Goal: Task Accomplishment & Management: Use online tool/utility

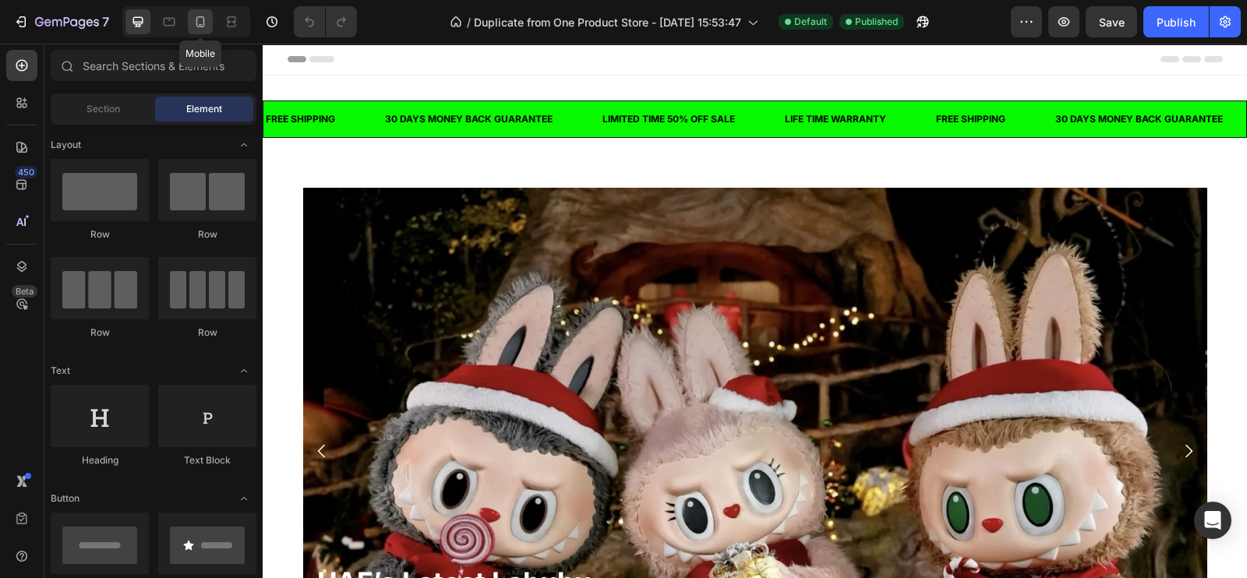
click at [197, 14] on icon at bounding box center [200, 22] width 16 height 16
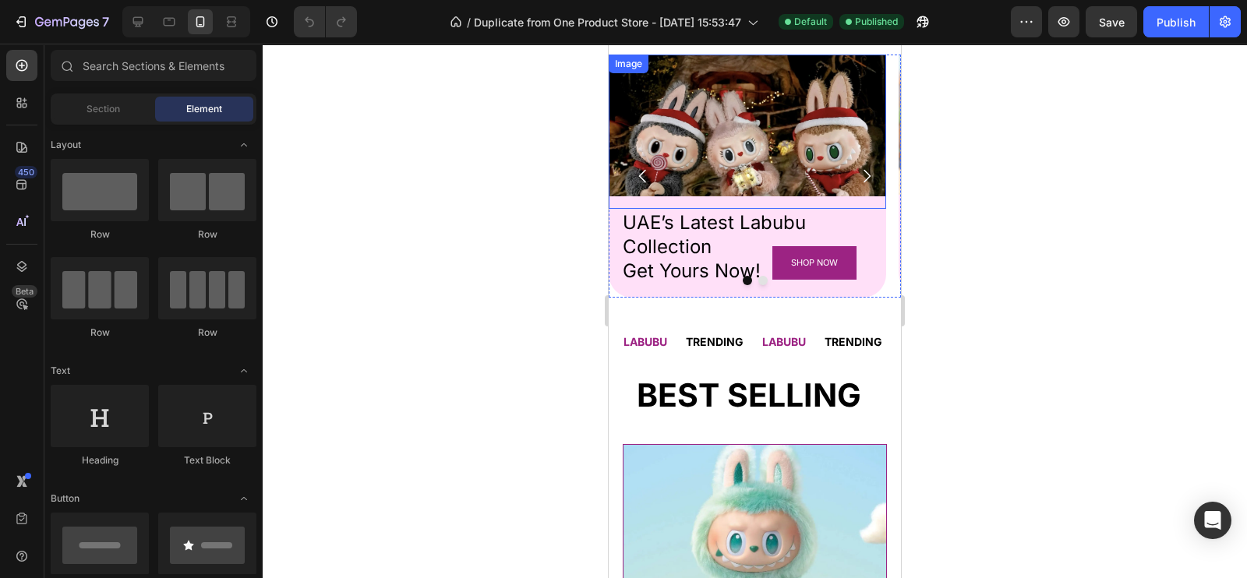
scroll to position [105, 0]
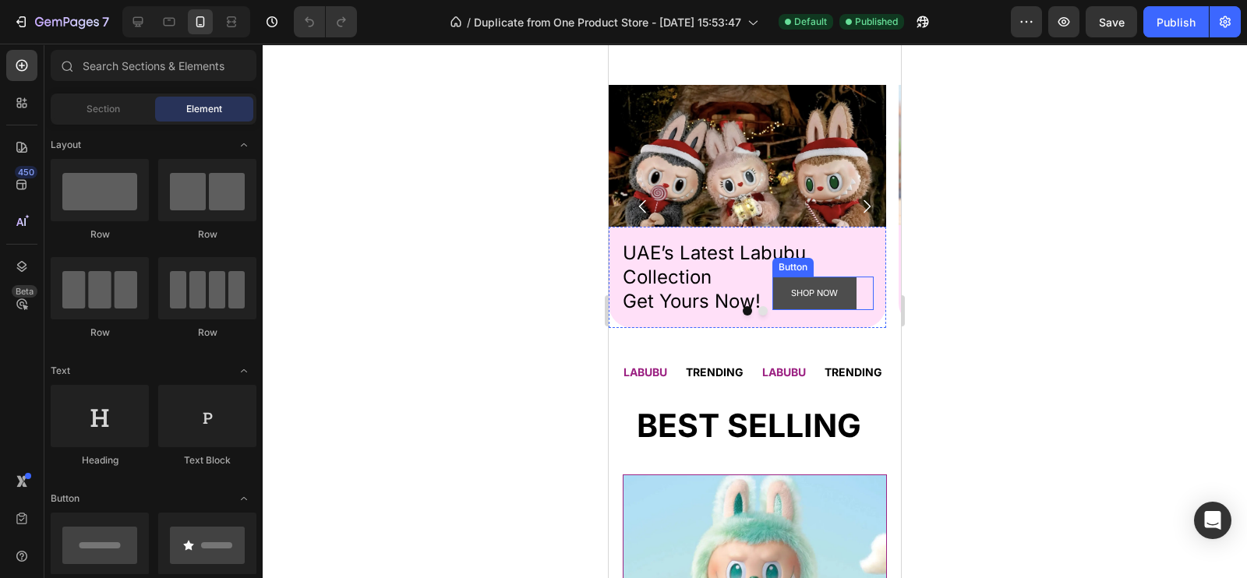
click at [846, 291] on button "SHOP NOW" at bounding box center [814, 294] width 84 height 34
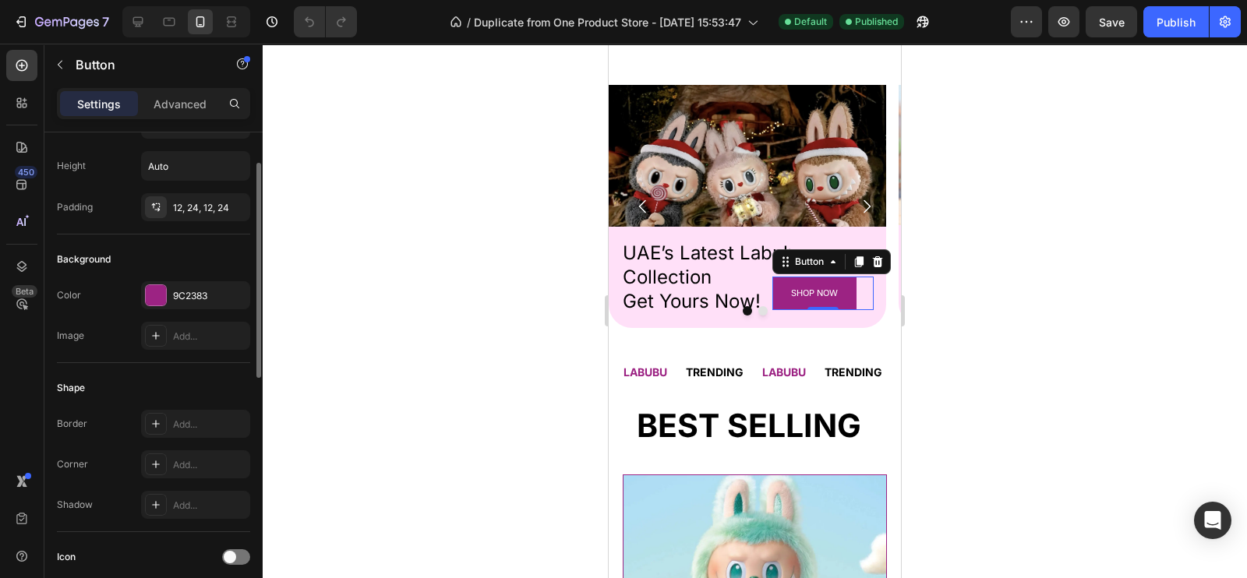
scroll to position [0, 0]
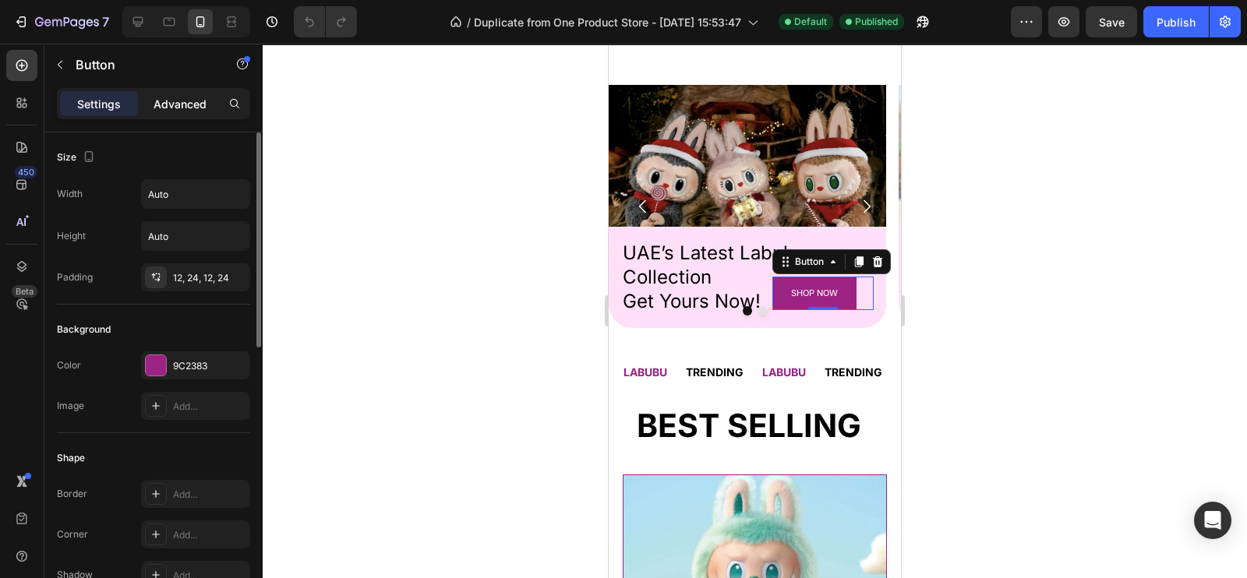
click at [176, 104] on p "Advanced" at bounding box center [180, 104] width 53 height 16
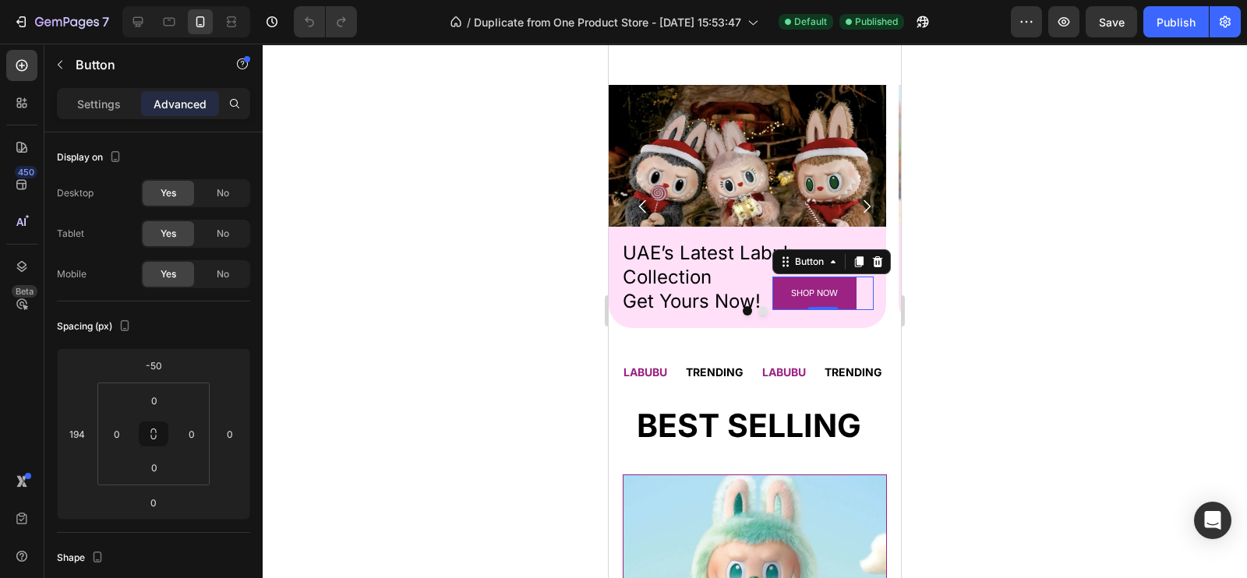
scroll to position [589, 0]
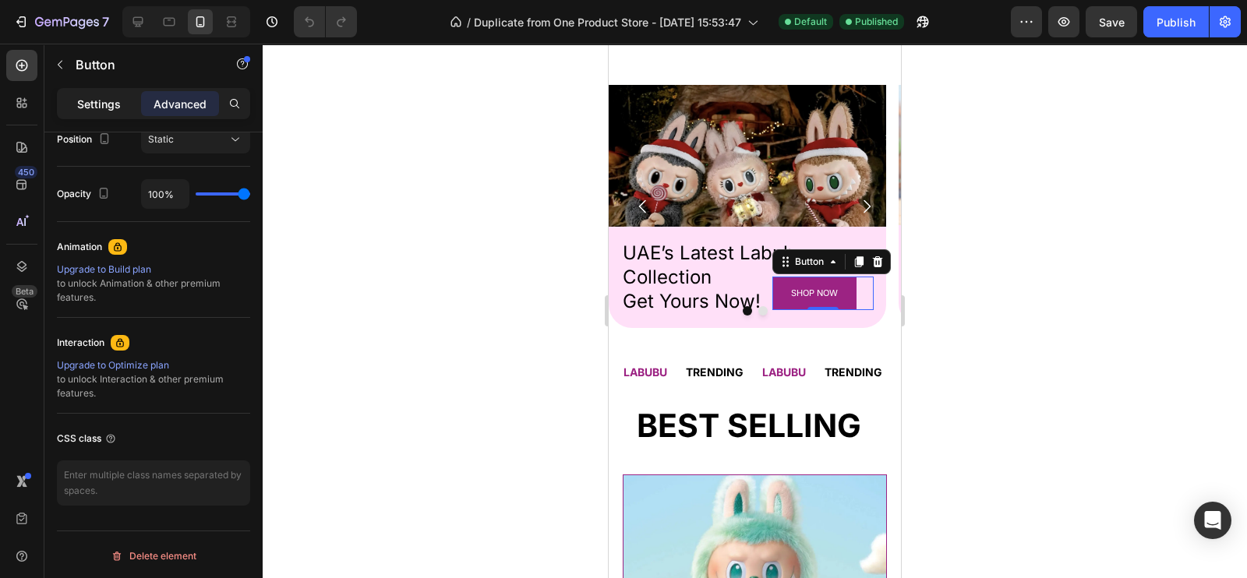
click at [76, 96] on div "Settings" at bounding box center [99, 103] width 78 height 25
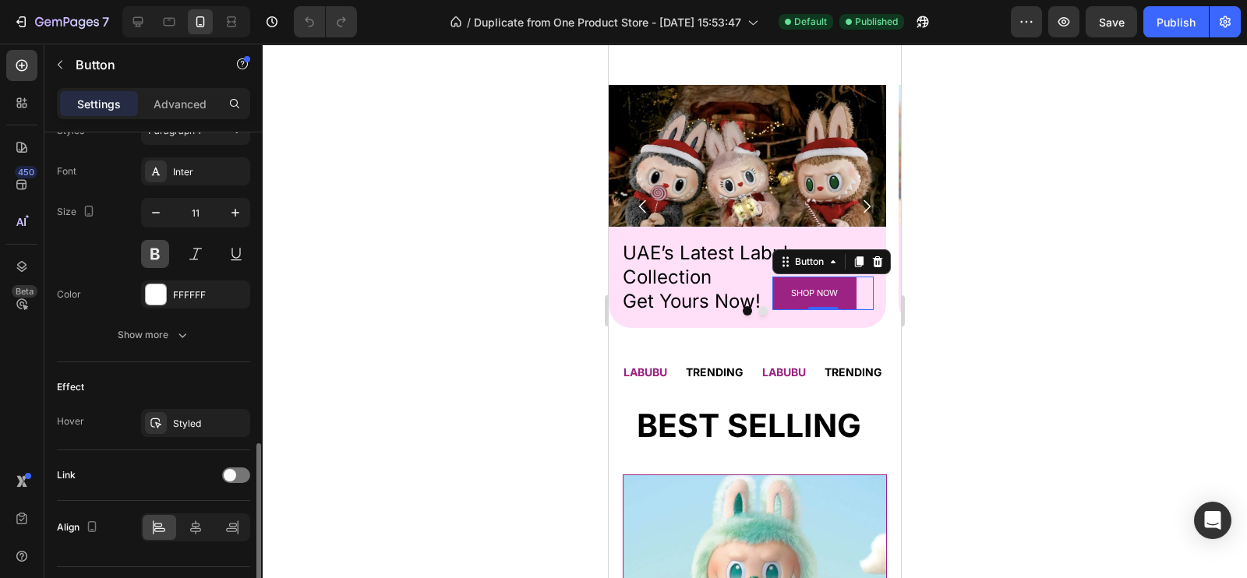
scroll to position [625, 0]
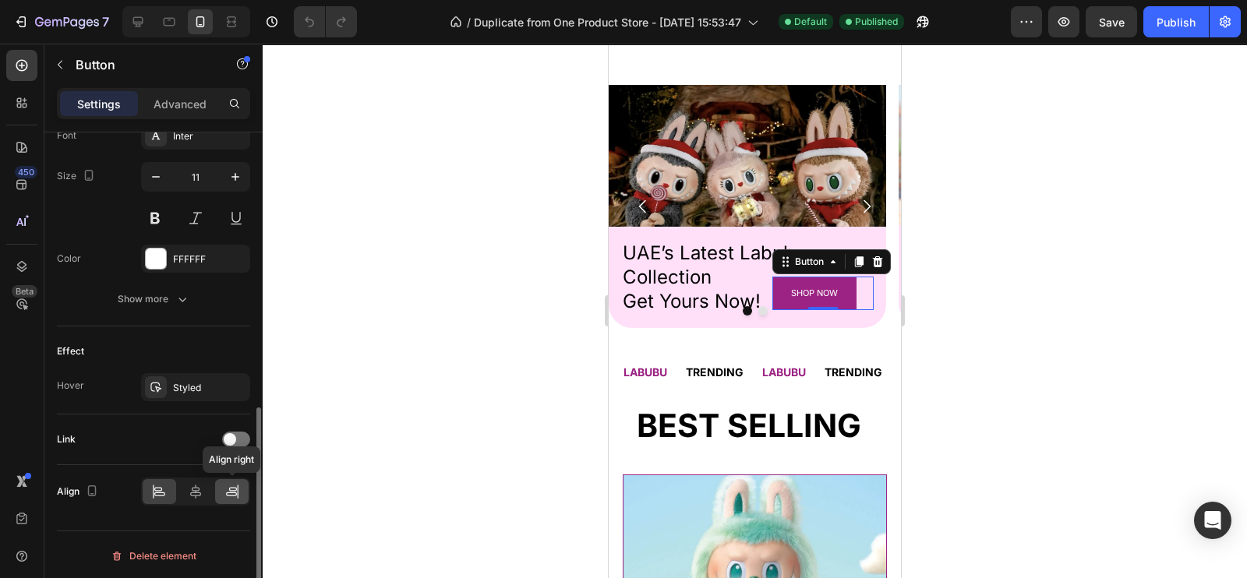
click at [231, 487] on icon at bounding box center [233, 489] width 8 height 4
click at [491, 287] on div at bounding box center [755, 311] width 984 height 535
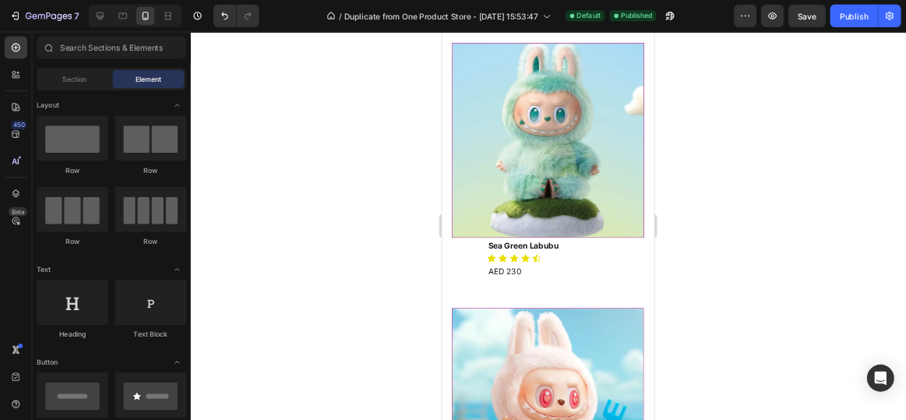
scroll to position [546, 0]
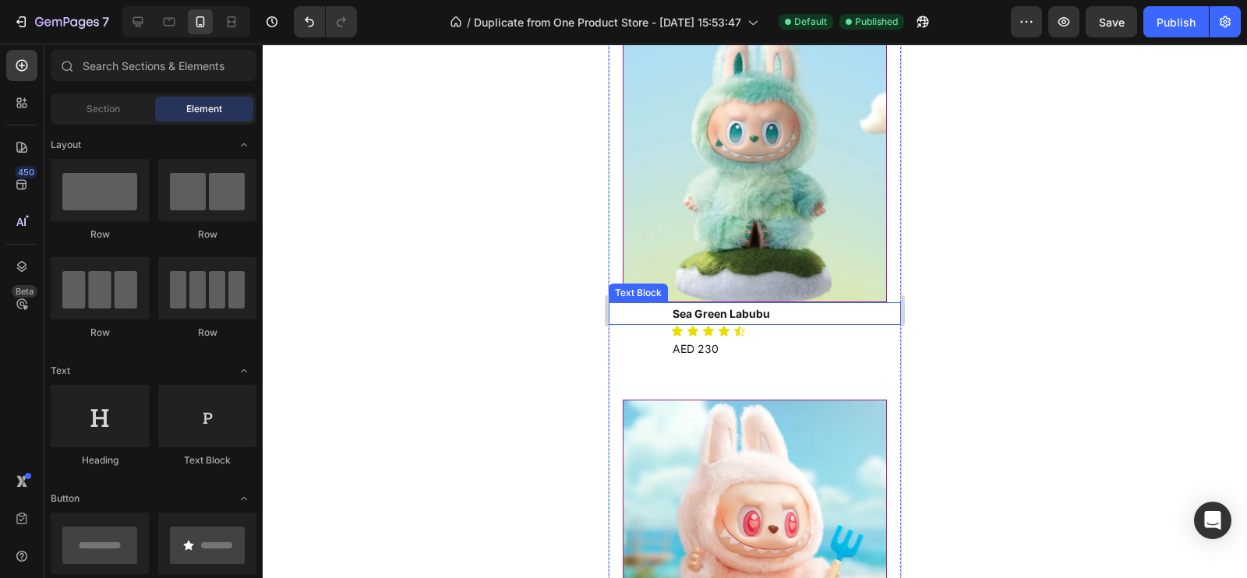
click at [719, 304] on p "Sea Green Labubu" at bounding box center [786, 313] width 227 height 19
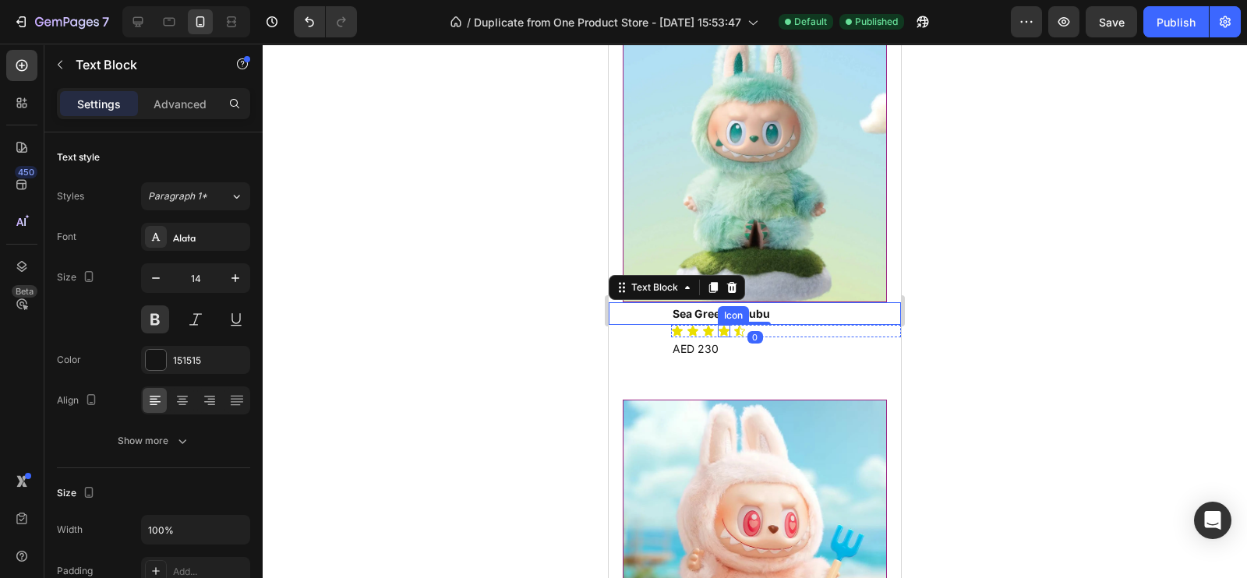
click at [720, 326] on icon at bounding box center [724, 331] width 11 height 10
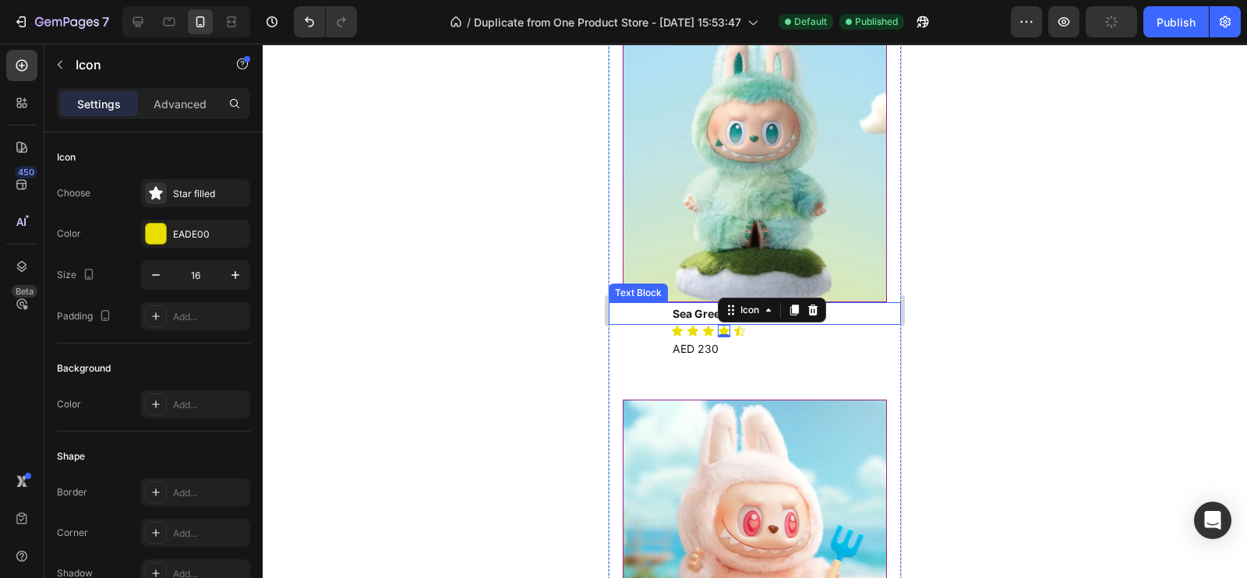
click at [694, 304] on p "Sea Green Labubu" at bounding box center [786, 313] width 227 height 19
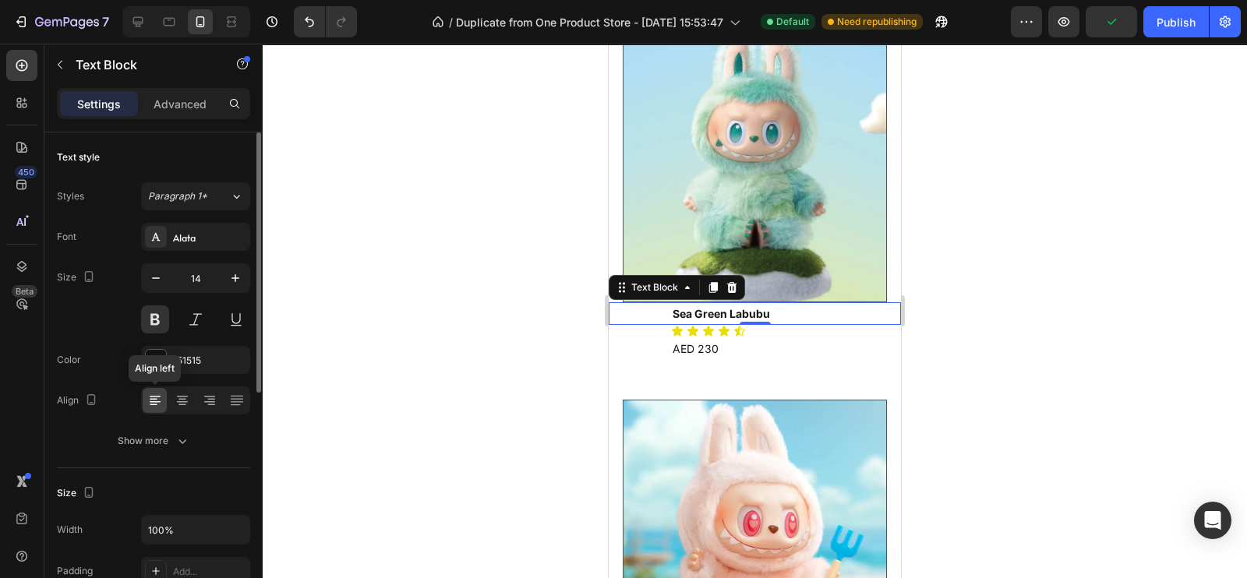
click at [152, 402] on icon at bounding box center [155, 401] width 16 height 16
click at [185, 402] on icon at bounding box center [183, 401] width 16 height 16
click at [165, 401] on div at bounding box center [155, 400] width 24 height 25
click at [166, 100] on p "Advanced" at bounding box center [180, 104] width 53 height 16
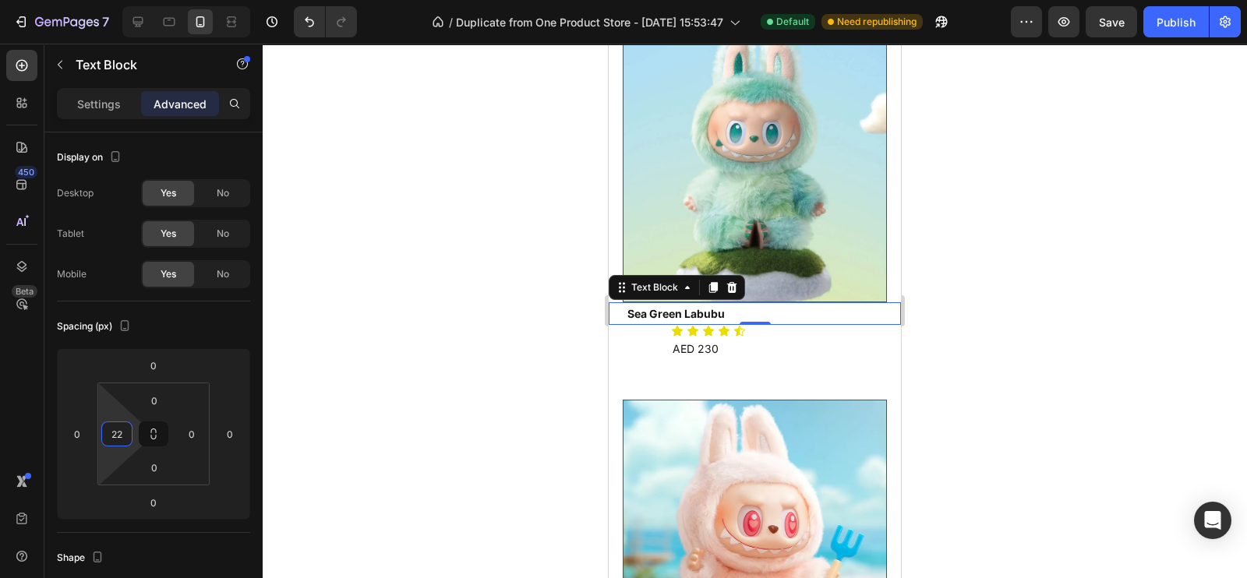
type input "18"
click at [136, 0] on html "7 / Duplicate from One Product Store - [DATE] 15:53:47 Default Need republishin…" at bounding box center [623, 0] width 1247 height 0
click at [803, 325] on div "Icon Icon Icon Icon Icon" at bounding box center [786, 331] width 230 height 12
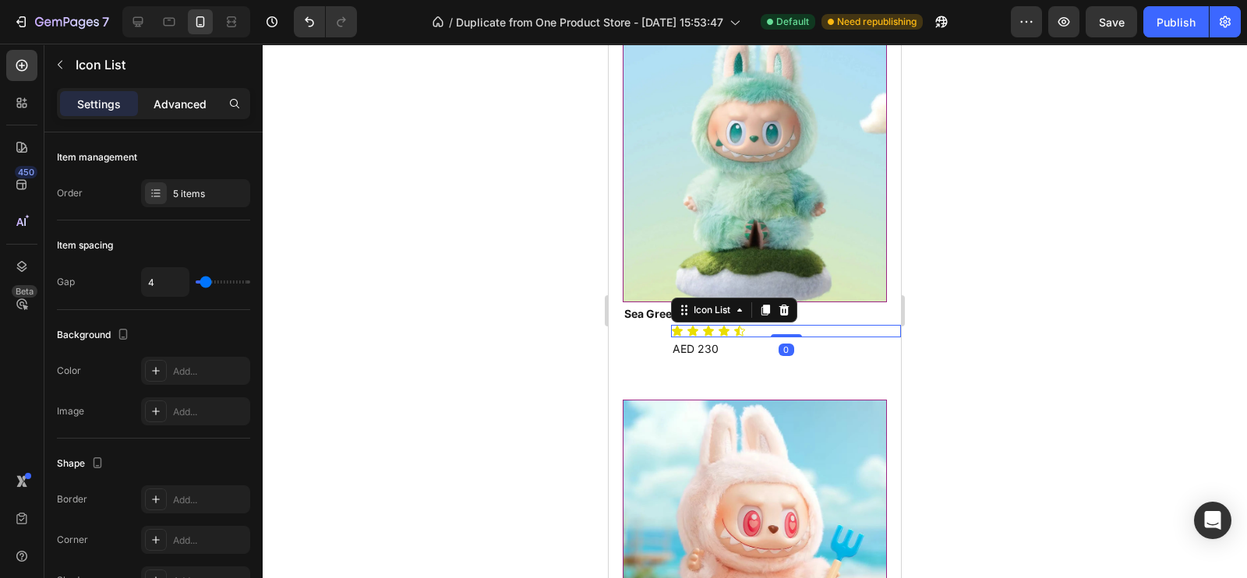
click at [160, 103] on p "Advanced" at bounding box center [180, 104] width 53 height 16
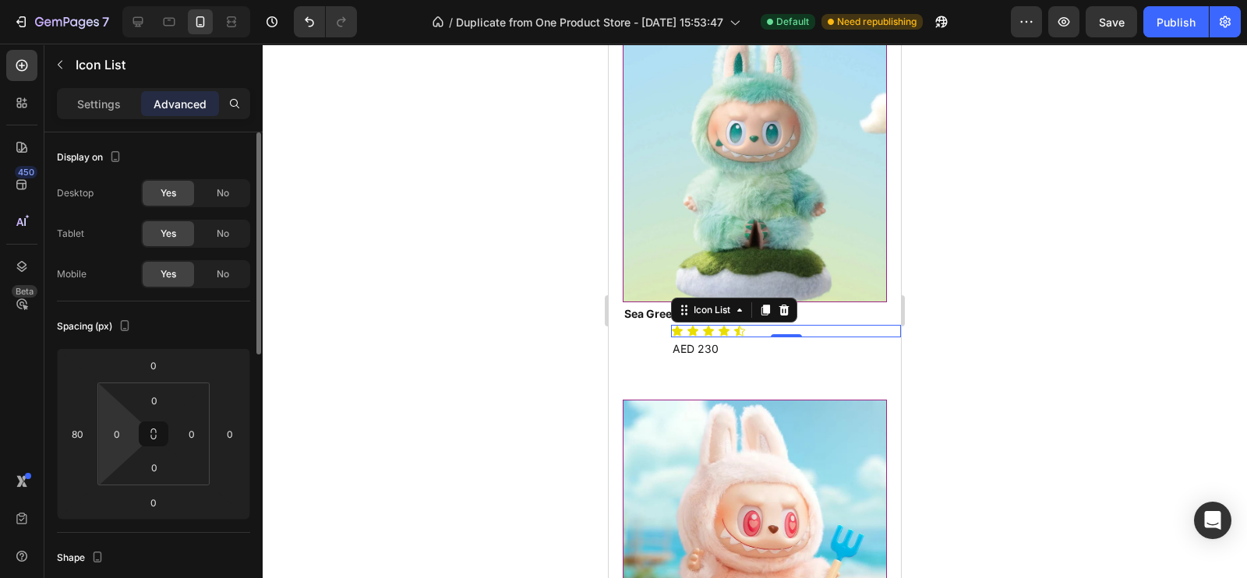
drag, startPoint x: 92, startPoint y: 433, endPoint x: 97, endPoint y: 411, distance: 21.7
click at [101, 398] on div "0 80 0 0 0 0 0 0" at bounding box center [153, 433] width 193 height 171
click at [87, 422] on div "80" at bounding box center [77, 434] width 31 height 25
click at [97, 439] on div "0 0 0 0" at bounding box center [153, 434] width 112 height 103
click at [83, 430] on input "80" at bounding box center [76, 433] width 23 height 23
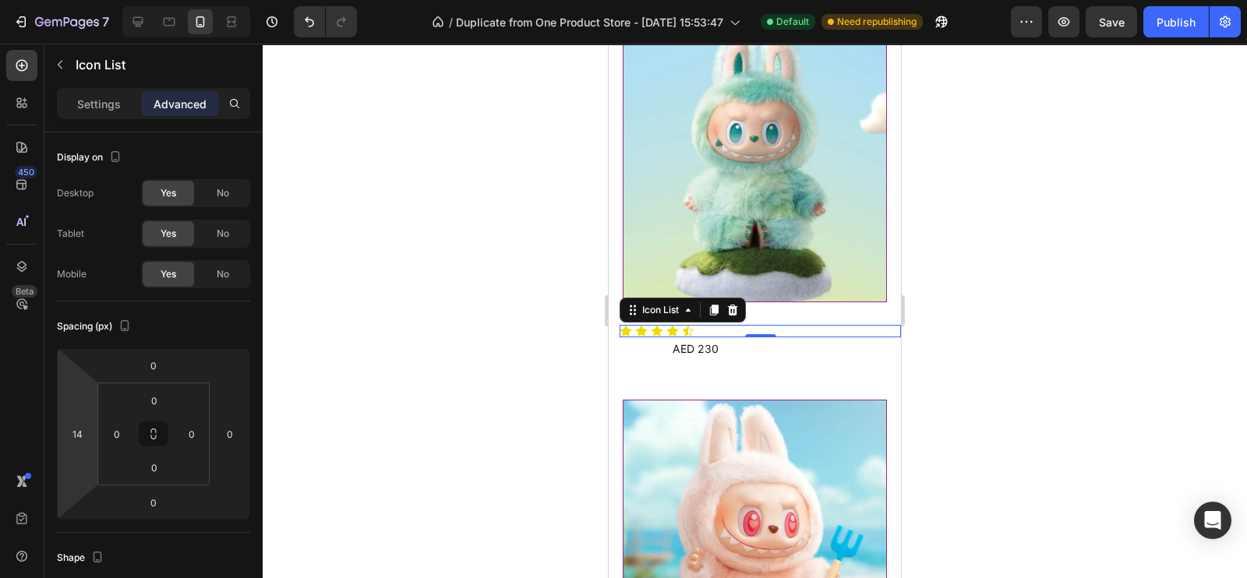
type input "16"
click at [94, 0] on html "7 / Duplicate from One Product Store - [DATE] 15:53:47 Default Need republishin…" at bounding box center [623, 0] width 1247 height 0
click at [462, 278] on div at bounding box center [755, 311] width 984 height 535
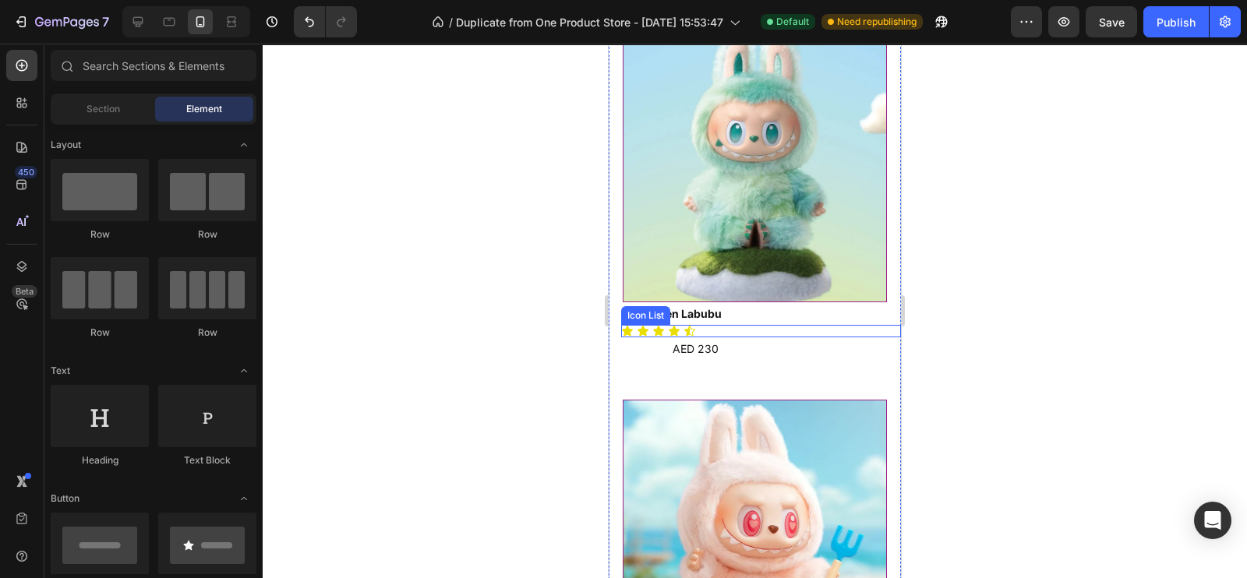
click at [712, 325] on div "Icon Icon Icon Icon Icon" at bounding box center [761, 331] width 280 height 12
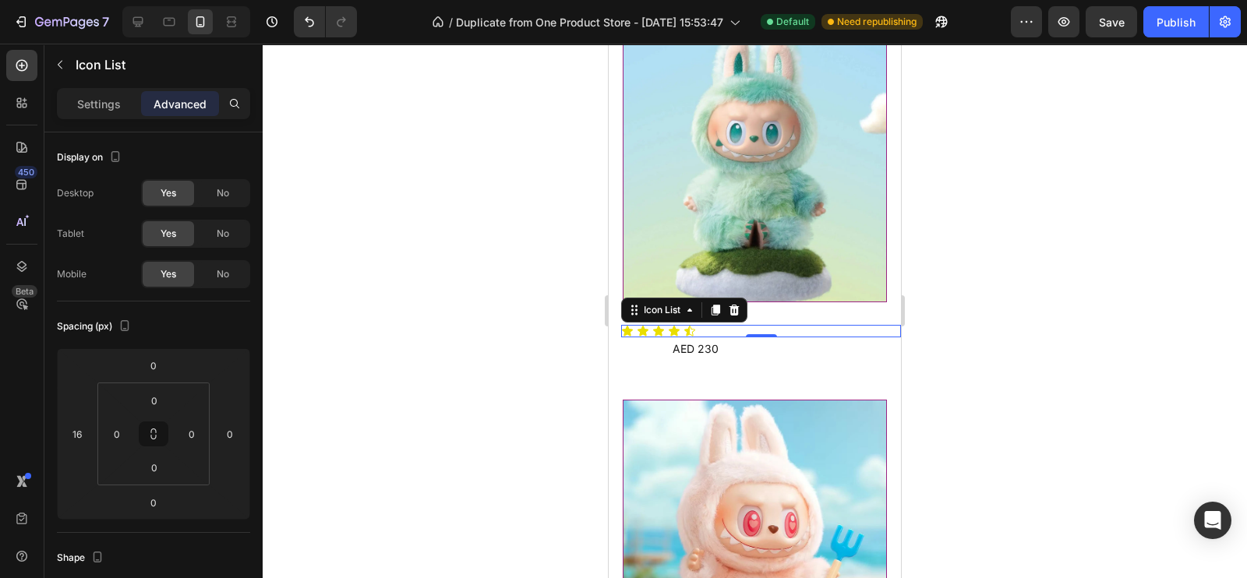
click at [525, 401] on div at bounding box center [755, 311] width 984 height 535
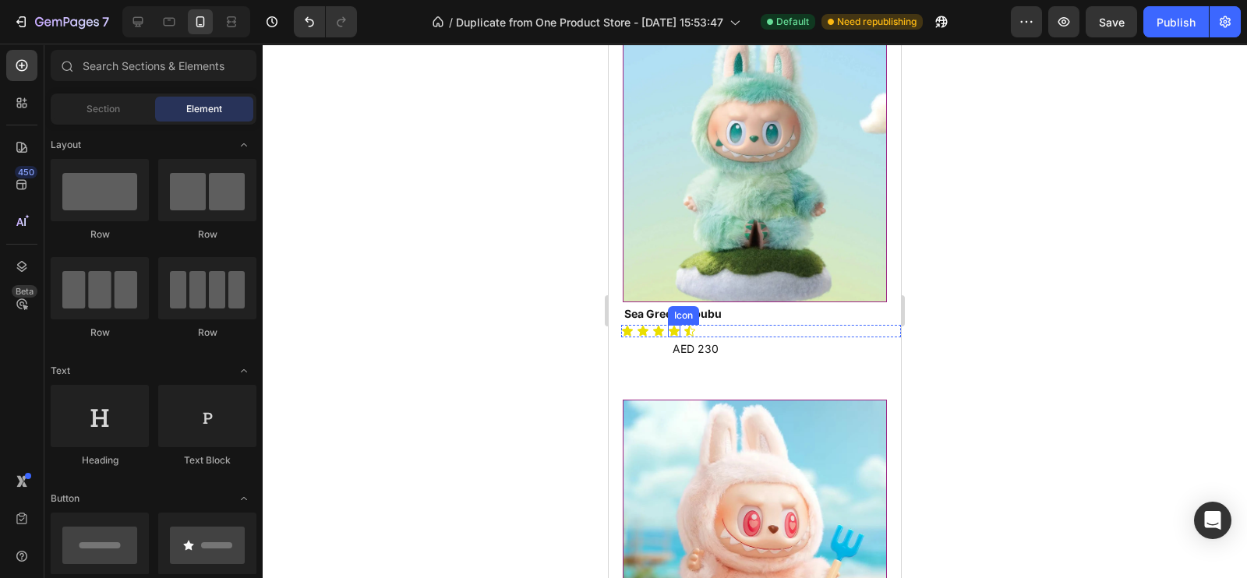
click at [676, 326] on icon at bounding box center [674, 331] width 11 height 10
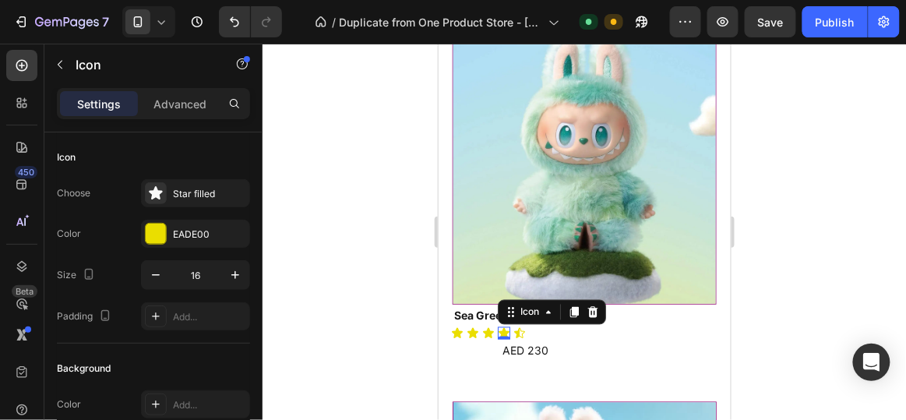
scroll to position [547, 0]
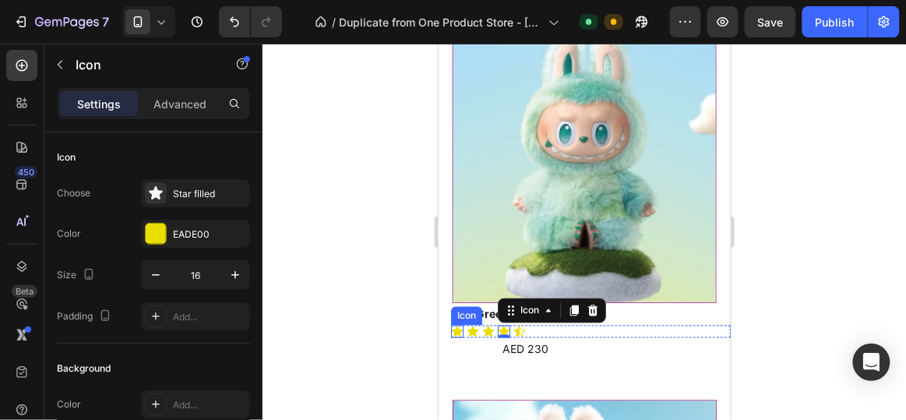
click at [458, 326] on icon at bounding box center [456, 331] width 11 height 10
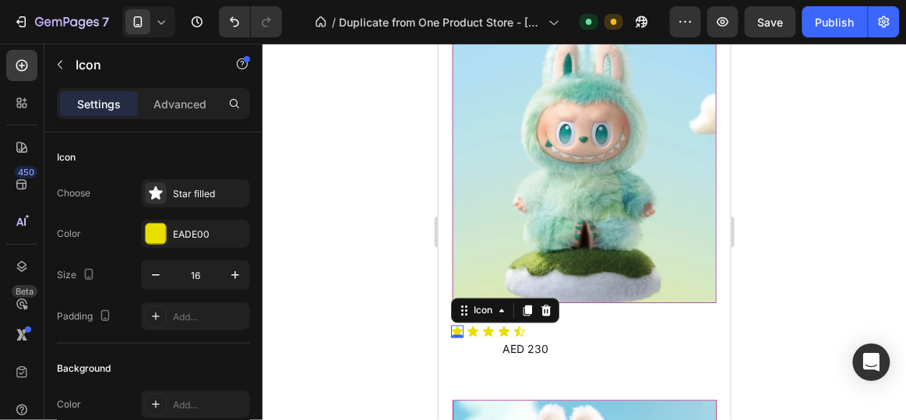
scroll to position [344, 0]
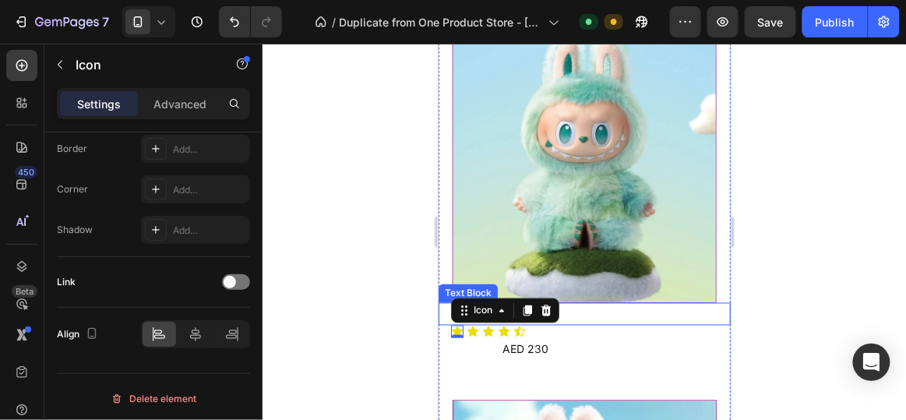
click at [571, 304] on p "Sea Green Labubu" at bounding box center [591, 313] width 275 height 19
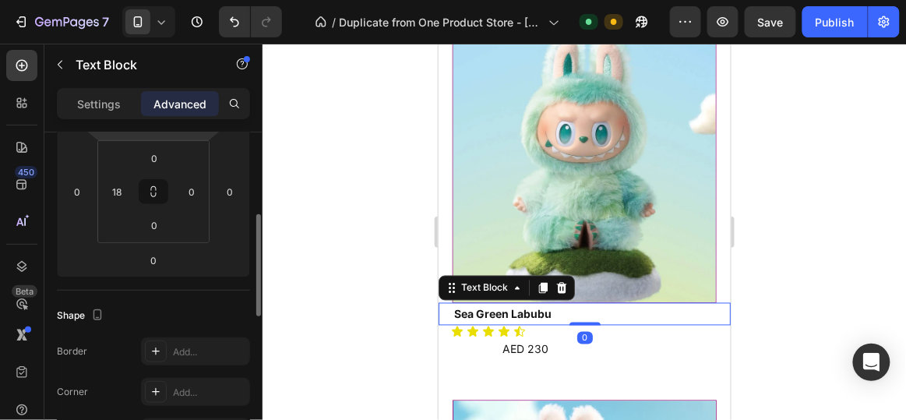
scroll to position [237, 0]
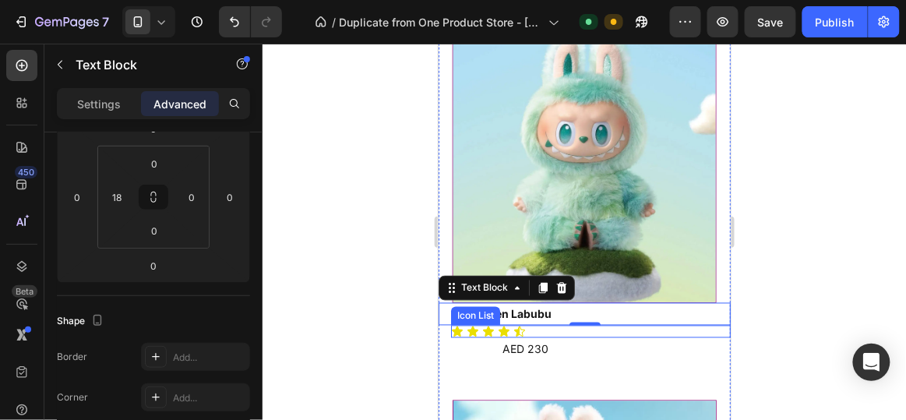
click at [598, 325] on div "Icon Icon Icon Icon Icon" at bounding box center [590, 331] width 280 height 12
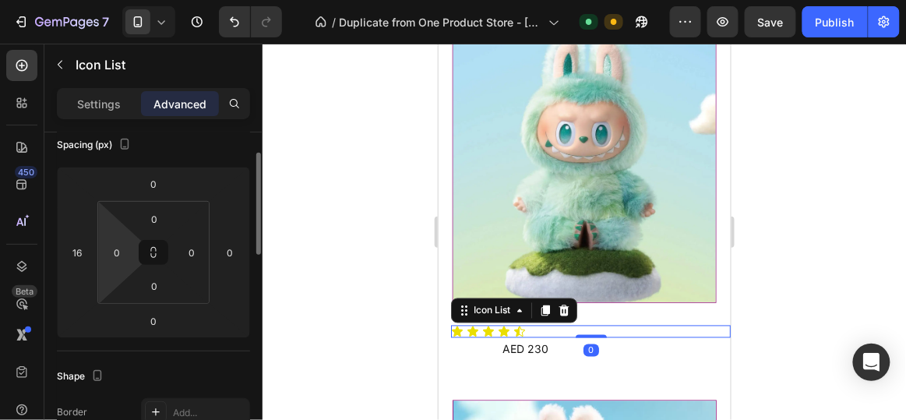
scroll to position [148, 0]
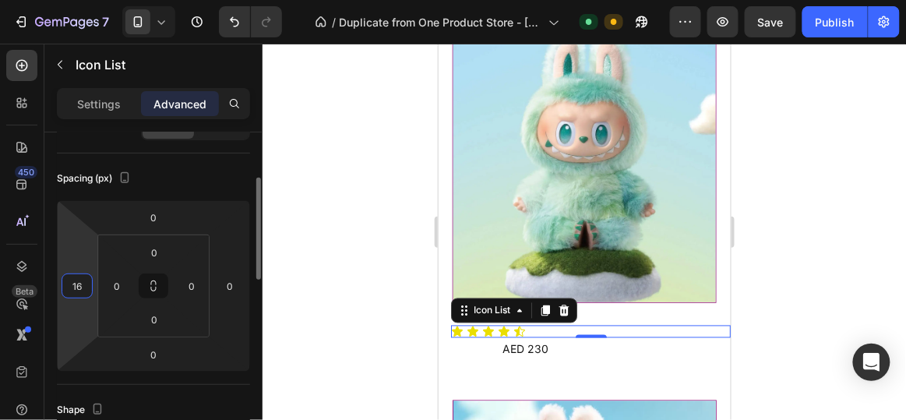
click at [87, 282] on input "16" at bounding box center [76, 285] width 23 height 23
type input "18"
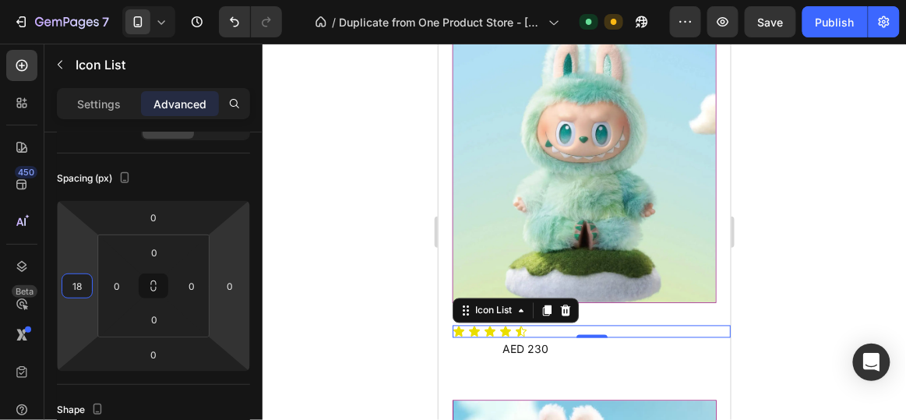
click at [275, 271] on div at bounding box center [585, 232] width 644 height 376
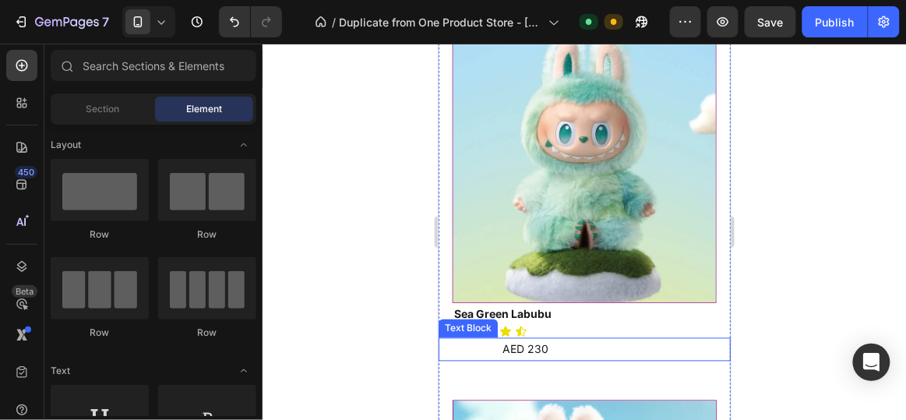
click at [569, 342] on p "AED 230" at bounding box center [615, 348] width 227 height 19
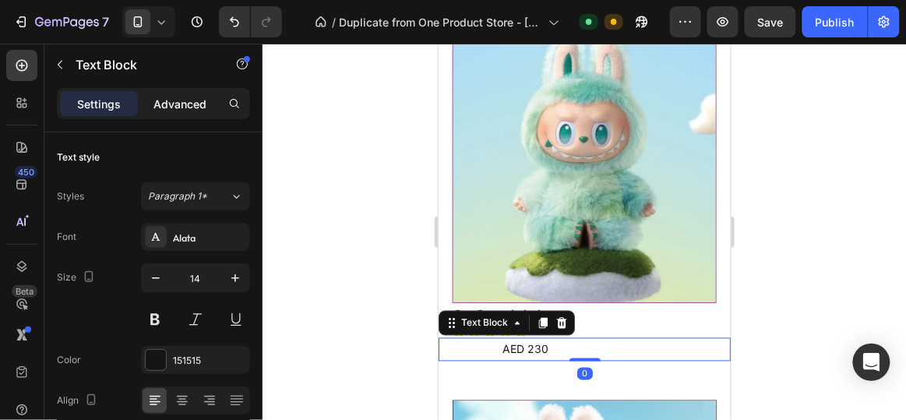
click at [164, 110] on div "Advanced" at bounding box center [180, 103] width 78 height 25
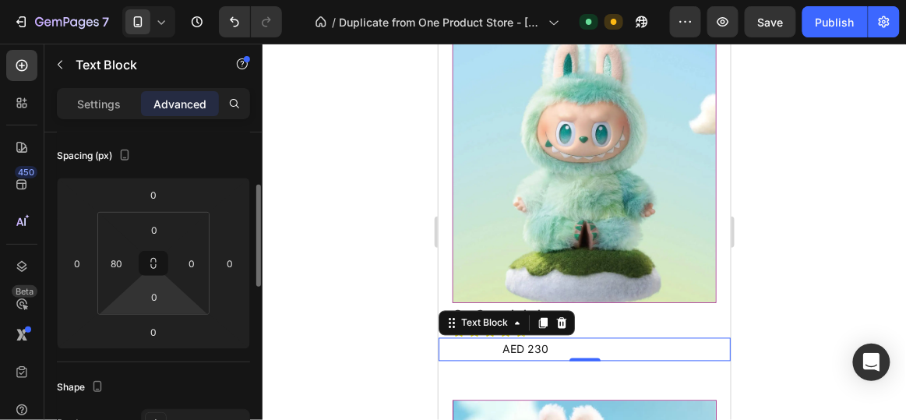
scroll to position [160, 0]
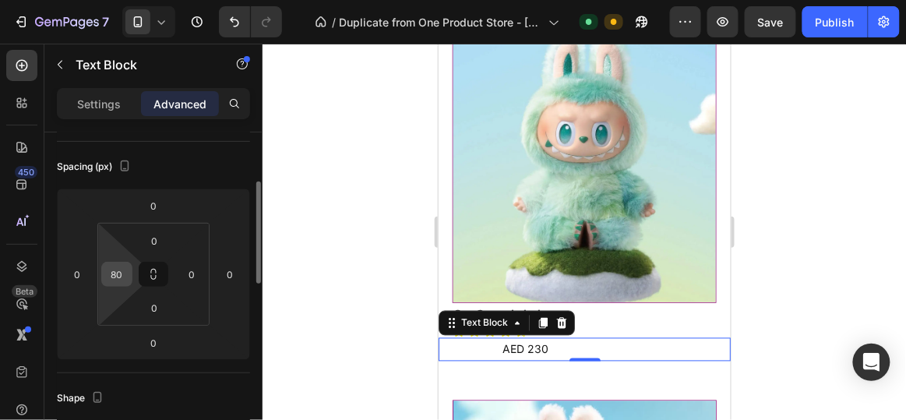
click at [118, 274] on input "80" at bounding box center [116, 274] width 23 height 23
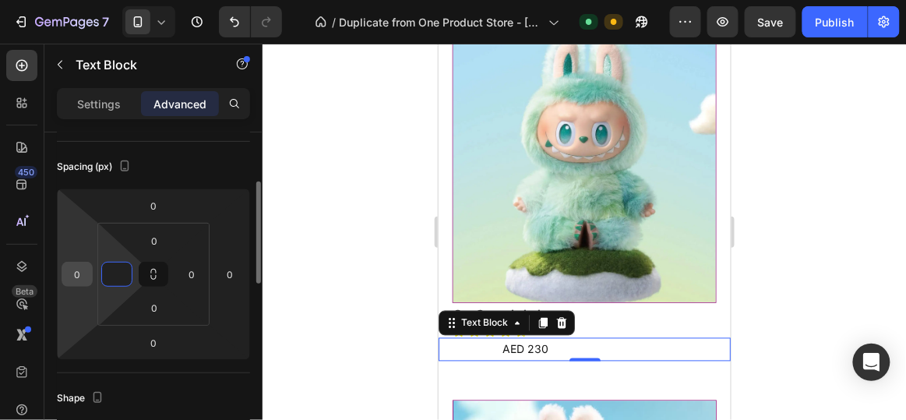
type input "0"
click at [80, 274] on input "0" at bounding box center [76, 274] width 23 height 23
type input "18"
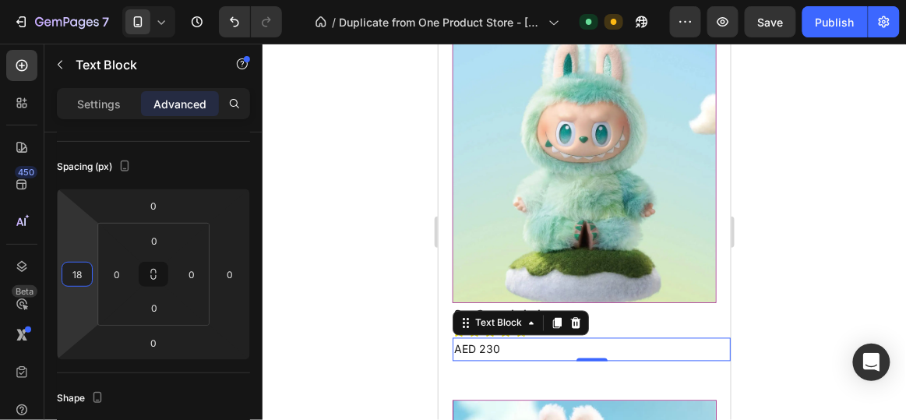
click at [328, 232] on div at bounding box center [585, 232] width 644 height 376
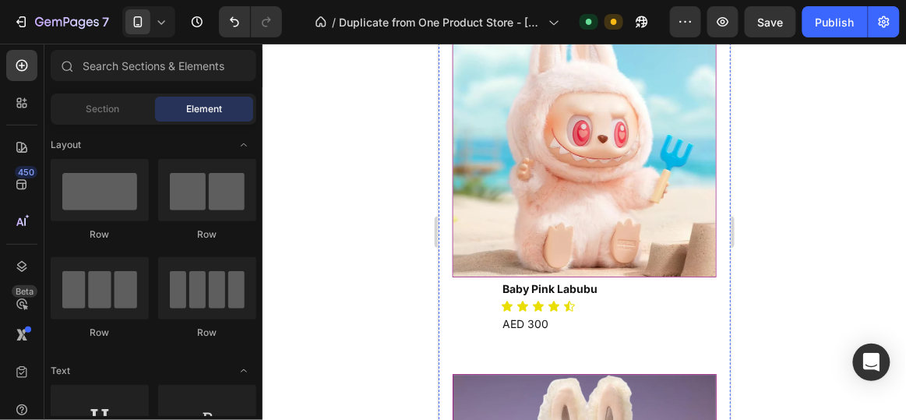
scroll to position [949, 0]
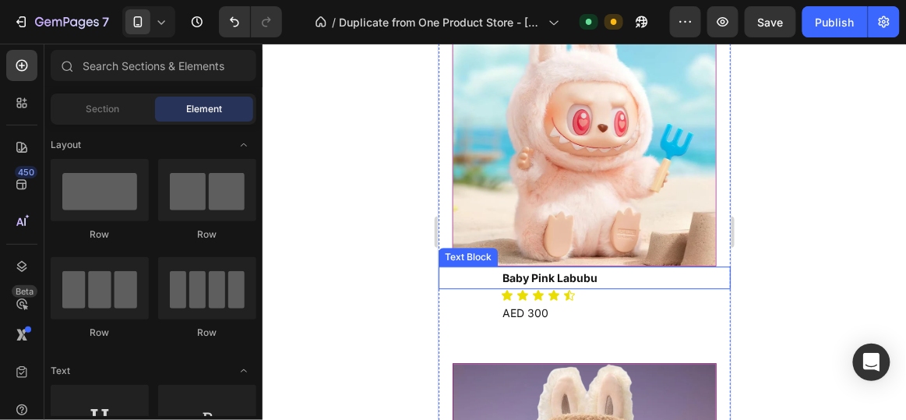
click at [548, 267] on p "Baby Pink Labubu" at bounding box center [615, 276] width 227 height 19
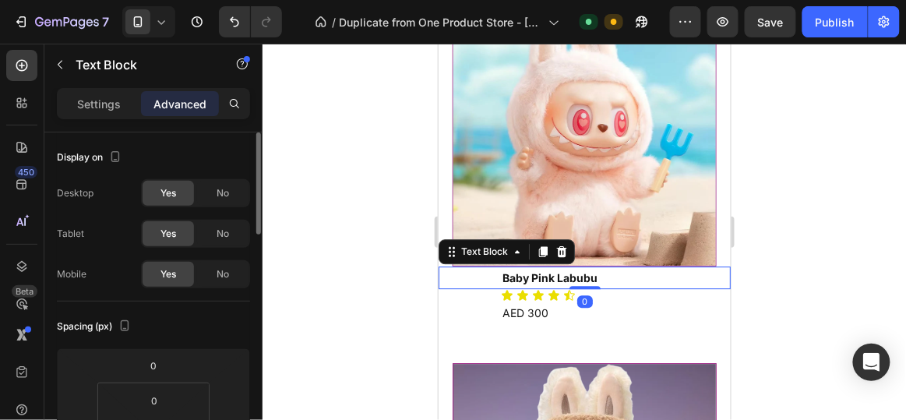
scroll to position [231, 0]
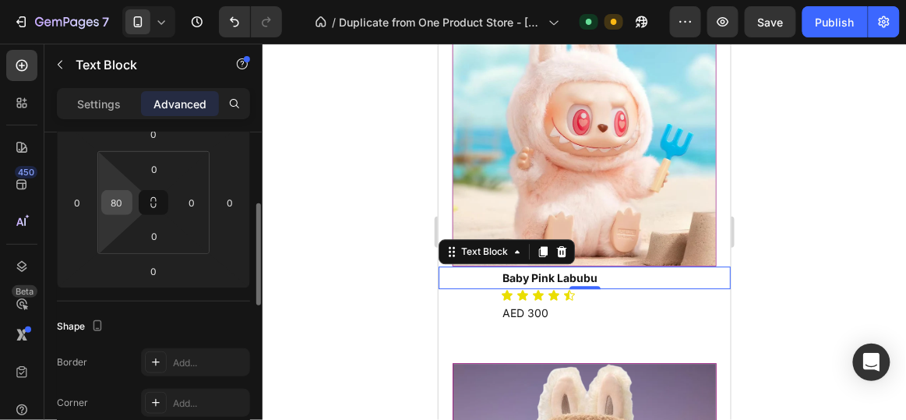
click at [130, 196] on div "80" at bounding box center [116, 202] width 31 height 25
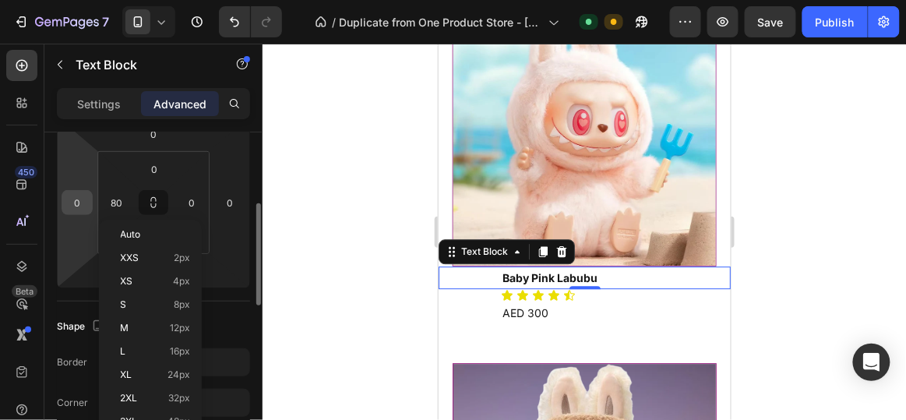
click at [86, 194] on input "0" at bounding box center [76, 202] width 23 height 23
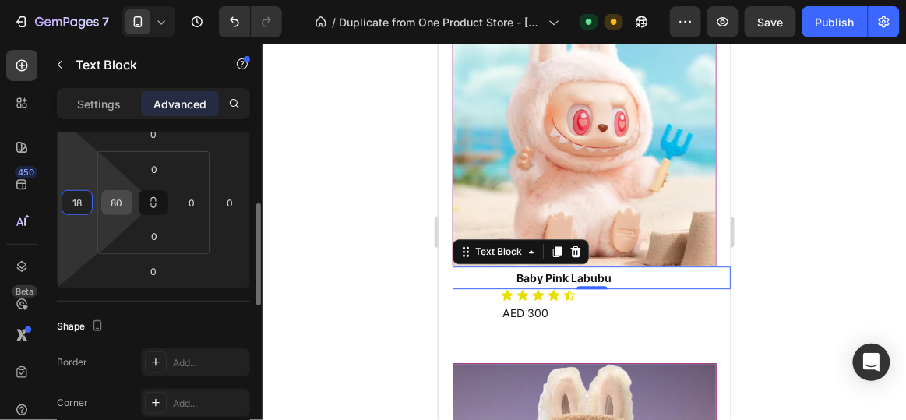
type input "18"
click at [124, 193] on input "80" at bounding box center [116, 202] width 23 height 23
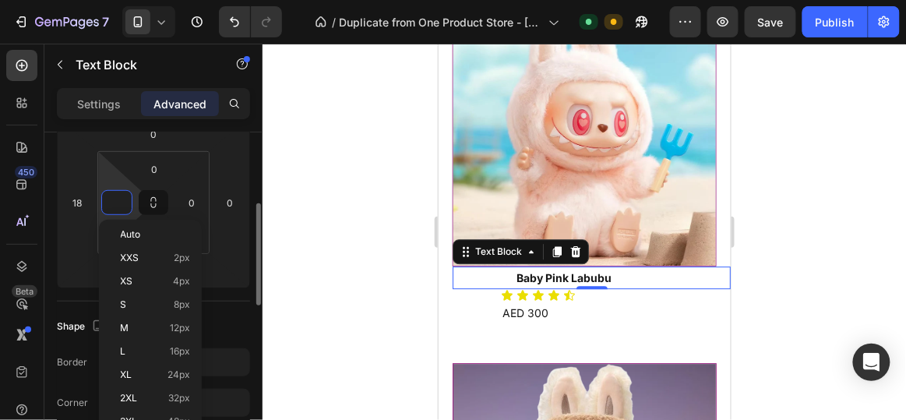
type input "0"
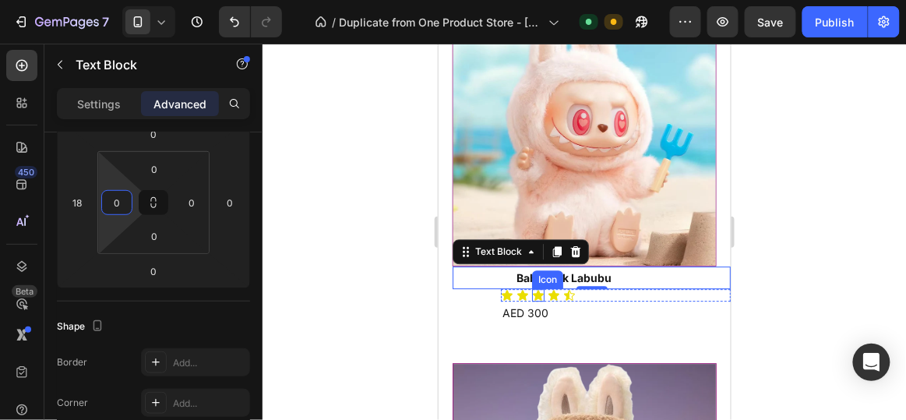
click at [553, 302] on p "AED 300" at bounding box center [615, 311] width 227 height 19
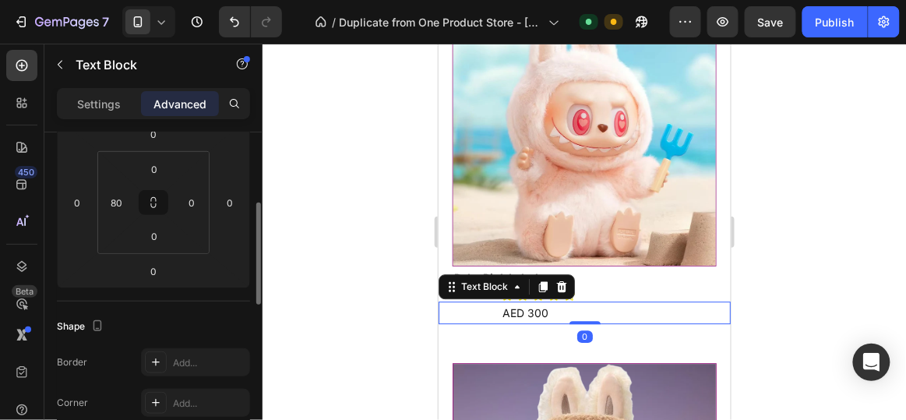
scroll to position [231, 0]
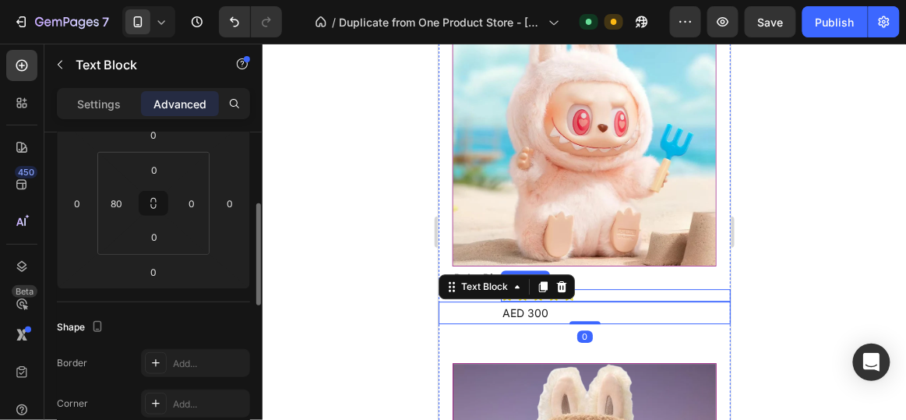
click at [588, 288] on div "Icon Icon Icon Icon Icon" at bounding box center [615, 294] width 230 height 12
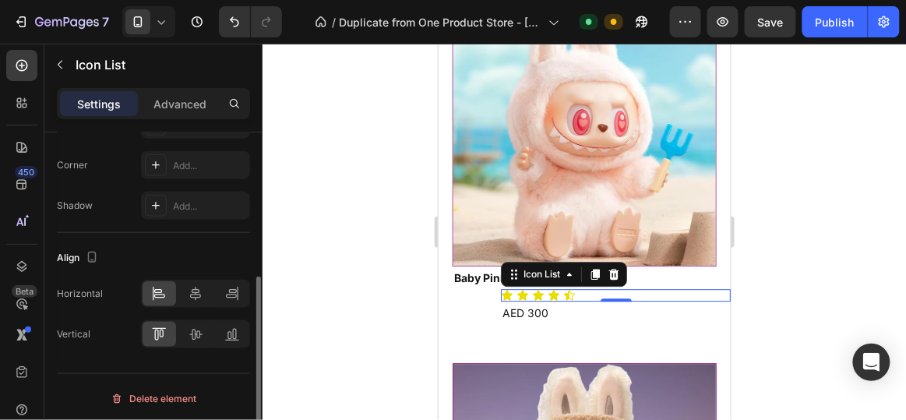
scroll to position [340, 0]
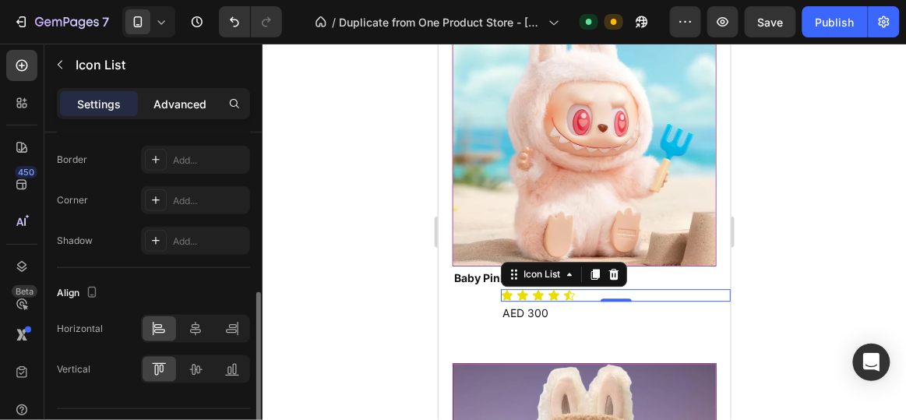
click at [164, 97] on p "Advanced" at bounding box center [180, 104] width 53 height 16
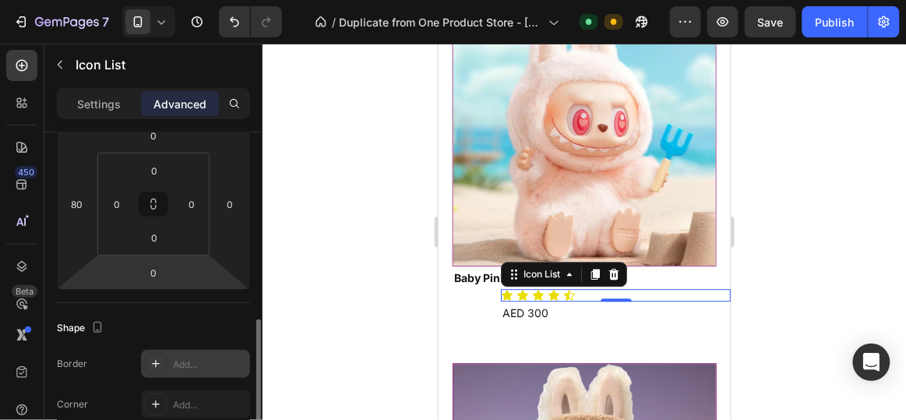
scroll to position [175, 0]
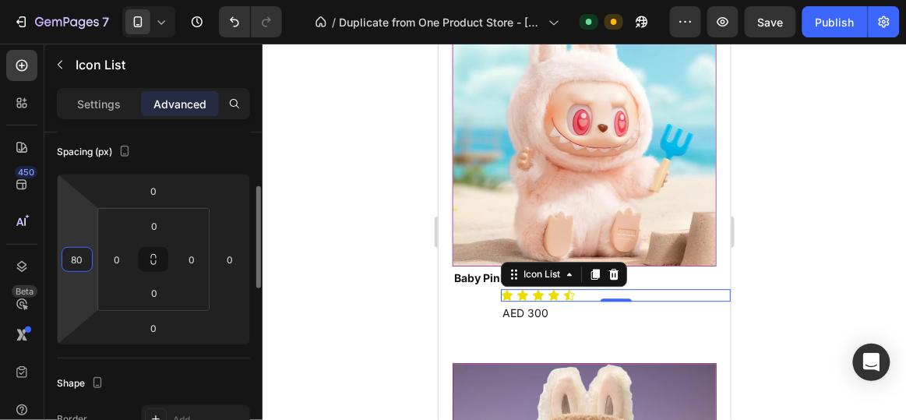
click at [75, 250] on input "80" at bounding box center [76, 259] width 23 height 23
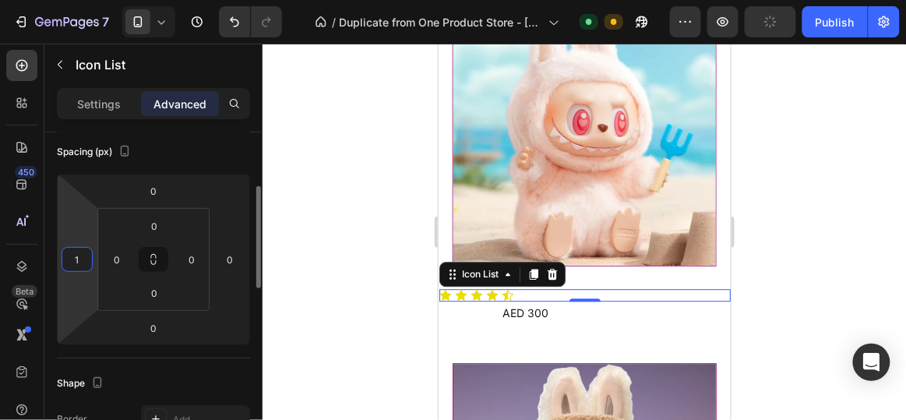
type input "18"
click at [291, 183] on div at bounding box center [585, 232] width 644 height 376
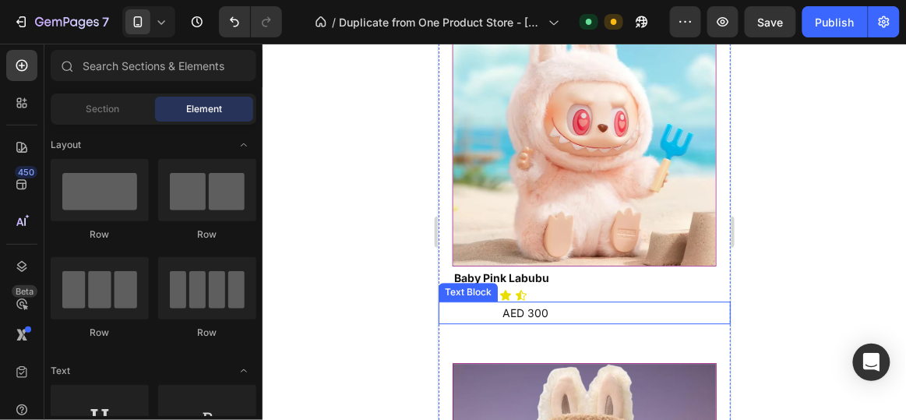
click at [563, 302] on p "AED 300" at bounding box center [615, 311] width 227 height 19
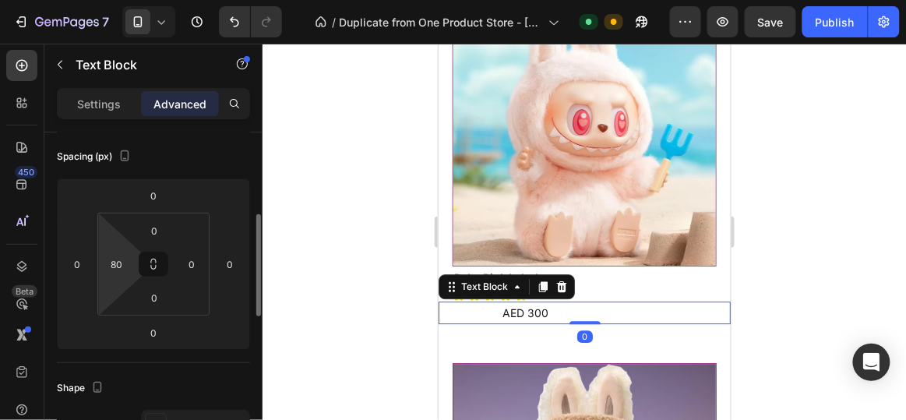
scroll to position [192, 0]
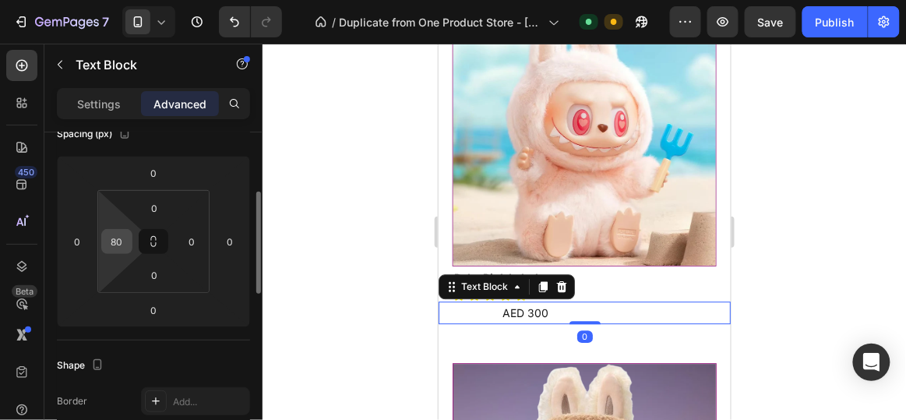
click at [124, 234] on input "80" at bounding box center [116, 241] width 23 height 23
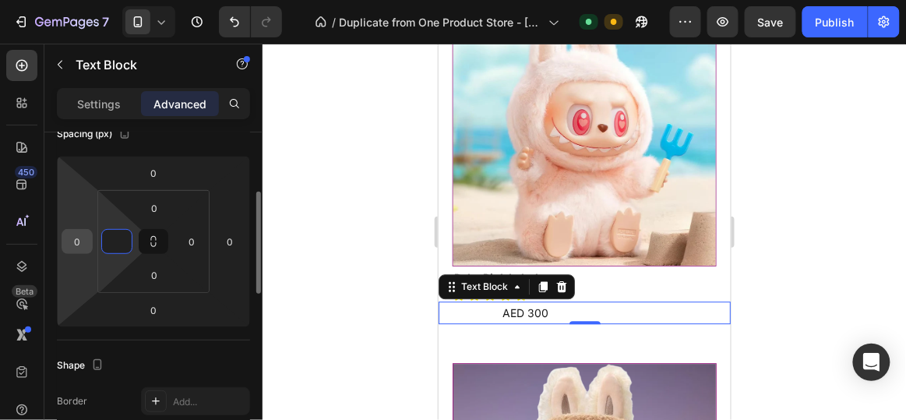
type input "0"
click at [74, 238] on input "0" at bounding box center [76, 241] width 23 height 23
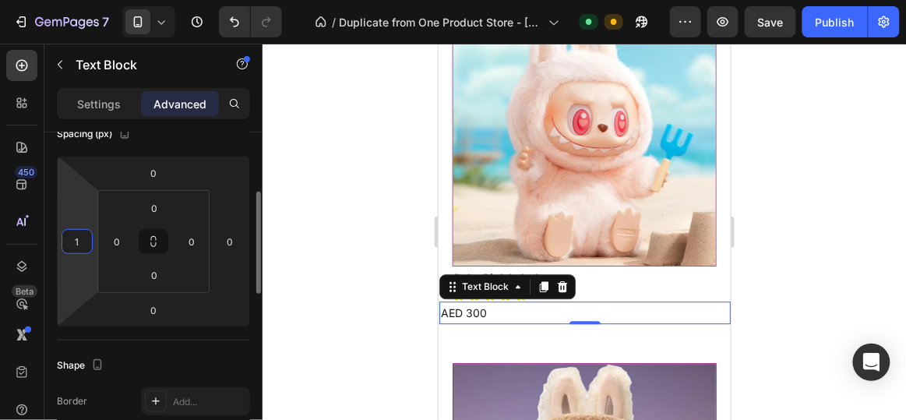
type input "18"
click at [290, 175] on div at bounding box center [585, 232] width 644 height 376
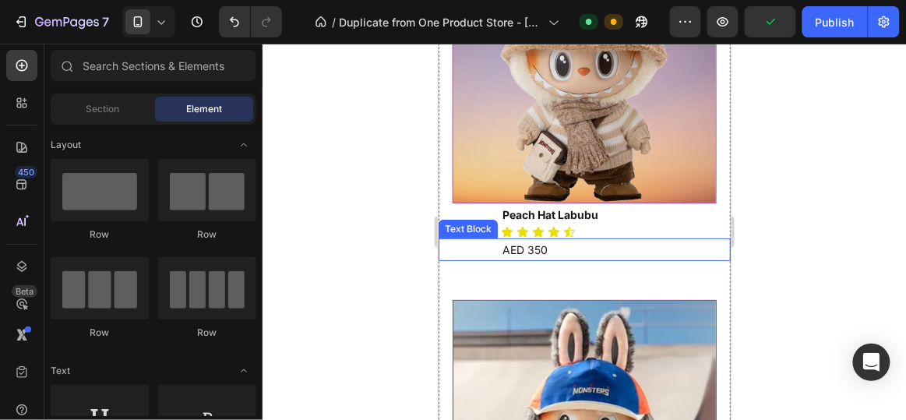
scroll to position [1379, 0]
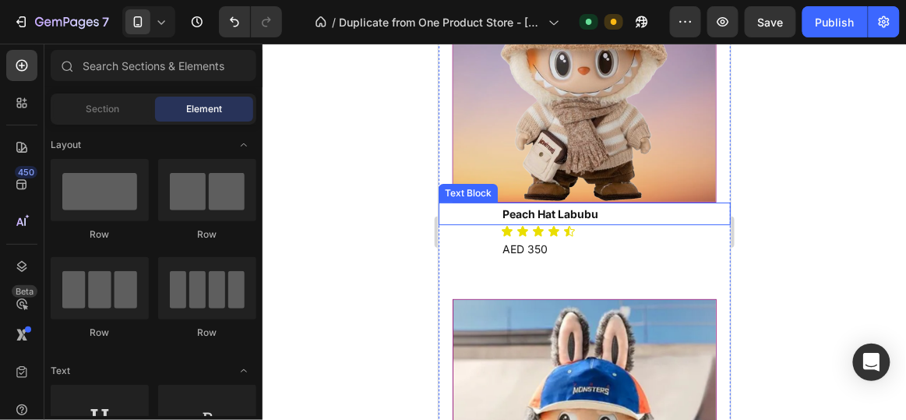
click at [620, 203] on p "Peach Hat Labubu" at bounding box center [615, 212] width 227 height 19
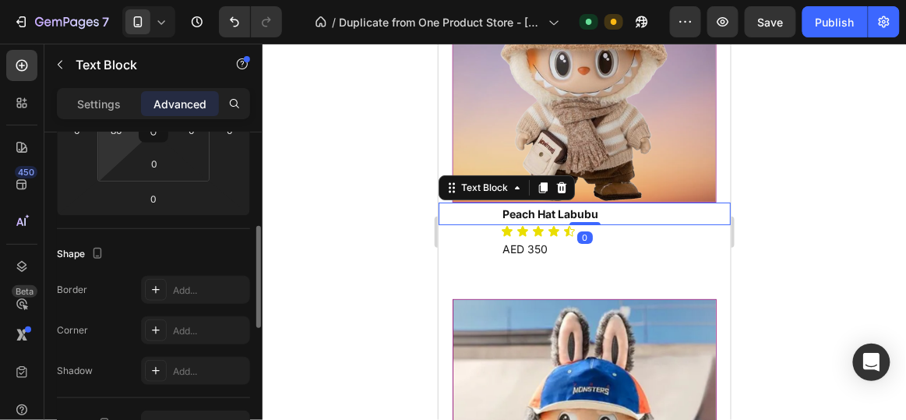
scroll to position [150, 0]
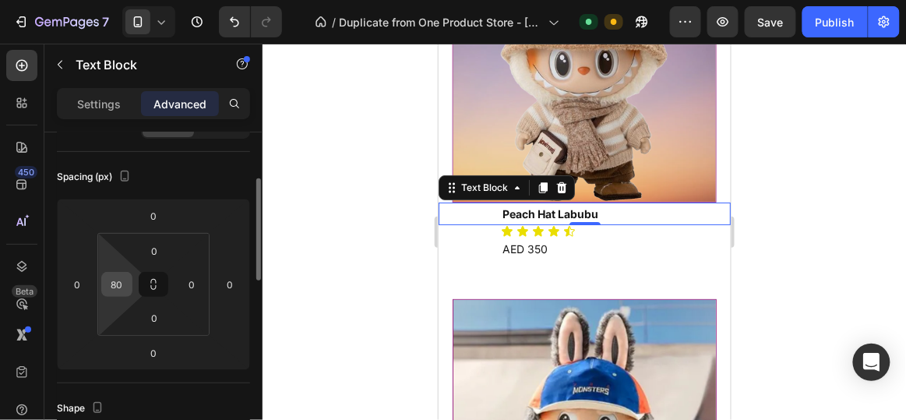
click at [120, 288] on input "80" at bounding box center [116, 284] width 23 height 23
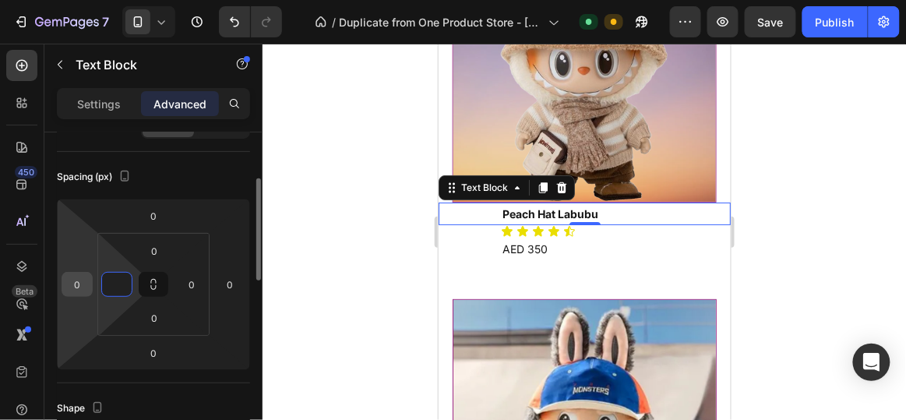
type input "0"
click at [72, 283] on input "0" at bounding box center [76, 284] width 23 height 23
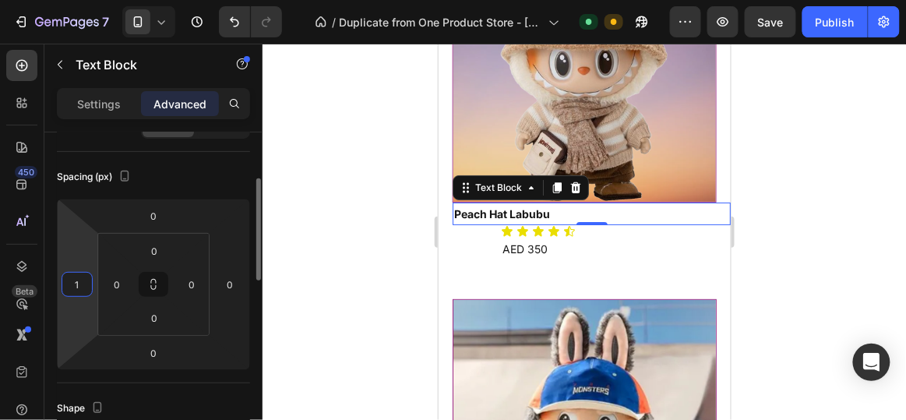
type input "18"
click at [388, 177] on div at bounding box center [585, 232] width 644 height 376
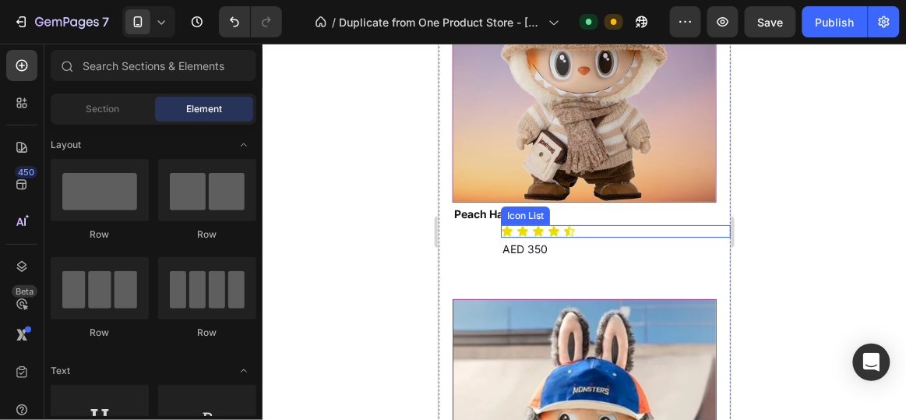
click at [616, 224] on div "Icon Icon Icon Icon Icon" at bounding box center [615, 230] width 230 height 12
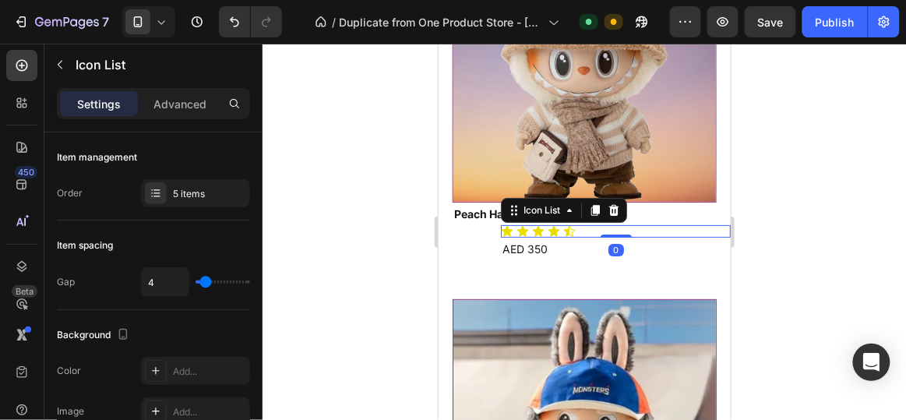
scroll to position [375, 0]
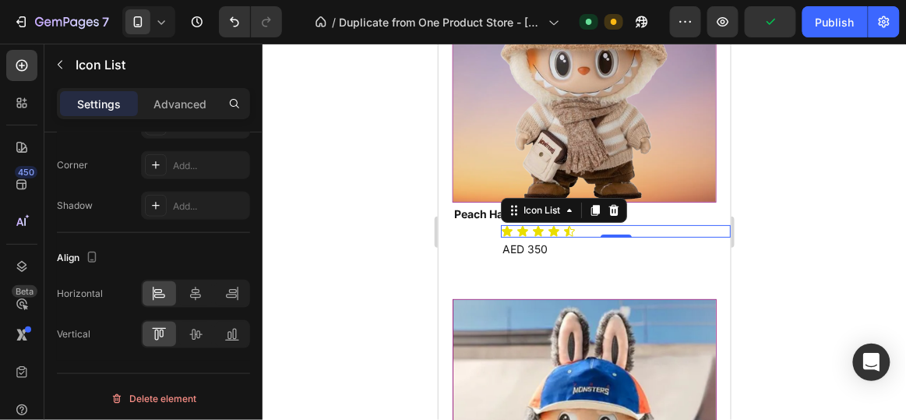
drag, startPoint x: 164, startPoint y: 101, endPoint x: 165, endPoint y: 125, distance: 24.2
click at [164, 100] on p "Advanced" at bounding box center [180, 104] width 53 height 16
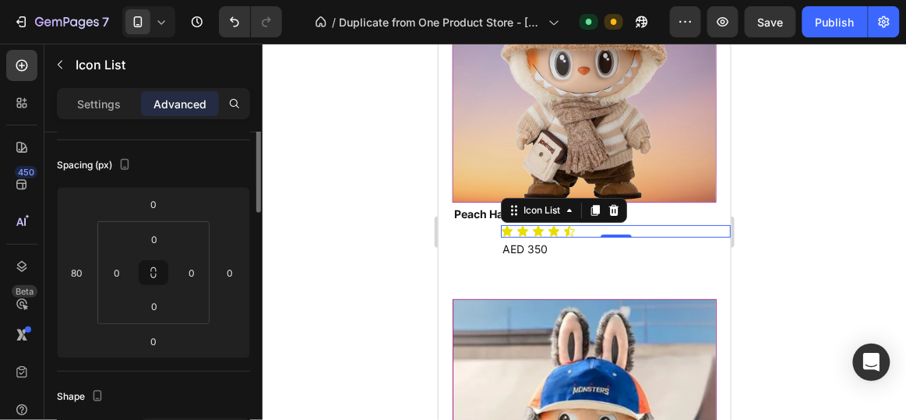
scroll to position [107, 0]
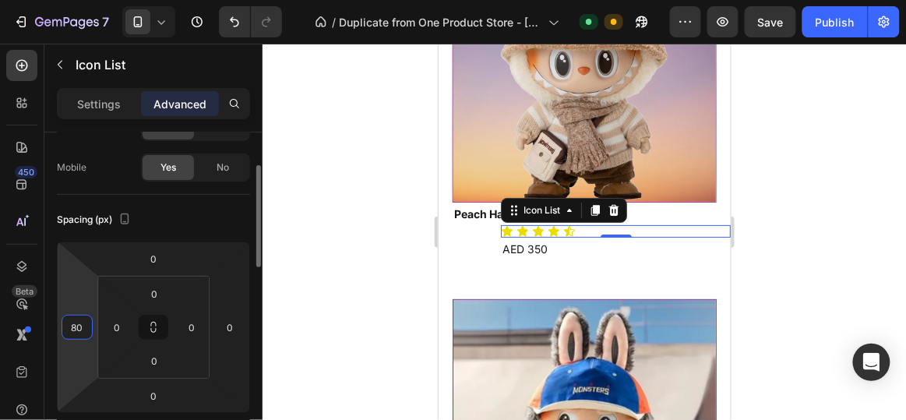
click at [85, 329] on input "80" at bounding box center [76, 327] width 23 height 23
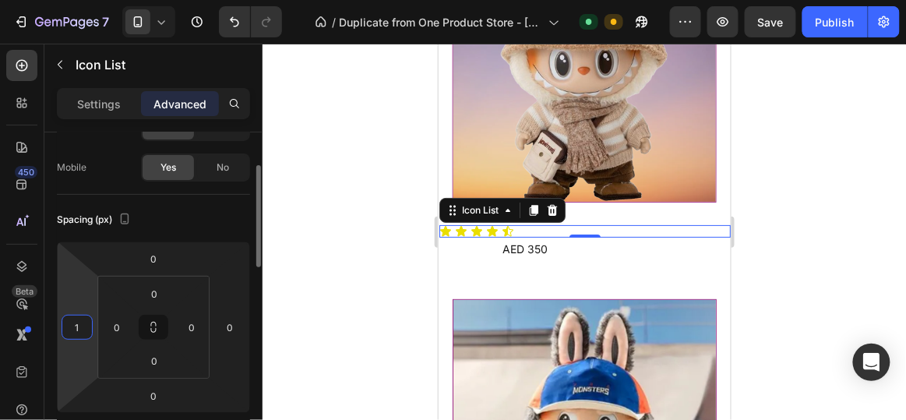
type input "18"
click at [307, 304] on div at bounding box center [585, 232] width 644 height 376
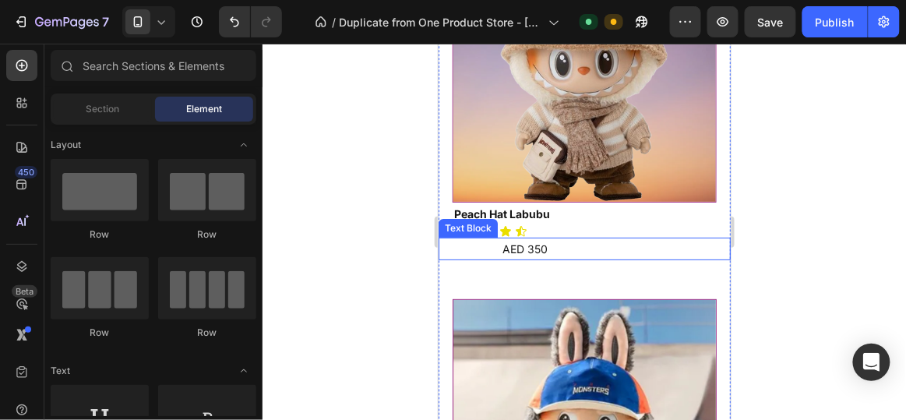
click at [572, 238] on p "AED 350" at bounding box center [615, 247] width 227 height 19
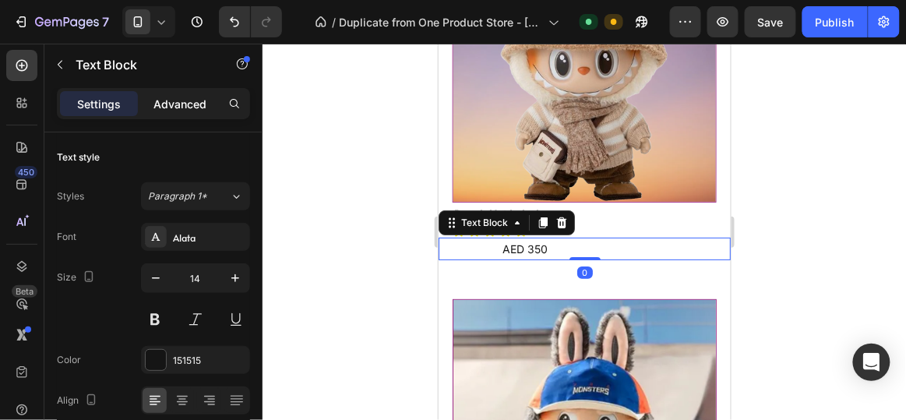
click at [174, 102] on p "Advanced" at bounding box center [180, 104] width 53 height 16
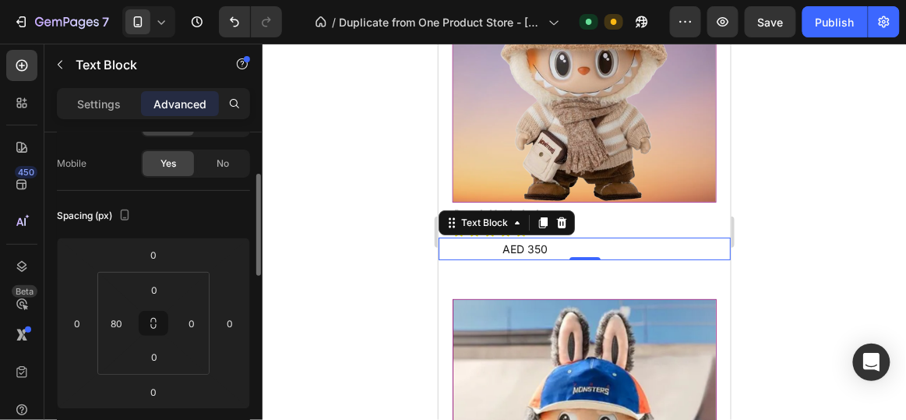
scroll to position [116, 0]
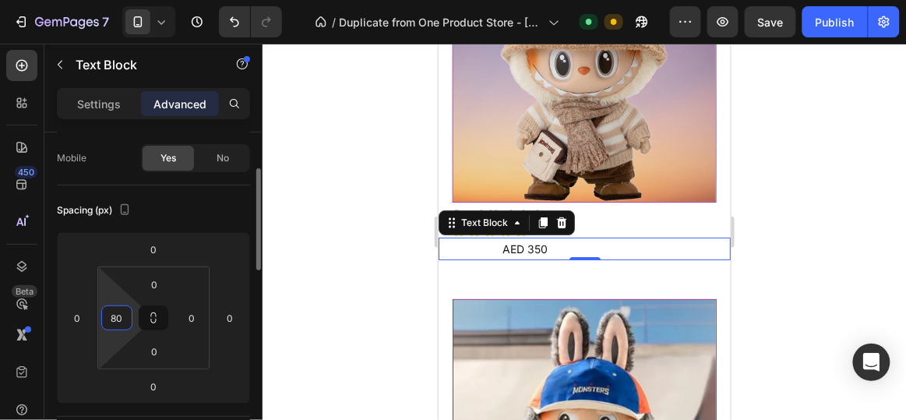
click at [118, 318] on input "80" at bounding box center [116, 317] width 23 height 23
type input "0"
click at [90, 316] on div "0" at bounding box center [77, 317] width 31 height 25
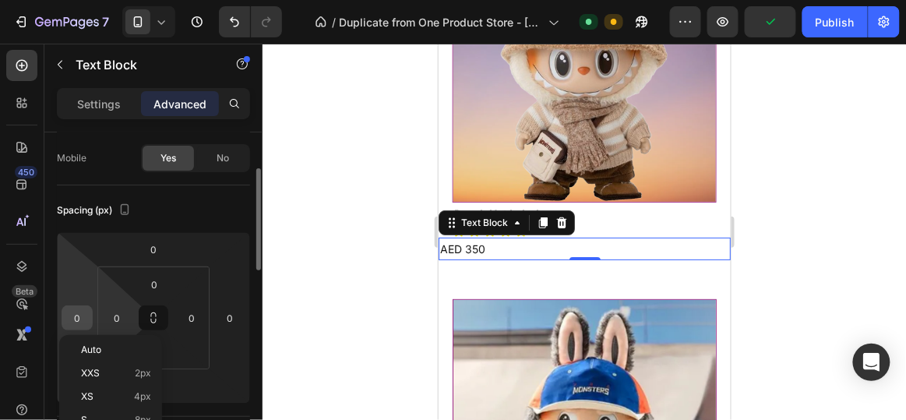
click at [67, 317] on input "0" at bounding box center [76, 317] width 23 height 23
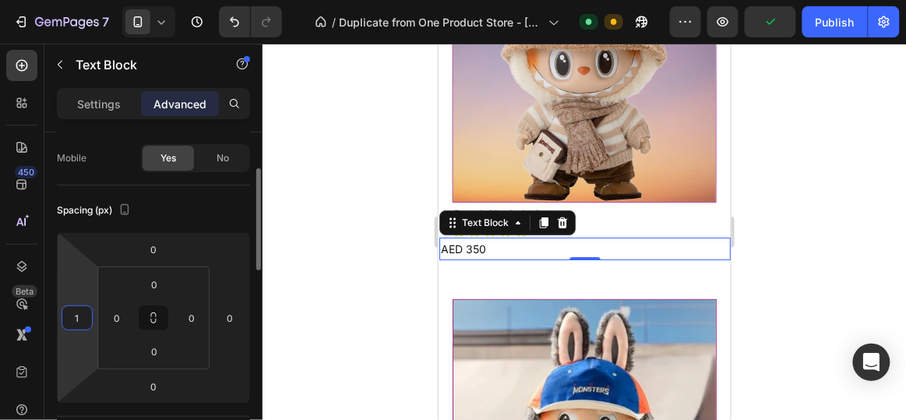
type input "18"
click at [354, 256] on div at bounding box center [585, 232] width 644 height 376
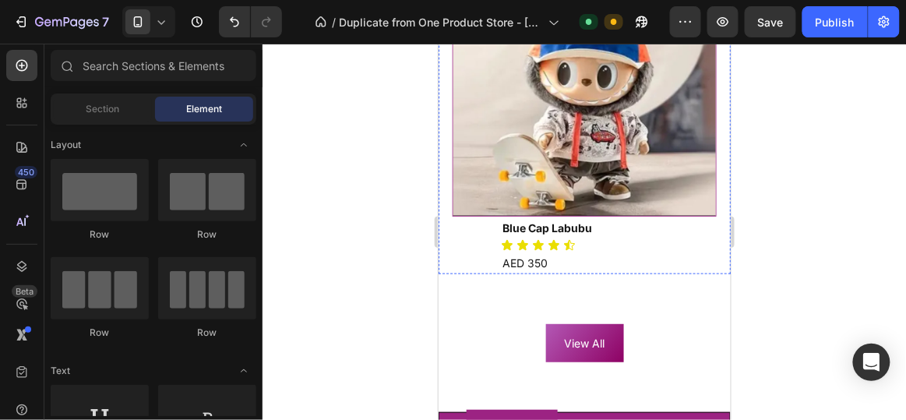
scroll to position [1732, 0]
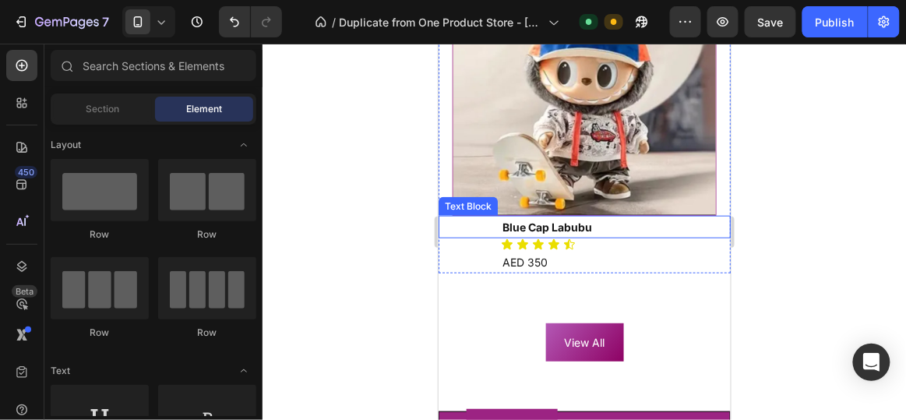
click at [602, 217] on p "Blue Cap Labubu" at bounding box center [615, 226] width 227 height 19
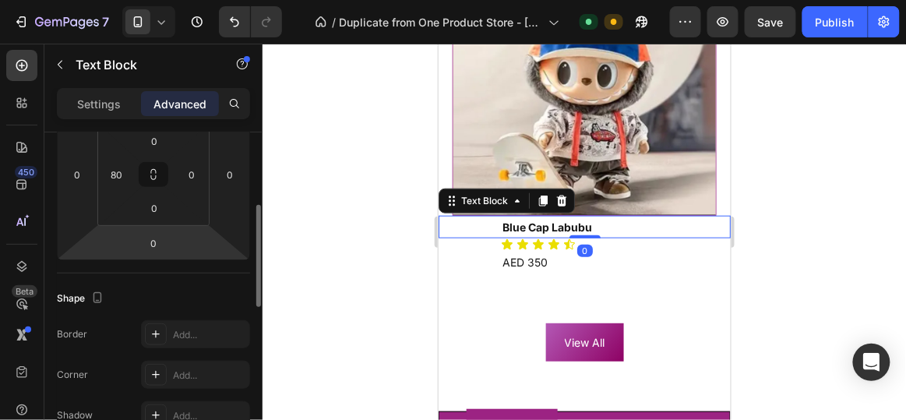
scroll to position [265, 0]
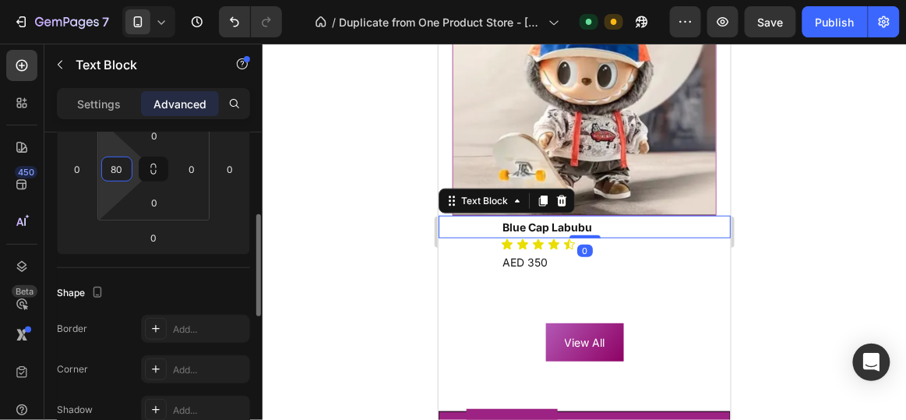
click at [119, 172] on input "80" at bounding box center [116, 168] width 23 height 23
type input "0"
click at [93, 0] on html "7 / Duplicate from One Product Store - [DATE] 15:53:47 Default Need republishin…" at bounding box center [453, 0] width 906 height 0
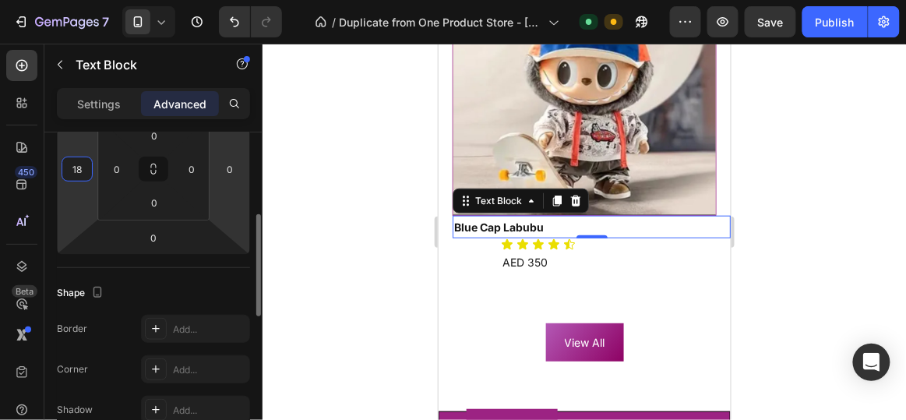
type input "18"
click at [238, 0] on html "7 / Duplicate from One Product Store - [DATE] 15:53:47 Default Need republishin…" at bounding box center [453, 0] width 906 height 0
click at [341, 159] on div at bounding box center [585, 232] width 644 height 376
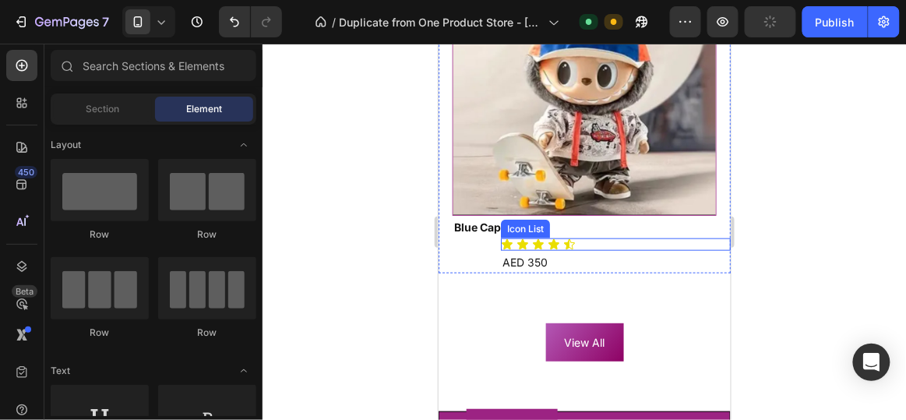
click at [592, 238] on div "Icon Icon Icon Icon Icon" at bounding box center [615, 244] width 230 height 12
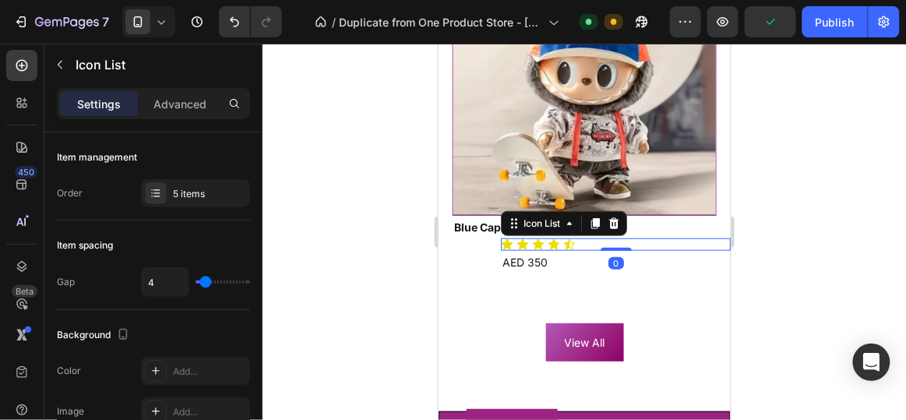
click at [174, 118] on div "Settings Advanced" at bounding box center [153, 103] width 193 height 31
click at [171, 106] on p "Advanced" at bounding box center [180, 104] width 53 height 16
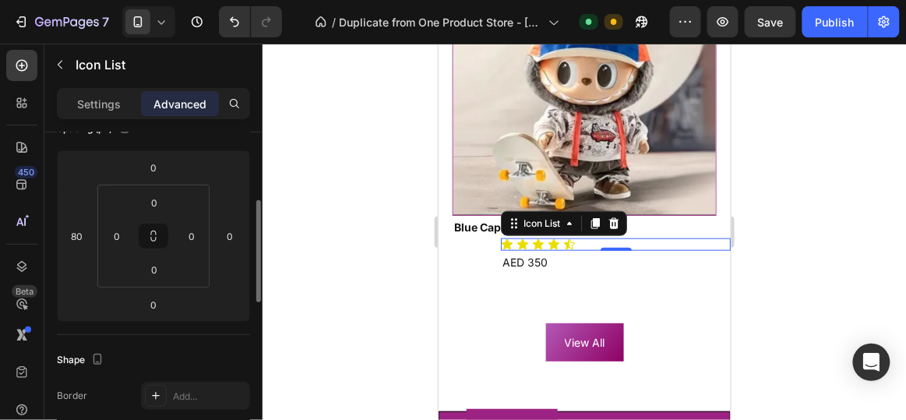
scroll to position [203, 0]
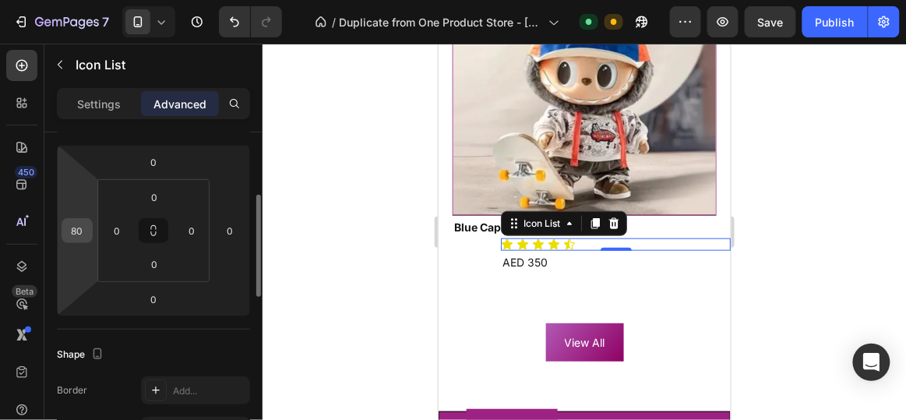
click at [69, 234] on input "80" at bounding box center [76, 230] width 23 height 23
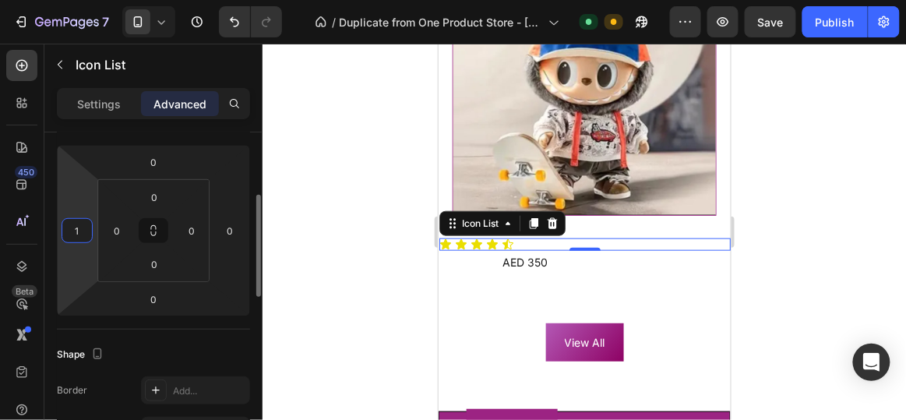
type input "18"
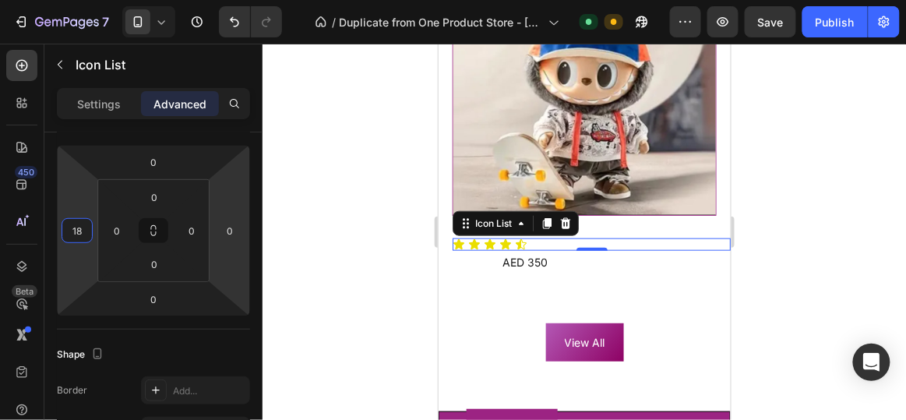
click at [303, 221] on div at bounding box center [585, 232] width 644 height 376
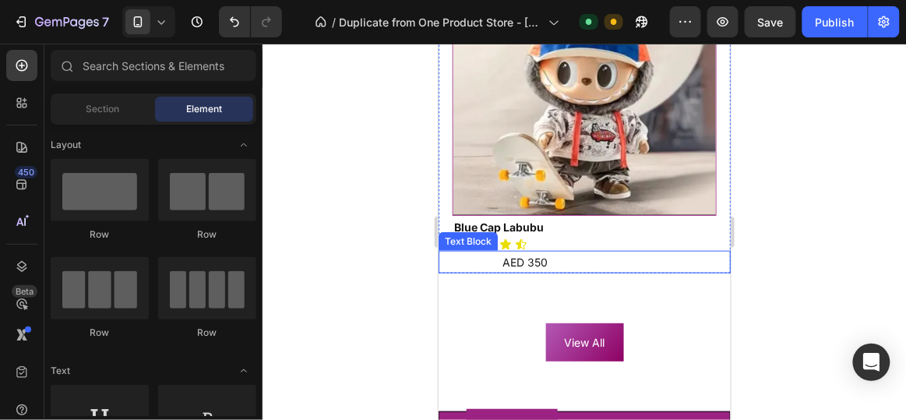
click at [574, 252] on p "AED 350" at bounding box center [615, 261] width 227 height 19
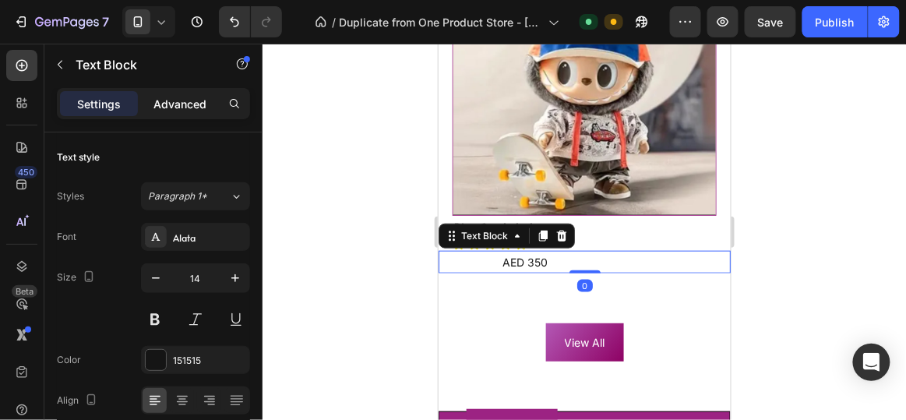
click at [176, 100] on p "Advanced" at bounding box center [180, 104] width 53 height 16
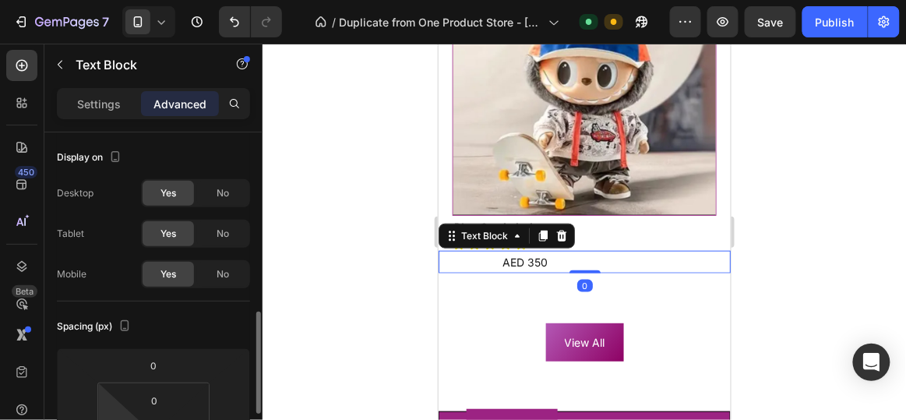
scroll to position [149, 0]
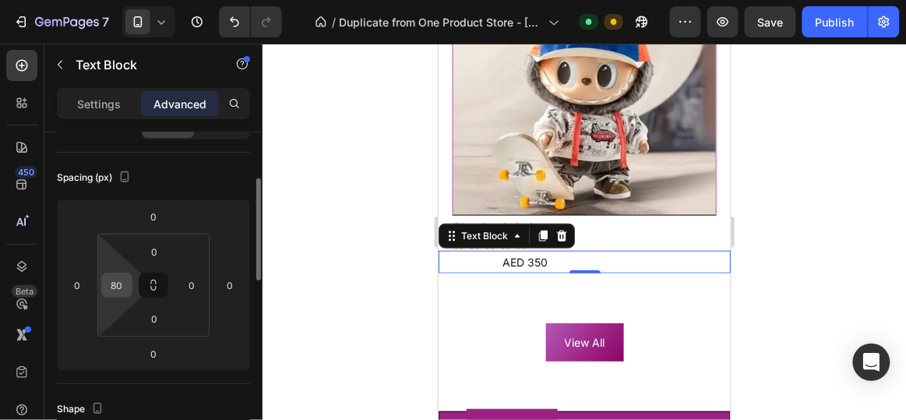
click at [122, 282] on input "80" at bounding box center [116, 285] width 23 height 23
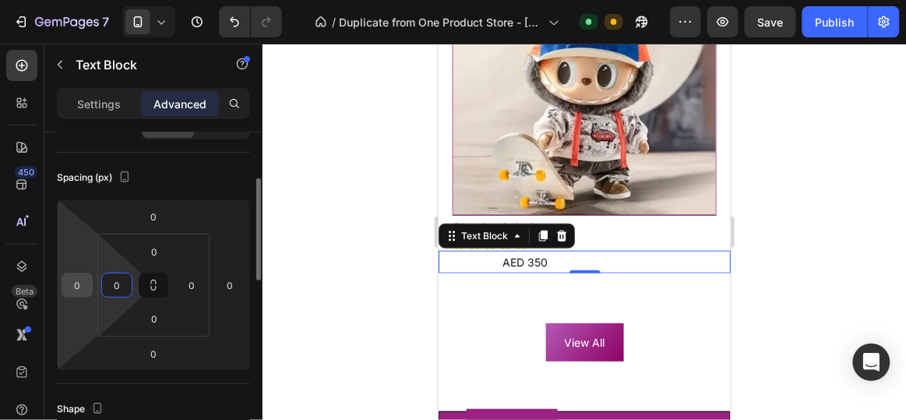
type input "0"
click at [79, 285] on input "0" at bounding box center [76, 285] width 23 height 23
type input "18"
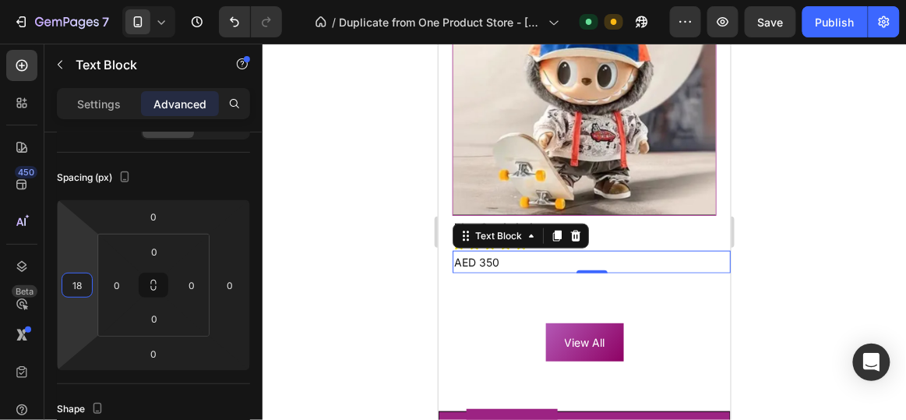
click at [333, 229] on div at bounding box center [585, 232] width 644 height 376
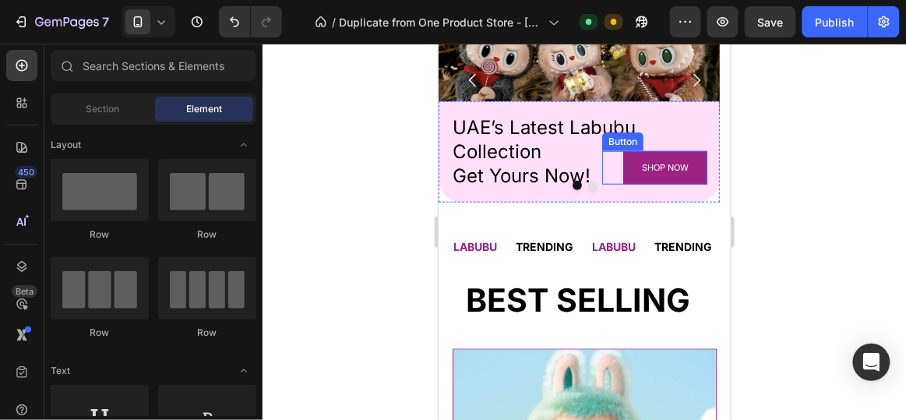
scroll to position [0, 0]
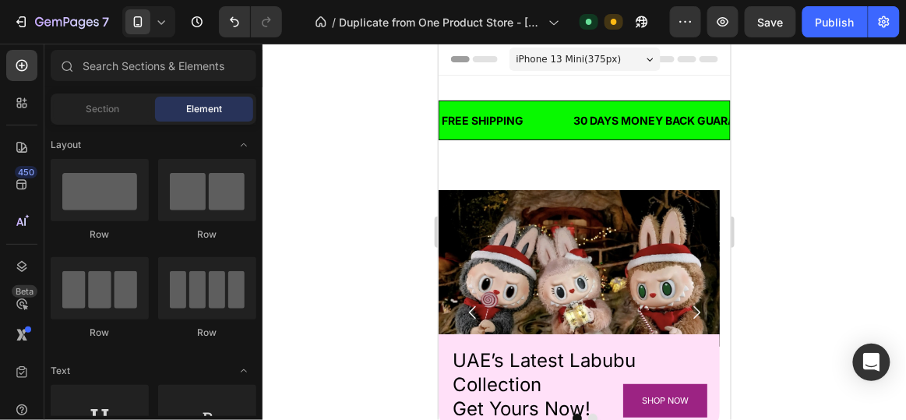
click at [611, 57] on div "iPhone 13 Mini ( 375 px)" at bounding box center [584, 58] width 151 height 23
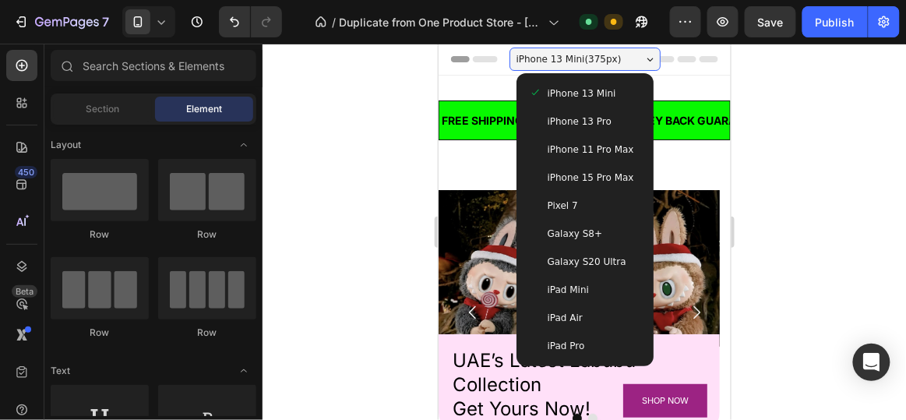
click at [600, 175] on span "iPhone 15 Pro Max" at bounding box center [590, 177] width 87 height 16
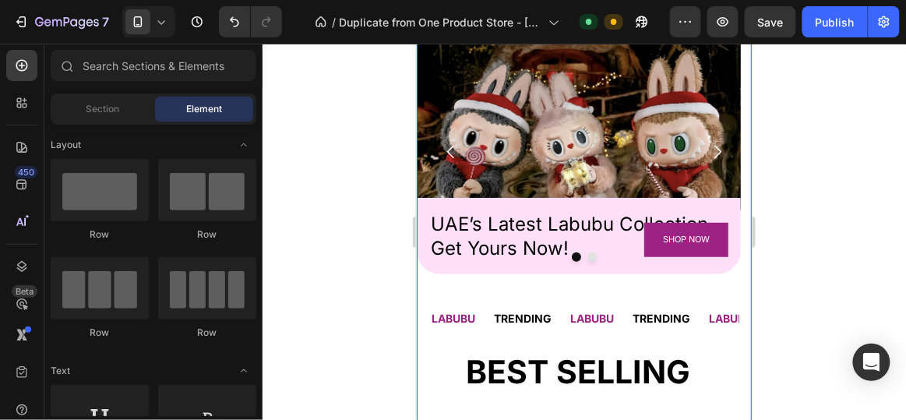
scroll to position [159, 0]
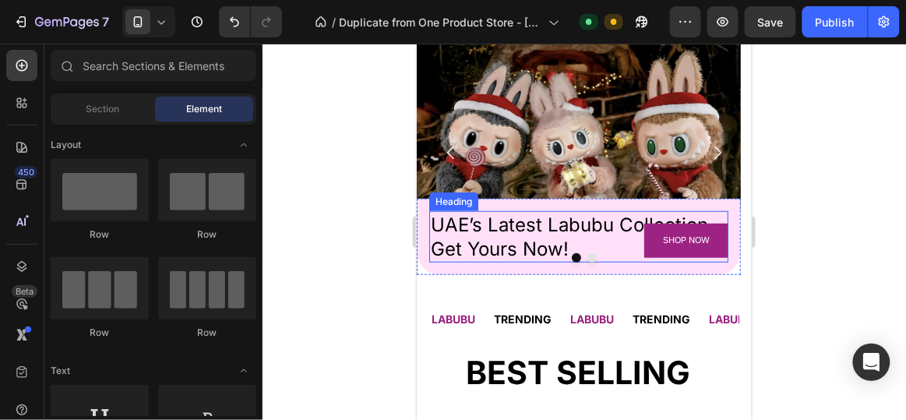
click at [622, 220] on h2 "UAE’s Latest Labubu Collection Get Yours Now!" at bounding box center [578, 235] width 299 height 51
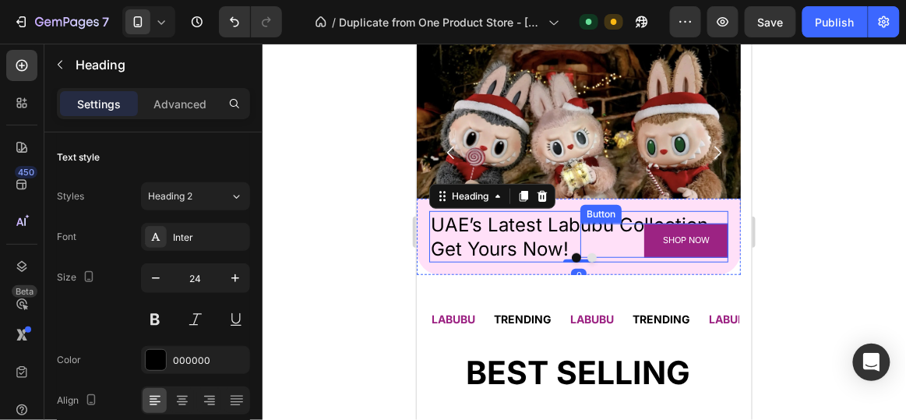
click at [609, 223] on div "SHOP NOW Button" at bounding box center [654, 240] width 148 height 34
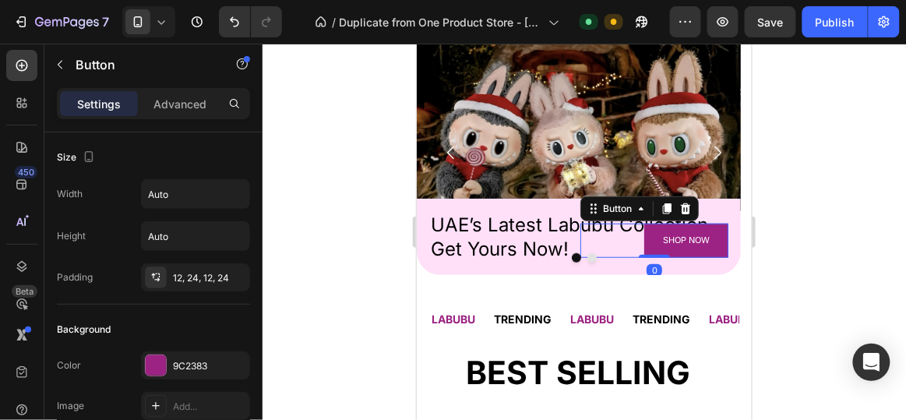
click at [616, 223] on div "SHOP NOW Button 0" at bounding box center [654, 240] width 148 height 34
click at [583, 221] on div "UAE’s Latest Labubu Collection Get Yours Now! Heading SHOP NOW Button 0" at bounding box center [578, 235] width 299 height 51
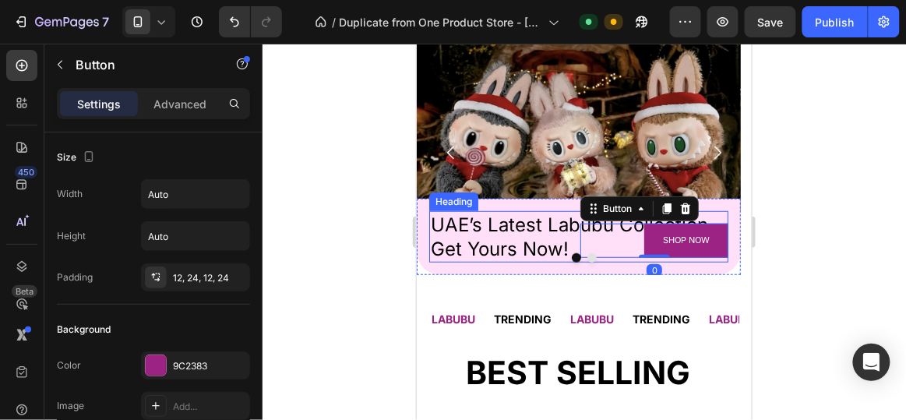
click at [564, 220] on h2 "UAE’s Latest Labubu Collection Get Yours Now!" at bounding box center [578, 235] width 299 height 51
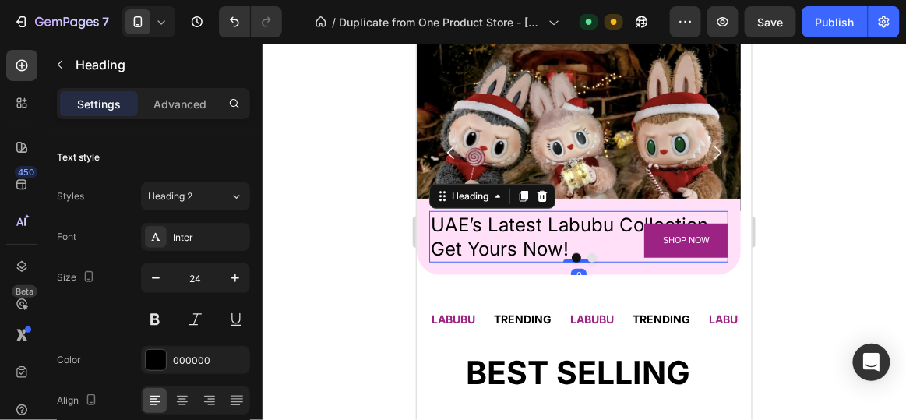
click at [616, 217] on h2 "UAE’s Latest Labubu Collection Get Yours Now!" at bounding box center [578, 235] width 299 height 51
click at [616, 217] on p "UAE’s Latest Labubu Collection Get Yours Now!" at bounding box center [578, 236] width 296 height 48
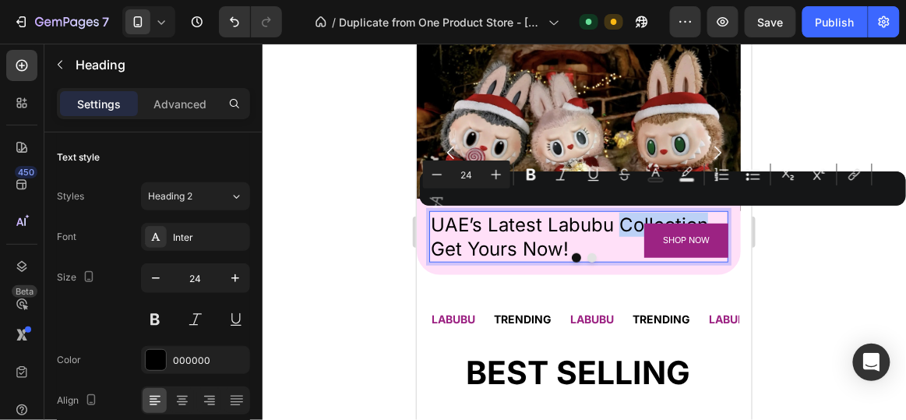
click at [610, 221] on p "UAE’s Latest Labubu Collection Get Yours Now!" at bounding box center [578, 236] width 296 height 48
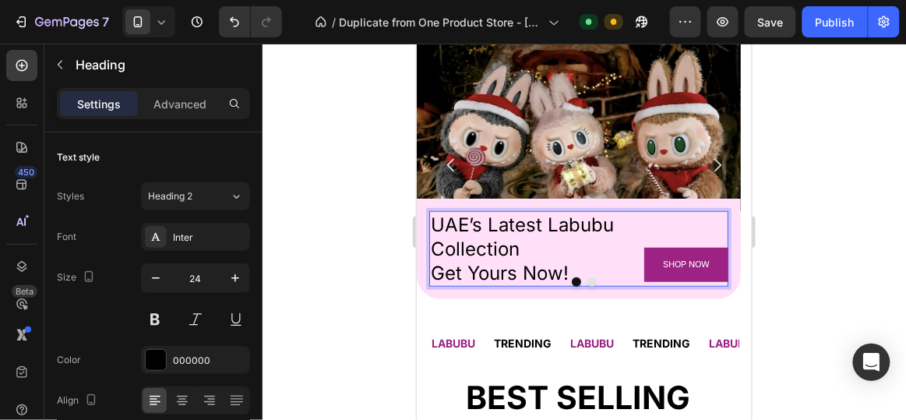
click at [434, 242] on p "UAE’s Latest Labubu Collection Get Yours Now!" at bounding box center [578, 248] width 296 height 73
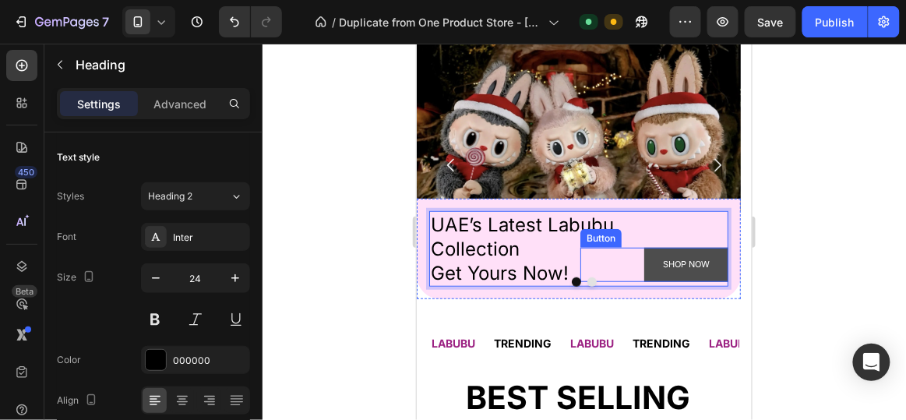
click at [645, 261] on button "SHOP NOW" at bounding box center [686, 264] width 84 height 34
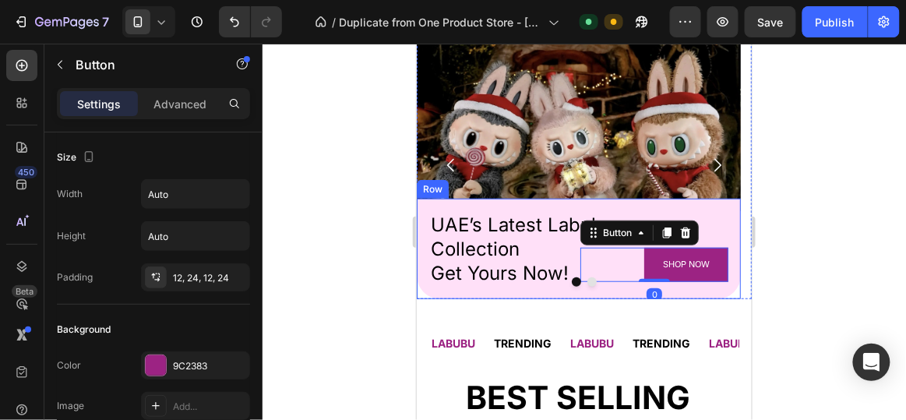
click at [384, 218] on div at bounding box center [585, 232] width 644 height 376
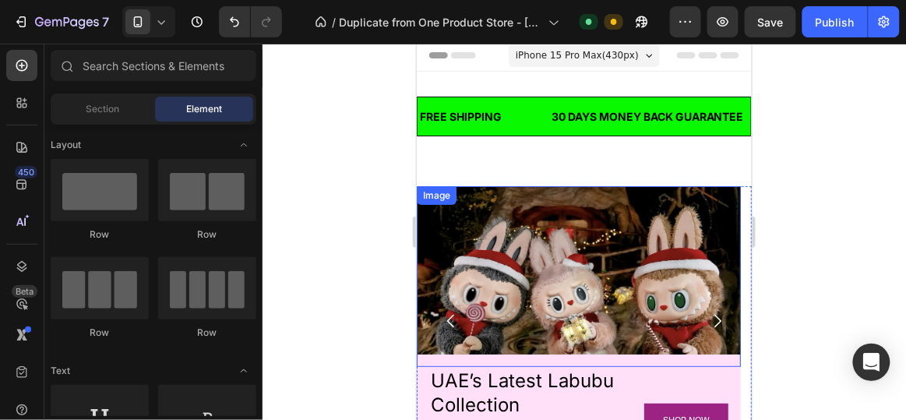
scroll to position [0, 0]
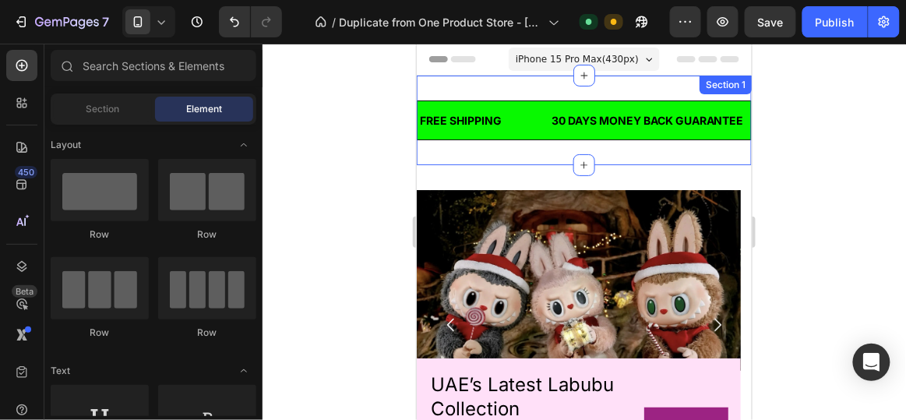
click at [578, 38] on div "7 / Duplicate from One Product Store - Aug 26, 15:53:47 Default Need republishi…" at bounding box center [453, 22] width 906 height 44
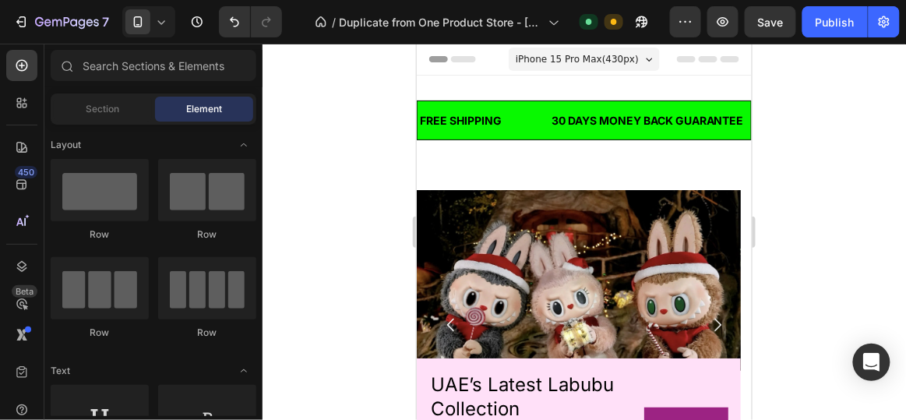
click at [577, 56] on span "iPhone 15 Pro Max ( 430 px)" at bounding box center [576, 59] width 123 height 16
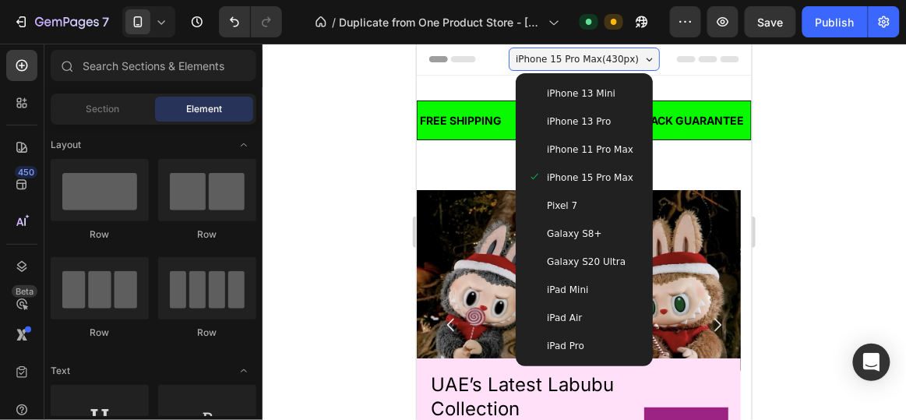
click at [576, 123] on span "iPhone 13 Pro" at bounding box center [578, 121] width 64 height 16
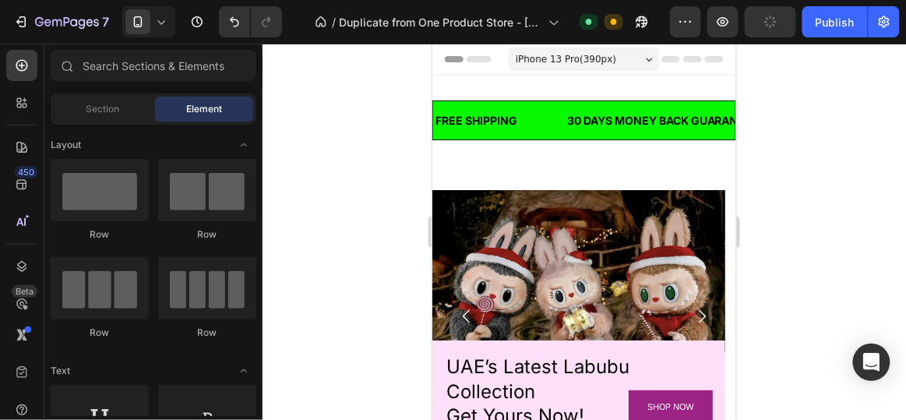
click at [586, 54] on span "iPhone 13 Pro ( 390 px)" at bounding box center [565, 59] width 101 height 16
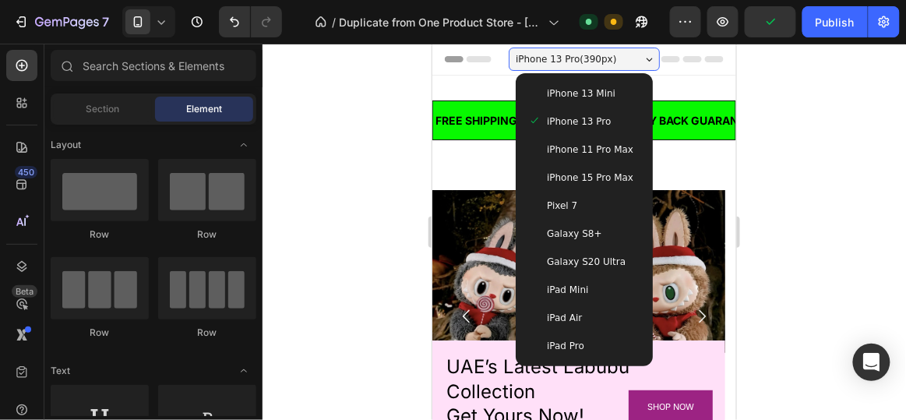
click at [583, 86] on span "iPhone 13 Mini" at bounding box center [580, 93] width 69 height 16
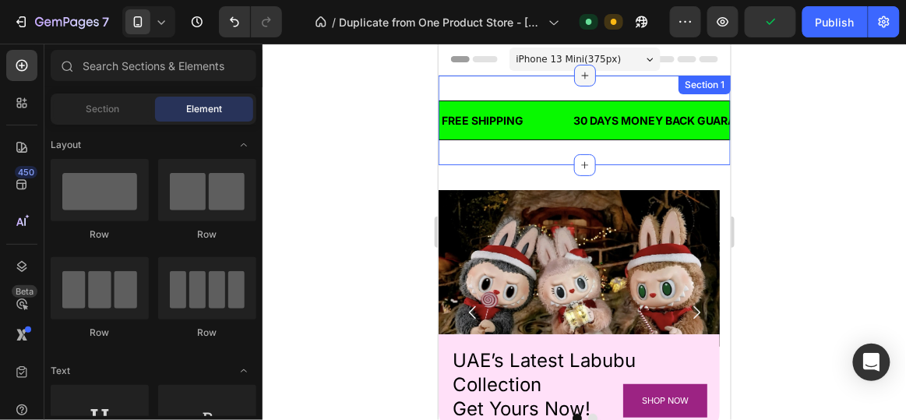
click at [583, 64] on div at bounding box center [585, 75] width 22 height 22
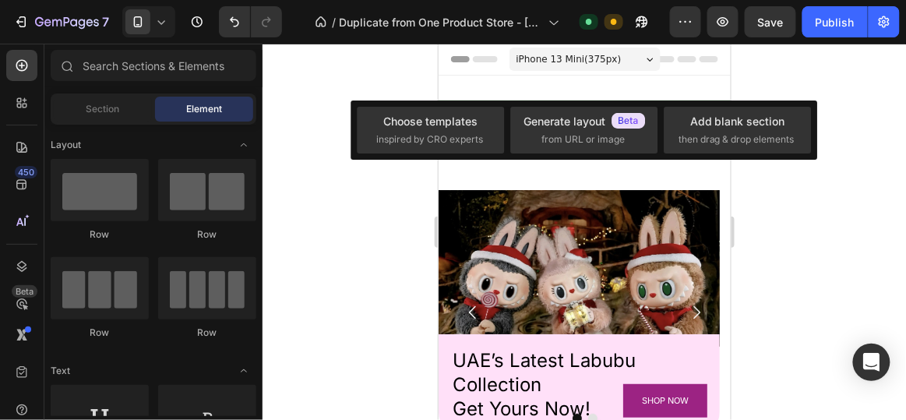
click at [583, 57] on span "iPhone 13 Mini ( 375 px)" at bounding box center [568, 59] width 105 height 16
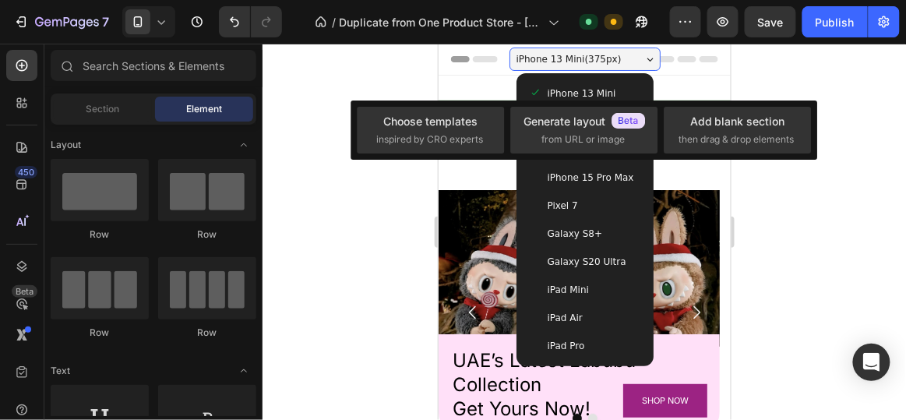
click at [569, 202] on div "Pixel 7" at bounding box center [584, 205] width 112 height 16
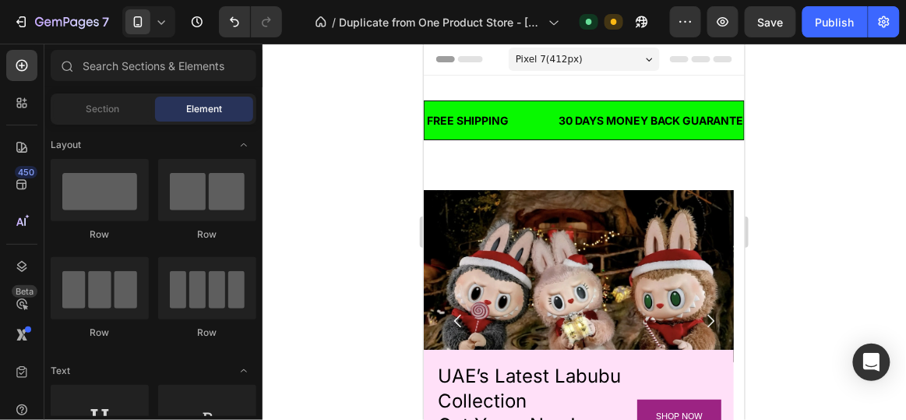
click at [596, 62] on div "Pixel 7 ( 412 px)" at bounding box center [583, 58] width 151 height 23
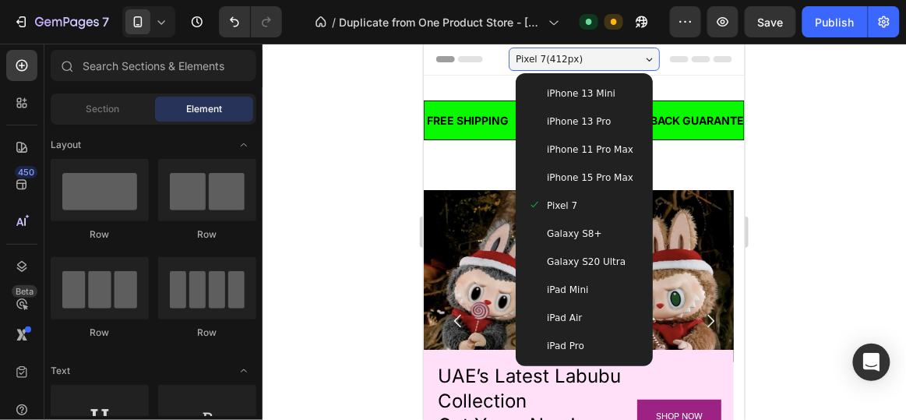
click at [577, 234] on span "Galaxy S8+" at bounding box center [573, 233] width 55 height 16
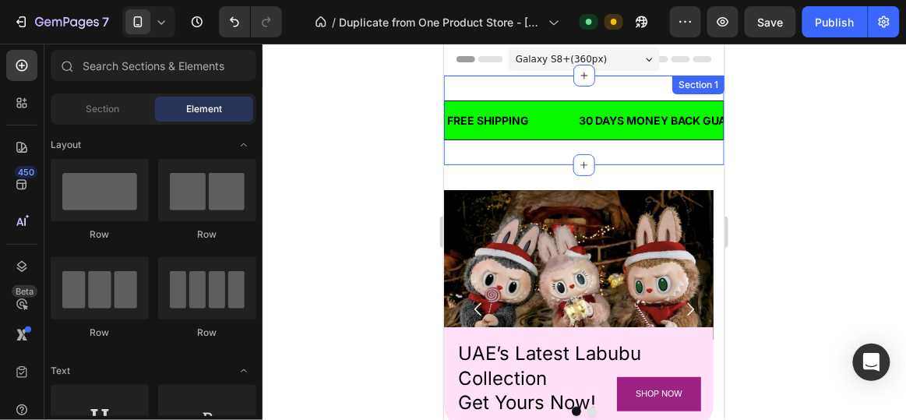
click at [581, 56] on span "Galaxy S8+ ( 360 px)" at bounding box center [561, 59] width 92 height 16
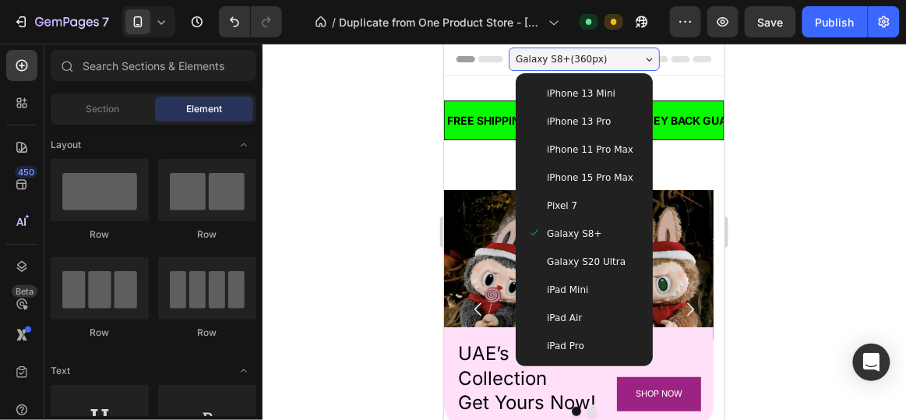
click at [560, 266] on span "Galaxy S20 Ultra" at bounding box center [585, 261] width 79 height 16
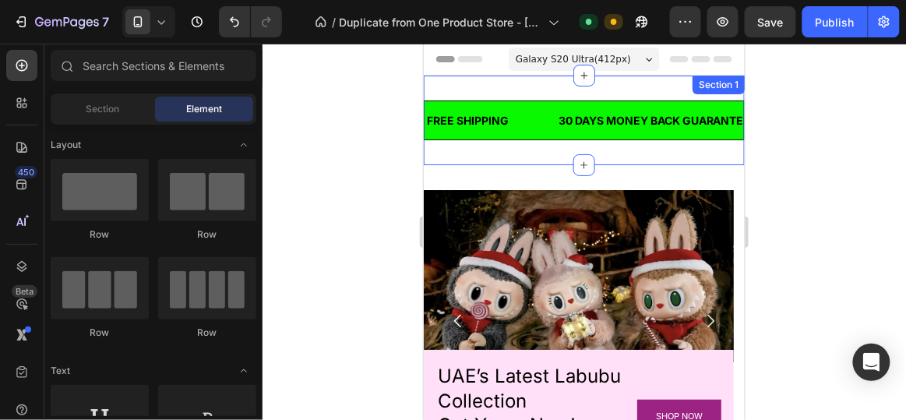
click at [584, 50] on div "Galaxy S20 Ultra ( 412 px)" at bounding box center [583, 58] width 151 height 23
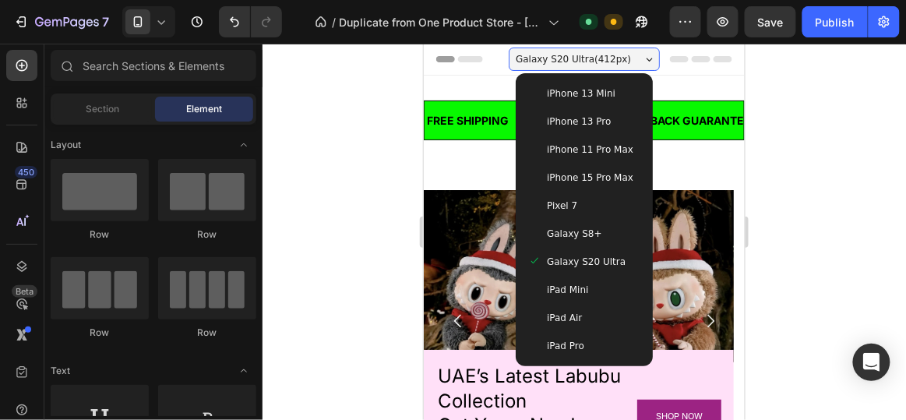
click at [554, 299] on div "iPad Mini" at bounding box center [583, 289] width 125 height 28
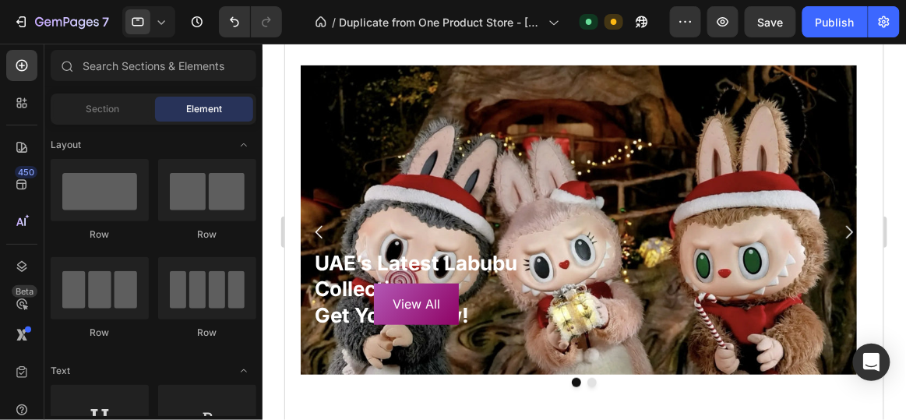
scroll to position [121, 0]
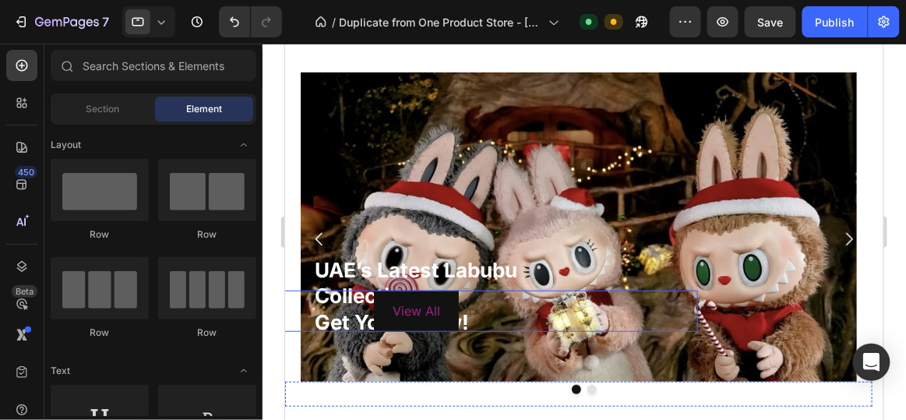
click at [450, 309] on button "View All" at bounding box center [415, 310] width 85 height 41
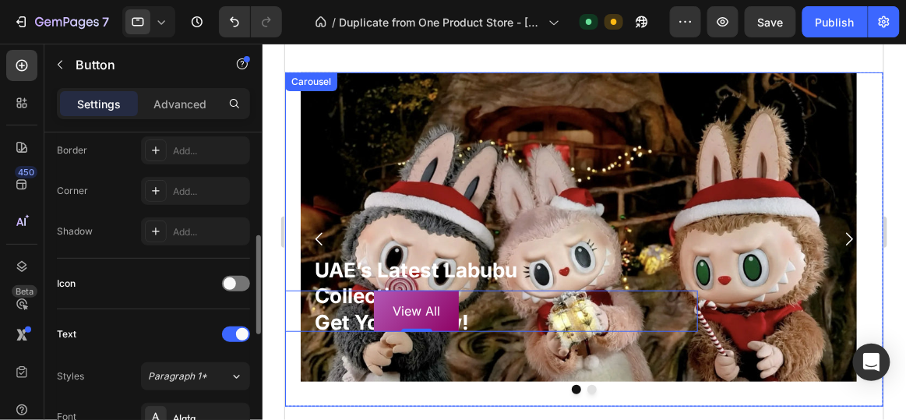
scroll to position [486, 0]
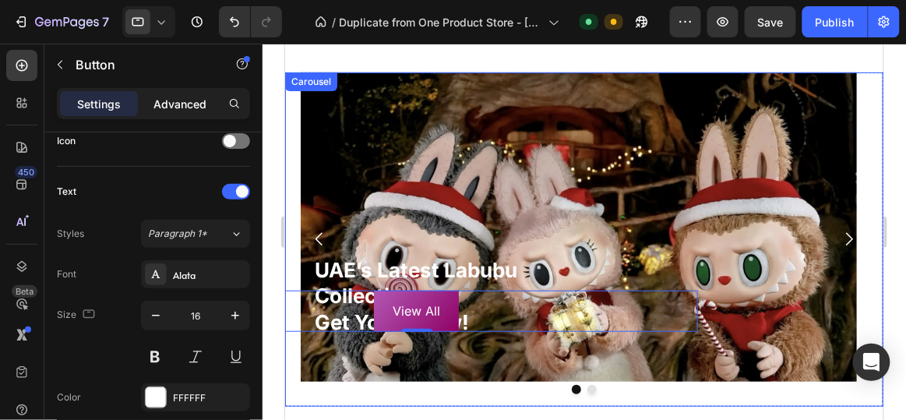
click at [185, 101] on p "Advanced" at bounding box center [180, 104] width 53 height 16
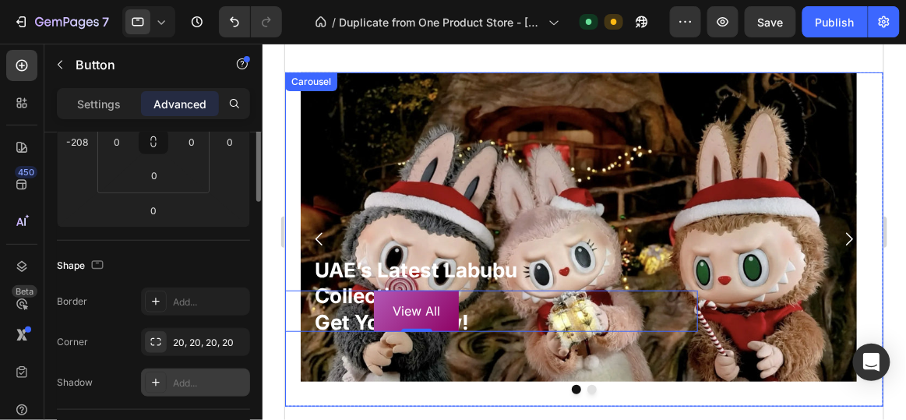
scroll to position [199, 0]
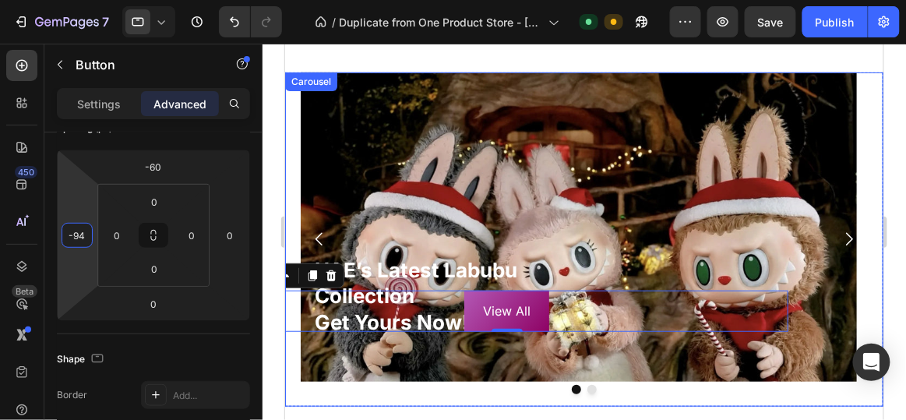
type input "-96"
drag, startPoint x: 96, startPoint y: 236, endPoint x: 101, endPoint y: 196, distance: 40.0
click at [101, 0] on html "7 / Duplicate from One Product Store - [DATE] 15:53:47 Default Need republishin…" at bounding box center [453, 0] width 906 height 0
click at [270, 168] on div at bounding box center [585, 232] width 644 height 376
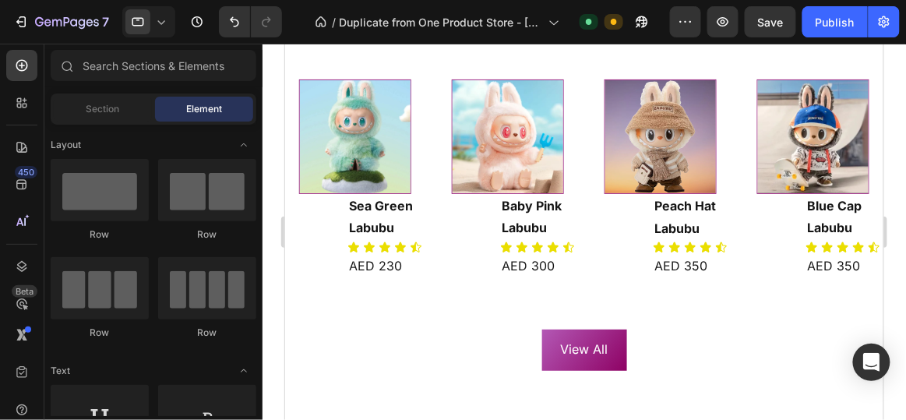
scroll to position [599, 0]
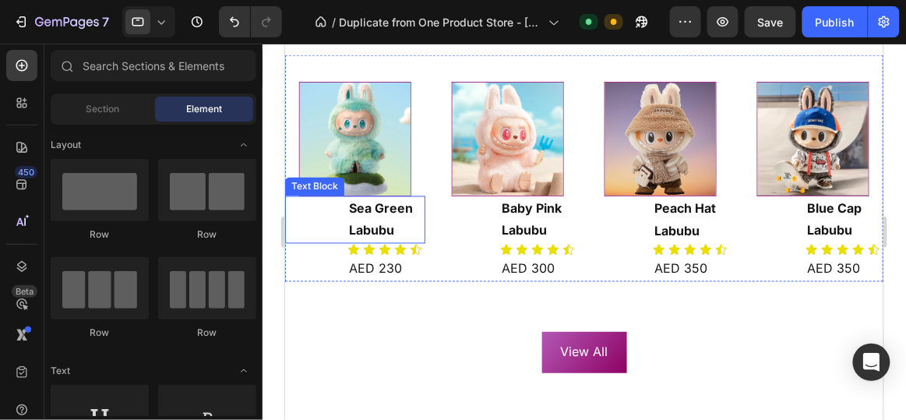
click at [388, 210] on p "Sea Green Labubu" at bounding box center [385, 219] width 75 height 45
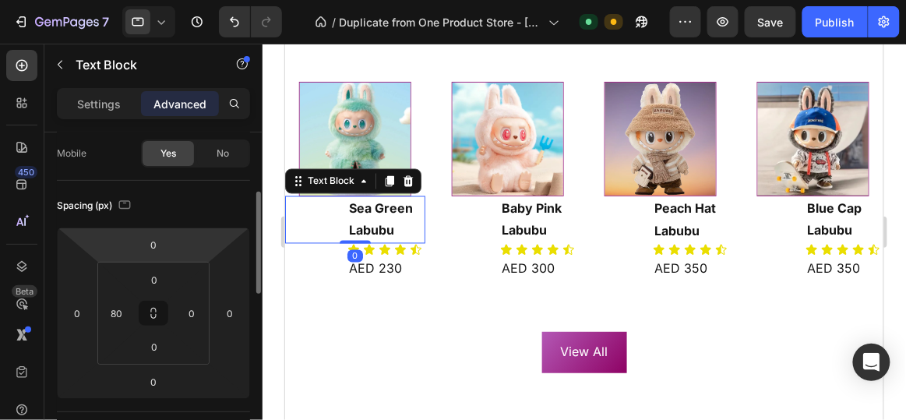
scroll to position [138, 0]
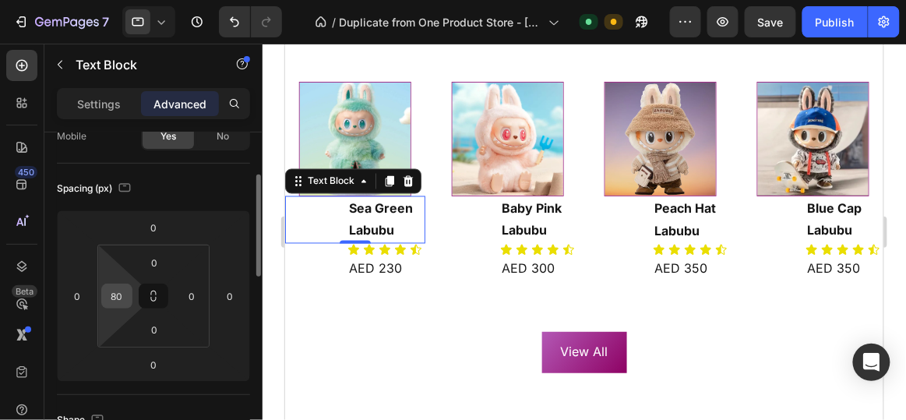
click at [119, 290] on input "80" at bounding box center [116, 295] width 23 height 23
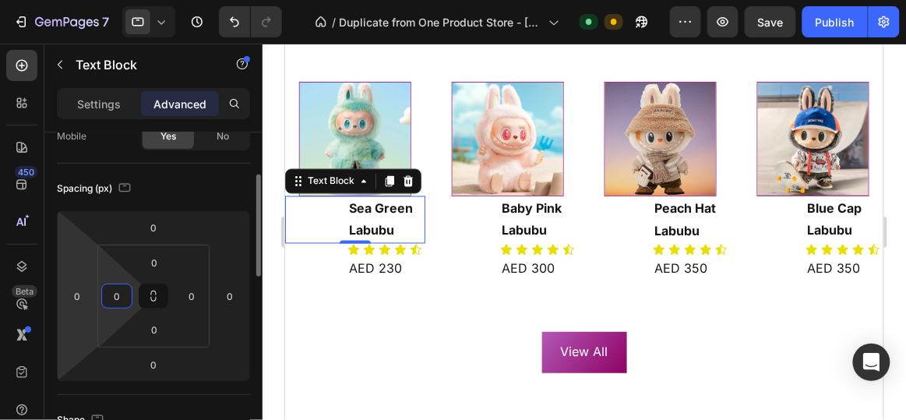
type input "0"
click at [93, 0] on html "7 / Duplicate from One Product Store - [DATE] 15:53:47 Default Need republishin…" at bounding box center [453, 0] width 906 height 0
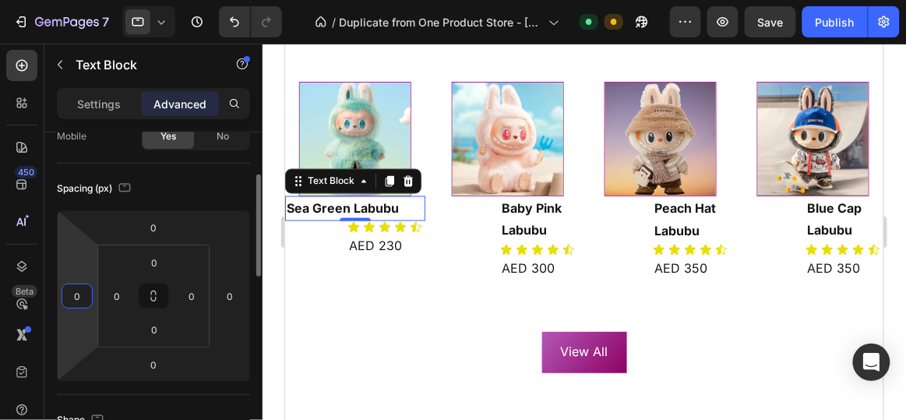
click at [79, 295] on input "0" at bounding box center [76, 295] width 23 height 23
type input "16"
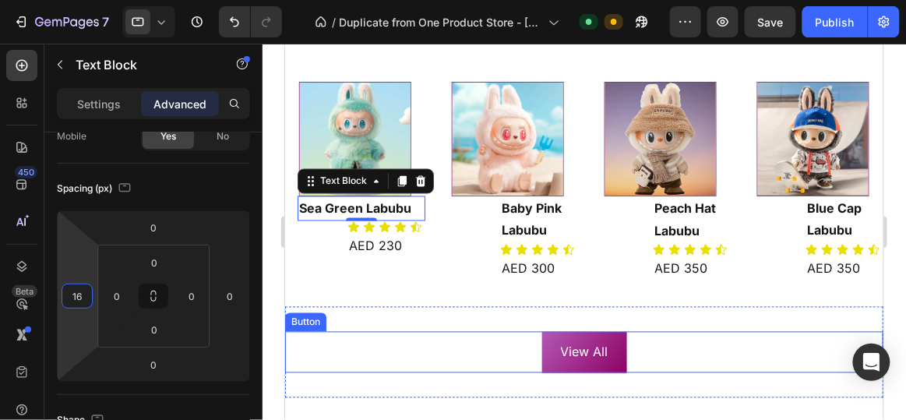
click at [308, 334] on div "View All Button" at bounding box center [583, 351] width 599 height 41
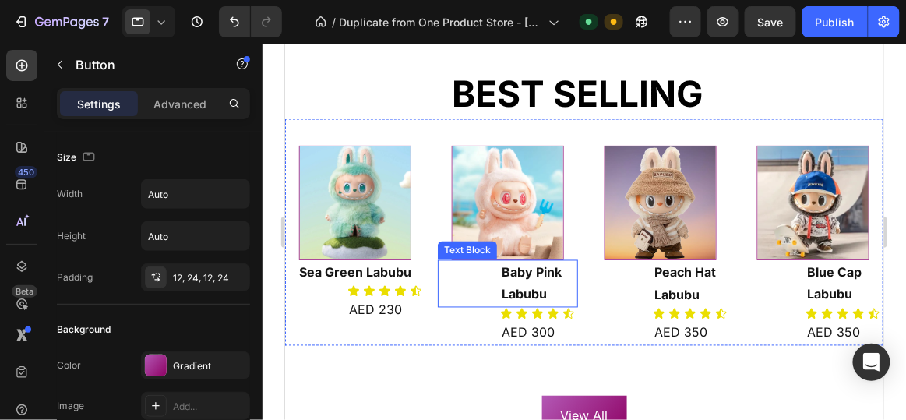
scroll to position [539, 0]
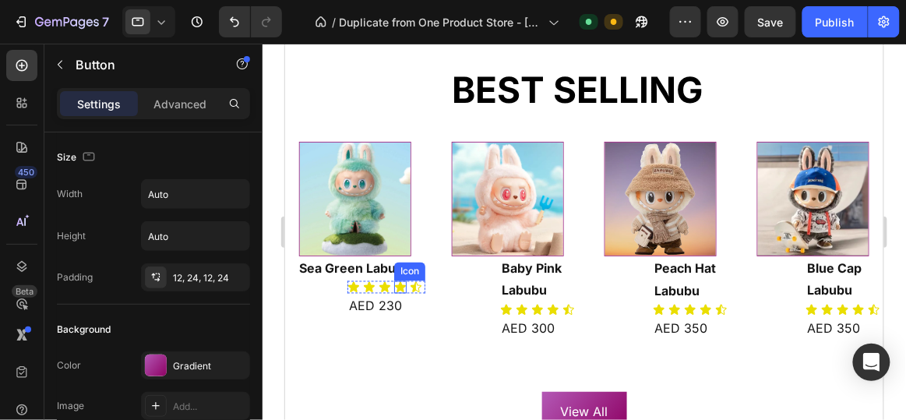
click at [401, 284] on icon at bounding box center [399, 286] width 11 height 10
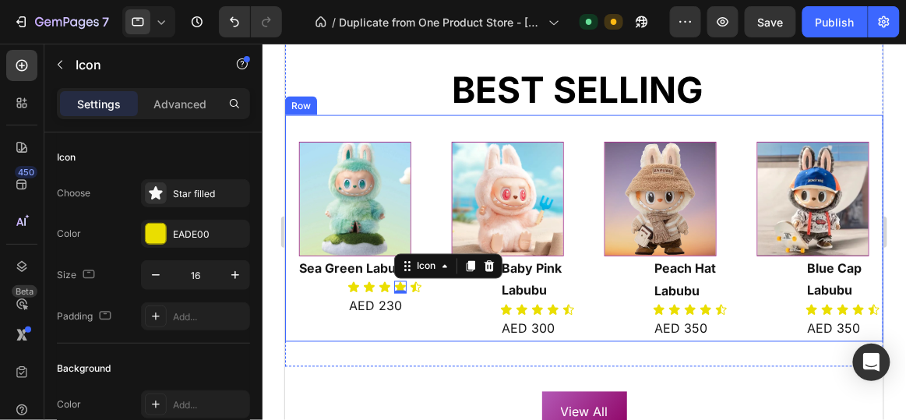
click at [328, 286] on div "Image Sea Green Labubu Text Block Icon Icon Icon Icon 0 Icon Icon List AED 230 …" at bounding box center [354, 228] width 140 height 227
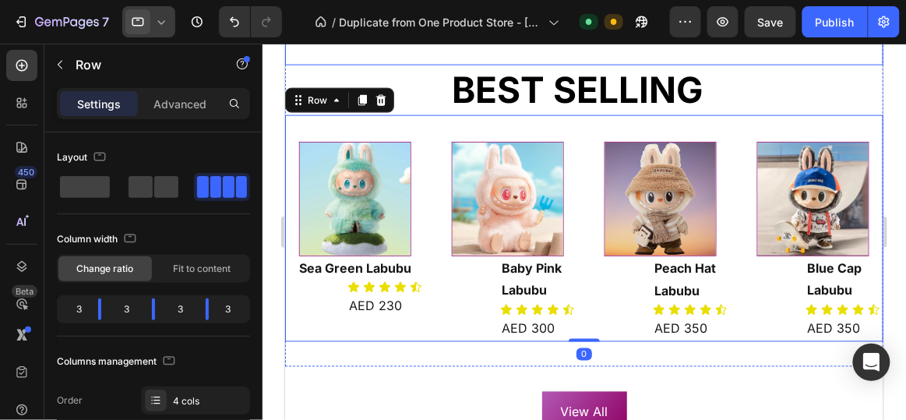
click at [164, 20] on icon at bounding box center [162, 22] width 16 height 16
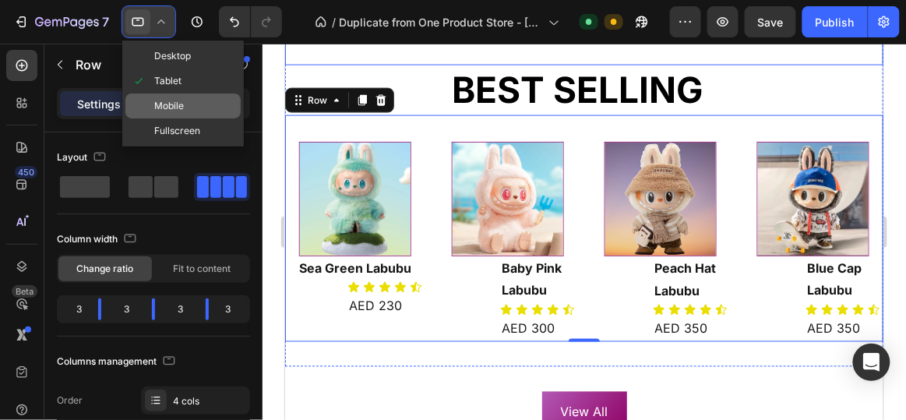
click at [168, 106] on span "Mobile" at bounding box center [169, 106] width 30 height 16
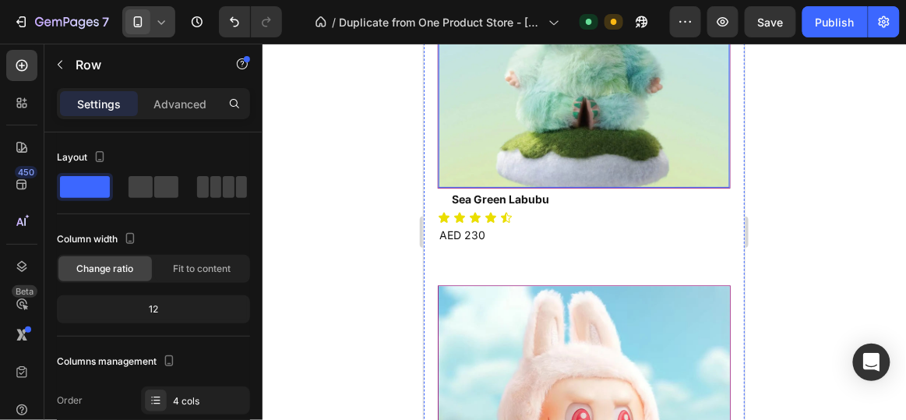
scroll to position [706, 0]
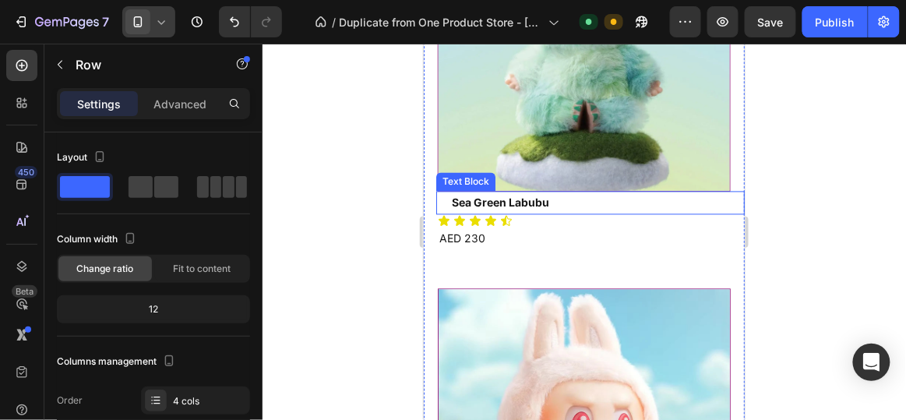
click at [564, 196] on p "Sea Green Labubu" at bounding box center [596, 201] width 291 height 19
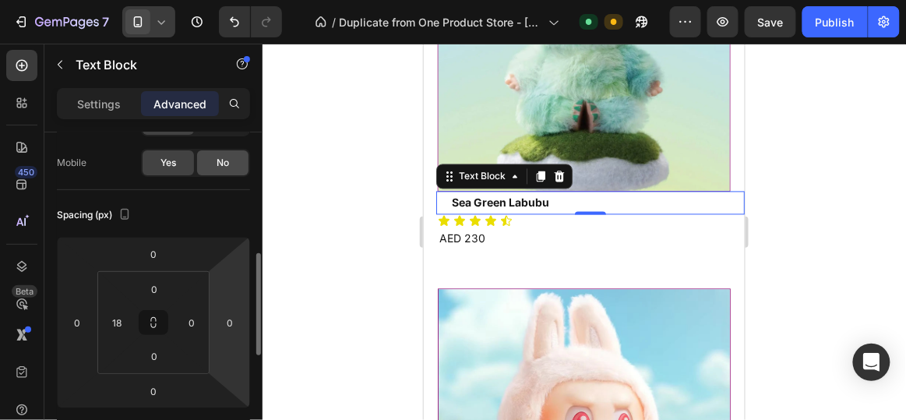
scroll to position [178, 0]
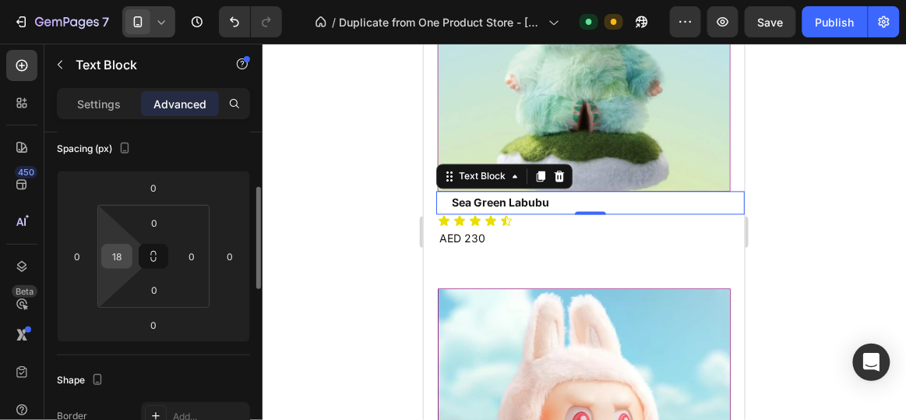
click at [118, 264] on input "18" at bounding box center [116, 256] width 23 height 23
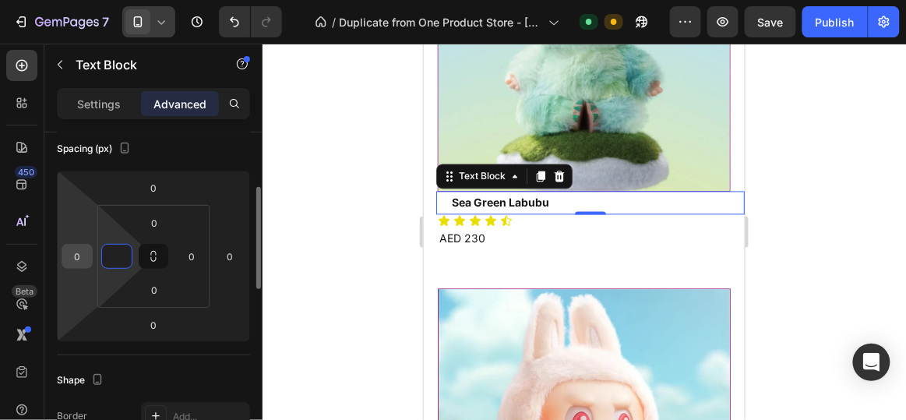
type input "0"
click at [77, 260] on input "0" at bounding box center [76, 256] width 23 height 23
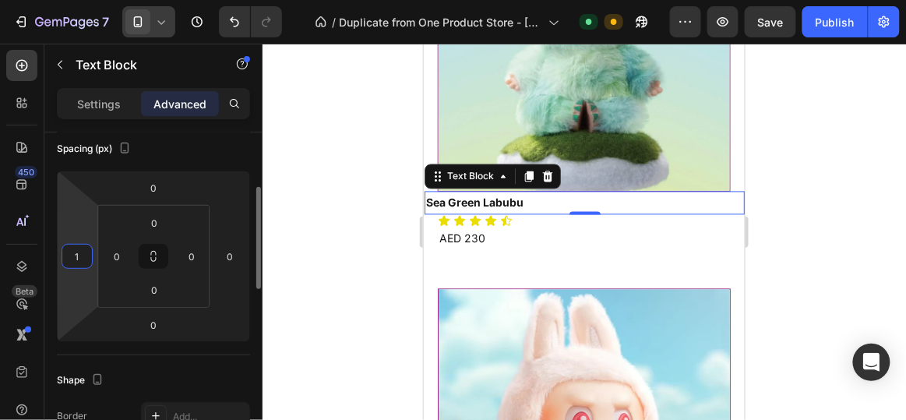
type input "18"
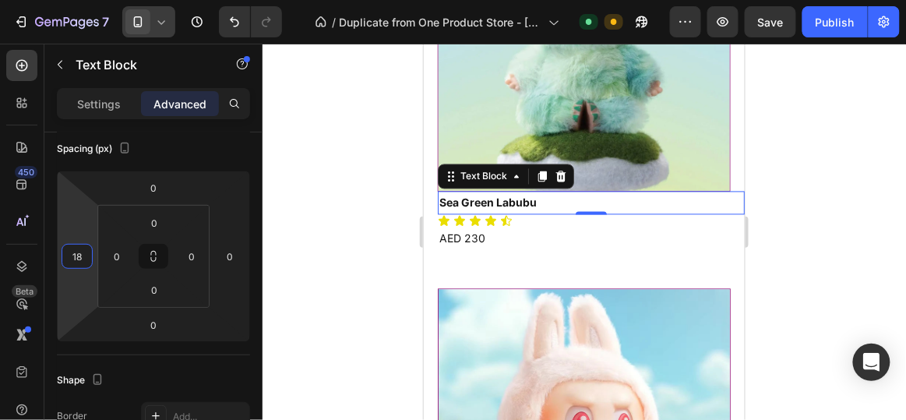
click at [368, 139] on div at bounding box center [585, 232] width 644 height 376
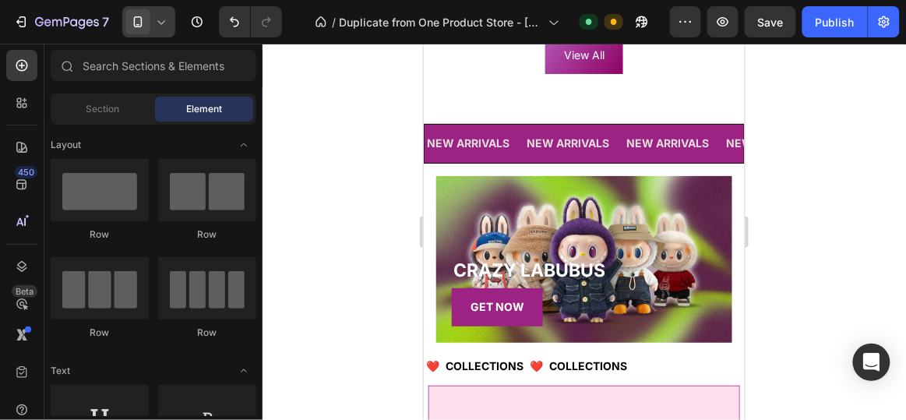
scroll to position [2078, 0]
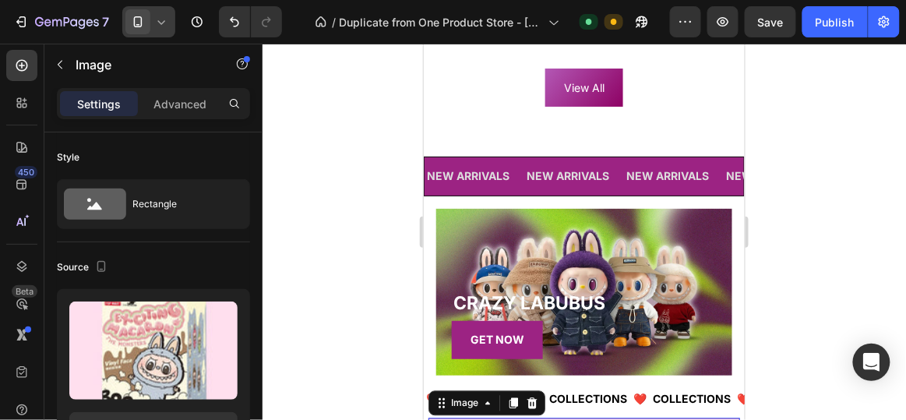
click at [163, 15] on icon at bounding box center [162, 22] width 16 height 16
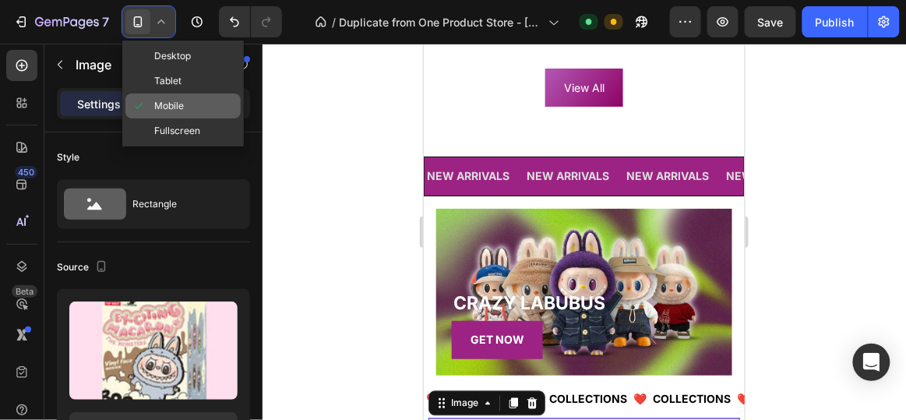
click at [167, 107] on span "Mobile" at bounding box center [169, 106] width 30 height 16
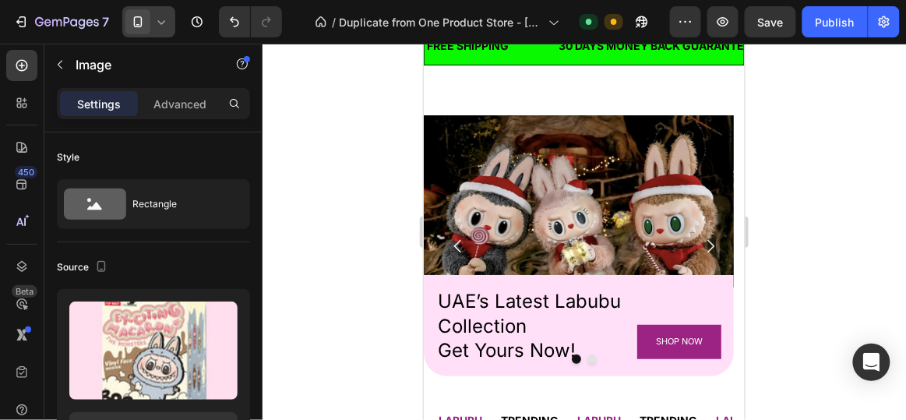
scroll to position [0, 0]
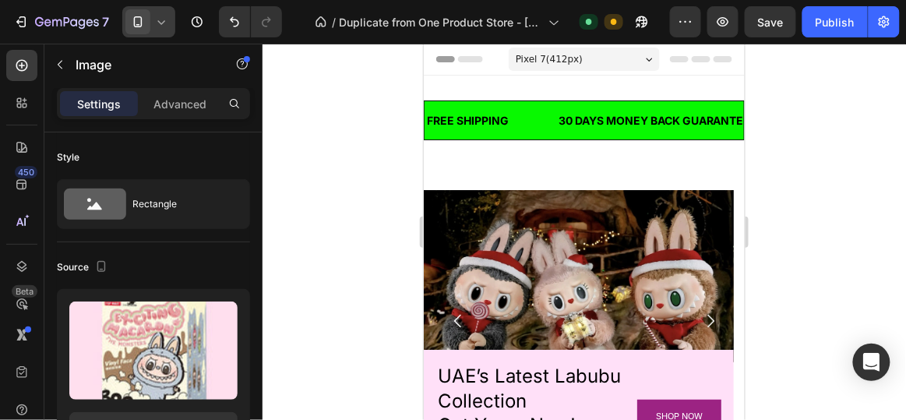
click at [583, 54] on div "Pixel 7 ( 412 px)" at bounding box center [583, 58] width 151 height 23
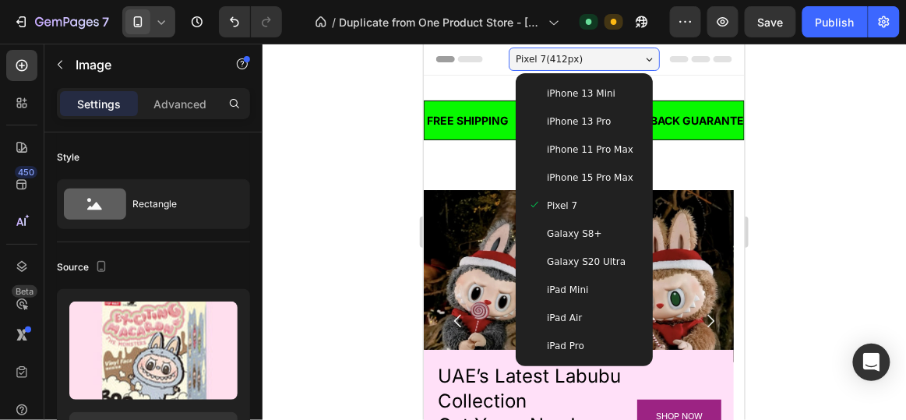
click at [567, 173] on span "iPhone 15 Pro Max" at bounding box center [589, 177] width 87 height 16
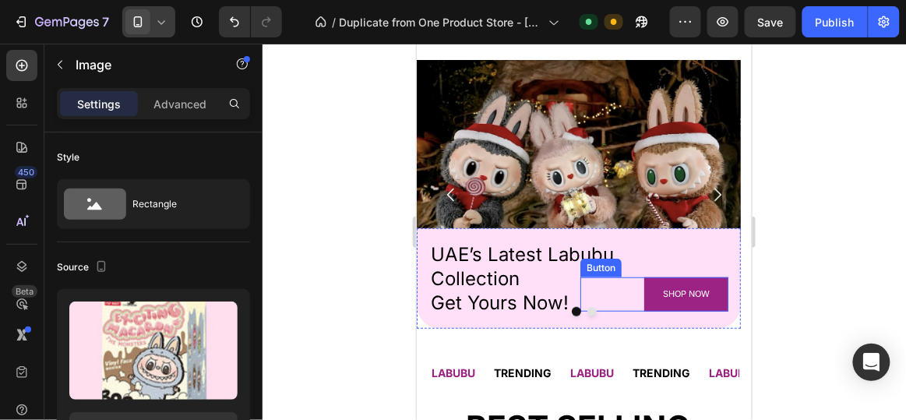
scroll to position [110, 0]
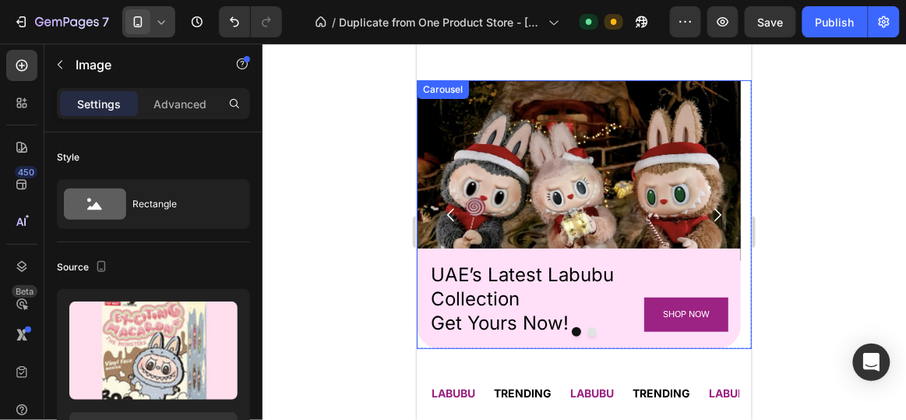
click at [714, 216] on icon "Carousel Next Arrow" at bounding box center [717, 213] width 7 height 13
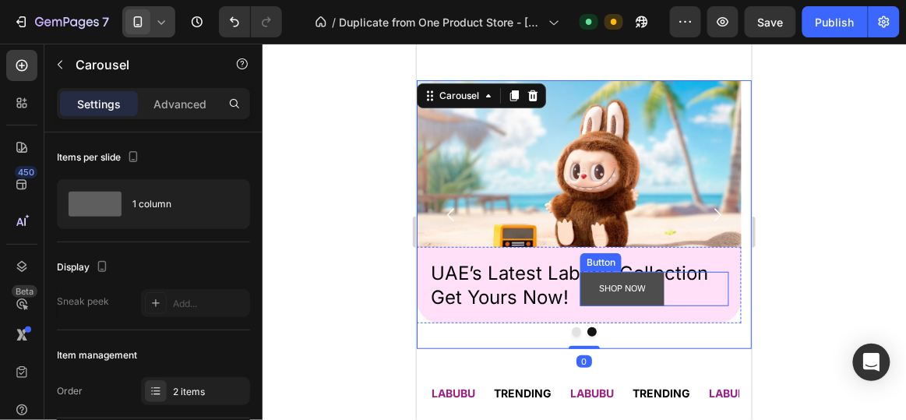
click at [654, 293] on button "SHOP NOW" at bounding box center [622, 288] width 84 height 34
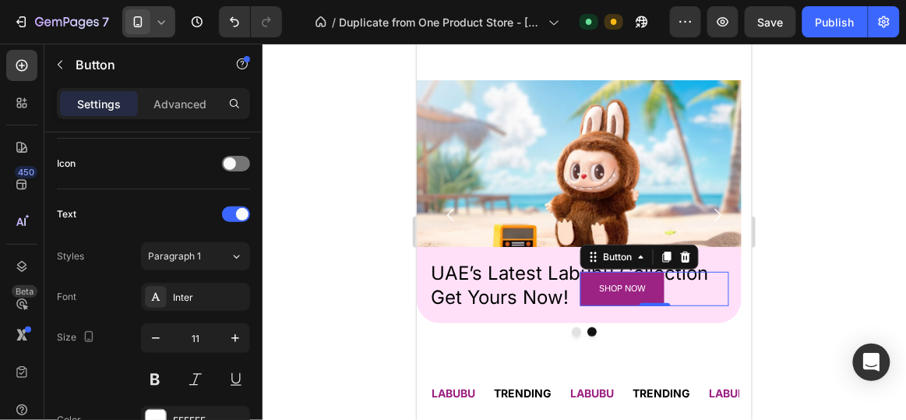
scroll to position [780, 0]
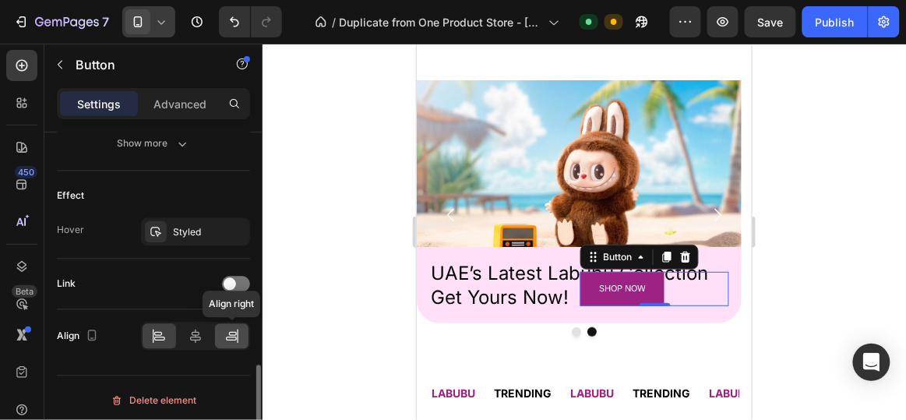
click at [231, 334] on icon at bounding box center [232, 337] width 16 height 16
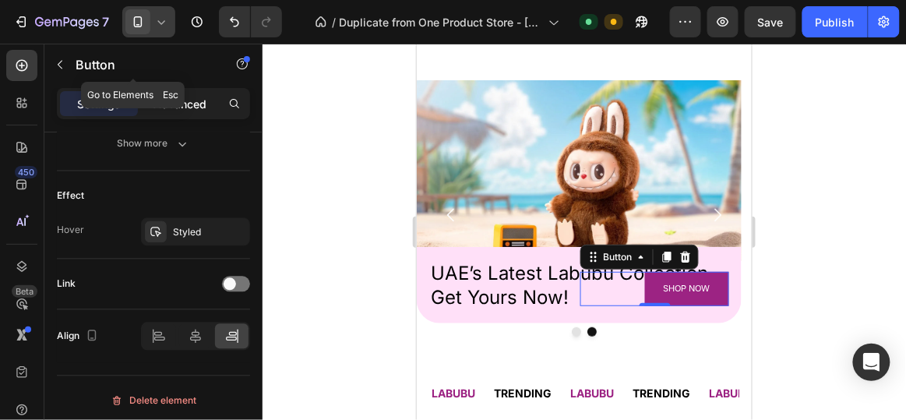
click at [168, 97] on p "Advanced" at bounding box center [180, 104] width 53 height 16
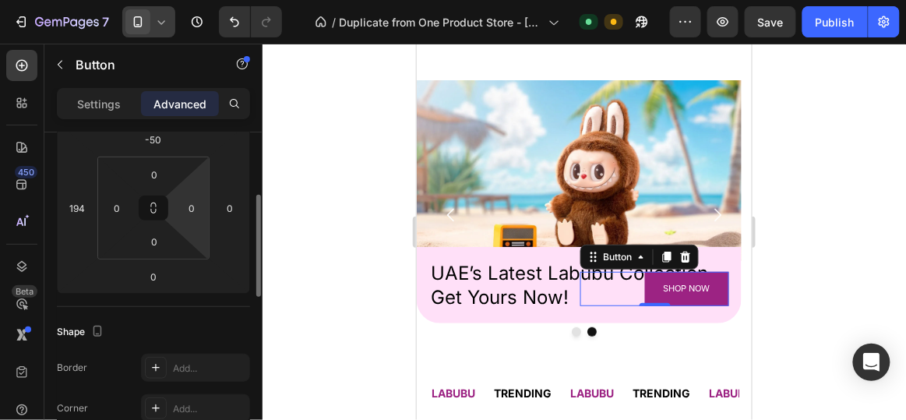
scroll to position [221, 0]
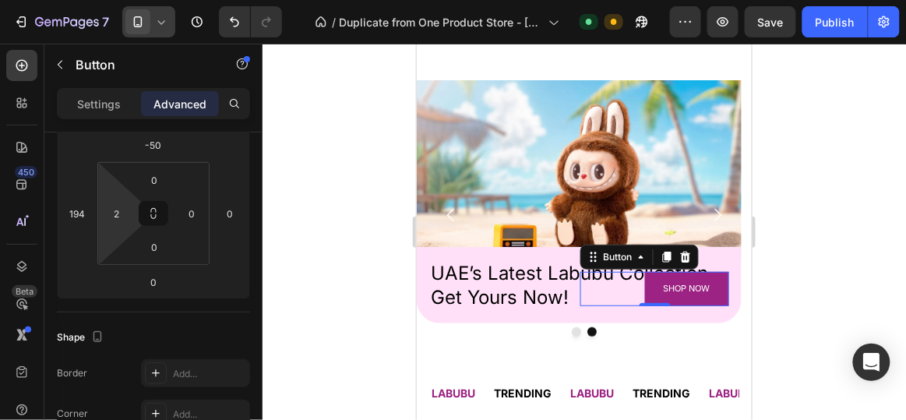
type input "4"
click at [98, 0] on html "7 / Duplicate from One Product Store - [DATE] 15:53:47 Default Need republishin…" at bounding box center [453, 0] width 906 height 0
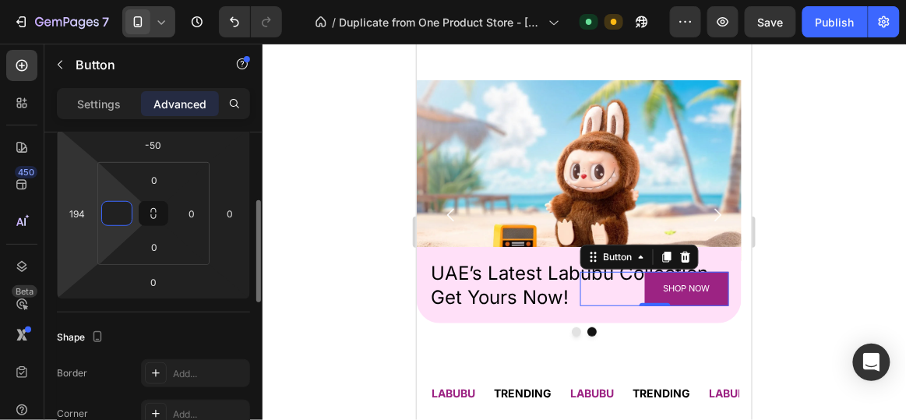
click at [65, 0] on html "7 / Duplicate from One Product Store - [DATE] 15:53:47 Default Need republishin…" at bounding box center [453, 0] width 906 height 0
type input "0"
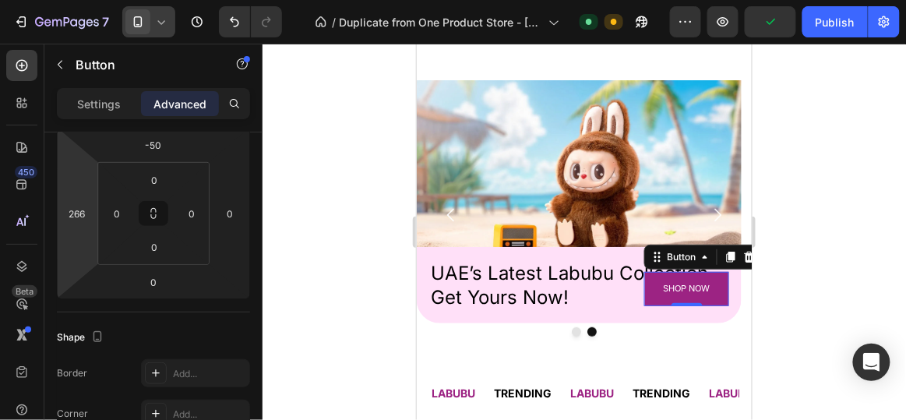
type input "264"
drag, startPoint x: 94, startPoint y: 214, endPoint x: 96, endPoint y: 189, distance: 25.0
click at [96, 0] on html "7 / Duplicate from One Product Store - Aug 26, 15:53:47 Default Need republishi…" at bounding box center [453, 0] width 906 height 0
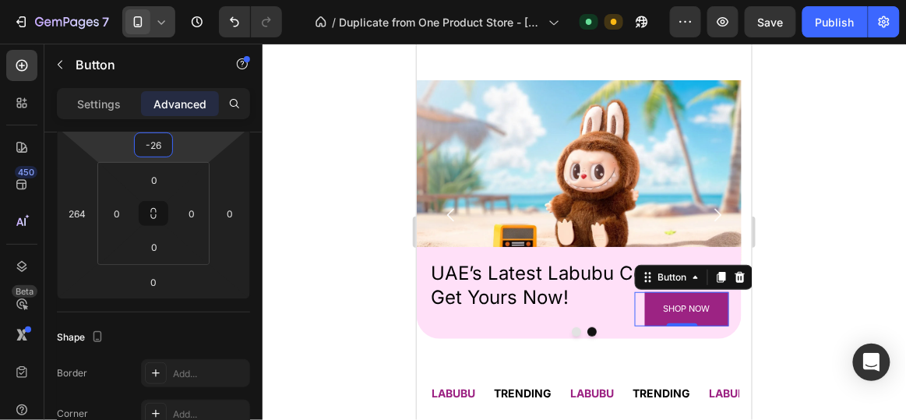
type input "-28"
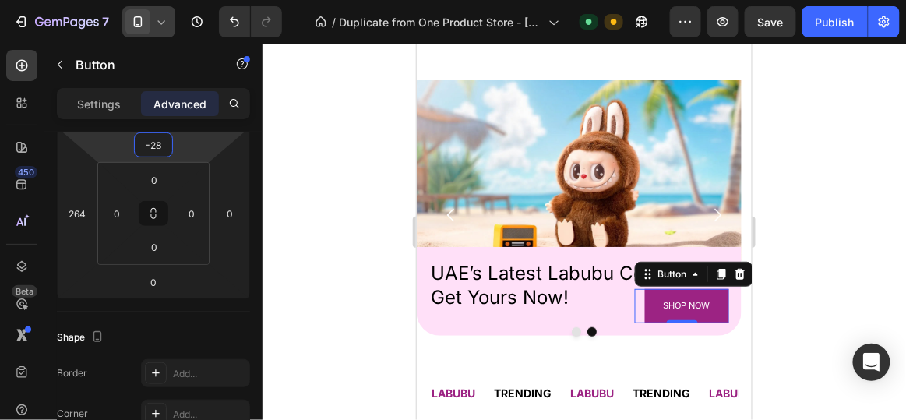
drag, startPoint x: 179, startPoint y: 146, endPoint x: 180, endPoint y: 138, distance: 7.8
click at [180, 0] on html "7 / Duplicate from One Product Store - [DATE] 15:53:47 Default Need republishin…" at bounding box center [453, 0] width 906 height 0
click at [362, 221] on div at bounding box center [585, 232] width 644 height 376
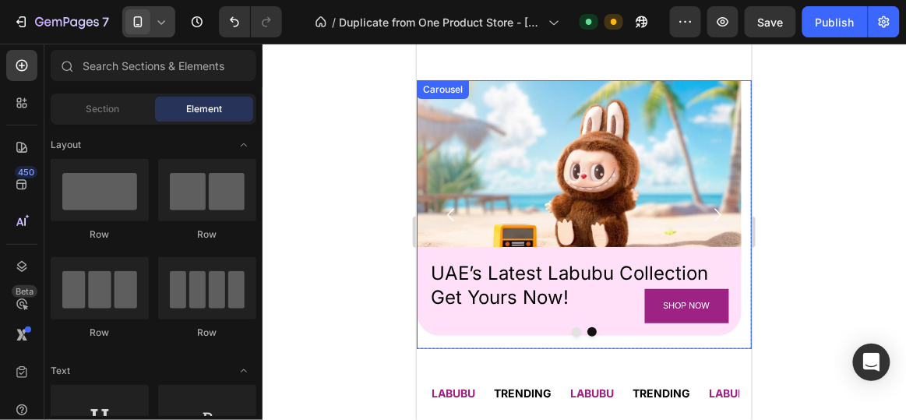
click at [449, 217] on icon "Carousel Back Arrow" at bounding box center [450, 214] width 19 height 19
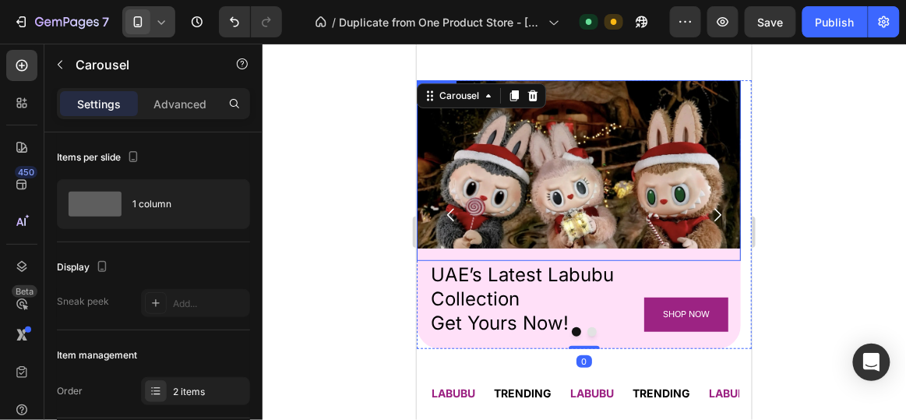
click at [720, 189] on img at bounding box center [578, 169] width 324 height 180
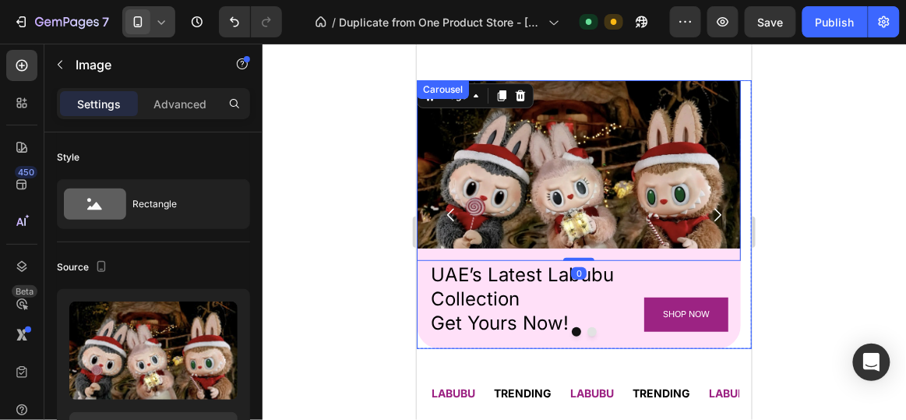
click at [708, 208] on icon "Carousel Next Arrow" at bounding box center [717, 214] width 19 height 19
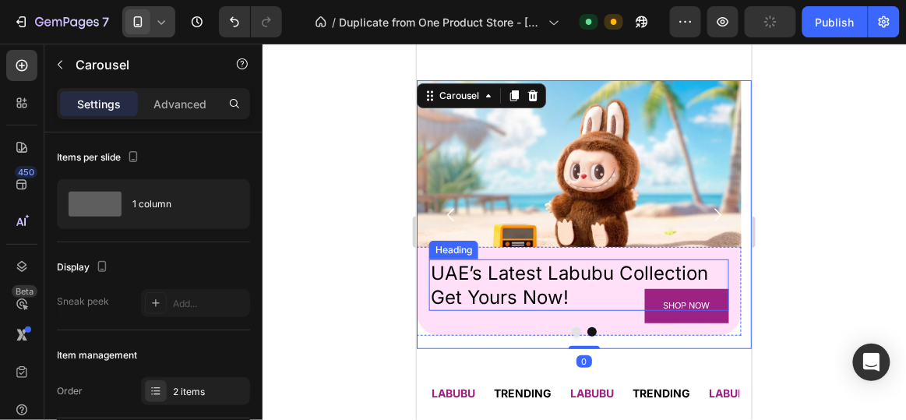
click at [620, 266] on h2 "UAE’s Latest Labubu Collection Get Yours Now!" at bounding box center [578, 284] width 299 height 51
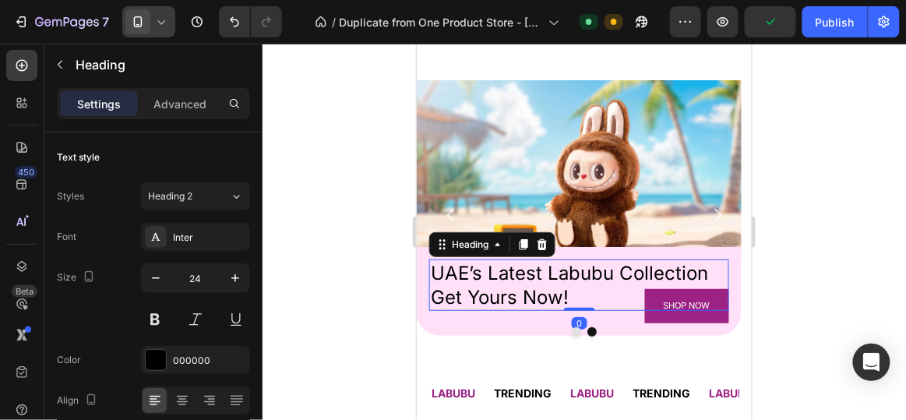
click at [614, 269] on h2 "UAE’s Latest Labubu Collection Get Yours Now!" at bounding box center [578, 284] width 299 height 51
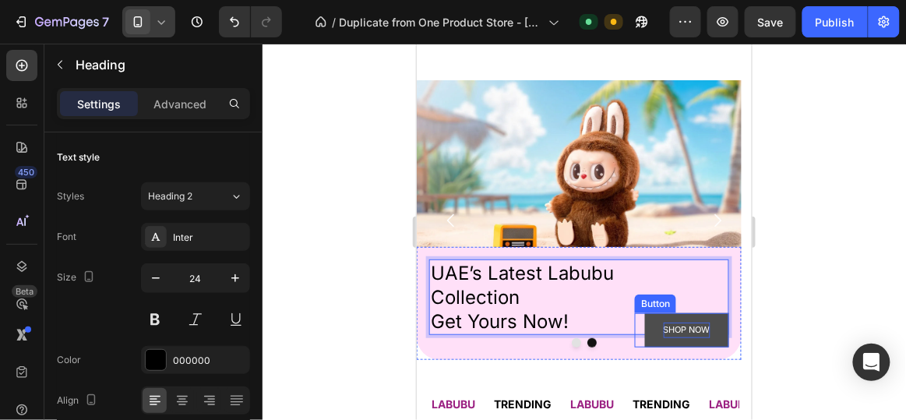
click at [670, 327] on p "SHOP NOW" at bounding box center [685, 330] width 47 height 16
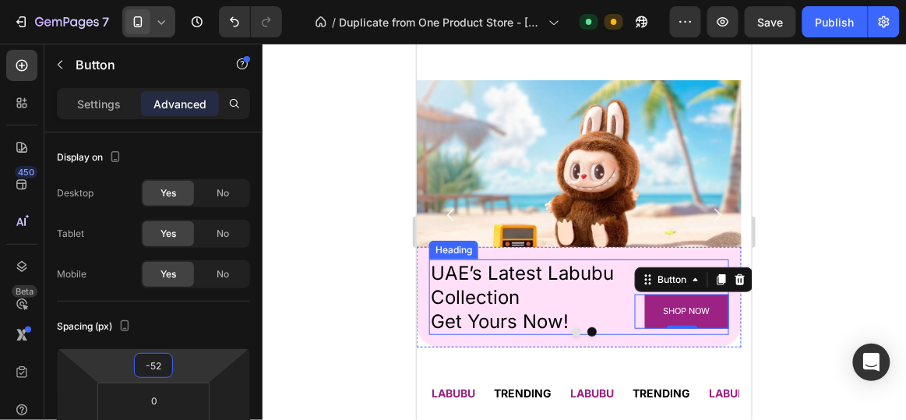
type input "-50"
drag, startPoint x: 178, startPoint y: 364, endPoint x: 176, endPoint y: 372, distance: 7.9
click at [176, 0] on html "7 / Duplicate from One Product Store - [DATE] 15:53:47 Default Need republishin…" at bounding box center [453, 0] width 906 height 0
click at [340, 309] on div at bounding box center [585, 232] width 644 height 376
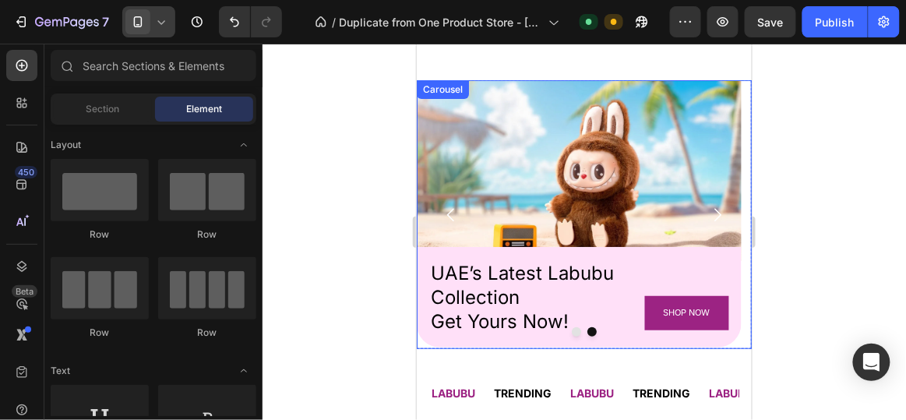
click at [447, 212] on icon "Carousel Back Arrow" at bounding box center [450, 213] width 7 height 13
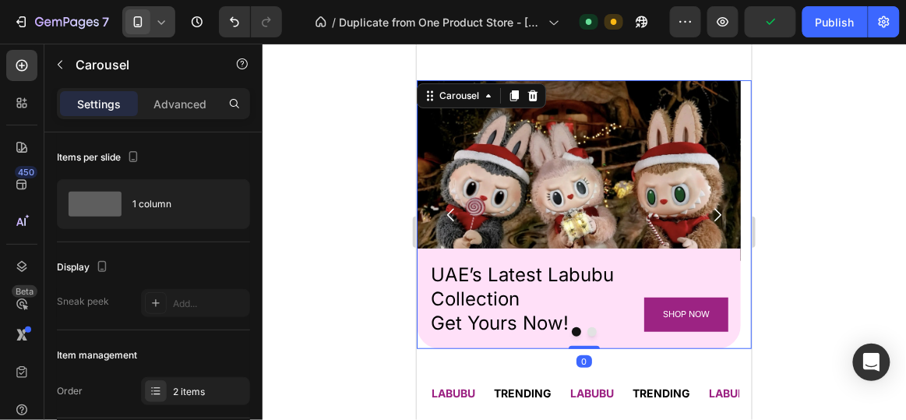
click at [704, 201] on button "Carousel Next Arrow" at bounding box center [717, 214] width 44 height 44
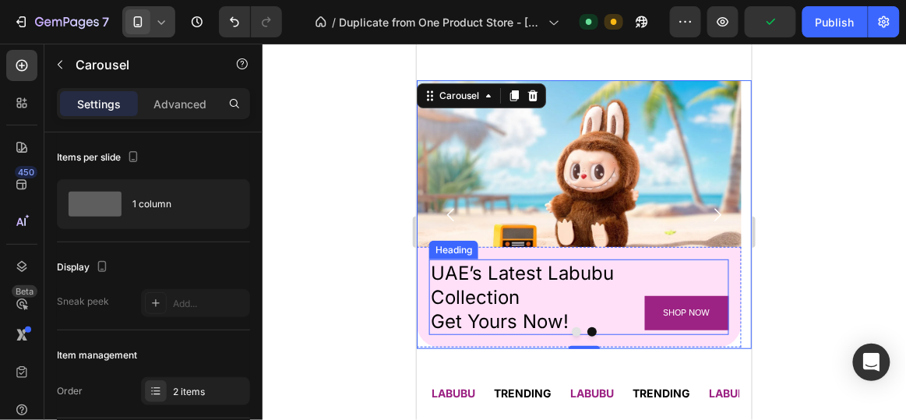
click at [461, 296] on p "UAE’s Latest Labubu Collection Get Yours Now!" at bounding box center [578, 296] width 296 height 73
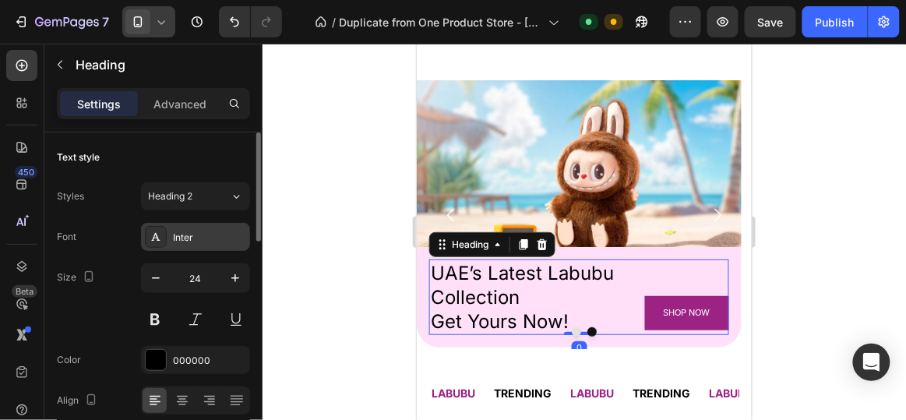
click at [208, 241] on div "Inter" at bounding box center [209, 238] width 73 height 14
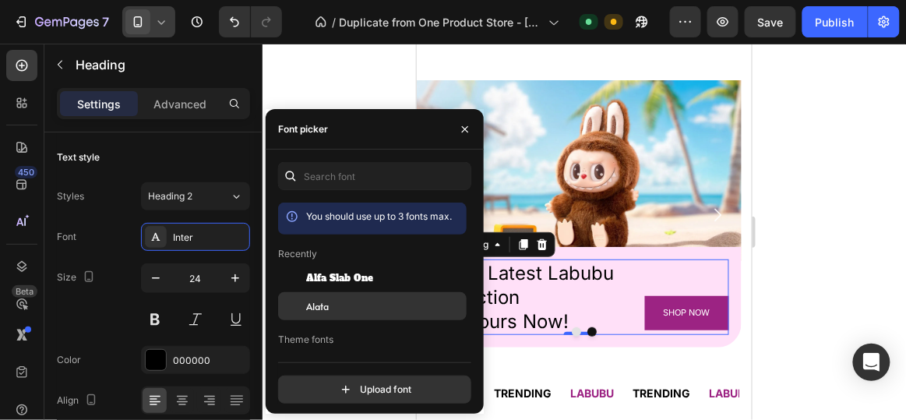
click at [330, 300] on div "Alata" at bounding box center [384, 306] width 157 height 14
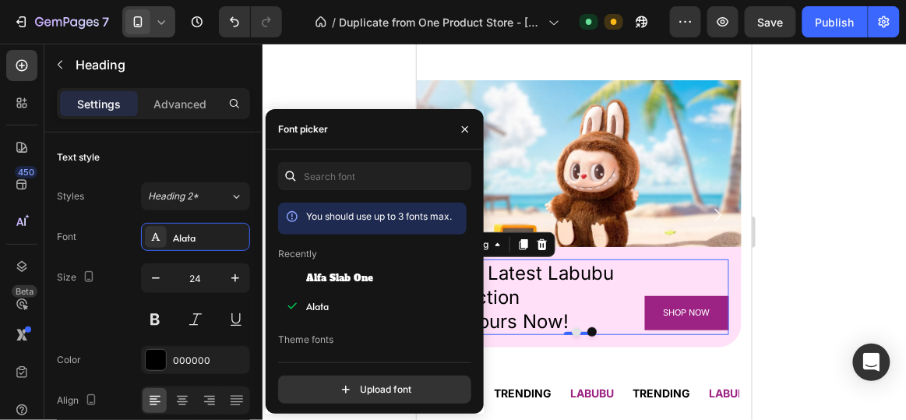
click at [348, 91] on div at bounding box center [585, 232] width 644 height 376
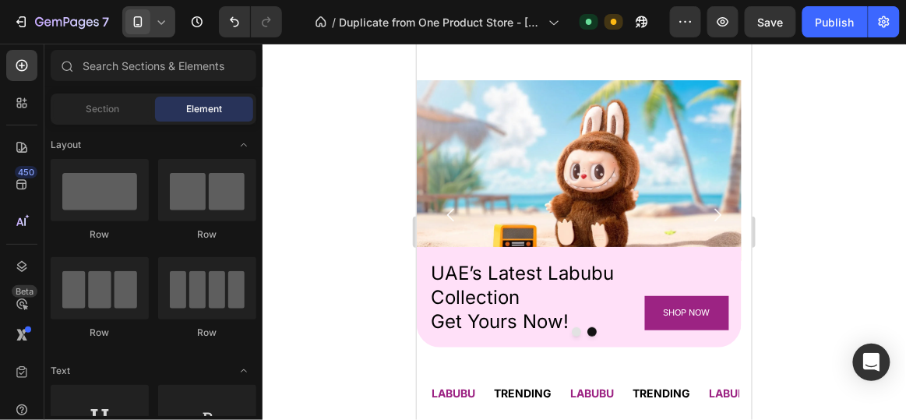
click at [473, 267] on p "UAE’s Latest Labubu Collection Get Yours Now!" at bounding box center [578, 296] width 296 height 73
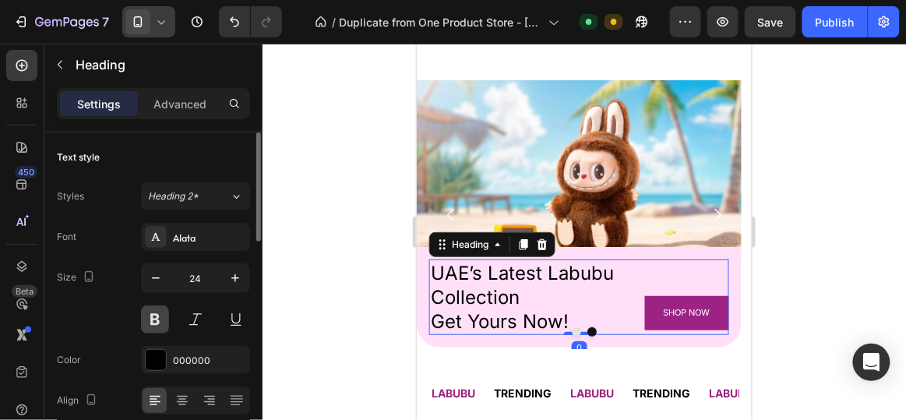
click at [157, 325] on button at bounding box center [155, 319] width 28 height 28
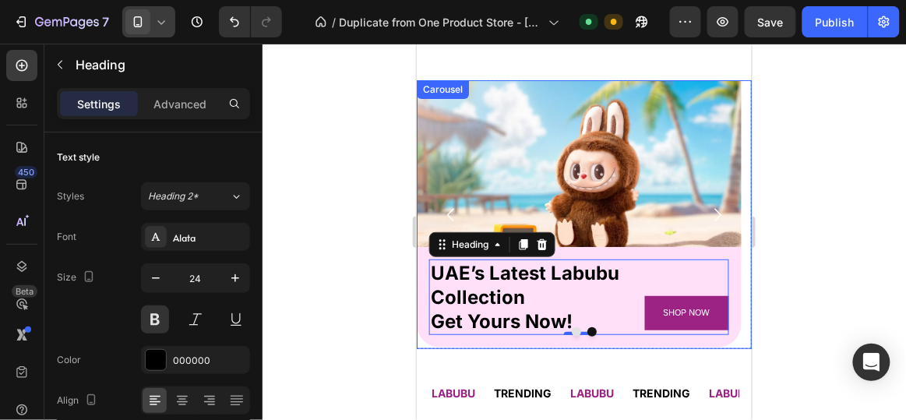
click at [436, 209] on button "Carousel Back Arrow" at bounding box center [451, 214] width 44 height 44
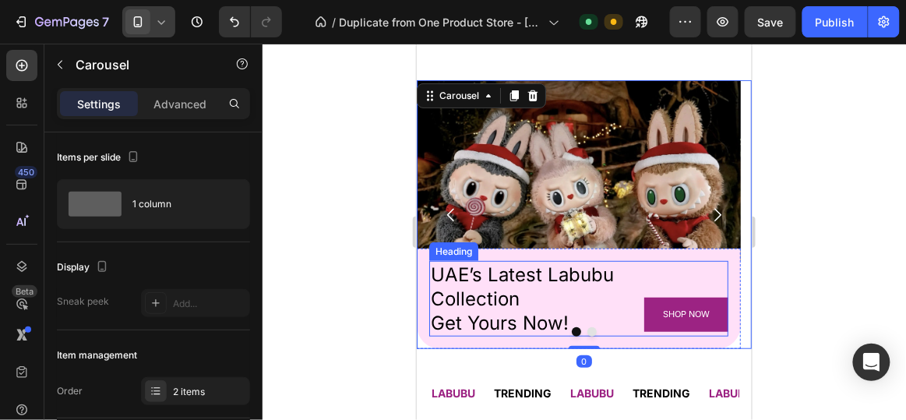
click at [479, 281] on h2 "UAE’s Latest Labubu Collection Get Yours Now!" at bounding box center [578, 298] width 299 height 76
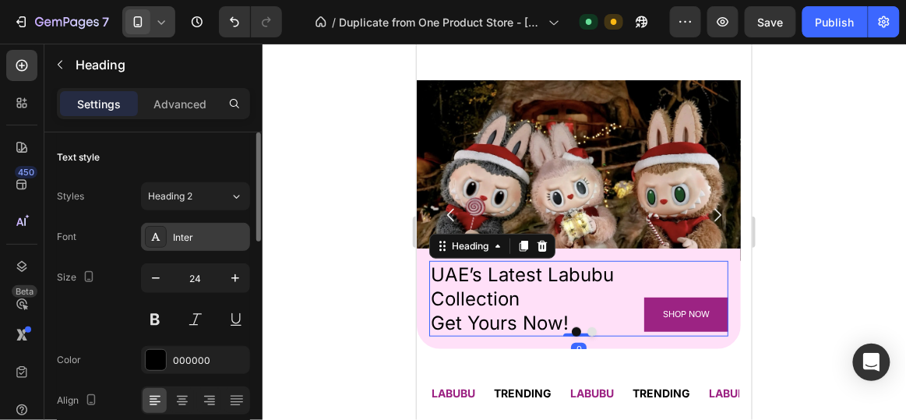
click at [192, 243] on div "Inter" at bounding box center [209, 238] width 73 height 14
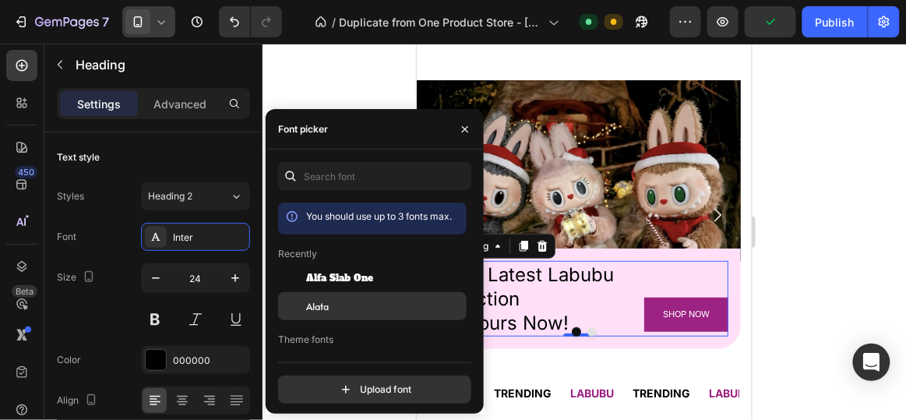
click at [318, 300] on span "Alata" at bounding box center [317, 306] width 23 height 14
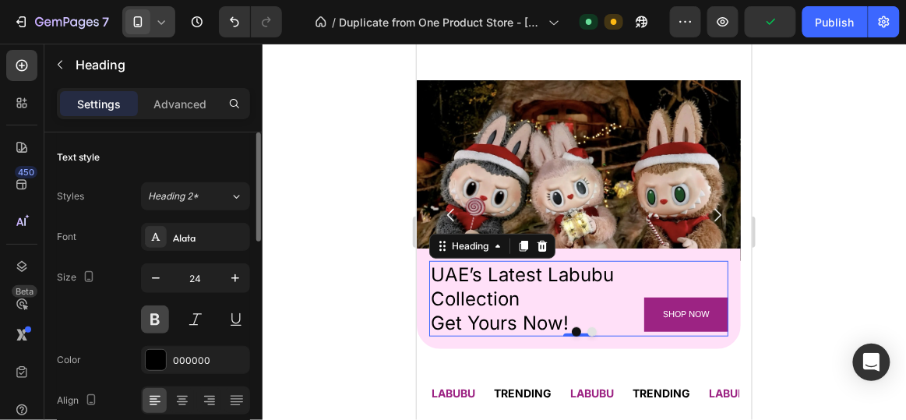
click at [166, 318] on button at bounding box center [155, 319] width 28 height 28
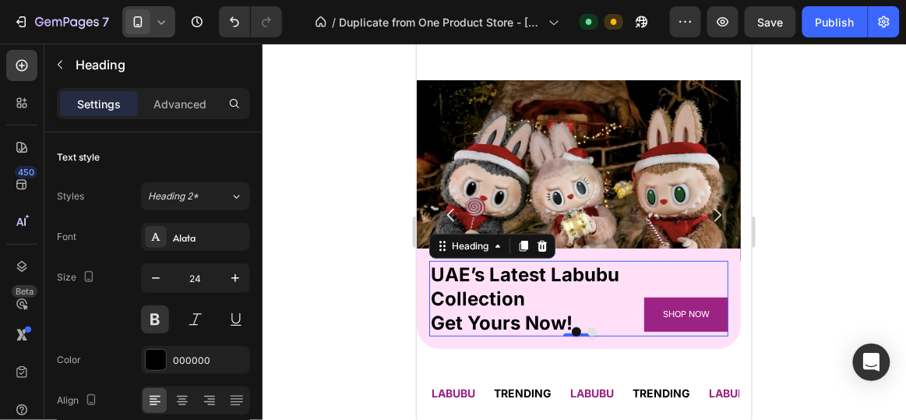
click at [304, 214] on div at bounding box center [585, 232] width 644 height 376
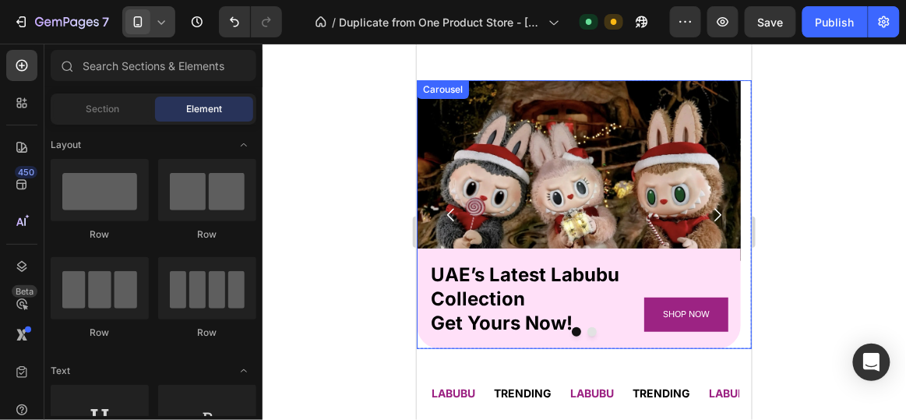
click at [708, 211] on icon "Carousel Next Arrow" at bounding box center [717, 214] width 19 height 19
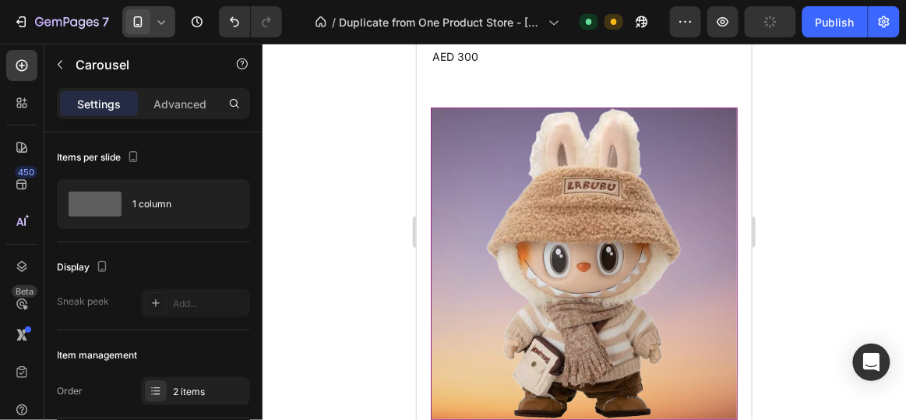
scroll to position [1305, 0]
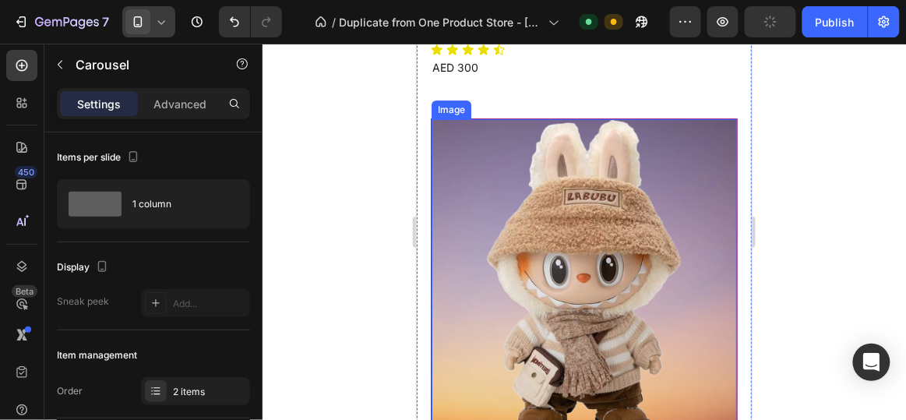
click at [556, 224] on img at bounding box center [583, 273] width 305 height 311
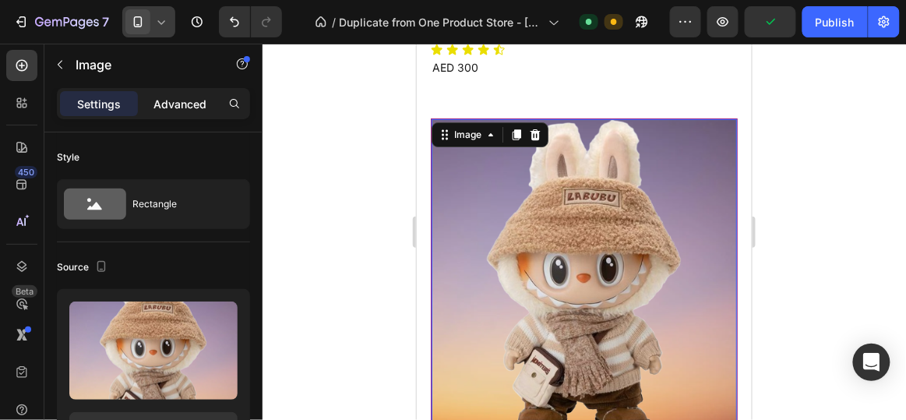
click at [183, 104] on p "Advanced" at bounding box center [180, 104] width 53 height 16
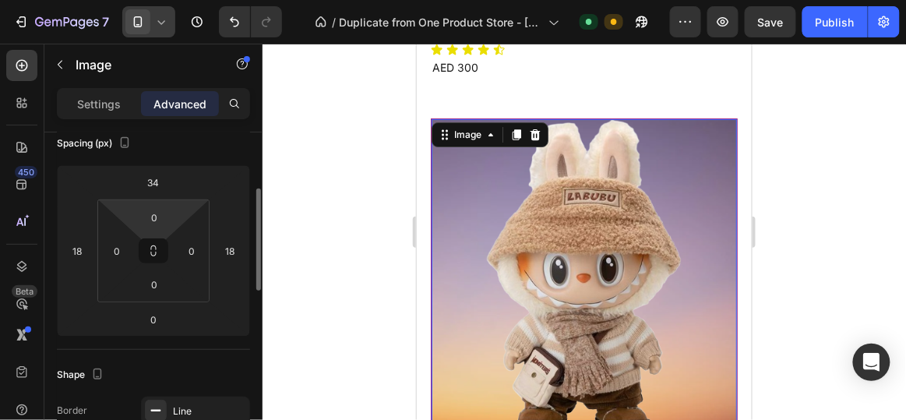
scroll to position [194, 0]
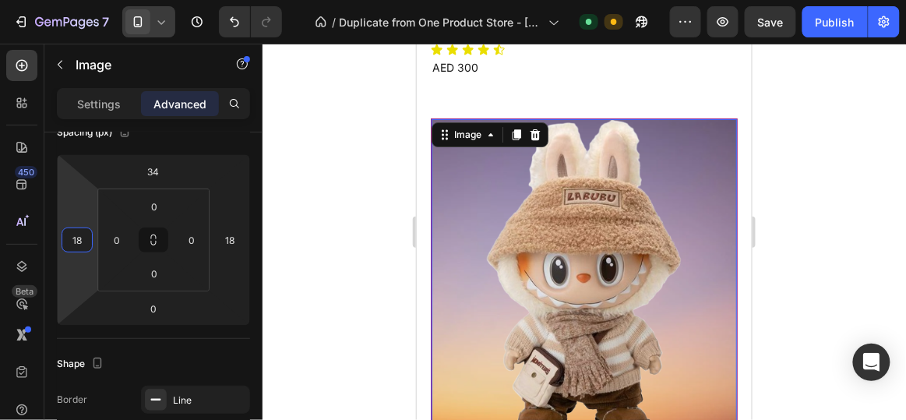
click at [90, 0] on html "7 / Duplicate from One Product Store - [DATE] 15:53:47 Default Need republishin…" at bounding box center [453, 0] width 906 height 0
type input "1"
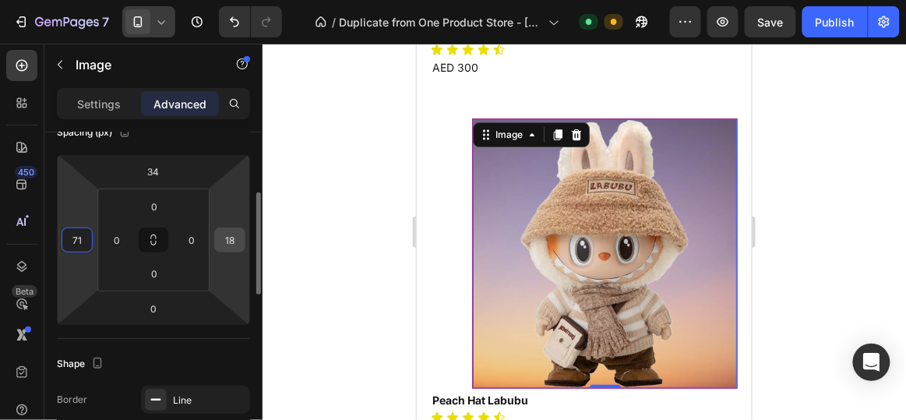
type input "71"
click at [242, 241] on div "18" at bounding box center [229, 240] width 31 height 25
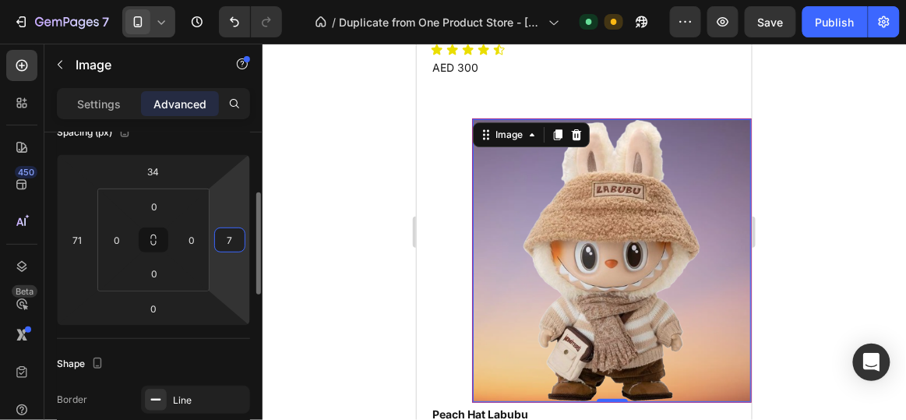
type input "71"
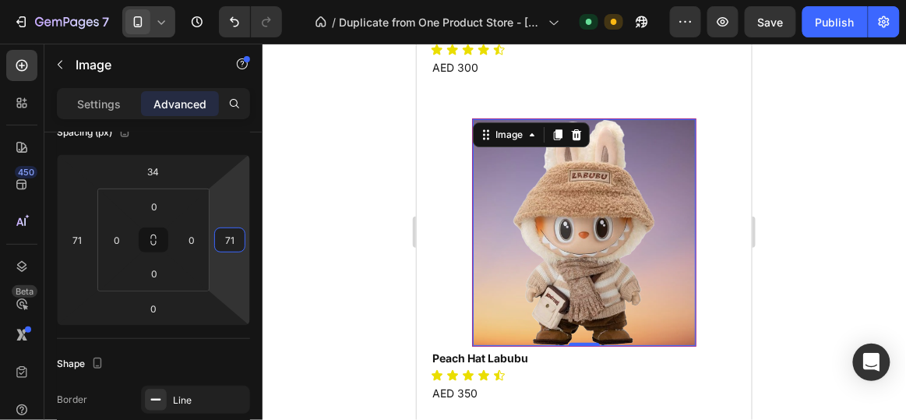
click at [358, 193] on div at bounding box center [585, 232] width 644 height 376
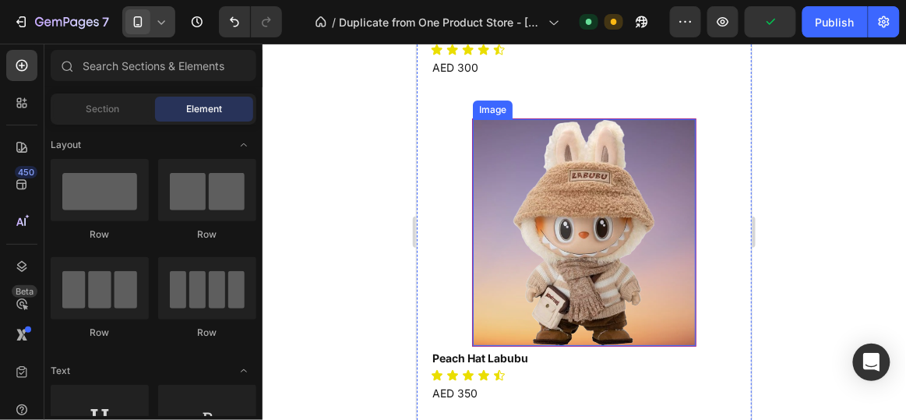
click at [506, 235] on img at bounding box center [583, 231] width 223 height 227
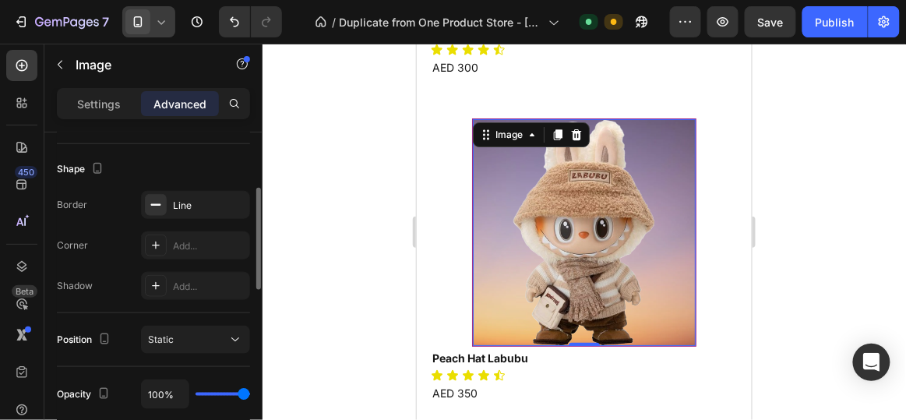
scroll to position [340, 0]
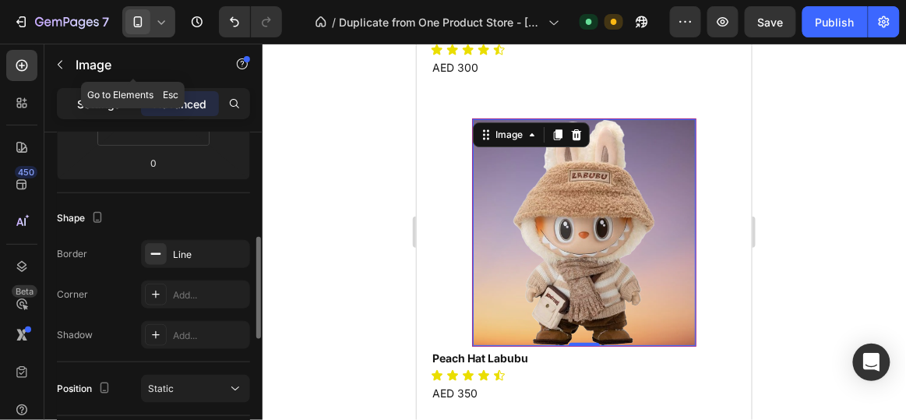
click at [103, 107] on p "Settings" at bounding box center [99, 104] width 44 height 16
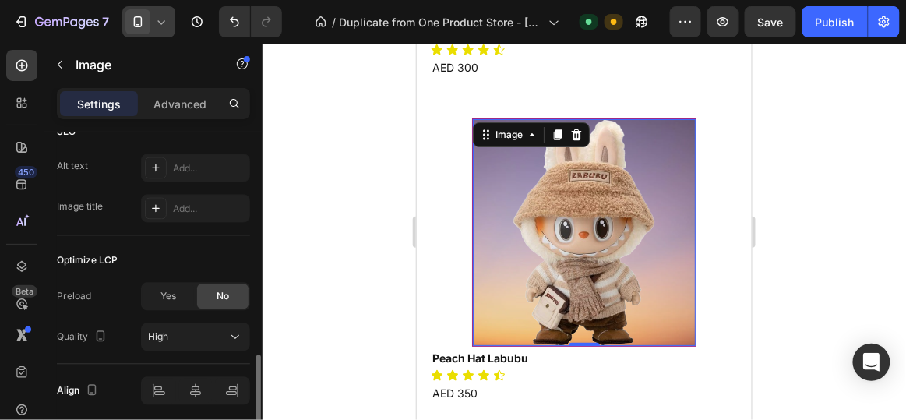
scroll to position [842, 0]
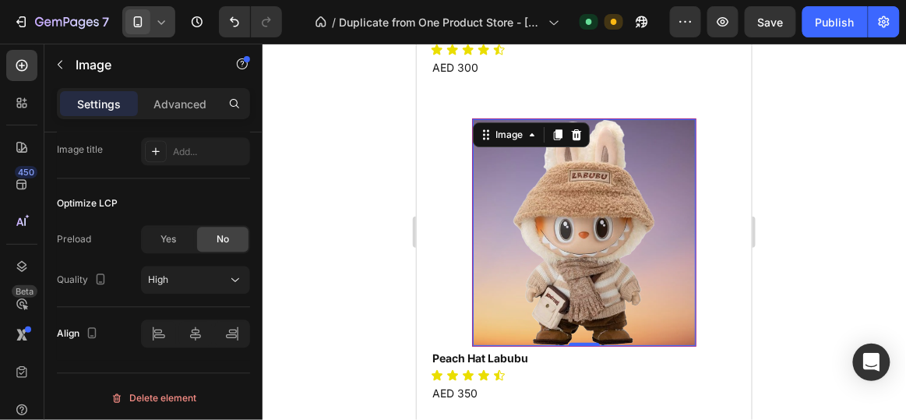
click at [514, 240] on img at bounding box center [583, 231] width 223 height 227
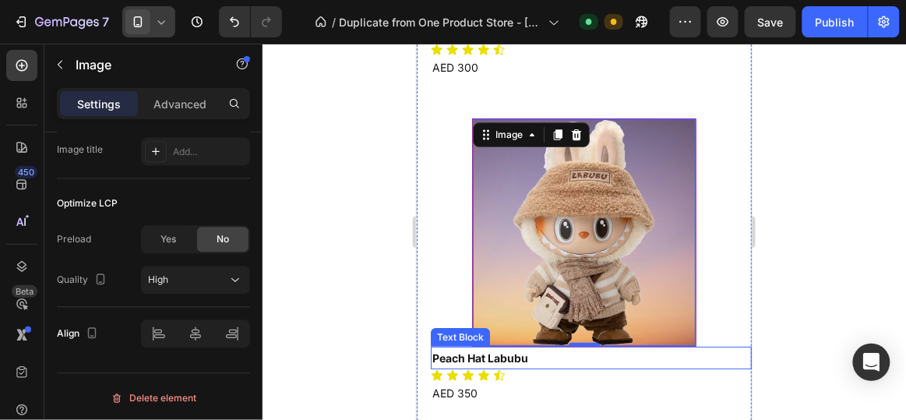
click at [473, 348] on p "Peach Hat Labubu" at bounding box center [591, 357] width 318 height 19
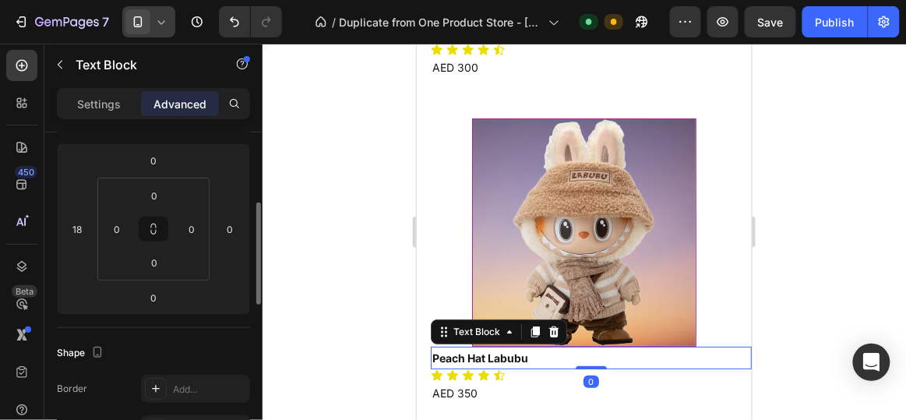
scroll to position [210, 0]
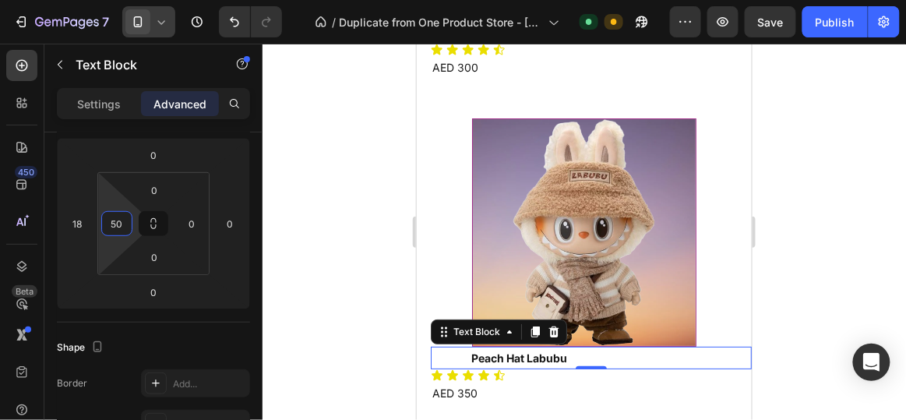
type input "52"
drag, startPoint x: 99, startPoint y: 223, endPoint x: 101, endPoint y: 204, distance: 18.8
click at [101, 0] on html "7 / Duplicate from One Product Store - [DATE] 15:53:47 Default Need republishin…" at bounding box center [453, 0] width 906 height 0
click at [328, 214] on div at bounding box center [585, 232] width 644 height 376
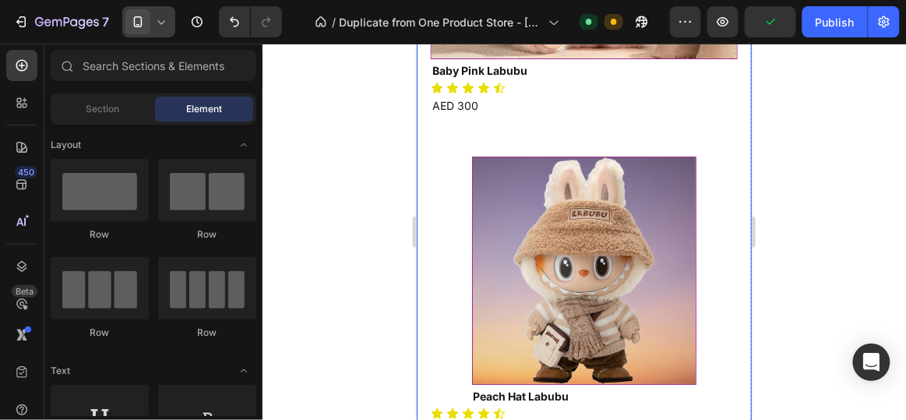
scroll to position [1262, 0]
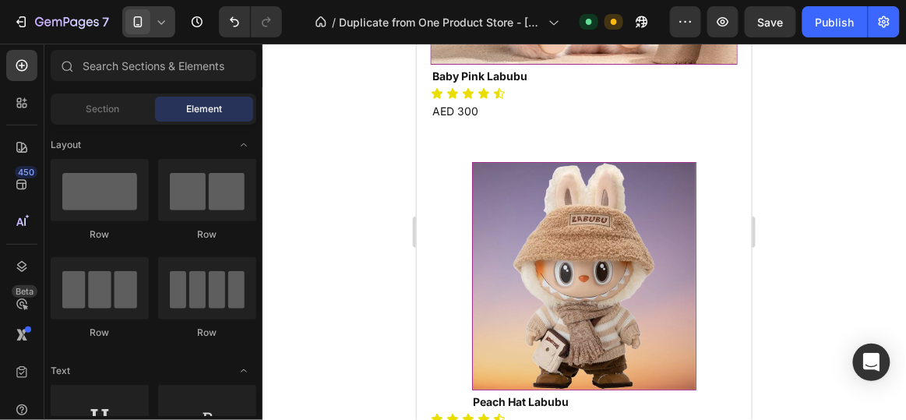
click at [454, 221] on div "Image Peach Hat Labubu Text Block Icon Icon Icon Icon Icon Icon List AED 350 Te…" at bounding box center [583, 291] width 335 height 313
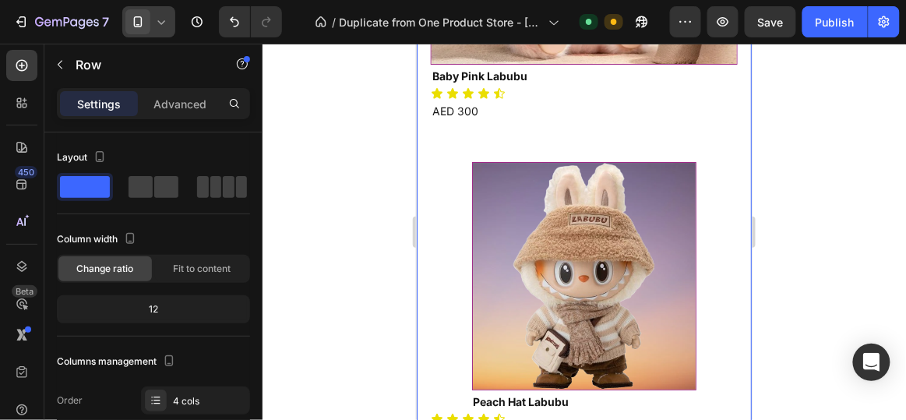
click at [498, 221] on img at bounding box center [583, 275] width 223 height 227
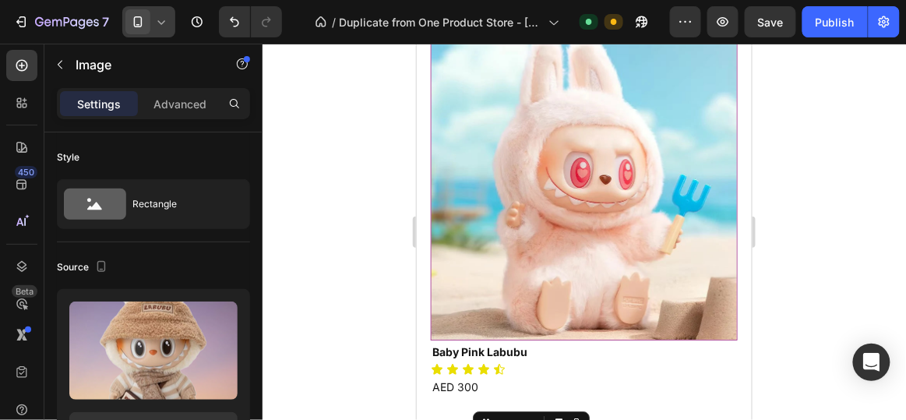
scroll to position [980, 0]
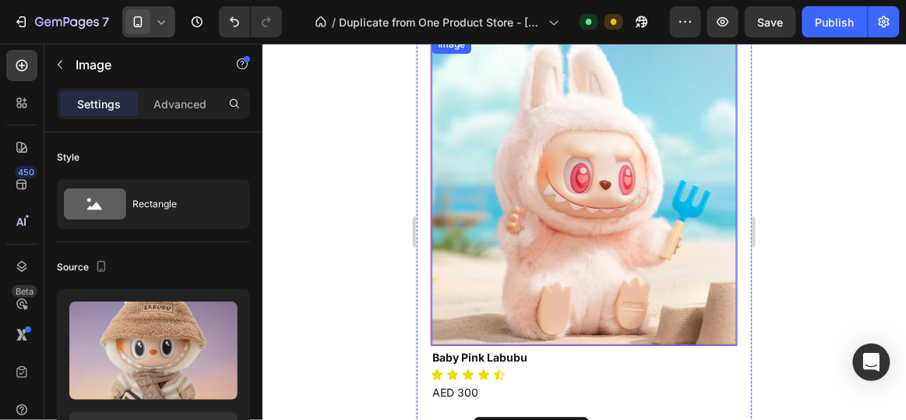
click at [536, 177] on img at bounding box center [583, 189] width 305 height 310
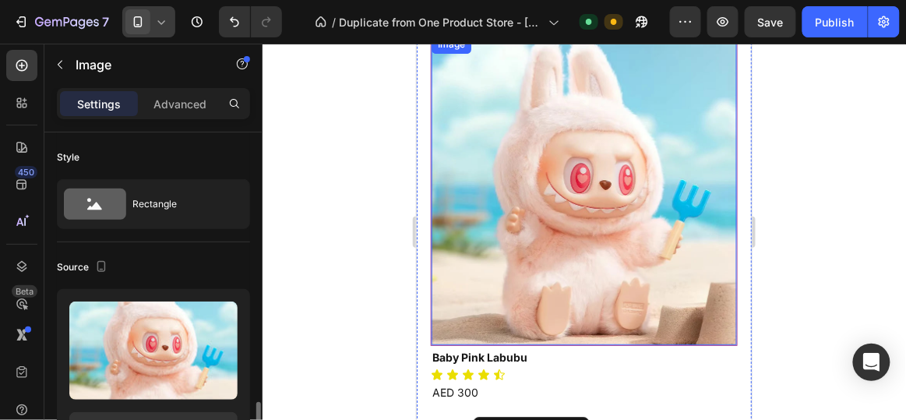
scroll to position [210, 0]
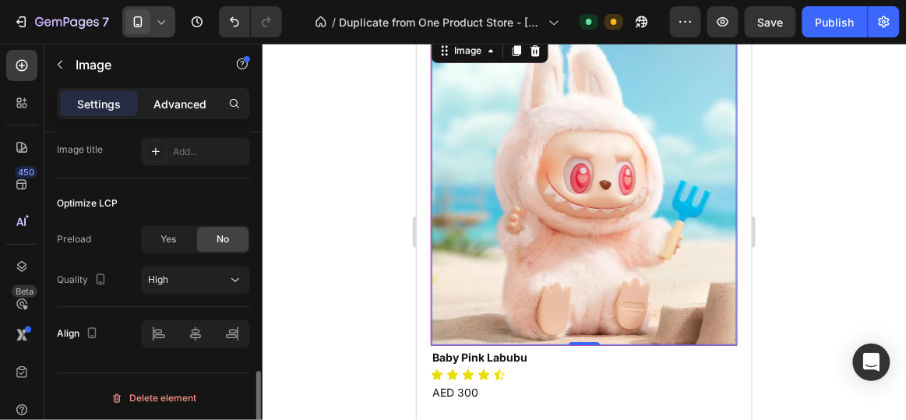
drag, startPoint x: 188, startPoint y: 102, endPoint x: 187, endPoint y: 112, distance: 10.2
click at [188, 103] on p "Advanced" at bounding box center [180, 104] width 53 height 16
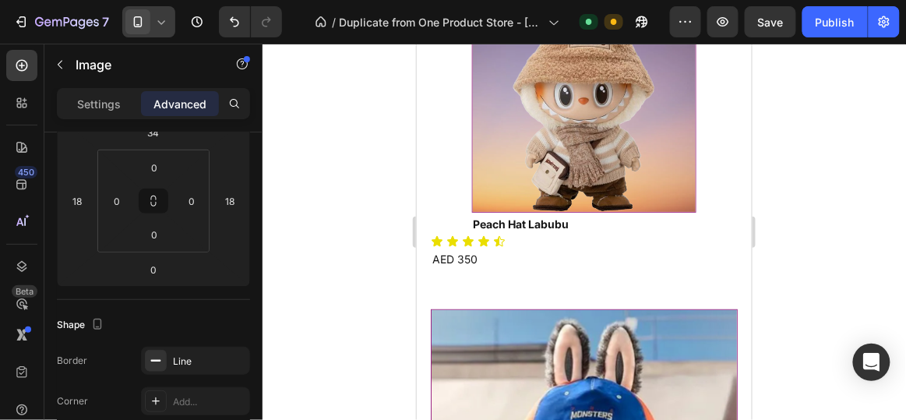
scroll to position [1465, 0]
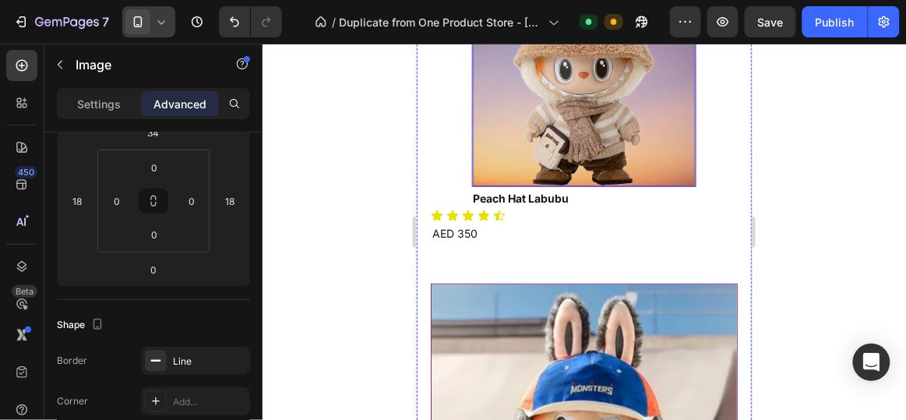
click at [633, 125] on img at bounding box center [583, 72] width 223 height 227
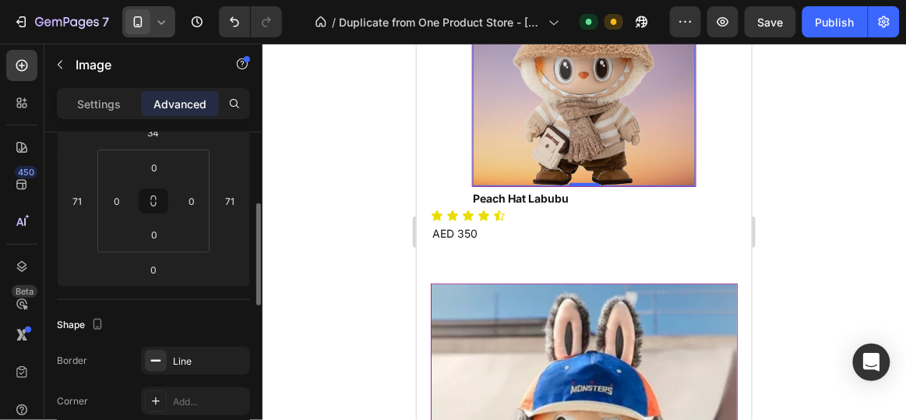
scroll to position [232, 0]
click at [86, 202] on input "71" at bounding box center [76, 201] width 23 height 23
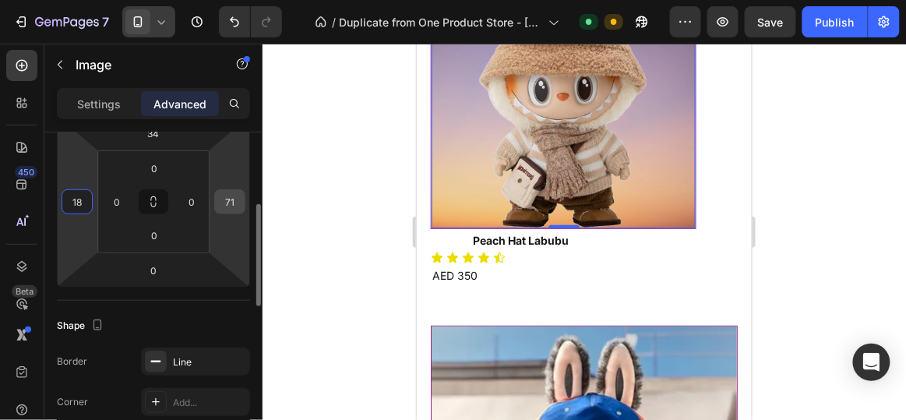
type input "18"
click at [232, 197] on input "71" at bounding box center [229, 201] width 23 height 23
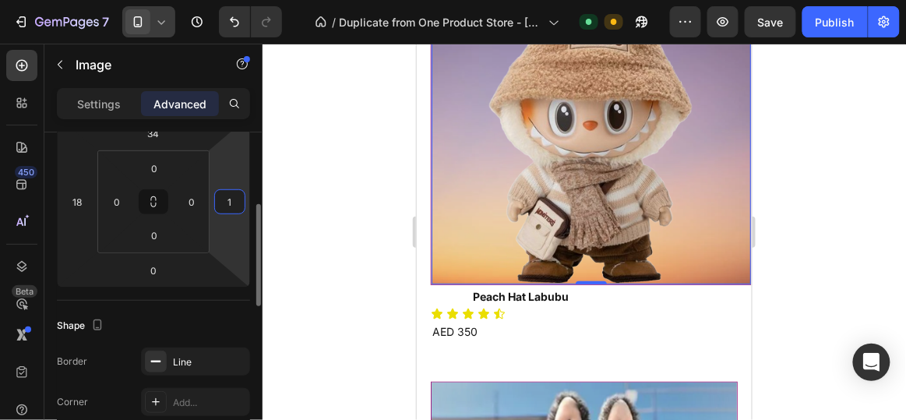
type input "18"
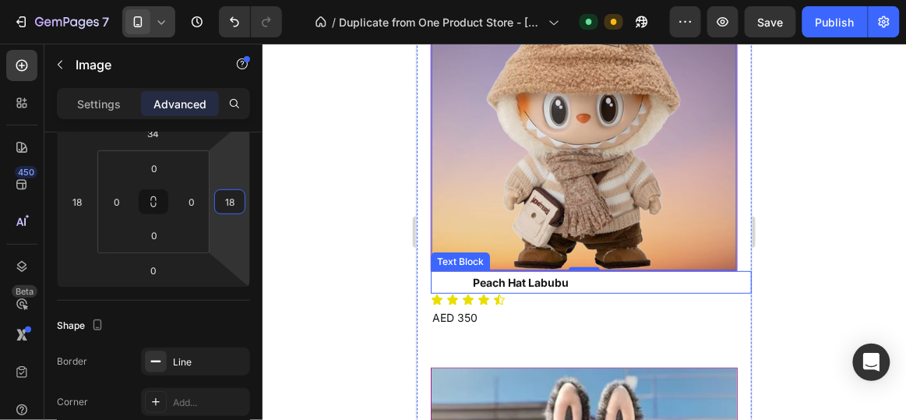
click at [478, 272] on p "Peach Hat Labubu" at bounding box center [610, 281] width 277 height 19
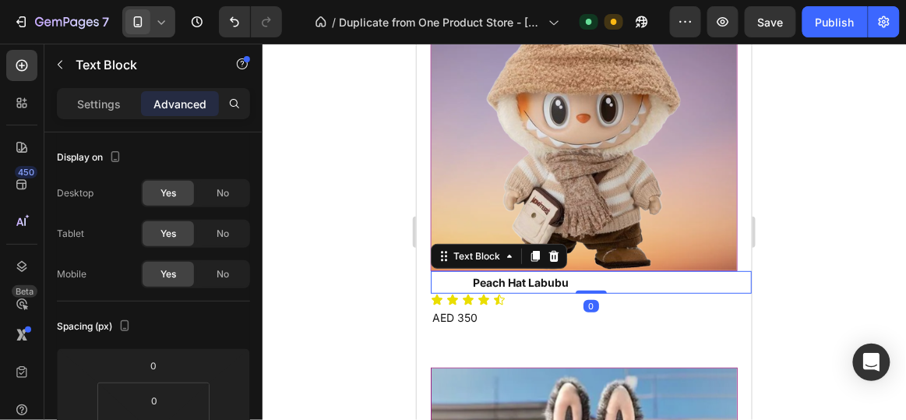
scroll to position [248, 0]
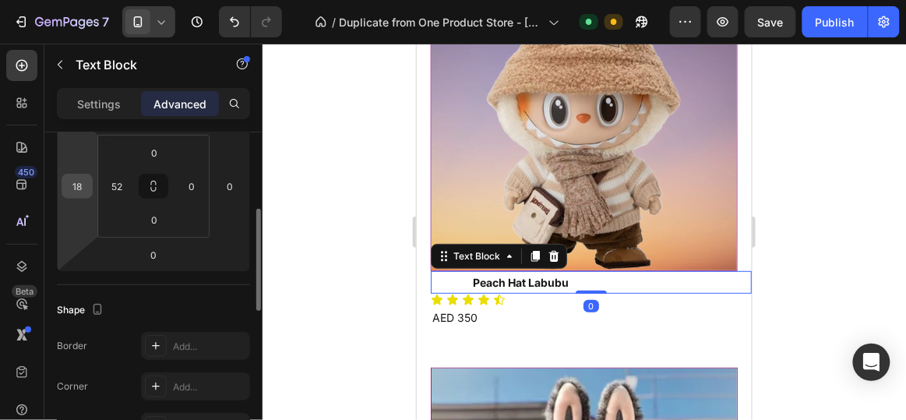
click at [85, 186] on input "18" at bounding box center [76, 186] width 23 height 23
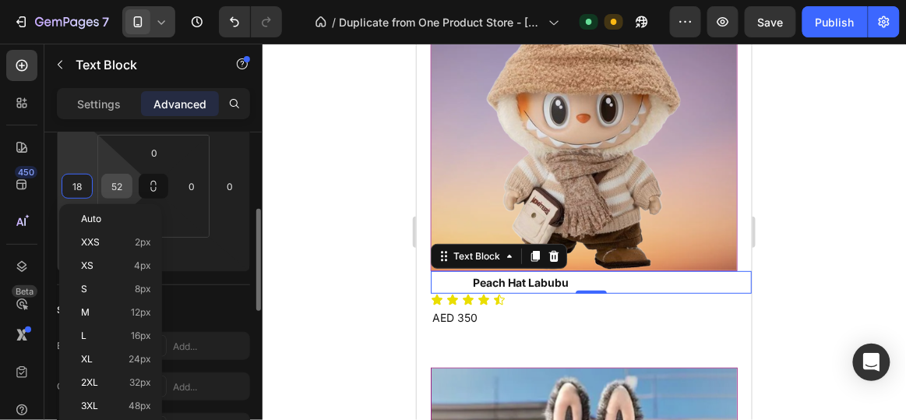
click at [121, 181] on input "52" at bounding box center [116, 186] width 23 height 23
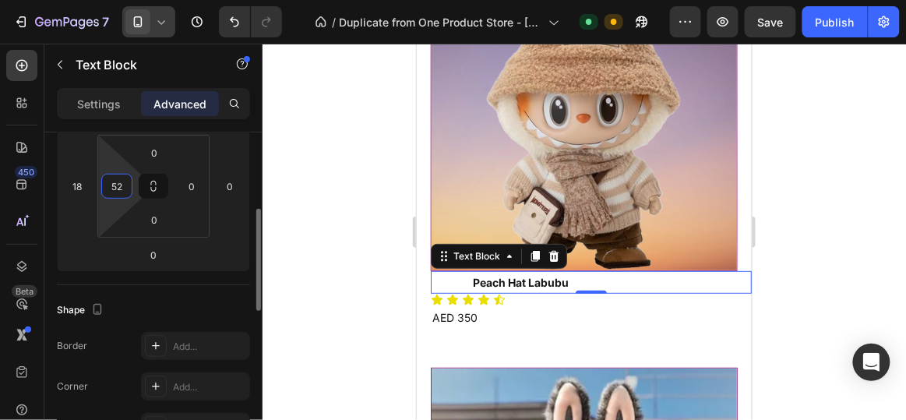
click at [121, 181] on input "52" at bounding box center [116, 186] width 23 height 23
click at [319, 162] on div at bounding box center [585, 232] width 644 height 376
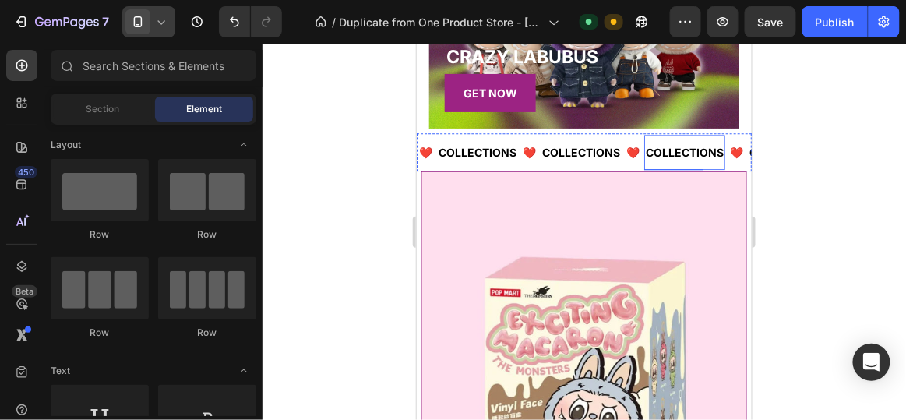
scroll to position [2258, 0]
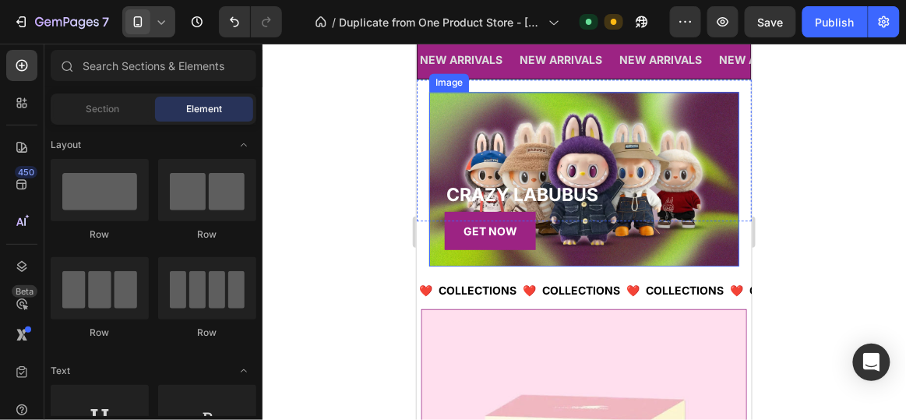
click at [660, 196] on h2 "CRAZY LABUBUS" at bounding box center [591, 195] width 295 height 26
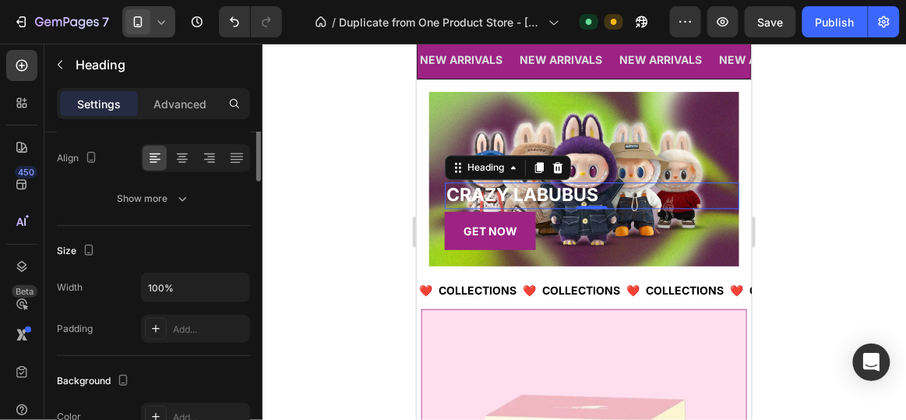
scroll to position [125, 0]
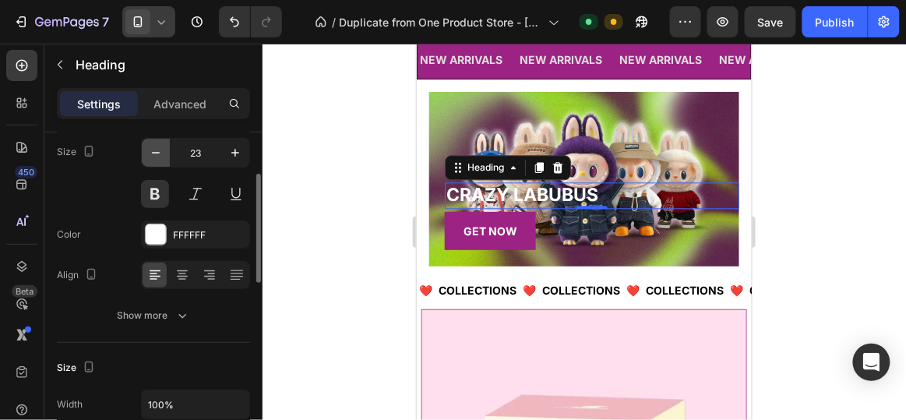
click at [158, 153] on icon "button" at bounding box center [156, 153] width 16 height 16
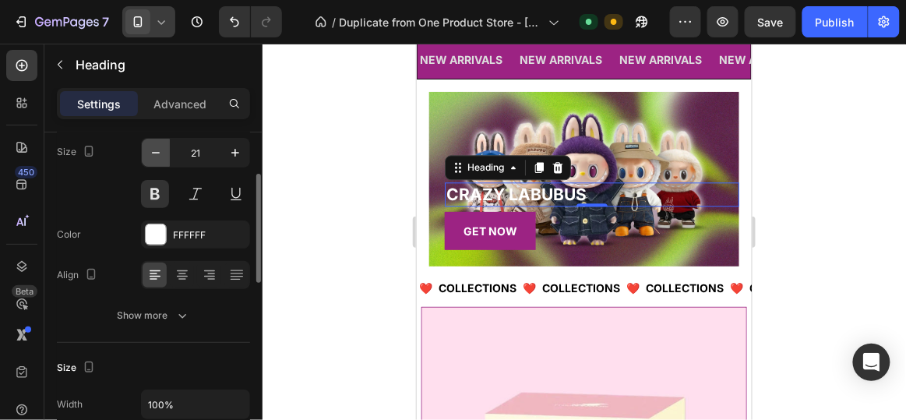
click at [158, 153] on icon "button" at bounding box center [156, 153] width 16 height 16
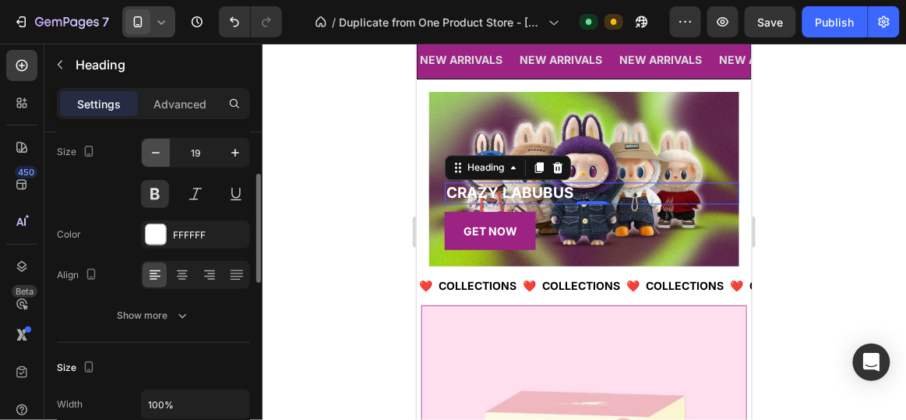
click at [158, 153] on icon "button" at bounding box center [156, 153] width 16 height 16
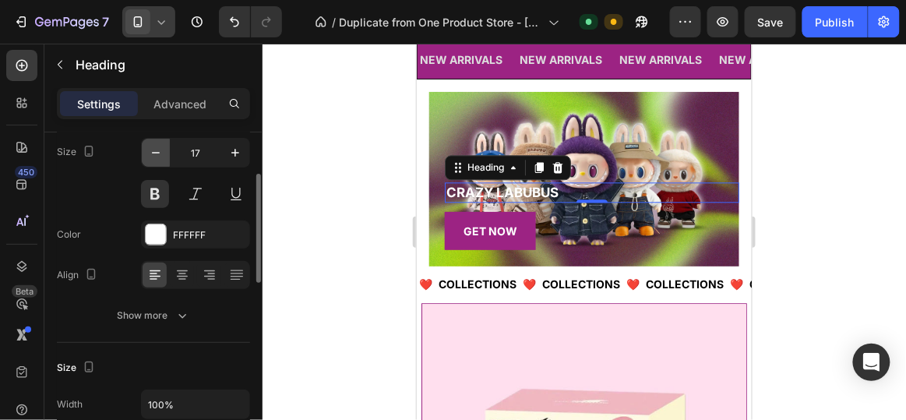
click at [158, 153] on icon "button" at bounding box center [156, 153] width 16 height 16
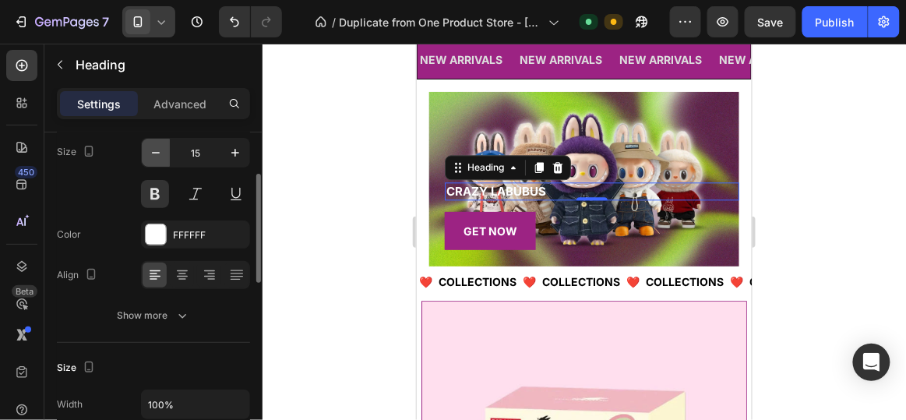
click at [158, 153] on icon "button" at bounding box center [156, 153] width 16 height 16
type input "12"
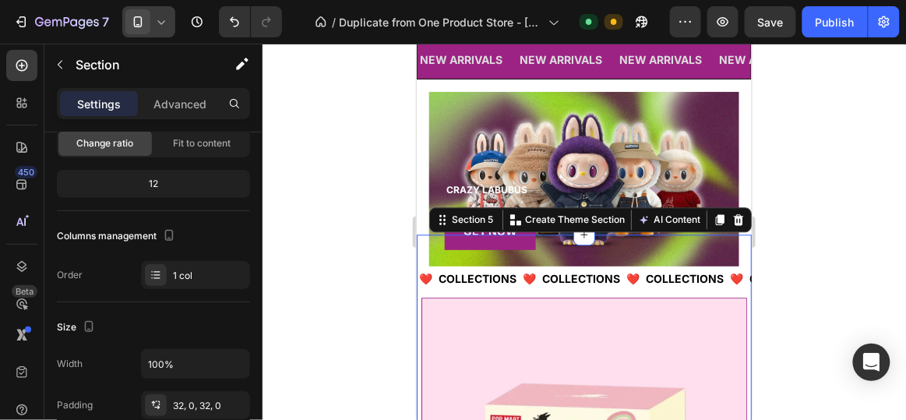
scroll to position [0, 0]
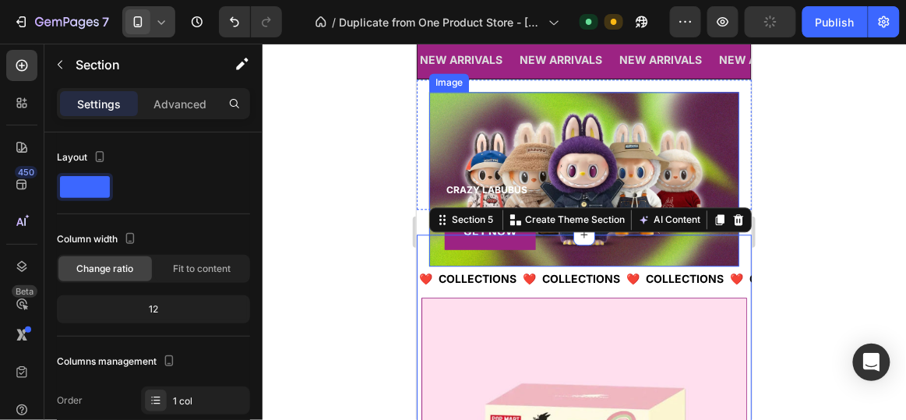
click at [369, 139] on div at bounding box center [585, 232] width 644 height 376
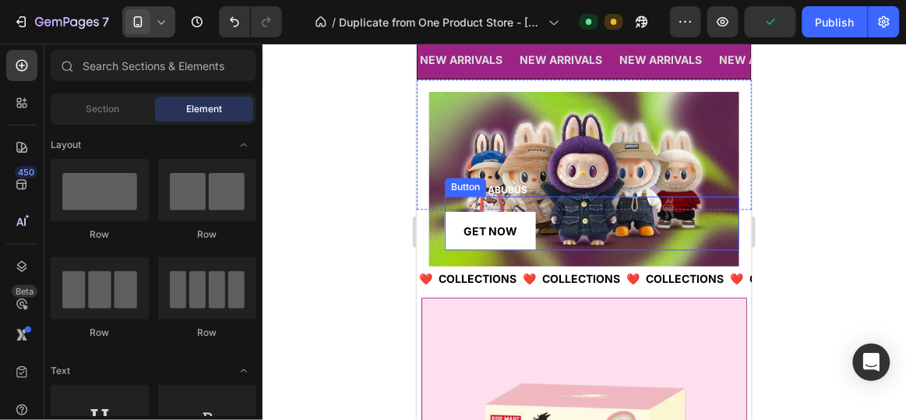
click at [528, 217] on button "GET NOW" at bounding box center [489, 230] width 91 height 38
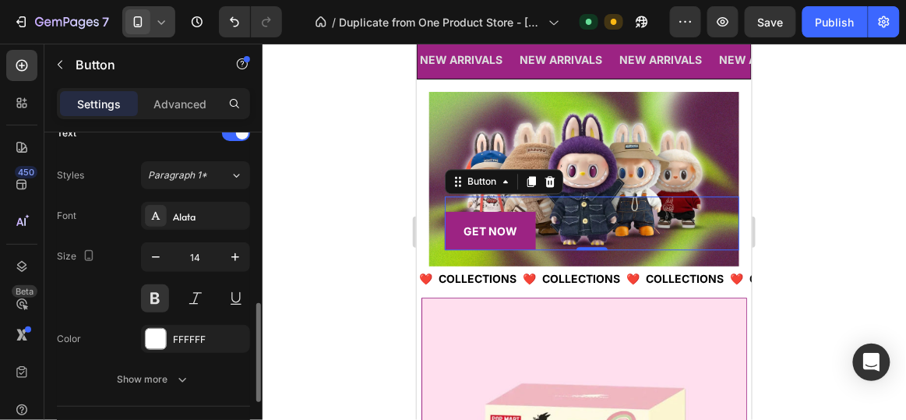
scroll to position [551, 0]
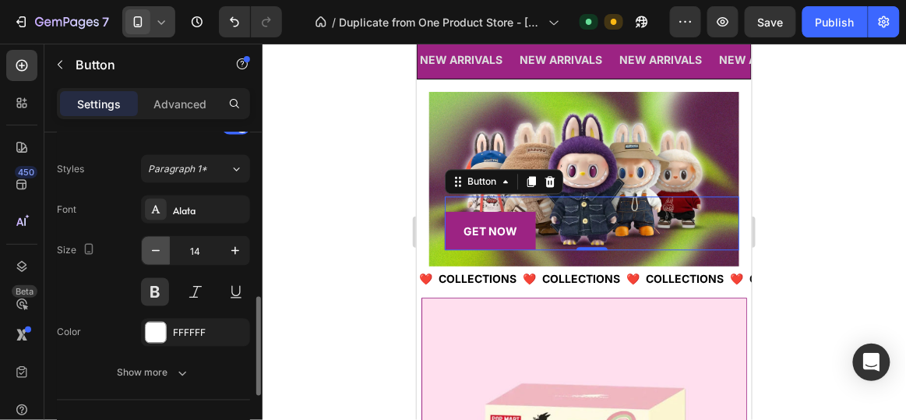
click at [157, 249] on icon "button" at bounding box center [156, 251] width 16 height 16
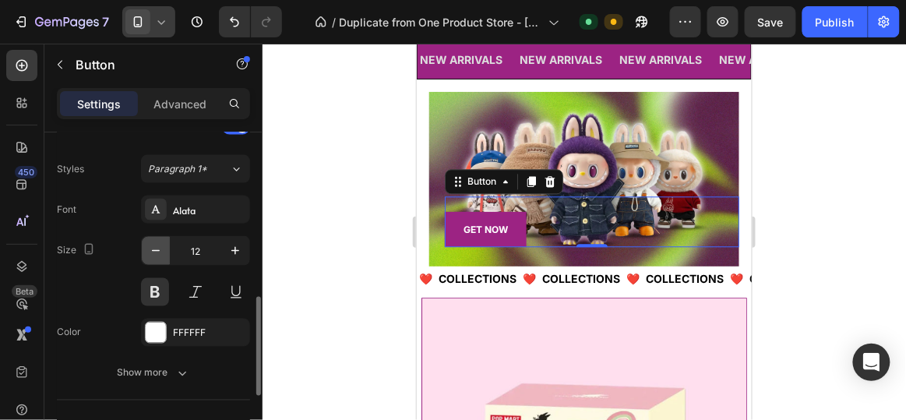
click at [157, 249] on icon "button" at bounding box center [156, 251] width 16 height 16
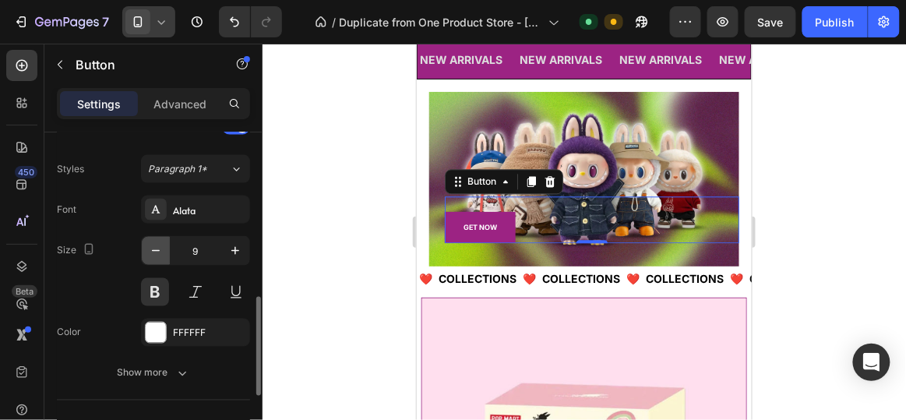
click at [157, 249] on icon "button" at bounding box center [156, 251] width 16 height 16
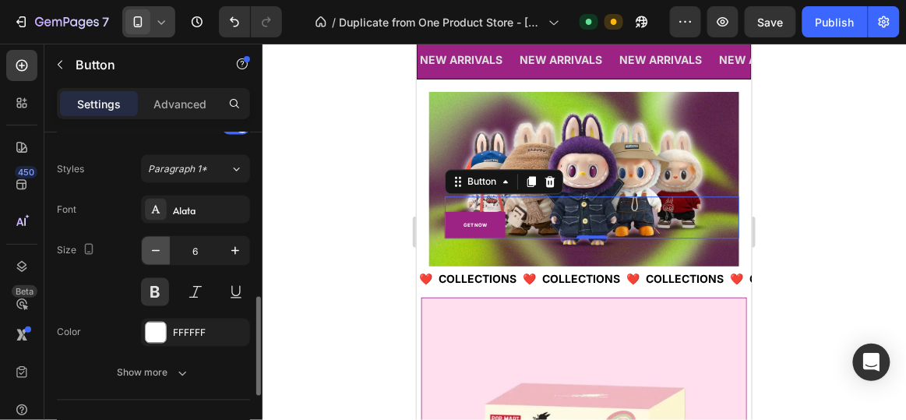
click at [157, 249] on icon "button" at bounding box center [156, 251] width 16 height 16
type input "5"
click at [352, 208] on div at bounding box center [585, 232] width 644 height 376
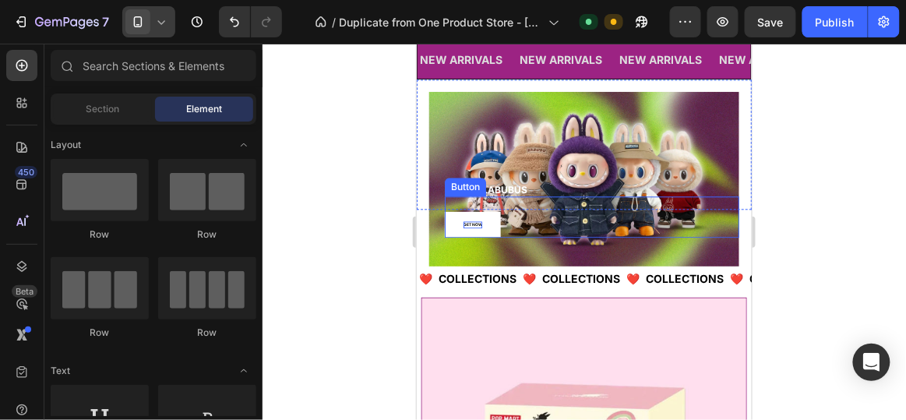
click at [474, 221] on p "GET NOW" at bounding box center [472, 224] width 19 height 7
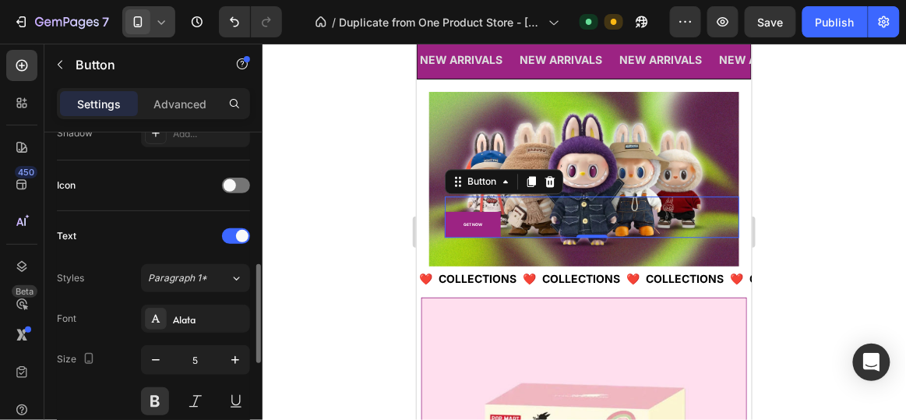
scroll to position [459, 0]
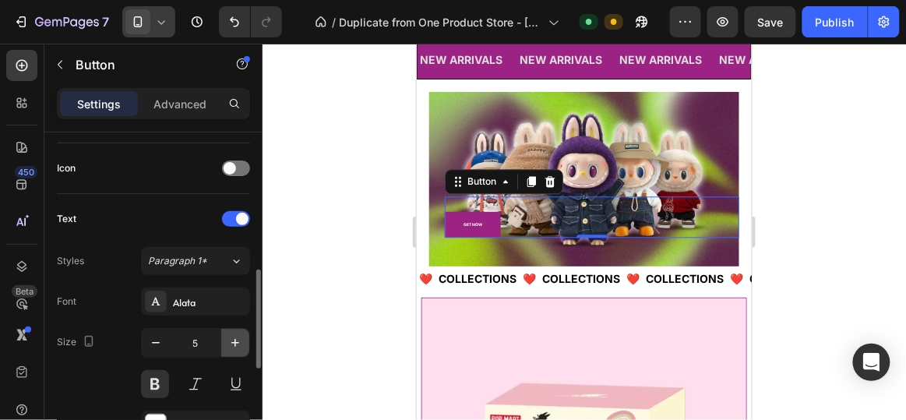
click at [237, 342] on icon "button" at bounding box center [236, 343] width 16 height 16
click at [163, 340] on button "button" at bounding box center [156, 343] width 28 height 28
click at [163, 340] on icon "button" at bounding box center [156, 343] width 16 height 16
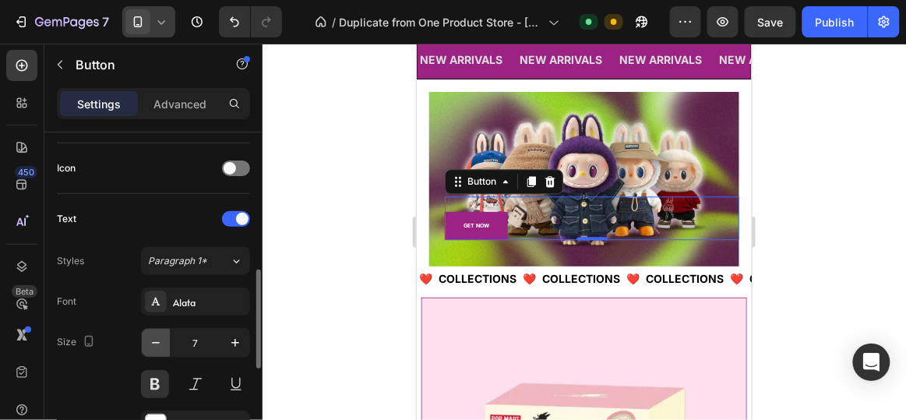
type input "6"
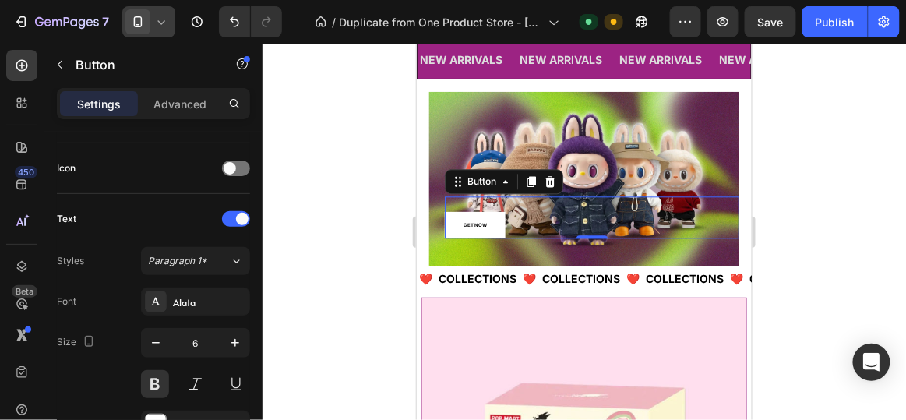
click at [484, 211] on button "GET NOW" at bounding box center [474, 224] width 61 height 27
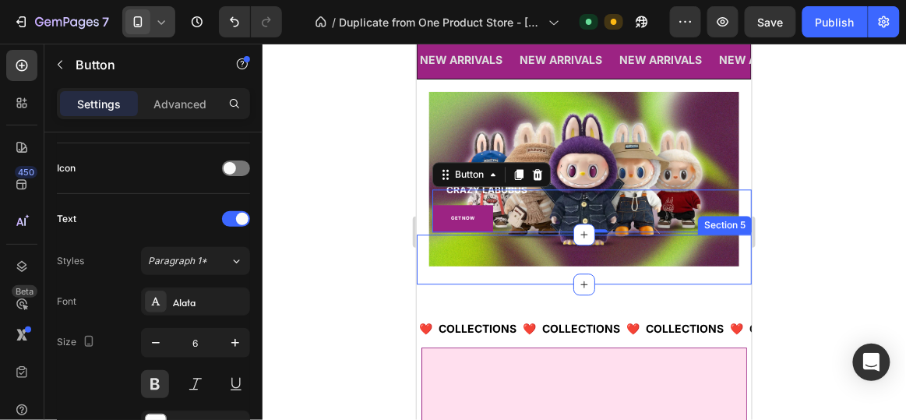
scroll to position [2231, 0]
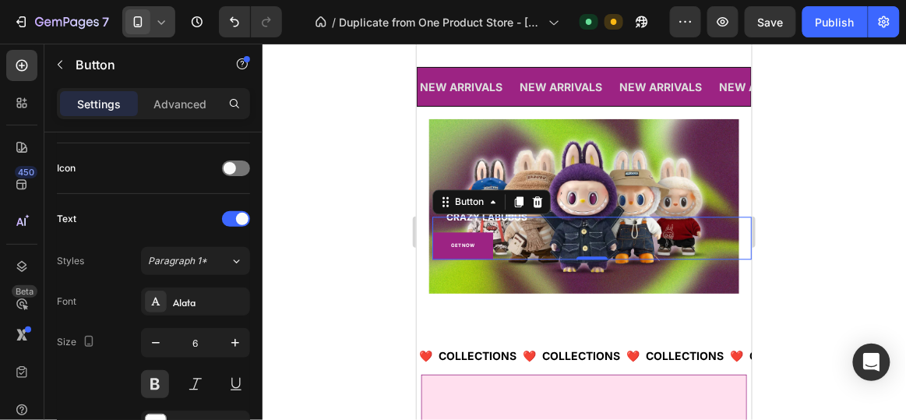
click at [357, 206] on div at bounding box center [585, 232] width 644 height 376
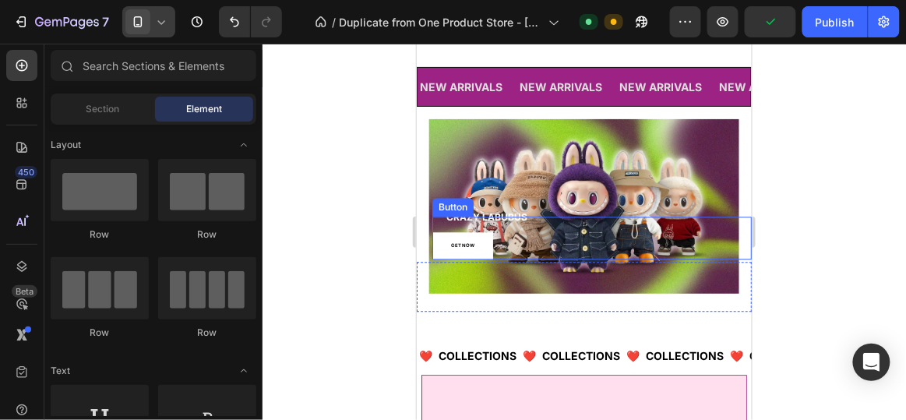
click at [484, 239] on button "GET NOW" at bounding box center [462, 244] width 61 height 27
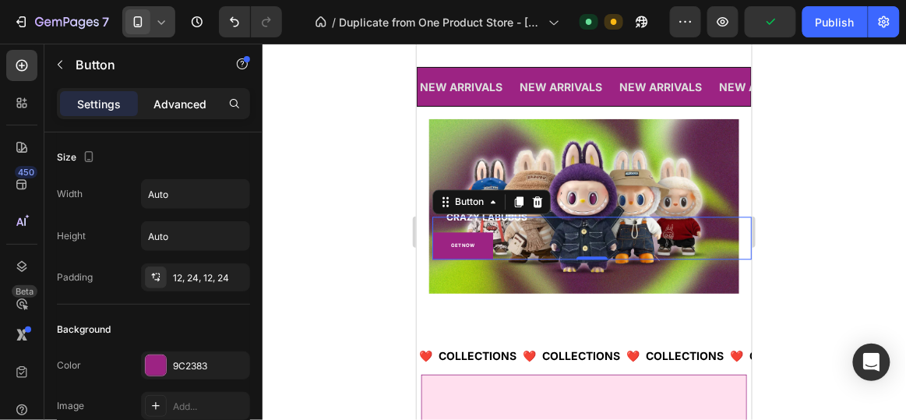
click at [184, 104] on p "Advanced" at bounding box center [180, 104] width 53 height 16
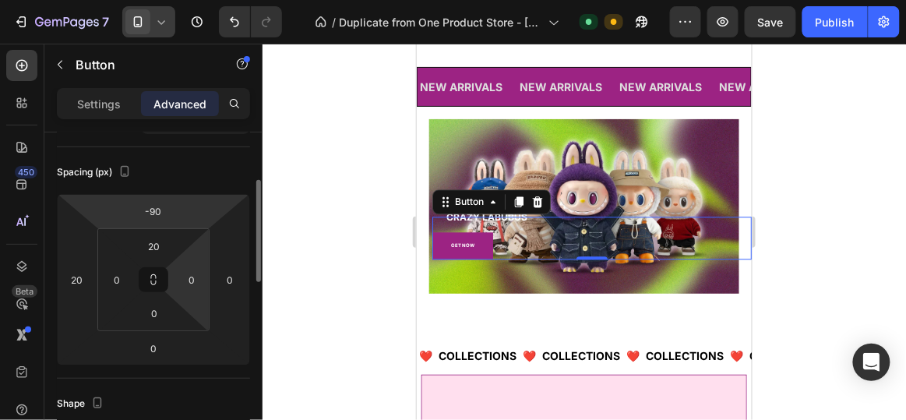
scroll to position [165, 0]
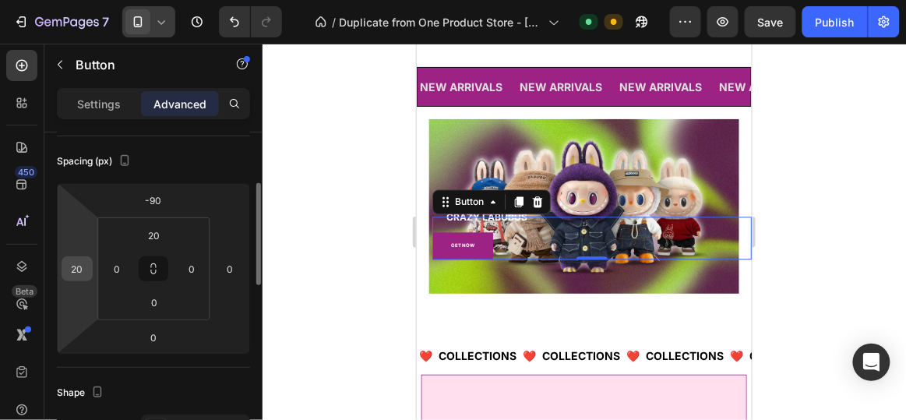
click at [91, 262] on div "20" at bounding box center [77, 268] width 31 height 25
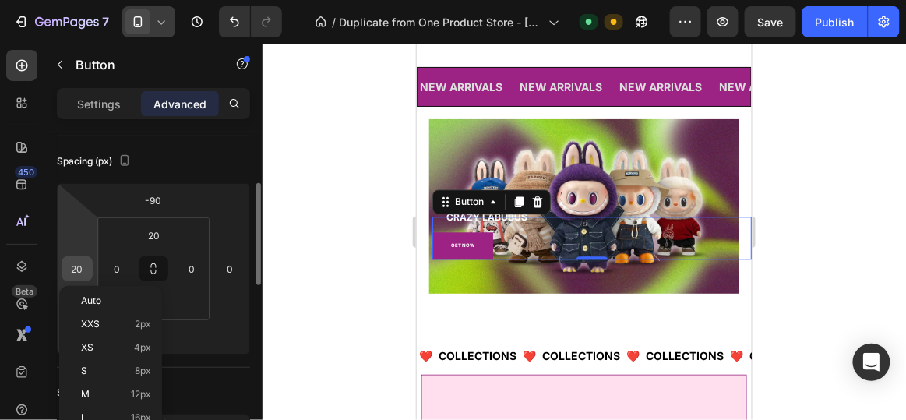
click at [83, 267] on input "20" at bounding box center [76, 268] width 23 height 23
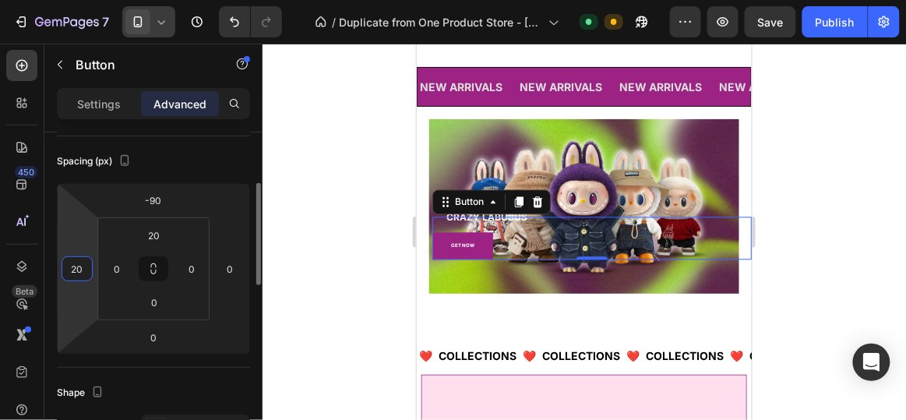
click at [83, 267] on input "20" at bounding box center [76, 268] width 23 height 23
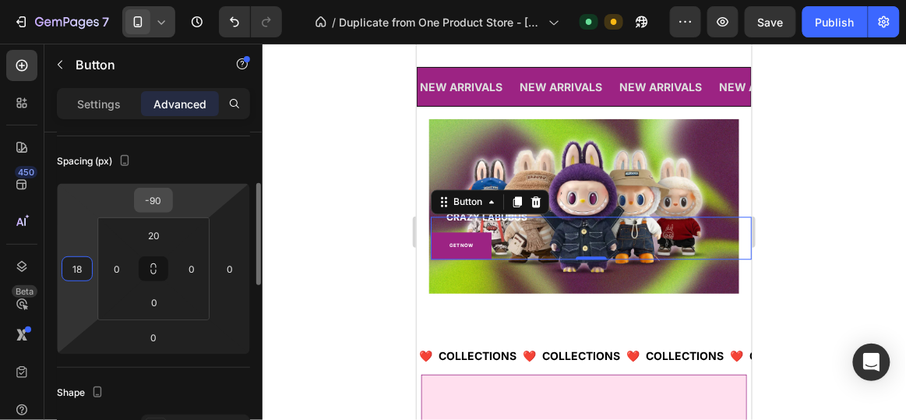
type input "18"
click at [160, 197] on input "-90" at bounding box center [153, 200] width 31 height 23
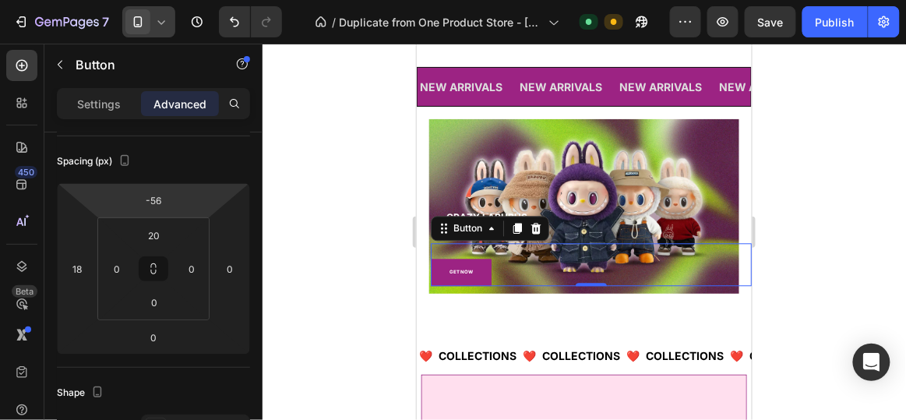
type input "-54"
drag, startPoint x: 194, startPoint y: 196, endPoint x: 192, endPoint y: 183, distance: 13.5
click at [192, 0] on html "7 / Duplicate from One Product Store - [DATE] 15:53:47 Default Need republishin…" at bounding box center [453, 0] width 906 height 0
click at [361, 173] on div at bounding box center [585, 232] width 644 height 376
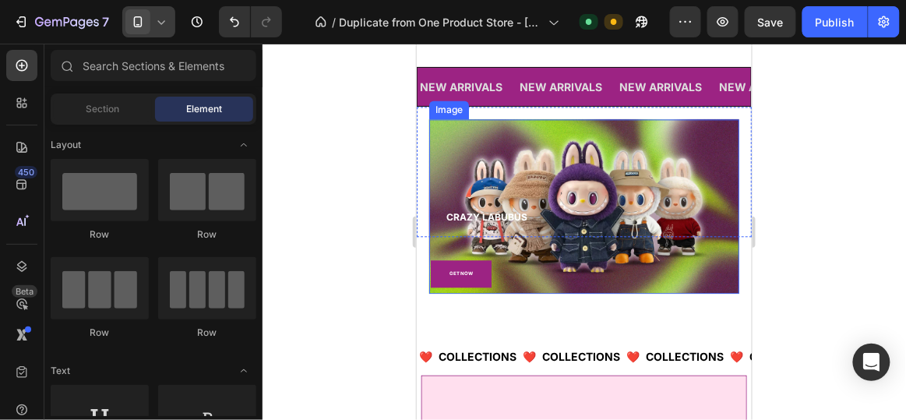
click at [477, 209] on h2 "CRAZY LABUBUS" at bounding box center [591, 217] width 295 height 16
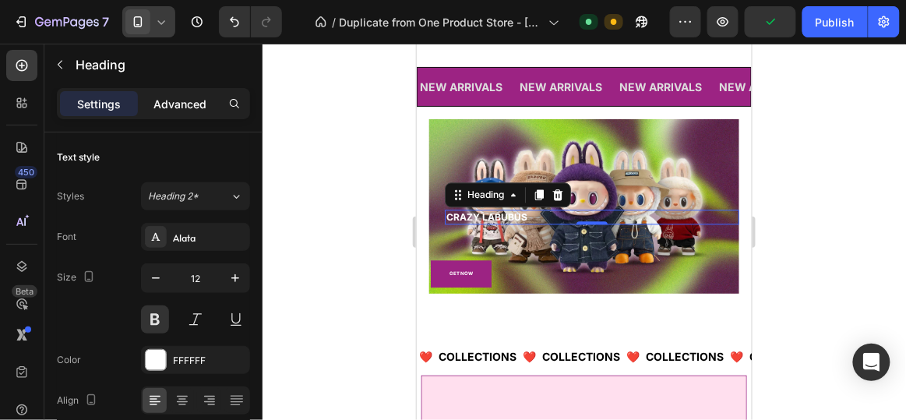
click at [178, 113] on div "Advanced" at bounding box center [180, 103] width 78 height 25
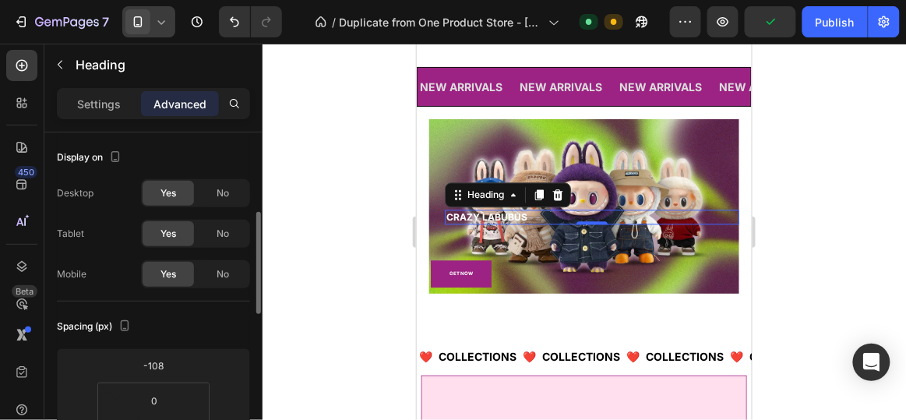
scroll to position [122, 0]
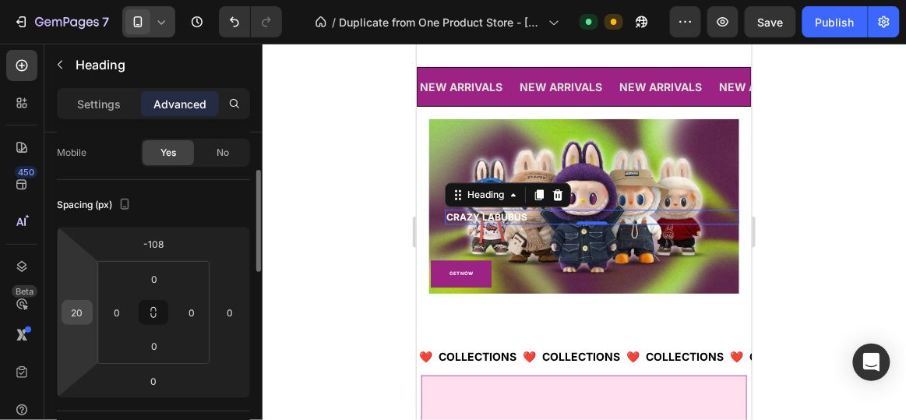
click at [90, 311] on div "20" at bounding box center [77, 312] width 31 height 25
click at [80, 311] on input "20" at bounding box center [76, 312] width 23 height 23
type input "18"
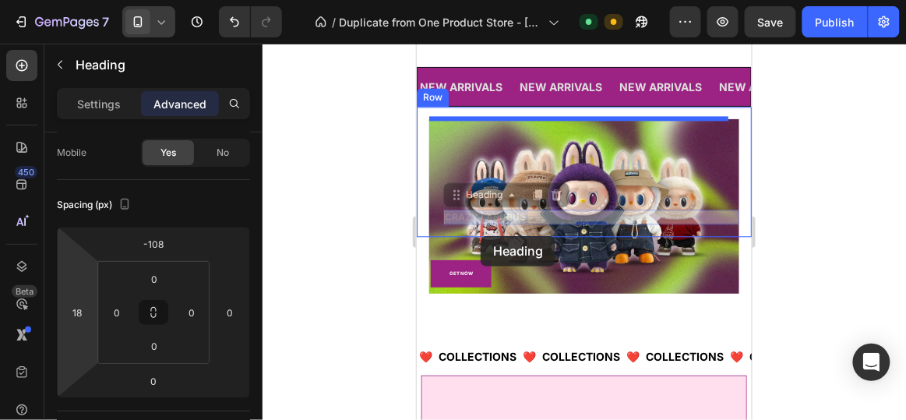
drag, startPoint x: 500, startPoint y: 209, endPoint x: 480, endPoint y: 235, distance: 33.4
click at [482, 233] on div "NEW ARRIVALS Text Block NEW ARRIVALS Text Block NEW ARRIVALS Text Block NEW ARR…" at bounding box center [583, 151] width 335 height 221
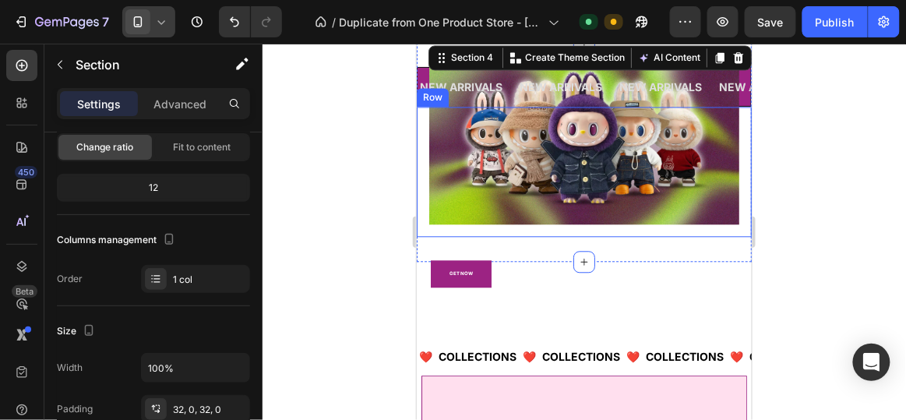
scroll to position [0, 0]
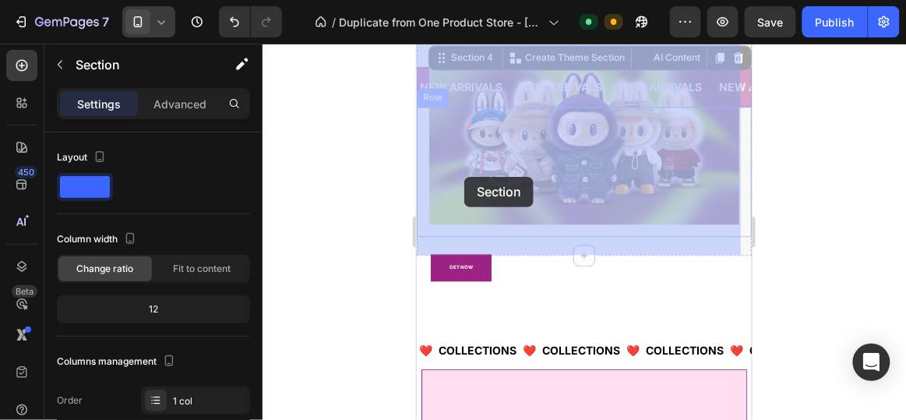
drag, startPoint x: 481, startPoint y: 228, endPoint x: 464, endPoint y: 178, distance: 53.5
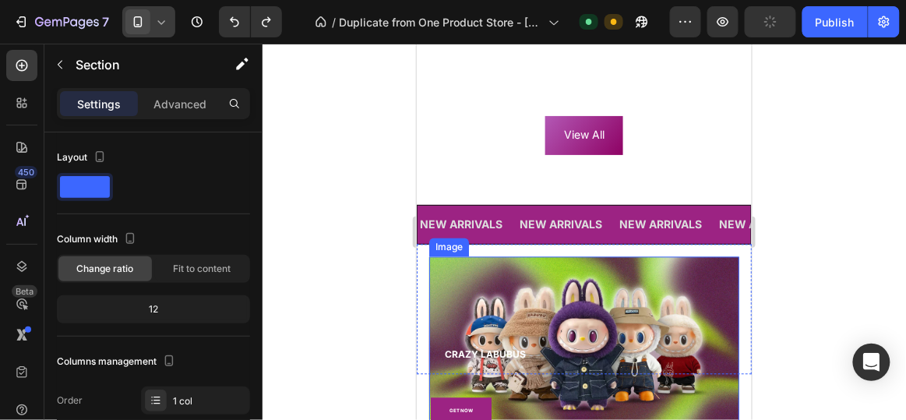
scroll to position [2287, 0]
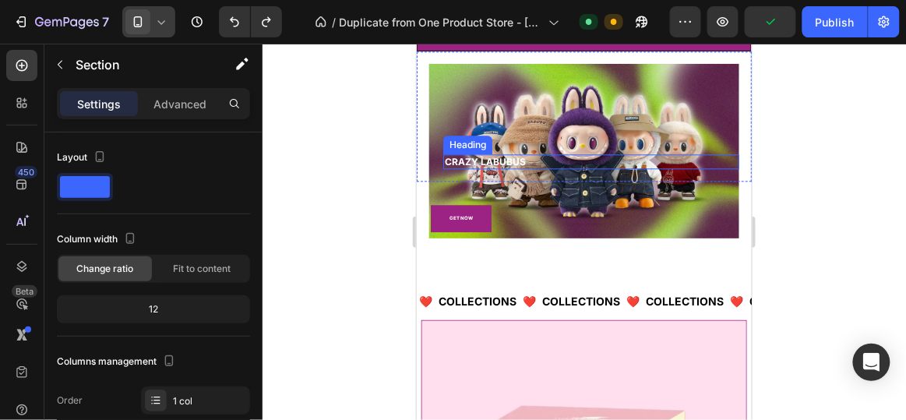
click at [482, 155] on h2 "CRAZY LABUBUS" at bounding box center [591, 162] width 296 height 16
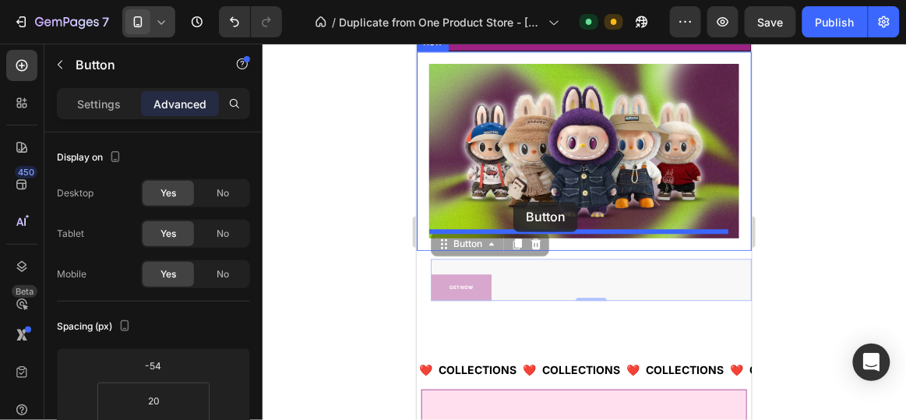
drag, startPoint x: 489, startPoint y: 258, endPoint x: 513, endPoint y: 201, distance: 61.8
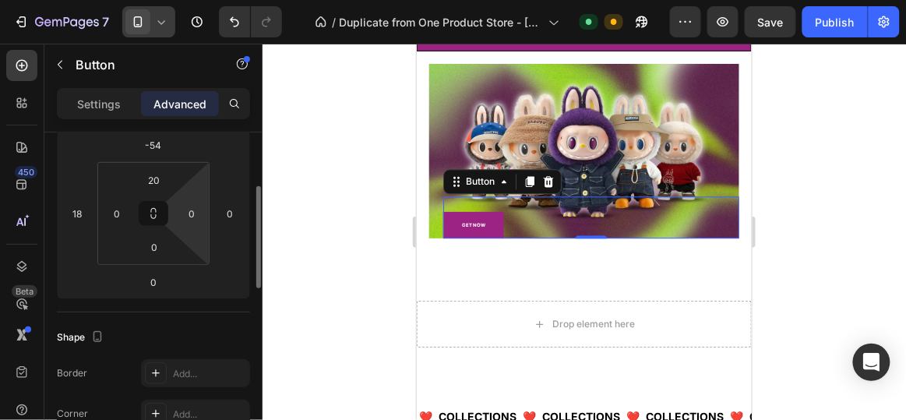
scroll to position [226, 0]
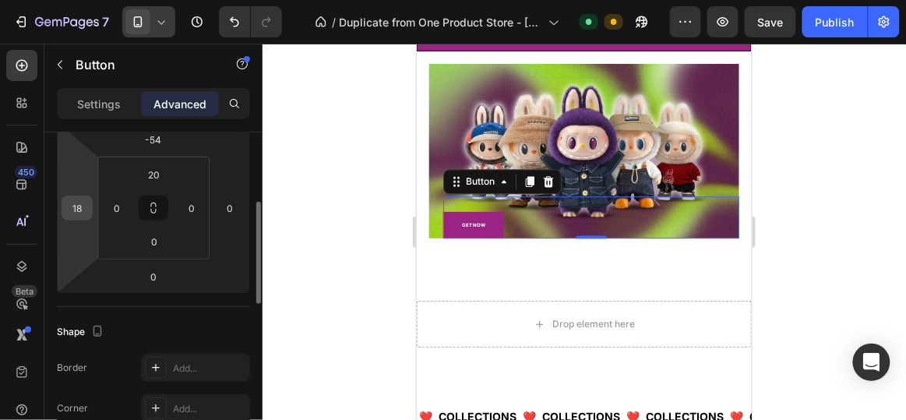
click at [87, 202] on input "18" at bounding box center [76, 207] width 23 height 23
type input "8"
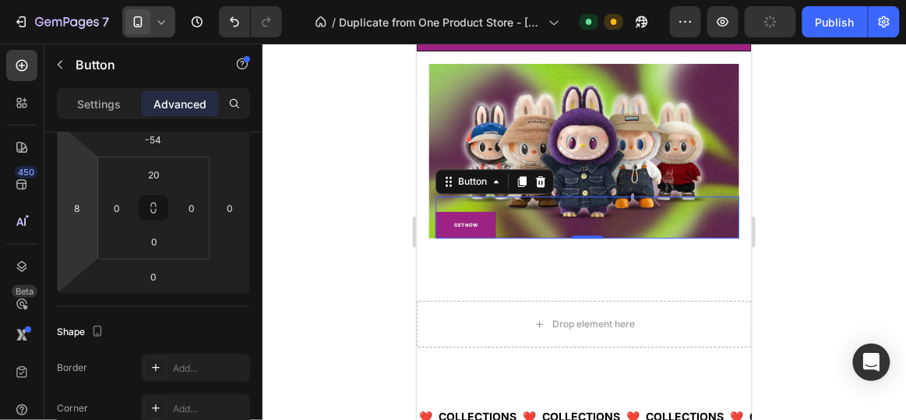
click at [96, 0] on html "7 / Duplicate from One Product Store - Aug 26, 15:53:47 Default Need republishi…" at bounding box center [453, 0] width 906 height 0
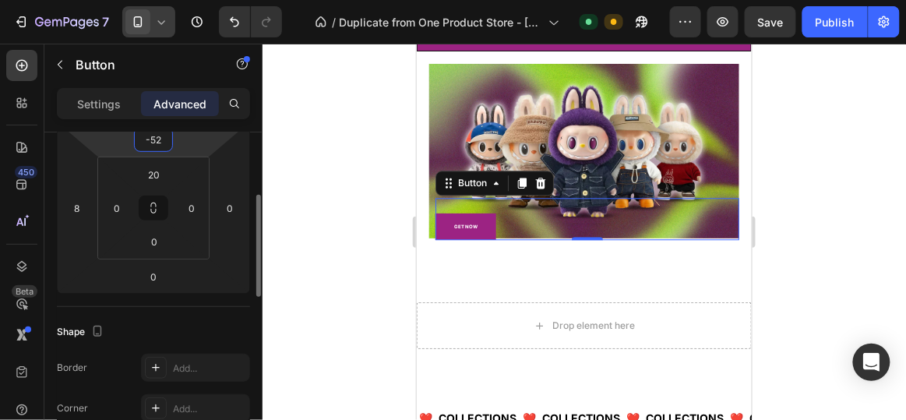
scroll to position [221, 0]
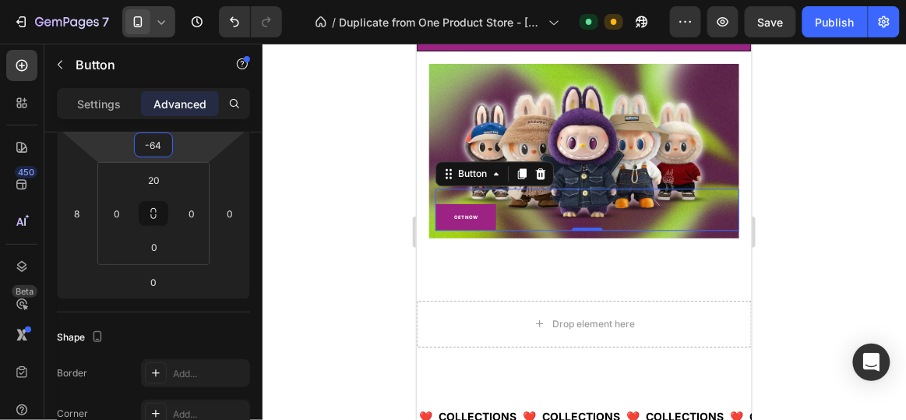
type input "-62"
click at [175, 0] on html "7 / Duplicate from One Product Store - [DATE] 15:53:47 Default Need republishin…" at bounding box center [453, 0] width 906 height 0
click at [352, 222] on div at bounding box center [585, 232] width 644 height 376
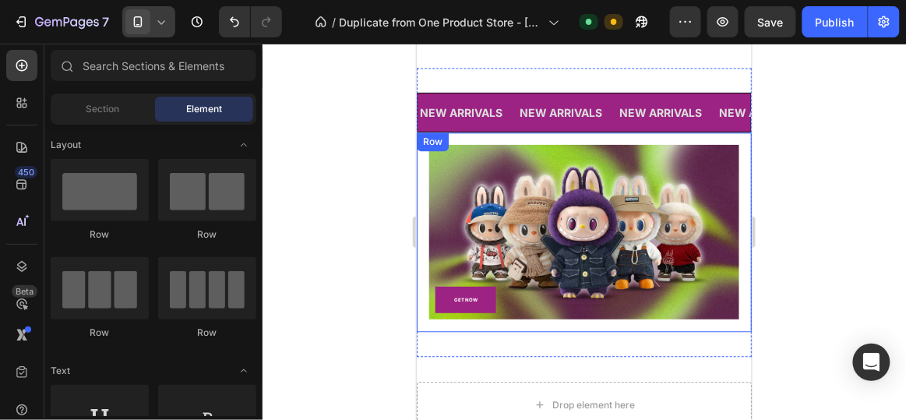
scroll to position [2258, 0]
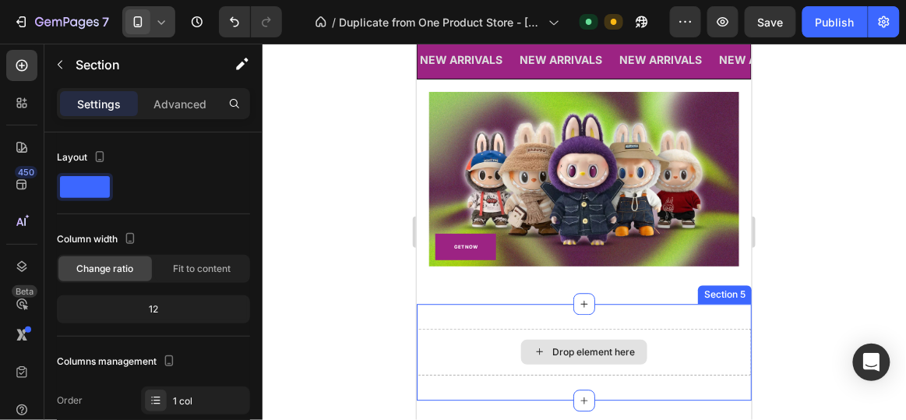
click at [489, 347] on div "Drop element here" at bounding box center [583, 351] width 335 height 47
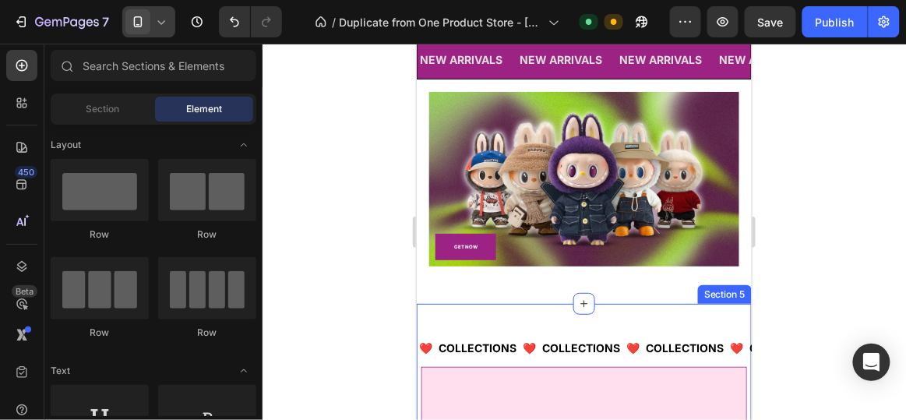
click at [504, 295] on div "NEW ARRIVALS Text Block NEW ARRIVALS Text Block NEW ARRIVALS Text Block NEW ARR…" at bounding box center [583, 158] width 335 height 289
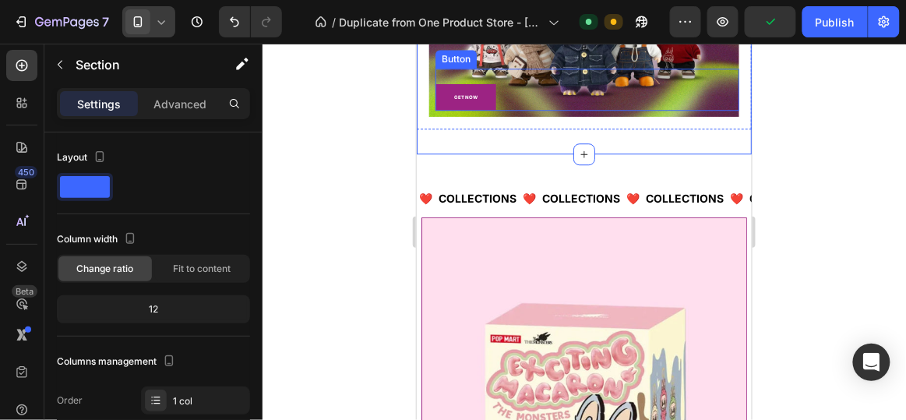
scroll to position [2424, 0]
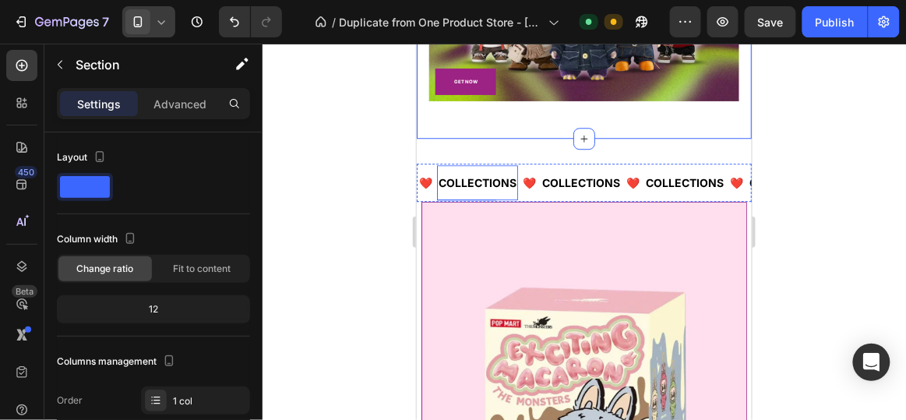
click at [510, 175] on p "COLLECTIONS" at bounding box center [477, 181] width 78 height 19
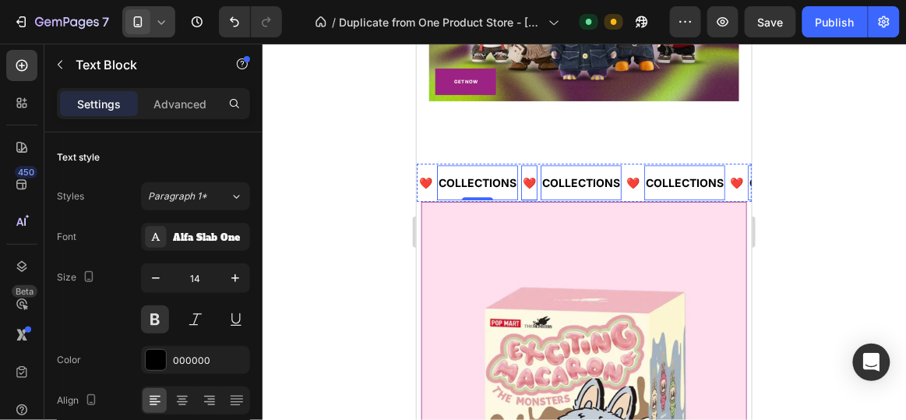
click at [537, 164] on div "❤️ Text Block" at bounding box center [529, 181] width 16 height 35
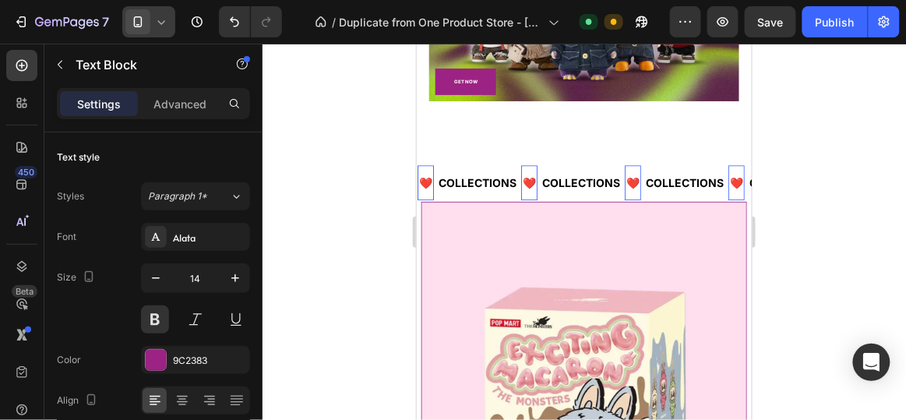
scroll to position [221, 0]
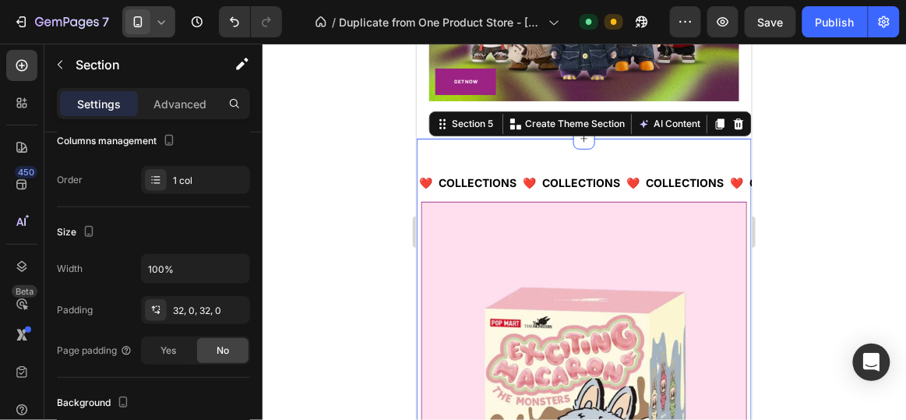
scroll to position [0, 0]
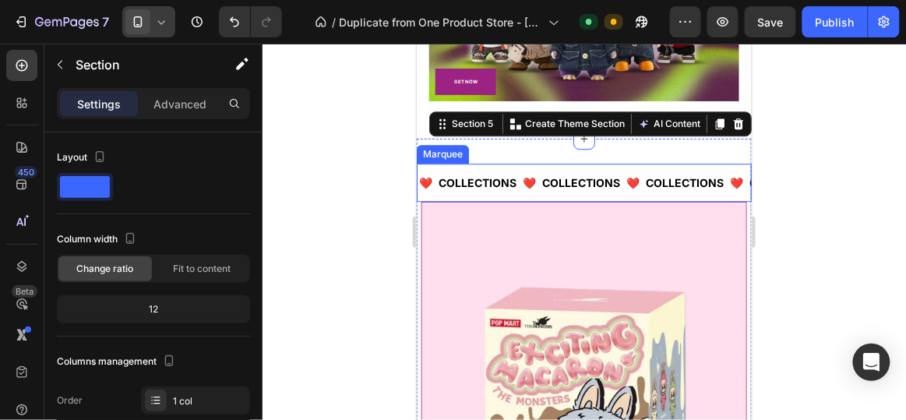
click at [560, 163] on div "❤️ Text Block COLLECTIONS Text Block ❤️ Text Block COLLECTIONS Text Block ❤️ Te…" at bounding box center [583, 182] width 335 height 38
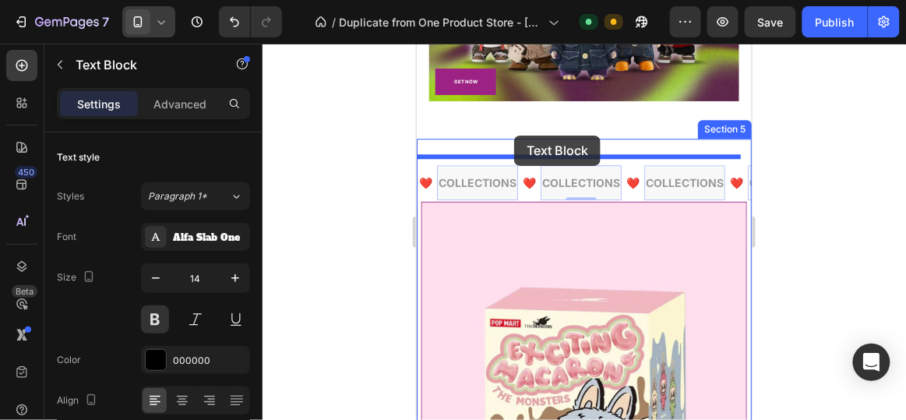
drag, startPoint x: 558, startPoint y: 157, endPoint x: 514, endPoint y: 135, distance: 49.5
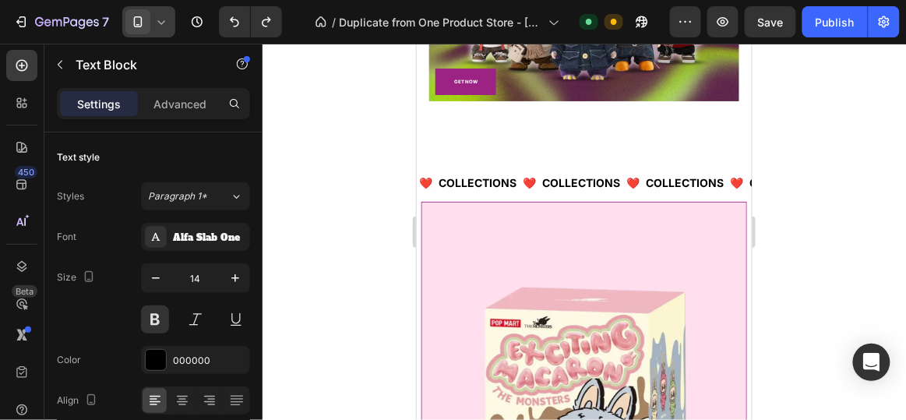
click at [881, 147] on div at bounding box center [585, 232] width 644 height 376
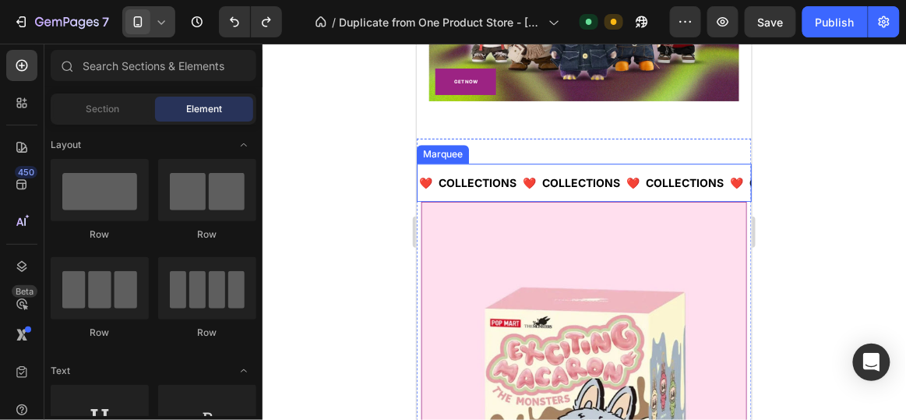
click at [644, 164] on div "❤️ Text Block" at bounding box center [633, 181] width 19 height 35
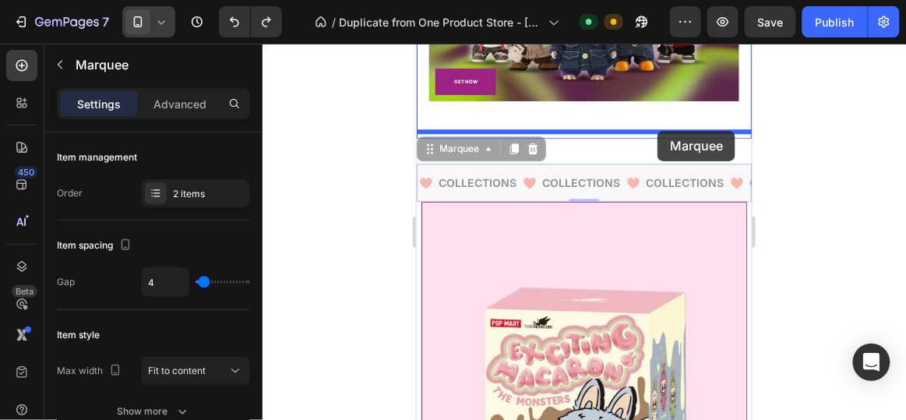
drag, startPoint x: 664, startPoint y: 161, endPoint x: 657, endPoint y: 130, distance: 32.0
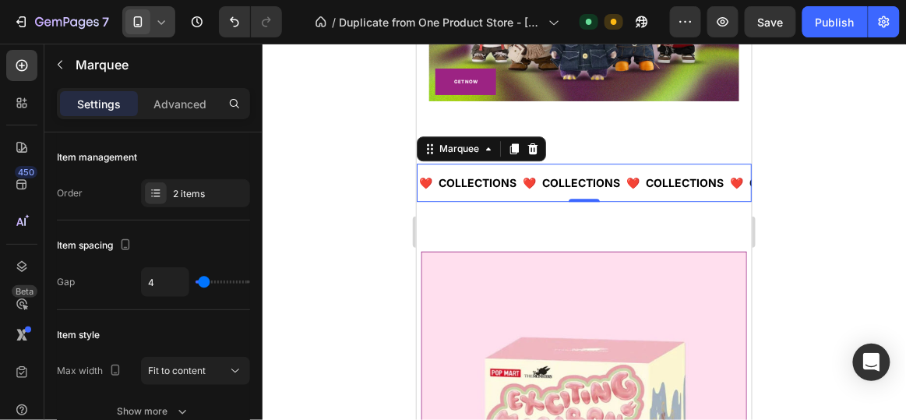
click at [798, 167] on div at bounding box center [585, 232] width 644 height 376
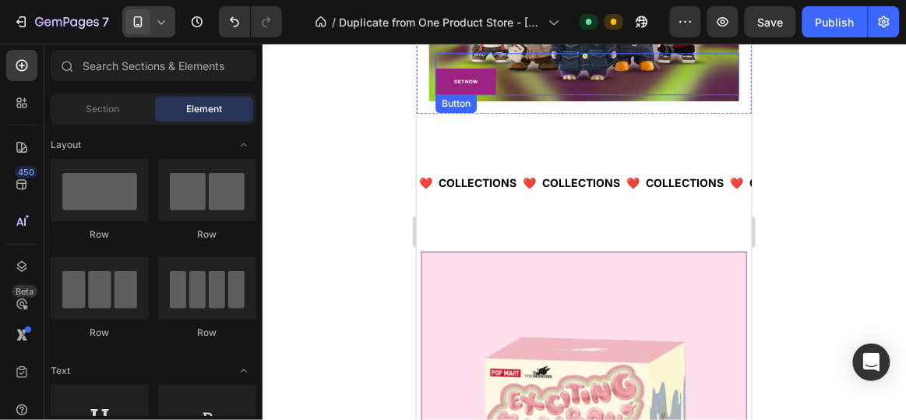
click at [582, 83] on div "GET NOW Button" at bounding box center [587, 73] width 304 height 43
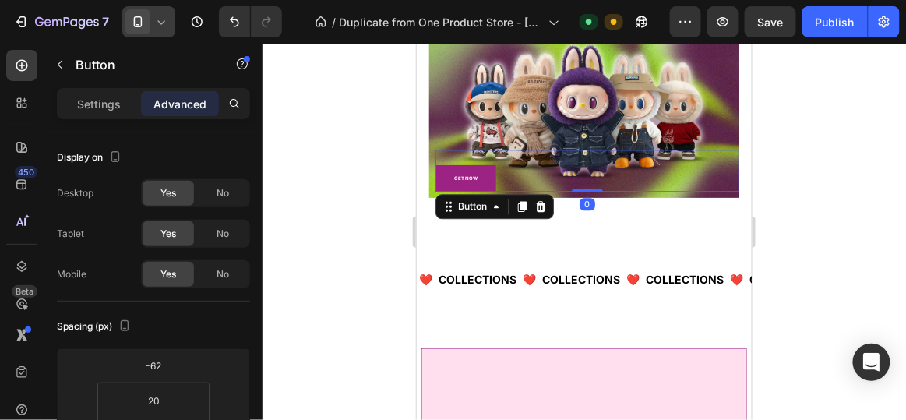
scroll to position [2314, 0]
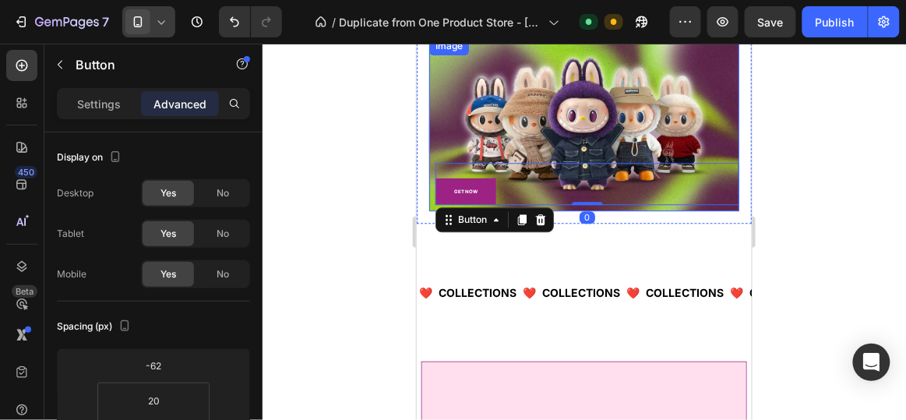
click at [719, 144] on img at bounding box center [584, 123] width 310 height 175
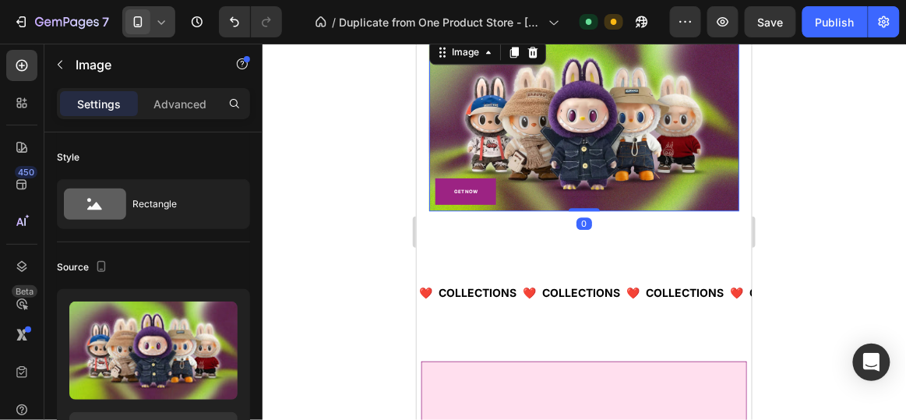
scroll to position [2287, 0]
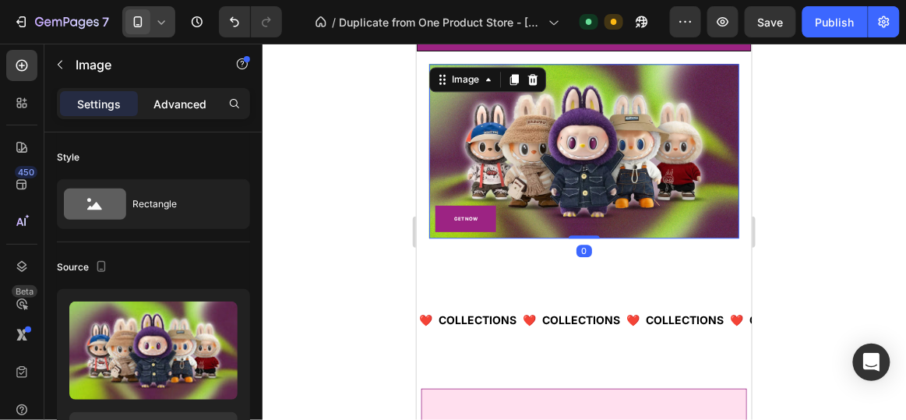
click at [178, 91] on div "Advanced" at bounding box center [180, 103] width 78 height 25
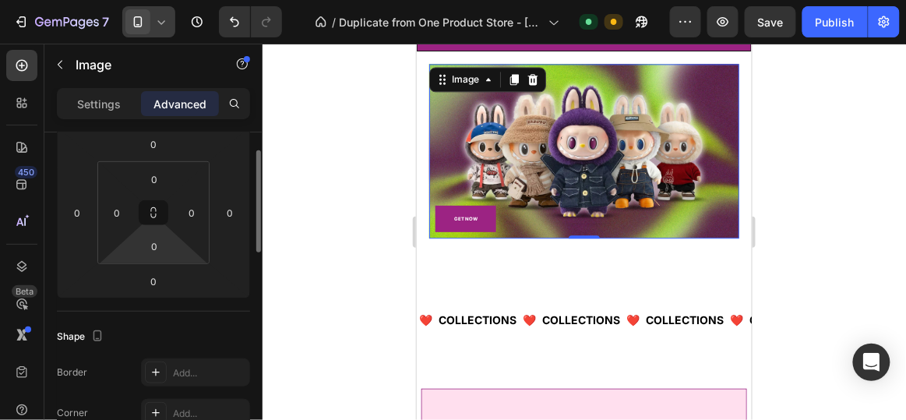
scroll to position [161, 0]
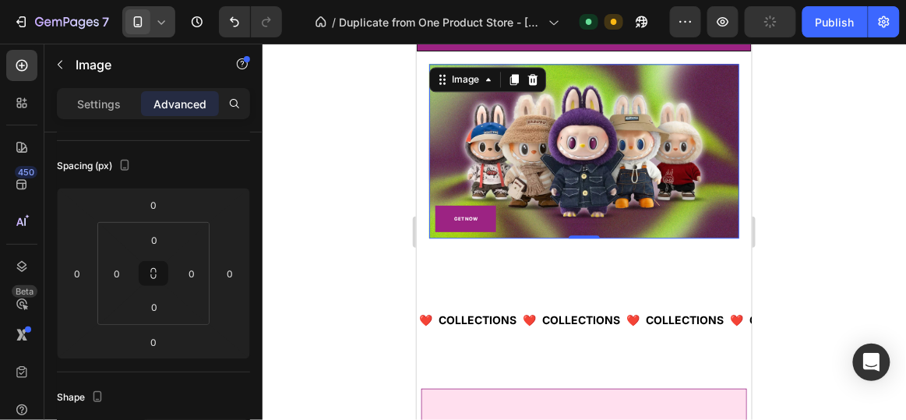
click at [382, 165] on div at bounding box center [585, 232] width 644 height 376
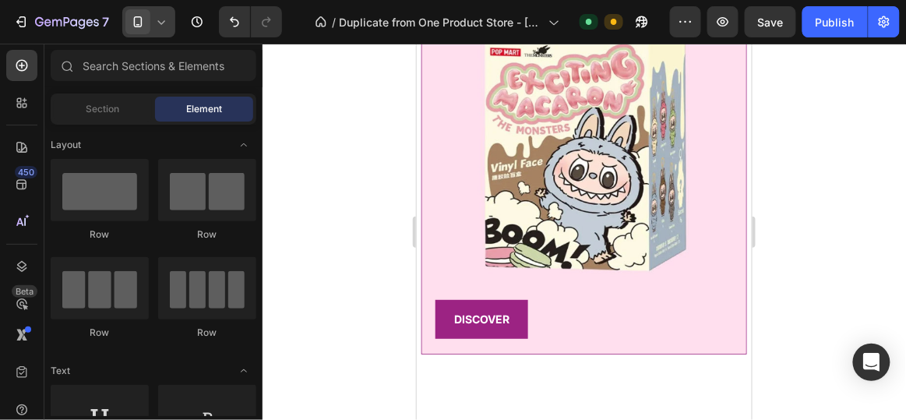
scroll to position [2705, 0]
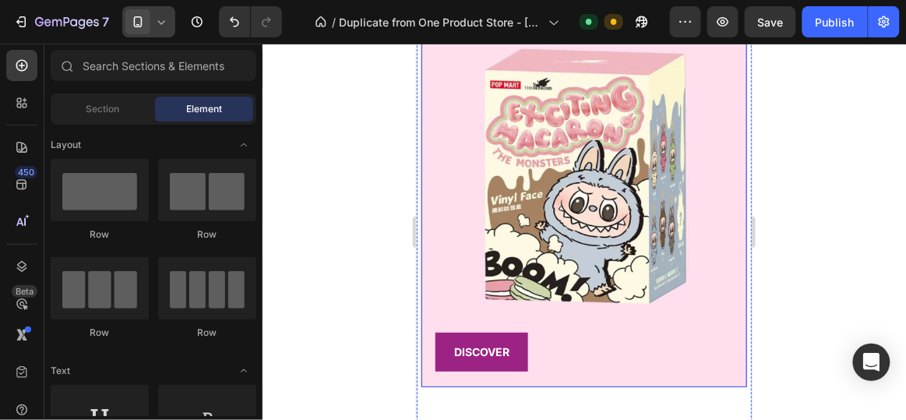
click at [675, 224] on img at bounding box center [584, 175] width 326 height 424
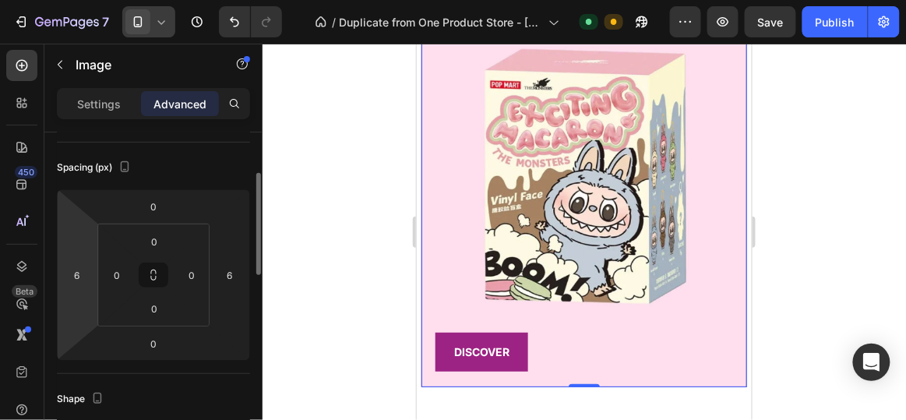
scroll to position [153, 0]
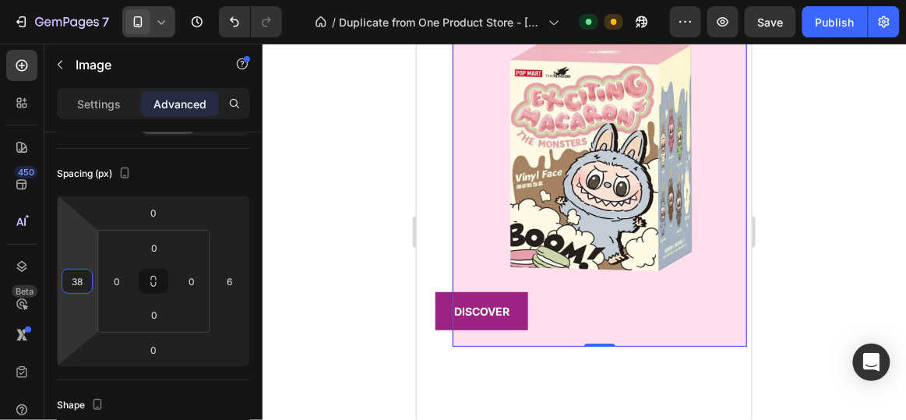
type input "36"
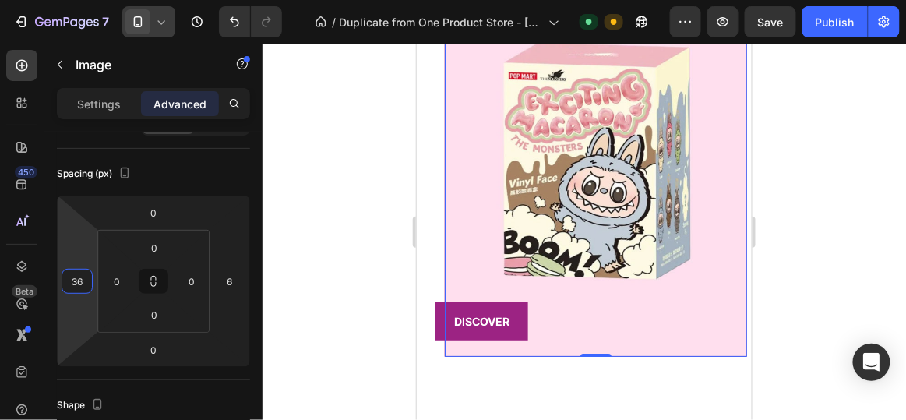
drag, startPoint x: 94, startPoint y: 281, endPoint x: 94, endPoint y: 270, distance: 10.1
click at [94, 0] on html "7 / Duplicate from One Product Store - [DATE] 15:53:47 Default Need republishin…" at bounding box center [453, 0] width 906 height 0
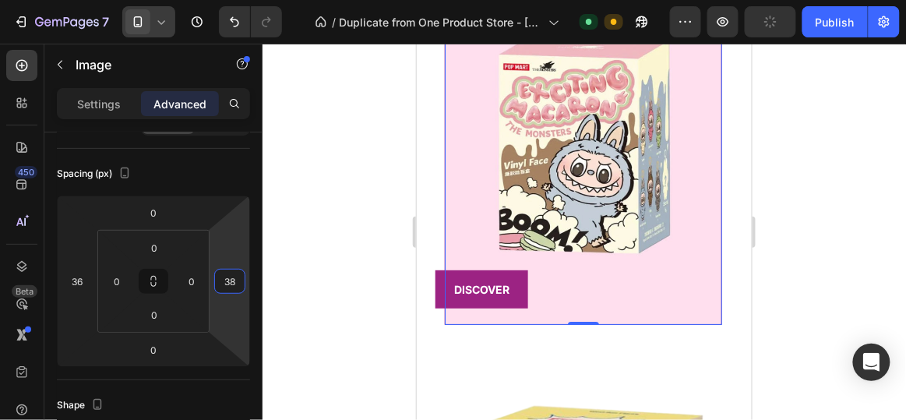
type input "36"
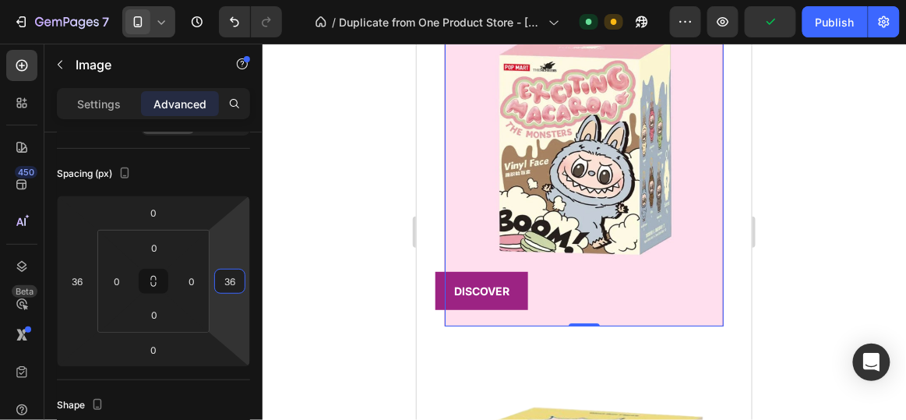
drag, startPoint x: 249, startPoint y: 279, endPoint x: 245, endPoint y: 268, distance: 11.3
click at [245, 0] on html "7 / Duplicate from One Product Store - Aug 26, 15:53:47 Default Need republishi…" at bounding box center [453, 0] width 906 height 0
click at [373, 197] on div at bounding box center [585, 232] width 644 height 376
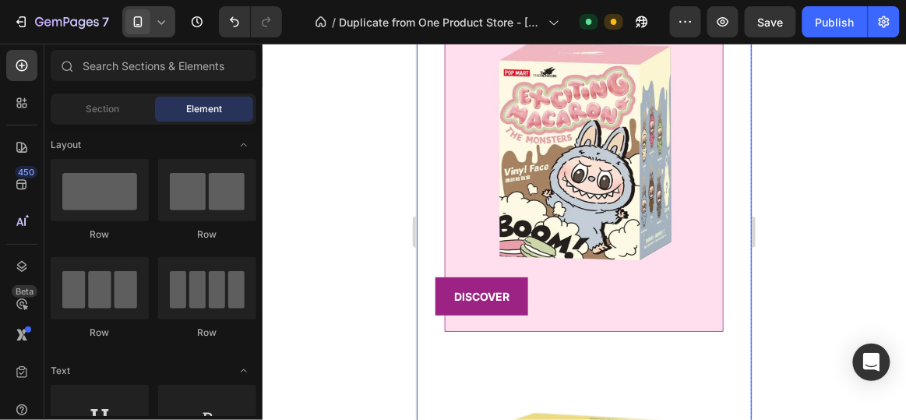
scroll to position [2710, 0]
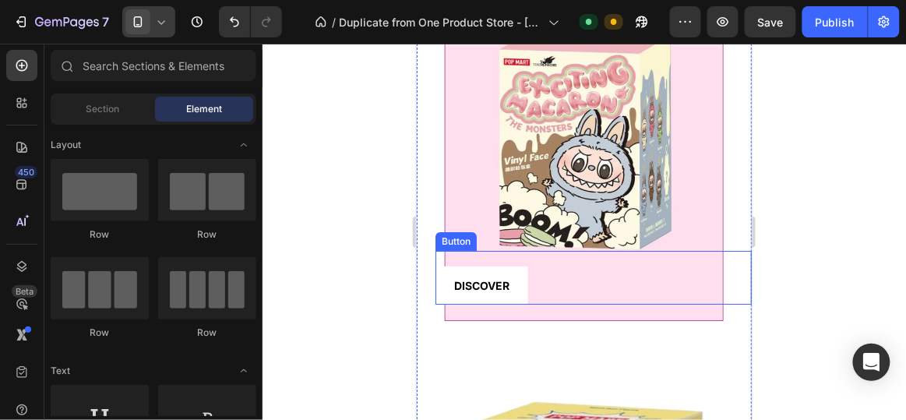
click at [507, 281] on button "DISCOVER" at bounding box center [481, 285] width 93 height 38
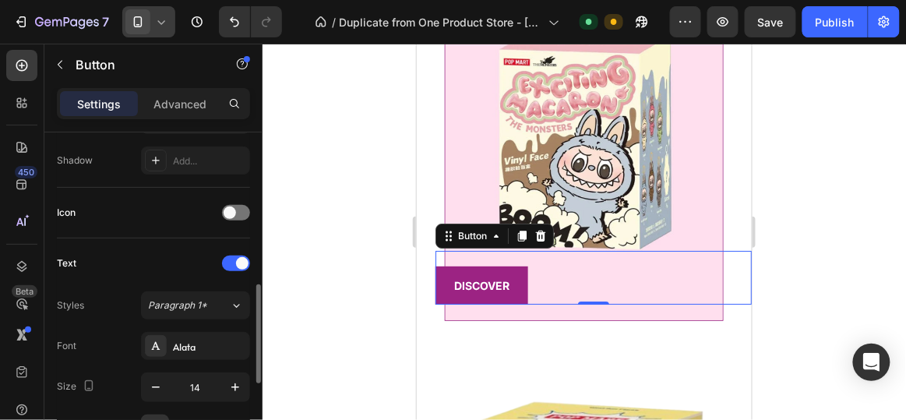
scroll to position [447, 0]
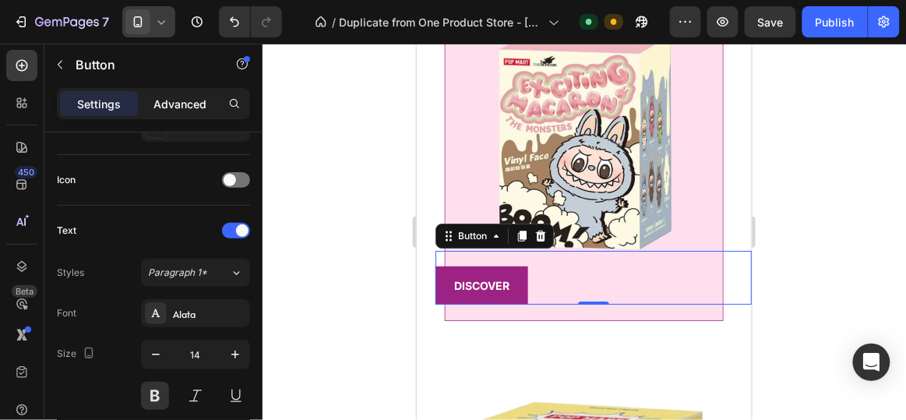
click at [179, 94] on div "Advanced" at bounding box center [180, 103] width 78 height 25
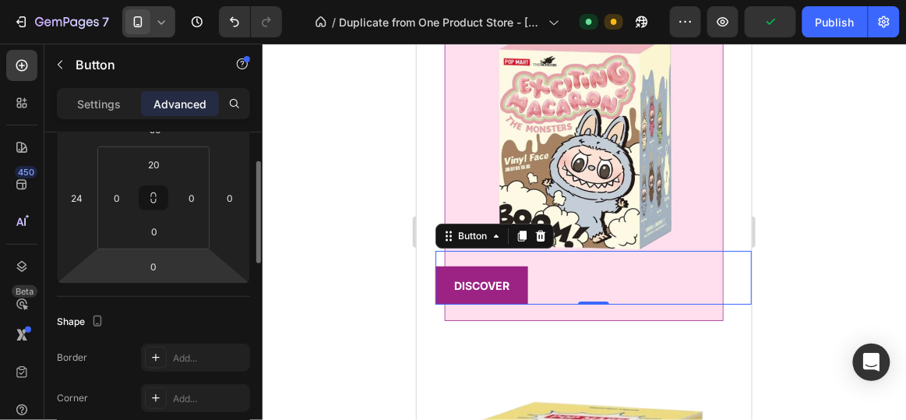
scroll to position [169, 0]
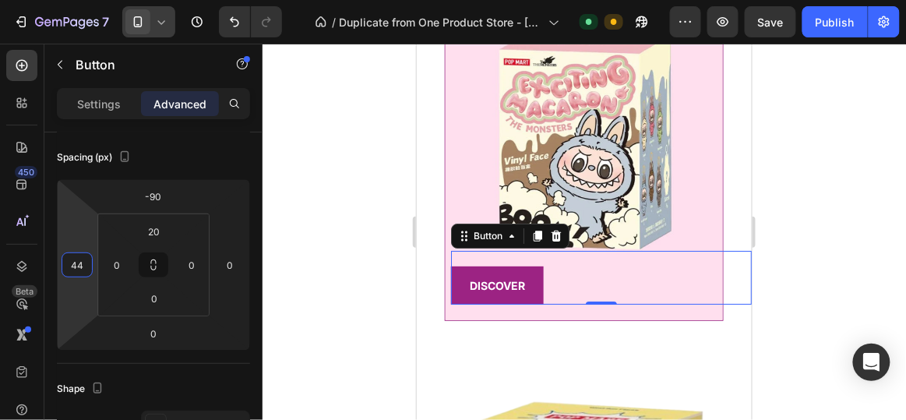
type input "46"
click at [96, 0] on html "7 / Duplicate from One Product Store - [DATE] 15:53:47 Default Need republishin…" at bounding box center [453, 0] width 906 height 0
click at [335, 195] on div at bounding box center [585, 232] width 644 height 376
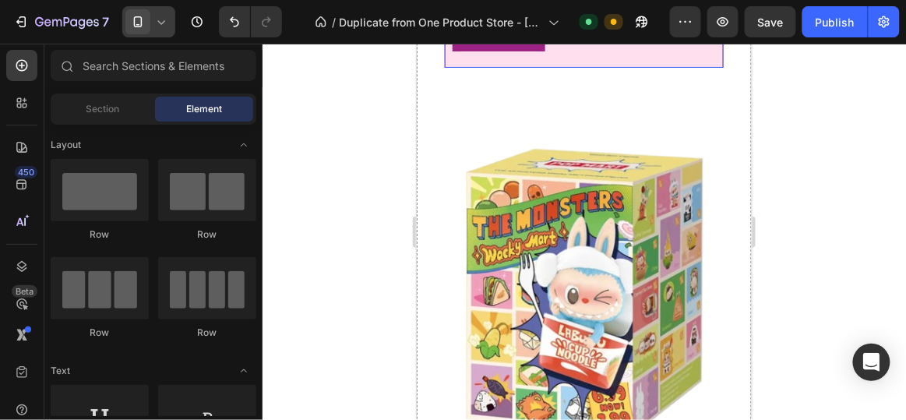
scroll to position [2965, 0]
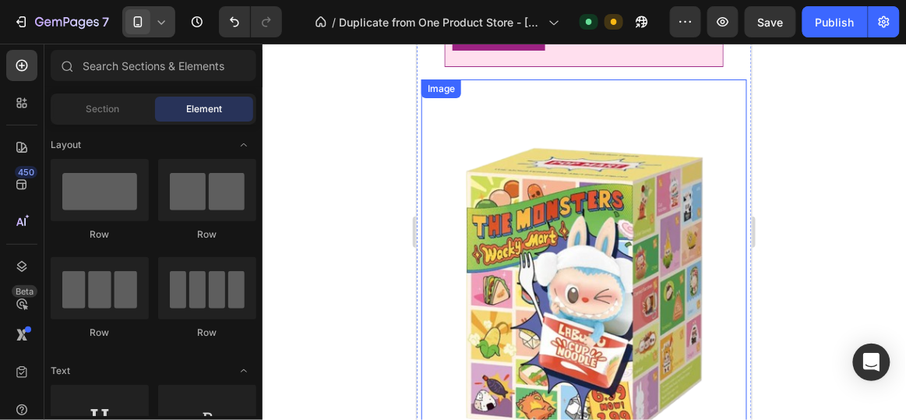
click at [722, 225] on img at bounding box center [584, 291] width 326 height 424
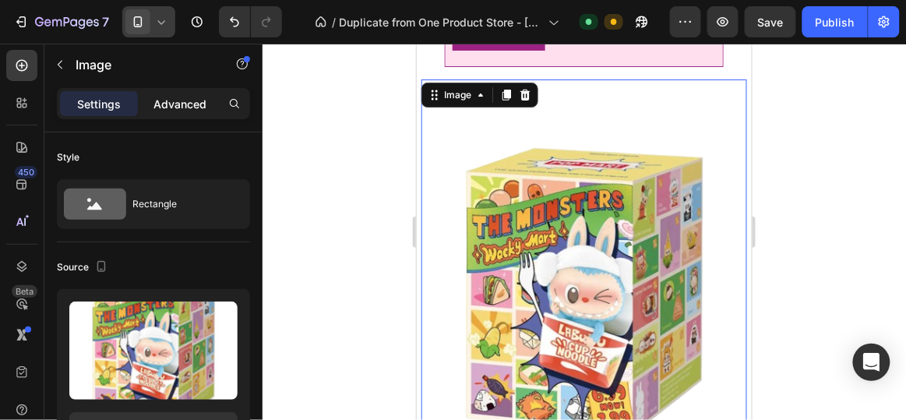
click at [176, 106] on p "Advanced" at bounding box center [180, 104] width 53 height 16
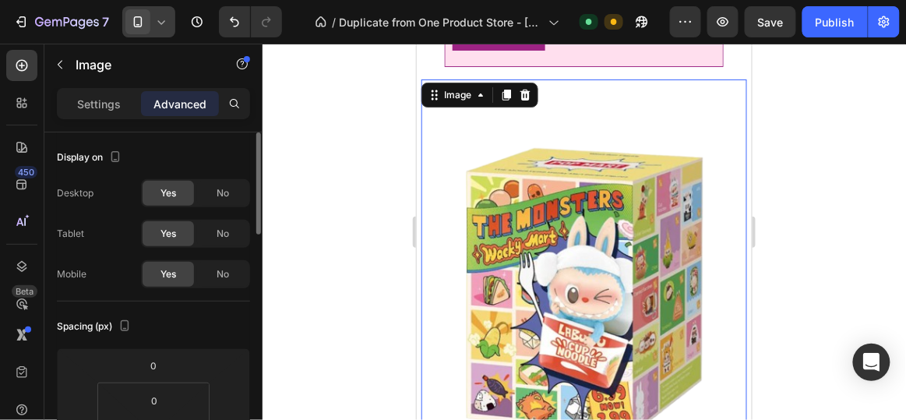
scroll to position [143, 0]
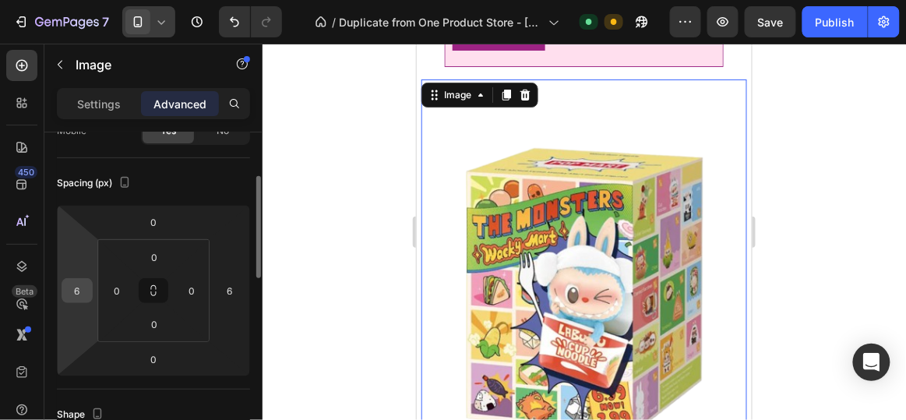
click at [83, 290] on input "6" at bounding box center [76, 290] width 23 height 23
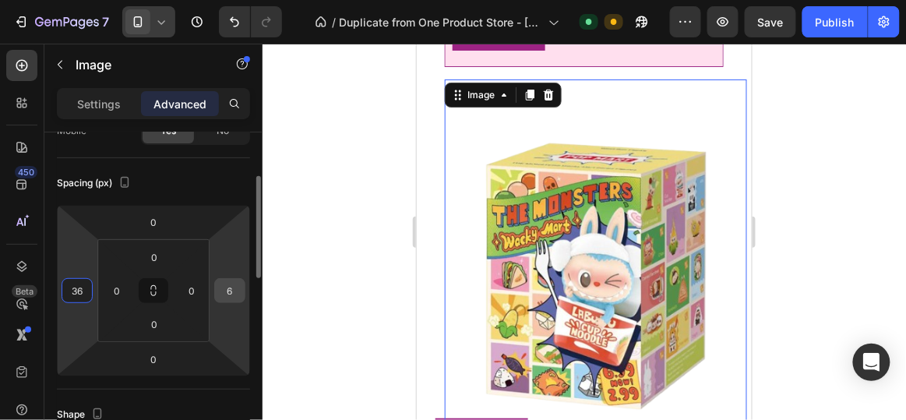
type input "36"
click at [245, 296] on div "6" at bounding box center [229, 290] width 31 height 25
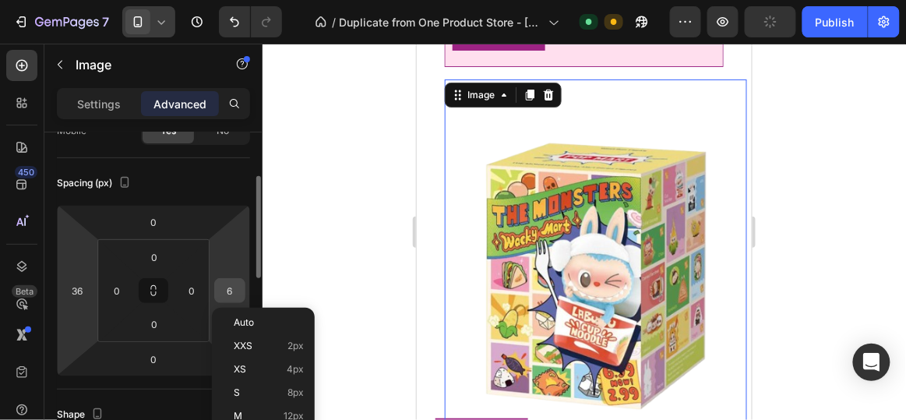
click at [237, 289] on input "6" at bounding box center [229, 290] width 23 height 23
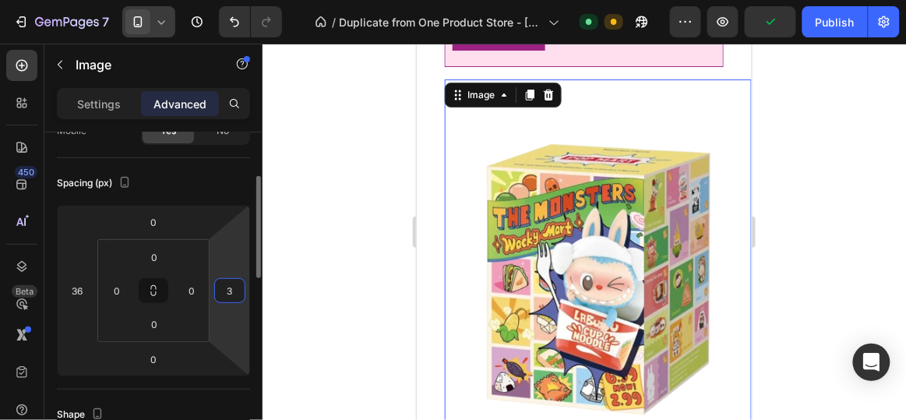
type input "36"
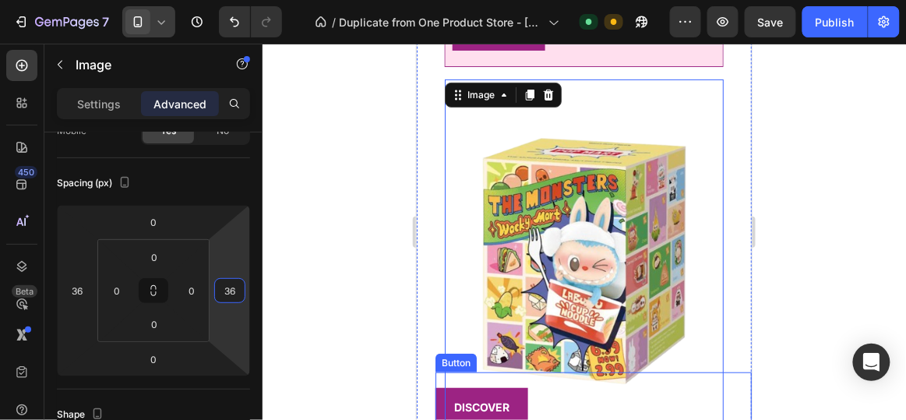
click at [525, 373] on div "DISCOVER Button" at bounding box center [593, 399] width 316 height 54
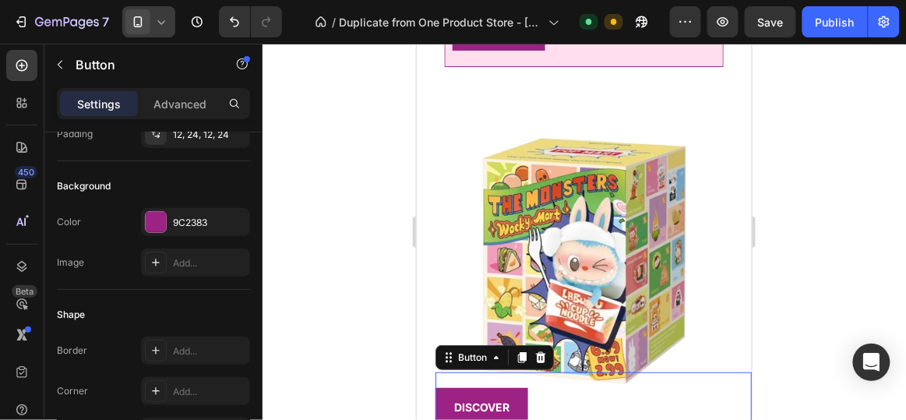
scroll to position [0, 0]
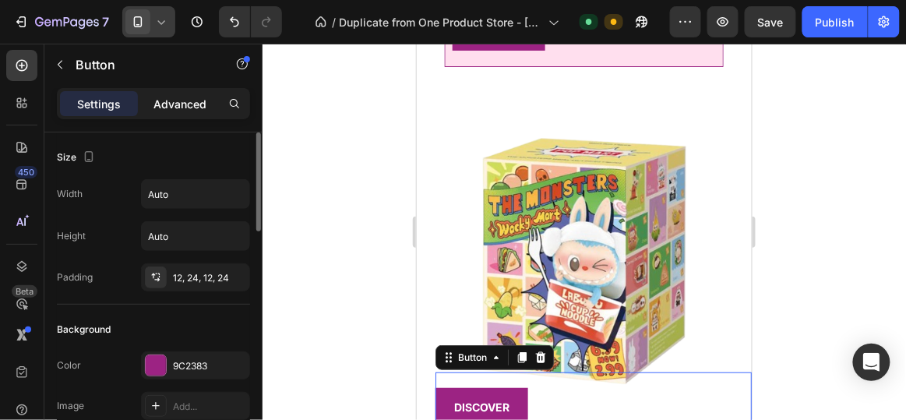
click at [157, 91] on div "Advanced" at bounding box center [180, 103] width 78 height 25
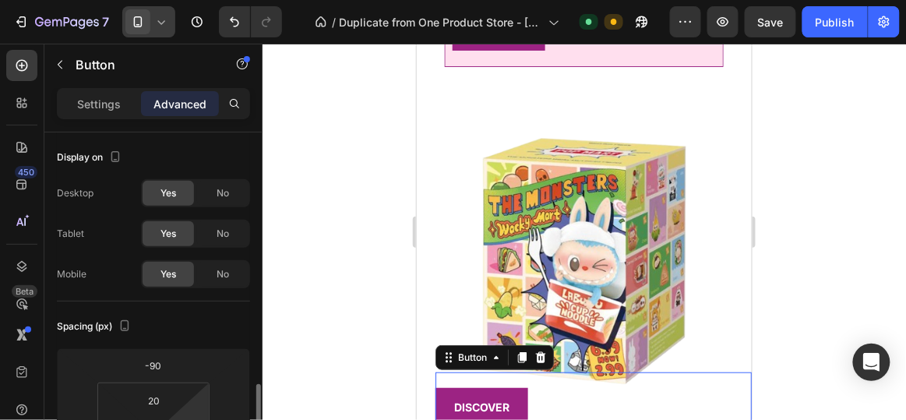
scroll to position [225, 0]
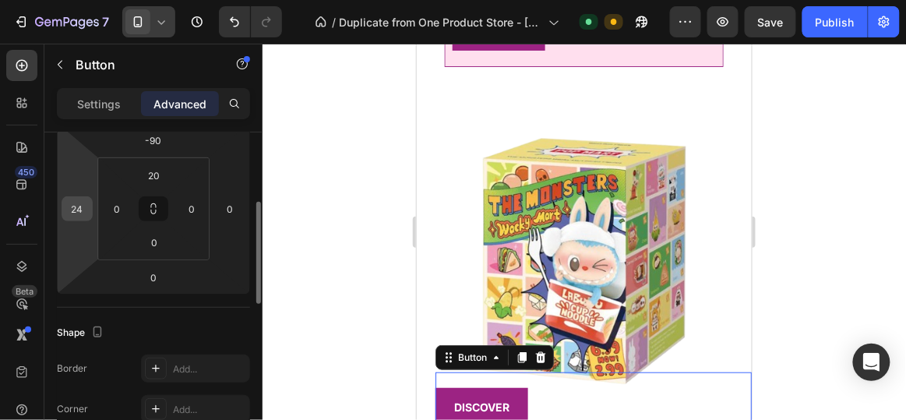
click at [89, 210] on div "24" at bounding box center [77, 208] width 31 height 25
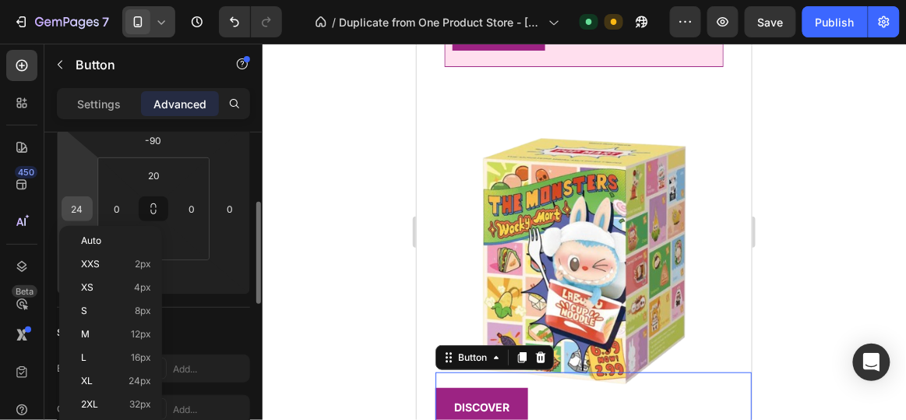
click at [78, 213] on input "24" at bounding box center [76, 208] width 23 height 23
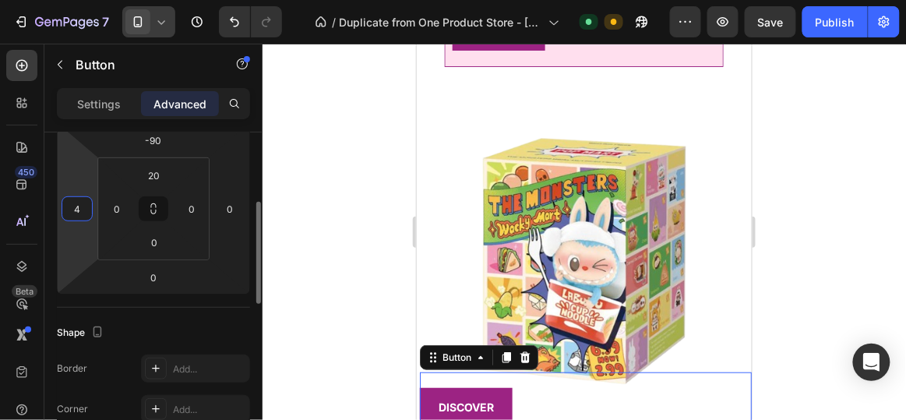
type input "46"
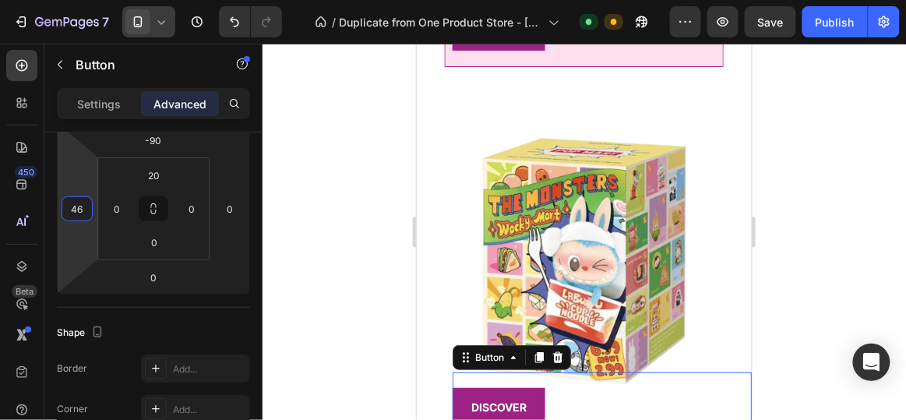
click at [288, 204] on div at bounding box center [585, 232] width 644 height 376
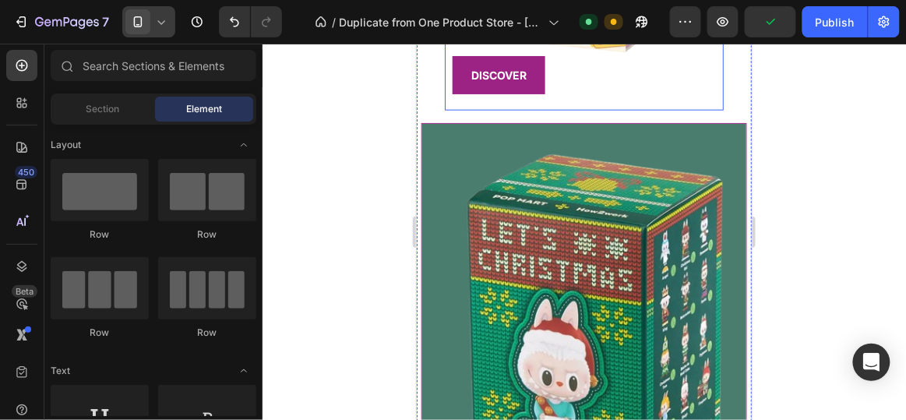
scroll to position [3300, 0]
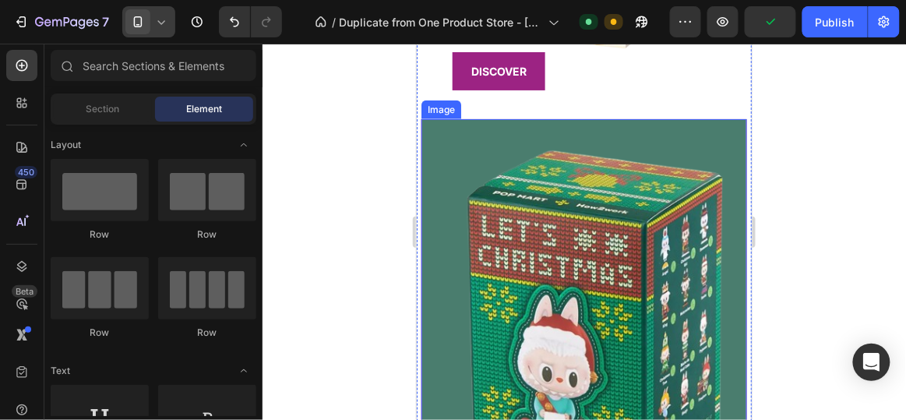
click at [705, 122] on img at bounding box center [584, 329] width 326 height 423
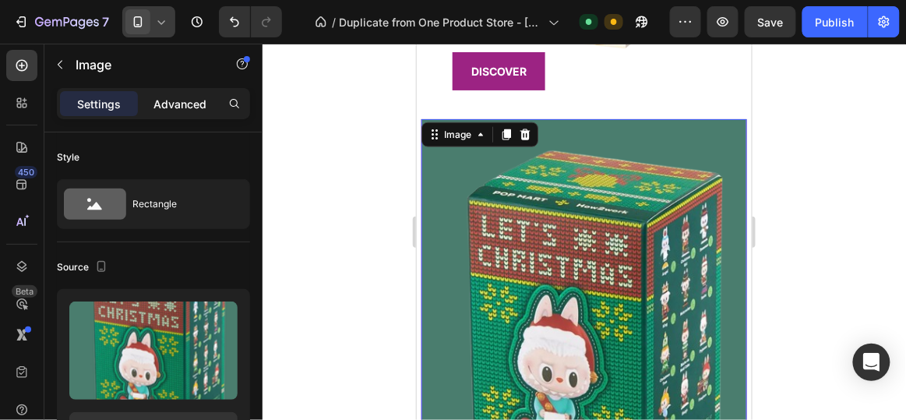
click at [183, 101] on p "Advanced" at bounding box center [180, 104] width 53 height 16
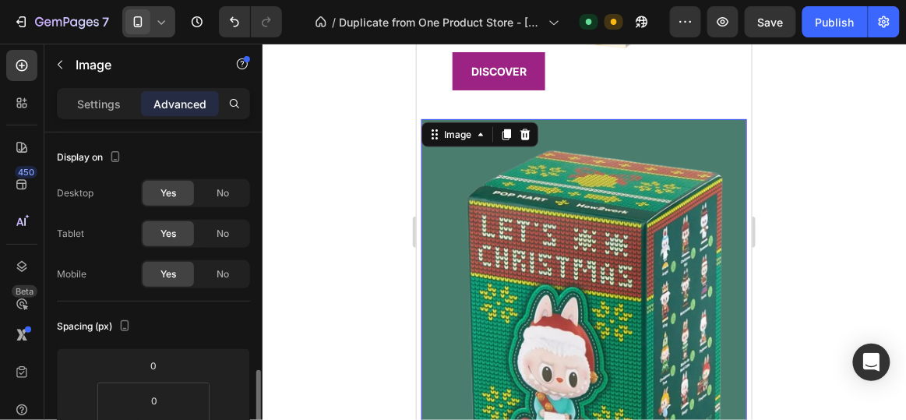
scroll to position [192, 0]
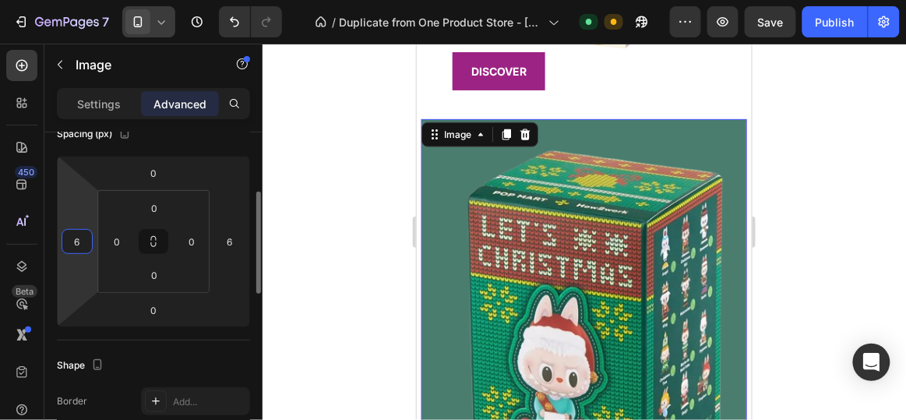
click at [83, 243] on input "6" at bounding box center [76, 241] width 23 height 23
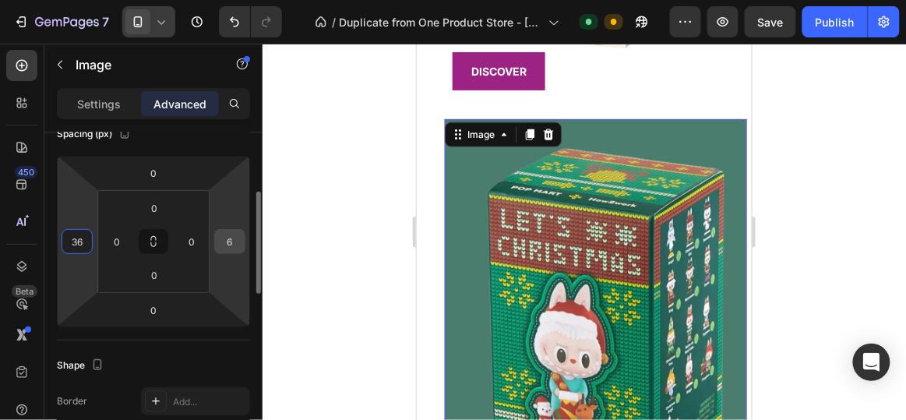
type input "36"
click at [224, 238] on input "6" at bounding box center [229, 241] width 23 height 23
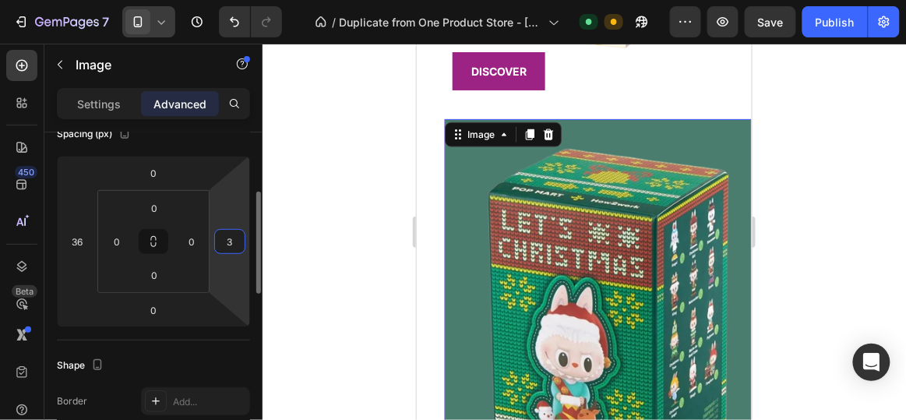
type input "36"
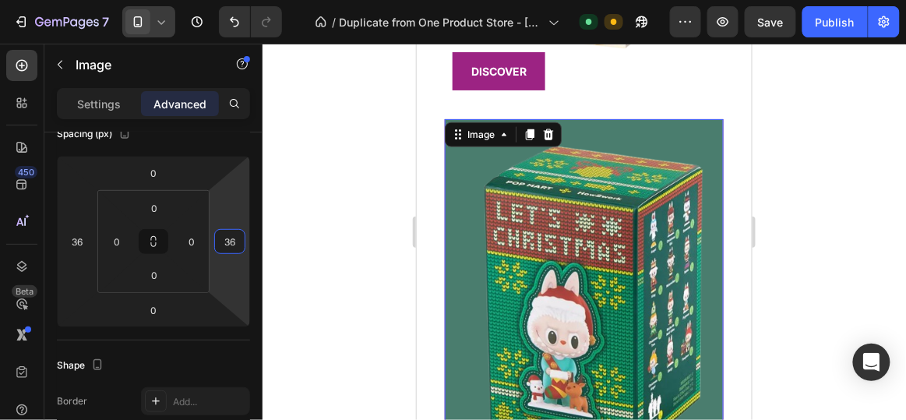
scroll to position [3510, 0]
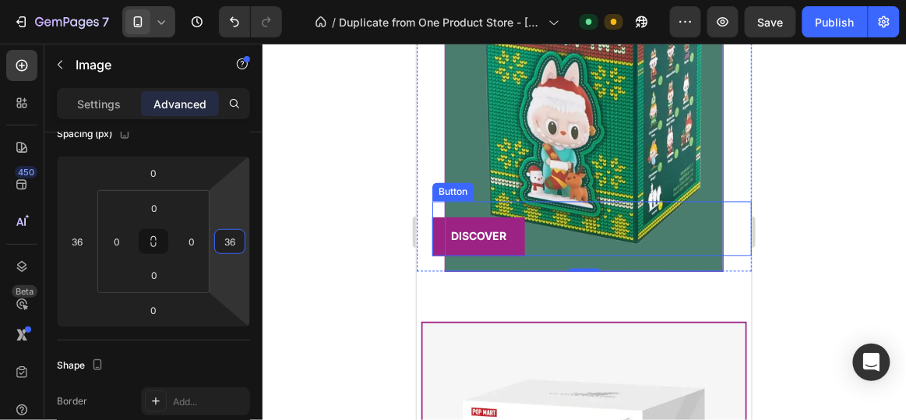
click at [533, 201] on div "DISCOVER Button" at bounding box center [592, 228] width 320 height 54
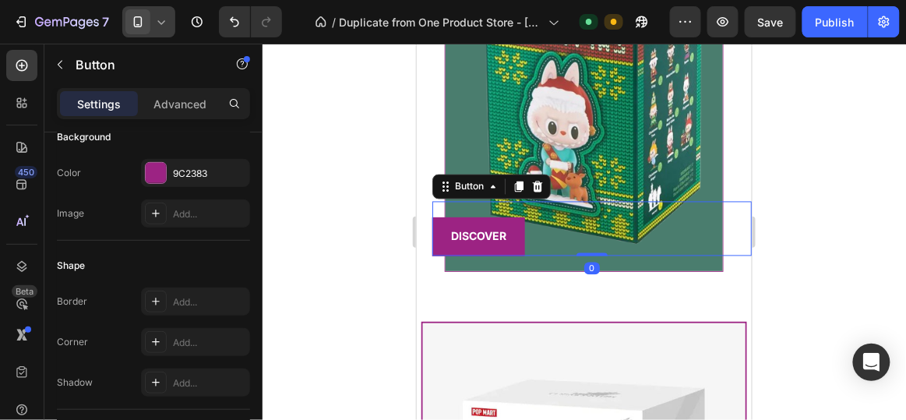
scroll to position [0, 0]
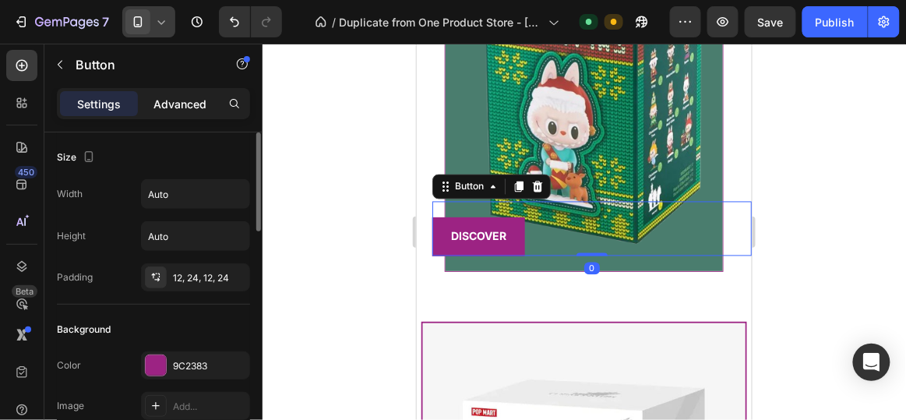
click at [181, 93] on div "Advanced" at bounding box center [180, 103] width 78 height 25
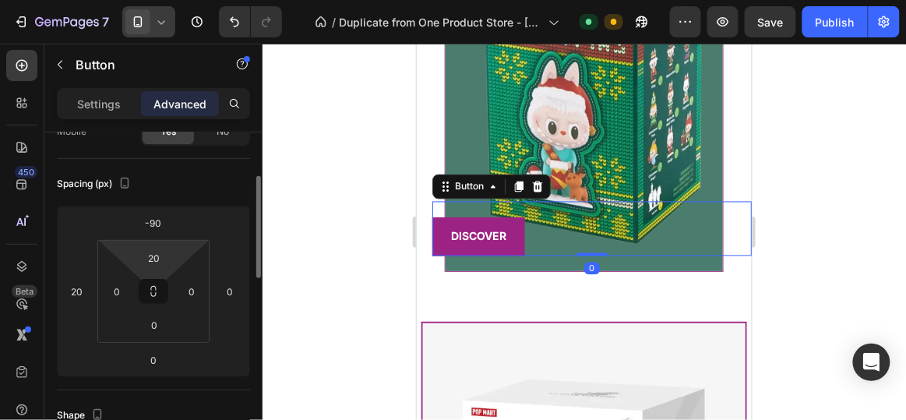
scroll to position [154, 0]
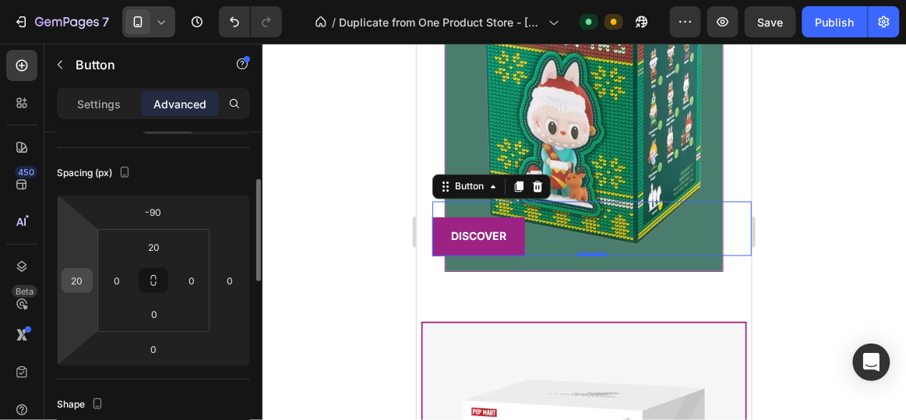
click at [81, 281] on input "20" at bounding box center [76, 280] width 23 height 23
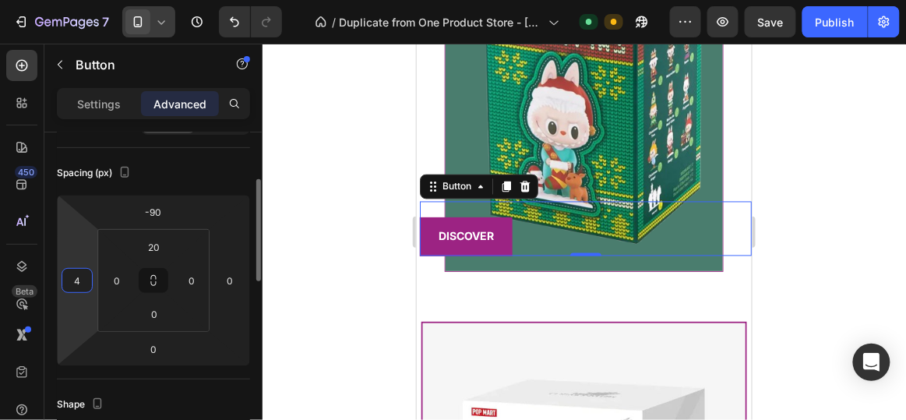
type input "46"
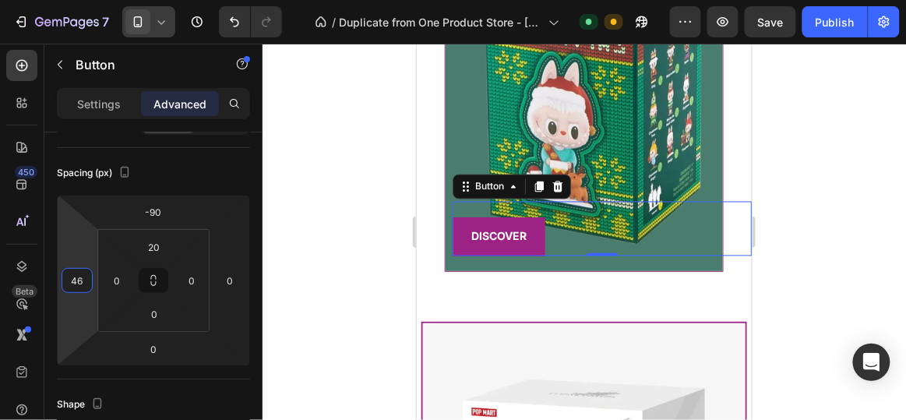
click at [317, 239] on div at bounding box center [585, 232] width 644 height 376
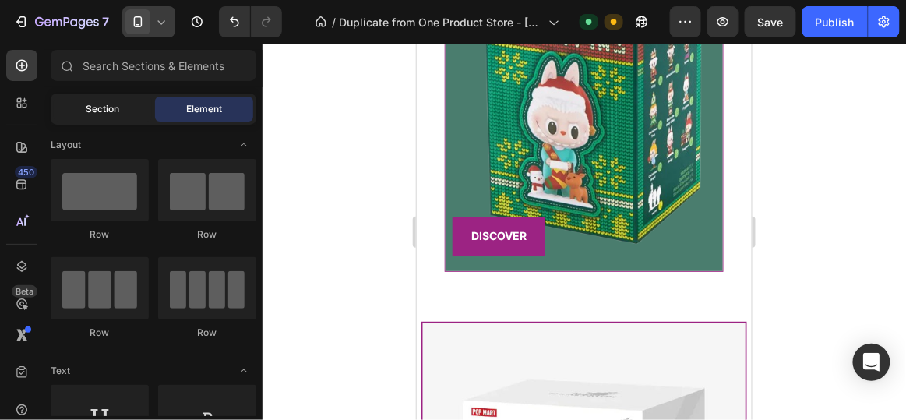
click at [130, 105] on div "Section" at bounding box center [103, 109] width 98 height 25
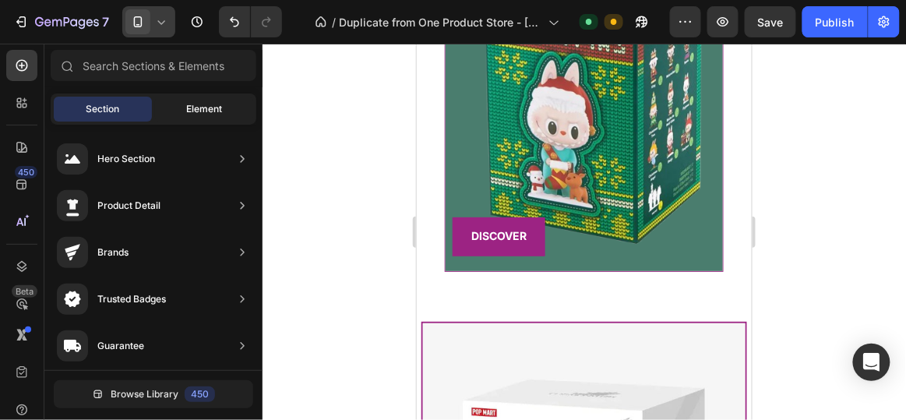
click at [181, 100] on div "Element" at bounding box center [204, 109] width 98 height 25
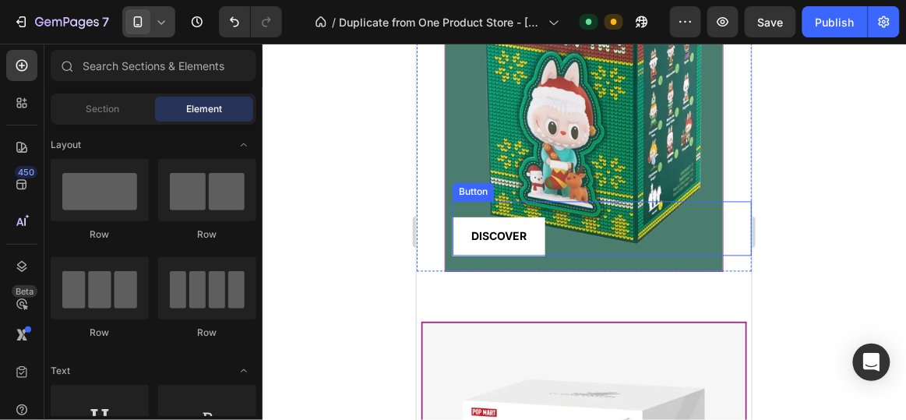
click at [536, 217] on button "DISCOVER" at bounding box center [498, 236] width 93 height 38
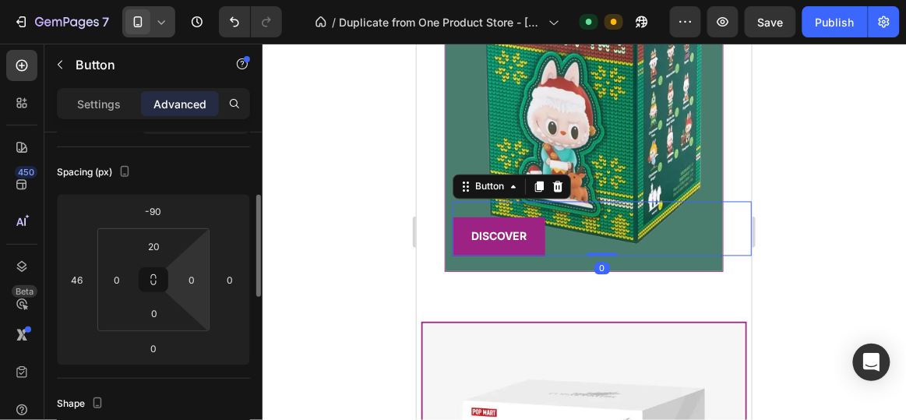
scroll to position [166, 0]
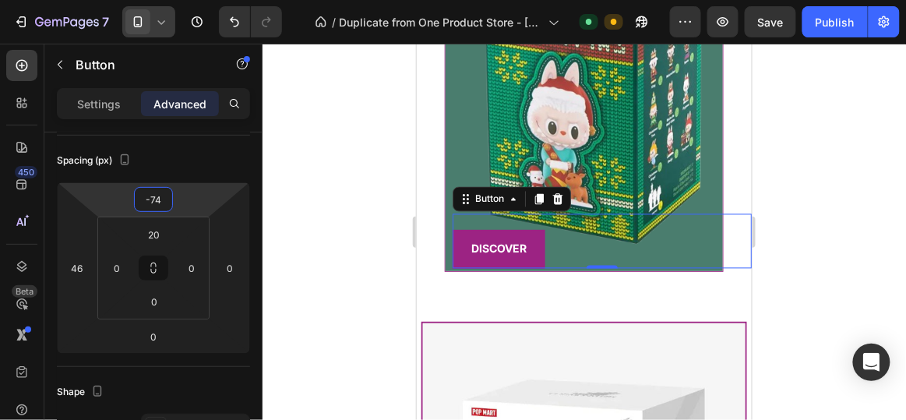
type input "-80"
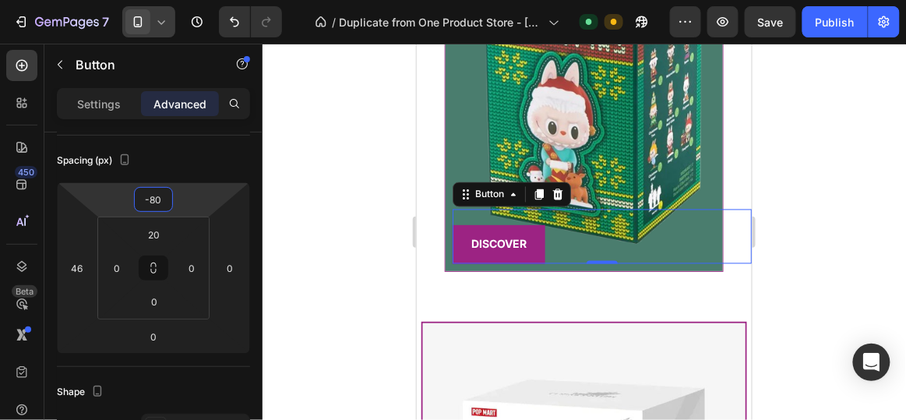
click at [179, 0] on html "7 / Duplicate from One Product Store - [DATE] 15:53:47 Default Need republishin…" at bounding box center [453, 0] width 906 height 0
click at [387, 173] on div at bounding box center [585, 232] width 644 height 376
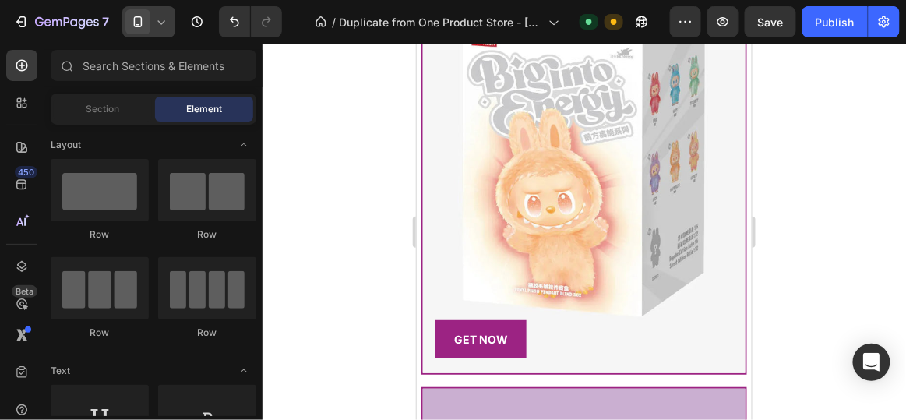
scroll to position [3841, 0]
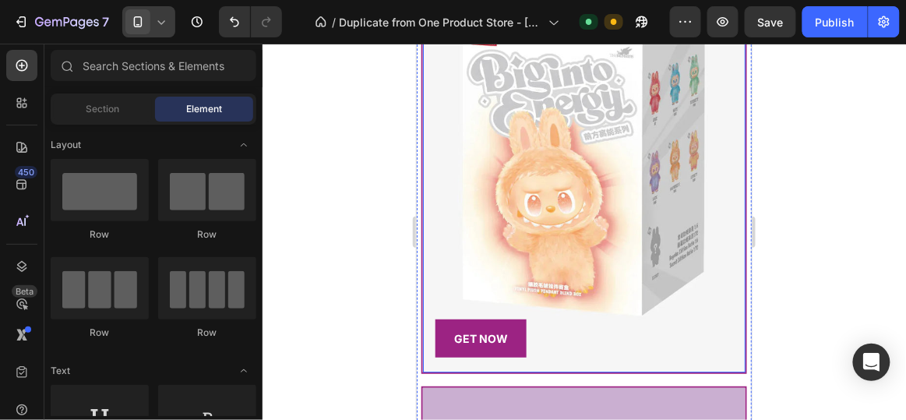
click at [455, 202] on img at bounding box center [583, 162] width 323 height 420
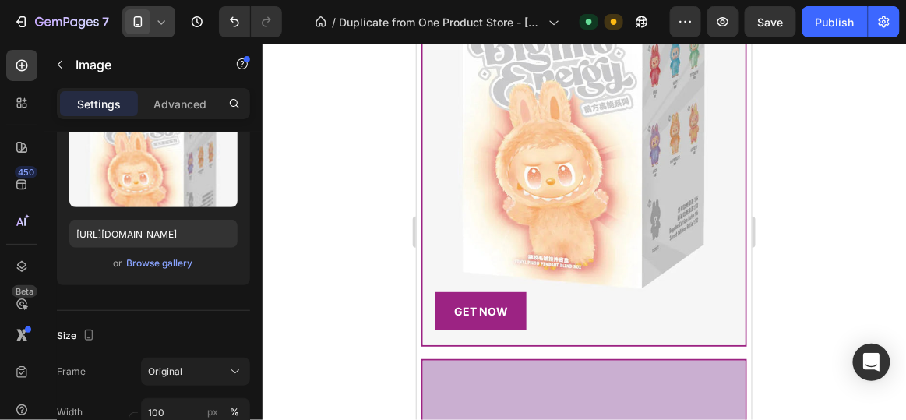
scroll to position [2820, 0]
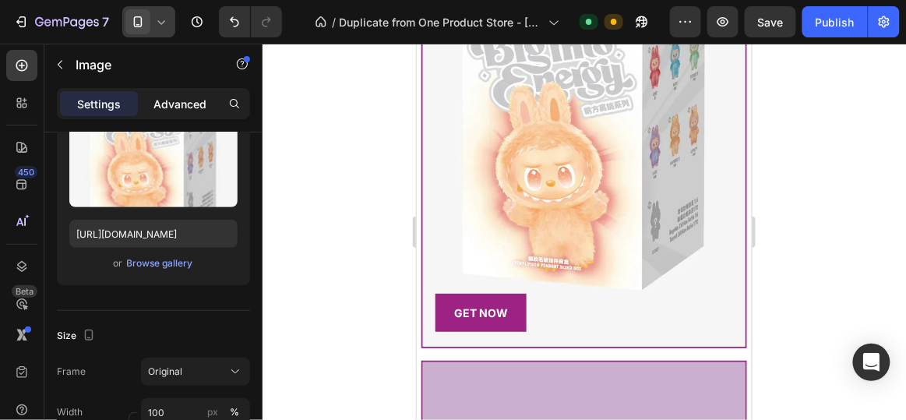
click at [169, 100] on p "Advanced" at bounding box center [180, 104] width 53 height 16
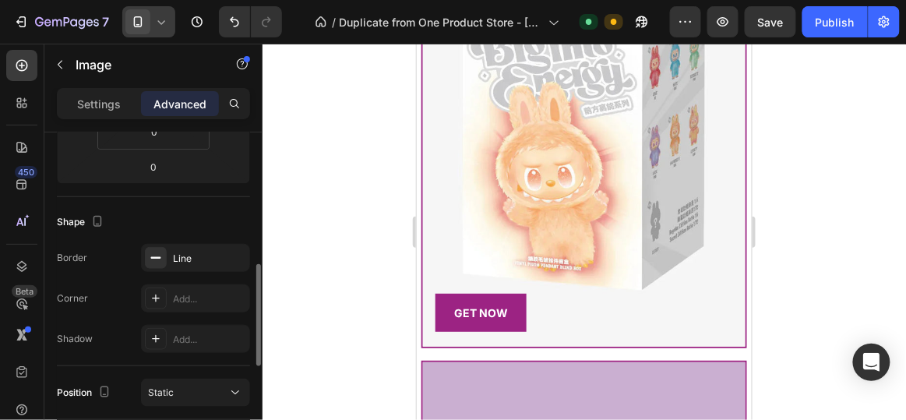
scroll to position [259, 0]
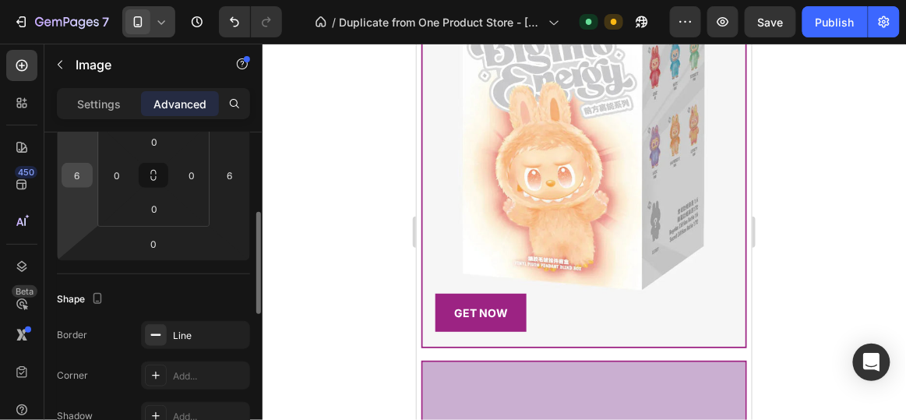
click at [76, 180] on input "6" at bounding box center [76, 175] width 23 height 23
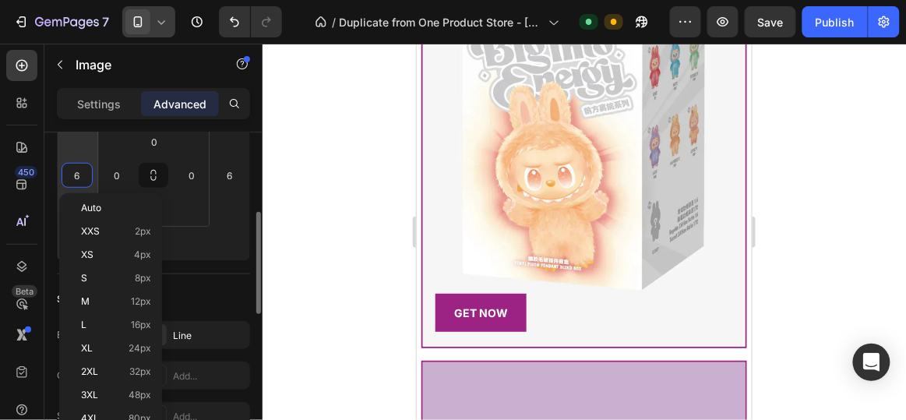
click at [76, 180] on input "6" at bounding box center [76, 175] width 23 height 23
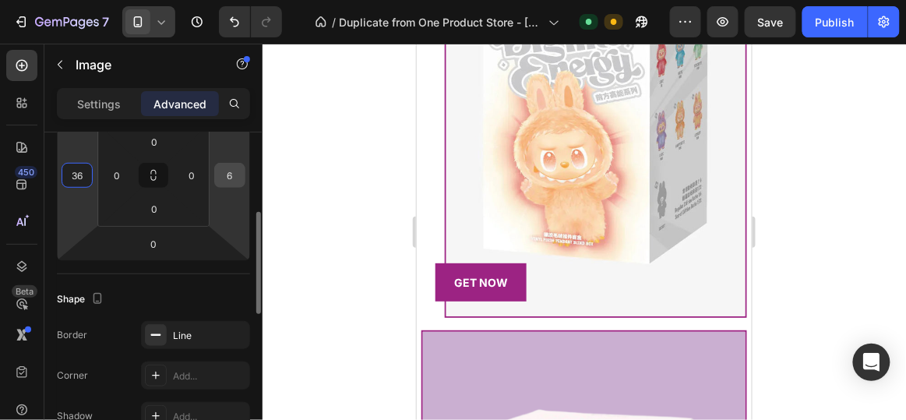
type input "36"
click at [229, 175] on input "6" at bounding box center [229, 175] width 23 height 23
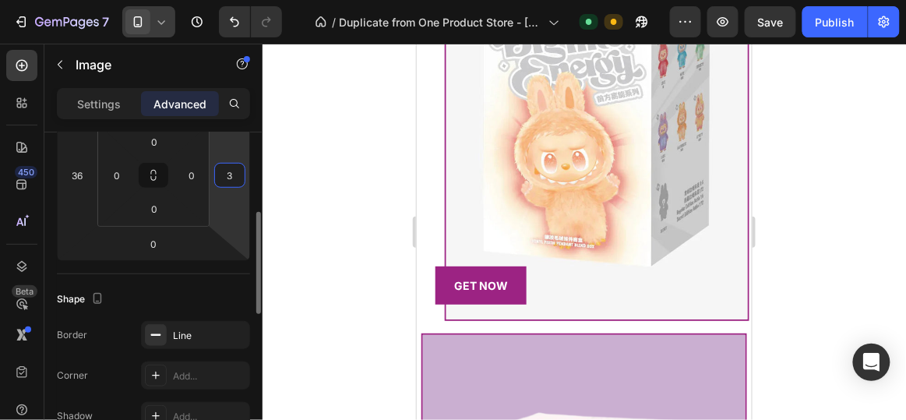
type input "36"
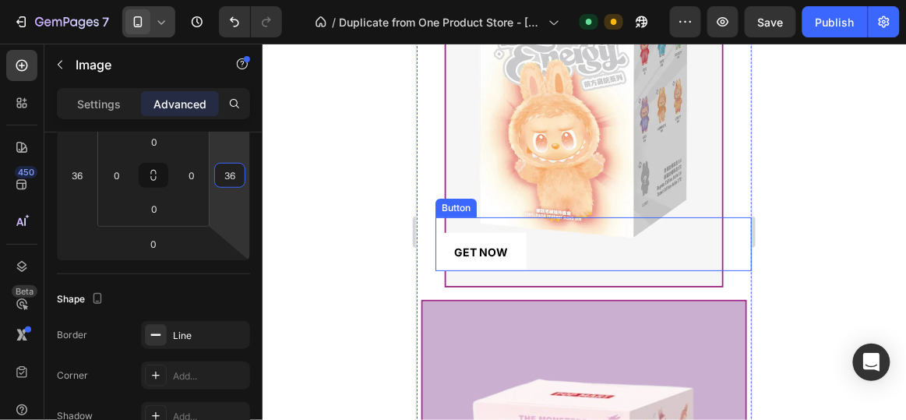
click at [517, 232] on button "GET NOW" at bounding box center [480, 251] width 91 height 38
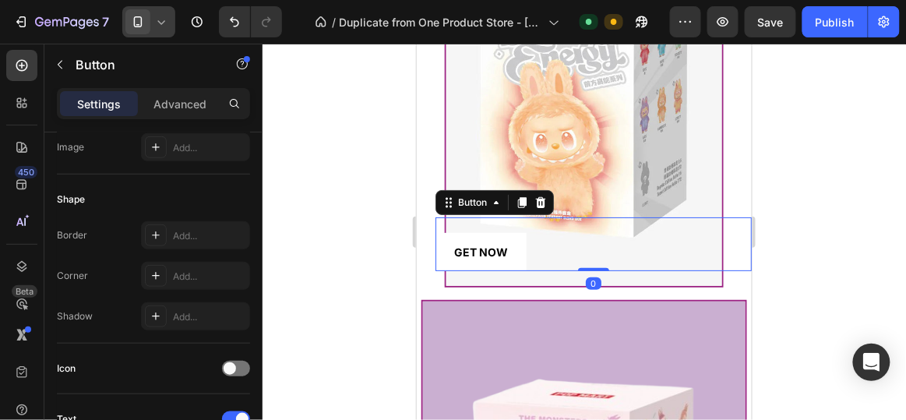
scroll to position [0, 0]
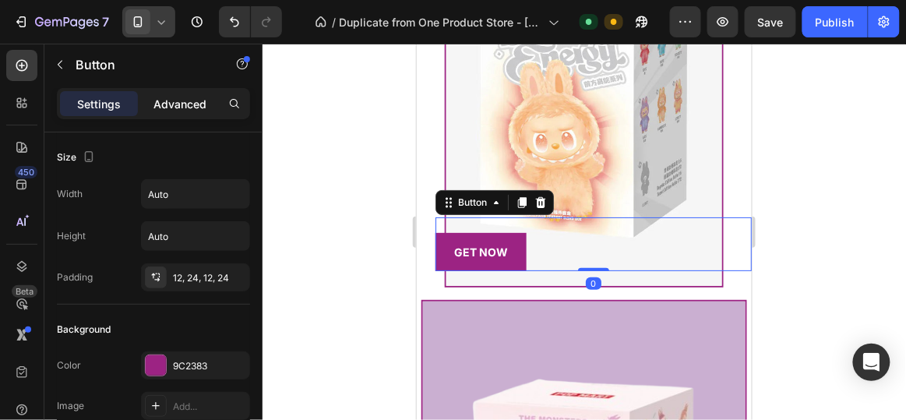
click at [170, 101] on p "Advanced" at bounding box center [180, 104] width 53 height 16
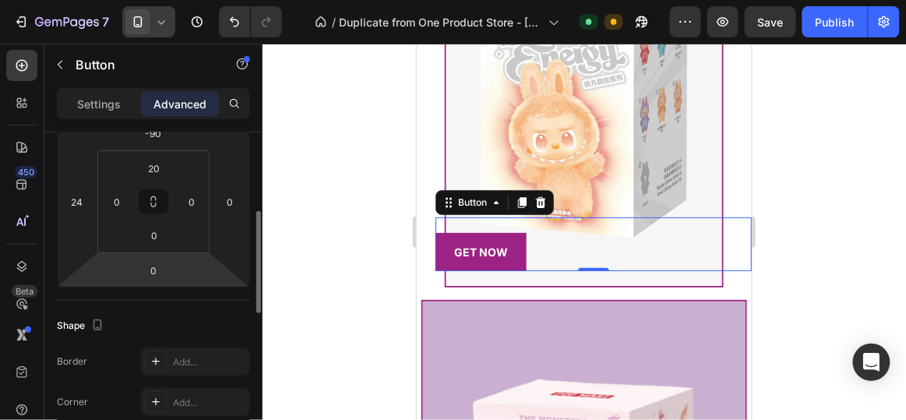
scroll to position [238, 0]
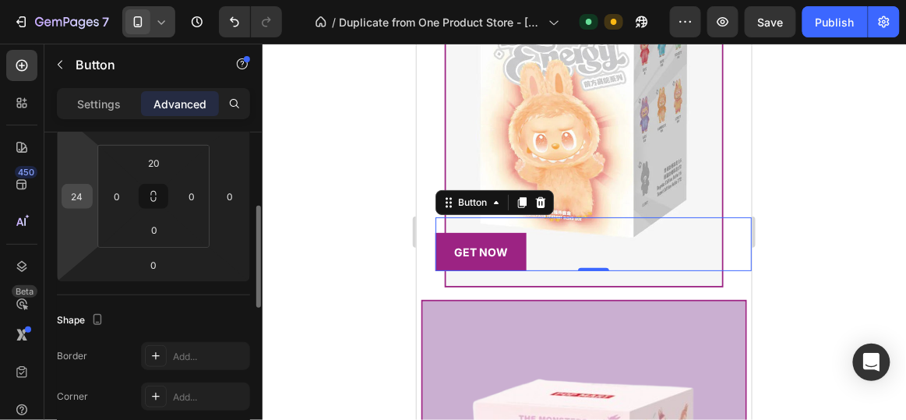
click at [86, 196] on input "24" at bounding box center [76, 196] width 23 height 23
type input "46"
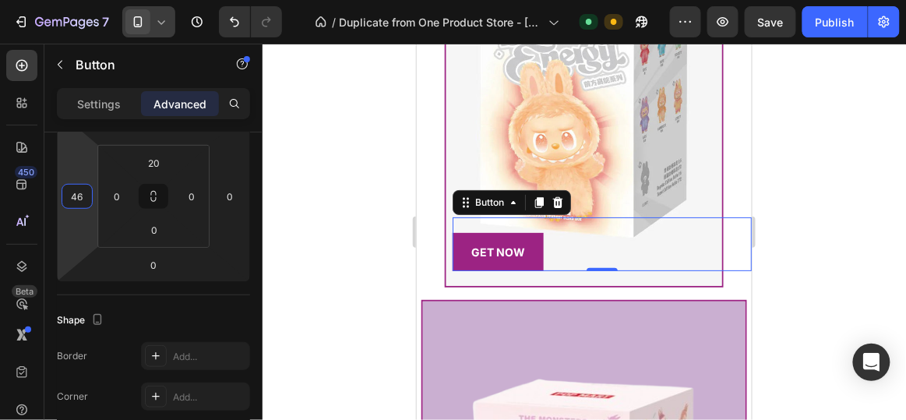
click at [380, 140] on div at bounding box center [585, 232] width 644 height 376
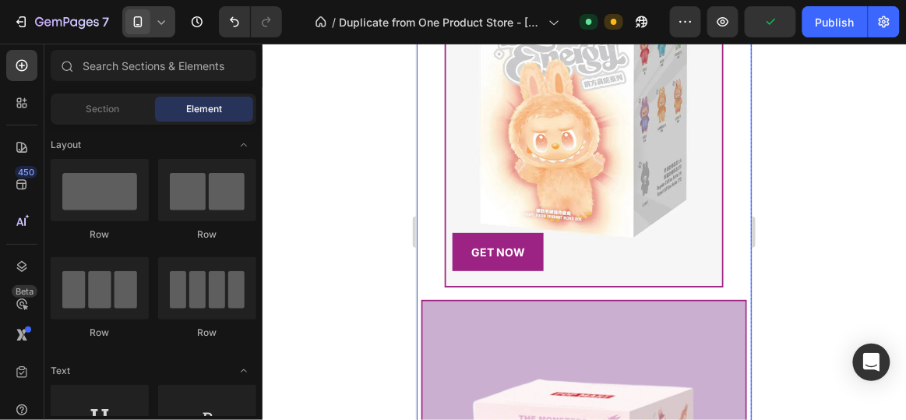
click at [433, 263] on div "Image GET NOW Button" at bounding box center [583, 105] width 335 height 362
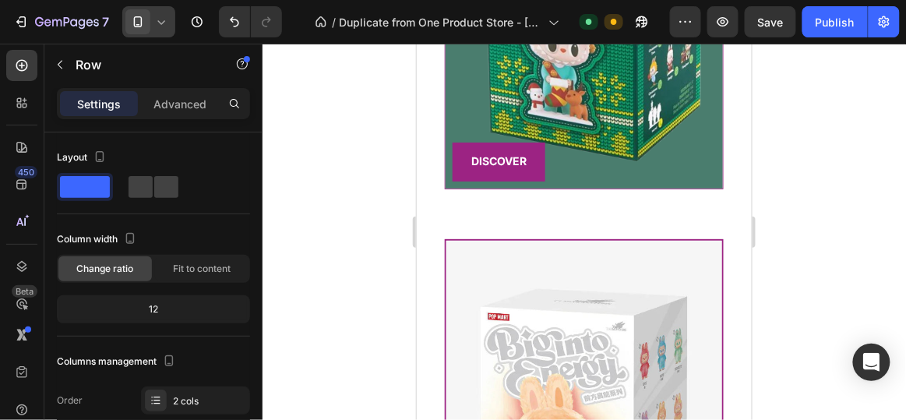
scroll to position [3631, 0]
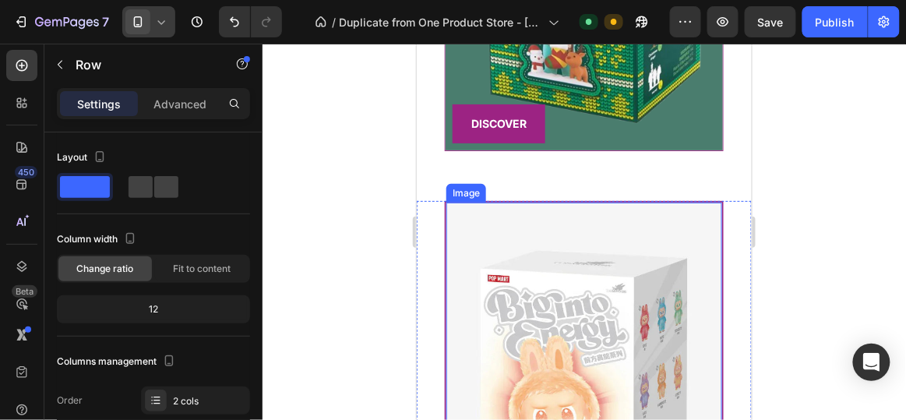
click at [623, 202] on img at bounding box center [584, 381] width 276 height 359
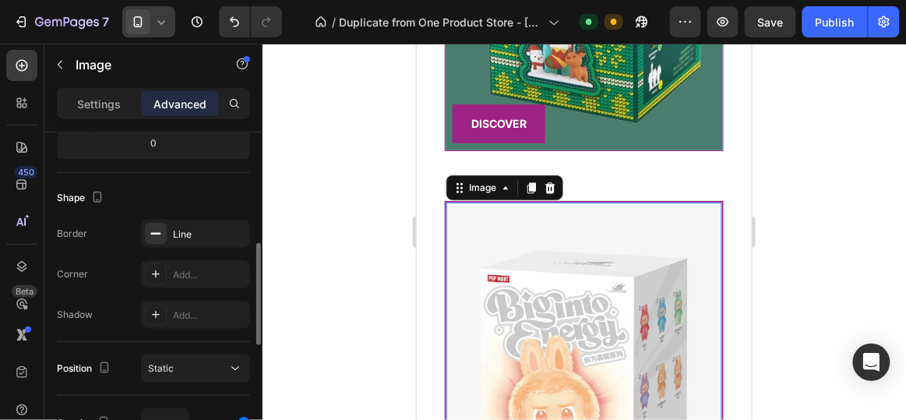
scroll to position [366, 0]
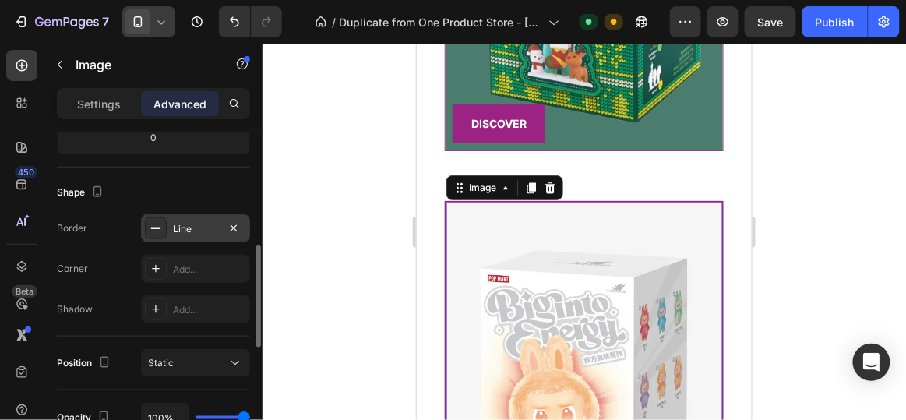
click at [186, 226] on div "Line" at bounding box center [195, 229] width 45 height 14
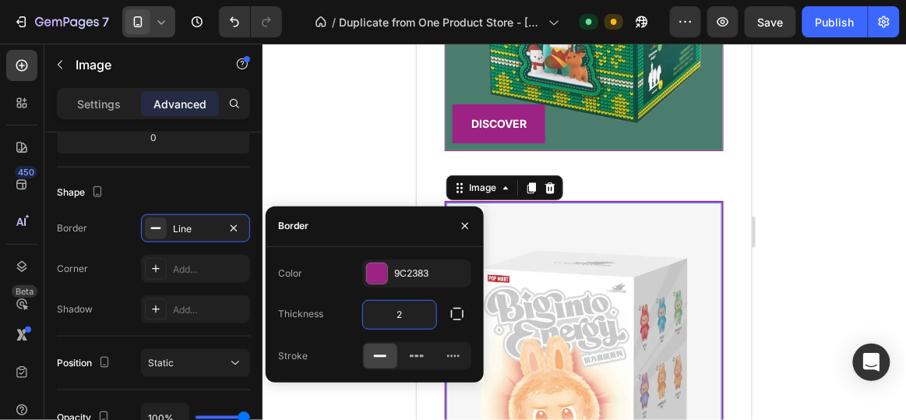
click at [402, 307] on input "2" at bounding box center [399, 315] width 73 height 28
type input "1"
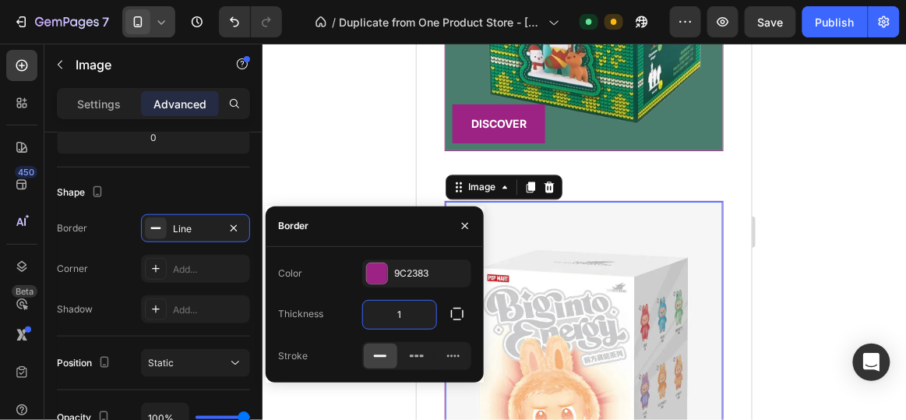
click at [366, 111] on div at bounding box center [585, 232] width 644 height 376
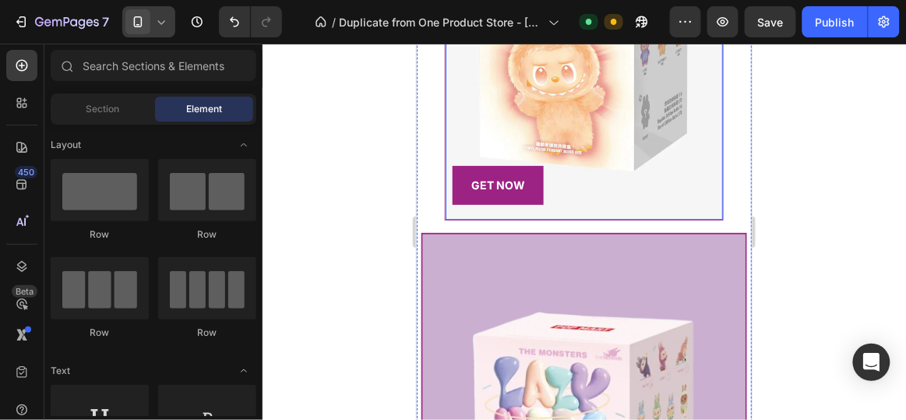
scroll to position [3934, 0]
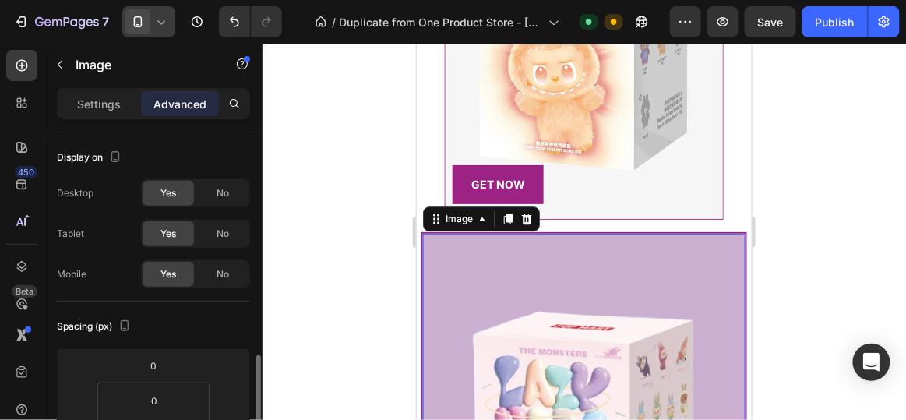
scroll to position [182, 0]
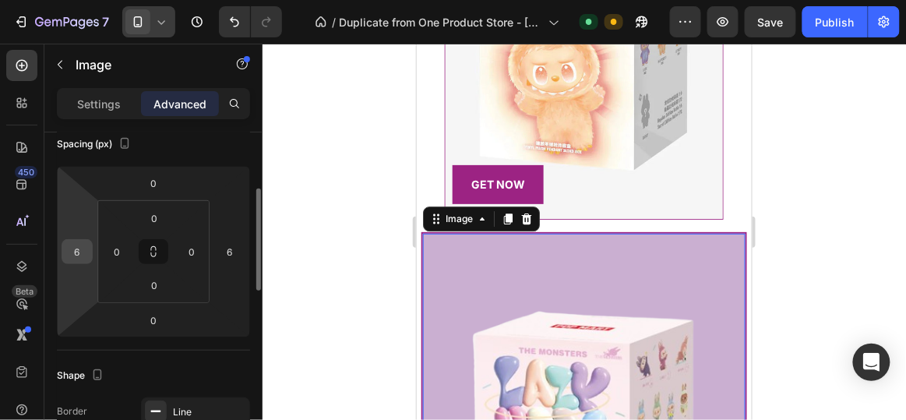
click at [81, 253] on input "6" at bounding box center [76, 251] width 23 height 23
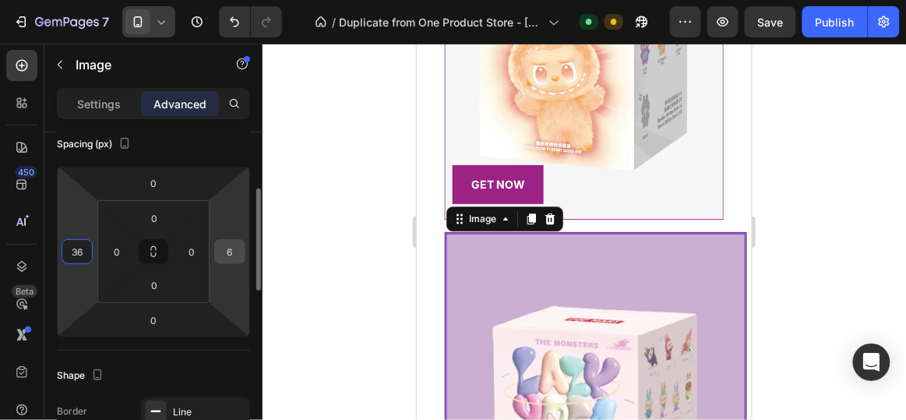
type input "36"
click at [230, 246] on input "6" at bounding box center [229, 251] width 23 height 23
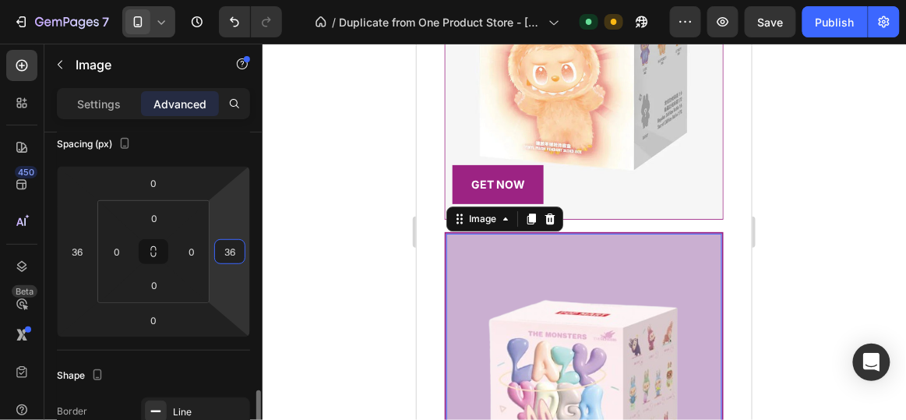
scroll to position [342, 0]
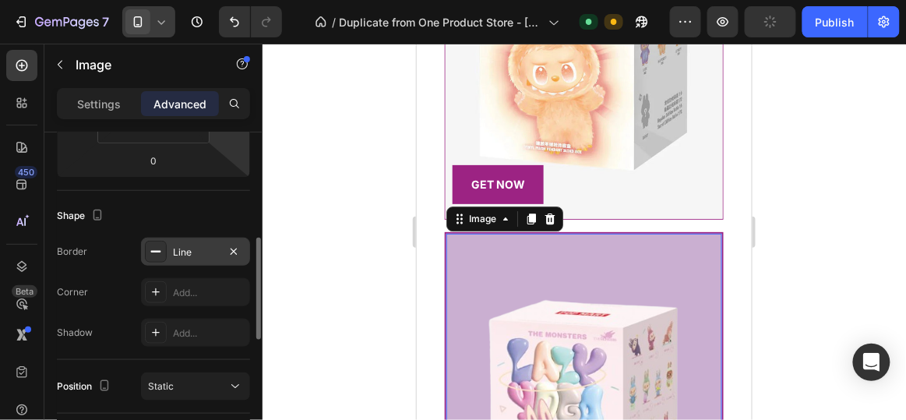
type input "36"
click at [179, 253] on div "Line" at bounding box center [195, 252] width 45 height 14
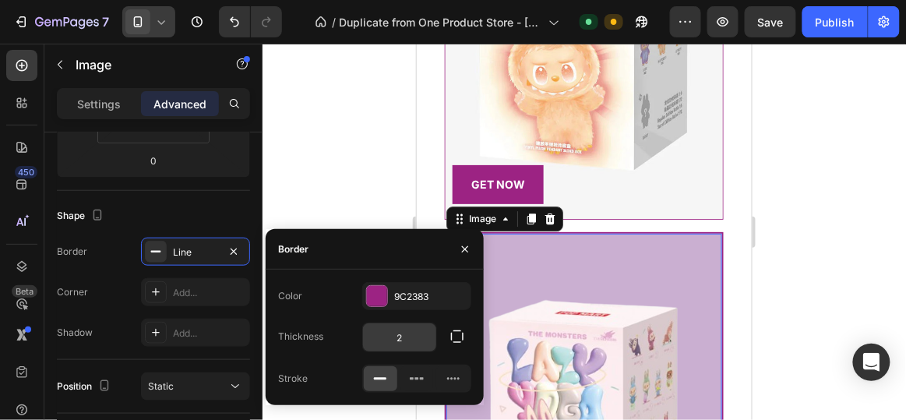
click at [415, 337] on input "2" at bounding box center [399, 337] width 73 height 28
type input "1"
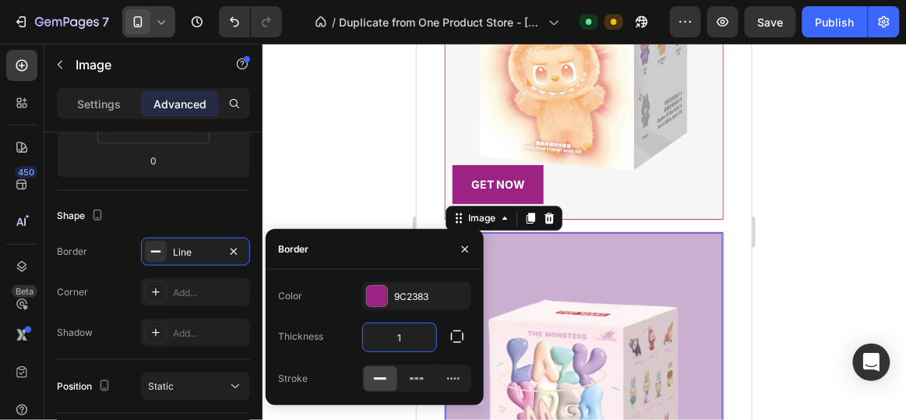
click at [369, 147] on div at bounding box center [585, 232] width 644 height 376
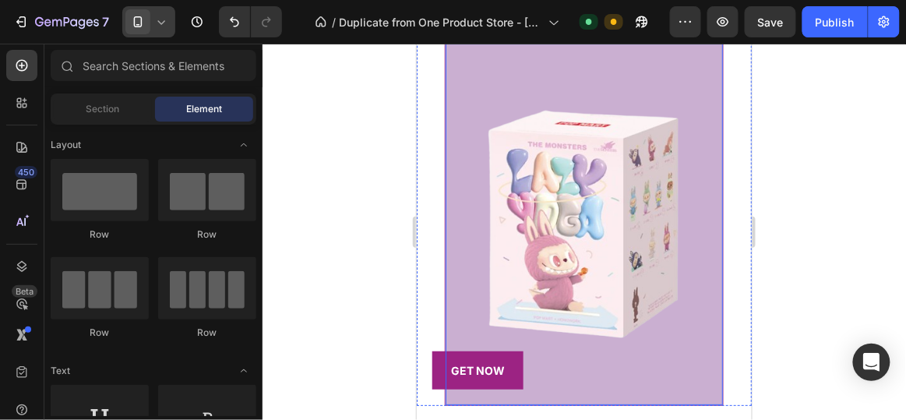
scroll to position [4198, 0]
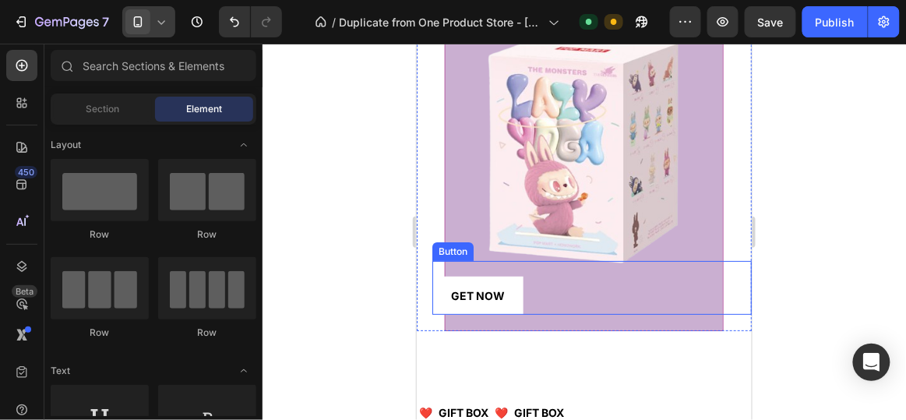
click at [514, 276] on button "GET NOW" at bounding box center [477, 295] width 91 height 38
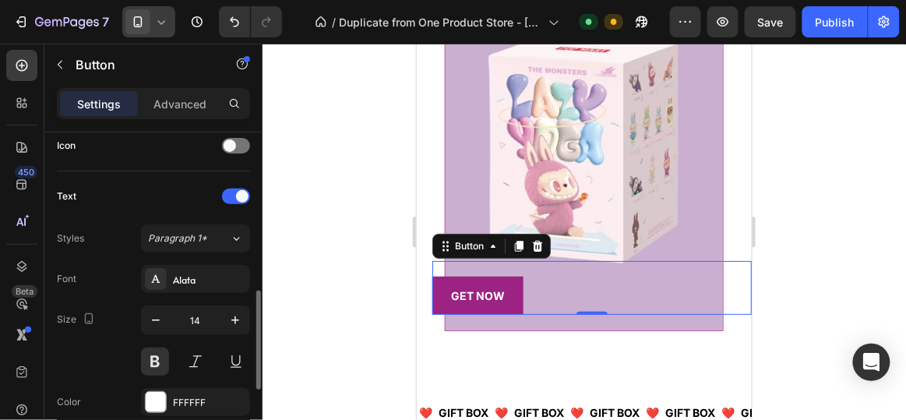
scroll to position [498, 0]
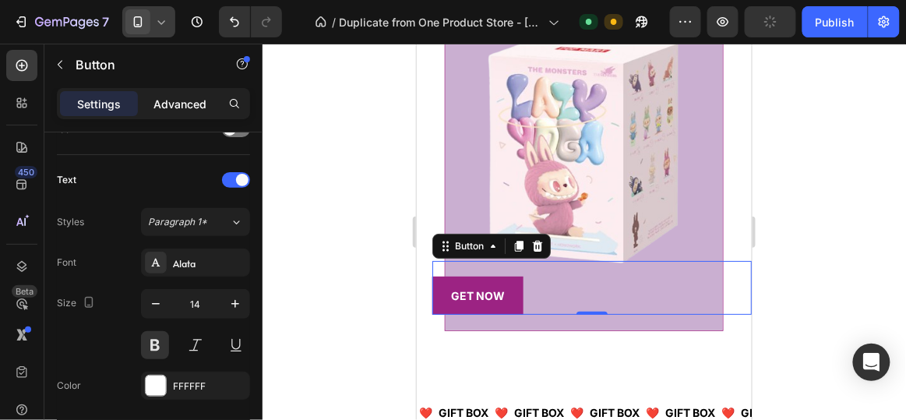
click at [178, 113] on div "Advanced" at bounding box center [180, 103] width 78 height 25
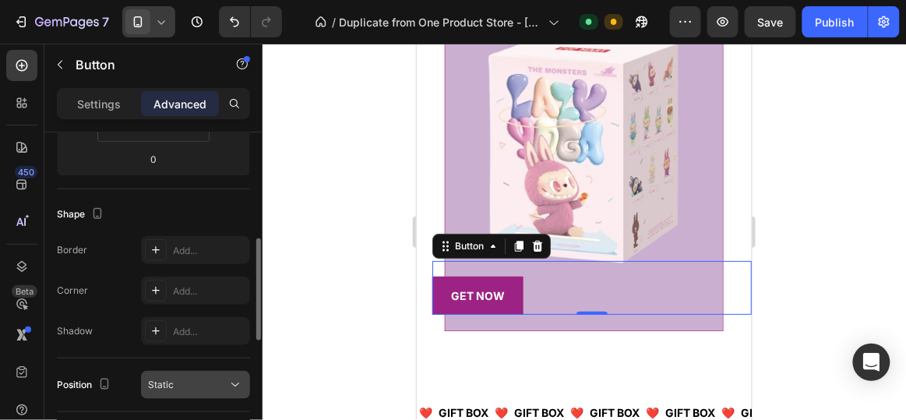
scroll to position [266, 0]
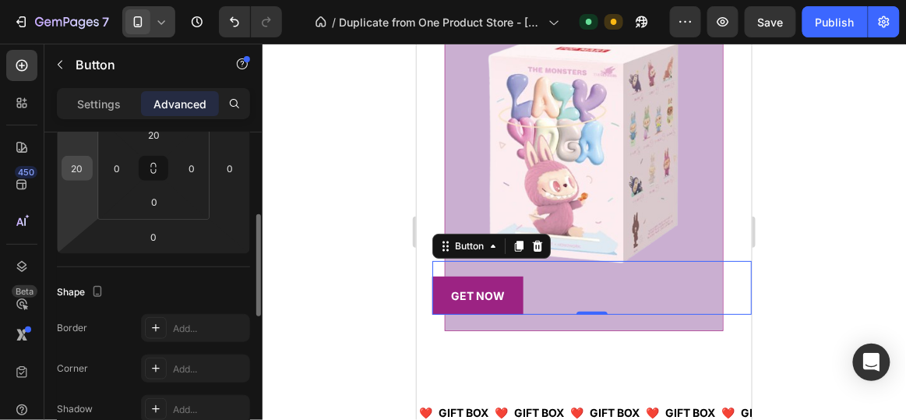
click at [90, 171] on div "20" at bounding box center [77, 168] width 31 height 25
click at [85, 164] on input "20" at bounding box center [76, 168] width 23 height 23
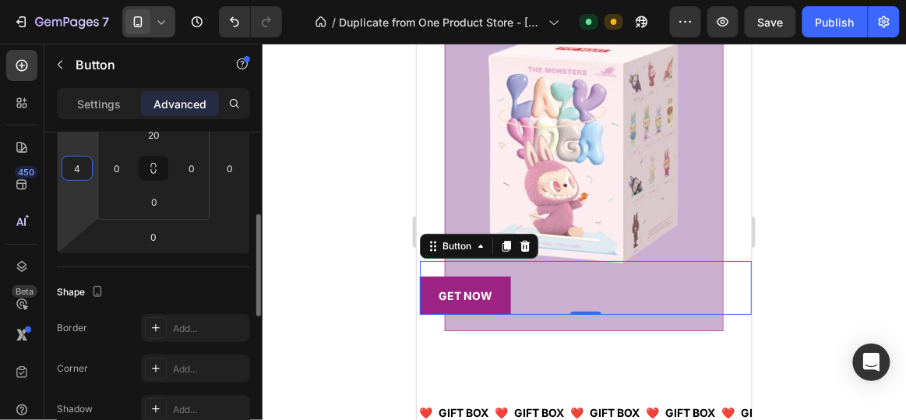
type input "46"
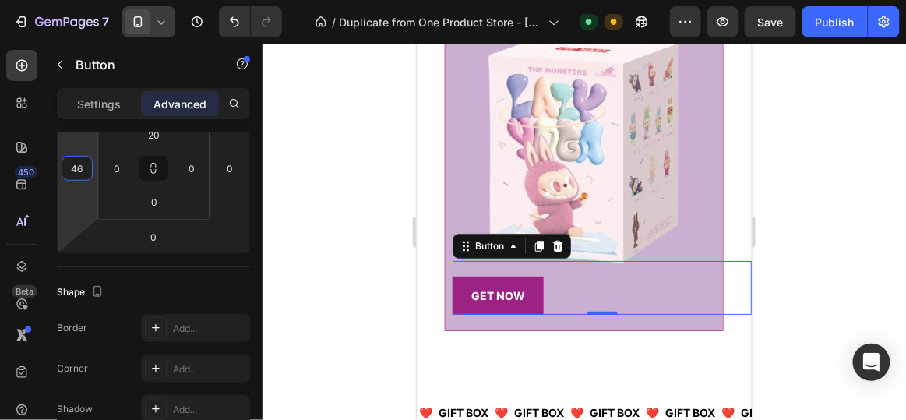
click at [288, 111] on div at bounding box center [585, 232] width 644 height 376
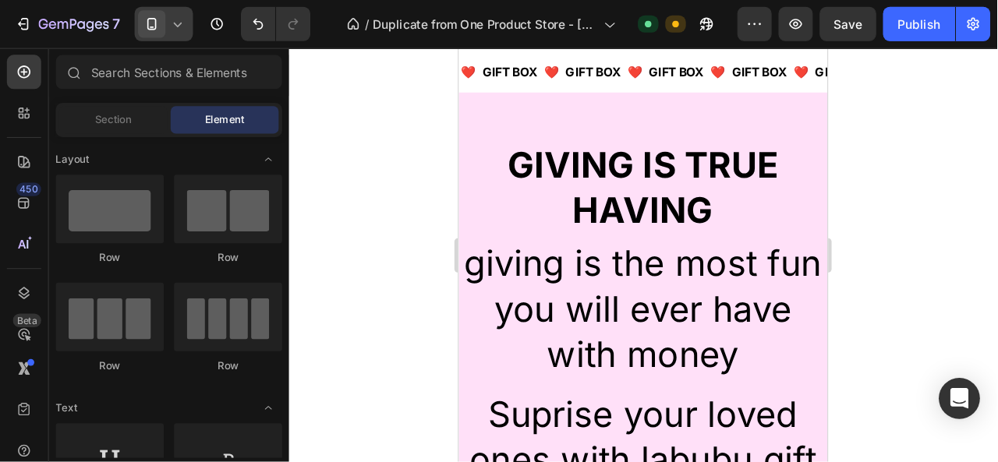
scroll to position [3533, 0]
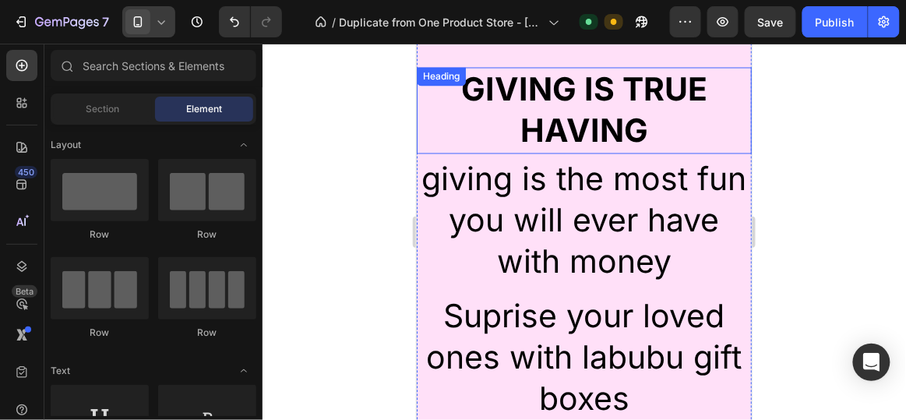
click at [460, 101] on h2 "GIVING IS TRUE HAVING" at bounding box center [583, 110] width 335 height 87
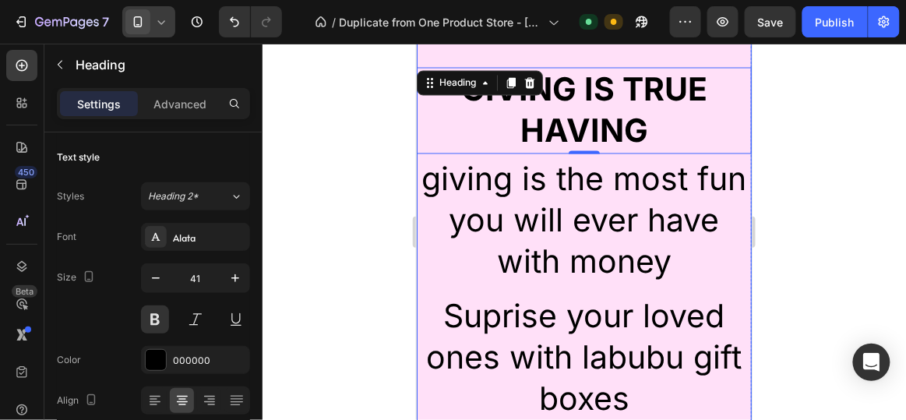
click at [449, 51] on div "GIVING IS TRUE HAVING Heading 0 giving is the most fun you will ever have with …" at bounding box center [583, 259] width 335 height 446
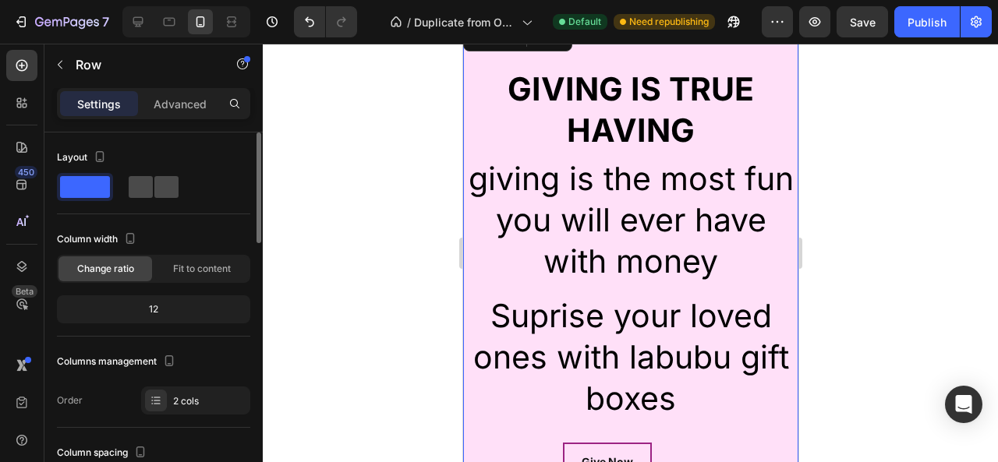
click at [154, 193] on span at bounding box center [166, 187] width 24 height 22
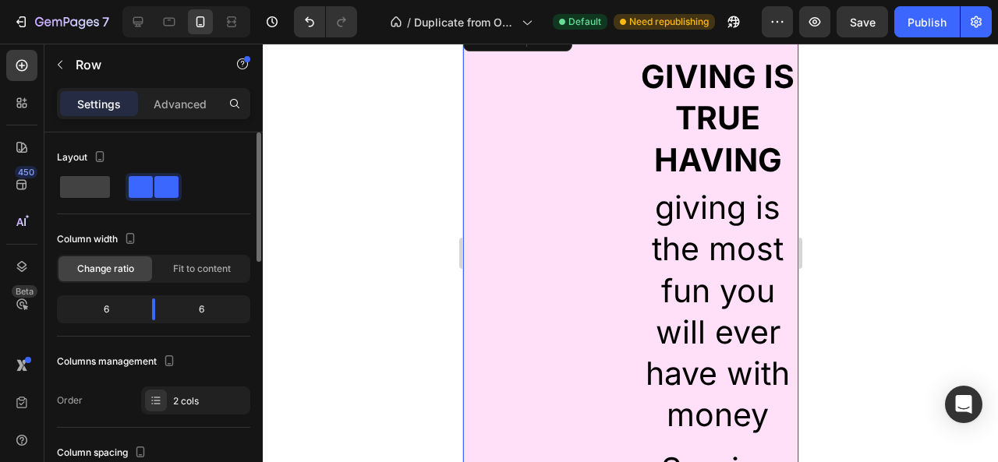
scroll to position [3521, 0]
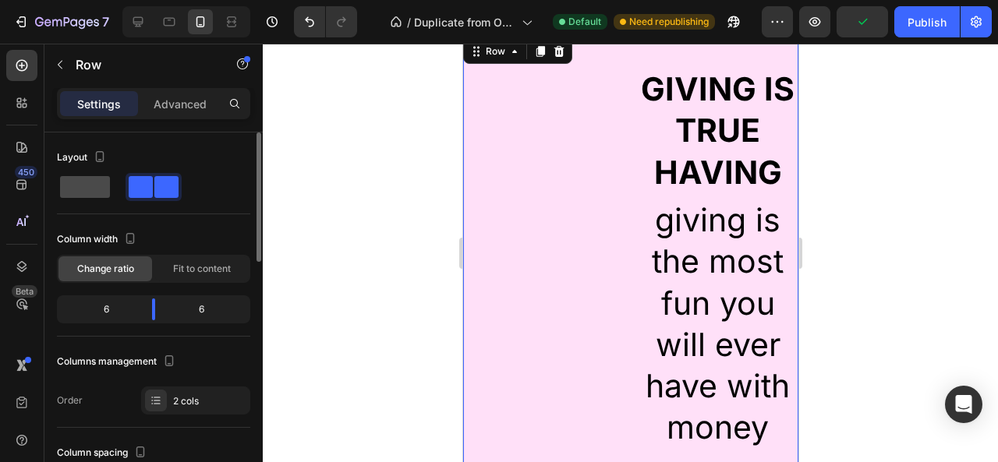
click at [105, 187] on span at bounding box center [85, 187] width 50 height 22
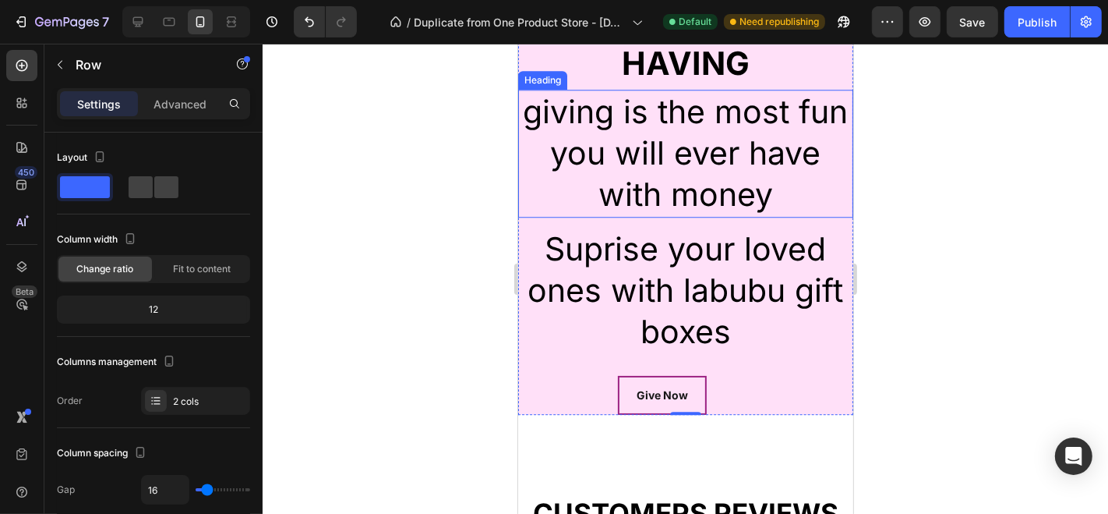
scroll to position [3593, 0]
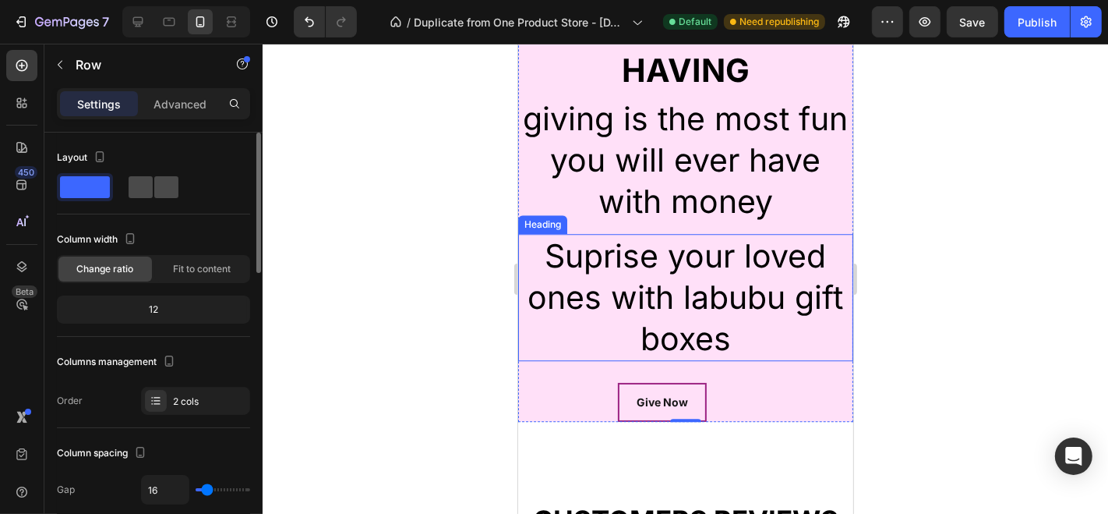
click at [165, 179] on span at bounding box center [166, 187] width 24 height 22
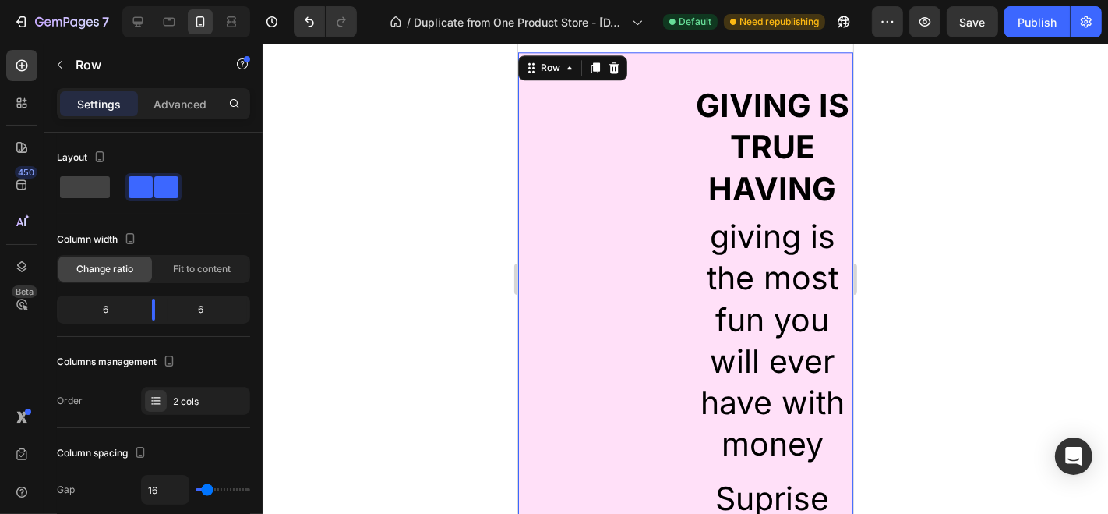
scroll to position [3500, 0]
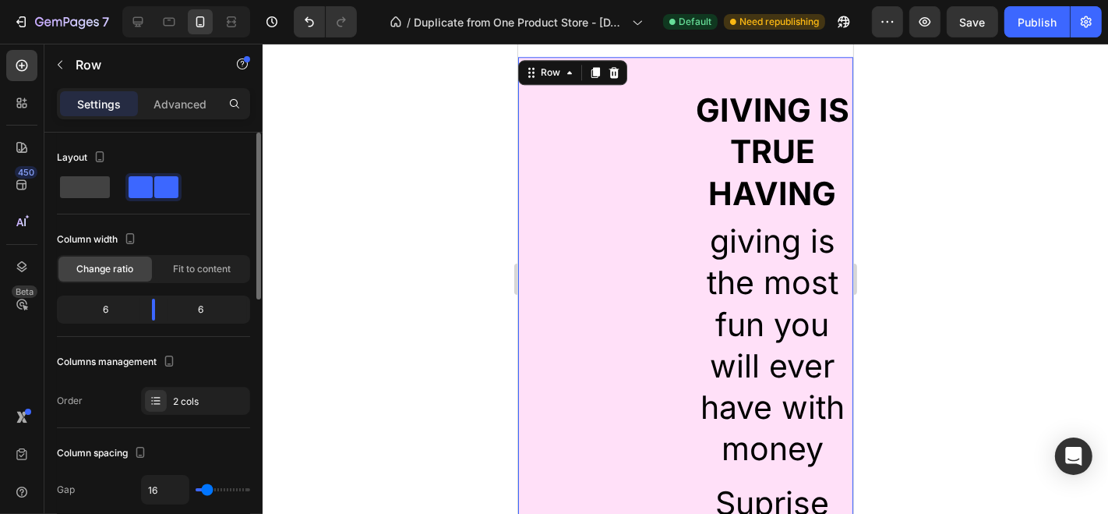
click at [66, 183] on span at bounding box center [85, 187] width 50 height 22
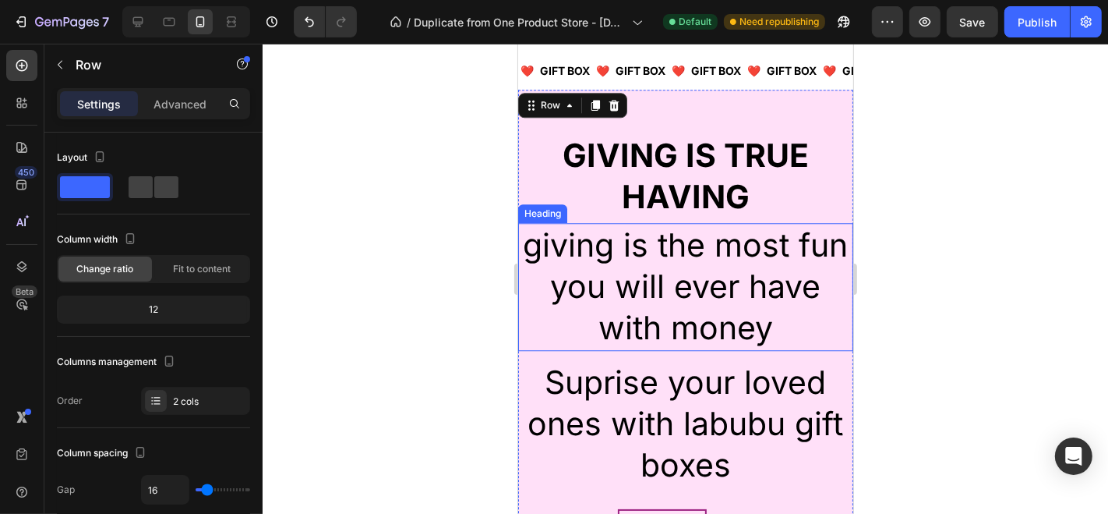
scroll to position [3466, 0]
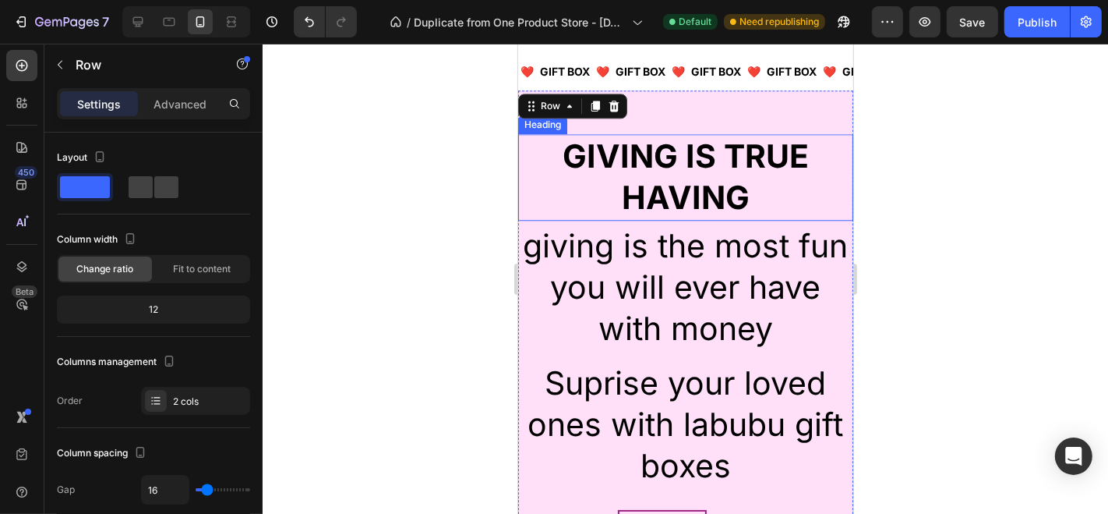
click at [672, 176] on h2 "GIVING IS TRUE HAVING" at bounding box center [684, 176] width 335 height 87
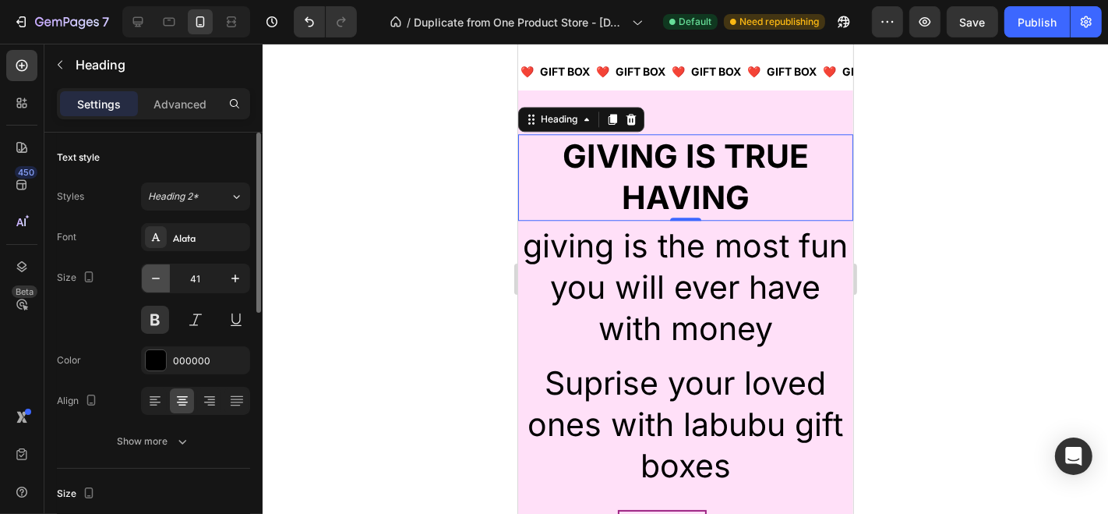
click at [161, 272] on icon "button" at bounding box center [156, 278] width 16 height 16
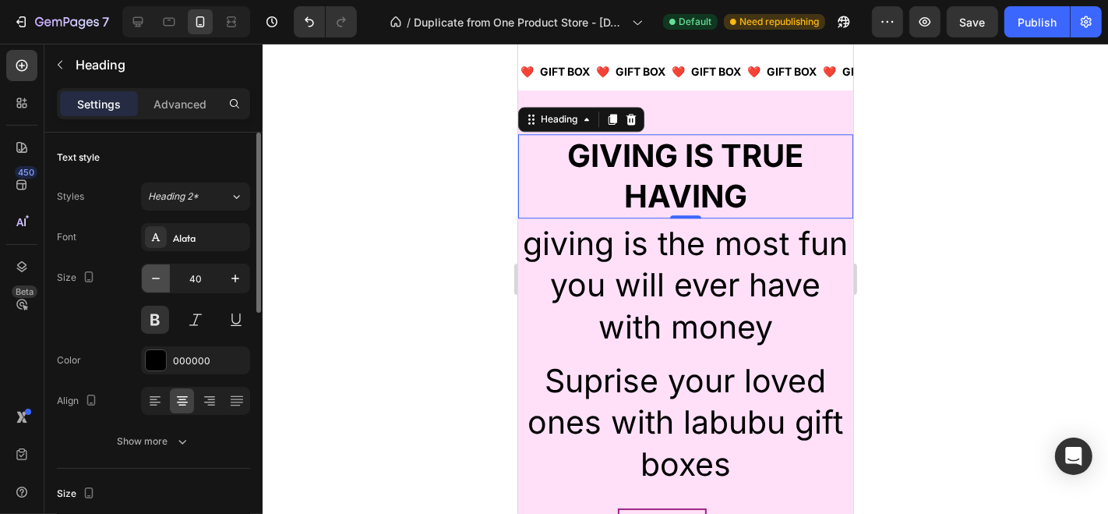
click at [161, 272] on icon "button" at bounding box center [156, 278] width 16 height 16
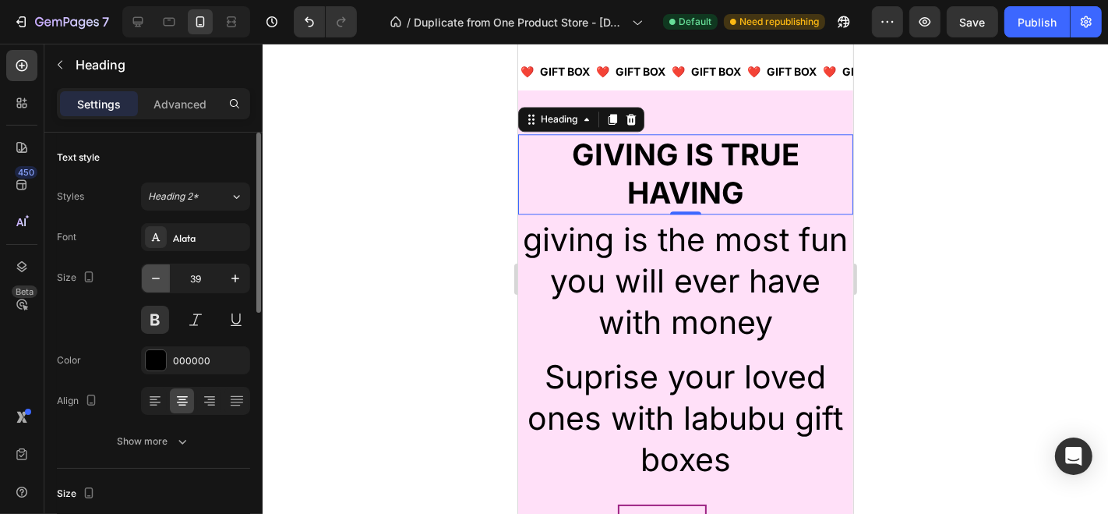
type input "38"
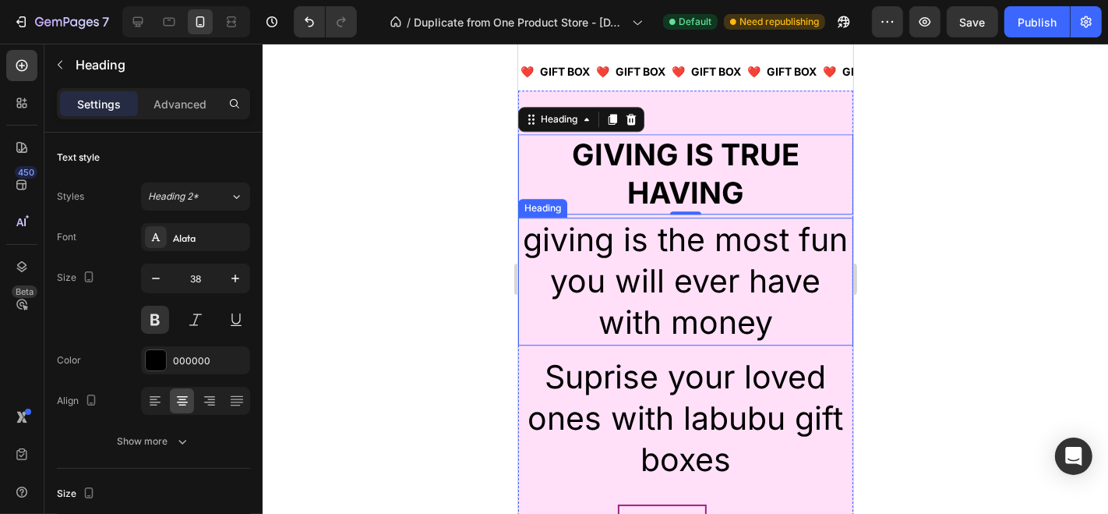
click at [673, 296] on h2 "giving is the most fun you will ever have with money" at bounding box center [684, 281] width 335 height 128
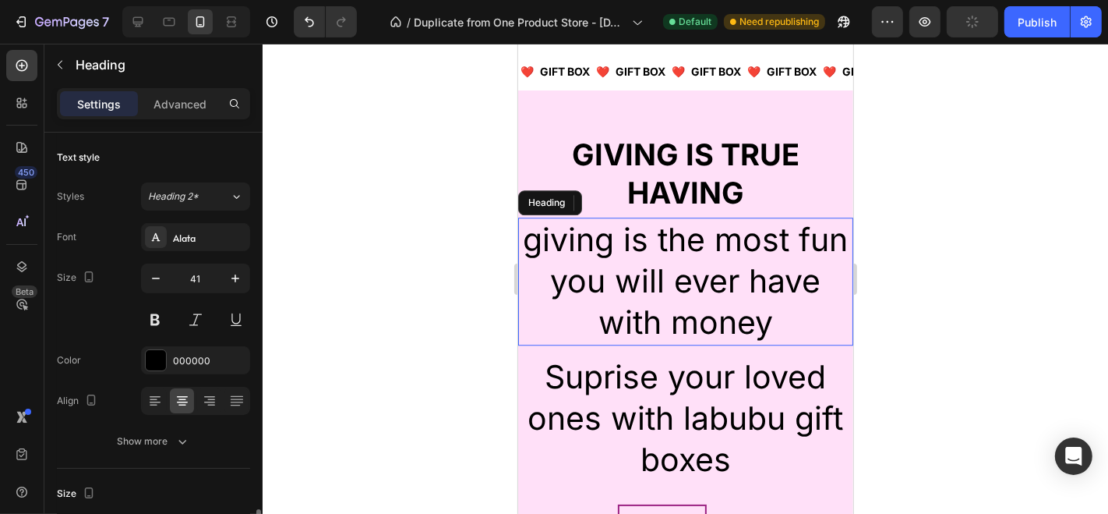
scroll to position [265, 0]
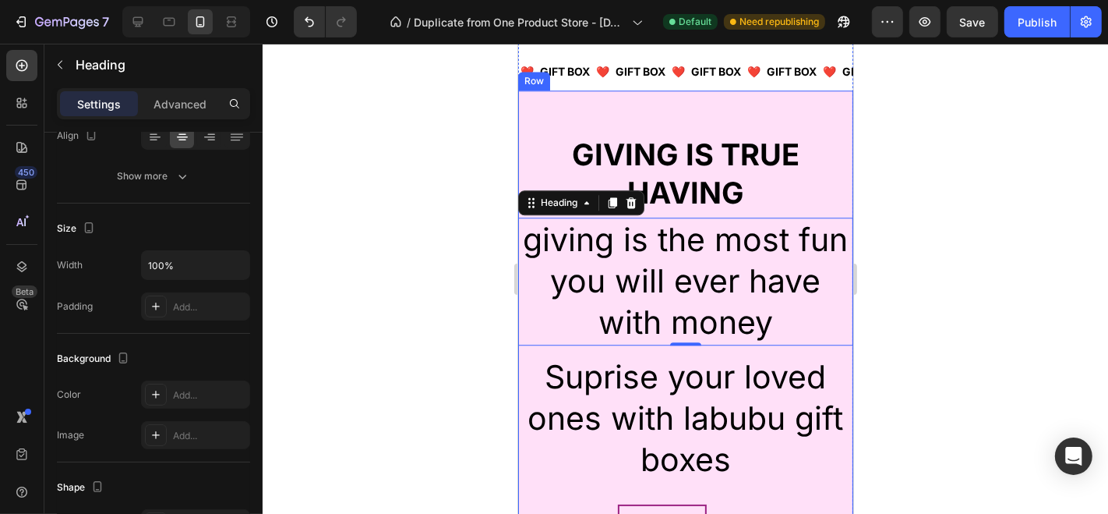
click at [571, 129] on div "GIVING IS TRUE HAVING Heading giving is the most fun you will ever have with mo…" at bounding box center [684, 322] width 335 height 440
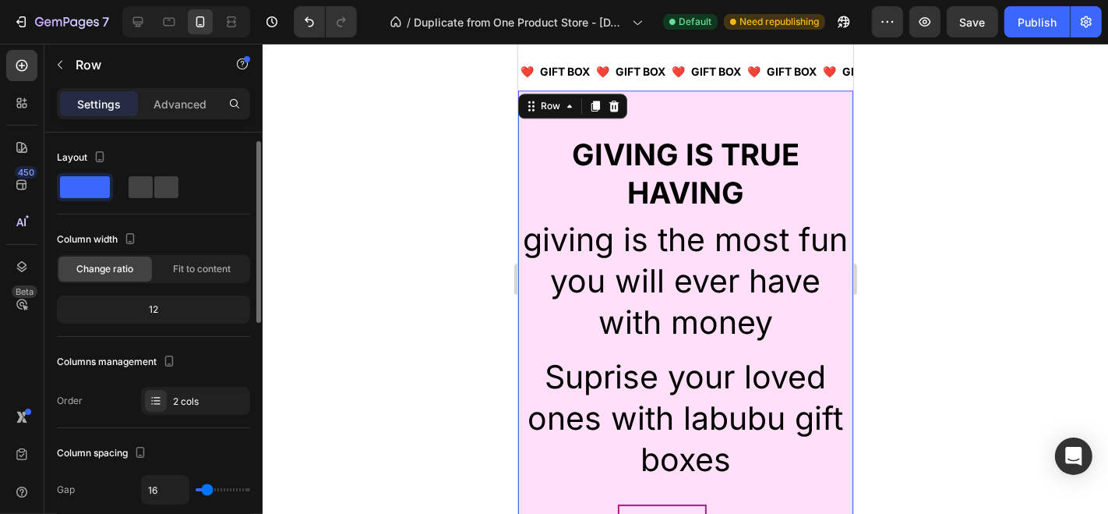
scroll to position [221, 0]
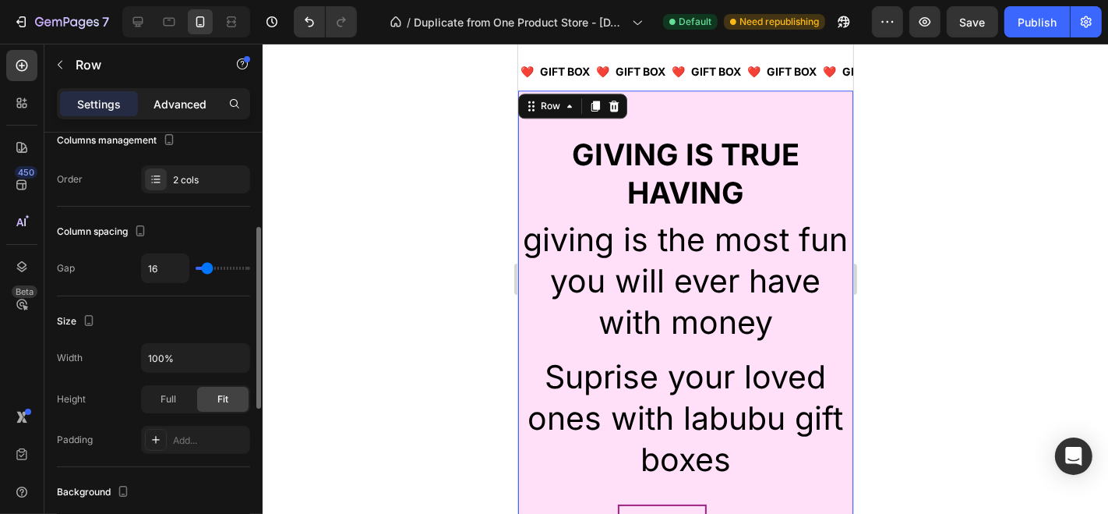
click at [177, 99] on p "Advanced" at bounding box center [180, 104] width 53 height 16
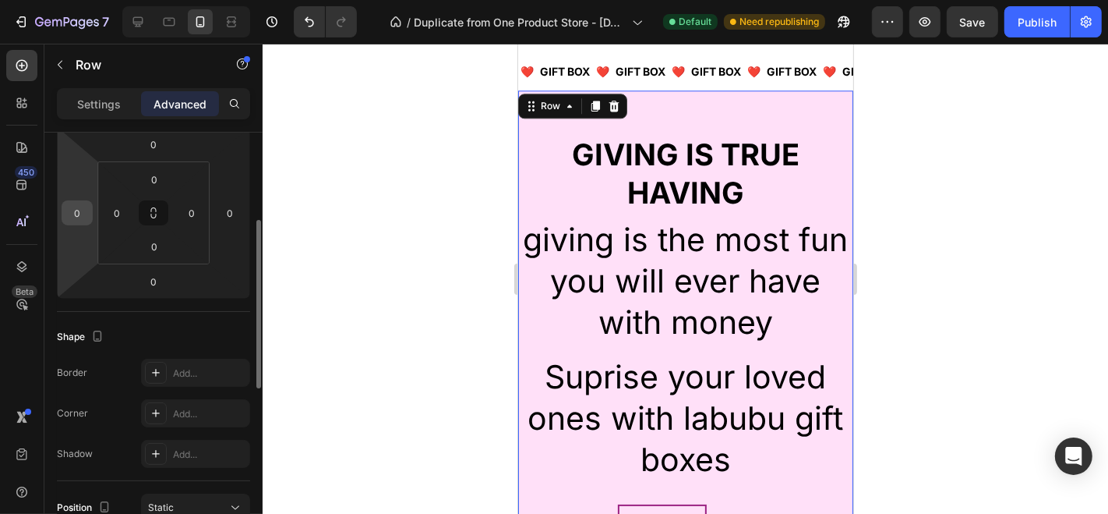
click at [75, 212] on input "0" at bounding box center [76, 212] width 23 height 23
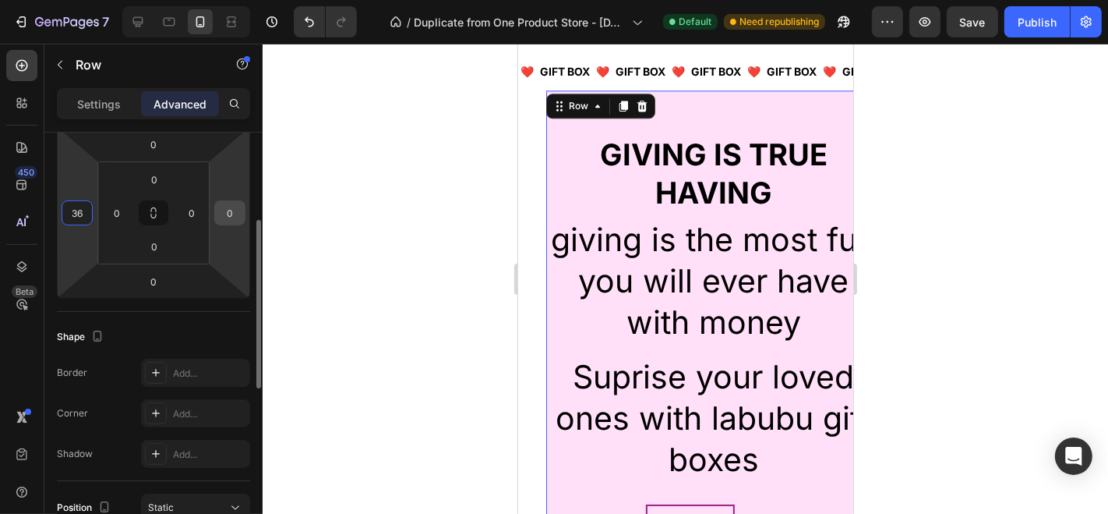
type input "36"
click at [235, 213] on input "0" at bounding box center [229, 212] width 23 height 23
type input "36"
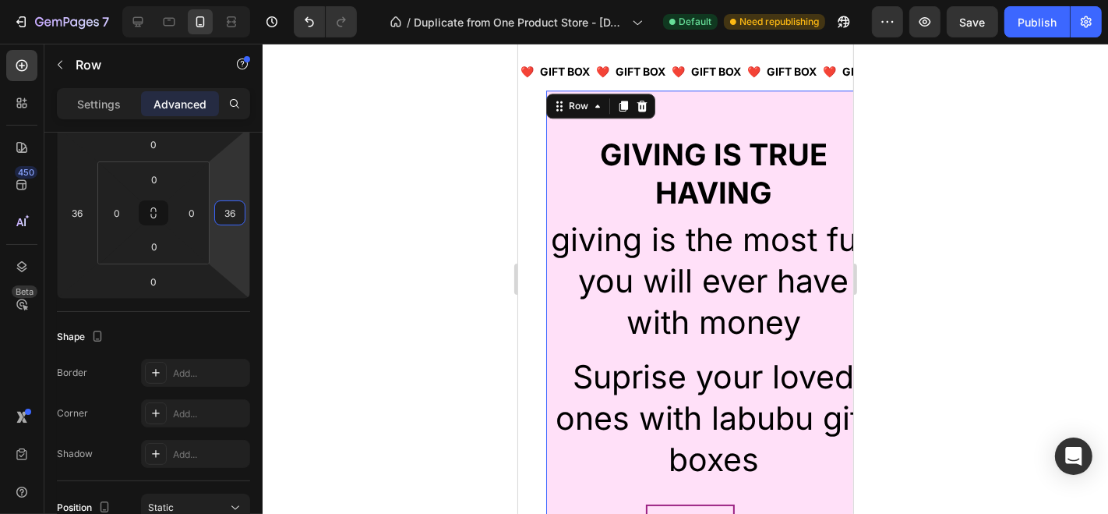
click at [367, 214] on div at bounding box center [686, 279] width 846 height 470
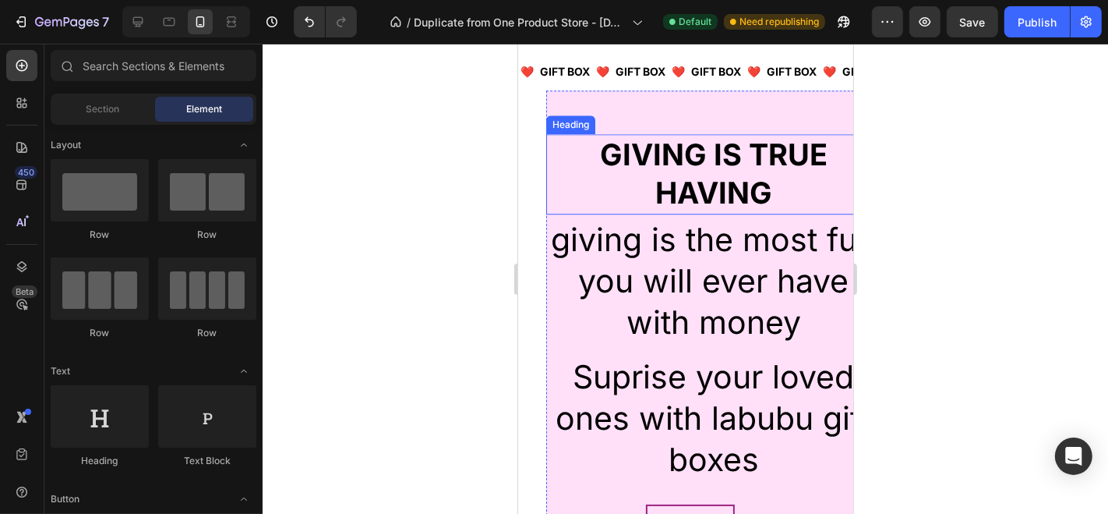
click at [585, 130] on div "GIVING IS TRUE HAVING Heading giving is the most fun you will ever have with mo…" at bounding box center [713, 322] width 335 height 440
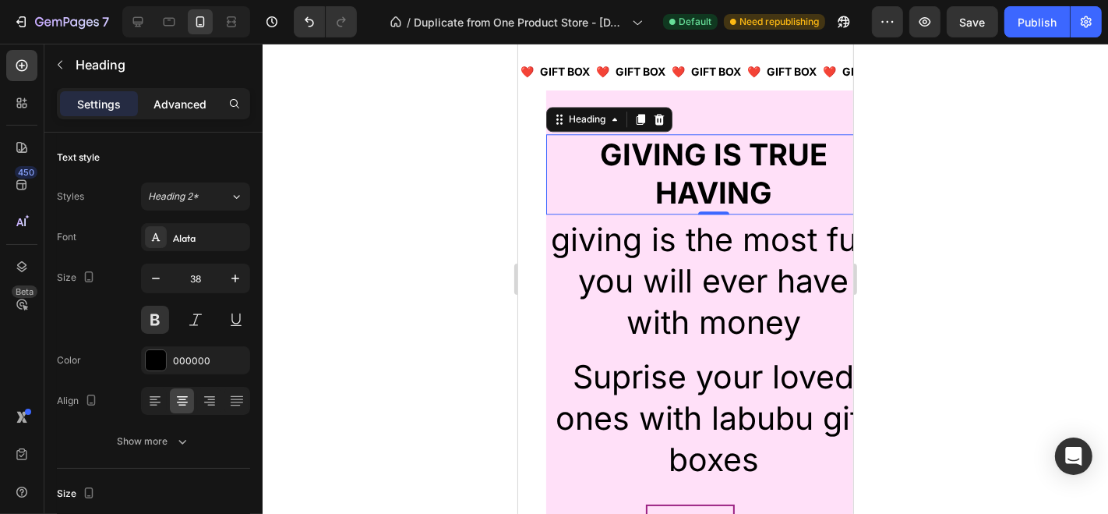
click at [182, 101] on p "Advanced" at bounding box center [180, 104] width 53 height 16
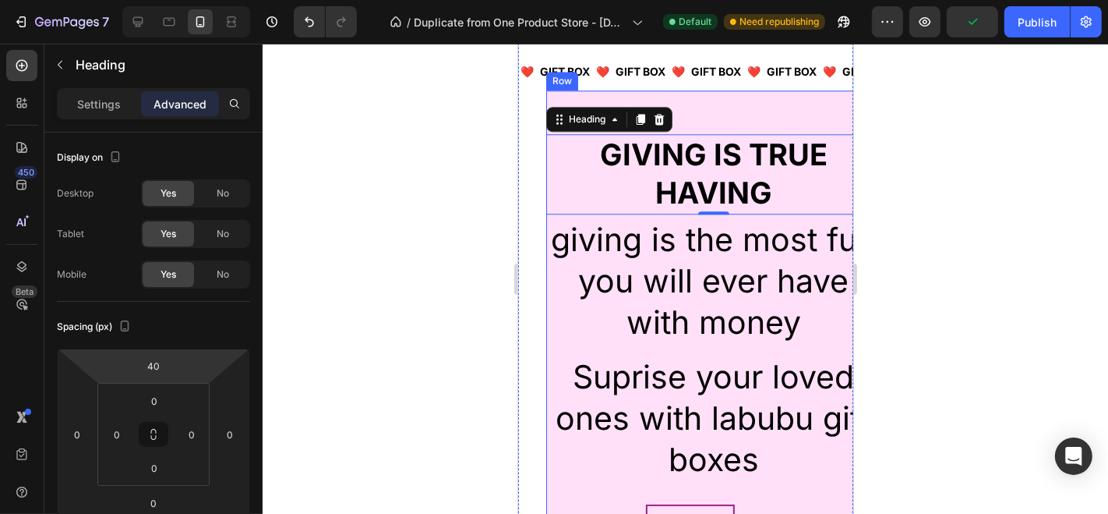
click at [570, 95] on div "Image GIVING IS TRUE HAVING Heading 0 giving is the most fun you will ever have…" at bounding box center [713, 316] width 335 height 452
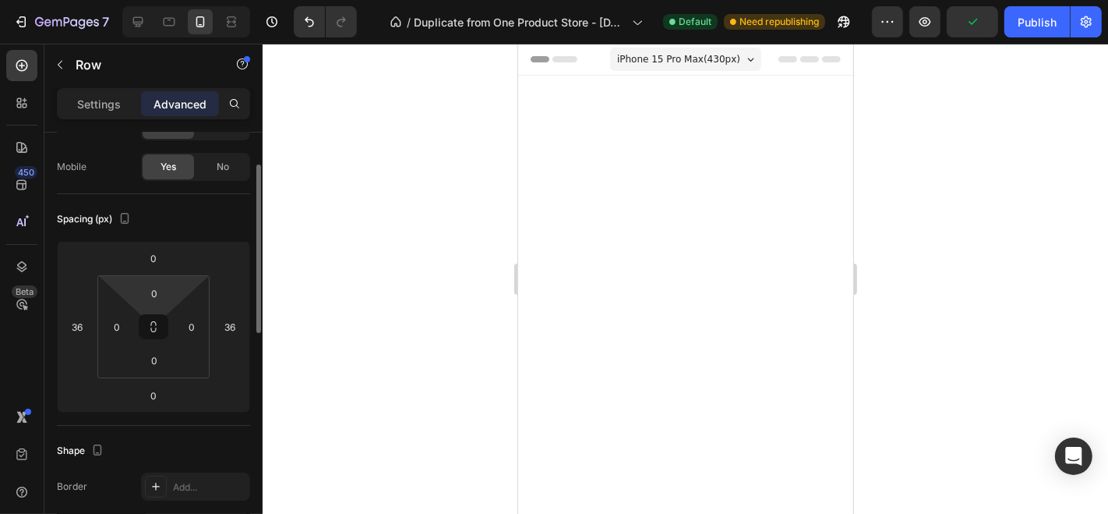
scroll to position [3466, 0]
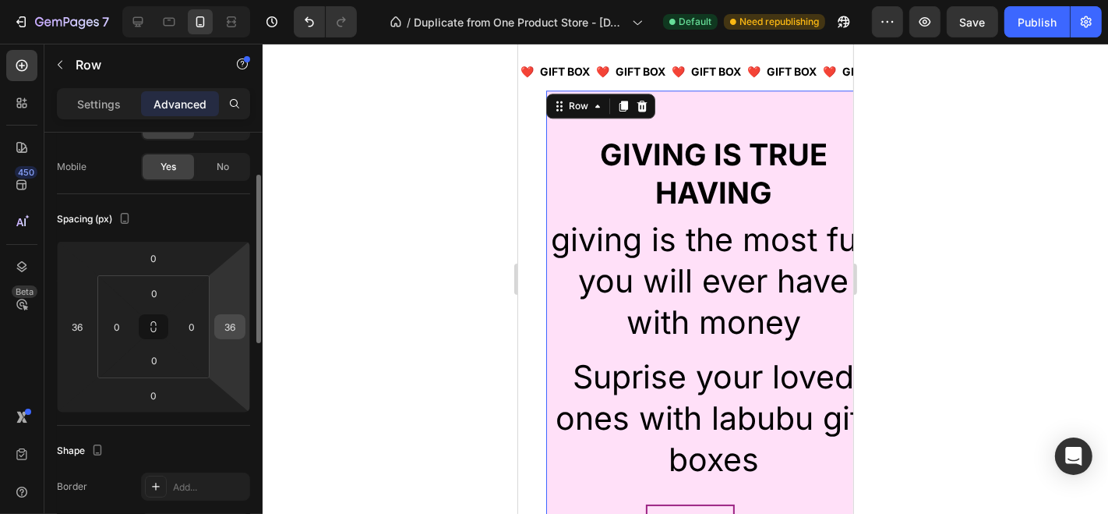
click at [234, 321] on input "36" at bounding box center [229, 326] width 23 height 23
type input "0"
click at [83, 325] on input "36" at bounding box center [76, 326] width 23 height 23
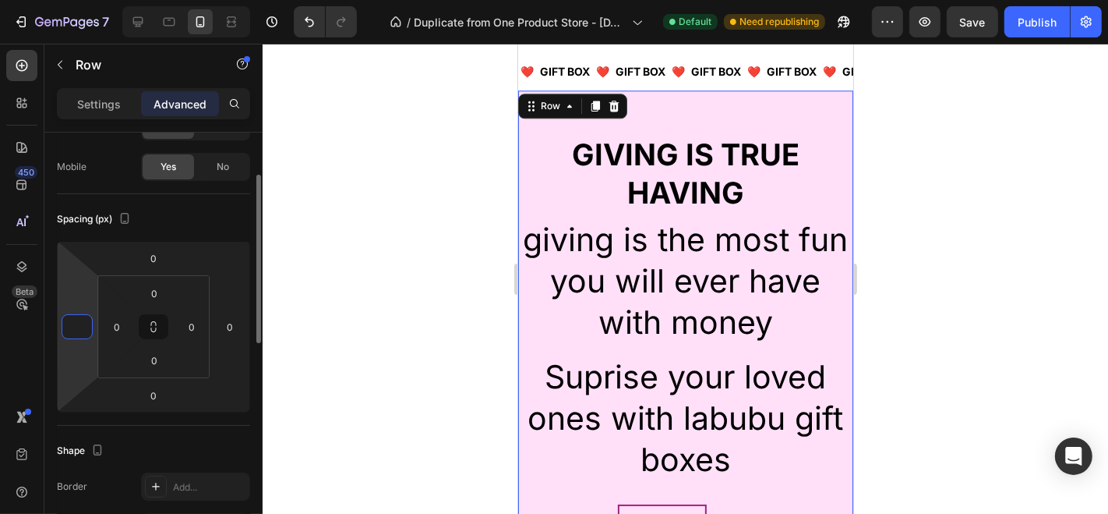
type input "0"
click at [356, 255] on div at bounding box center [686, 279] width 846 height 470
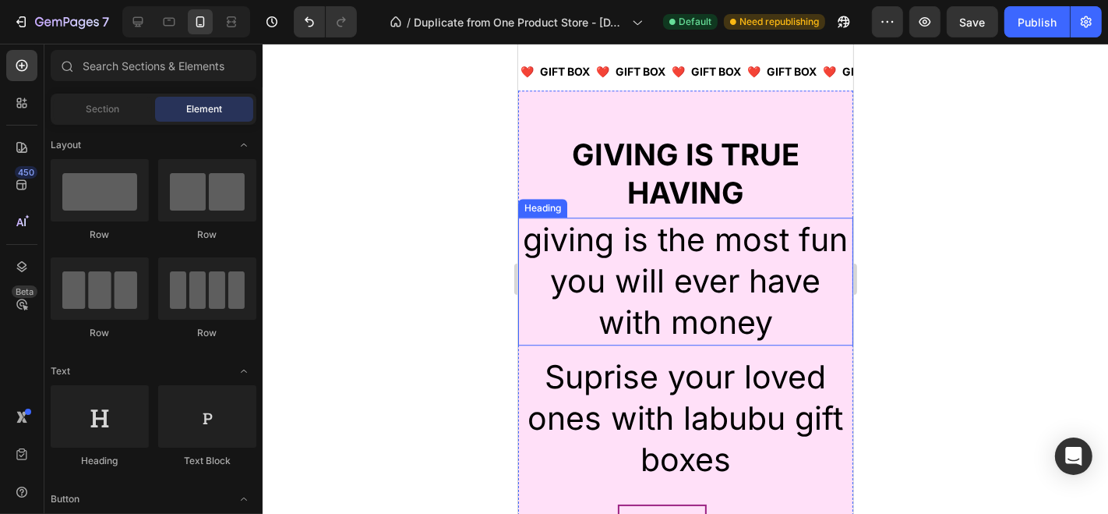
click at [686, 242] on h2 "giving is the most fun you will ever have with money" at bounding box center [684, 281] width 335 height 128
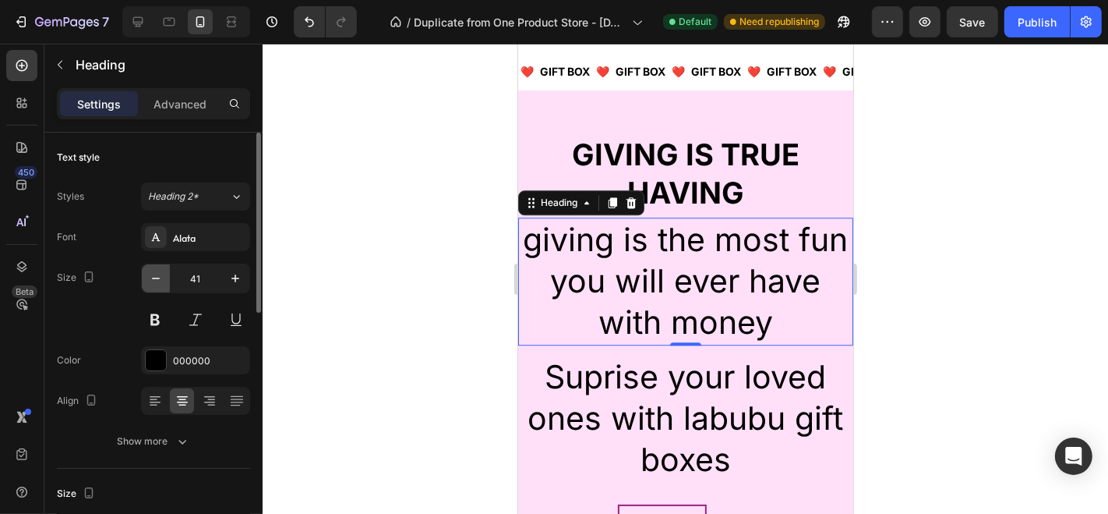
click at [157, 274] on icon "button" at bounding box center [156, 278] width 16 height 16
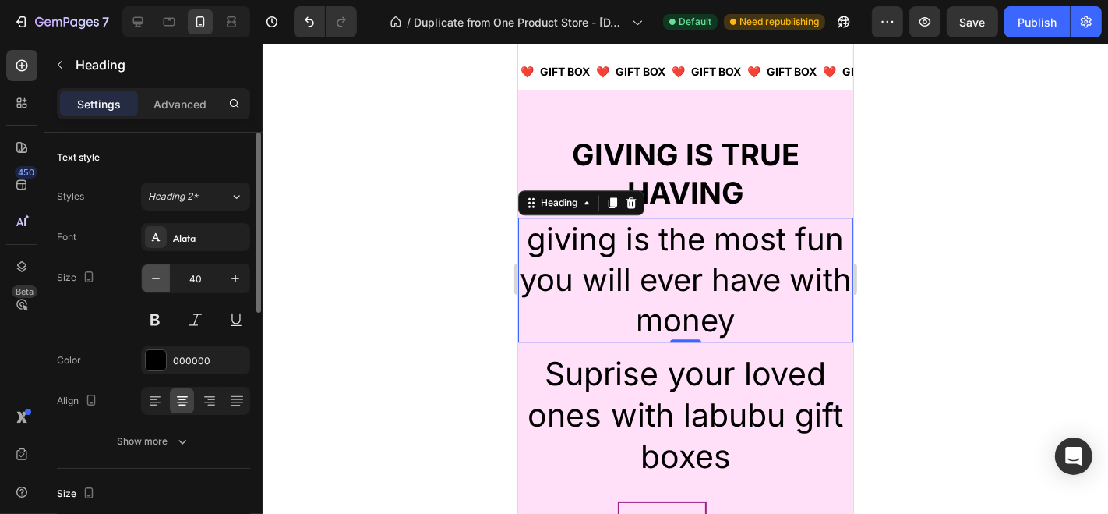
click at [157, 274] on icon "button" at bounding box center [156, 278] width 16 height 16
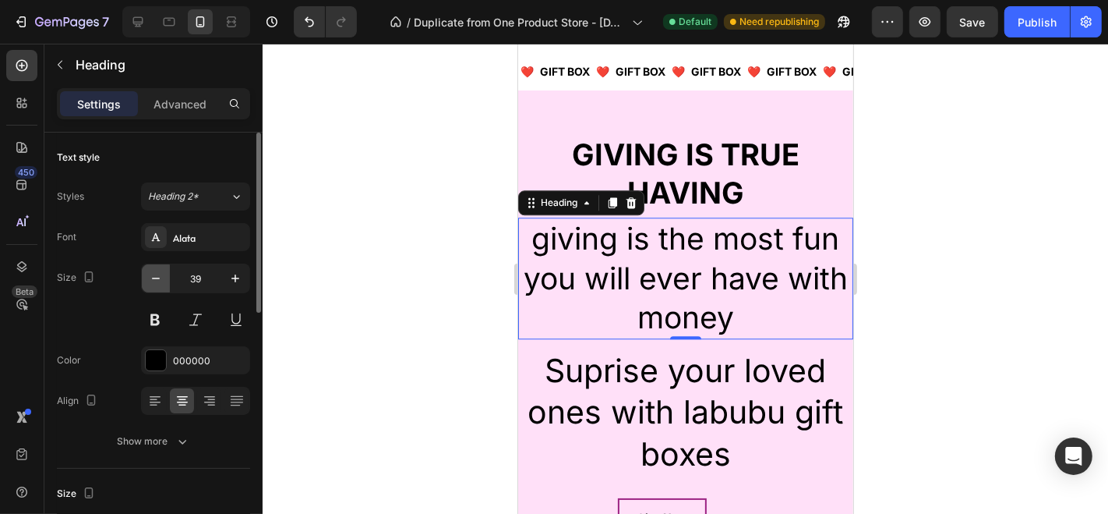
click at [157, 274] on icon "button" at bounding box center [156, 278] width 16 height 16
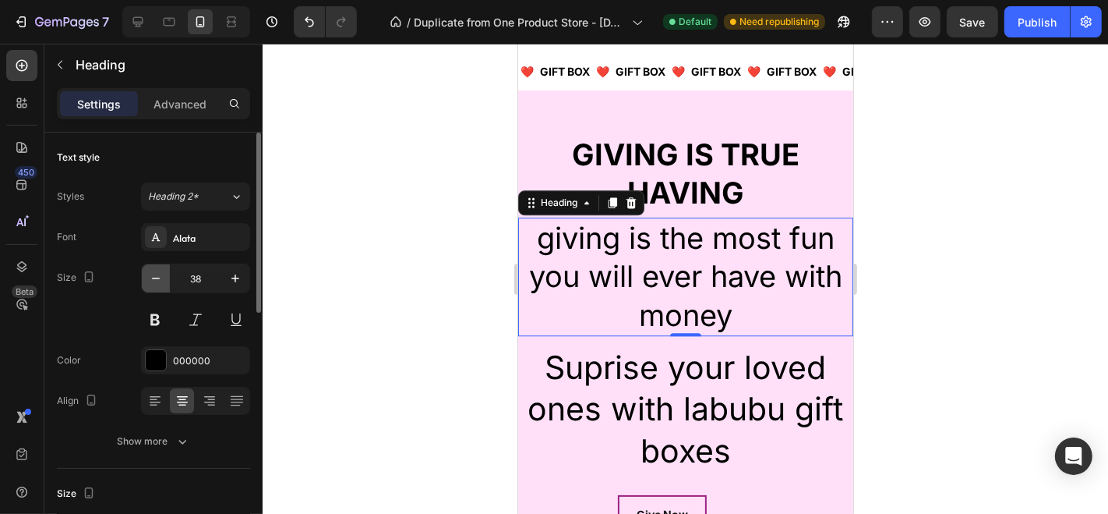
click at [157, 274] on icon "button" at bounding box center [156, 278] width 16 height 16
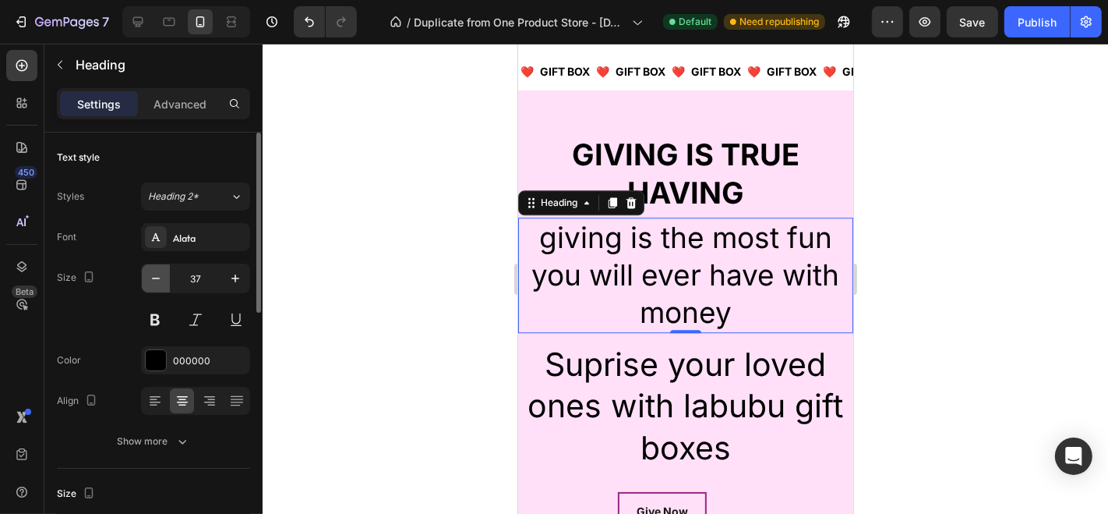
click at [157, 274] on icon "button" at bounding box center [156, 278] width 16 height 16
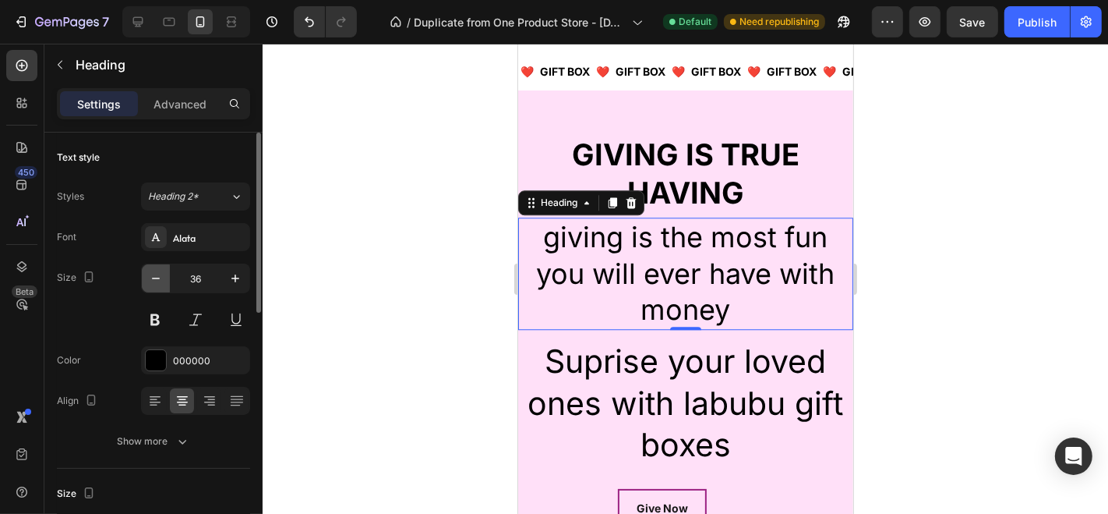
click at [157, 274] on icon "button" at bounding box center [156, 278] width 16 height 16
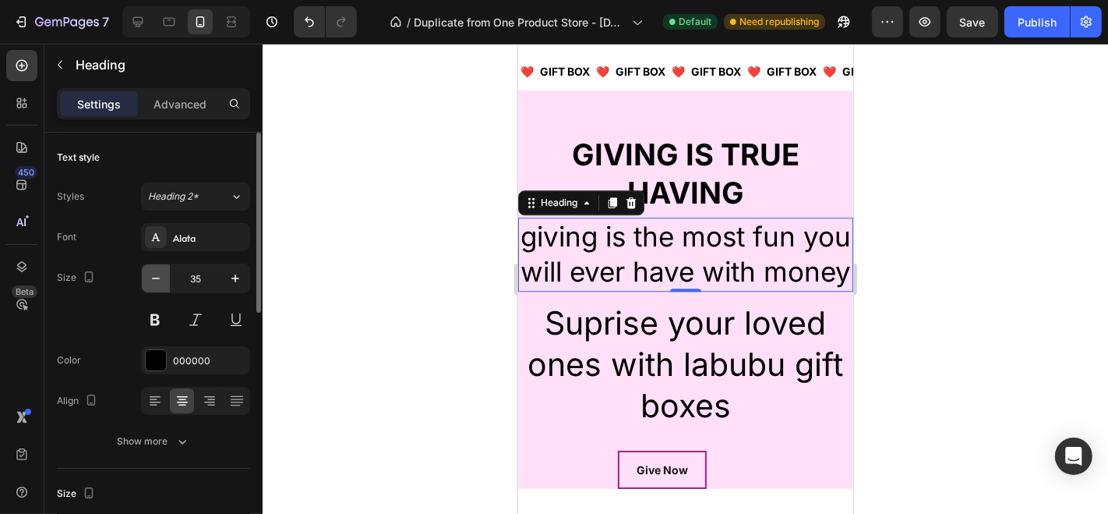
click at [157, 274] on icon "button" at bounding box center [156, 278] width 16 height 16
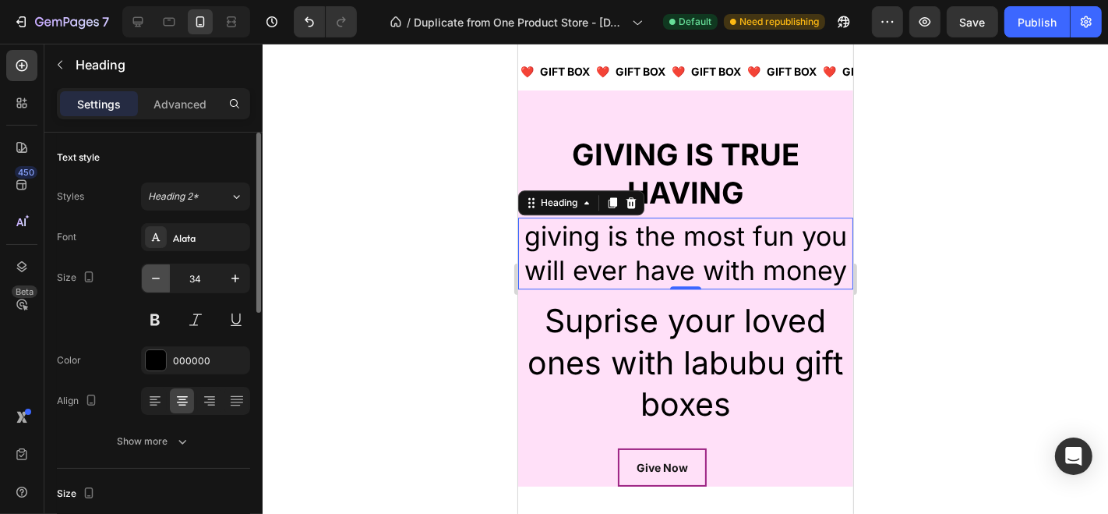
click at [157, 274] on icon "button" at bounding box center [156, 278] width 16 height 16
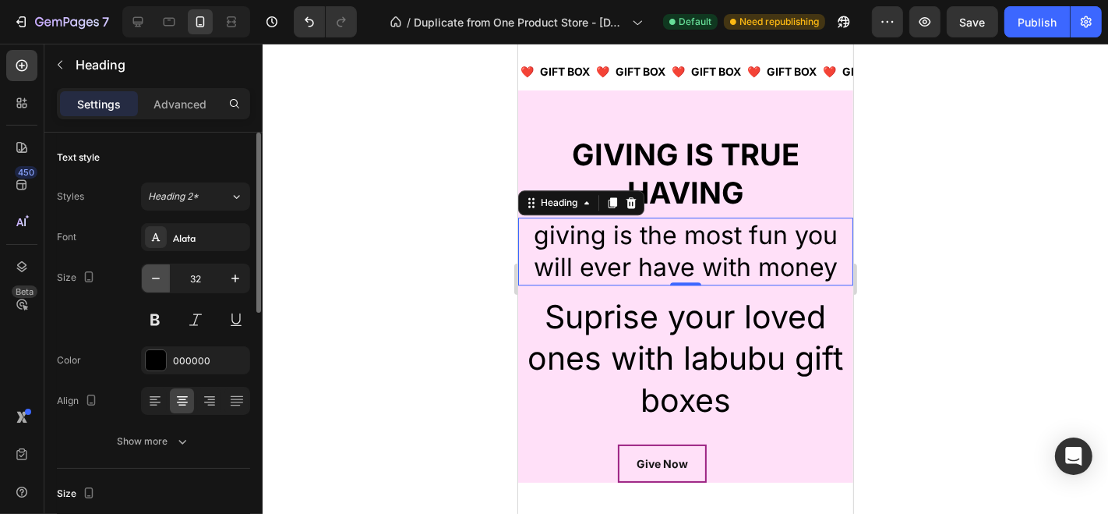
click at [157, 274] on icon "button" at bounding box center [156, 278] width 16 height 16
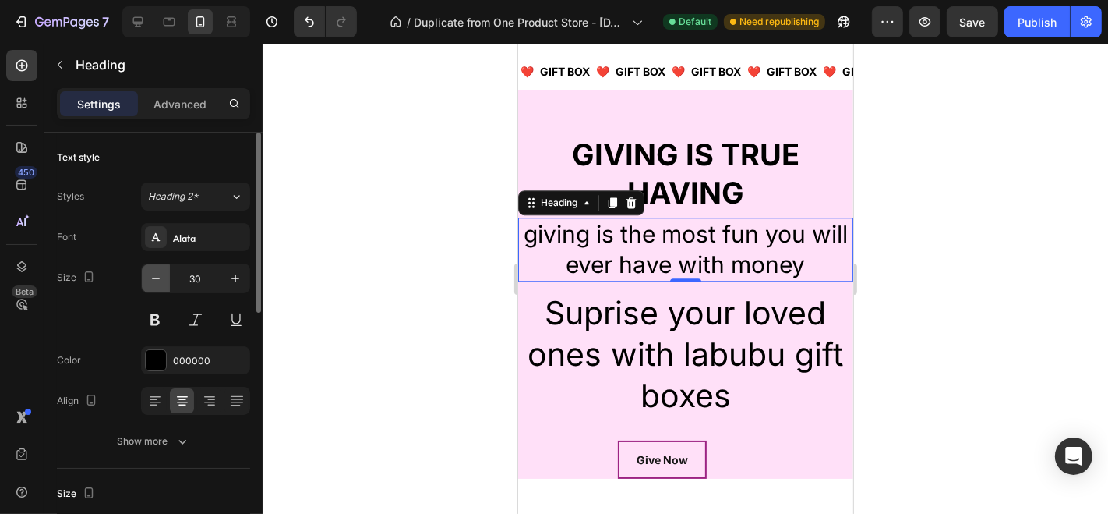
click at [157, 274] on icon "button" at bounding box center [156, 278] width 16 height 16
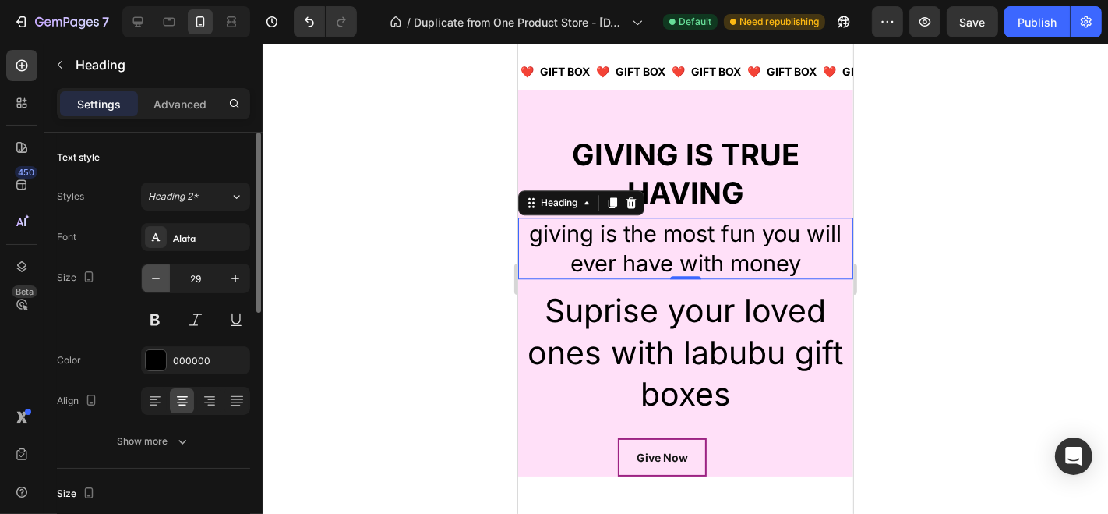
click at [157, 274] on icon "button" at bounding box center [156, 278] width 16 height 16
type input "28"
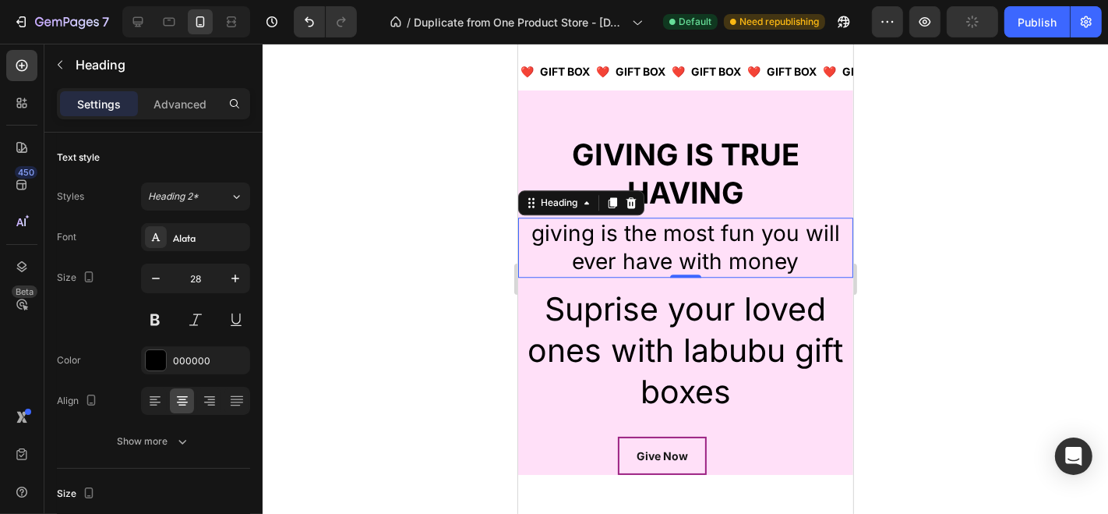
click at [378, 225] on div at bounding box center [686, 279] width 846 height 470
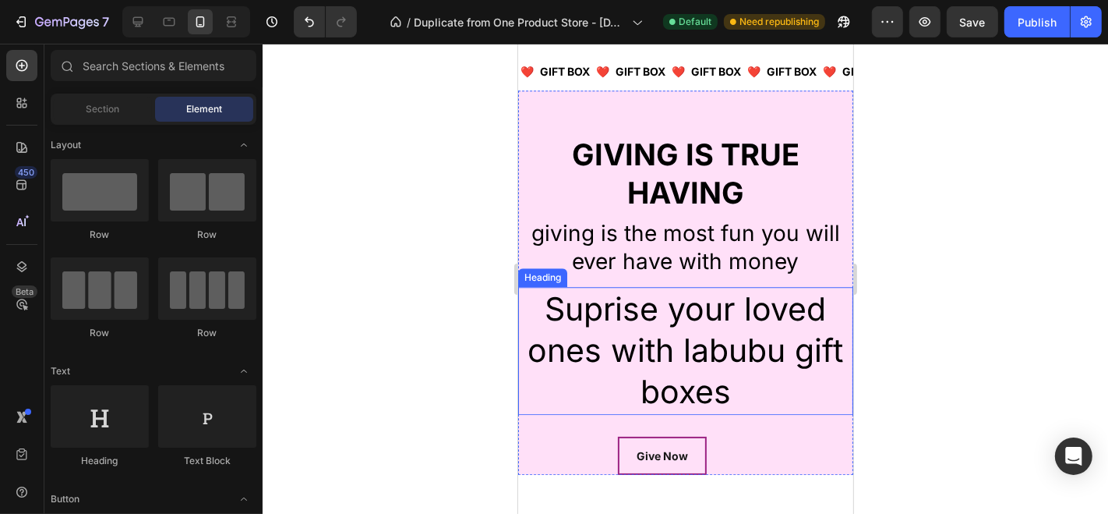
click at [646, 319] on h2 "Suprise your loved ones with labubu gift boxes" at bounding box center [684, 350] width 335 height 128
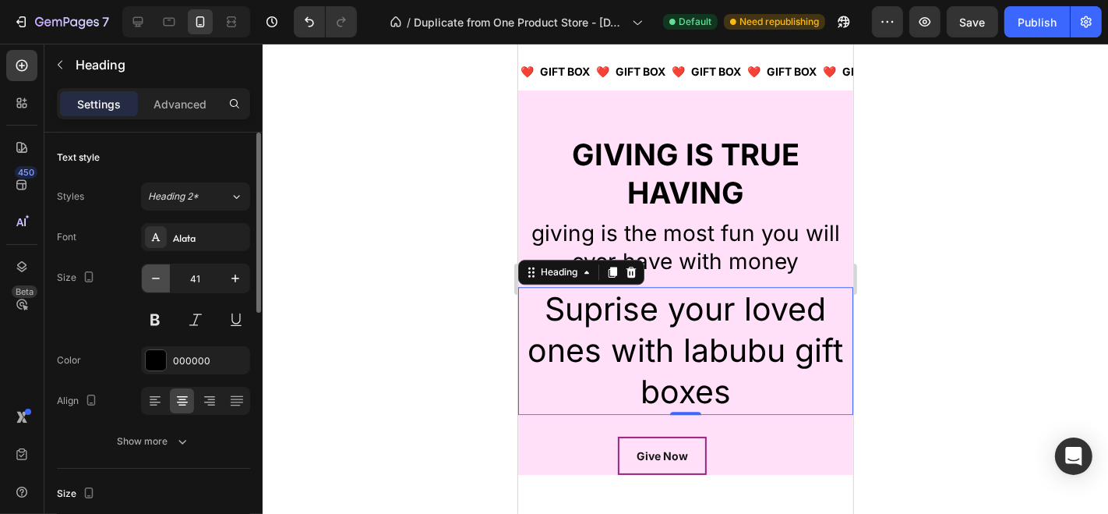
click at [154, 281] on icon "button" at bounding box center [156, 278] width 16 height 16
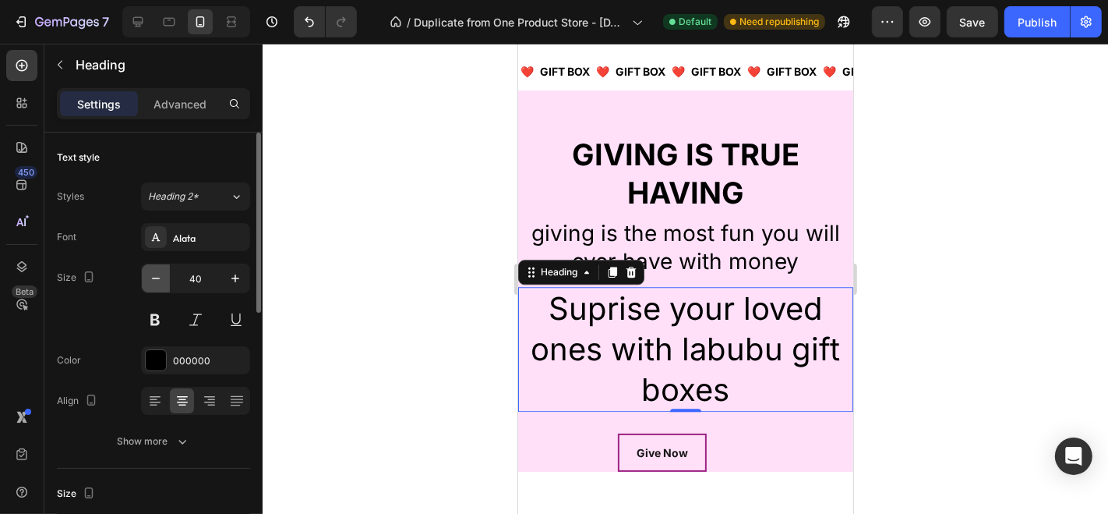
click at [154, 281] on icon "button" at bounding box center [156, 278] width 16 height 16
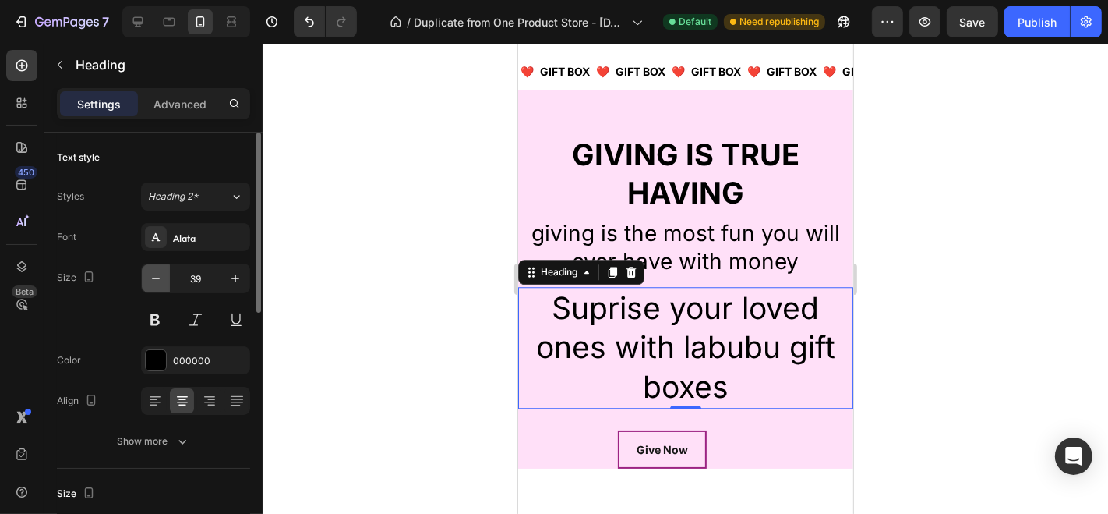
click at [154, 281] on icon "button" at bounding box center [156, 278] width 16 height 16
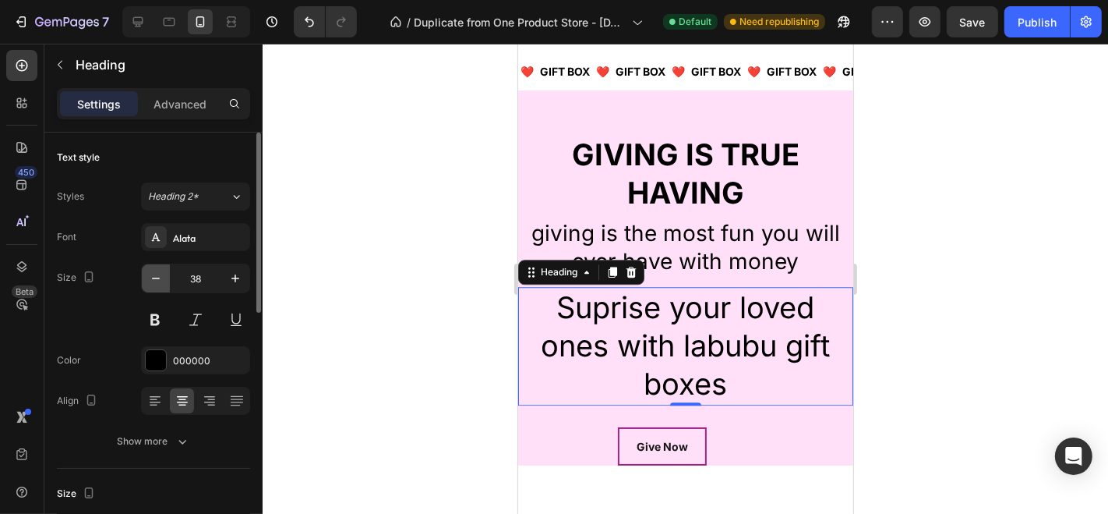
click at [154, 281] on icon "button" at bounding box center [156, 278] width 16 height 16
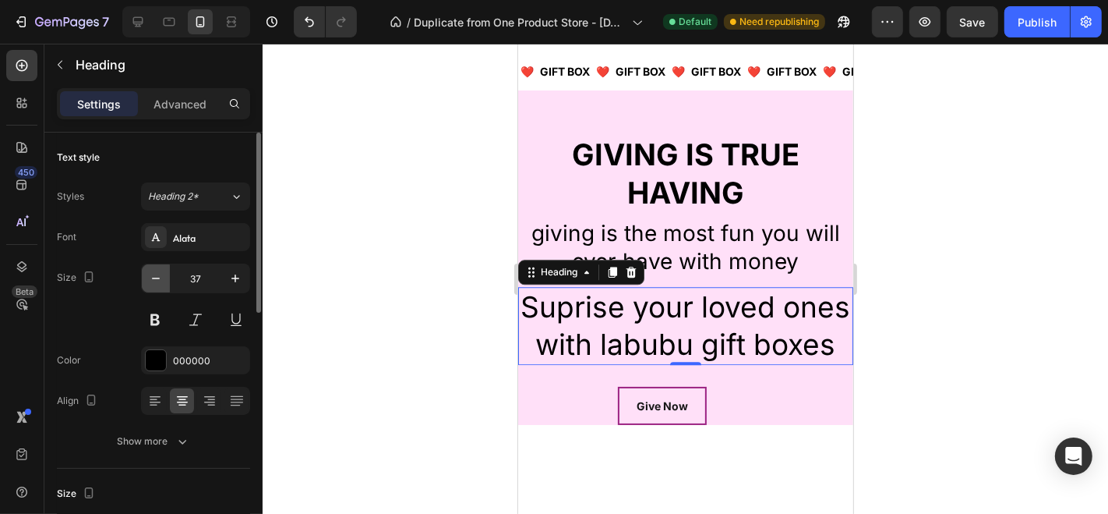
click at [154, 281] on icon "button" at bounding box center [156, 278] width 16 height 16
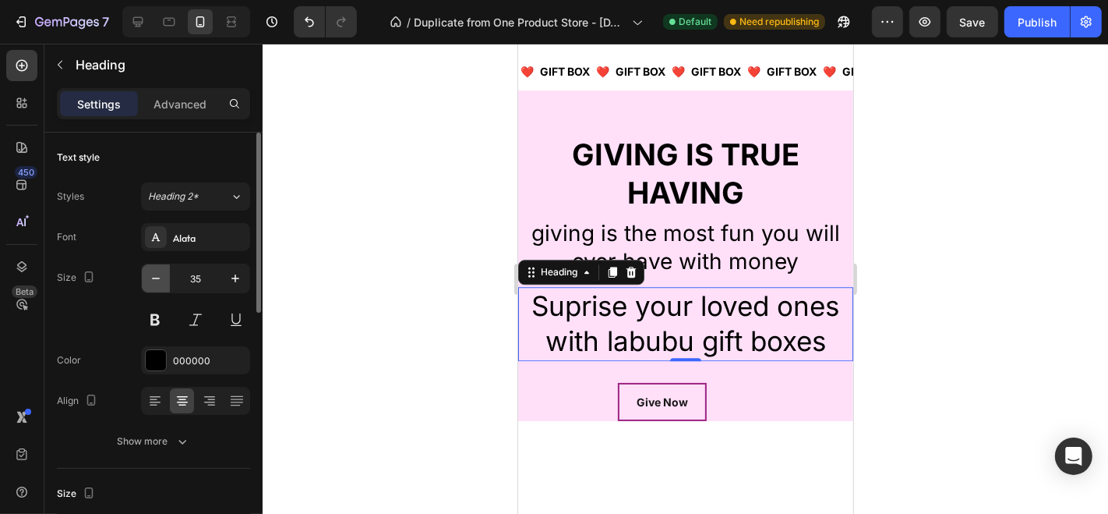
click at [154, 281] on icon "button" at bounding box center [156, 278] width 16 height 16
type input "33"
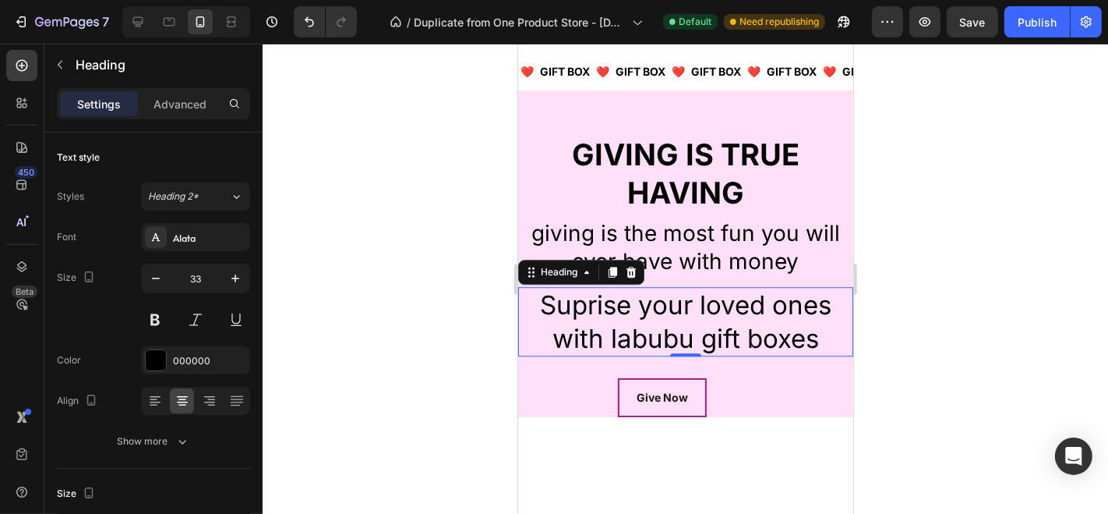
click at [372, 242] on div at bounding box center [686, 279] width 846 height 470
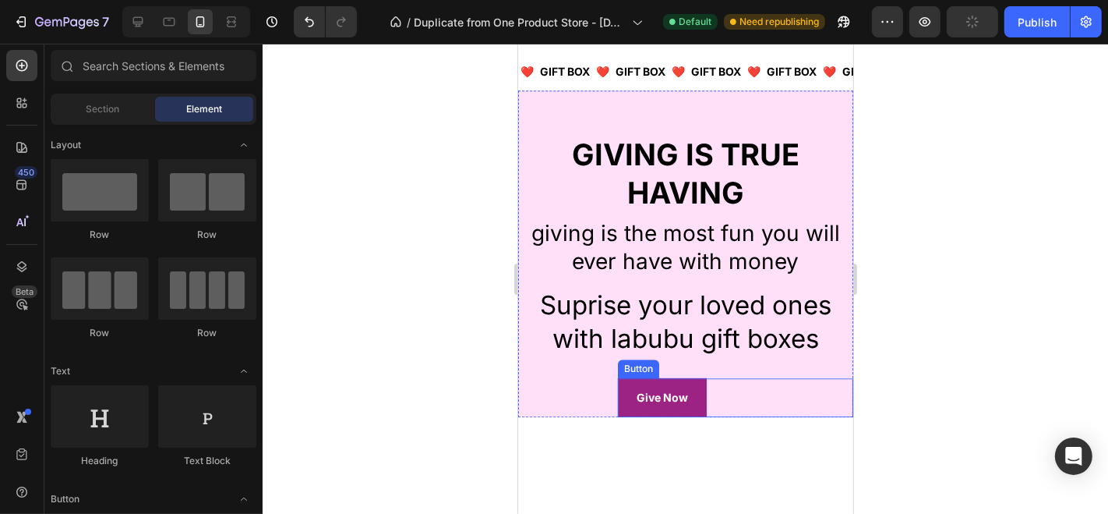
click at [696, 402] on button "Give Now" at bounding box center [661, 396] width 89 height 38
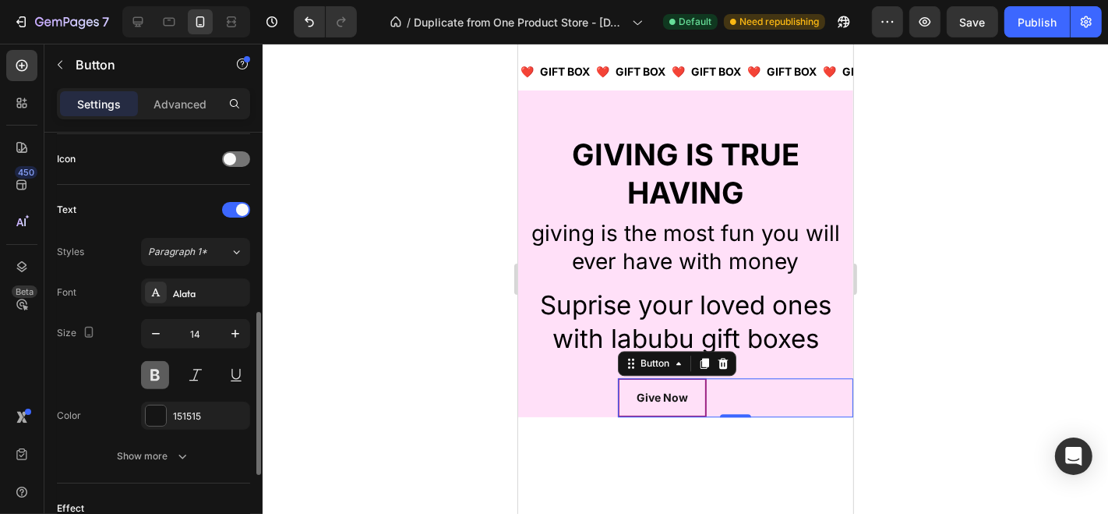
scroll to position [688, 0]
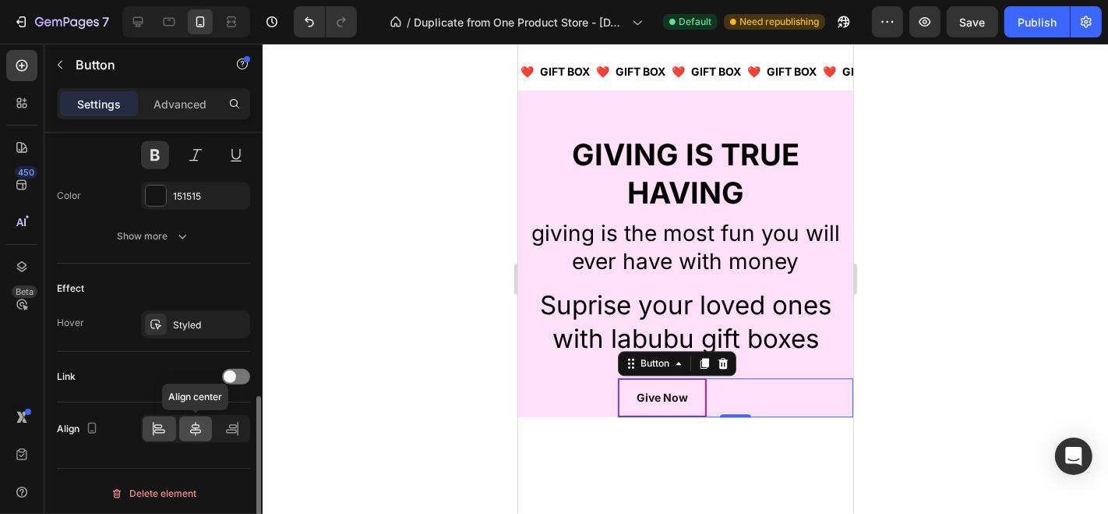
click at [185, 422] on div at bounding box center [196, 428] width 34 height 25
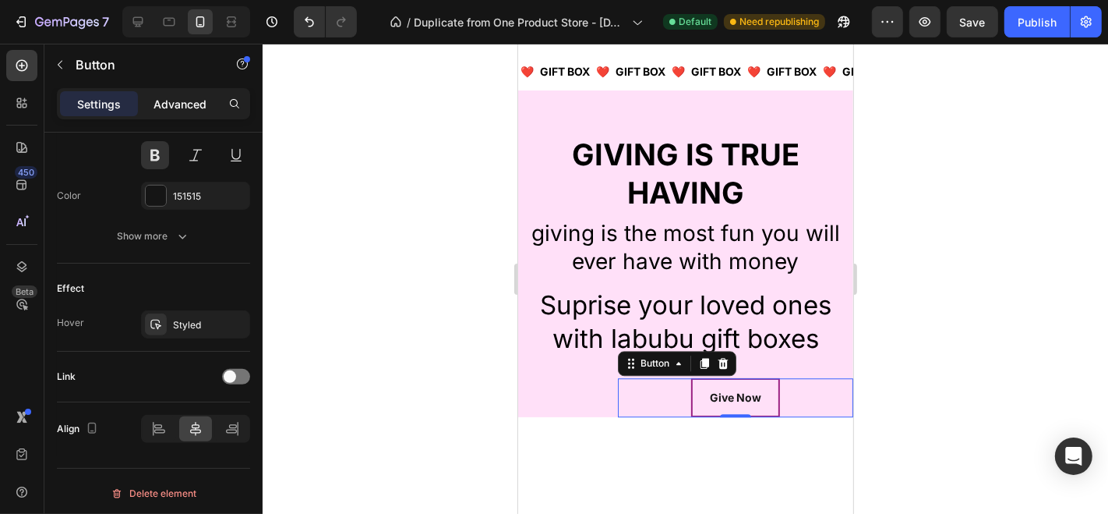
click at [182, 100] on p "Advanced" at bounding box center [180, 104] width 53 height 16
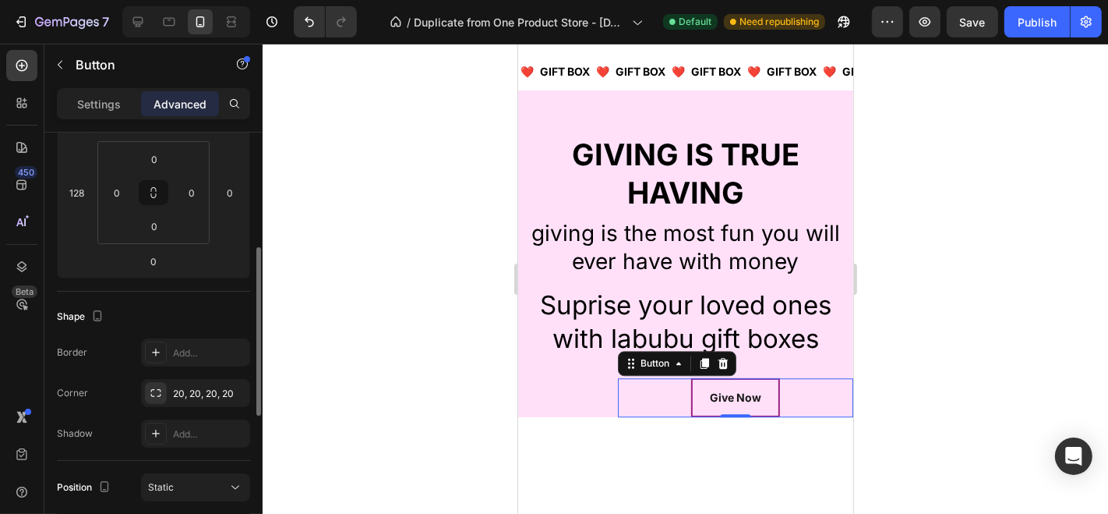
scroll to position [214, 0]
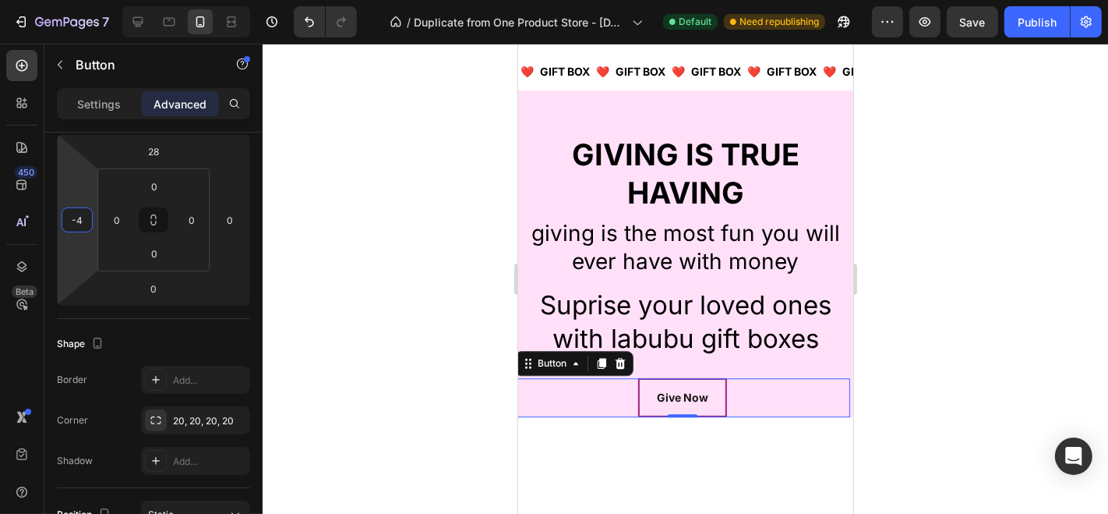
type input "-2"
drag, startPoint x: 94, startPoint y: 212, endPoint x: 101, endPoint y: 268, distance: 56.5
click at [101, 0] on html "7 / Duplicate from One Product Store - [DATE] 15:53:47 Default Need republishin…" at bounding box center [554, 0] width 1108 height 0
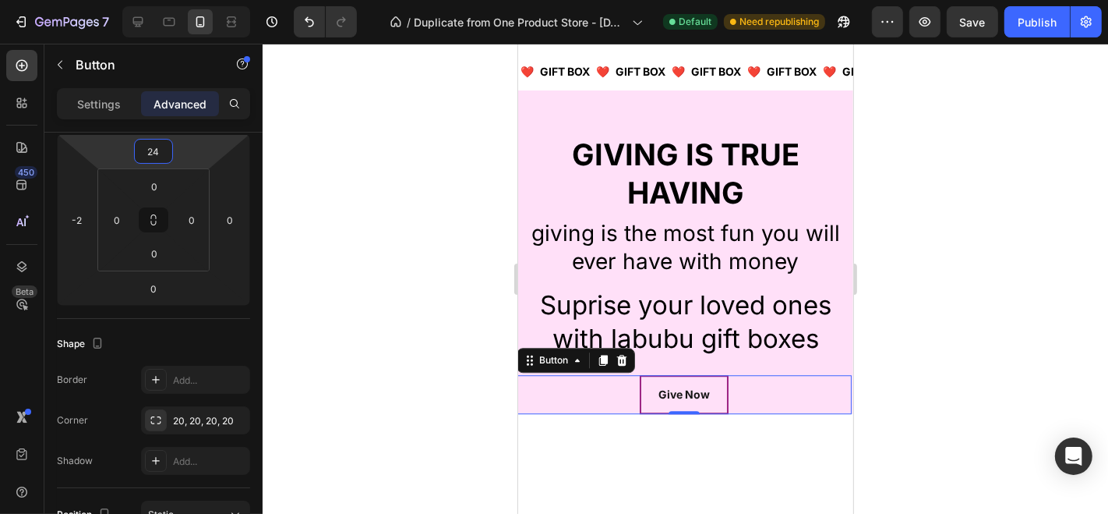
type input "30"
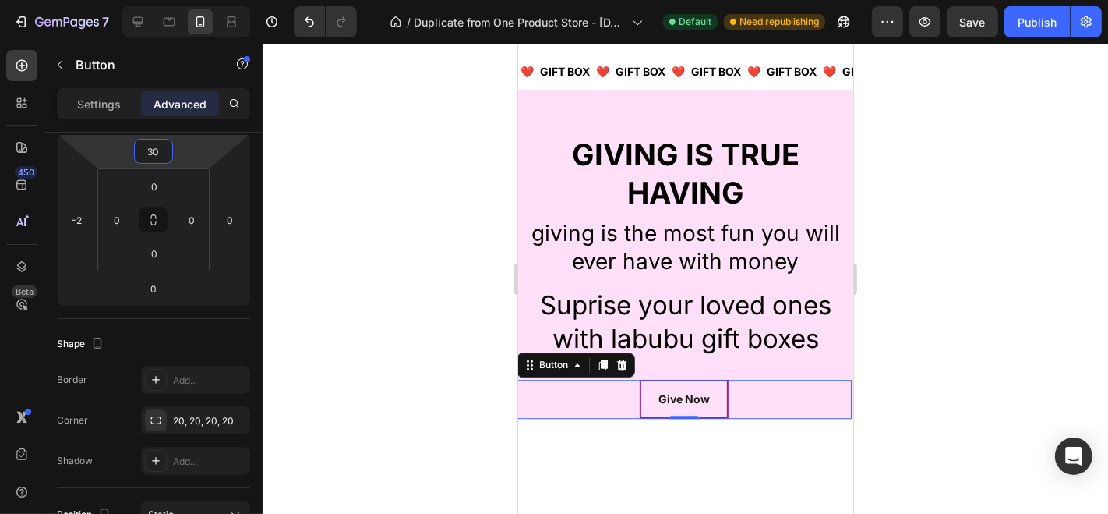
click at [177, 0] on html "7 / Duplicate from One Product Store - [DATE] 15:53:47 Default Need republishin…" at bounding box center [554, 0] width 1108 height 0
click at [383, 204] on div at bounding box center [686, 279] width 846 height 470
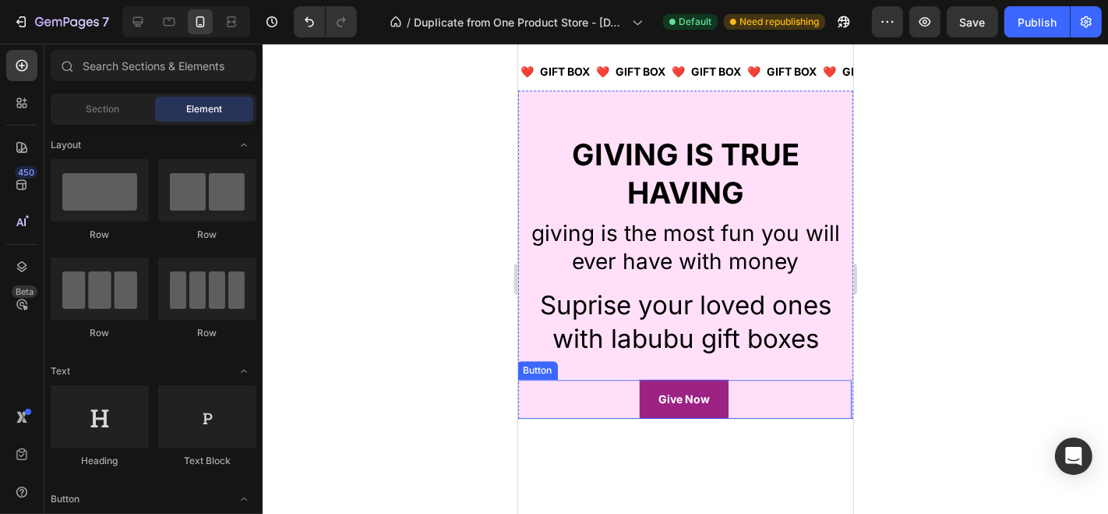
click at [699, 407] on button "Give Now" at bounding box center [683, 398] width 89 height 38
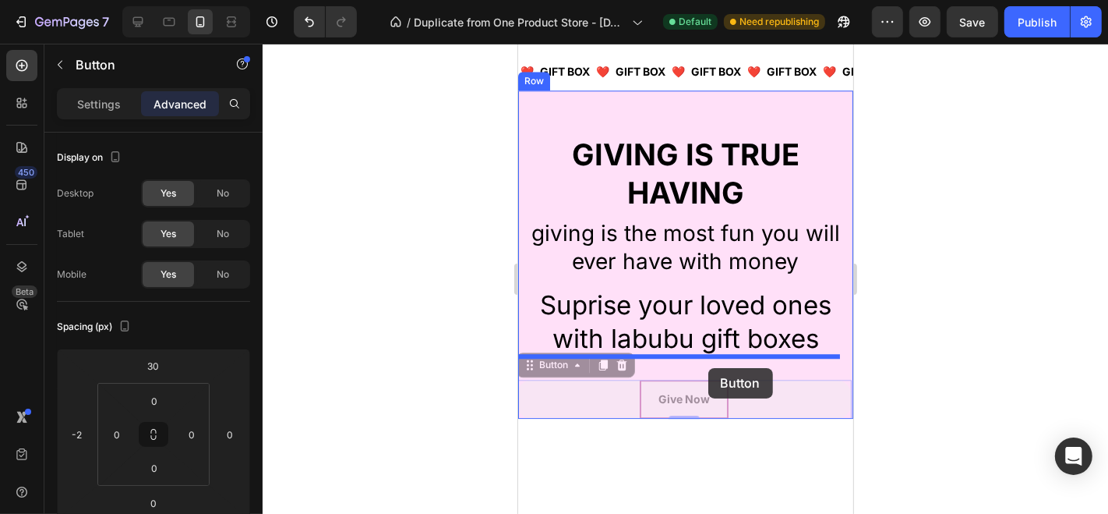
drag, startPoint x: 715, startPoint y: 404, endPoint x: 705, endPoint y: 367, distance: 37.8
drag, startPoint x: 701, startPoint y: 403, endPoint x: 673, endPoint y: 357, distance: 54.3
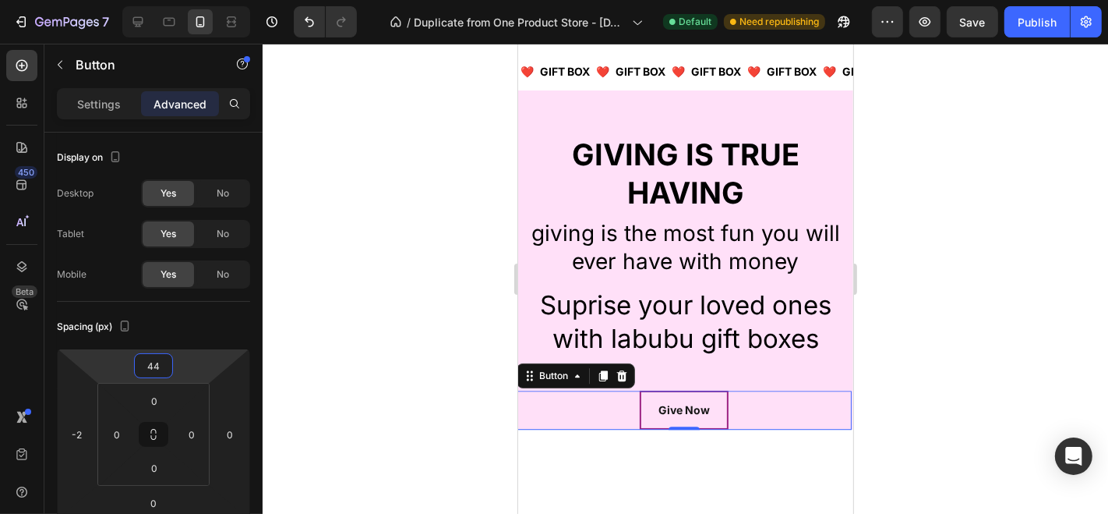
type input "46"
click at [178, 0] on html "7 / Duplicate from One Product Store - [DATE] 15:53:47 Default Need republishin…" at bounding box center [554, 0] width 1108 height 0
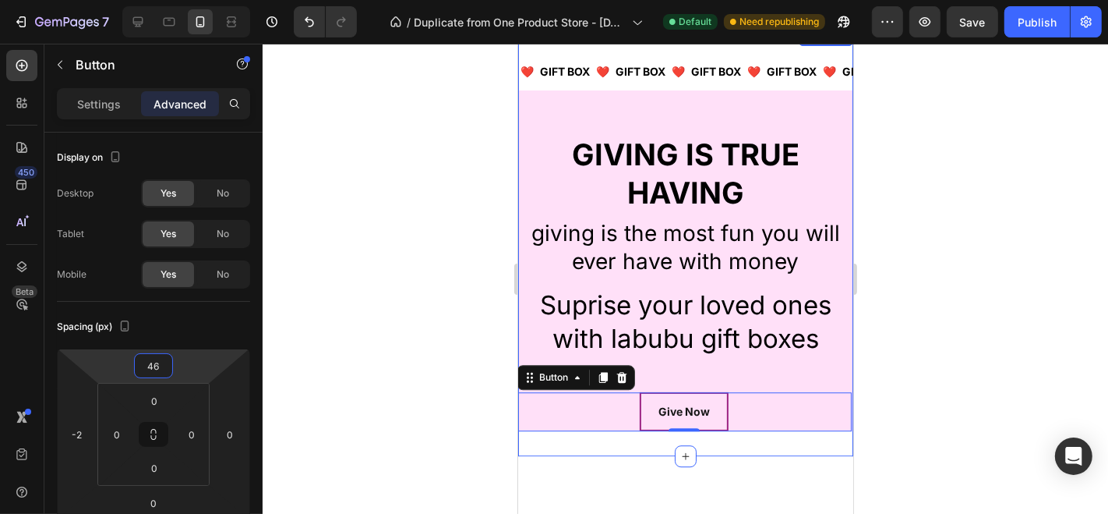
click at [623, 435] on div "❤️ Text Block GIFT BOX Text Block ❤️ Text Block GIFT BOX Text Block ❤️ Text Blo…" at bounding box center [684, 240] width 335 height 429
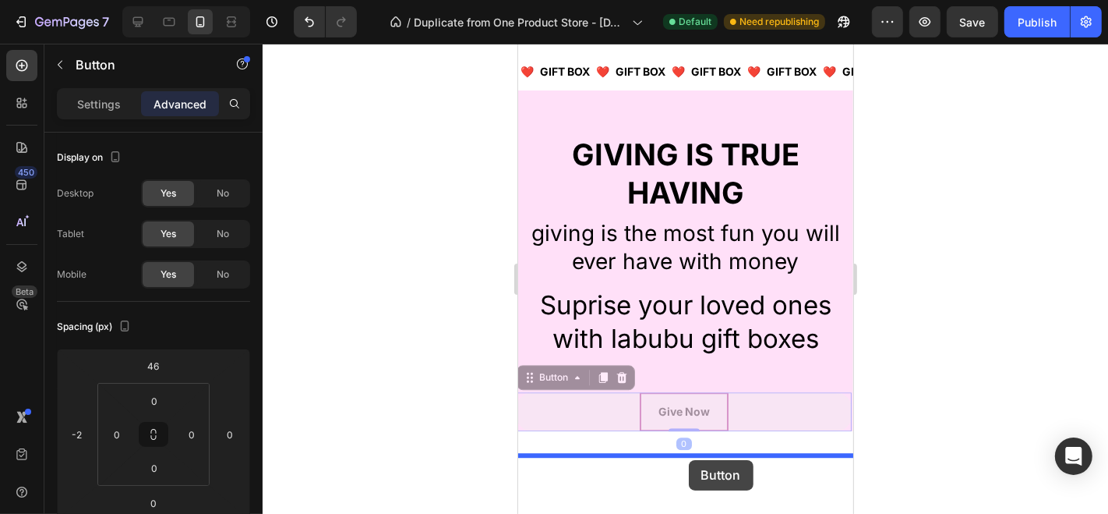
scroll to position [3469, 0]
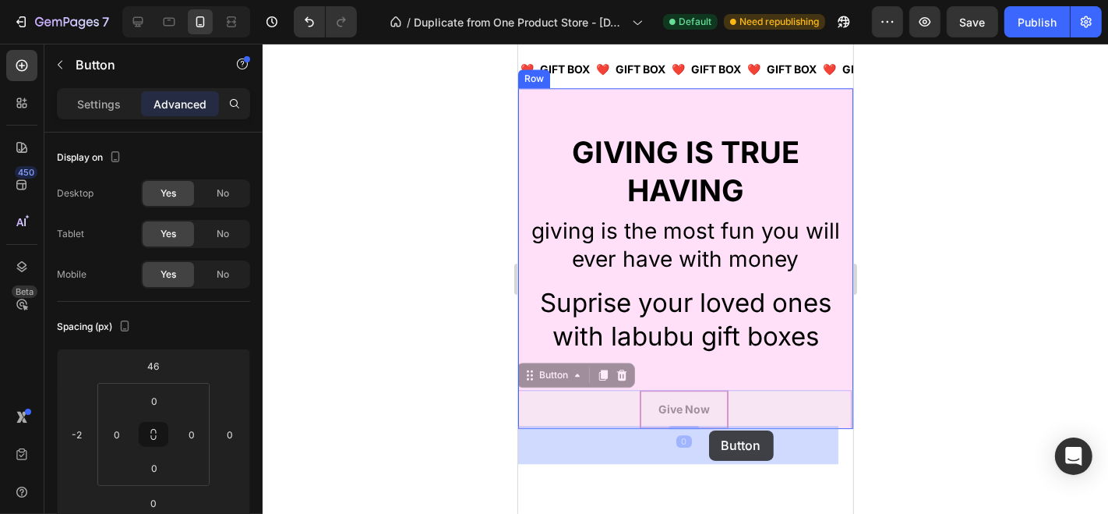
drag, startPoint x: 693, startPoint y: 438, endPoint x: 708, endPoint y: 429, distance: 17.8
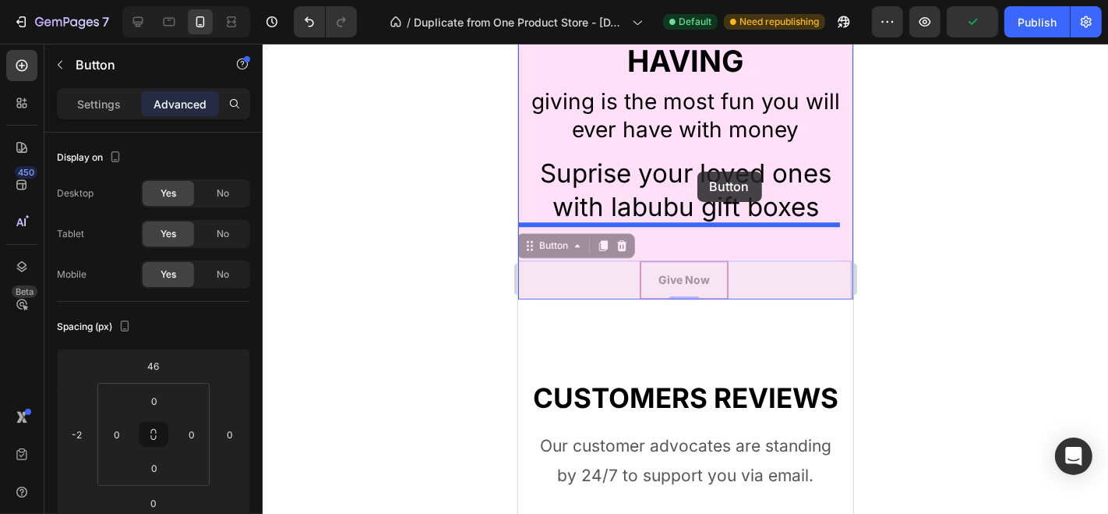
scroll to position [3585, 0]
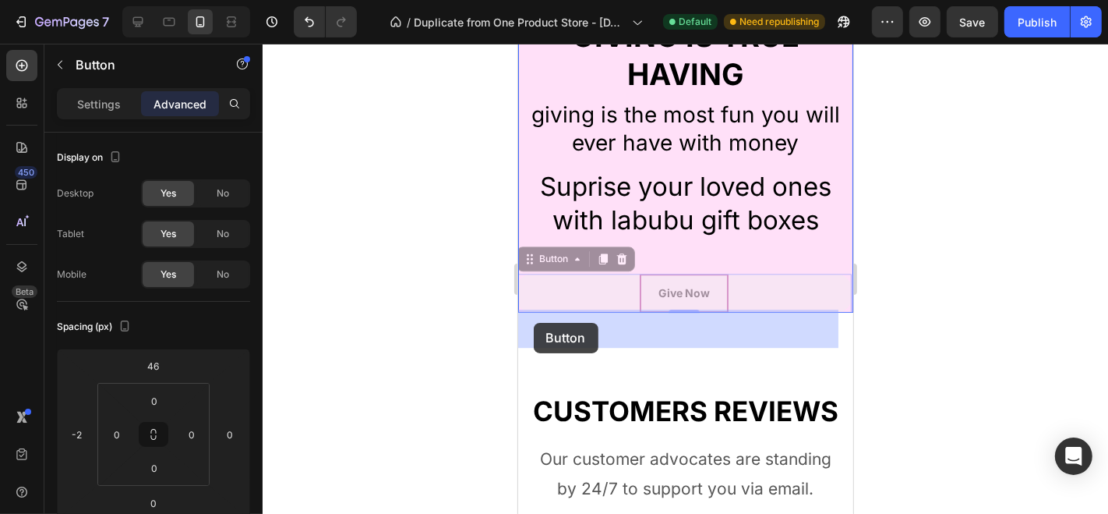
drag, startPoint x: 706, startPoint y: 412, endPoint x: 533, endPoint y: 322, distance: 195.2
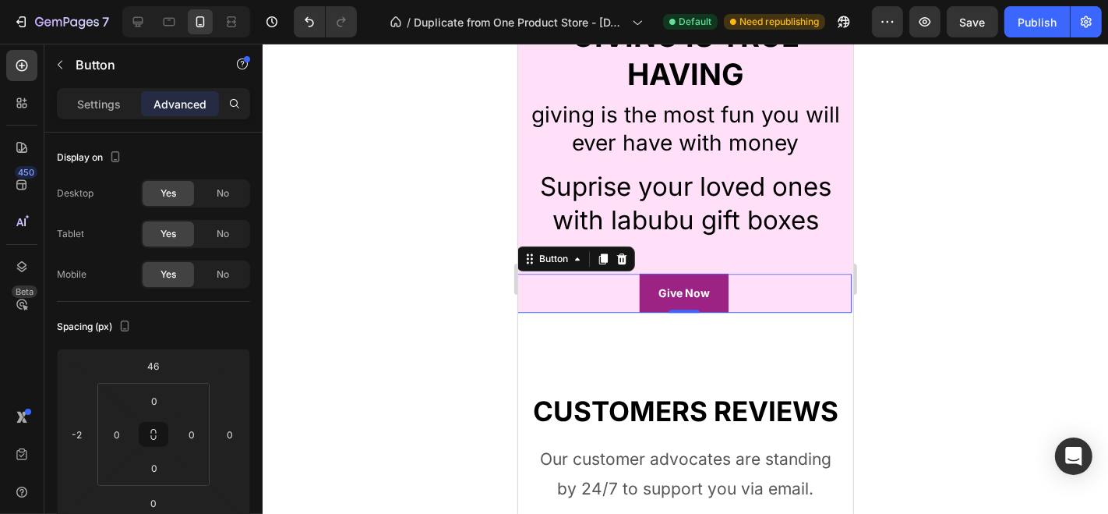
click at [719, 289] on div "Give Now Button 0" at bounding box center [683, 292] width 335 height 38
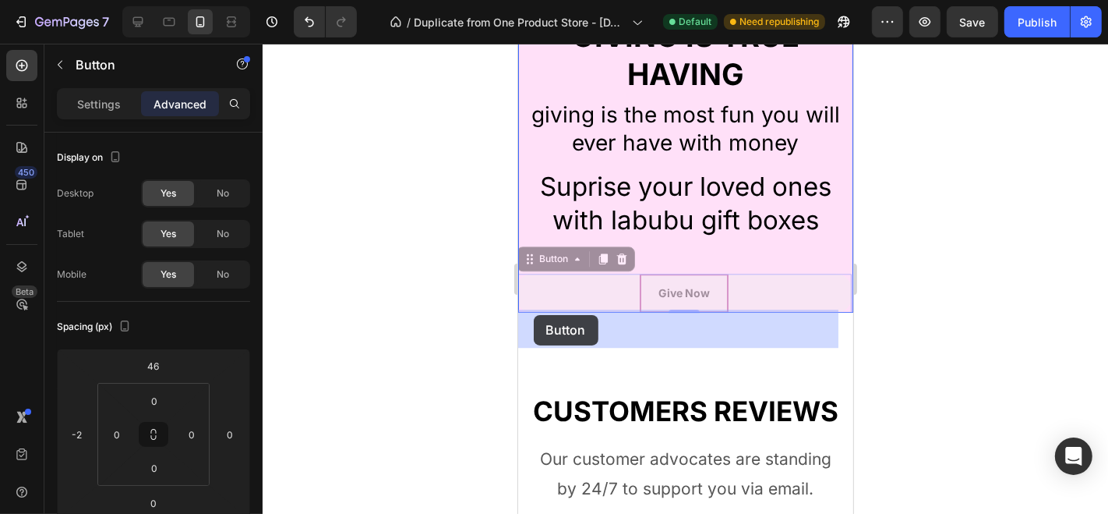
drag, startPoint x: 528, startPoint y: 256, endPoint x: 533, endPoint y: 314, distance: 57.9
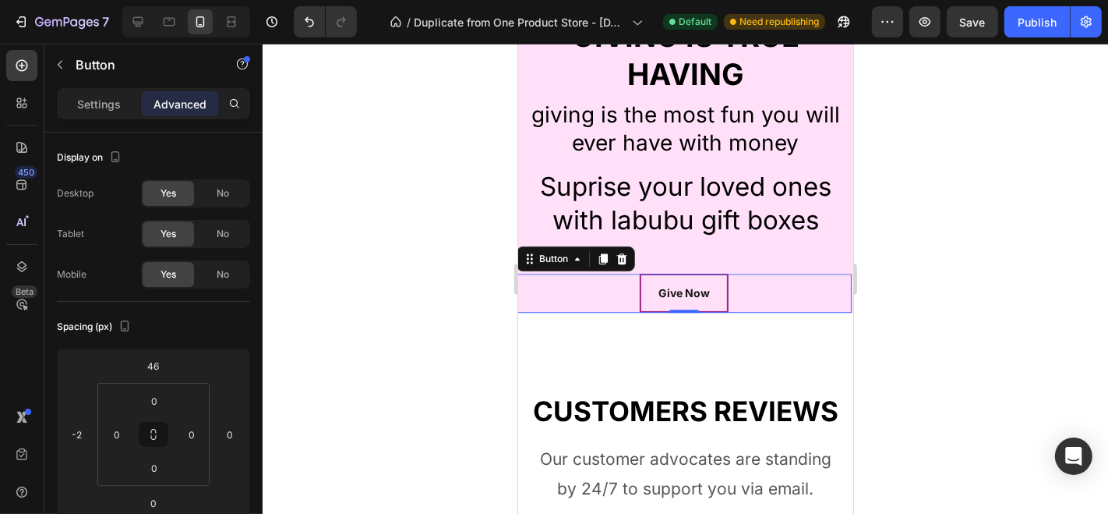
click at [601, 291] on div "Give Now Button 0" at bounding box center [683, 292] width 335 height 38
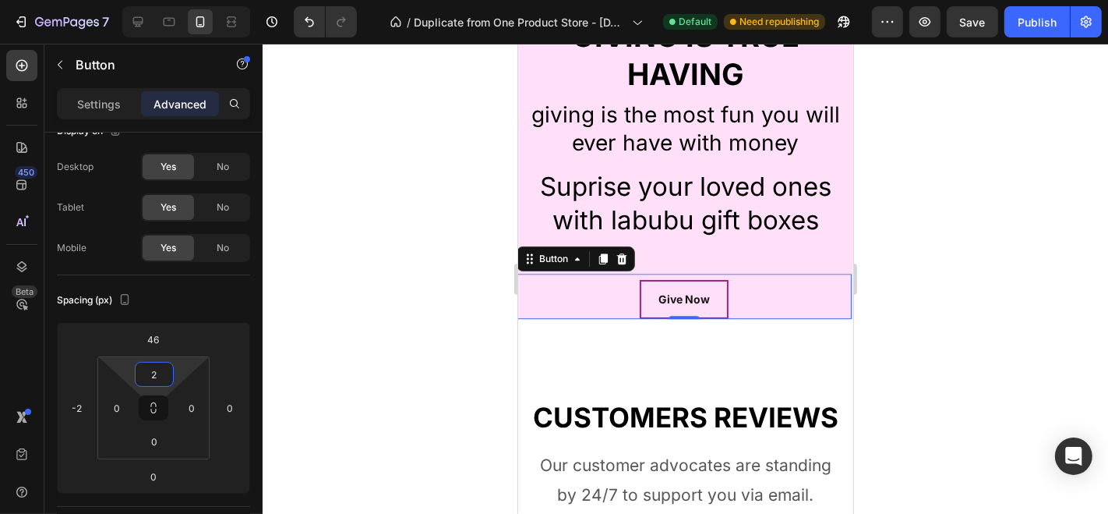
type input "0"
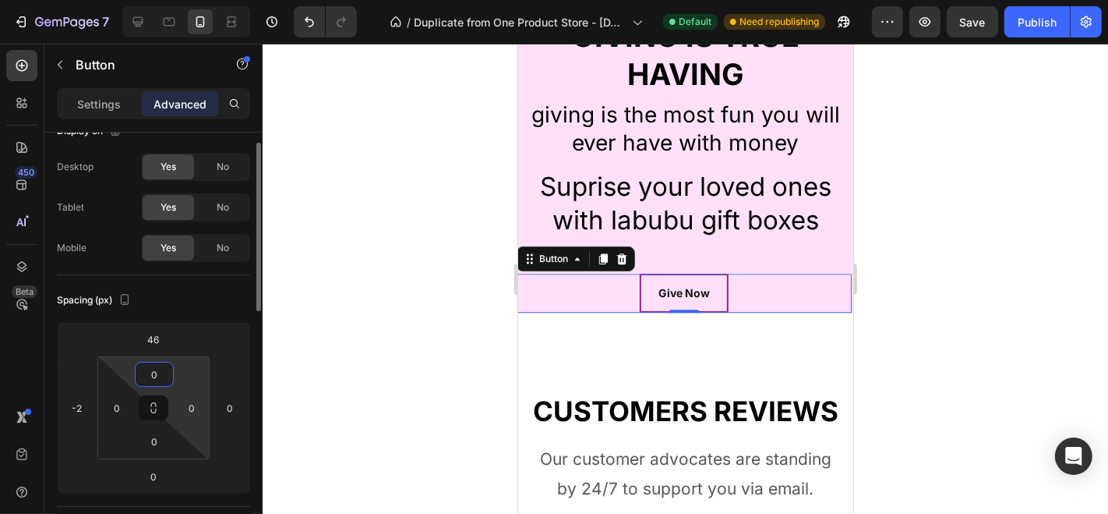
drag, startPoint x: 173, startPoint y: 370, endPoint x: 171, endPoint y: 390, distance: 19.5
click at [171, 0] on html "7 / Duplicate from One Product Store - [DATE] 15:53:47 Default Need republishin…" at bounding box center [554, 0] width 1108 height 0
drag, startPoint x: 175, startPoint y: 368, endPoint x: 175, endPoint y: 401, distance: 33.5
click at [175, 0] on html "7 / Duplicate from One Product Store - [DATE] 15:53:47 Default Need republishin…" at bounding box center [554, 0] width 1108 height 0
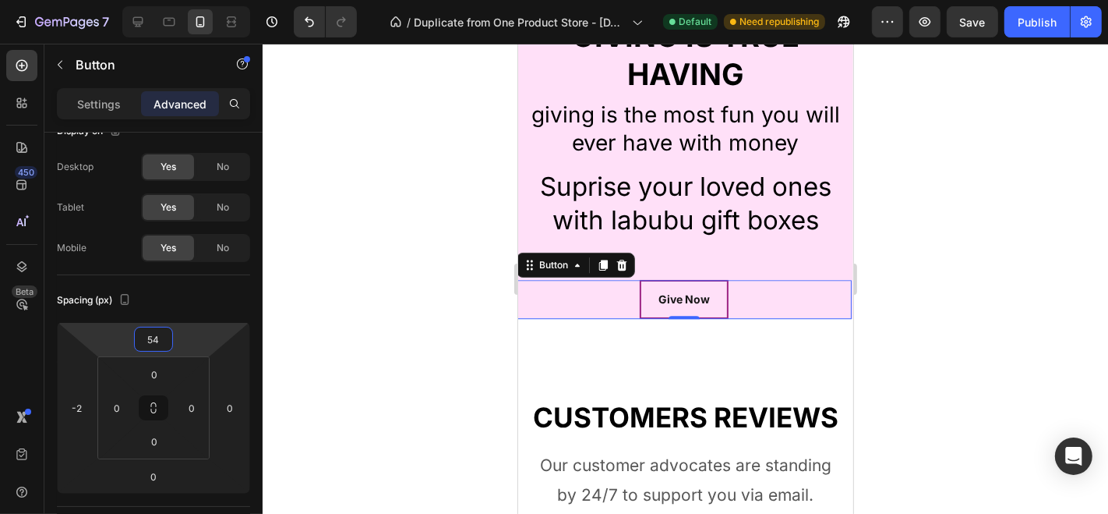
type input "62"
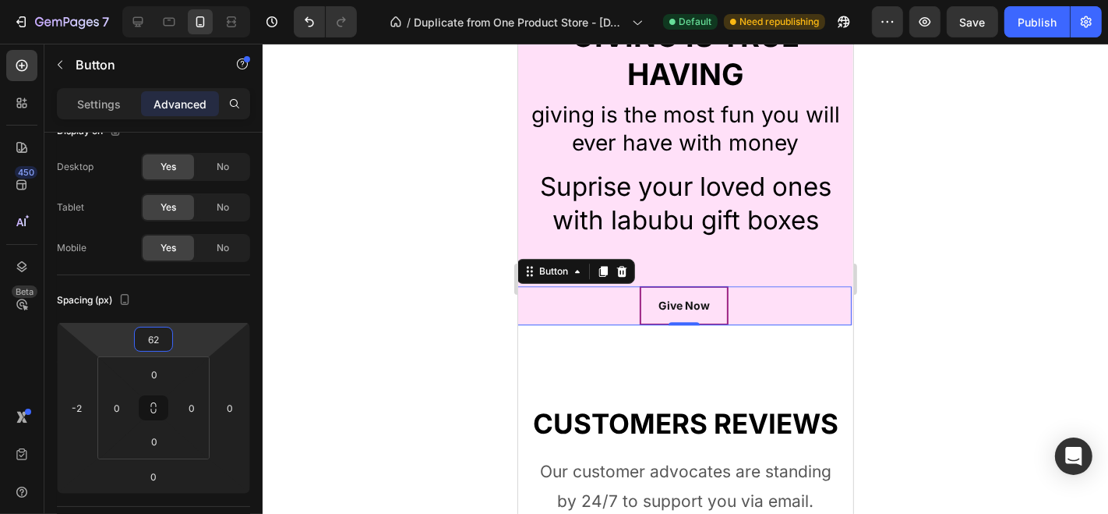
click at [178, 0] on html "7 / Duplicate from One Product Store - [DATE] 15:53:47 Default Need republishin…" at bounding box center [554, 0] width 1108 height 0
click at [175, 0] on html "7 / Duplicate from One Product Store - [DATE] 15:53:47 Default Need republishin…" at bounding box center [554, 0] width 1108 height 0
click at [177, 0] on html "7 / Duplicate from One Product Store - [DATE] 15:53:47 Default Need republishin…" at bounding box center [554, 0] width 1108 height 0
click at [161, 373] on input "0" at bounding box center [154, 373] width 31 height 23
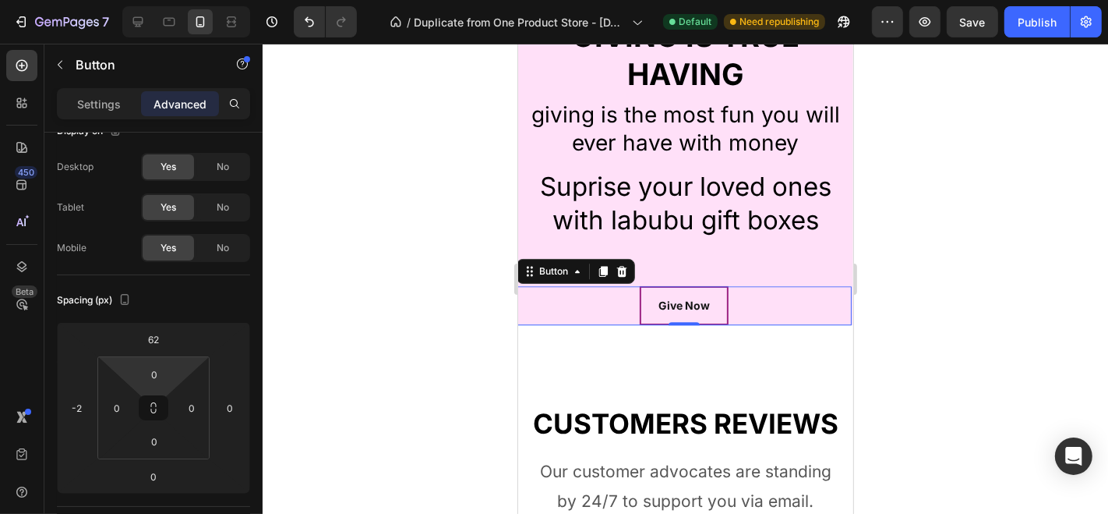
drag, startPoint x: 175, startPoint y: 372, endPoint x: 177, endPoint y: 408, distance: 36.7
click at [177, 0] on html "7 / Duplicate from One Product Store - [DATE] 15:53:47 Default Need republishin…" at bounding box center [554, 0] width 1108 height 0
click at [162, 376] on input "0" at bounding box center [154, 373] width 31 height 23
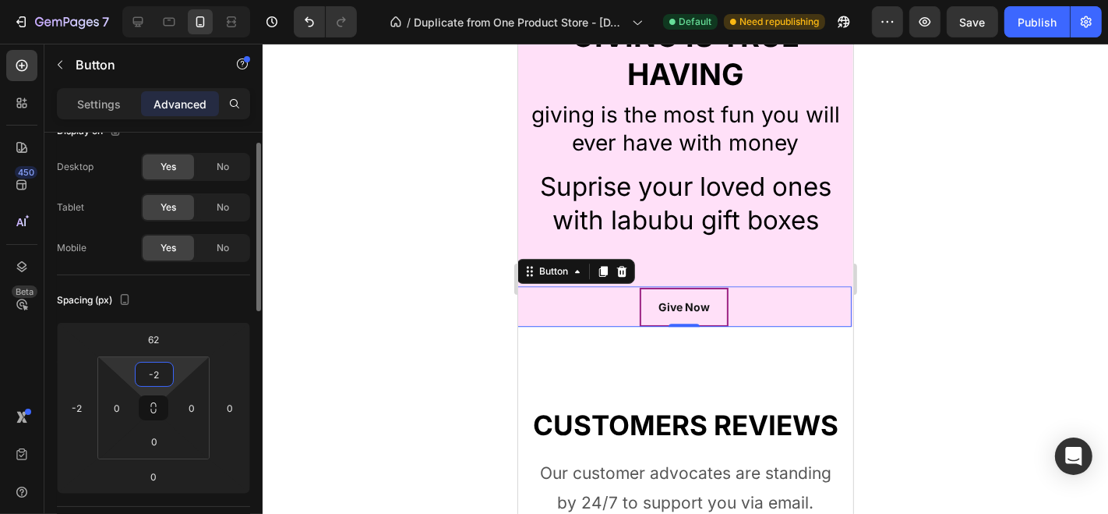
type input "-"
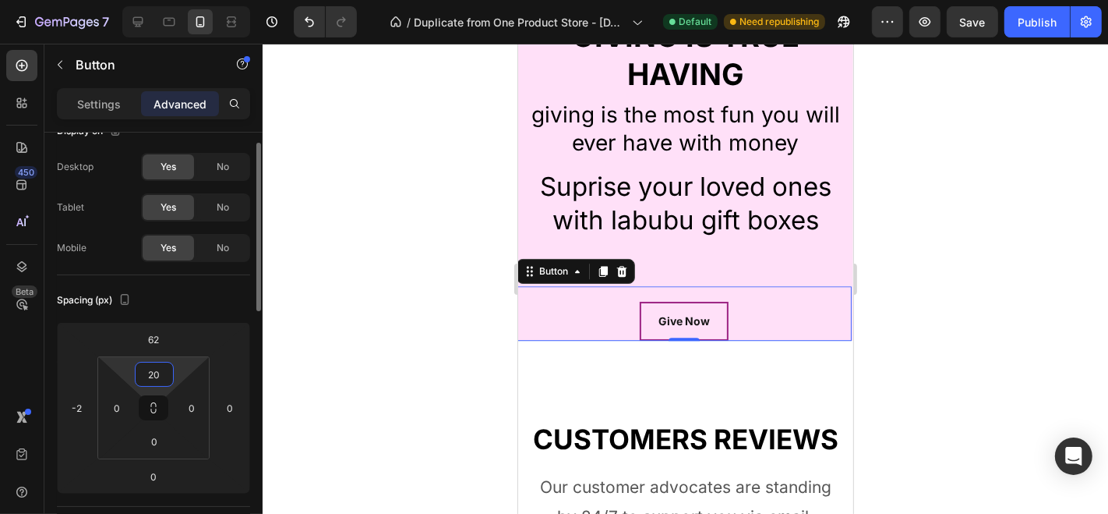
type input "2"
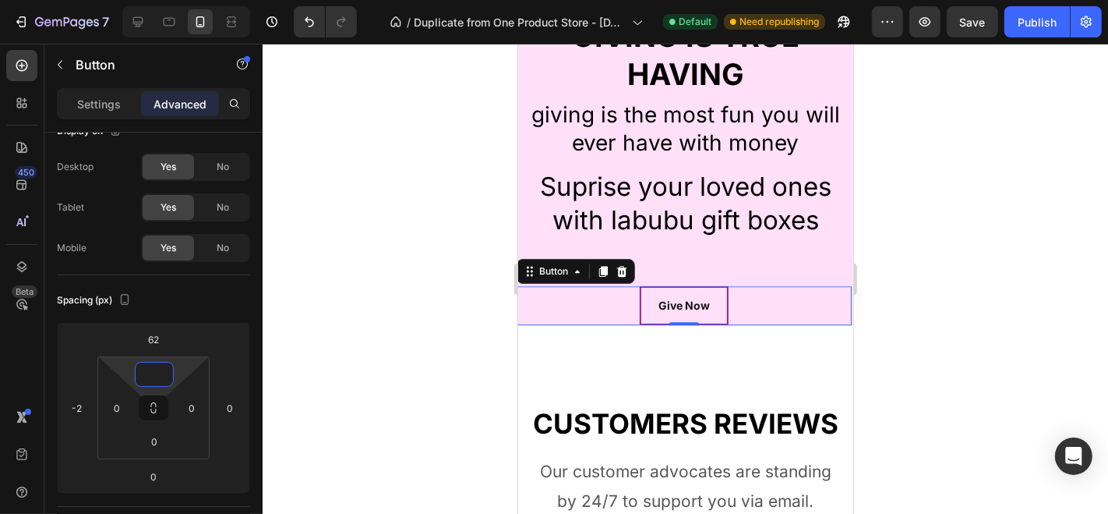
click at [482, 225] on div at bounding box center [686, 279] width 846 height 470
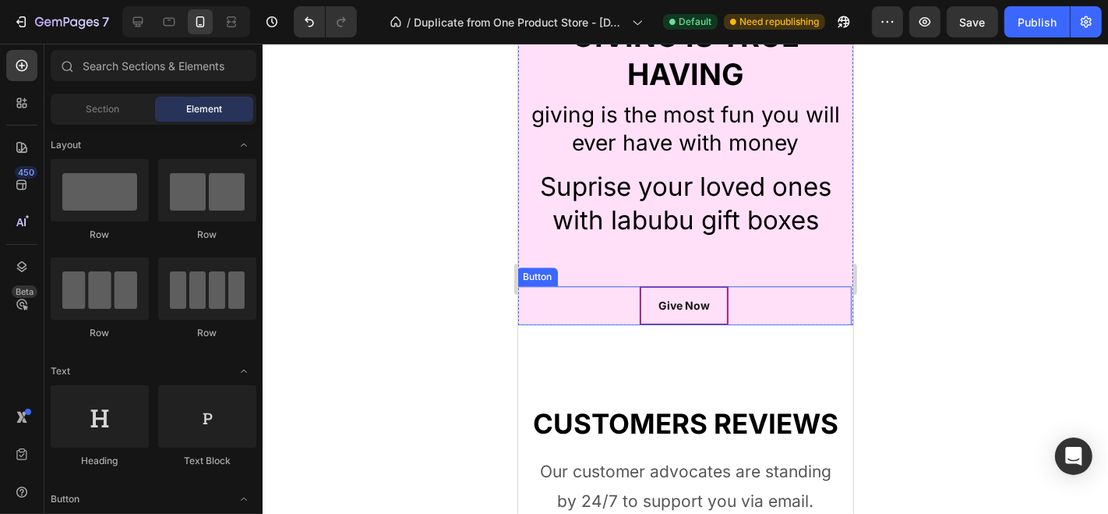
click at [601, 305] on div "Give Now Button" at bounding box center [683, 304] width 335 height 38
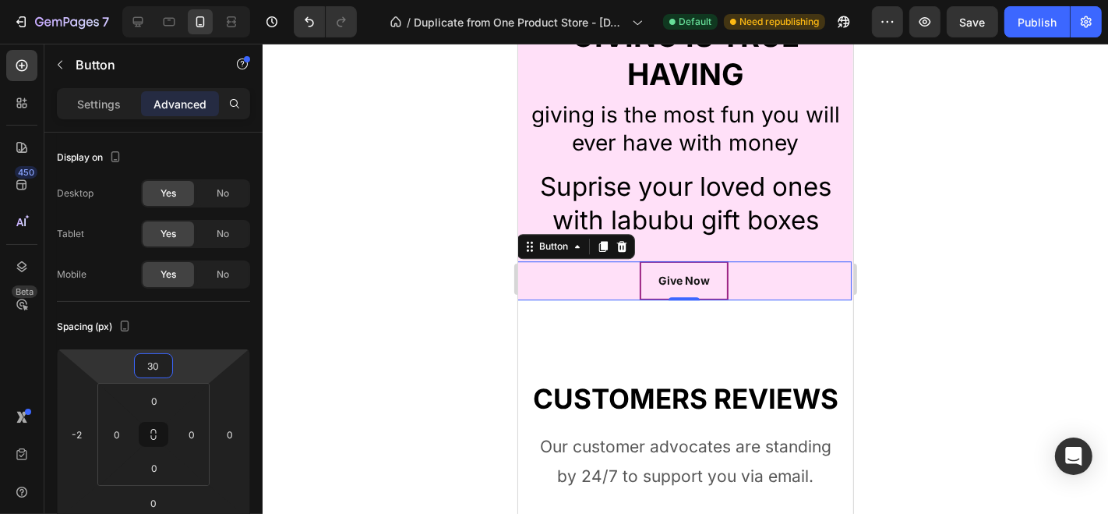
type input "28"
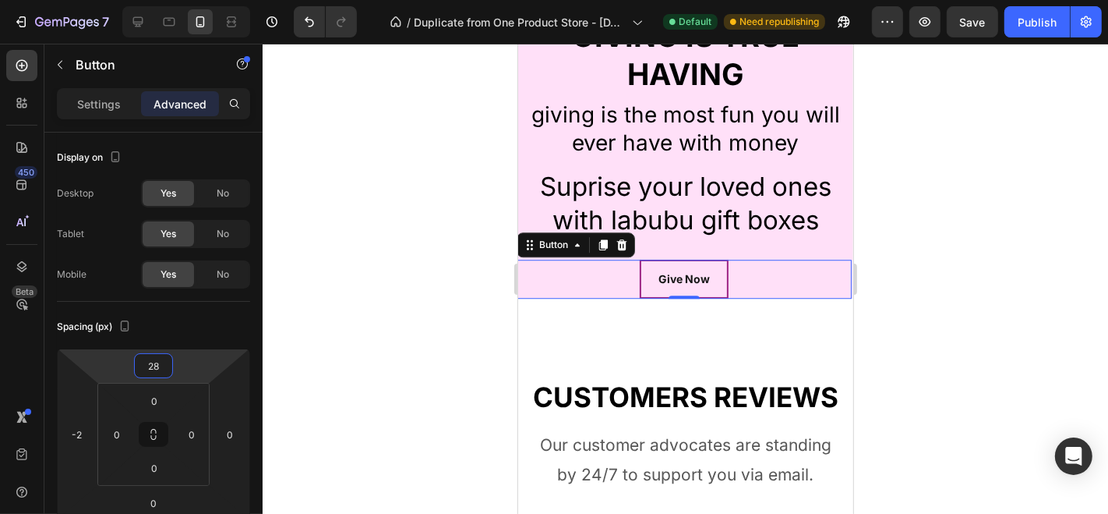
drag, startPoint x: 178, startPoint y: 372, endPoint x: 181, endPoint y: 386, distance: 14.4
click at [181, 0] on html "7 / Duplicate from One Product Store - [DATE] 15:53:47 Default Need republishin…" at bounding box center [554, 0] width 1108 height 0
click at [358, 315] on div at bounding box center [686, 279] width 846 height 470
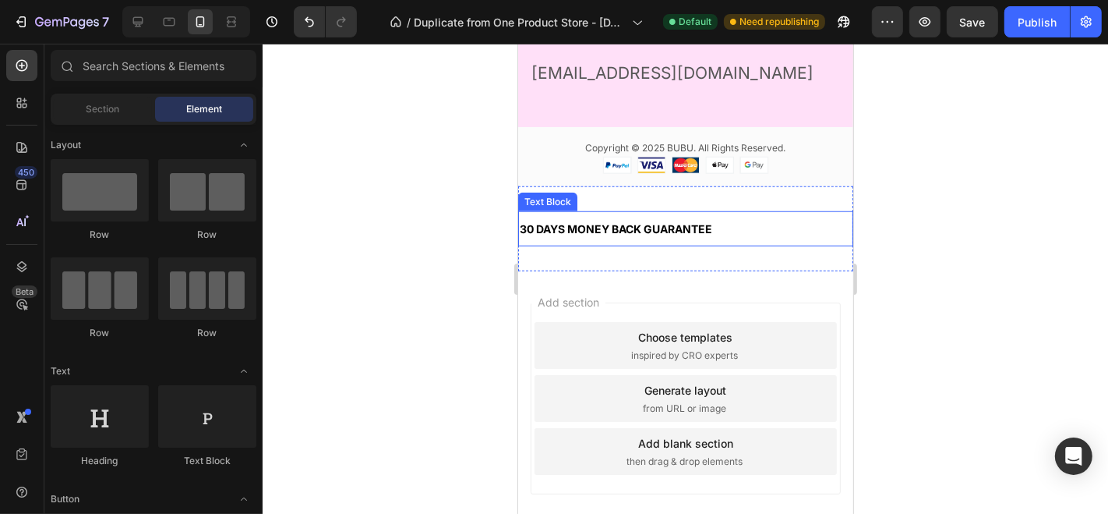
scroll to position [6199, 0]
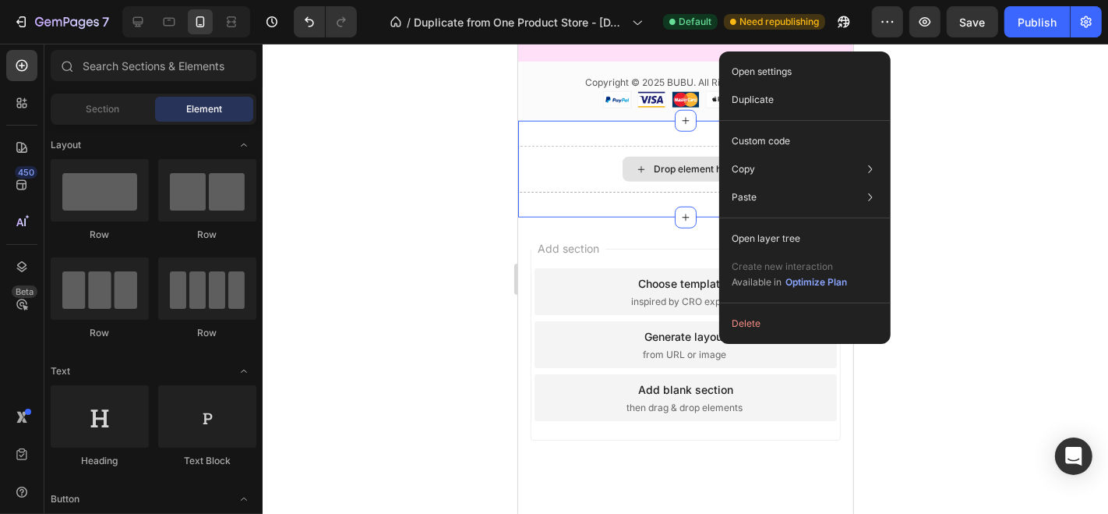
click at [581, 182] on div "Drop element here" at bounding box center [684, 168] width 335 height 47
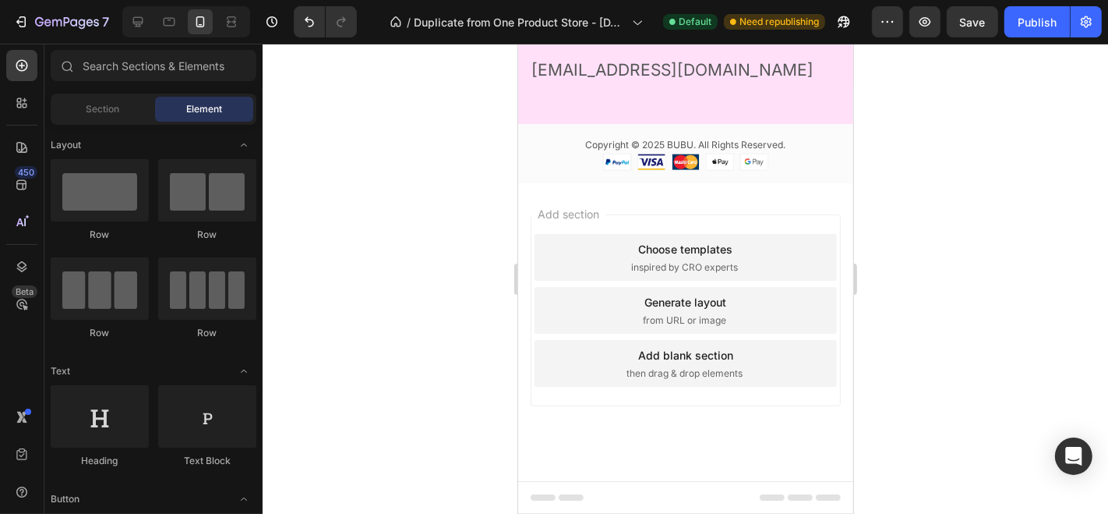
scroll to position [6161, 0]
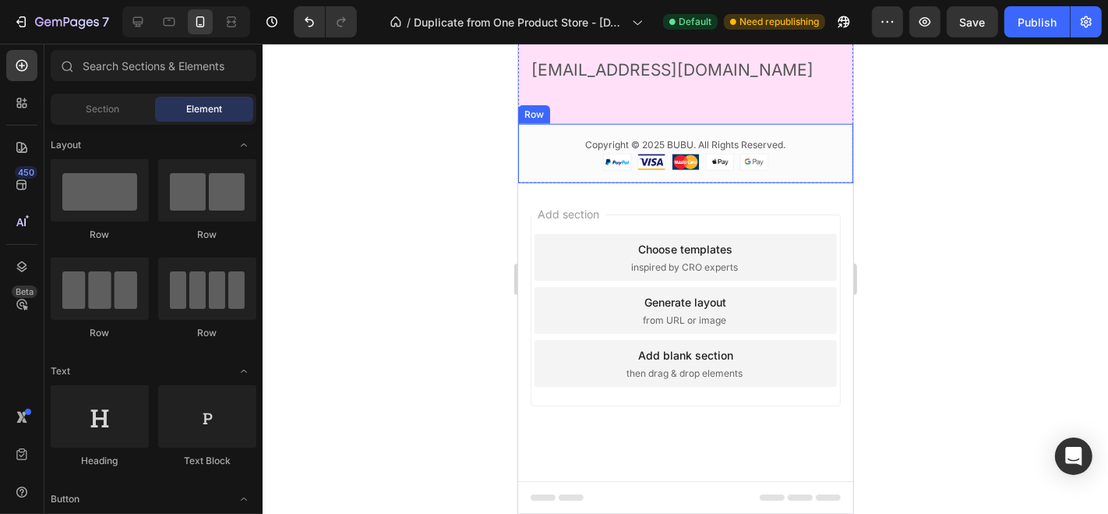
click at [817, 175] on div "Copyright © 2025 BUBU. All Rights Reserved. Text block Image Row Row" at bounding box center [684, 153] width 335 height 60
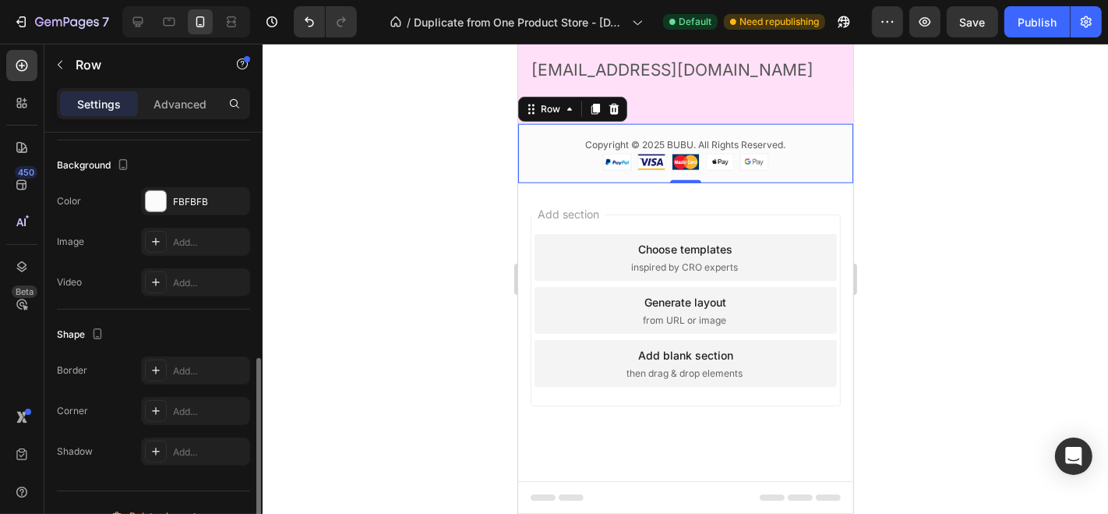
scroll to position [465, 0]
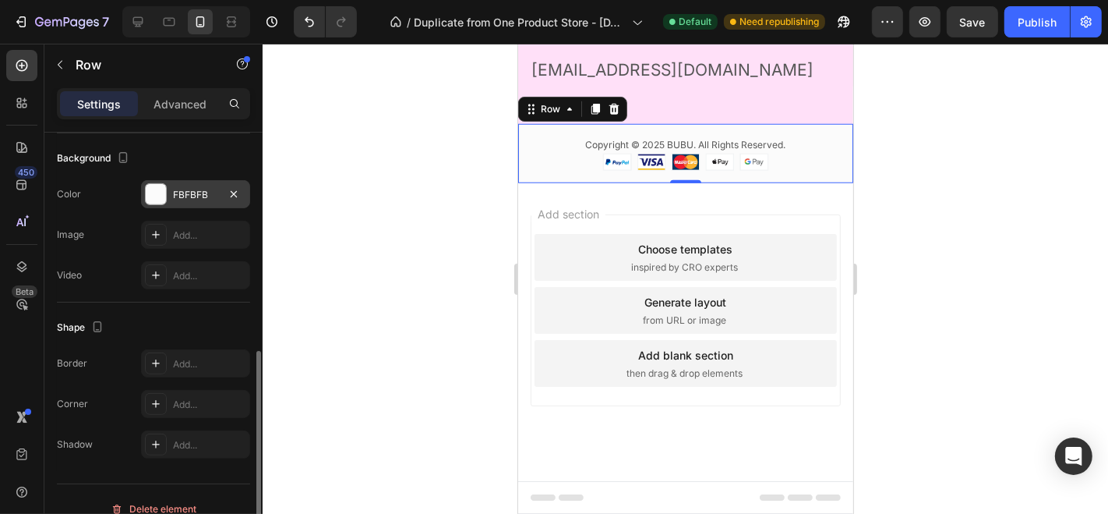
click at [156, 180] on div "FBFBFB" at bounding box center [195, 194] width 109 height 28
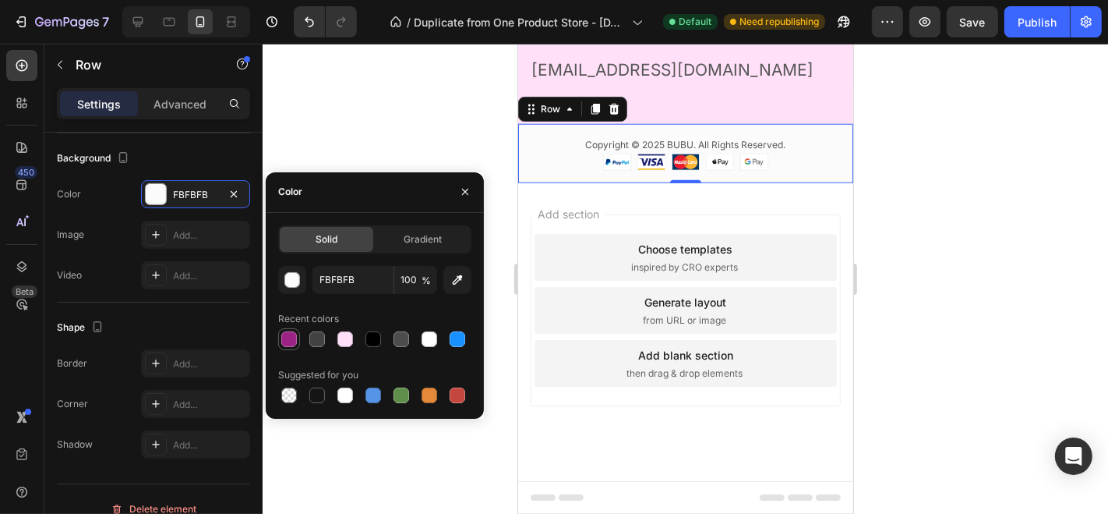
click at [295, 340] on div at bounding box center [289, 339] width 16 height 16
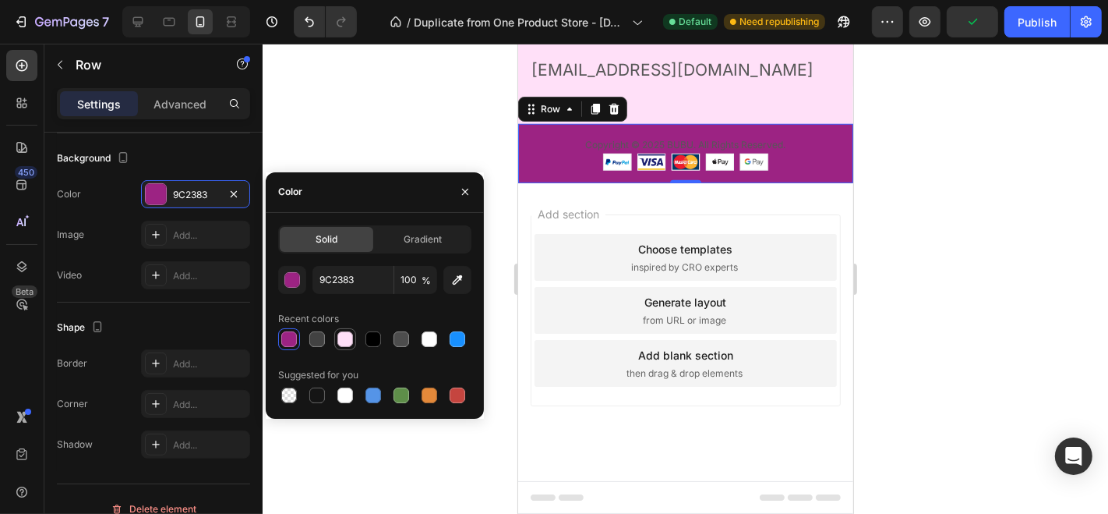
click at [347, 337] on div at bounding box center [345, 339] width 16 height 16
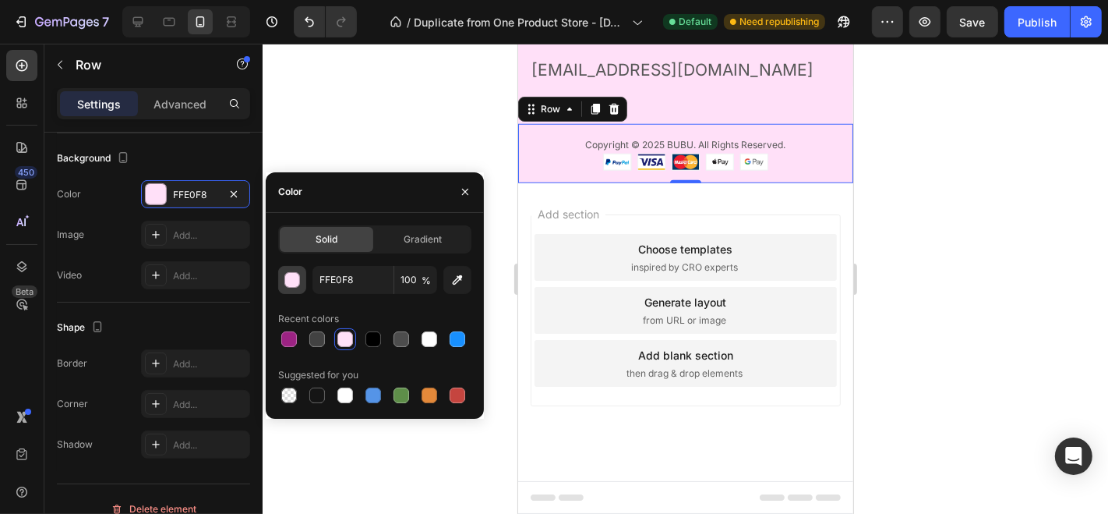
click at [288, 280] on div "button" at bounding box center [293, 281] width 16 height 16
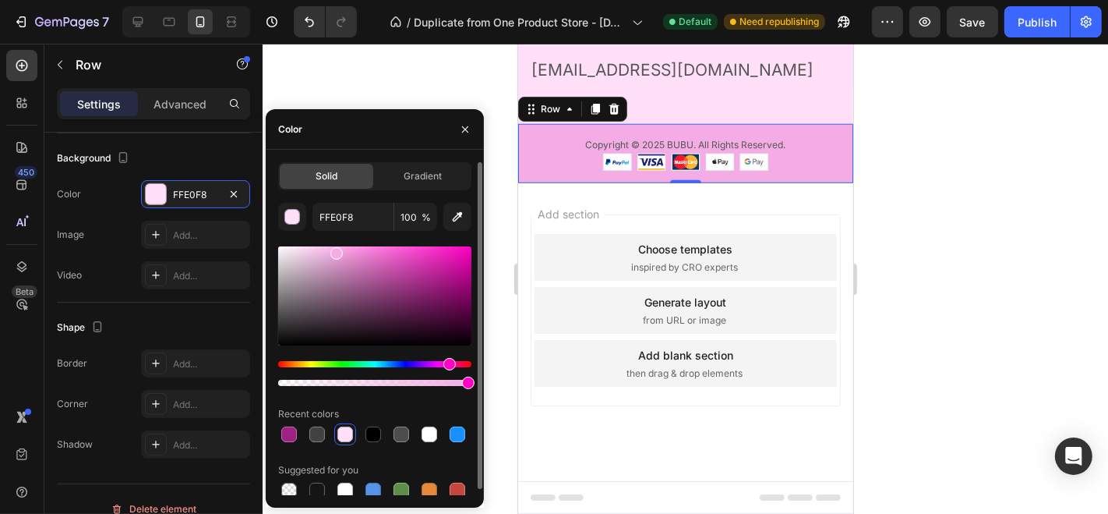
drag, startPoint x: 309, startPoint y: 274, endPoint x: 336, endPoint y: 250, distance: 36.4
click at [336, 250] on div at bounding box center [374, 295] width 193 height 99
type input "F4ADE4"
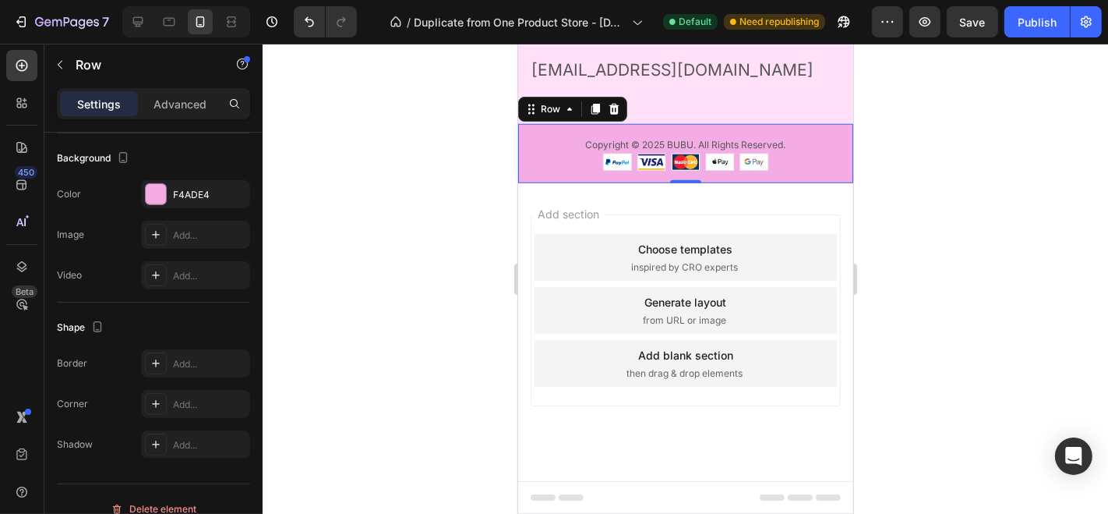
click at [487, 64] on div at bounding box center [686, 279] width 846 height 470
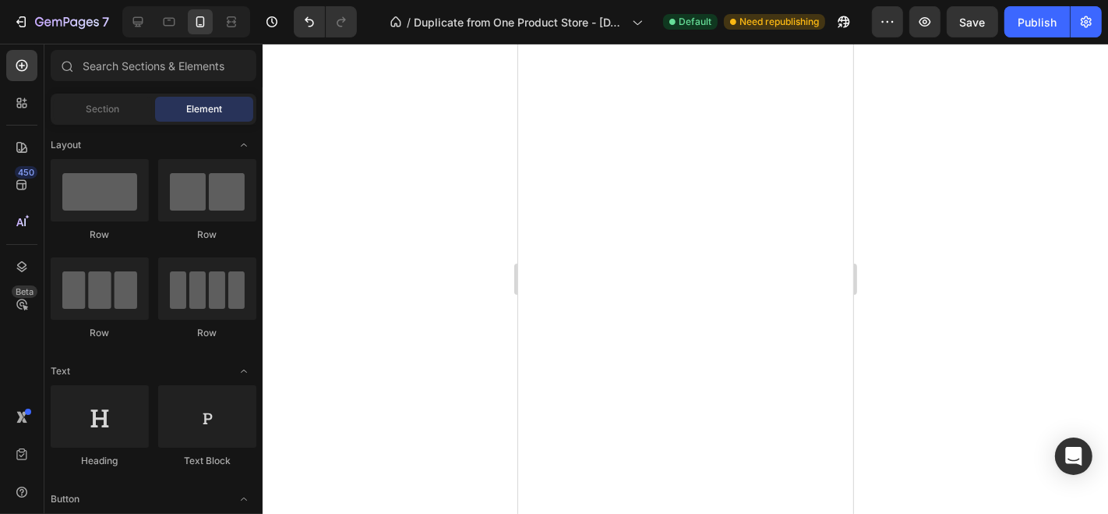
scroll to position [0, 0]
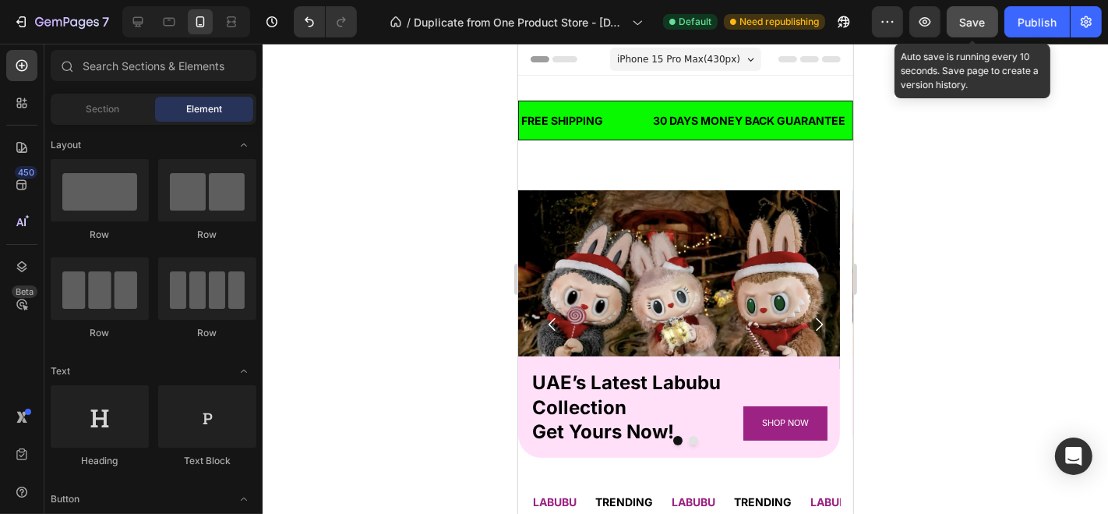
click at [965, 21] on span "Save" at bounding box center [973, 22] width 26 height 13
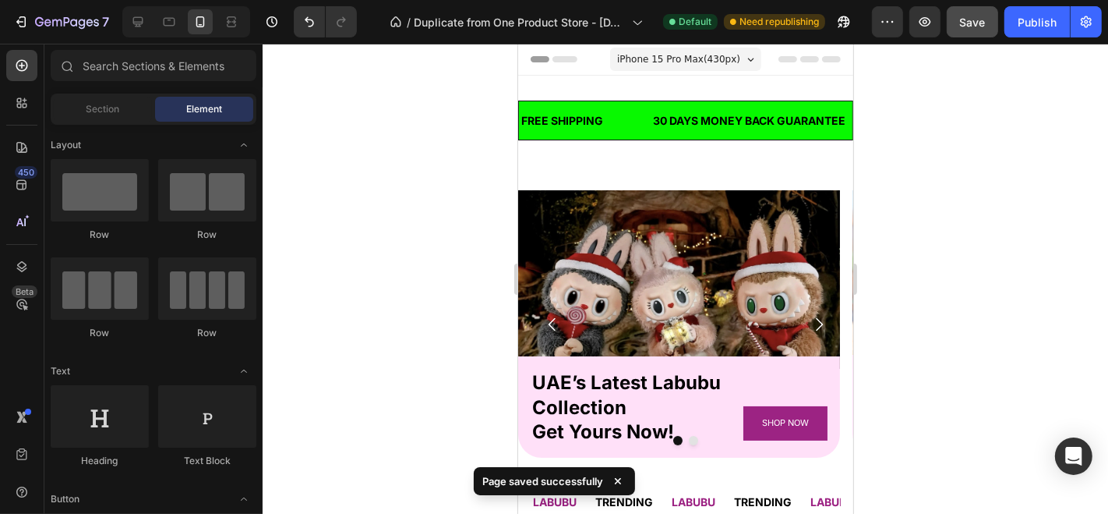
click at [675, 60] on span "iPhone 15 Pro Max ( 430 px)" at bounding box center [677, 59] width 123 height 16
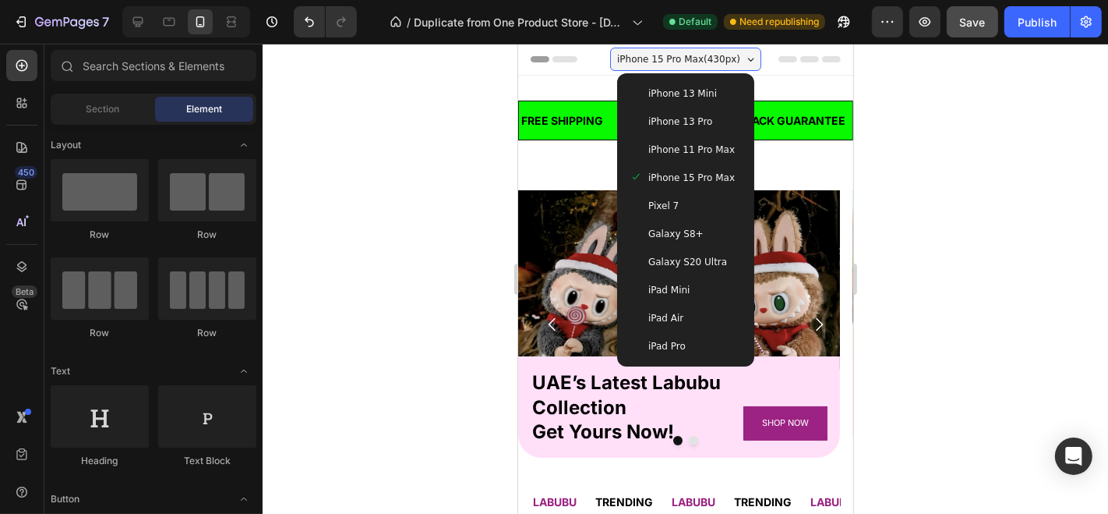
click at [675, 117] on span "iPhone 13 Pro" at bounding box center [680, 121] width 64 height 16
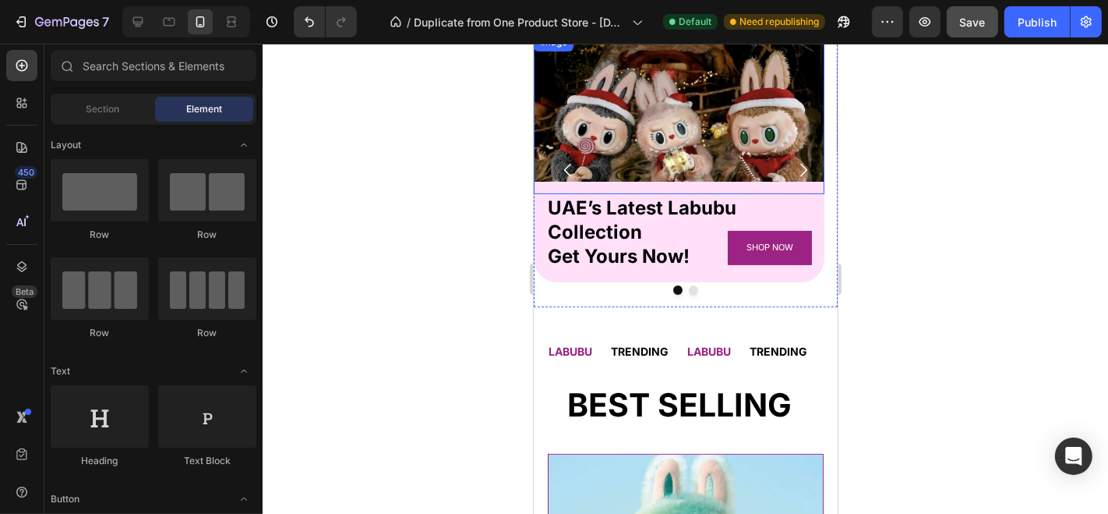
scroll to position [154, 0]
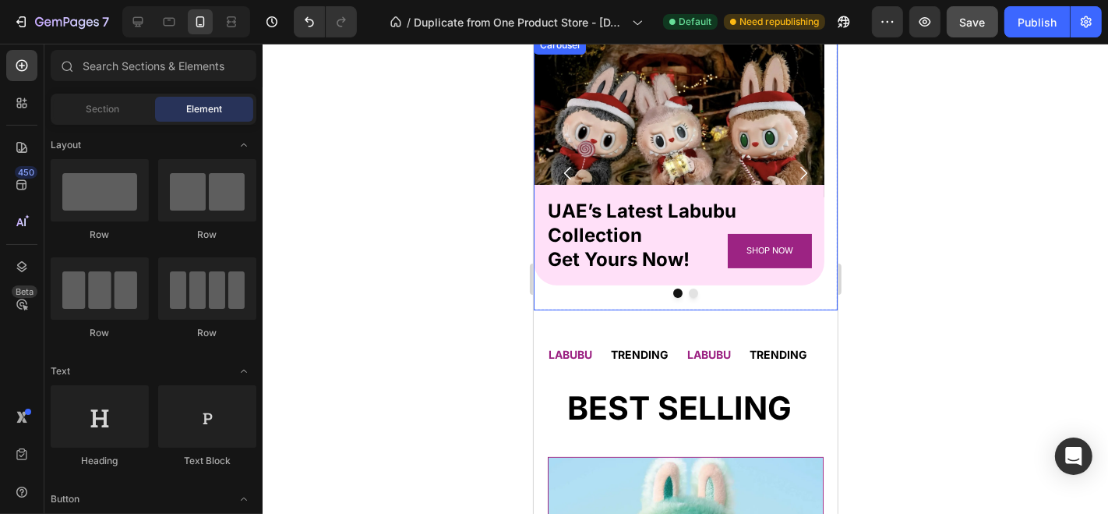
click at [794, 168] on icon "Carousel Next Arrow" at bounding box center [802, 172] width 19 height 19
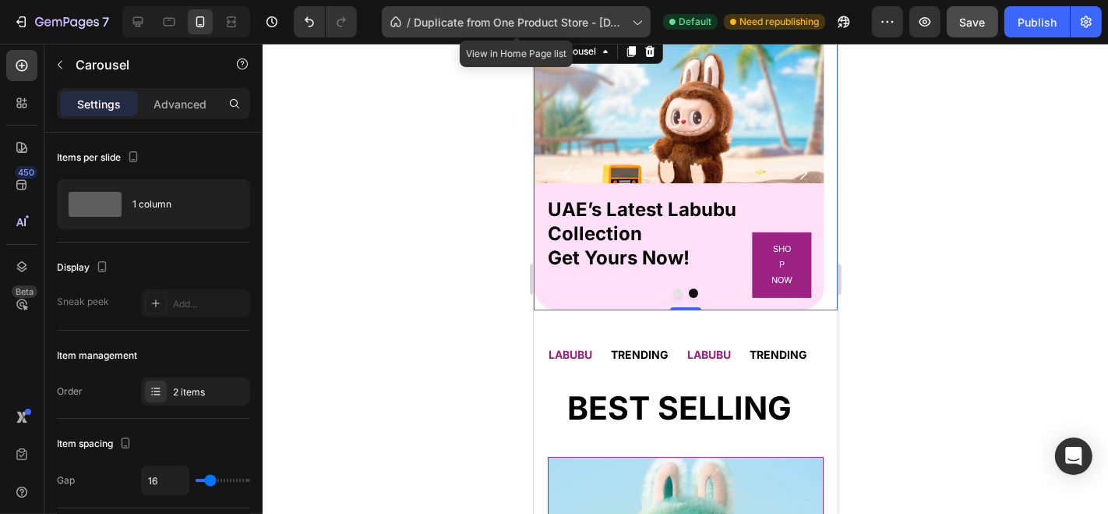
click at [620, 27] on span "Duplicate from One Product Store - [DATE] 15:53:47" at bounding box center [520, 22] width 212 height 16
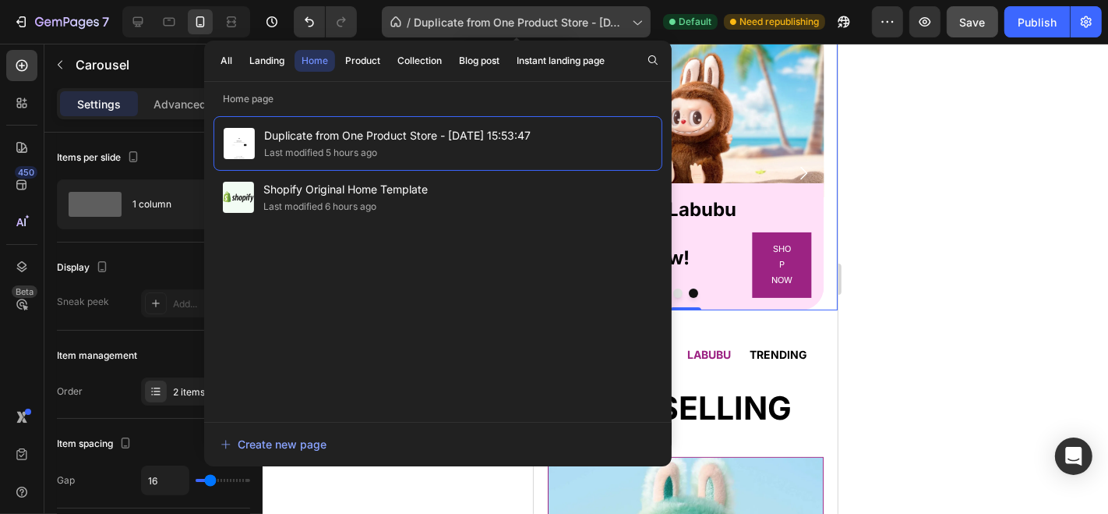
click at [599, 25] on span "Duplicate from One Product Store - [DATE] 15:53:47" at bounding box center [520, 22] width 212 height 16
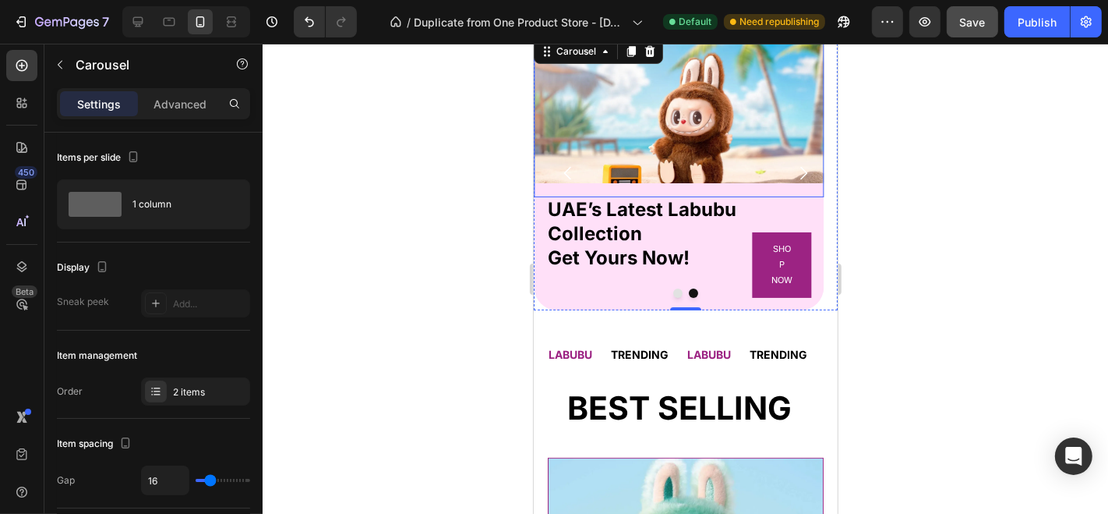
scroll to position [0, 0]
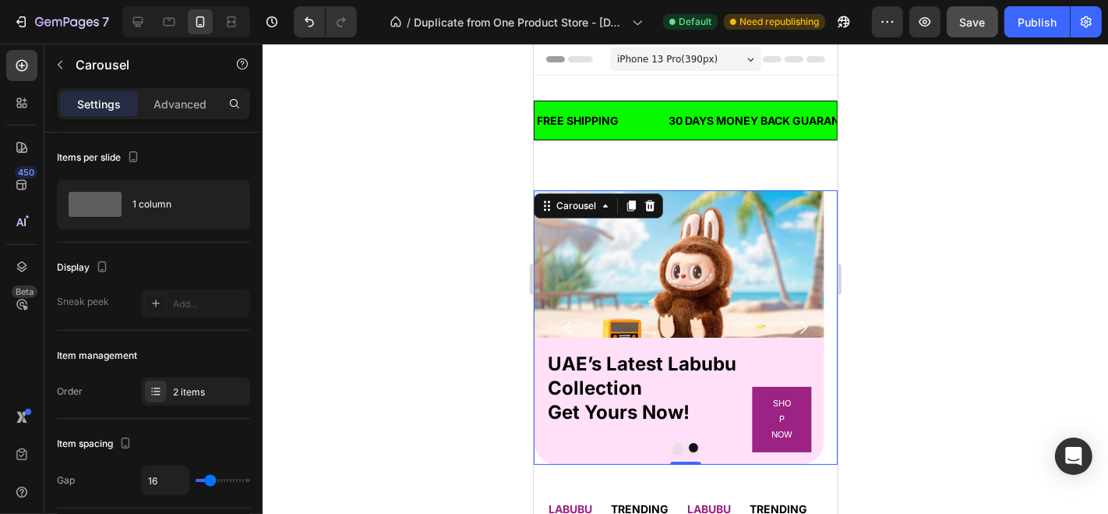
click at [694, 53] on span "iPhone 13 Pro ( 390 px)" at bounding box center [666, 59] width 101 height 16
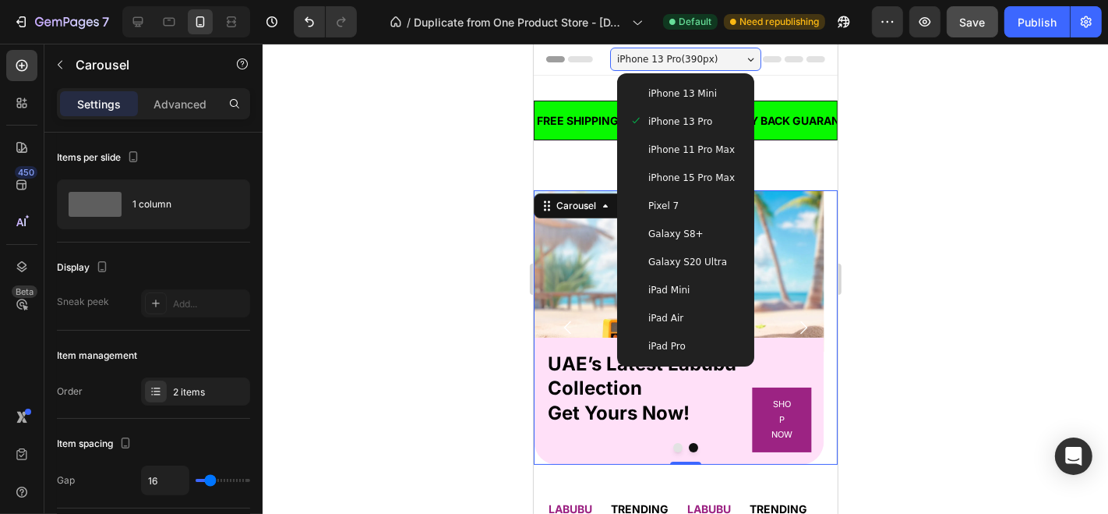
click at [677, 176] on span "iPhone 15 Pro Max" at bounding box center [691, 177] width 87 height 16
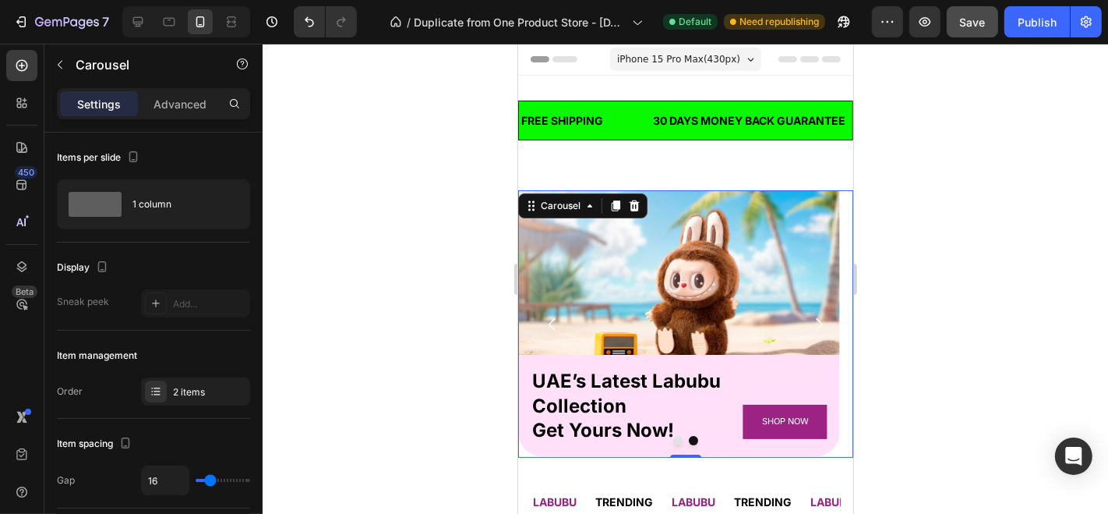
click at [669, 59] on span "iPhone 15 Pro Max ( 430 px)" at bounding box center [677, 59] width 123 height 16
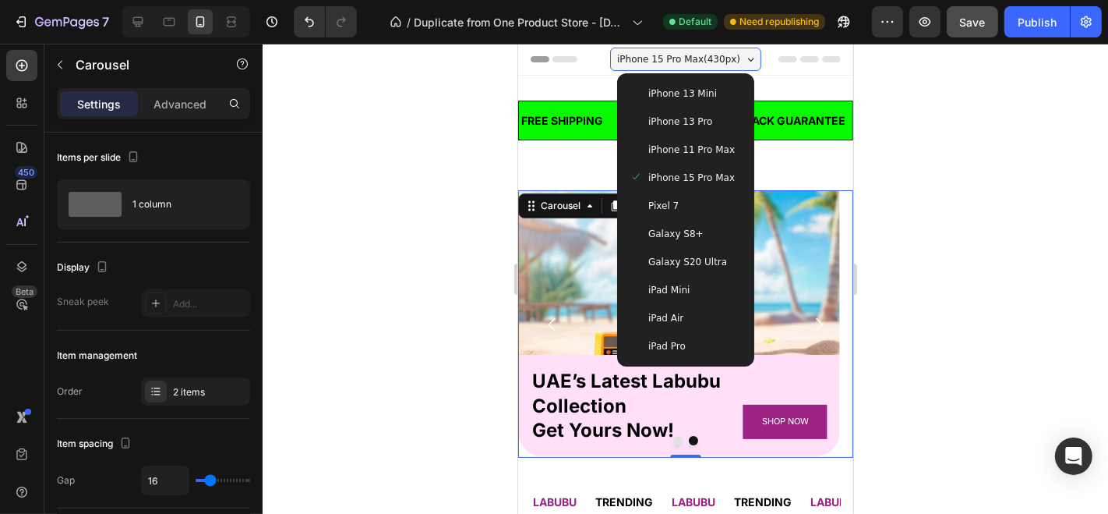
click at [694, 122] on span "iPhone 13 Pro" at bounding box center [680, 121] width 64 height 16
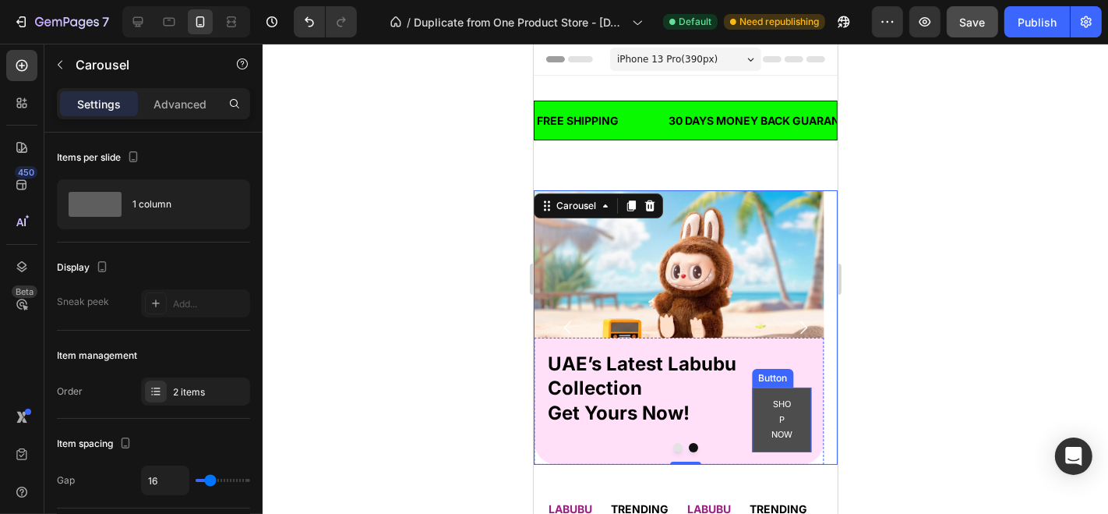
click at [762, 400] on button "SHOP NOW" at bounding box center [781, 419] width 60 height 65
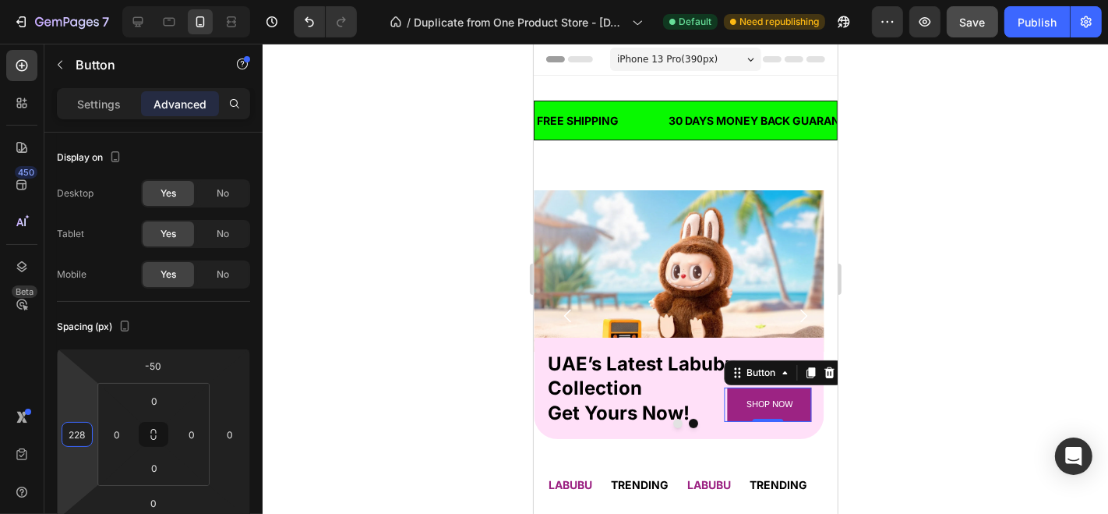
type input "230"
drag, startPoint x: 94, startPoint y: 426, endPoint x: 94, endPoint y: 442, distance: 15.6
click at [94, 0] on html "7 / Duplicate from One Product Store - Aug 26, 15:53:47 Default Need republishi…" at bounding box center [554, 0] width 1108 height 0
click at [628, 59] on span "iPhone 13 Pro ( 390 px)" at bounding box center [666, 59] width 101 height 16
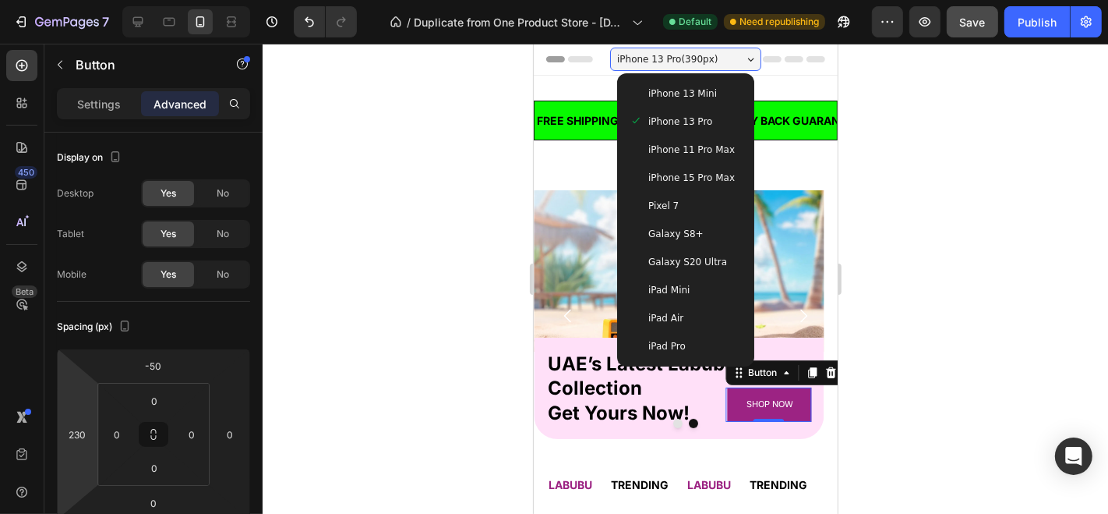
click at [655, 168] on div "iPhone 15 Pro Max" at bounding box center [685, 177] width 125 height 28
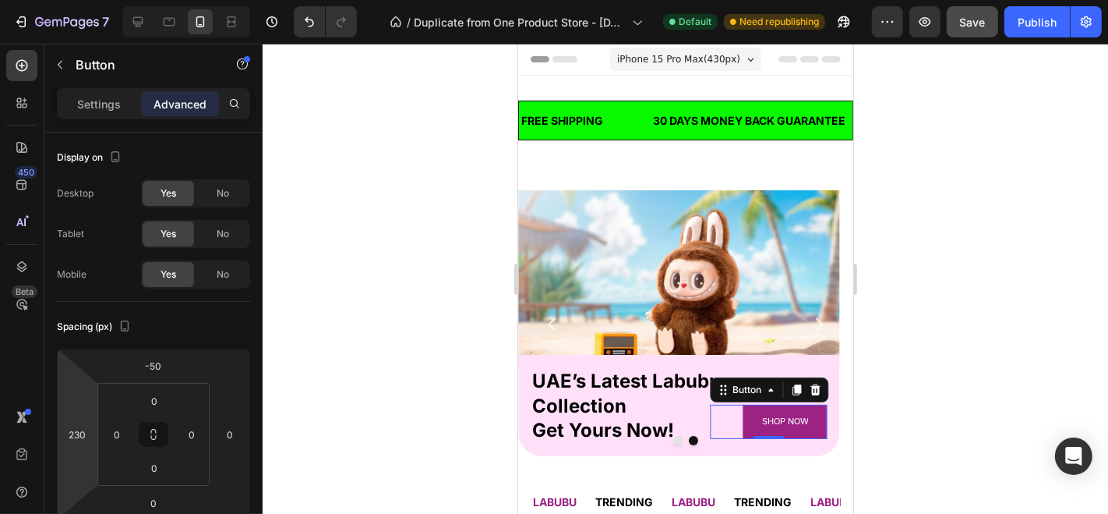
click at [704, 60] on span "iPhone 15 Pro Max ( 430 px)" at bounding box center [677, 59] width 123 height 16
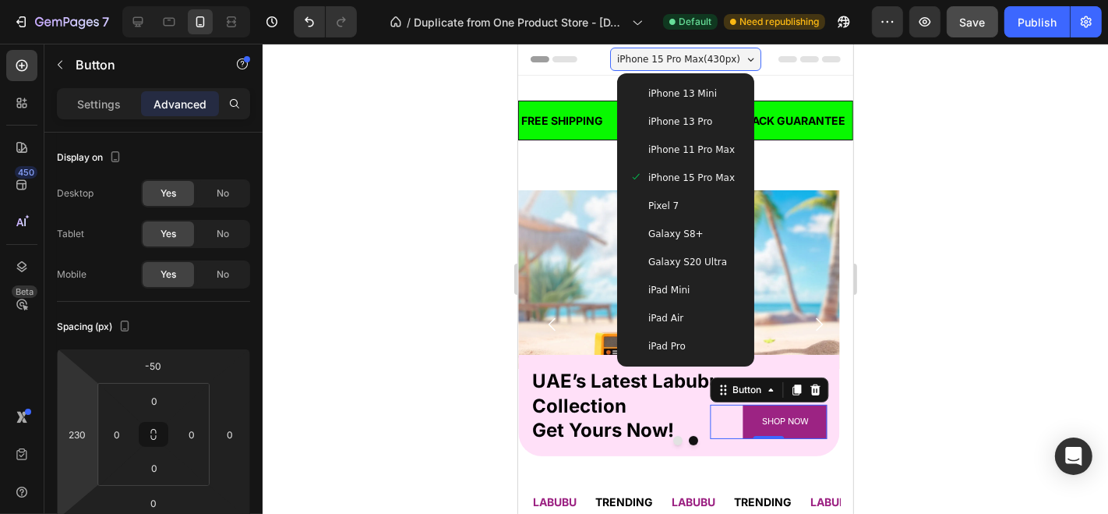
click at [676, 93] on span "iPhone 13 Mini" at bounding box center [682, 93] width 69 height 16
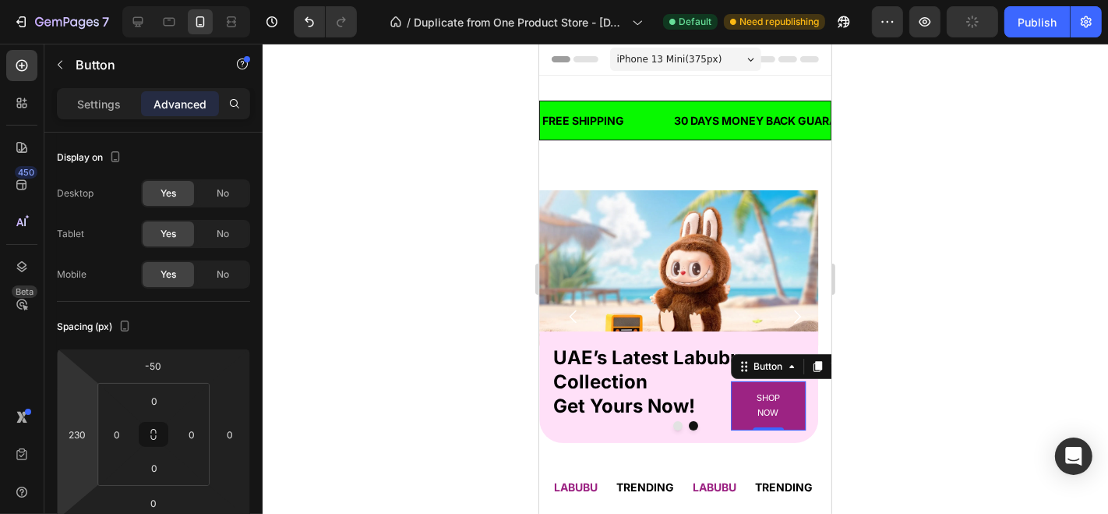
click at [676, 59] on span "iPhone 13 Mini ( 375 px)" at bounding box center [668, 59] width 105 height 16
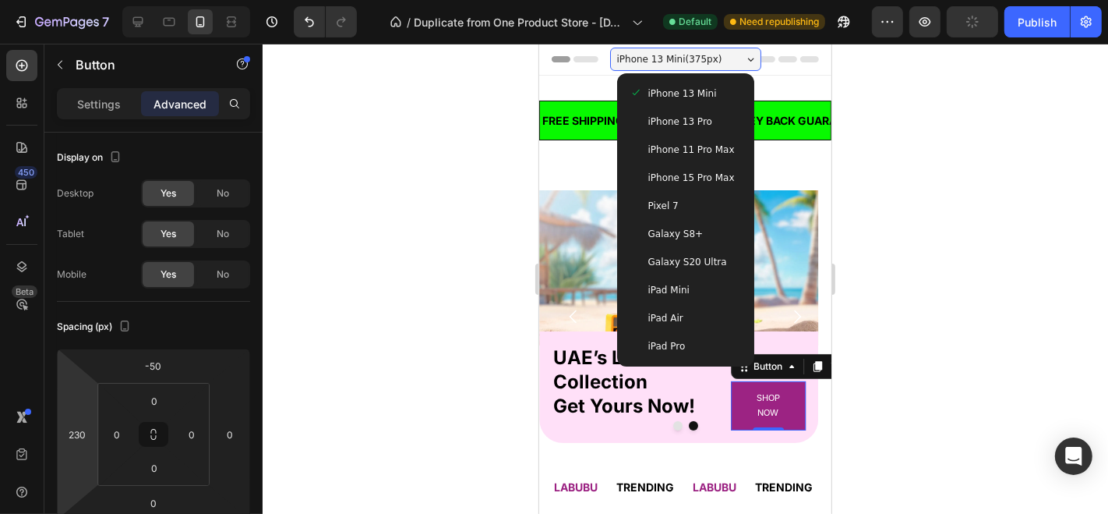
click at [673, 121] on span "iPhone 13 Pro" at bounding box center [680, 121] width 64 height 16
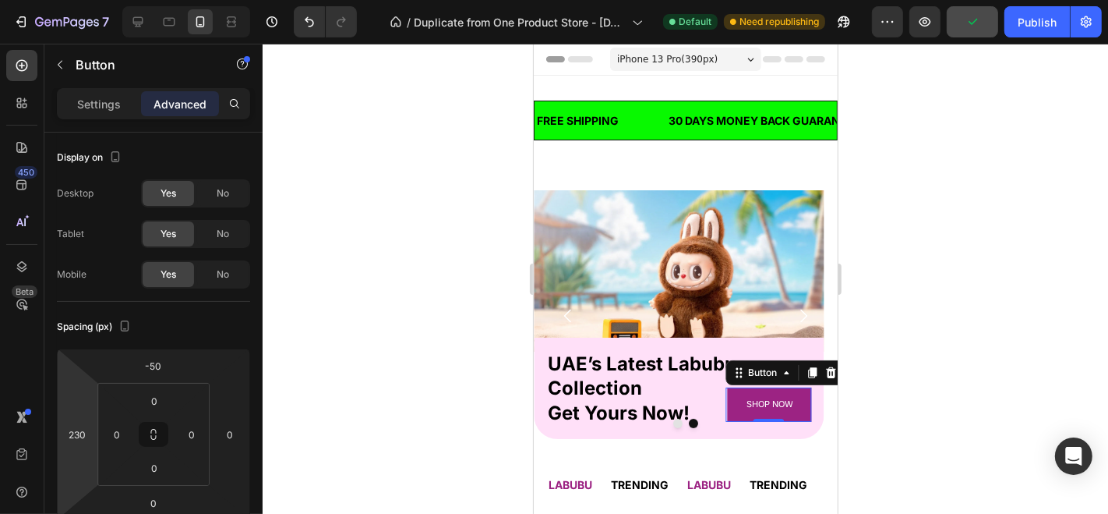
click at [682, 61] on span "iPhone 13 Pro ( 390 px)" at bounding box center [666, 59] width 101 height 16
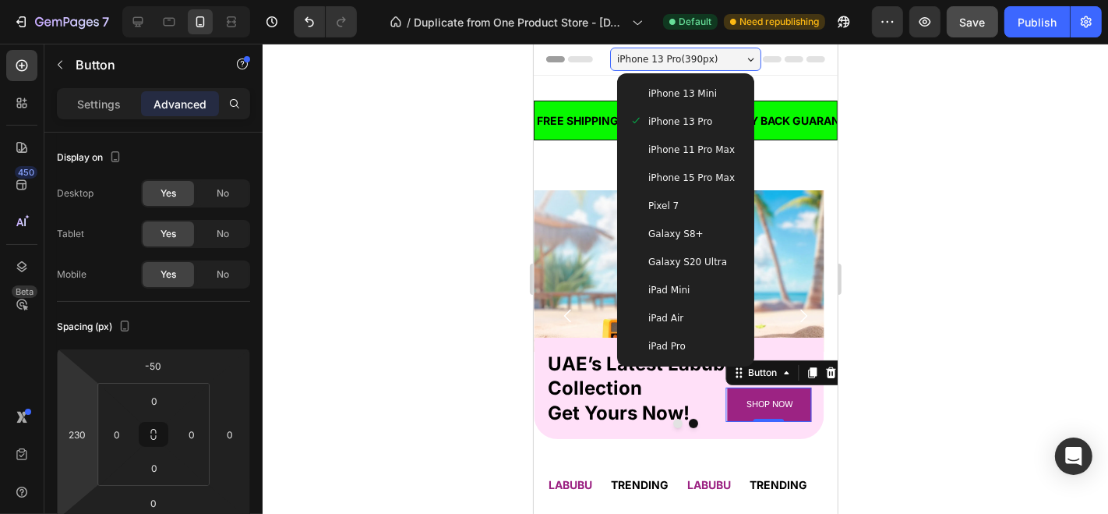
click at [675, 137] on div "iPhone 11 Pro Max" at bounding box center [685, 149] width 125 height 28
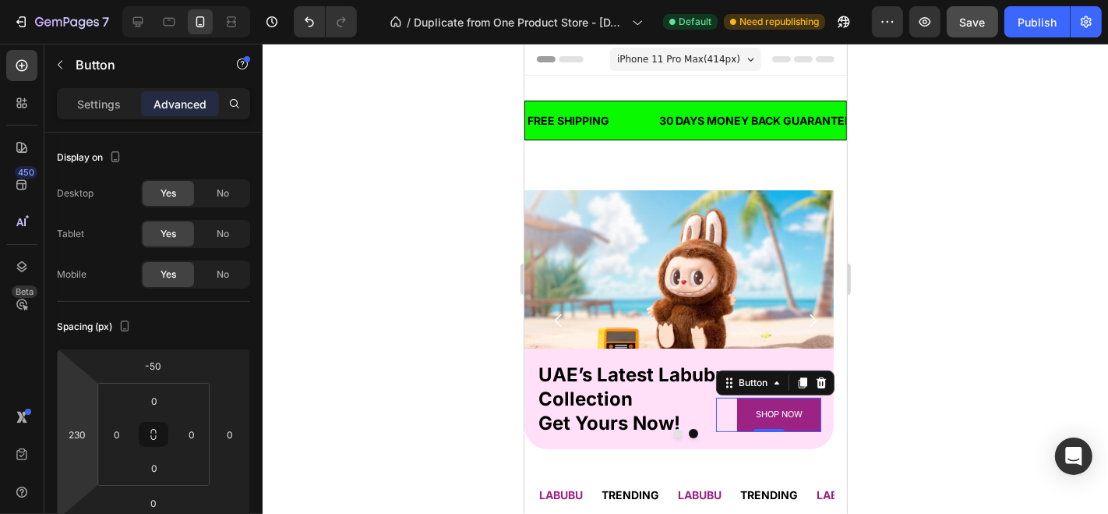
click at [694, 62] on span "iPhone 11 Pro Max ( 414 px)" at bounding box center [677, 59] width 123 height 16
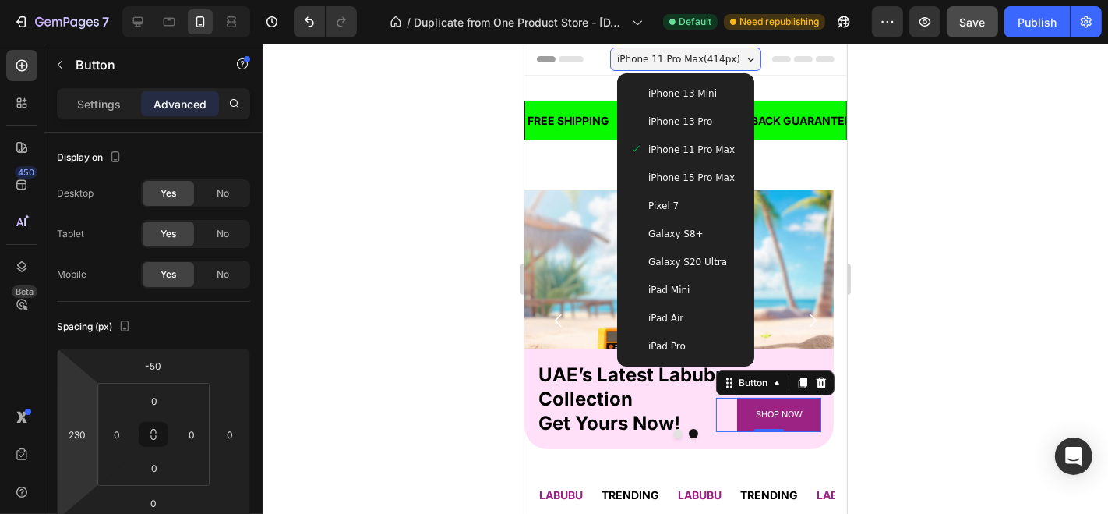
click at [690, 174] on span "iPhone 15 Pro Max" at bounding box center [691, 177] width 87 height 16
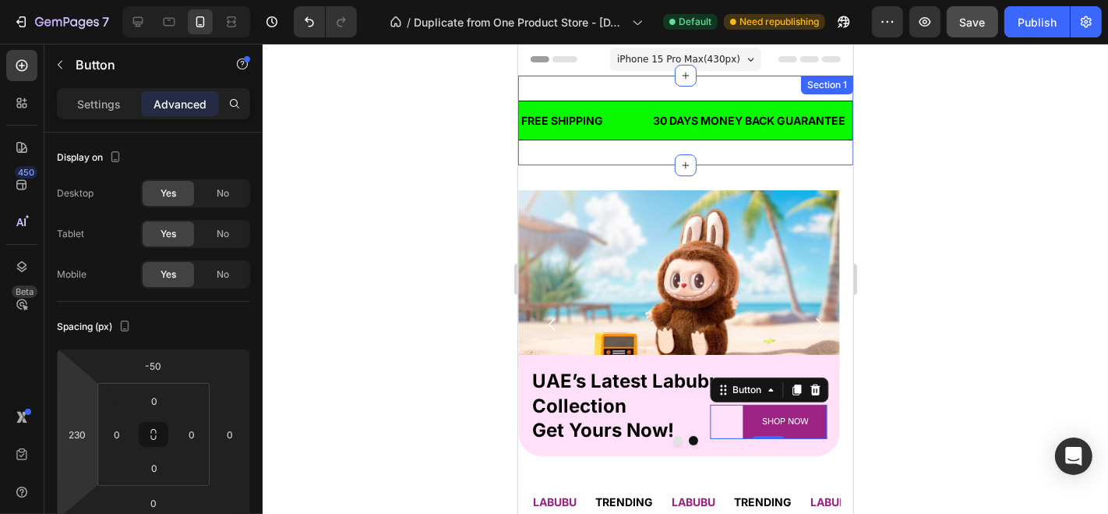
click at [700, 59] on span "iPhone 15 Pro Max ( 430 px)" at bounding box center [677, 59] width 123 height 16
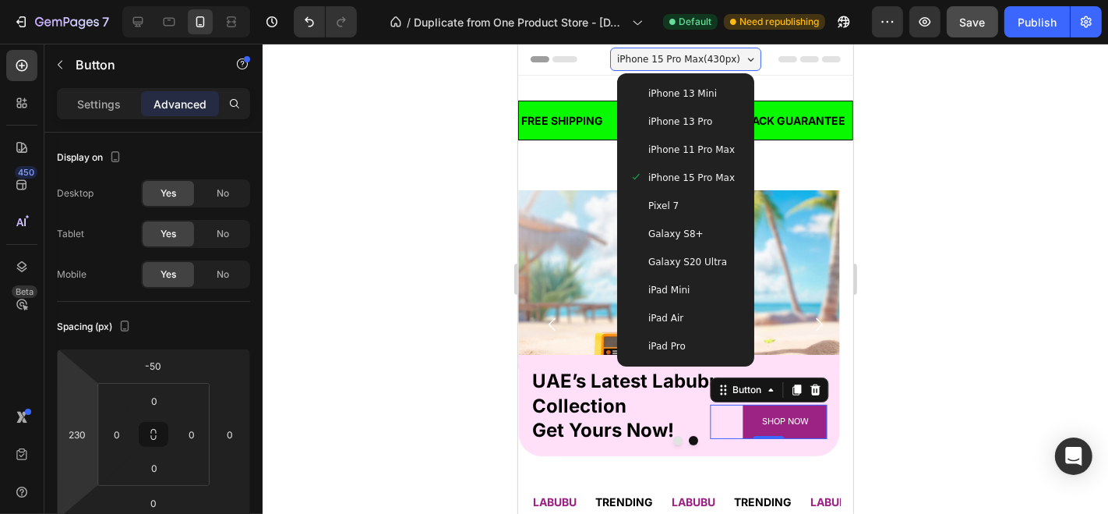
click at [679, 203] on div "Pixel 7" at bounding box center [685, 205] width 112 height 16
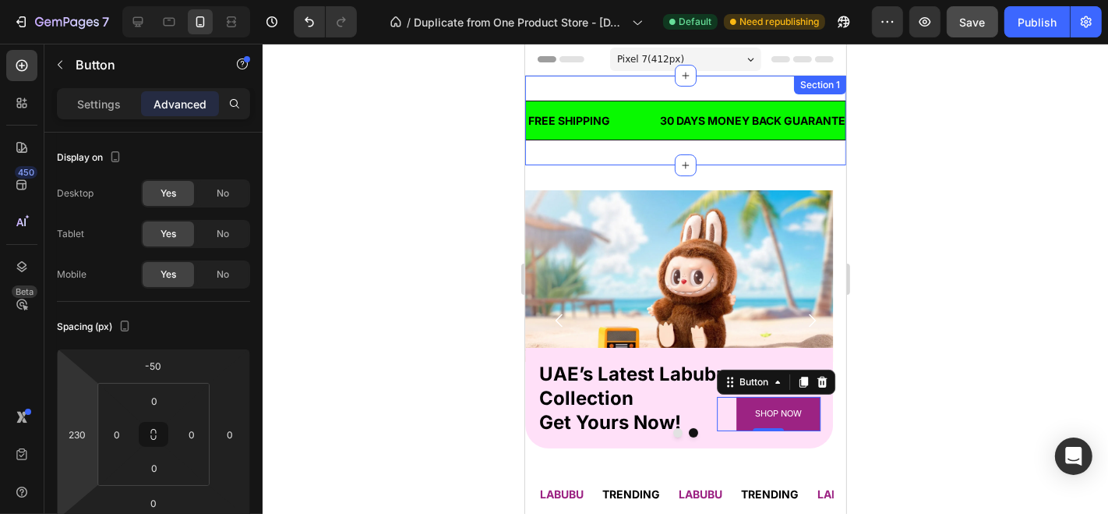
click at [685, 62] on div "Pixel 7 ( 412 px)" at bounding box center [684, 58] width 151 height 23
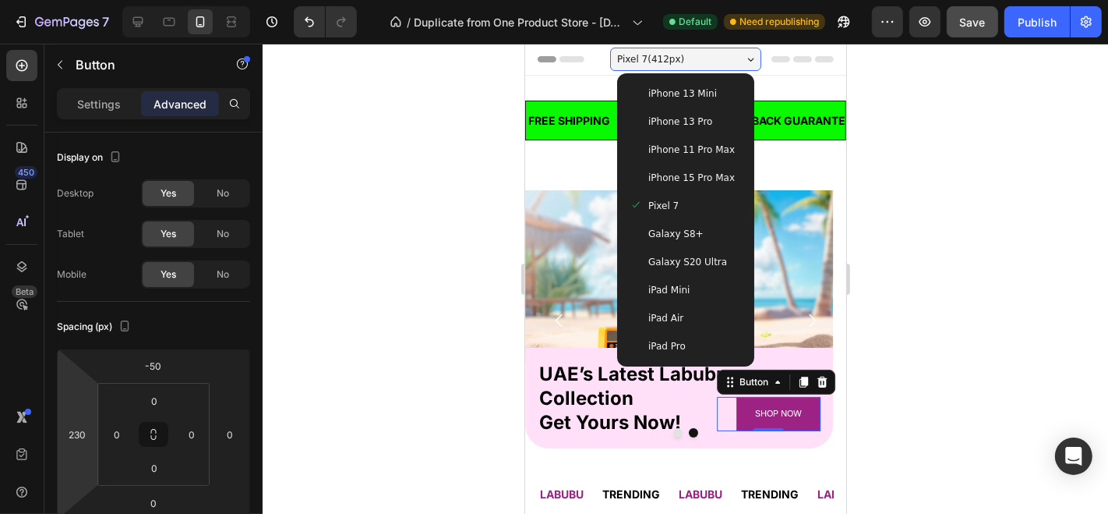
click at [666, 235] on span "Galaxy S8+" at bounding box center [675, 233] width 55 height 16
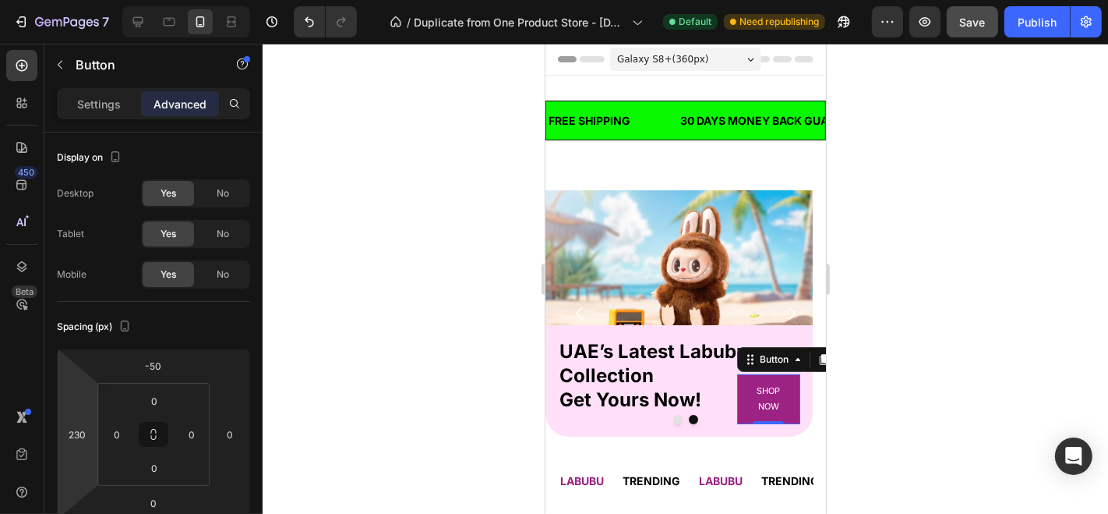
click at [694, 66] on div "Galaxy S8+ ( 360 px)" at bounding box center [684, 58] width 151 height 23
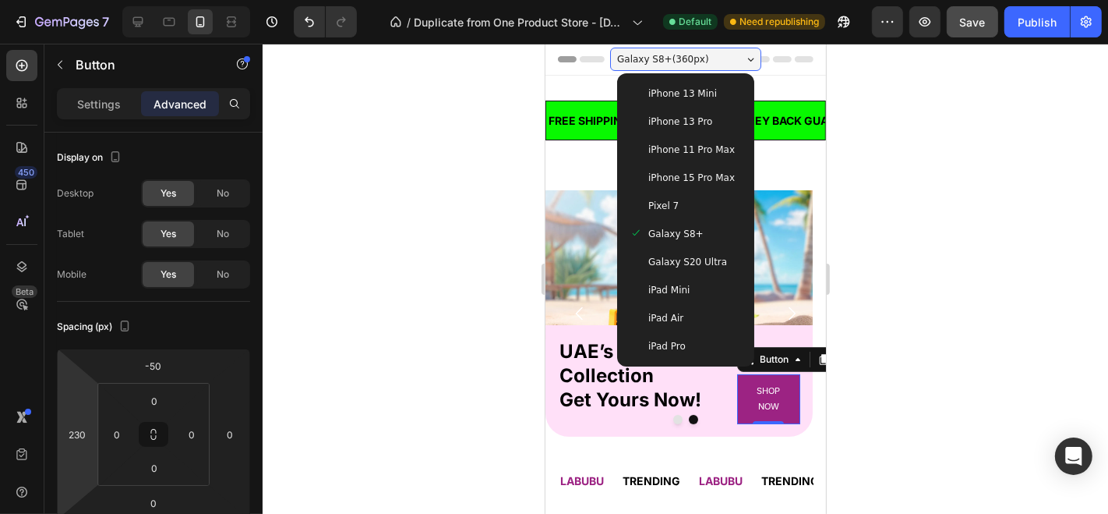
click at [670, 250] on div "Galaxy S20 Ultra" at bounding box center [685, 261] width 125 height 28
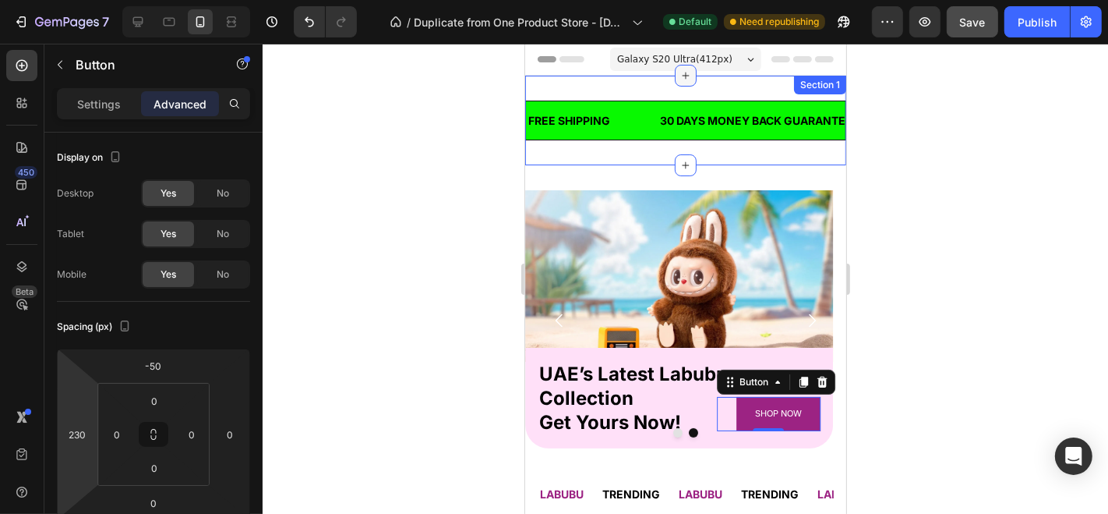
click at [681, 65] on div at bounding box center [685, 75] width 22 height 22
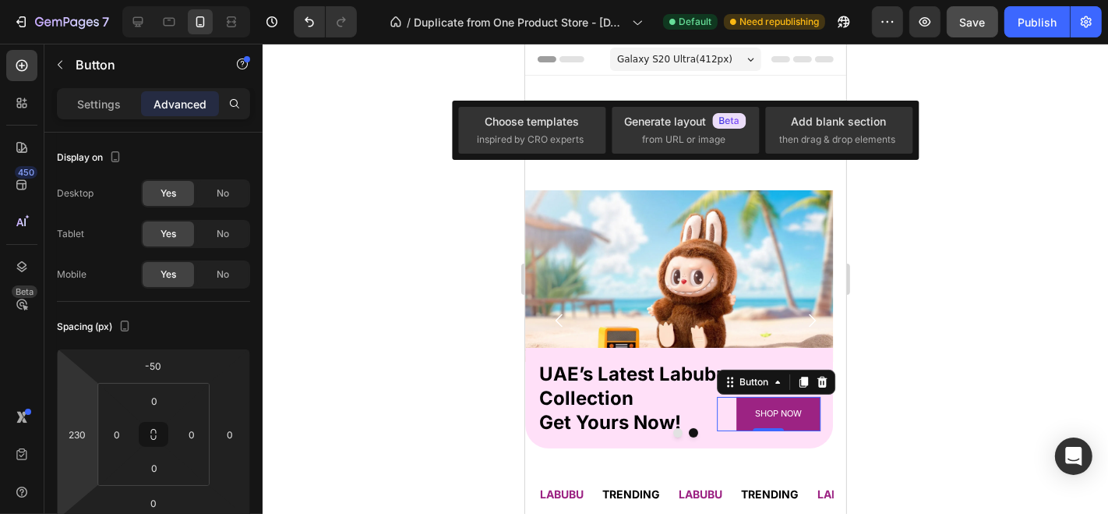
click at [678, 48] on div "Galaxy S20 Ultra ( 412 px)" at bounding box center [684, 58] width 151 height 23
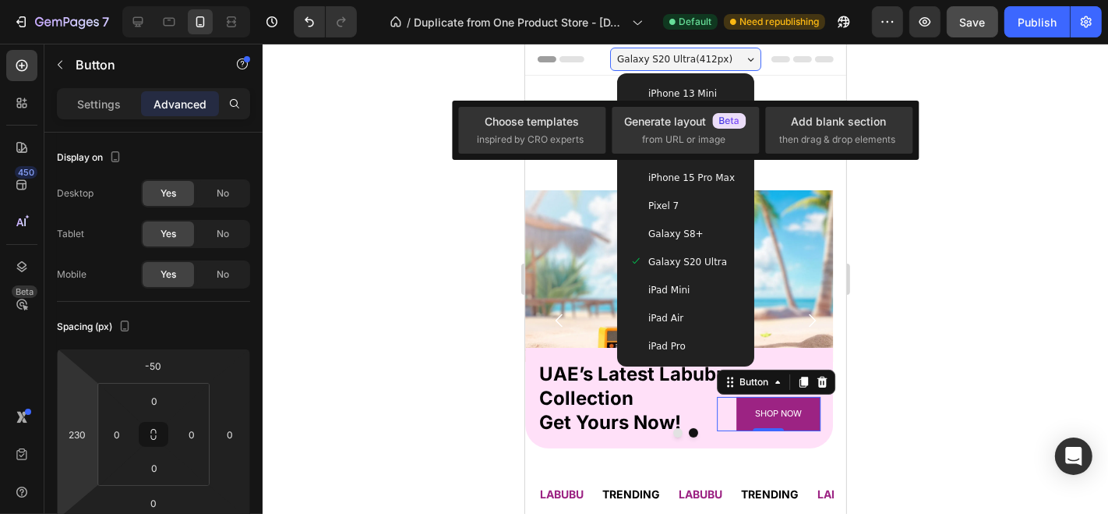
click at [659, 278] on div "iPad Mini" at bounding box center [685, 289] width 125 height 28
type input "0"
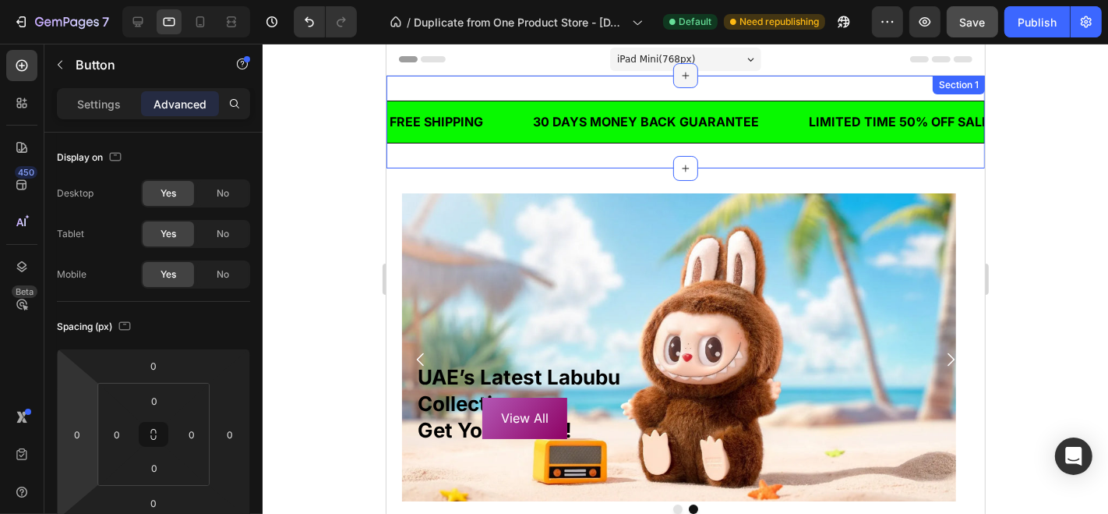
click at [673, 65] on div at bounding box center [685, 74] width 25 height 25
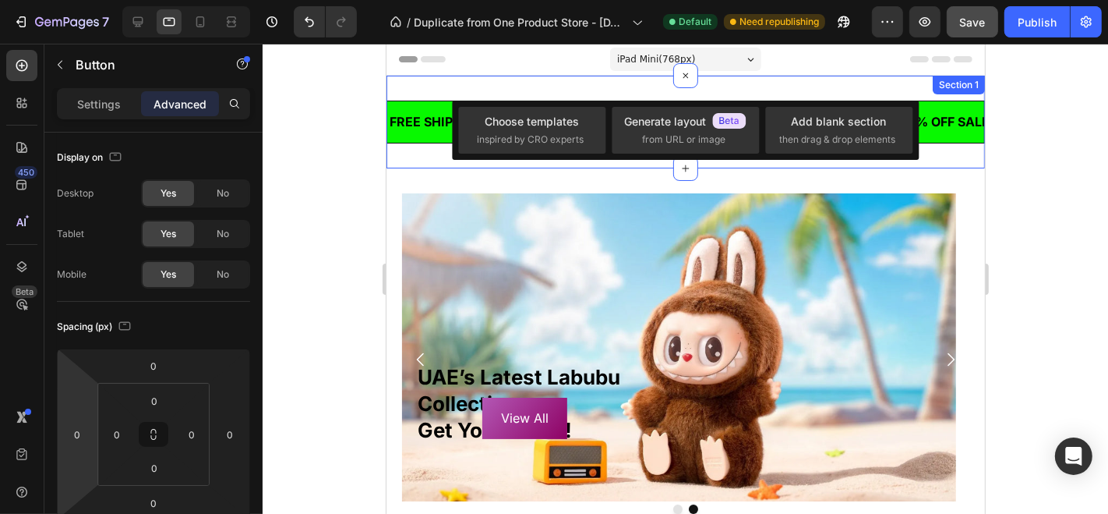
click at [675, 54] on span "iPad Mini ( 768 px)" at bounding box center [655, 59] width 78 height 16
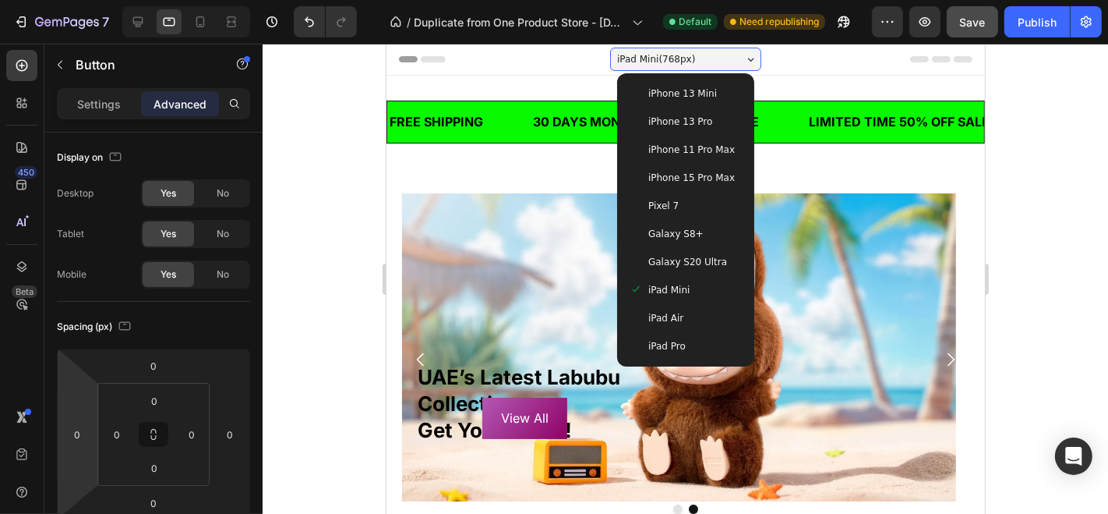
click at [654, 317] on span "iPad Air" at bounding box center [665, 317] width 35 height 16
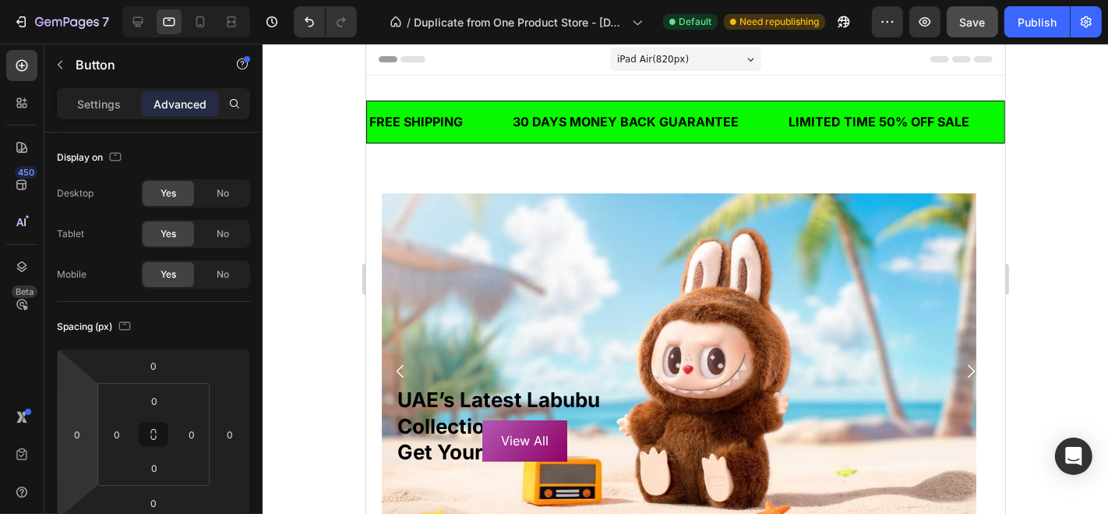
click at [652, 55] on span "iPad Air ( 820 px)" at bounding box center [652, 59] width 72 height 16
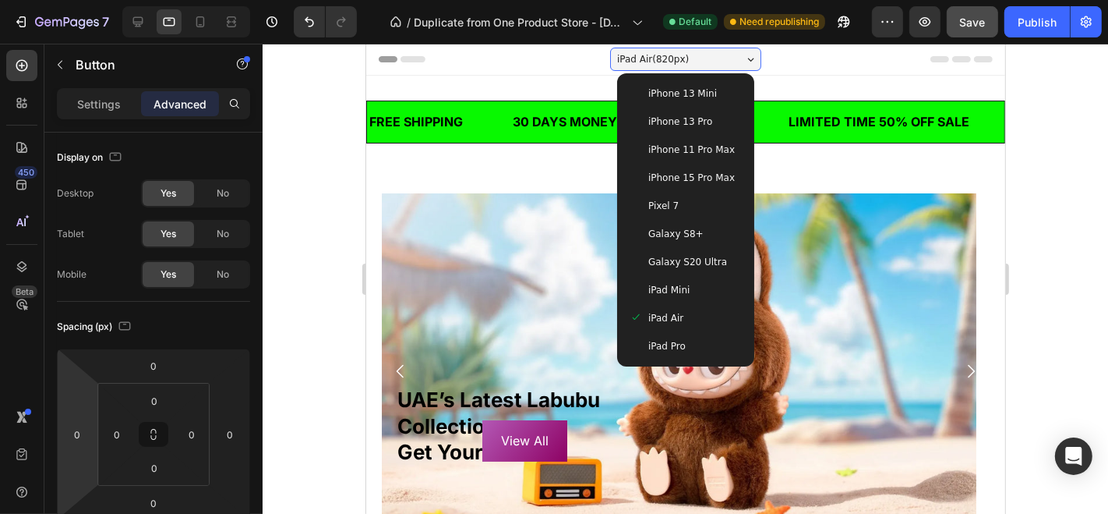
click at [659, 342] on span "iPad Pro" at bounding box center [666, 345] width 37 height 16
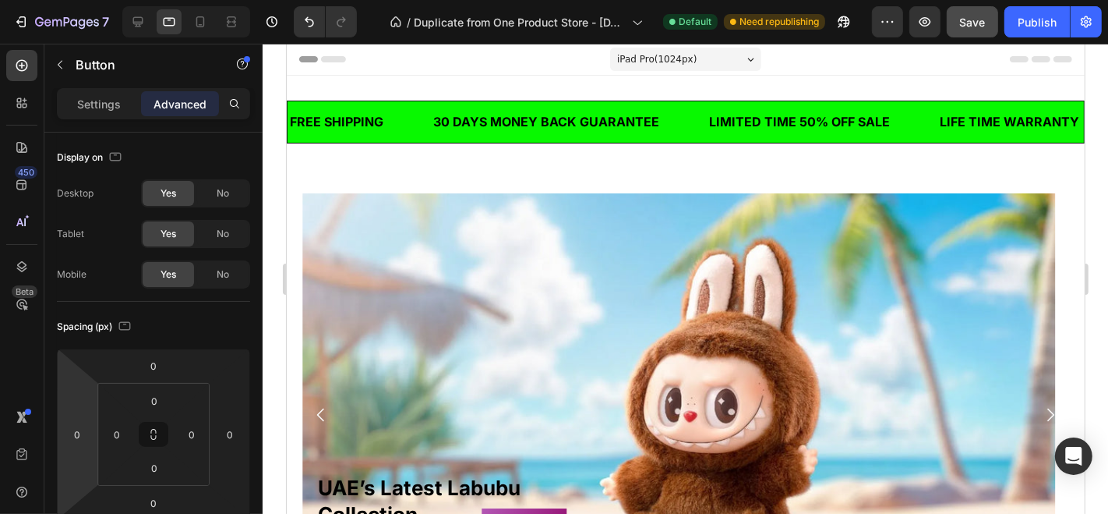
click at [634, 56] on span "iPad Pro ( 1024 px)" at bounding box center [656, 59] width 80 height 16
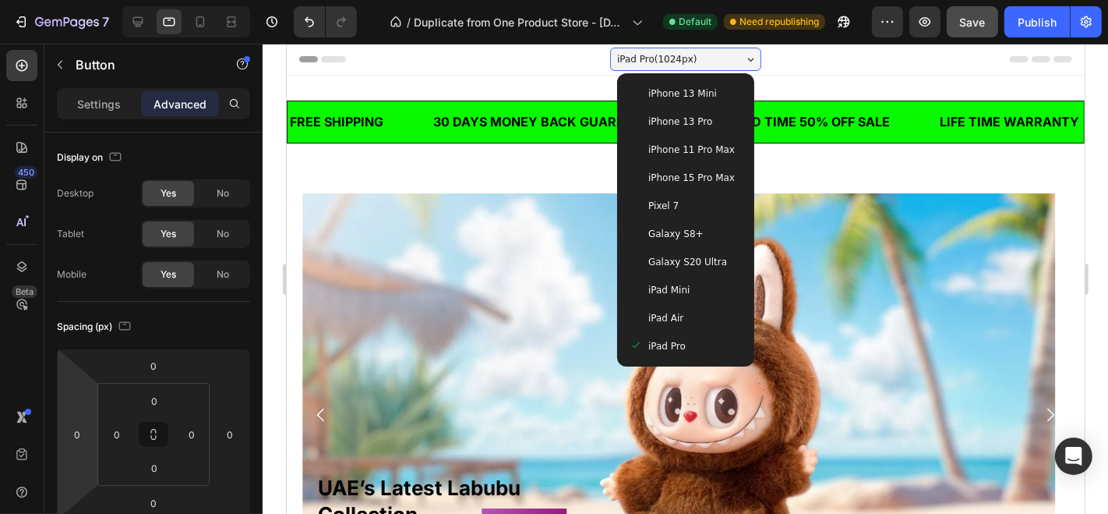
click at [647, 185] on div "iPhone 15 Pro Max" at bounding box center [685, 177] width 125 height 28
type input "-50"
type input "230"
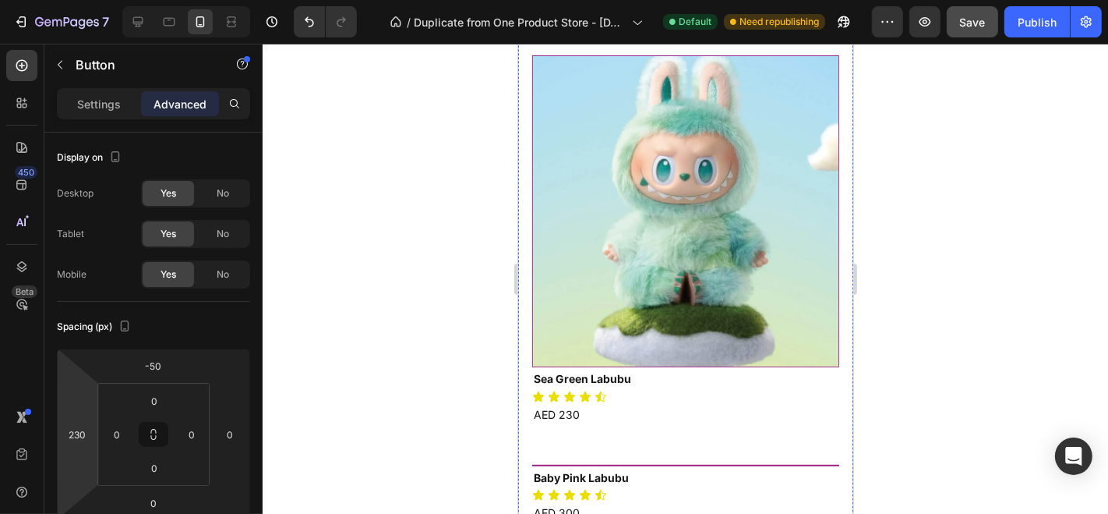
scroll to position [554, 0]
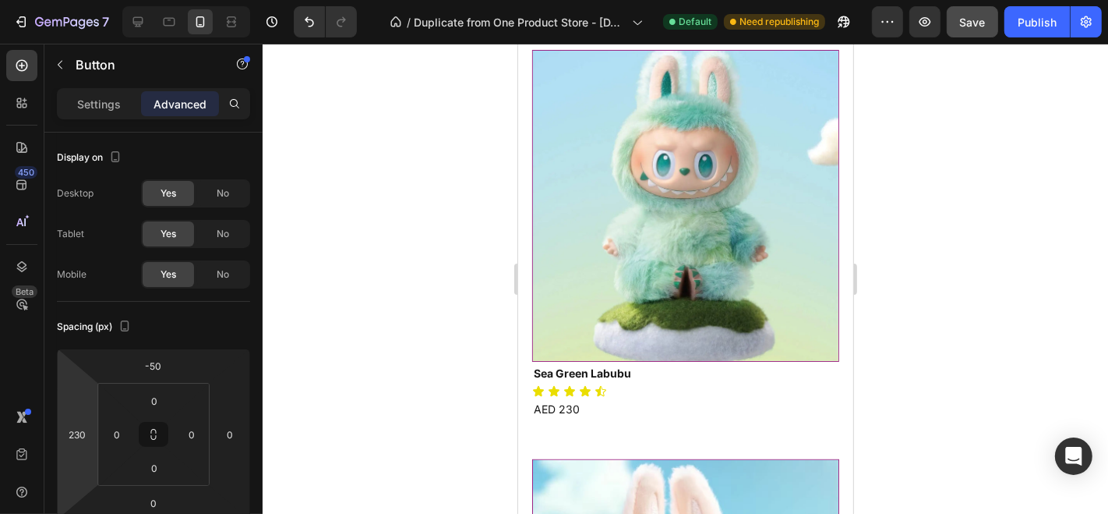
click at [387, 275] on div at bounding box center [686, 279] width 846 height 470
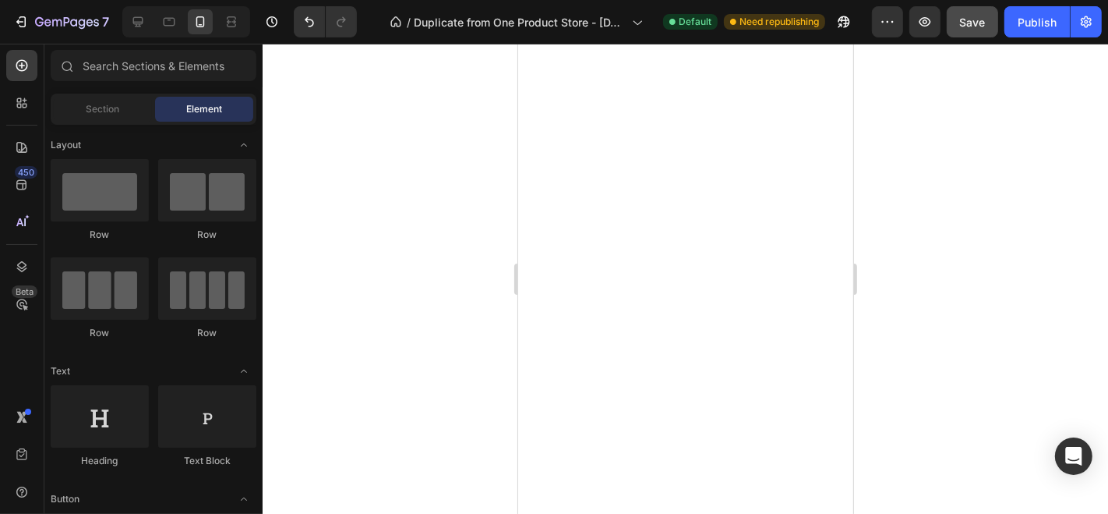
scroll to position [0, 0]
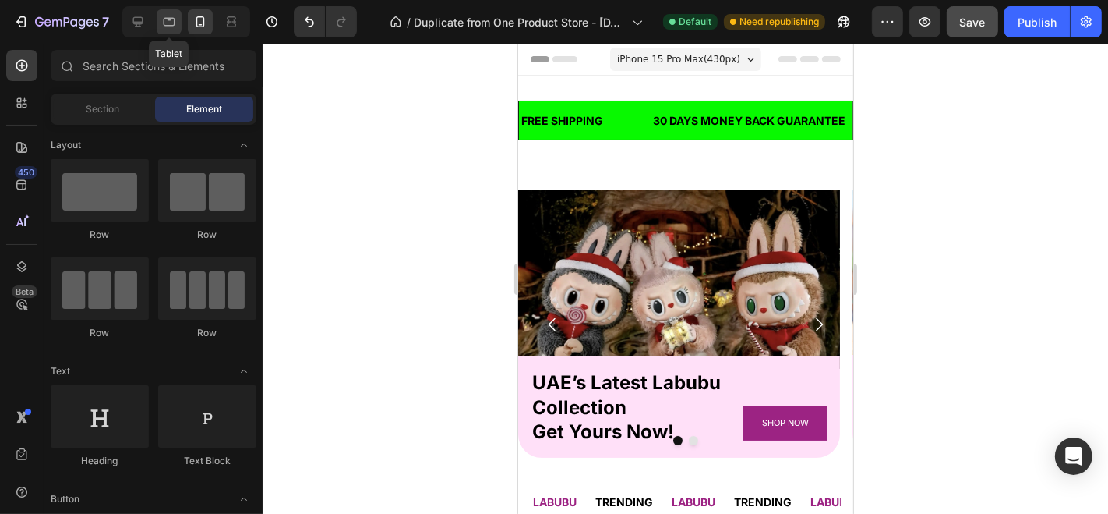
click at [171, 27] on icon at bounding box center [169, 22] width 16 height 16
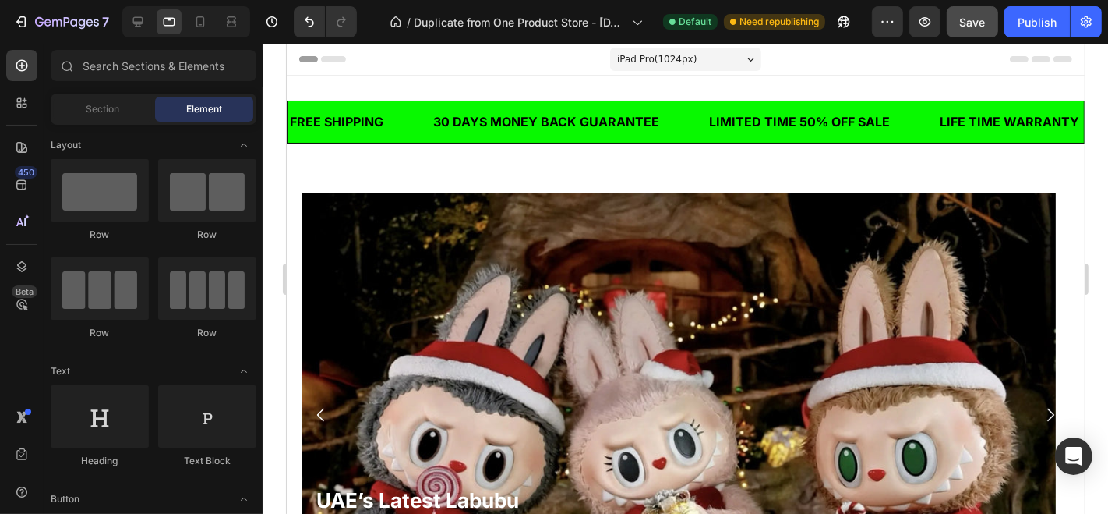
click at [693, 56] on div "iPad Pro ( 1024 px)" at bounding box center [684, 58] width 151 height 23
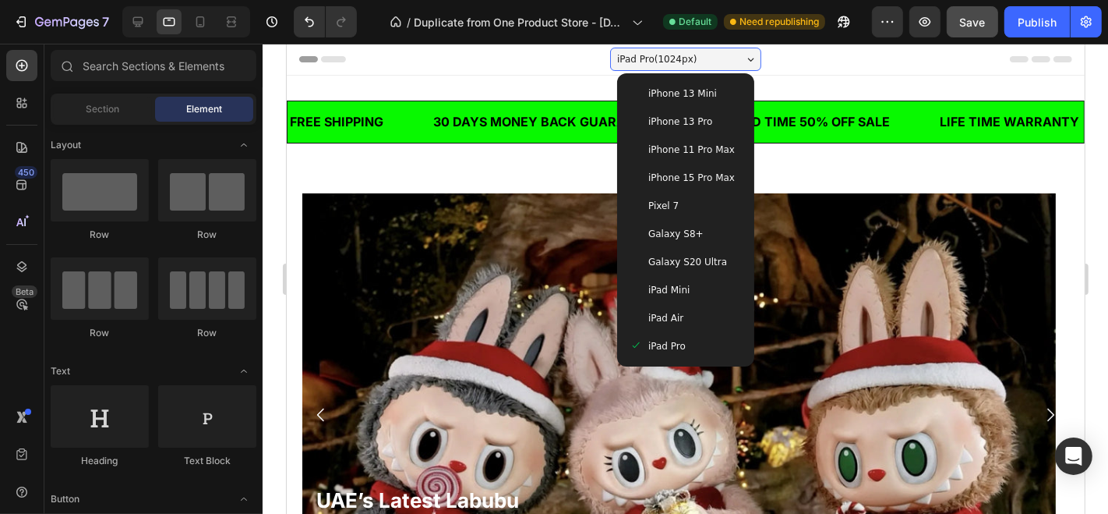
click at [664, 310] on span "iPad Air" at bounding box center [665, 317] width 35 height 16
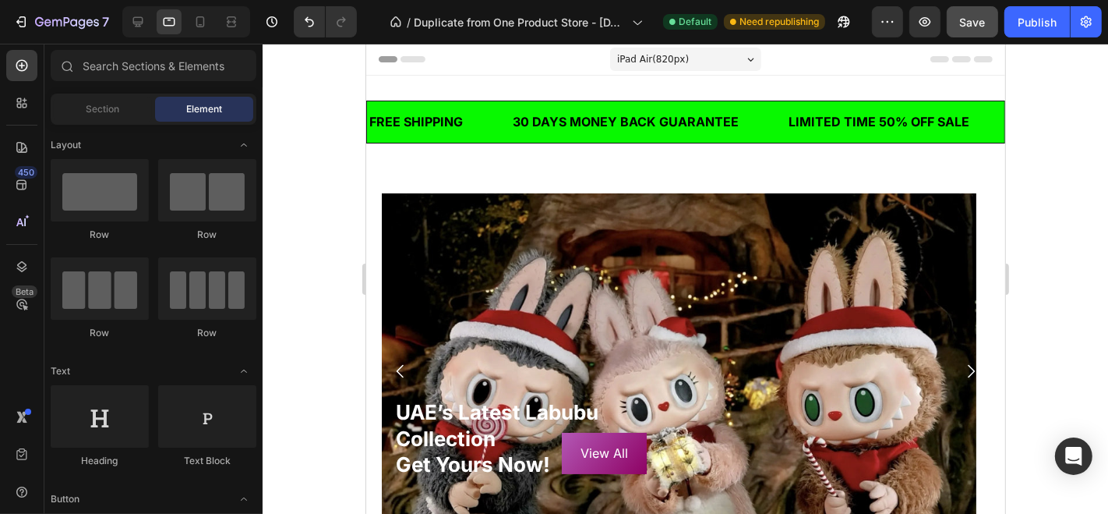
click at [659, 56] on span "iPad Air ( 820 px)" at bounding box center [652, 59] width 72 height 16
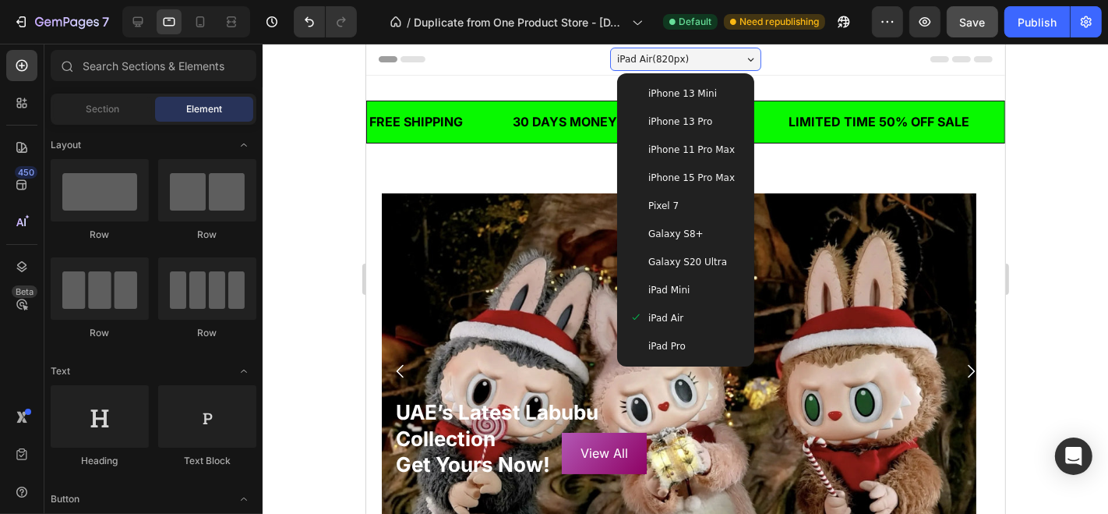
click at [640, 288] on div "iPad Mini" at bounding box center [685, 289] width 112 height 16
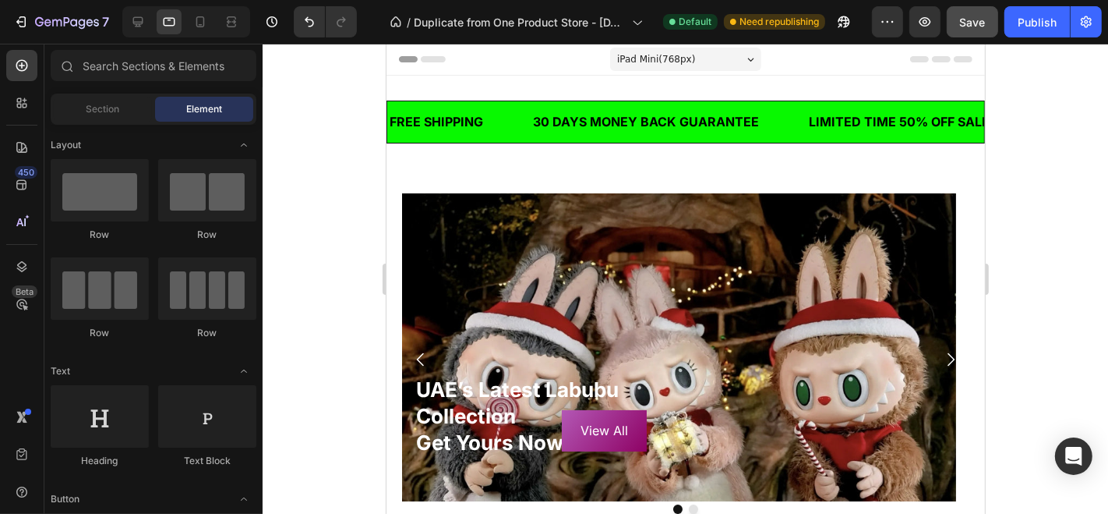
click at [655, 57] on span "iPad Mini ( 768 px)" at bounding box center [655, 59] width 78 height 16
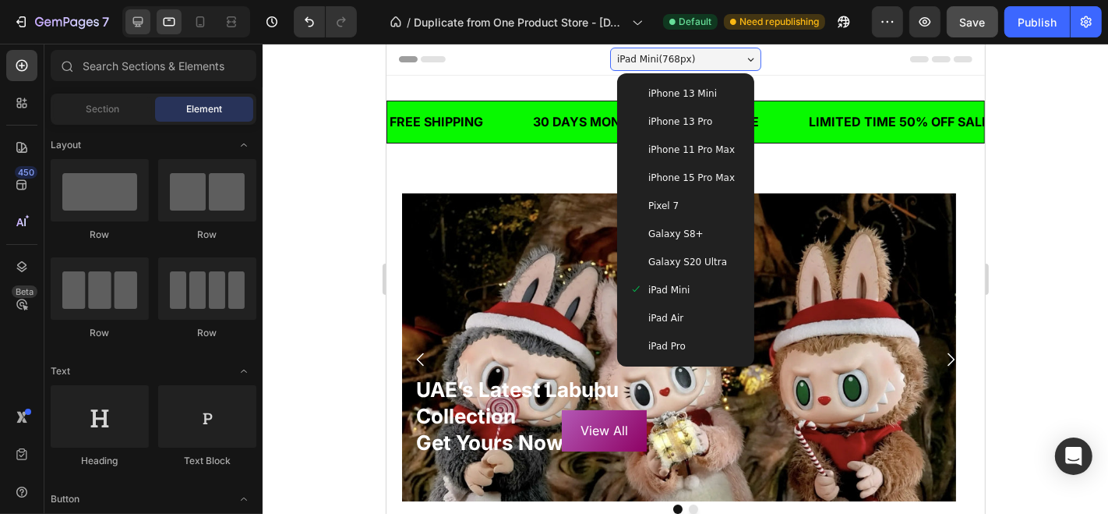
click at [144, 26] on icon at bounding box center [138, 22] width 16 height 16
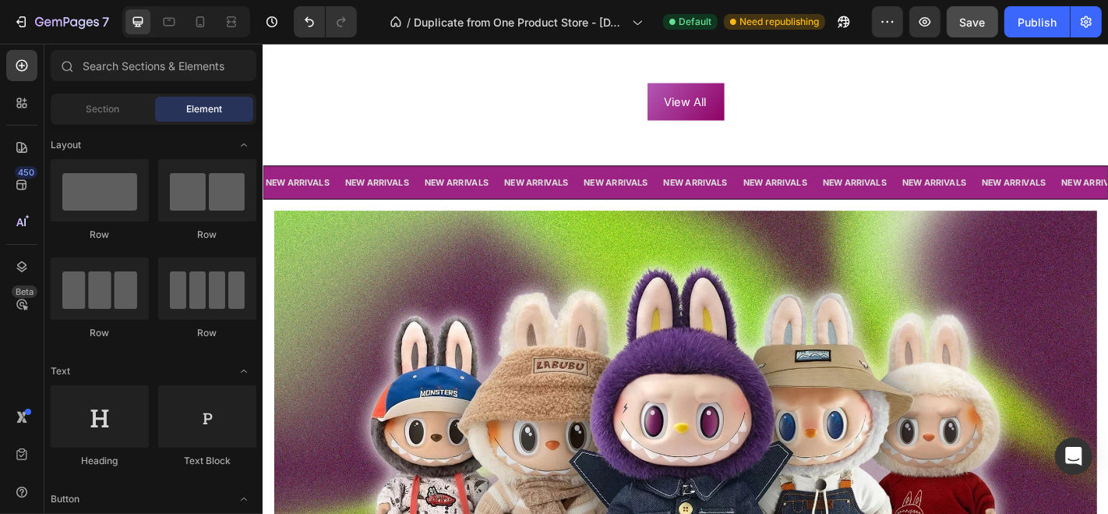
scroll to position [740, 0]
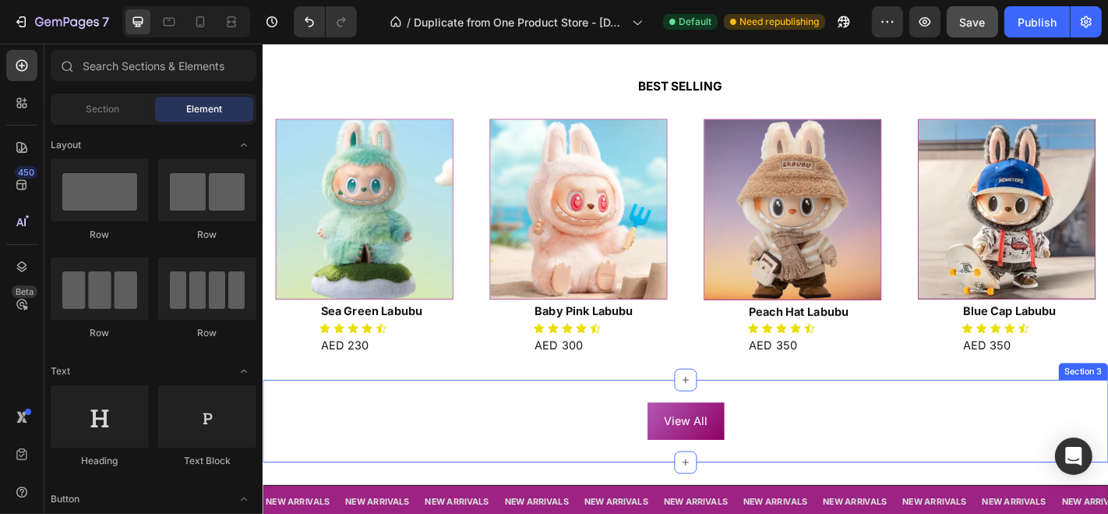
click at [590, 429] on div "View All Button Section 3" at bounding box center [729, 460] width 935 height 91
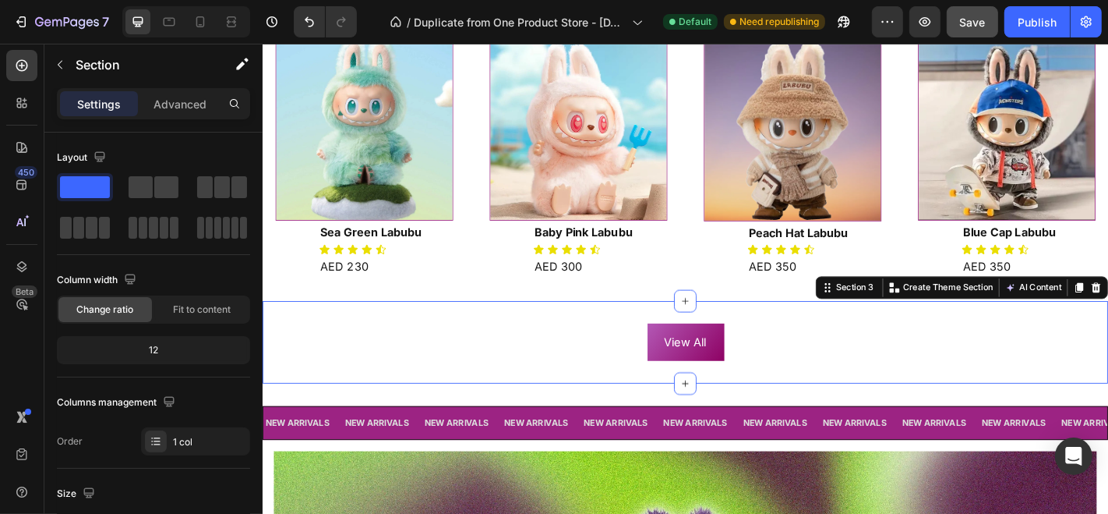
scroll to position [821, 0]
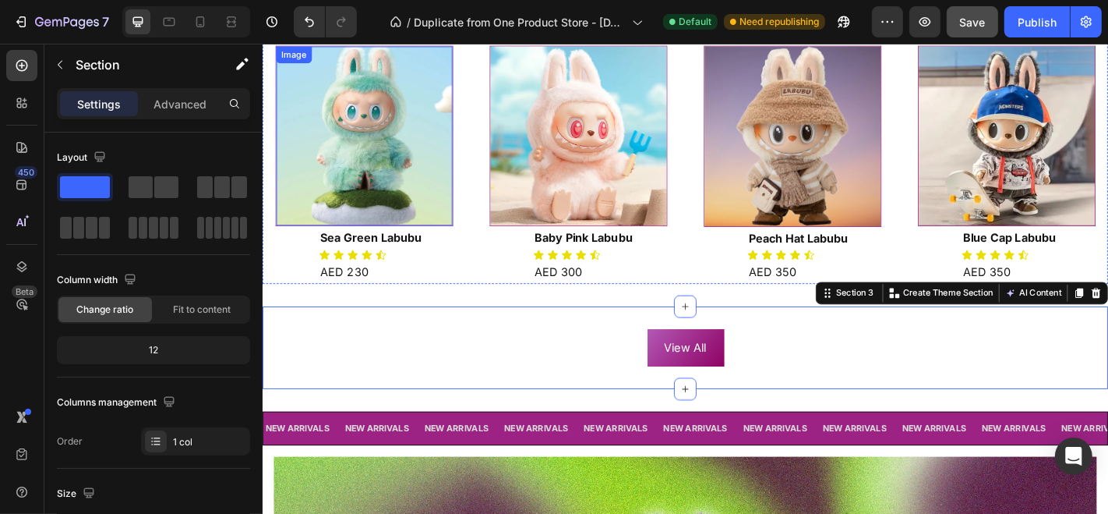
click at [419, 247] on p "Sea Green Labubu" at bounding box center [405, 257] width 159 height 23
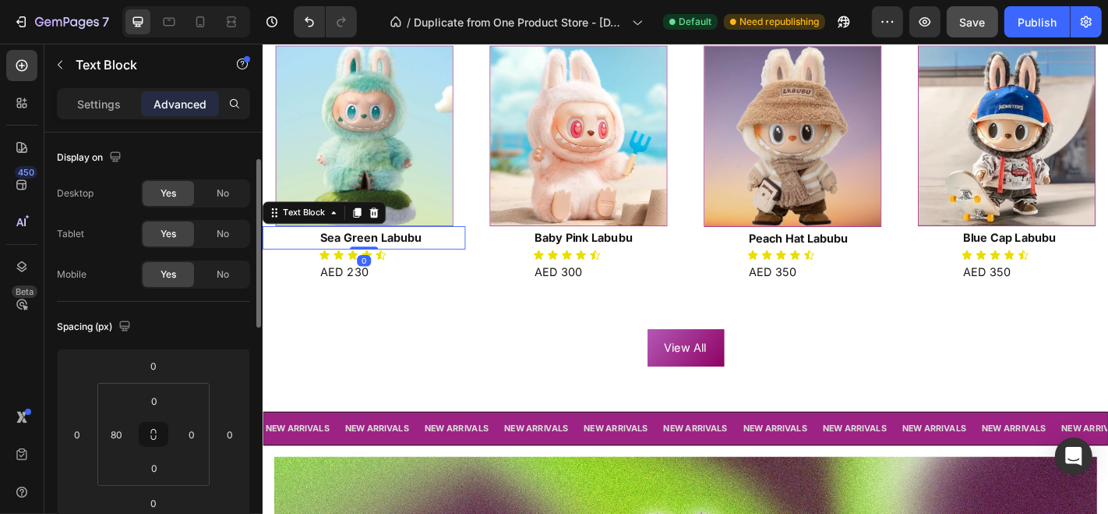
scroll to position [26, 0]
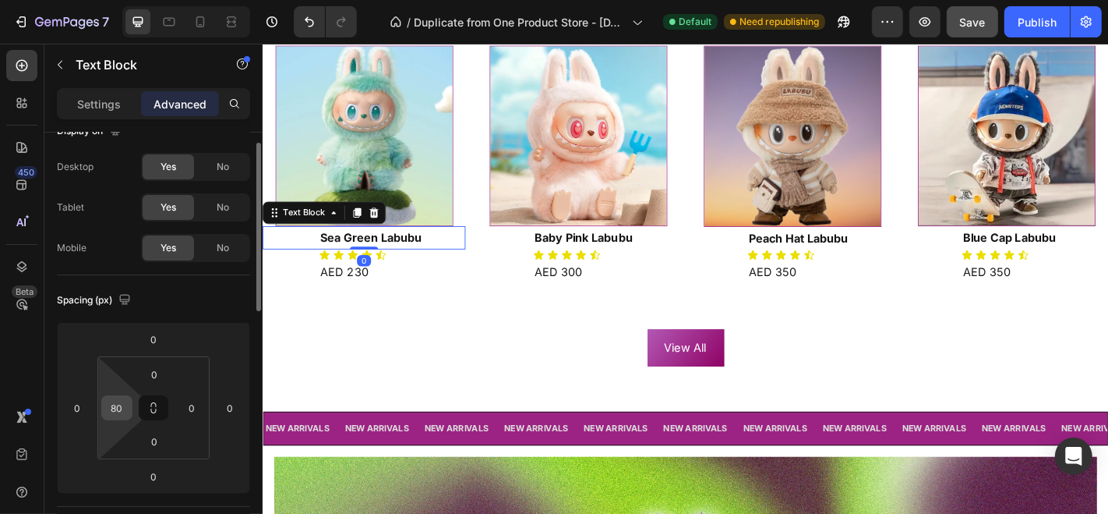
click at [129, 404] on div "80" at bounding box center [116, 407] width 31 height 25
click at [123, 404] on input "80" at bounding box center [116, 407] width 23 height 23
type input "0"
click at [87, 417] on div "0" at bounding box center [77, 407] width 31 height 25
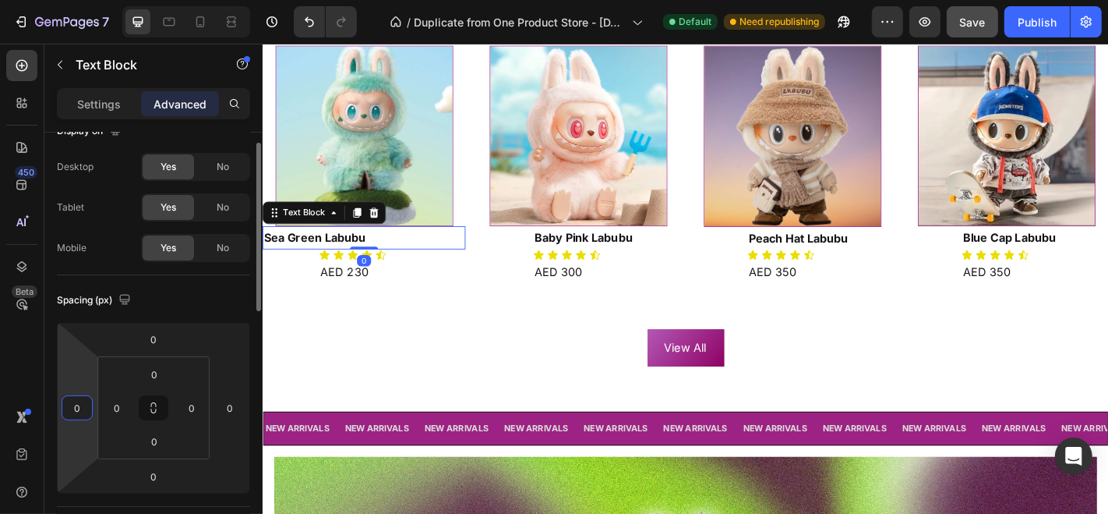
click at [85, 410] on input "0" at bounding box center [76, 407] width 23 height 23
type input "18"
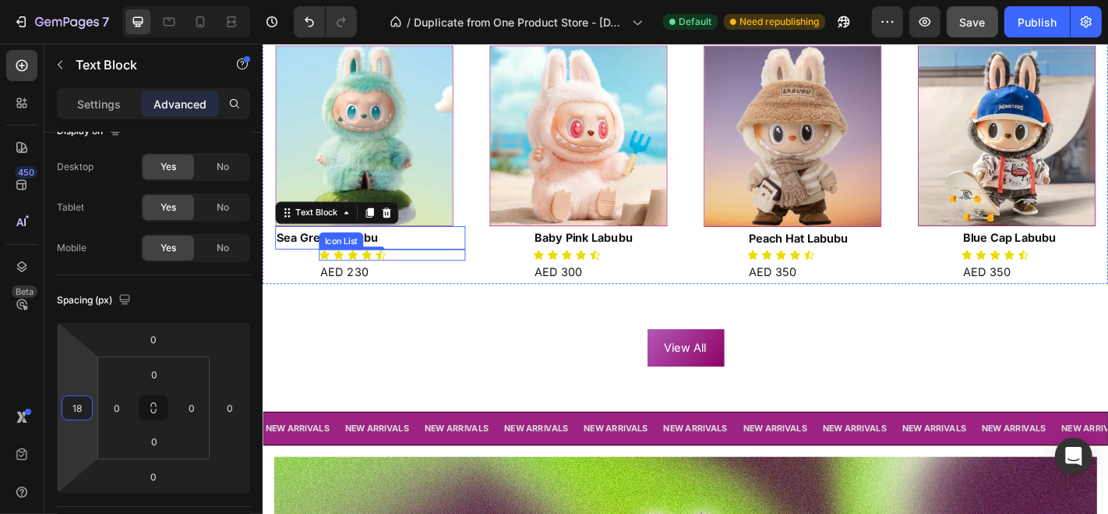
click at [353, 270] on div "Icon Icon Icon Icon Icon" at bounding box center [405, 276] width 162 height 12
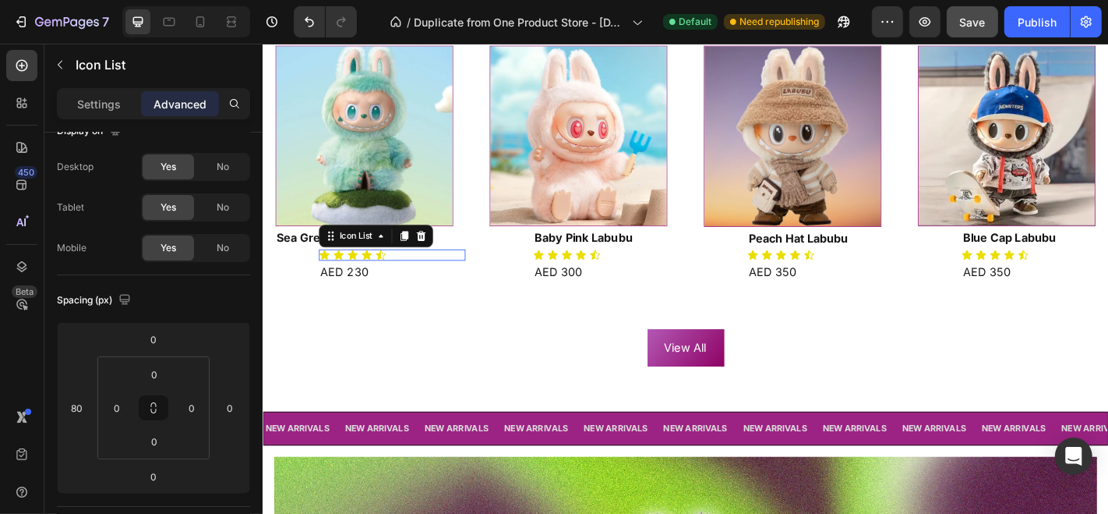
scroll to position [0, 0]
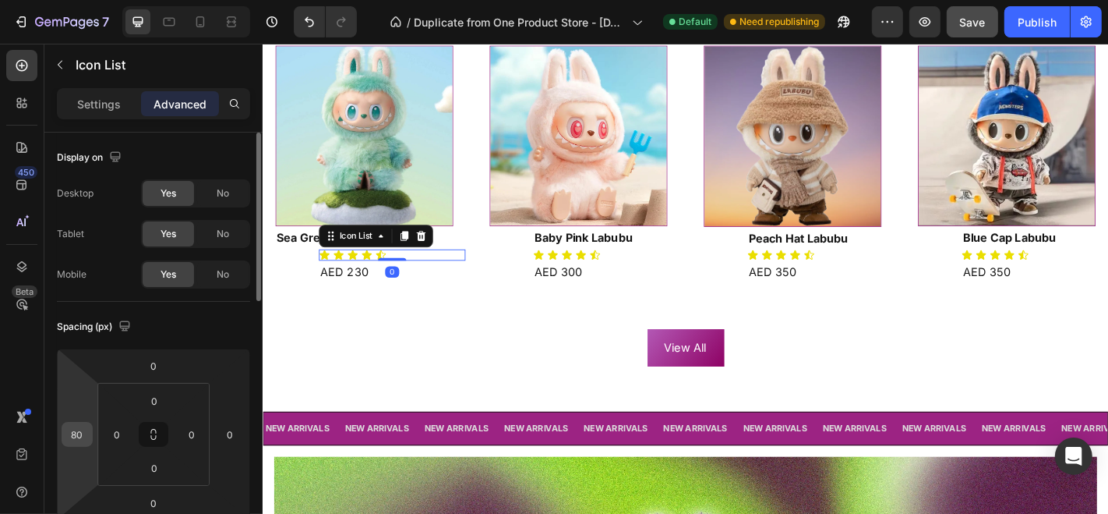
click at [76, 441] on input "80" at bounding box center [76, 433] width 23 height 23
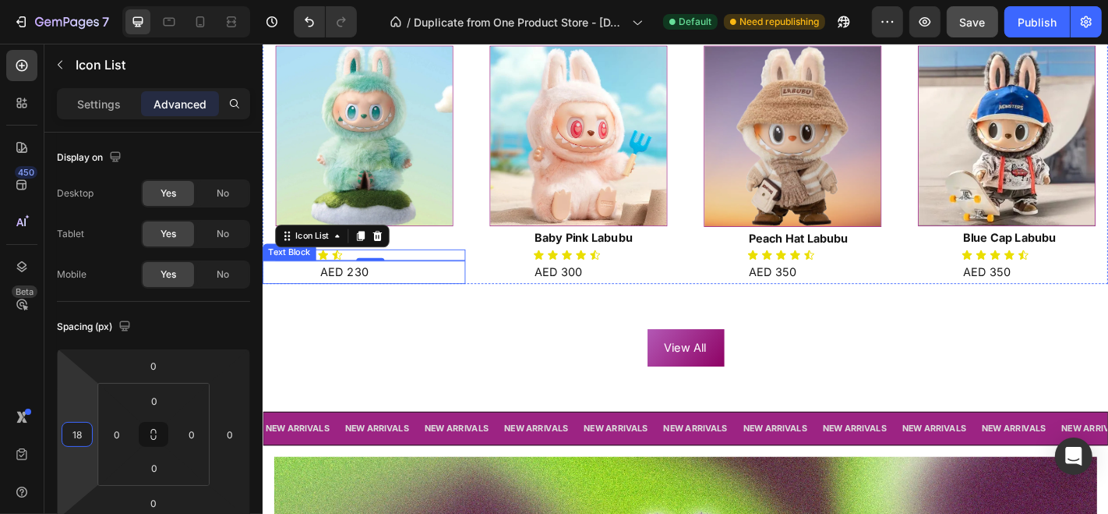
type input "18"
click at [374, 295] on div "0" at bounding box center [381, 295] width 16 height 12
click at [365, 294] on p "AED 230" at bounding box center [405, 295] width 159 height 23
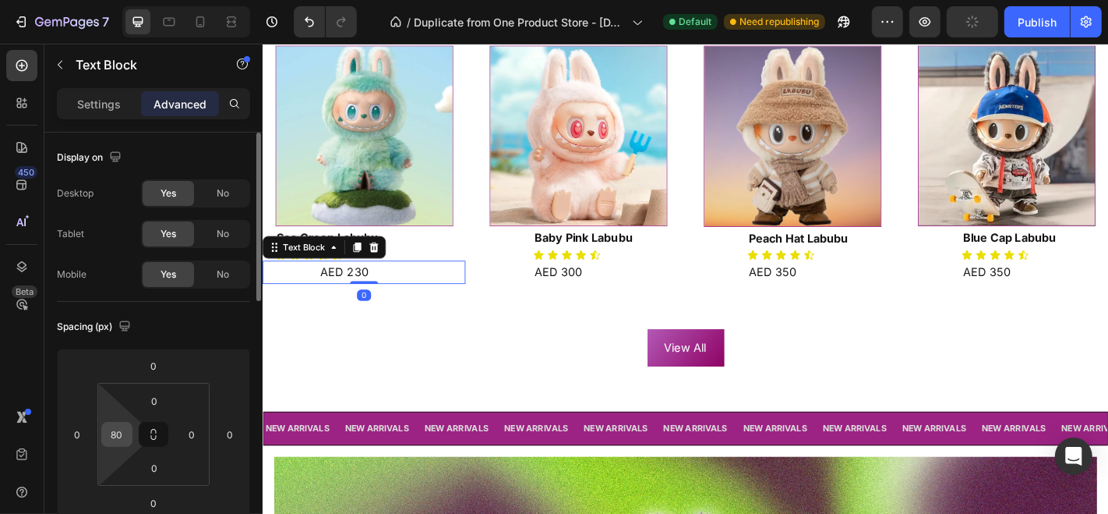
click at [123, 429] on input "80" at bounding box center [116, 433] width 23 height 23
type input "0"
click at [76, 432] on input "0" at bounding box center [76, 433] width 23 height 23
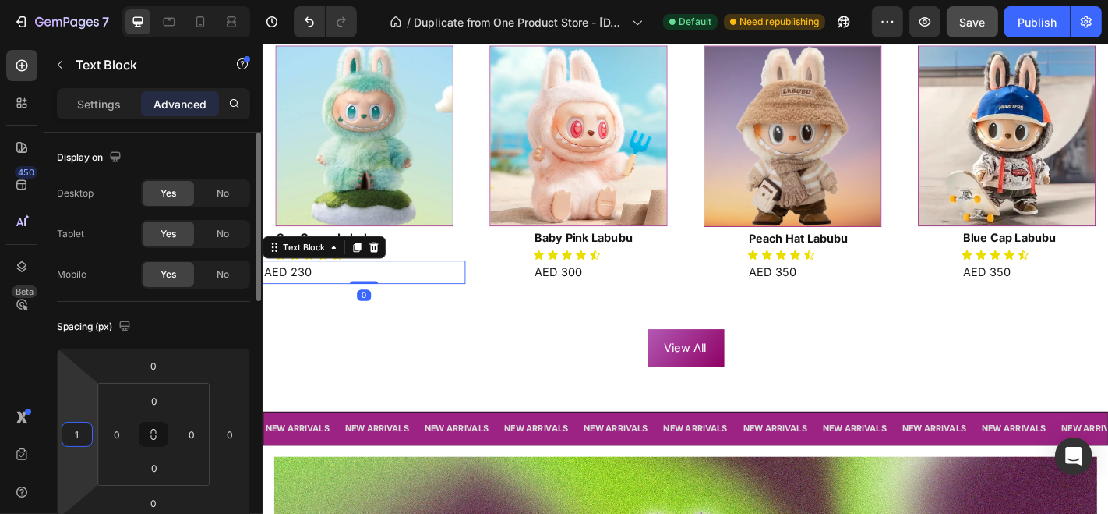
type input "18"
click at [630, 261] on div "Icon" at bounding box center [638, 261] width 31 height 19
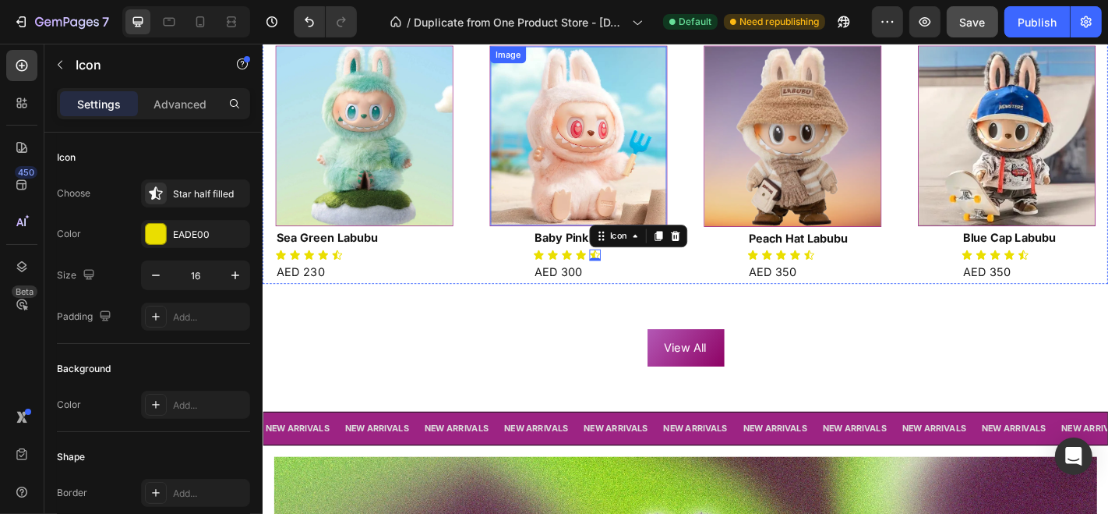
click at [599, 175] on img at bounding box center [611, 145] width 195 height 198
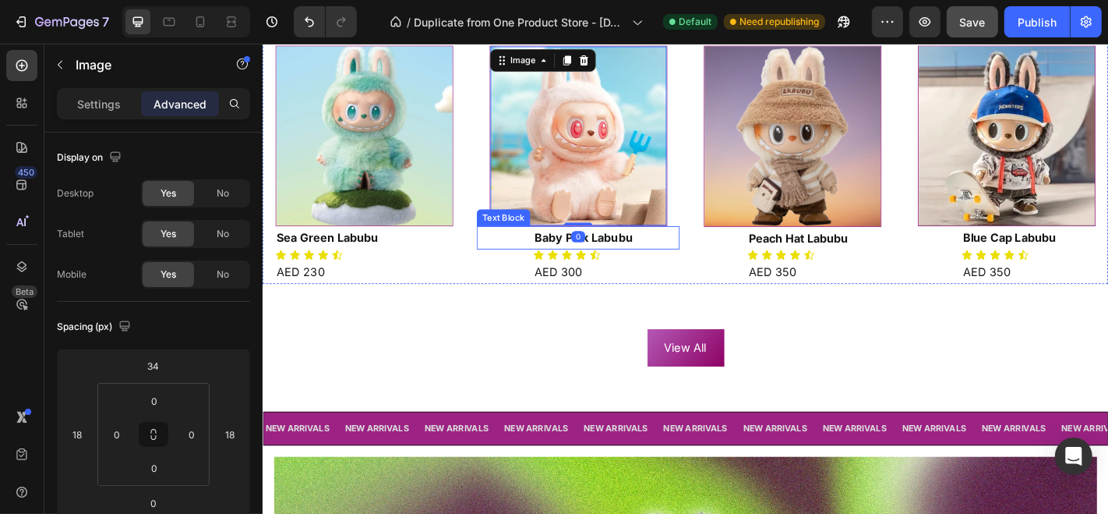
click at [681, 253] on p "Baby Pink Labubu" at bounding box center [642, 257] width 159 height 23
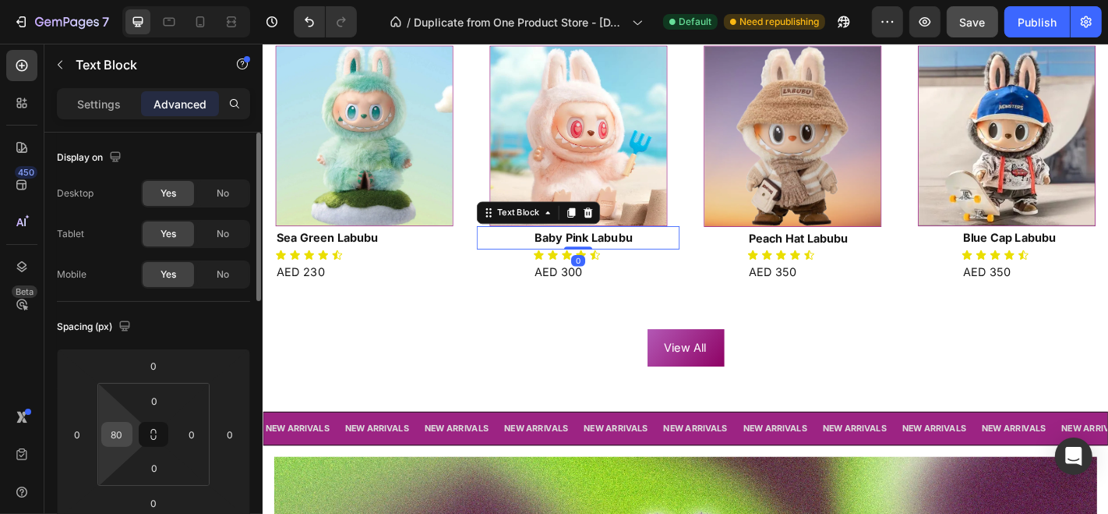
click at [122, 435] on input "80" at bounding box center [116, 433] width 23 height 23
type input "0"
click at [89, 435] on div "0" at bounding box center [77, 434] width 31 height 25
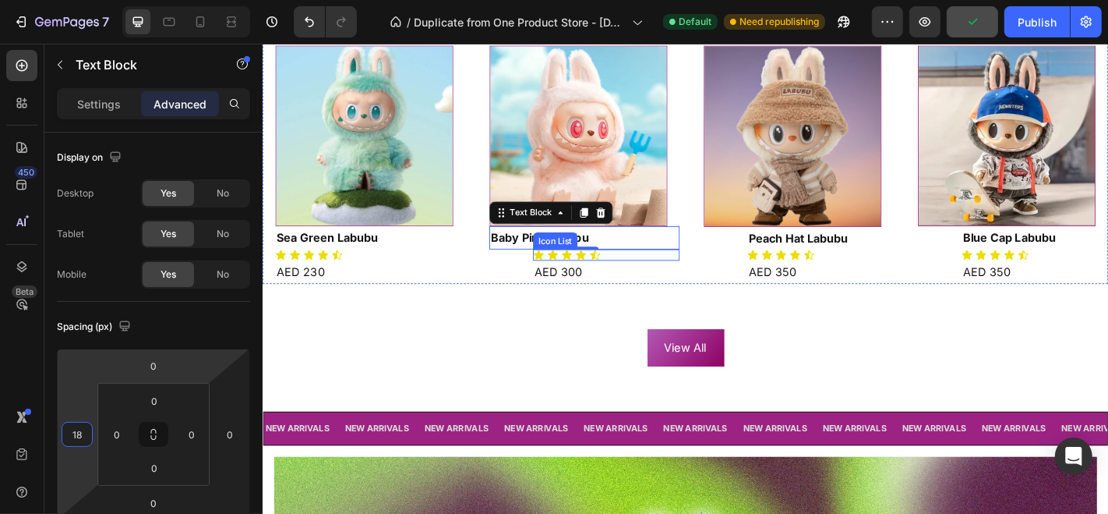
type input "18"
click at [657, 265] on p "Baby Pink Labubu" at bounding box center [617, 257] width 207 height 23
click at [656, 272] on div "Icon Icon Icon Icon Icon" at bounding box center [642, 276] width 162 height 12
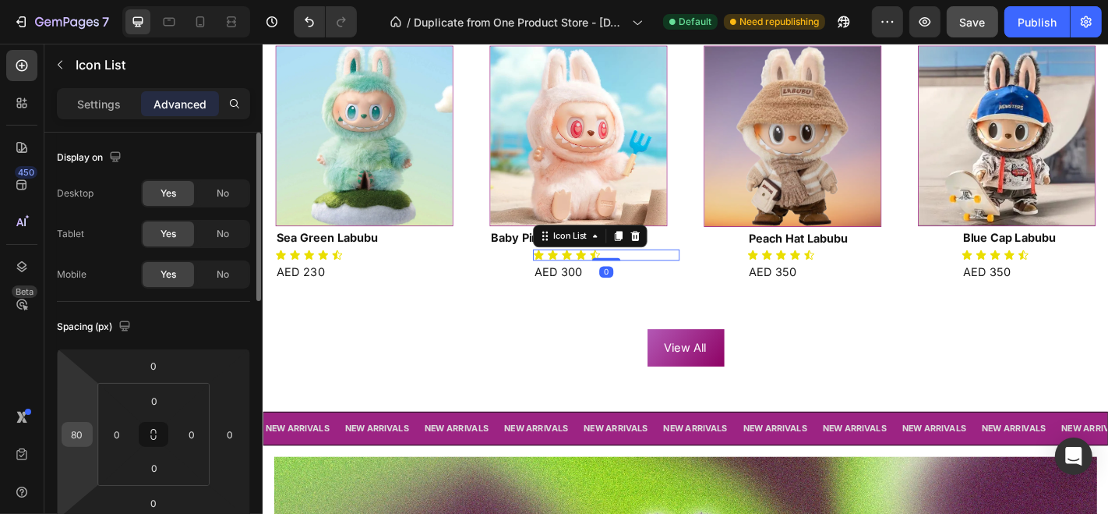
click at [86, 430] on input "80" at bounding box center [76, 433] width 23 height 23
type input "18"
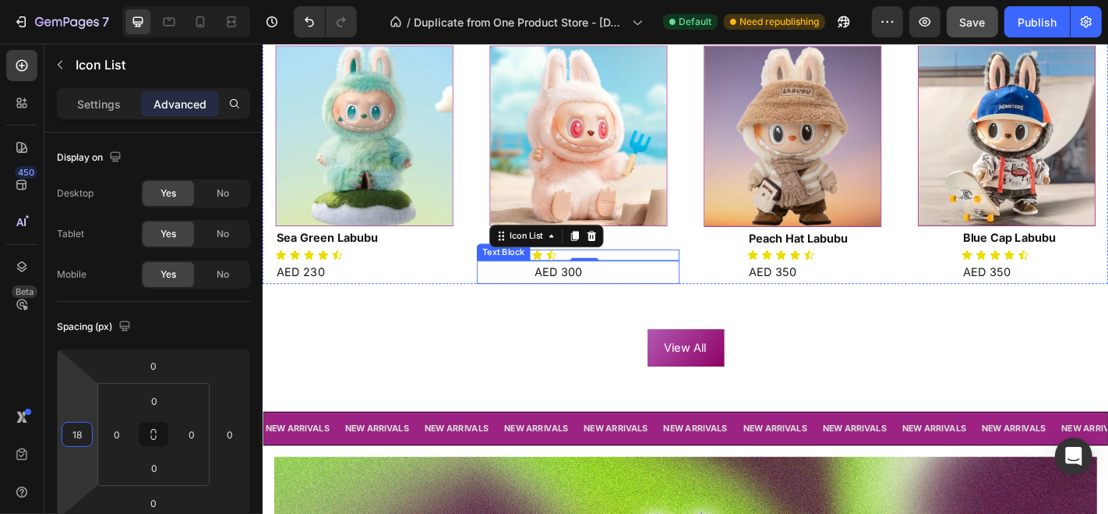
click at [627, 292] on p "AED 300" at bounding box center [642, 295] width 159 height 23
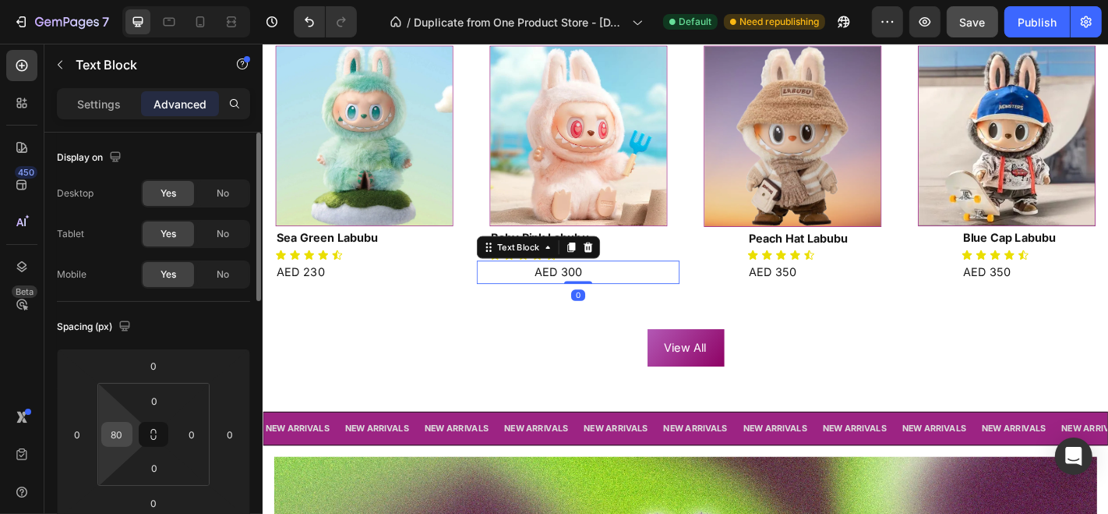
click at [125, 436] on input "80" at bounding box center [116, 433] width 23 height 23
type input "0"
click at [84, 433] on input "0" at bounding box center [76, 433] width 23 height 23
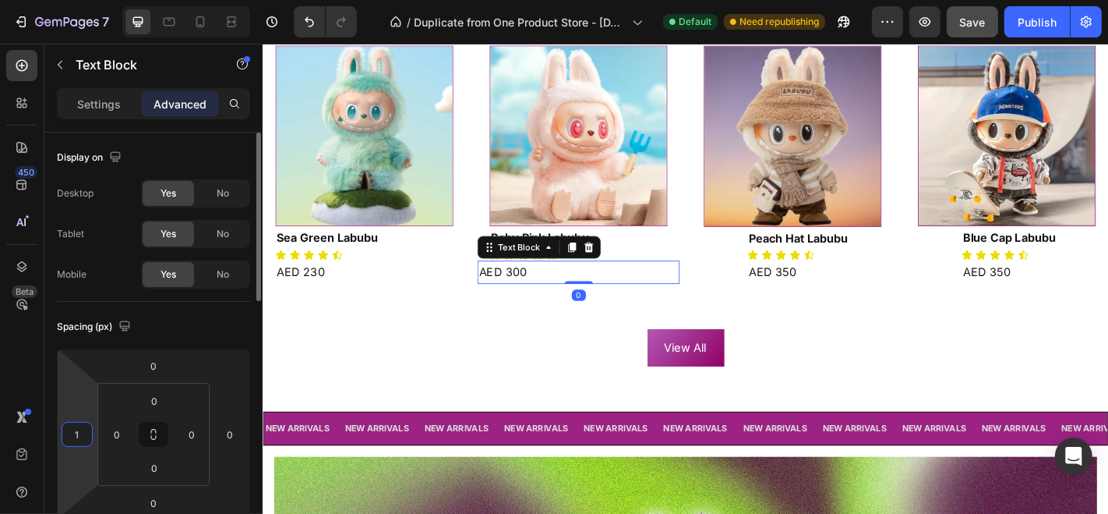
type input "18"
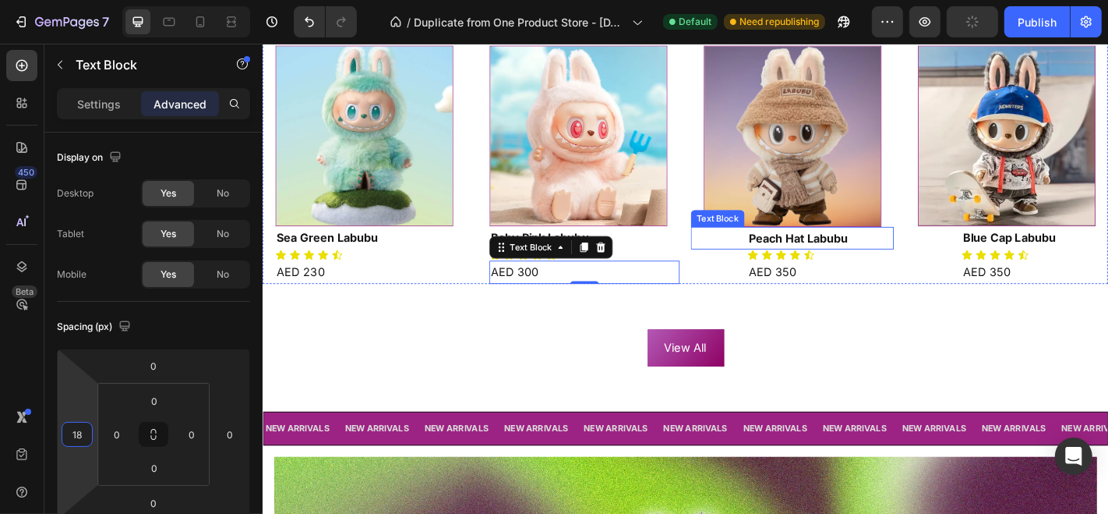
click at [843, 250] on p "Peach Hat Labubu" at bounding box center [879, 258] width 159 height 23
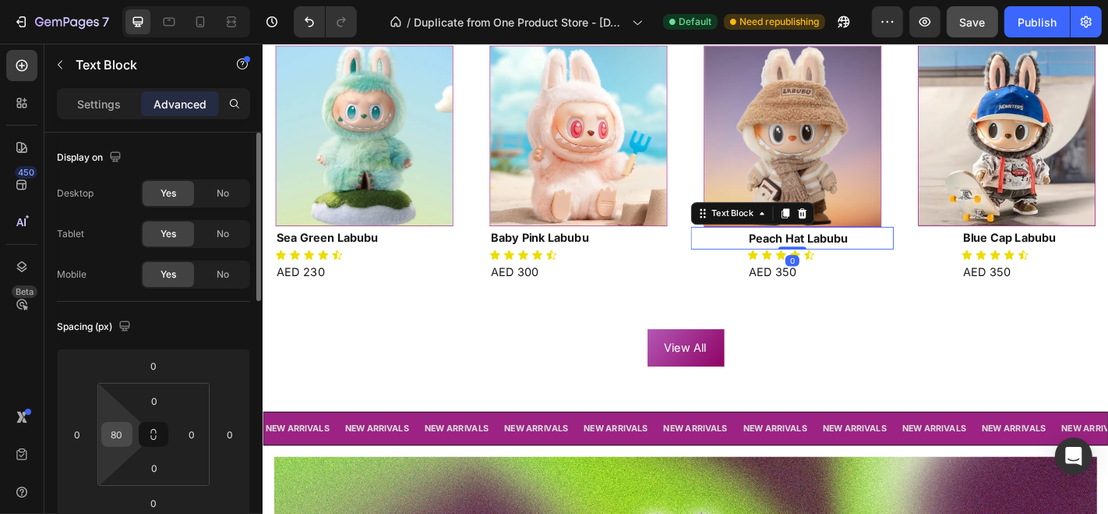
click at [129, 432] on div "80" at bounding box center [116, 434] width 31 height 25
click at [113, 433] on input "80" at bounding box center [116, 433] width 23 height 23
type input "0"
click at [87, 434] on input "0" at bounding box center [76, 433] width 23 height 23
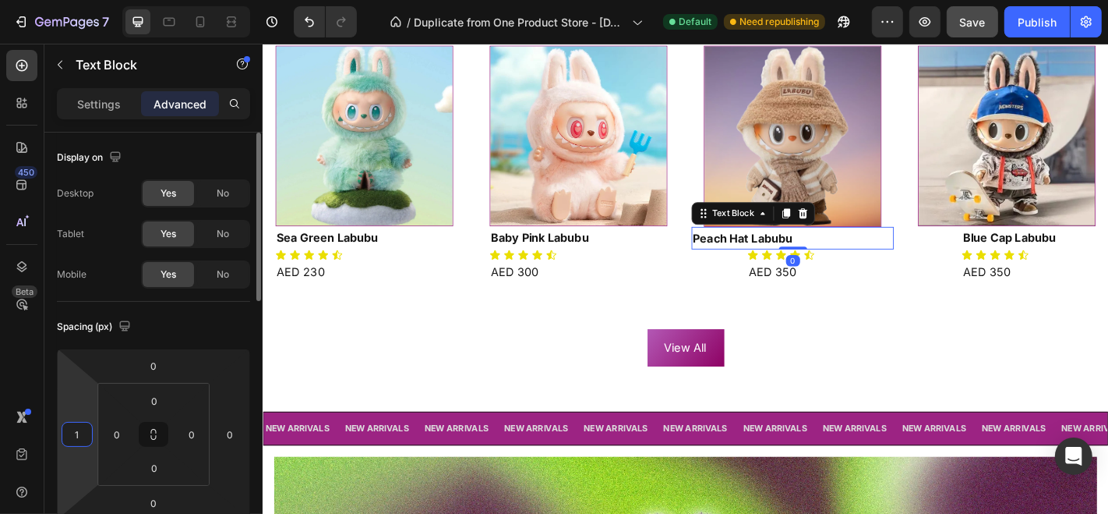
type input "18"
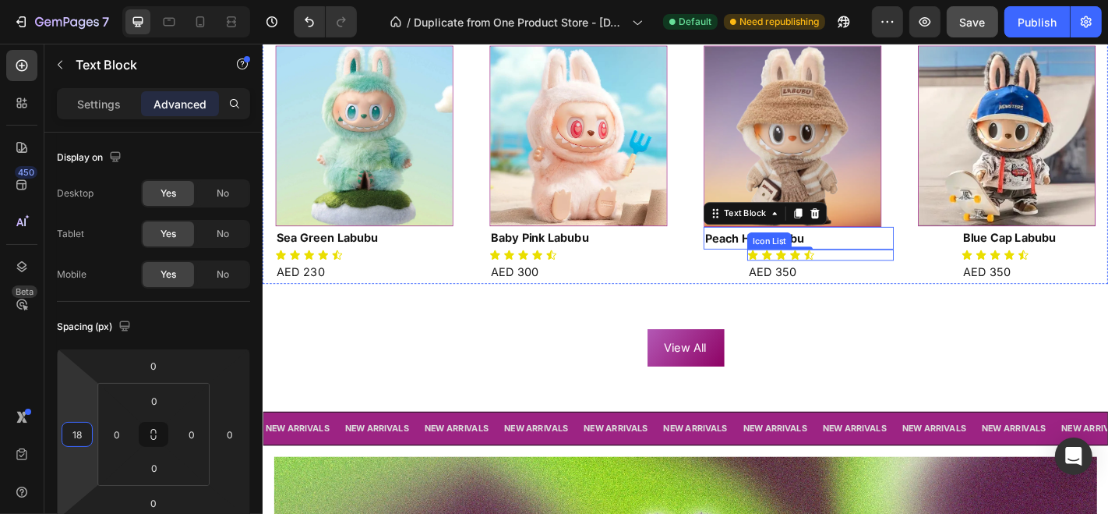
click at [869, 276] on div "Icon Icon Icon Icon Icon" at bounding box center [879, 276] width 162 height 12
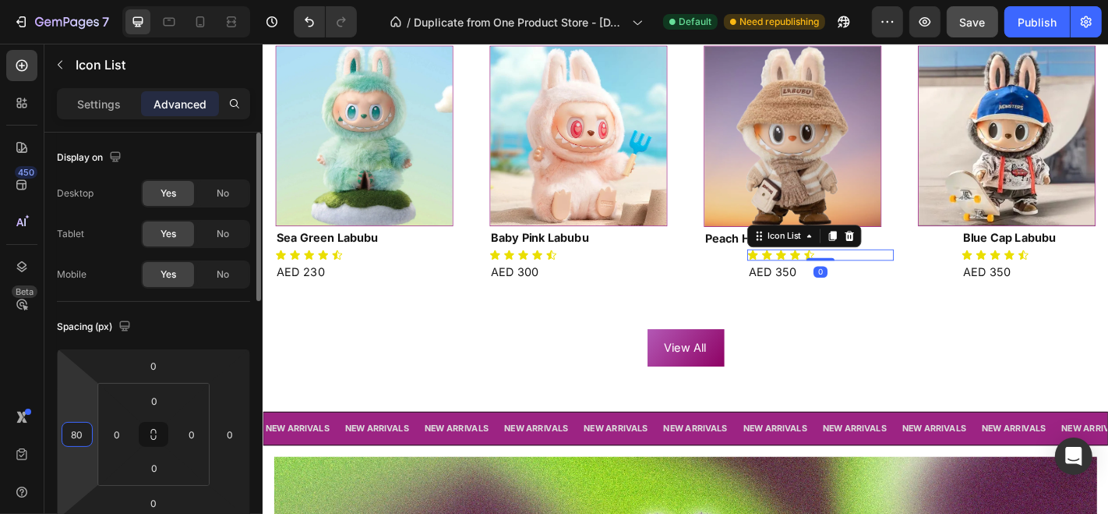
click at [79, 433] on input "80" at bounding box center [76, 433] width 23 height 23
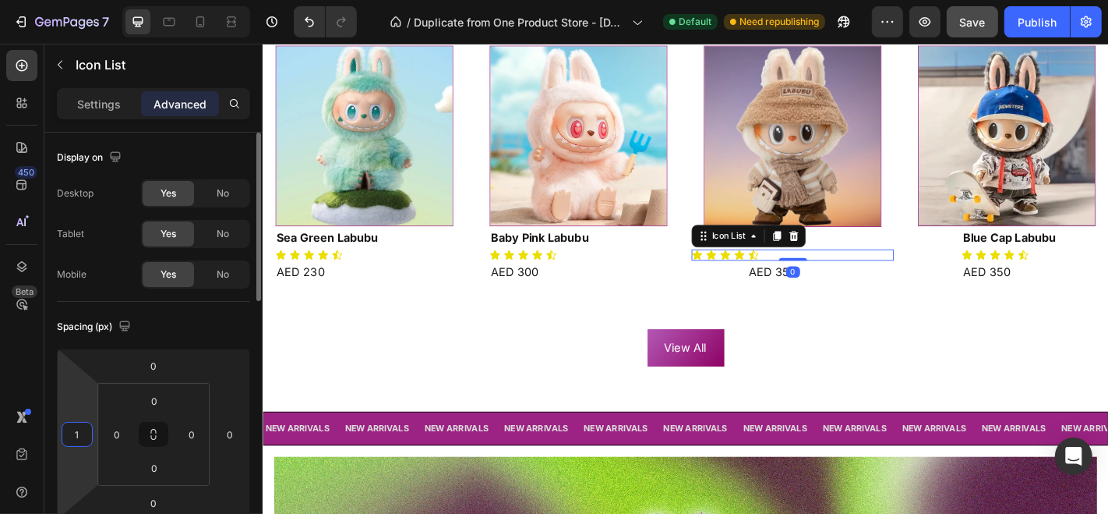
type input "18"
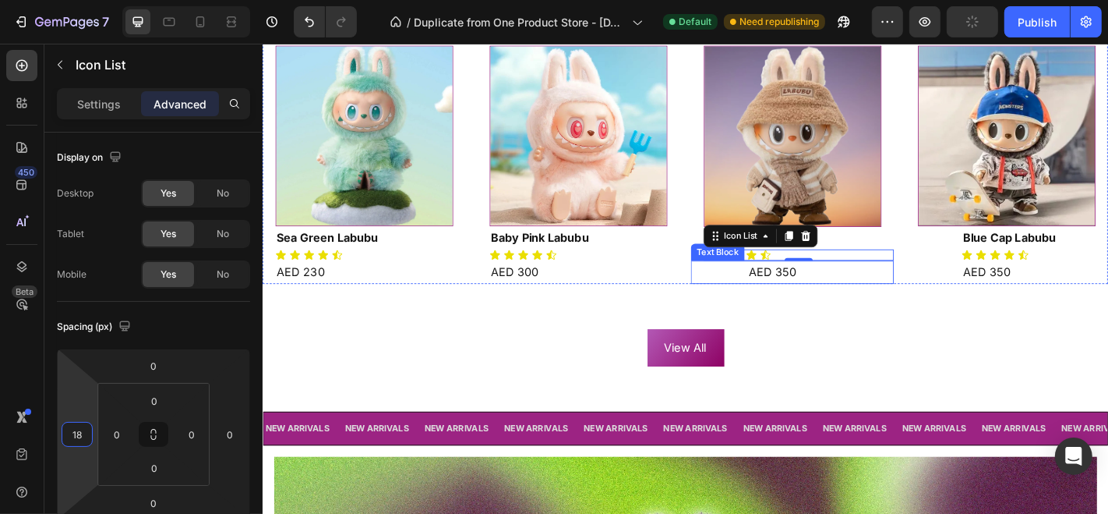
click at [854, 288] on p "AED 350" at bounding box center [879, 295] width 159 height 23
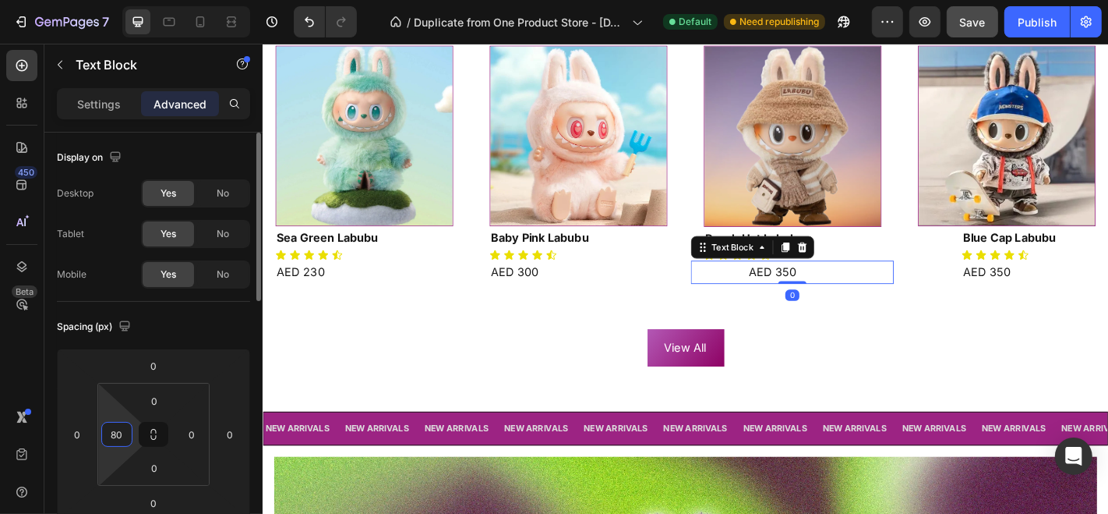
click at [117, 437] on input "80" at bounding box center [116, 433] width 23 height 23
type input "0"
click at [84, 433] on input "0" at bounding box center [76, 433] width 23 height 23
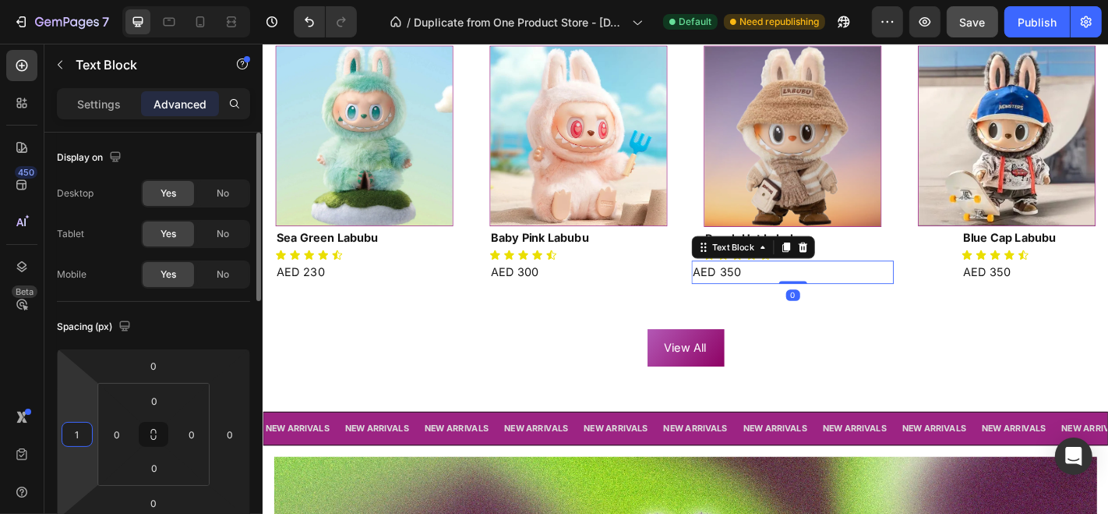
type input "18"
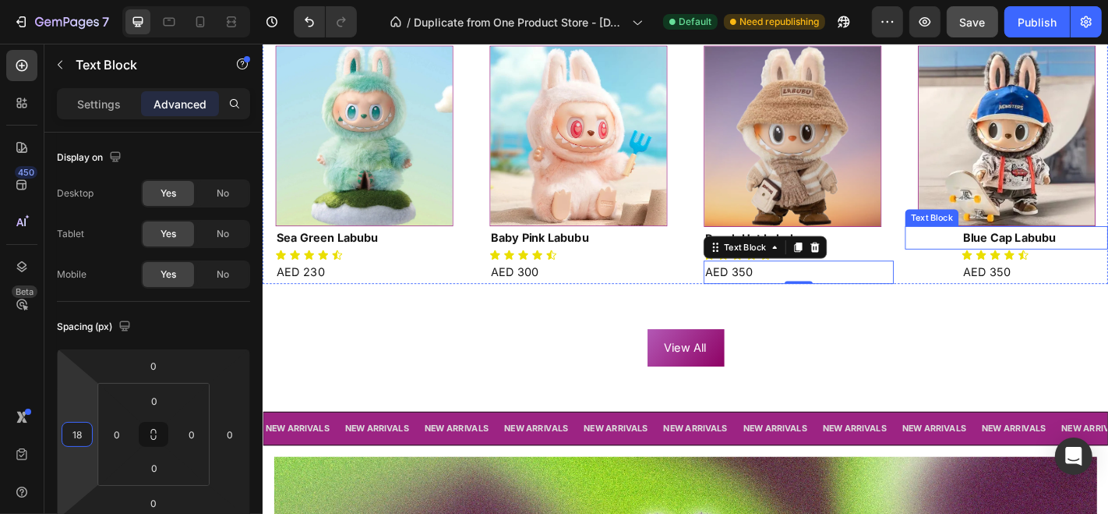
click at [1036, 247] on p "Blue Cap Labubu" at bounding box center [1115, 257] width 159 height 23
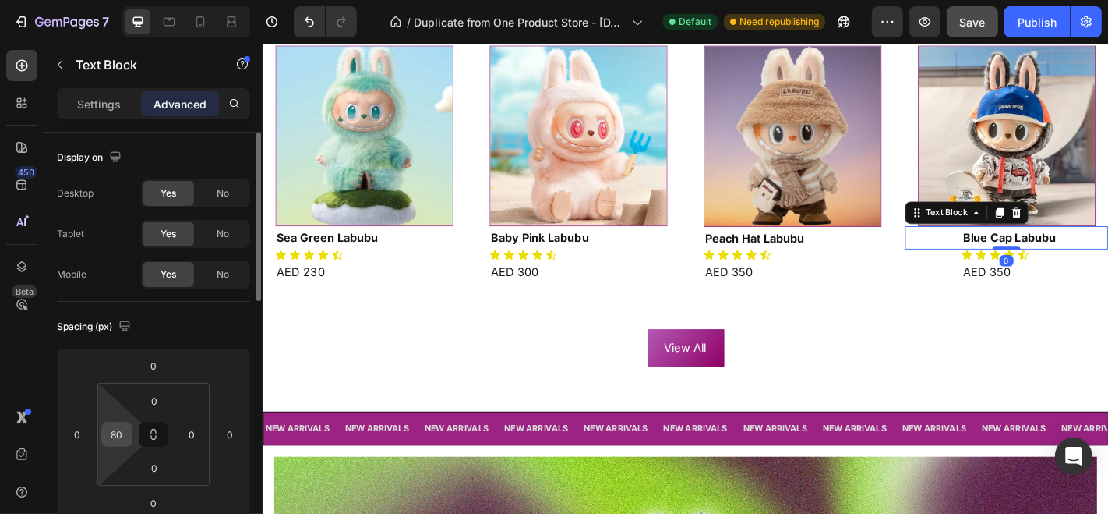
click at [118, 442] on input "80" at bounding box center [116, 433] width 23 height 23
type input "0"
click at [79, 438] on input "0" at bounding box center [76, 433] width 23 height 23
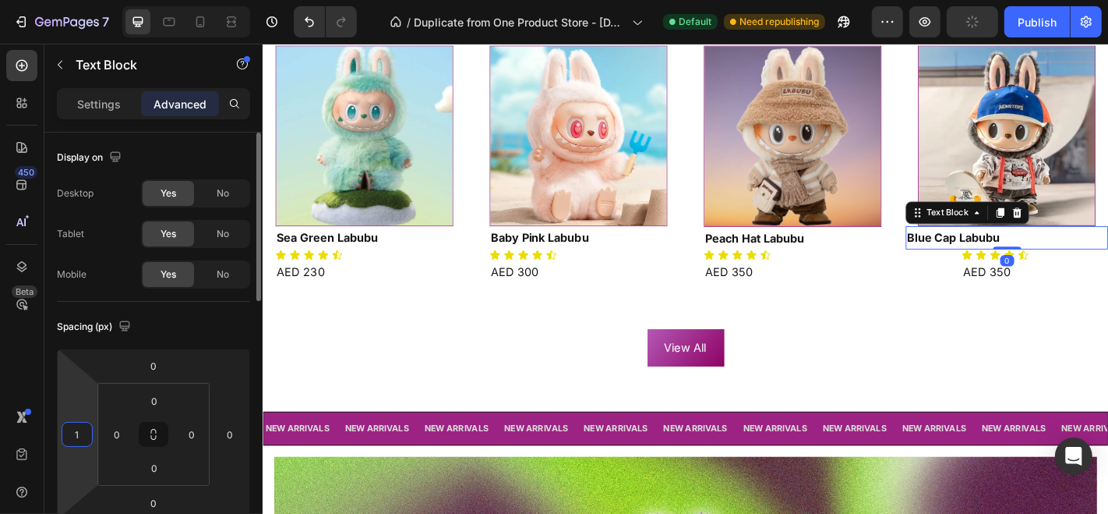
type input "18"
click at [1097, 274] on icon at bounding box center [1103, 276] width 12 height 12
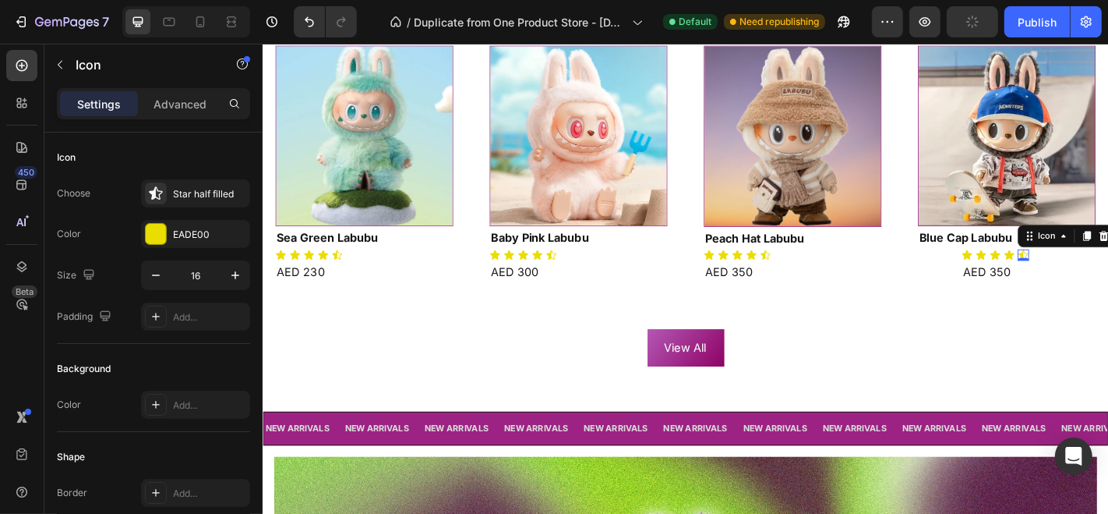
click at [1107, 274] on div "Icon Icon Icon Icon Icon 0" at bounding box center [1116, 276] width 162 height 12
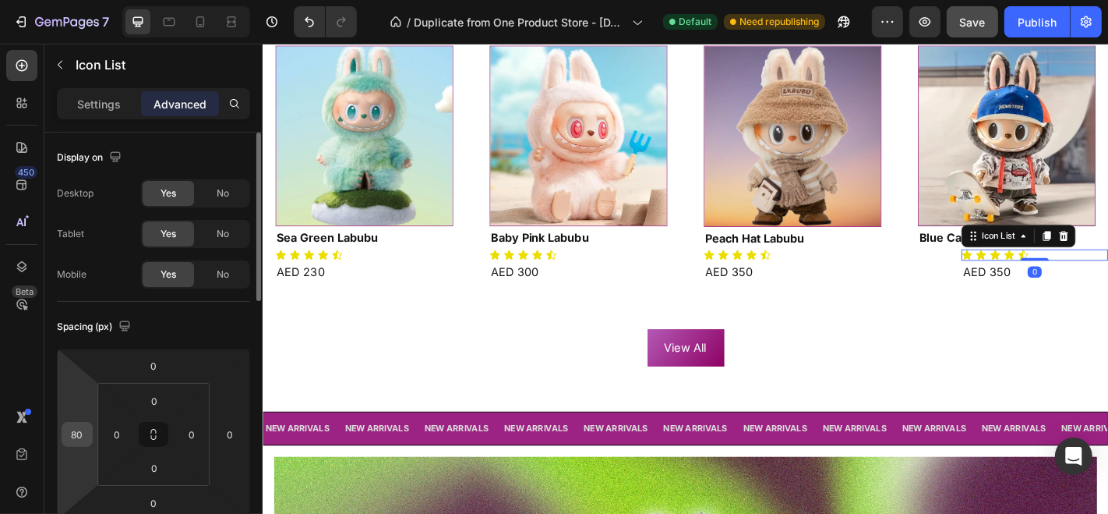
click at [81, 434] on input "80" at bounding box center [76, 433] width 23 height 23
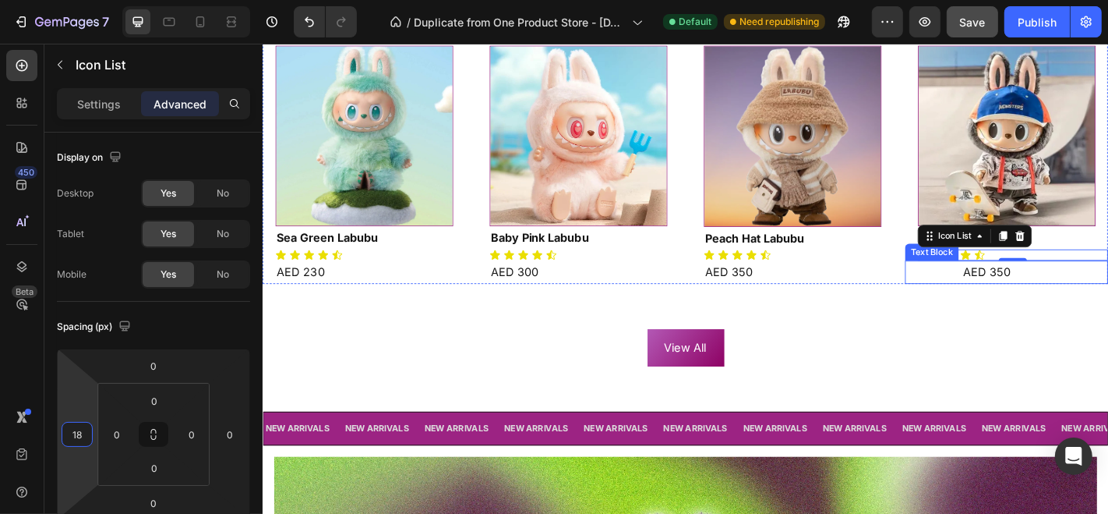
type input "18"
click at [1084, 296] on div "0" at bounding box center [1092, 295] width 16 height 12
click at [1084, 293] on div "0" at bounding box center [1092, 295] width 16 height 12
click at [1100, 302] on p "AED 350" at bounding box center [1115, 295] width 159 height 23
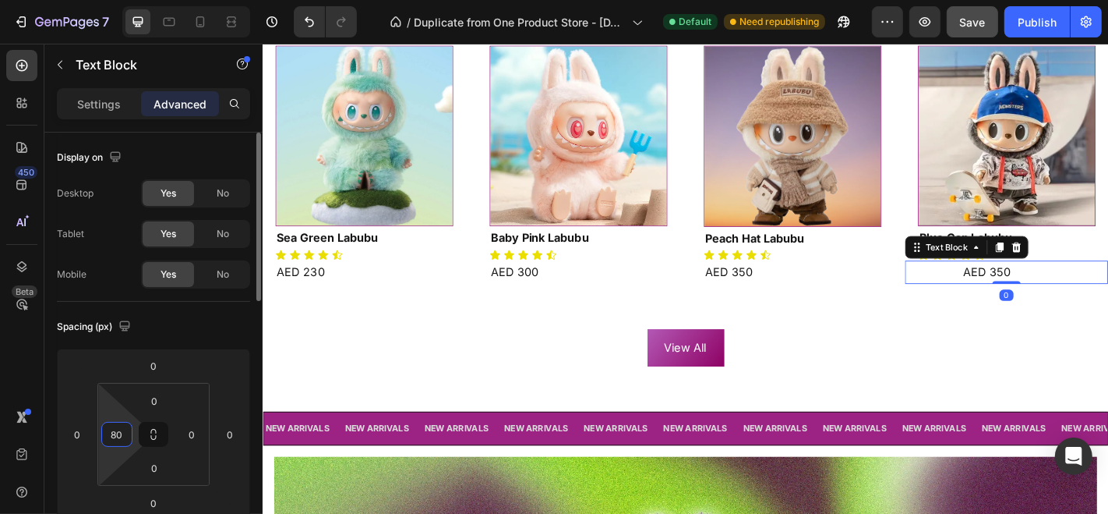
click at [118, 436] on input "80" at bounding box center [116, 433] width 23 height 23
type input "0"
click at [85, 437] on input "0" at bounding box center [76, 433] width 23 height 23
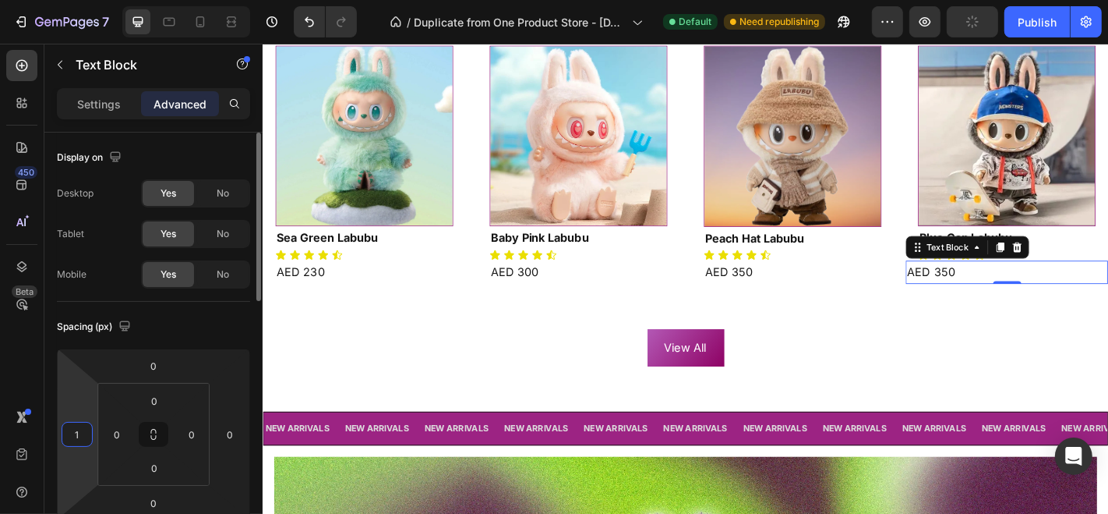
type input "18"
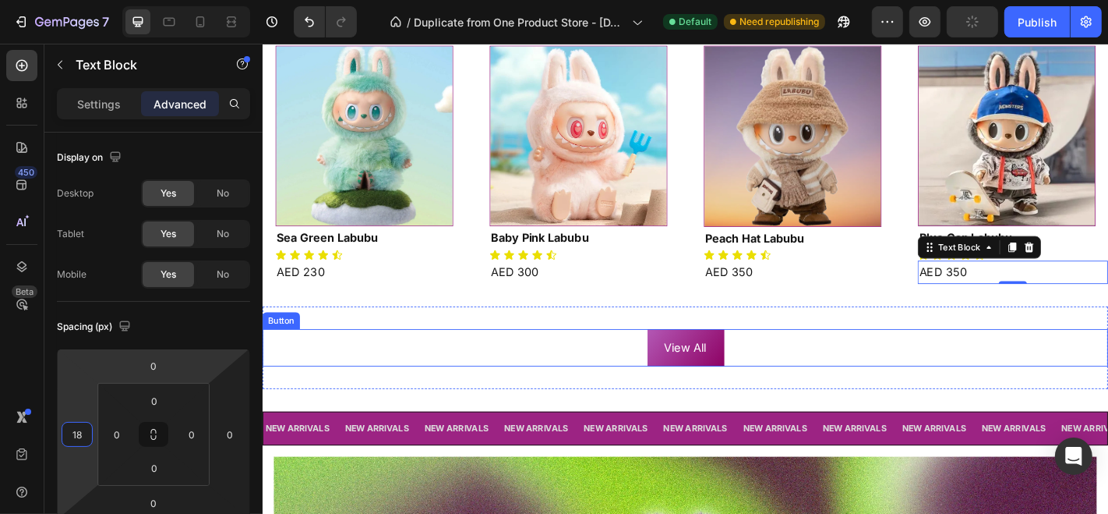
click at [501, 367] on div "View All Button" at bounding box center [729, 378] width 935 height 41
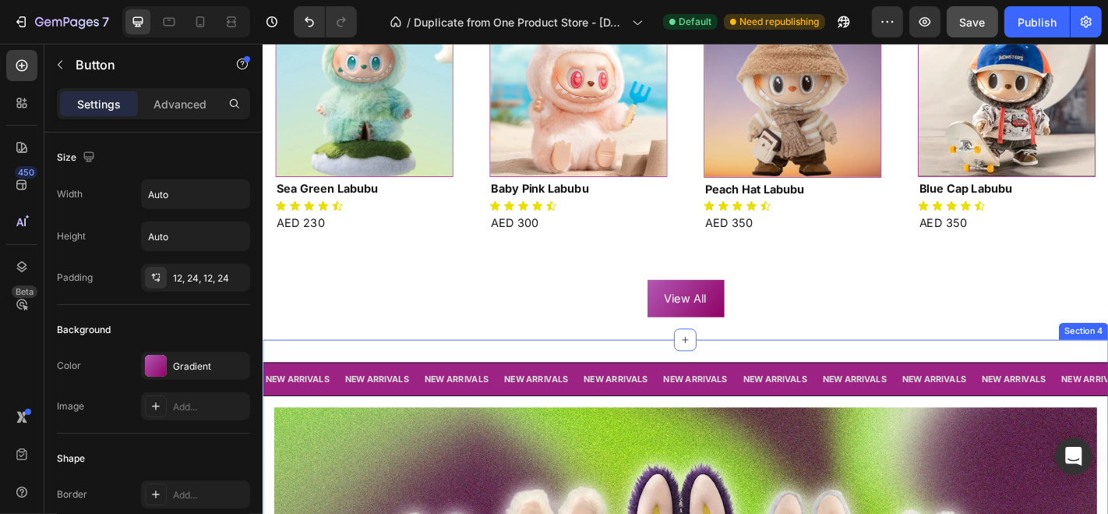
scroll to position [983, 0]
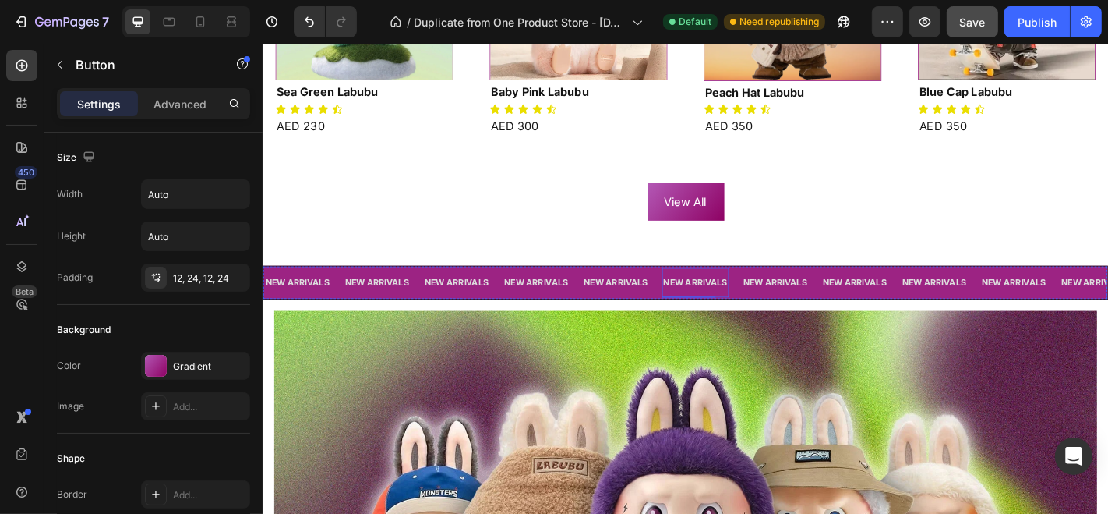
click at [729, 317] on div "NEW ARRIVALS Text Block" at bounding box center [741, 307] width 74 height 33
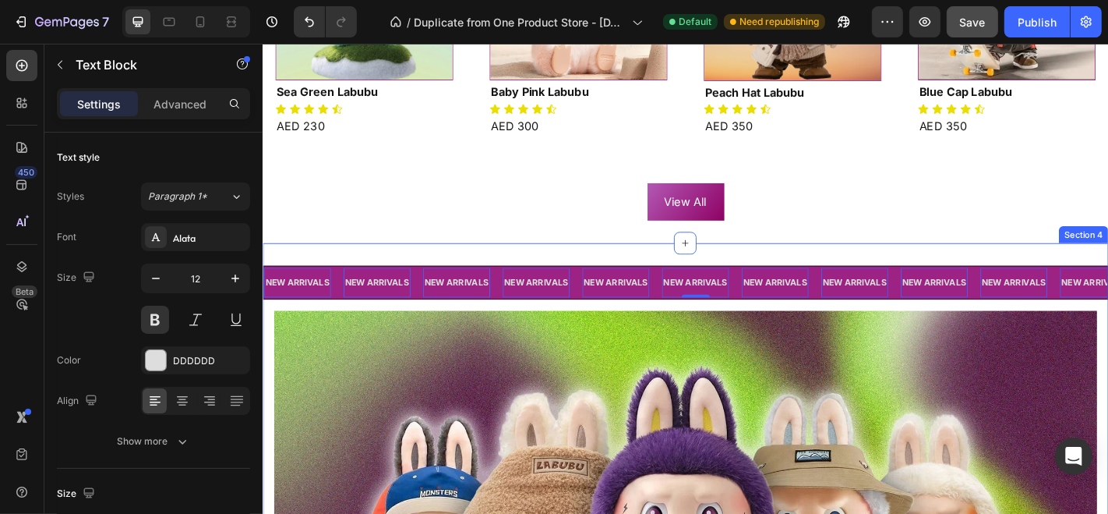
click at [709, 300] on p "NEW ARRIVALS" at bounding box center [740, 306] width 71 height 17
click at [738, 291] on div "NEW ARRIVALS Text Block 0" at bounding box center [748, 307] width 88 height 33
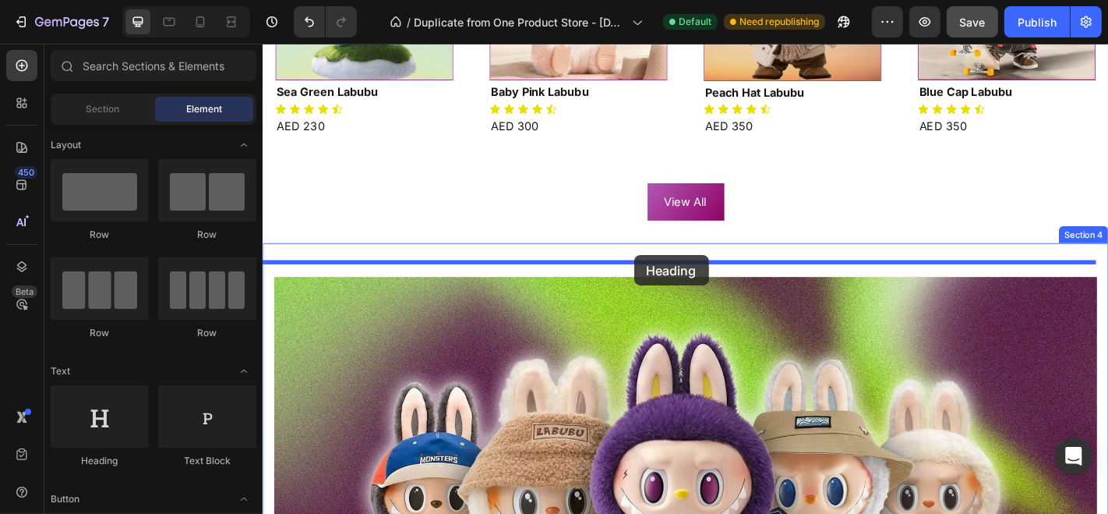
drag, startPoint x: 360, startPoint y: 469, endPoint x: 673, endPoint y: 277, distance: 367.0
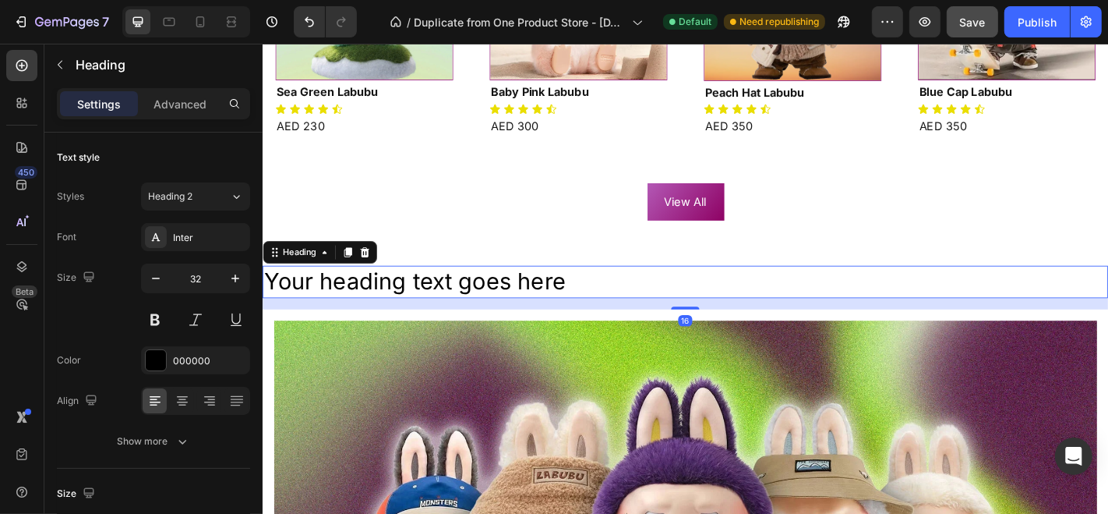
click at [581, 300] on h2 "Your heading text goes here" at bounding box center [729, 306] width 935 height 36
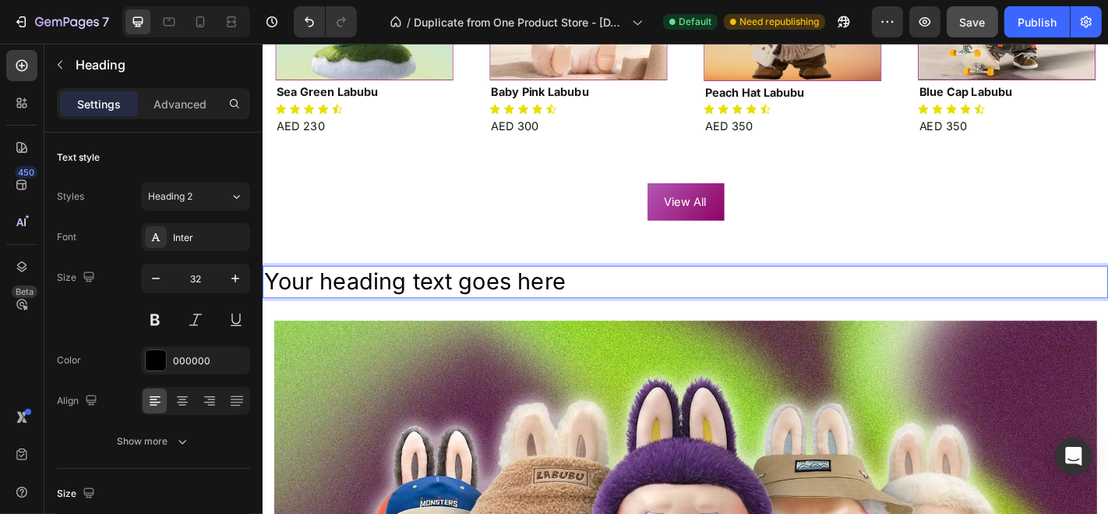
click at [581, 300] on p "Your heading text goes here" at bounding box center [729, 306] width 932 height 33
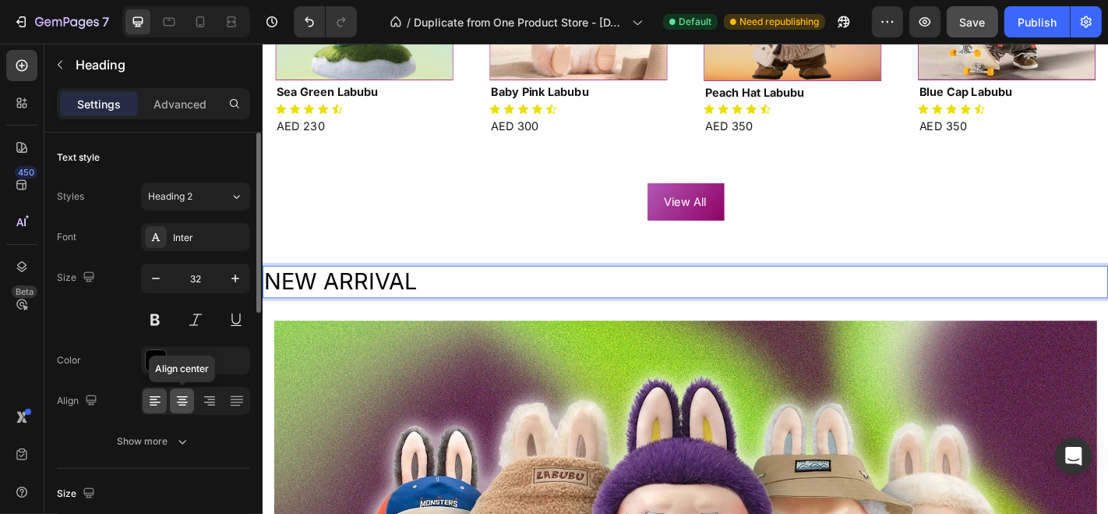
click at [180, 399] on icon at bounding box center [182, 400] width 8 height 2
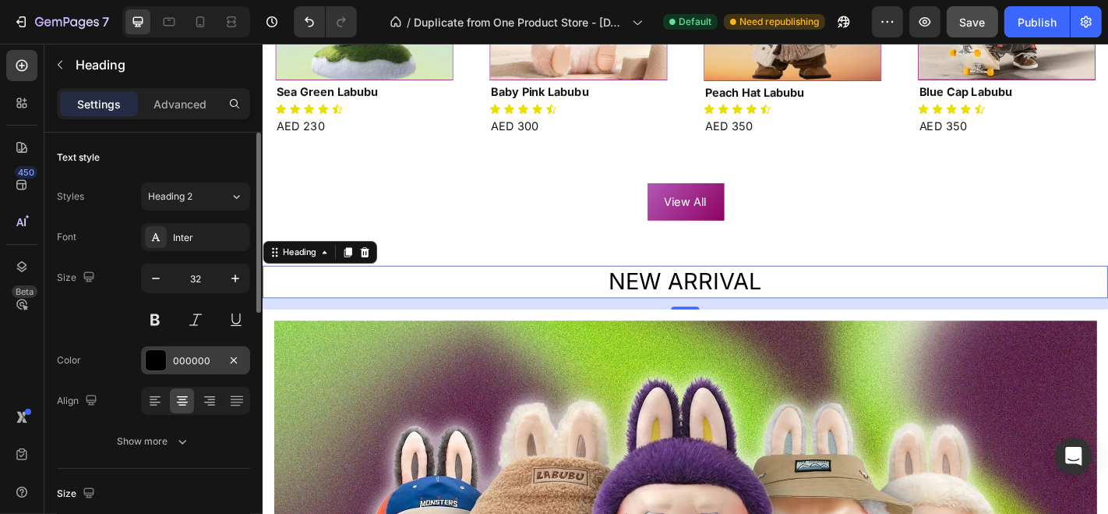
click at [175, 357] on div "000000" at bounding box center [195, 361] width 45 height 14
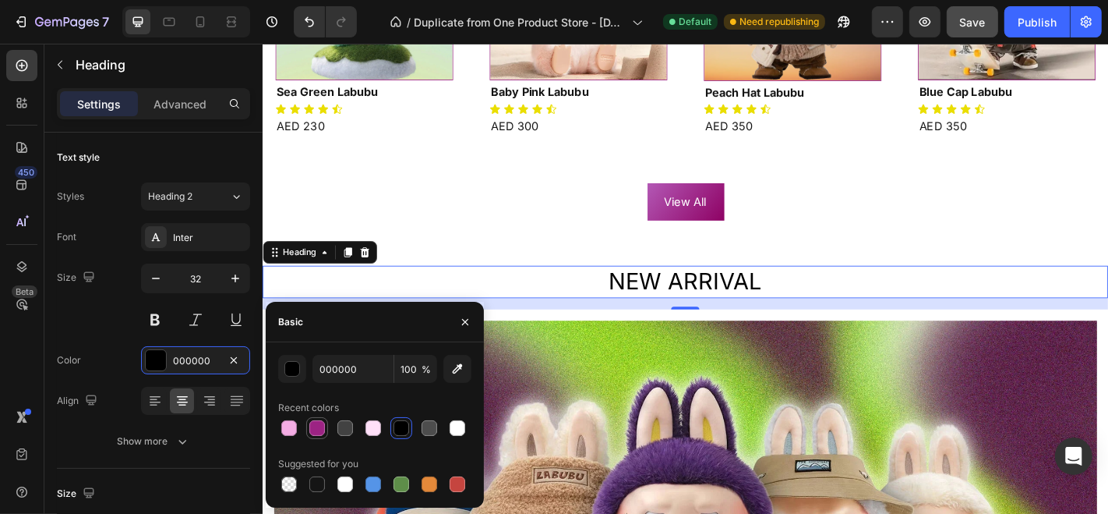
click at [314, 425] on div at bounding box center [317, 428] width 16 height 16
type input "9C2383"
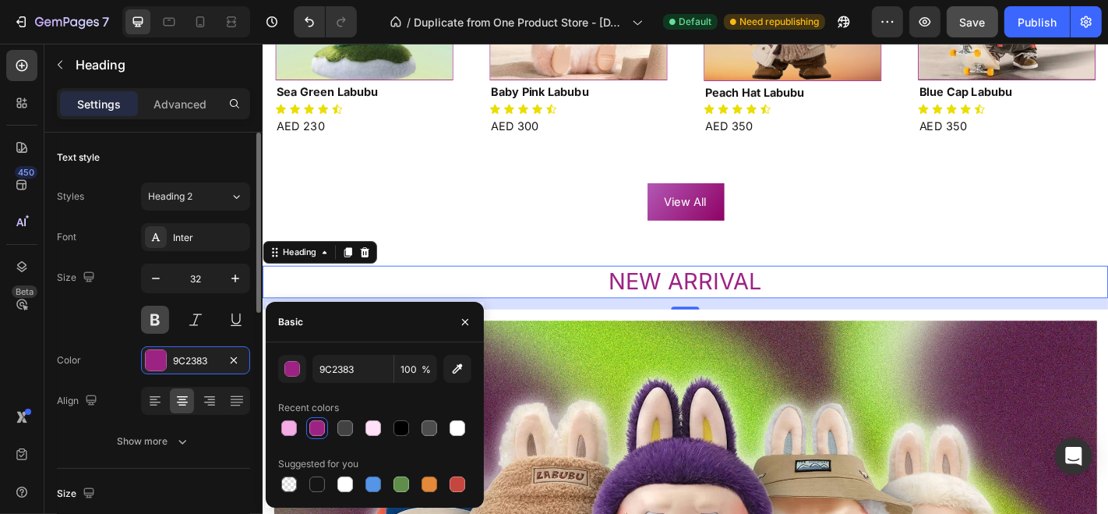
click at [162, 313] on button at bounding box center [155, 319] width 28 height 28
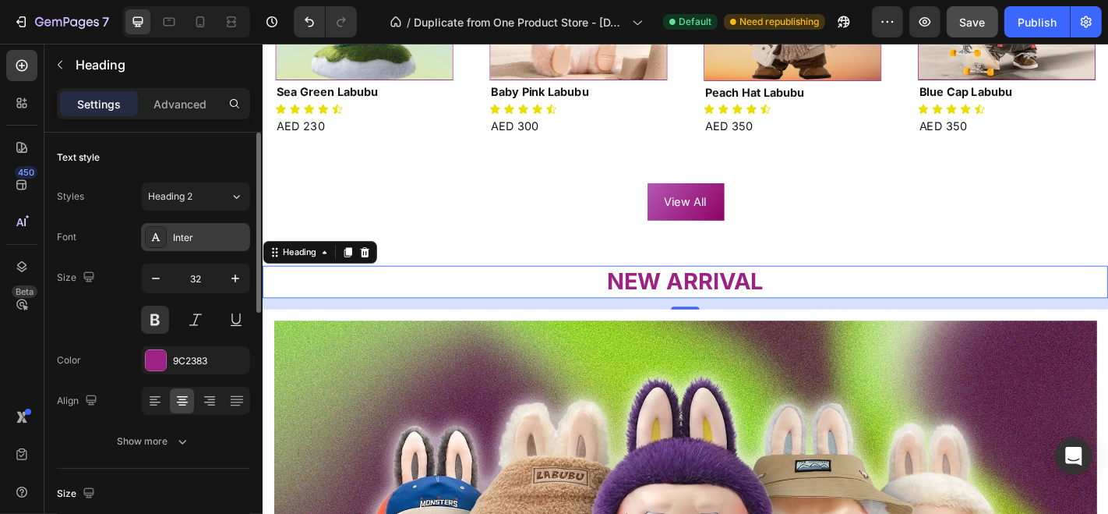
click at [214, 241] on div "Inter" at bounding box center [209, 238] width 73 height 14
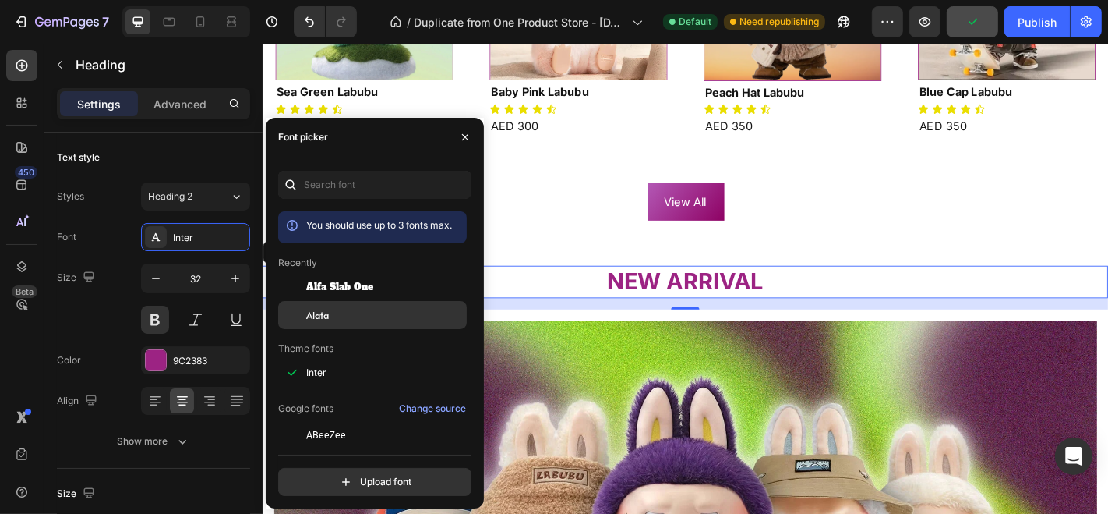
click at [313, 309] on span "Alata" at bounding box center [317, 315] width 23 height 14
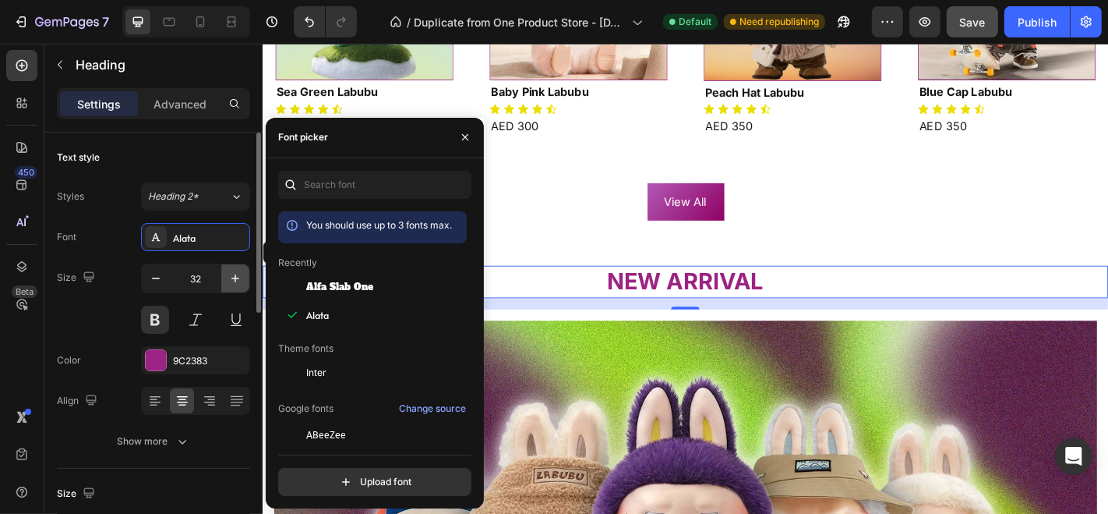
click at [240, 274] on icon "button" at bounding box center [236, 278] width 16 height 16
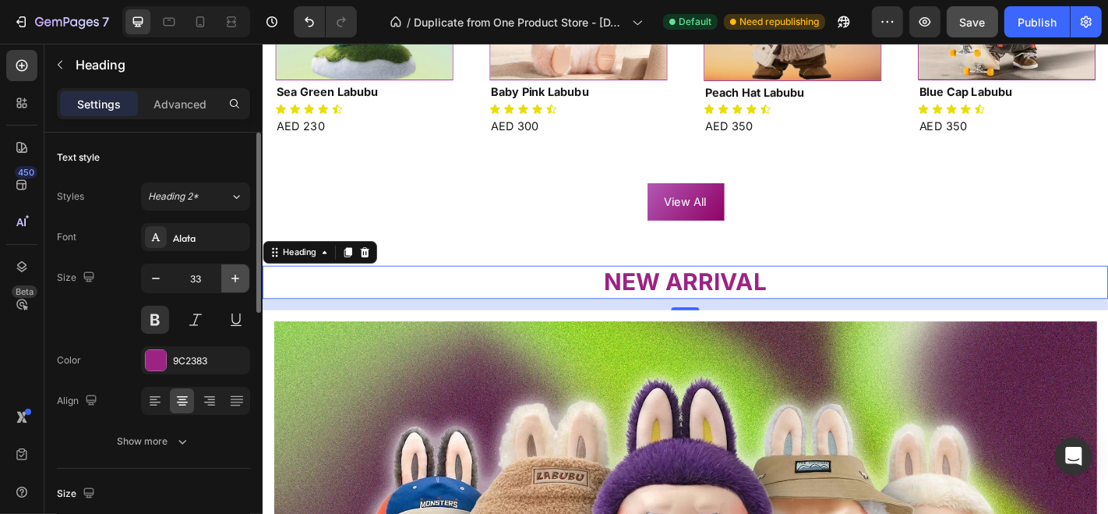
click at [240, 274] on icon "button" at bounding box center [236, 278] width 16 height 16
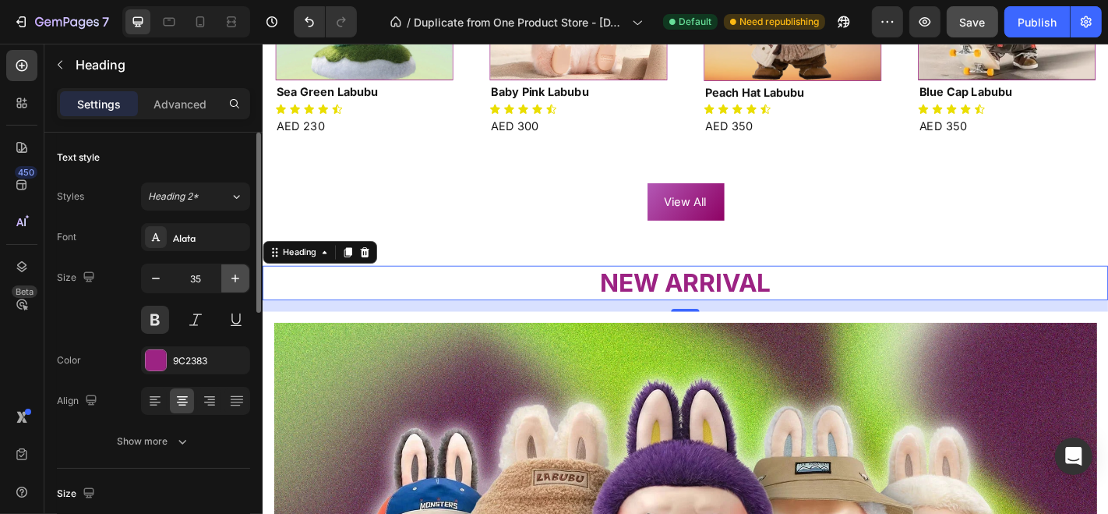
click at [240, 274] on icon "button" at bounding box center [236, 278] width 16 height 16
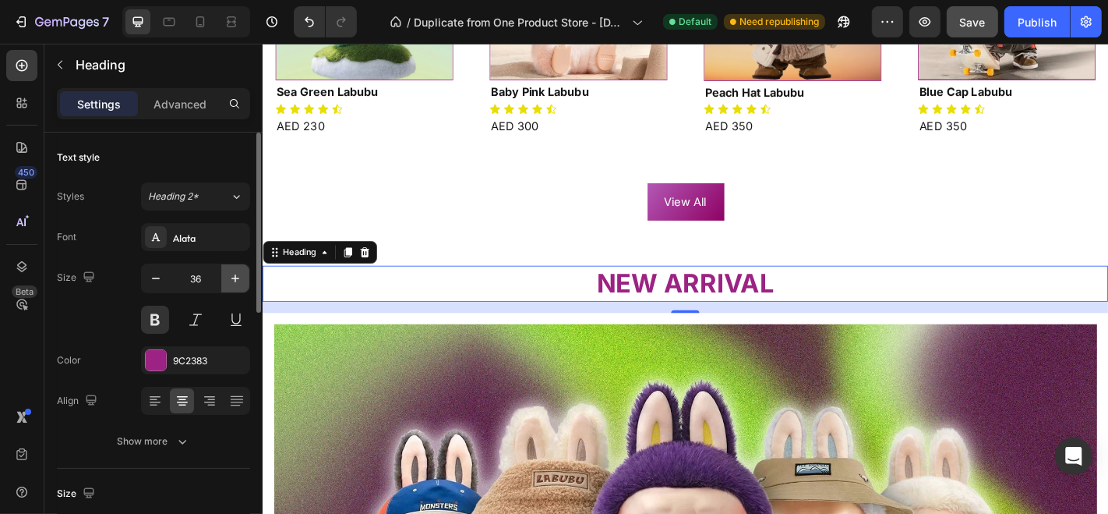
click at [240, 274] on icon "button" at bounding box center [236, 278] width 16 height 16
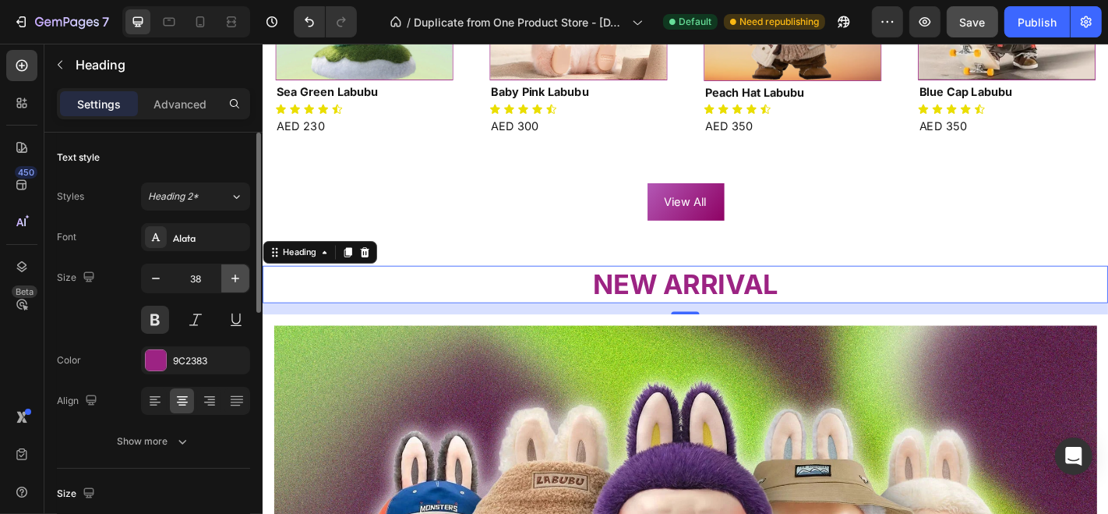
click at [240, 274] on icon "button" at bounding box center [236, 278] width 16 height 16
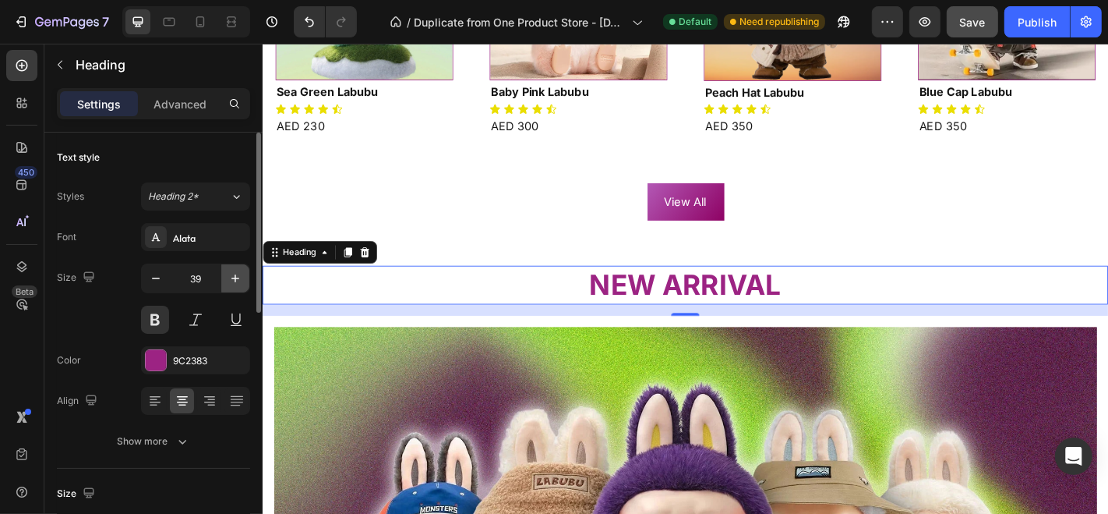
click at [240, 274] on icon "button" at bounding box center [236, 278] width 16 height 16
type input "41"
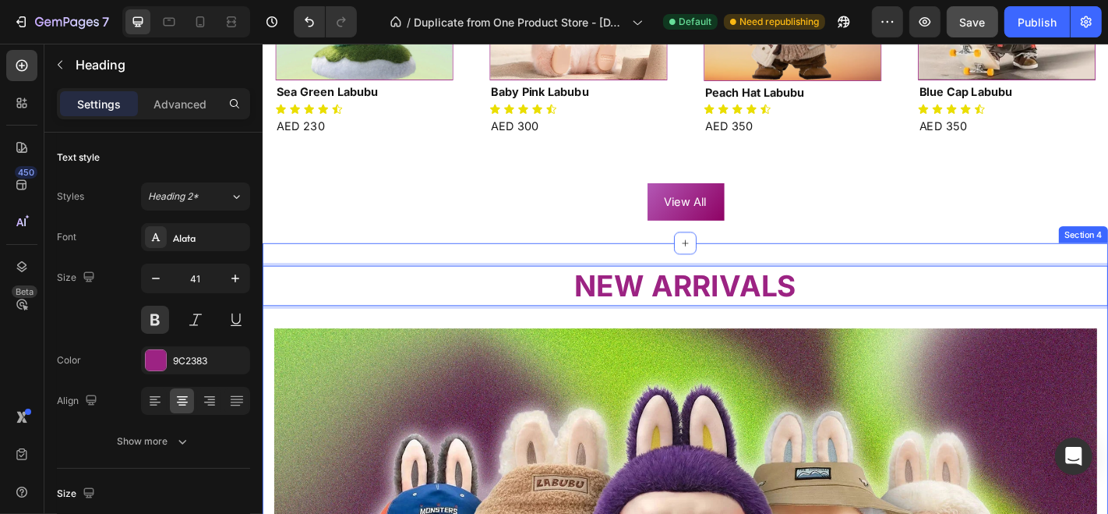
click at [635, 222] on div "View All Button" at bounding box center [729, 217] width 935 height 41
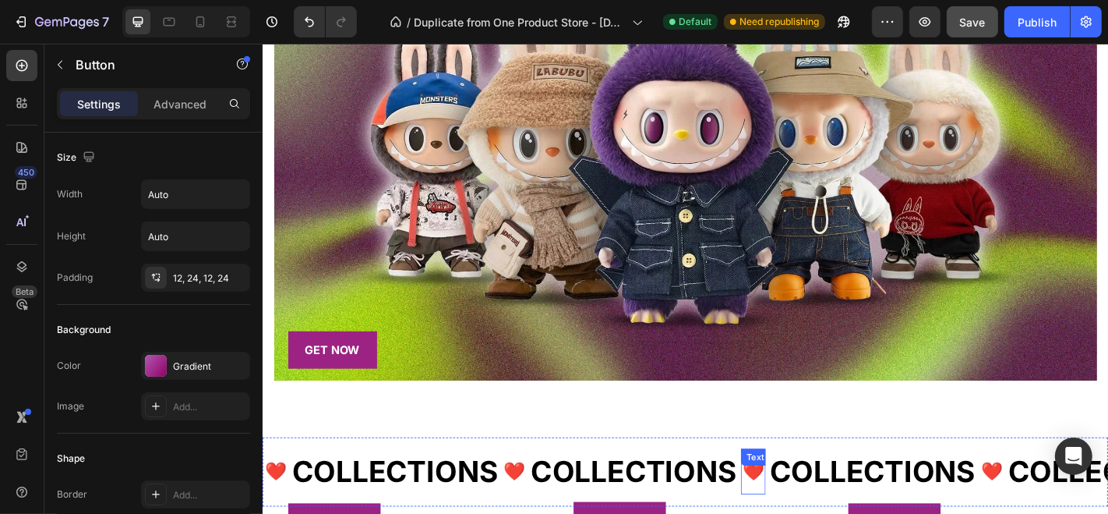
scroll to position [1697, 0]
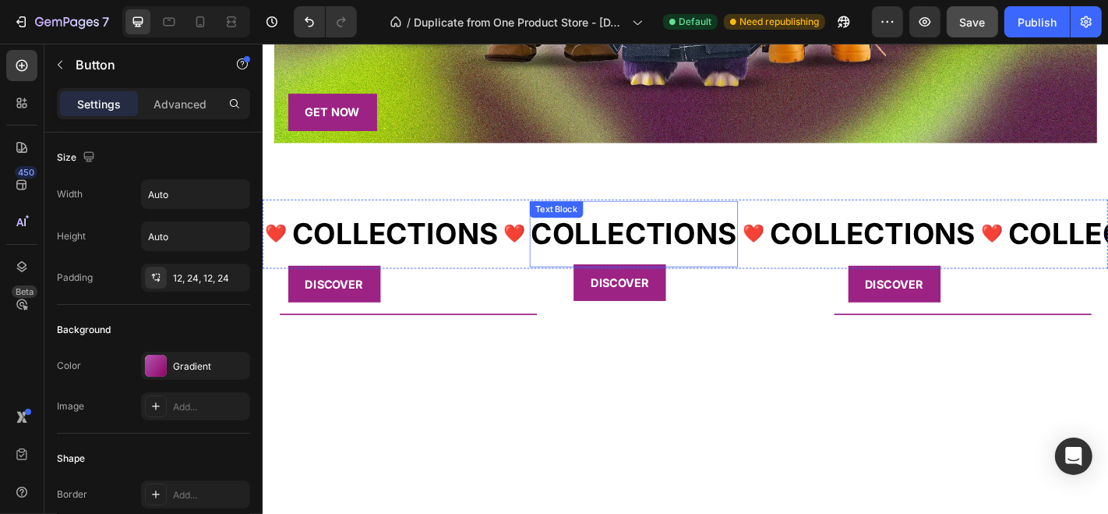
click at [788, 272] on div "COLLECTIONS" at bounding box center [672, 253] width 231 height 61
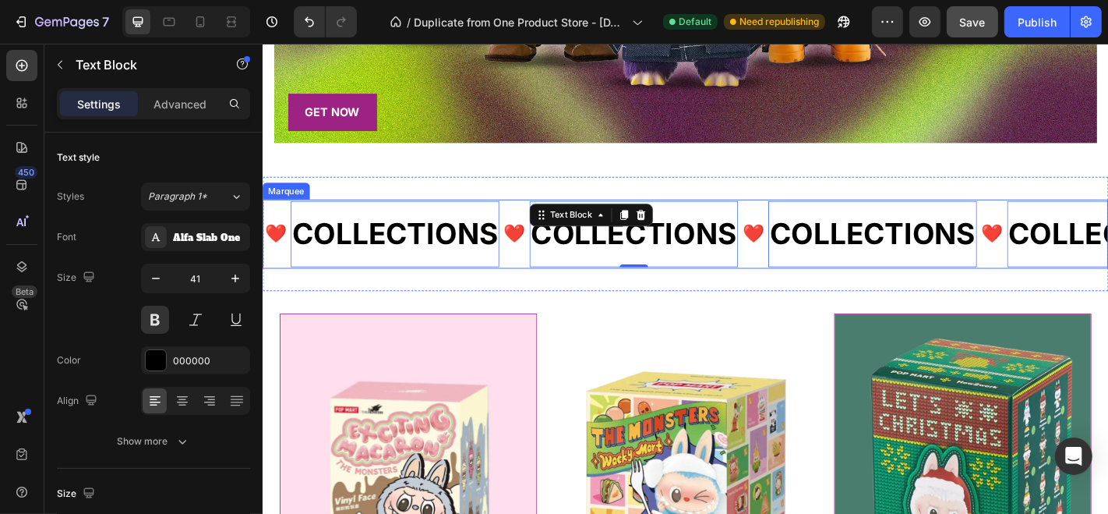
click at [856, 278] on div "❤️ Text Block COLLECTIONS Text Block 0" at bounding box center [923, 253] width 264 height 73
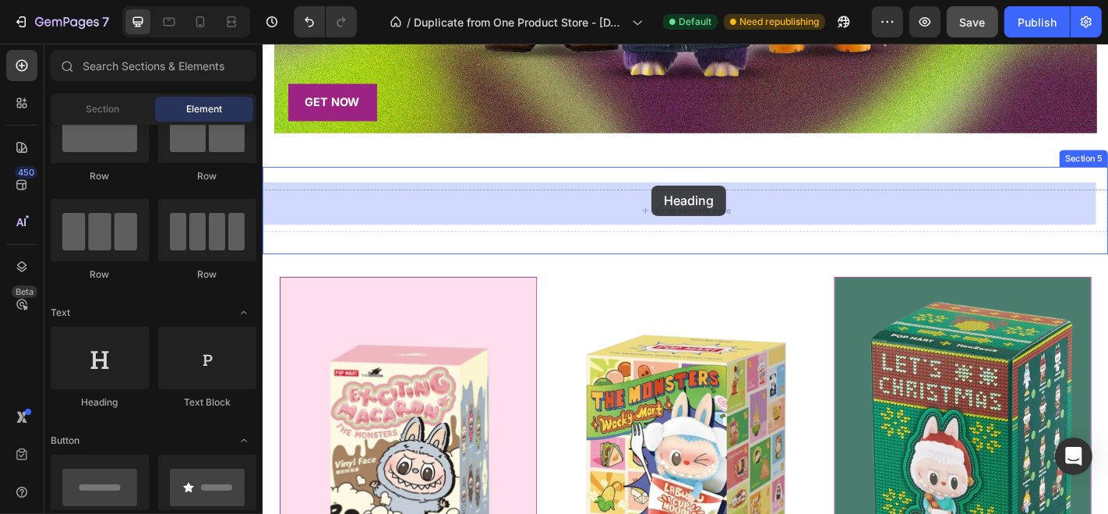
scroll to position [1704, 0]
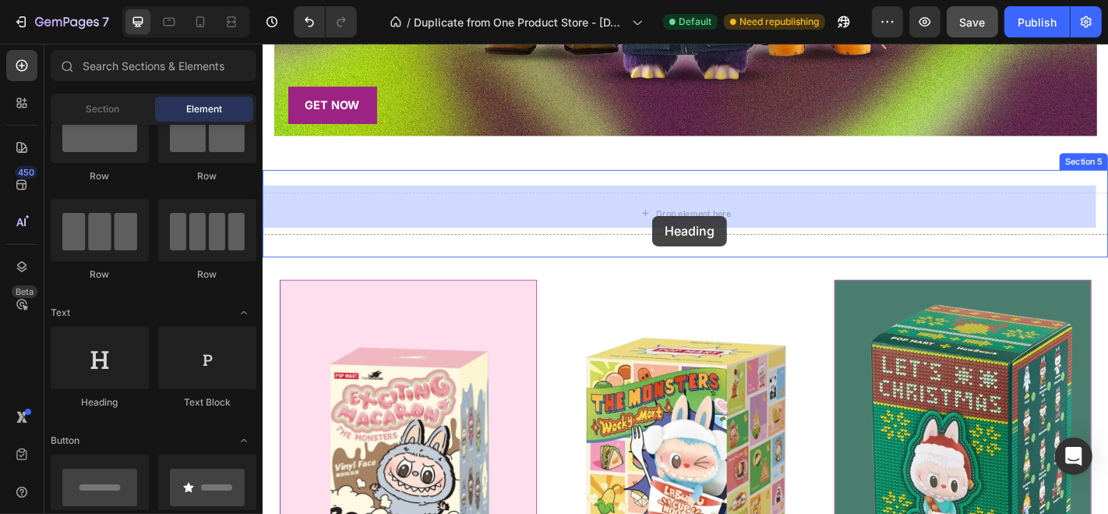
drag, startPoint x: 369, startPoint y: 416, endPoint x: 693, endPoint y: 233, distance: 372.4
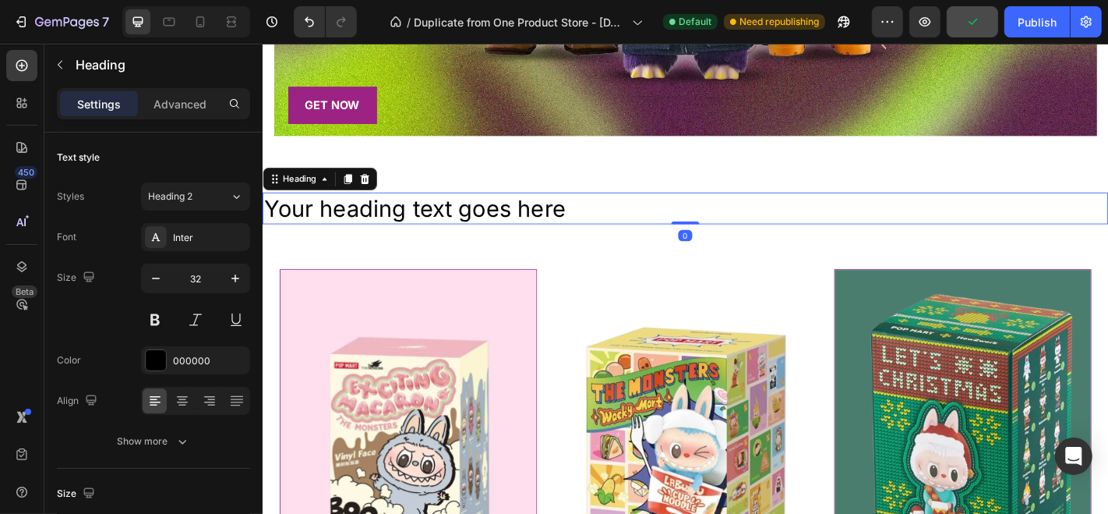
click at [592, 210] on h2 "Your heading text goes here" at bounding box center [729, 225] width 935 height 36
click at [592, 210] on p "Your heading text goes here" at bounding box center [729, 225] width 932 height 33
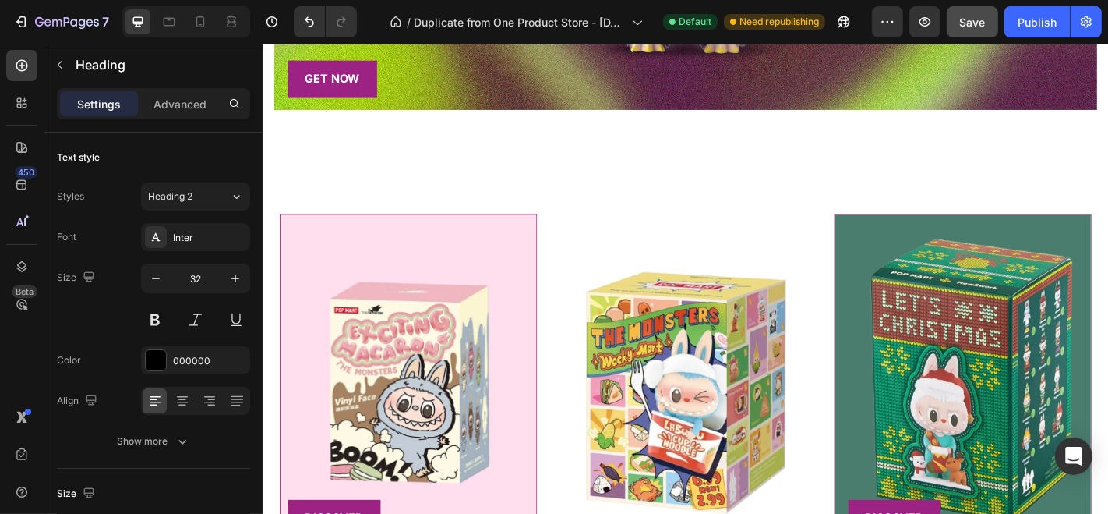
scroll to position [1731, 0]
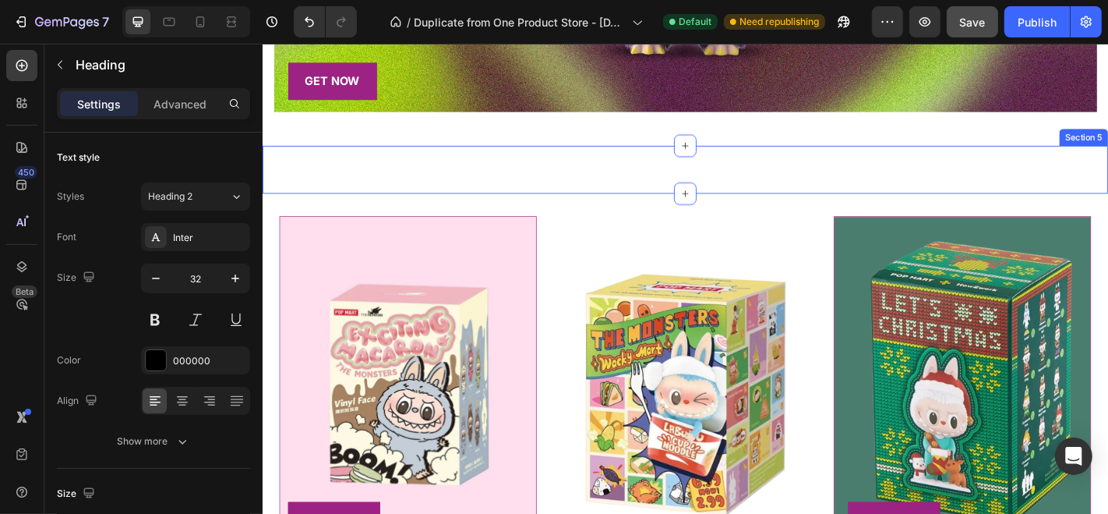
click at [489, 162] on div "Heading Section 5" at bounding box center [729, 182] width 935 height 53
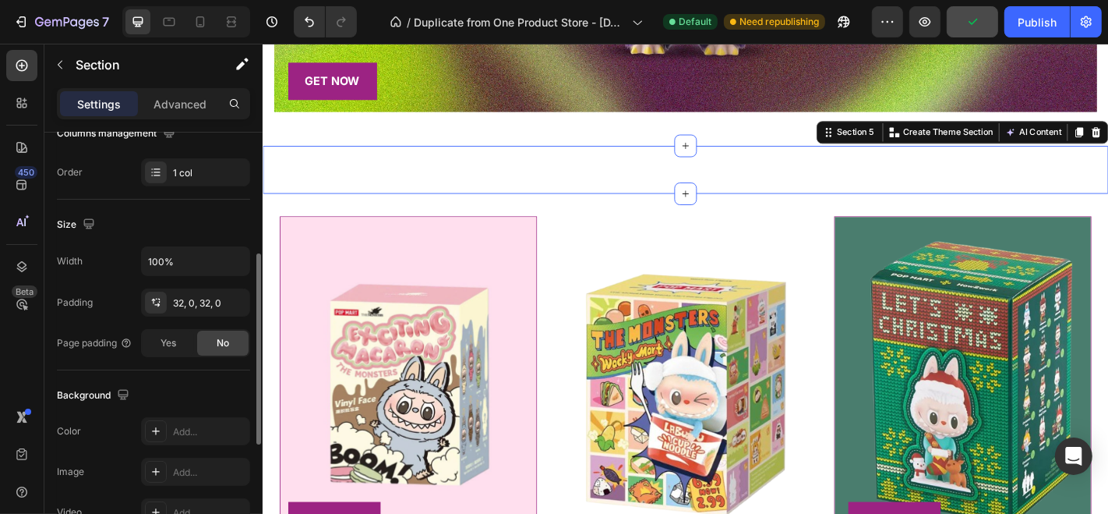
scroll to position [262, 0]
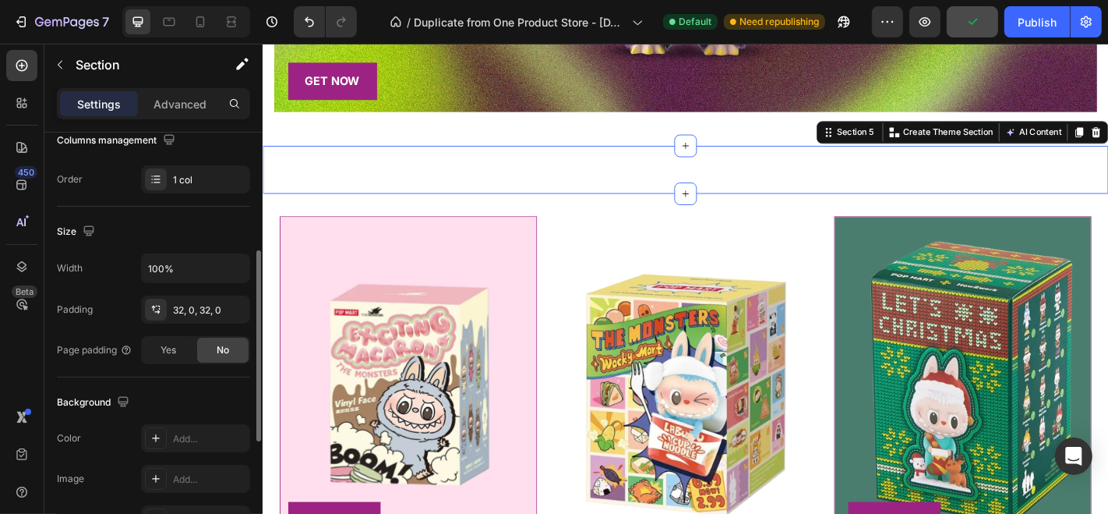
click at [406, 168] on div "Heading Section 5 You can create reusable sections Create Theme Section AI Cont…" at bounding box center [729, 182] width 935 height 53
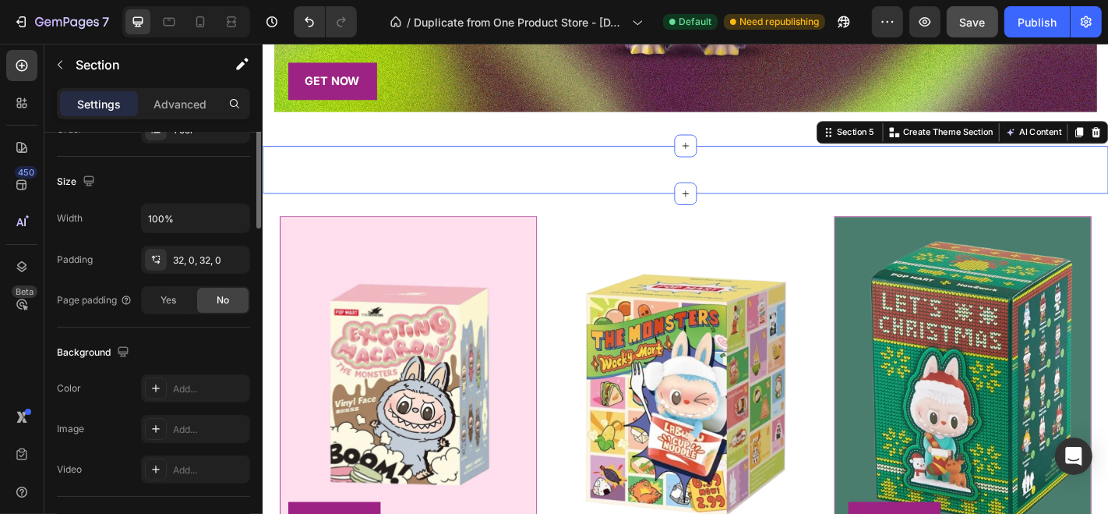
scroll to position [0, 0]
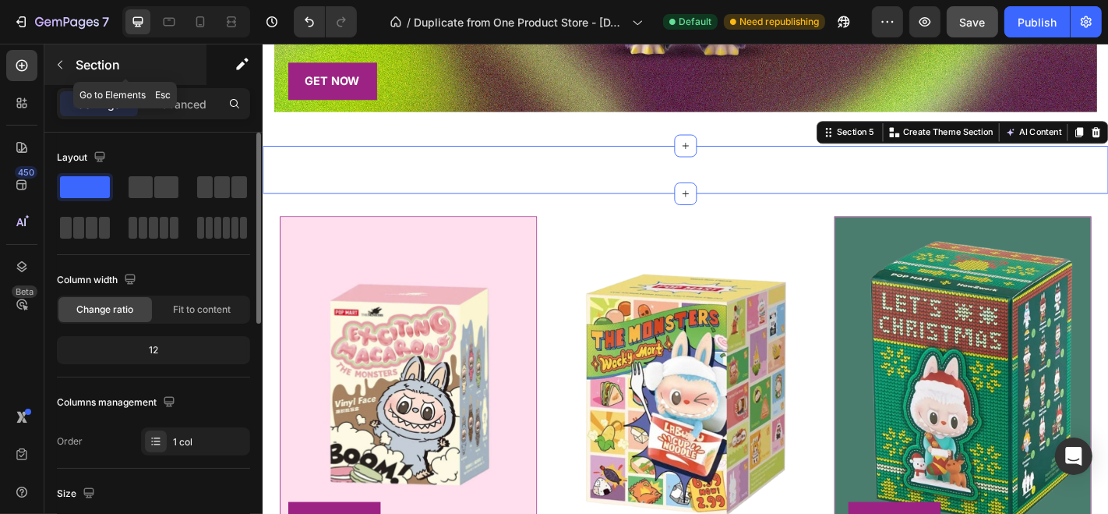
click at [90, 62] on p "Section" at bounding box center [140, 64] width 128 height 19
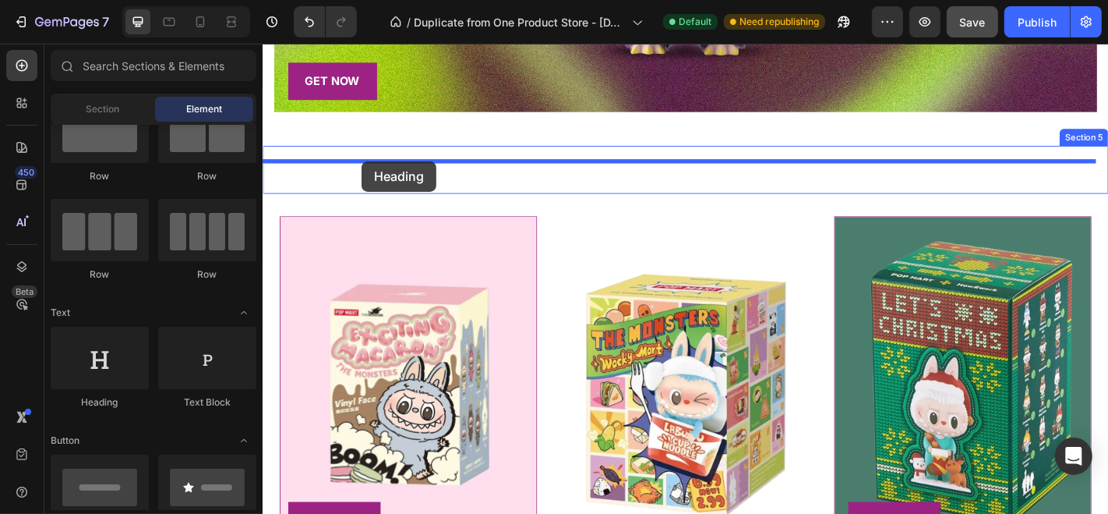
drag, startPoint x: 366, startPoint y: 400, endPoint x: 371, endPoint y: 173, distance: 226.8
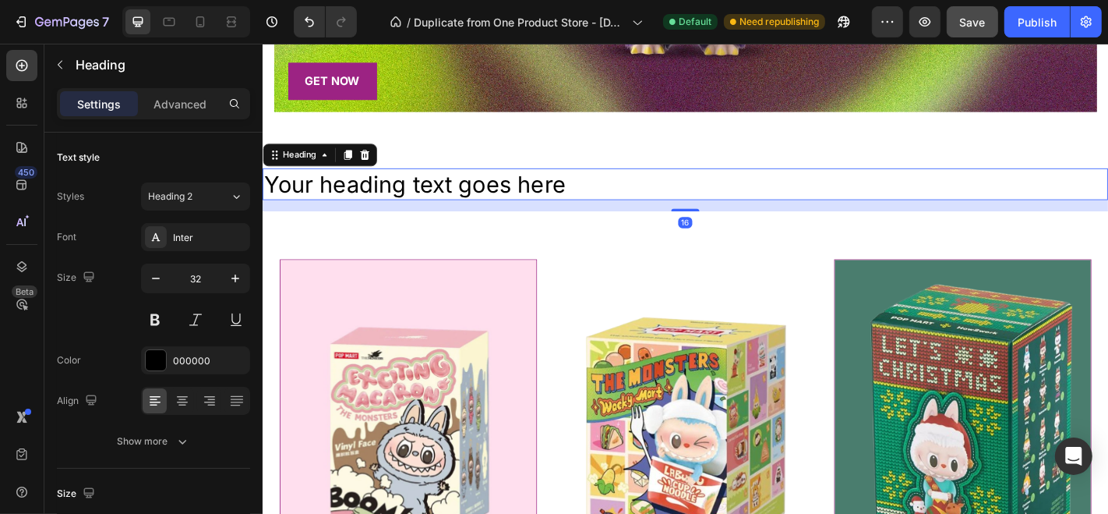
click at [450, 197] on h2 "Your heading text goes here" at bounding box center [729, 199] width 935 height 36
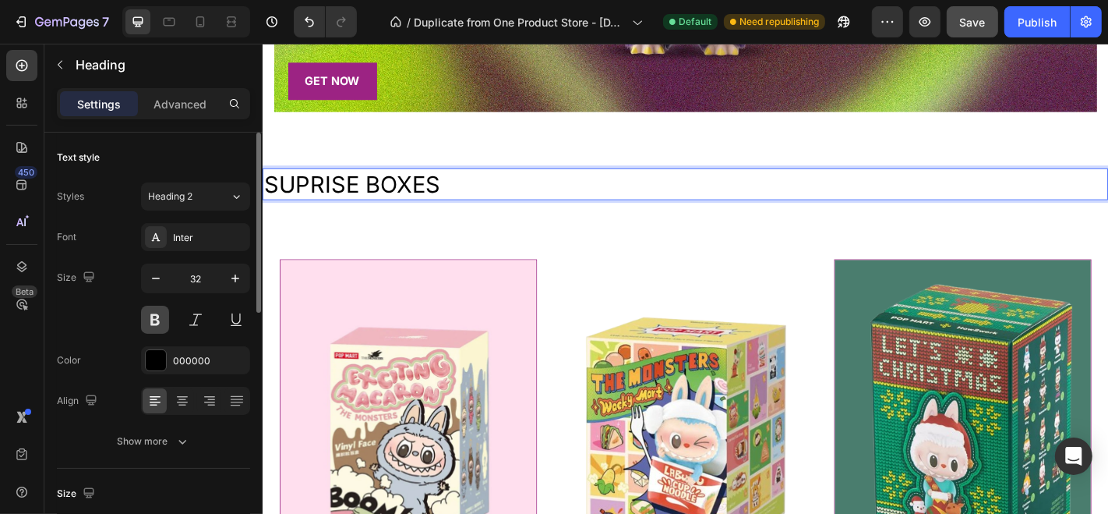
click at [158, 320] on button at bounding box center [155, 319] width 28 height 28
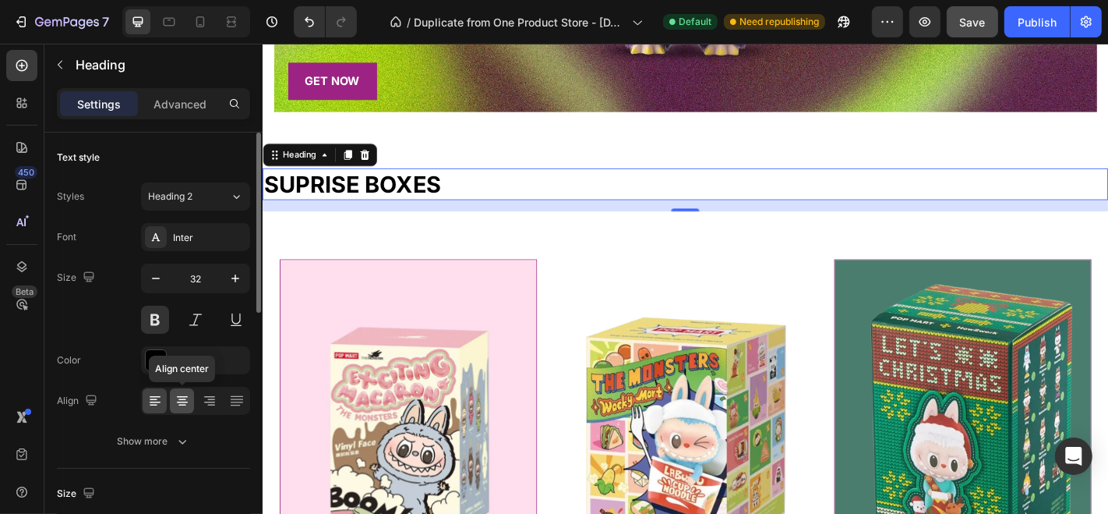
click at [185, 398] on icon at bounding box center [183, 401] width 16 height 16
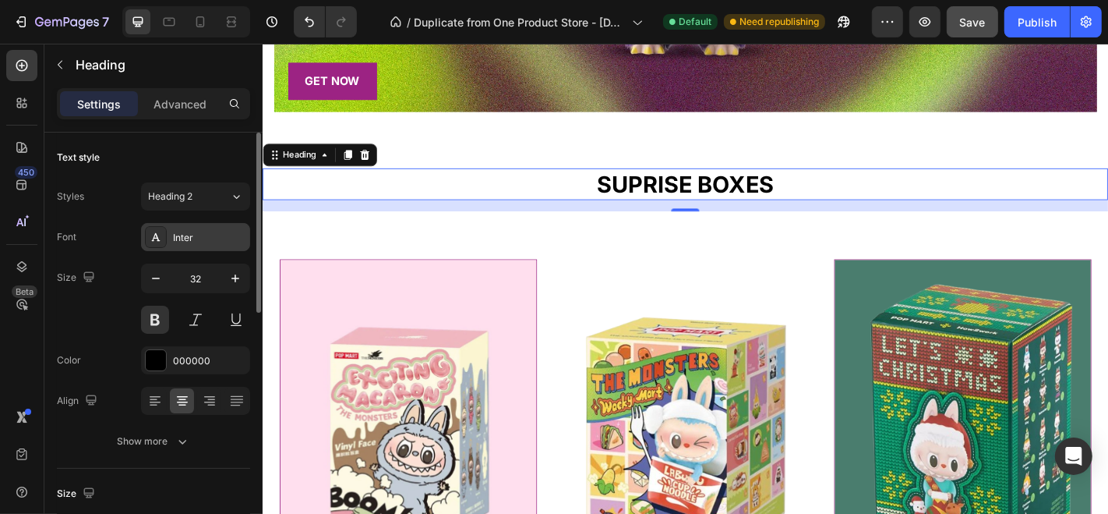
click at [182, 235] on div "Inter" at bounding box center [209, 238] width 73 height 14
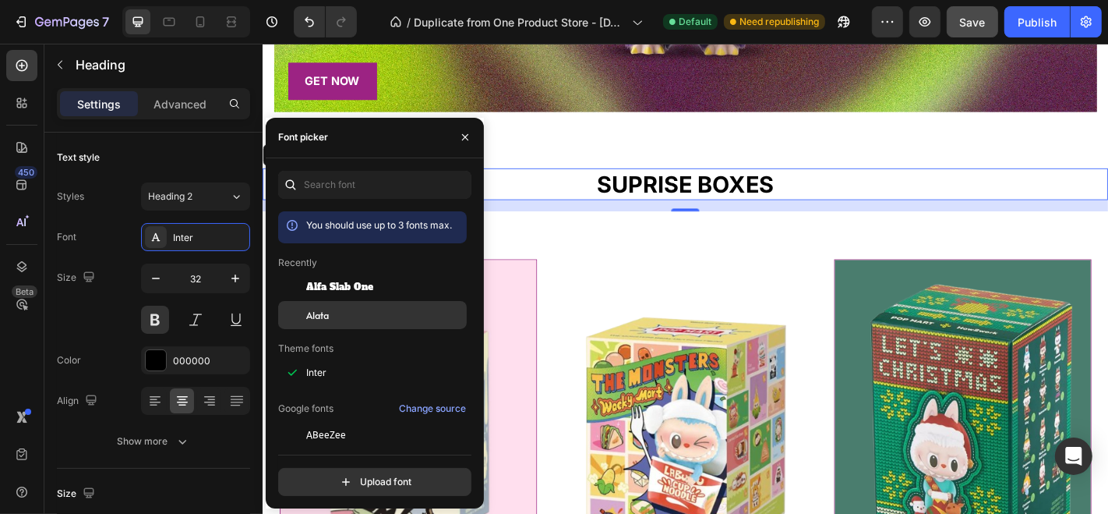
click at [338, 319] on div "Alata" at bounding box center [384, 315] width 157 height 14
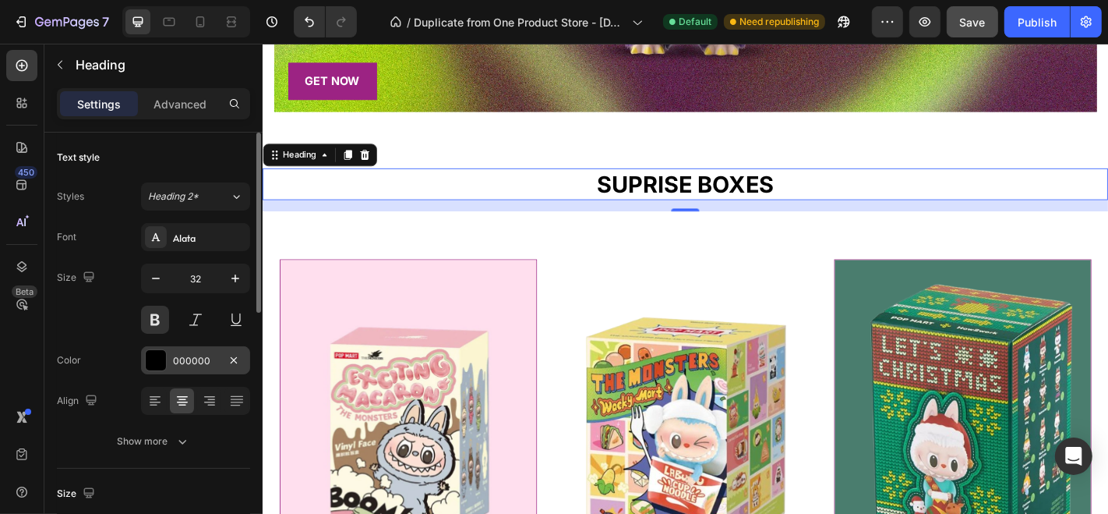
click at [163, 357] on div at bounding box center [156, 360] width 20 height 20
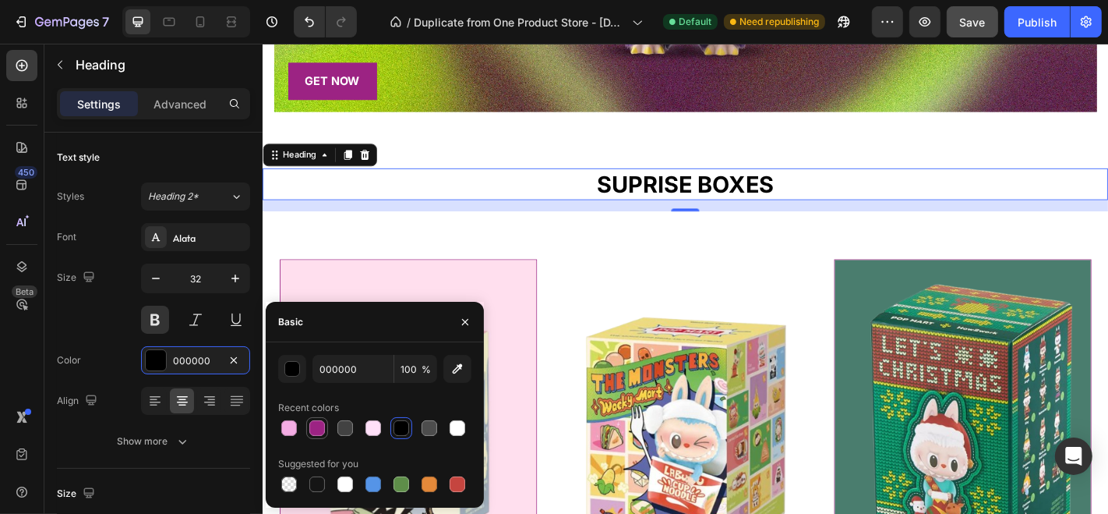
click at [309, 426] on div at bounding box center [317, 428] width 16 height 16
type input "9C2383"
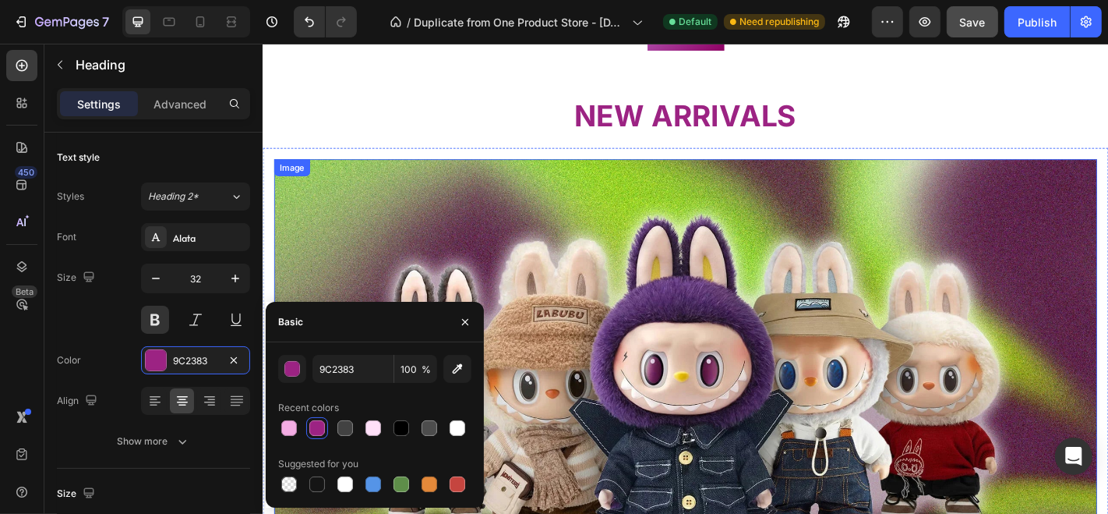
scroll to position [1118, 0]
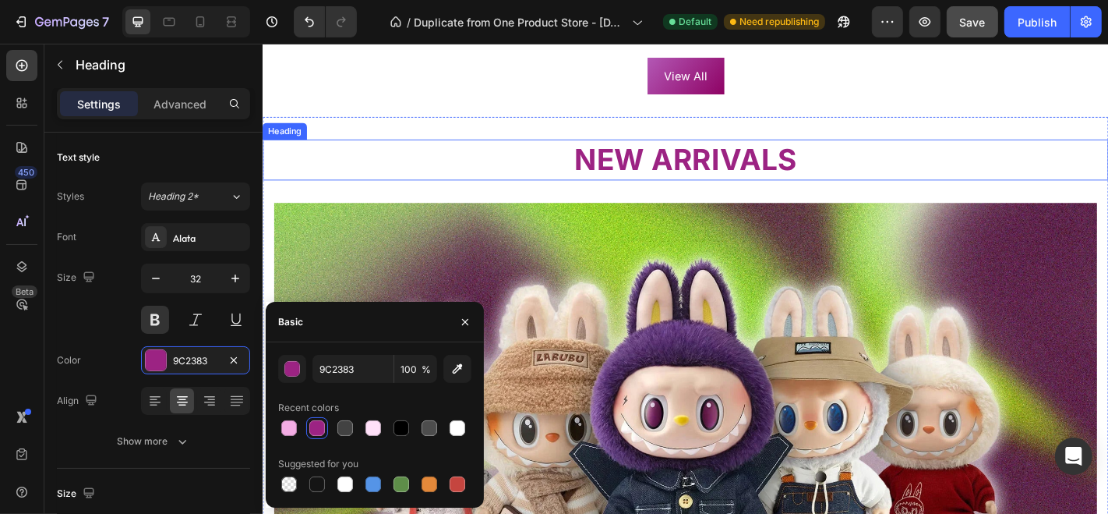
click at [717, 169] on h2 "NEW ARRIVALS" at bounding box center [729, 171] width 935 height 44
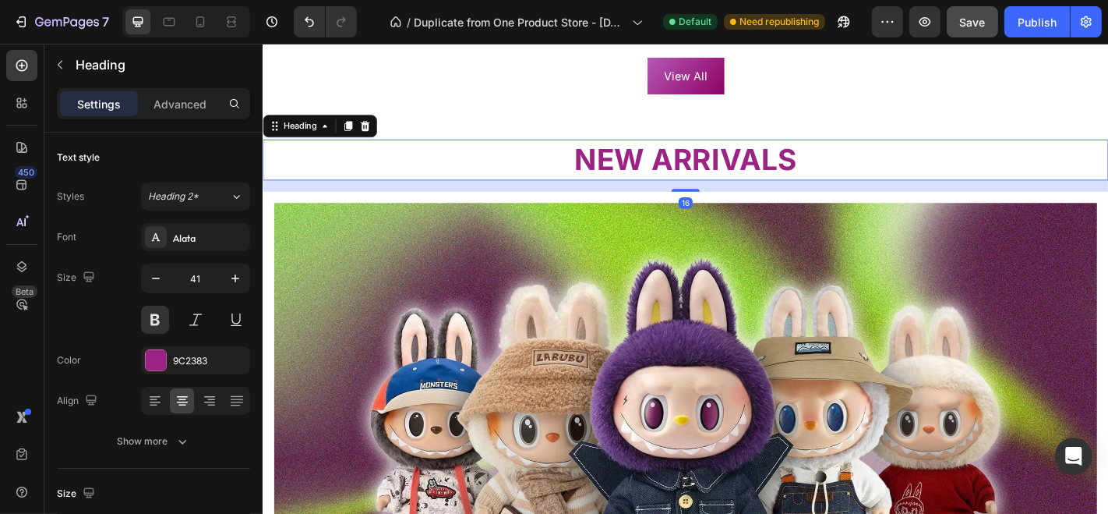
click at [599, 161] on h2 "NEW ARRIVALS" at bounding box center [729, 171] width 935 height 44
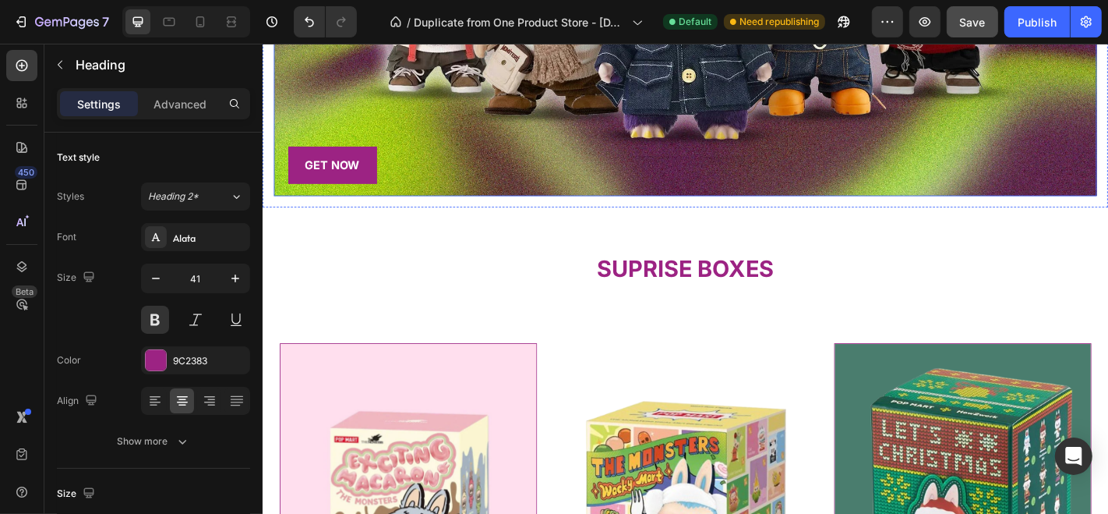
scroll to position [1644, 0]
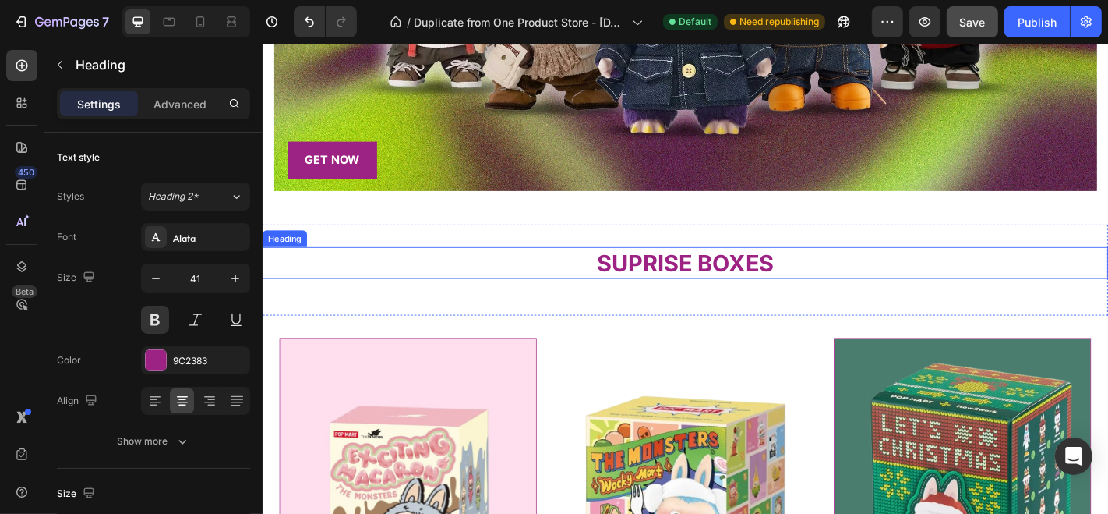
click at [677, 280] on h2 "SUPRISE BOXES" at bounding box center [729, 286] width 935 height 36
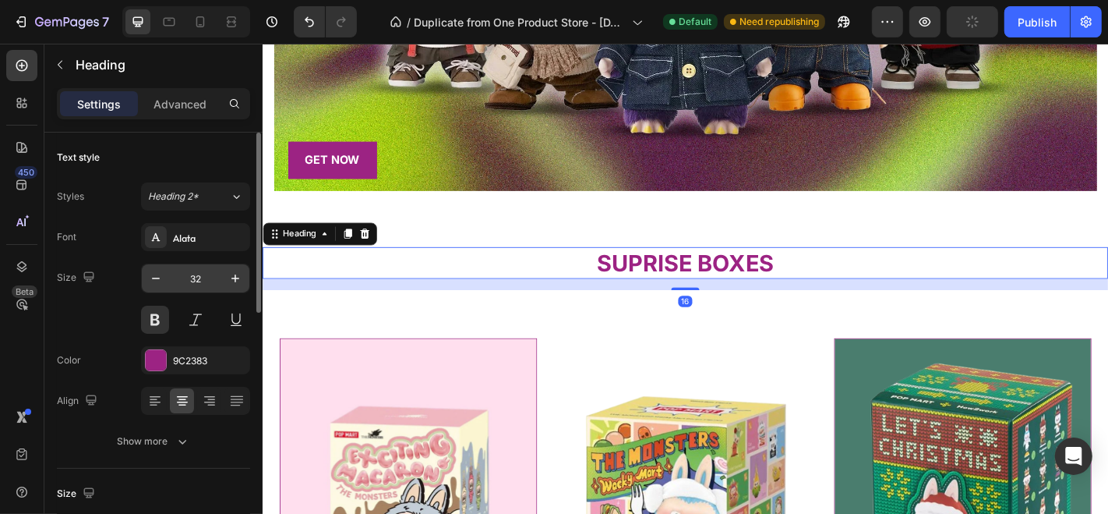
click at [204, 281] on input "32" at bounding box center [195, 278] width 51 height 28
type input "41"
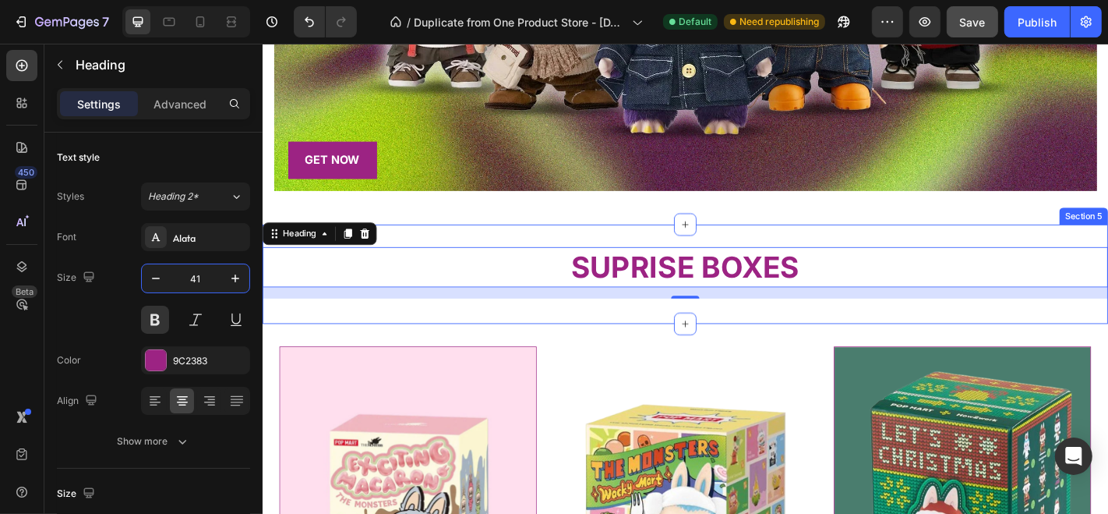
click at [489, 322] on div "SUPRISE BOXES Heading 16 Heading Section 5" at bounding box center [729, 298] width 935 height 110
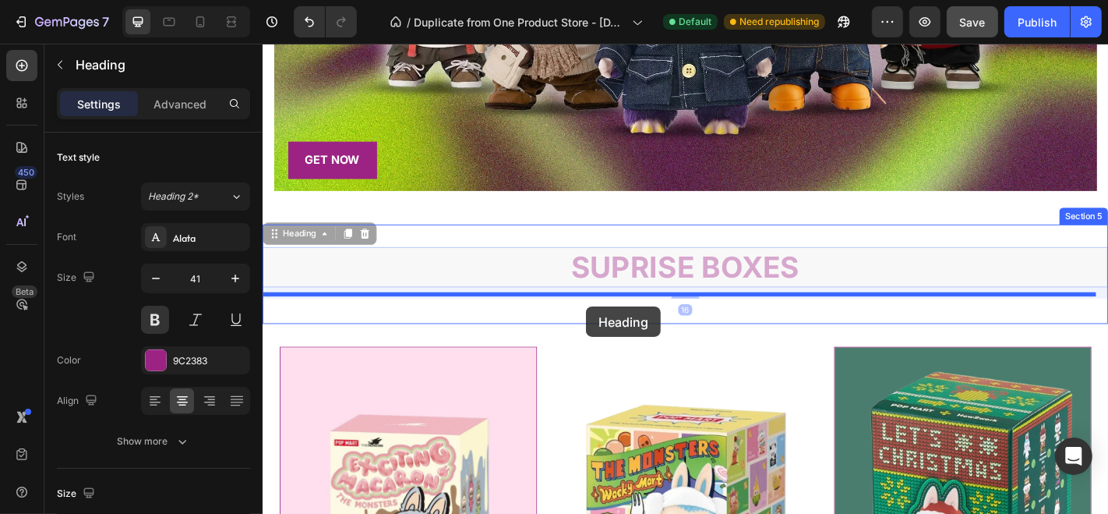
drag, startPoint x: 620, startPoint y: 286, endPoint x: 620, endPoint y: 334, distance: 47.5
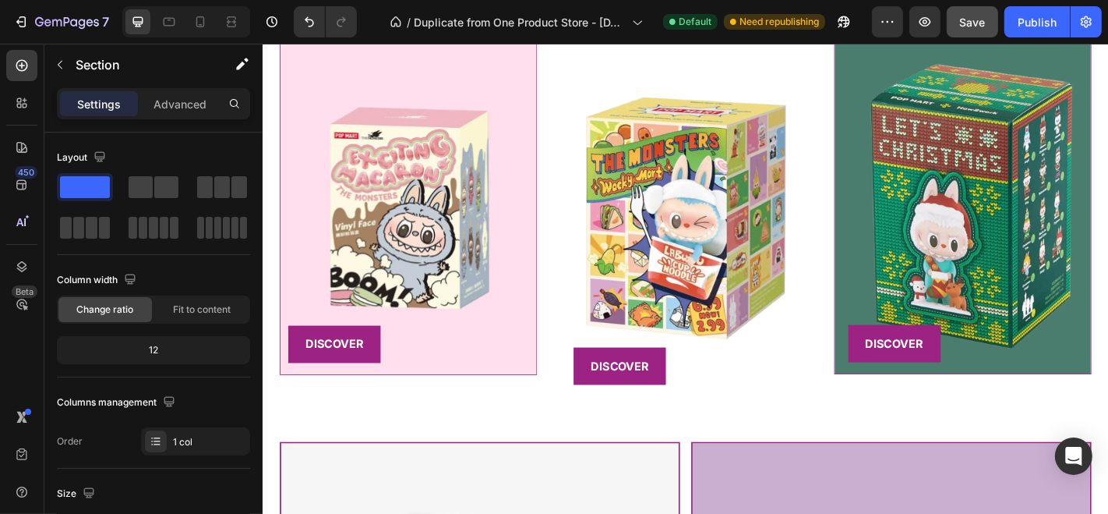
scroll to position [1964, 0]
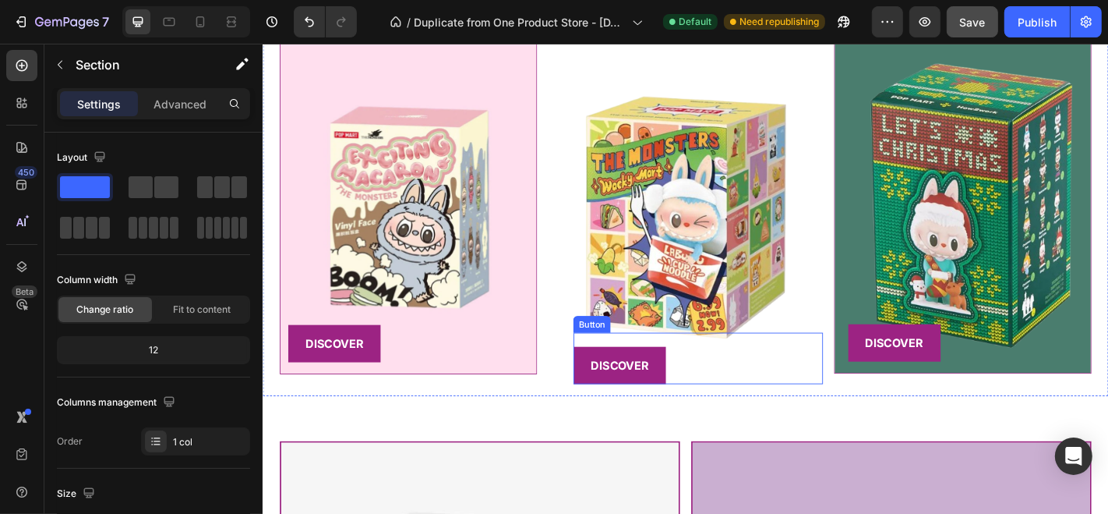
click at [698, 390] on div "DISCOVER Button" at bounding box center [743, 390] width 275 height 57
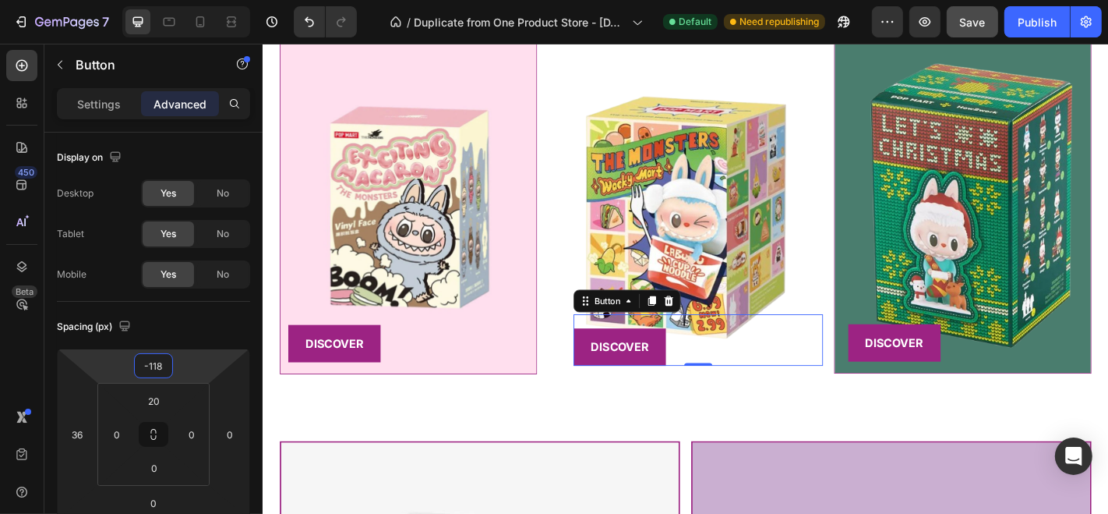
type input "-120"
drag, startPoint x: 180, startPoint y: 362, endPoint x: 182, endPoint y: 376, distance: 13.5
click at [182, 0] on html "7 / Duplicate from One Product Store - [DATE] 15:53:47 Default Need republishin…" at bounding box center [554, 0] width 1108 height 0
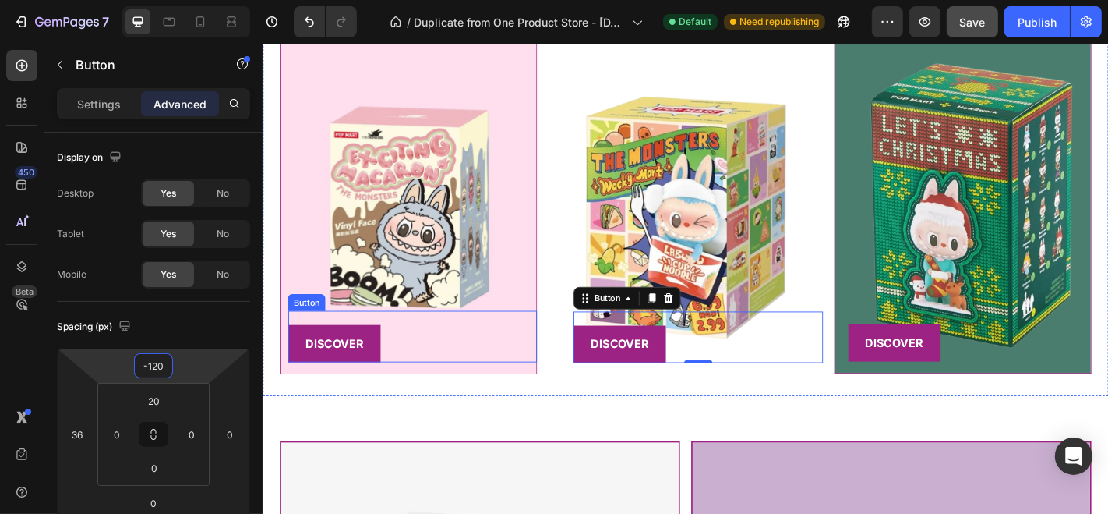
click at [391, 376] on div "DISCOVER Button" at bounding box center [427, 366] width 275 height 57
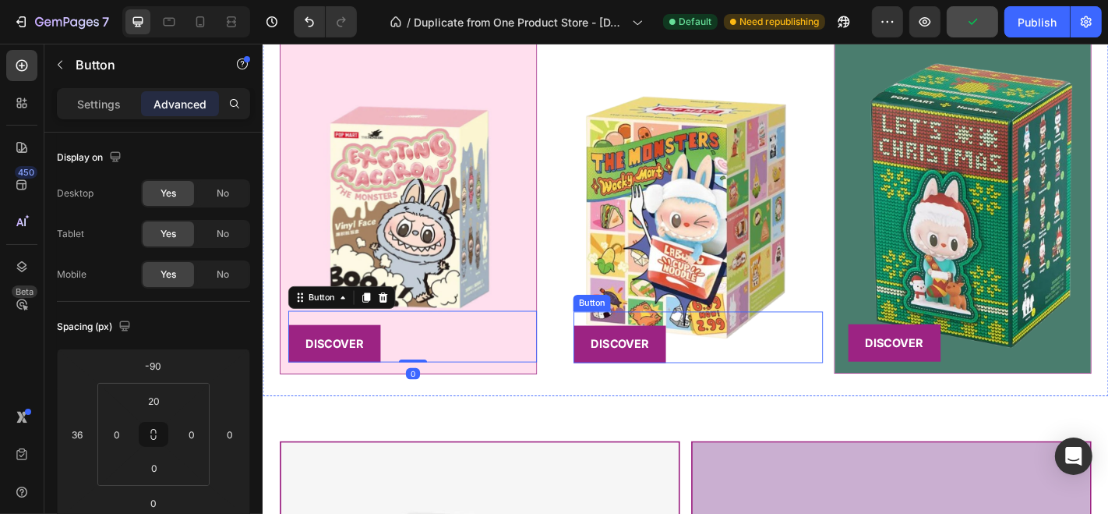
click at [706, 367] on div "DISCOVER Button" at bounding box center [743, 367] width 275 height 57
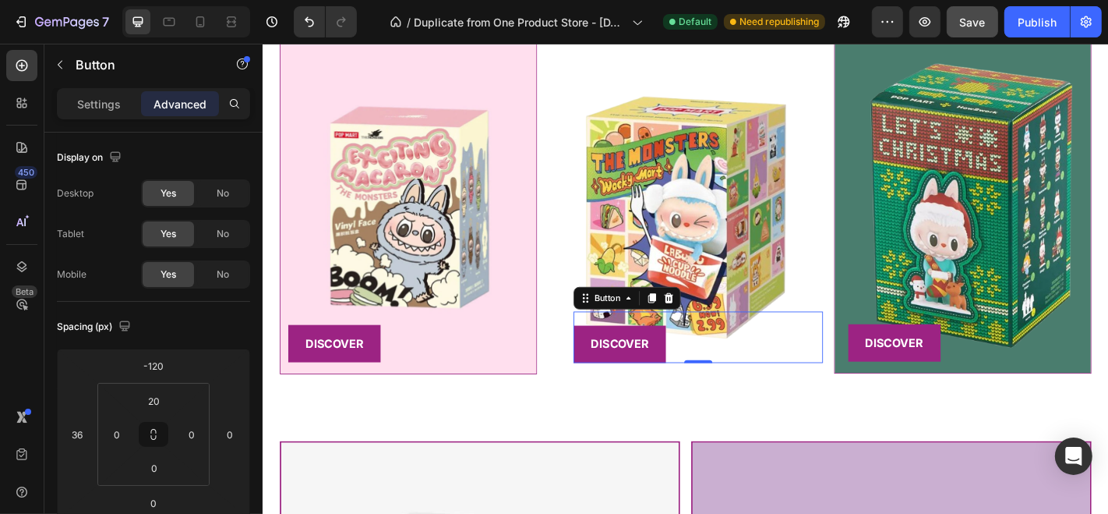
click at [651, 420] on img at bounding box center [728, 234] width 303 height 395
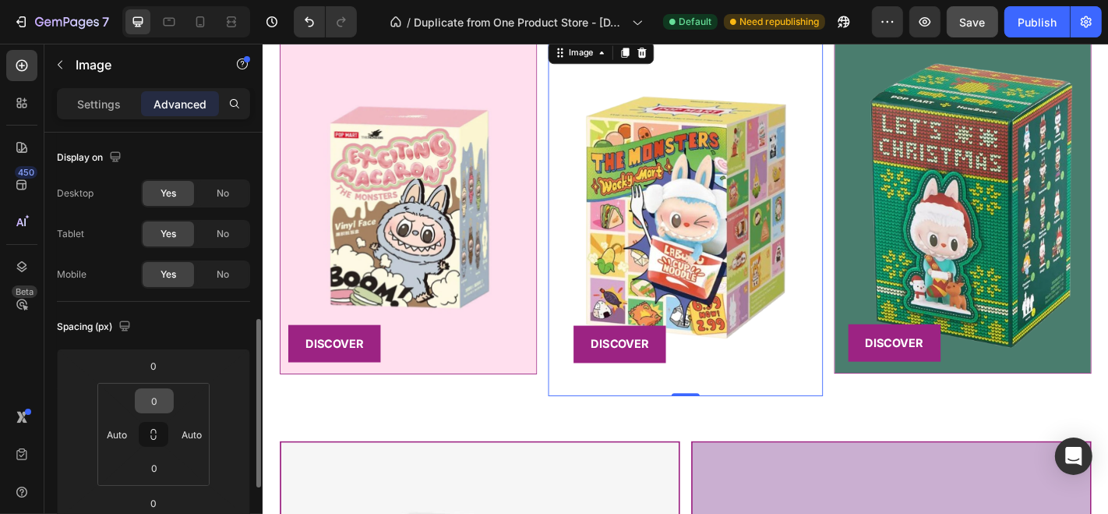
scroll to position [148, 0]
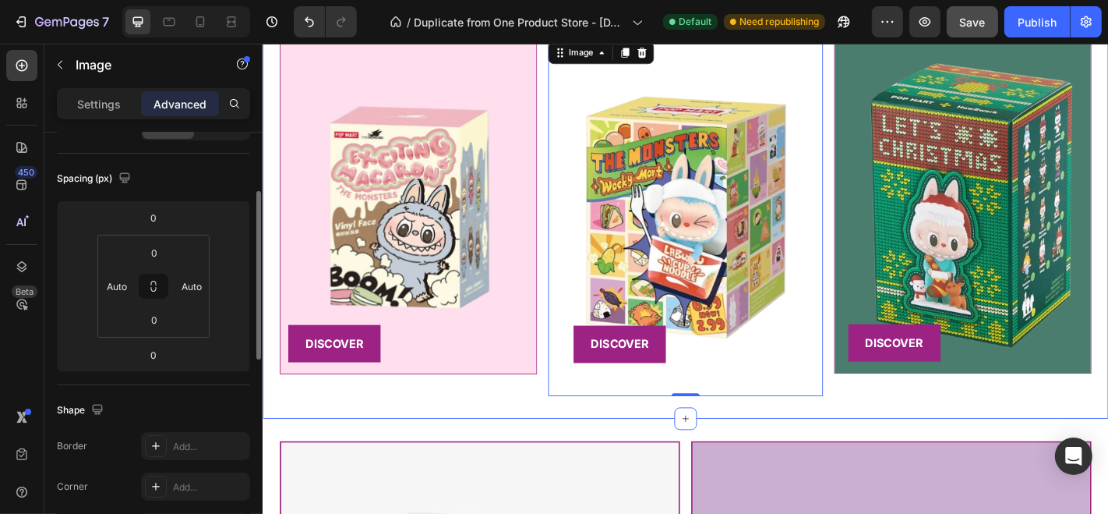
click at [531, 440] on div "Image DISCOVER Button Image 0 DISCOVER Button Image DISCOVER Button Row Section…" at bounding box center [729, 234] width 935 height 445
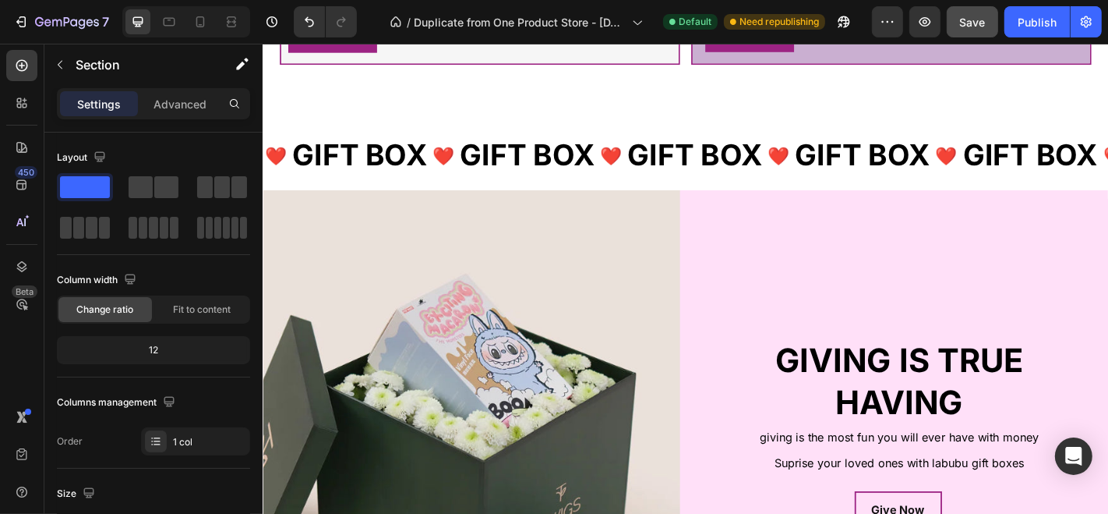
scroll to position [2947, 0]
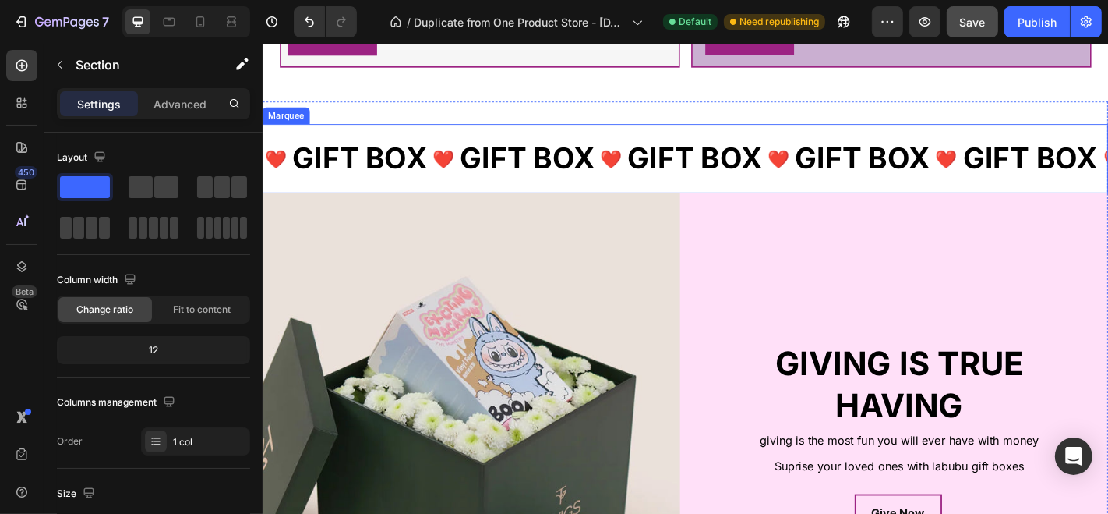
click at [895, 187] on div "❤️ Text Block GIFT BOX Text Block" at bounding box center [911, 169] width 185 height 73
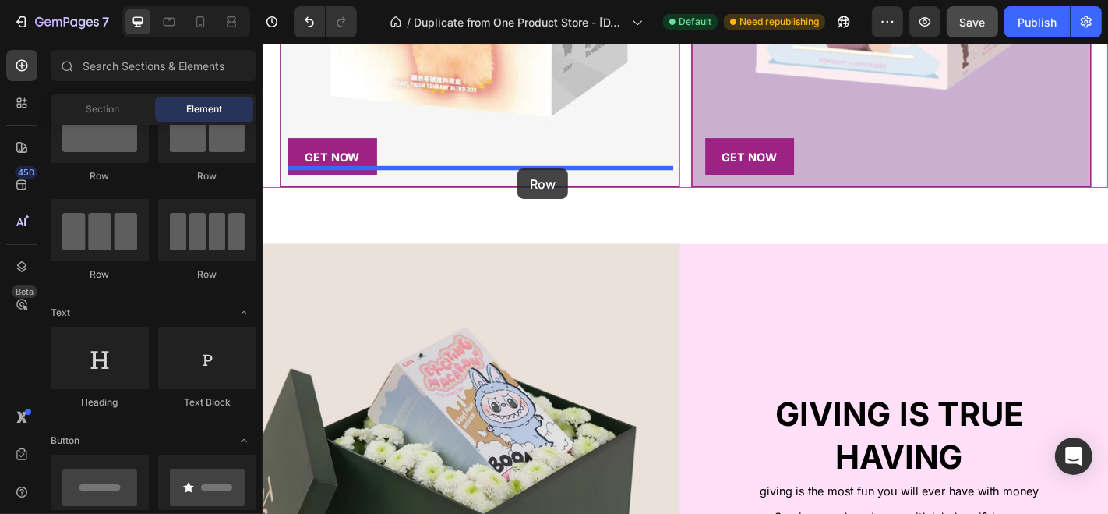
scroll to position [2810, 0]
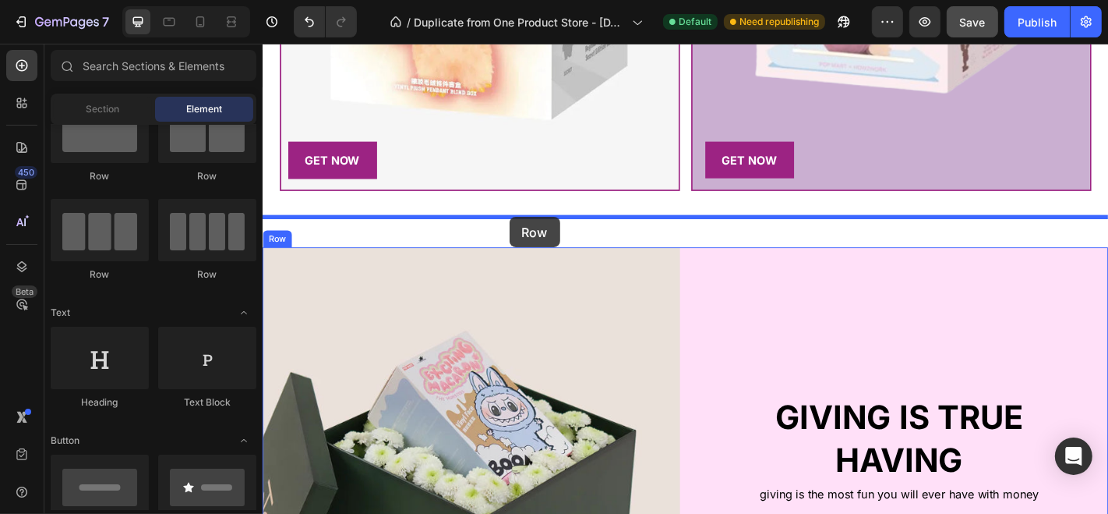
drag, startPoint x: 384, startPoint y: 200, endPoint x: 535, endPoint y: 235, distance: 154.6
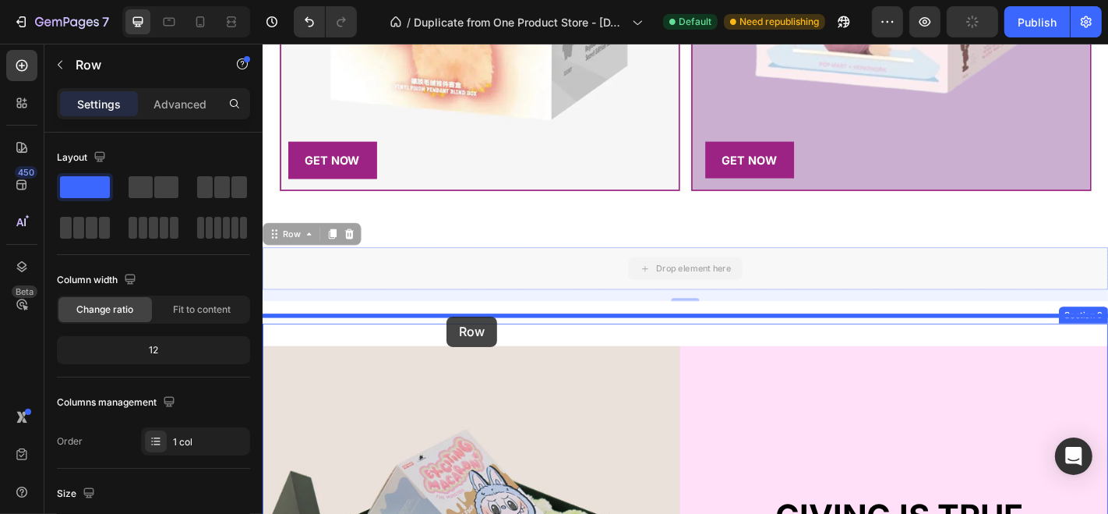
drag, startPoint x: 465, startPoint y: 287, endPoint x: 465, endPoint y: 346, distance: 59.2
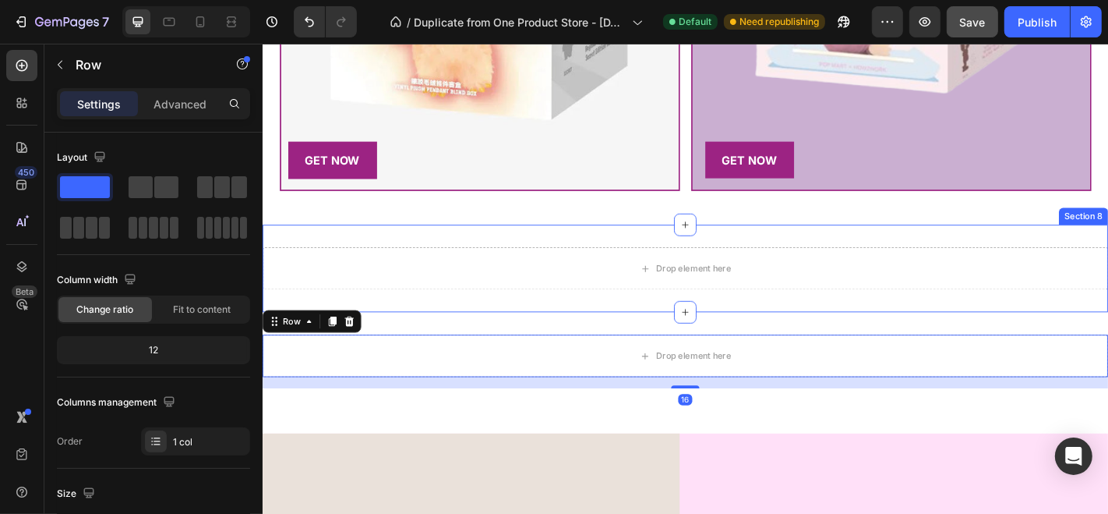
click at [670, 308] on div "Drop element here Section 8" at bounding box center [729, 291] width 935 height 97
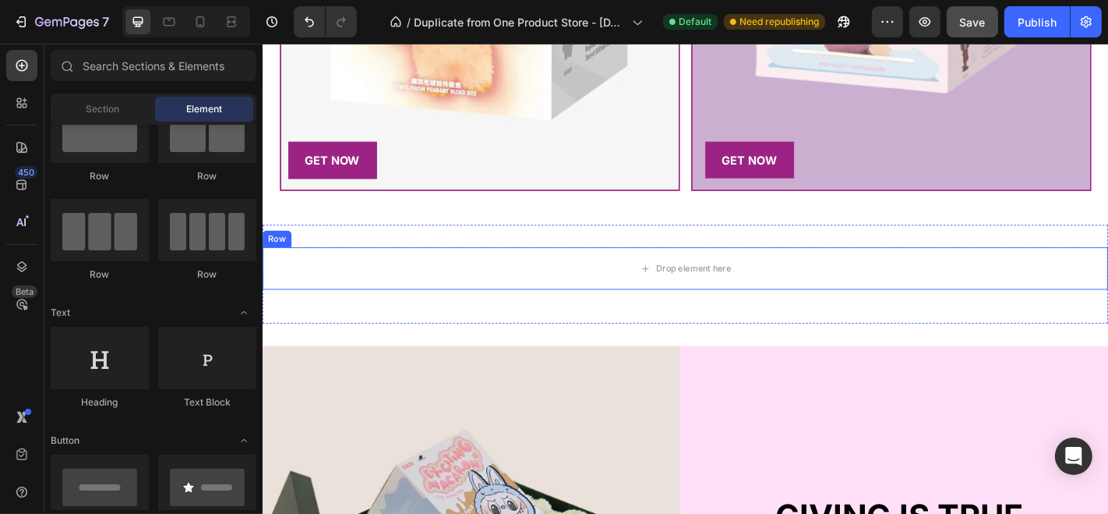
click at [626, 302] on div "Drop element here" at bounding box center [729, 291] width 935 height 47
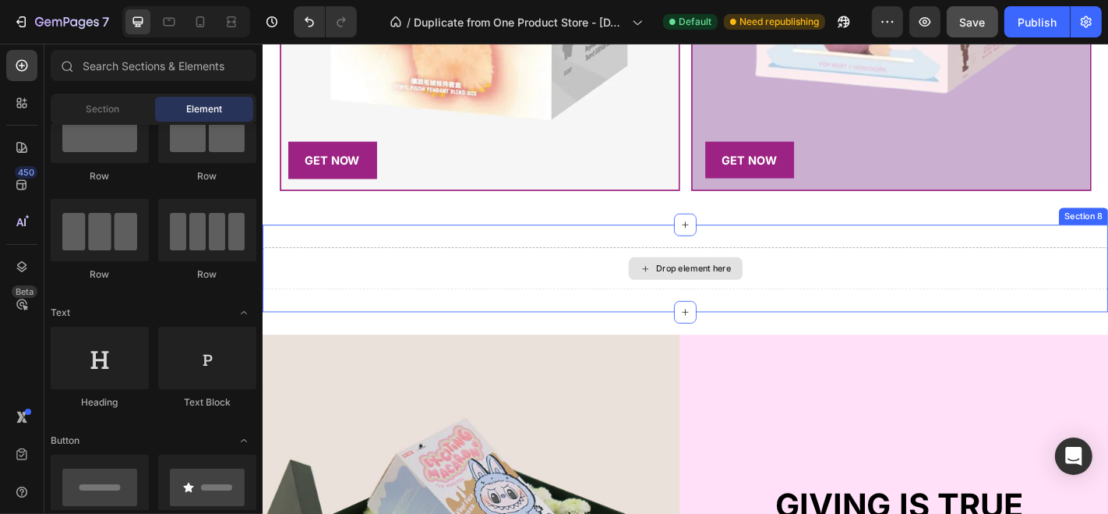
click at [567, 291] on div "Drop element here" at bounding box center [729, 291] width 935 height 47
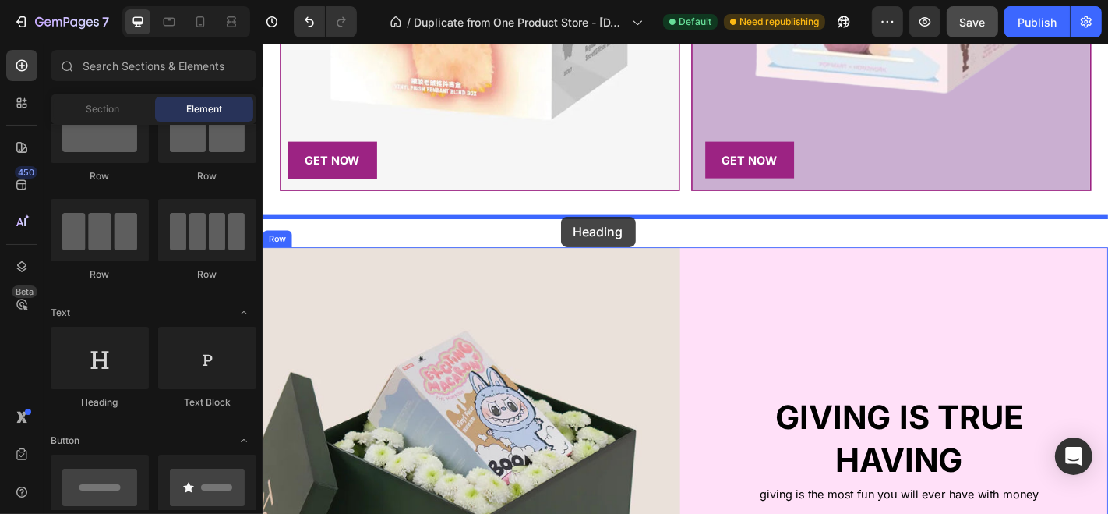
drag, startPoint x: 337, startPoint y: 395, endPoint x: 592, endPoint y: 234, distance: 300.9
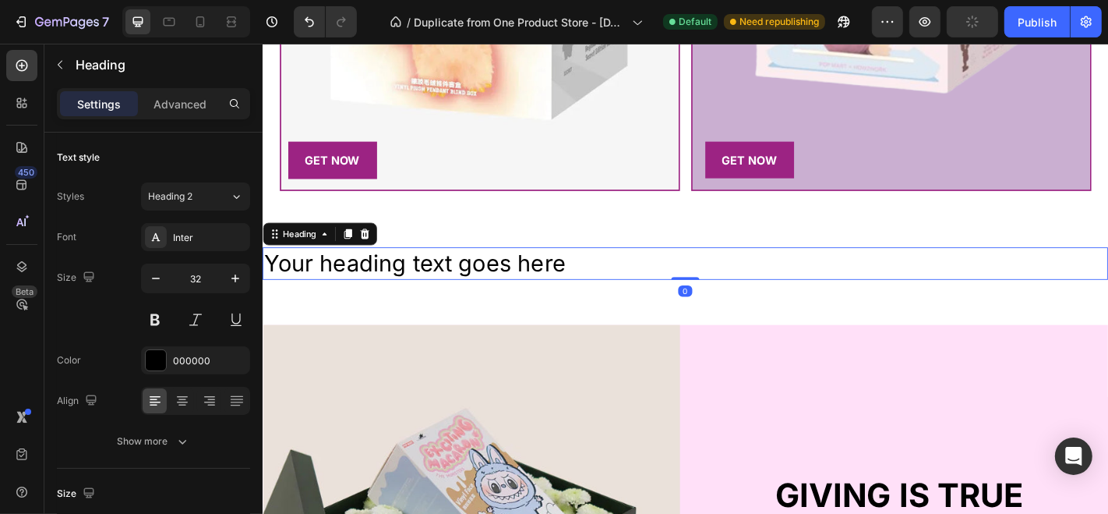
click at [519, 268] on h2 "Your heading text goes here" at bounding box center [729, 286] width 935 height 36
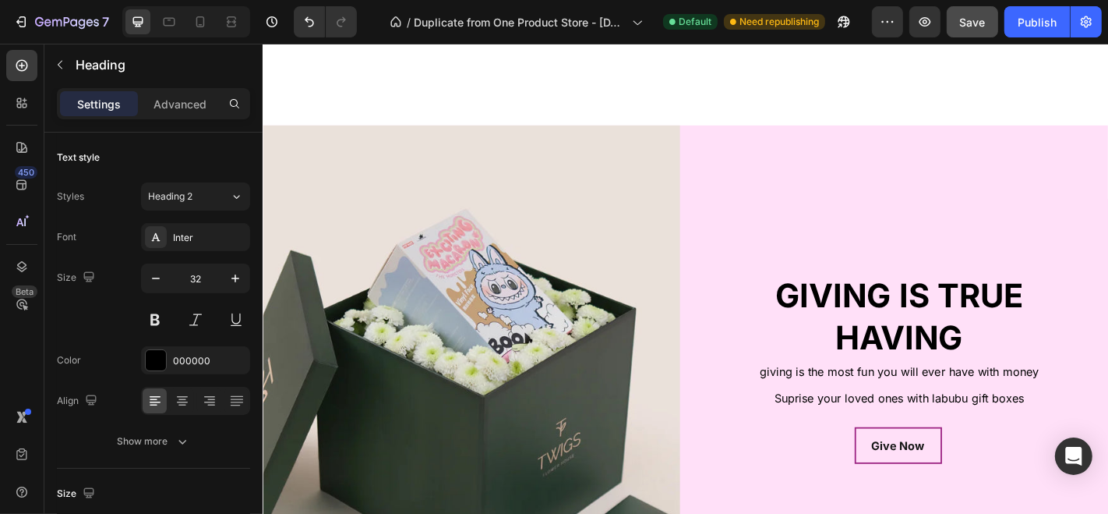
scroll to position [2891, 0]
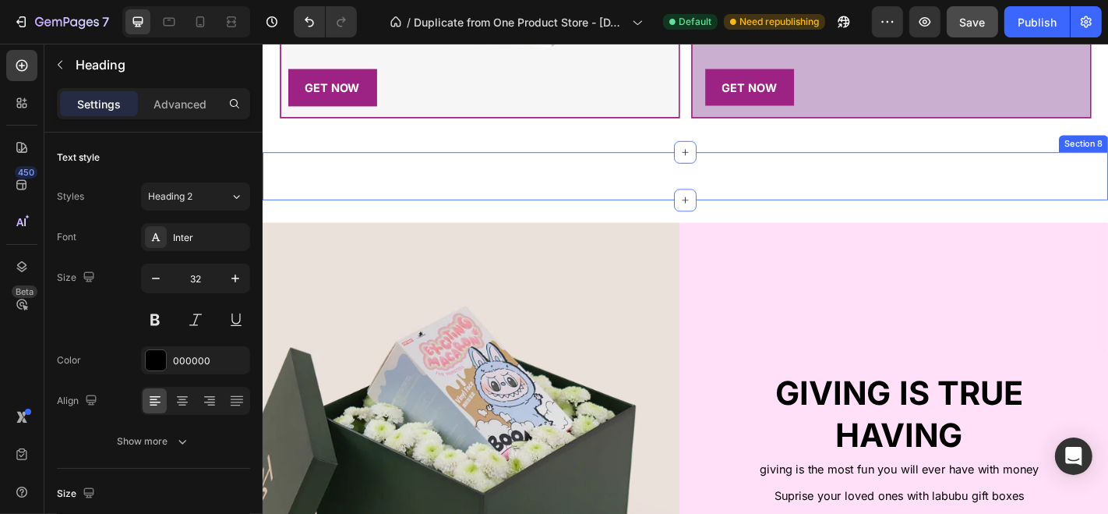
click at [402, 184] on div "Heading Section 8" at bounding box center [729, 189] width 935 height 53
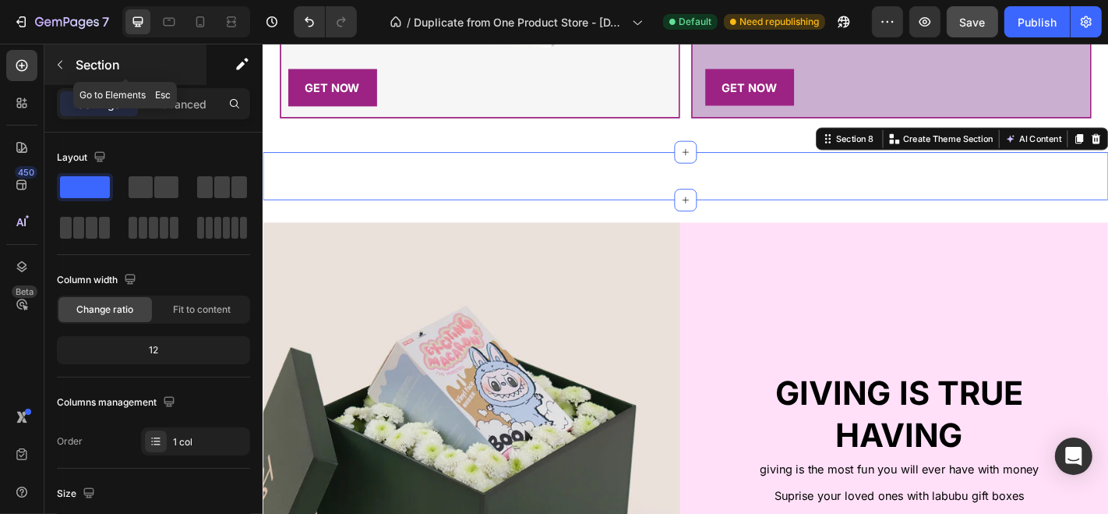
click at [78, 63] on p "Section" at bounding box center [140, 64] width 128 height 19
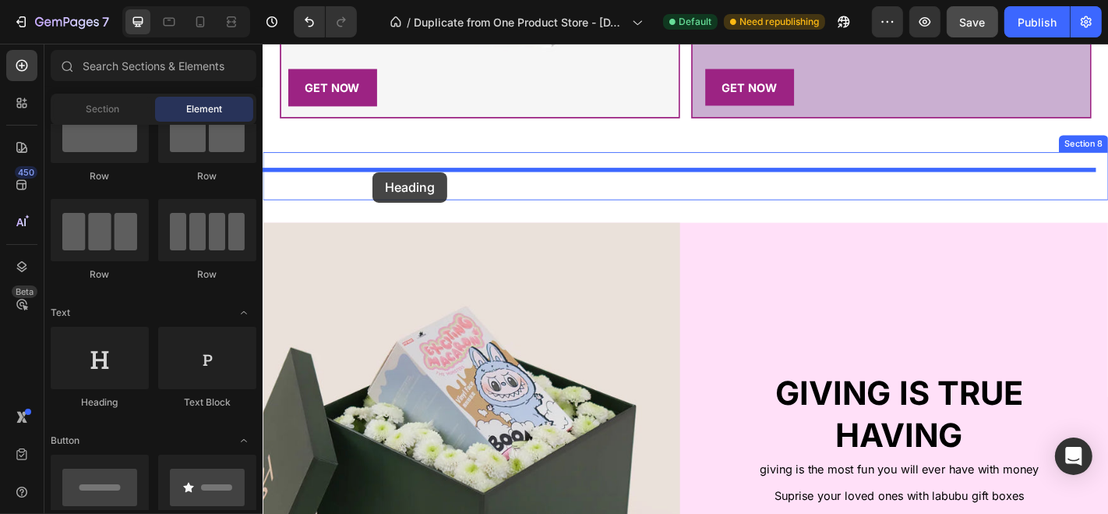
drag, startPoint x: 348, startPoint y: 406, endPoint x: 383, endPoint y: 185, distance: 224.1
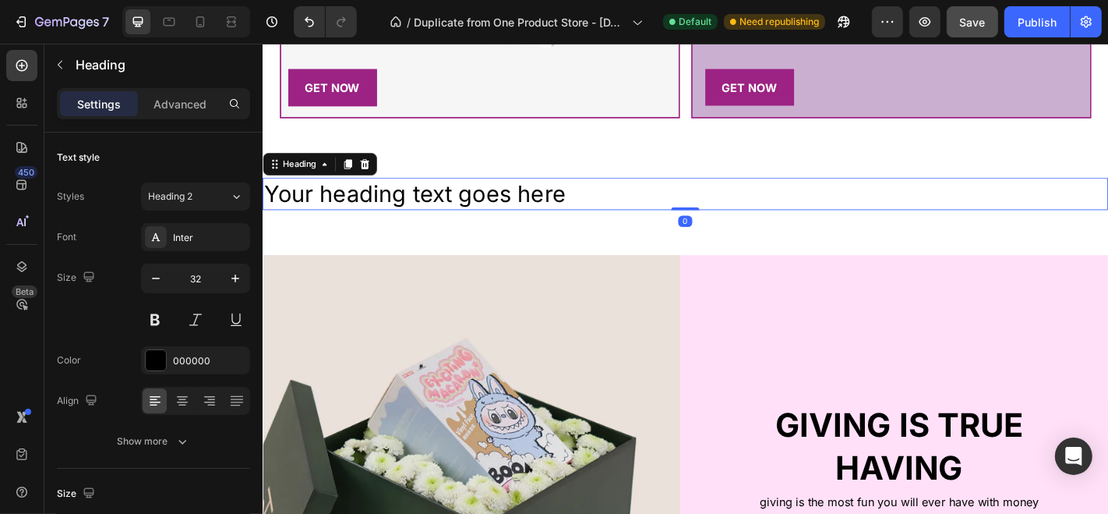
click at [501, 198] on h2 "Your heading text goes here" at bounding box center [729, 209] width 935 height 36
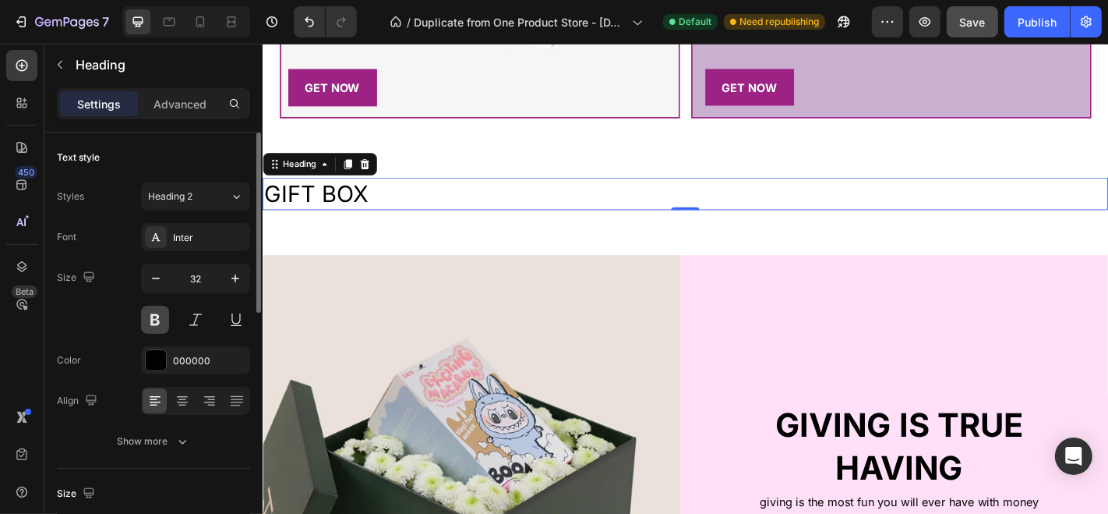
click at [156, 324] on button at bounding box center [155, 319] width 28 height 28
click at [213, 278] on input "32" at bounding box center [195, 278] width 51 height 28
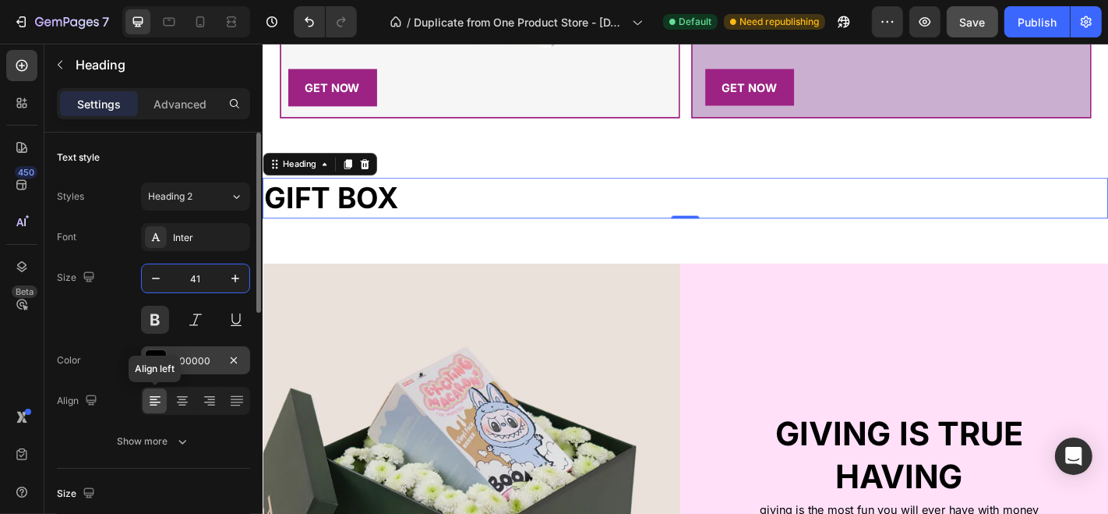
type input "41"
click at [175, 368] on div "000000" at bounding box center [195, 360] width 109 height 28
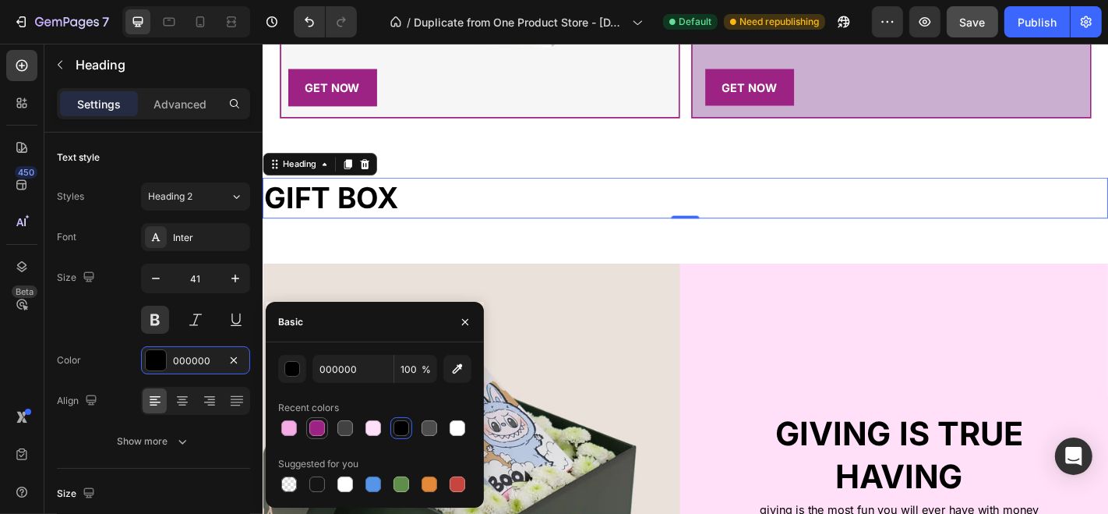
click at [316, 435] on div at bounding box center [317, 428] width 16 height 16
type input "9C2383"
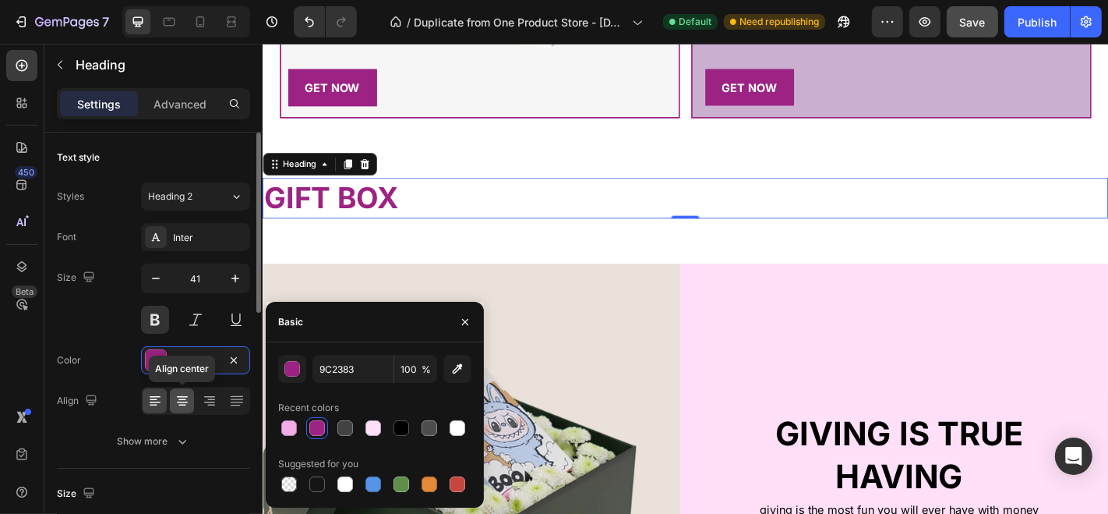
click at [184, 401] on icon at bounding box center [182, 402] width 11 height 2
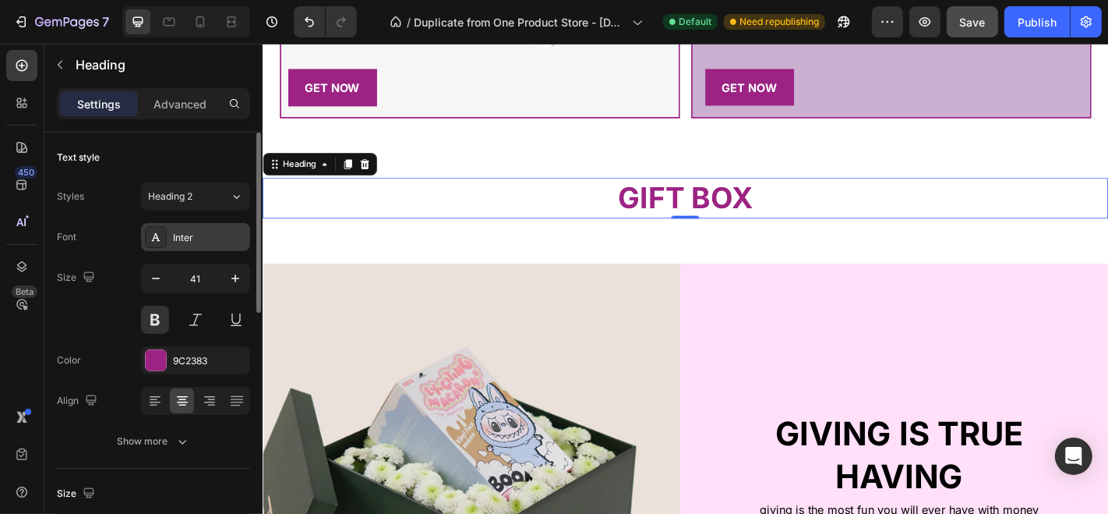
click at [227, 242] on div "Inter" at bounding box center [209, 238] width 73 height 14
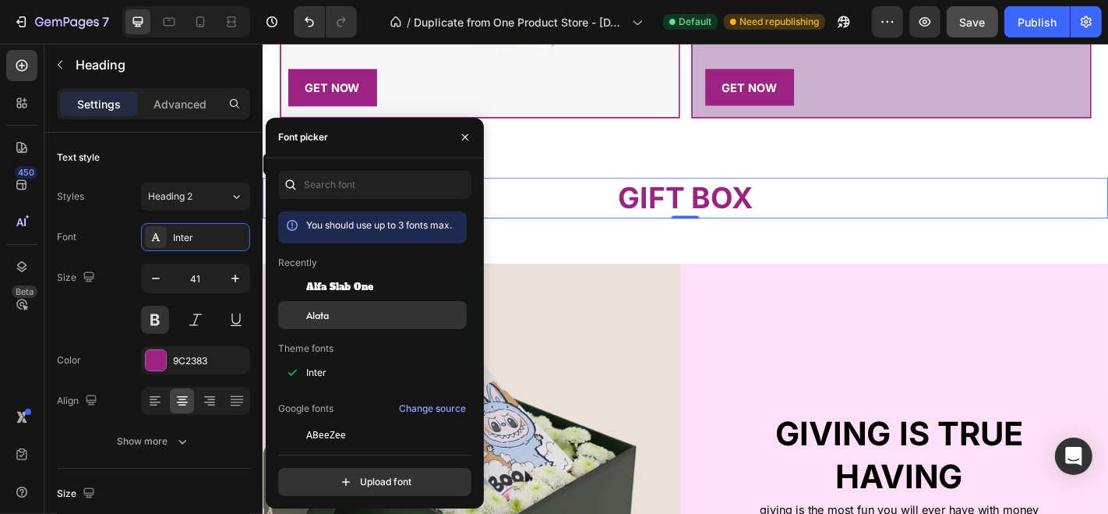
click at [331, 310] on div "Alata" at bounding box center [384, 315] width 157 height 14
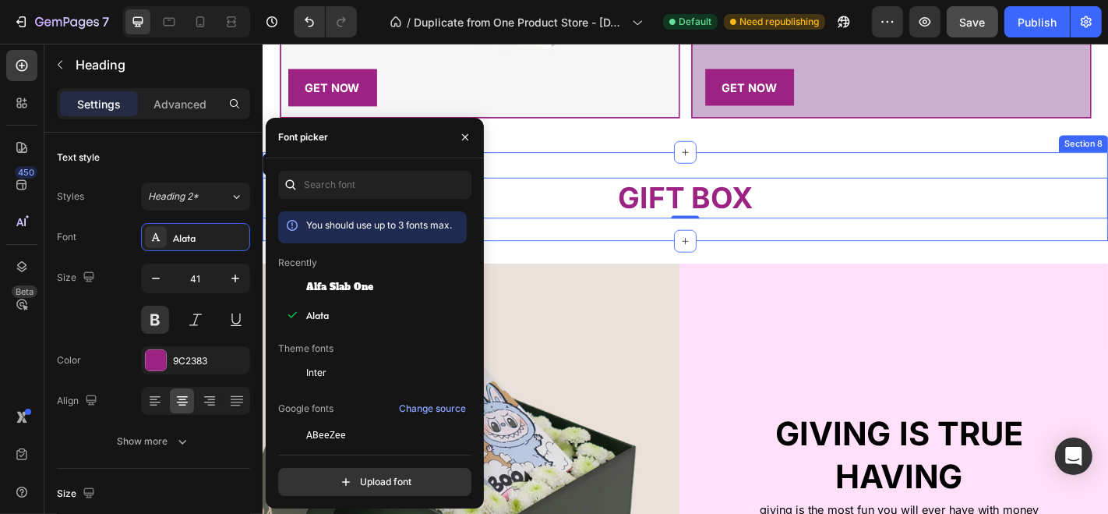
click at [614, 231] on div "Heading GIFT BOX Heading 0 Section 8" at bounding box center [729, 211] width 935 height 97
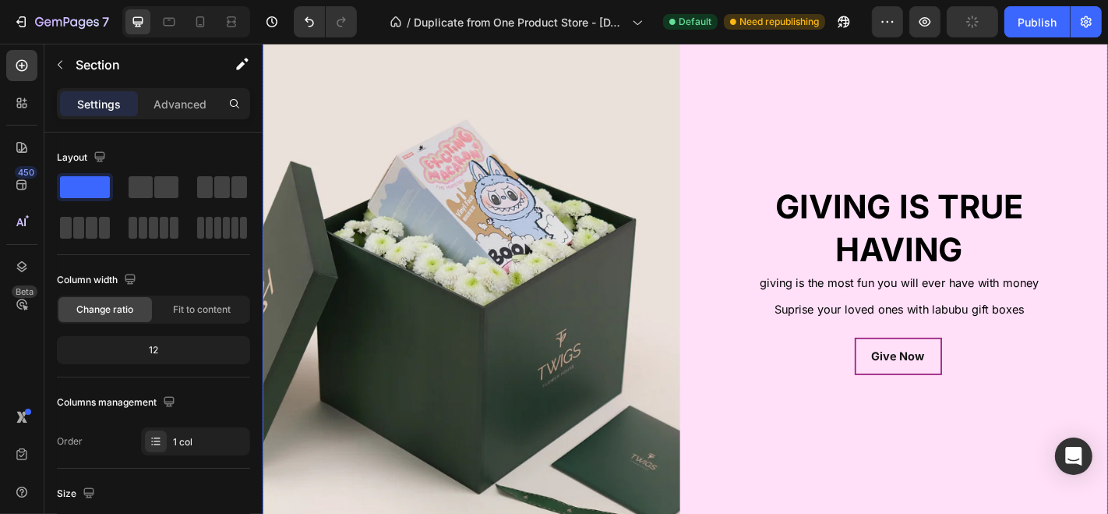
scroll to position [3140, 0]
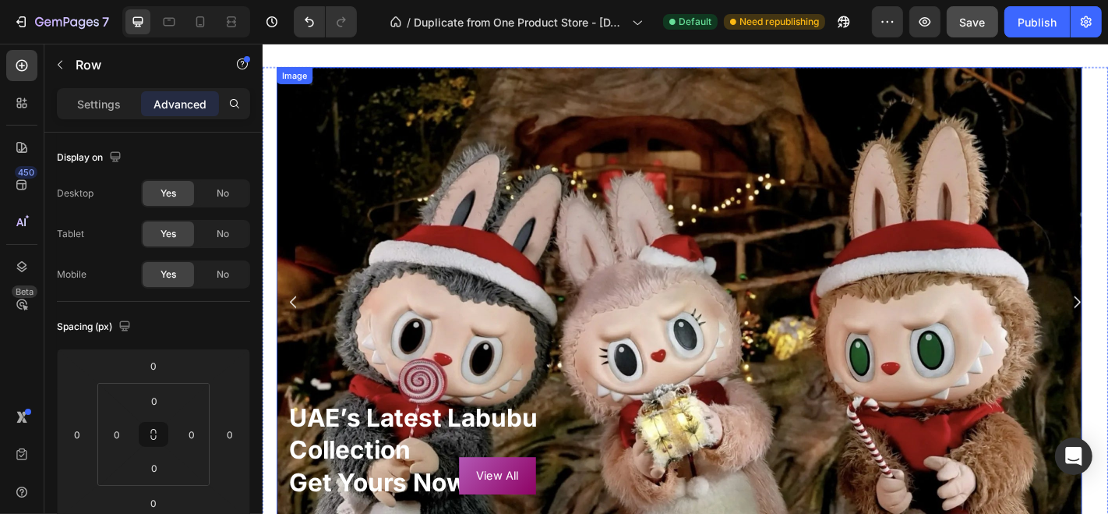
scroll to position [13, 0]
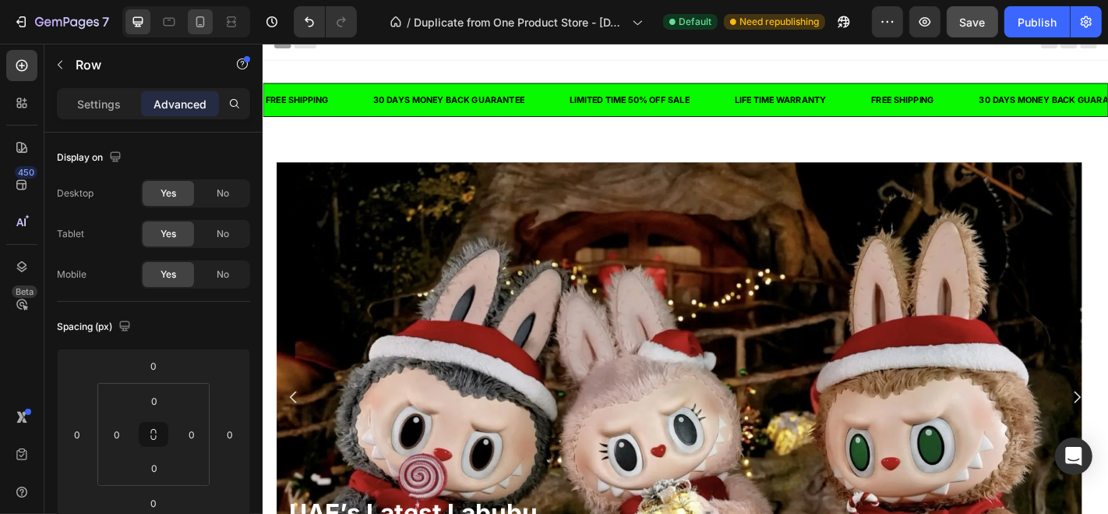
click at [192, 16] on icon at bounding box center [200, 22] width 16 height 16
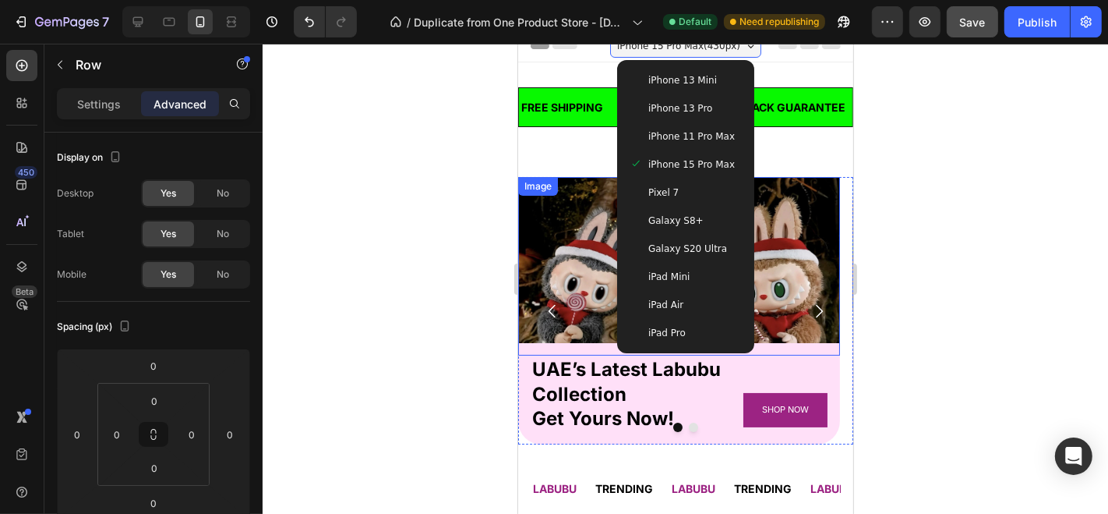
click at [390, 189] on div at bounding box center [686, 279] width 846 height 470
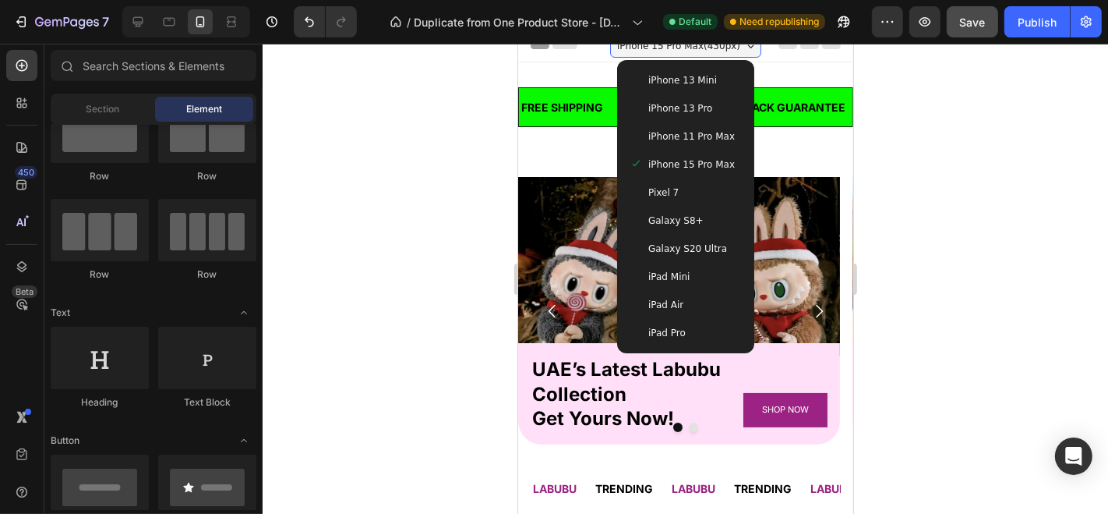
click at [459, 165] on div at bounding box center [686, 279] width 846 height 470
click at [700, 48] on span "iPhone 15 Pro Max ( 430 px)" at bounding box center [677, 45] width 123 height 16
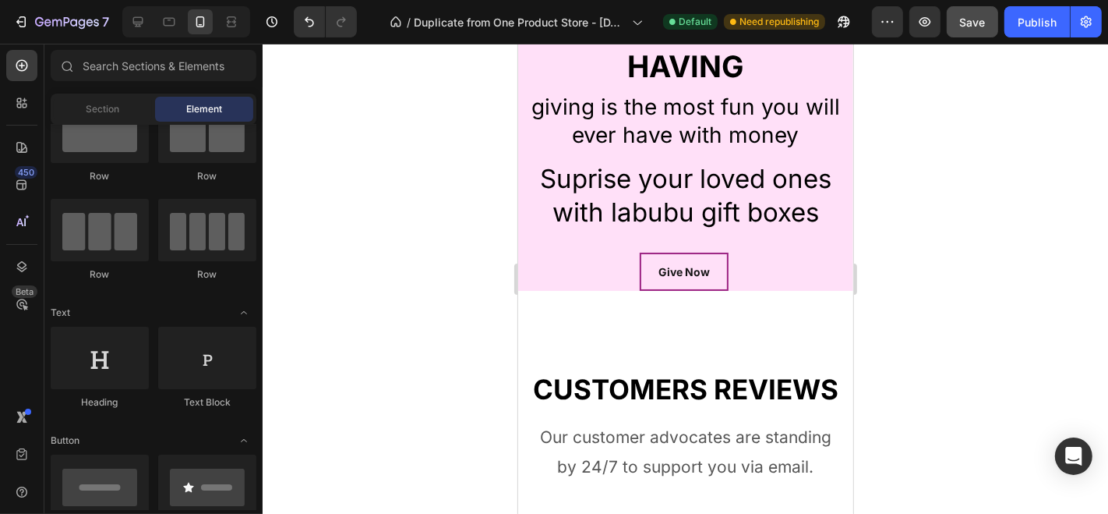
scroll to position [4633, 0]
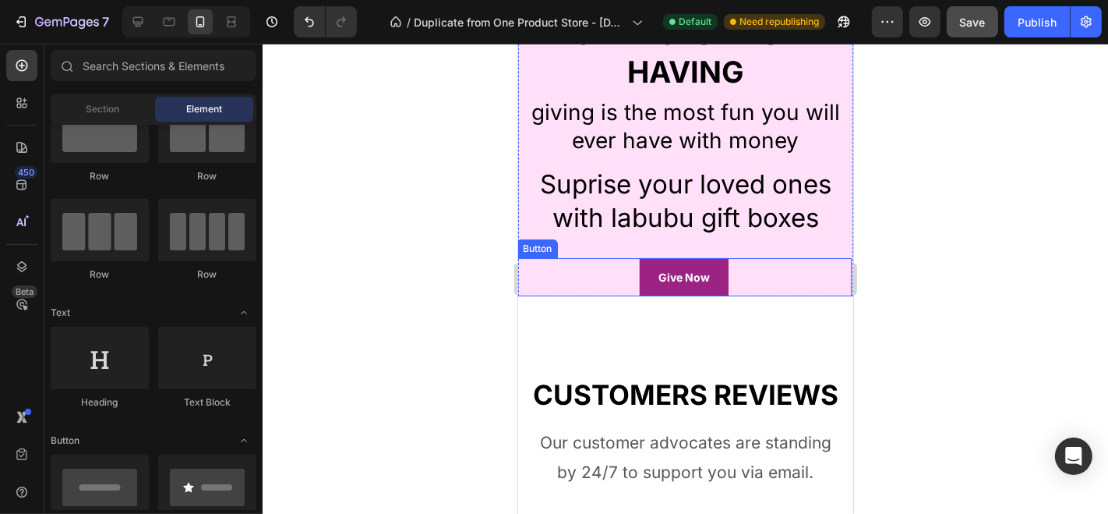
click at [715, 282] on button "Give Now" at bounding box center [683, 276] width 89 height 38
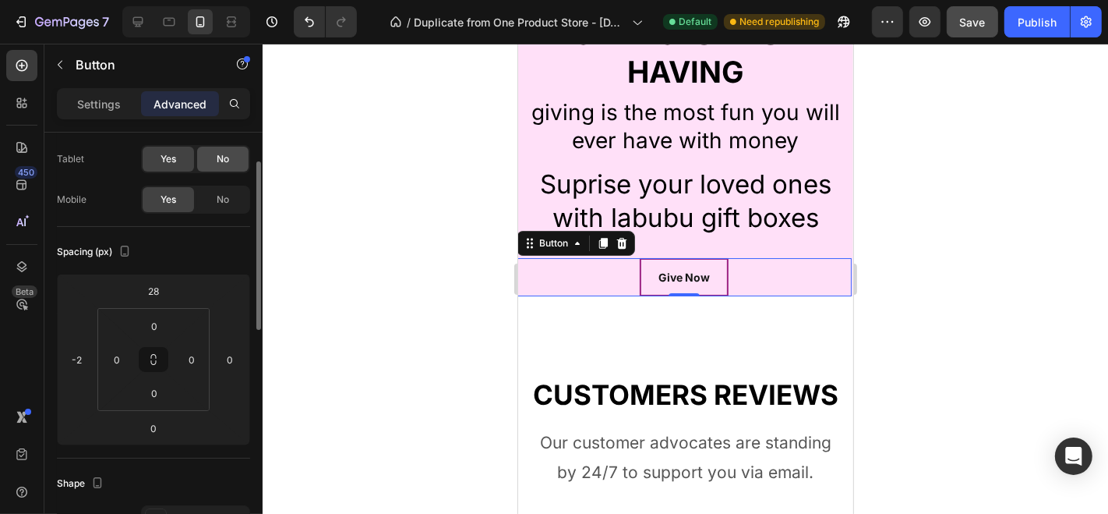
scroll to position [68, 0]
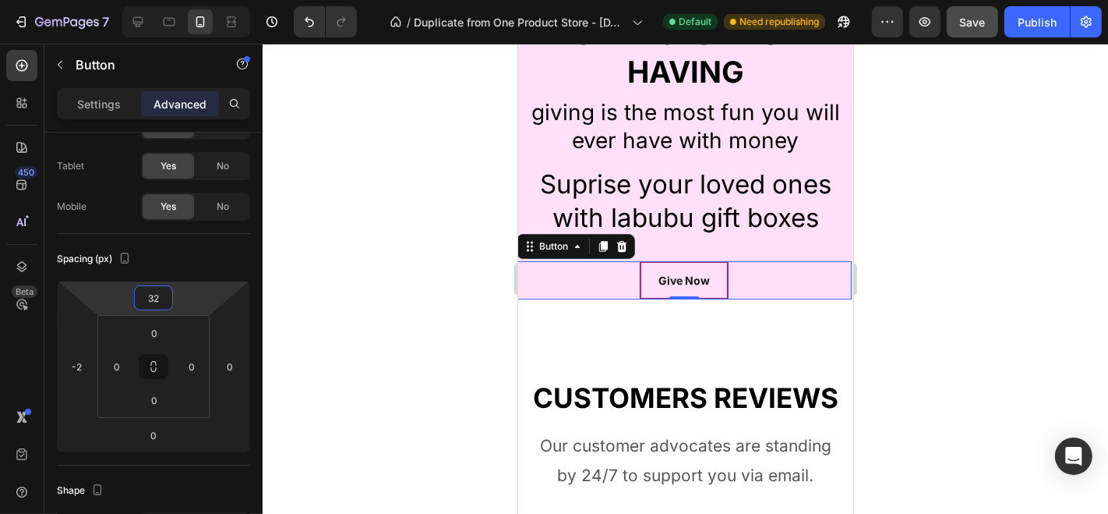
type input "34"
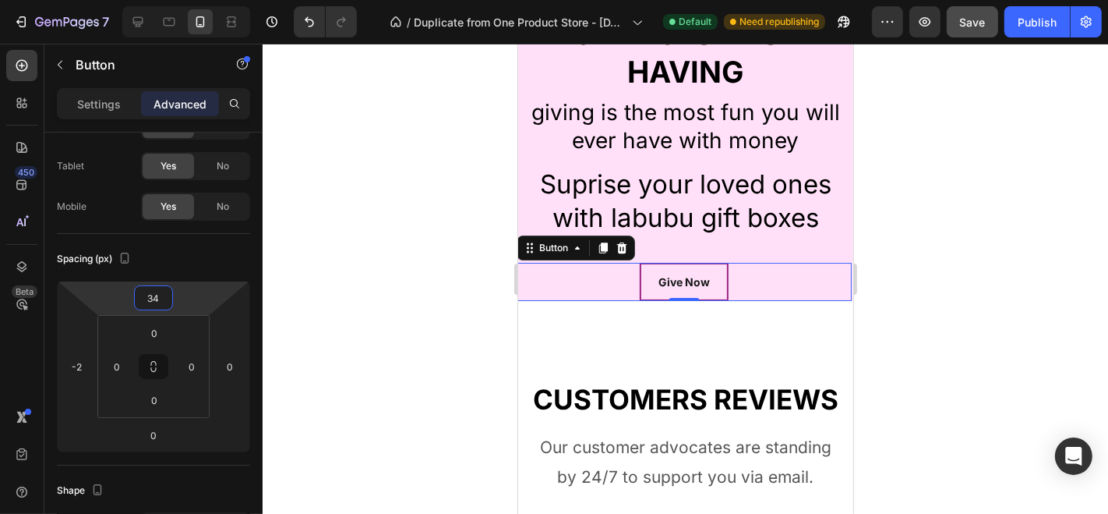
click at [180, 0] on html "7 / Duplicate from One Product Store - [DATE] 15:53:47 Default Need republishin…" at bounding box center [554, 0] width 1108 height 0
click at [414, 257] on div at bounding box center [686, 279] width 846 height 470
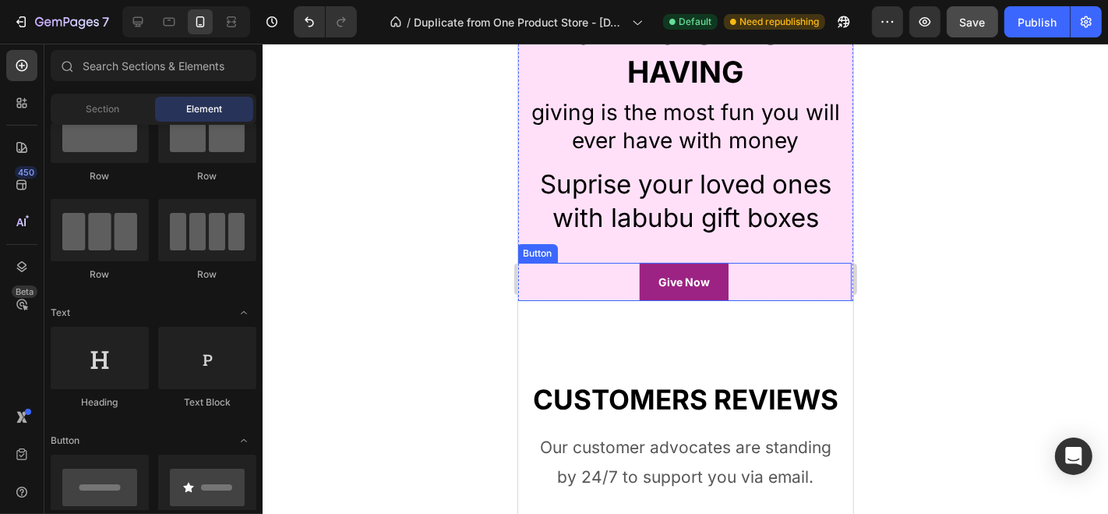
click at [639, 286] on button "Give Now" at bounding box center [683, 281] width 89 height 38
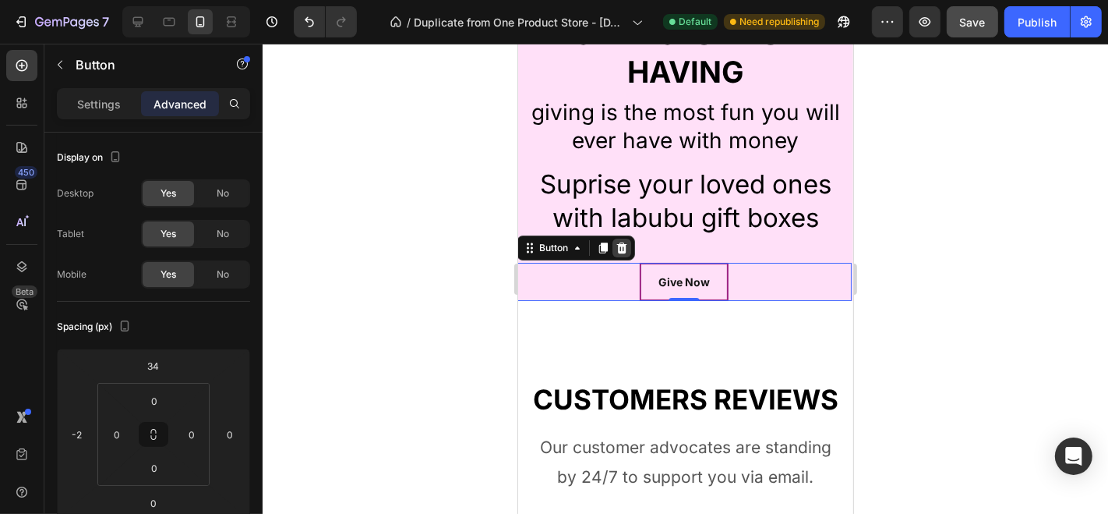
click at [618, 246] on icon at bounding box center [621, 246] width 10 height 11
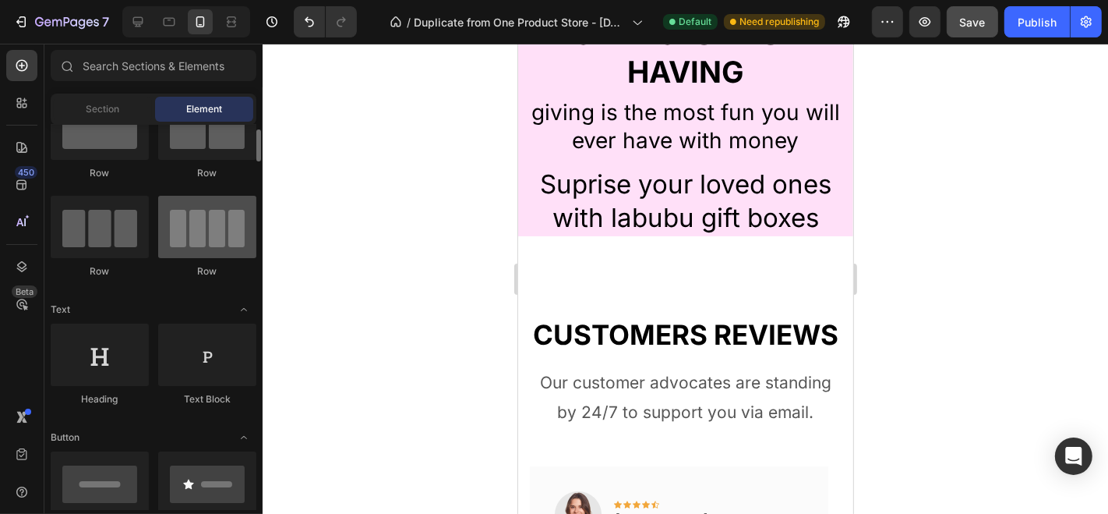
scroll to position [13, 0]
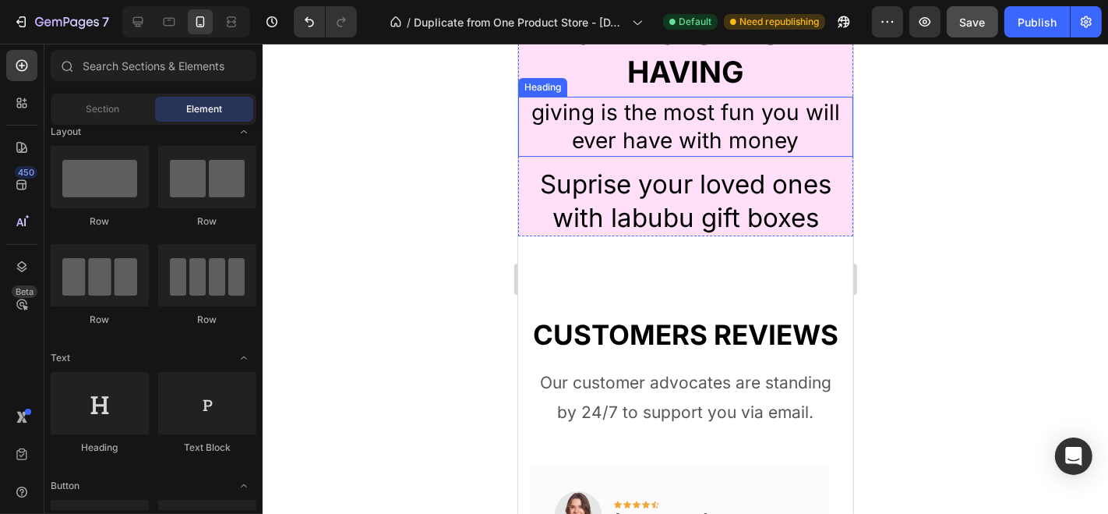
click at [540, 137] on h2 "giving is the most fun you will ever have with money" at bounding box center [684, 126] width 335 height 60
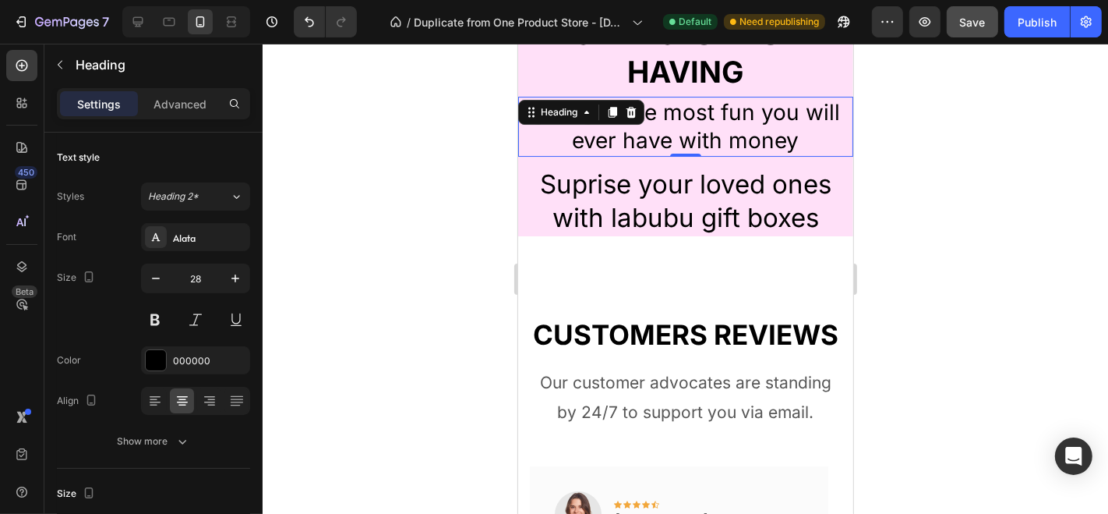
click at [354, 232] on div at bounding box center [686, 279] width 846 height 470
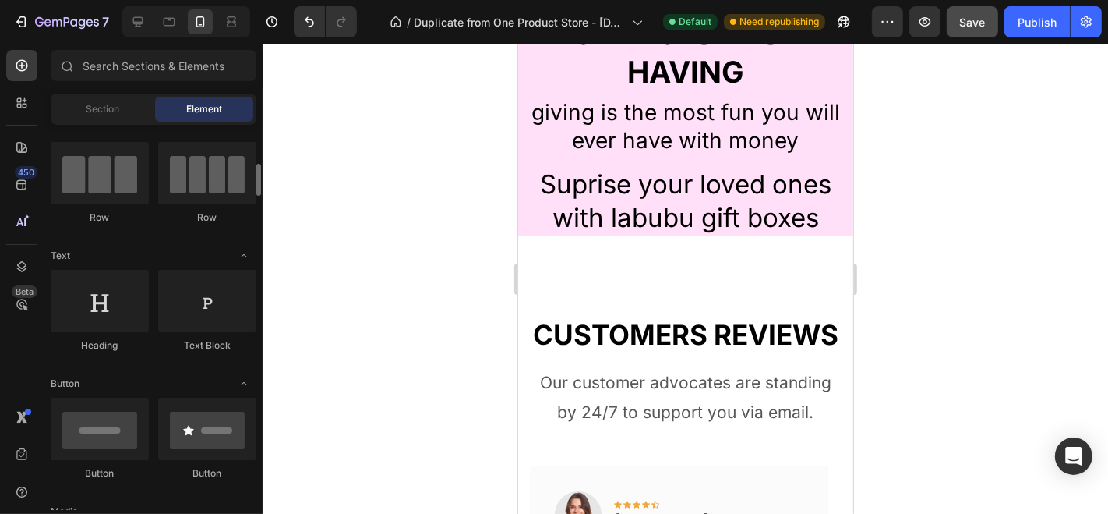
scroll to position [143, 0]
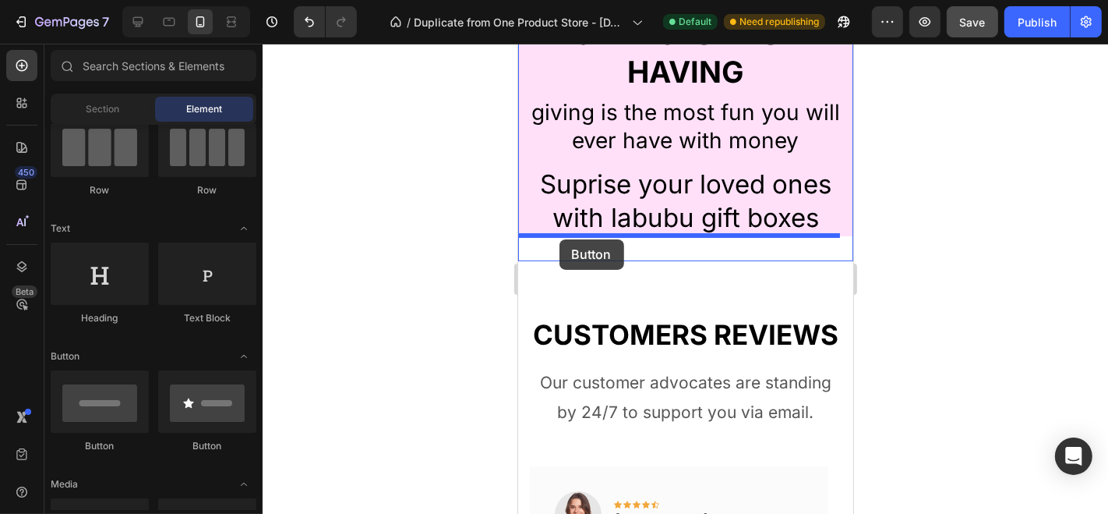
drag, startPoint x: 618, startPoint y: 434, endPoint x: 559, endPoint y: 238, distance: 204.4
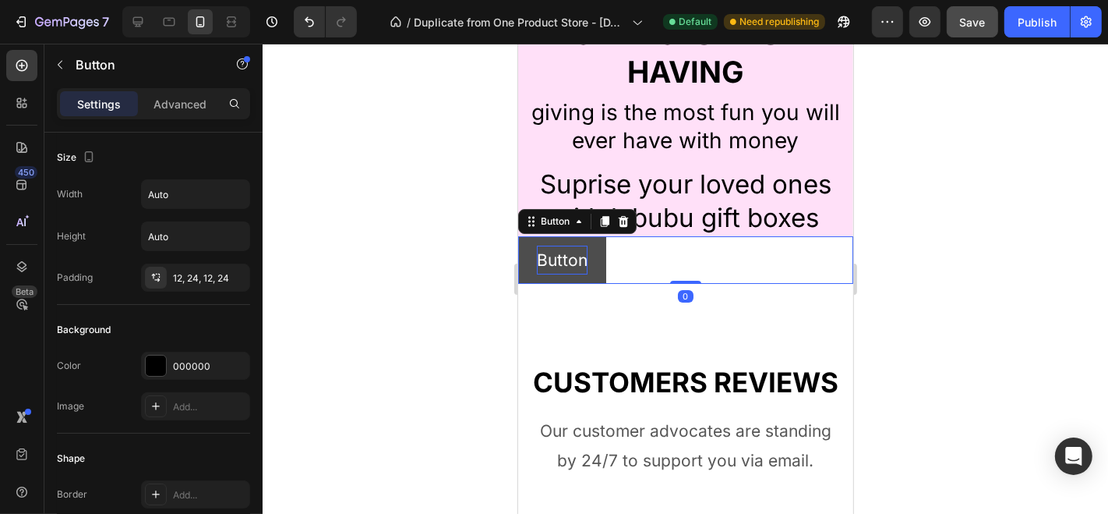
click at [563, 260] on p "Button" at bounding box center [561, 260] width 51 height 30
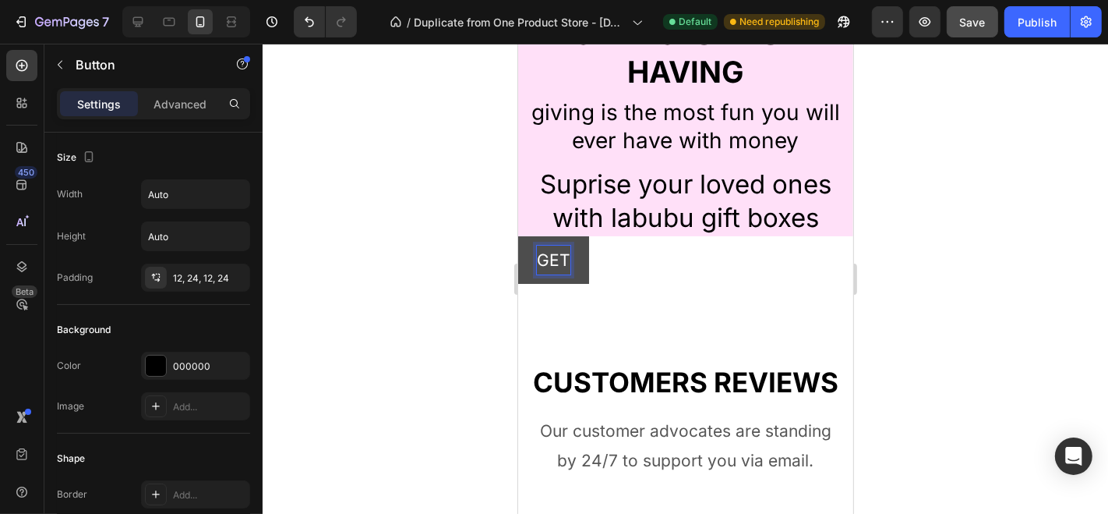
click at [517, 235] on button "GET" at bounding box center [552, 259] width 71 height 48
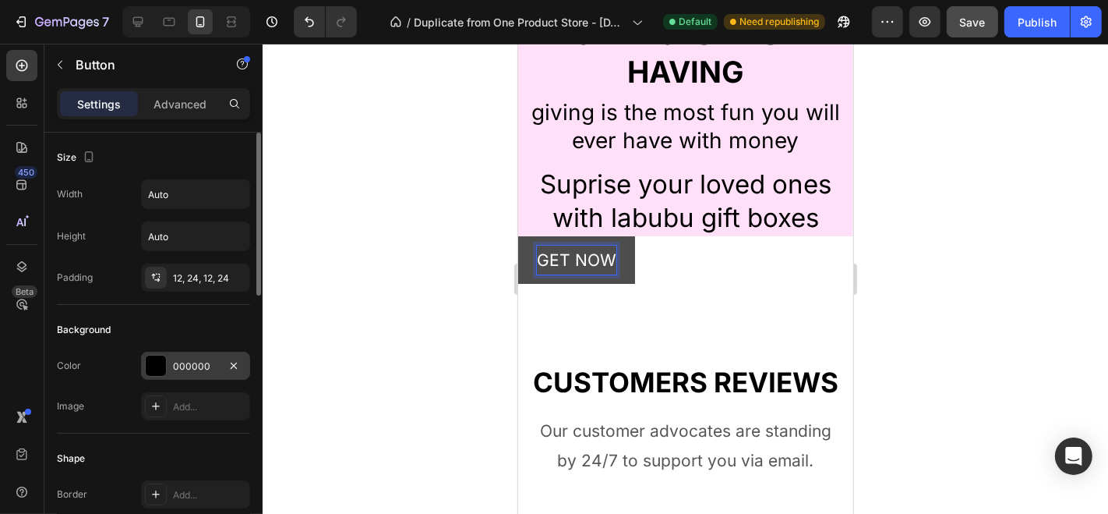
click at [149, 358] on div at bounding box center [156, 365] width 20 height 20
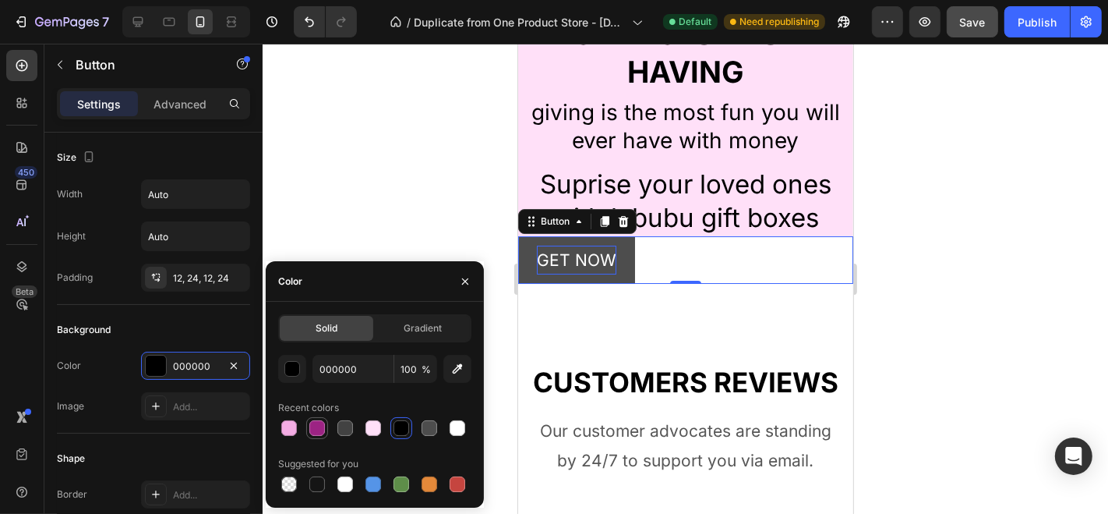
click at [313, 430] on div at bounding box center [317, 428] width 16 height 16
type input "9C2383"
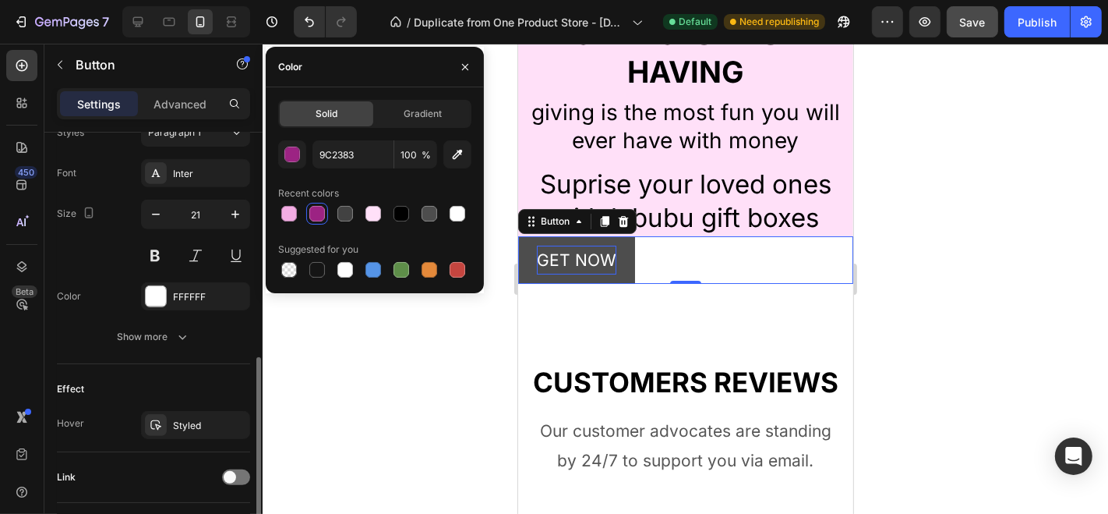
scroll to position [574, 0]
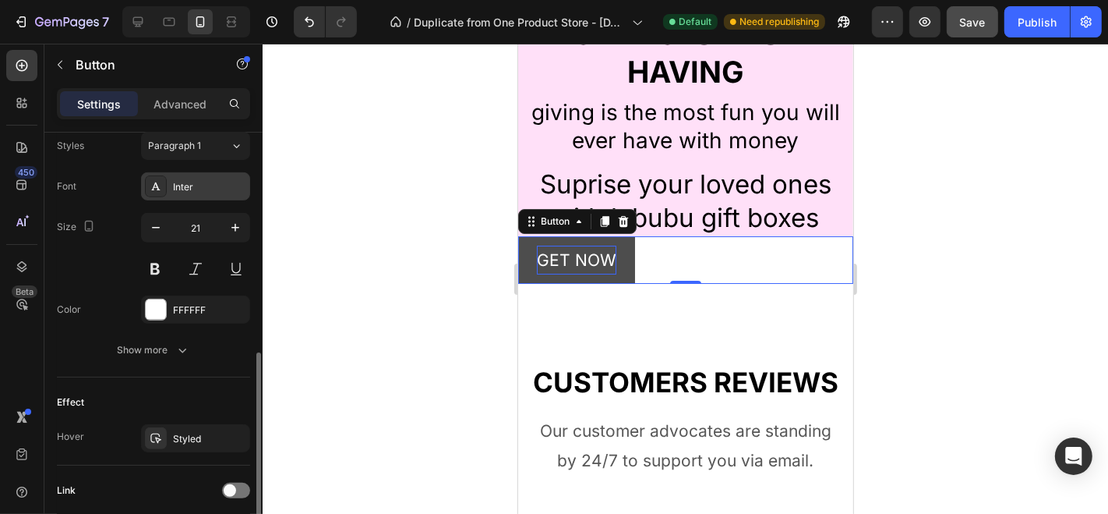
click at [211, 181] on div "Inter" at bounding box center [209, 187] width 73 height 14
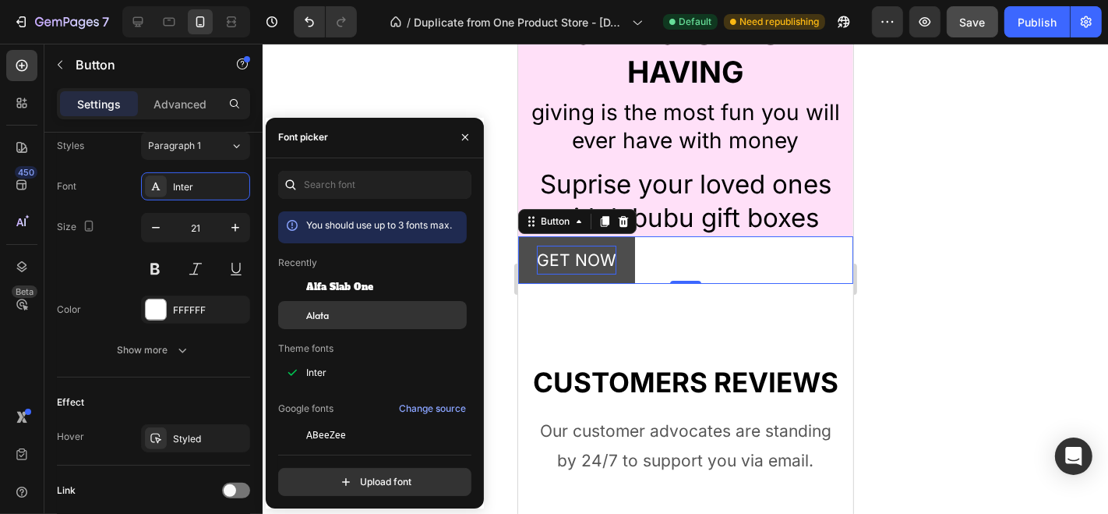
click at [323, 314] on span "Alata" at bounding box center [317, 315] width 23 height 14
click at [162, 261] on button at bounding box center [155, 269] width 28 height 28
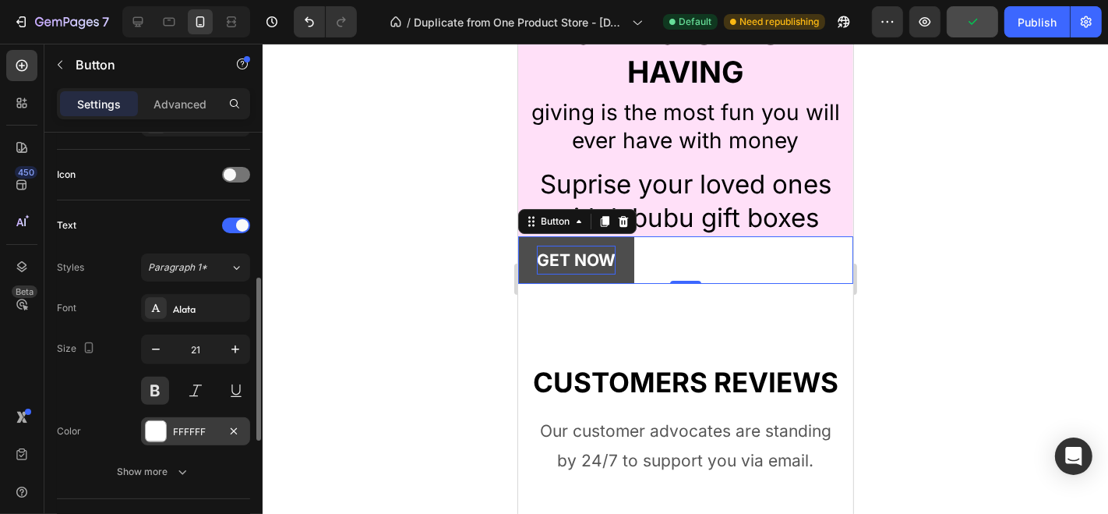
scroll to position [500, 0]
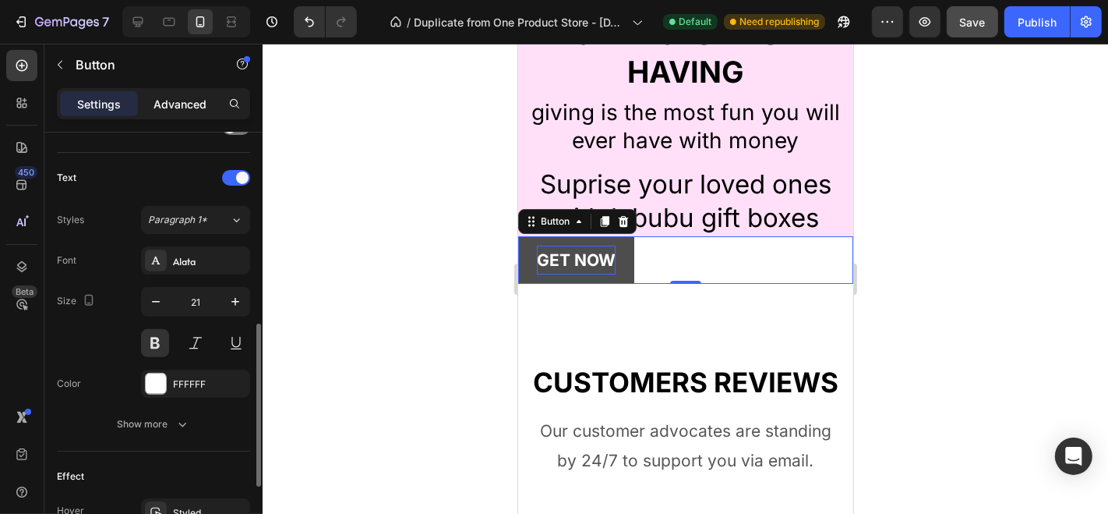
click at [179, 101] on p "Advanced" at bounding box center [180, 104] width 53 height 16
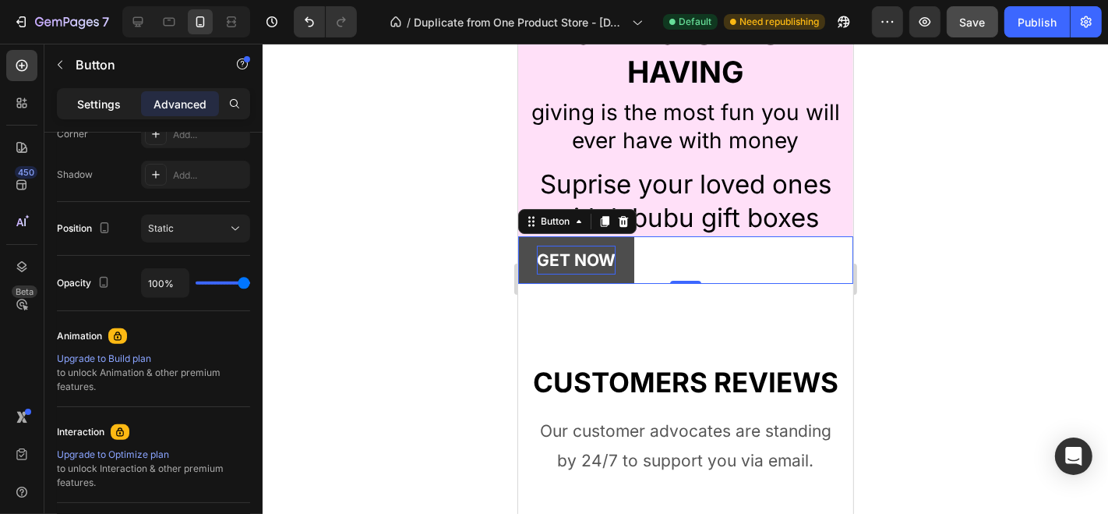
click at [106, 99] on p "Settings" at bounding box center [99, 104] width 44 height 16
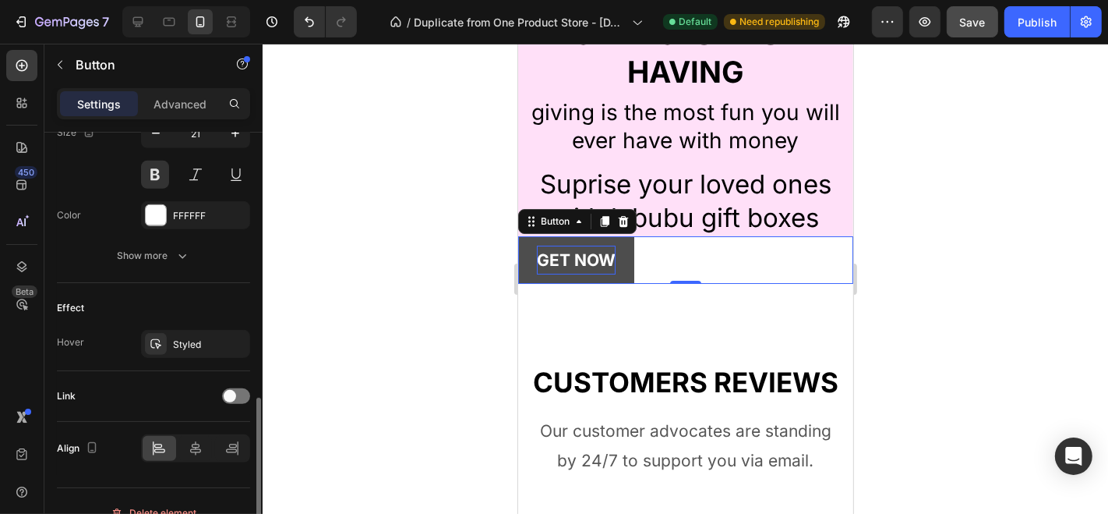
scroll to position [688, 0]
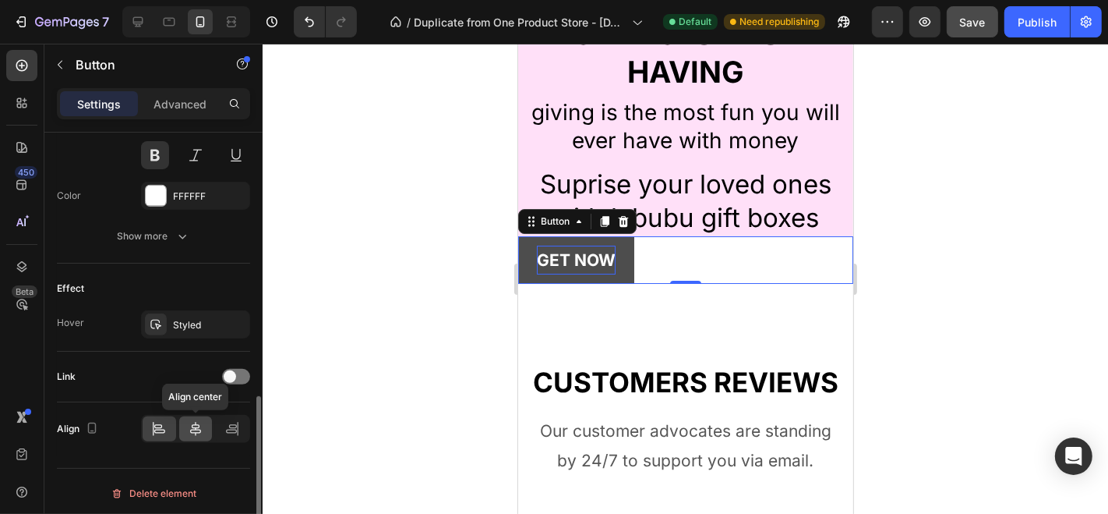
click at [183, 431] on div at bounding box center [196, 428] width 34 height 25
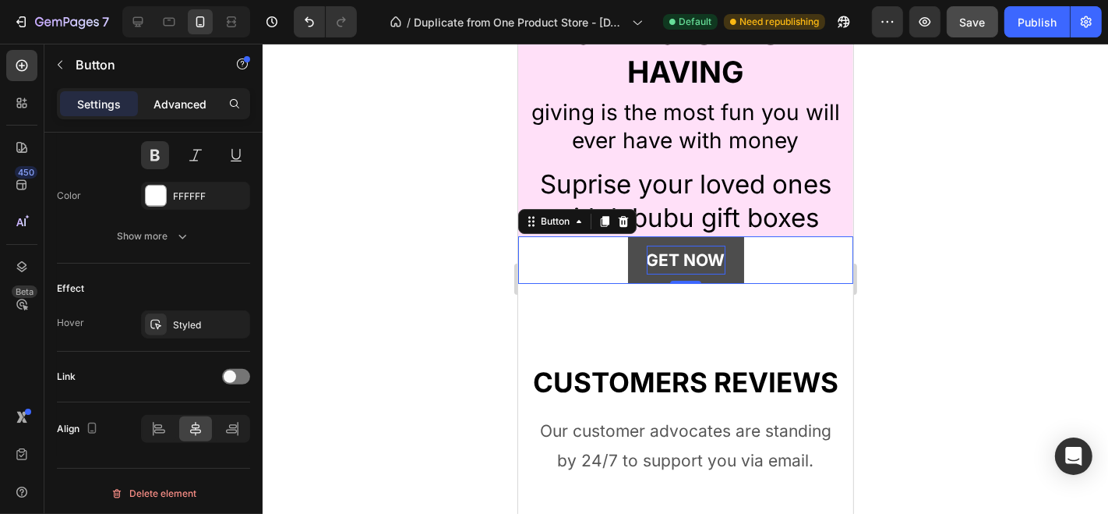
click at [191, 97] on p "Advanced" at bounding box center [180, 104] width 53 height 16
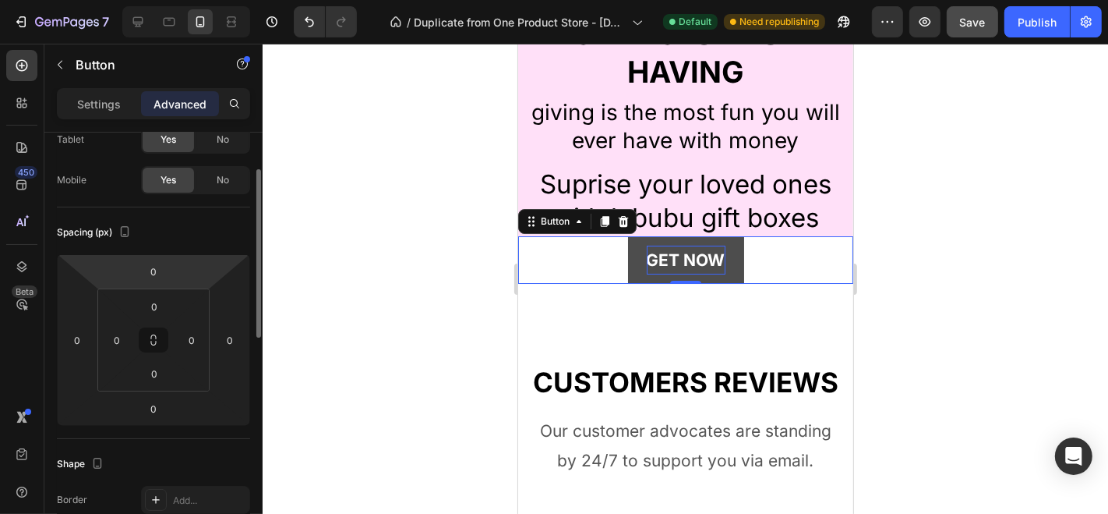
scroll to position [87, 0]
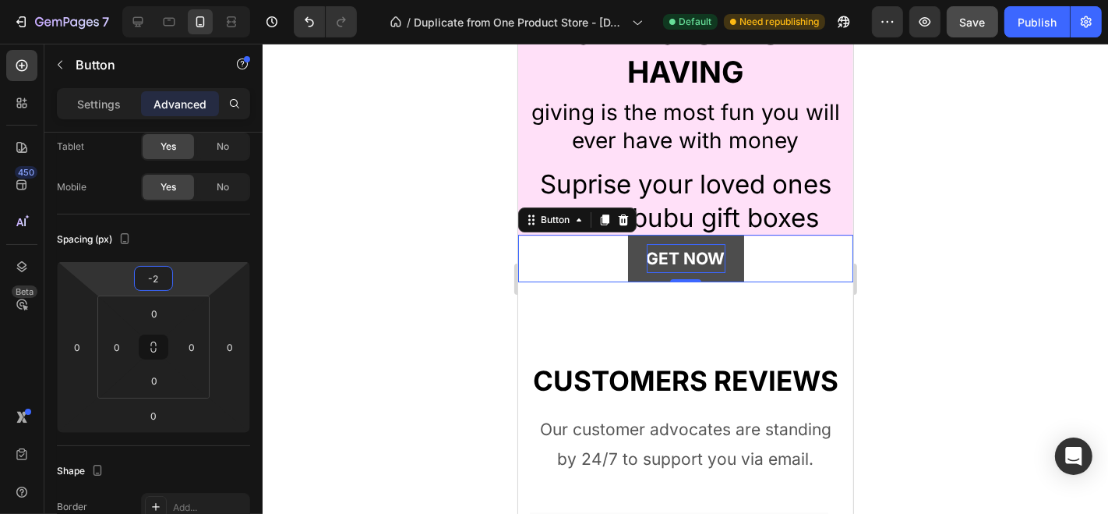
type input "0"
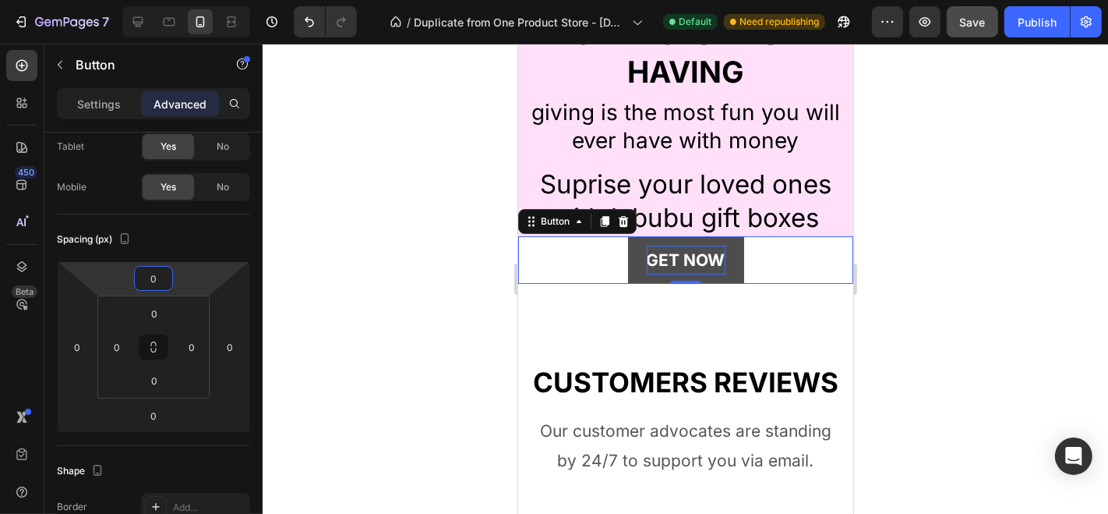
drag, startPoint x: 177, startPoint y: 267, endPoint x: 177, endPoint y: 281, distance: 13.2
click at [177, 0] on html "7 / Duplicate from One Product Store - [DATE] 15:53:47 Default Need republishin…" at bounding box center [554, 0] width 1108 height 0
click at [402, 280] on div at bounding box center [686, 279] width 846 height 470
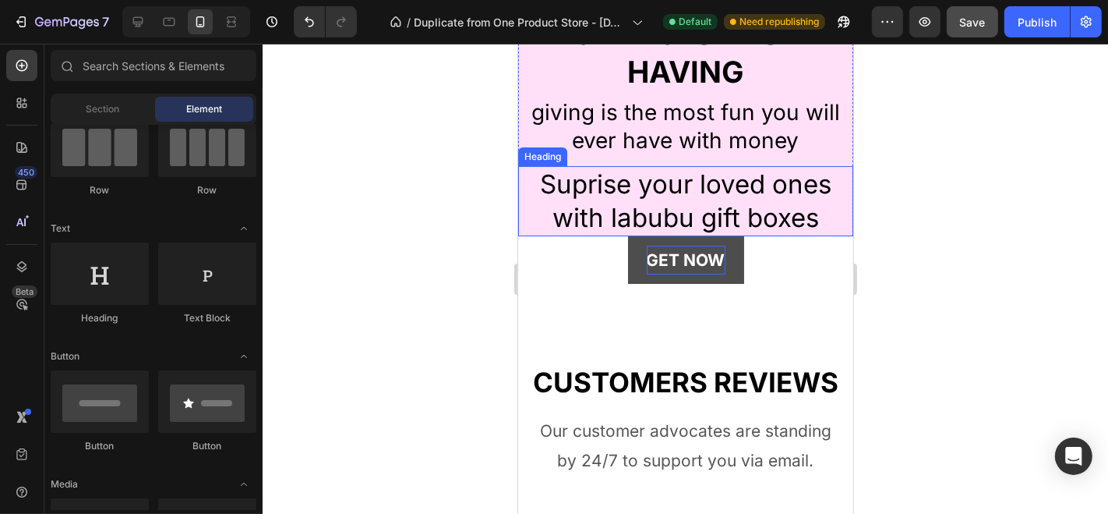
click at [812, 214] on h2 "Suprise your loved ones with labubu gift boxes" at bounding box center [684, 200] width 335 height 70
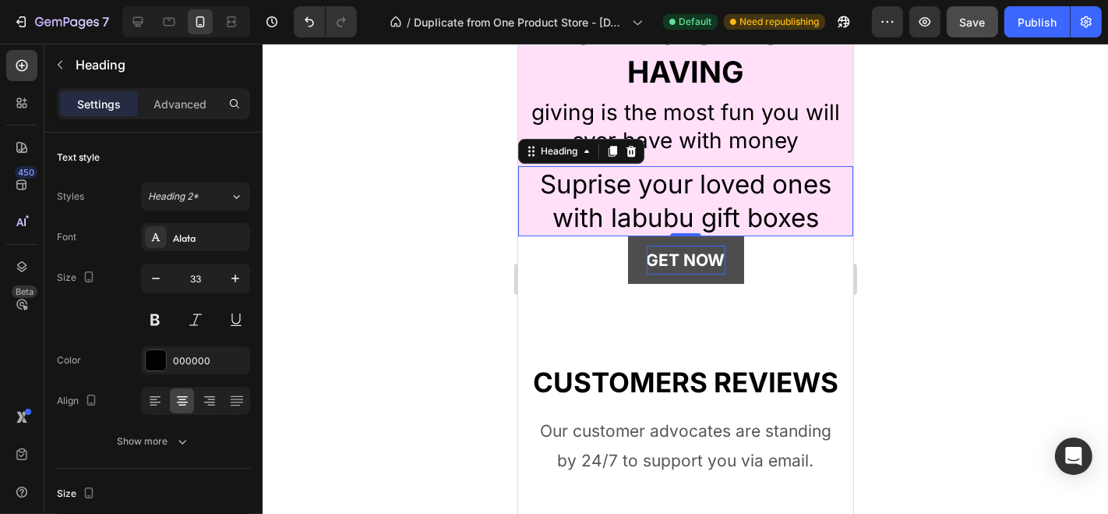
click at [810, 219] on h2 "Suprise your loved ones with labubu gift boxes" at bounding box center [684, 200] width 335 height 70
click at [810, 219] on p "Suprise your loved ones with labubu gift boxes" at bounding box center [685, 200] width 332 height 67
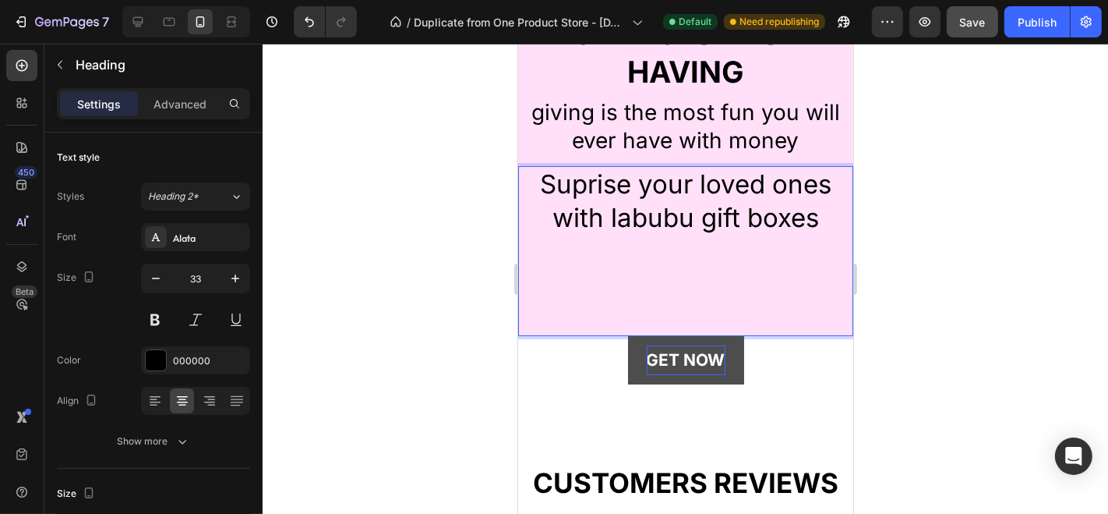
click at [368, 371] on div at bounding box center [686, 279] width 846 height 470
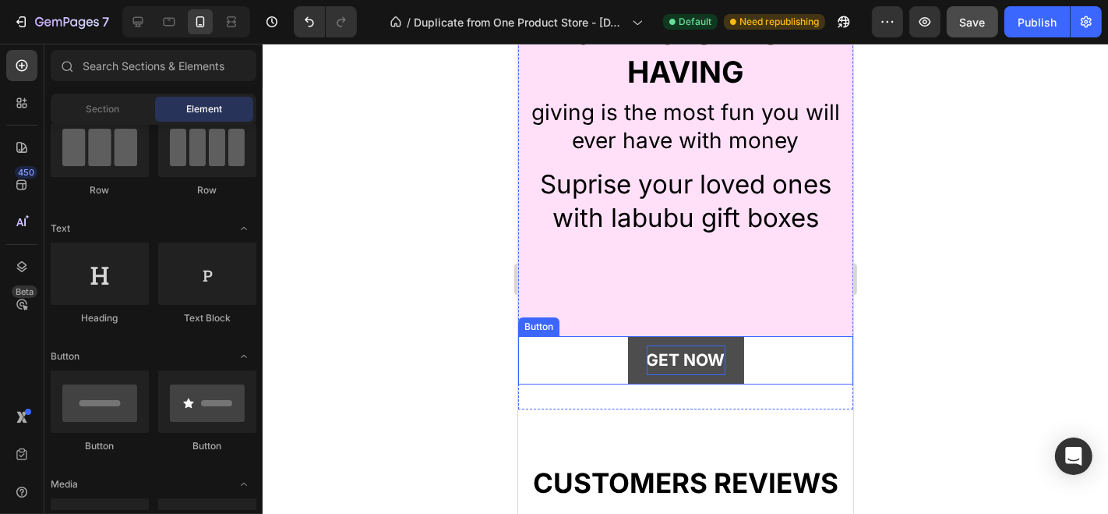
click at [685, 366] on p "GET NOW" at bounding box center [685, 359] width 79 height 30
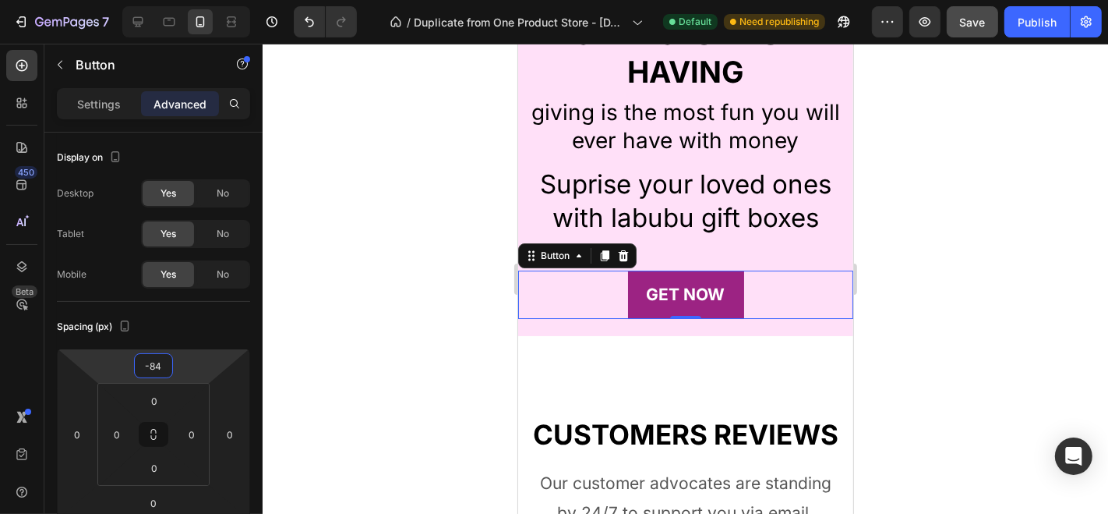
type input "-86"
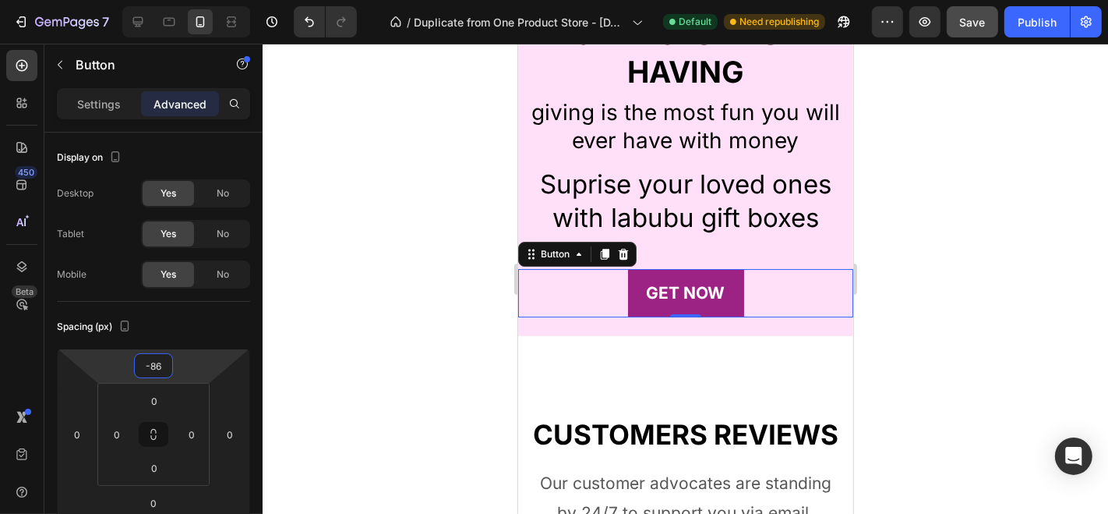
drag, startPoint x: 182, startPoint y: 352, endPoint x: 188, endPoint y: 404, distance: 51.7
click at [188, 0] on html "7 / Duplicate from One Product Store - [DATE] 15:53:47 Default Need republishin…" at bounding box center [554, 0] width 1108 height 0
click at [390, 320] on div at bounding box center [686, 279] width 846 height 470
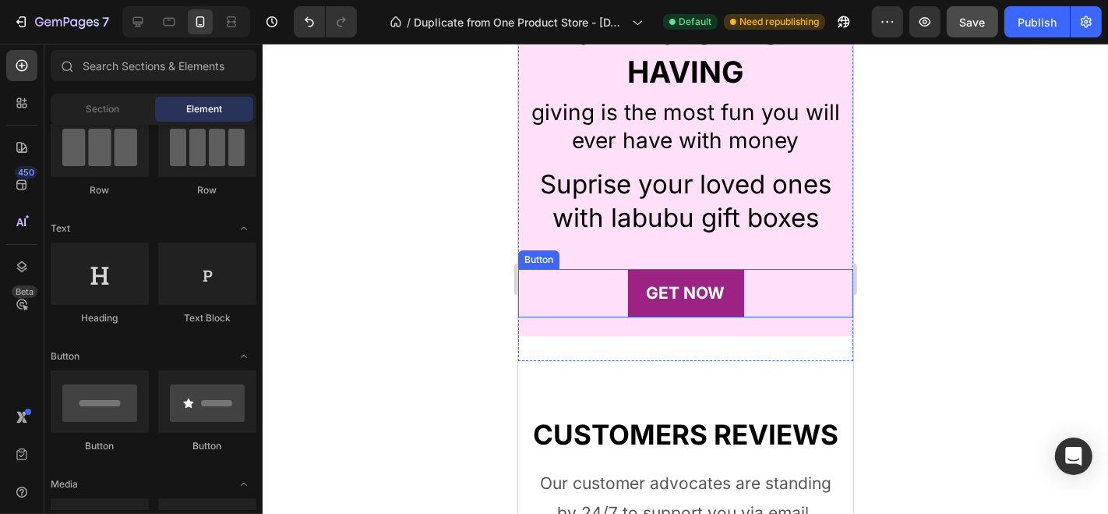
click at [758, 305] on div "GET NOW Button" at bounding box center [684, 292] width 335 height 48
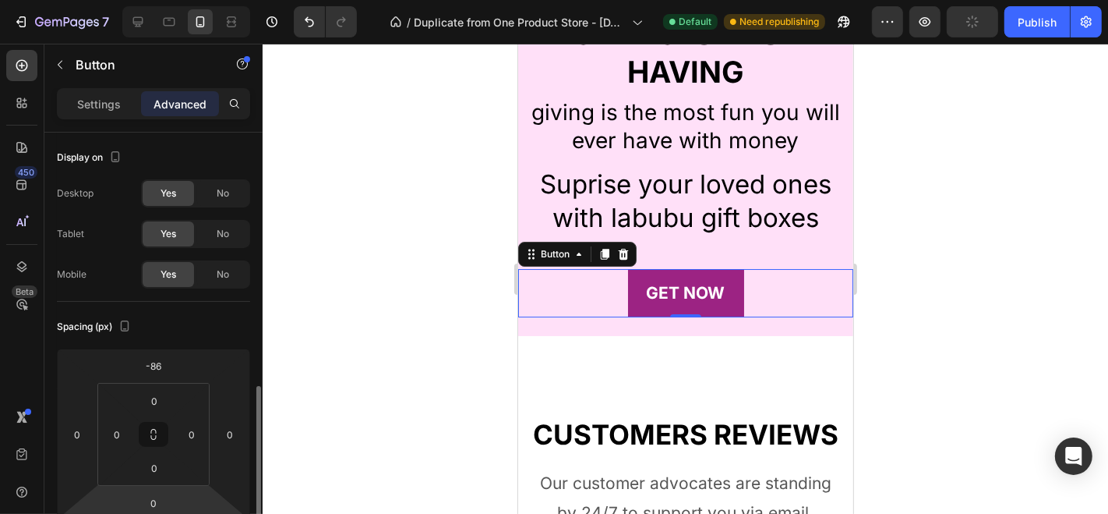
scroll to position [222, 0]
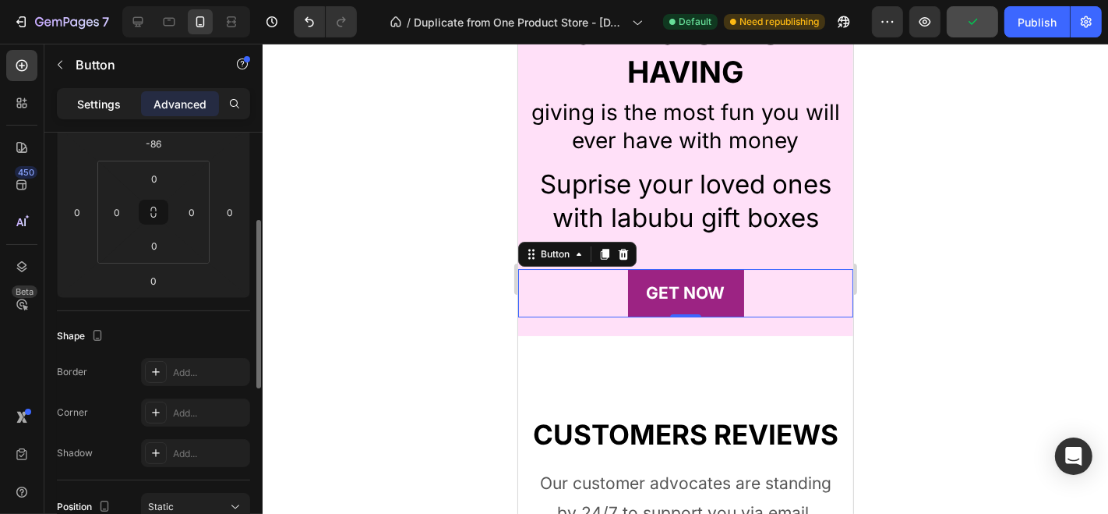
click at [115, 104] on p "Settings" at bounding box center [99, 104] width 44 height 16
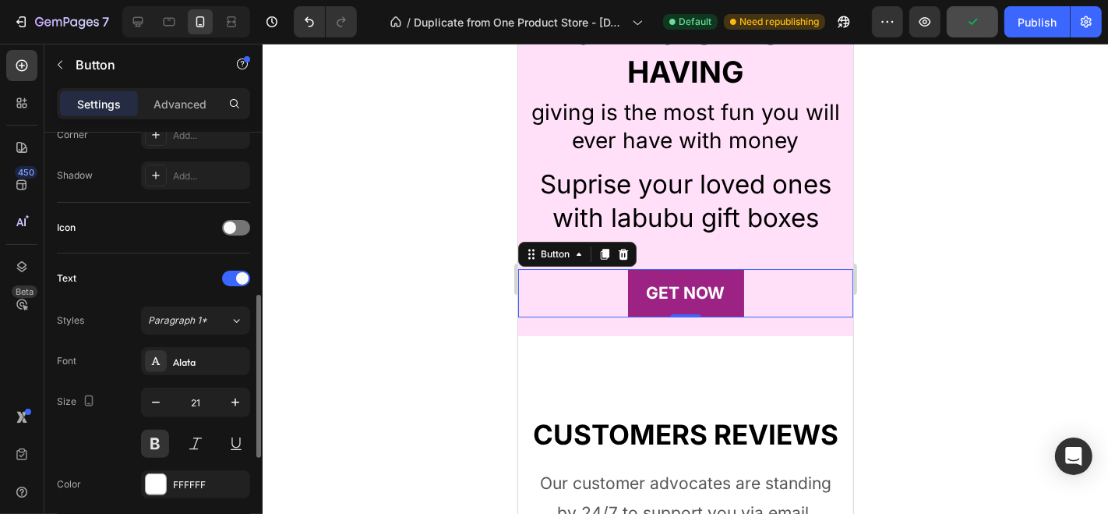
scroll to position [440, 0]
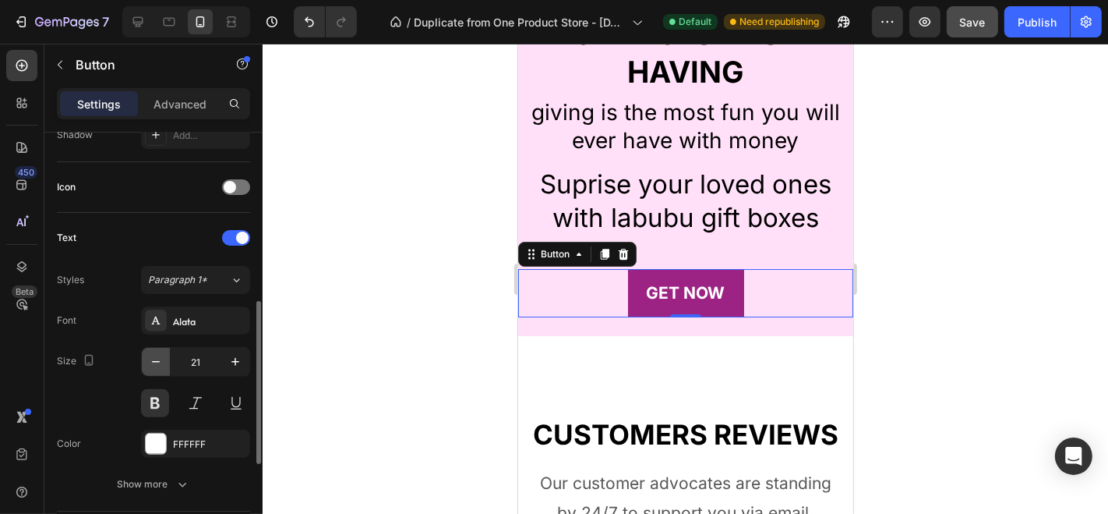
click at [153, 364] on icon "button" at bounding box center [156, 362] width 16 height 16
type input "18"
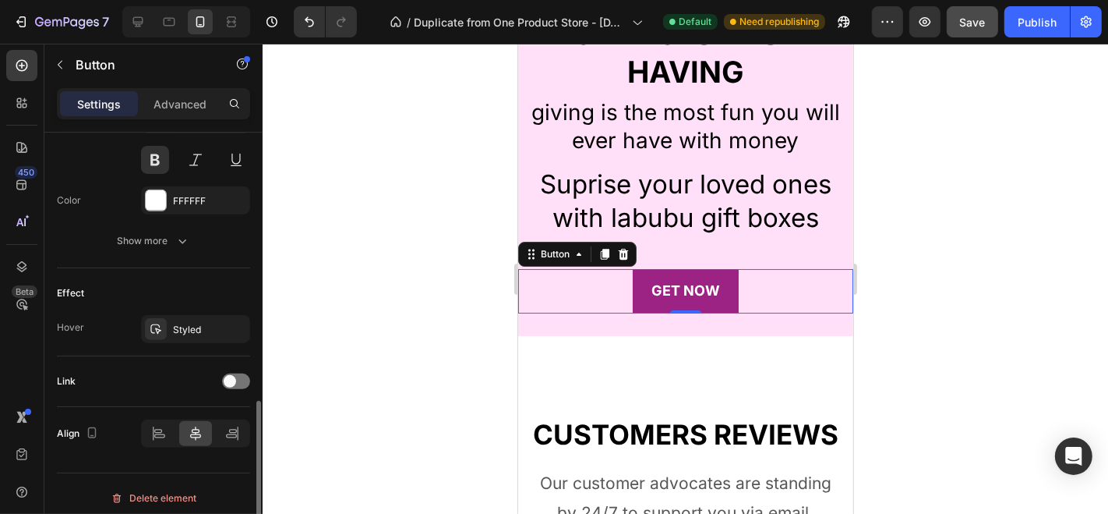
scroll to position [688, 0]
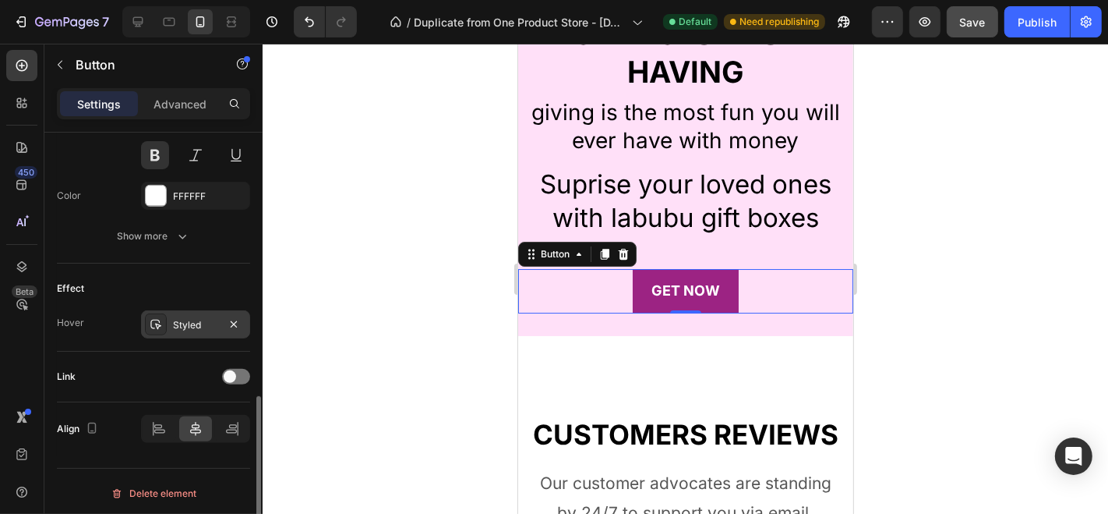
click at [203, 318] on div "Styled" at bounding box center [195, 325] width 45 height 14
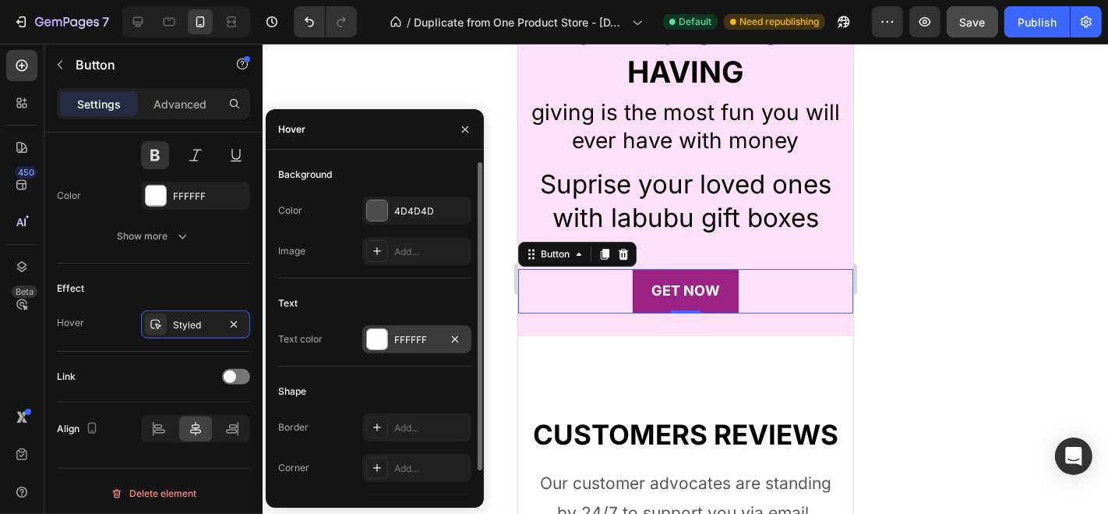
click at [376, 348] on div at bounding box center [377, 339] width 20 height 20
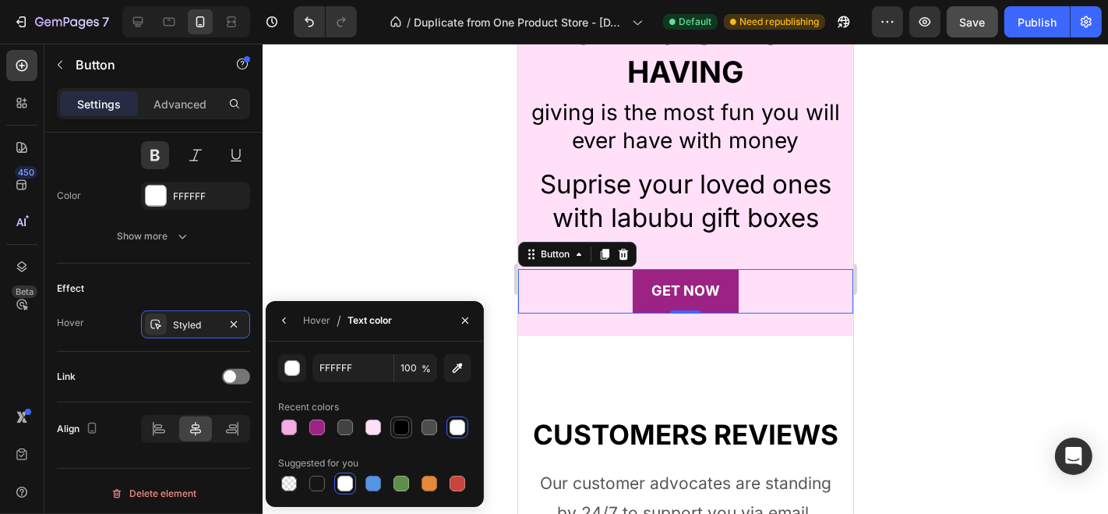
click at [401, 426] on div at bounding box center [402, 427] width 16 height 16
type input "000000"
click at [162, 320] on div at bounding box center [156, 324] width 22 height 22
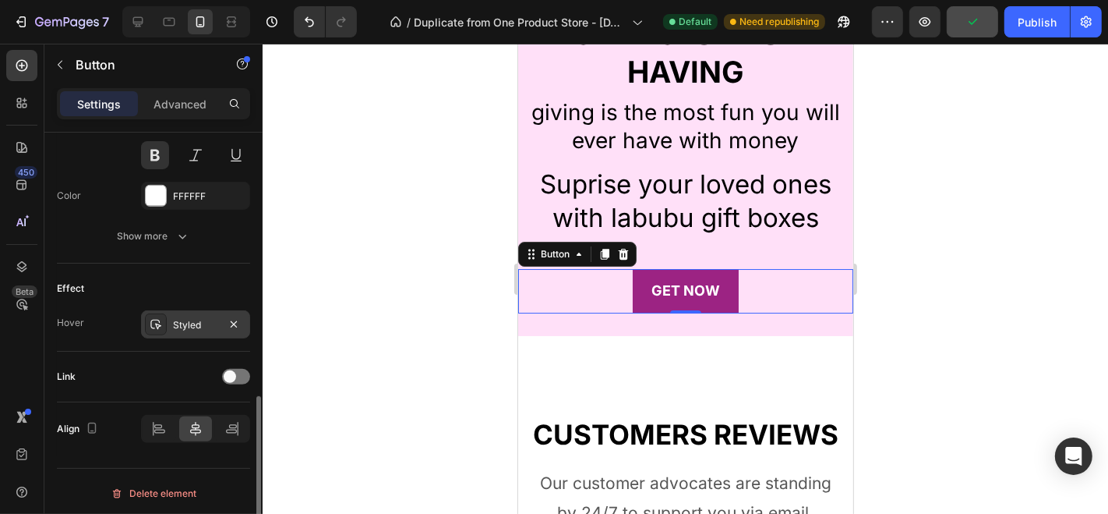
click at [171, 320] on div "Styled" at bounding box center [195, 324] width 109 height 28
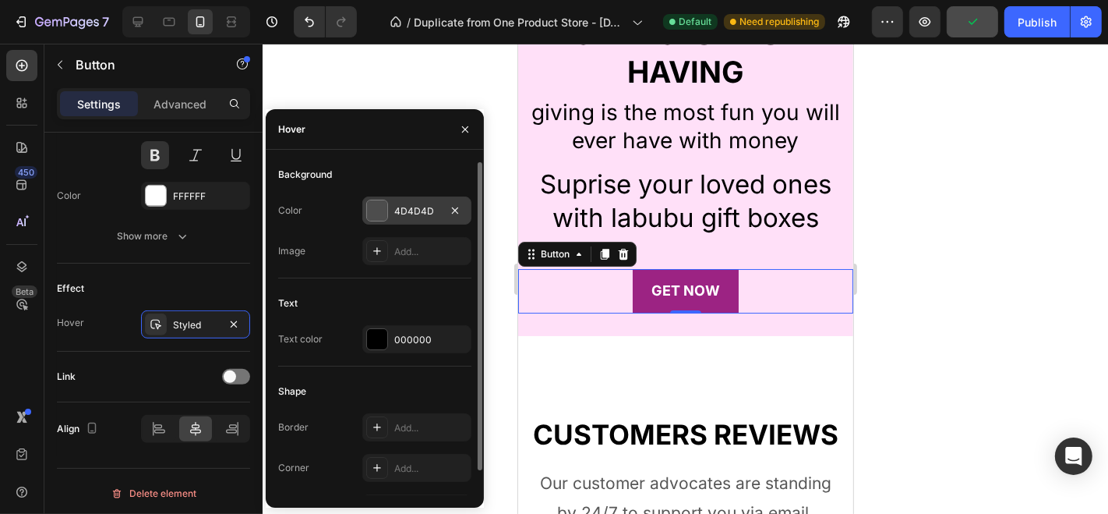
click at [375, 200] on div at bounding box center [377, 210] width 20 height 20
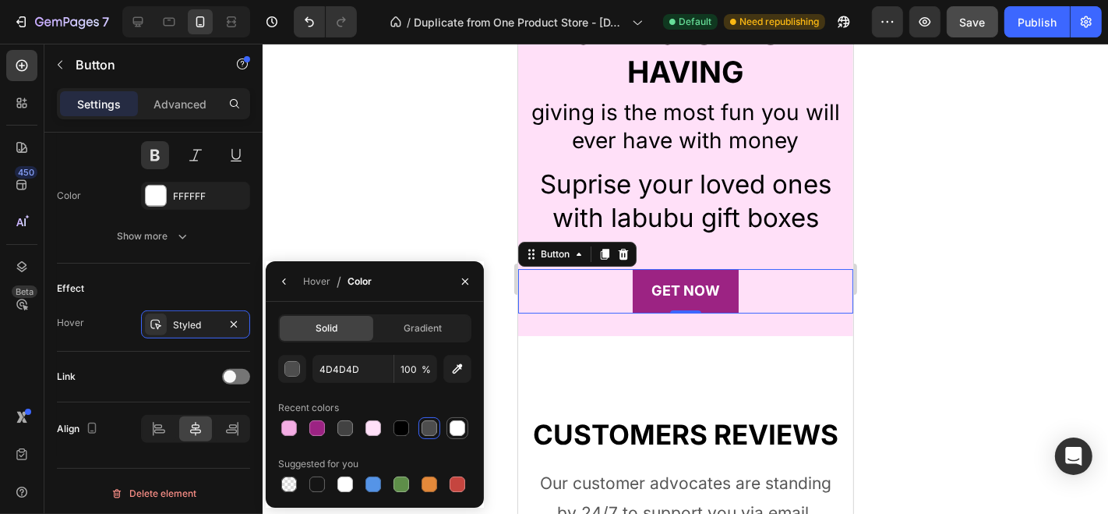
click at [450, 427] on div at bounding box center [458, 428] width 16 height 16
type input "FFFFFF"
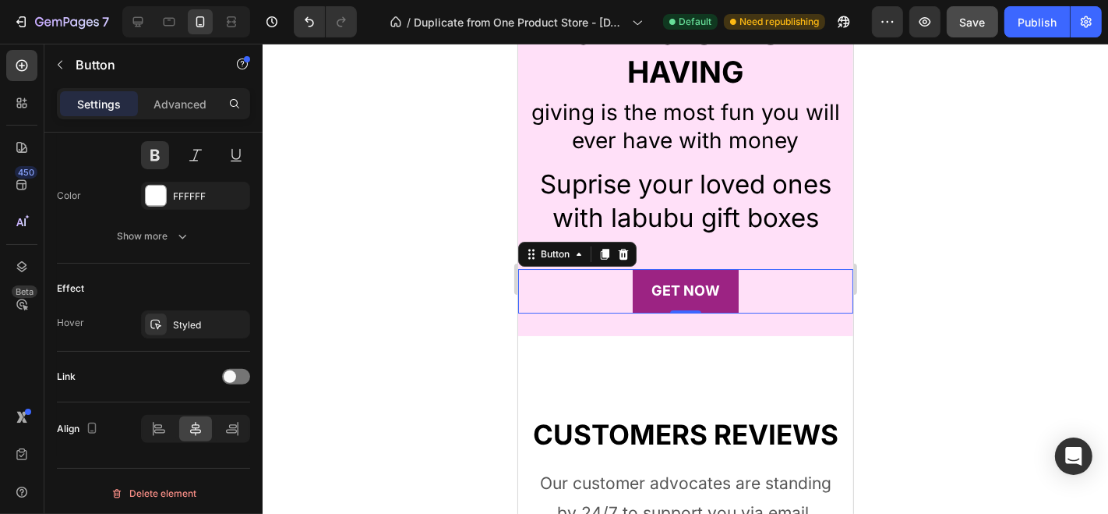
click at [394, 68] on div at bounding box center [686, 279] width 846 height 470
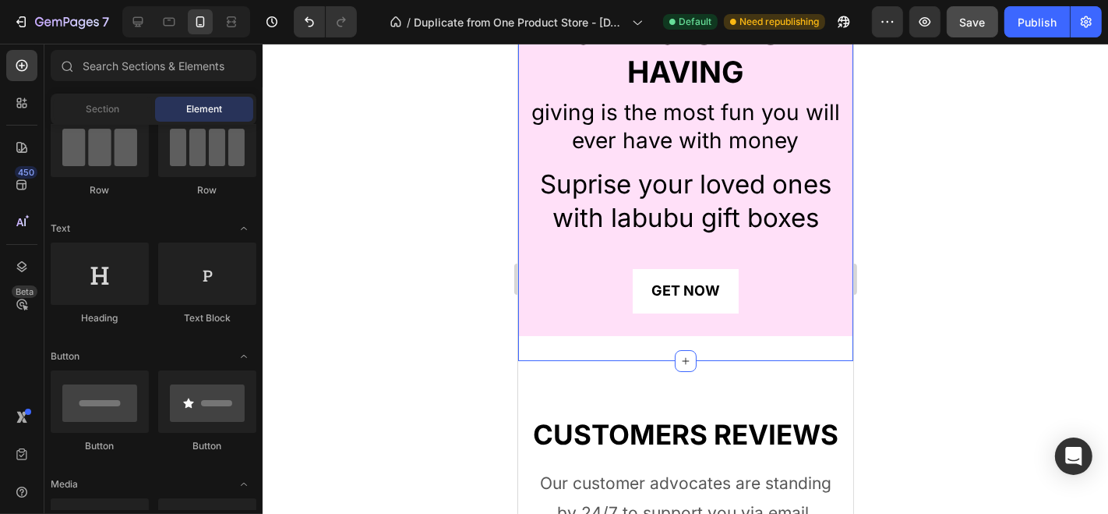
click at [665, 302] on button "GET NOW" at bounding box center [685, 290] width 106 height 44
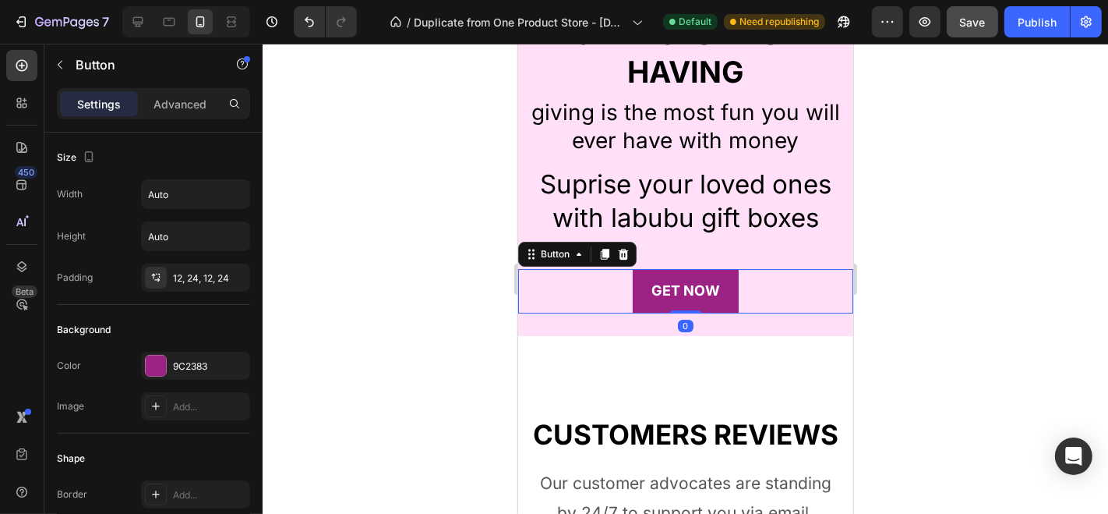
click at [398, 243] on div at bounding box center [686, 279] width 846 height 470
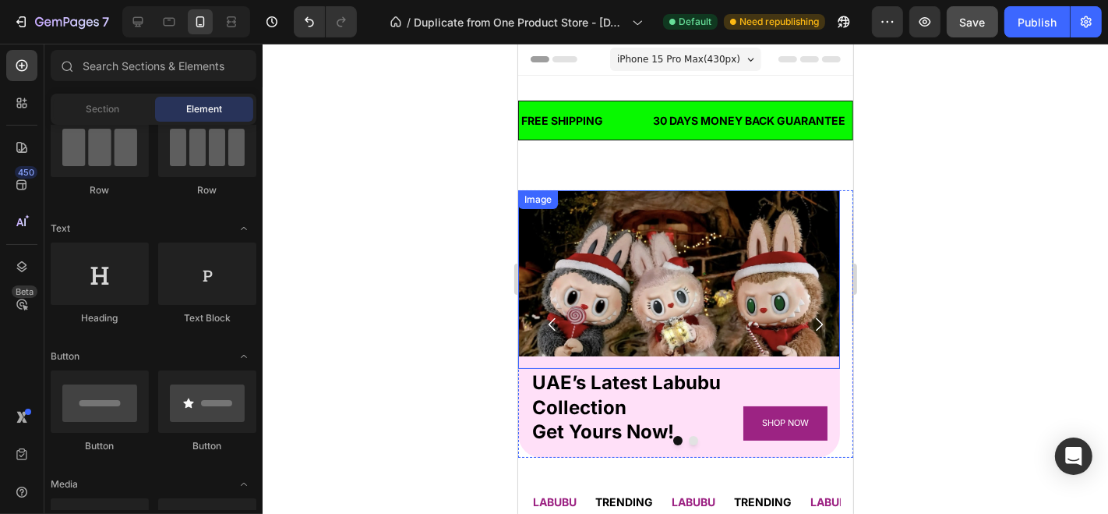
scroll to position [108, 0]
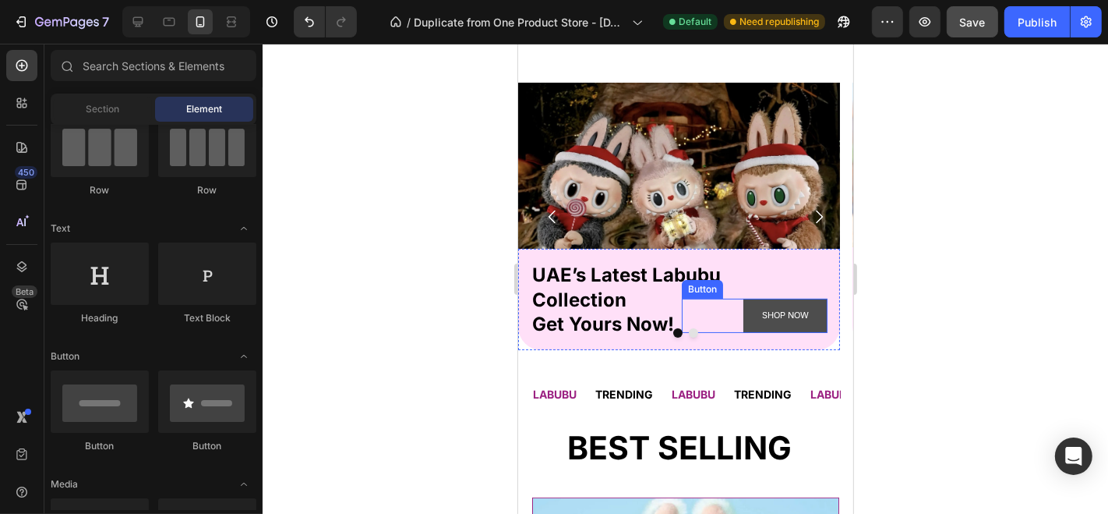
click at [754, 316] on button "SHOP NOW" at bounding box center [785, 315] width 84 height 34
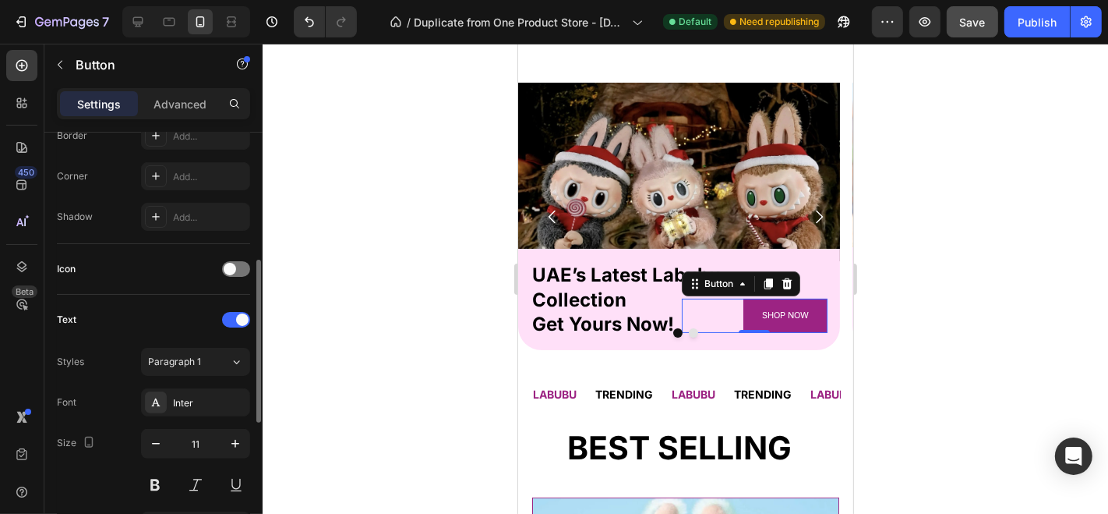
scroll to position [399, 0]
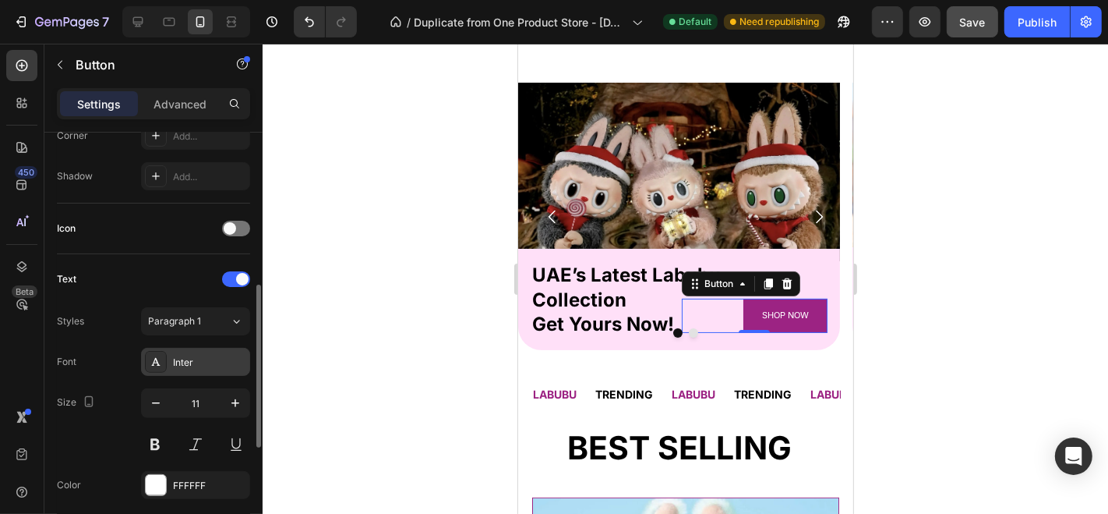
click at [163, 362] on div at bounding box center [156, 362] width 22 height 22
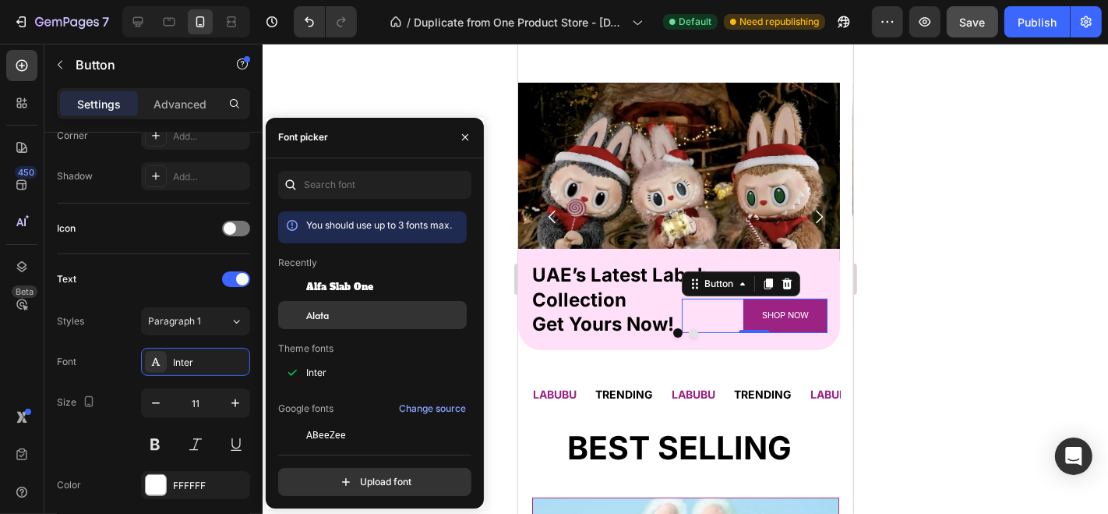
click at [360, 313] on div "Alata" at bounding box center [384, 315] width 157 height 14
click at [156, 431] on button at bounding box center [155, 444] width 28 height 28
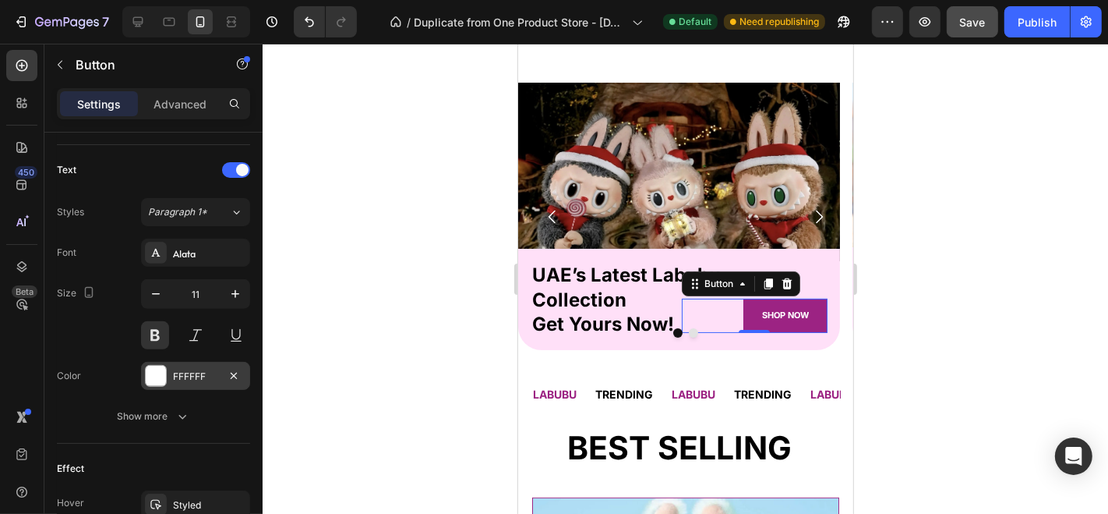
scroll to position [688, 0]
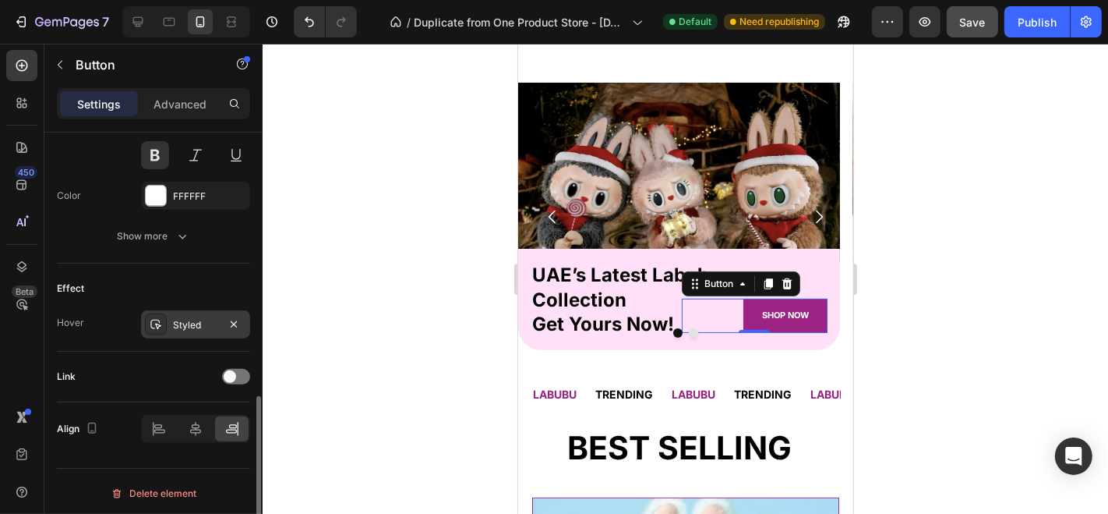
click at [184, 323] on div "Styled" at bounding box center [195, 325] width 45 height 14
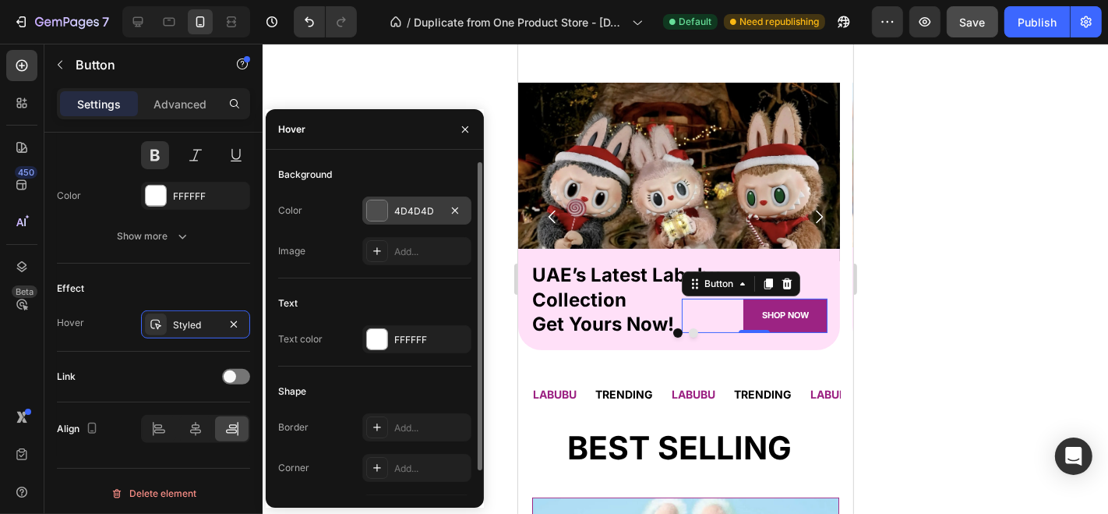
click at [384, 213] on div at bounding box center [377, 210] width 20 height 20
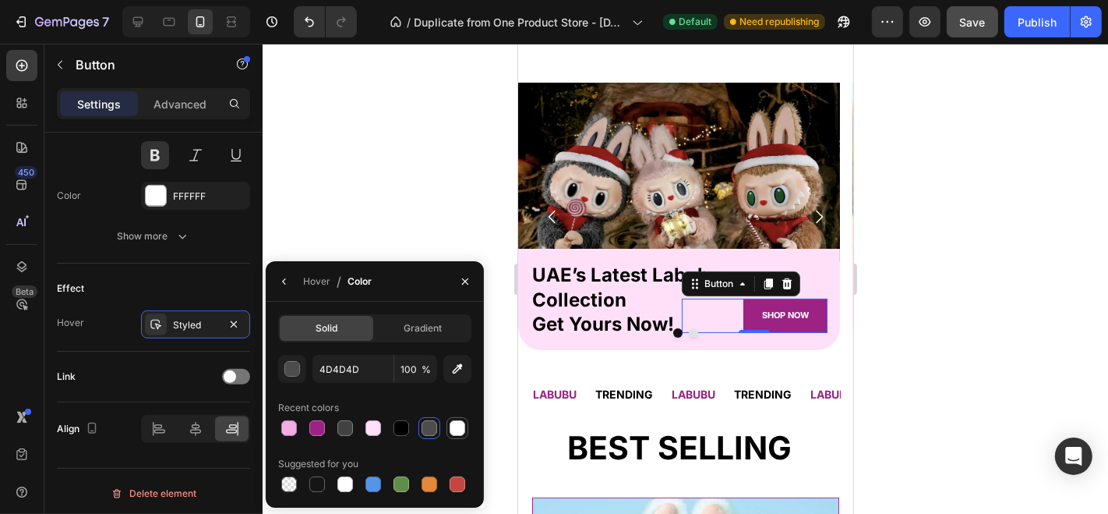
click at [448, 422] on div at bounding box center [457, 427] width 19 height 19
type input "FFFFFF"
click at [282, 279] on icon "button" at bounding box center [284, 281] width 12 height 12
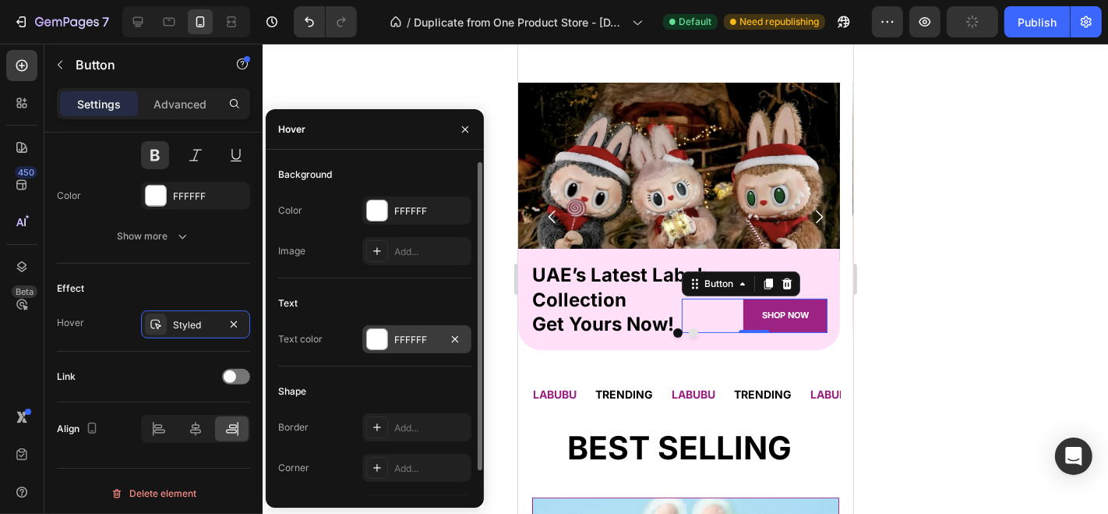
click at [370, 341] on div at bounding box center [377, 339] width 20 height 20
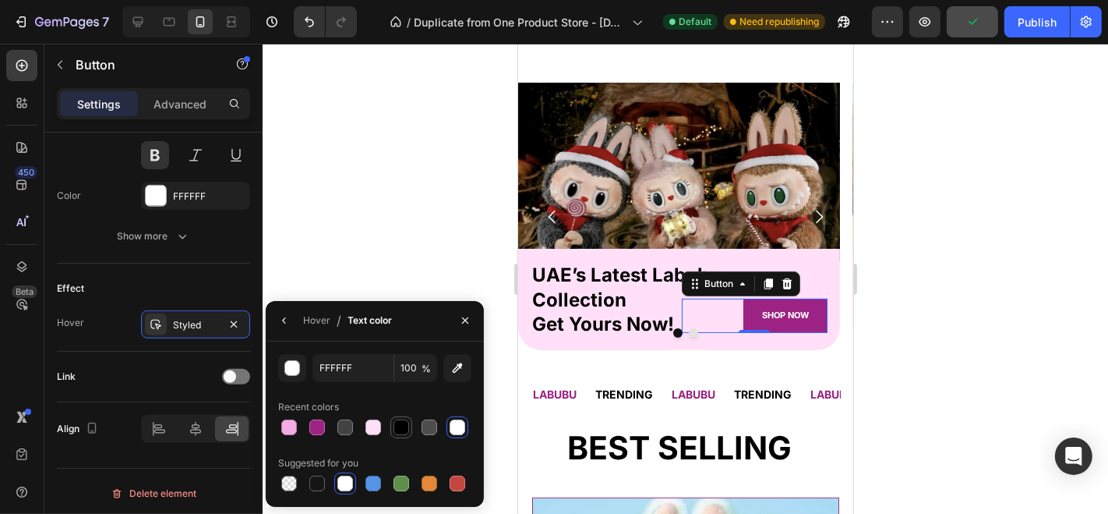
click at [401, 430] on div at bounding box center [402, 427] width 16 height 16
type input "000000"
click at [401, 235] on div at bounding box center [686, 279] width 846 height 470
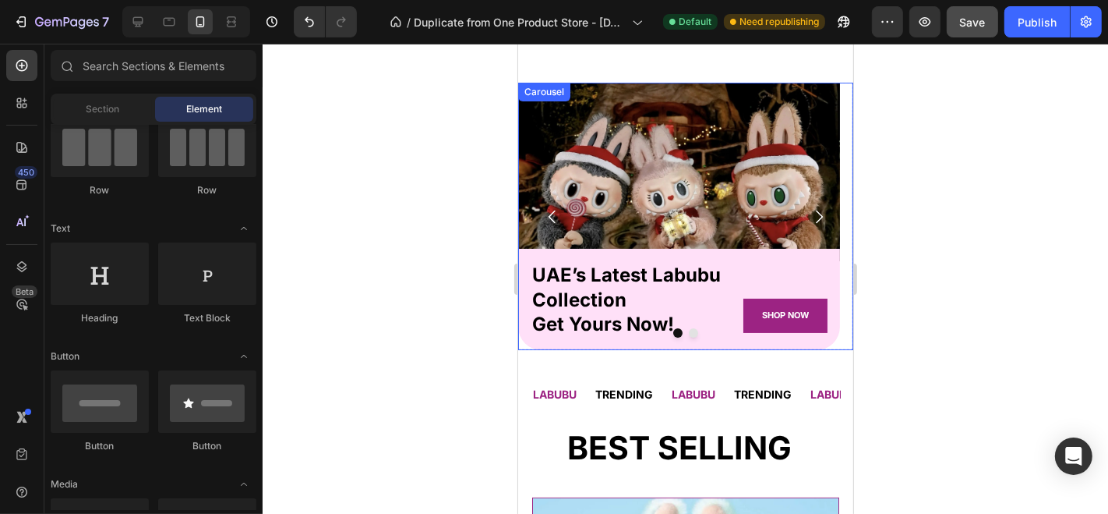
click at [809, 216] on icon "Carousel Next Arrow" at bounding box center [818, 216] width 19 height 19
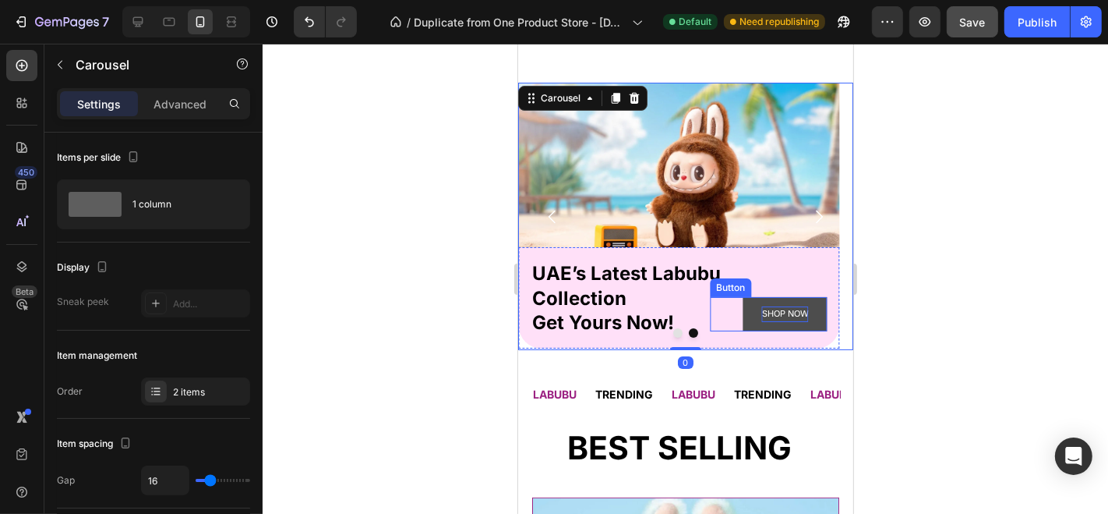
click at [771, 317] on p "SHOP NOW" at bounding box center [784, 313] width 47 height 16
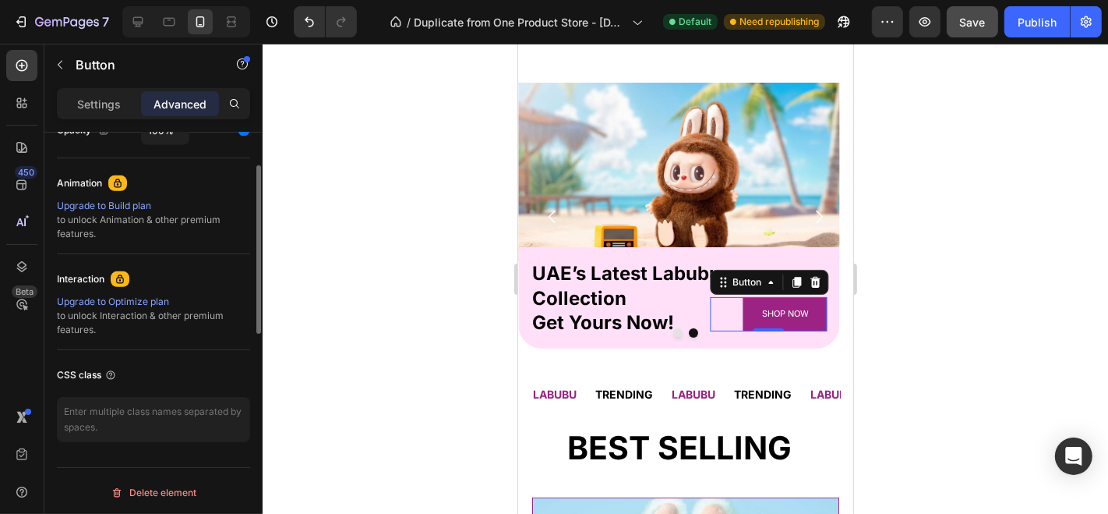
scroll to position [492, 0]
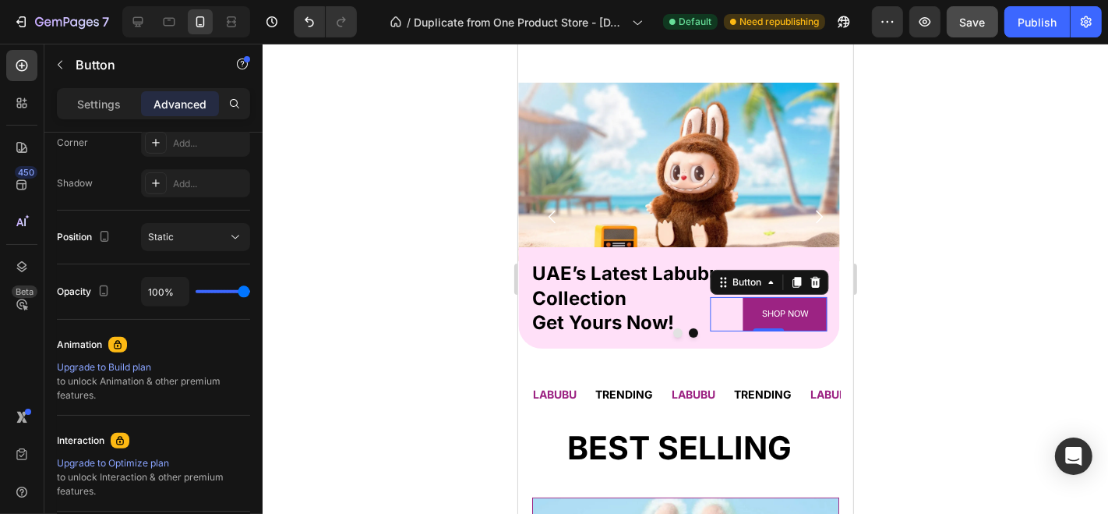
drag, startPoint x: 103, startPoint y: 97, endPoint x: 109, endPoint y: 117, distance: 21.2
click at [103, 97] on p "Settings" at bounding box center [99, 104] width 44 height 16
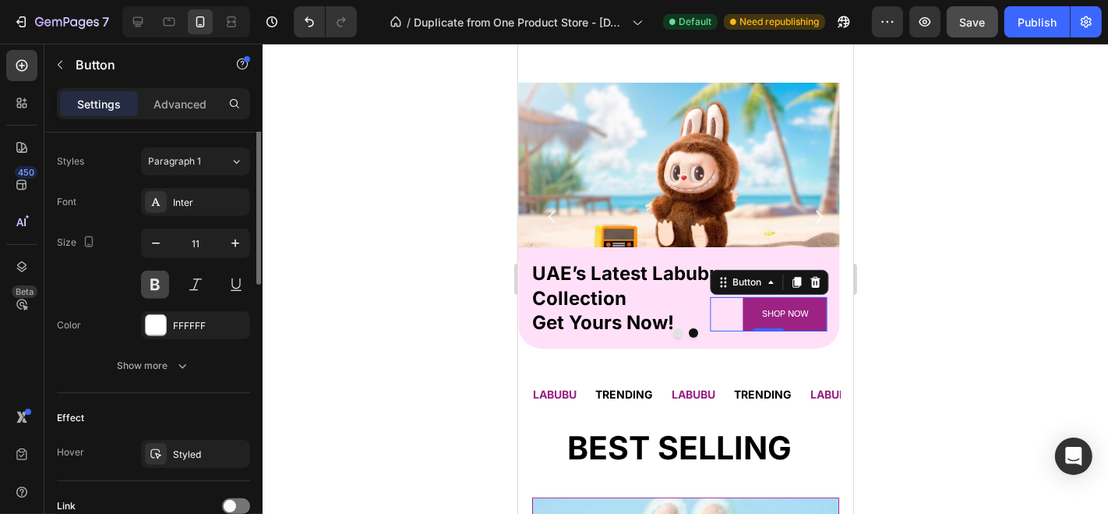
scroll to position [397, 0]
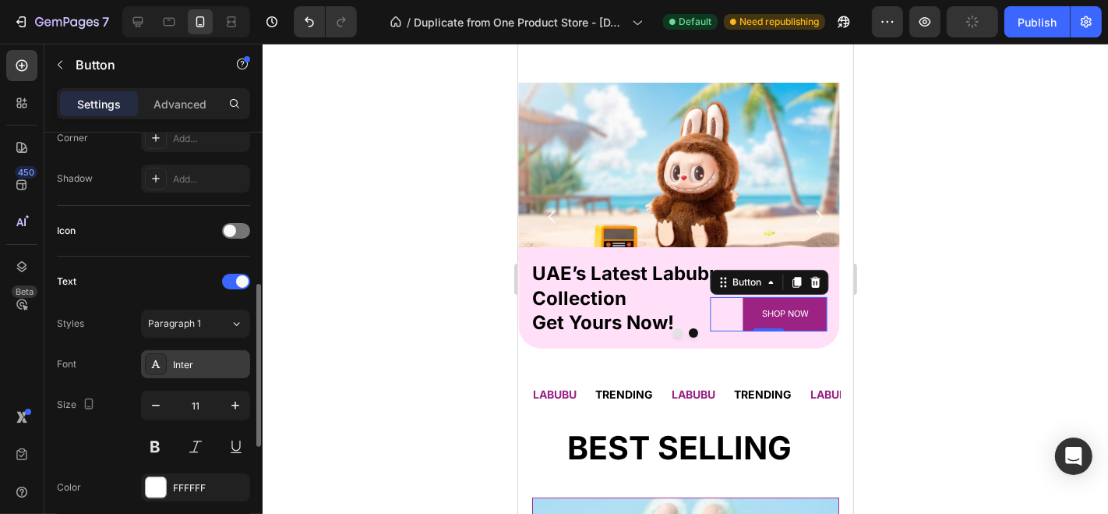
click at [202, 360] on div "Inter" at bounding box center [209, 365] width 73 height 14
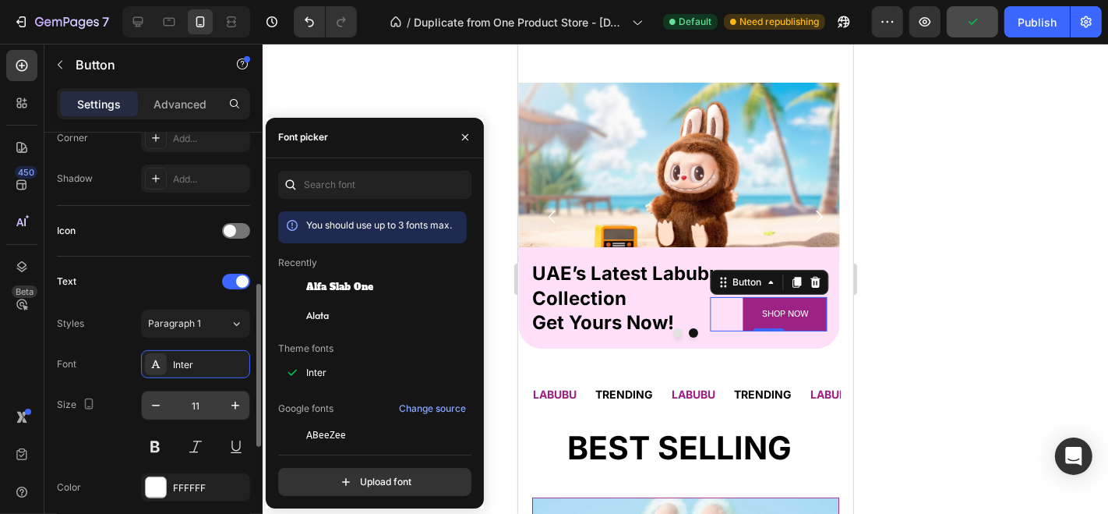
click at [362, 312] on div "Alata" at bounding box center [384, 315] width 157 height 14
click at [164, 426] on div "11" at bounding box center [195, 425] width 109 height 70
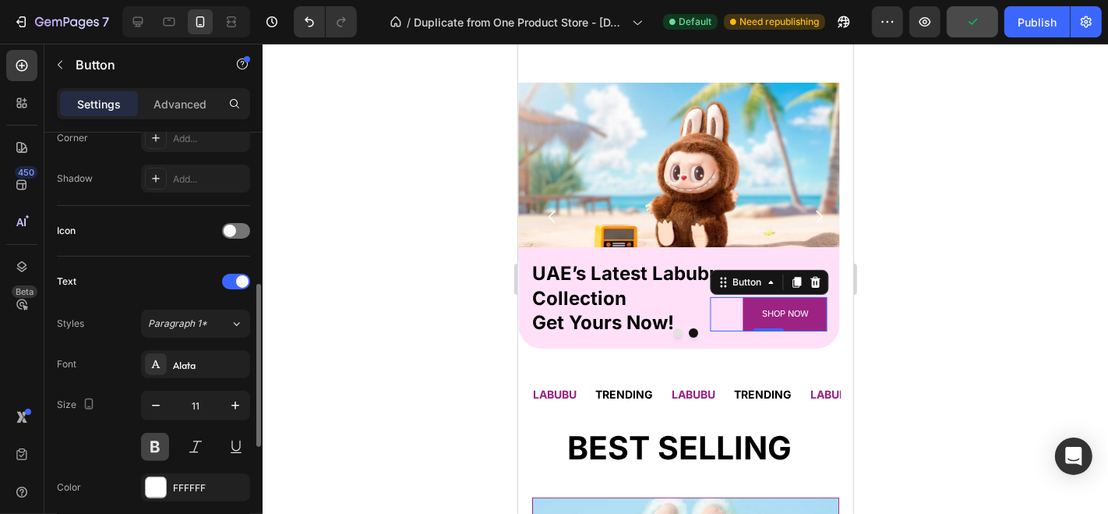
click at [157, 442] on button at bounding box center [155, 447] width 28 height 28
click at [162, 491] on div at bounding box center [156, 487] width 20 height 20
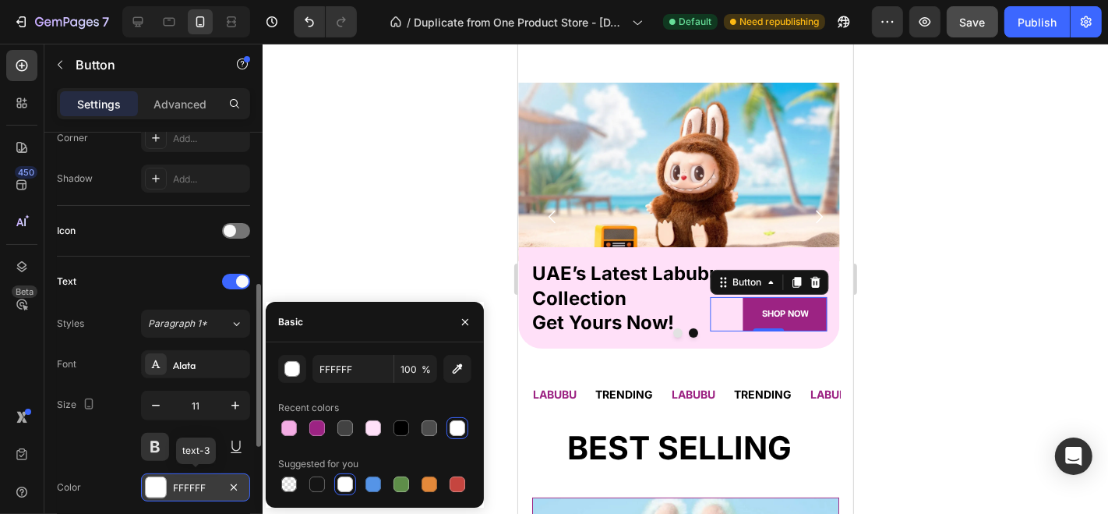
click at [162, 491] on div at bounding box center [156, 487] width 20 height 20
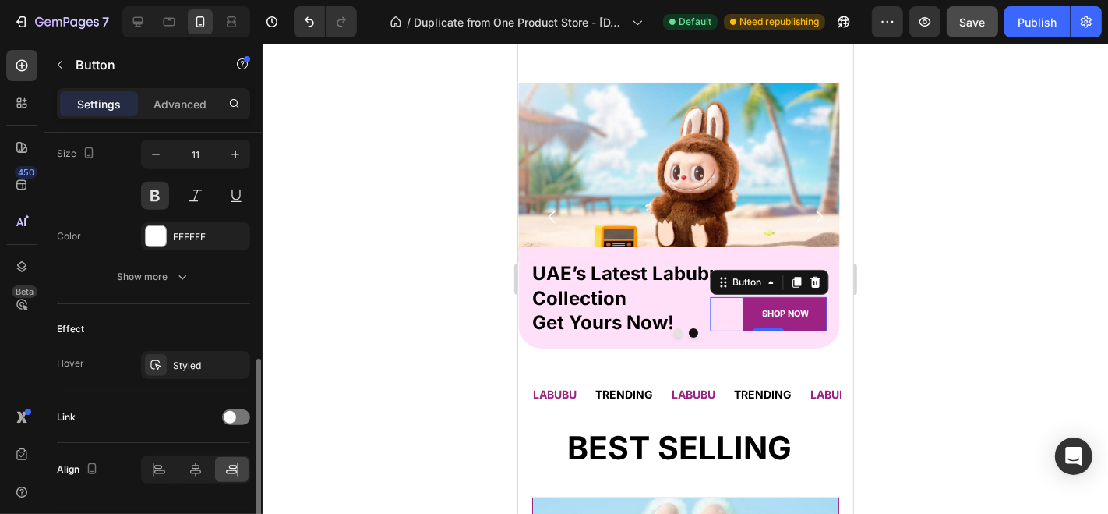
scroll to position [652, 0]
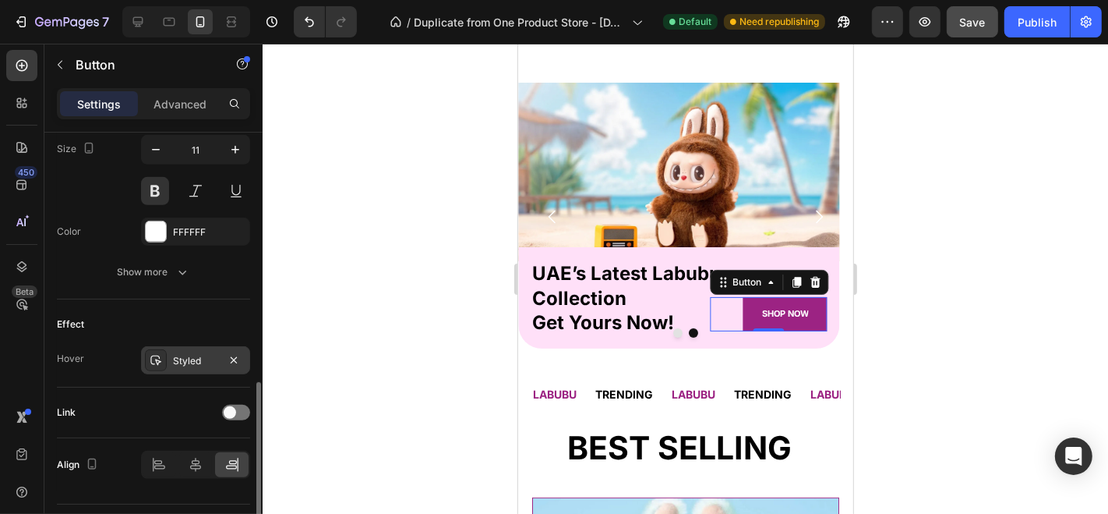
click at [195, 355] on div "Styled" at bounding box center [195, 361] width 45 height 14
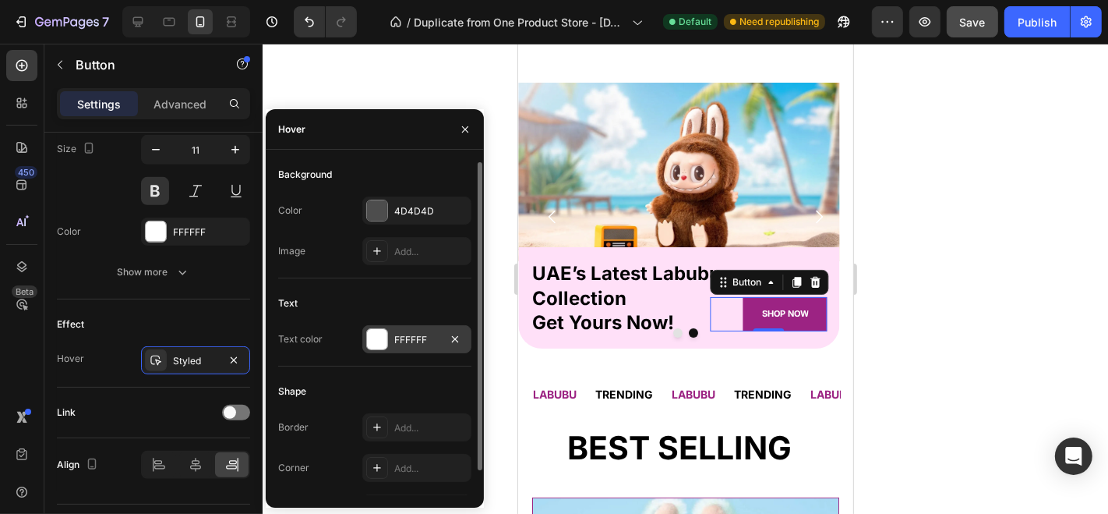
click at [386, 334] on div at bounding box center [377, 339] width 20 height 20
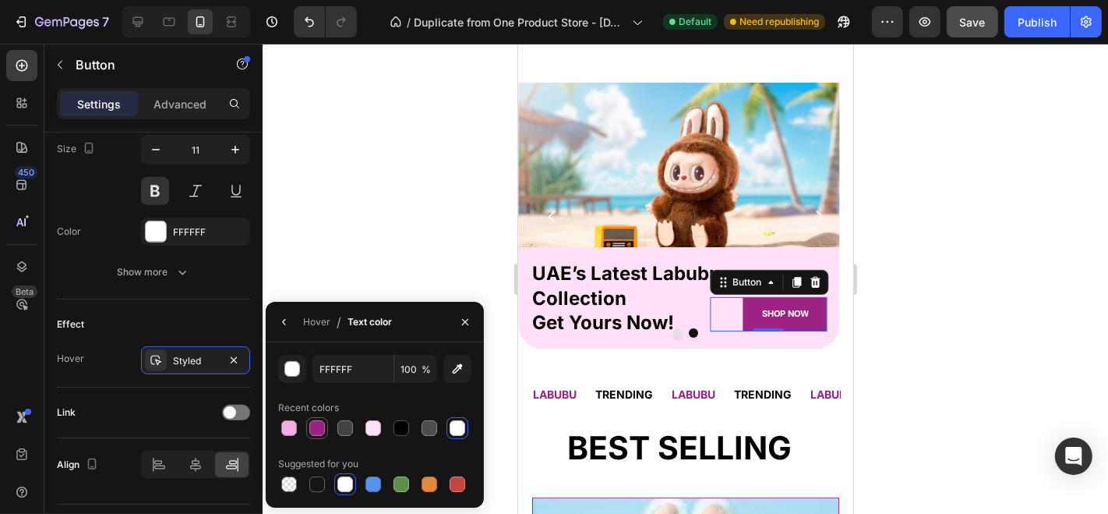
click at [317, 429] on div at bounding box center [317, 428] width 16 height 16
click at [390, 422] on div at bounding box center [401, 428] width 22 height 22
type input "000000"
click at [279, 311] on button "button" at bounding box center [284, 321] width 25 height 25
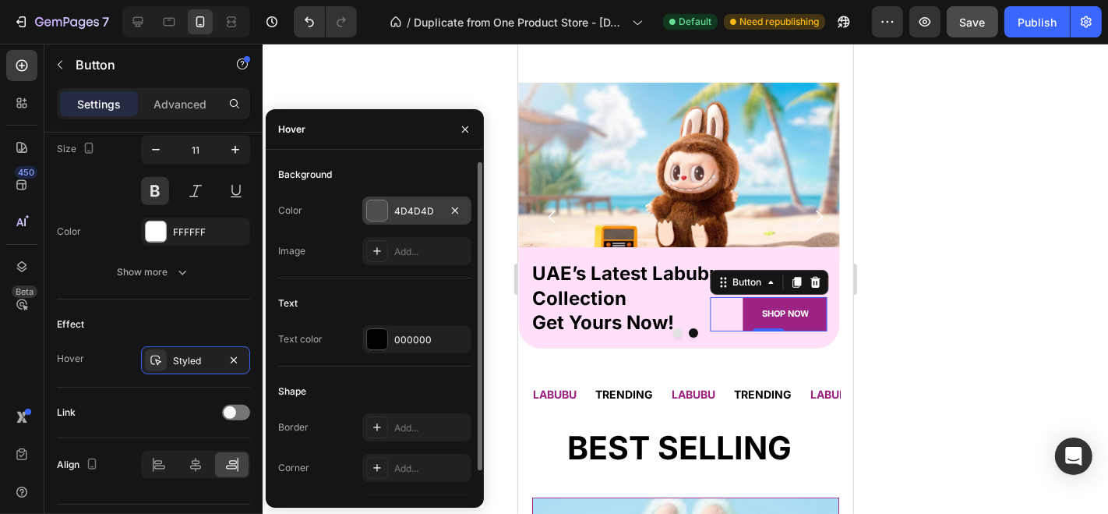
click at [377, 209] on div at bounding box center [377, 210] width 20 height 20
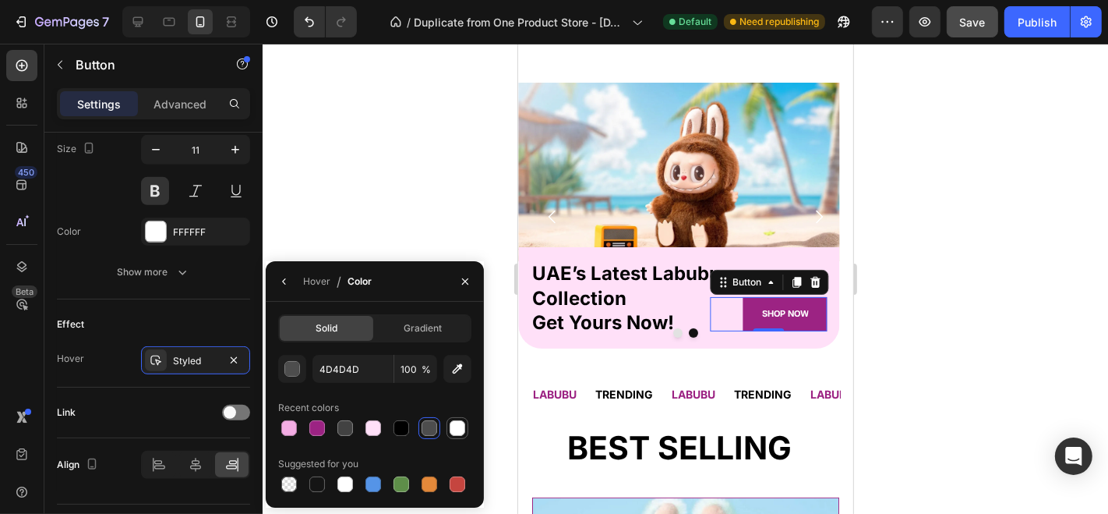
click at [457, 433] on div at bounding box center [458, 428] width 16 height 16
type input "FFFFFF"
click at [220, 304] on div "Effect Hover Styled" at bounding box center [153, 343] width 193 height 88
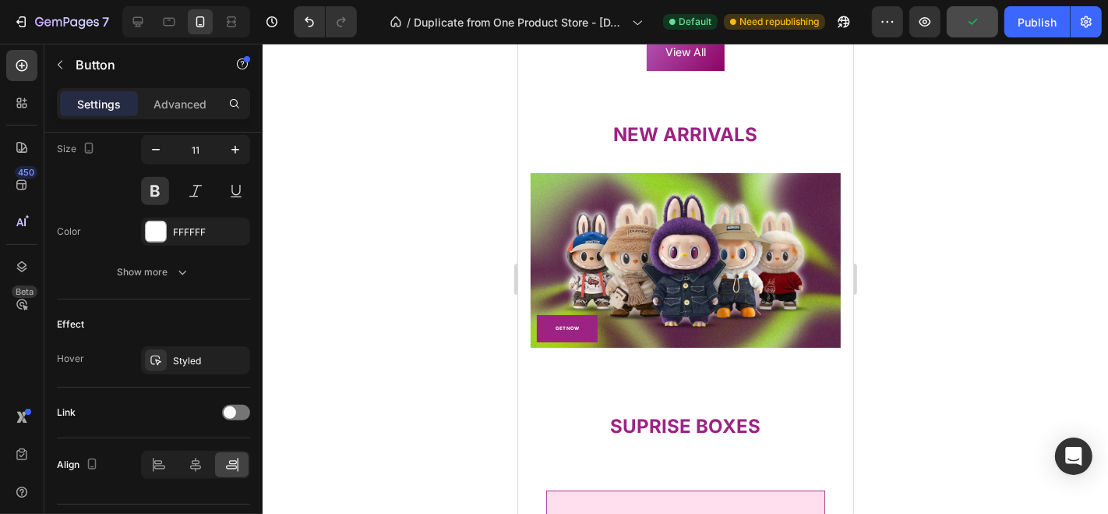
scroll to position [2143, 0]
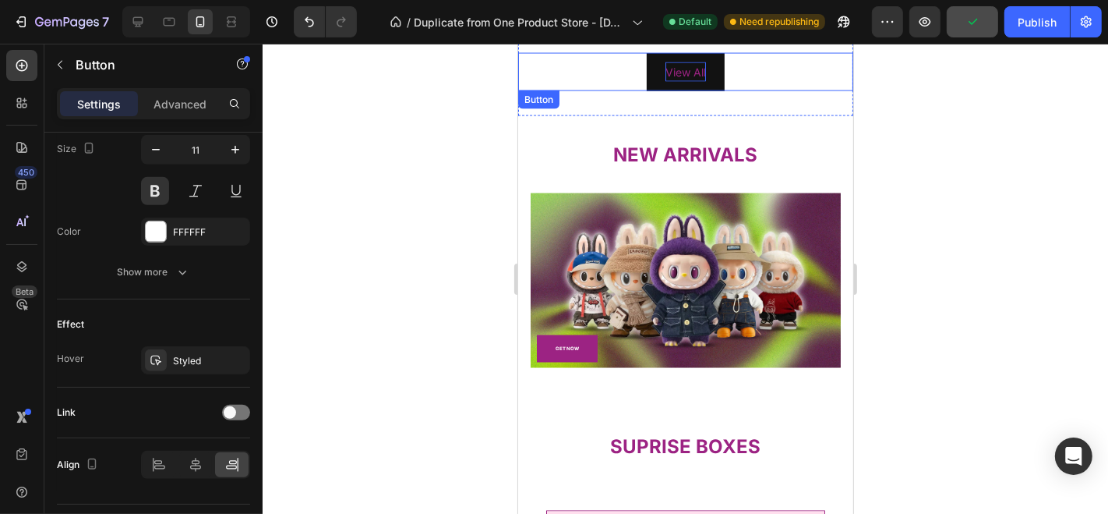
click at [687, 69] on p "View All" at bounding box center [685, 71] width 41 height 19
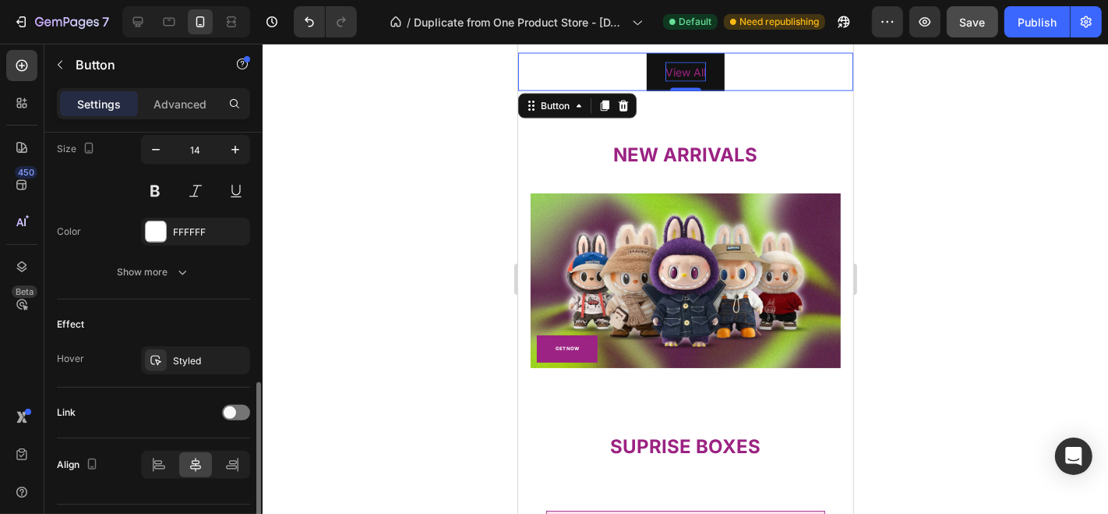
scroll to position [652, 0]
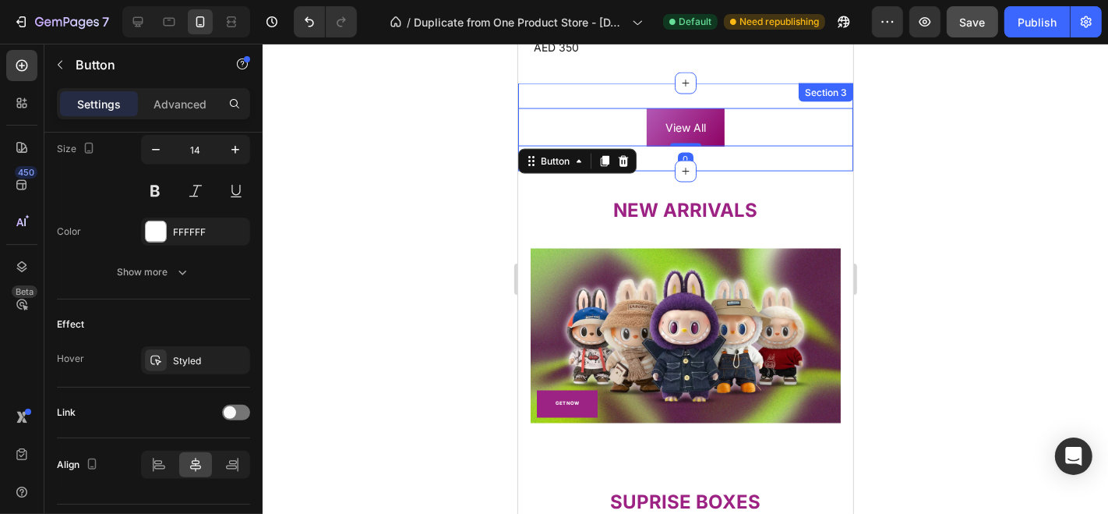
click at [708, 117] on button "View All" at bounding box center [685, 127] width 78 height 38
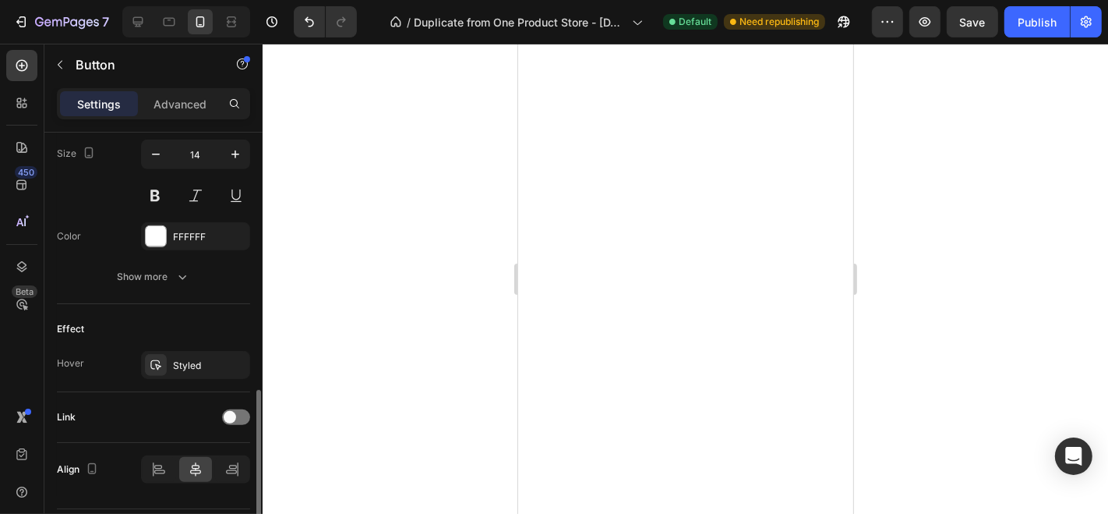
scroll to position [655, 0]
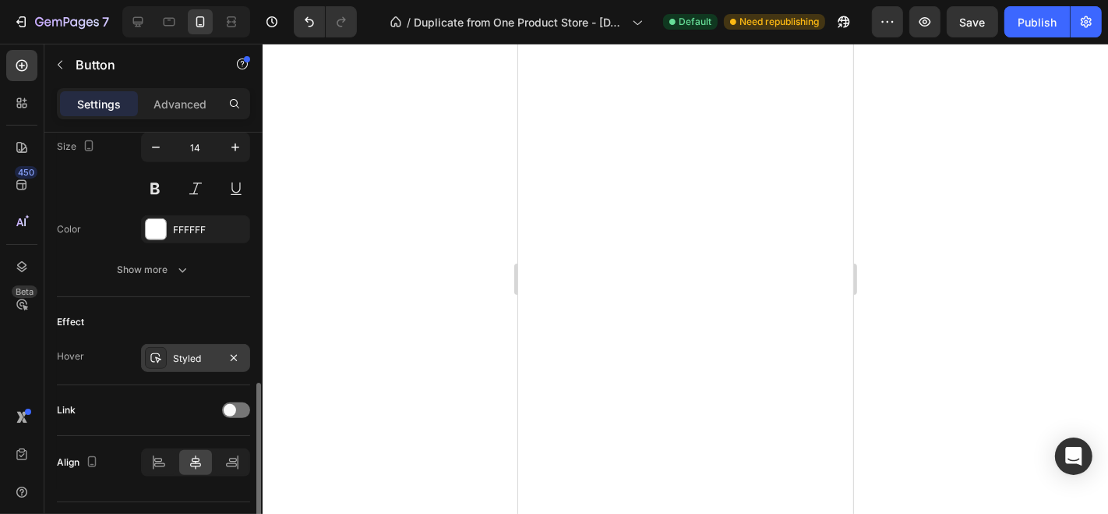
click at [179, 344] on div "Styled" at bounding box center [195, 358] width 109 height 28
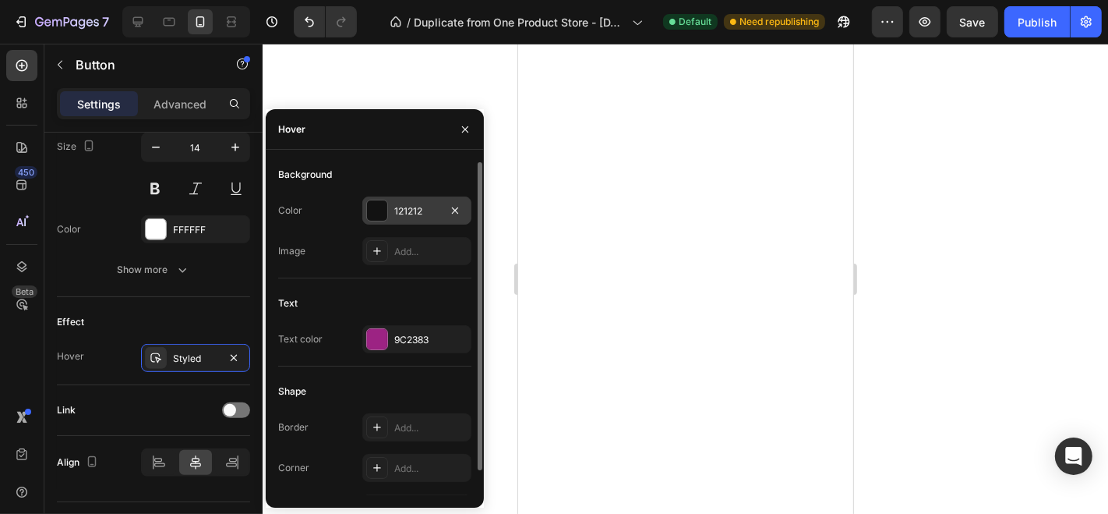
click at [380, 209] on div at bounding box center [377, 210] width 20 height 20
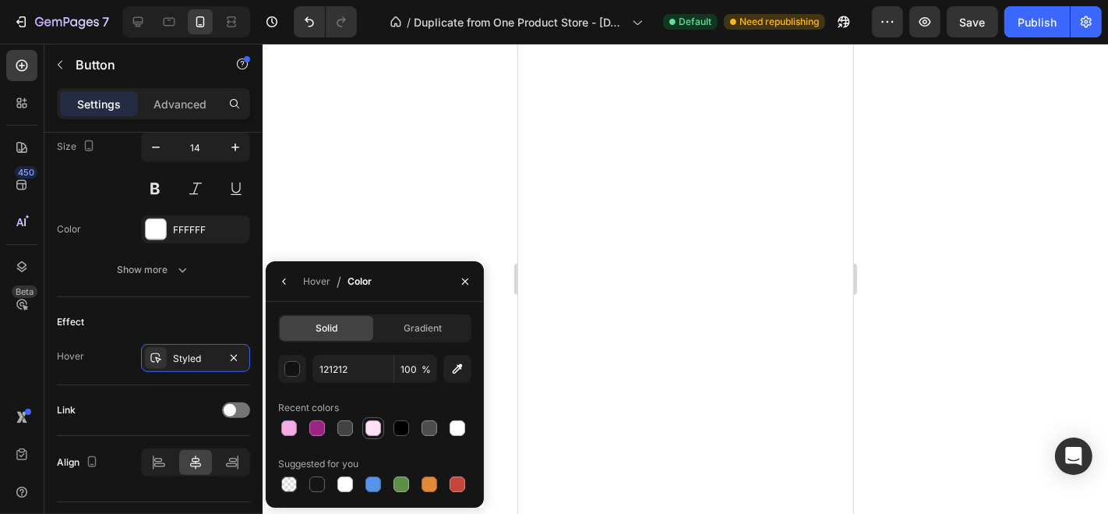
click at [369, 429] on div at bounding box center [374, 428] width 16 height 16
type input "FFE0F8"
click at [200, 313] on div "Effect" at bounding box center [153, 321] width 193 height 25
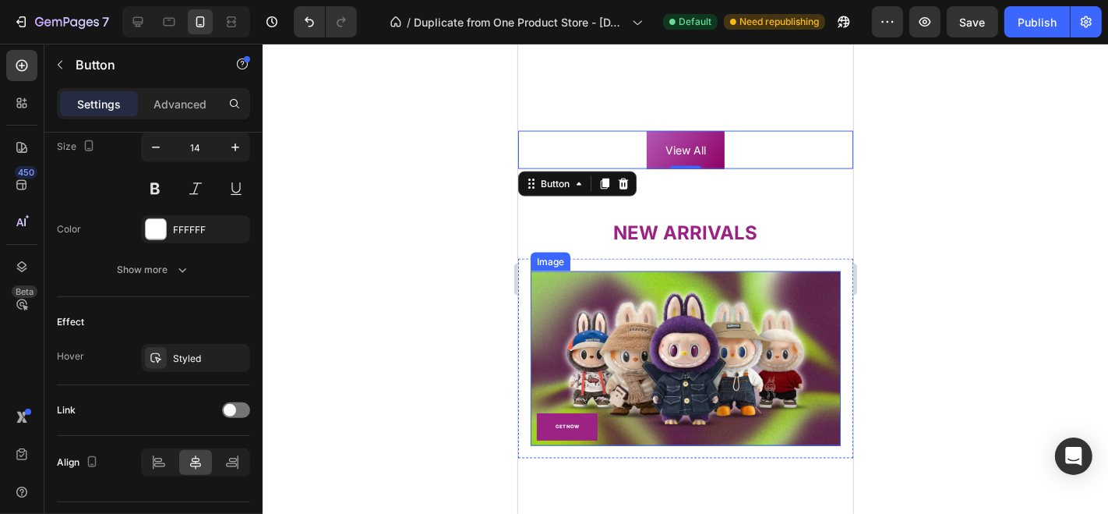
scroll to position [2318, 0]
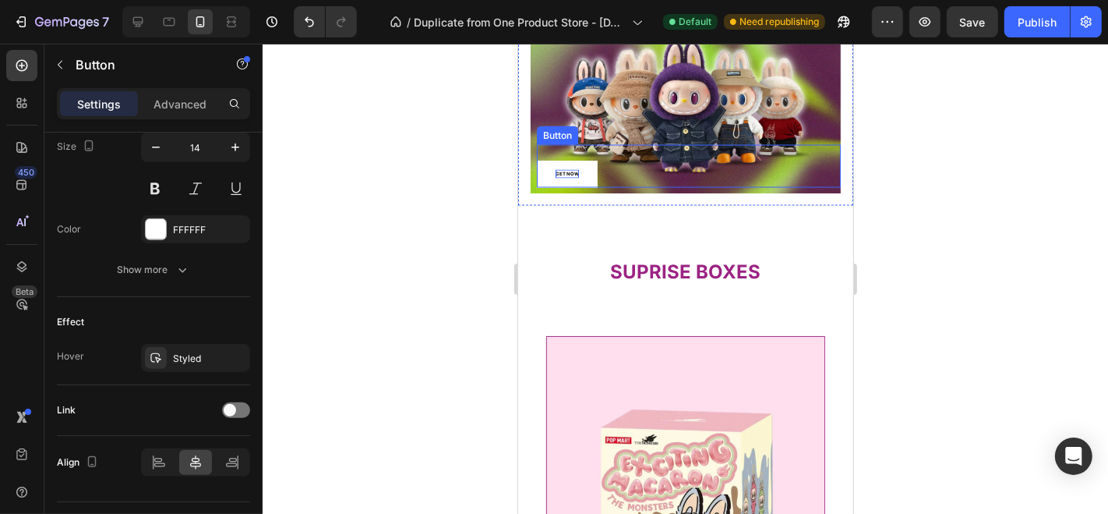
click at [568, 169] on p "GET NOW" at bounding box center [566, 173] width 23 height 9
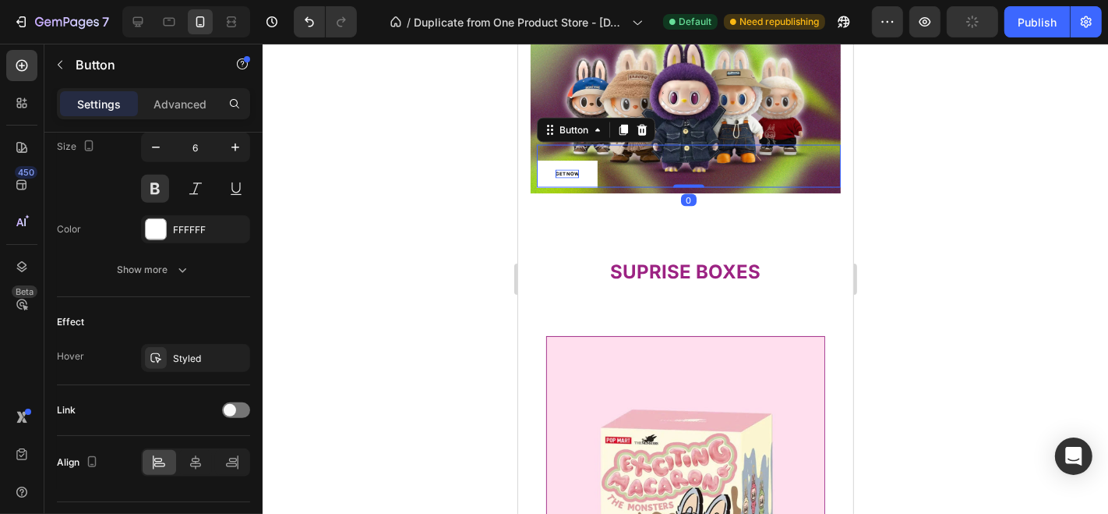
click at [568, 169] on p "GET NOW" at bounding box center [566, 173] width 23 height 9
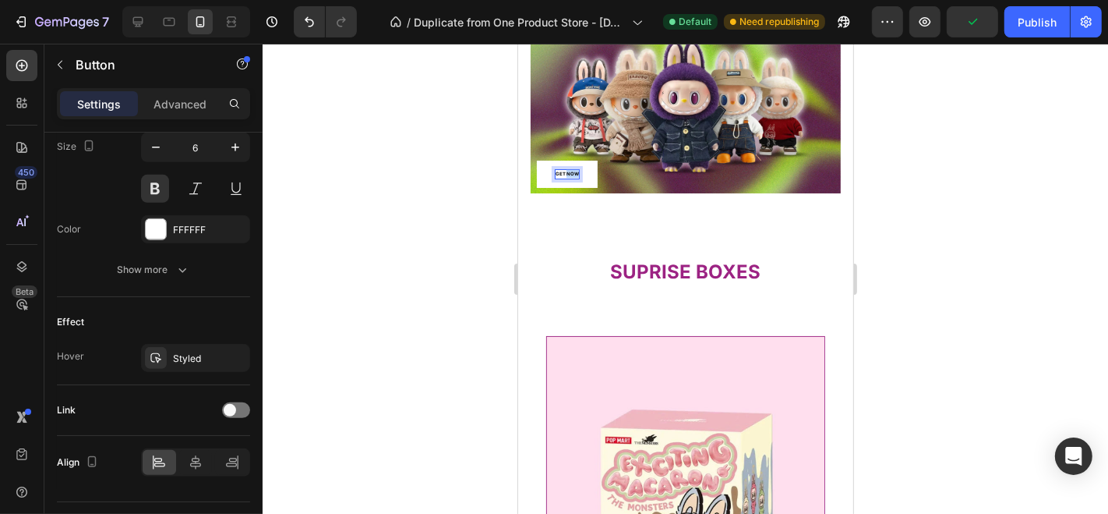
click at [568, 169] on p "GET NOW" at bounding box center [566, 173] width 23 height 9
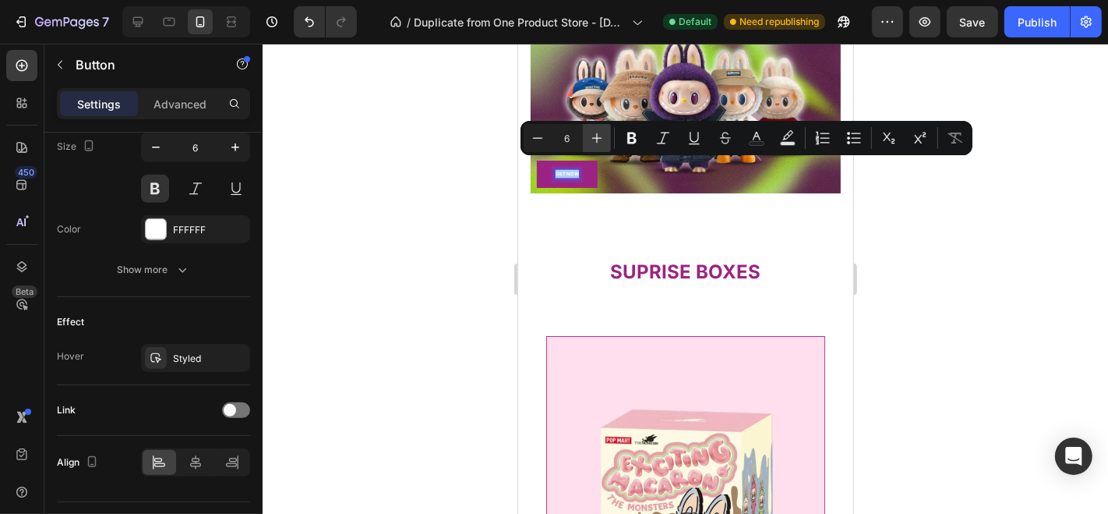
click at [595, 138] on icon "Editor contextual toolbar" at bounding box center [597, 138] width 16 height 16
type input "9"
click at [418, 191] on div at bounding box center [686, 279] width 846 height 470
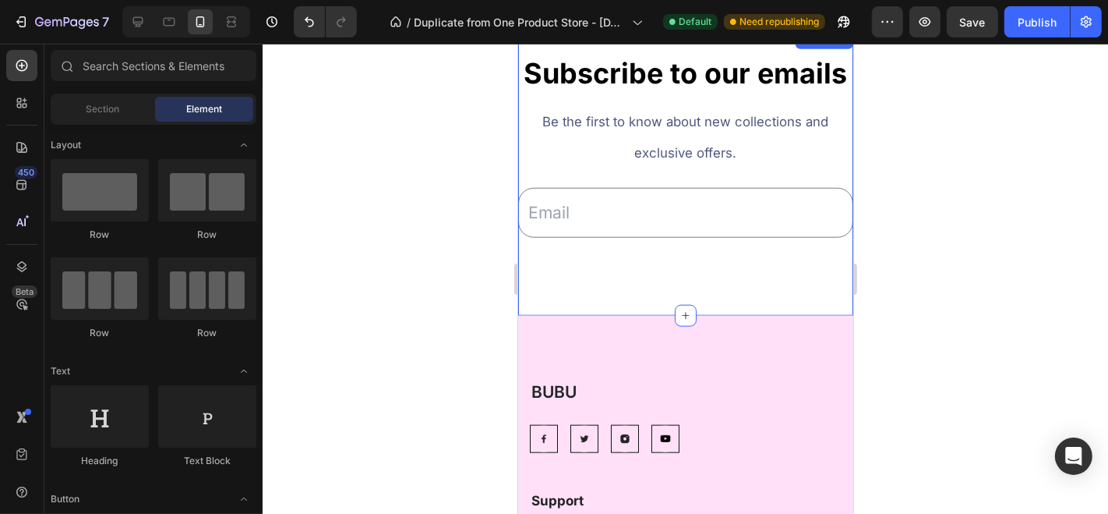
scroll to position [6393, 0]
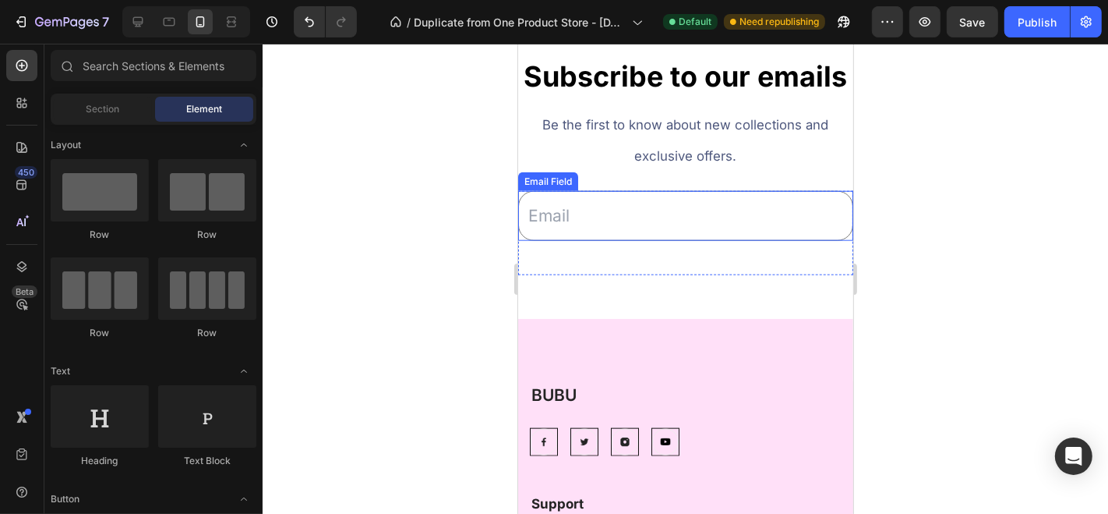
click at [694, 240] on input "email" at bounding box center [684, 215] width 335 height 50
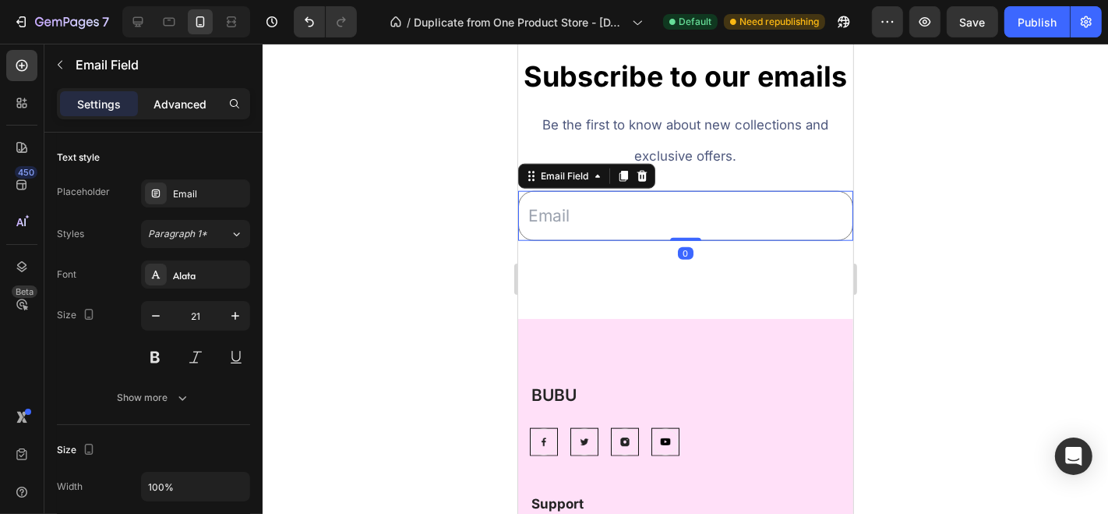
click at [183, 102] on p "Advanced" at bounding box center [180, 104] width 53 height 16
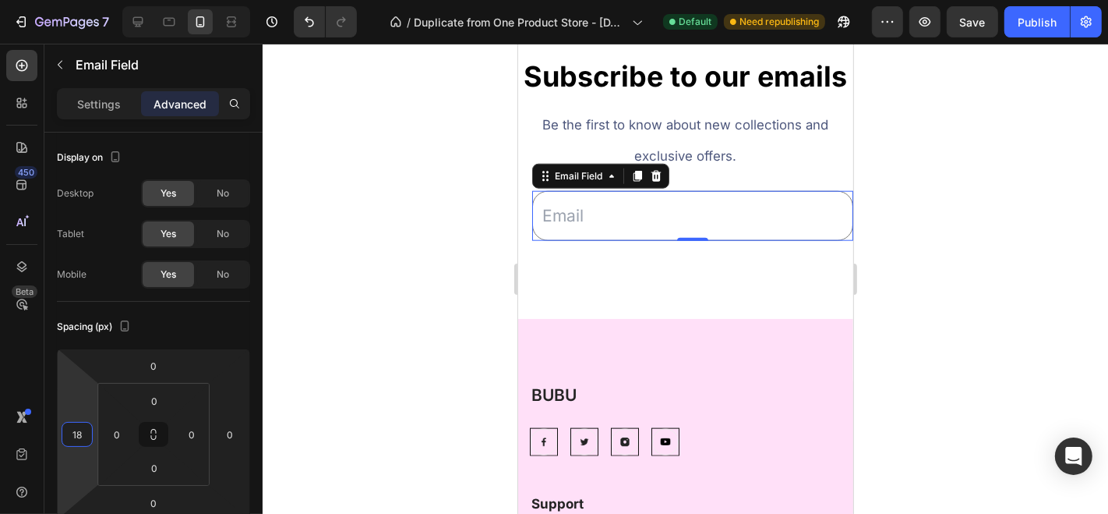
type input "20"
drag, startPoint x: 94, startPoint y: 433, endPoint x: 94, endPoint y: 425, distance: 8.6
click at [94, 0] on html "7 / Duplicate from One Product Store - [DATE] 15:53:47 Default Need republishin…" at bounding box center [554, 0] width 1108 height 0
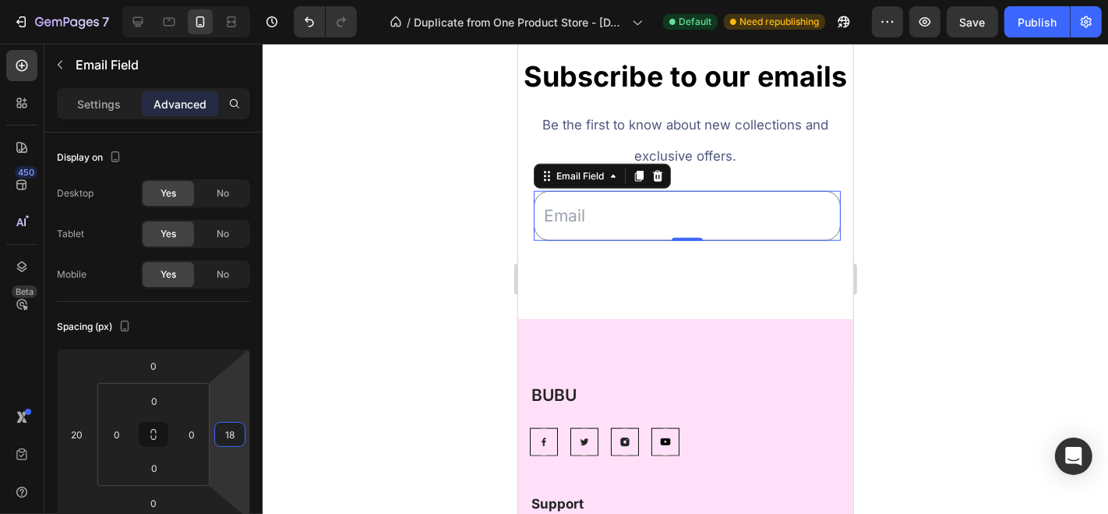
type input "20"
drag, startPoint x: 247, startPoint y: 432, endPoint x: 247, endPoint y: 423, distance: 8.6
click at [247, 0] on html "7 / Duplicate from One Product Store - [DATE] 15:53:47 Default Need republishin…" at bounding box center [554, 0] width 1108 height 0
click at [730, 240] on input "email" at bounding box center [685, 215] width 304 height 50
click at [782, 240] on input "email" at bounding box center [685, 215] width 304 height 50
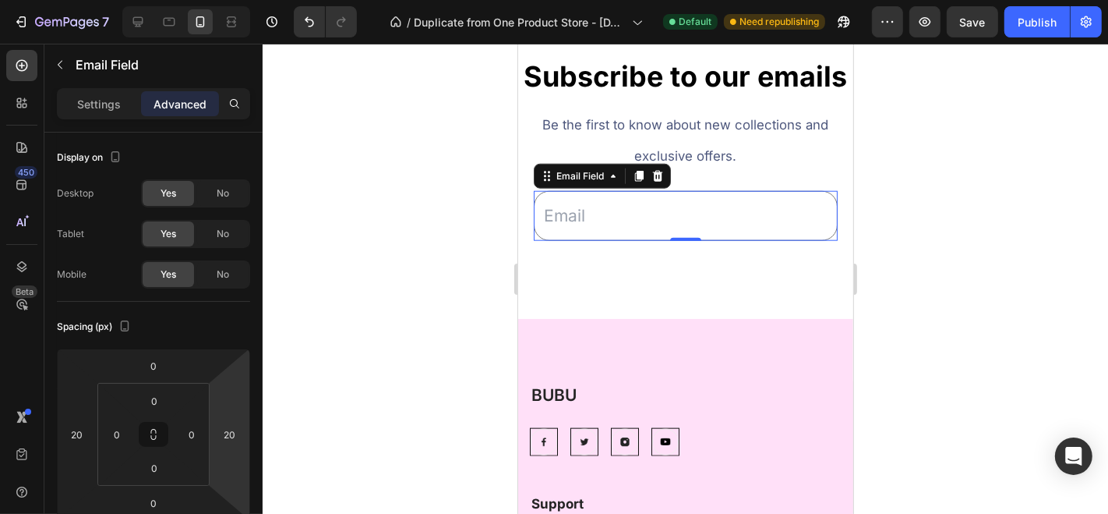
type input "Labubuxdubai@gmail.com"
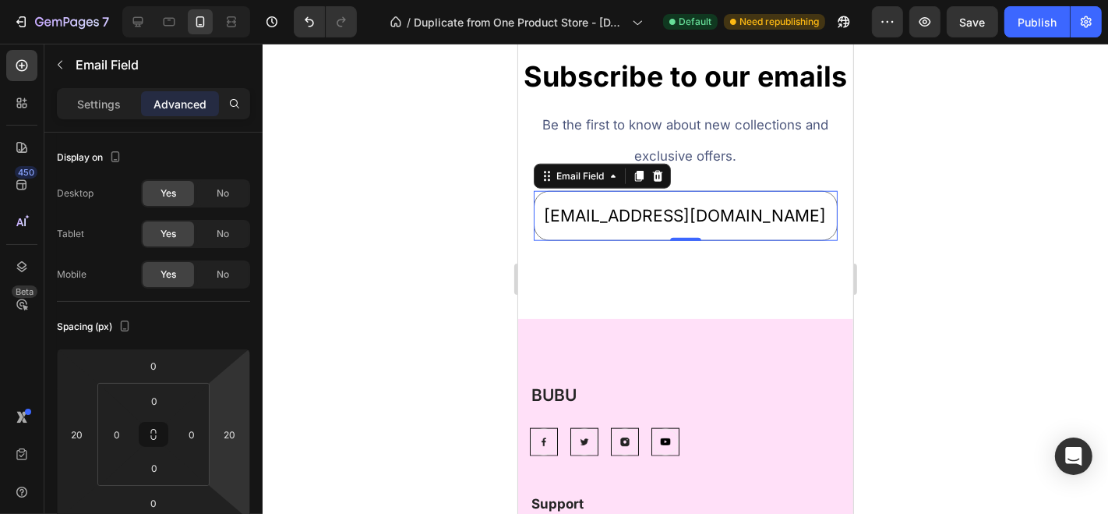
click at [352, 300] on div at bounding box center [686, 279] width 846 height 470
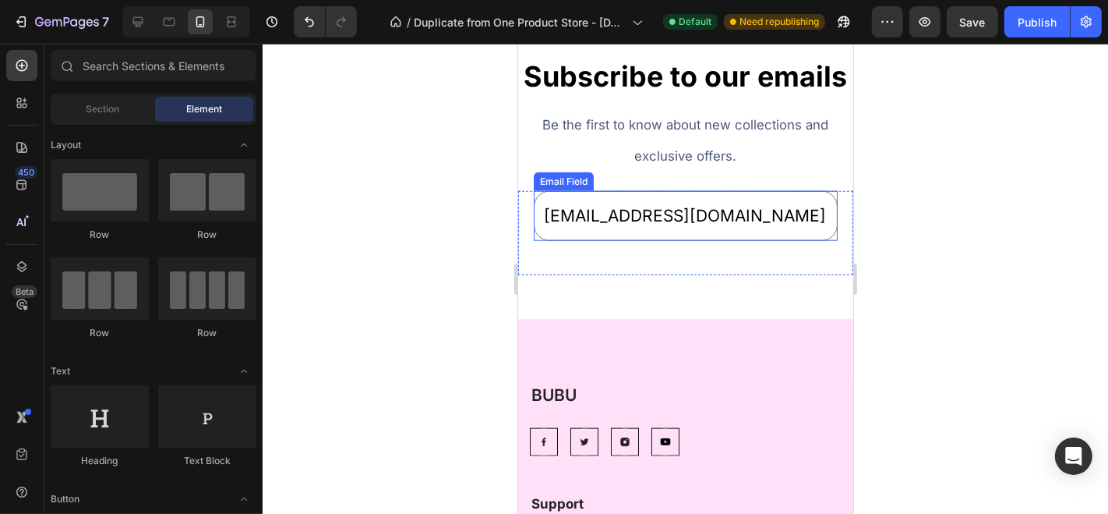
click at [734, 240] on input "Labubuxdubai@gmail.com" at bounding box center [685, 215] width 304 height 50
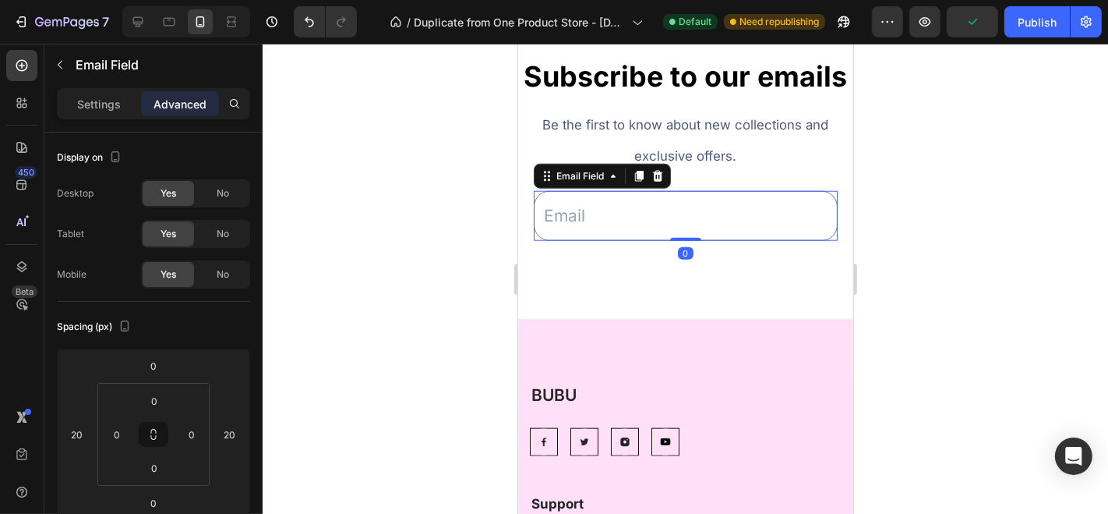
click at [437, 220] on div at bounding box center [686, 279] width 846 height 470
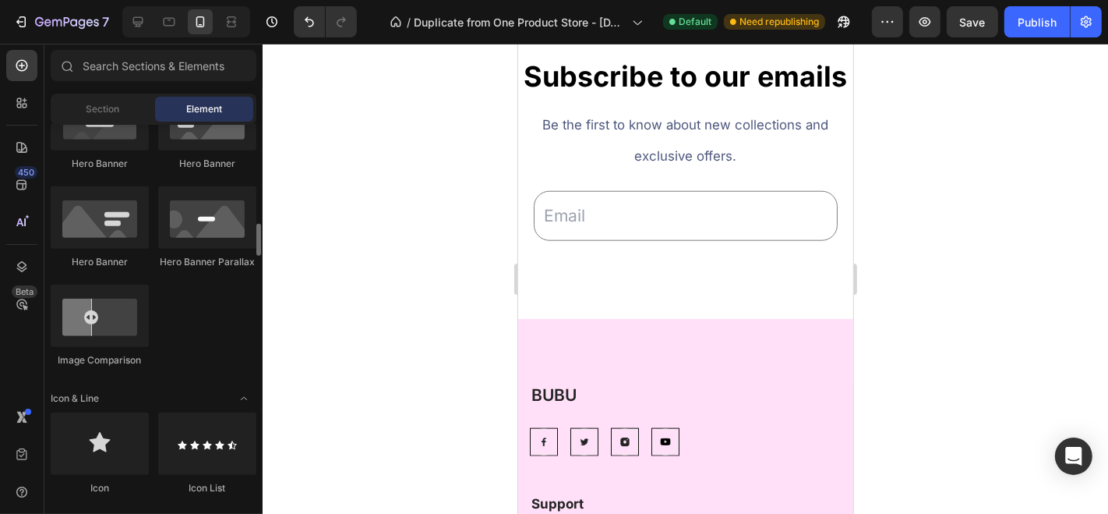
scroll to position [843, 0]
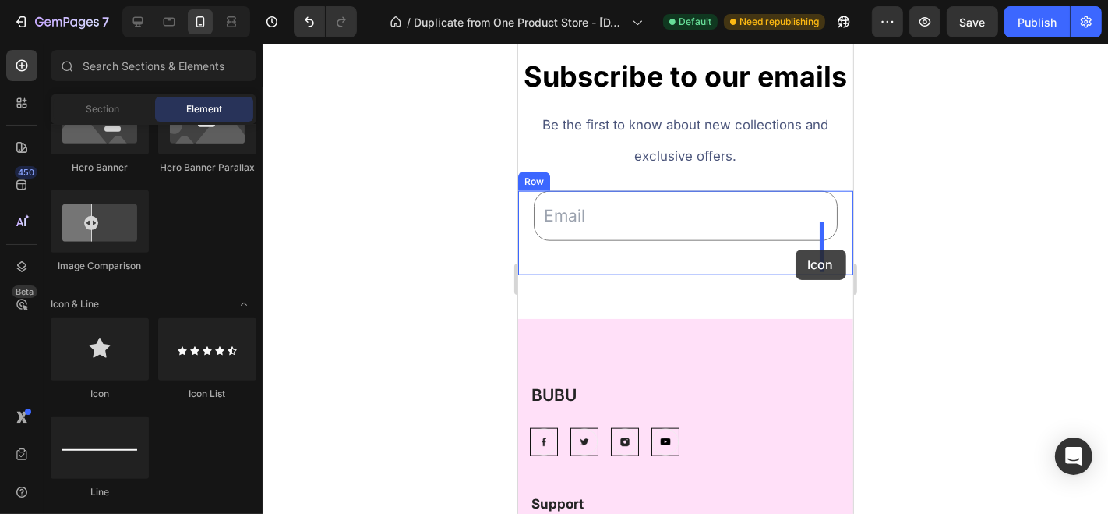
drag, startPoint x: 611, startPoint y: 400, endPoint x: 795, endPoint y: 249, distance: 238.1
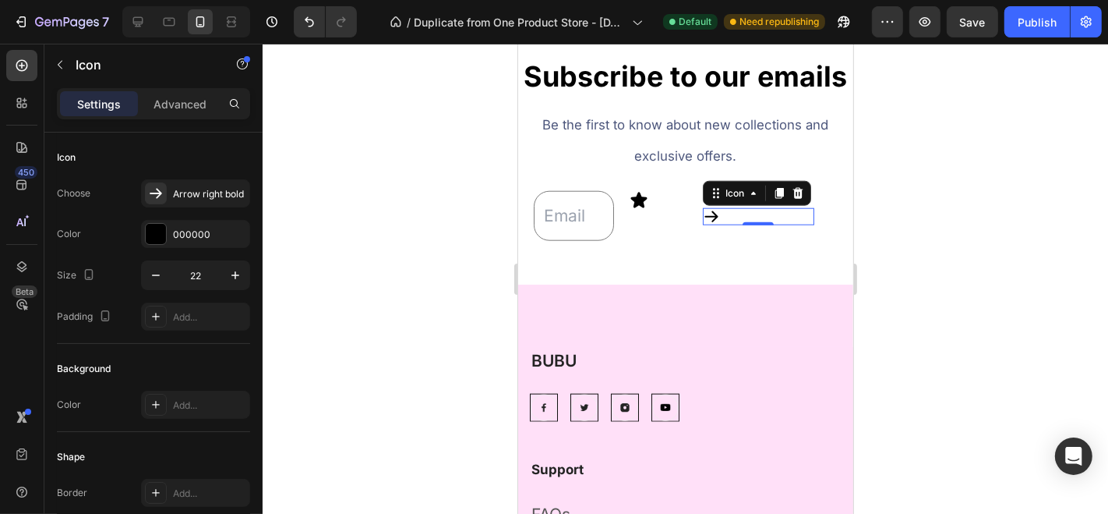
scroll to position [251, 0]
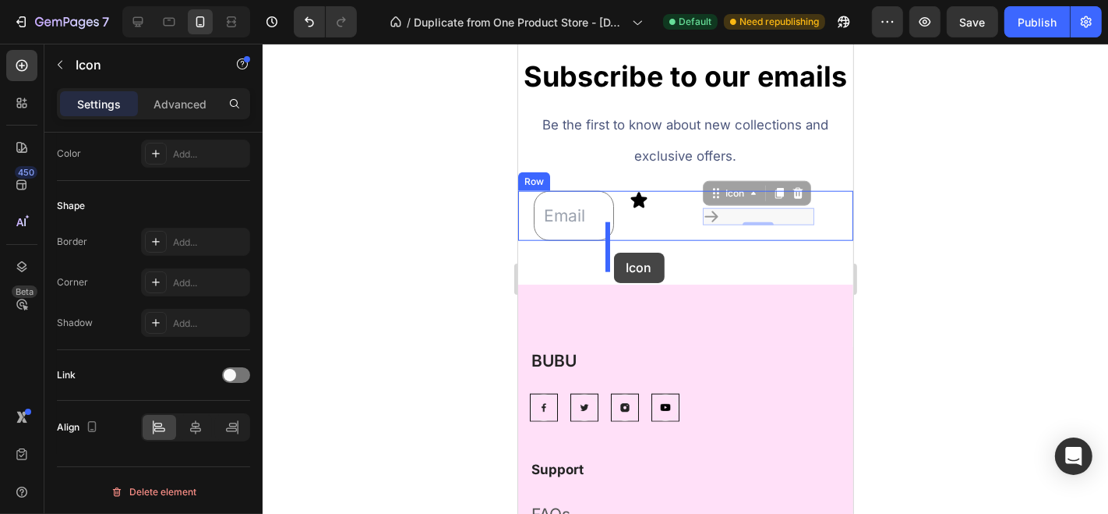
drag, startPoint x: 702, startPoint y: 245, endPoint x: 613, endPoint y: 252, distance: 89.8
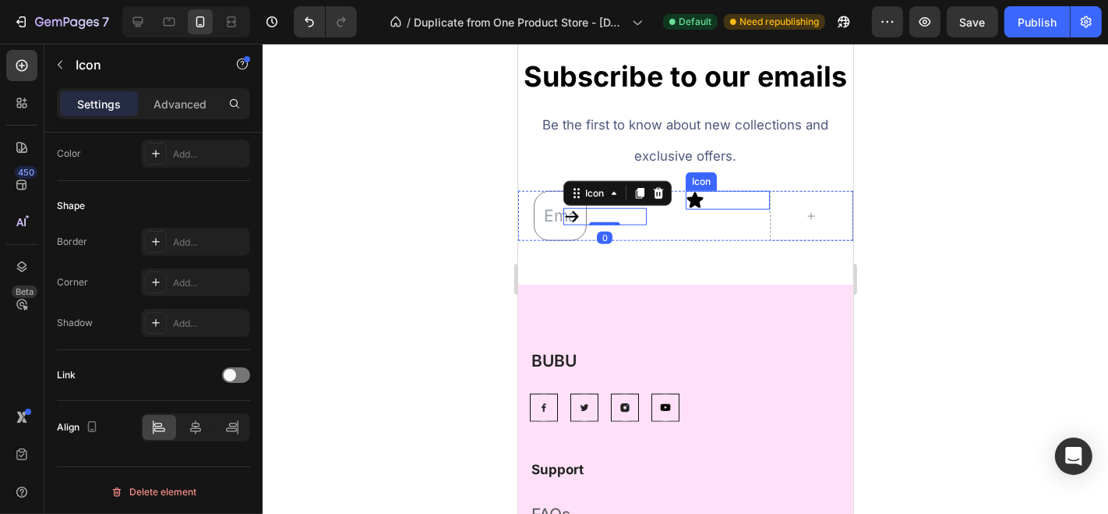
click at [690, 207] on icon at bounding box center [695, 200] width 16 height 16
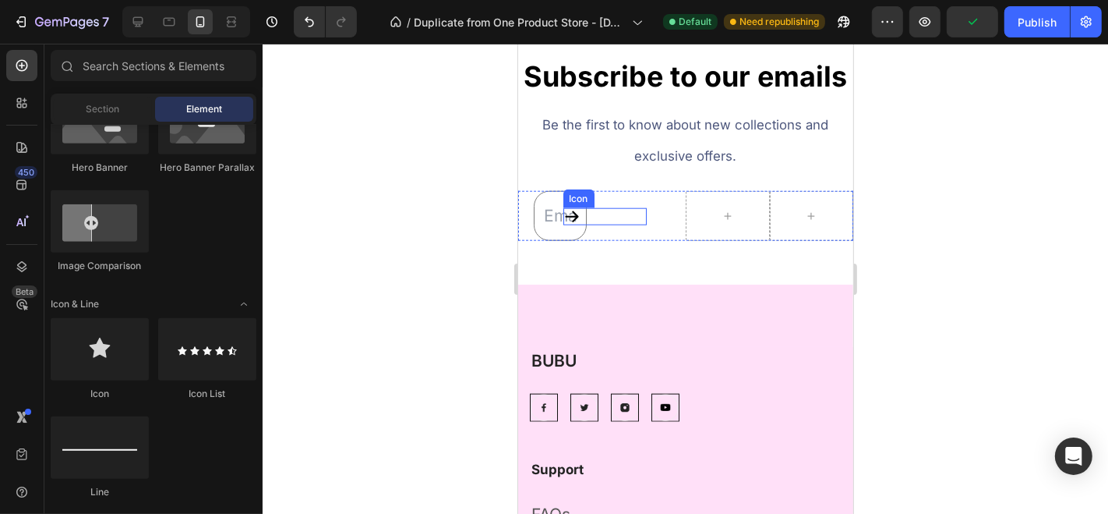
click at [627, 224] on div "Icon" at bounding box center [605, 215] width 84 height 17
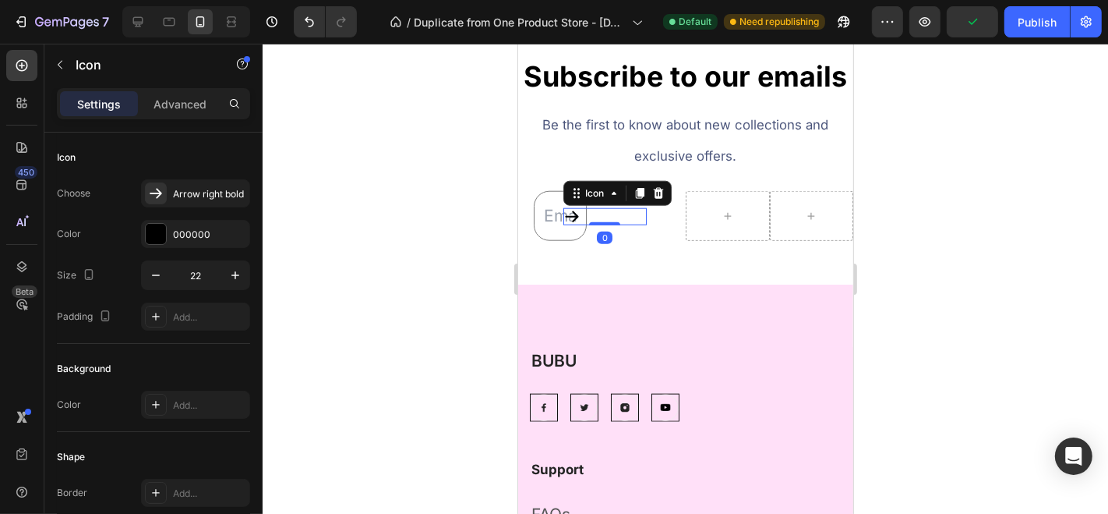
click at [646, 240] on div "Icon 0" at bounding box center [644, 215] width 84 height 50
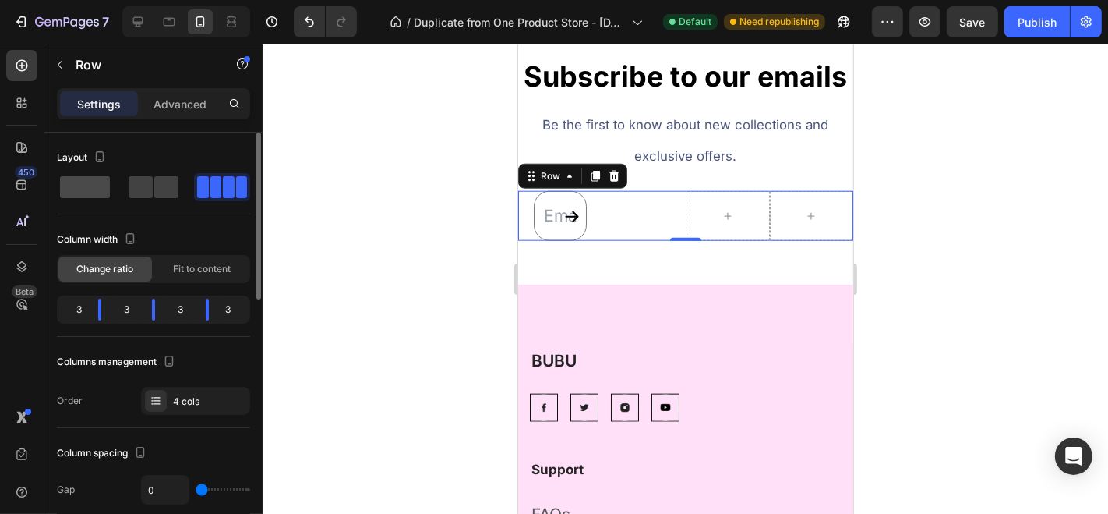
click at [154, 190] on span at bounding box center [166, 187] width 24 height 22
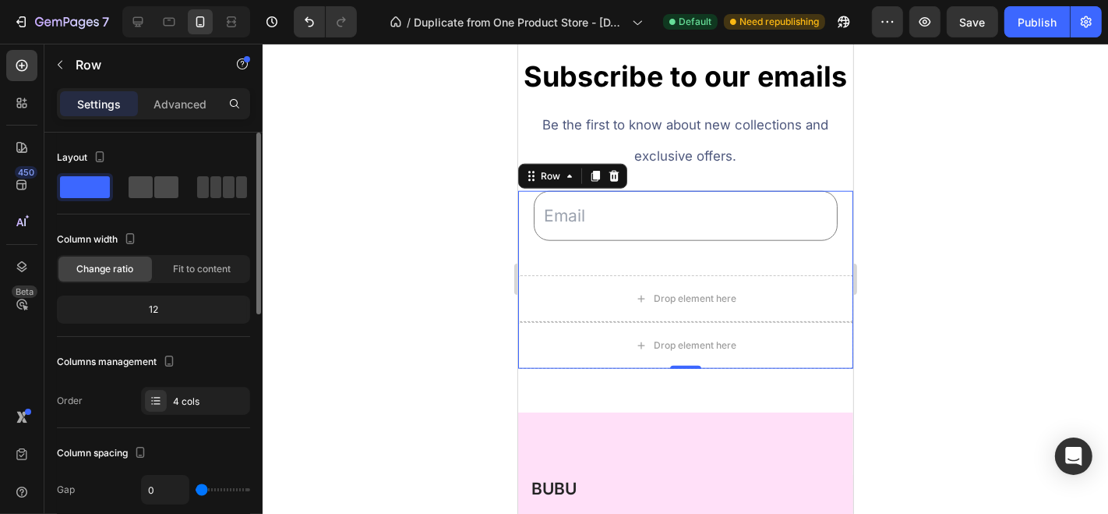
click at [148, 185] on span at bounding box center [141, 187] width 24 height 22
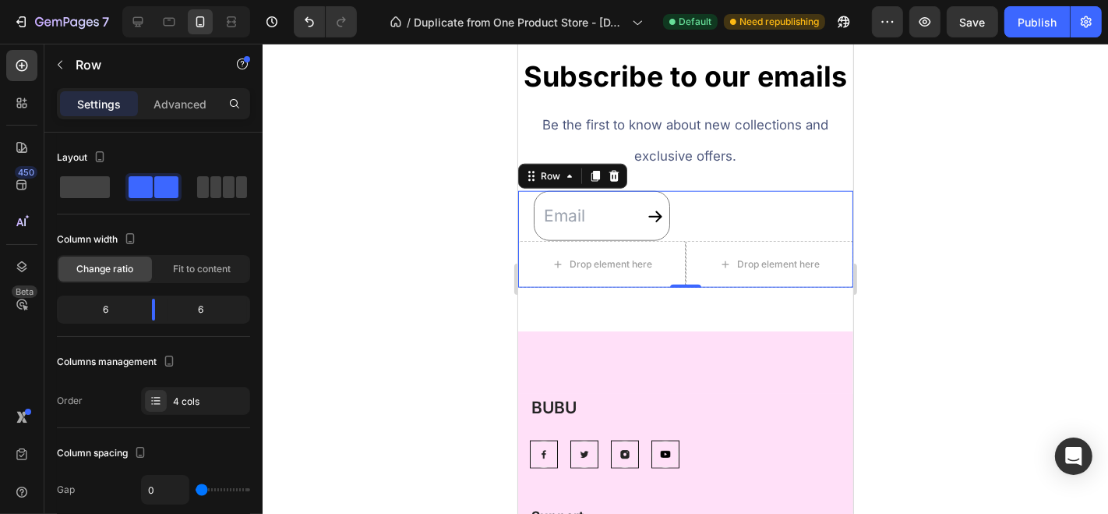
click at [419, 279] on div at bounding box center [686, 279] width 846 height 470
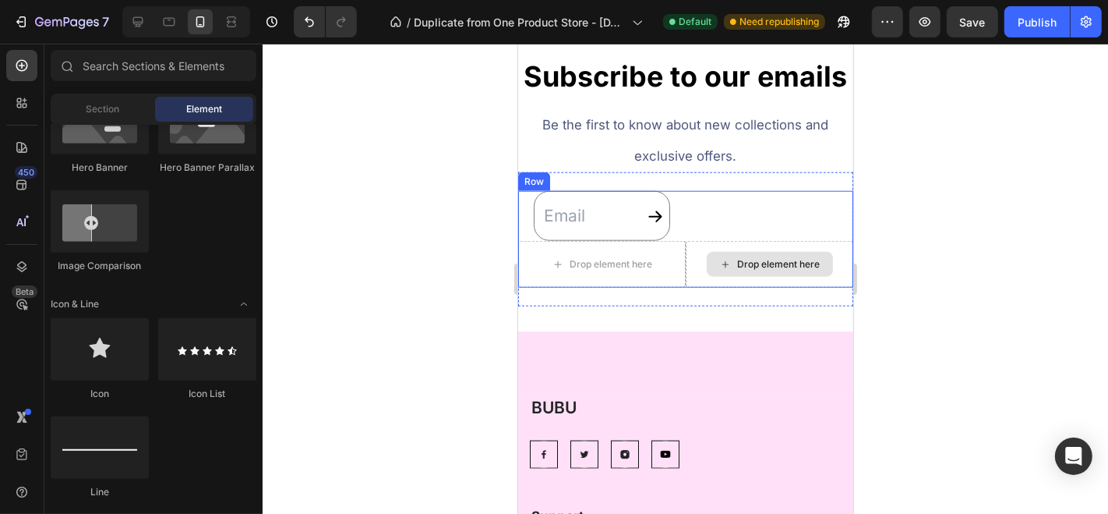
click at [687, 287] on div "Drop element here" at bounding box center [769, 263] width 168 height 47
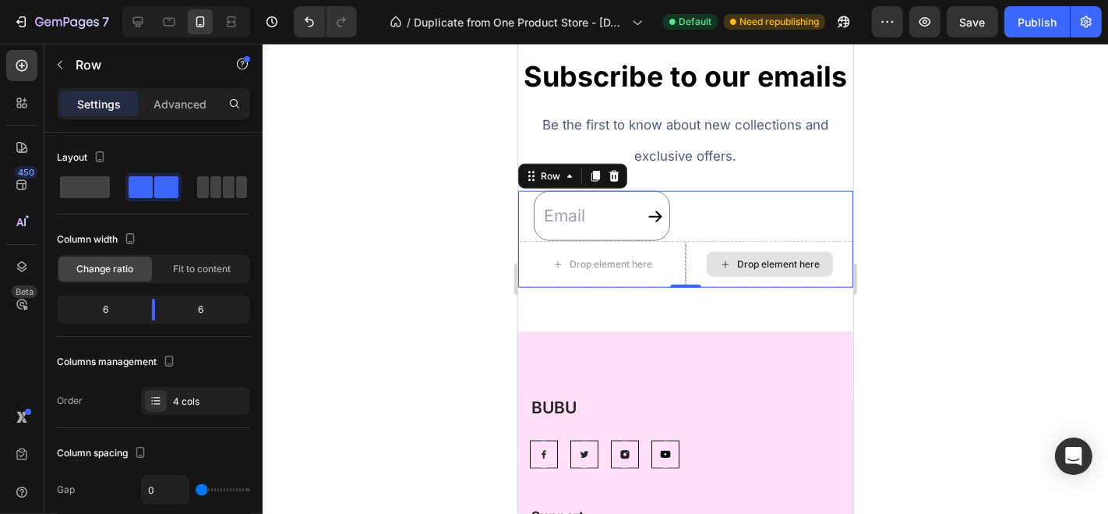
click at [685, 287] on div "Drop element here" at bounding box center [769, 263] width 168 height 47
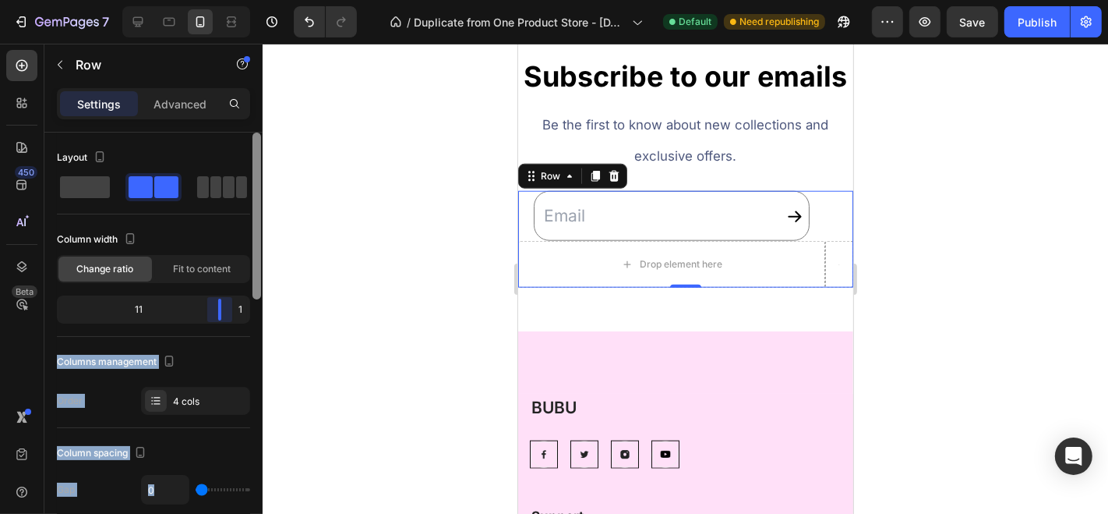
drag, startPoint x: 154, startPoint y: 318, endPoint x: 253, endPoint y: 309, distance: 99.3
click at [253, 309] on div "Layout Column width Change ratio Fit to content 11 1 Columns management Order 4…" at bounding box center [153, 345] width 218 height 426
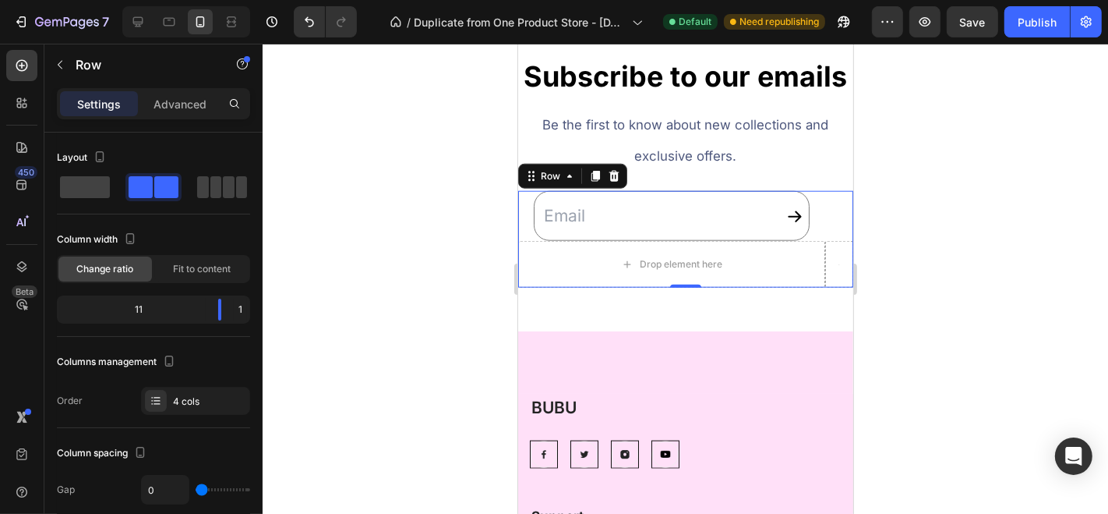
click at [474, 241] on div at bounding box center [686, 279] width 846 height 470
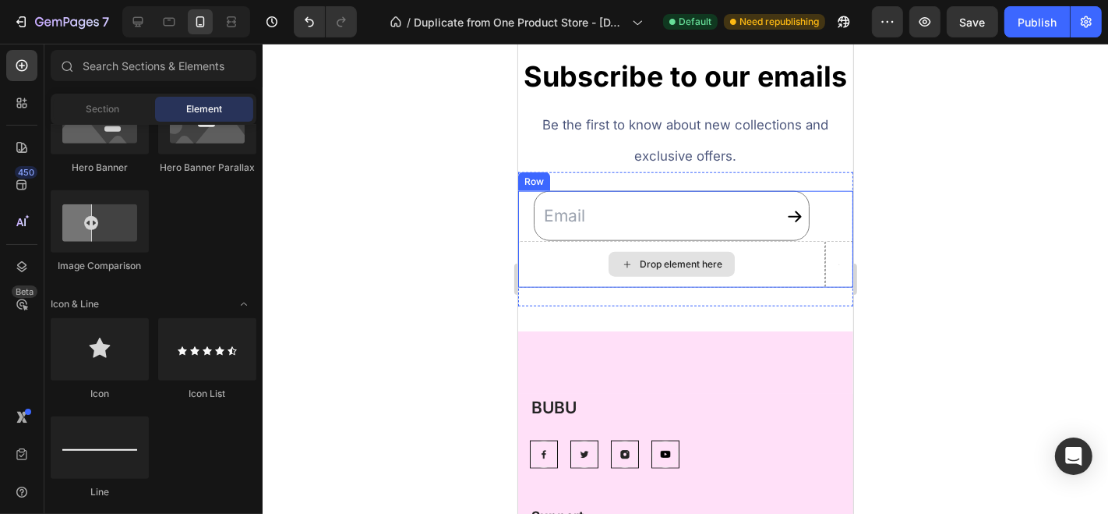
click at [810, 287] on div "Drop element here" at bounding box center [670, 263] width 307 height 47
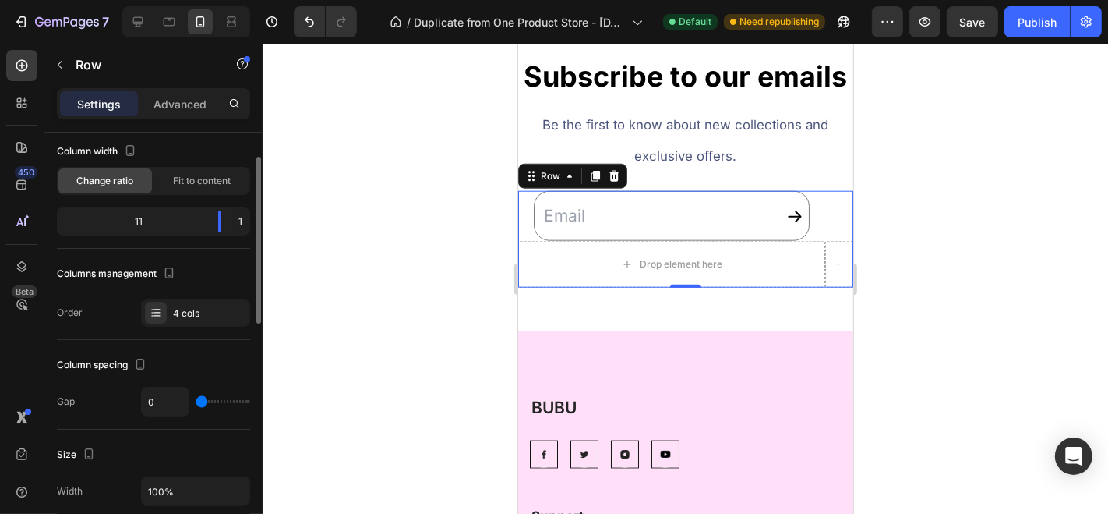
scroll to position [81, 0]
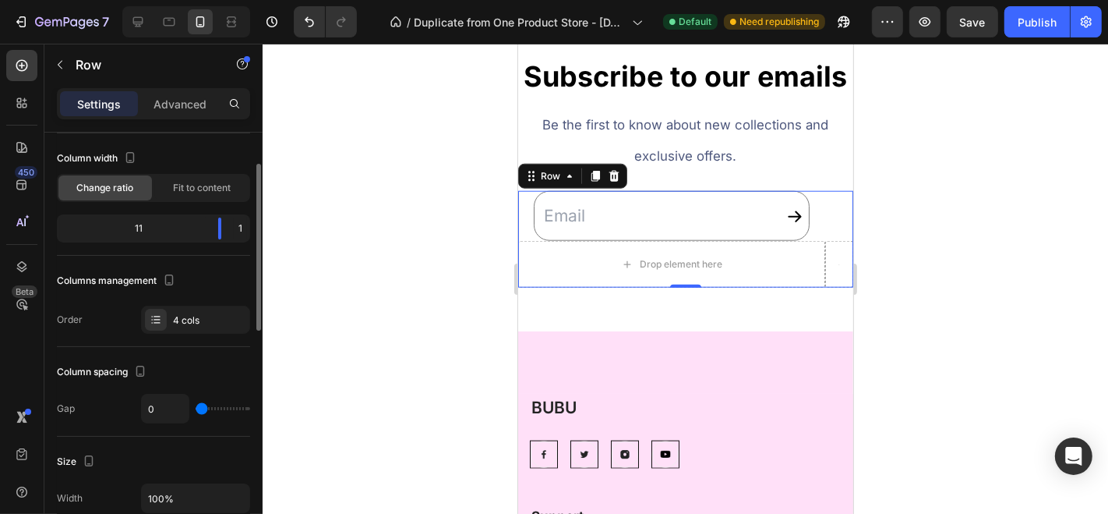
click at [177, 315] on div "4 cols" at bounding box center [209, 320] width 73 height 14
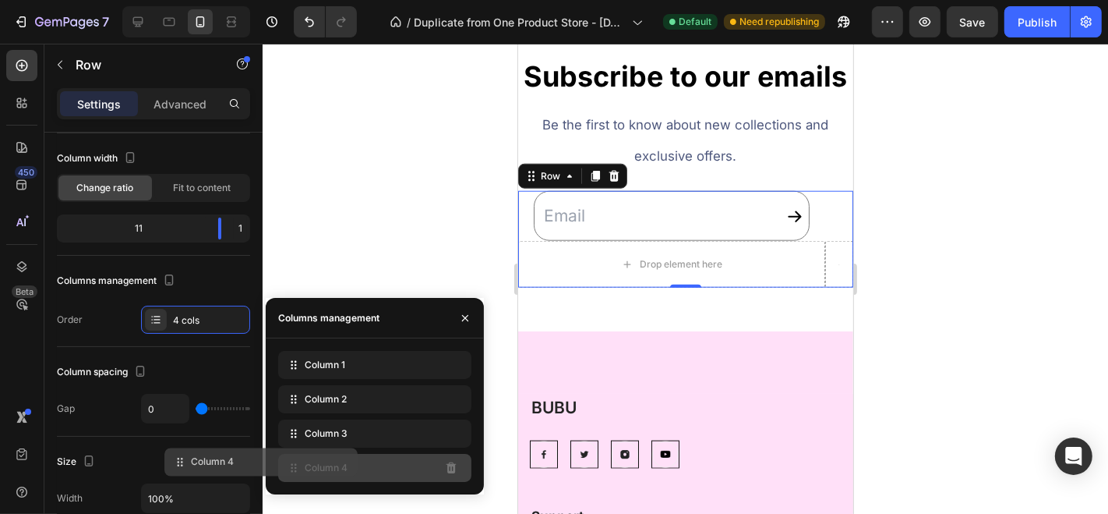
click at [341, 463] on span "Column 4" at bounding box center [326, 468] width 43 height 14
click at [377, 473] on div "Column 4" at bounding box center [374, 468] width 193 height 28
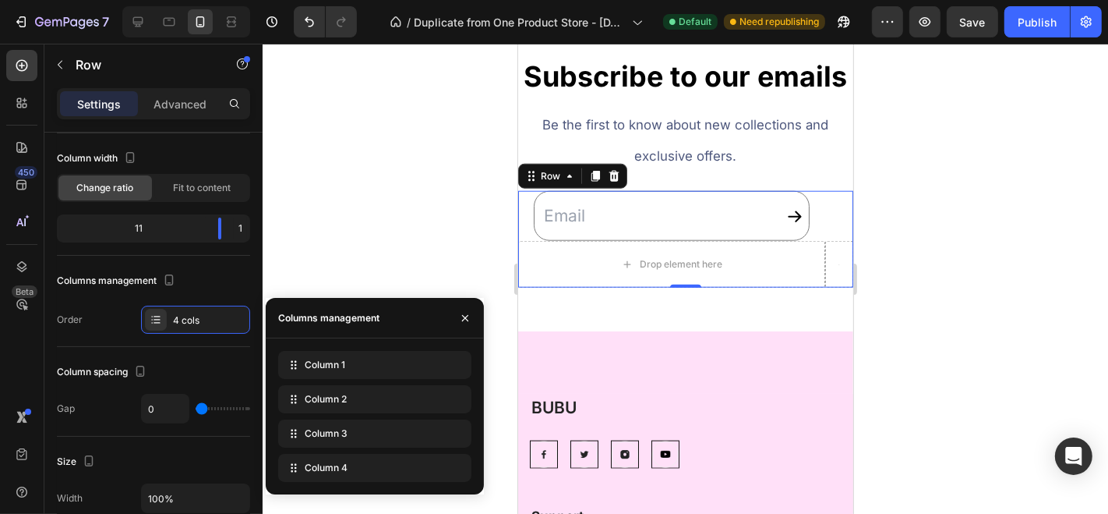
click at [475, 168] on div at bounding box center [686, 279] width 846 height 470
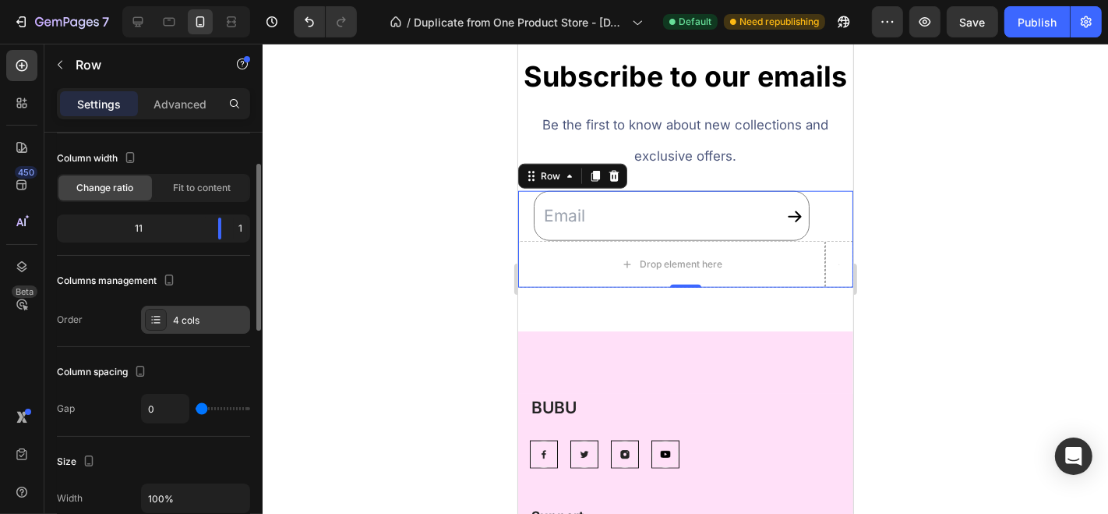
click at [162, 314] on div at bounding box center [156, 320] width 22 height 22
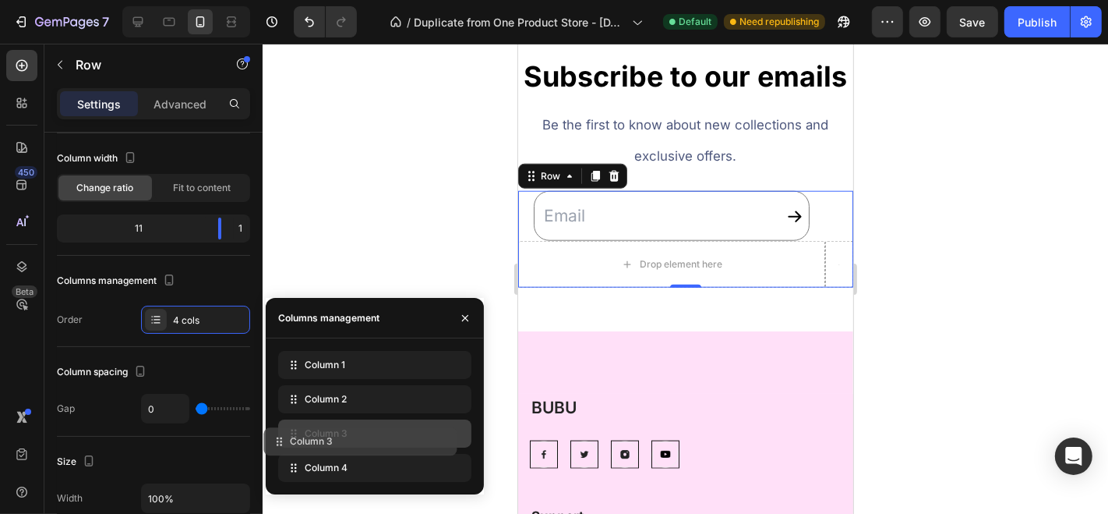
click at [433, 447] on div "Column 1 Column 2 Column 3 Column 4" at bounding box center [374, 416] width 193 height 131
drag, startPoint x: 433, startPoint y: 433, endPoint x: 438, endPoint y: 344, distance: 88.2
drag, startPoint x: 423, startPoint y: 385, endPoint x: 419, endPoint y: 437, distance: 52.4
click at [349, 291] on div at bounding box center [686, 279] width 846 height 470
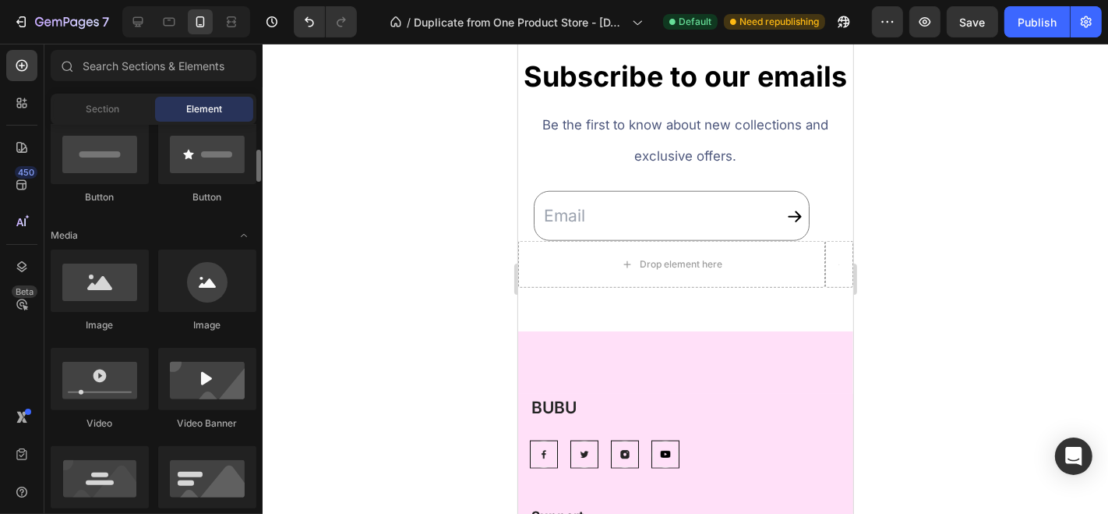
scroll to position [384, 0]
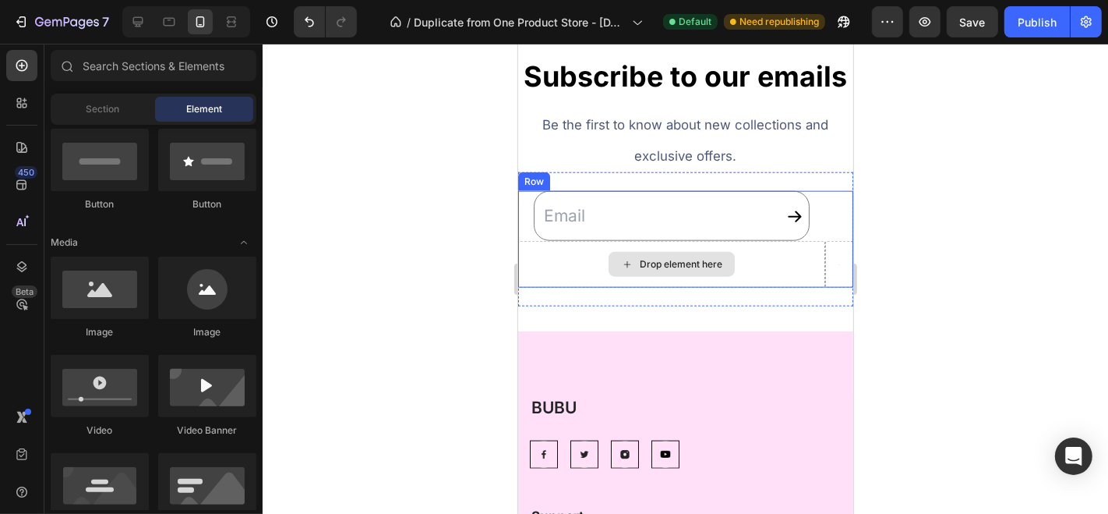
click at [554, 276] on div "Drop element here" at bounding box center [670, 263] width 307 height 47
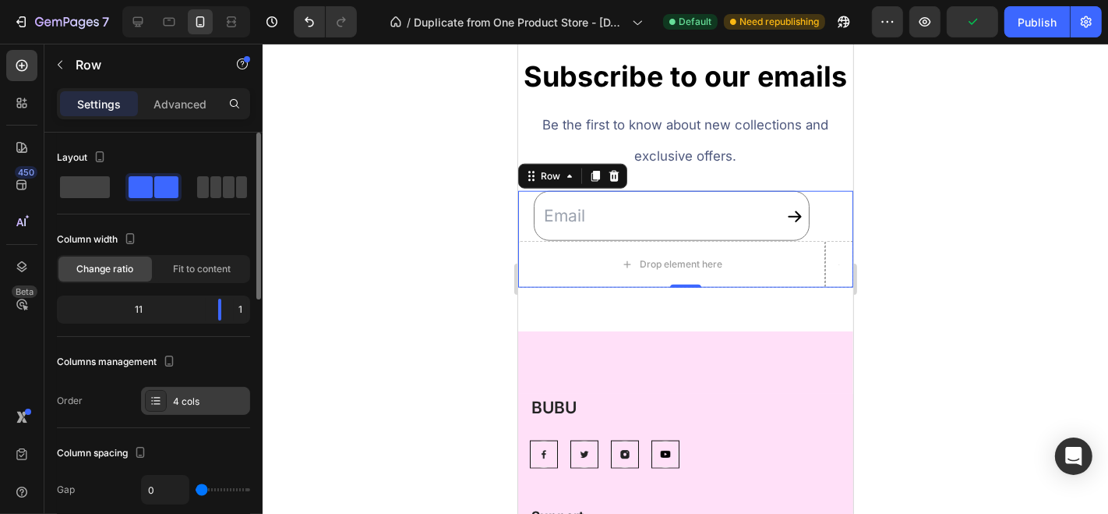
click at [141, 404] on div "4 cols" at bounding box center [195, 401] width 109 height 28
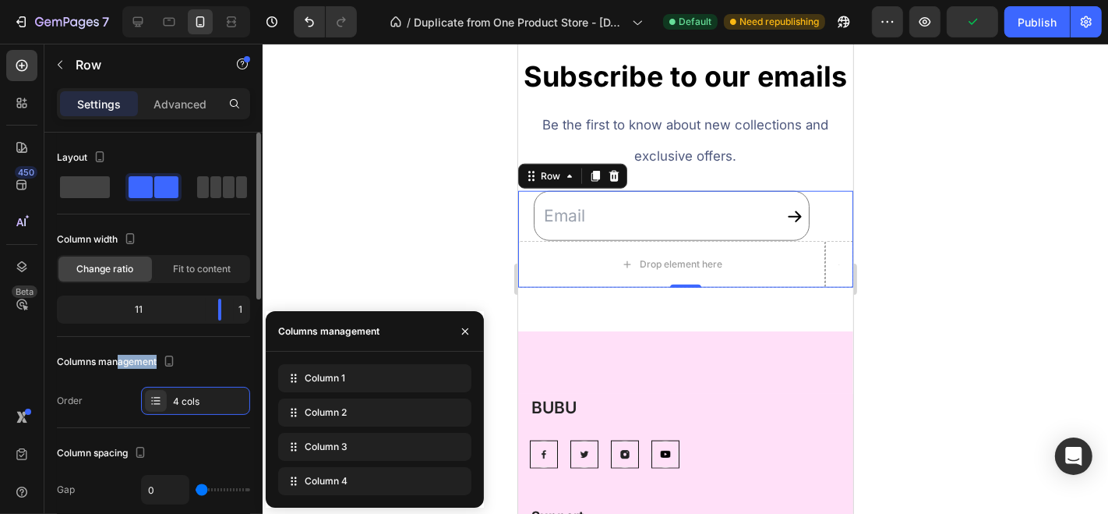
click at [120, 364] on div "Columns management" at bounding box center [118, 361] width 122 height 21
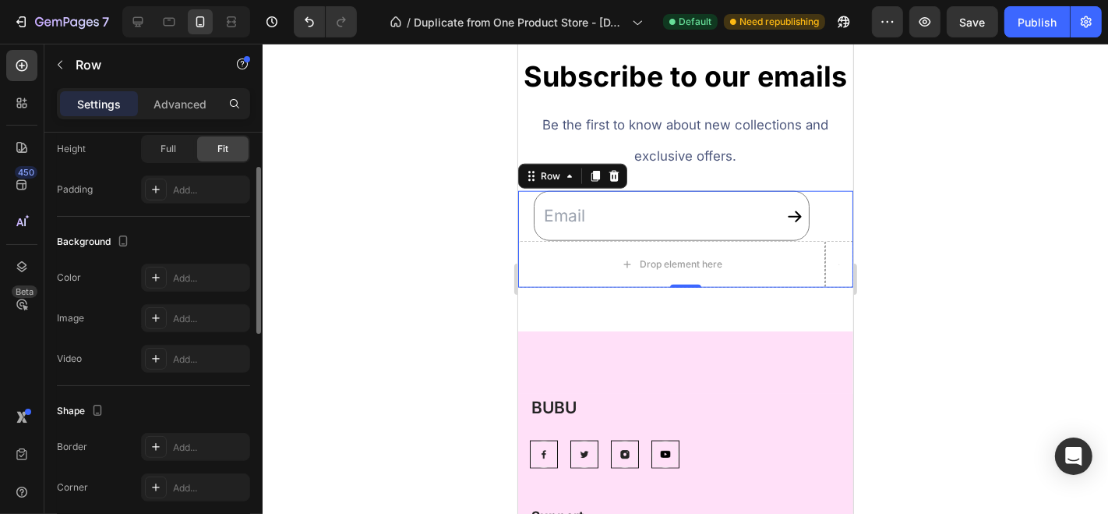
scroll to position [0, 0]
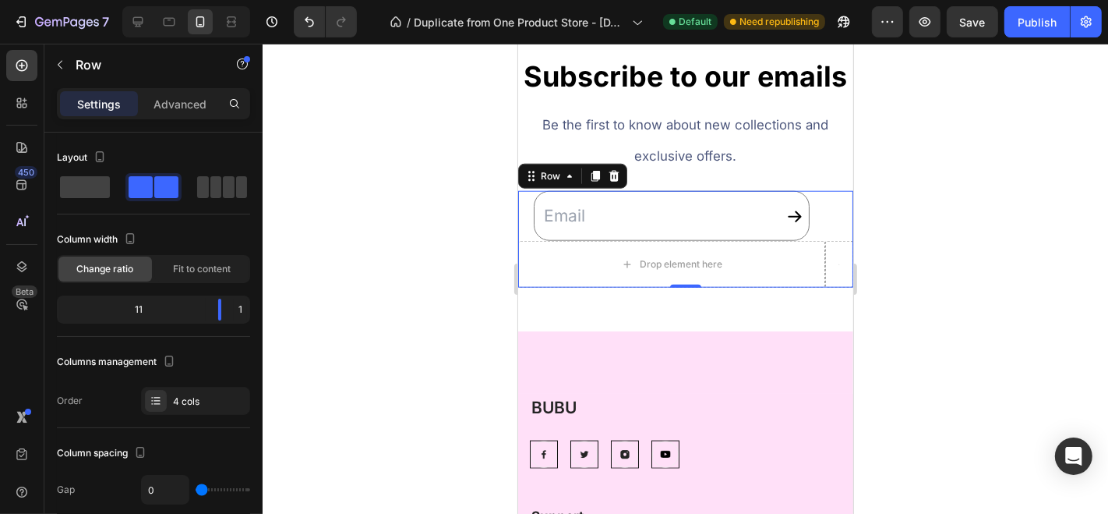
click at [418, 200] on div at bounding box center [686, 279] width 846 height 470
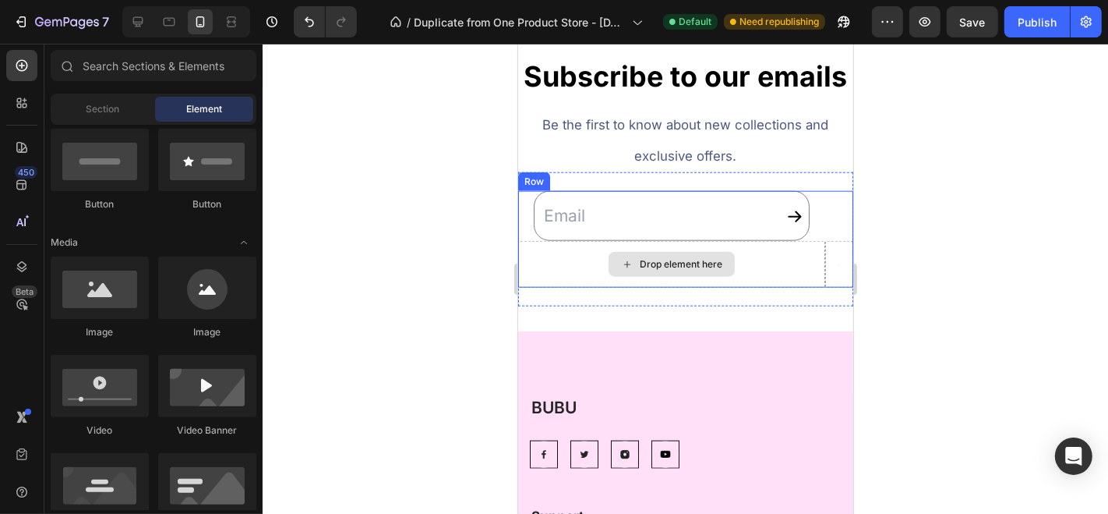
click at [580, 287] on div "Drop element here" at bounding box center [670, 263] width 307 height 47
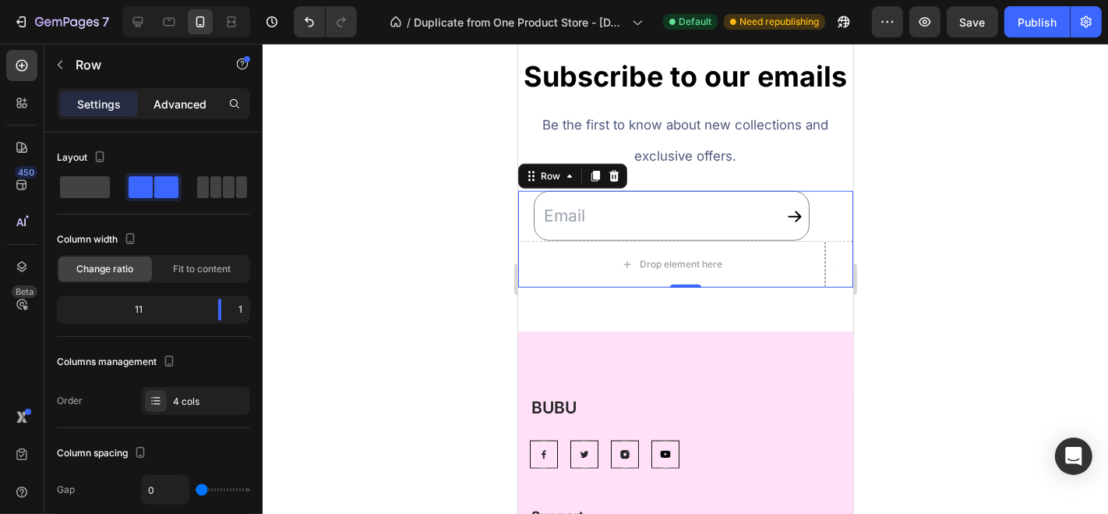
click at [198, 93] on div "Advanced" at bounding box center [180, 103] width 78 height 25
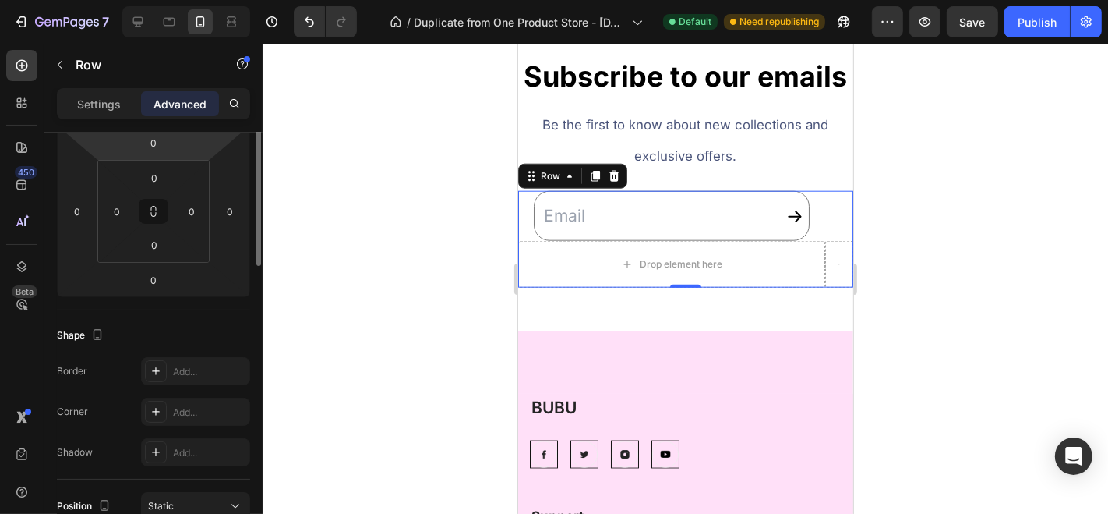
scroll to position [135, 0]
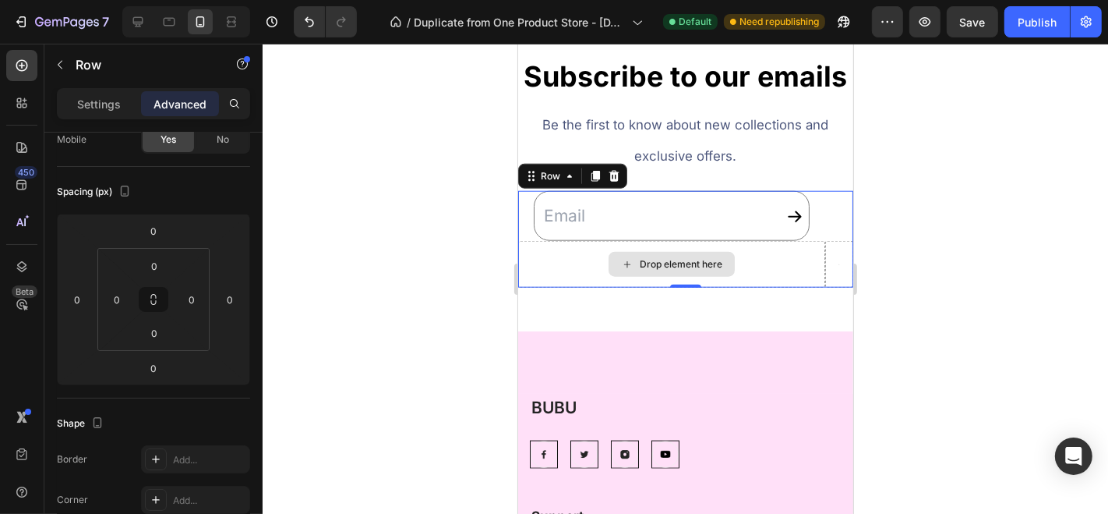
click at [563, 278] on div "Drop element here" at bounding box center [670, 263] width 307 height 47
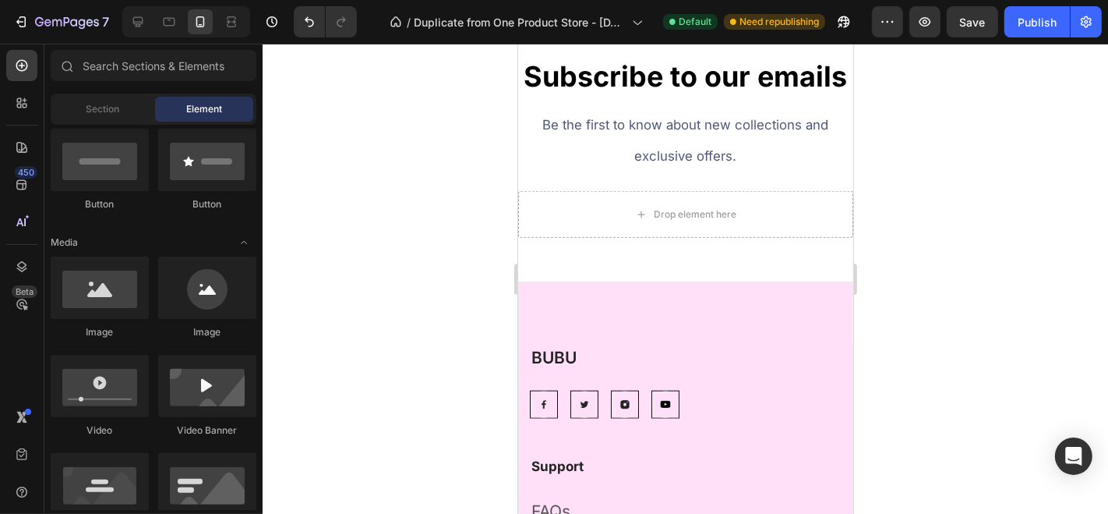
click at [592, 237] on div "Drop element here" at bounding box center [684, 213] width 335 height 47
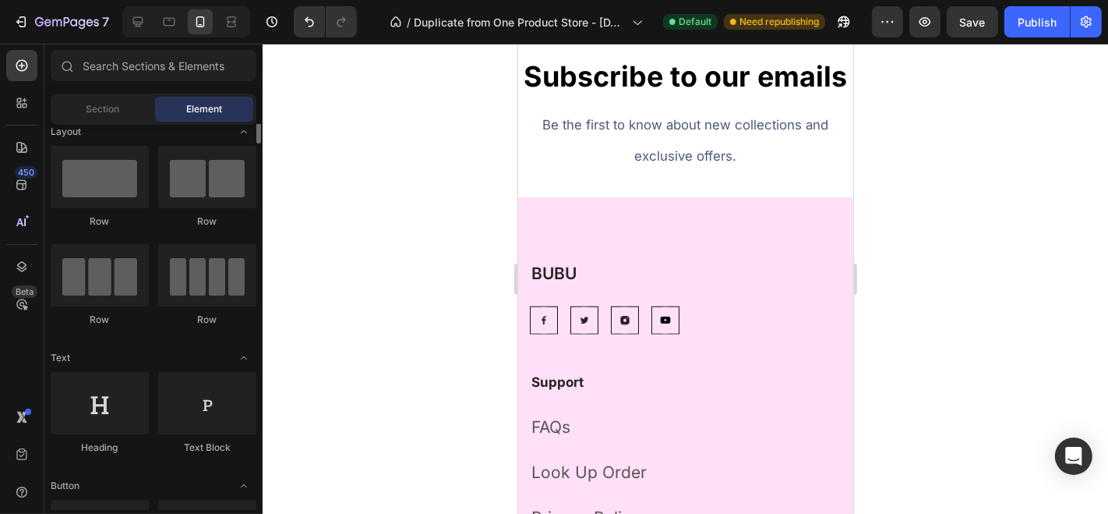
scroll to position [0, 0]
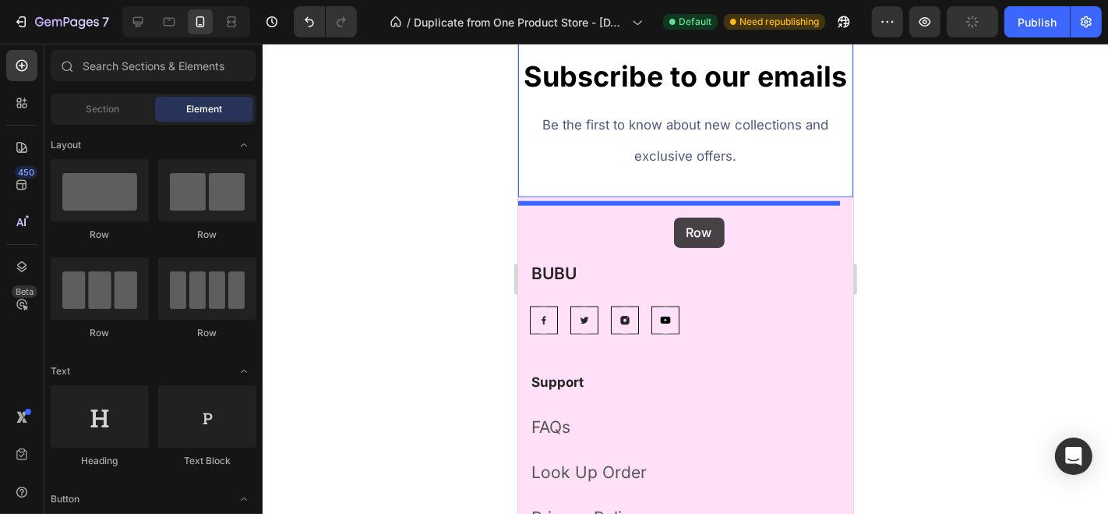
drag, startPoint x: 634, startPoint y: 253, endPoint x: 673, endPoint y: 217, distance: 52.9
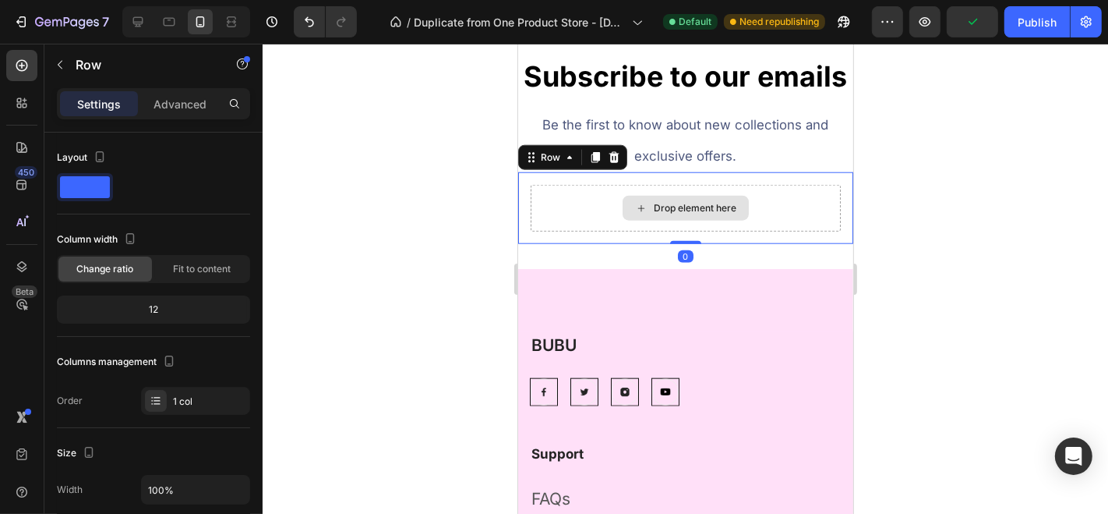
click at [681, 220] on div "Drop element here" at bounding box center [685, 207] width 126 height 25
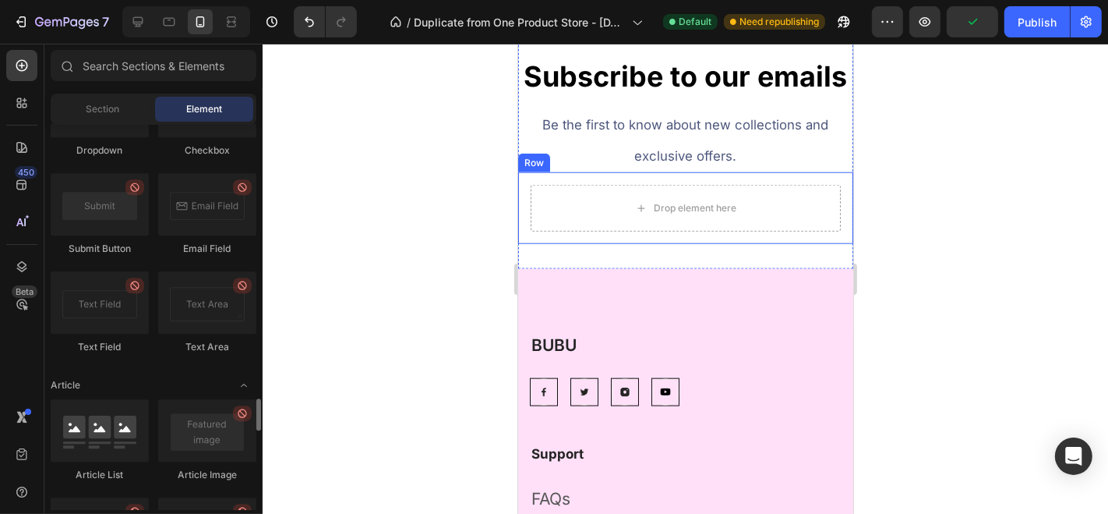
scroll to position [3625, 0]
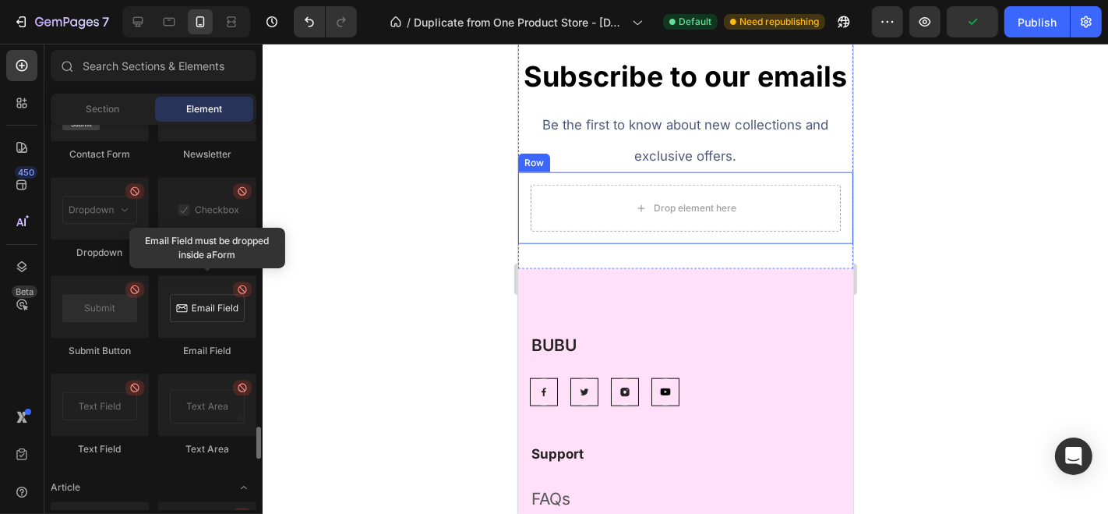
click at [214, 316] on div at bounding box center [207, 306] width 98 height 62
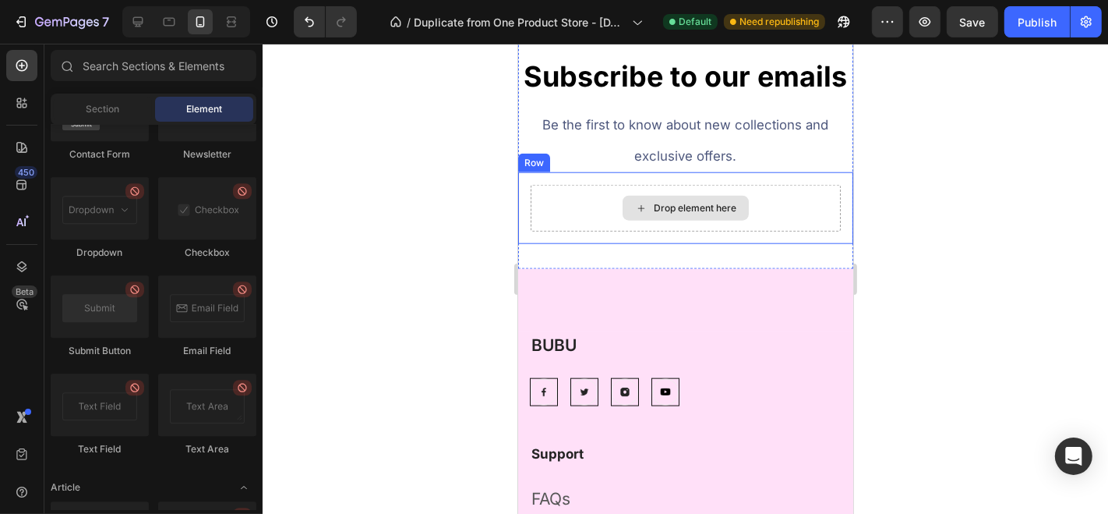
drag, startPoint x: 732, startPoint y: 358, endPoint x: 648, endPoint y: 231, distance: 152.4
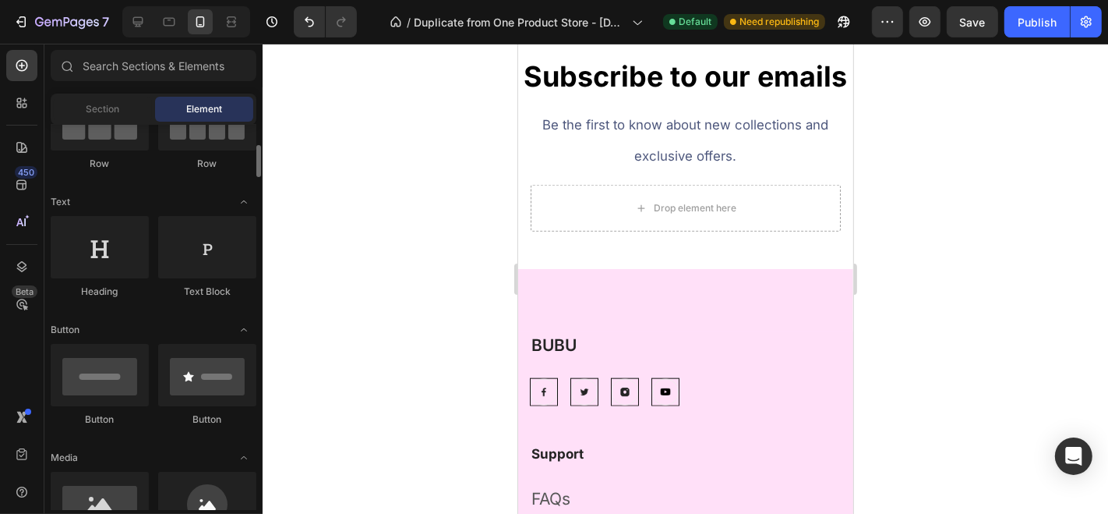
scroll to position [175, 0]
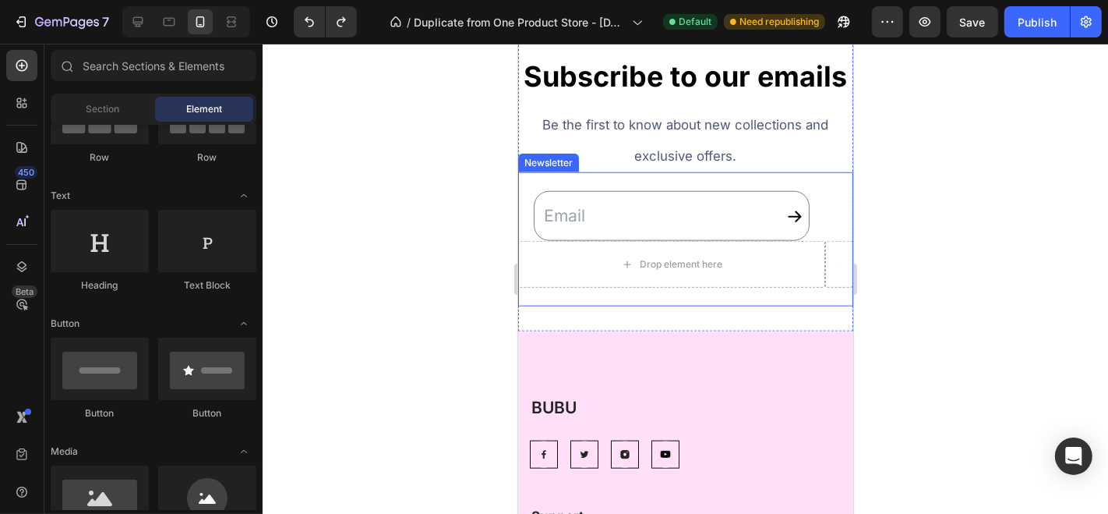
click at [561, 305] on div "Email Field Icon Drop element here Row Newsletter" at bounding box center [684, 238] width 335 height 134
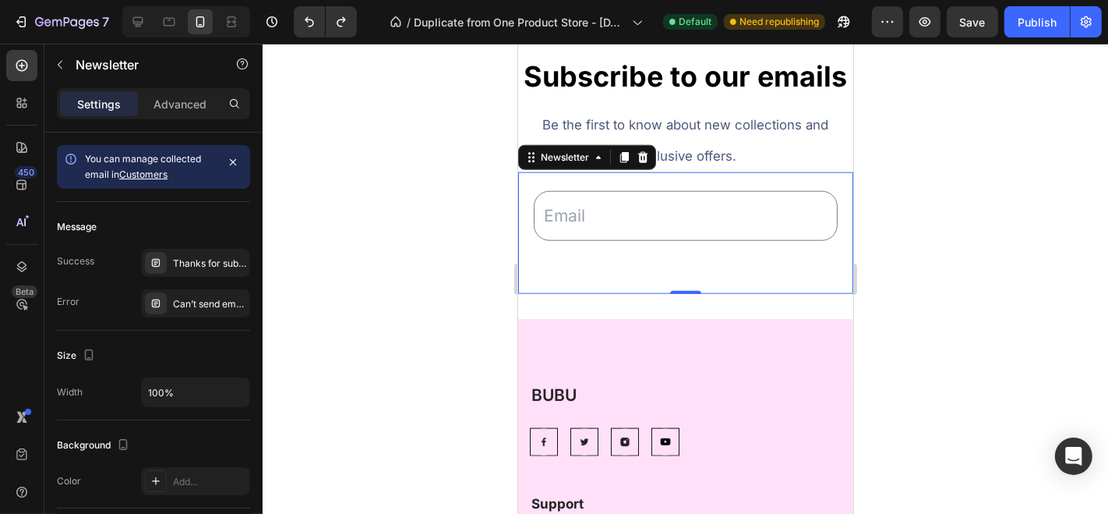
click at [427, 281] on div at bounding box center [686, 279] width 846 height 470
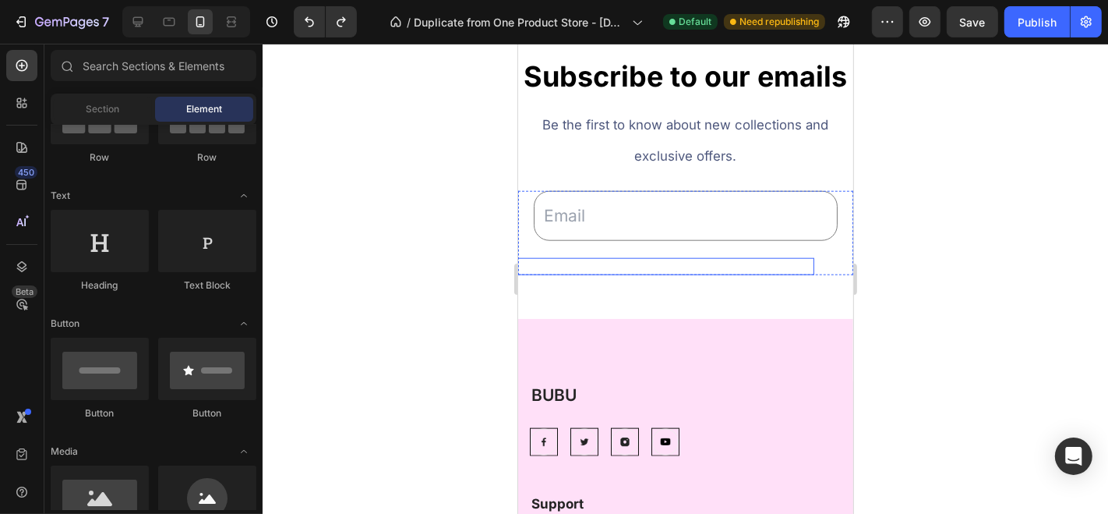
click at [596, 274] on div "Icon" at bounding box center [646, 265] width 335 height 17
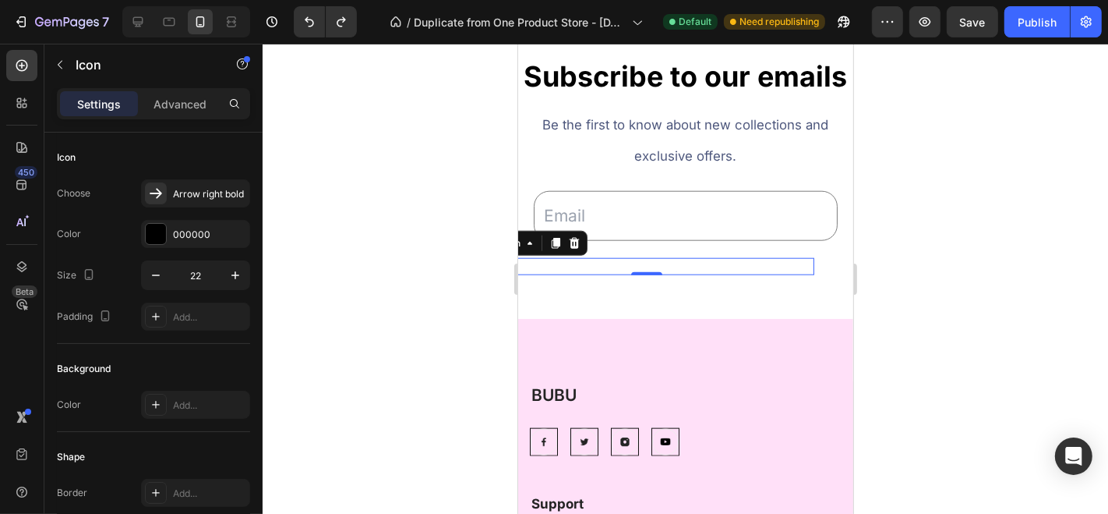
click at [627, 274] on div "Icon 0" at bounding box center [646, 265] width 335 height 17
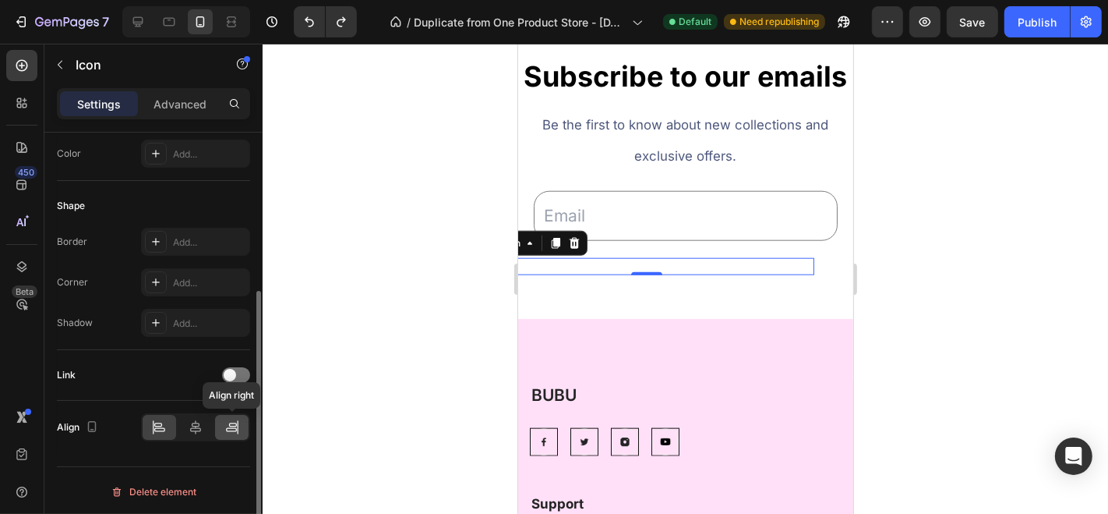
click at [226, 419] on icon at bounding box center [232, 427] width 16 height 16
click at [189, 115] on div "Advanced" at bounding box center [180, 103] width 78 height 25
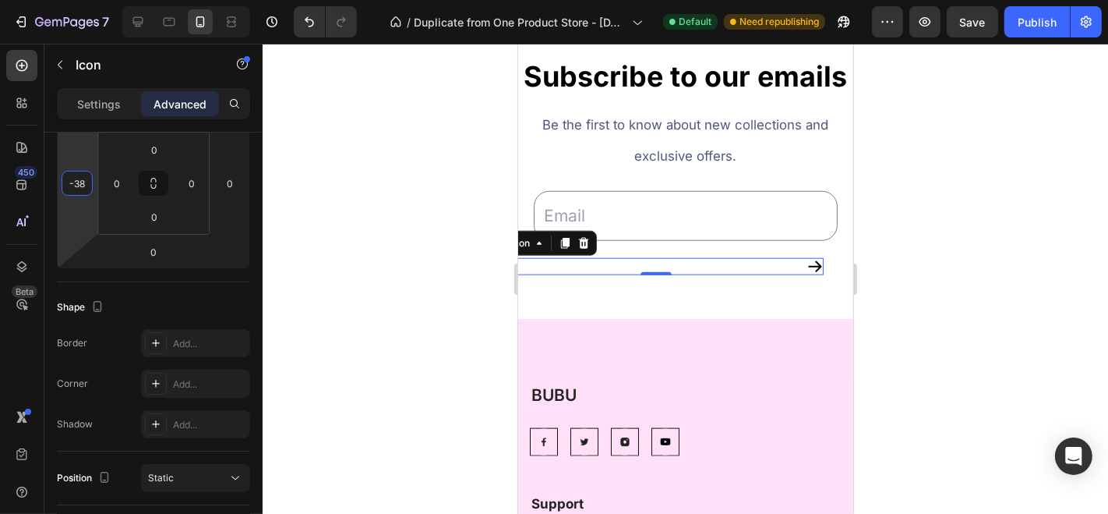
type input "-36"
drag, startPoint x: 93, startPoint y: 181, endPoint x: 106, endPoint y: 175, distance: 14.6
click at [106, 0] on html "7 / Duplicate from One Product Store - [DATE] 15:53:47 Default Need republishin…" at bounding box center [554, 0] width 1108 height 0
drag, startPoint x: 133, startPoint y: 179, endPoint x: 135, endPoint y: 201, distance: 21.9
click at [135, 0] on html "7 / Duplicate from One Product Store - [DATE] 15:53:47 Default Need republishin…" at bounding box center [554, 0] width 1108 height 0
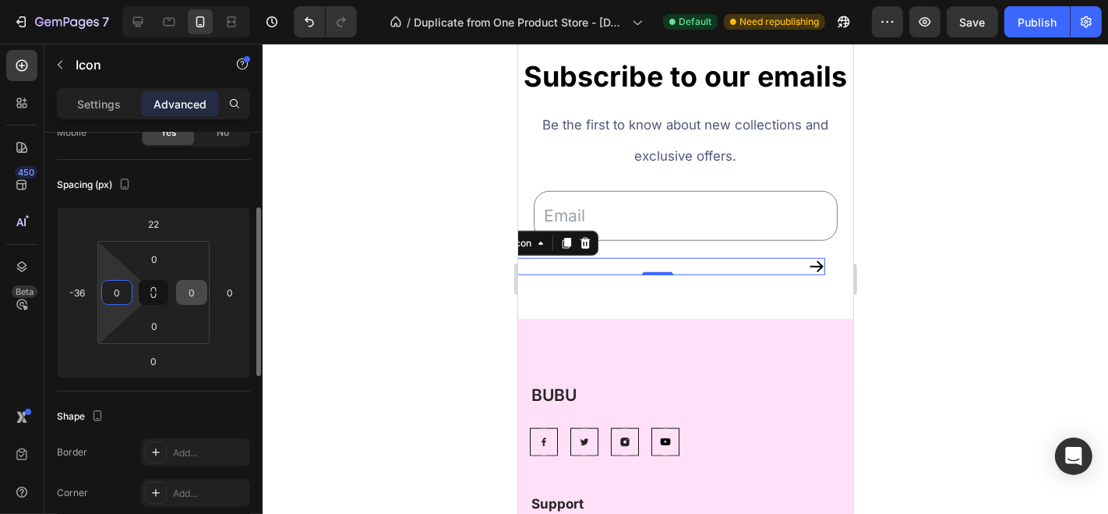
scroll to position [115, 0]
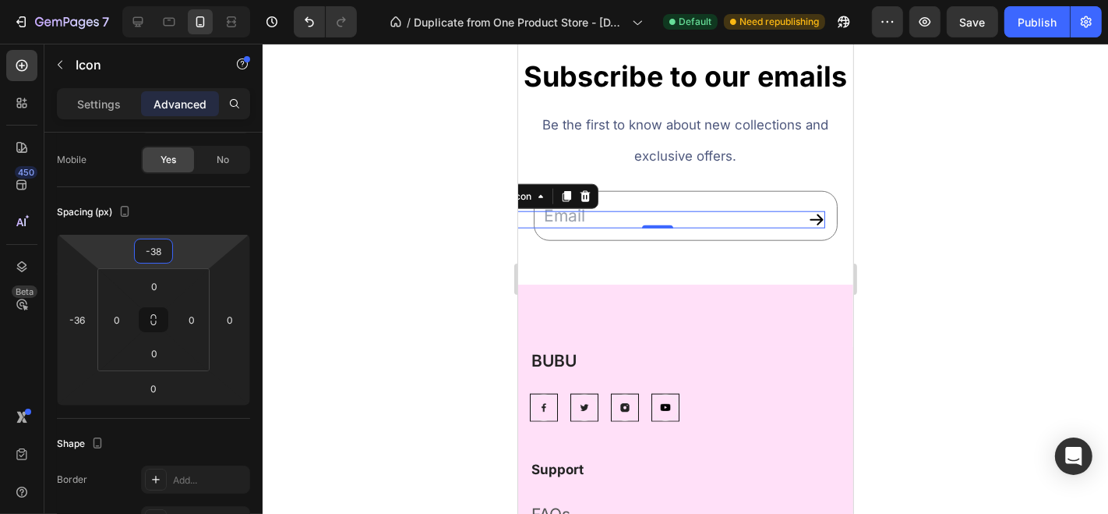
type input "-40"
drag, startPoint x: 186, startPoint y: 262, endPoint x: 186, endPoint y: 289, distance: 27.3
click at [186, 0] on html "7 / Duplicate from One Product Store - [DATE] 15:53:47 Default Need republishin…" at bounding box center [554, 0] width 1108 height 0
click at [388, 276] on div at bounding box center [686, 279] width 846 height 470
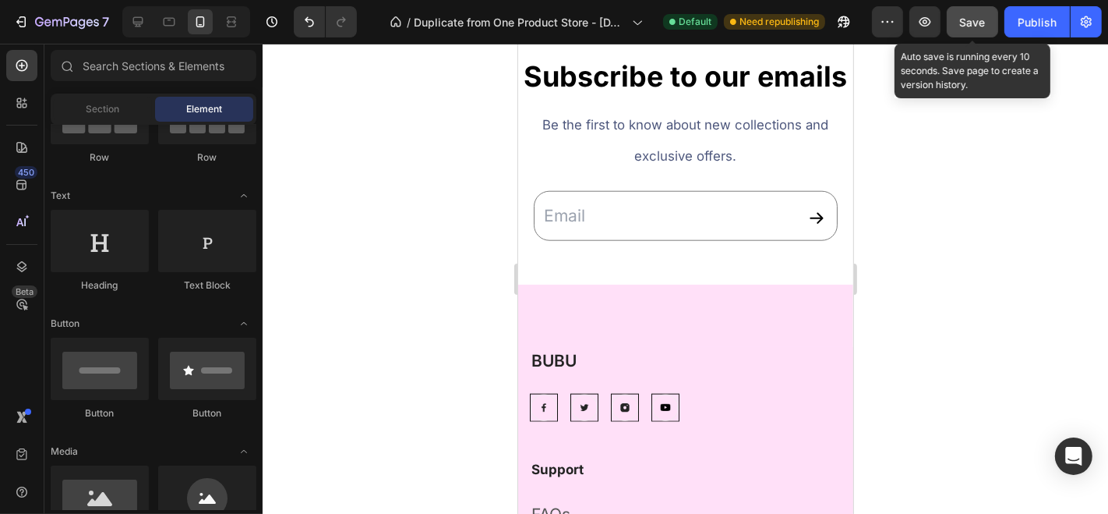
click at [976, 18] on span "Save" at bounding box center [973, 22] width 26 height 13
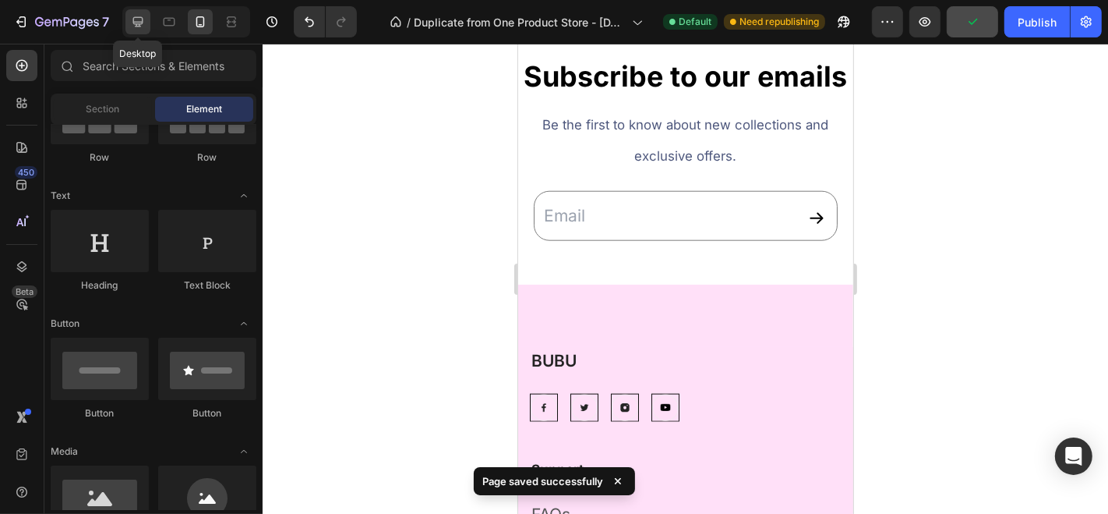
click at [139, 29] on icon at bounding box center [138, 22] width 16 height 16
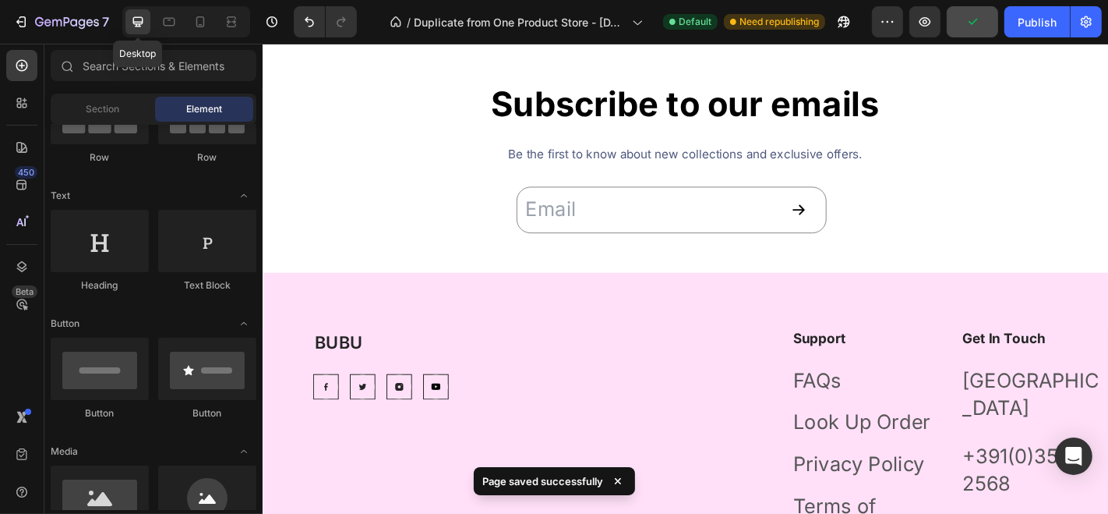
scroll to position [6422, 0]
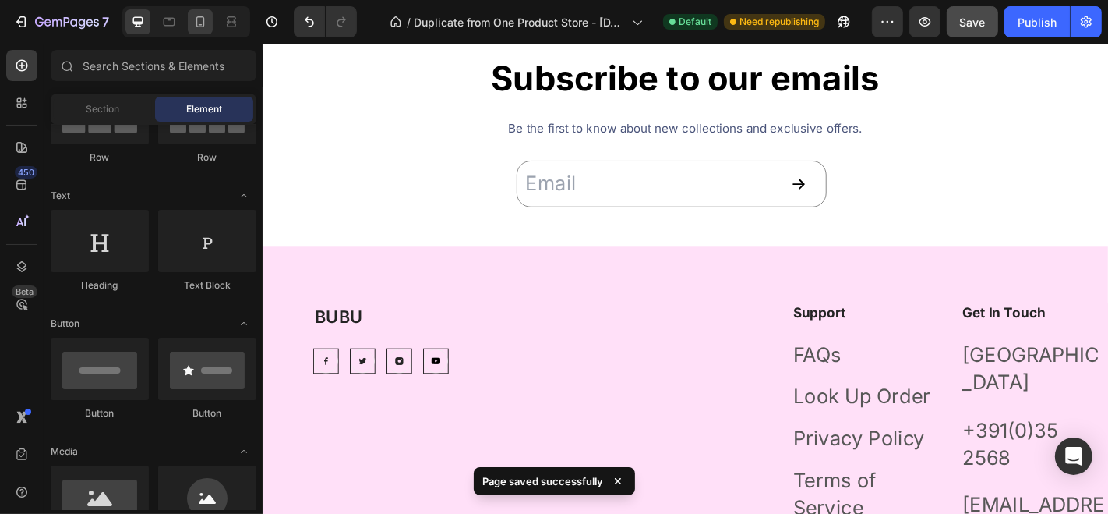
click at [200, 29] on div at bounding box center [200, 21] width 25 height 25
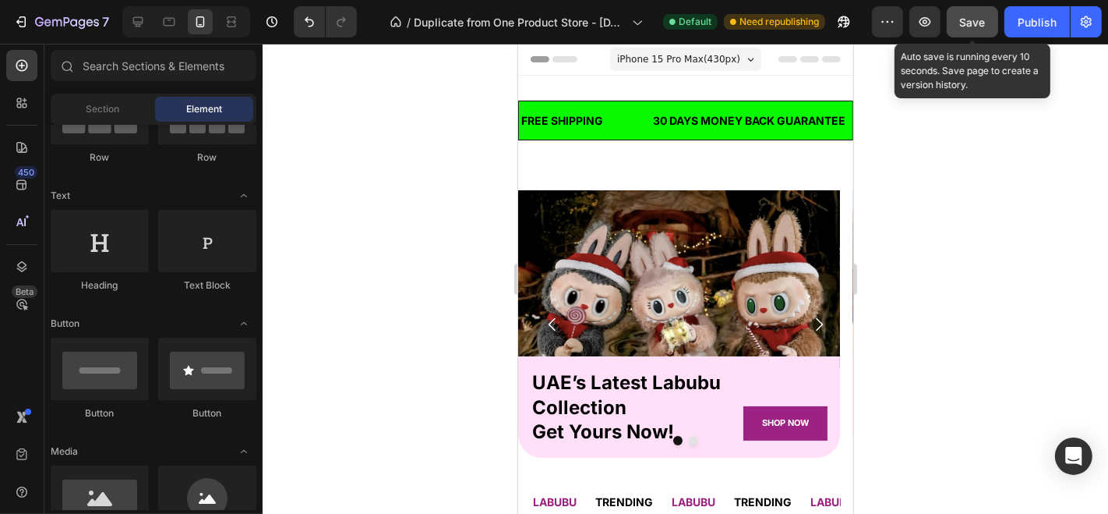
click at [979, 12] on button "Save" at bounding box center [972, 21] width 51 height 31
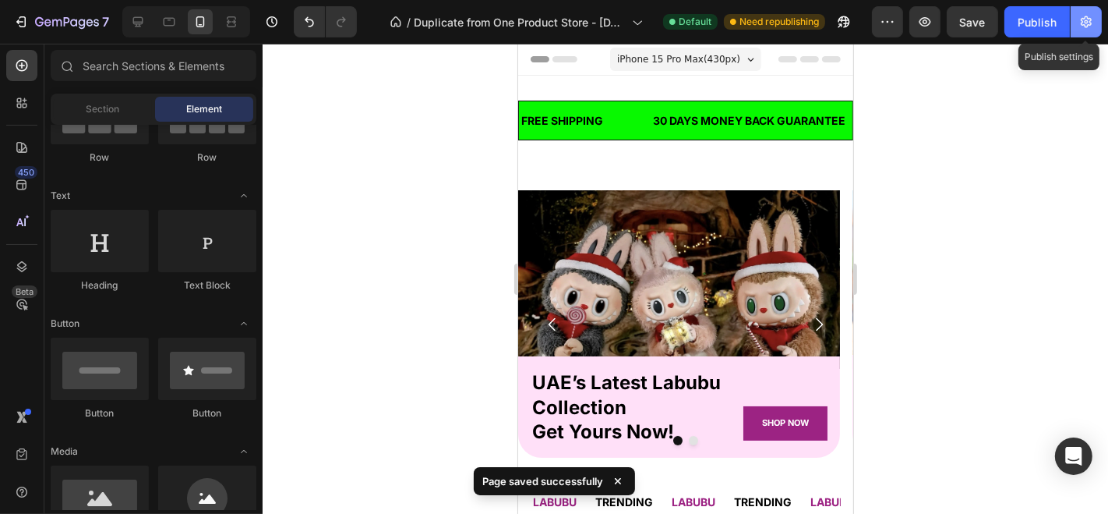
click at [1077, 27] on button "button" at bounding box center [1086, 21] width 31 height 31
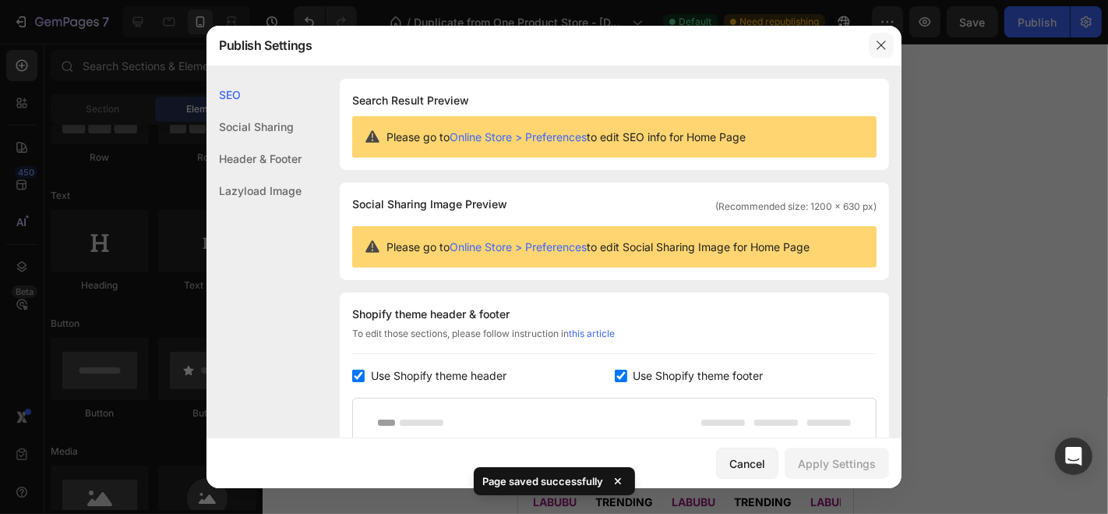
click at [882, 43] on icon "button" at bounding box center [881, 45] width 12 height 12
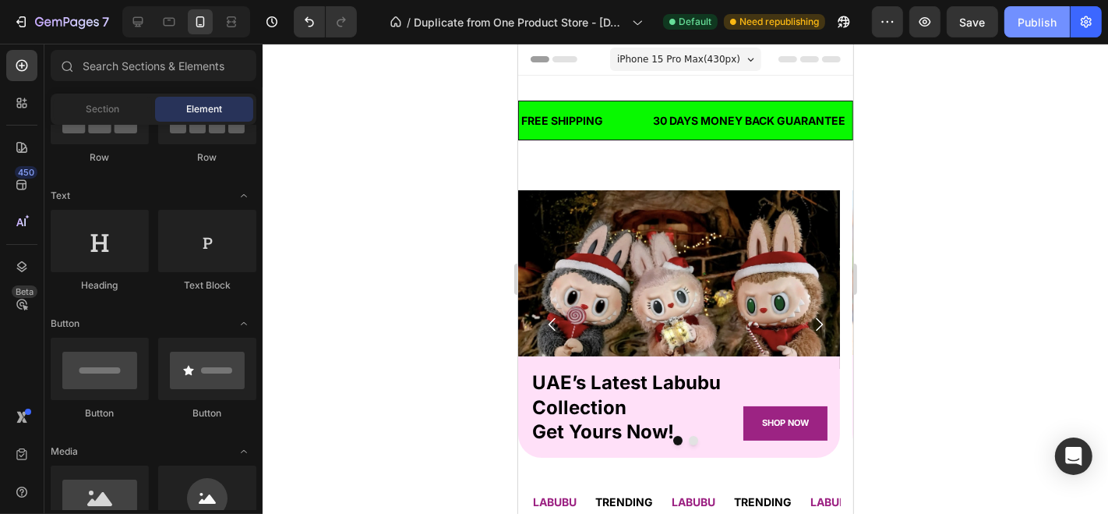
click at [1026, 25] on div "Publish" at bounding box center [1037, 22] width 39 height 16
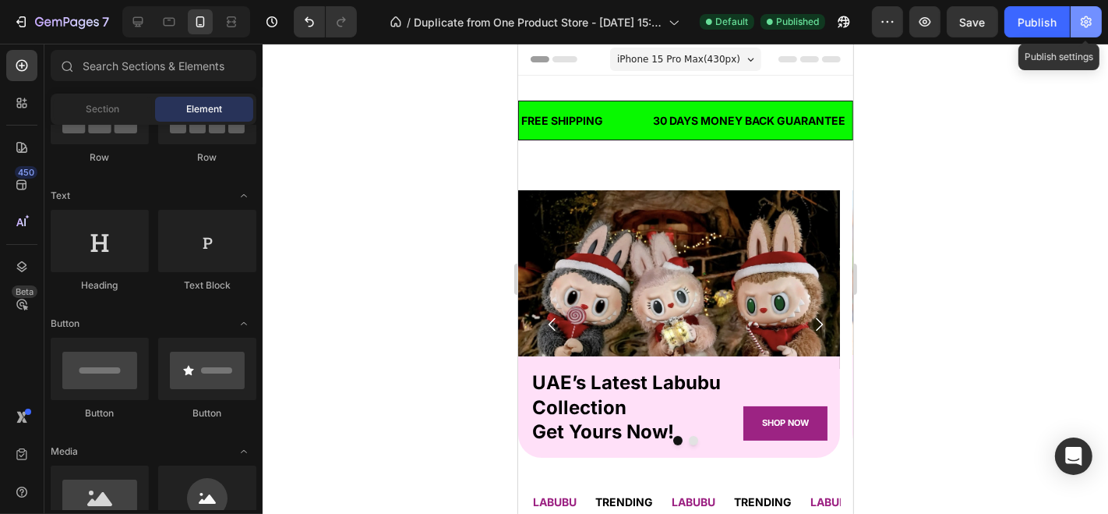
click at [1086, 21] on icon "button" at bounding box center [1087, 22] width 16 height 16
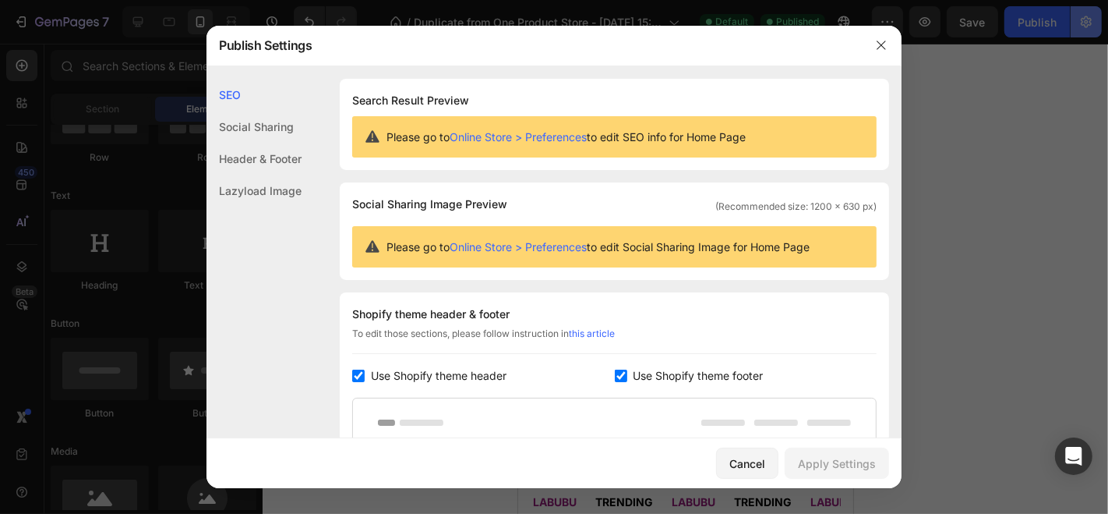
click at [1086, 21] on div at bounding box center [554, 257] width 1108 height 514
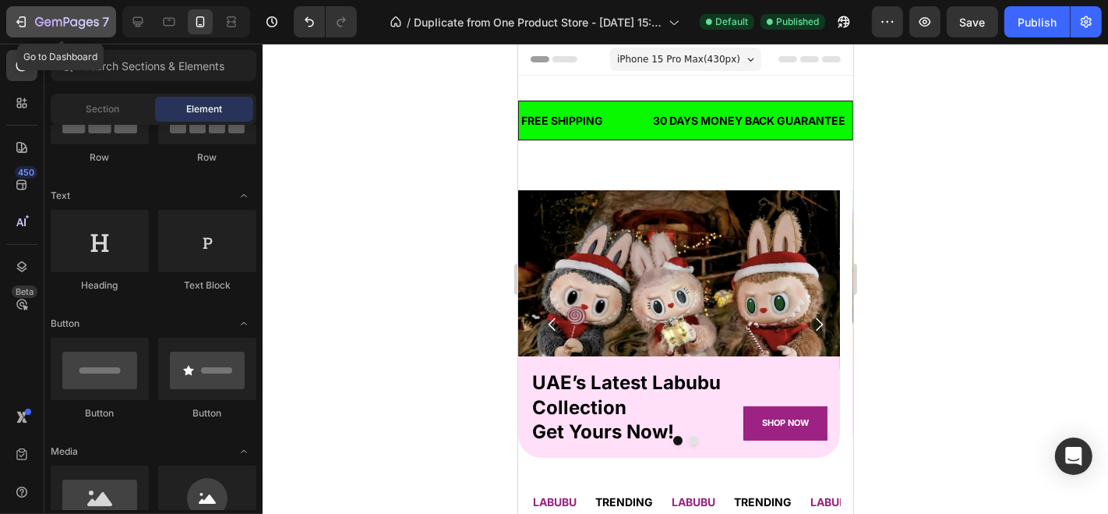
click at [69, 23] on icon "button" at bounding box center [67, 22] width 64 height 13
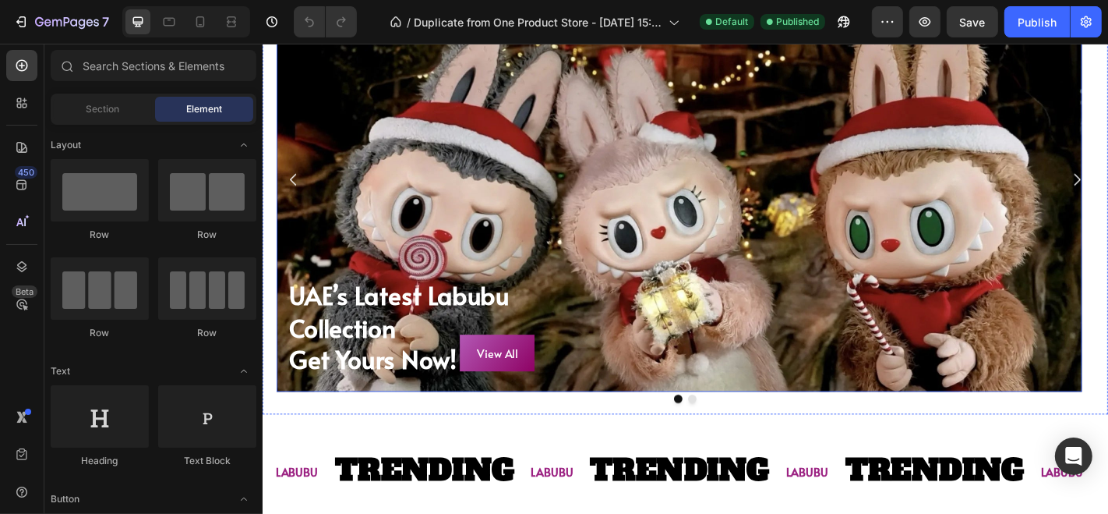
scroll to position [276, 0]
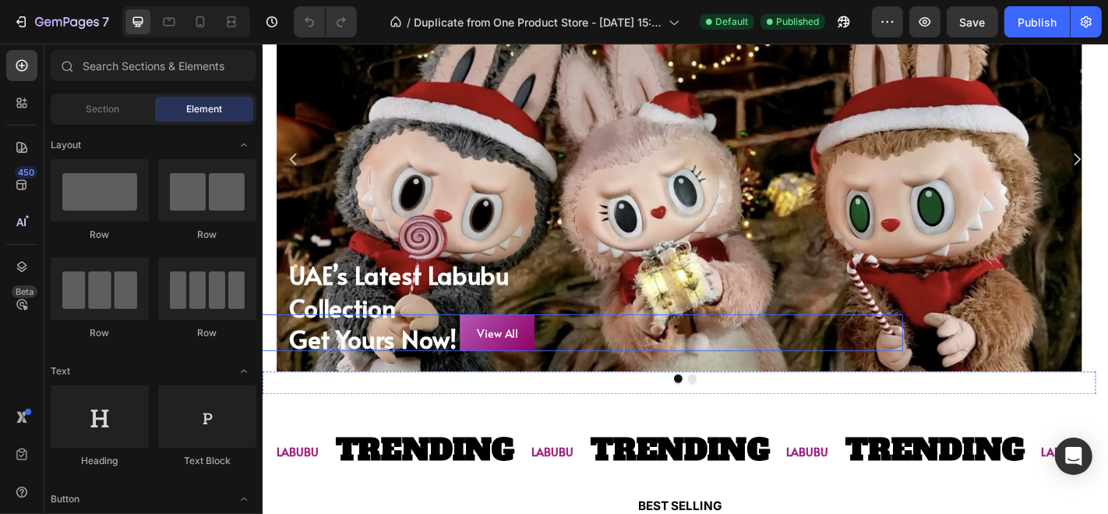
click at [583, 371] on div "View All Button" at bounding box center [521, 362] width 897 height 41
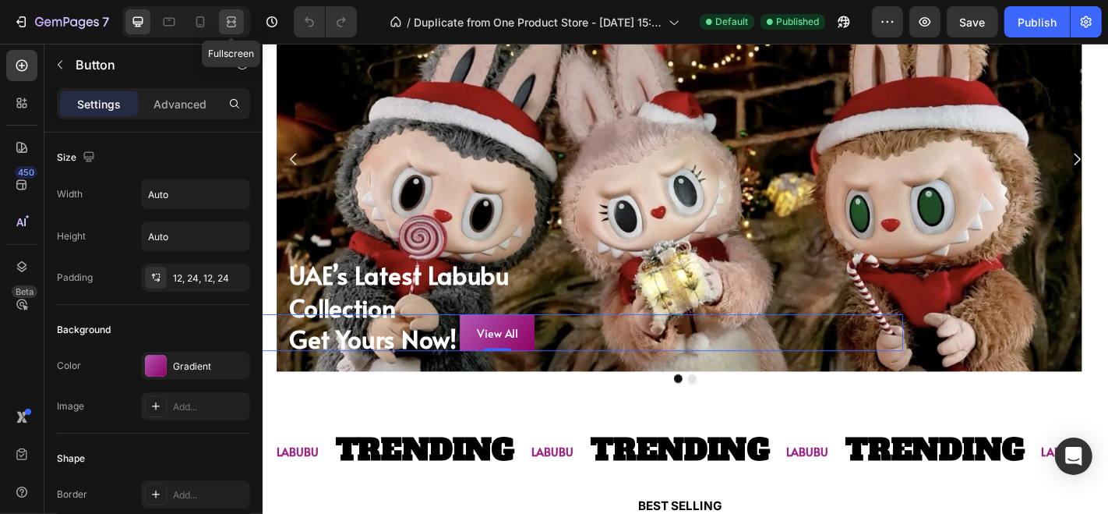
click at [229, 12] on div at bounding box center [231, 21] width 25 height 25
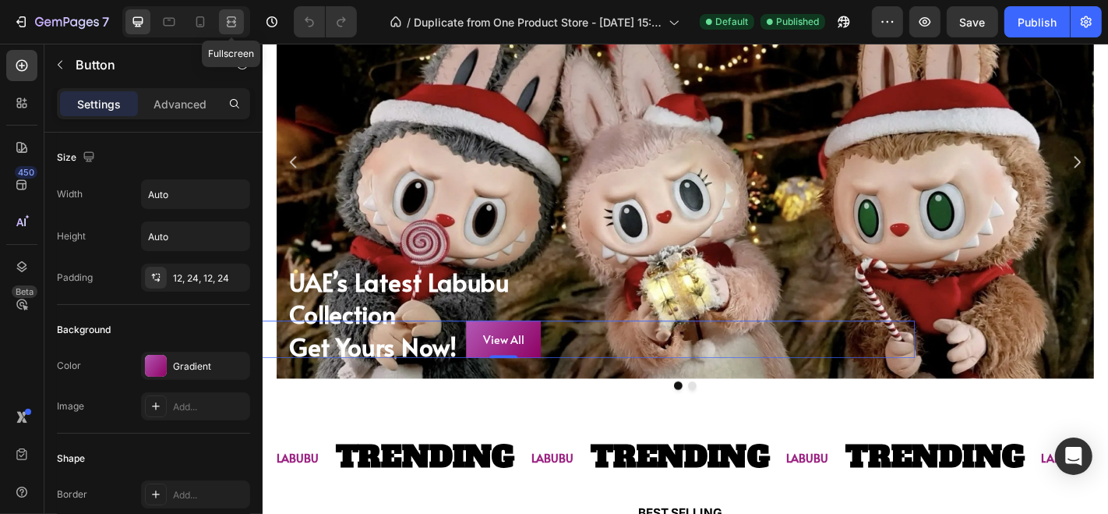
scroll to position [279, 0]
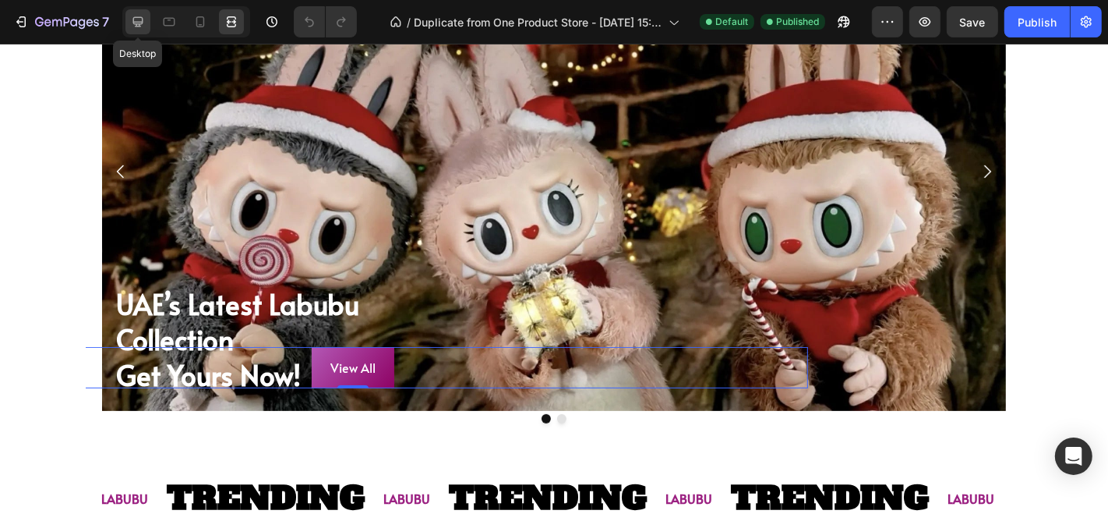
click at [128, 23] on div at bounding box center [137, 21] width 25 height 25
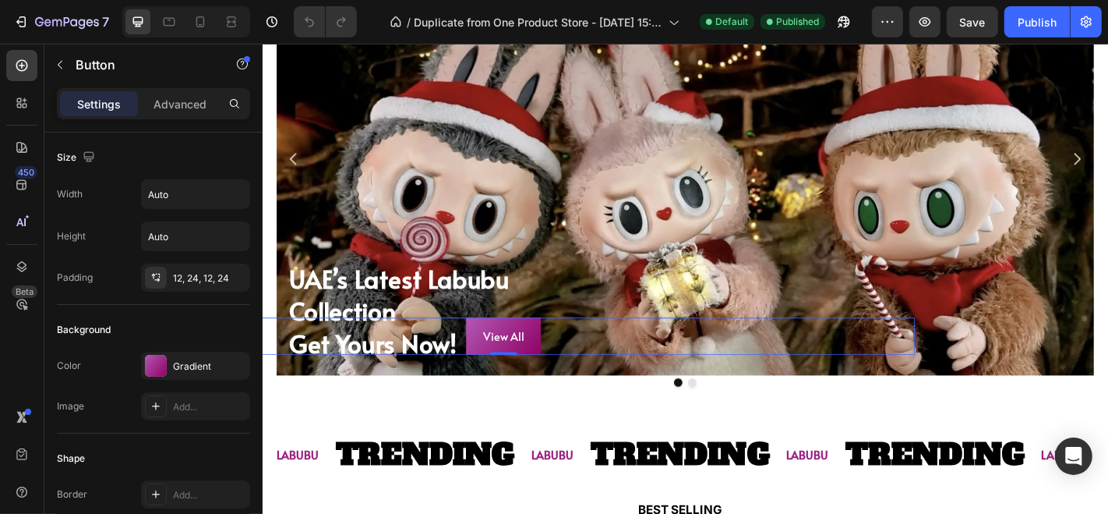
scroll to position [276, 0]
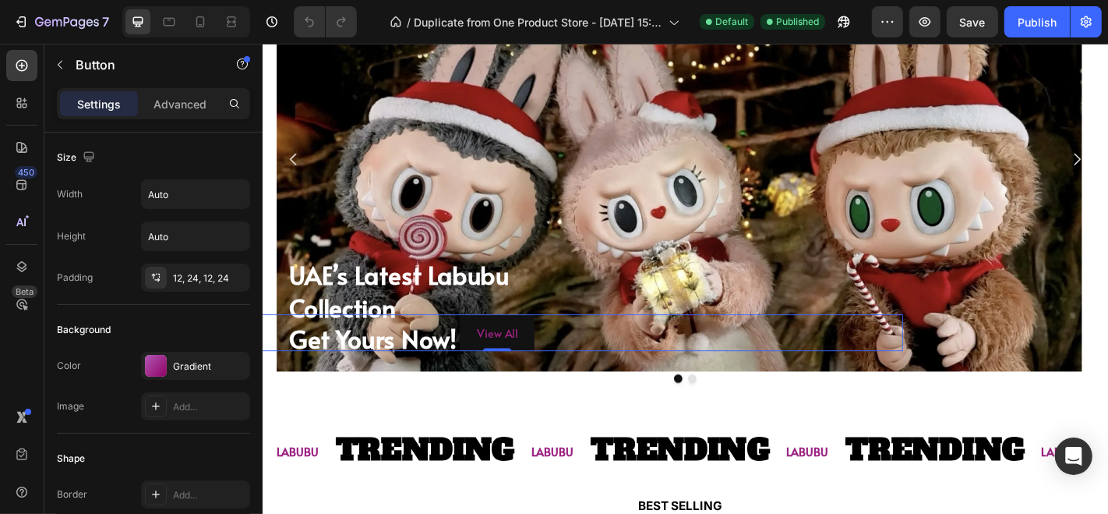
click at [491, 372] on button "View All" at bounding box center [521, 362] width 83 height 41
click at [194, 121] on div "Settings Advanced" at bounding box center [153, 110] width 218 height 44
click at [194, 107] on p "Advanced" at bounding box center [180, 104] width 53 height 16
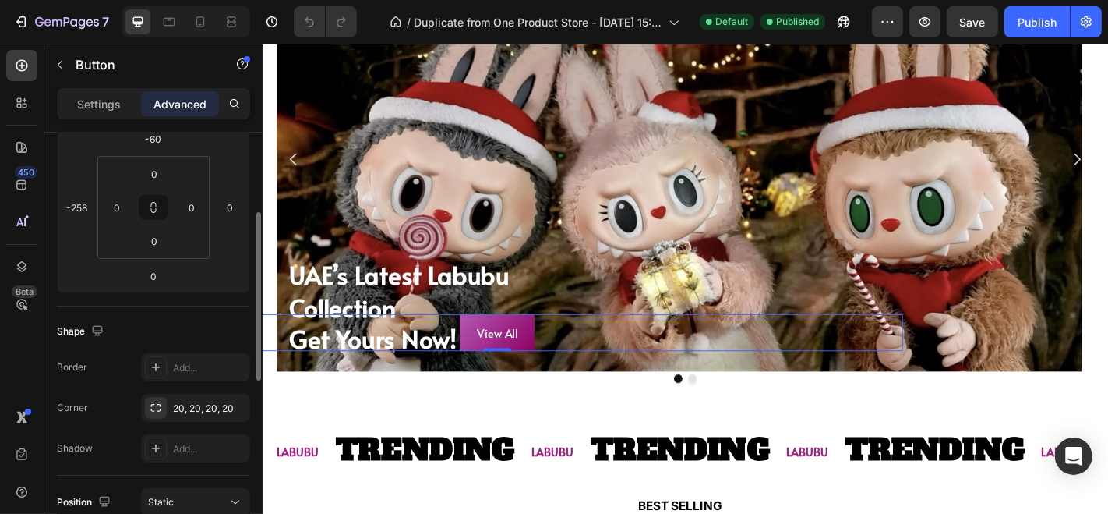
scroll to position [220, 0]
click at [97, 216] on div "0 0 0 0" at bounding box center [153, 214] width 112 height 103
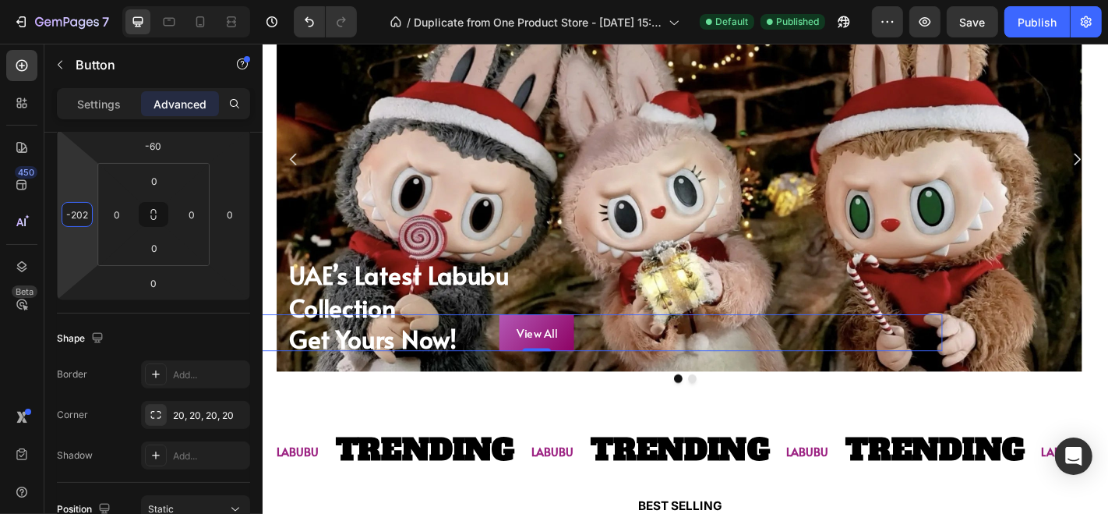
type input "-200"
drag, startPoint x: 94, startPoint y: 216, endPoint x: 93, endPoint y: 190, distance: 25.7
click at [93, 0] on html "7 / Duplicate from One Product Store - Aug 26, 15:53:47 Default Published Previ…" at bounding box center [554, 0] width 1108 height 0
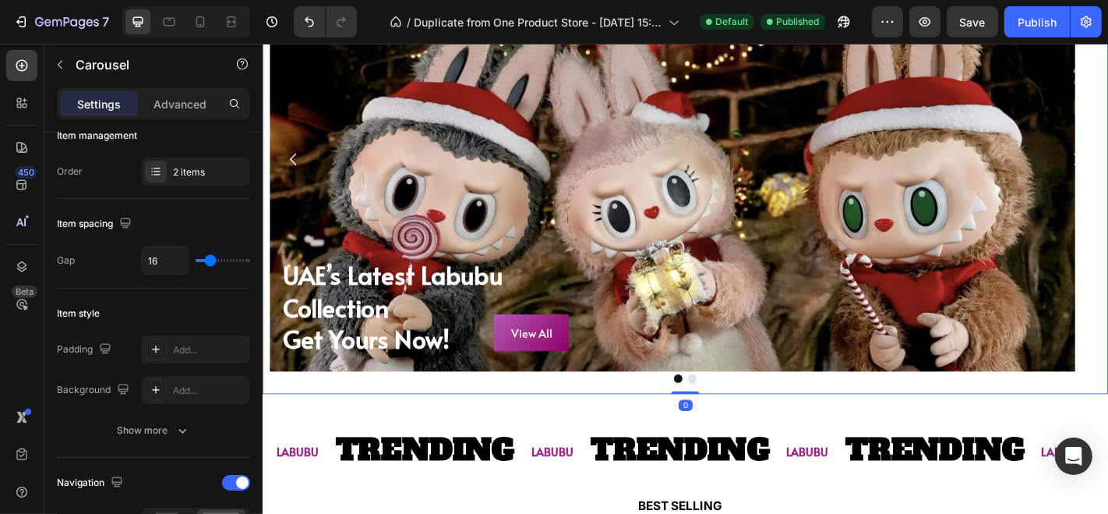
scroll to position [0, 0]
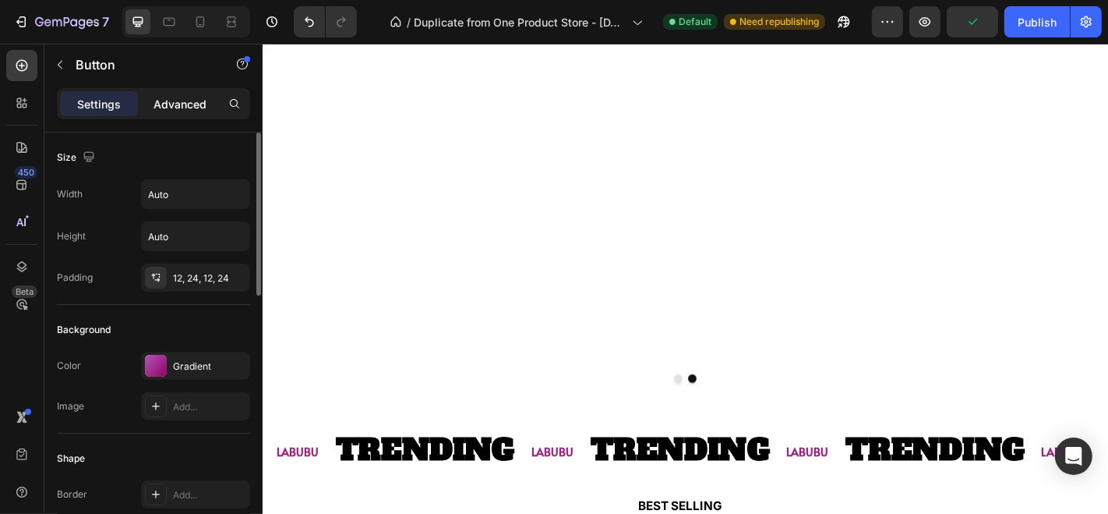
click at [180, 92] on div "Advanced" at bounding box center [180, 103] width 78 height 25
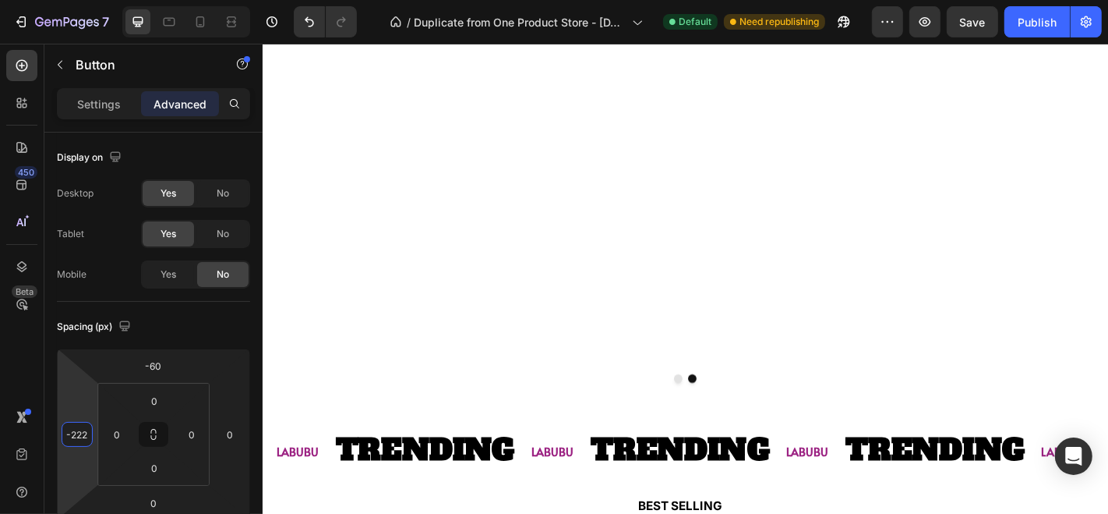
type input "-216"
drag, startPoint x: 94, startPoint y: 439, endPoint x: 97, endPoint y: 423, distance: 16.1
click at [97, 0] on html "7 / Duplicate from One Product Store - [DATE] 15:53:47 Default Need republishin…" at bounding box center [554, 0] width 1108 height 0
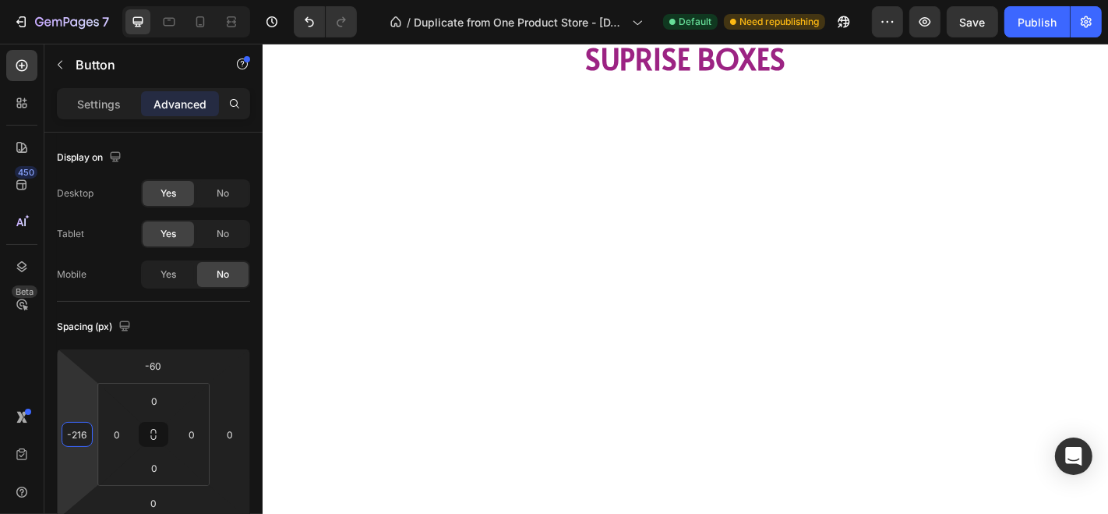
scroll to position [1366, 0]
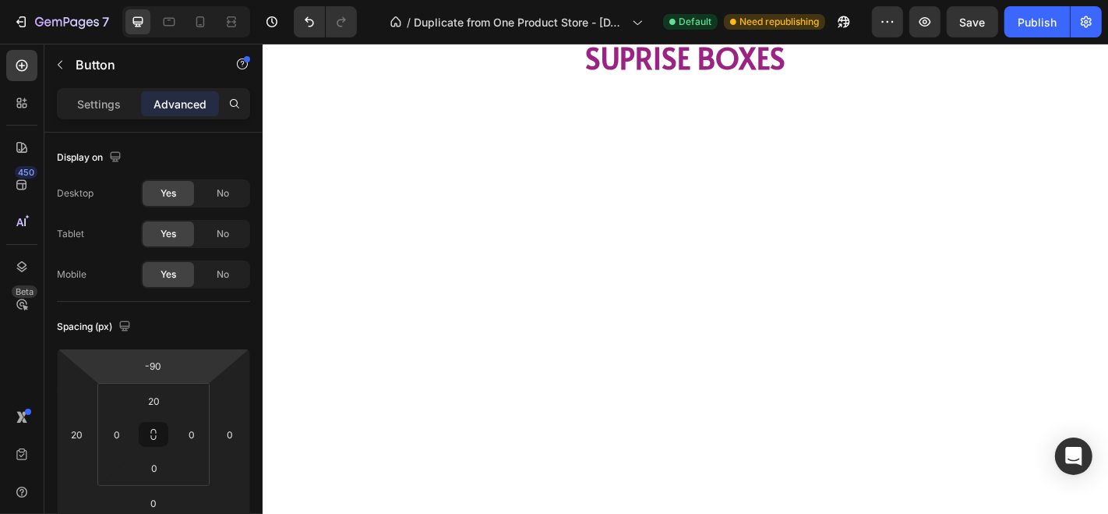
click at [122, 103] on div "Settings" at bounding box center [99, 103] width 78 height 25
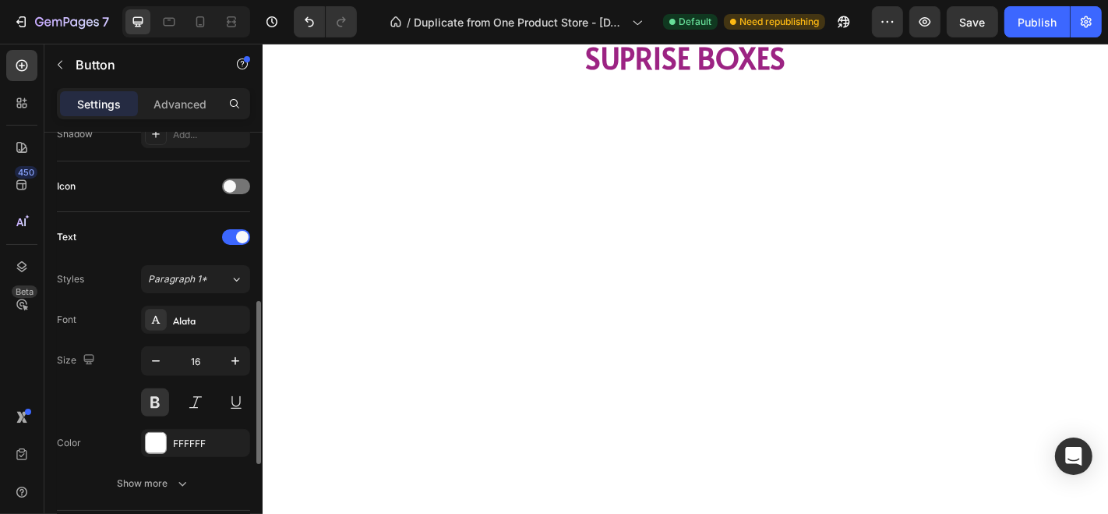
scroll to position [448, 0]
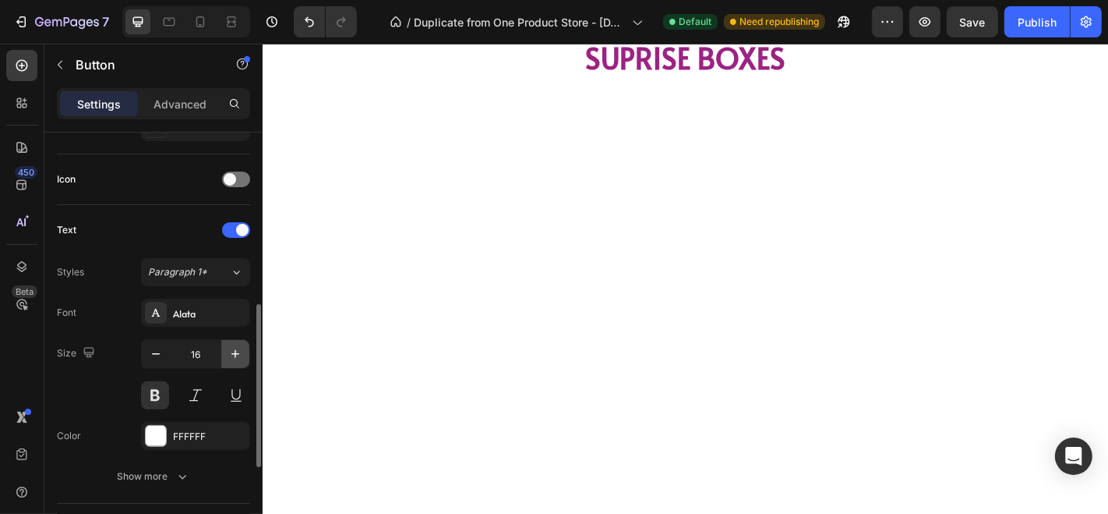
click at [236, 346] on icon "button" at bounding box center [236, 354] width 16 height 16
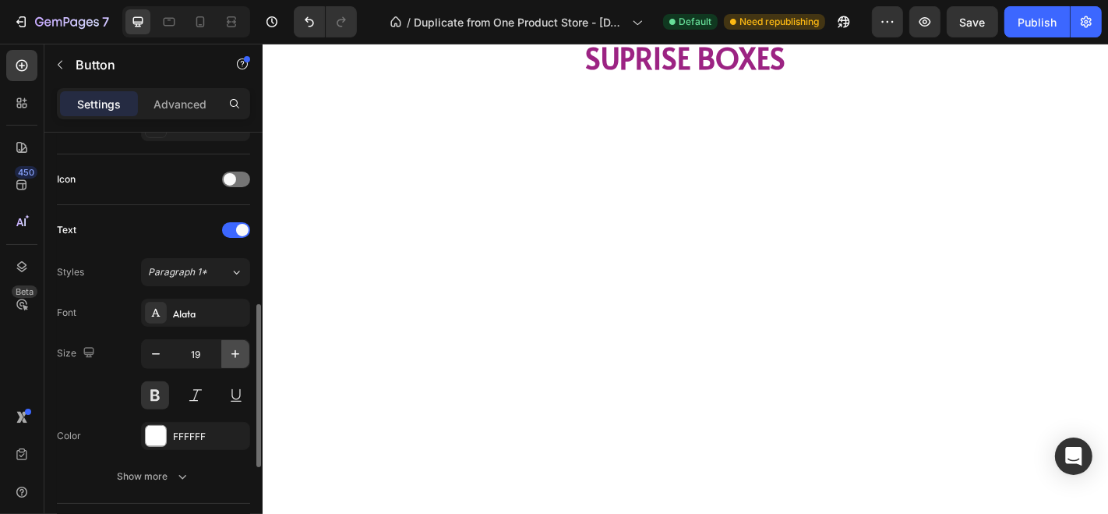
type input "20"
click at [155, 348] on icon "button" at bounding box center [156, 354] width 16 height 16
type input "18"
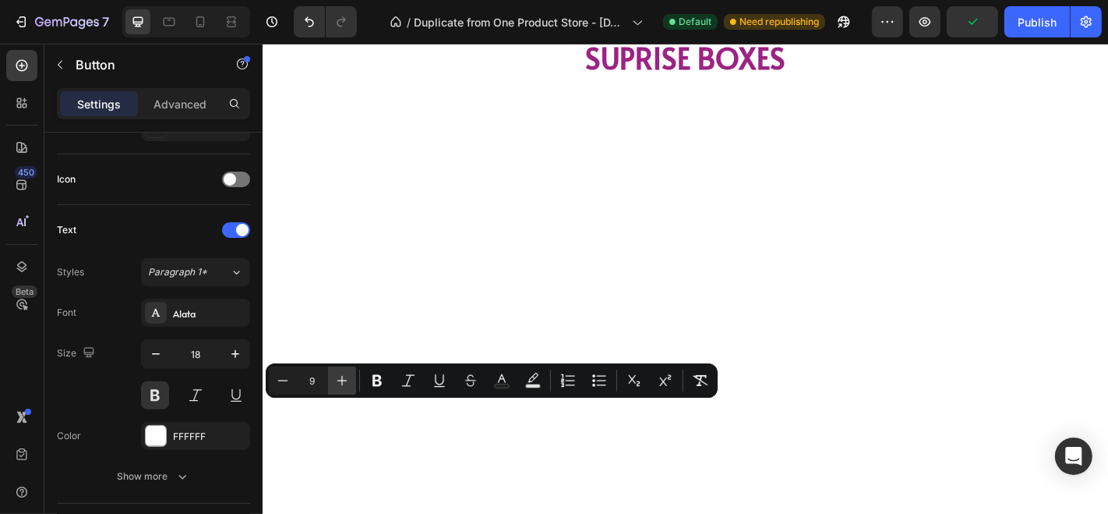
click at [334, 386] on button "Plus" at bounding box center [342, 380] width 28 height 28
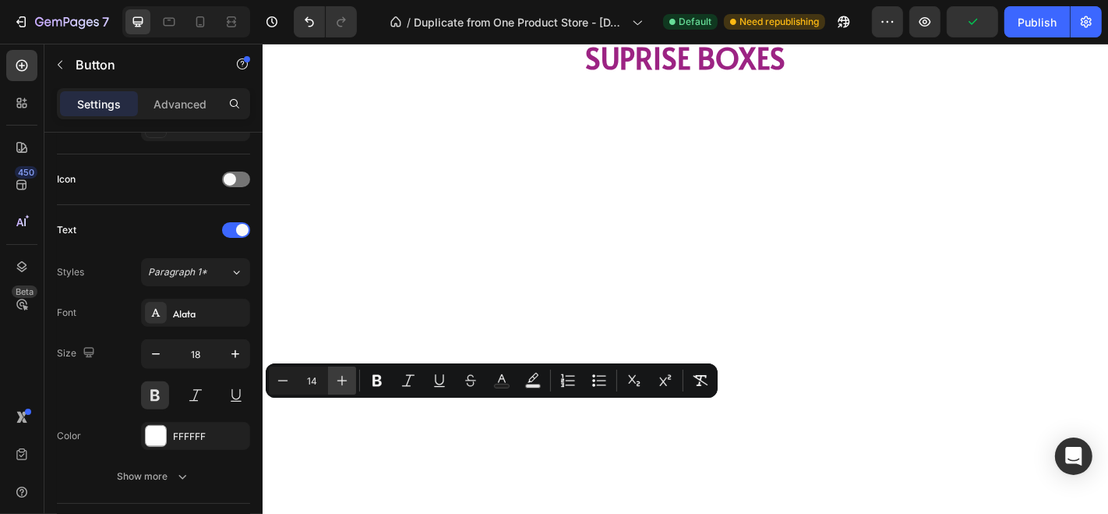
click at [334, 386] on button "Plus" at bounding box center [342, 380] width 28 height 28
type input "18"
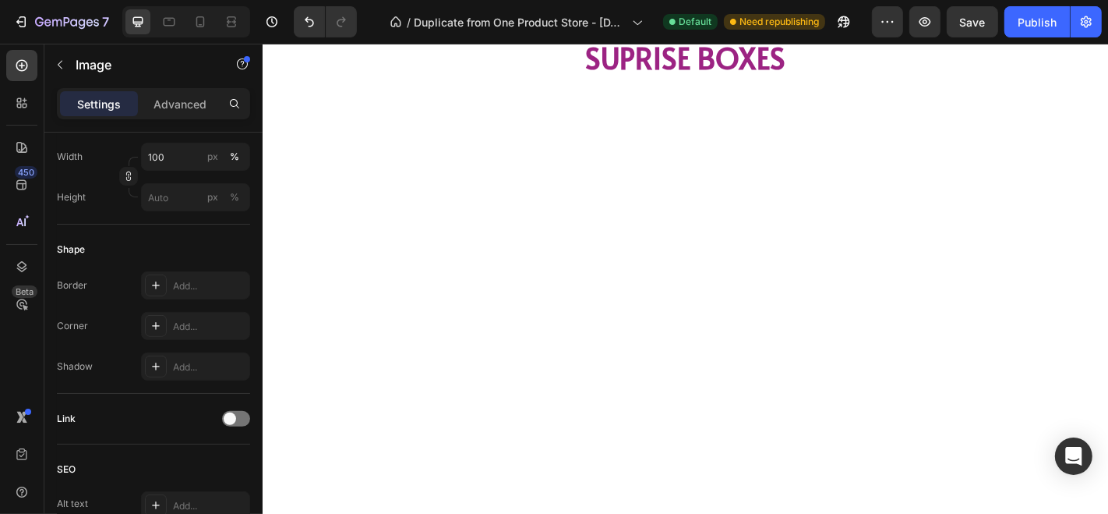
scroll to position [0, 0]
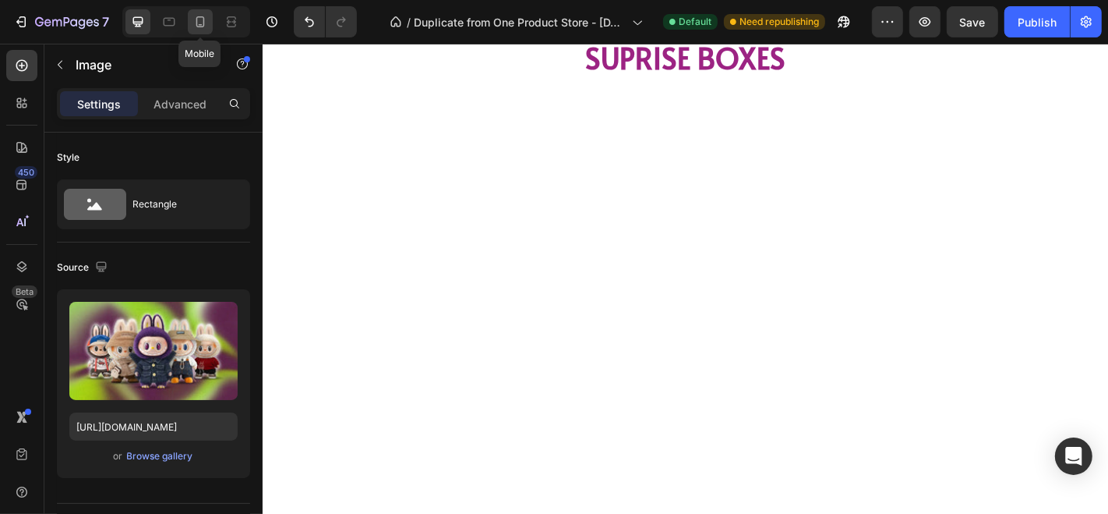
click at [200, 27] on icon at bounding box center [200, 22] width 16 height 16
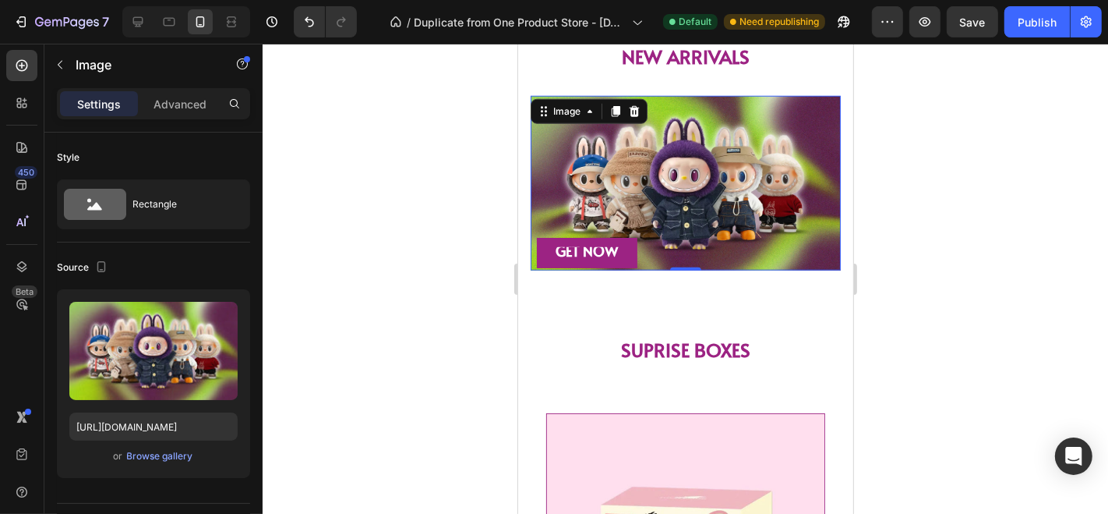
scroll to position [1222, 0]
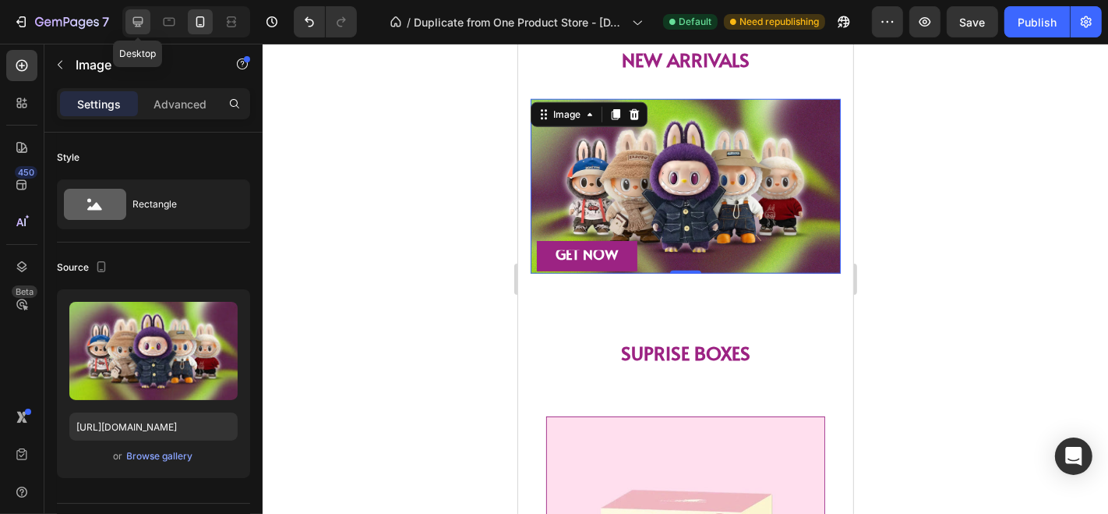
click at [140, 18] on icon at bounding box center [138, 22] width 16 height 16
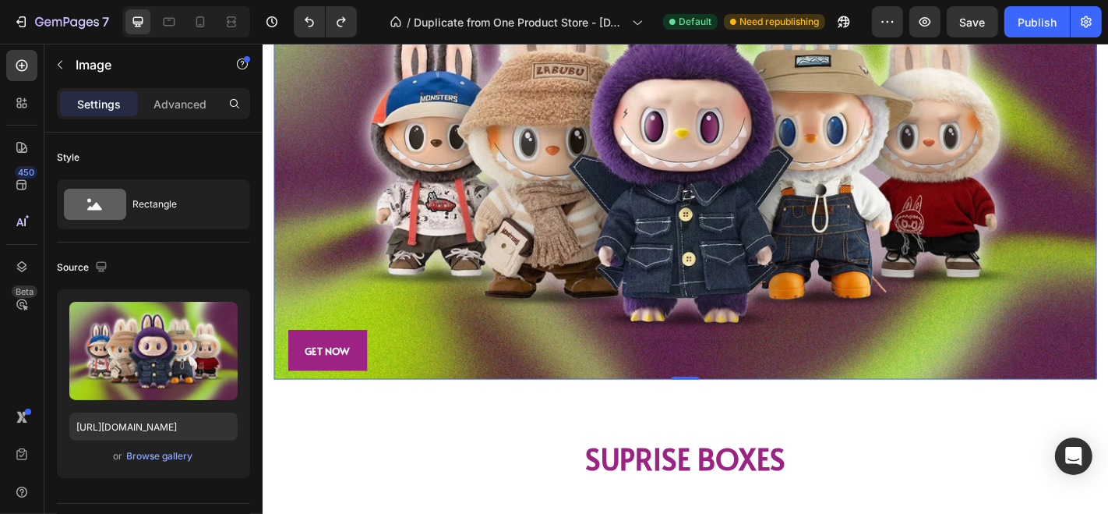
scroll to position [1434, 0]
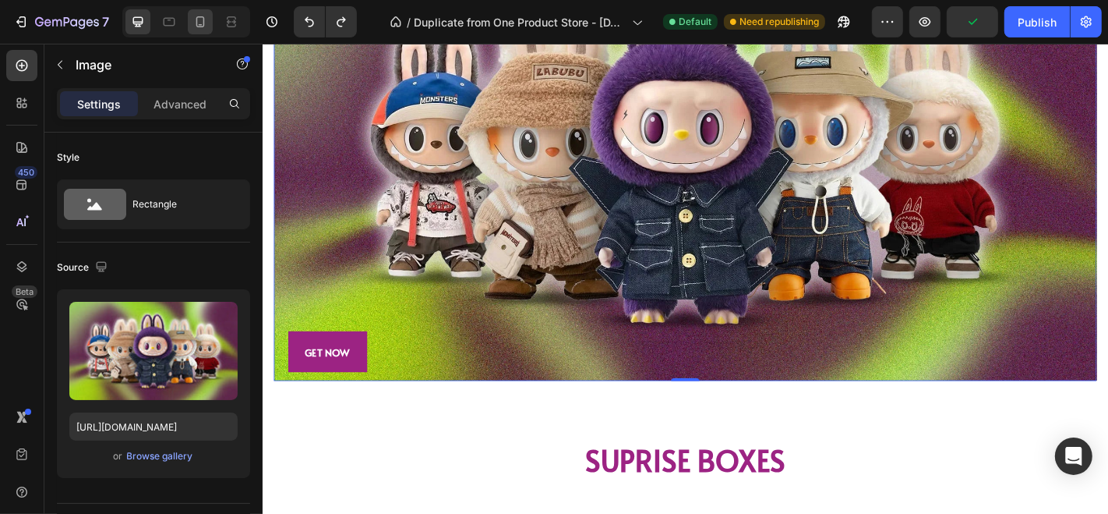
click at [195, 21] on icon at bounding box center [200, 22] width 16 height 16
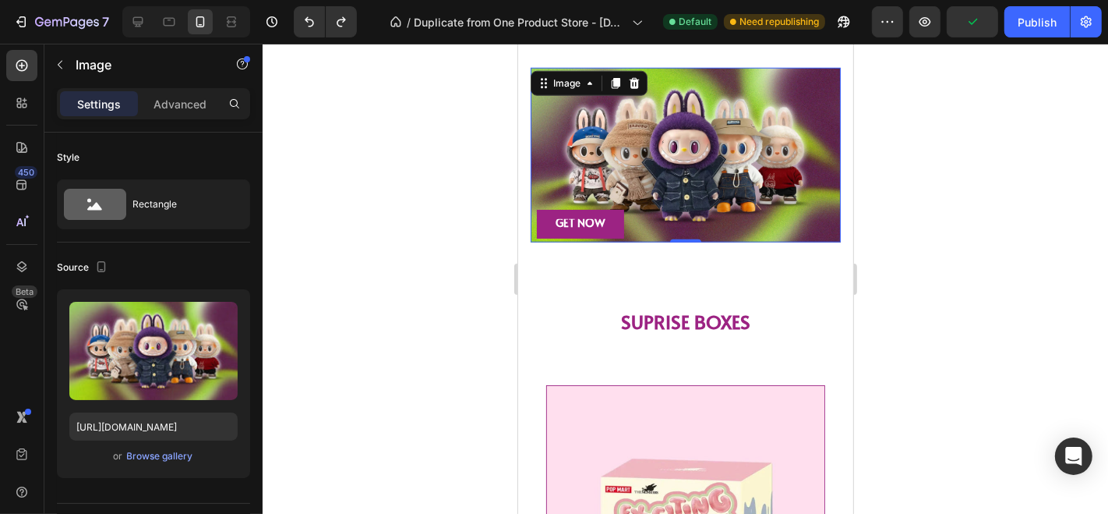
scroll to position [1222, 0]
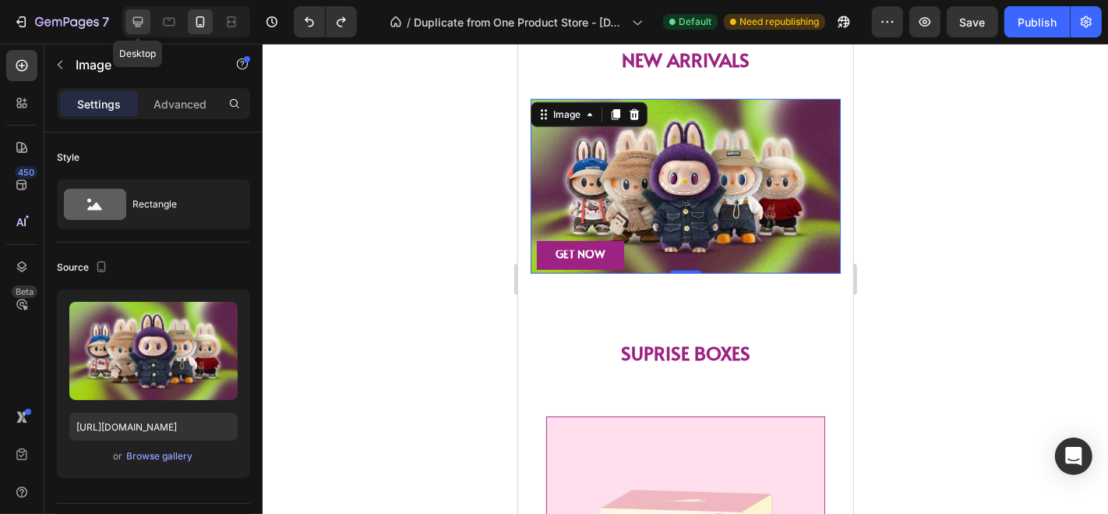
click at [138, 24] on icon at bounding box center [138, 22] width 10 height 10
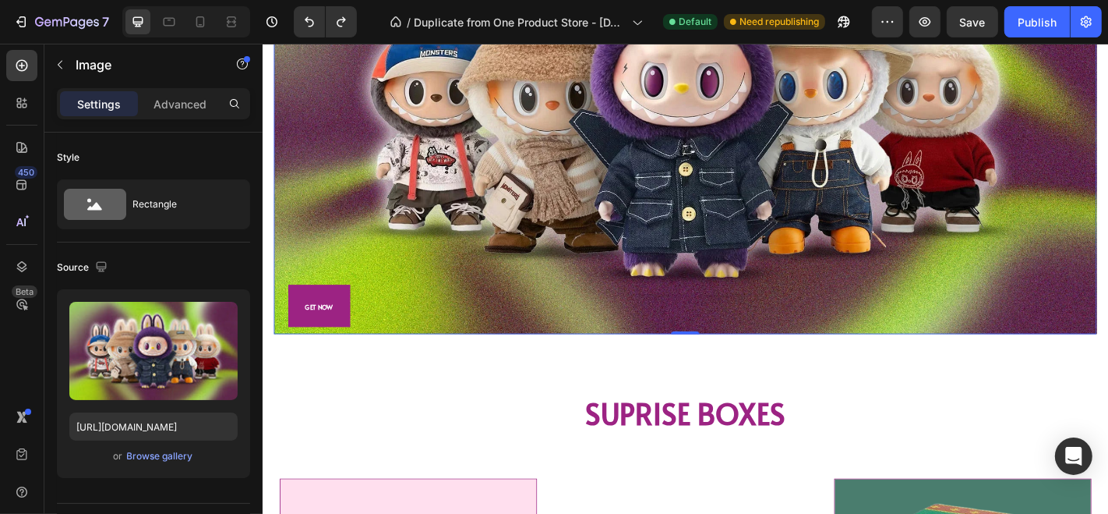
scroll to position [1495, 0]
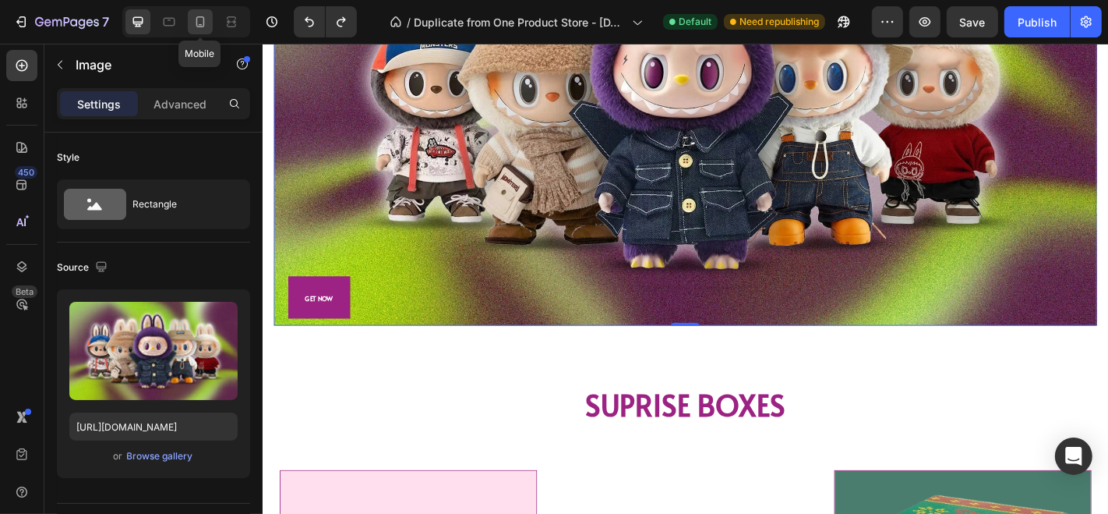
click at [195, 18] on icon at bounding box center [200, 22] width 16 height 16
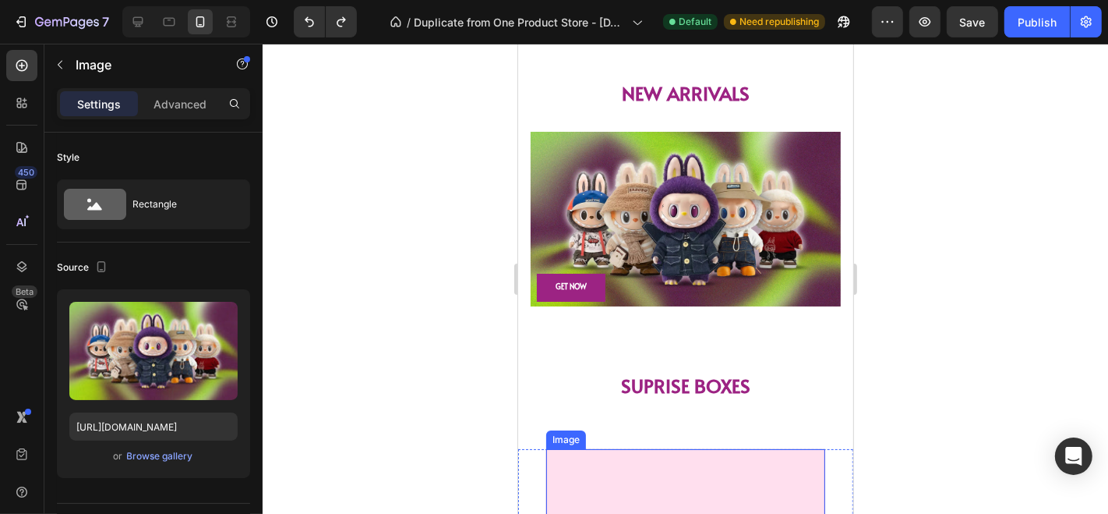
scroll to position [1184, 0]
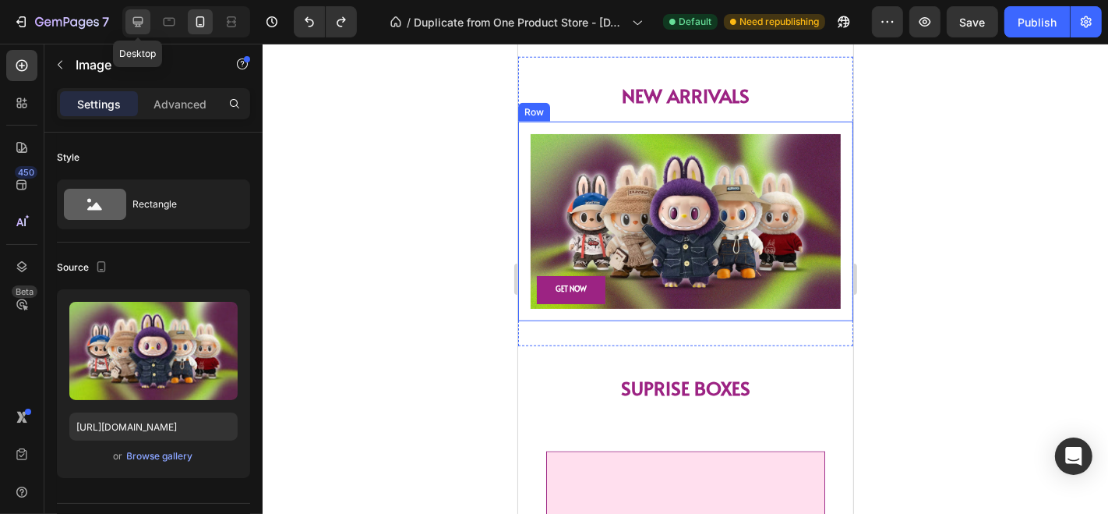
click at [141, 19] on icon at bounding box center [138, 22] width 16 height 16
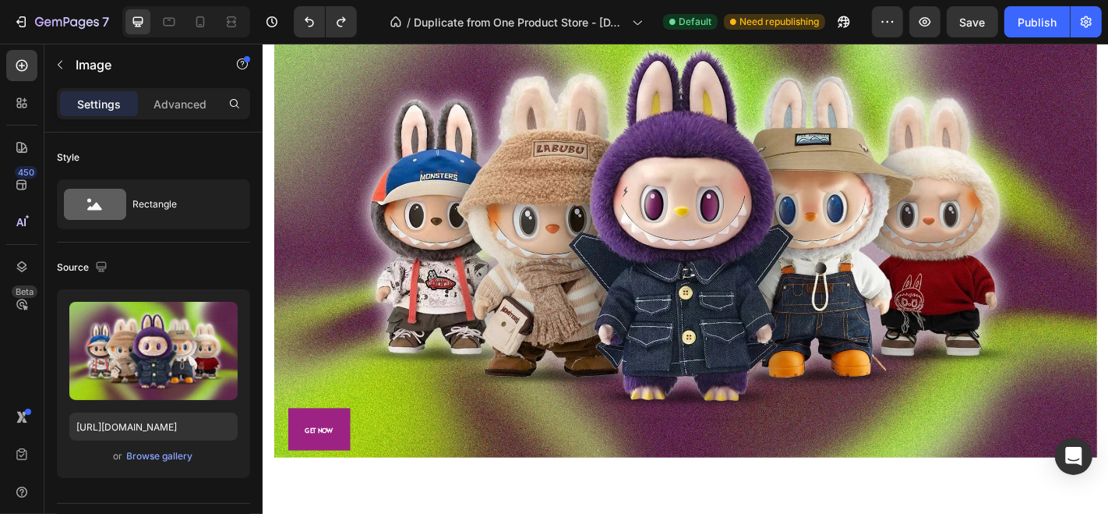
scroll to position [1387, 0]
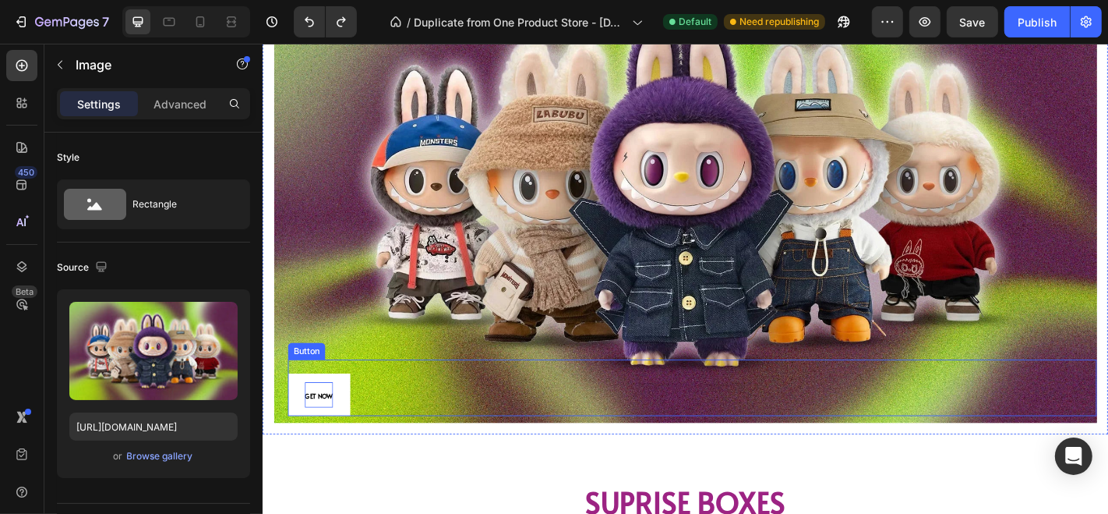
click at [339, 427] on span "GET NOW" at bounding box center [324, 432] width 31 height 10
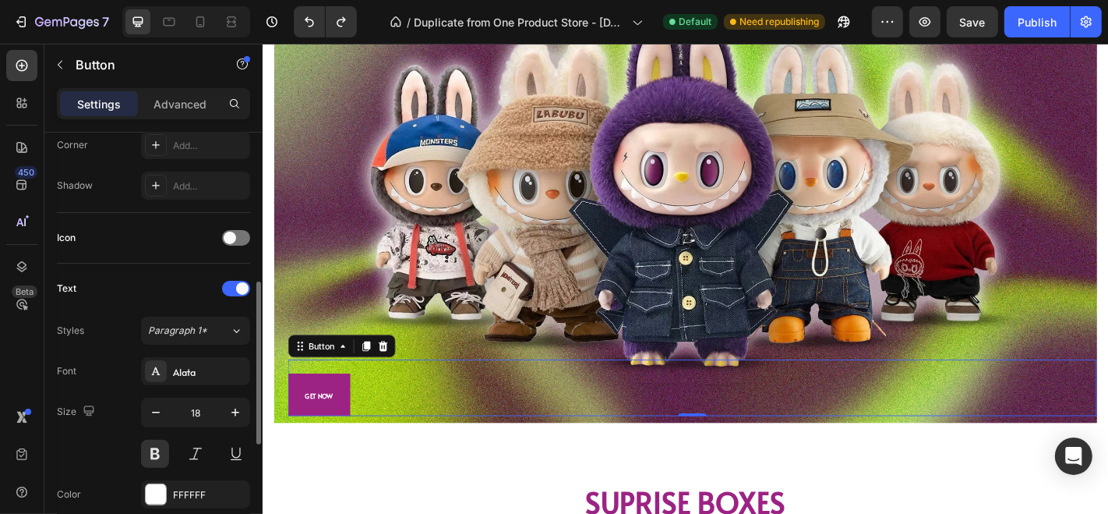
scroll to position [465, 0]
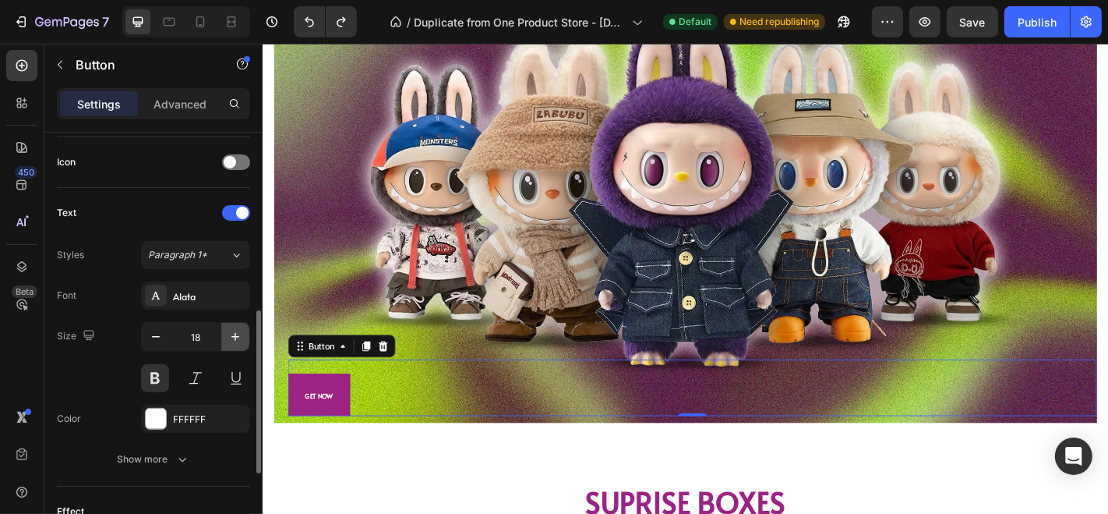
click at [228, 334] on icon "button" at bounding box center [236, 337] width 16 height 16
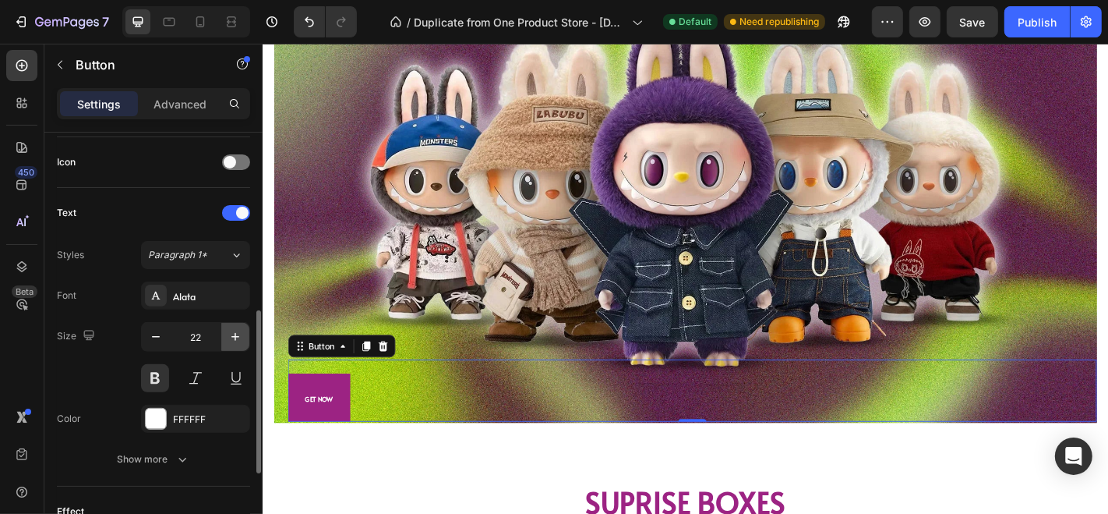
click at [228, 334] on icon "button" at bounding box center [236, 337] width 16 height 16
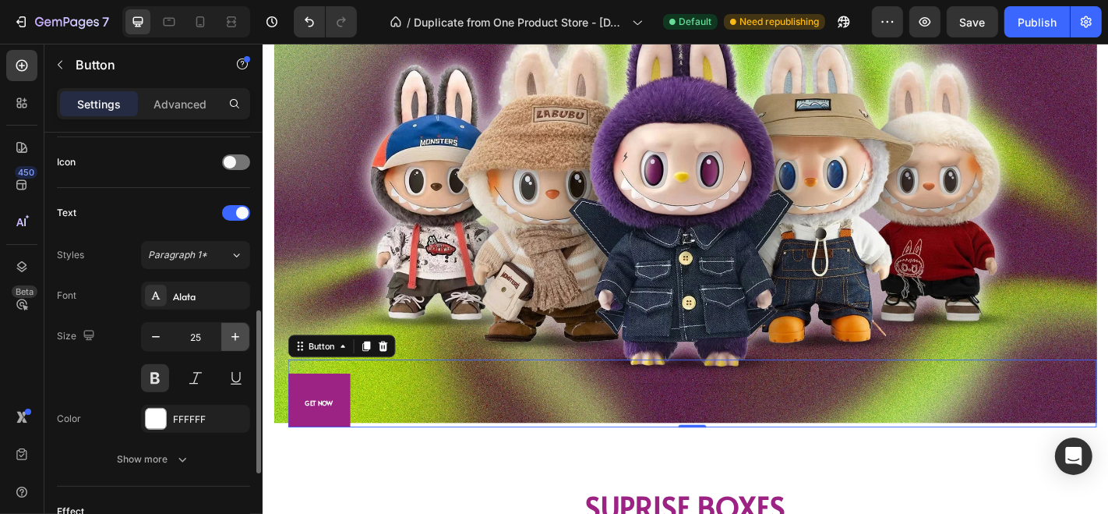
click at [228, 334] on icon "button" at bounding box center [236, 337] width 16 height 16
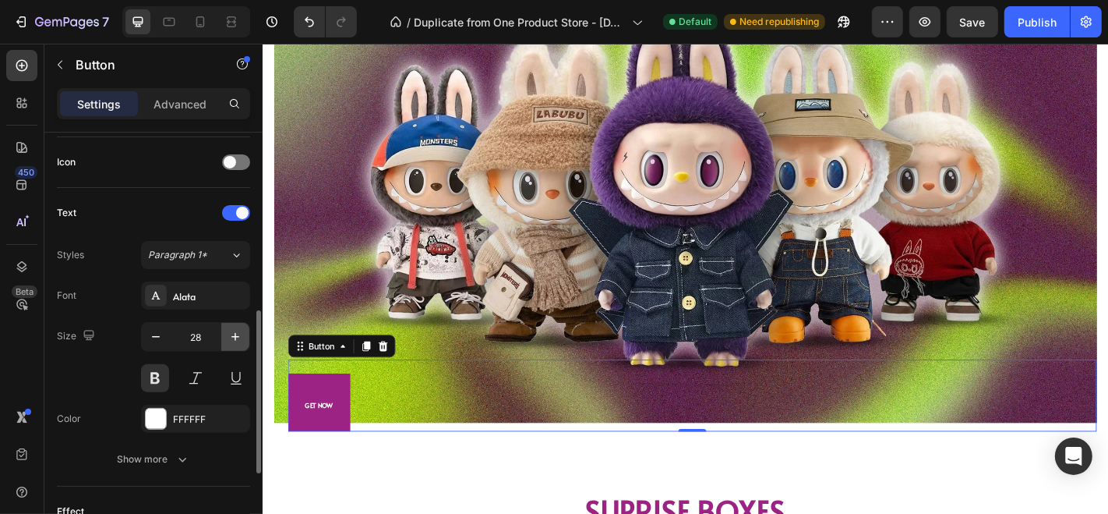
click at [228, 334] on icon "button" at bounding box center [236, 337] width 16 height 16
type input "31"
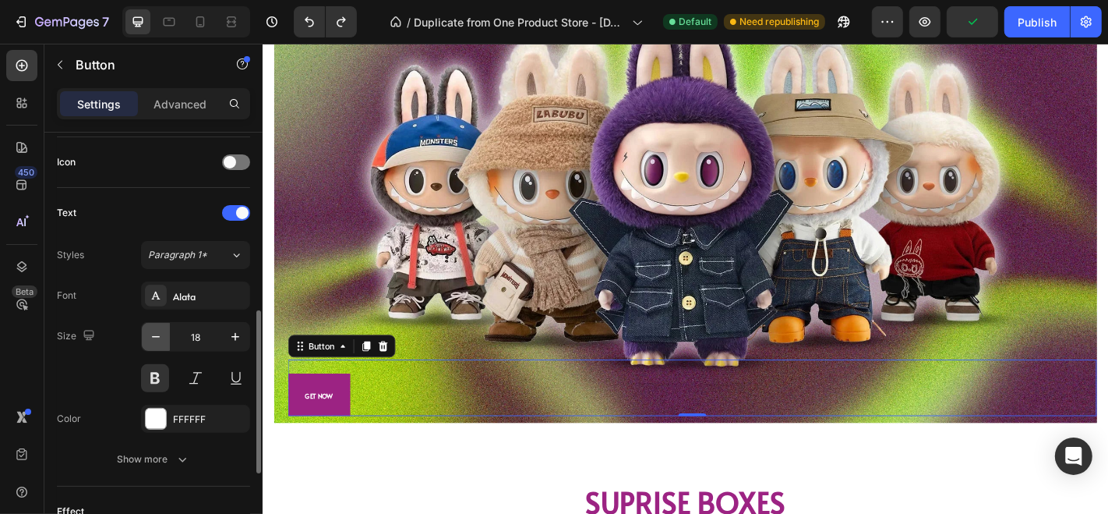
click at [157, 338] on icon "button" at bounding box center [156, 337] width 16 height 16
type input "17"
click at [366, 409] on div "GET NOW Button 0" at bounding box center [737, 423] width 895 height 62
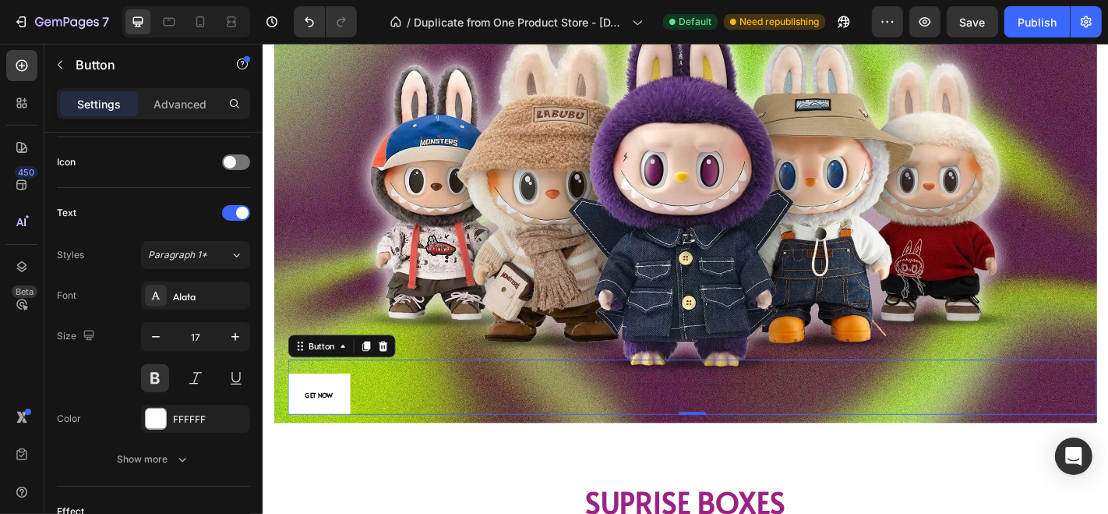
click at [358, 414] on button "GET NOW" at bounding box center [324, 431] width 69 height 46
click at [415, 418] on div "GET NOW Button 0" at bounding box center [737, 423] width 895 height 62
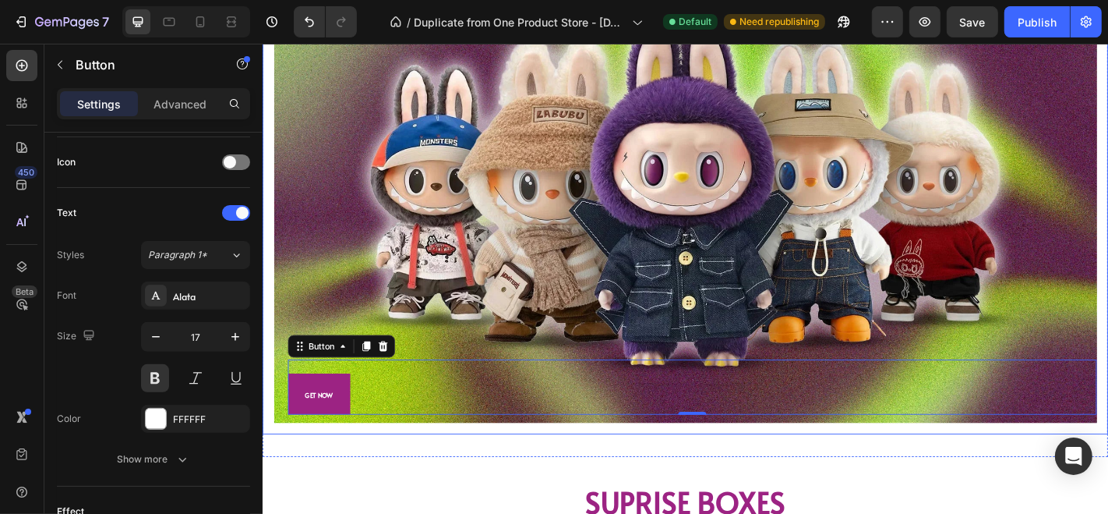
click at [393, 482] on div "NEW ARRIVALS Heading Image GET NOW Button 0 Row Section 4" at bounding box center [729, 177] width 935 height 644
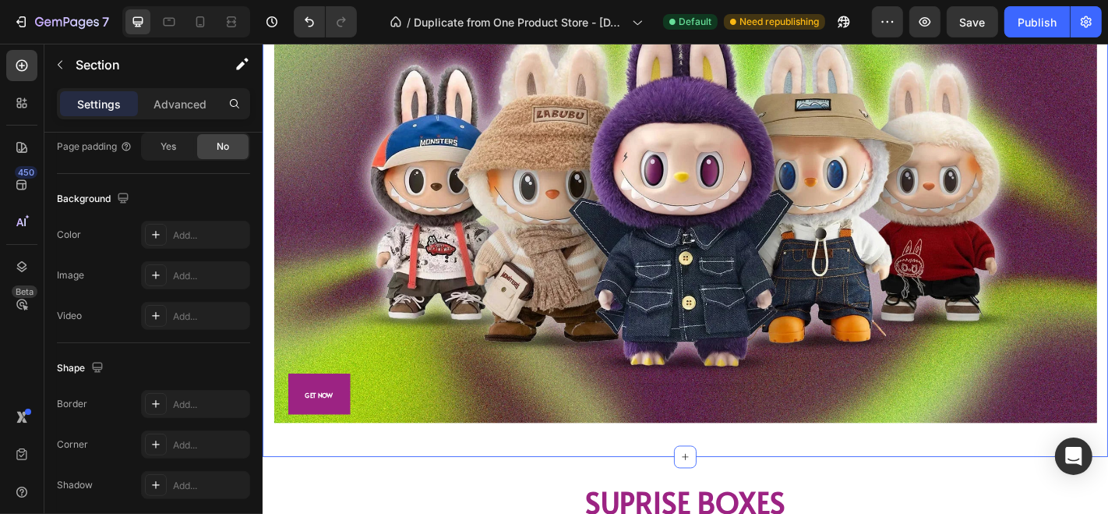
scroll to position [0, 0]
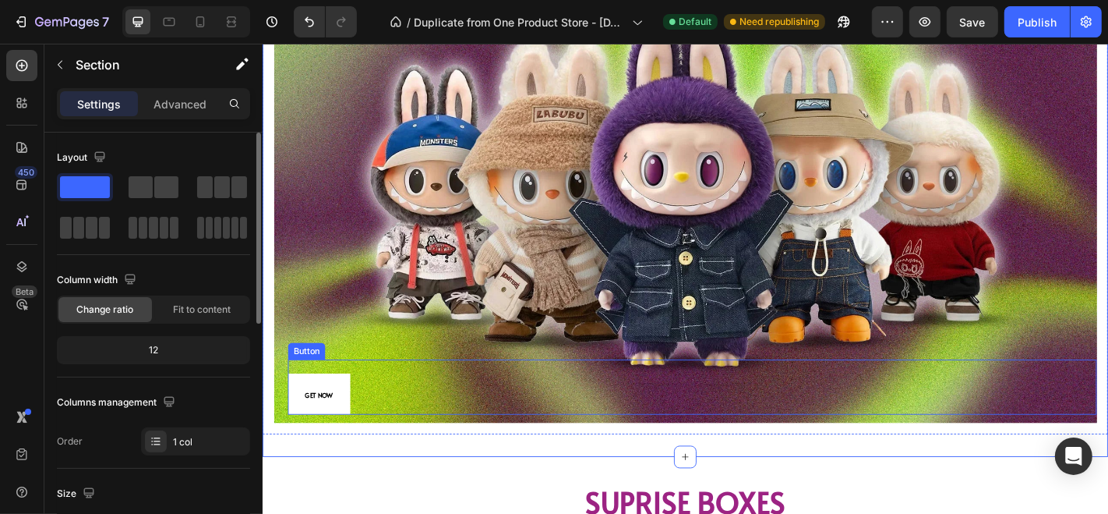
click at [351, 415] on button "GET NOW" at bounding box center [324, 431] width 69 height 46
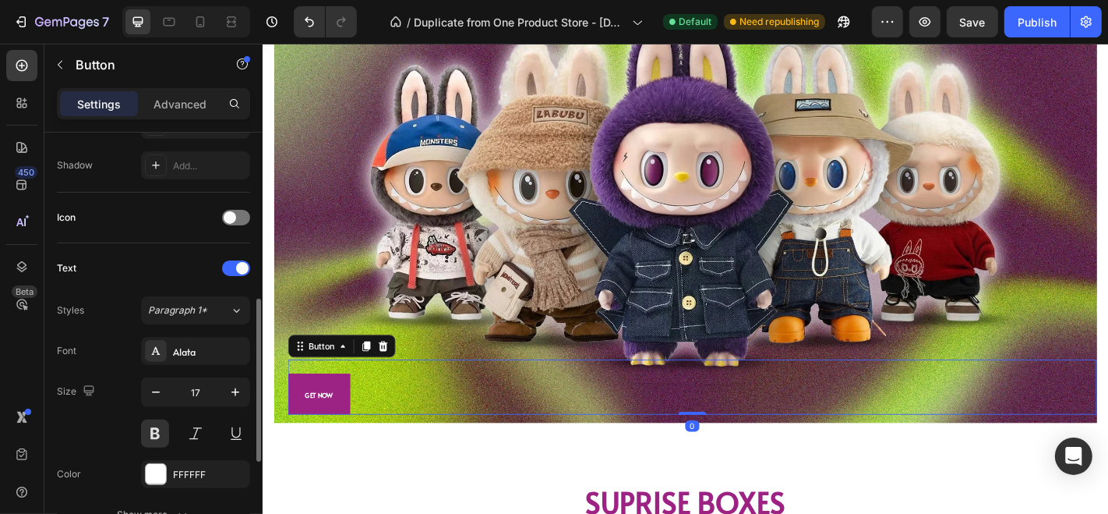
scroll to position [417, 0]
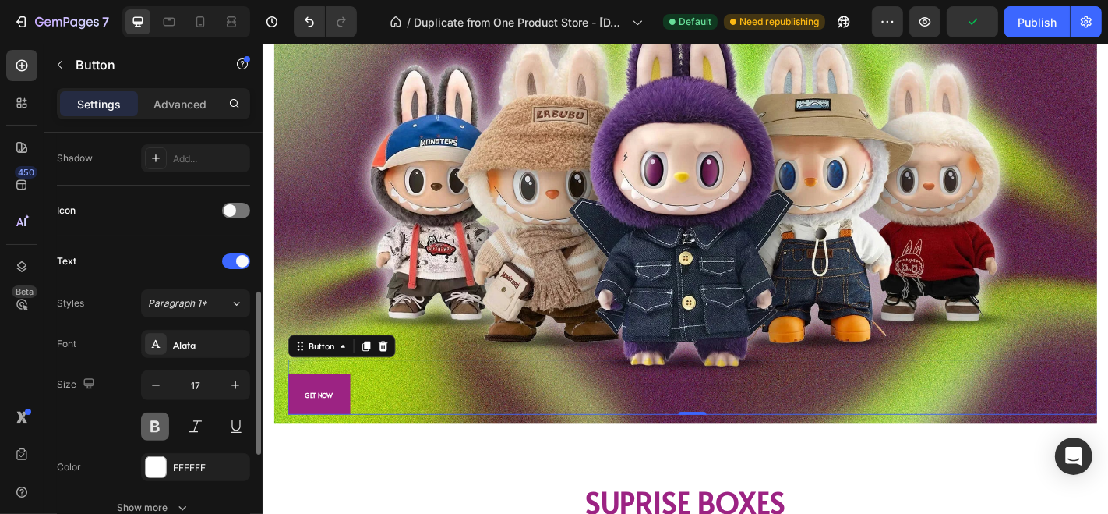
click at [160, 422] on button at bounding box center [155, 426] width 28 height 28
click at [191, 30] on div at bounding box center [200, 21] width 25 height 25
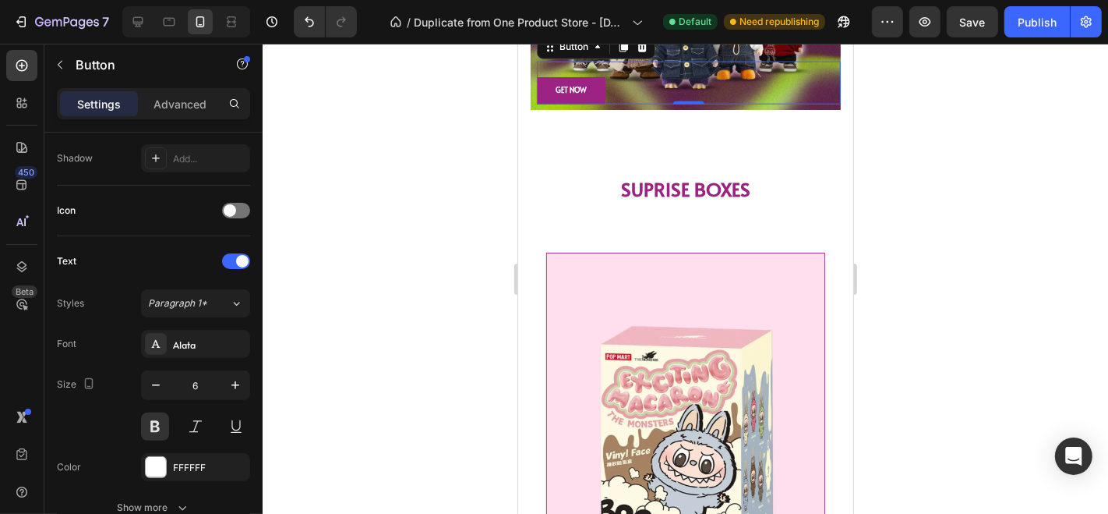
scroll to position [1340, 0]
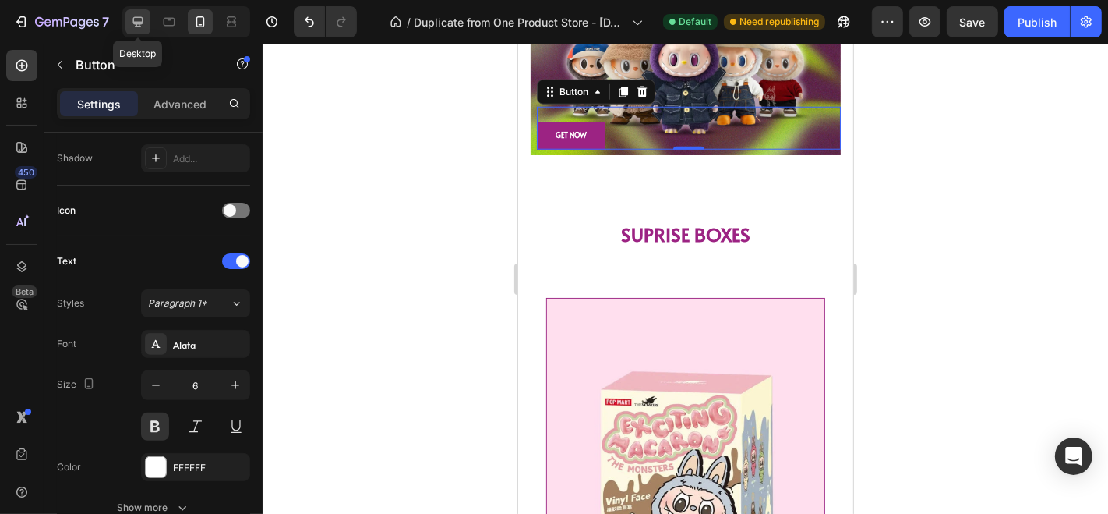
click at [142, 24] on icon at bounding box center [138, 22] width 16 height 16
type input "17"
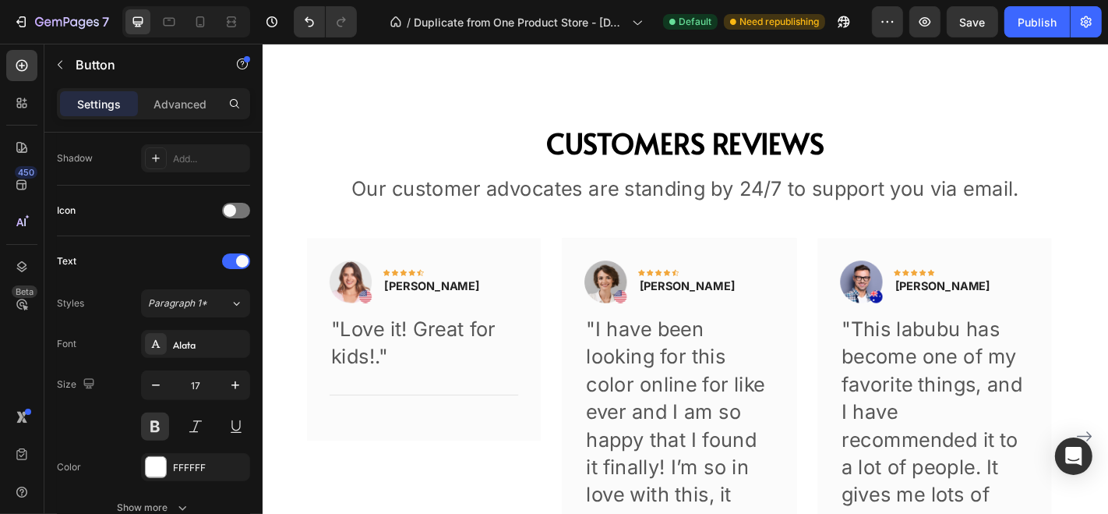
scroll to position [3532, 0]
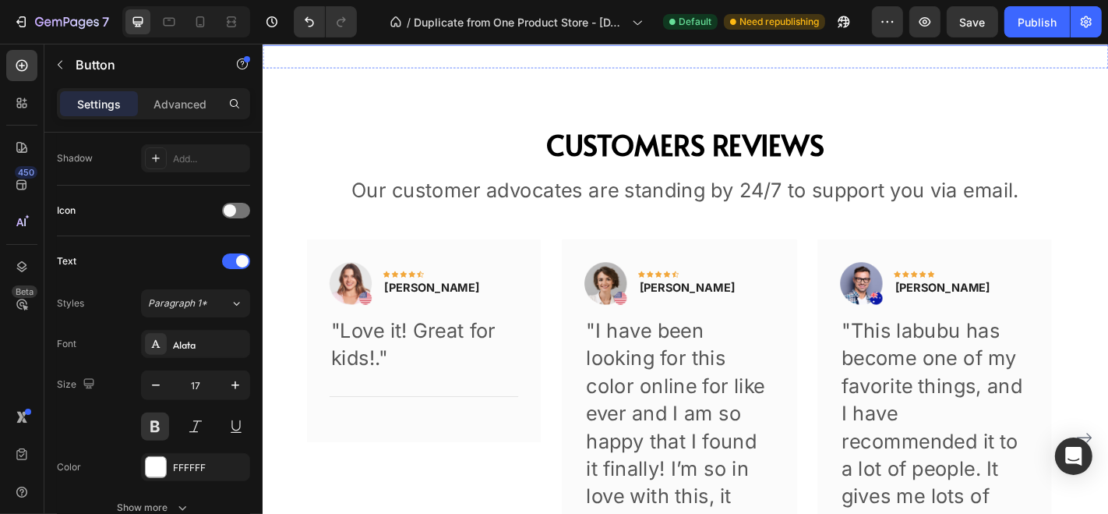
click at [383, 44] on button "GET NOW" at bounding box center [330, 19] width 136 height 49
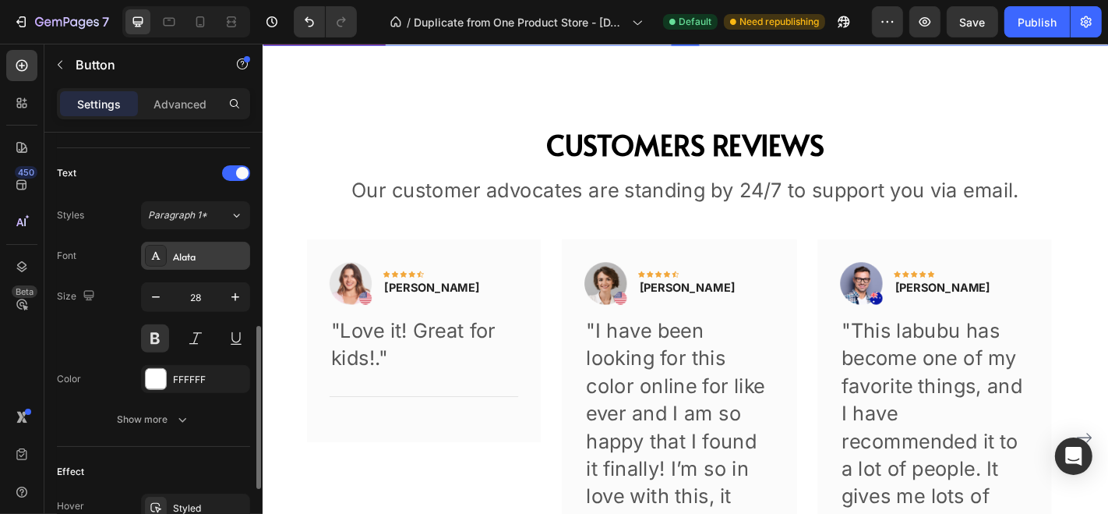
scroll to position [498, 0]
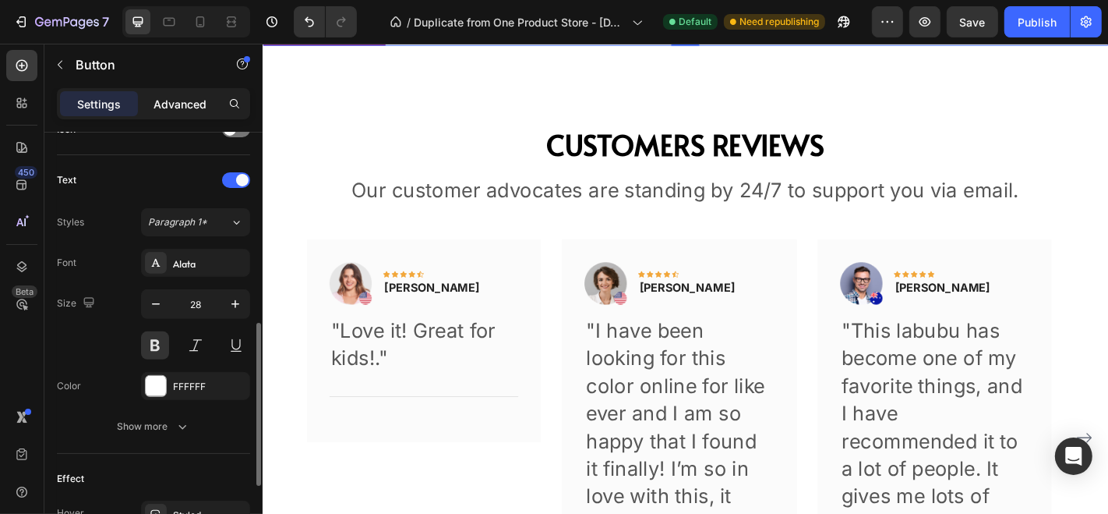
click at [147, 92] on div "Advanced" at bounding box center [180, 103] width 78 height 25
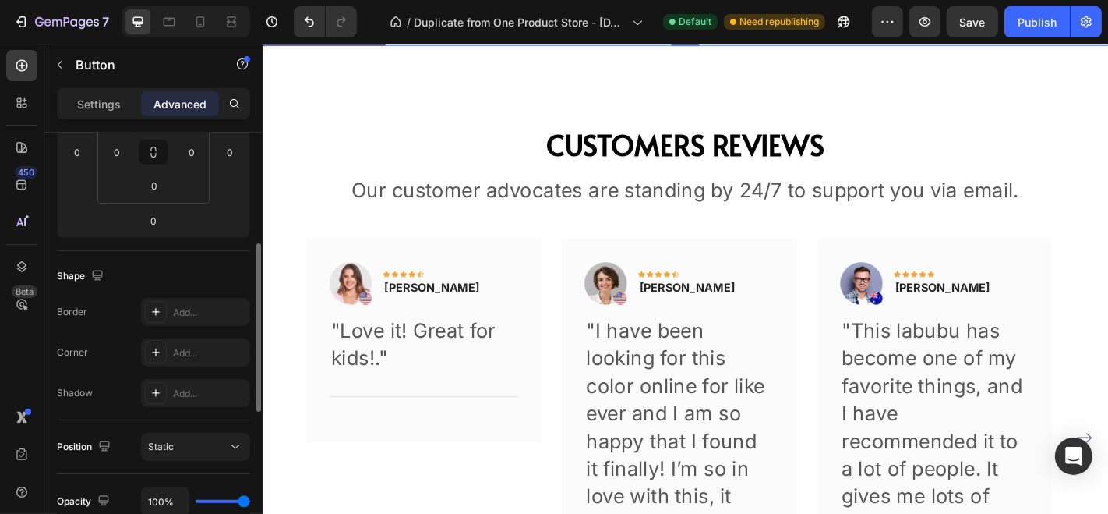
scroll to position [200, 0]
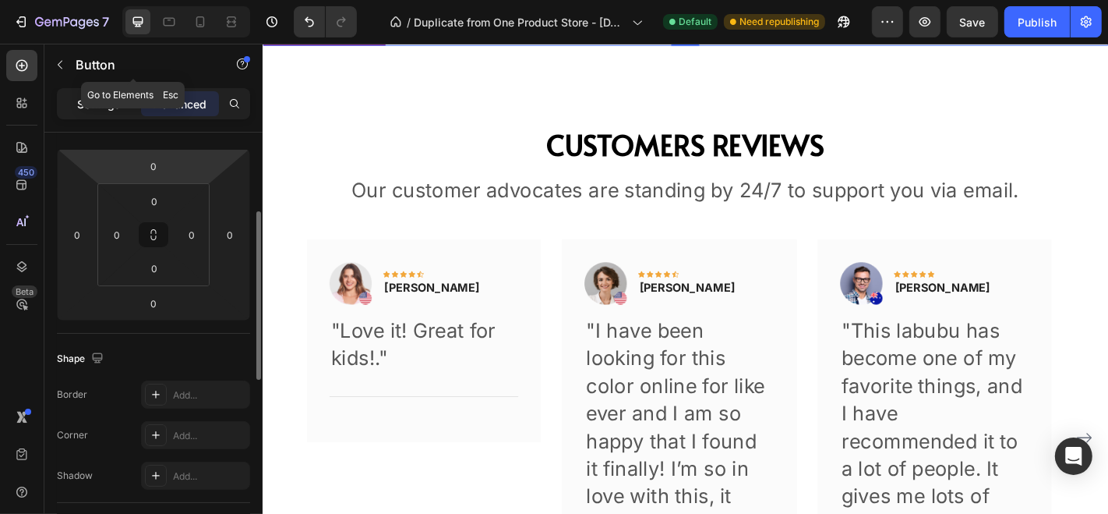
click at [97, 92] on div "Settings" at bounding box center [99, 103] width 78 height 25
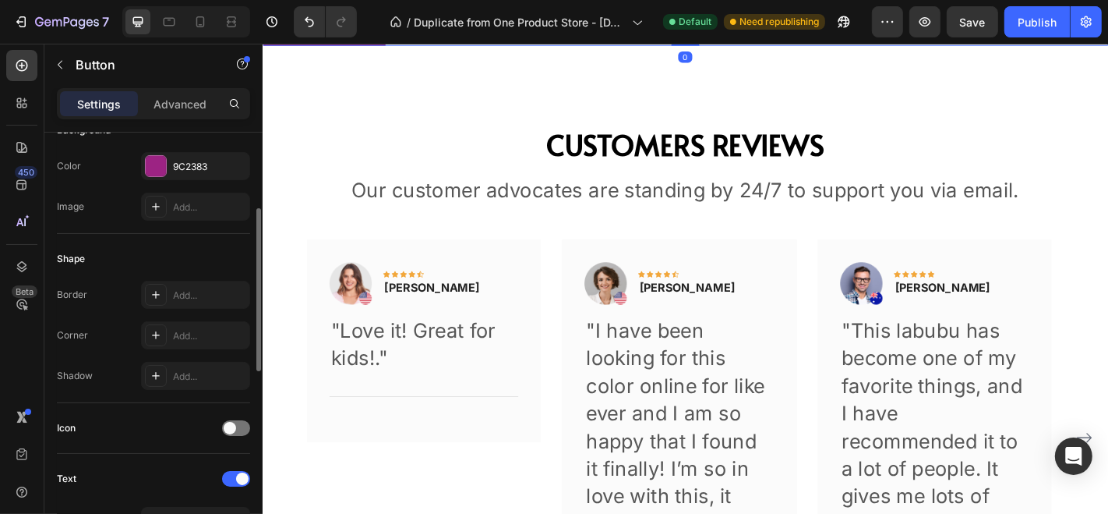
click at [104, 105] on p "Settings" at bounding box center [99, 104] width 44 height 16
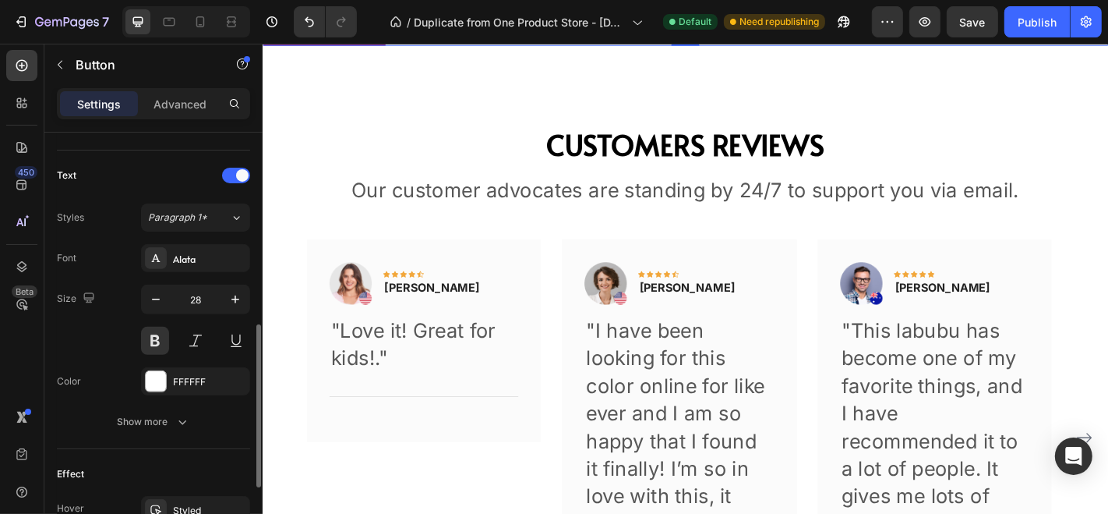
scroll to position [688, 0]
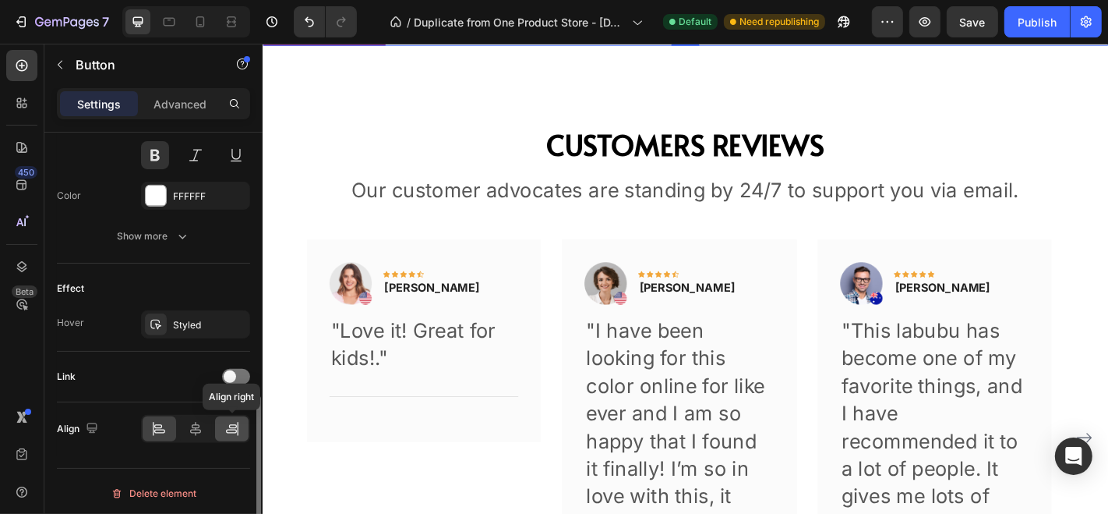
click at [231, 422] on icon at bounding box center [232, 429] width 16 height 16
click at [203, 427] on icon at bounding box center [196, 429] width 16 height 16
click at [221, 427] on div at bounding box center [232, 428] width 34 height 25
click at [167, 101] on p "Advanced" at bounding box center [180, 104] width 53 height 16
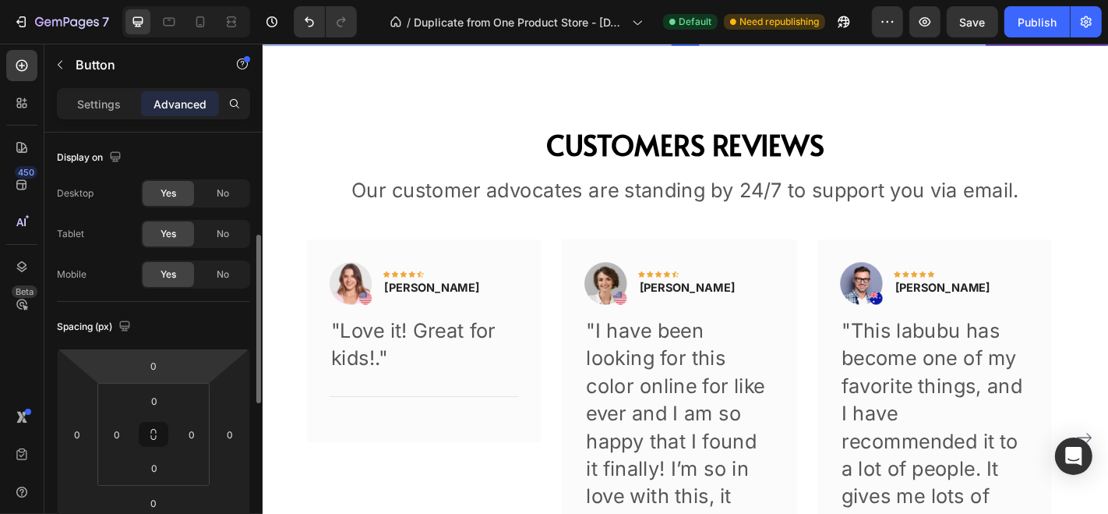
scroll to position [87, 0]
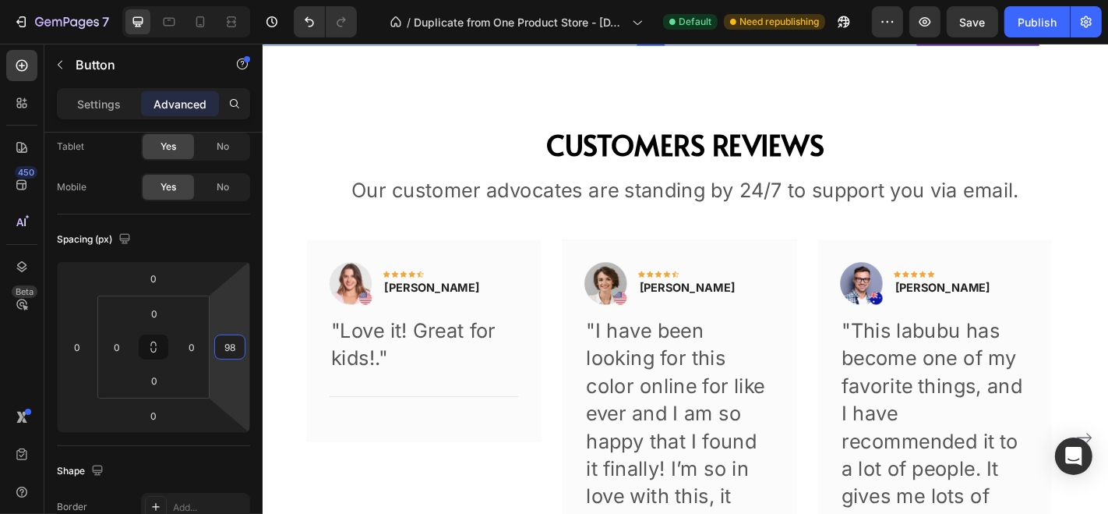
drag, startPoint x: 247, startPoint y: 348, endPoint x: 253, endPoint y: 305, distance: 43.3
click at [253, 0] on html "7 / Duplicate from One Product Store - Aug 26, 15:53:47 Default Need republishi…" at bounding box center [554, 0] width 1108 height 0
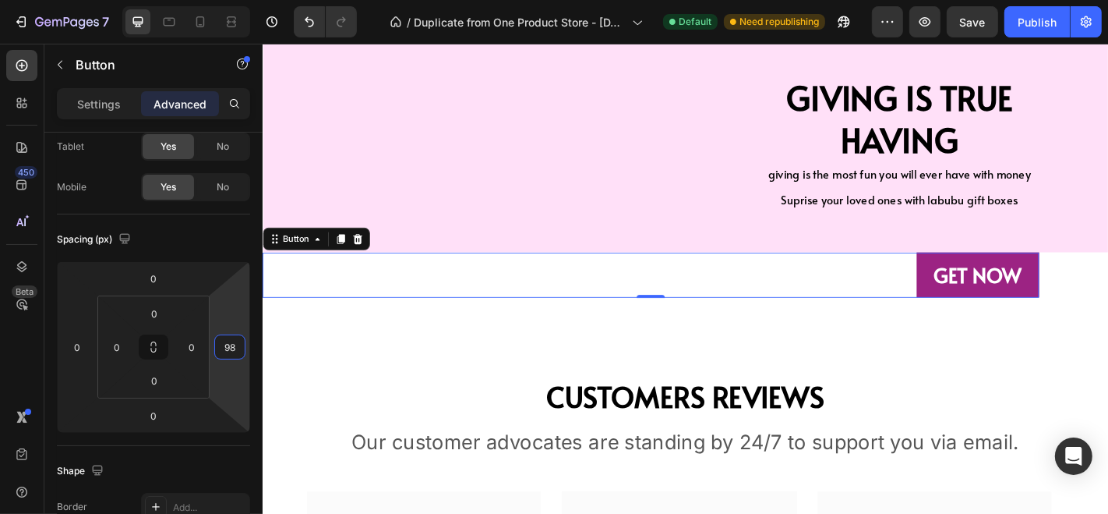
scroll to position [3350, 0]
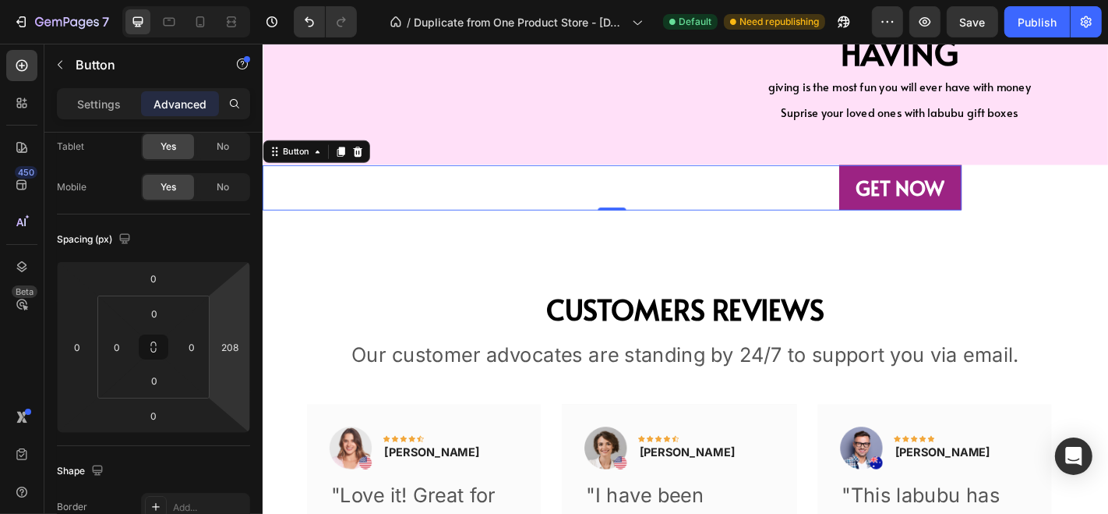
type input "206"
drag, startPoint x: 248, startPoint y: 341, endPoint x: 253, endPoint y: 295, distance: 46.2
click at [253, 0] on html "7 / Duplicate from One Product Store - Aug 26, 15:53:47 Default Need republishi…" at bounding box center [554, 0] width 1108 height 0
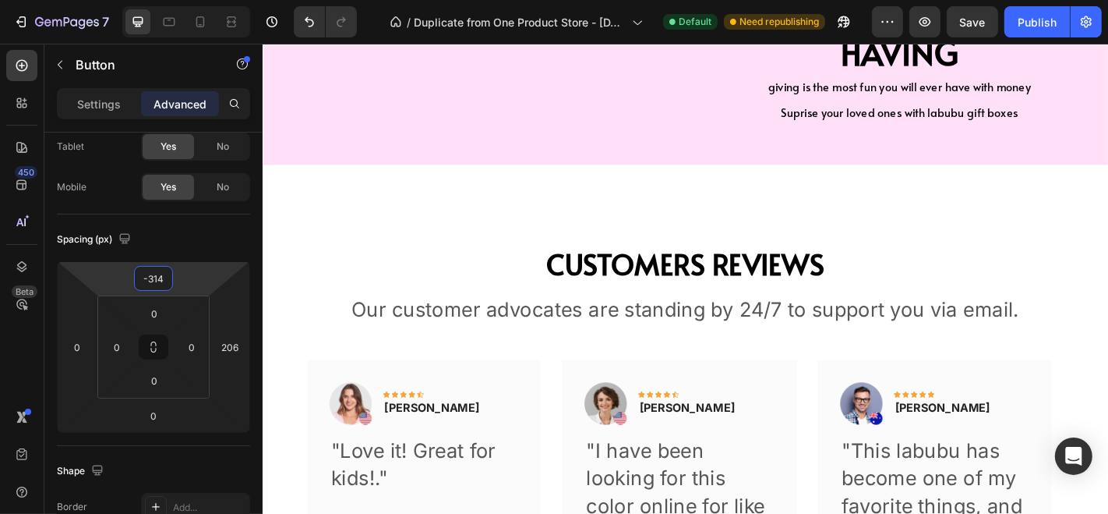
type input "-312"
drag, startPoint x: 175, startPoint y: 271, endPoint x: 183, endPoint y: 406, distance: 135.1
click at [183, 0] on html "7 / Duplicate from One Product Store - Aug 26, 15:53:47 Default Need republishi…" at bounding box center [554, 0] width 1108 height 0
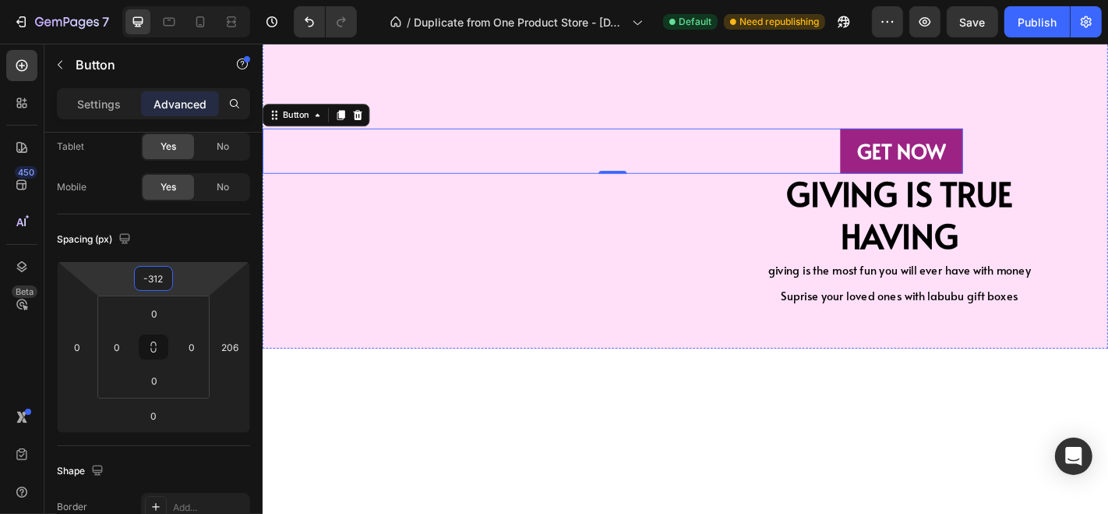
scroll to position [3134, 0]
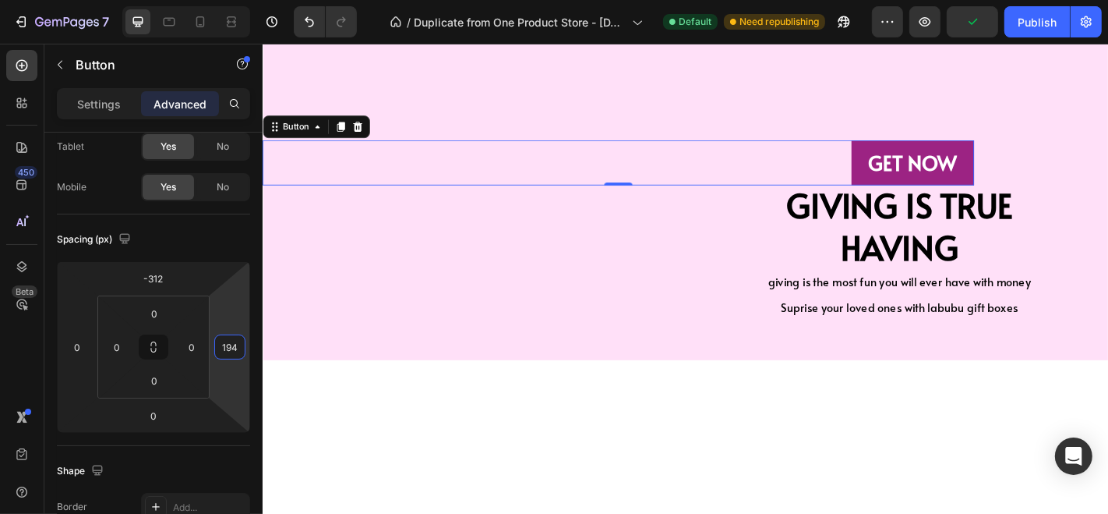
type input "196"
click at [249, 0] on html "7 / Duplicate from One Product Store - Aug 26, 15:53:47 Default Need republishi…" at bounding box center [554, 0] width 1108 height 0
click at [161, 23] on icon at bounding box center [169, 22] width 16 height 16
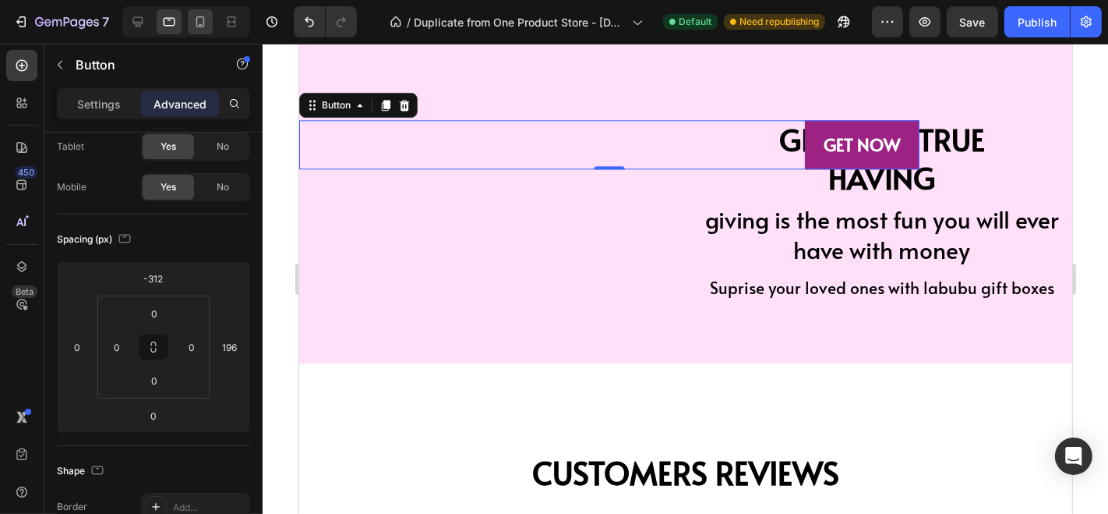
scroll to position [3313, 0]
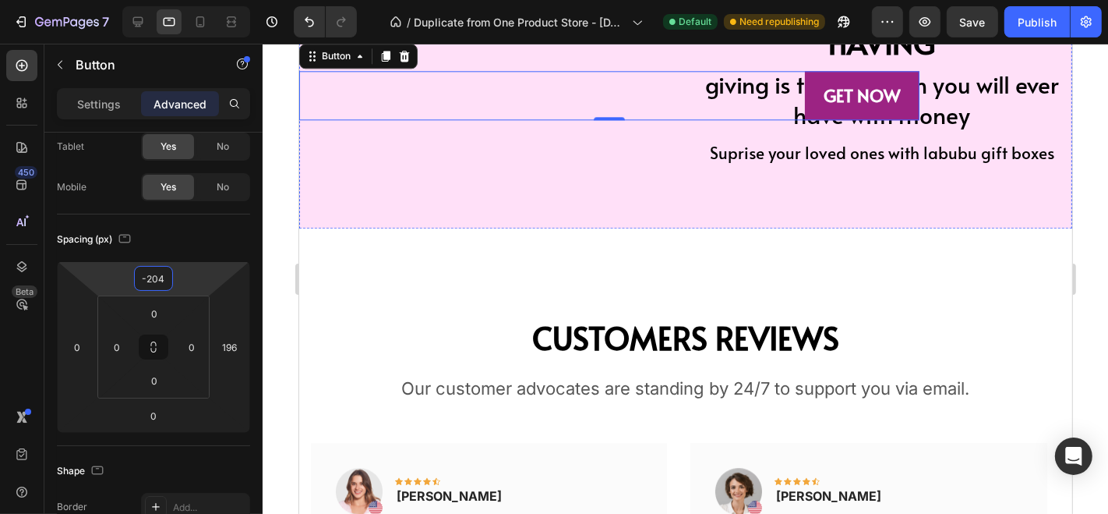
type input "-206"
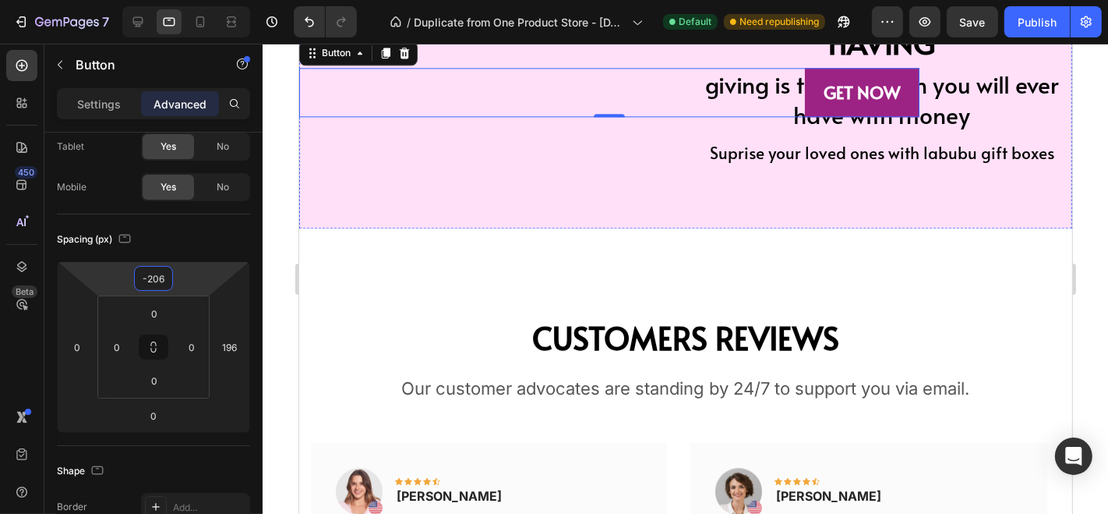
drag, startPoint x: 189, startPoint y: 284, endPoint x: 195, endPoint y: 238, distance: 45.6
click at [195, 0] on html "7 / Duplicate from One Product Store - Aug 26, 15:53:47 Default Need republishi…" at bounding box center [554, 0] width 1108 height 0
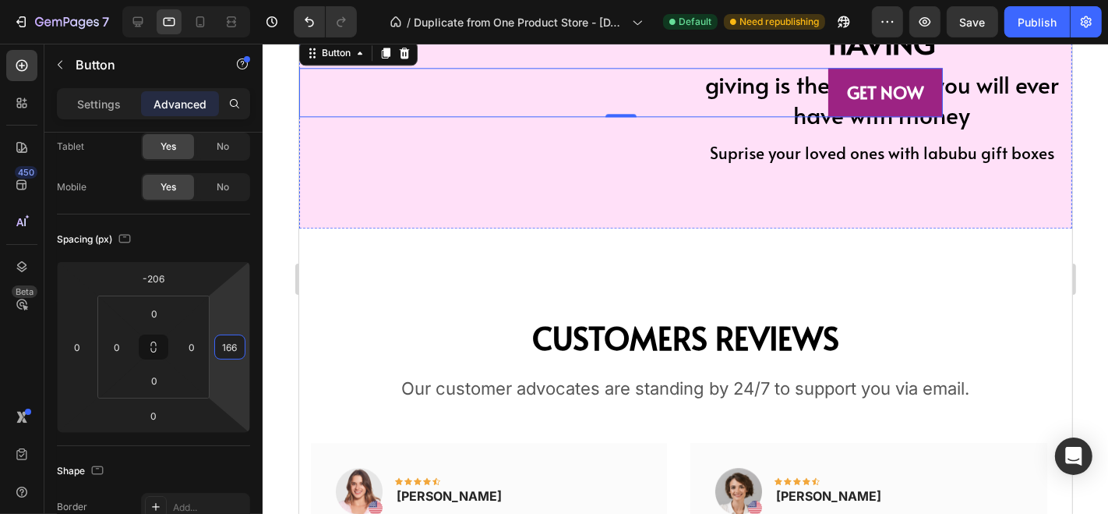
type input "164"
drag, startPoint x: 249, startPoint y: 343, endPoint x: 247, endPoint y: 357, distance: 14.1
click at [247, 0] on html "7 / Duplicate from One Product Store - Aug 26, 15:53:47 Default Need republishi…" at bounding box center [554, 0] width 1108 height 0
click at [203, 26] on icon at bounding box center [200, 22] width 16 height 16
type input "-86"
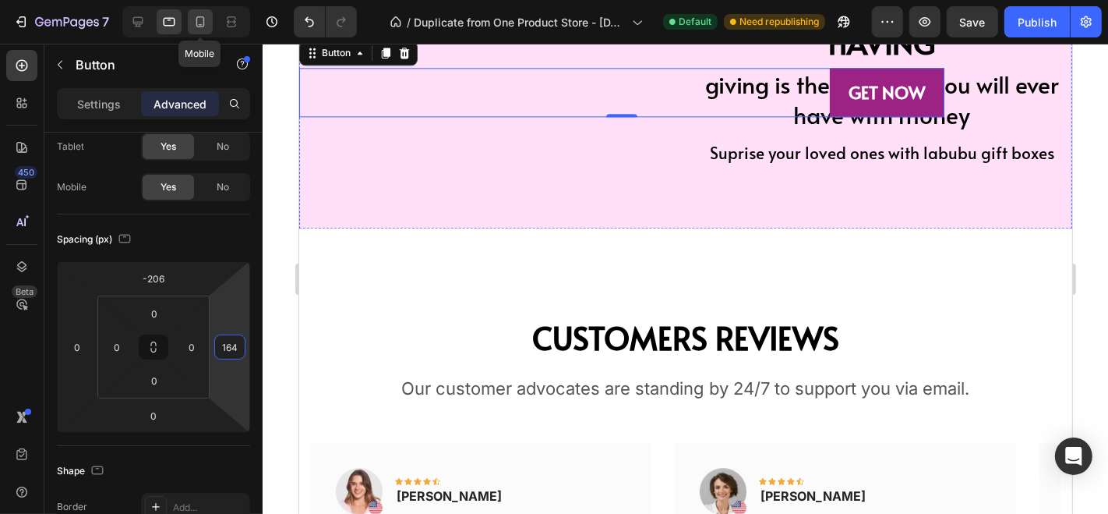
type input "0"
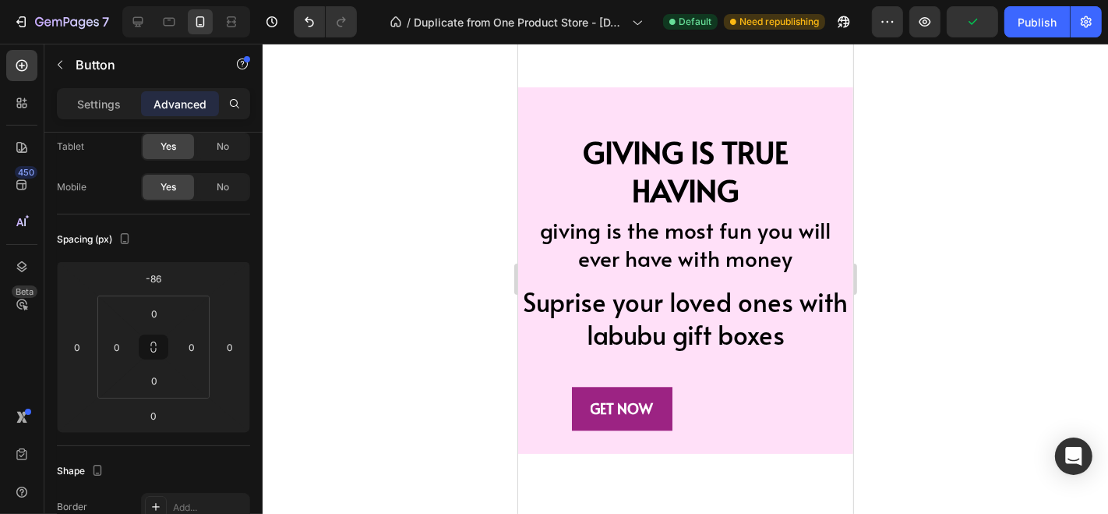
scroll to position [3196, 0]
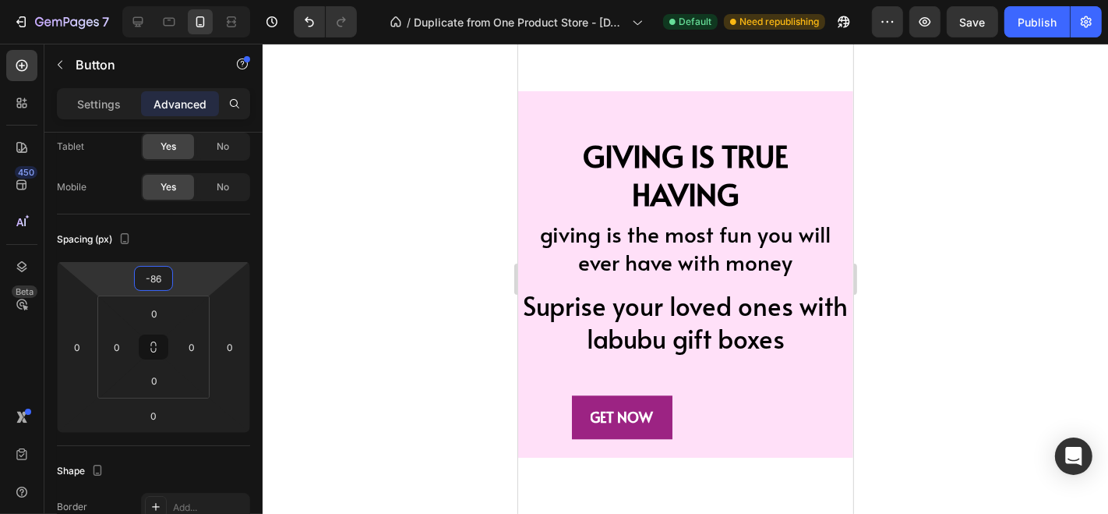
type input "-90"
drag, startPoint x: 180, startPoint y: 280, endPoint x: 180, endPoint y: 290, distance: 10.1
click at [180, 0] on html "7 / Duplicate from One Product Store - Aug 26, 15:53:47 Default Need republishi…" at bounding box center [554, 0] width 1108 height 0
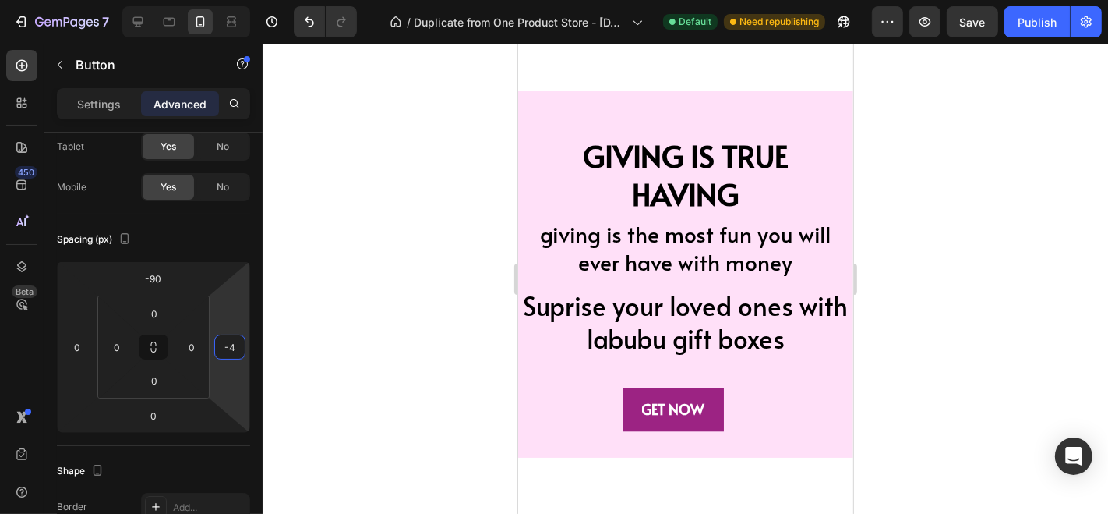
type input "-12"
click at [251, 0] on html "7 / Duplicate from One Product Store - Aug 26, 15:53:47 Default Need republishi…" at bounding box center [554, 0] width 1108 height 0
click at [392, 210] on div at bounding box center [686, 279] width 846 height 470
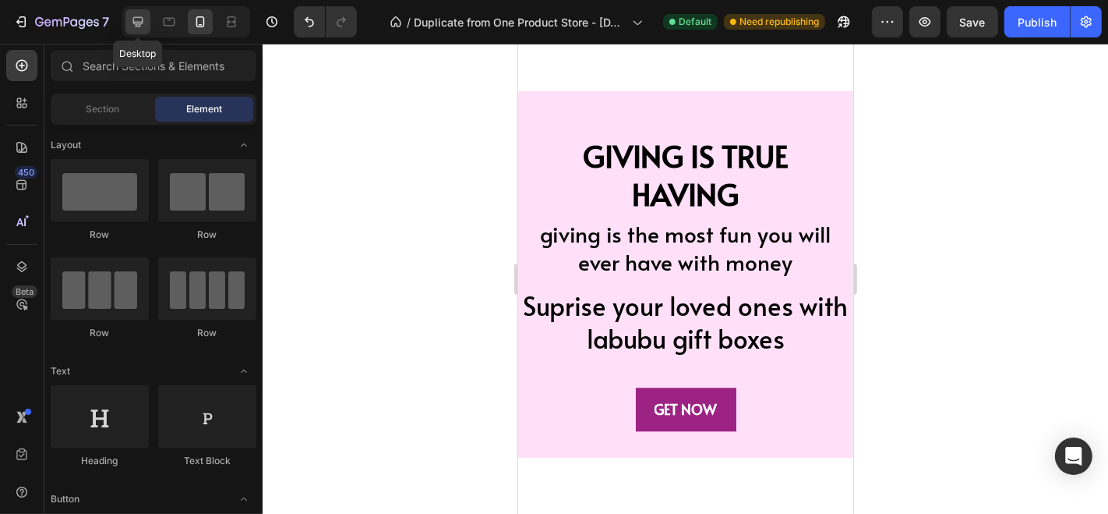
click at [143, 21] on icon at bounding box center [138, 22] width 16 height 16
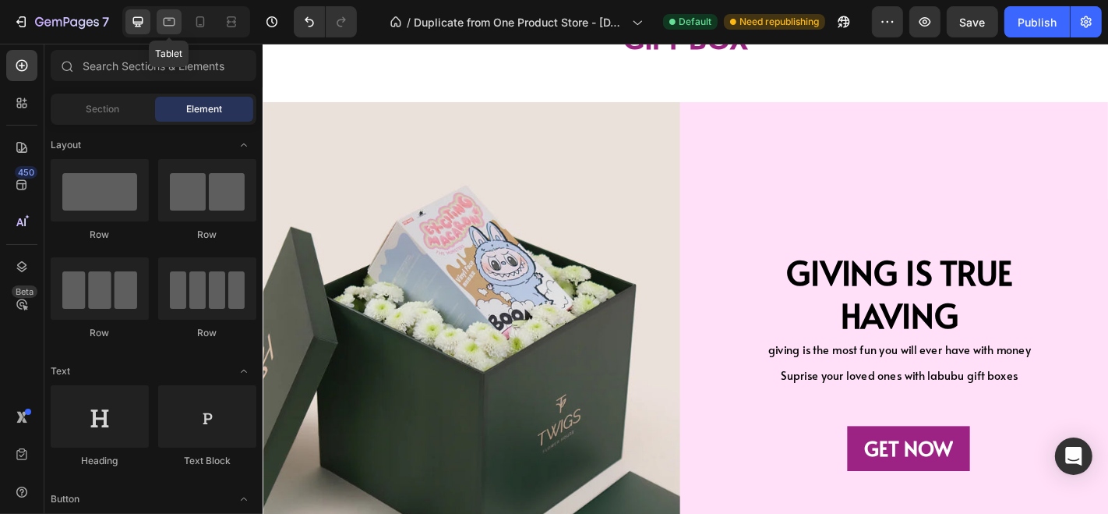
click at [167, 23] on icon at bounding box center [169, 22] width 16 height 16
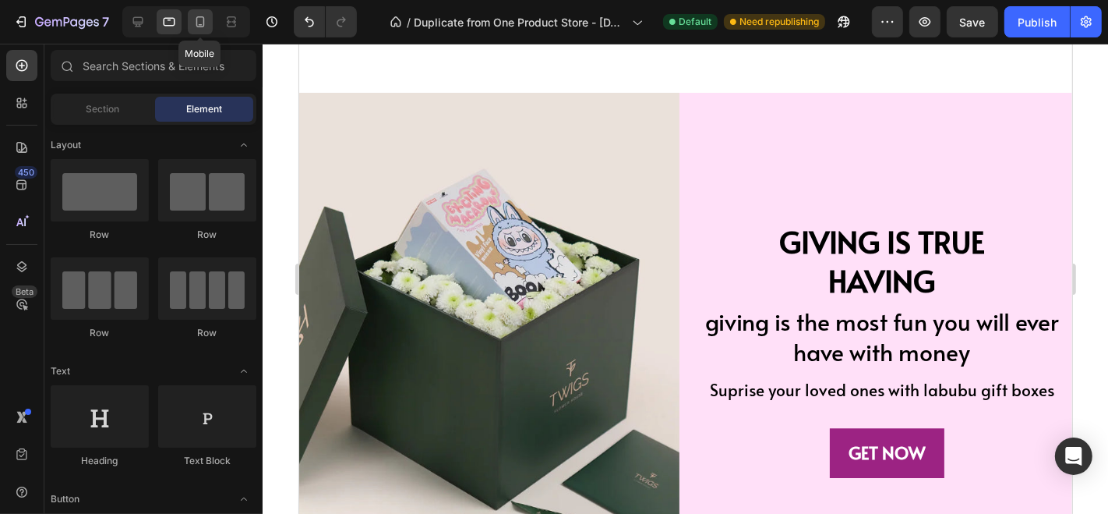
click at [195, 22] on icon at bounding box center [200, 22] width 16 height 16
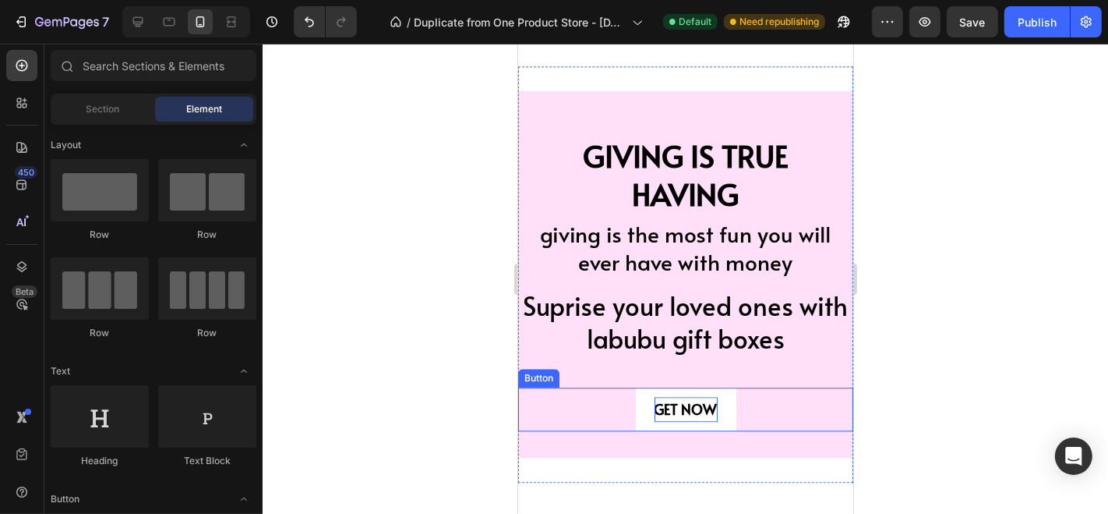
click at [670, 420] on p "GET NOW" at bounding box center [685, 408] width 63 height 25
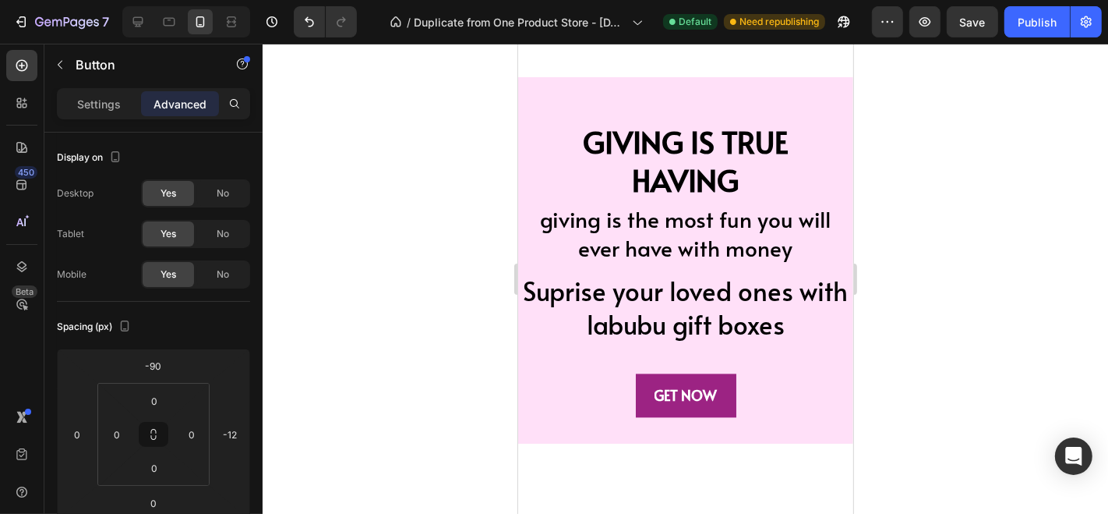
scroll to position [2781, 0]
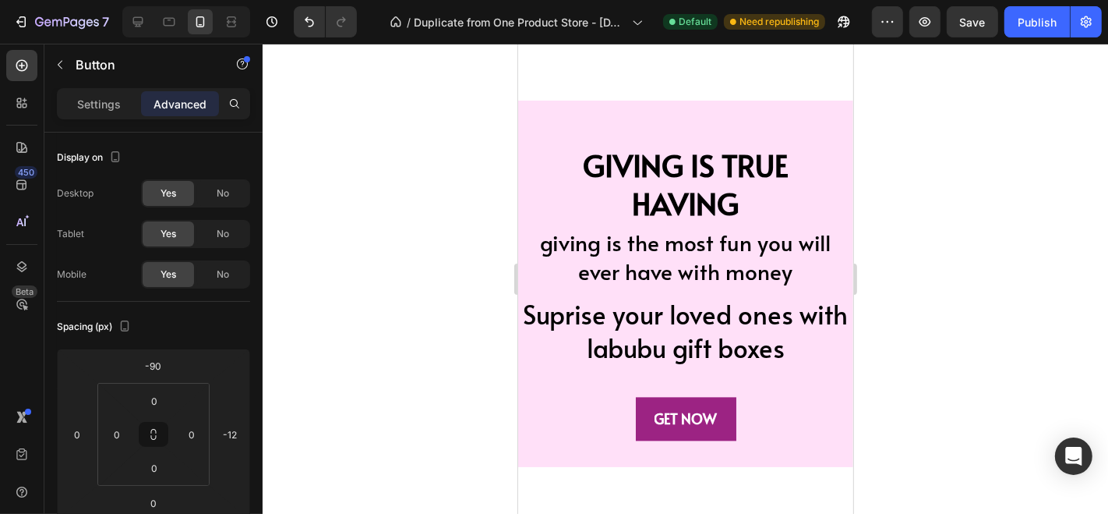
click at [327, 169] on div at bounding box center [686, 279] width 846 height 470
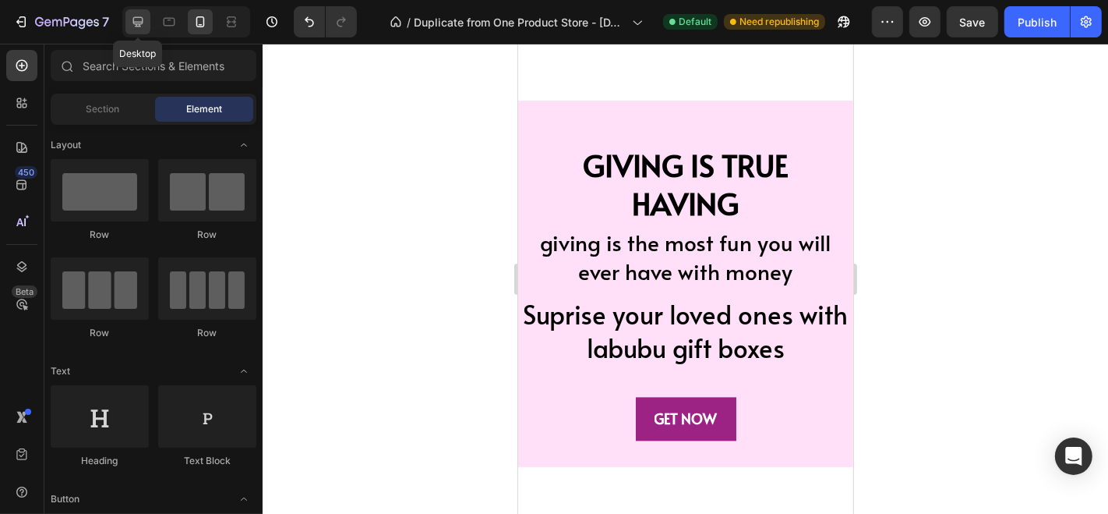
click at [145, 16] on div at bounding box center [137, 21] width 25 height 25
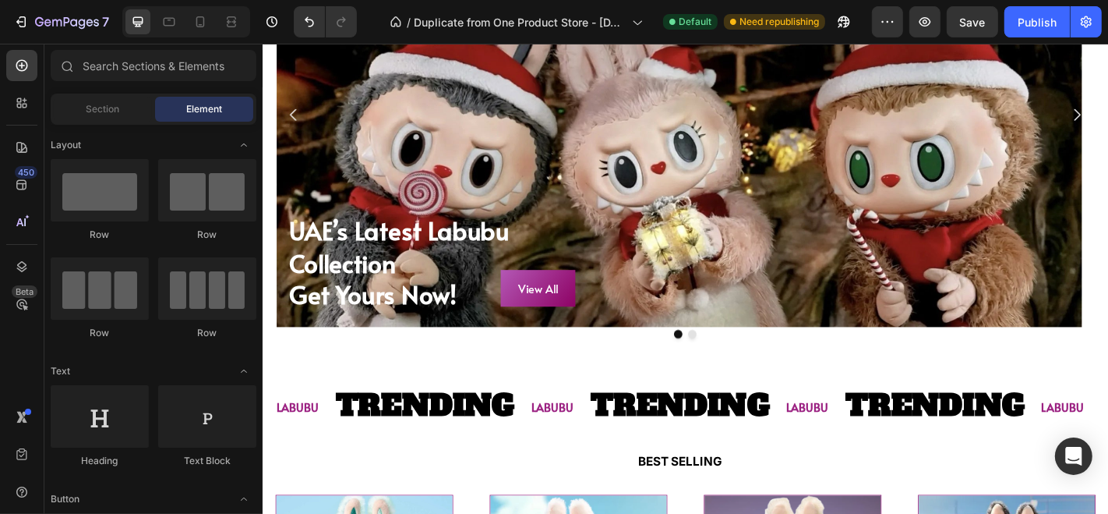
scroll to position [316, 0]
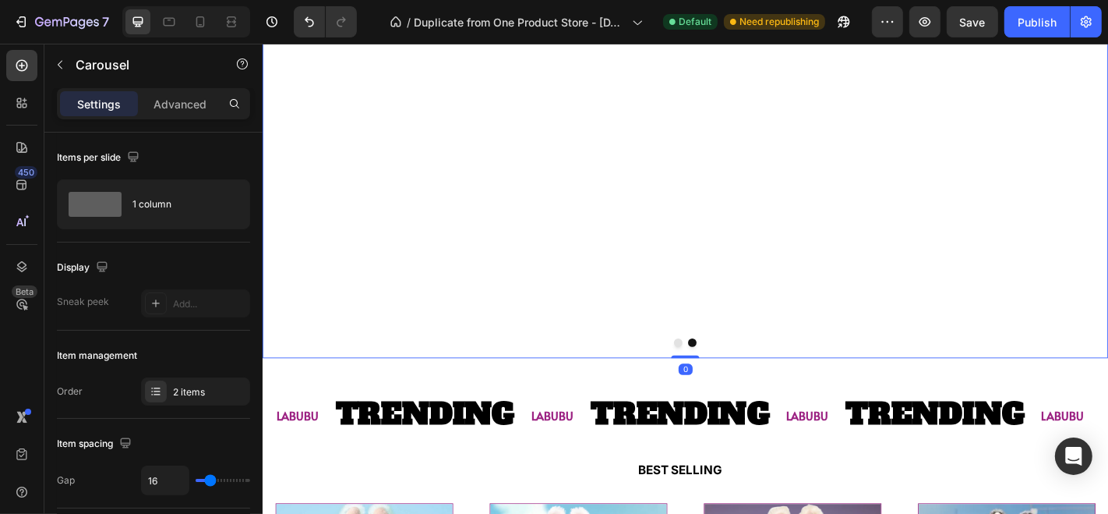
click at [313, 122] on button "Carousel Back Arrow" at bounding box center [296, 131] width 44 height 44
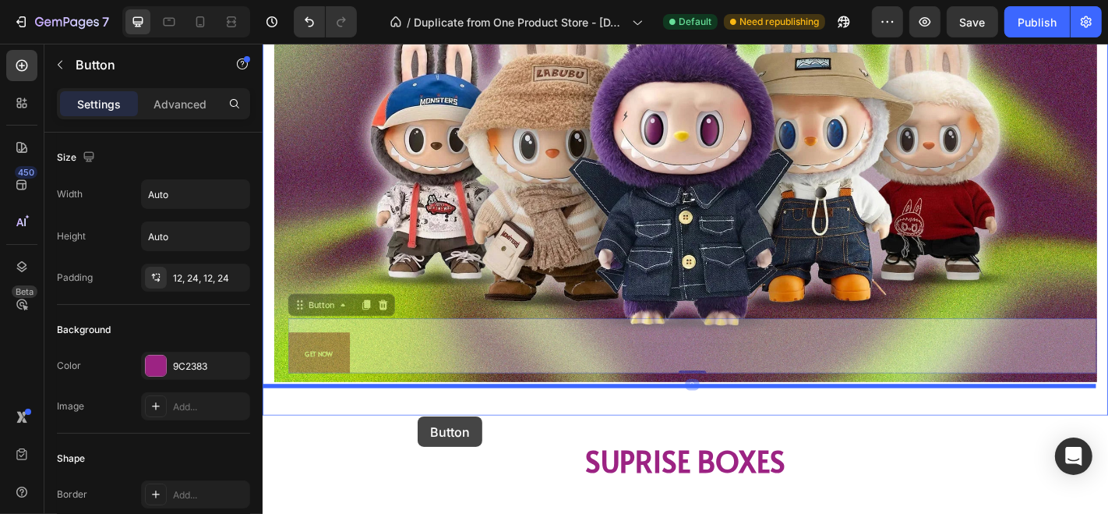
scroll to position [1435, 0]
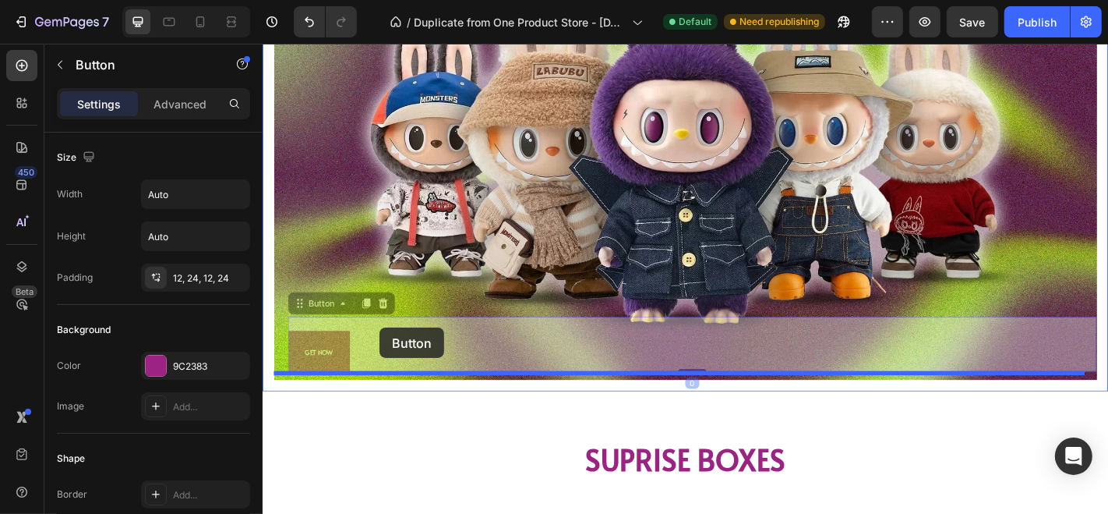
drag, startPoint x: 337, startPoint y: 369, endPoint x: 392, endPoint y: 357, distance: 55.8
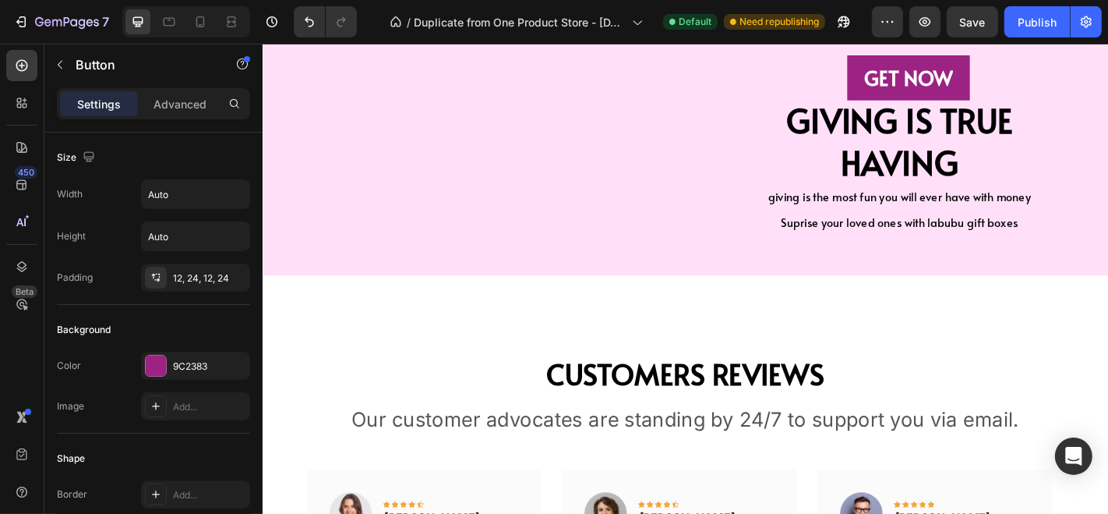
scroll to position [3222, 0]
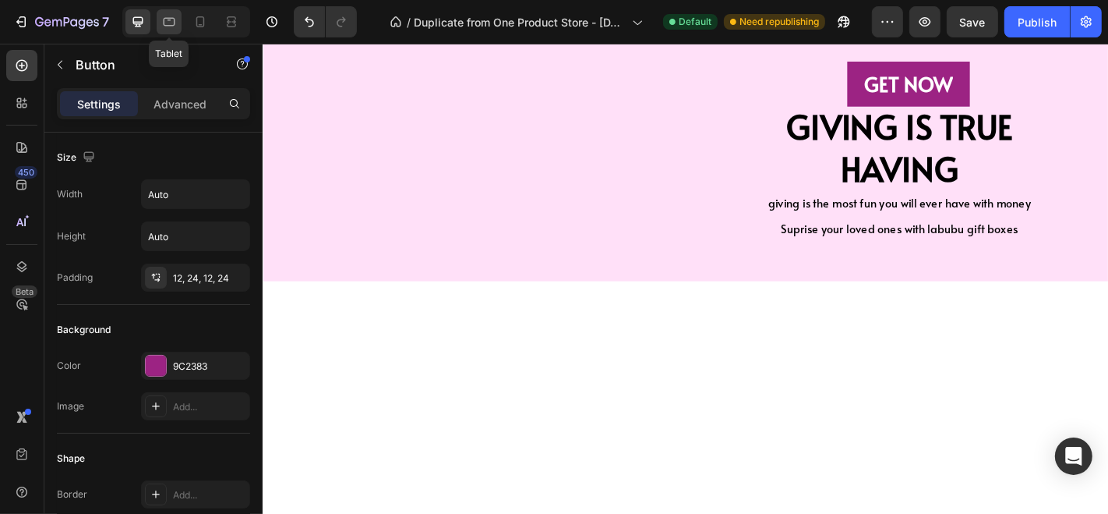
click at [167, 17] on icon at bounding box center [169, 22] width 16 height 16
type input "16"
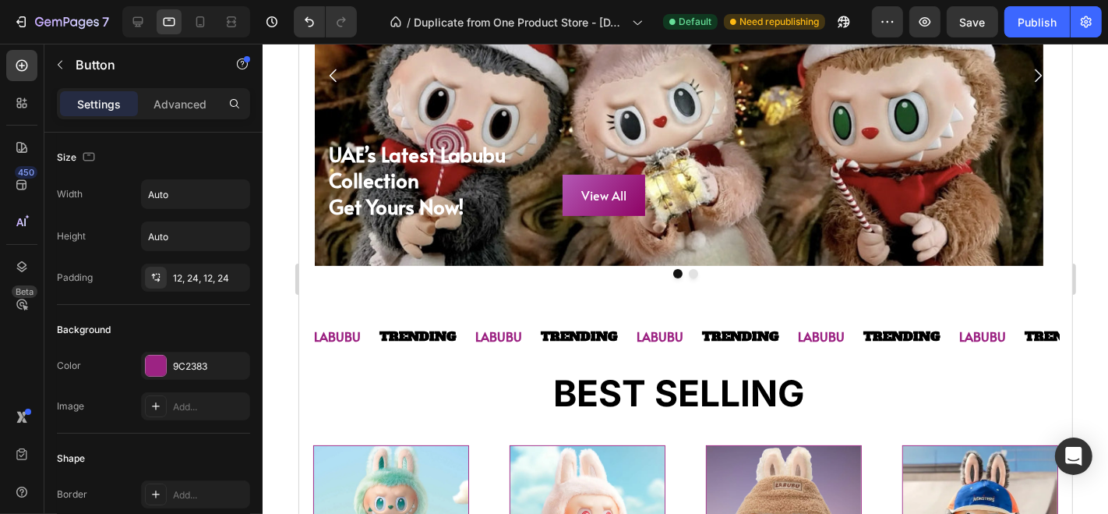
scroll to position [351, 0]
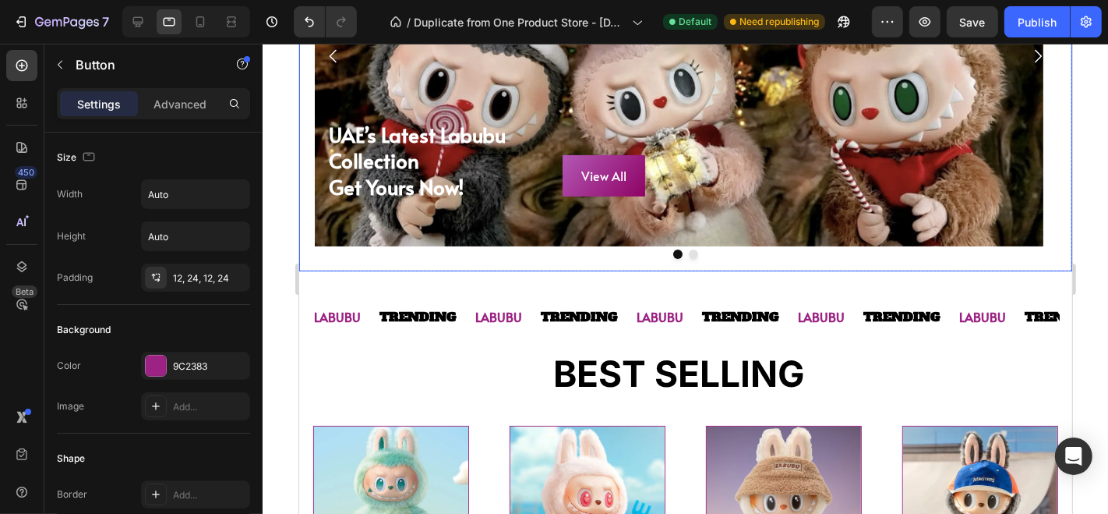
click at [1025, 67] on button "Carousel Next Arrow" at bounding box center [1037, 56] width 44 height 44
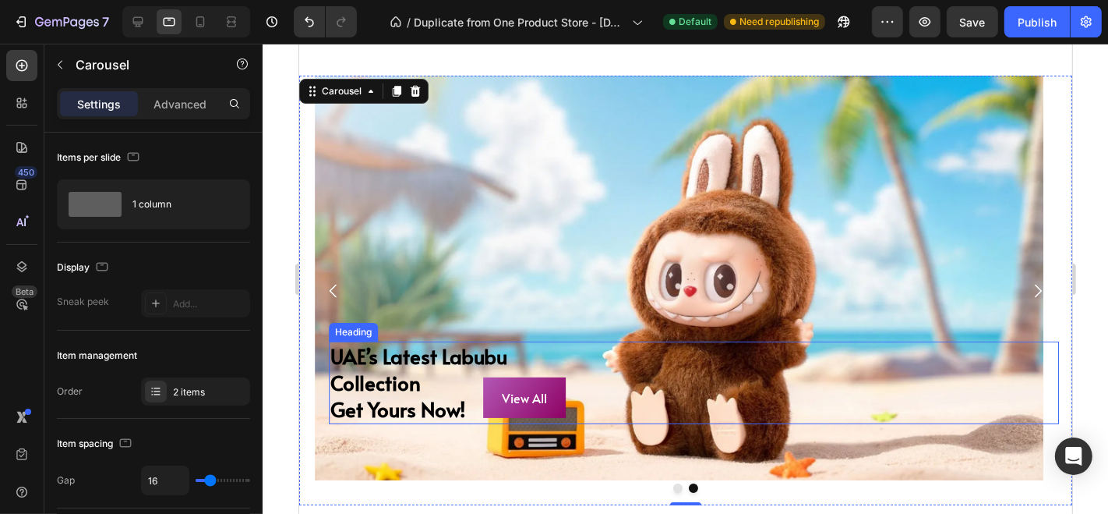
scroll to position [89, 0]
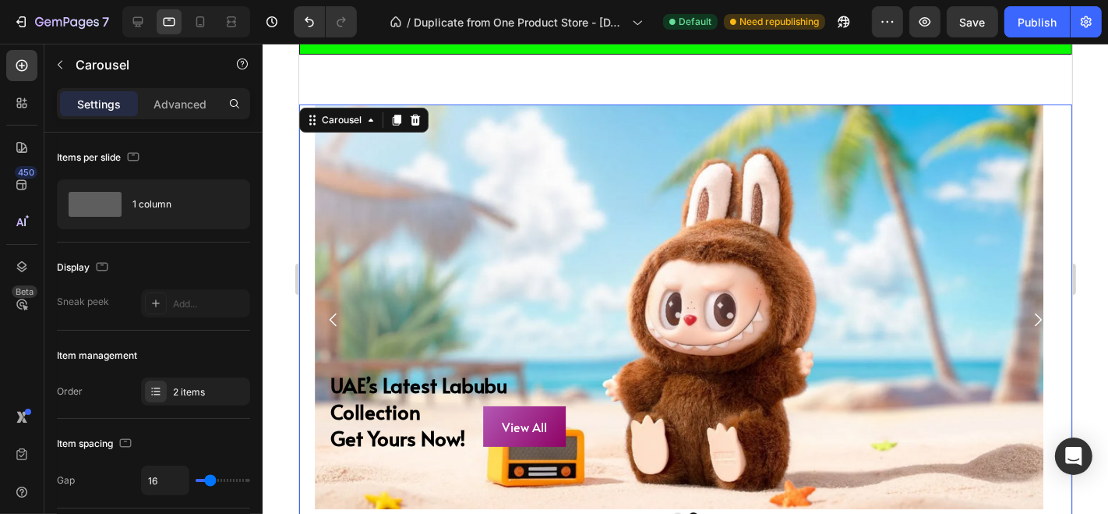
click at [323, 330] on button "Carousel Back Arrow" at bounding box center [333, 319] width 44 height 44
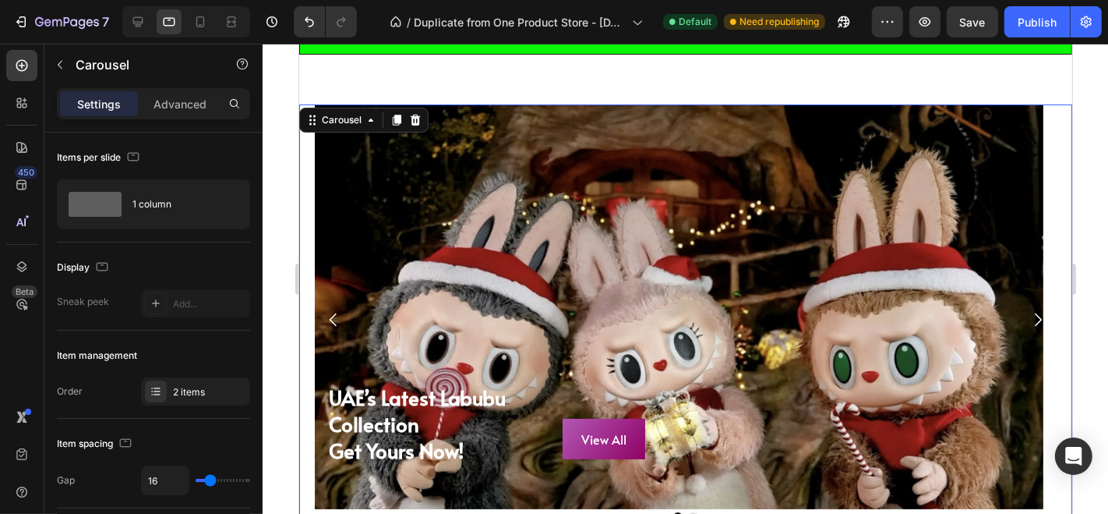
click at [1036, 326] on button "Carousel Next Arrow" at bounding box center [1037, 319] width 44 height 44
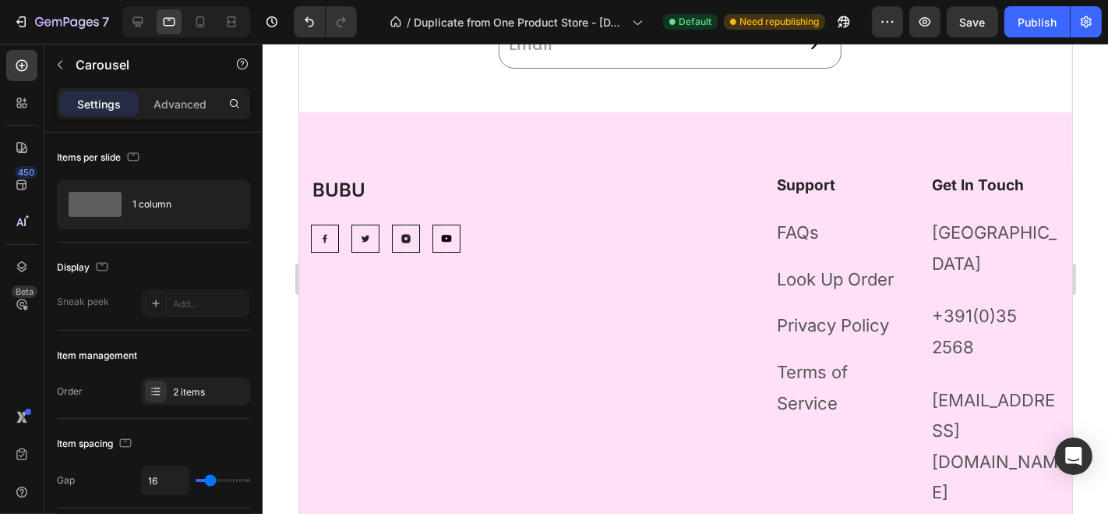
scroll to position [4529, 0]
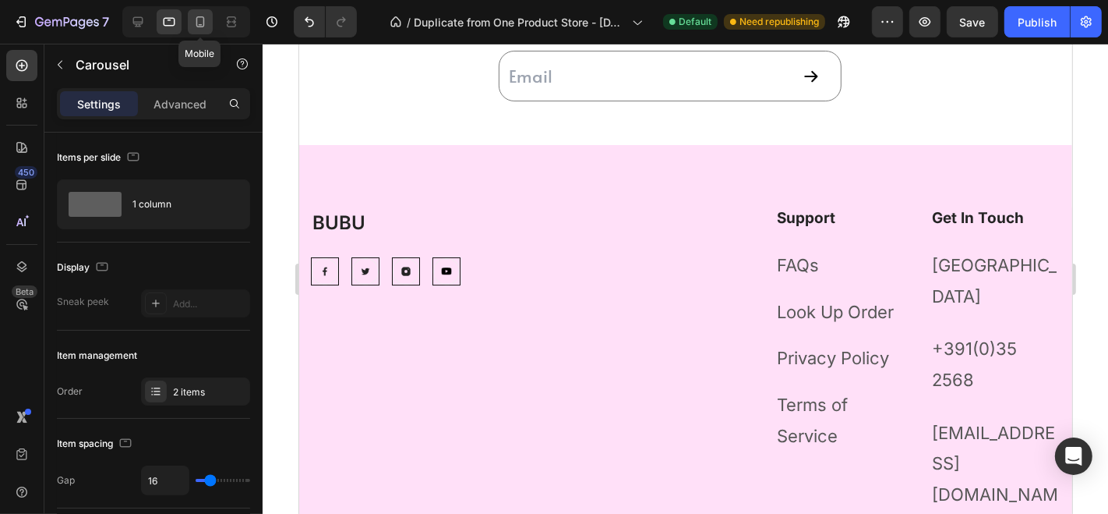
click at [200, 27] on icon at bounding box center [200, 22] width 16 height 16
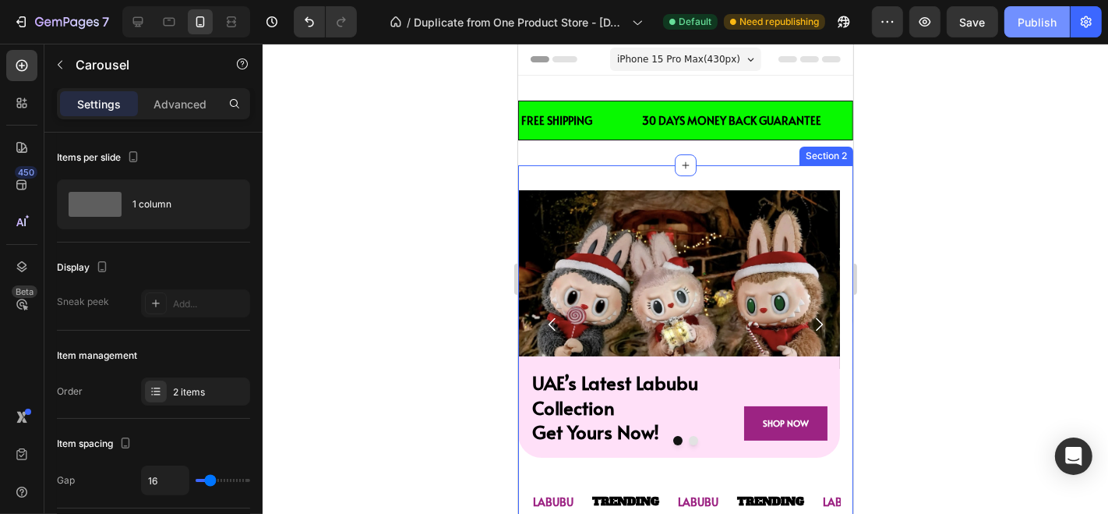
click at [1028, 11] on button "Publish" at bounding box center [1037, 21] width 65 height 31
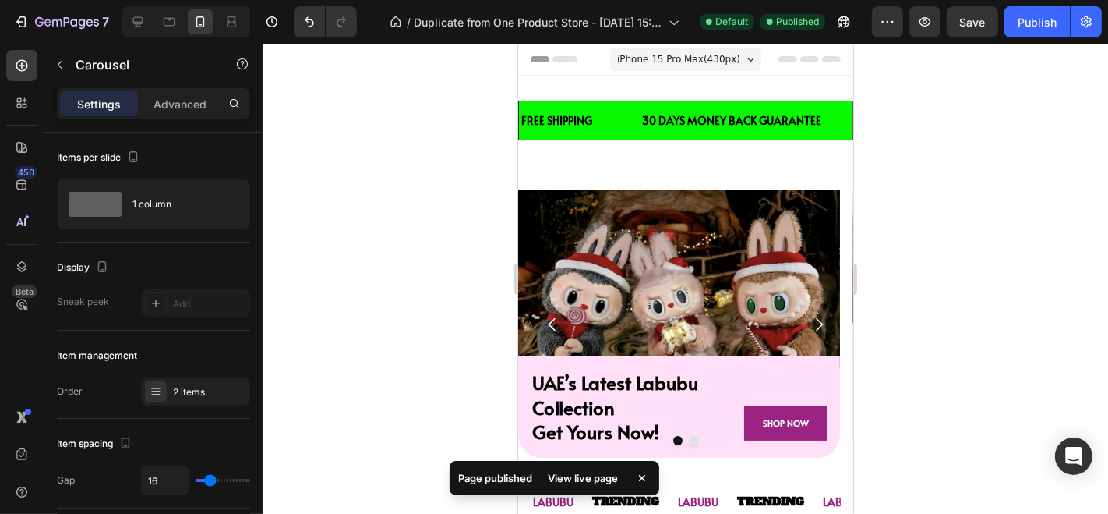
click at [579, 479] on div "View live page" at bounding box center [583, 478] width 89 height 22
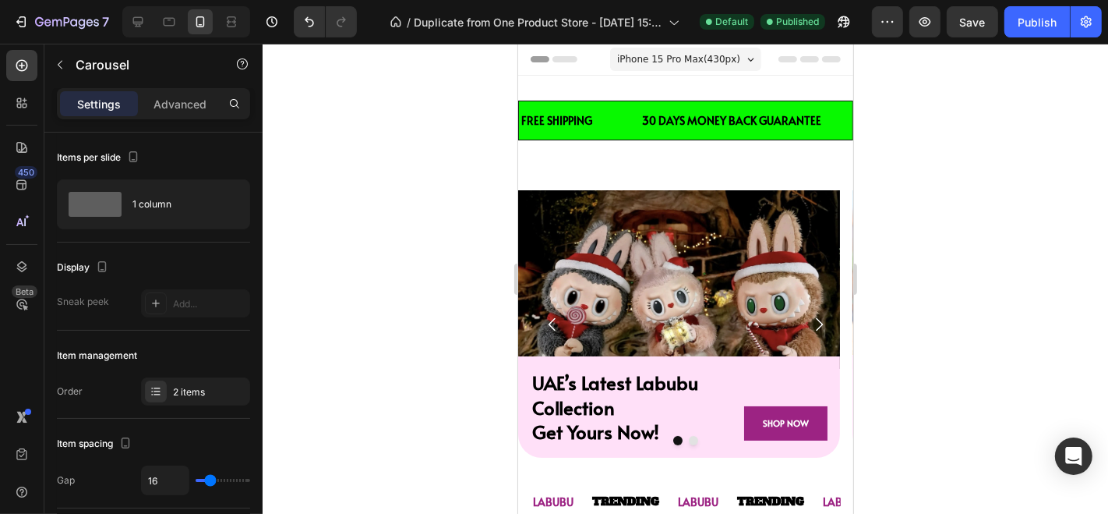
click at [814, 317] on button "Carousel Next Arrow" at bounding box center [818, 324] width 44 height 44
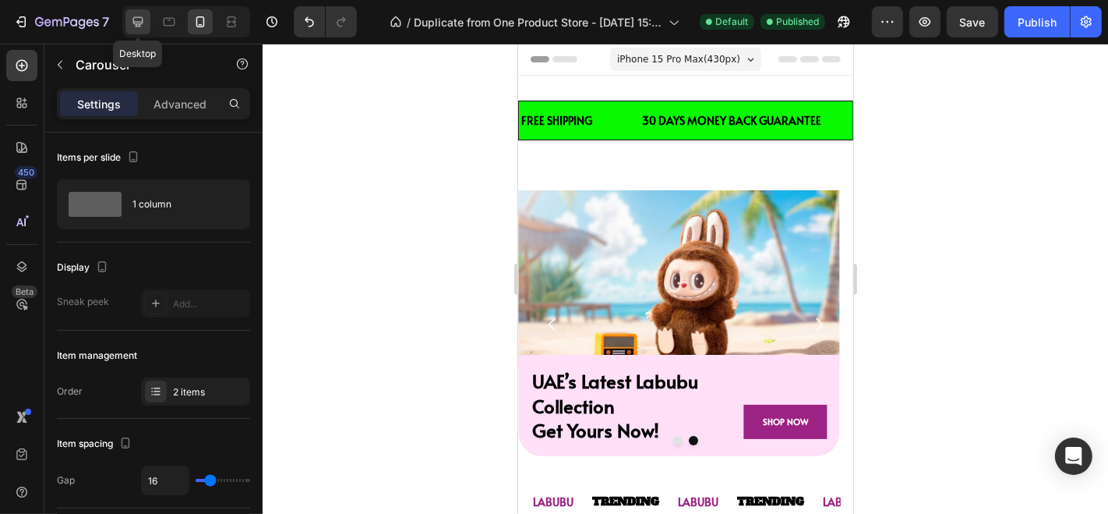
click at [133, 18] on icon at bounding box center [138, 22] width 10 height 10
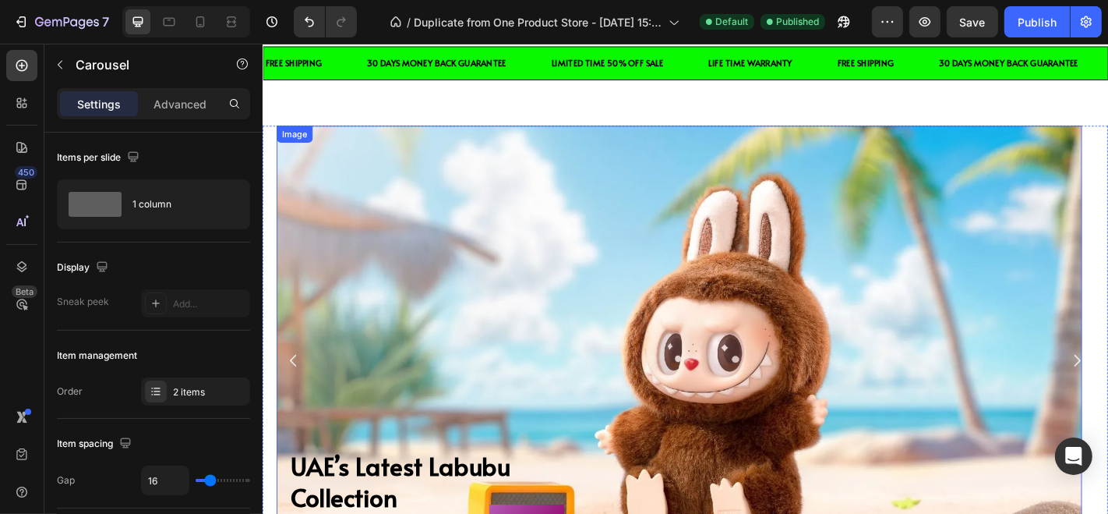
scroll to position [89, 0]
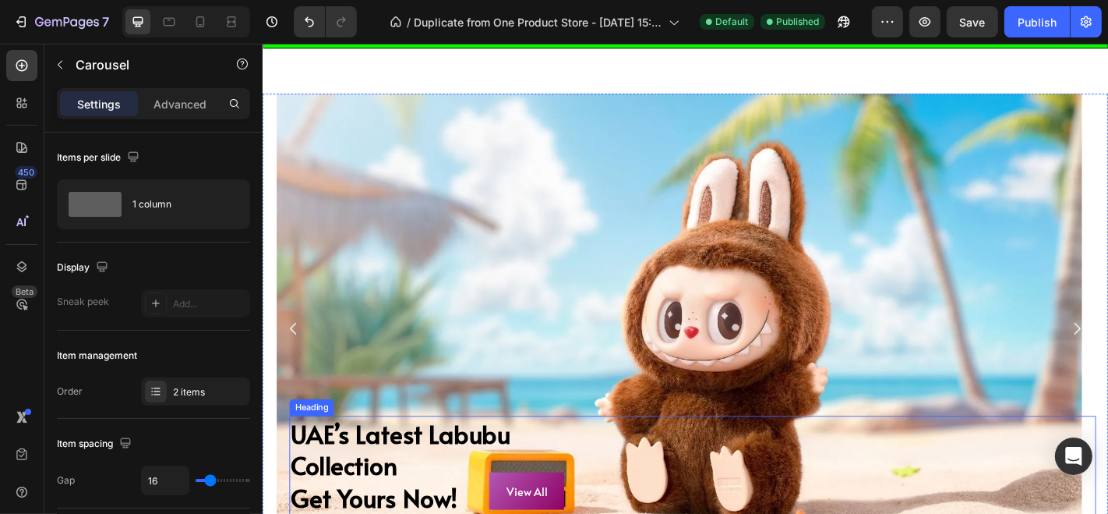
click at [370, 504] on h2 "UAE’s Latest Labubu Collection Get Yours Now!" at bounding box center [737, 509] width 892 height 110
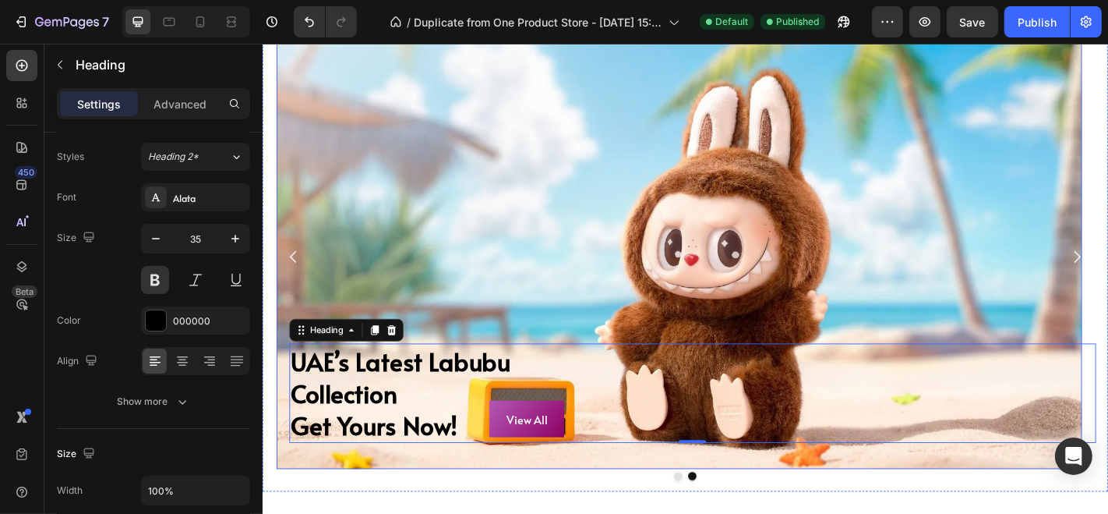
scroll to position [176, 0]
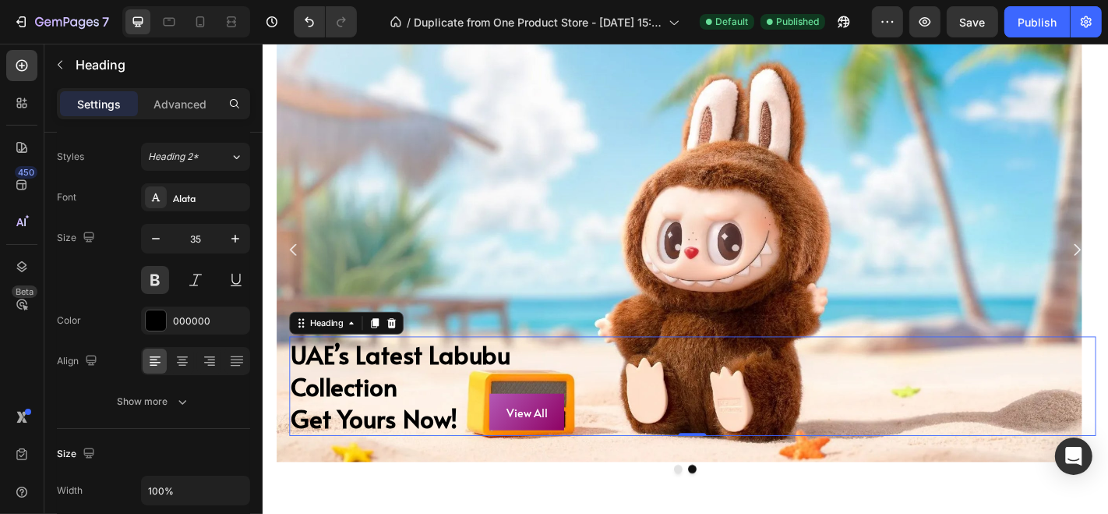
click at [327, 417] on h2 "UAE’s Latest Labubu Collection Get Yours Now!" at bounding box center [737, 421] width 892 height 110
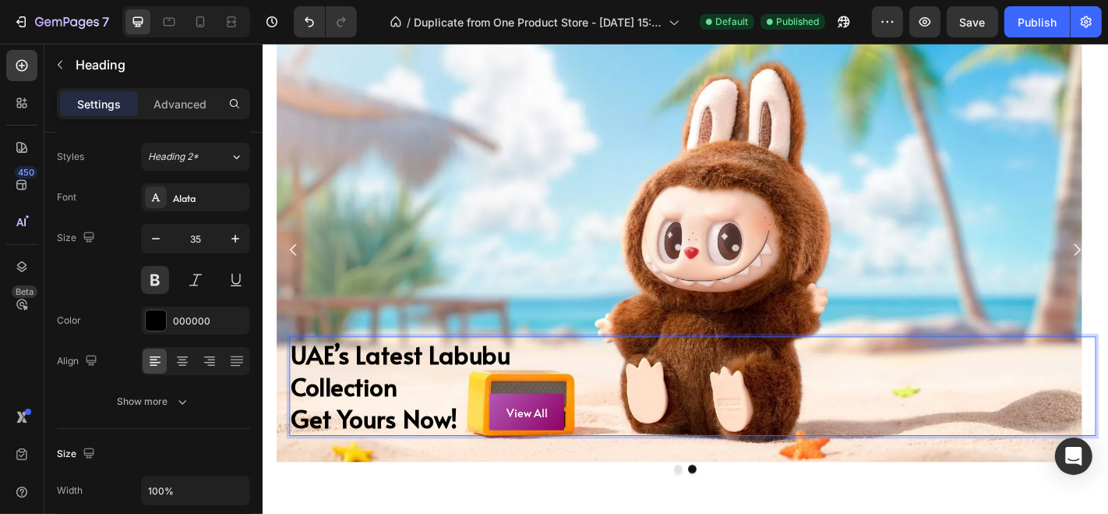
click at [327, 417] on p "UAE’s Latest Labubu Collection Get Yours Now!" at bounding box center [737, 421] width 889 height 107
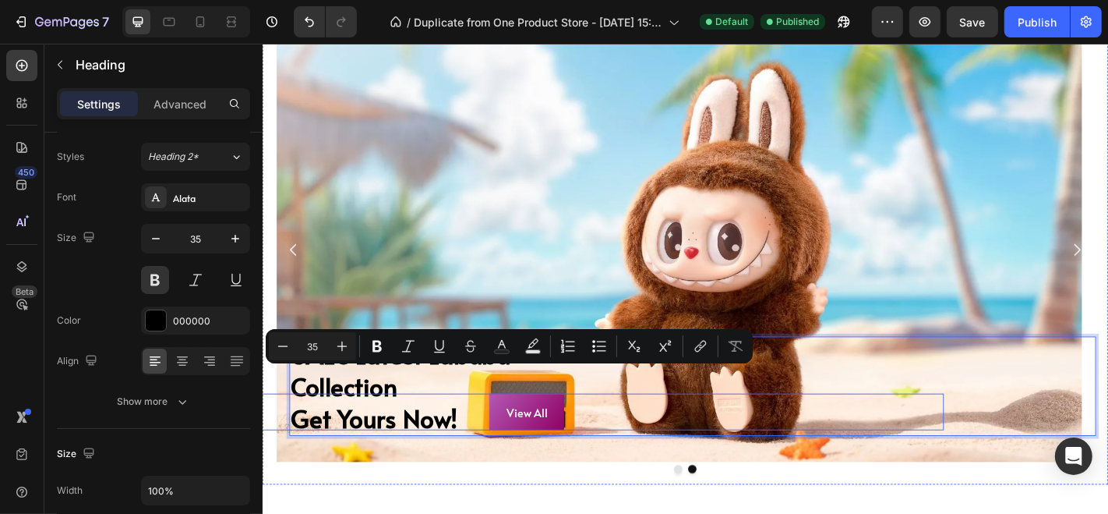
click at [417, 465] on div "View All Button" at bounding box center [555, 449] width 922 height 41
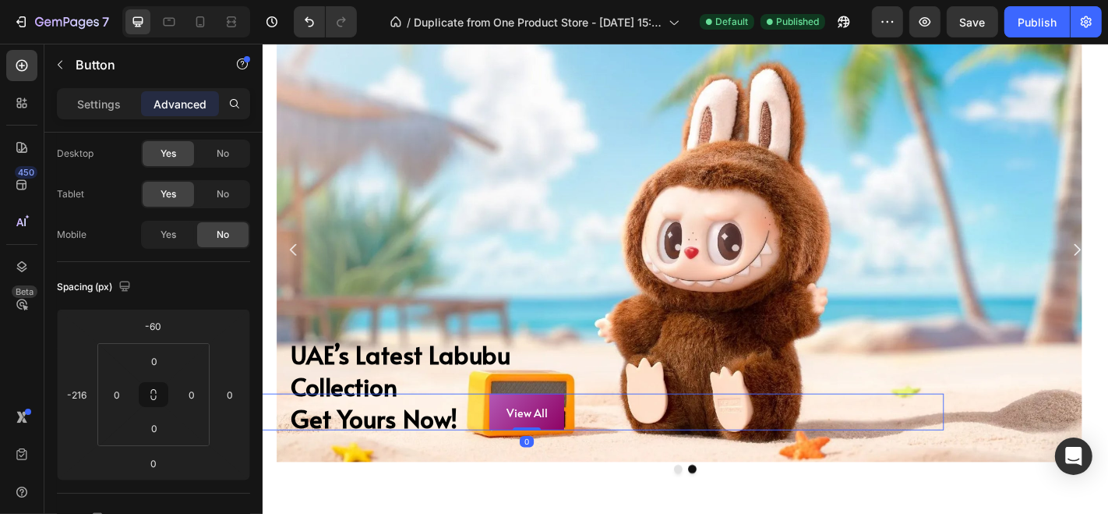
scroll to position [0, 0]
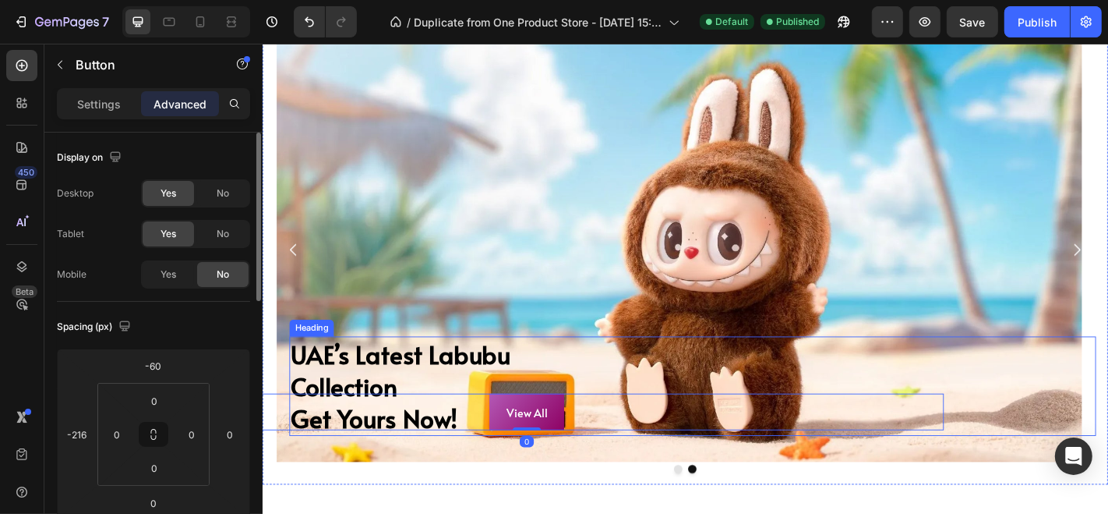
click at [451, 389] on p "UAE’s Latest Labubu Collection Get Yours Now!" at bounding box center [737, 421] width 889 height 107
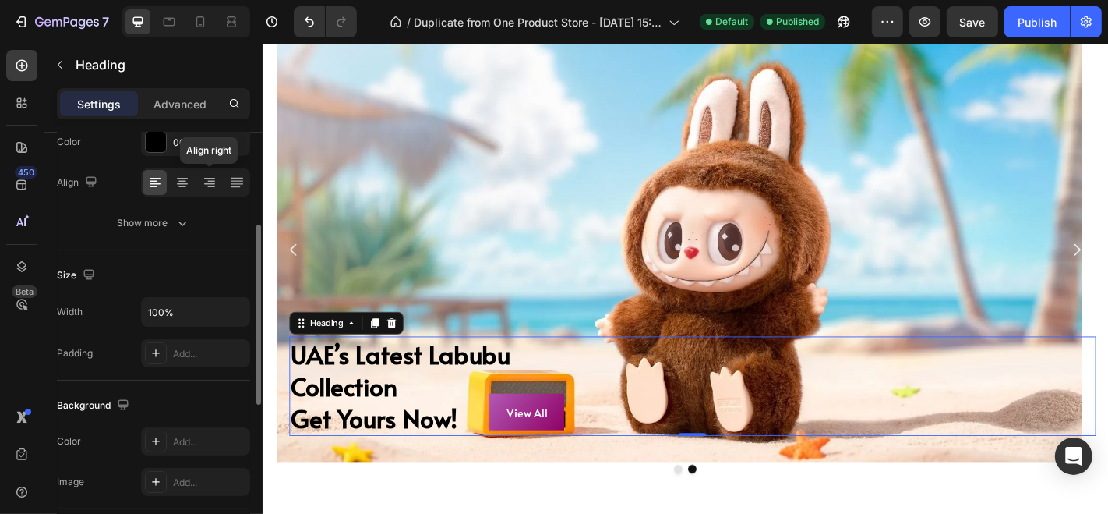
scroll to position [97, 0]
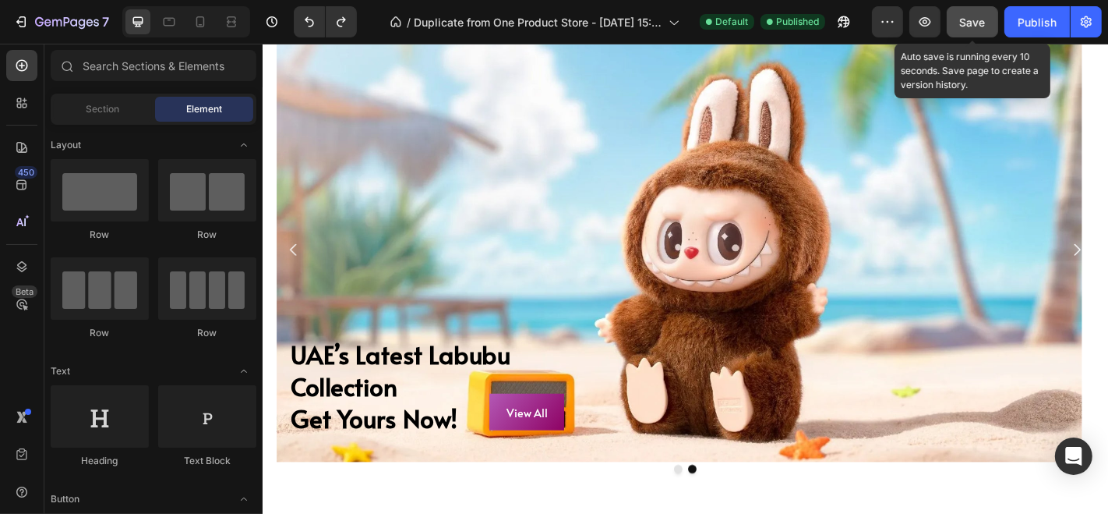
click at [969, 18] on span "Save" at bounding box center [973, 22] width 26 height 13
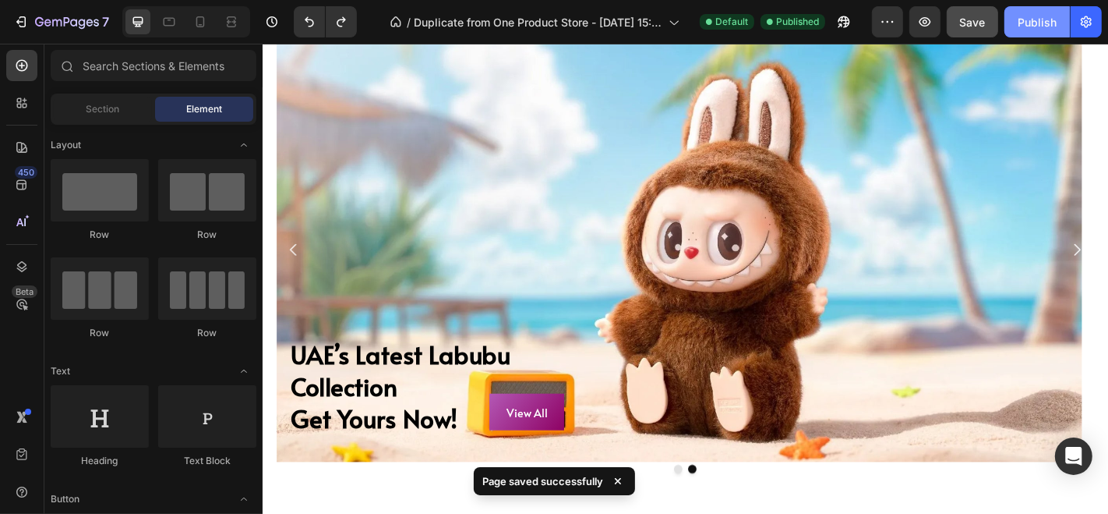
click at [1042, 19] on div "Publish" at bounding box center [1037, 22] width 39 height 16
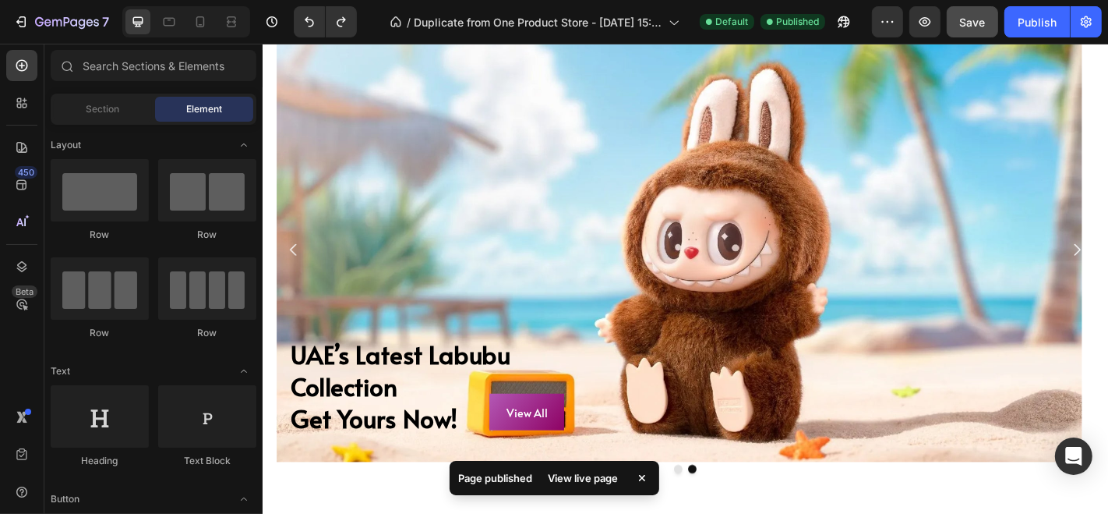
click at [571, 471] on div "View live page" at bounding box center [583, 478] width 89 height 22
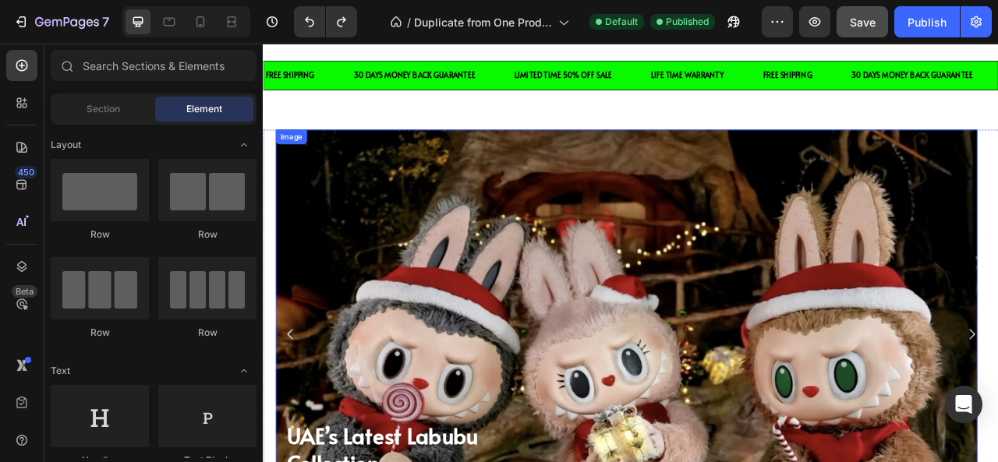
scroll to position [36, 0]
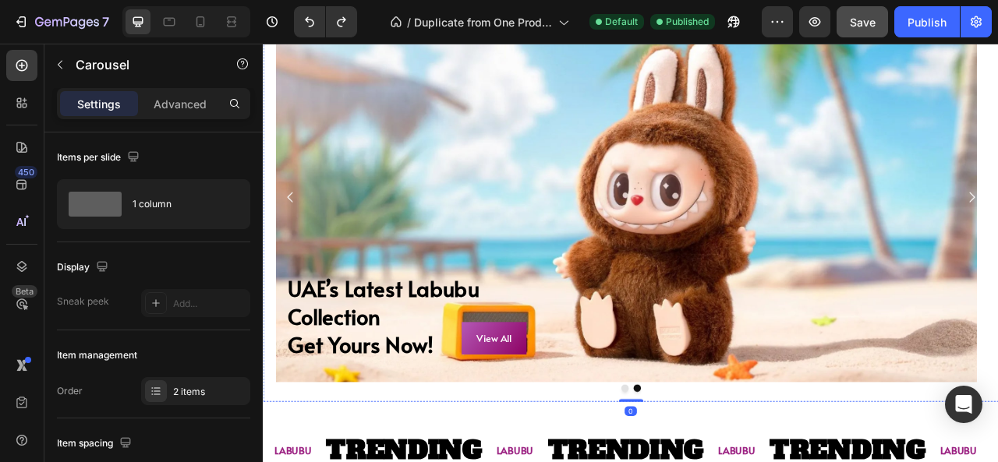
scroll to position [212, 0]
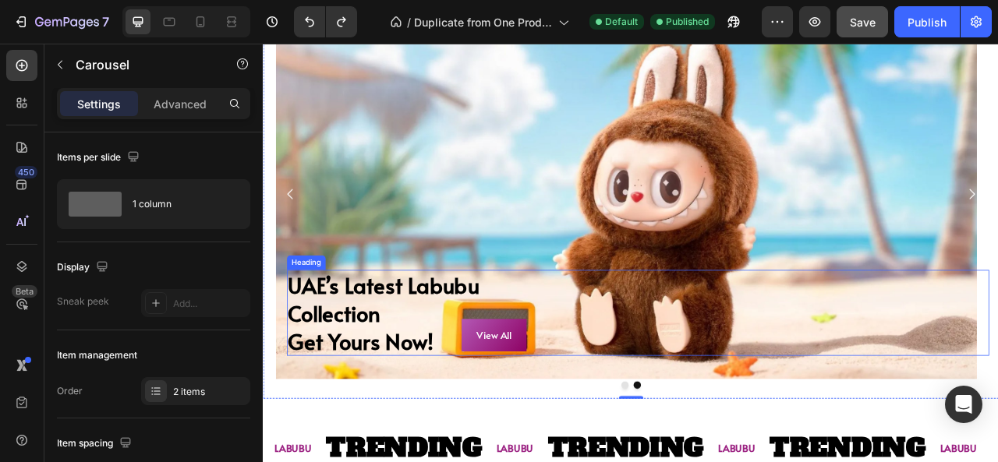
click at [416, 391] on h2 "UAE’s Latest Labubu Collection Get Yours Now!" at bounding box center [739, 387] width 894 height 110
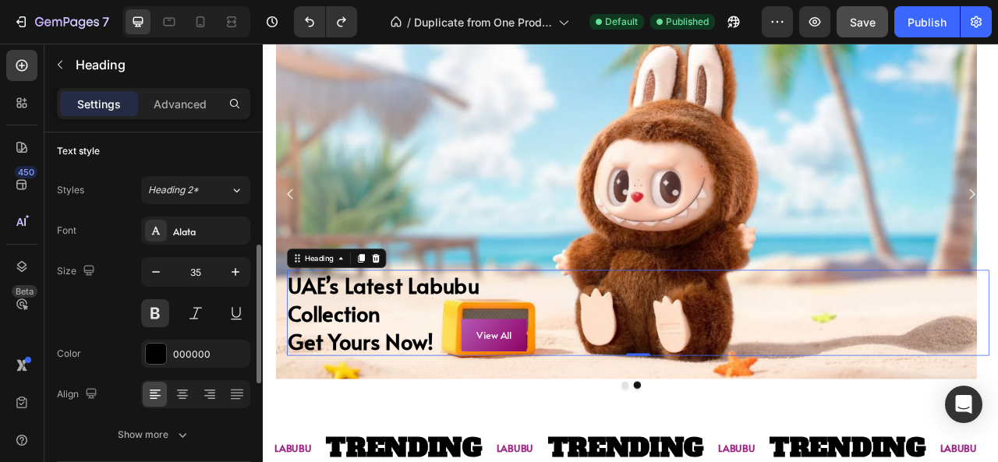
scroll to position [0, 0]
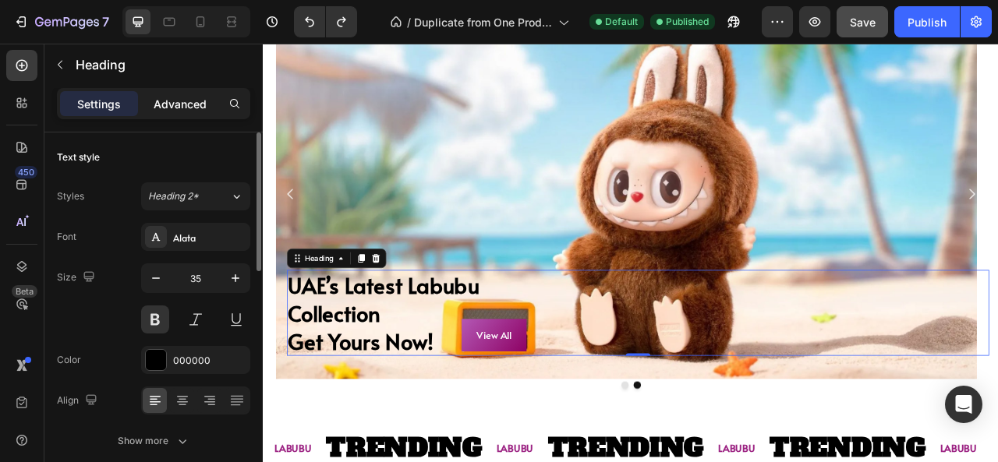
click at [184, 105] on p "Advanced" at bounding box center [180, 104] width 53 height 16
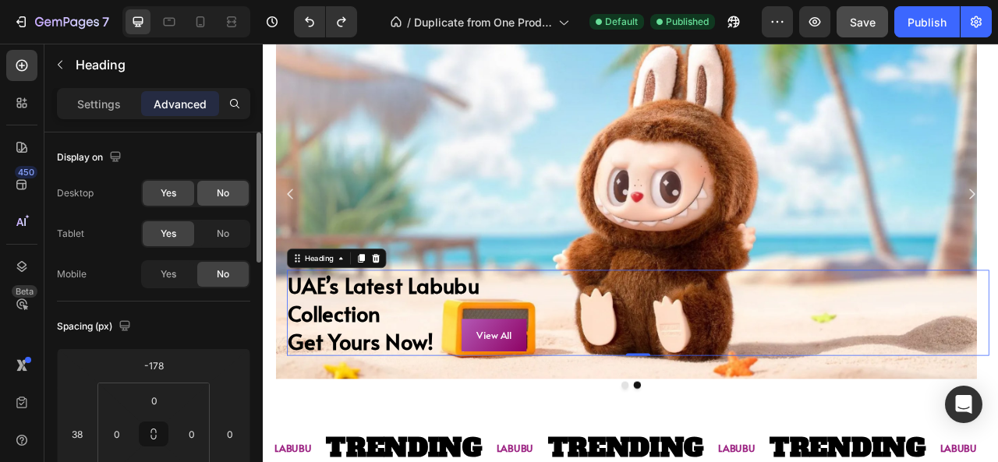
click at [210, 185] on div "No" at bounding box center [222, 193] width 51 height 25
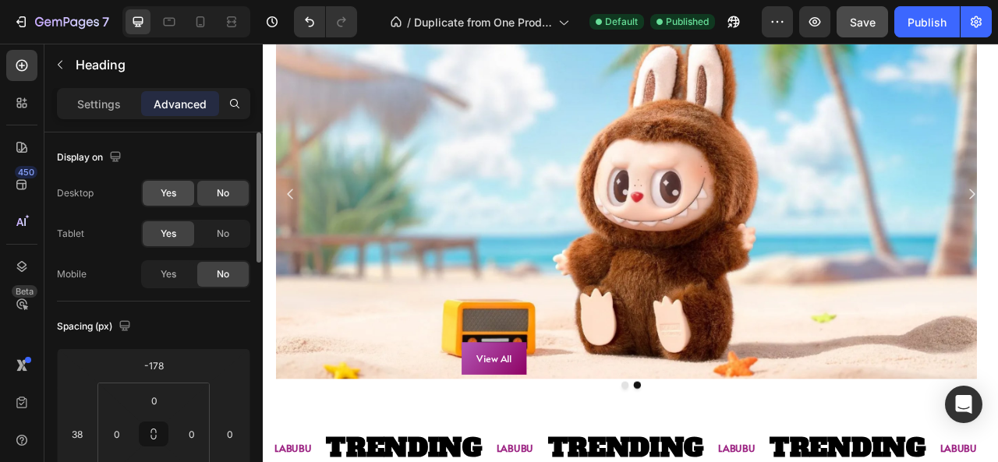
click at [180, 192] on div "Yes" at bounding box center [168, 193] width 51 height 25
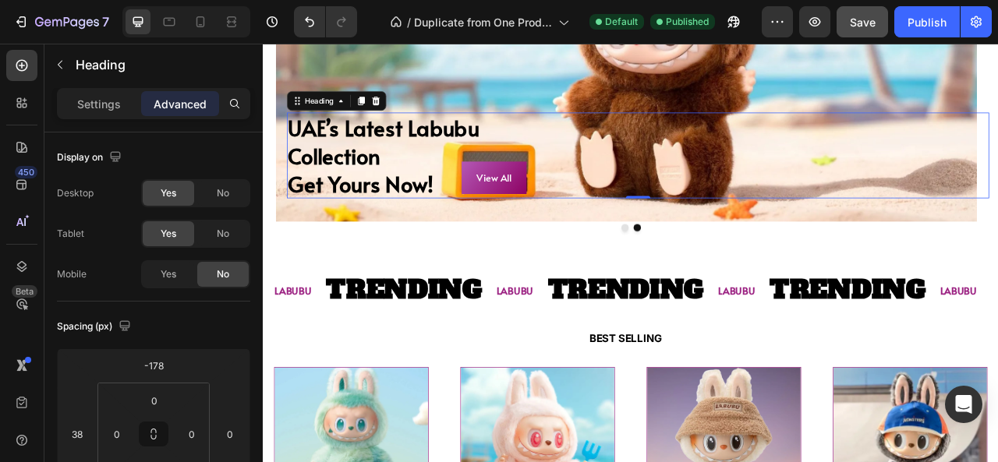
scroll to position [406, 0]
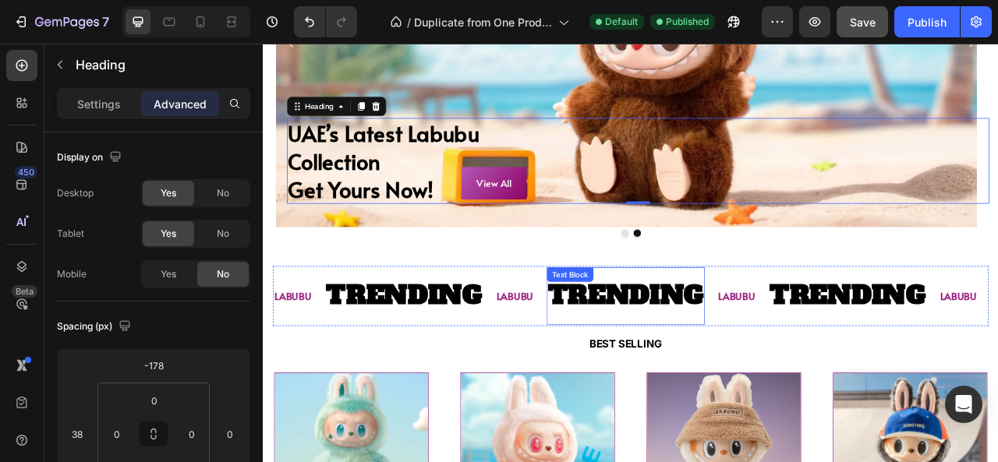
click at [553, 295] on div "Image UAE’s Latest Labubu Collection Get Yours Now! Heading SHOP NOW Button Row…" at bounding box center [724, 41] width 923 height 521
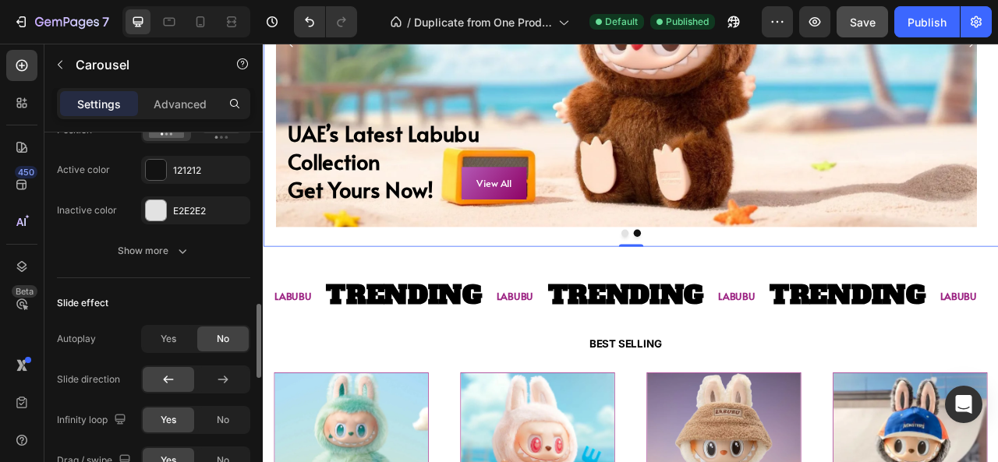
scroll to position [0, 0]
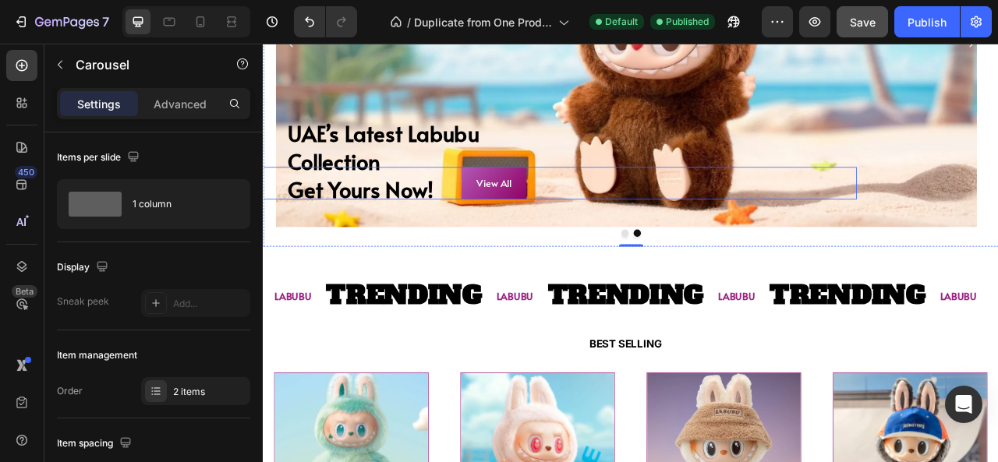
click at [358, 237] on div "View All Button" at bounding box center [555, 220] width 923 height 41
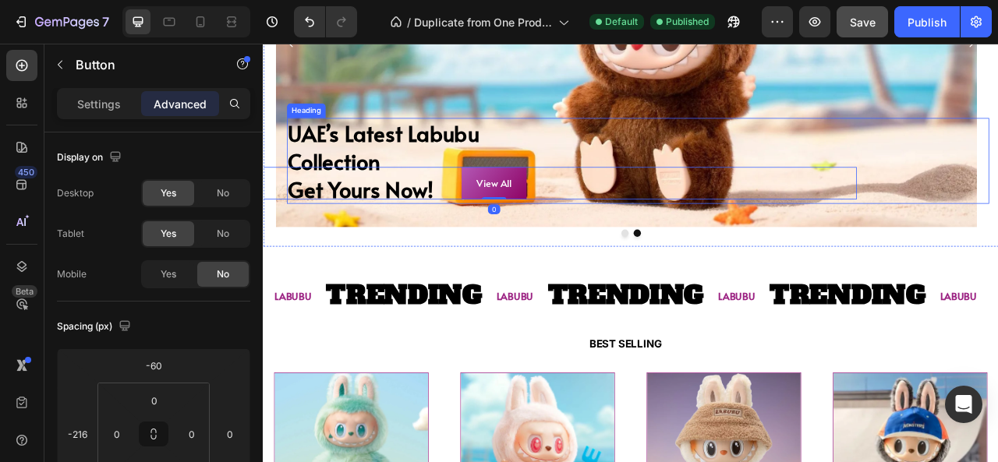
click at [352, 164] on h2 "UAE’s Latest Labubu Collection Get Yours Now!" at bounding box center [739, 193] width 894 height 110
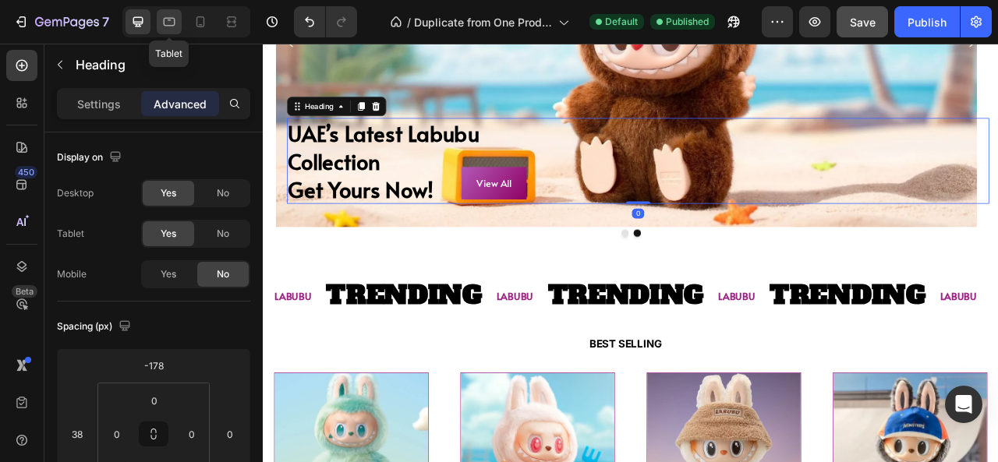
click at [170, 29] on div at bounding box center [169, 21] width 25 height 25
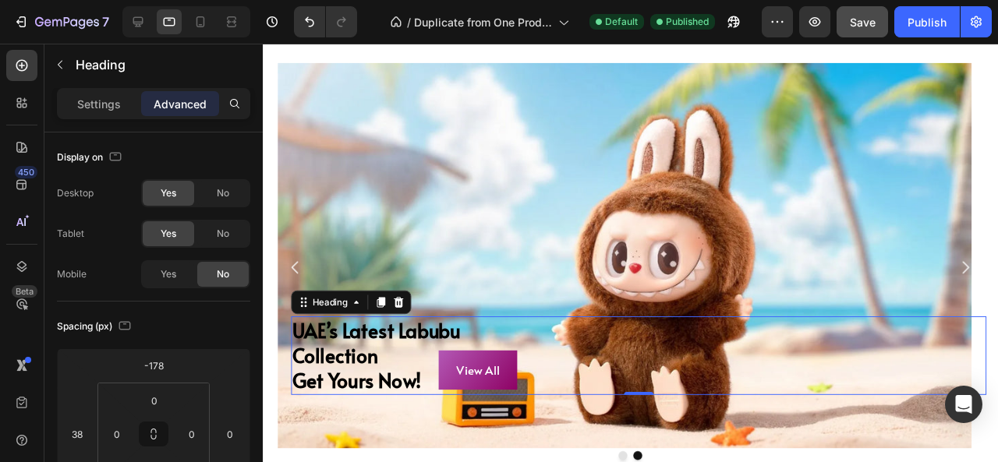
scroll to position [125, 0]
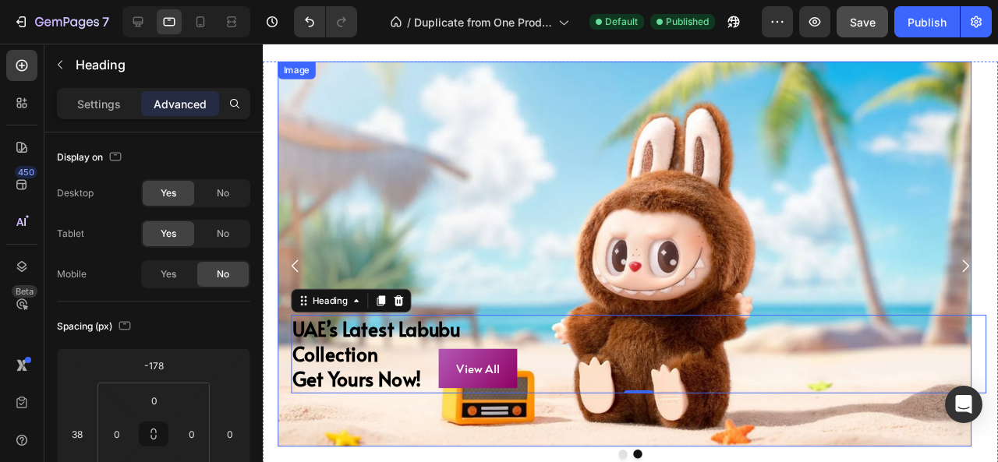
click at [311, 279] on button "Carousel Back Arrow" at bounding box center [297, 278] width 44 height 44
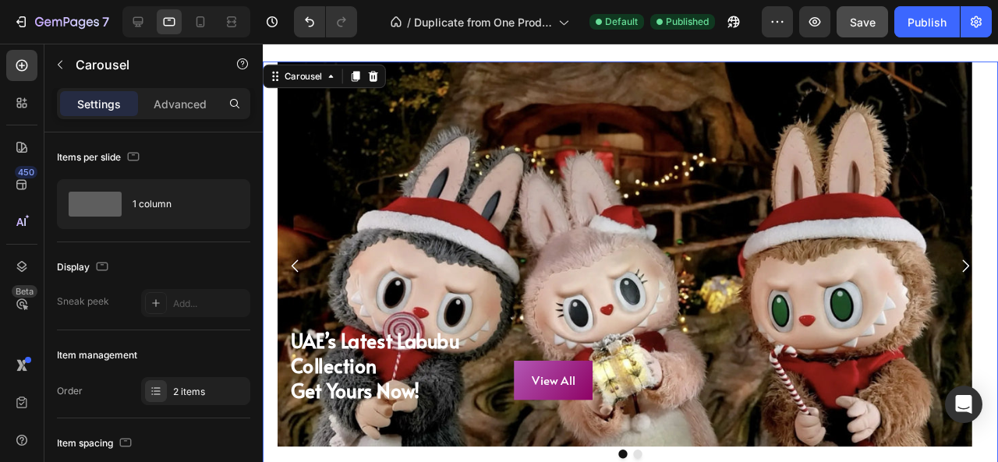
click at [1004, 283] on button "Carousel Next Arrow" at bounding box center [1002, 278] width 44 height 44
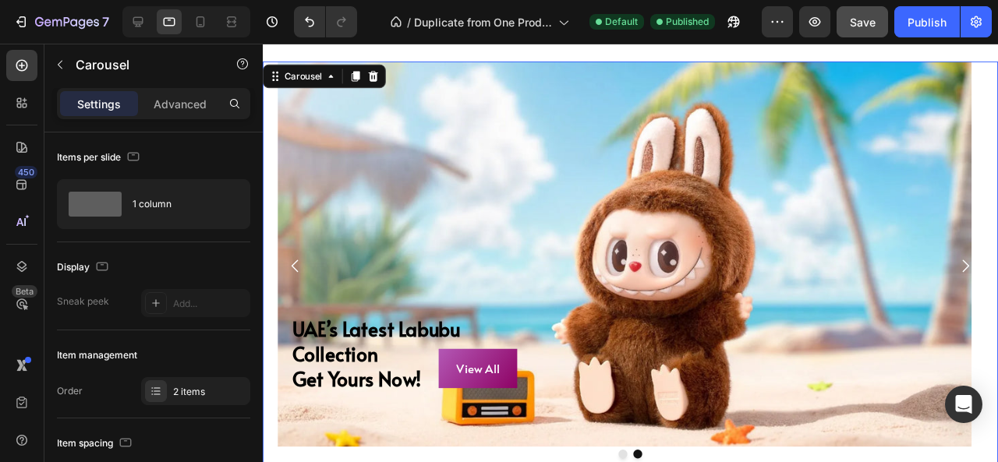
click at [308, 264] on button "Carousel Back Arrow" at bounding box center [297, 278] width 44 height 44
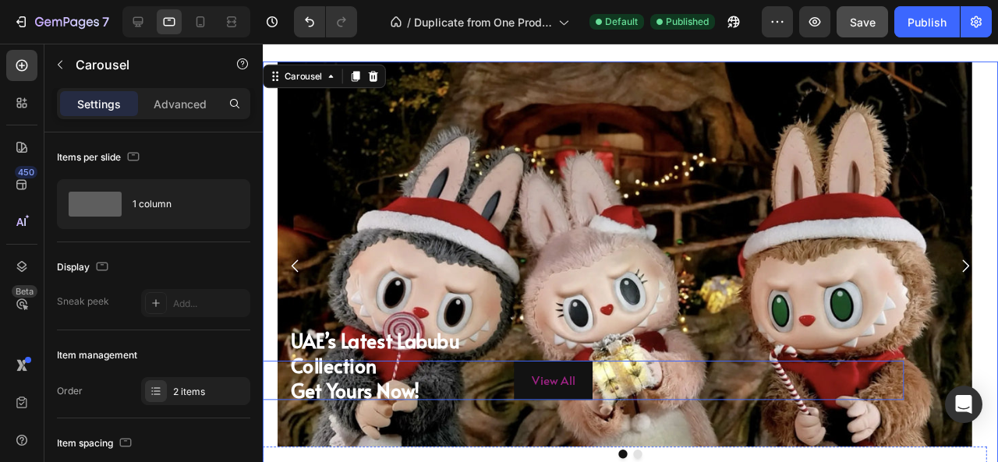
click at [530, 405] on button "View All" at bounding box center [568, 397] width 83 height 41
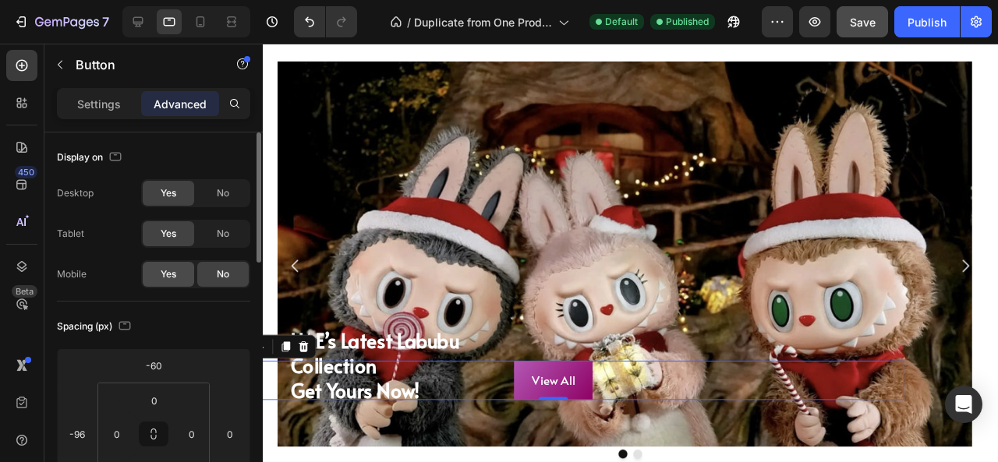
scroll to position [133, 0]
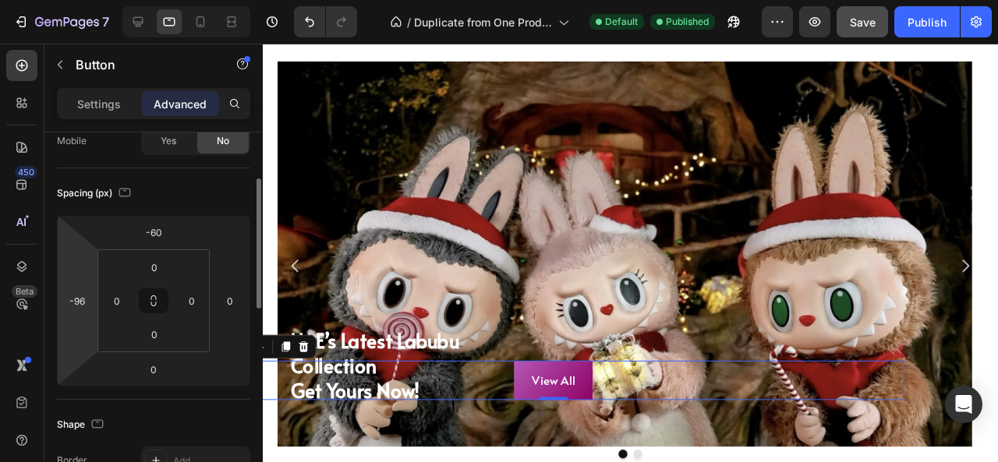
drag, startPoint x: 92, startPoint y: 289, endPoint x: 95, endPoint y: 279, distance: 10.6
click at [95, 279] on div "-60 -96 0 0" at bounding box center [153, 300] width 193 height 171
click at [87, 296] on input "-96" at bounding box center [76, 300] width 23 height 23
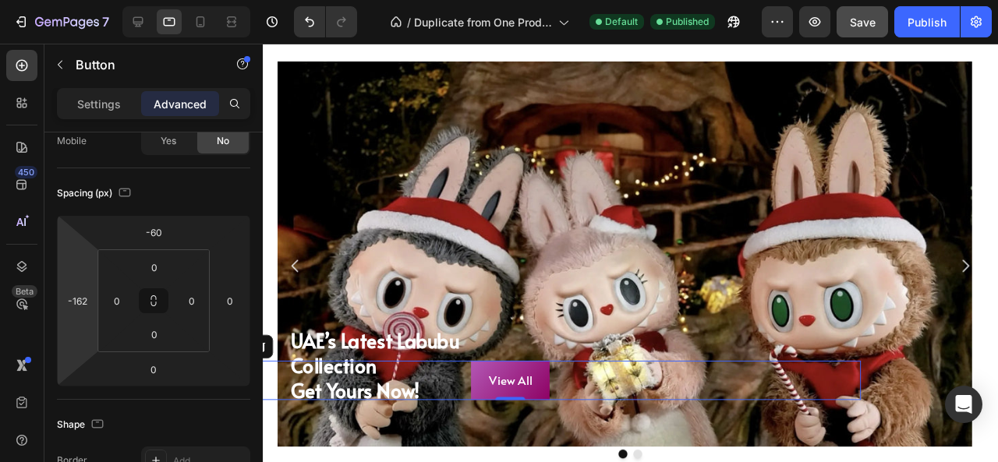
type input "-164"
drag, startPoint x: 95, startPoint y: 296, endPoint x: 97, endPoint y: 323, distance: 26.6
click at [97, 0] on html "7 / Duplicate from One Product Store - Aug 26, 15:53:47 Default Published Previ…" at bounding box center [499, 0] width 998 height 0
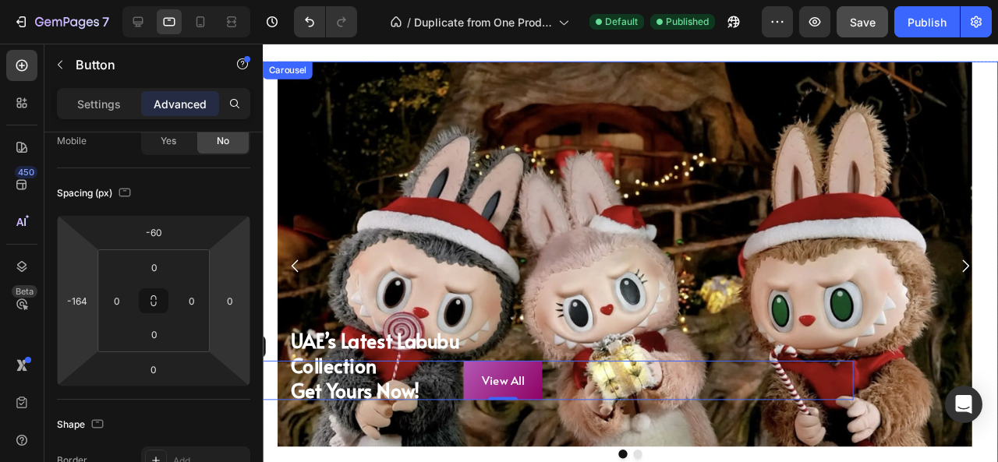
click at [992, 281] on icon "Carousel Next Arrow" at bounding box center [1001, 277] width 19 height 19
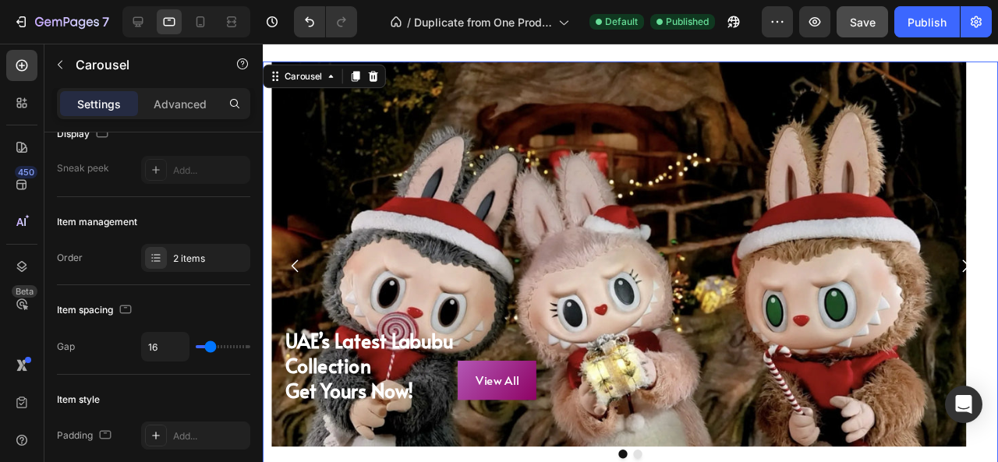
scroll to position [0, 0]
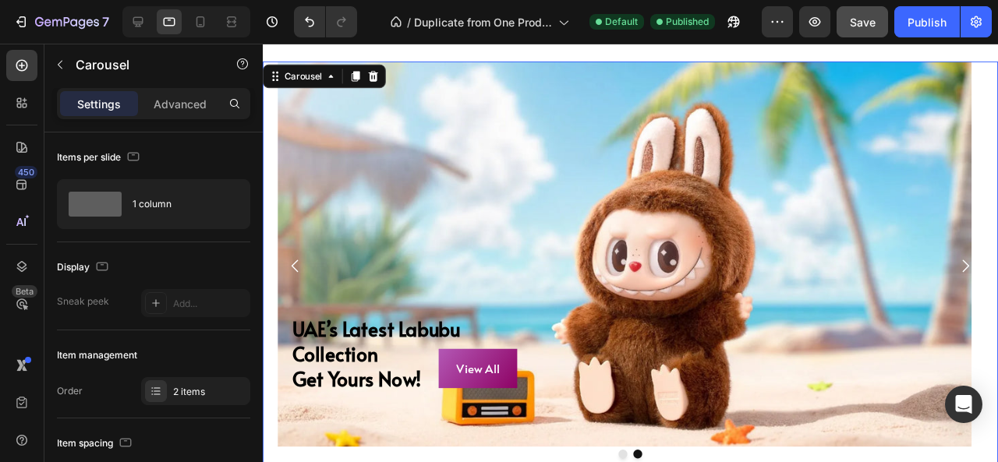
click at [311, 286] on button "Carousel Back Arrow" at bounding box center [297, 278] width 44 height 44
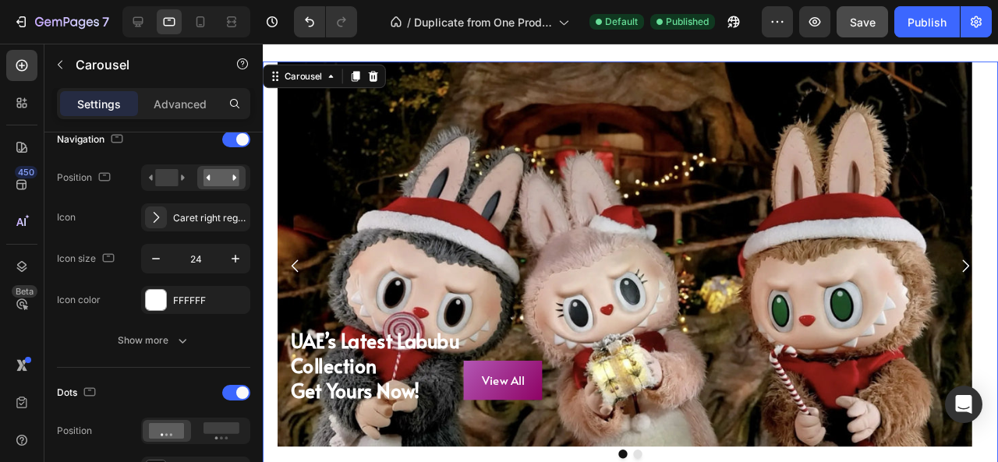
scroll to position [588, 0]
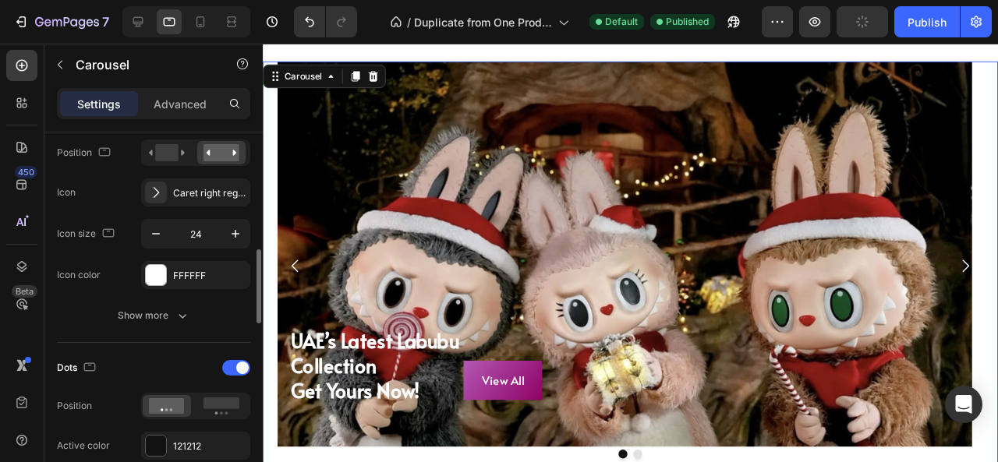
click at [184, 121] on div "Settings Advanced" at bounding box center [153, 110] width 218 height 44
click at [185, 109] on p "Advanced" at bounding box center [180, 104] width 53 height 16
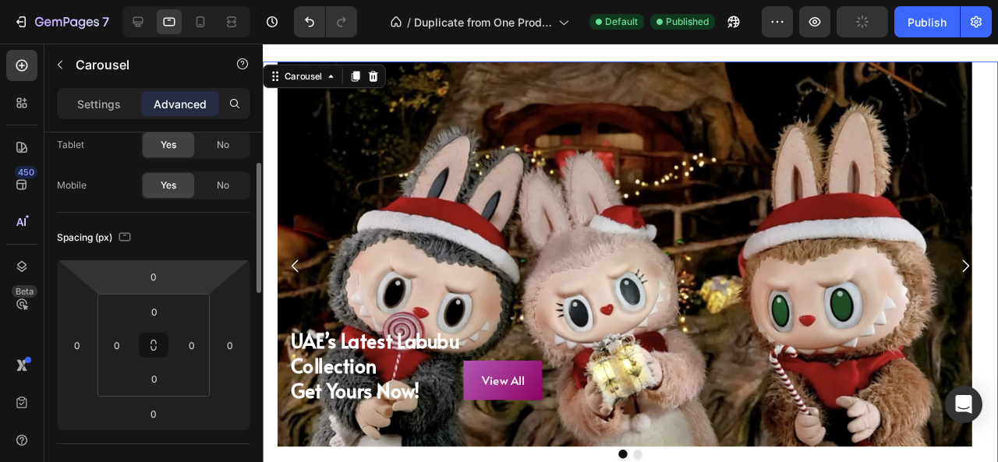
scroll to position [95, 0]
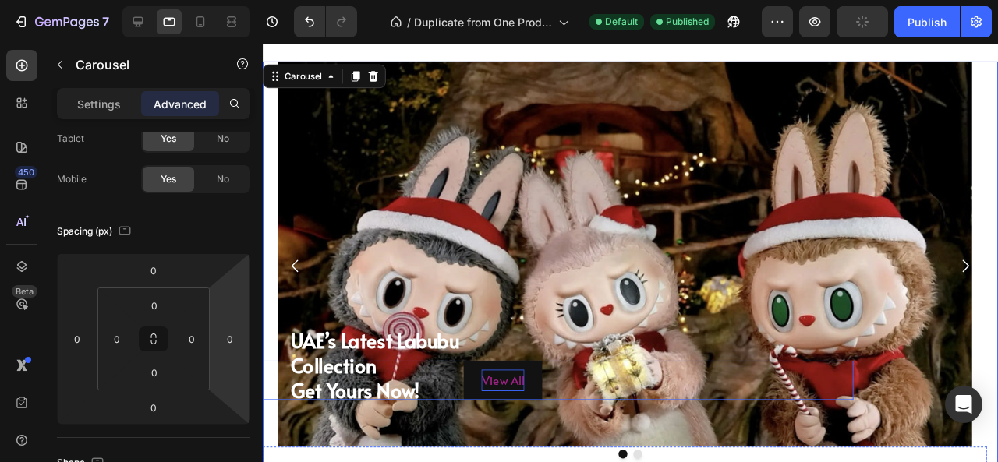
click at [523, 399] on p "View All" at bounding box center [515, 398] width 45 height 23
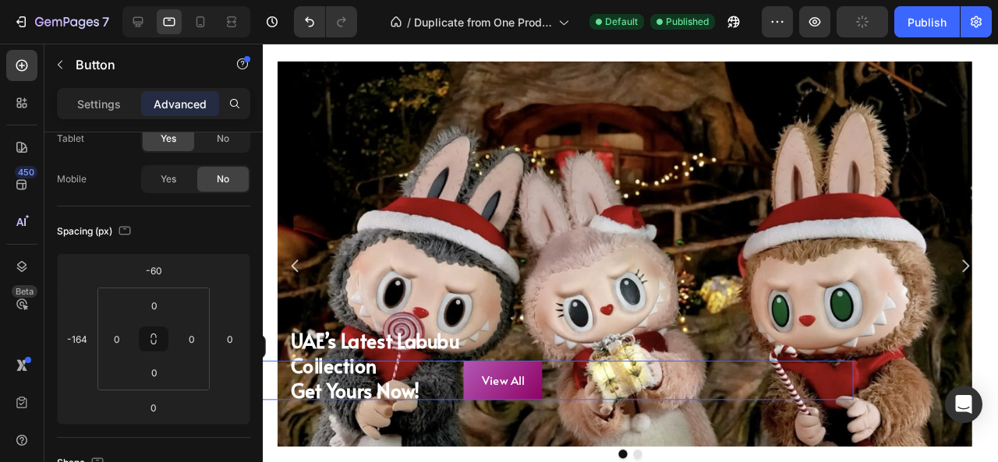
scroll to position [0, 0]
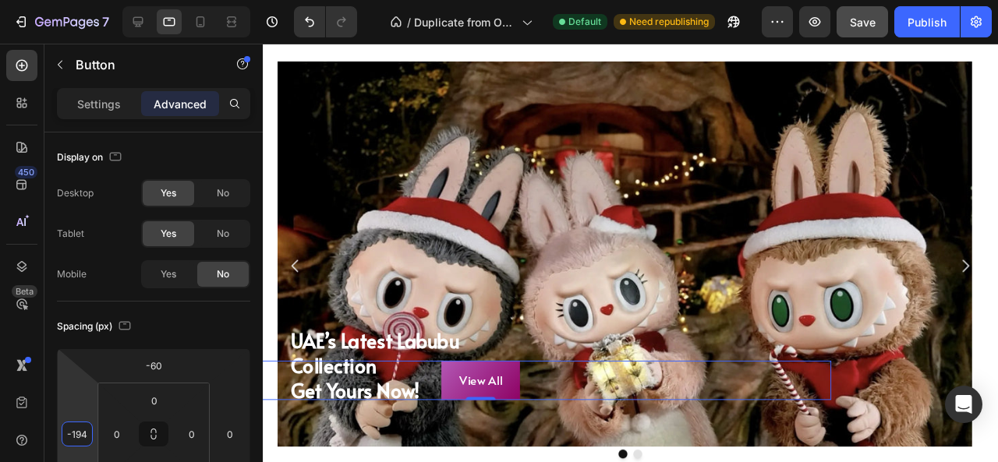
type input "-196"
drag, startPoint x: 94, startPoint y: 430, endPoint x: 98, endPoint y: 443, distance: 13.3
click at [98, 0] on html "7 / Duplicate from One Product Store - [DATE] 15:53:47 Default Need republishin…" at bounding box center [499, 0] width 998 height 0
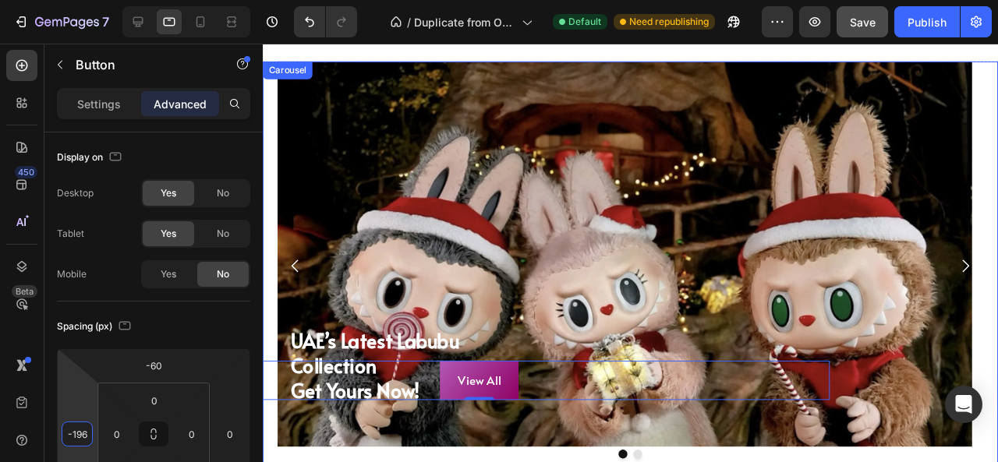
click at [992, 280] on icon "Carousel Next Arrow" at bounding box center [1001, 277] width 19 height 19
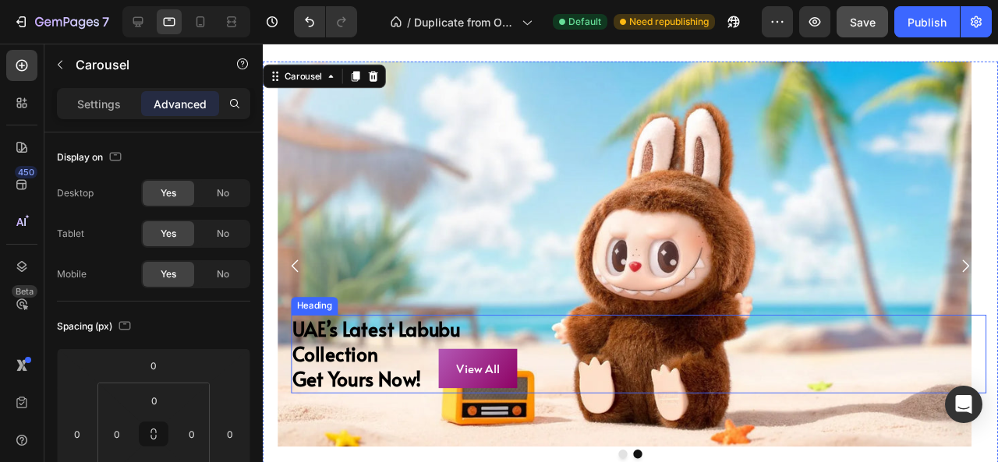
click at [382, 351] on h2 "UAE’s Latest Labubu Collection Get Yours Now!" at bounding box center [658, 370] width 732 height 82
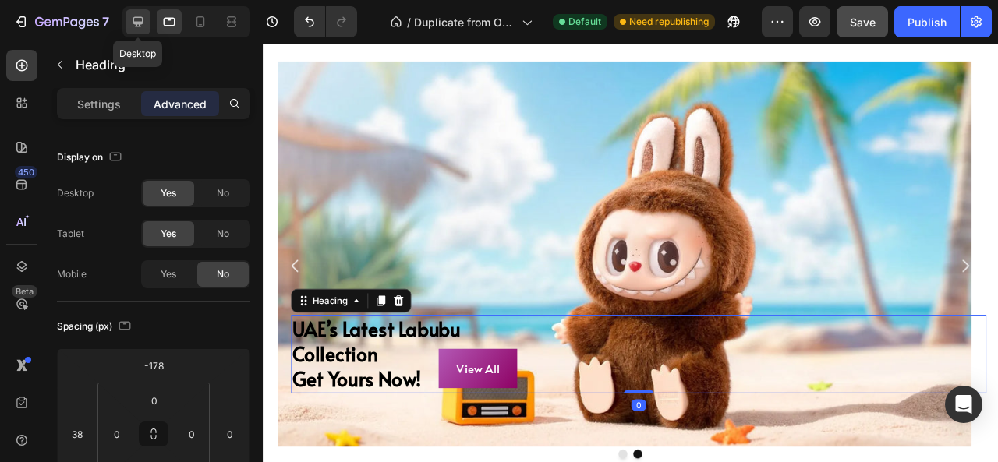
click at [134, 23] on icon at bounding box center [138, 22] width 16 height 16
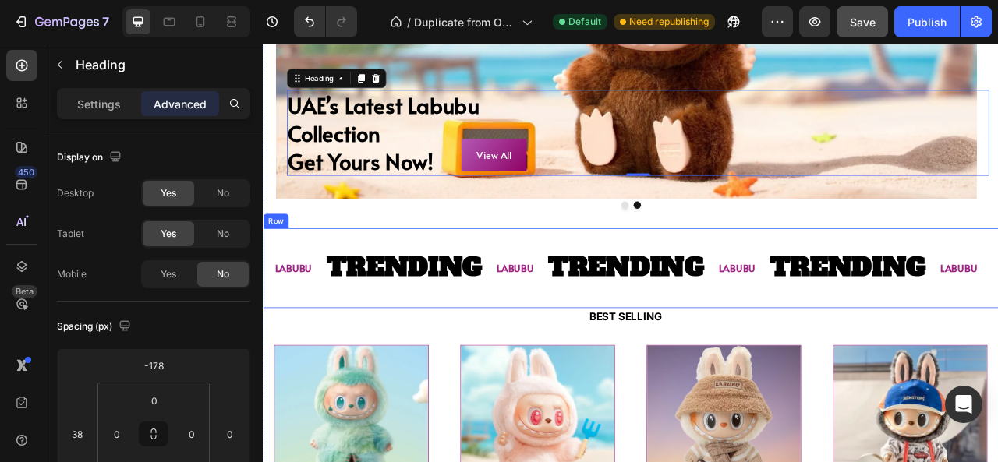
scroll to position [445, 0]
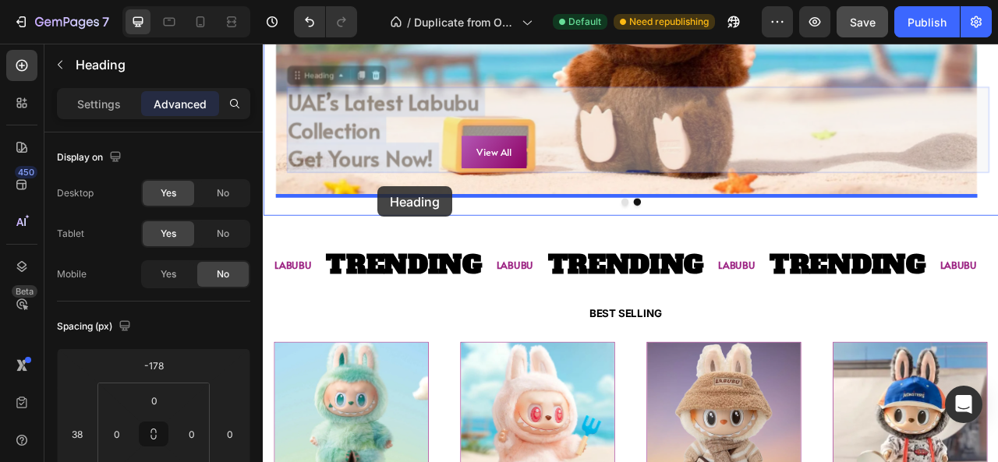
drag, startPoint x: 386, startPoint y: 158, endPoint x: 408, endPoint y: 226, distance: 71.5
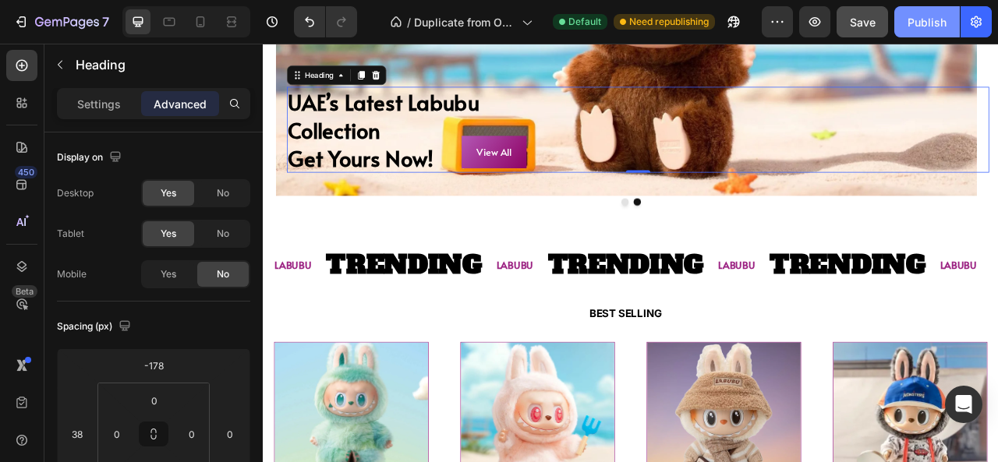
click at [921, 31] on button "Publish" at bounding box center [926, 21] width 65 height 31
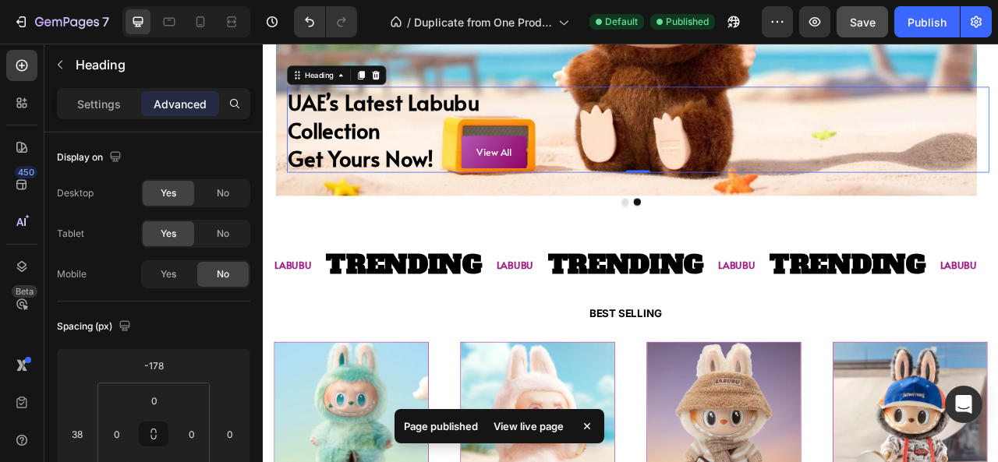
click at [513, 433] on div "View live page" at bounding box center [528, 426] width 89 height 22
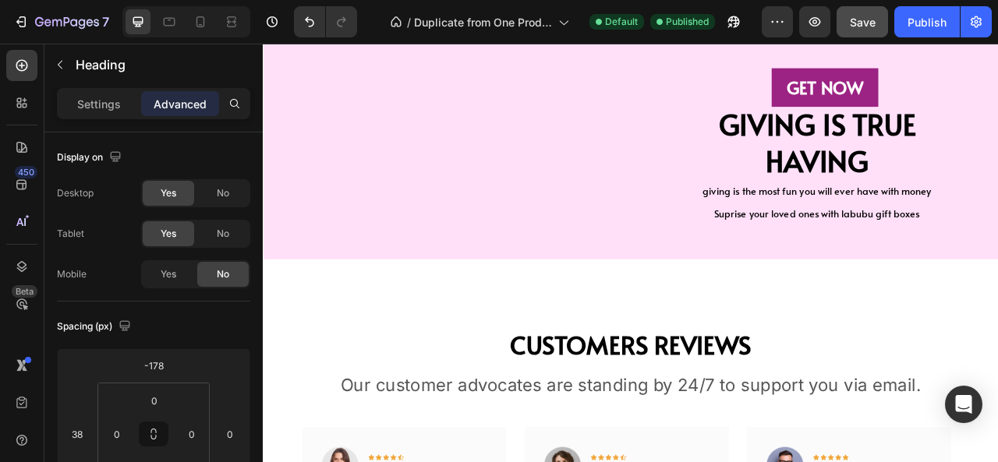
scroll to position [3223, 0]
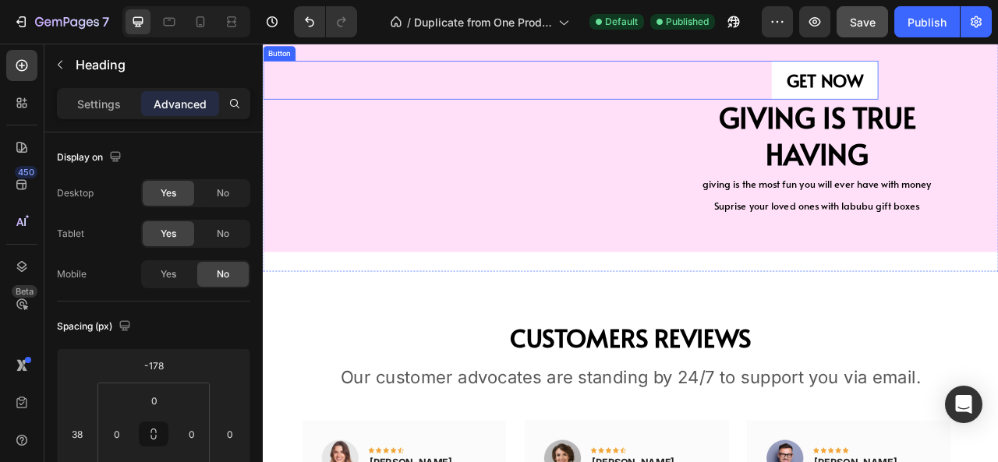
click at [910, 115] on button "GET NOW" at bounding box center [977, 89] width 136 height 49
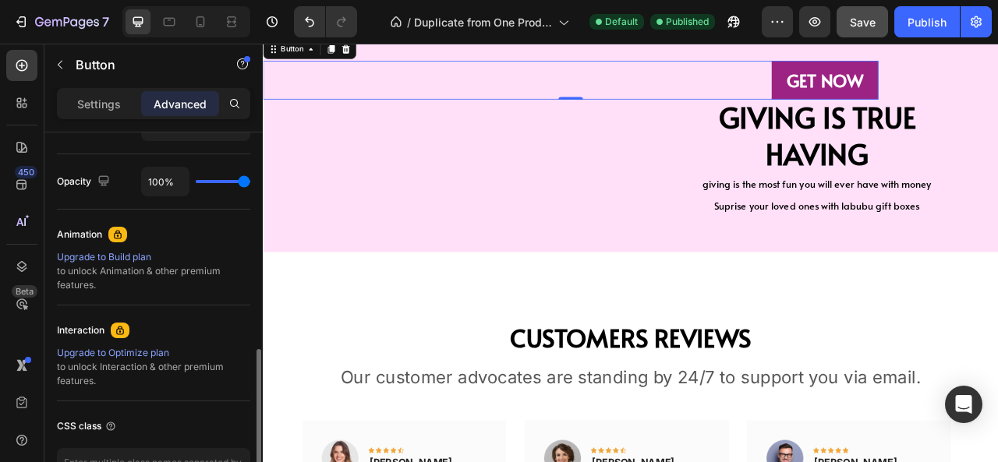
scroll to position [608, 0]
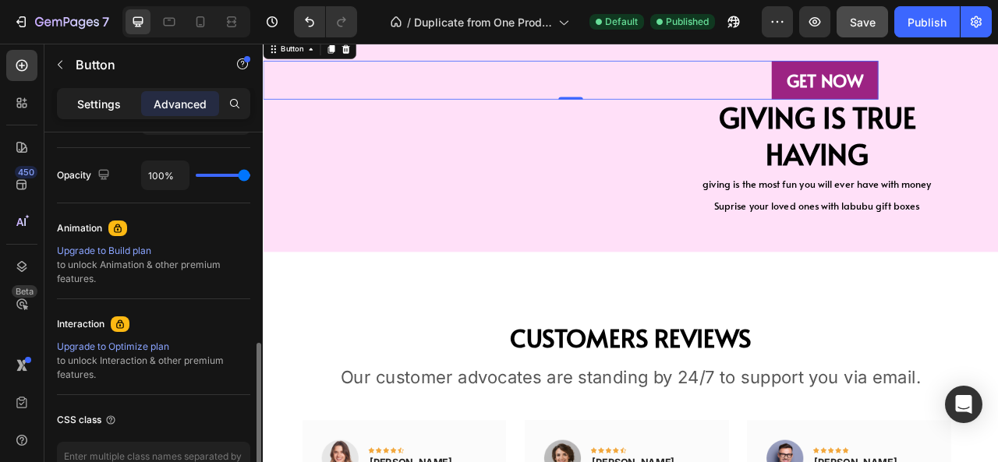
click at [101, 103] on p "Settings" at bounding box center [99, 104] width 44 height 16
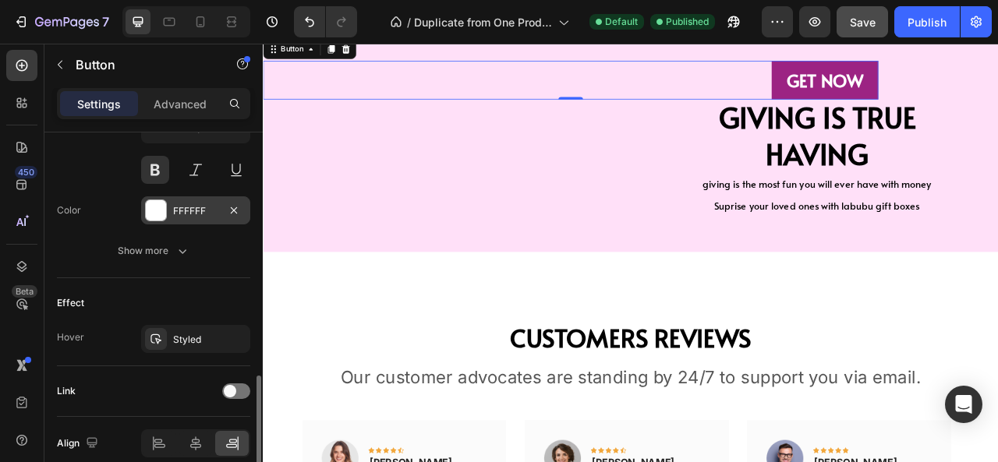
scroll to position [740, 0]
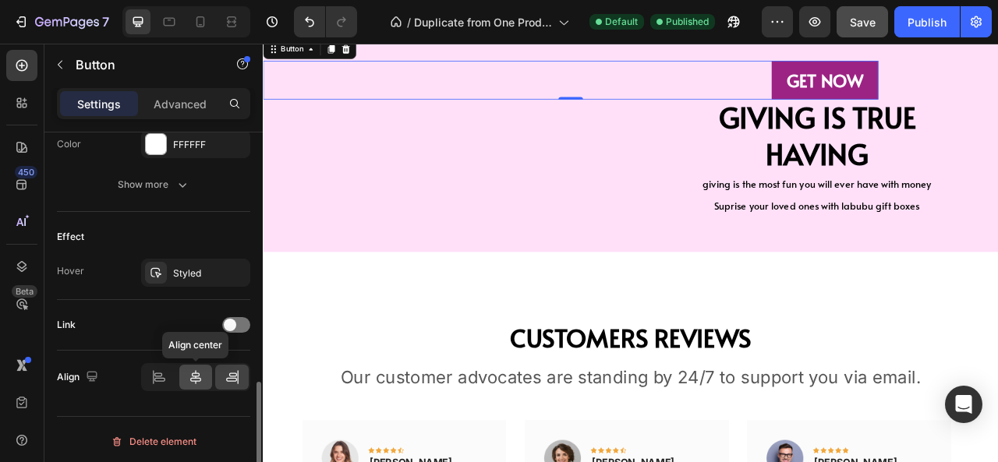
click at [189, 369] on icon at bounding box center [196, 377] width 16 height 16
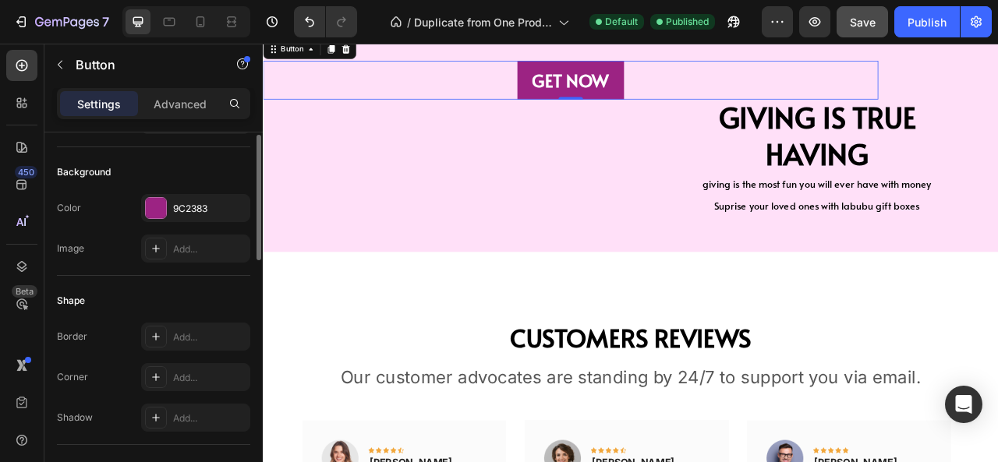
scroll to position [96, 0]
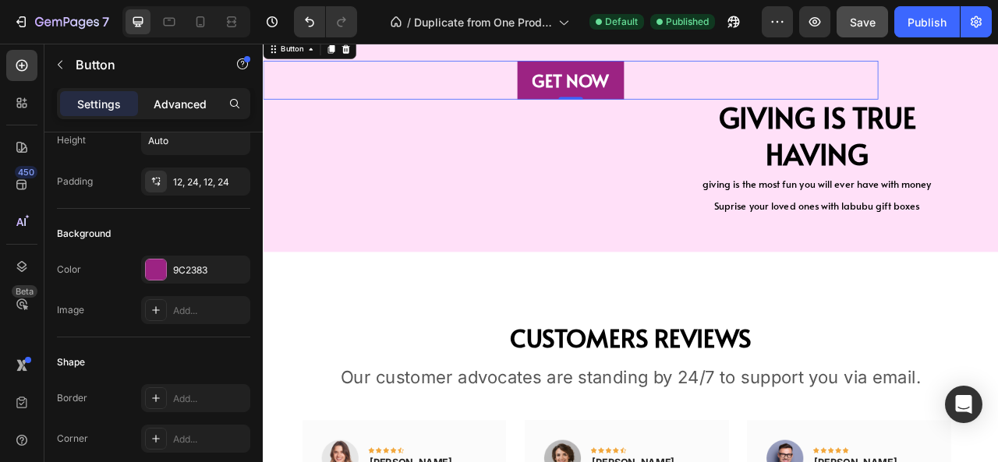
click at [162, 102] on p "Advanced" at bounding box center [180, 104] width 53 height 16
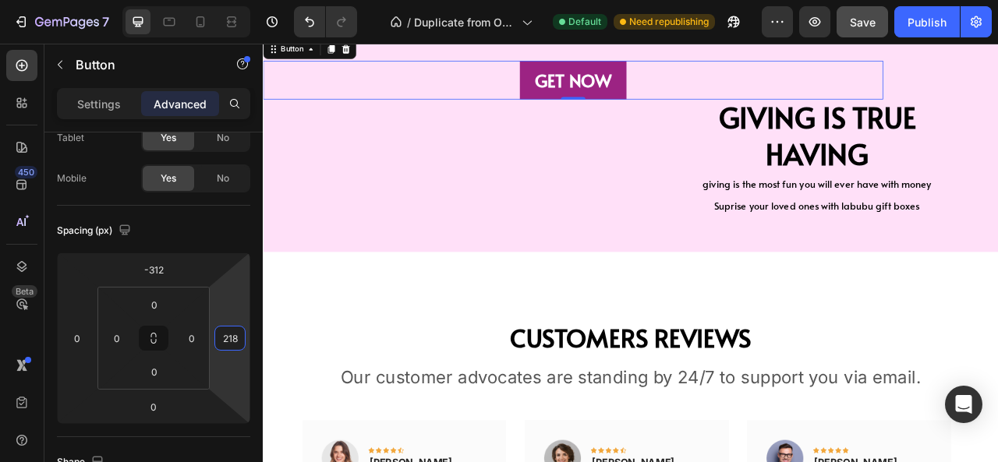
type input "220"
drag, startPoint x: 246, startPoint y: 334, endPoint x: 260, endPoint y: 325, distance: 16.9
click at [260, 0] on html "7 / Duplicate from One Product Store - [DATE] 15:53:47 Default Need republishin…" at bounding box center [499, 0] width 998 height 0
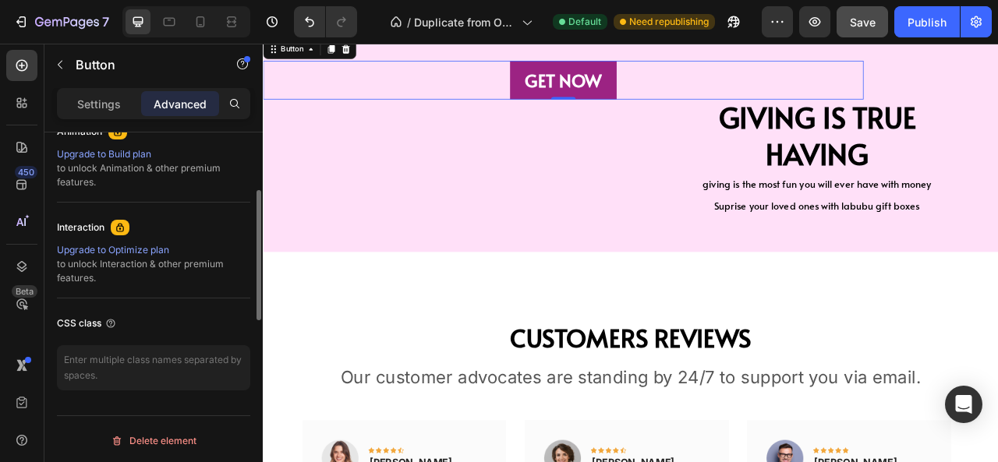
scroll to position [536, 0]
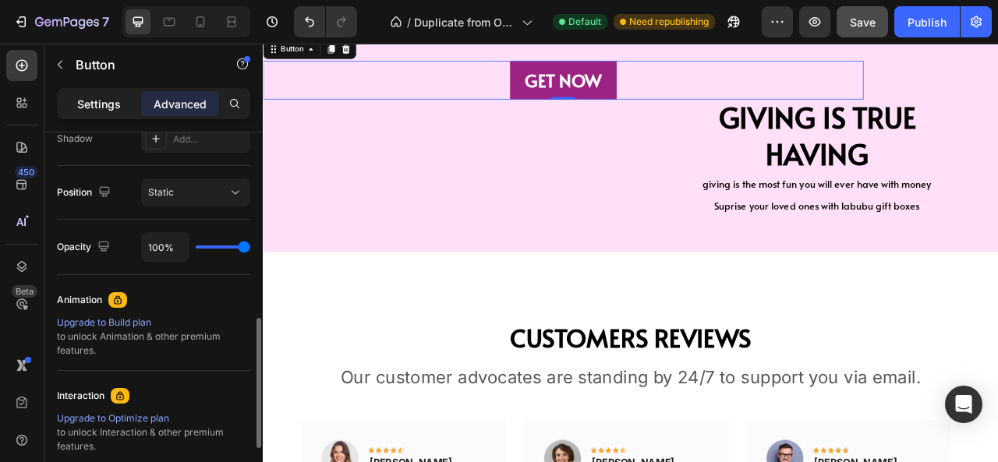
drag, startPoint x: 103, startPoint y: 93, endPoint x: 125, endPoint y: 131, distance: 44.0
click at [103, 92] on div "Settings" at bounding box center [99, 103] width 78 height 25
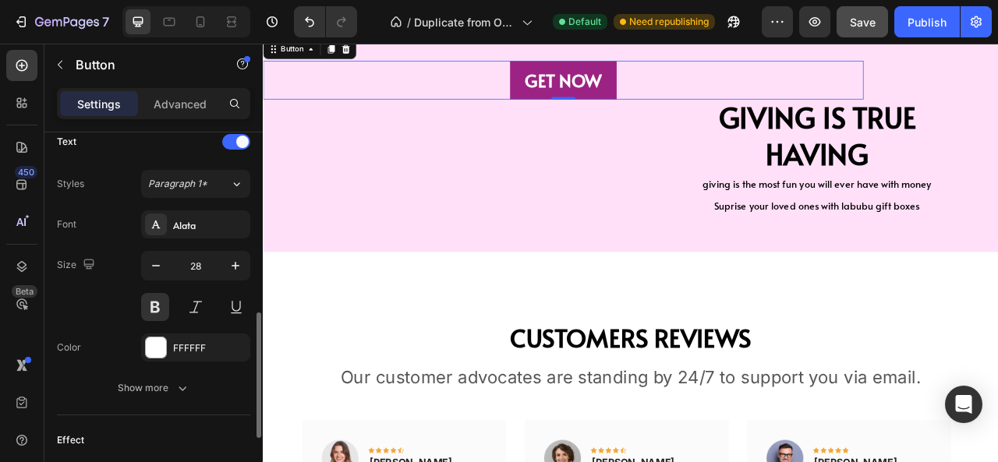
scroll to position [740, 0]
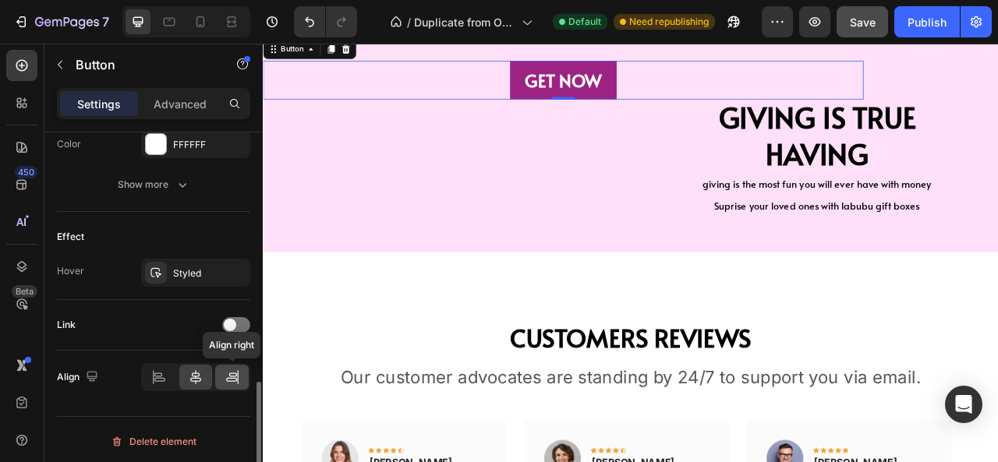
click at [226, 369] on icon at bounding box center [232, 377] width 16 height 16
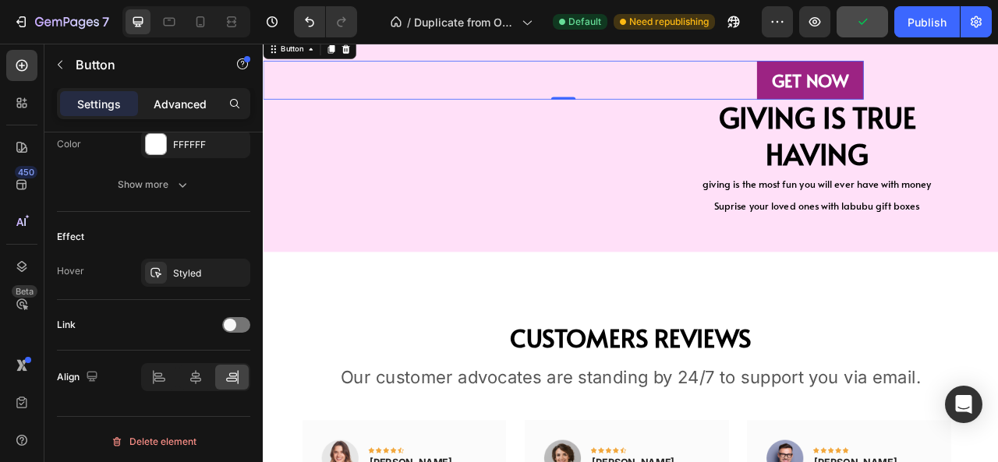
click at [179, 97] on p "Advanced" at bounding box center [180, 104] width 53 height 16
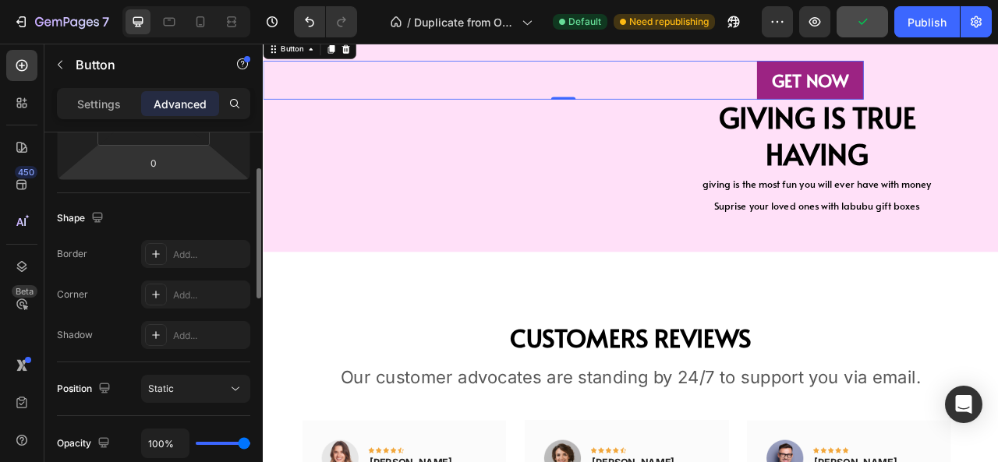
scroll to position [206, 0]
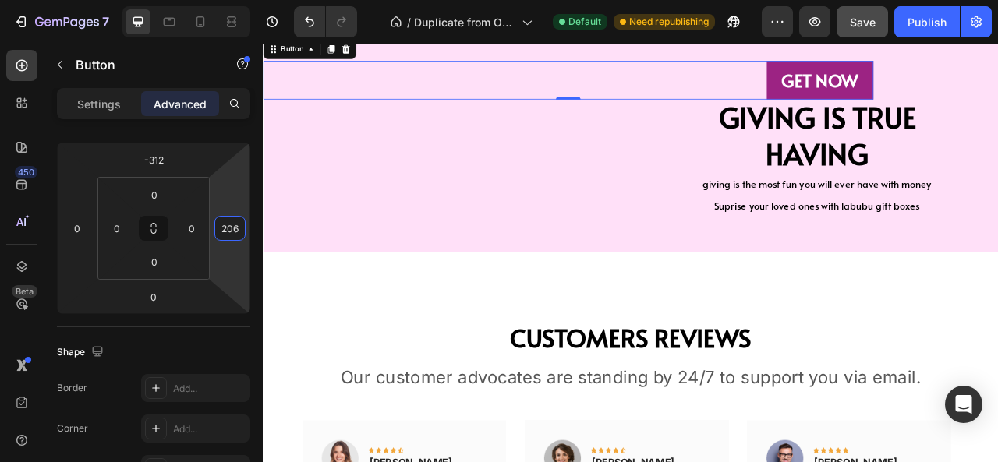
type input "208"
click at [248, 0] on html "7 / Duplicate from One Product Store - [DATE] 15:53:47 Default Need republishin…" at bounding box center [499, 0] width 998 height 0
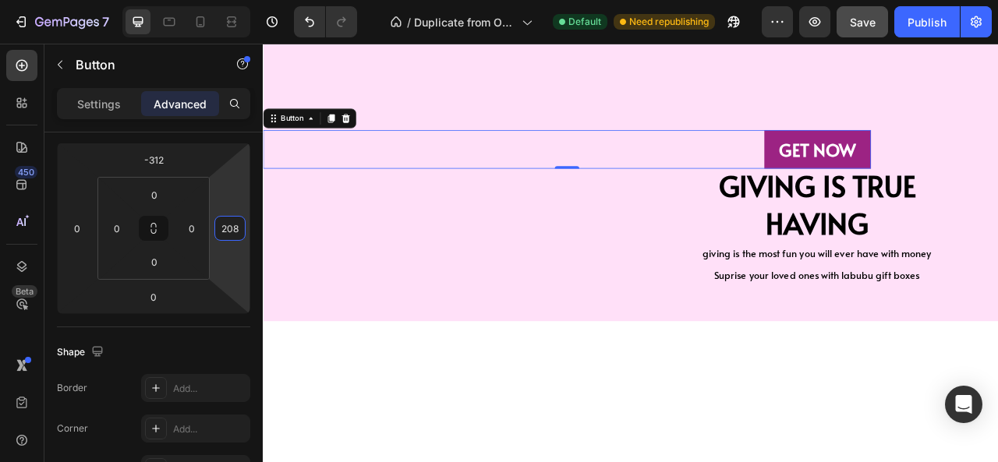
scroll to position [3132, 0]
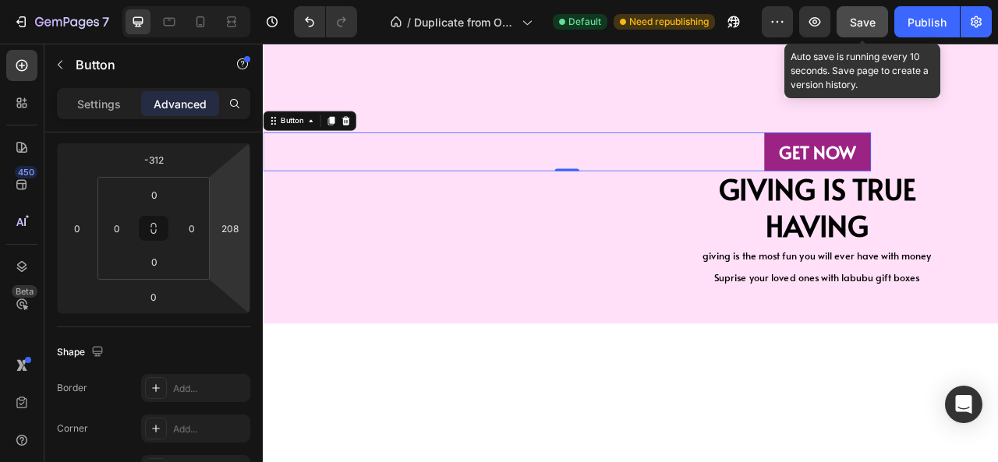
click at [853, 30] on button "Save" at bounding box center [861, 21] width 51 height 31
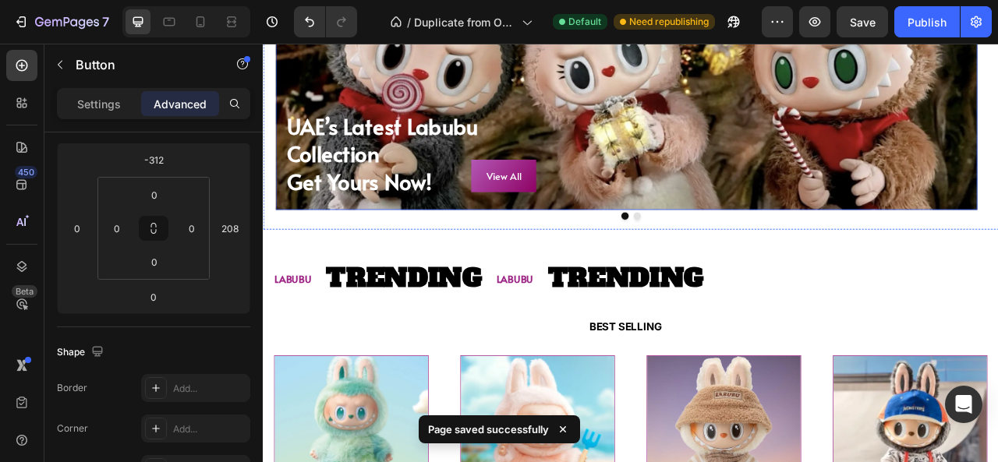
scroll to position [426, 0]
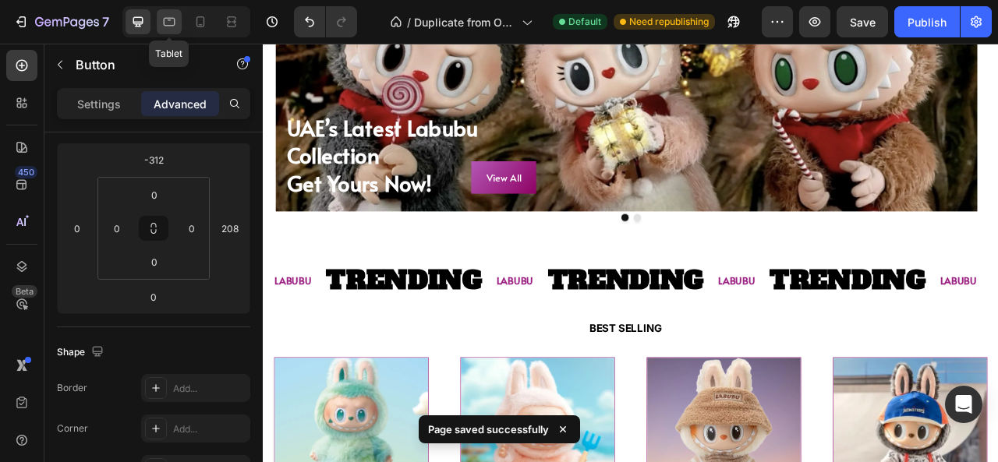
click at [167, 18] on icon at bounding box center [170, 22] width 12 height 9
type input "-206"
type input "164"
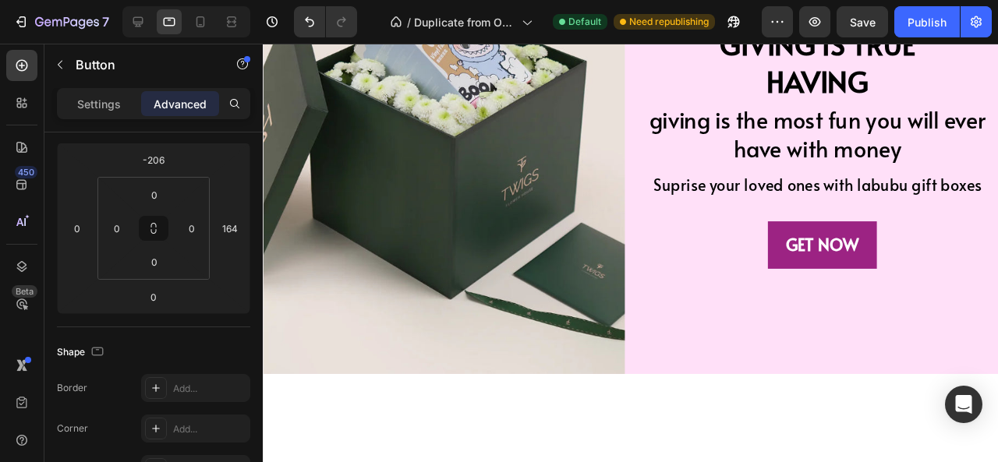
scroll to position [2056, 0]
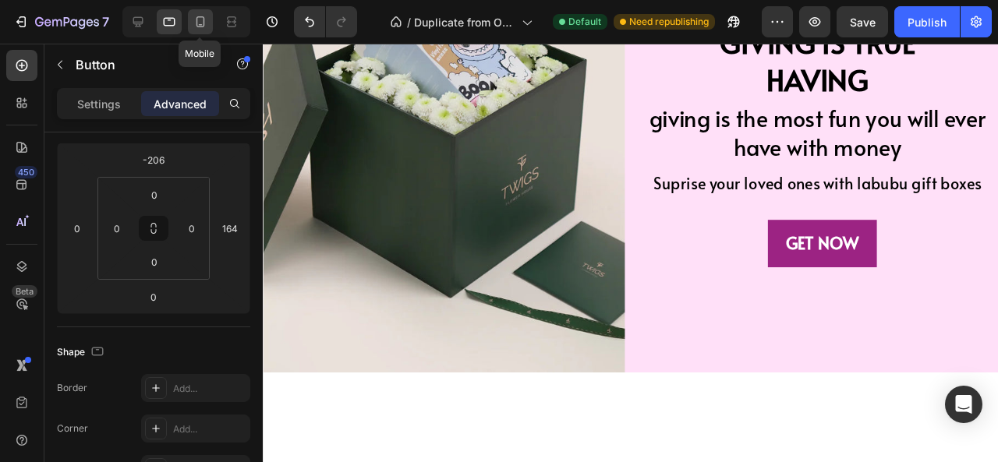
drag, startPoint x: 207, startPoint y: 12, endPoint x: 92, endPoint y: 72, distance: 129.0
click at [207, 12] on div at bounding box center [200, 21] width 25 height 25
type input "-90"
type input "-12"
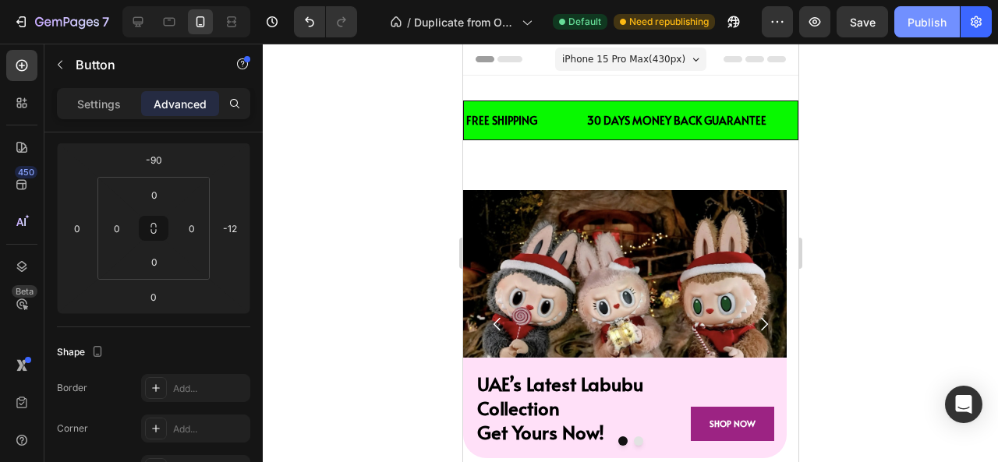
click at [936, 29] on div "Publish" at bounding box center [926, 22] width 39 height 16
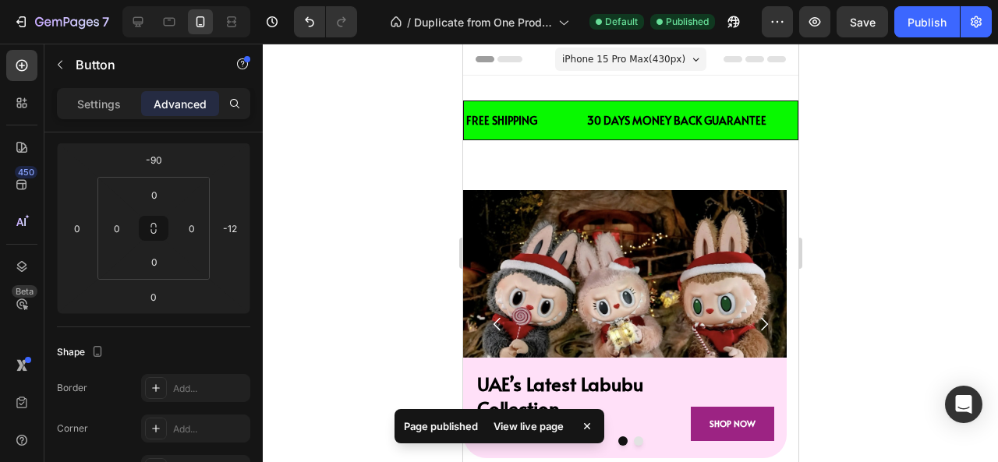
click at [519, 427] on div "View live page" at bounding box center [528, 426] width 89 height 22
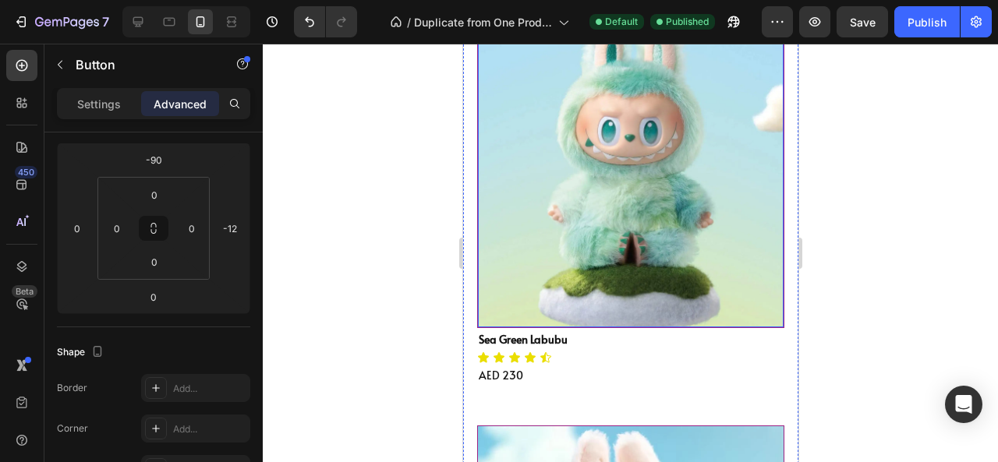
scroll to position [589, 0]
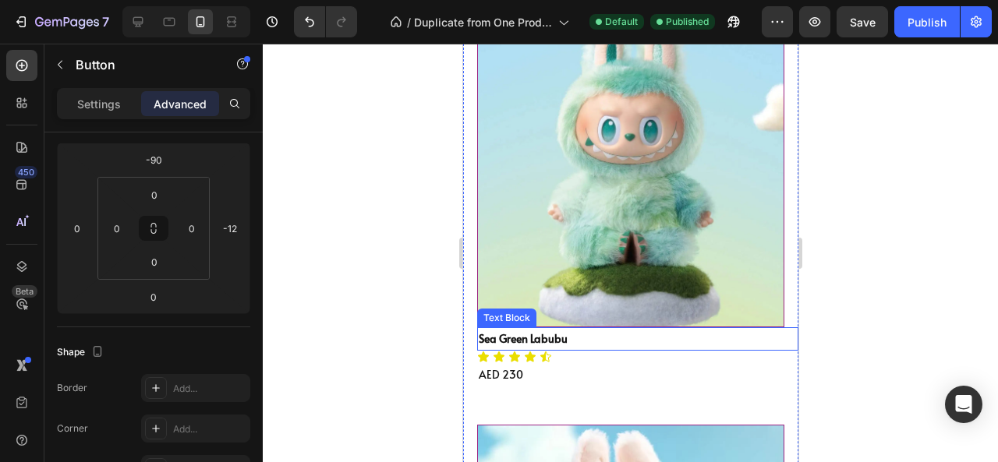
click at [528, 331] on p "Sea Green Labubu" at bounding box center [637, 338] width 318 height 19
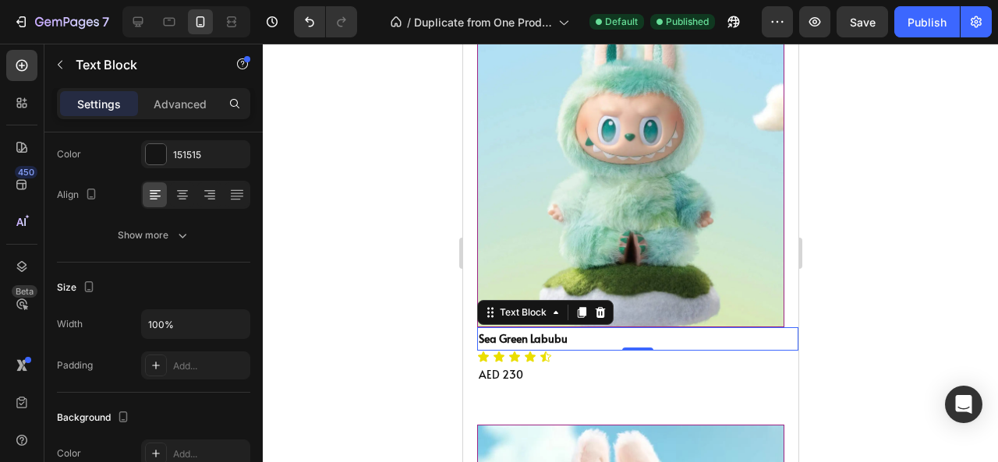
scroll to position [0, 0]
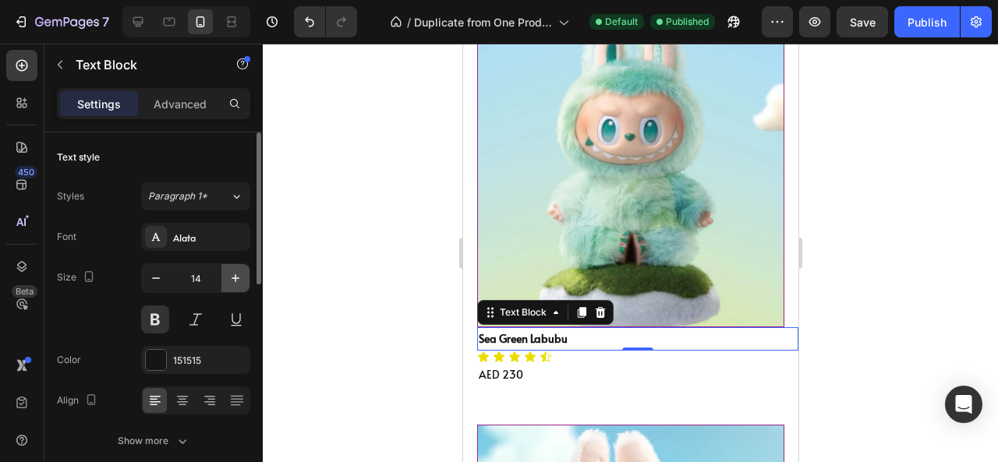
click at [241, 282] on icon "button" at bounding box center [236, 278] width 16 height 16
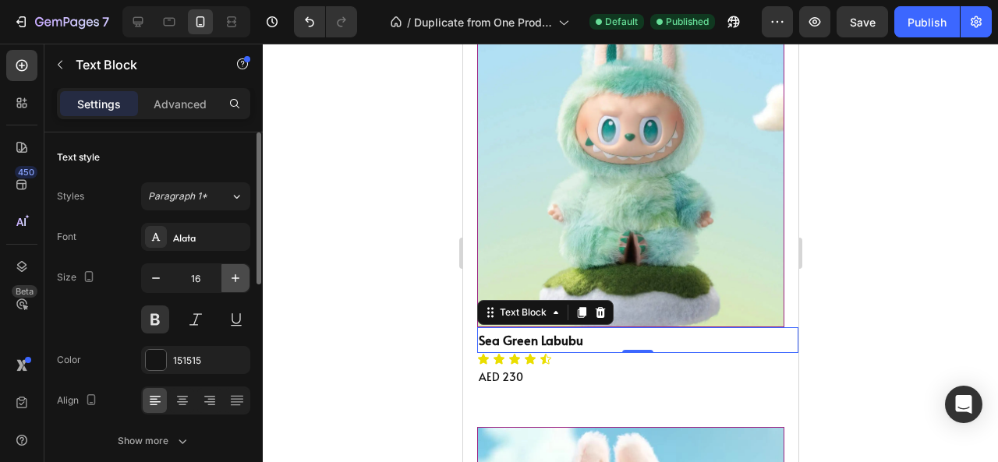
click at [241, 282] on icon "button" at bounding box center [236, 278] width 16 height 16
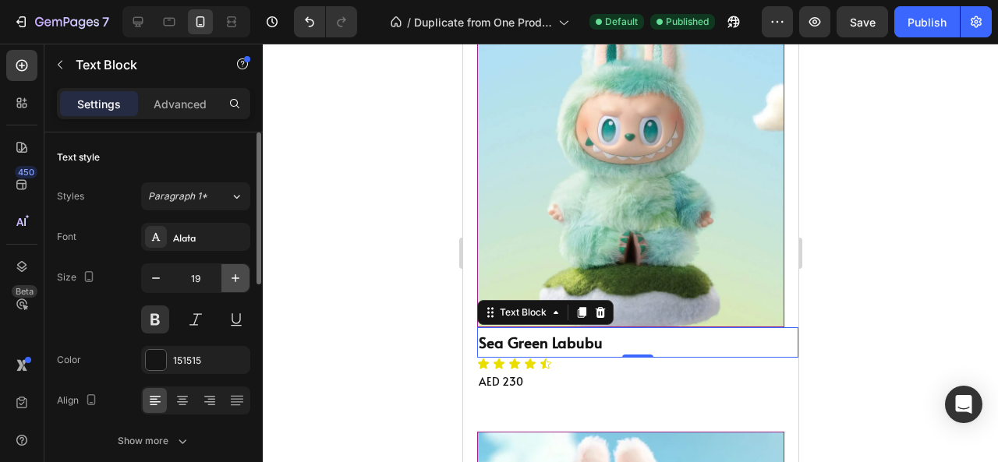
click at [241, 282] on icon "button" at bounding box center [236, 278] width 16 height 16
type input "20"
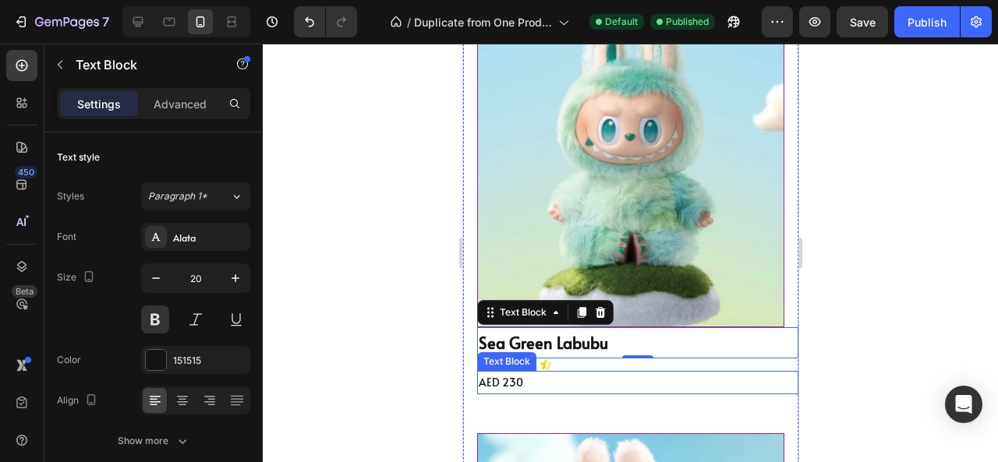
click at [514, 373] on p "AED 230" at bounding box center [637, 382] width 318 height 19
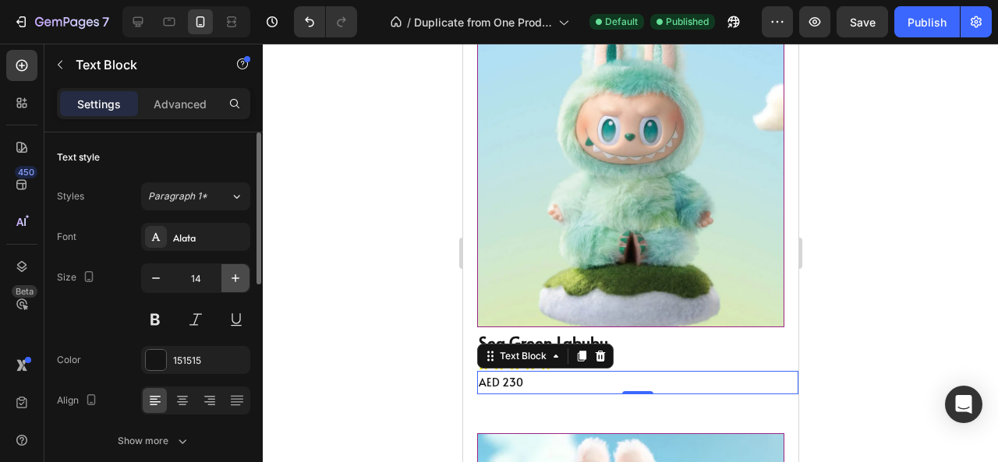
click at [237, 280] on icon "button" at bounding box center [236, 278] width 16 height 16
type input "15"
click at [435, 333] on div at bounding box center [630, 253] width 735 height 418
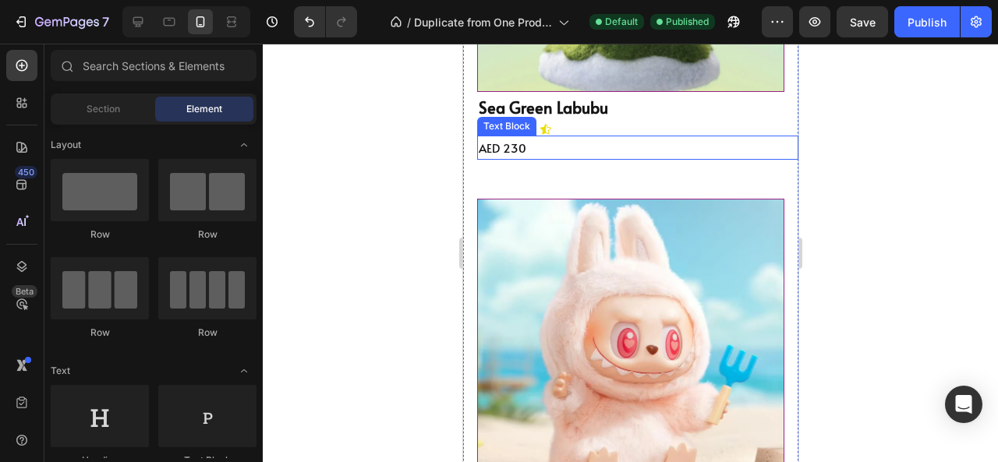
scroll to position [832, 0]
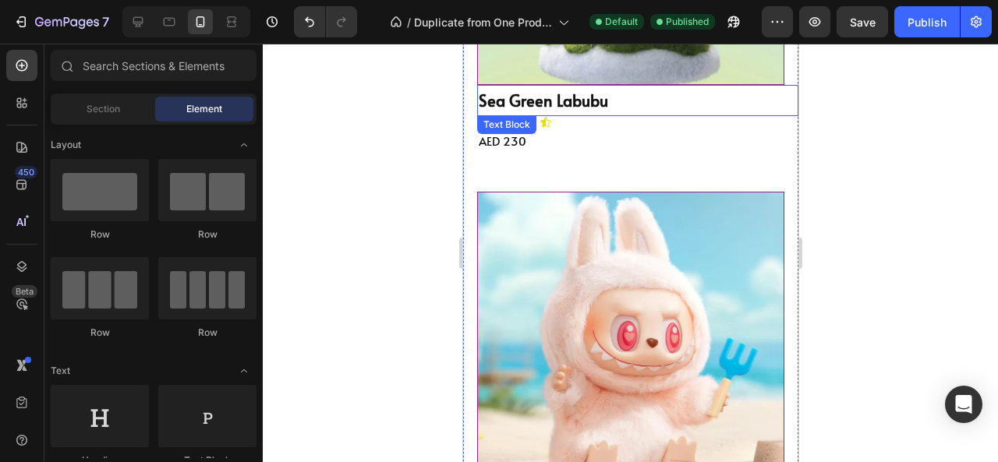
click at [605, 91] on p "Sea Green Labubu" at bounding box center [637, 101] width 318 height 28
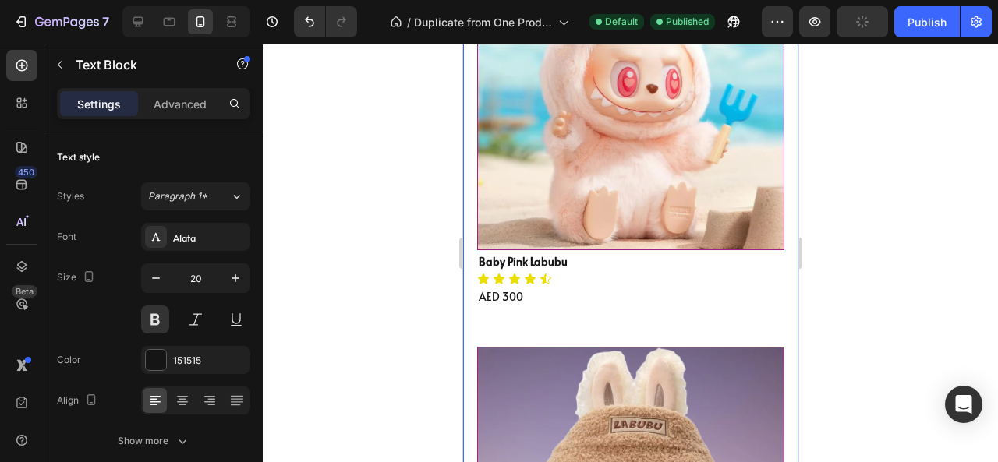
scroll to position [1099, 0]
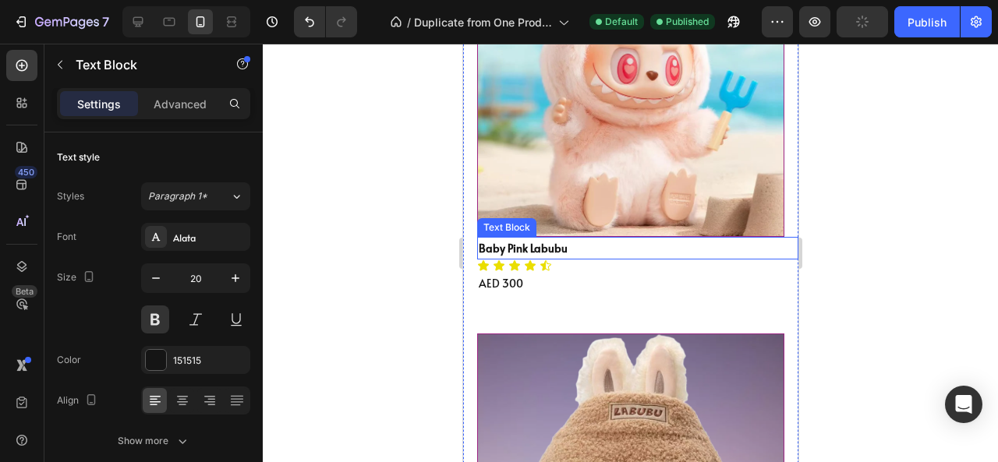
click at [595, 238] on p "Baby Pink Labubu" at bounding box center [637, 247] width 318 height 19
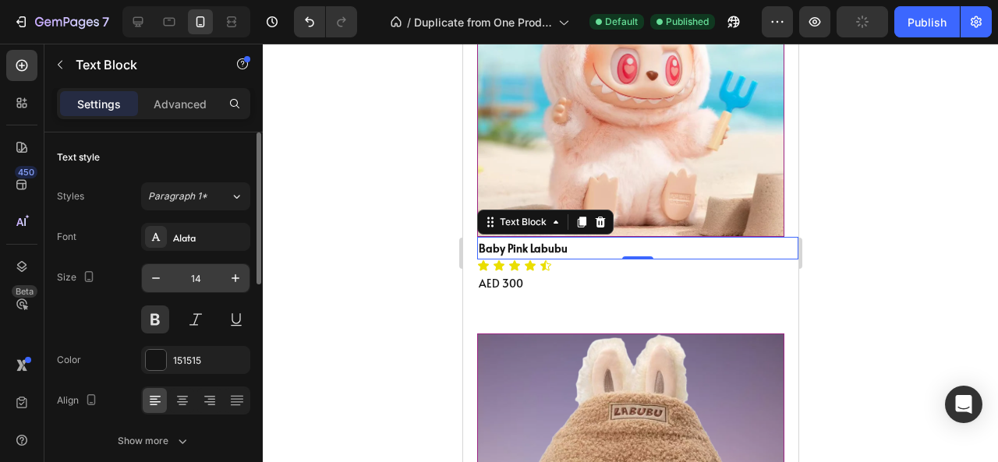
click at [204, 277] on input "14" at bounding box center [195, 278] width 51 height 28
type input "20"
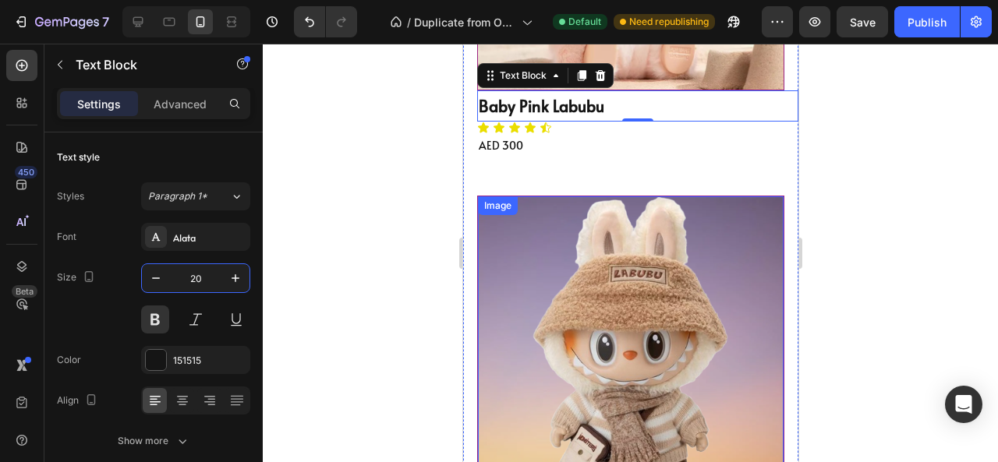
scroll to position [1244, 0]
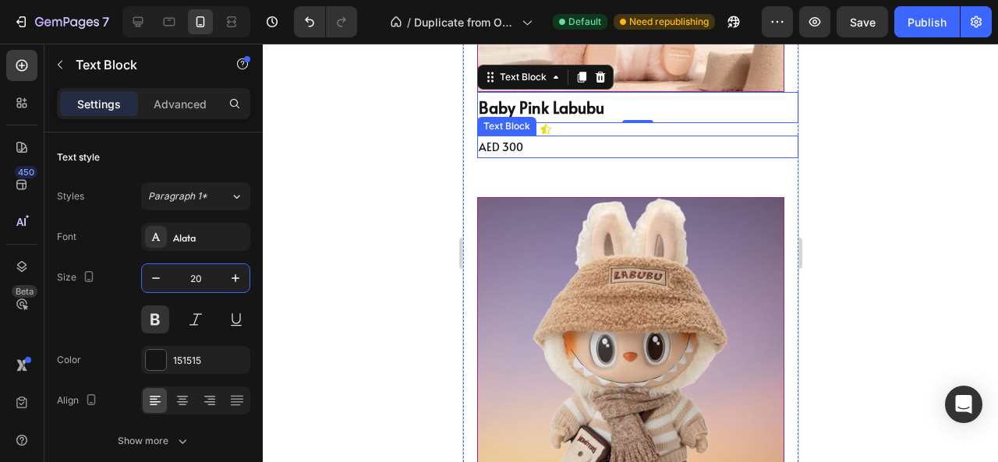
click at [558, 137] on p "AED 300" at bounding box center [637, 146] width 318 height 19
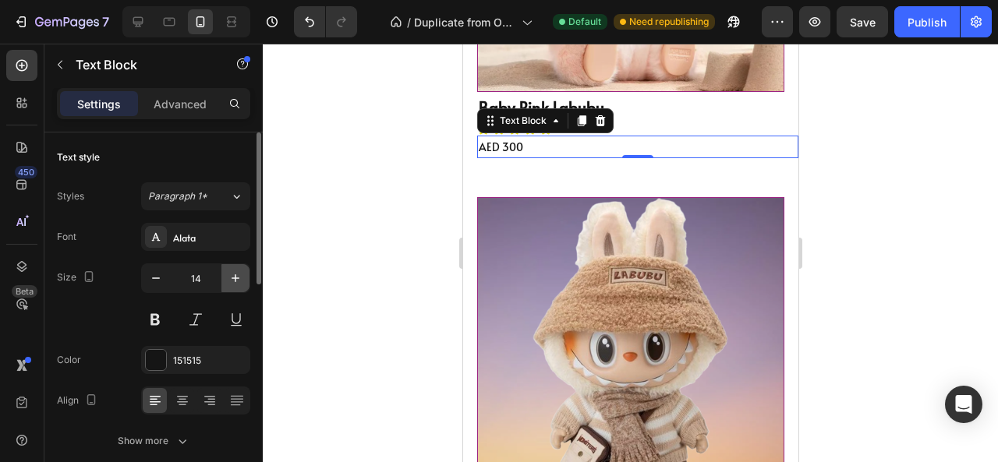
click at [226, 278] on button "button" at bounding box center [235, 278] width 28 height 28
type input "15"
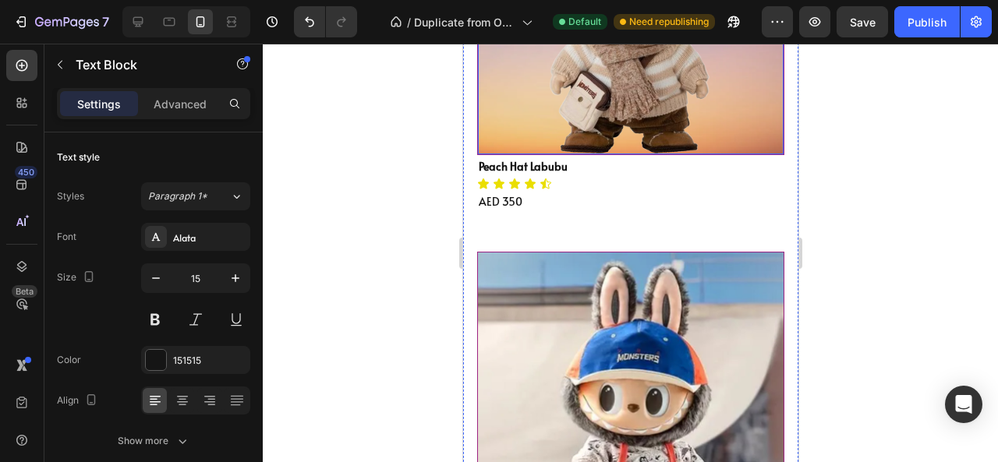
scroll to position [1608, 0]
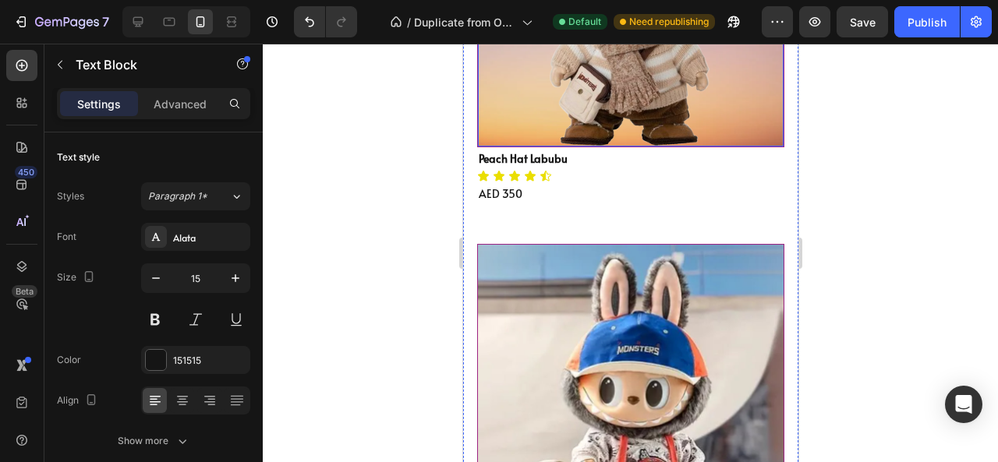
click at [588, 170] on div "Icon Icon Icon Icon Icon" at bounding box center [636, 176] width 321 height 12
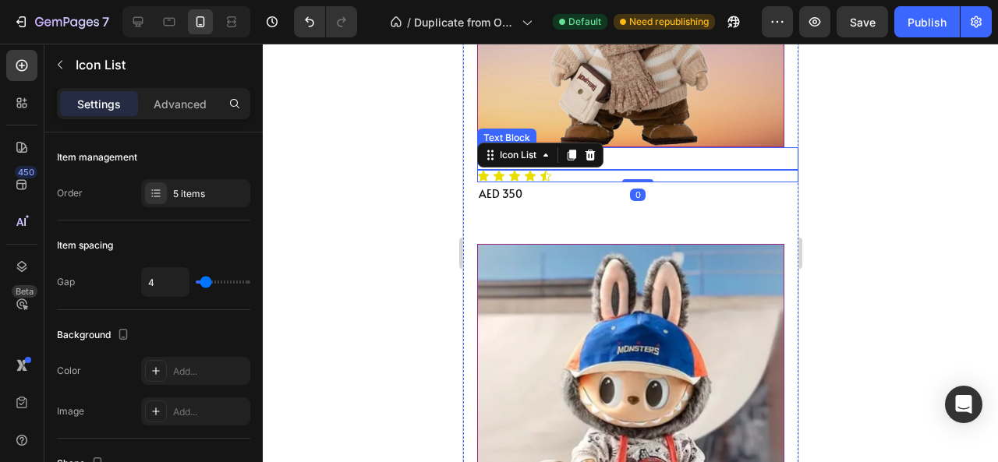
click at [627, 149] on p "Peach Hat Labubu" at bounding box center [637, 158] width 318 height 19
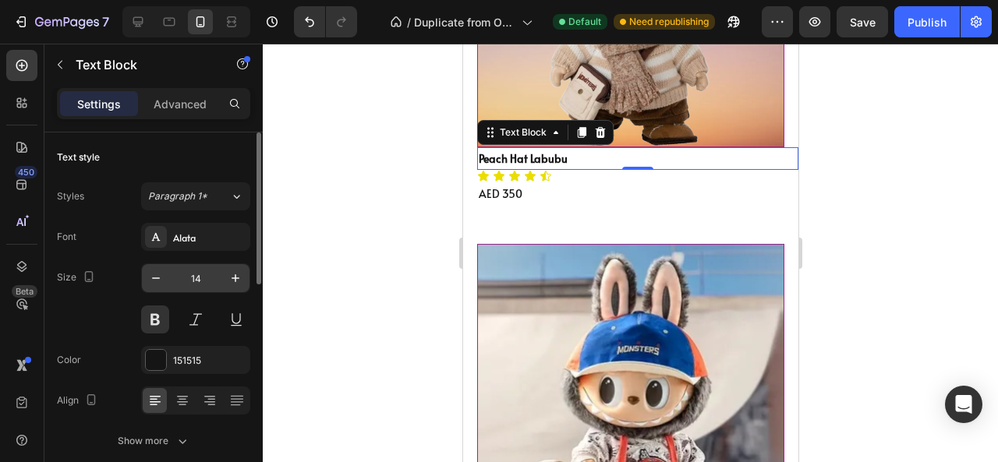
click at [207, 272] on input "14" at bounding box center [195, 278] width 51 height 28
type input "20"
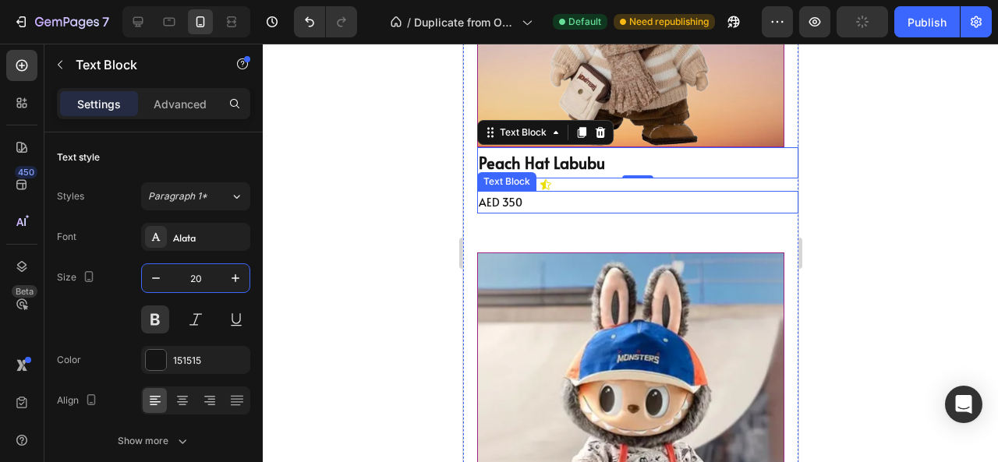
click at [533, 192] on p "AED 350" at bounding box center [637, 201] width 318 height 19
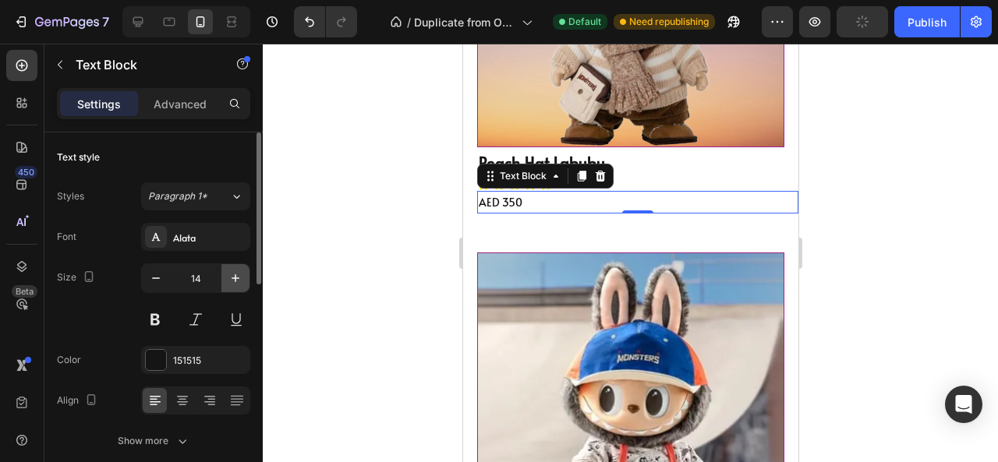
click at [238, 280] on icon "button" at bounding box center [236, 278] width 16 height 16
type input "15"
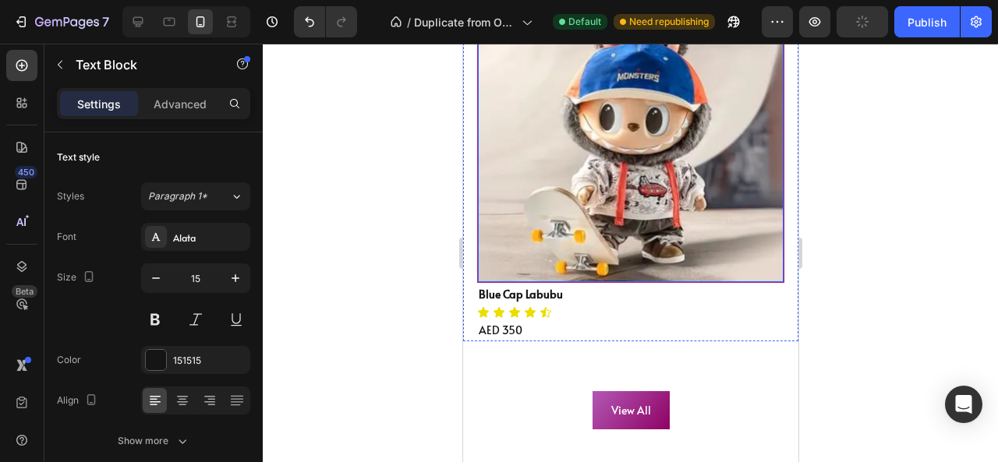
scroll to position [1892, 0]
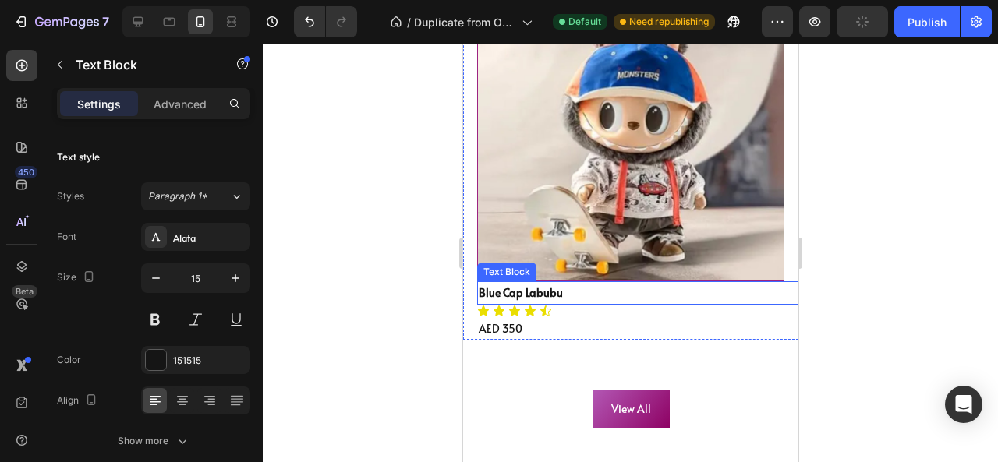
click at [612, 283] on p "Blue Cap Labubu" at bounding box center [637, 292] width 318 height 19
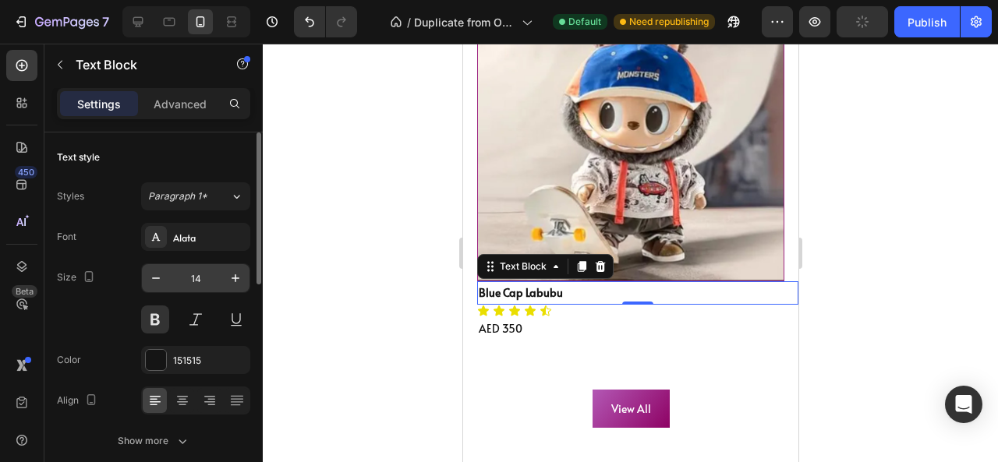
click at [214, 270] on input "14" at bounding box center [195, 278] width 51 height 28
type input "20"
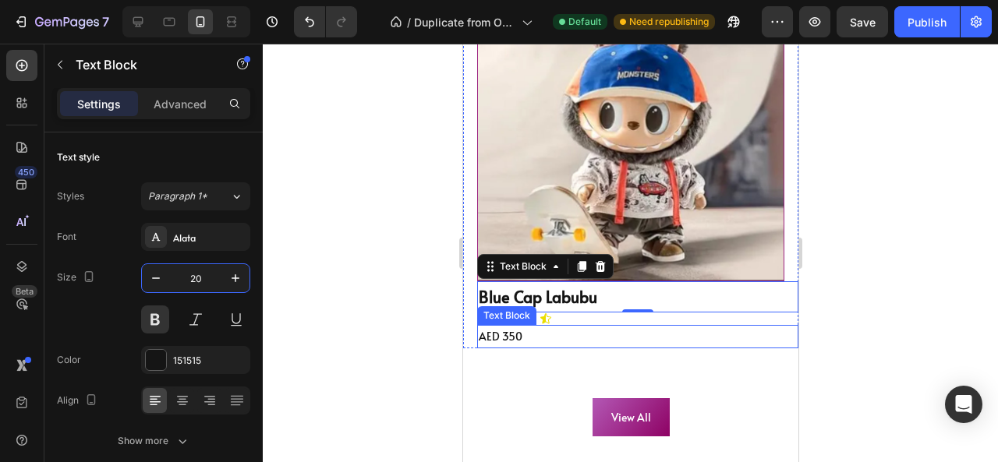
click at [546, 327] on p "AED 350" at bounding box center [637, 336] width 318 height 19
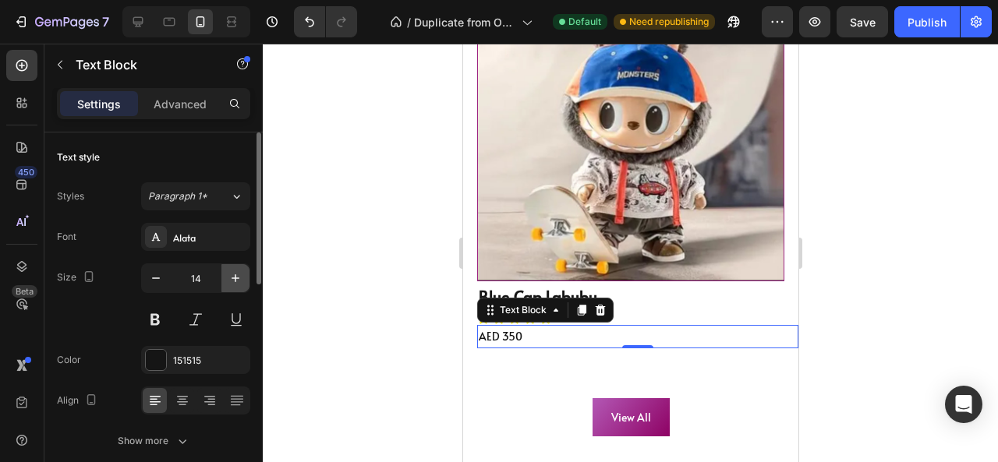
click at [238, 274] on icon "button" at bounding box center [236, 278] width 16 height 16
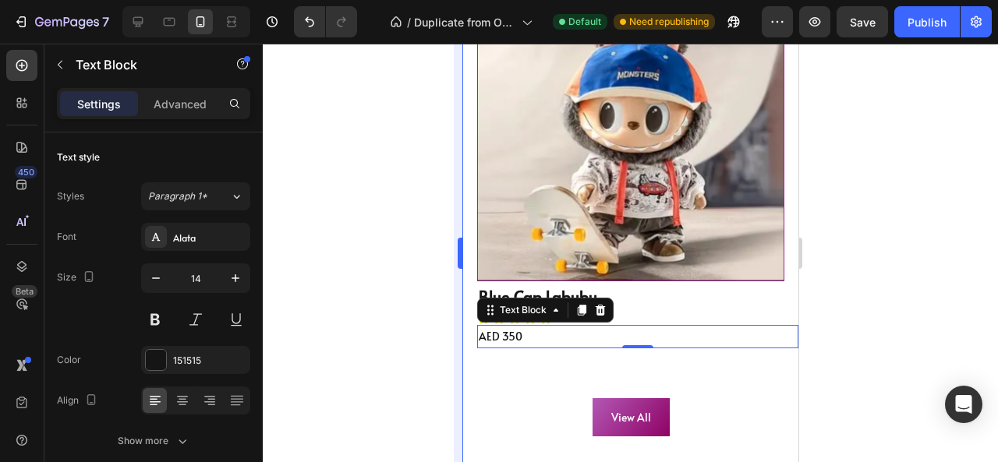
type input "15"
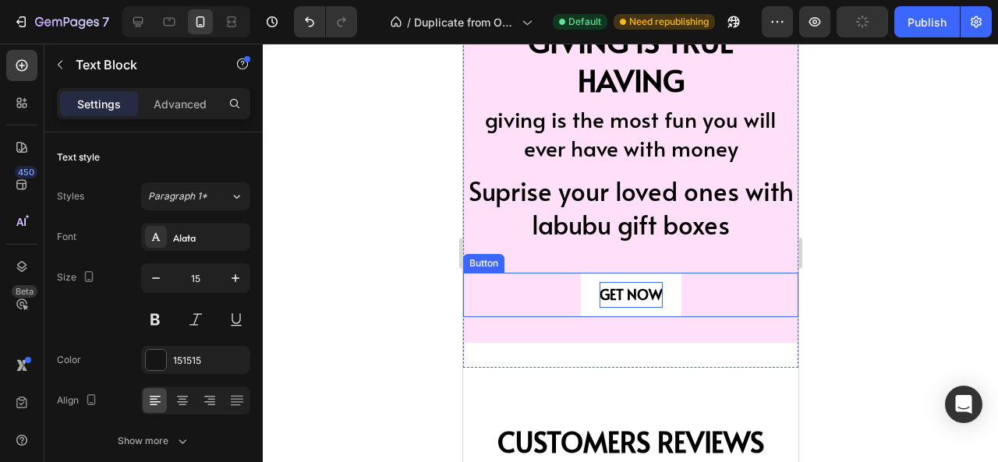
scroll to position [4685, 0]
click at [584, 310] on button "GET NOW" at bounding box center [630, 294] width 101 height 44
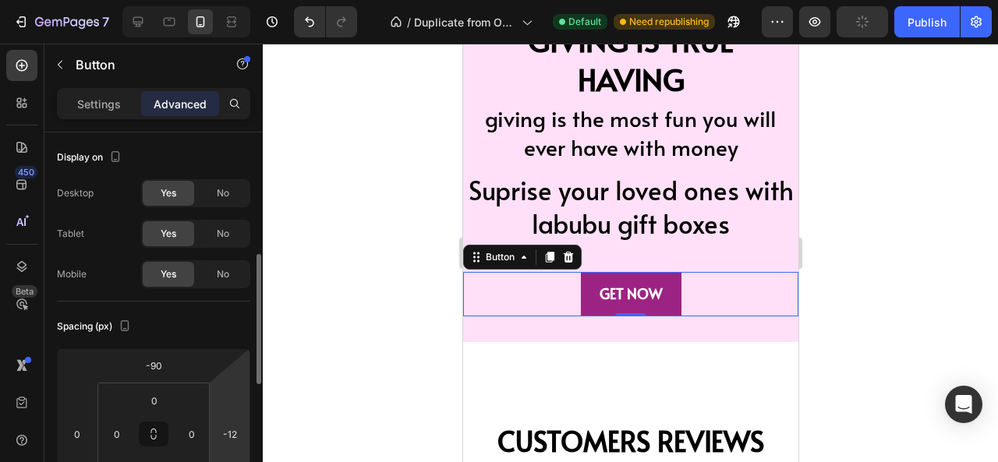
scroll to position [115, 0]
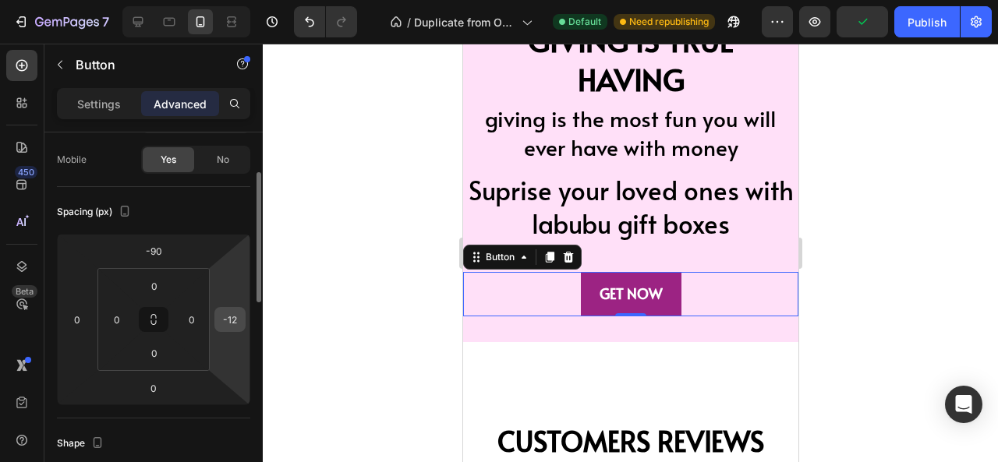
drag, startPoint x: 242, startPoint y: 308, endPoint x: 245, endPoint y: 322, distance: 14.2
click at [245, 322] on div "-12" at bounding box center [229, 319] width 31 height 25
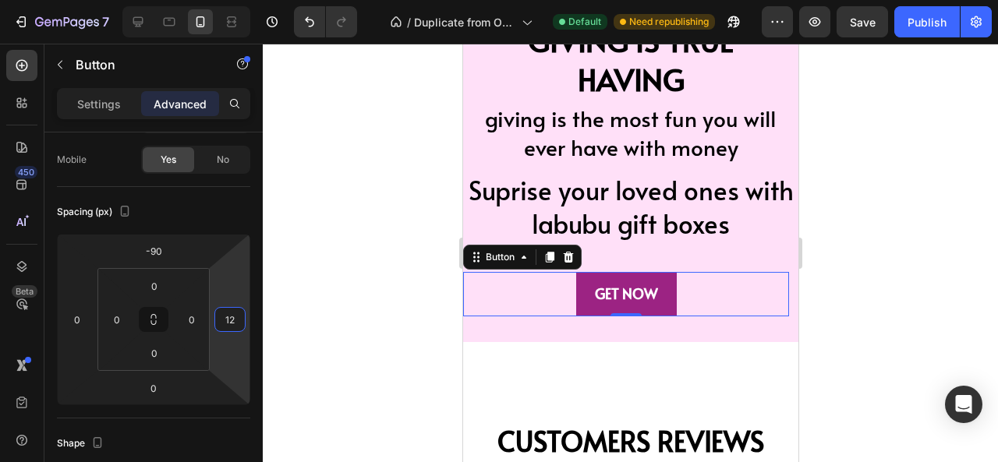
type input "8"
drag, startPoint x: 249, startPoint y: 316, endPoint x: 248, endPoint y: 308, distance: 7.9
click at [248, 0] on html "7 / Duplicate from One Product Store - [DATE] 15:53:47 Default Need republishin…" at bounding box center [499, 0] width 998 height 0
click at [347, 297] on div at bounding box center [630, 253] width 735 height 418
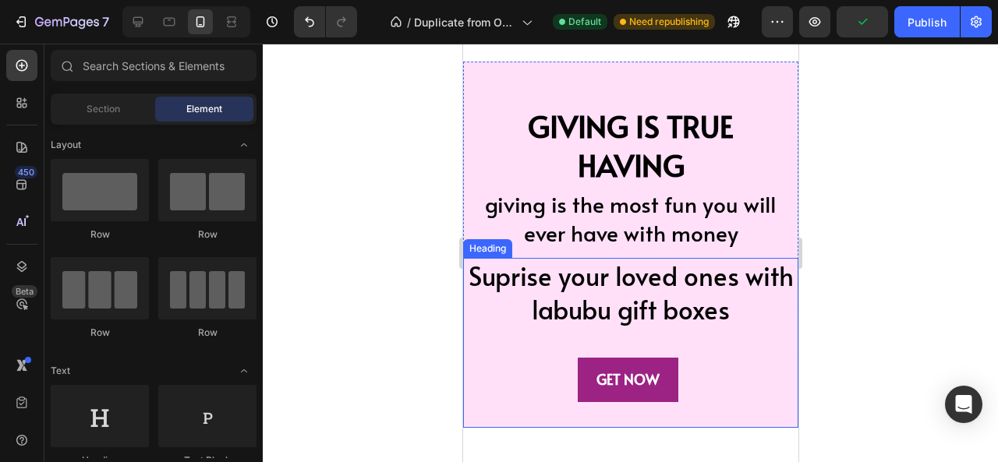
scroll to position [4607, 0]
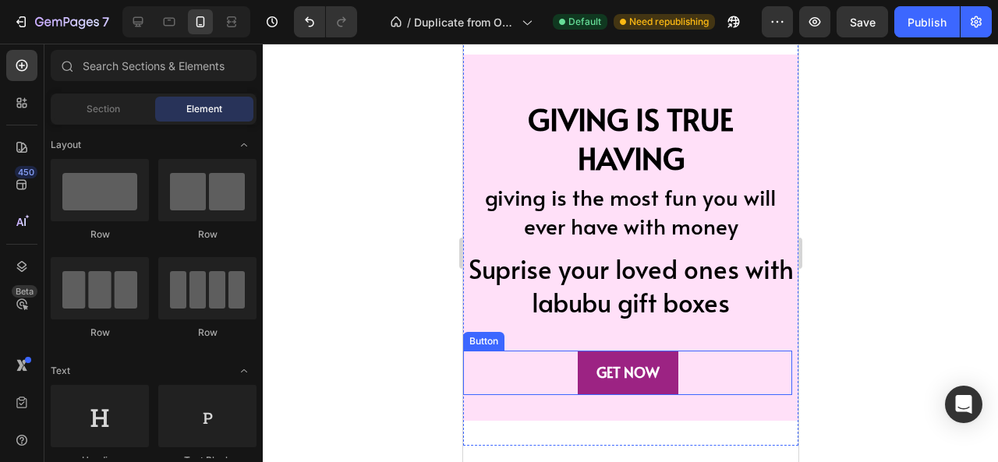
click at [713, 376] on div "GET NOW Button" at bounding box center [626, 373] width 329 height 44
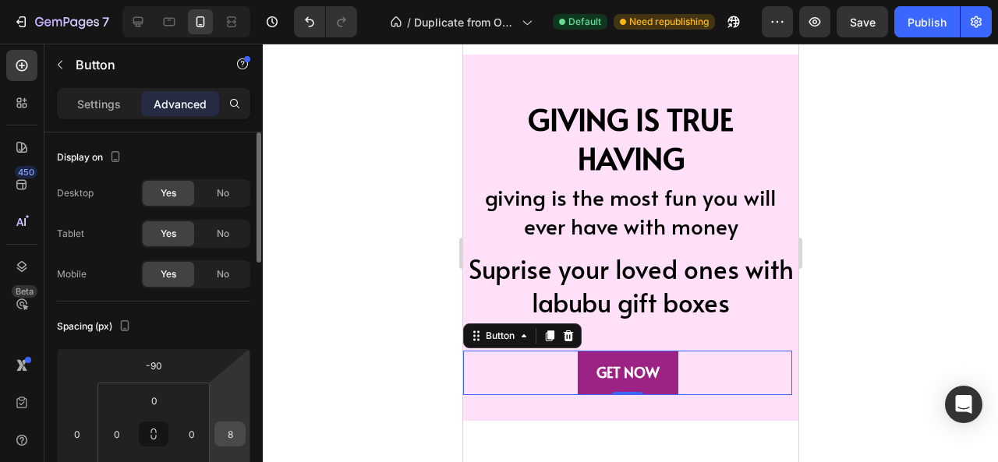
click at [238, 426] on input "8" at bounding box center [229, 433] width 23 height 23
type input "10"
click at [406, 302] on div at bounding box center [630, 253] width 735 height 418
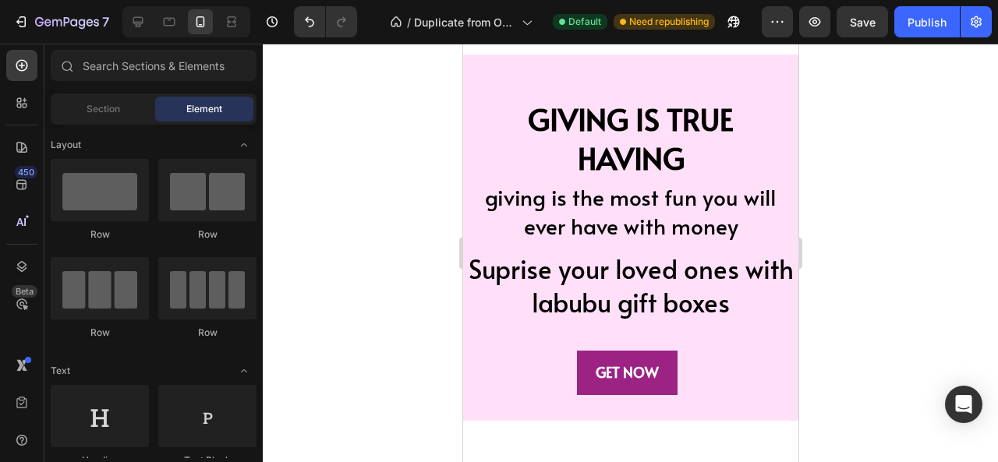
click at [150, 13] on div at bounding box center [186, 21] width 128 height 31
click at [136, 23] on icon at bounding box center [138, 22] width 16 height 16
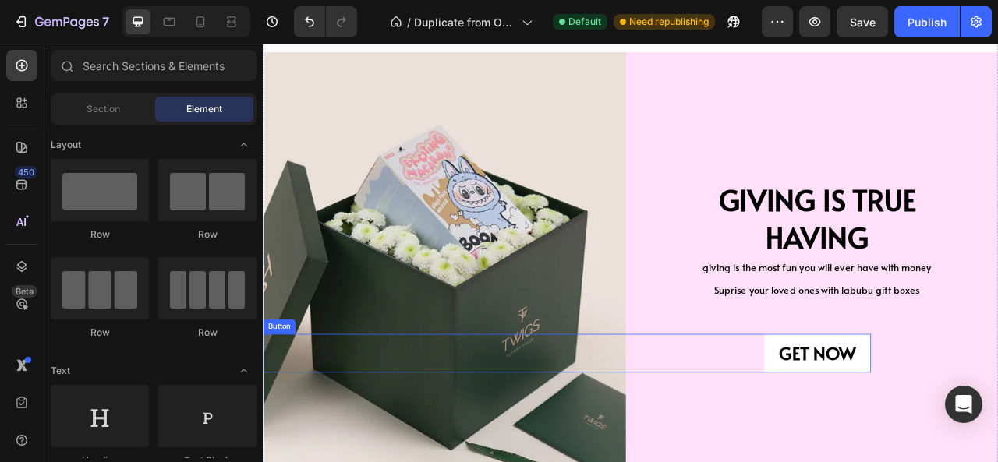
click at [1019, 440] on button "GET NOW" at bounding box center [968, 437] width 136 height 49
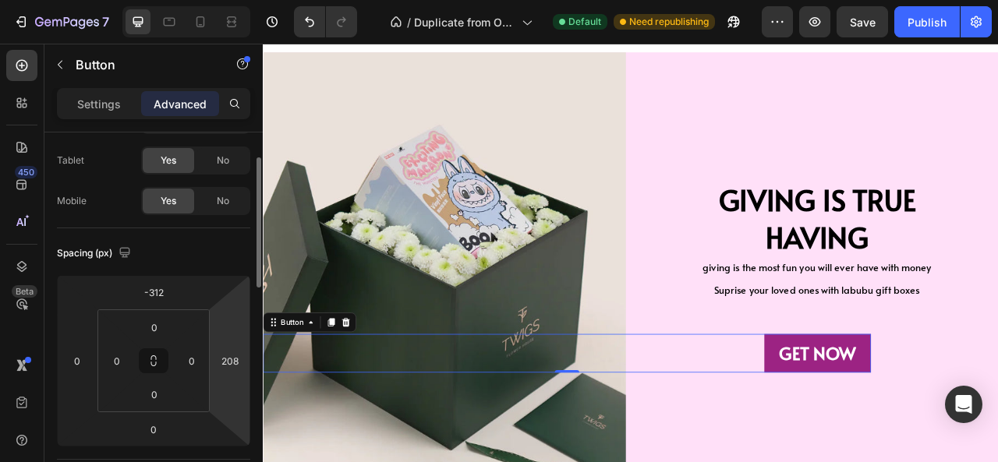
scroll to position [55, 0]
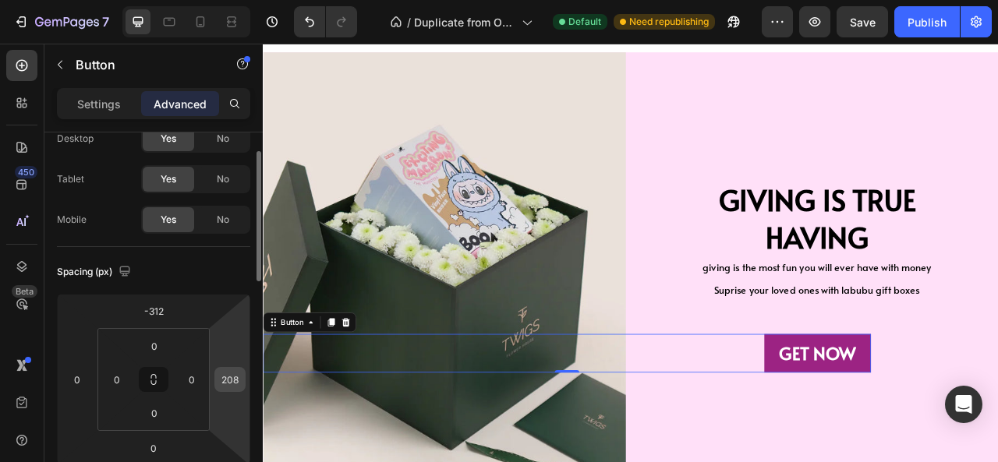
click at [242, 374] on input "208" at bounding box center [229, 379] width 23 height 23
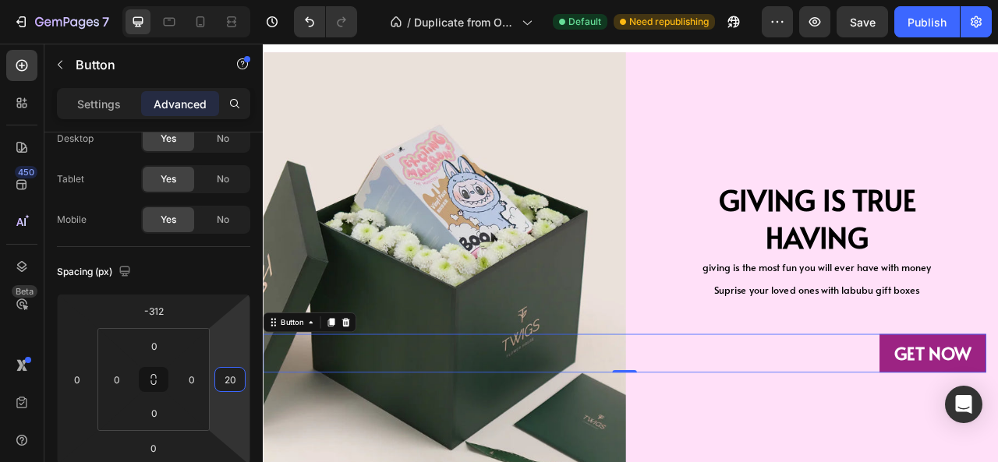
type input "206"
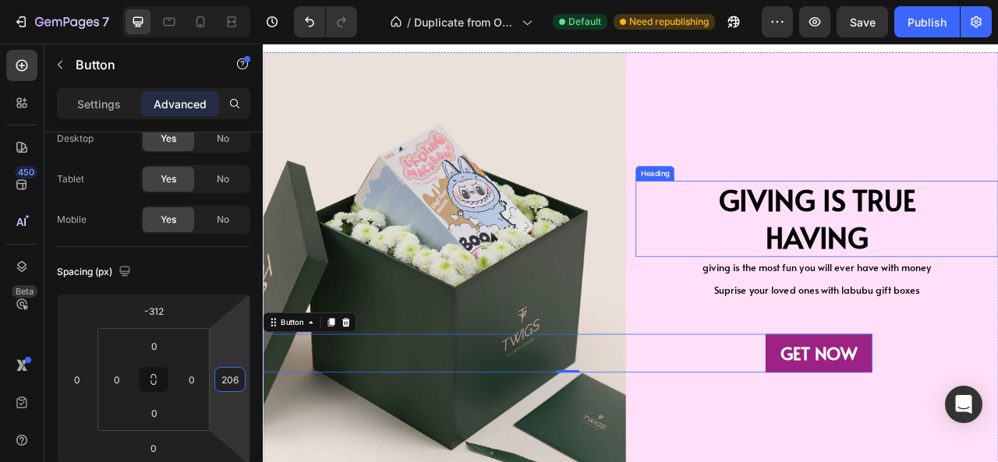
click at [818, 217] on div "GIVING IS TRUE HAVING Heading giving is the most fun you will ever have with mo…" at bounding box center [966, 355] width 461 height 601
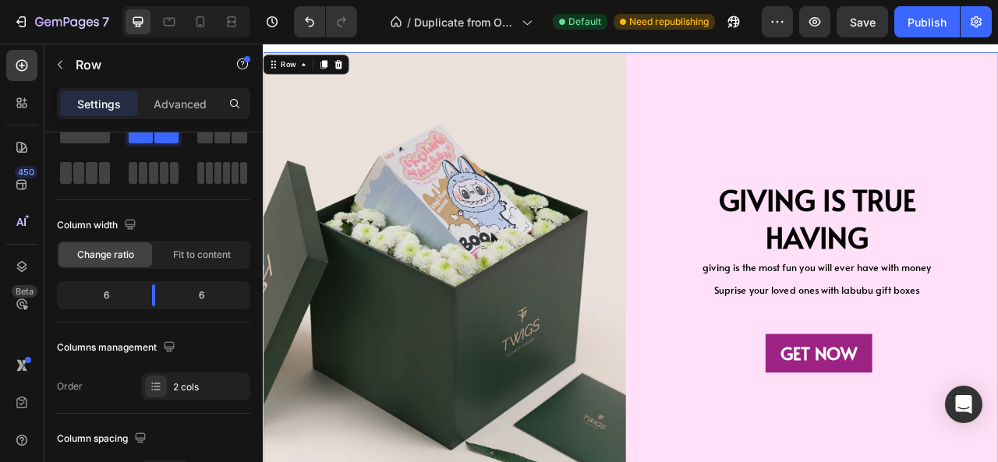
scroll to position [0, 0]
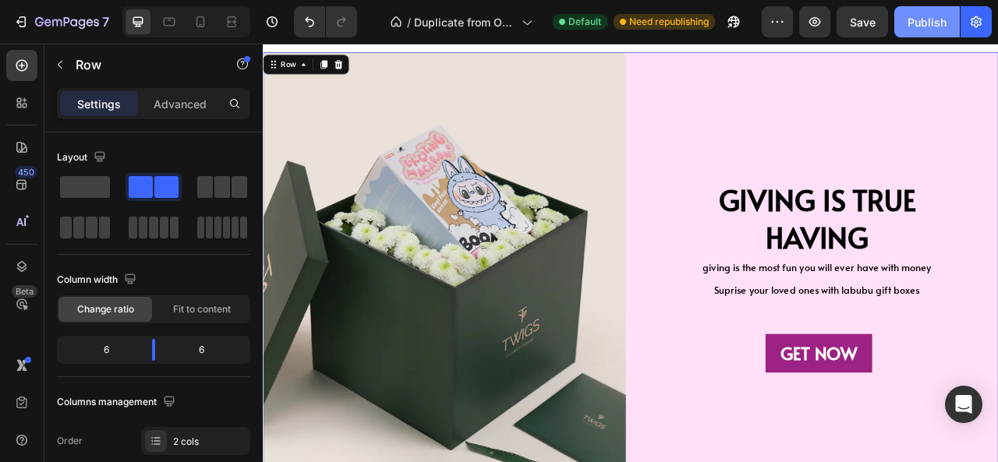
click at [917, 27] on div "Publish" at bounding box center [926, 22] width 39 height 16
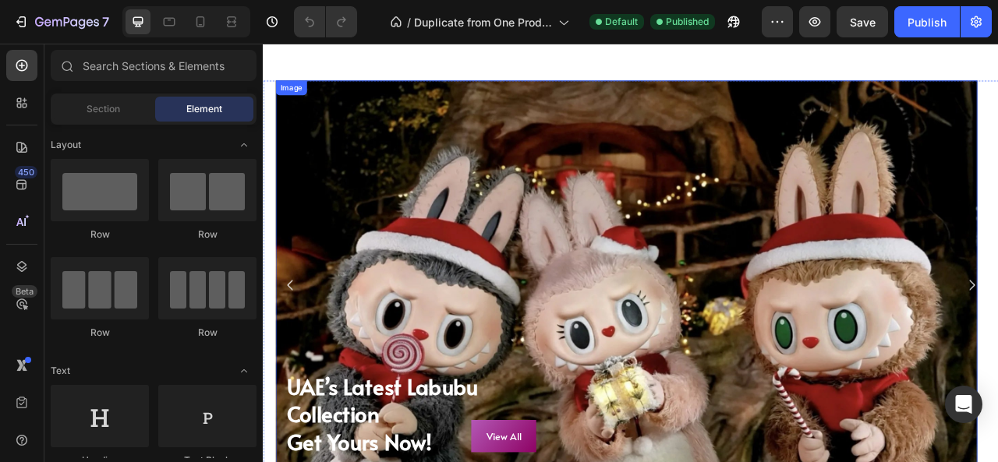
scroll to position [103, 0]
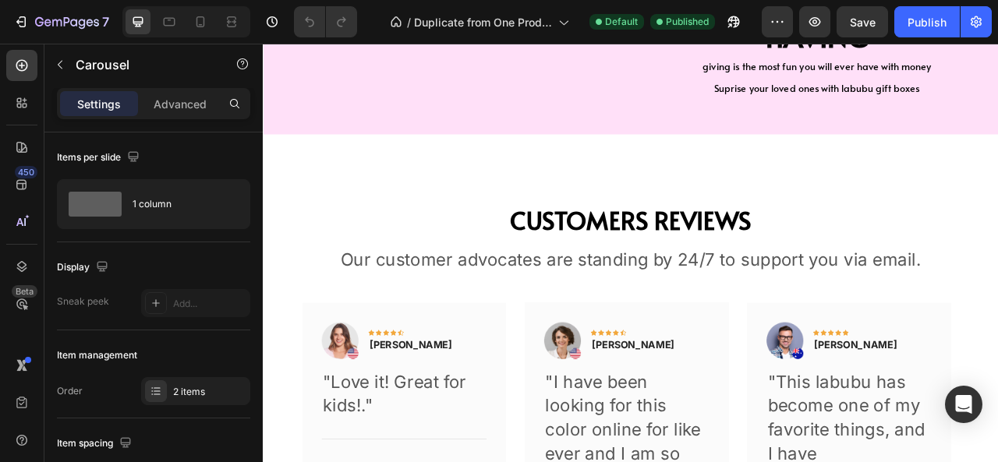
scroll to position [3360, 0]
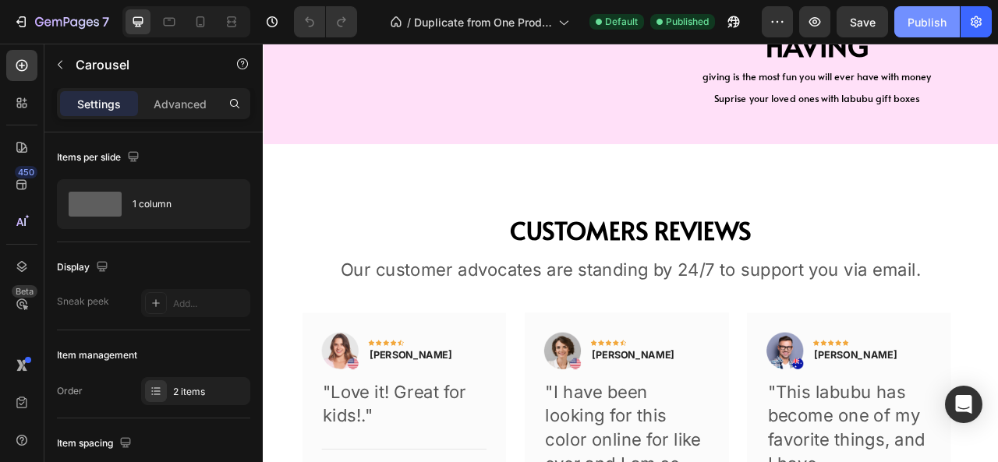
click at [918, 11] on button "Publish" at bounding box center [926, 21] width 65 height 31
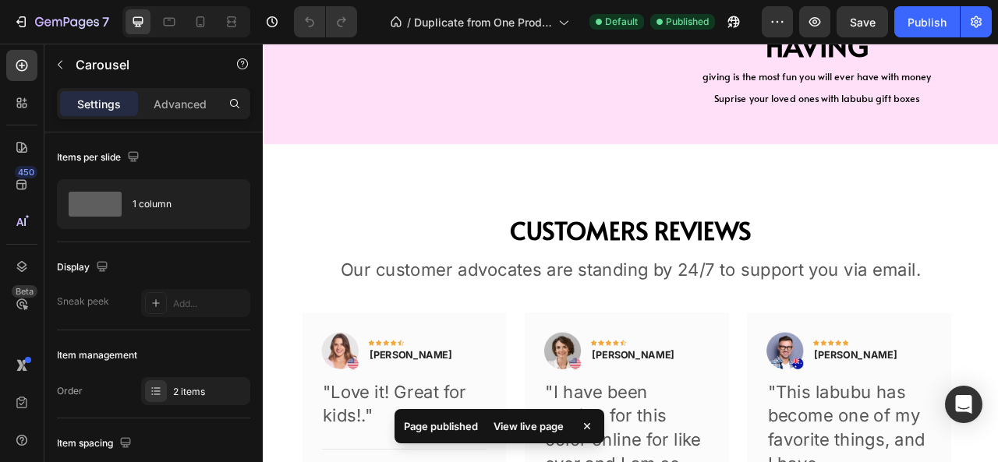
click at [527, 429] on div "View live page" at bounding box center [528, 426] width 89 height 22
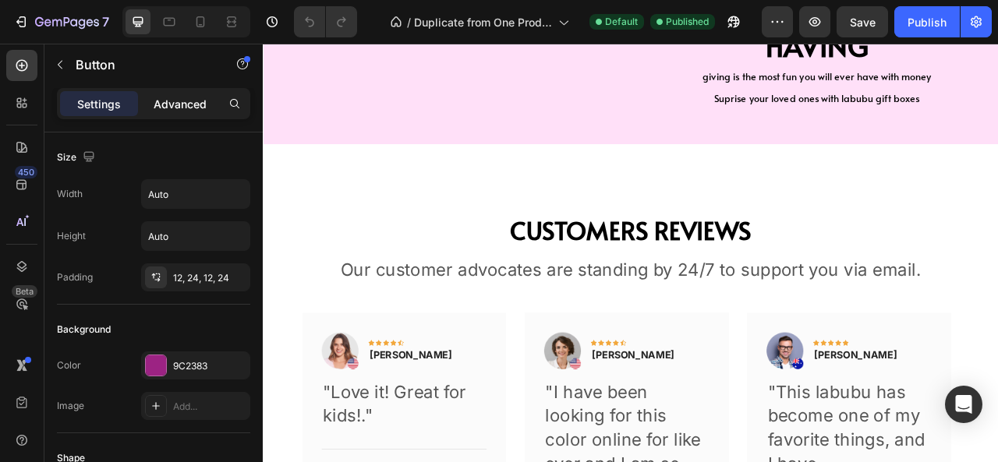
click at [170, 93] on div "Advanced" at bounding box center [180, 103] width 78 height 25
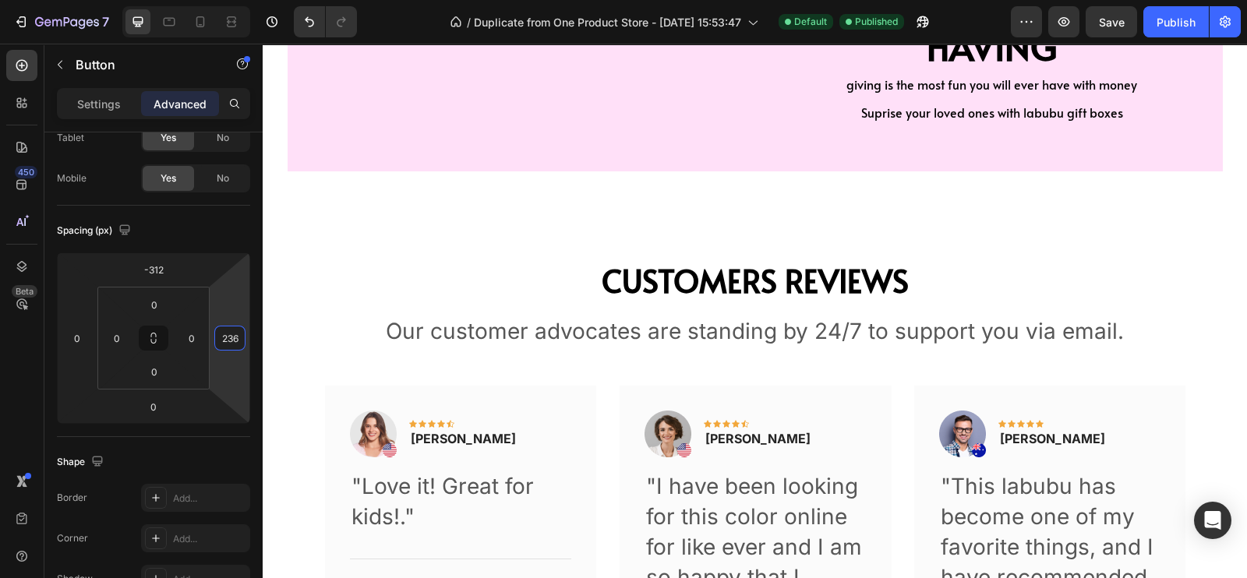
type input "234"
drag, startPoint x: 245, startPoint y: 341, endPoint x: 248, endPoint y: 327, distance: 13.5
click at [248, 0] on html "7 / Duplicate from One Product Store - [DATE] 15:53:47 Default Published Previe…" at bounding box center [623, 0] width 1247 height 0
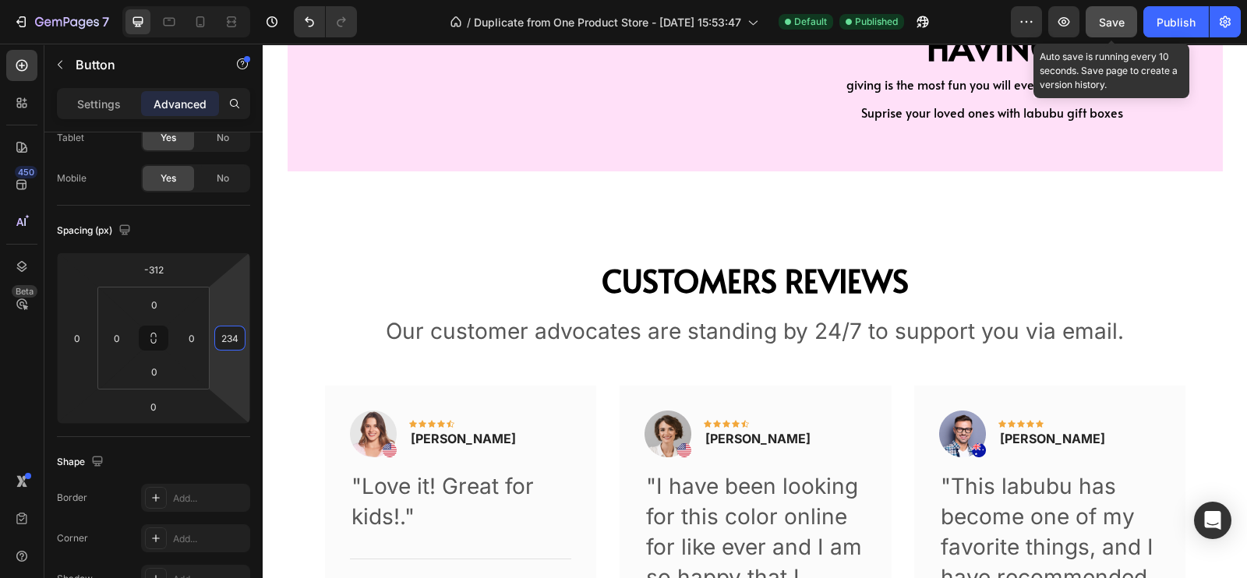
click at [997, 19] on button "Save" at bounding box center [1111, 21] width 51 height 31
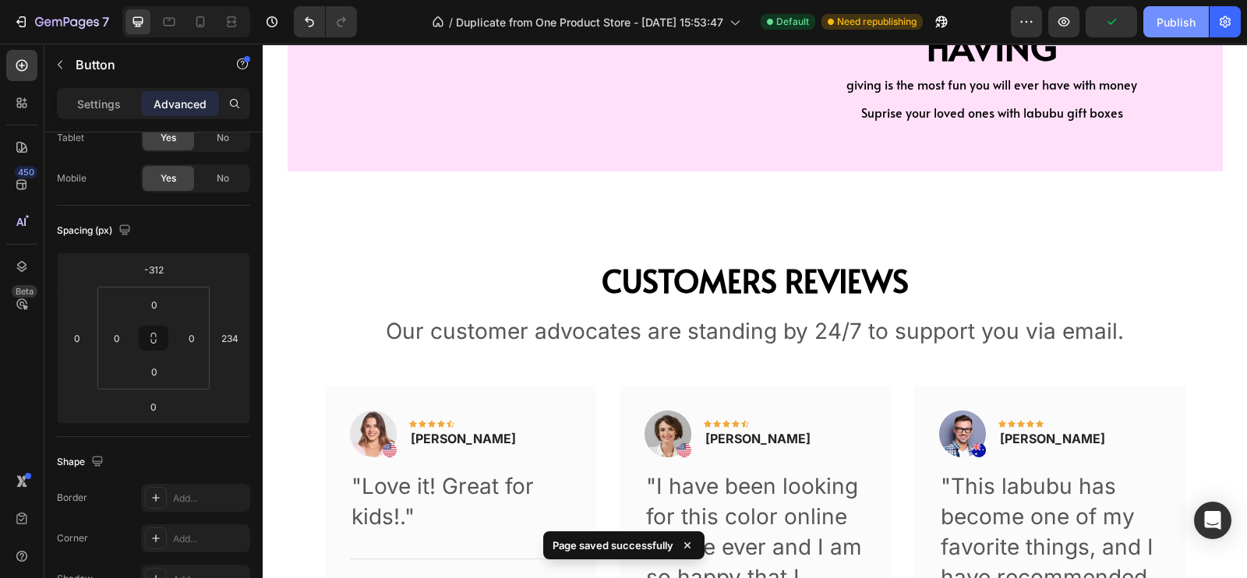
click at [997, 22] on div "Publish" at bounding box center [1176, 22] width 39 height 16
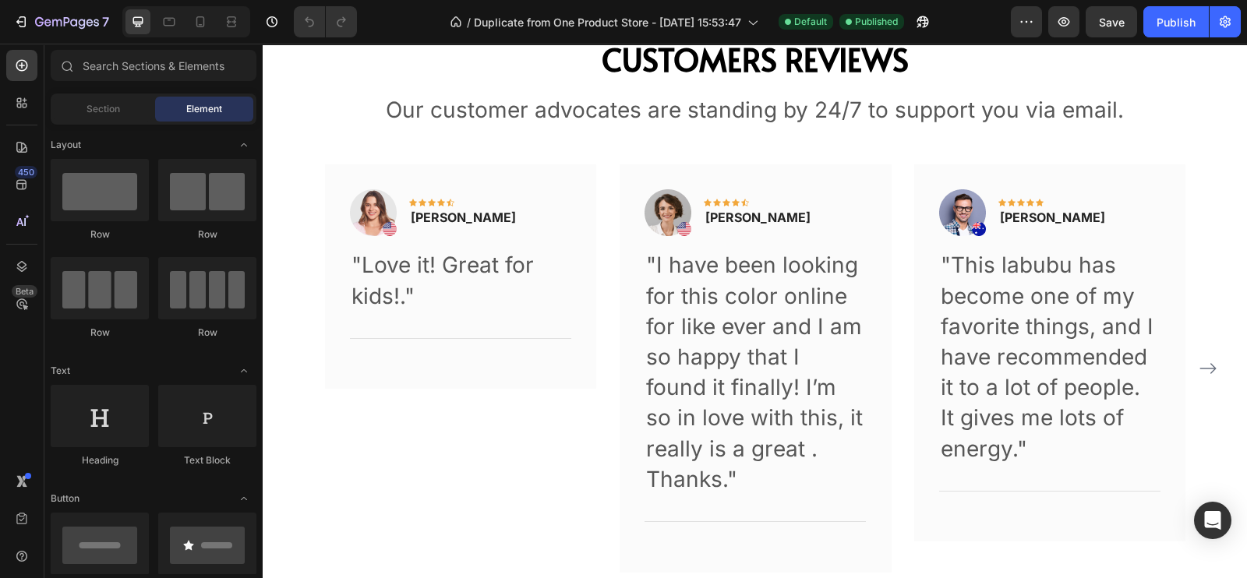
scroll to position [3657, 0]
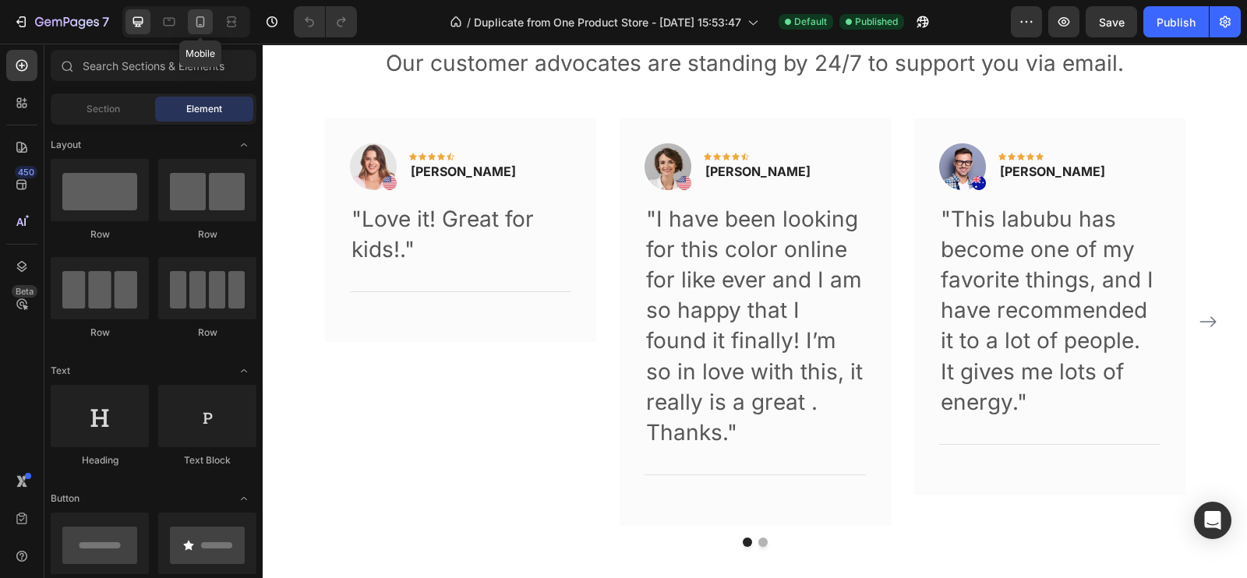
click at [193, 20] on icon at bounding box center [200, 22] width 16 height 16
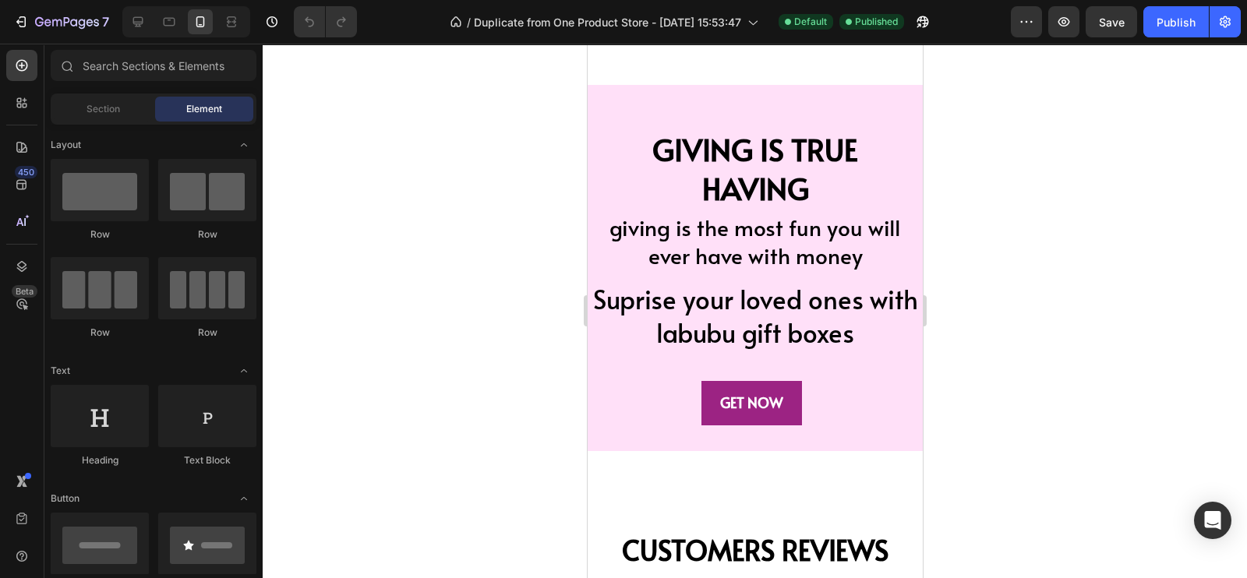
scroll to position [3226, 0]
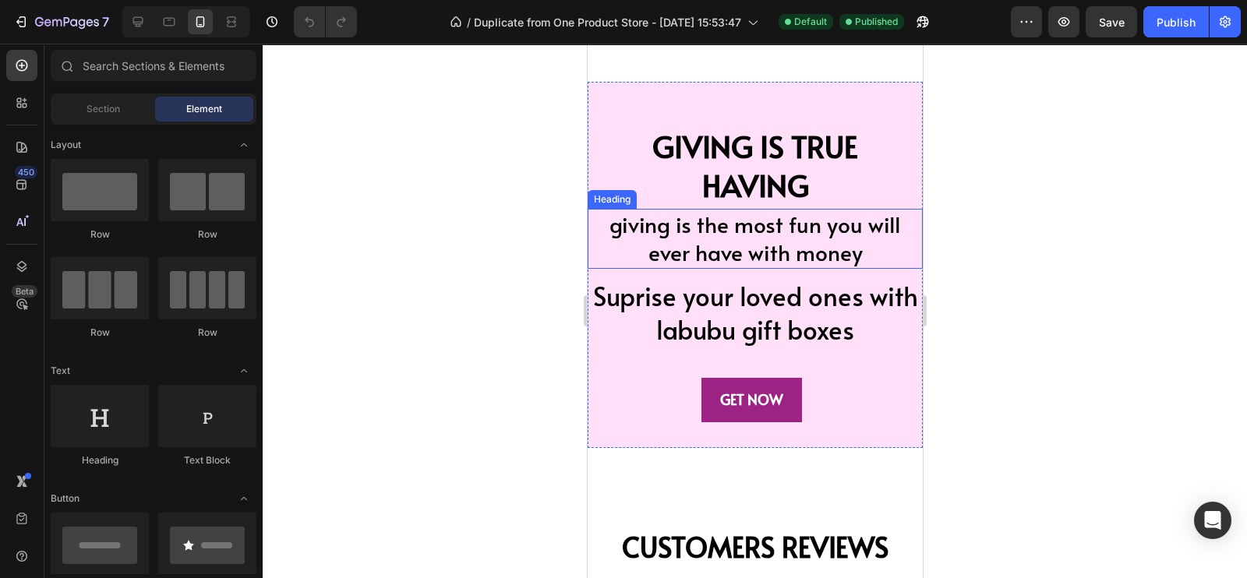
click at [723, 251] on h2 "giving is the most fun you will ever have with money" at bounding box center [754, 239] width 335 height 60
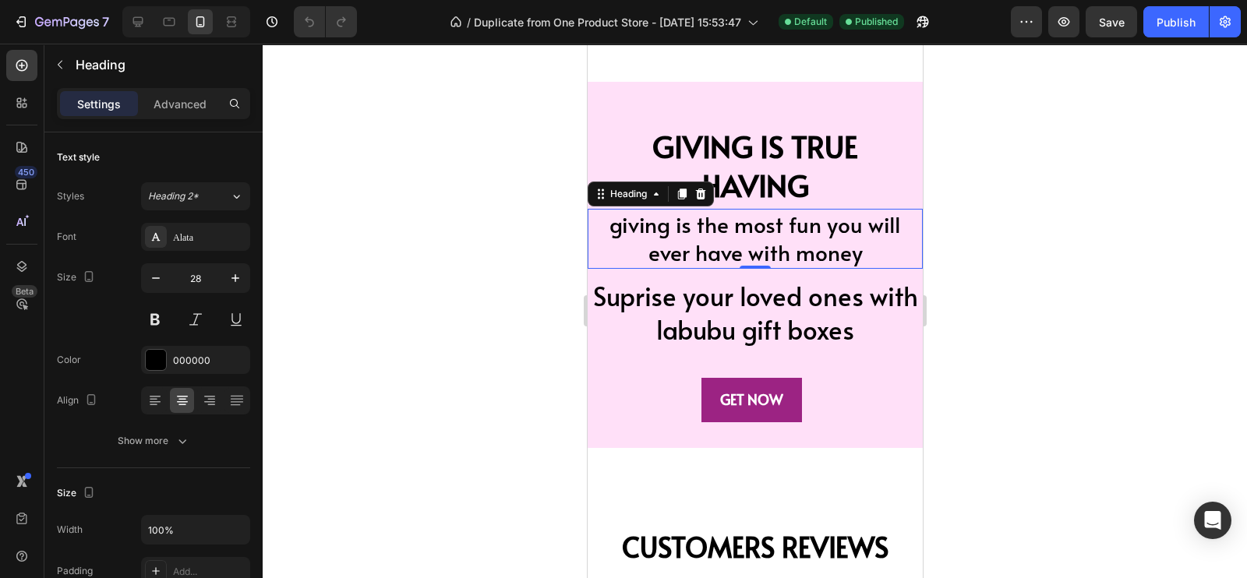
click at [723, 224] on h2 "giving is the most fun you will ever have with money" at bounding box center [754, 239] width 335 height 60
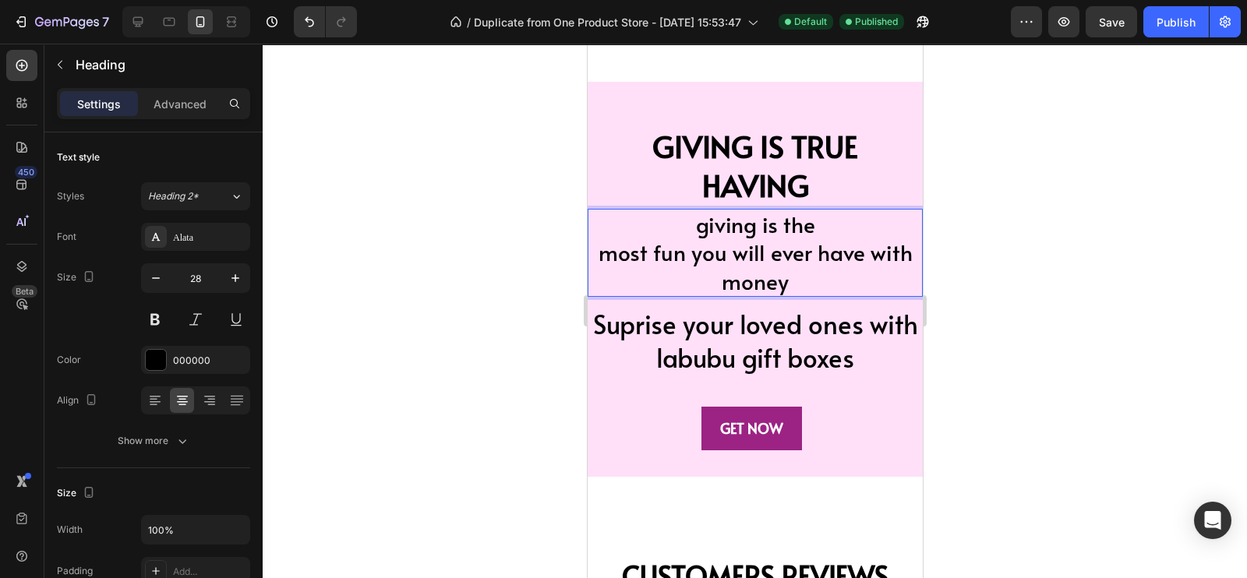
click at [714, 287] on p "giving is the most fun you will ever have with money" at bounding box center [754, 252] width 332 height 85
click at [766, 249] on p "giving is the most fun you will ever have with money" at bounding box center [754, 252] width 332 height 85
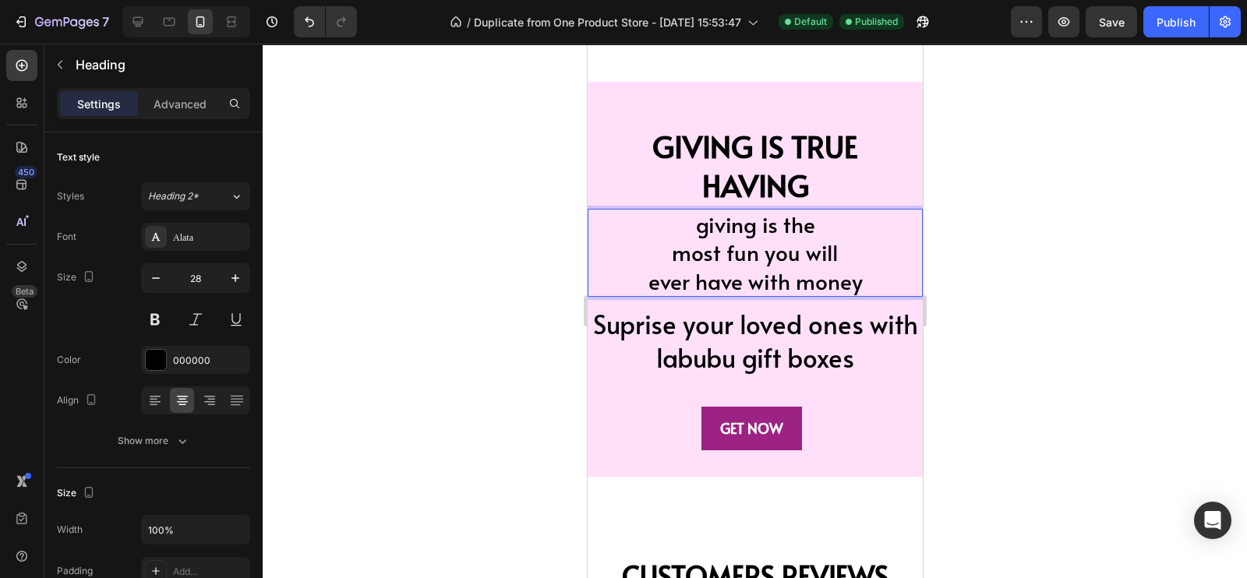
click at [539, 272] on div at bounding box center [755, 311] width 984 height 535
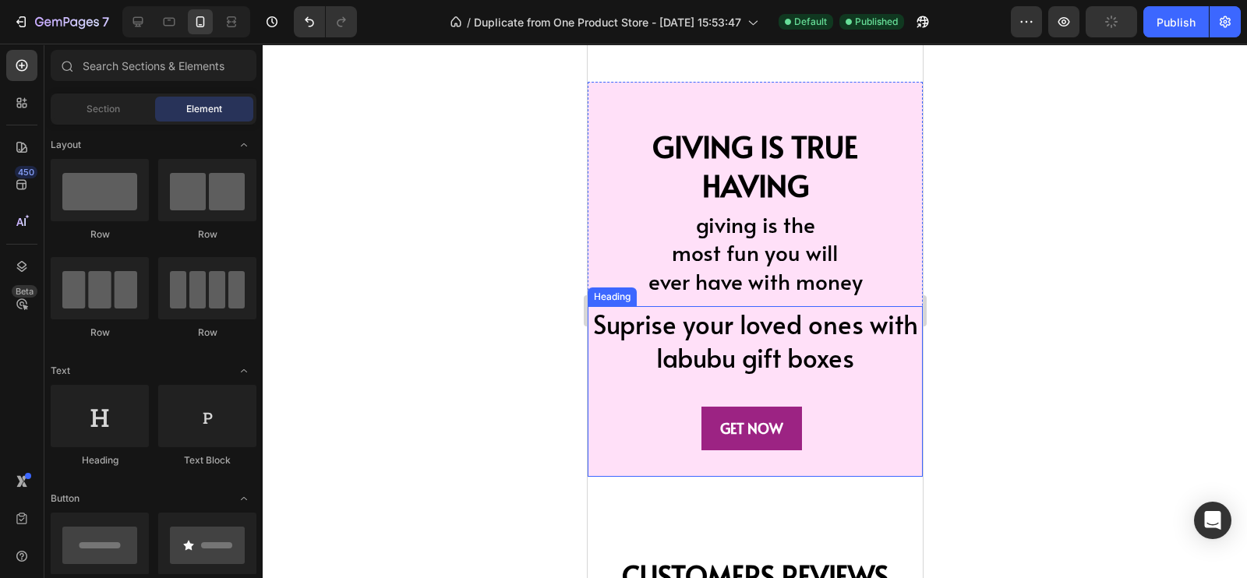
click at [743, 332] on h2 "Suprise your loved ones with labubu gift boxes" at bounding box center [754, 391] width 335 height 171
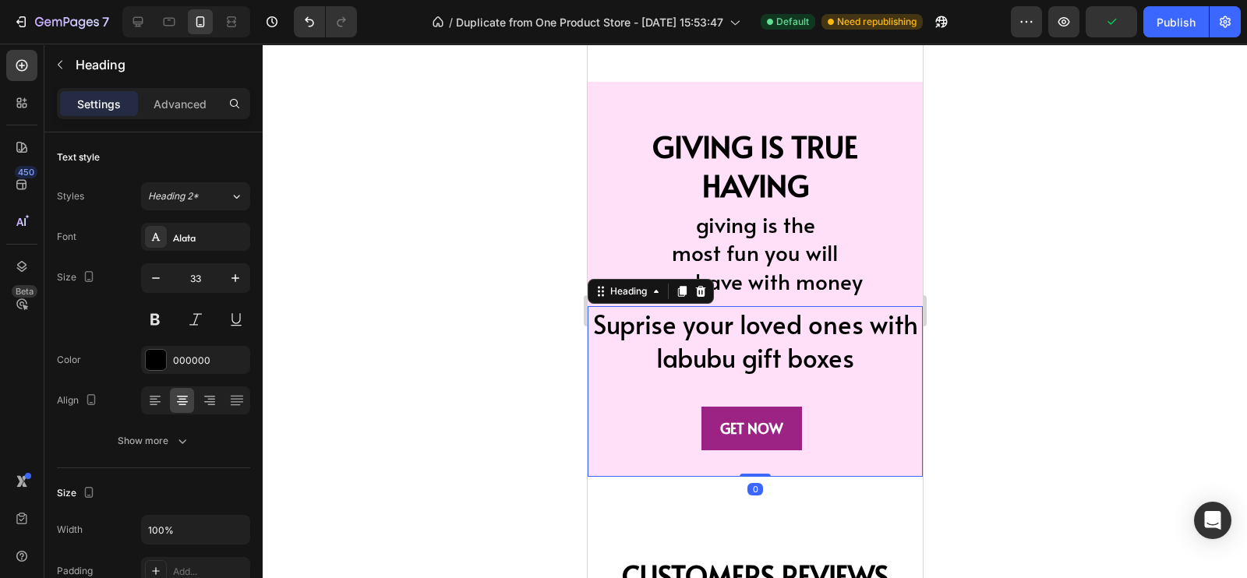
click at [741, 329] on h2 "Suprise your loved ones with labubu gift boxes" at bounding box center [754, 391] width 335 height 171
click at [754, 323] on p "Suprise your loved ones with labubu gift boxes" at bounding box center [754, 392] width 332 height 168
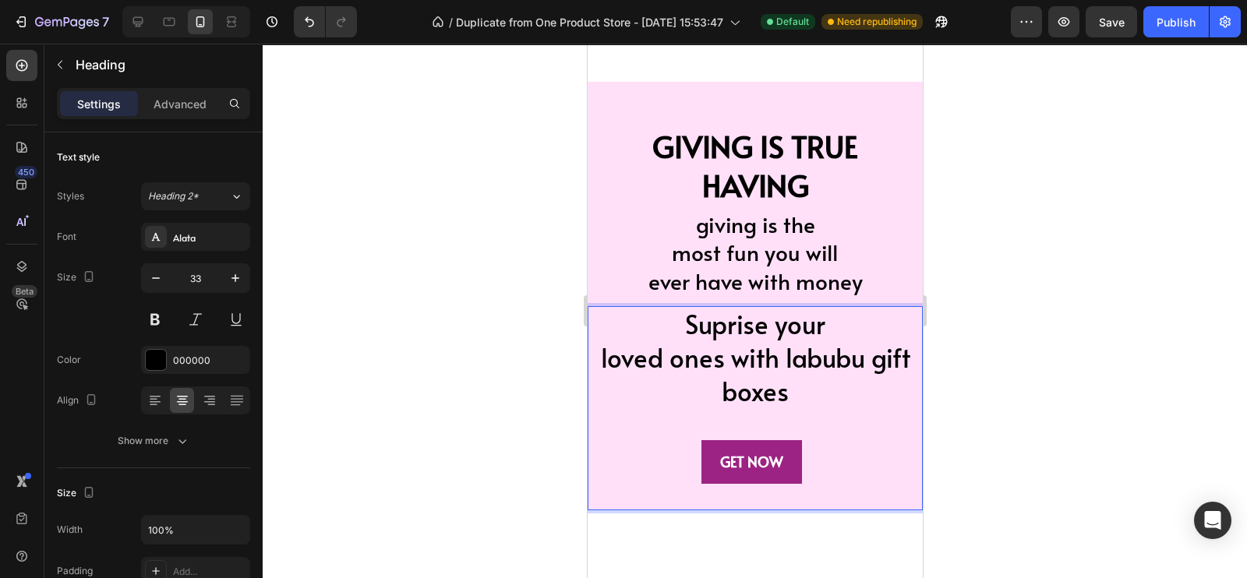
click at [775, 358] on p "Suprise your loved ones with labubu gift boxes" at bounding box center [754, 408] width 332 height 200
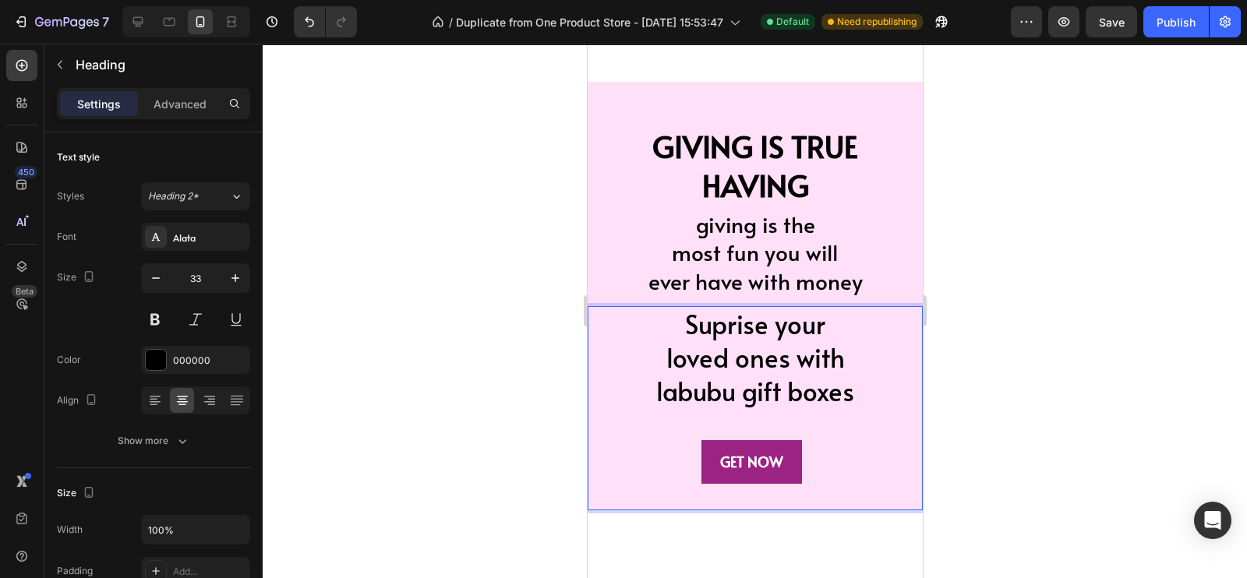
click at [978, 411] on div at bounding box center [755, 311] width 984 height 535
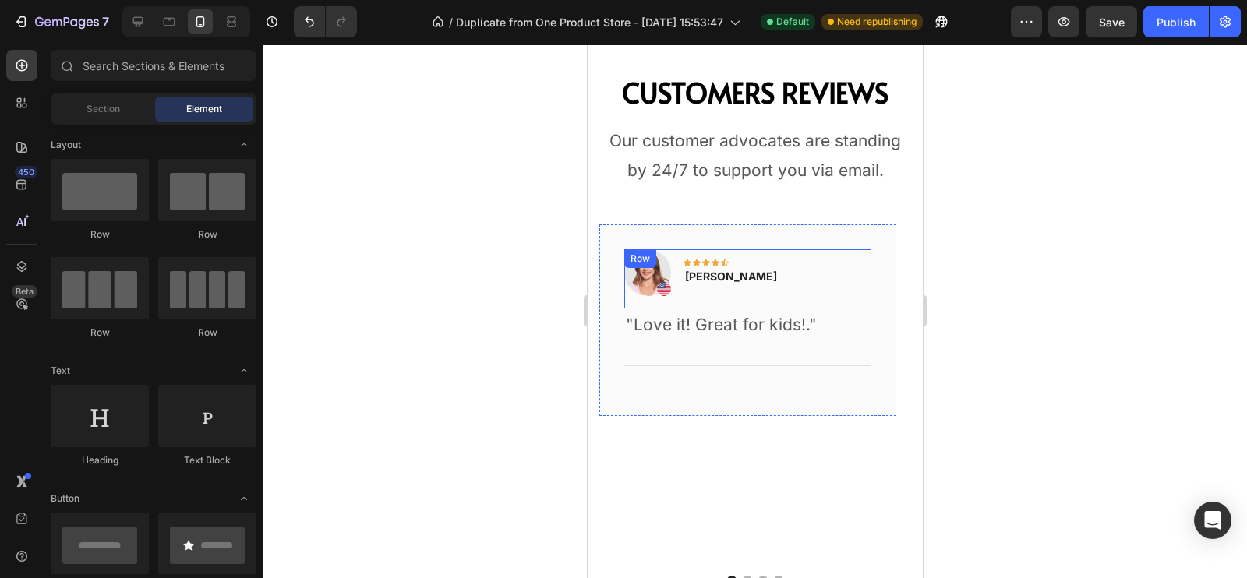
scroll to position [3756, 0]
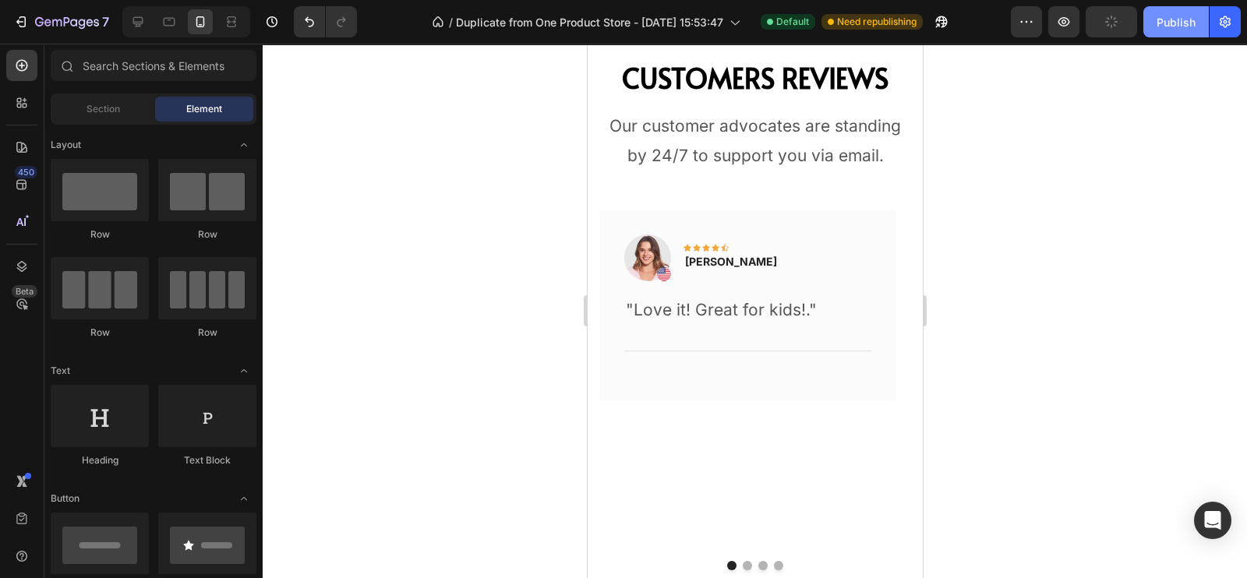
click at [1176, 21] on div "Publish" at bounding box center [1176, 22] width 39 height 16
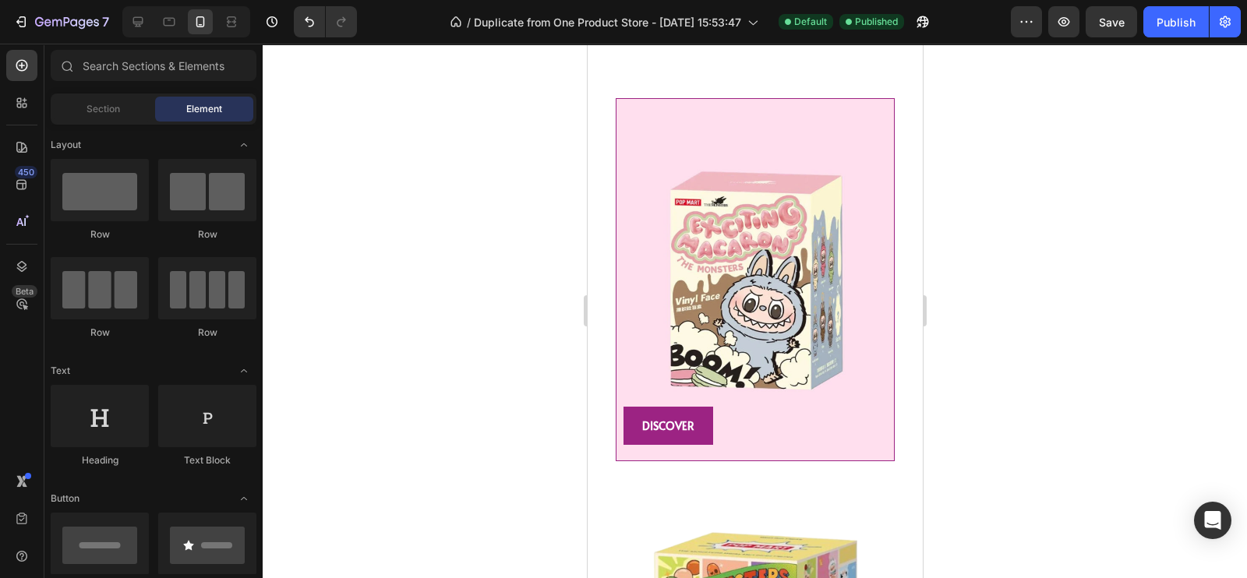
scroll to position [1899, 0]
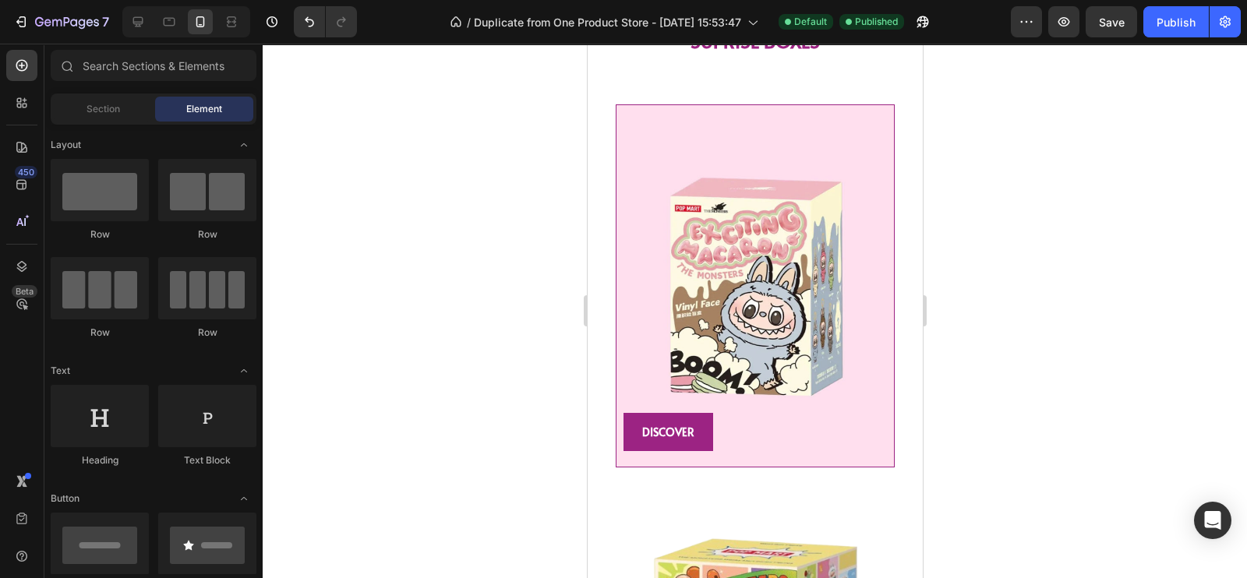
click at [779, 267] on img at bounding box center [754, 285] width 279 height 363
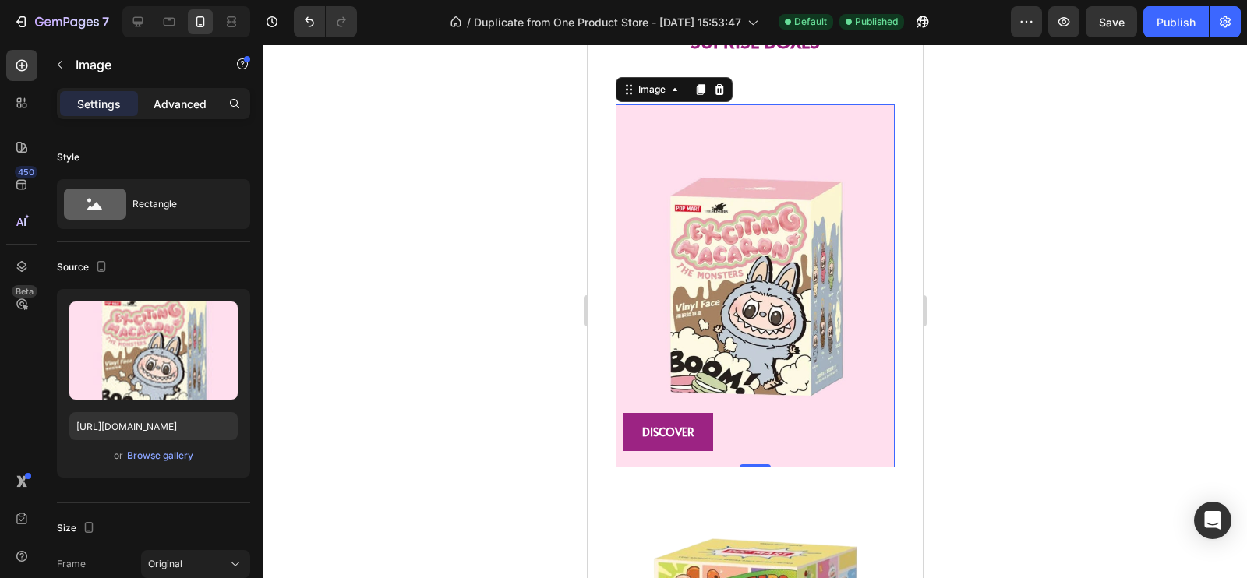
click at [196, 91] on div "Advanced" at bounding box center [180, 103] width 78 height 25
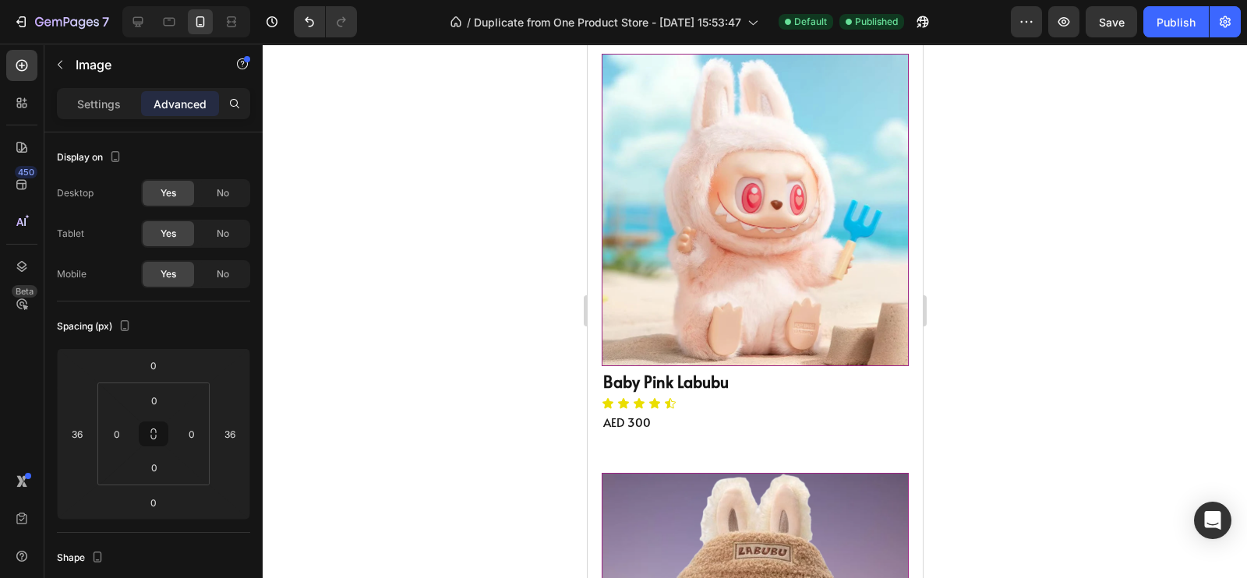
scroll to position [470, 0]
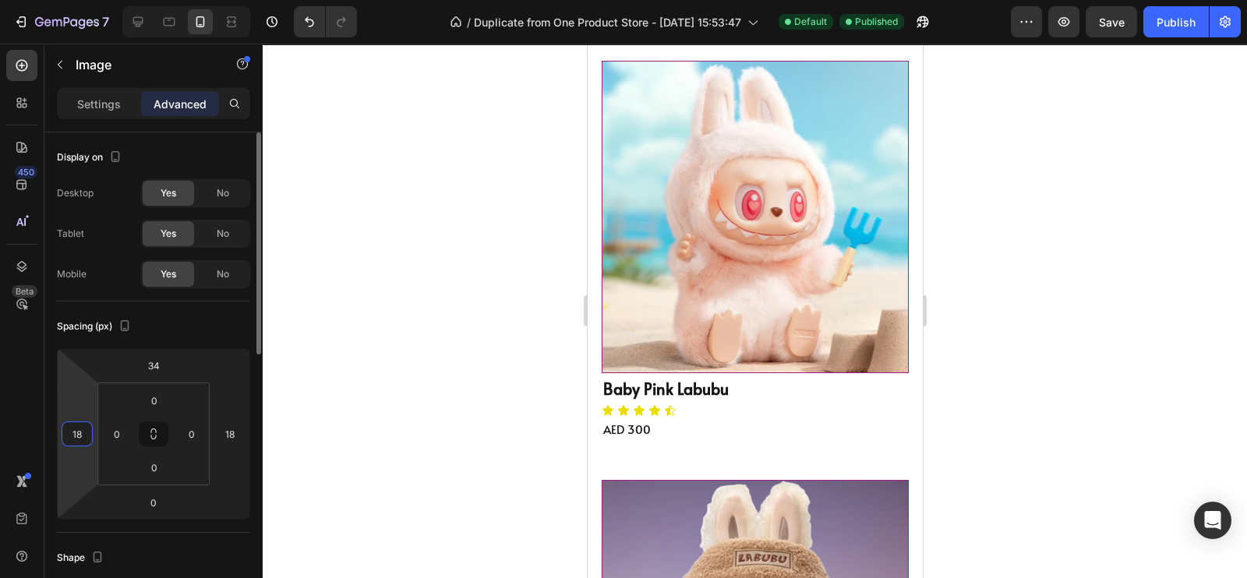
click at [76, 434] on input "18" at bounding box center [76, 433] width 23 height 23
type input "36"
click at [233, 429] on input "18" at bounding box center [229, 433] width 23 height 23
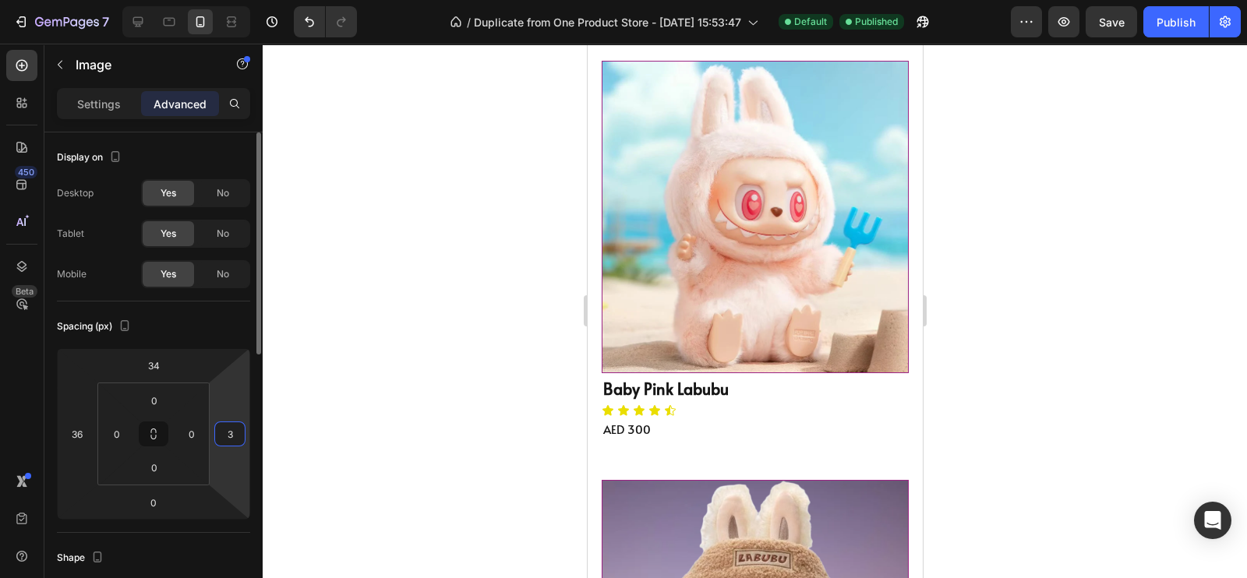
type input "36"
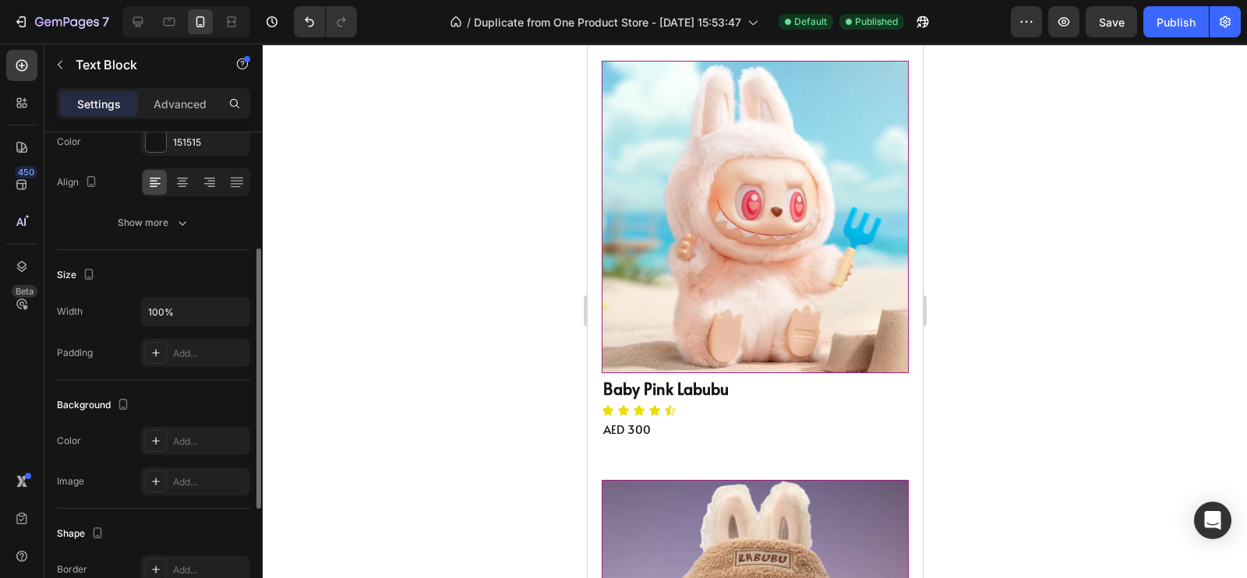
scroll to position [210, 0]
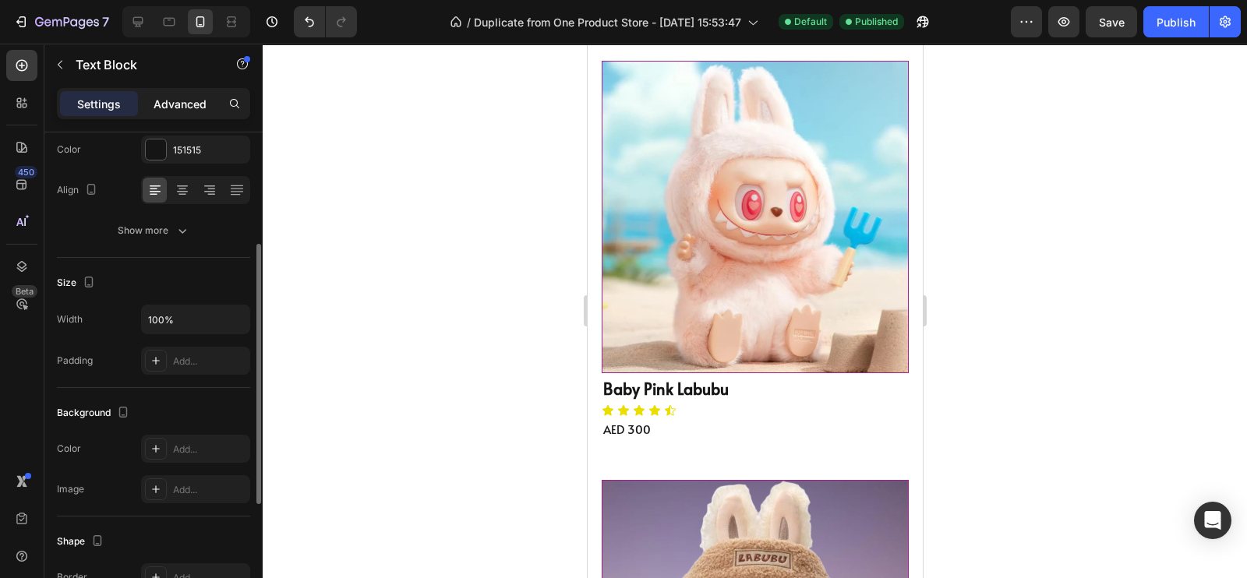
click at [171, 101] on p "Advanced" at bounding box center [180, 104] width 53 height 16
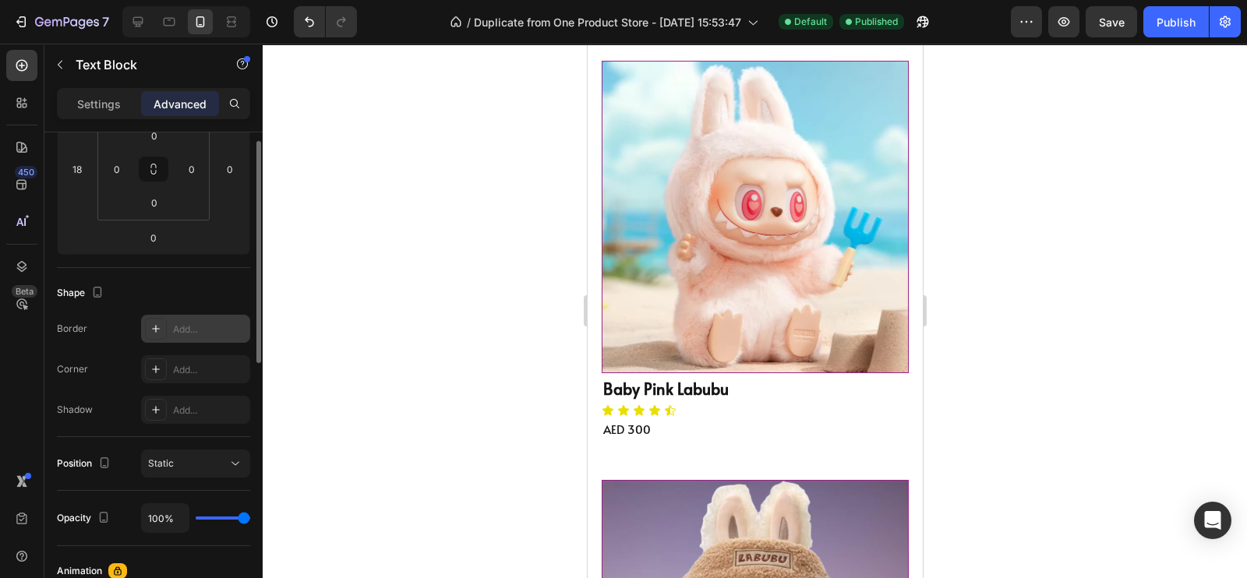
scroll to position [173, 0]
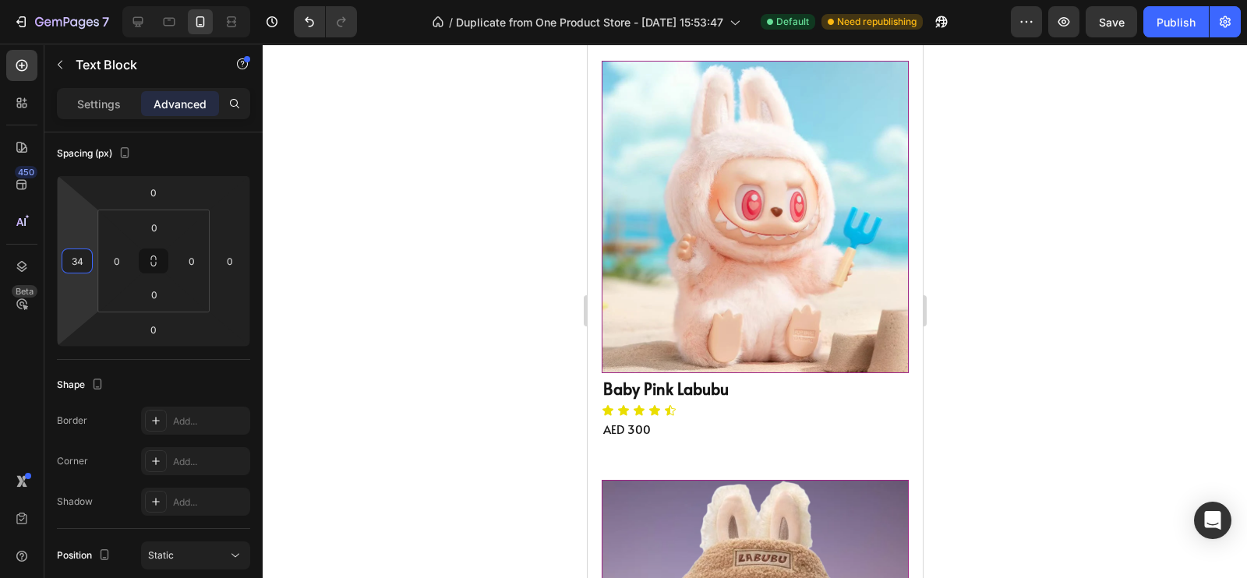
click at [96, 0] on html "7 / Duplicate from One Product Store - [DATE] 15:53:47 Default Need republishin…" at bounding box center [623, 0] width 1247 height 0
type input "36"
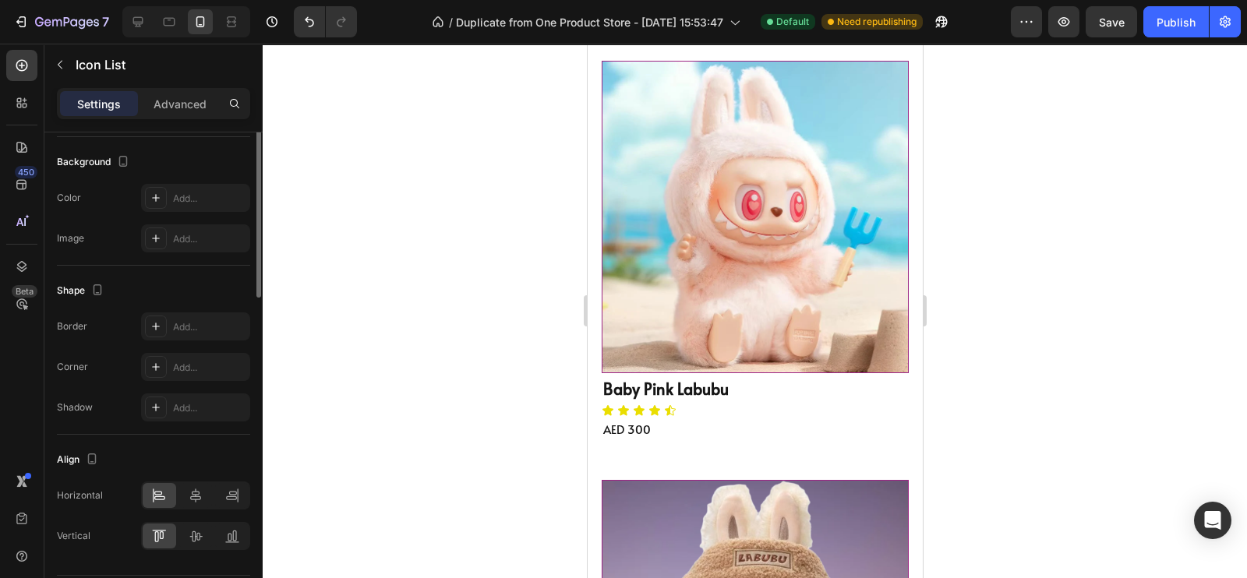
scroll to position [0, 0]
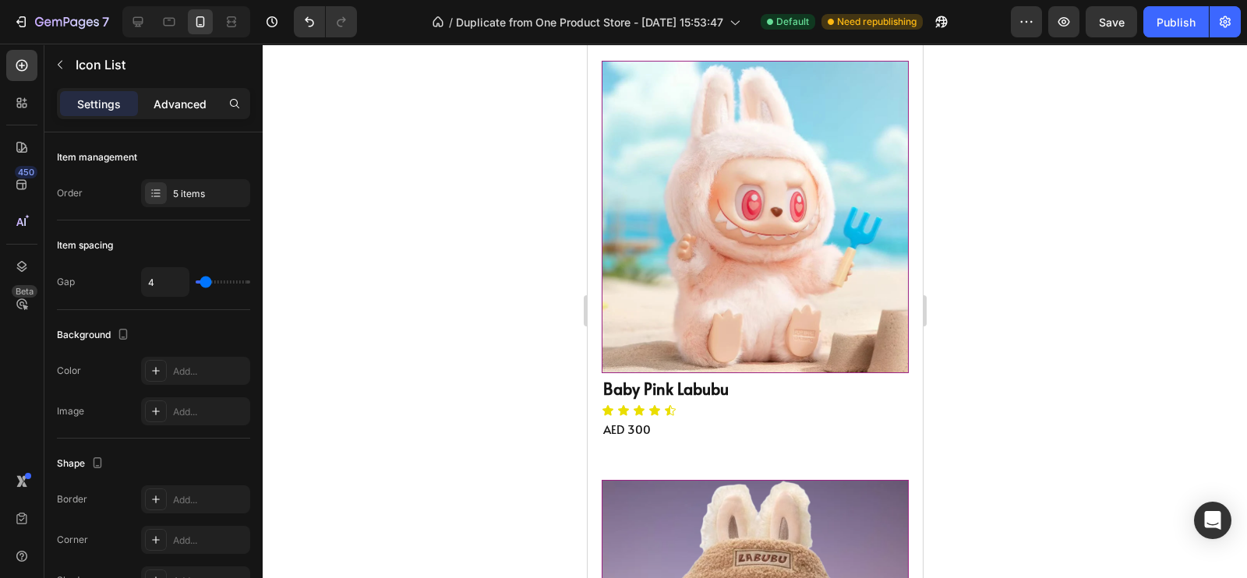
click at [170, 110] on p "Advanced" at bounding box center [180, 104] width 53 height 16
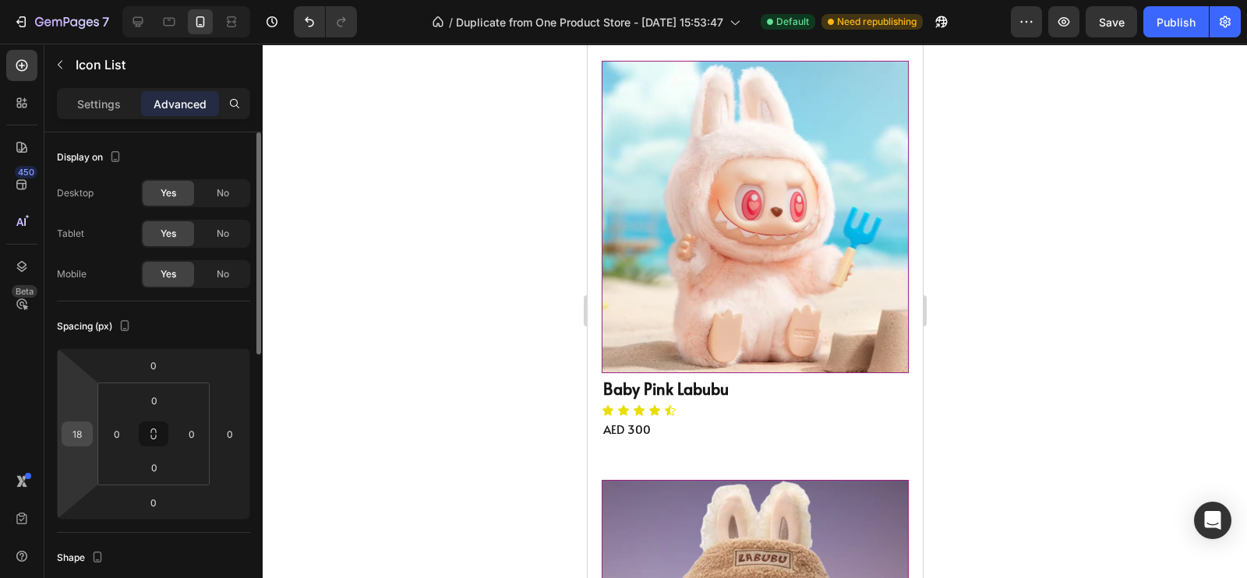
click at [85, 432] on input "18" at bounding box center [76, 433] width 23 height 23
type input "36"
click at [655, 20] on p "AED 230" at bounding box center [761, 9] width 318 height 21
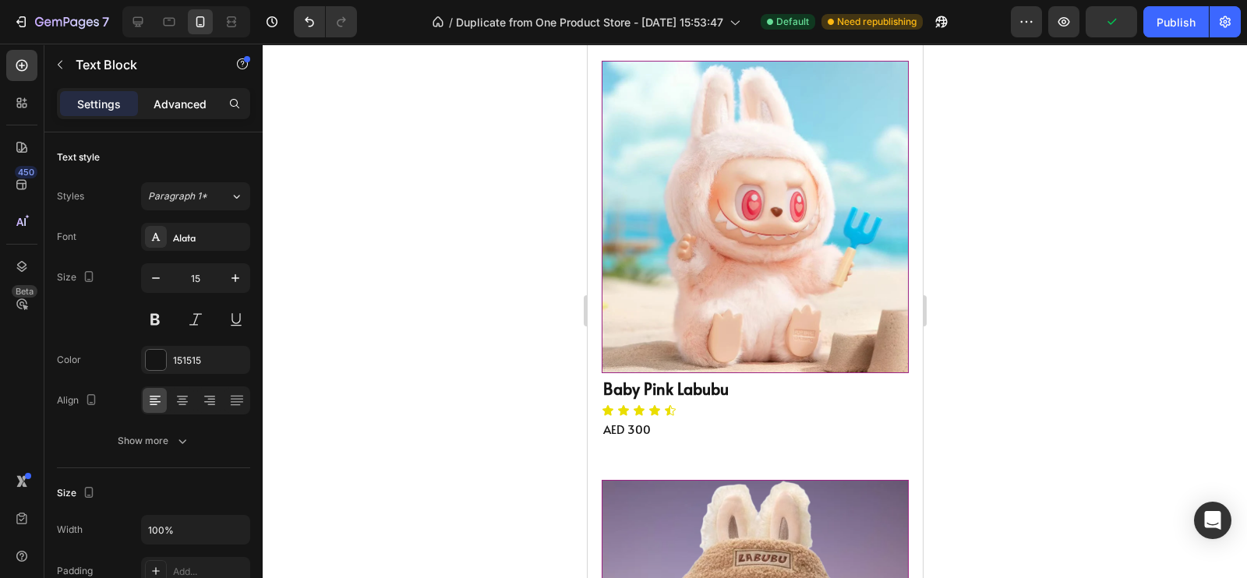
click at [179, 94] on div "Advanced" at bounding box center [180, 103] width 78 height 25
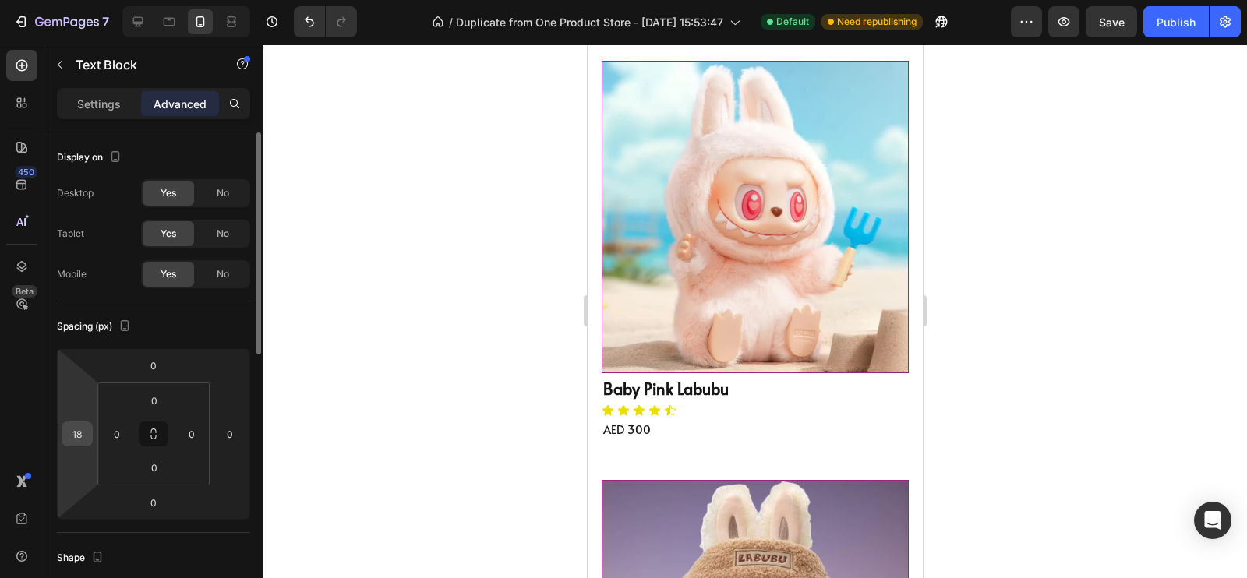
click at [86, 445] on div "18" at bounding box center [77, 434] width 31 height 25
click at [83, 436] on input "18" at bounding box center [76, 433] width 23 height 23
type input "36"
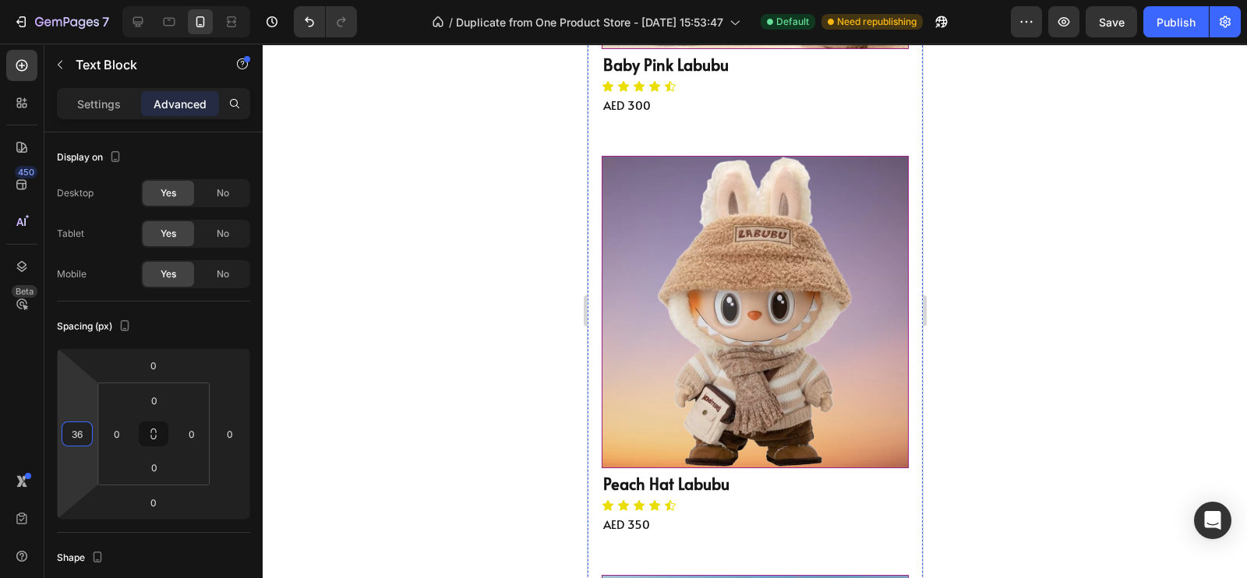
scroll to position [803, 0]
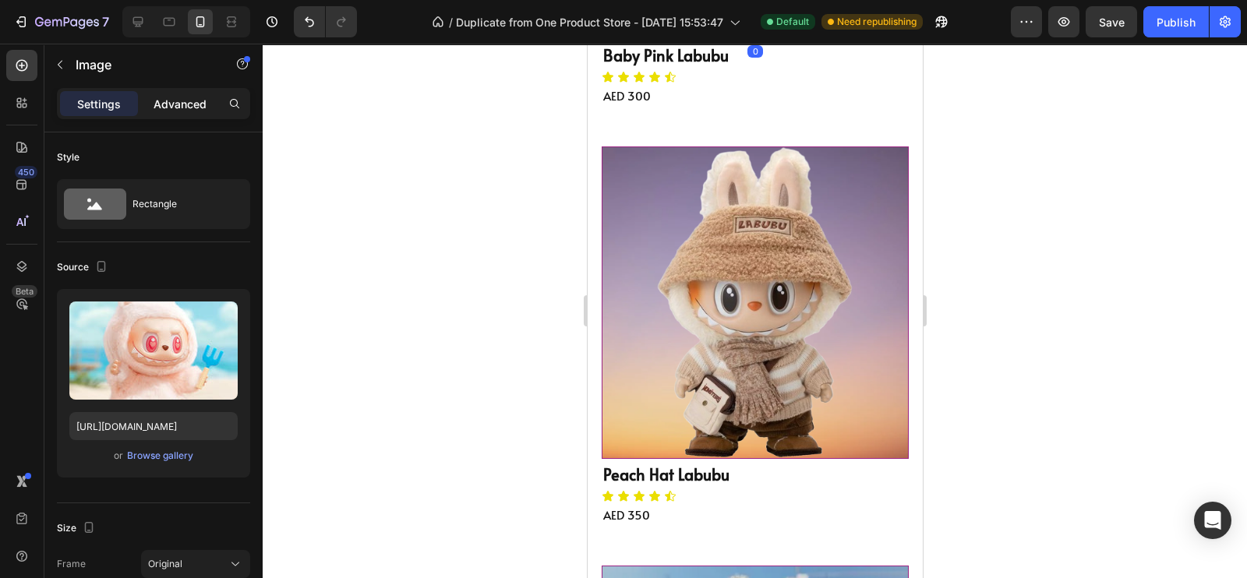
click at [168, 104] on p "Advanced" at bounding box center [180, 104] width 53 height 16
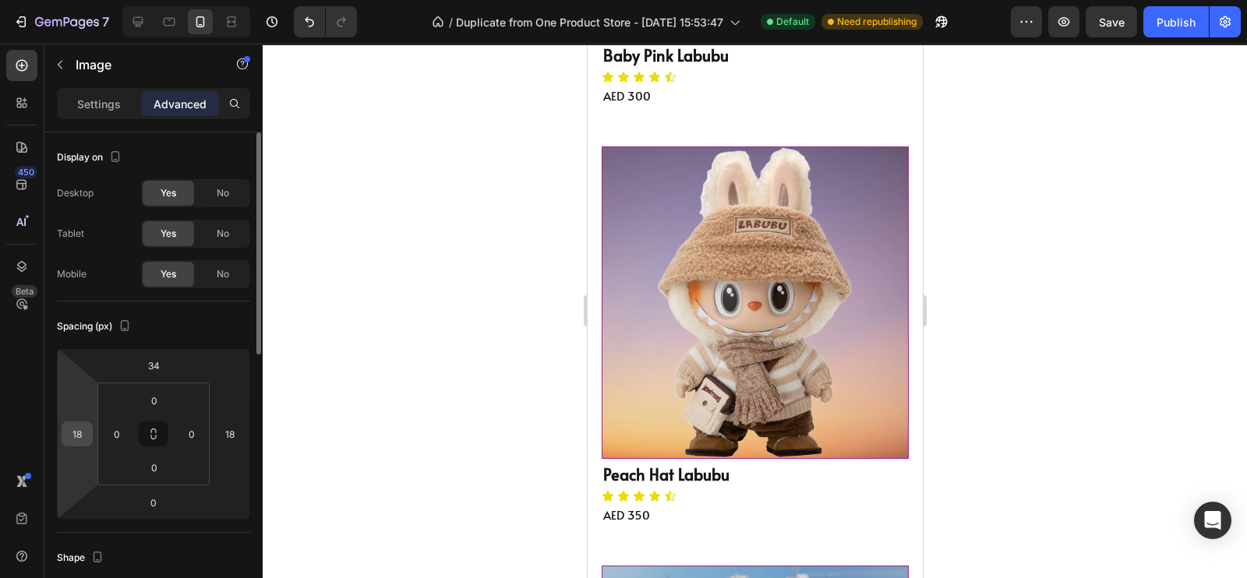
click at [80, 436] on input "18" at bounding box center [76, 433] width 23 height 23
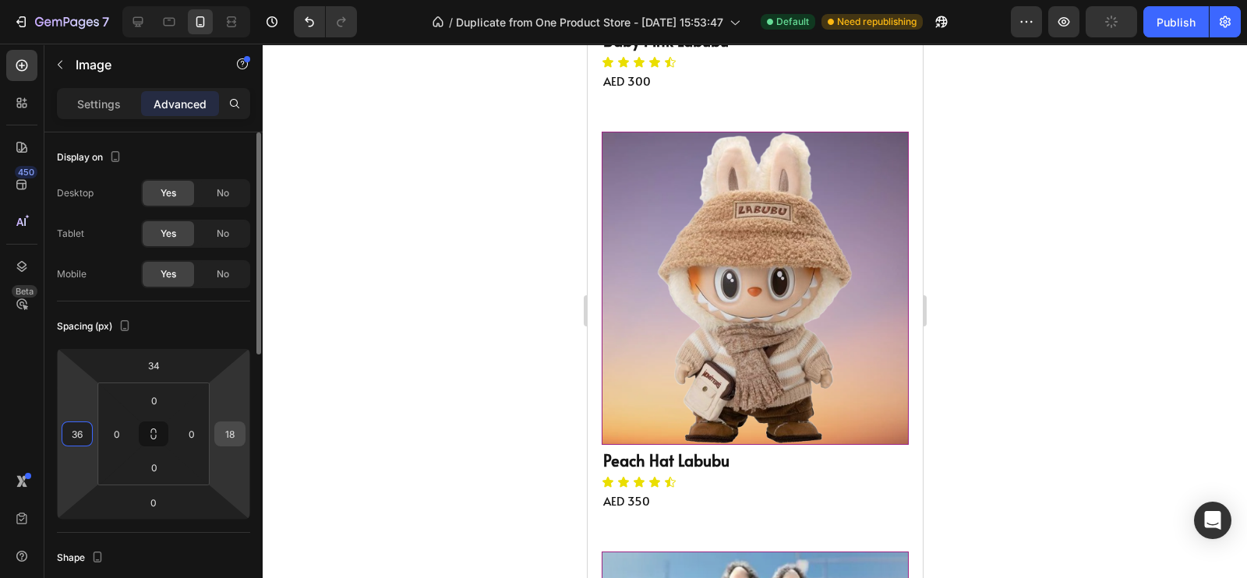
type input "36"
click at [242, 425] on div "18" at bounding box center [229, 434] width 31 height 25
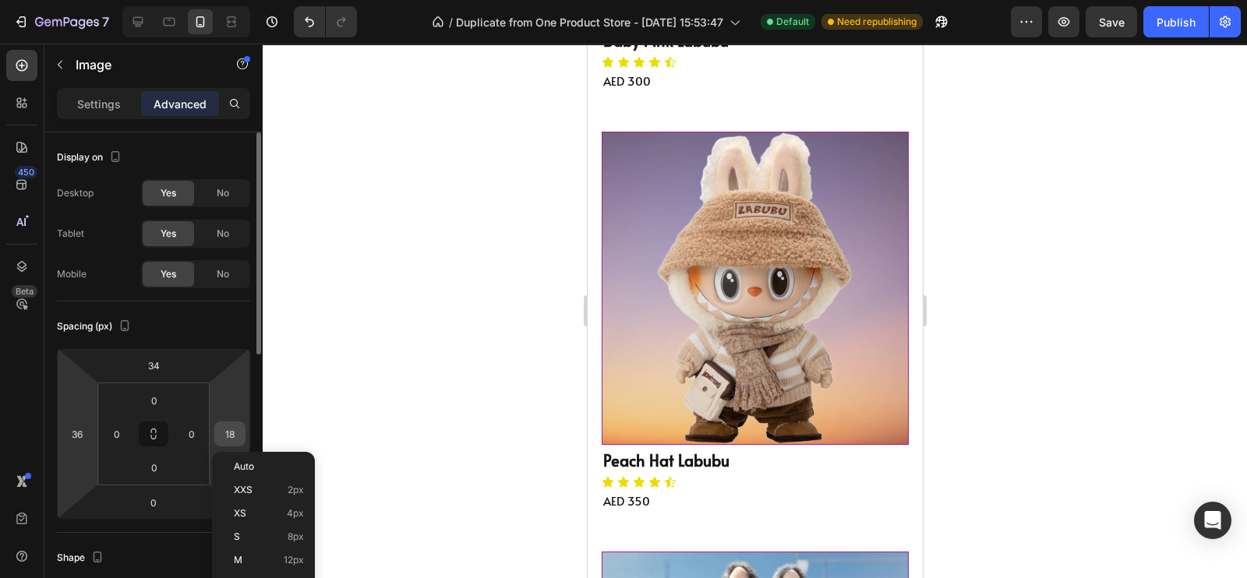
click at [242, 425] on div "18" at bounding box center [229, 434] width 31 height 25
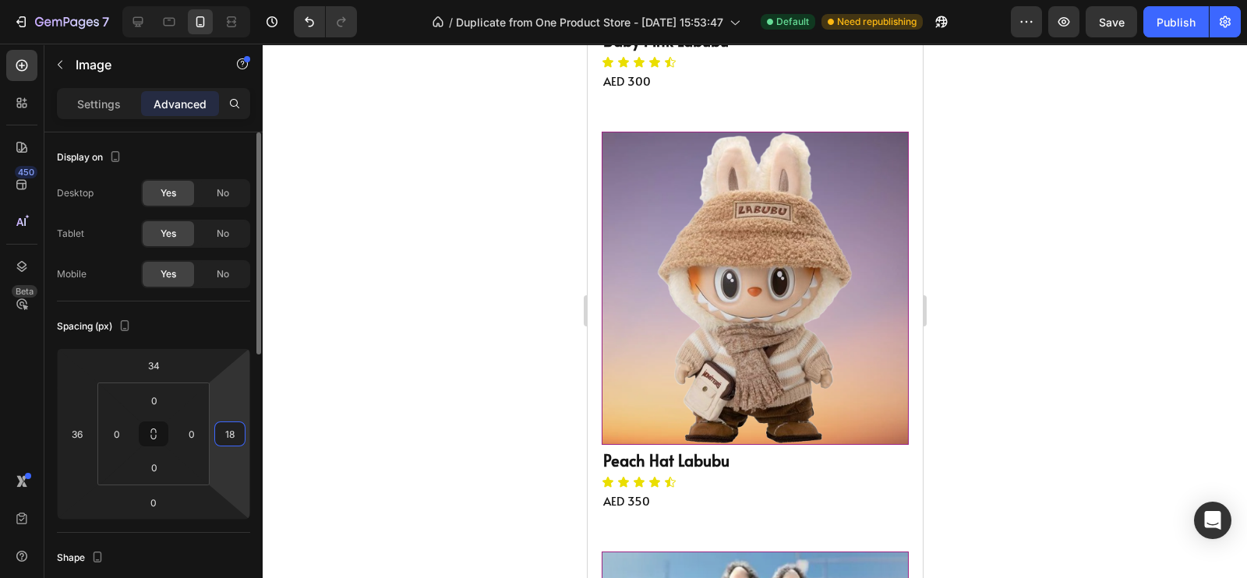
click at [238, 426] on input "18" at bounding box center [229, 433] width 23 height 23
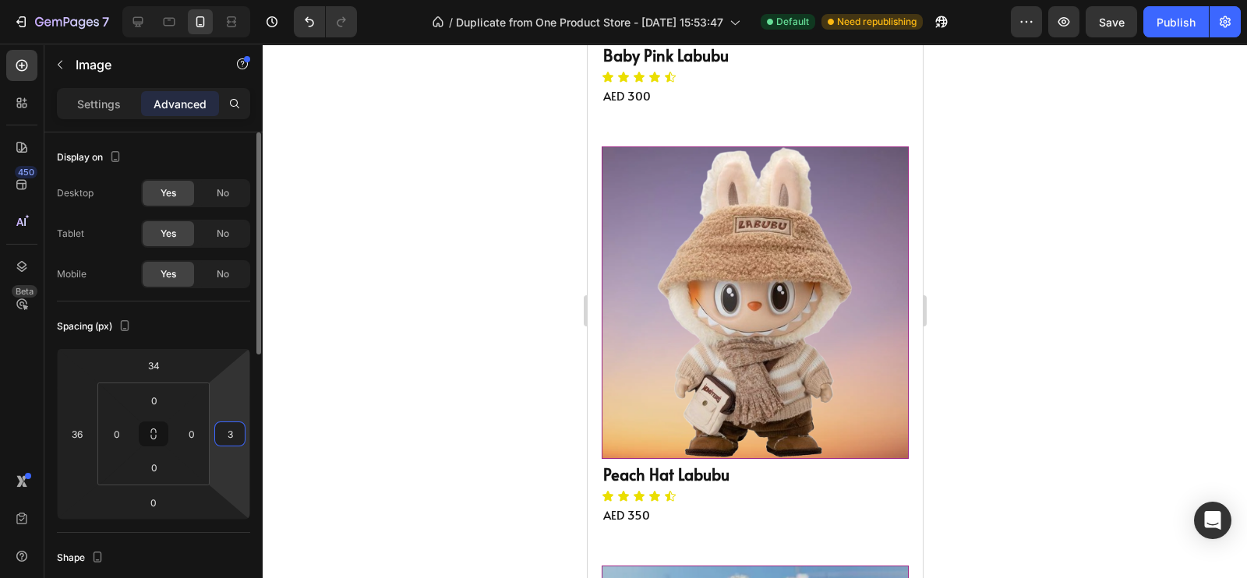
type input "36"
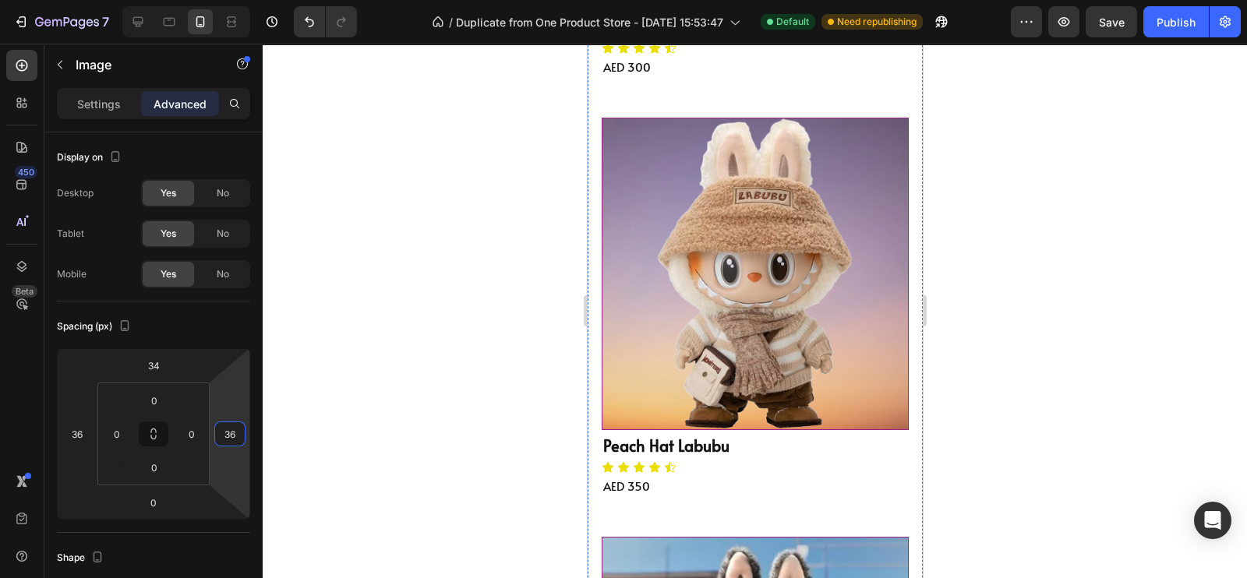
click at [715, 41] on p "Baby Pink Labubu" at bounding box center [761, 26] width 318 height 28
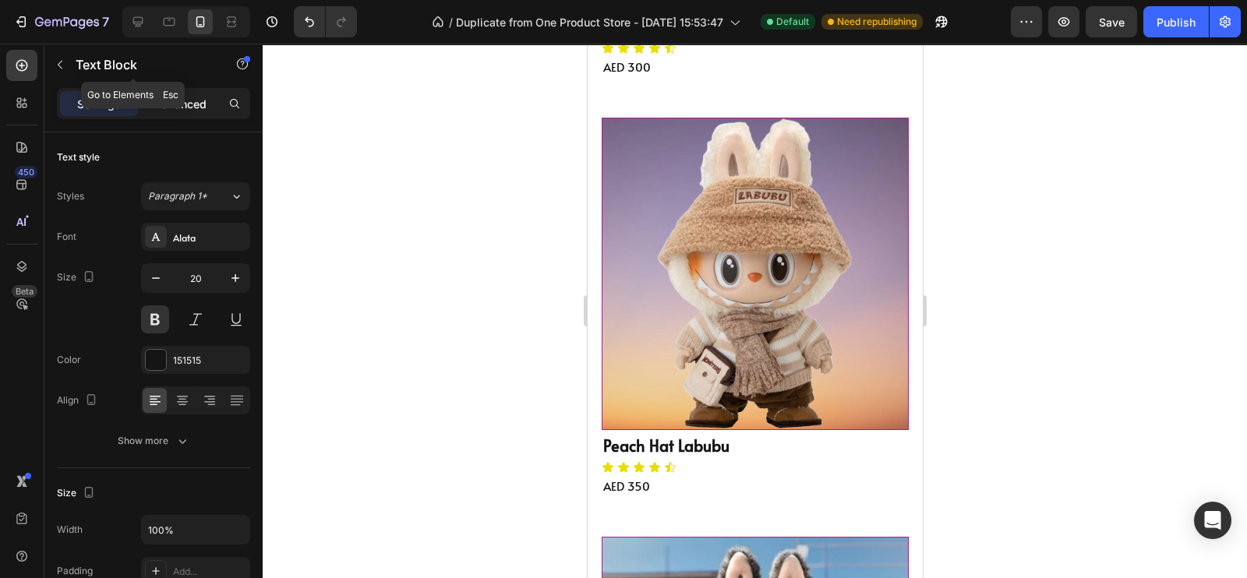
click at [175, 98] on p "Advanced" at bounding box center [180, 104] width 53 height 16
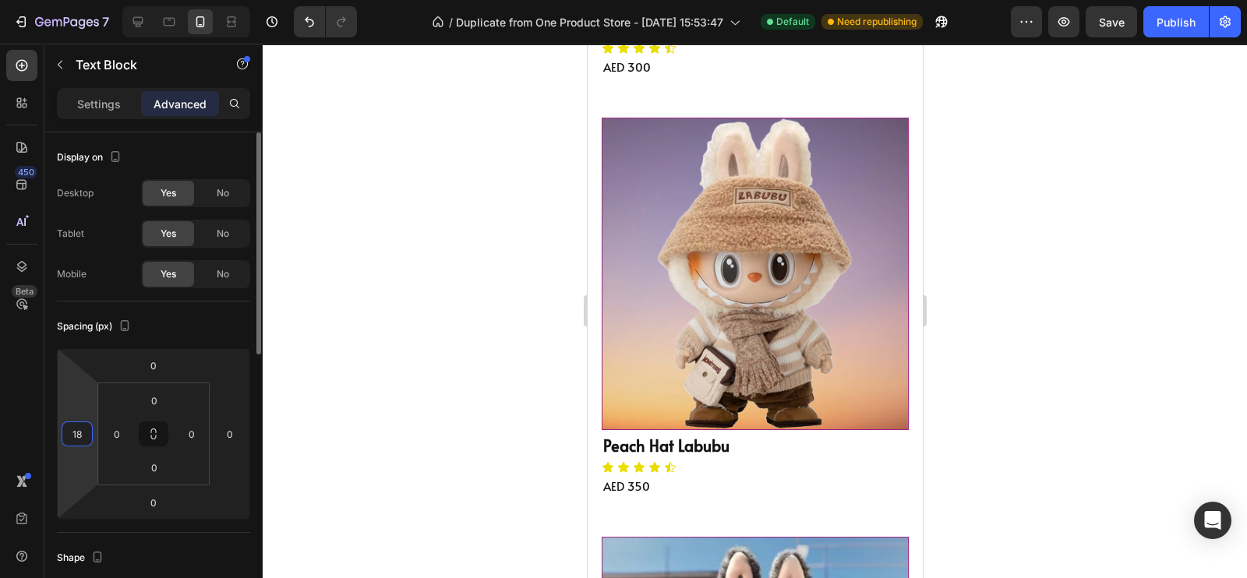
click at [86, 442] on input "18" at bounding box center [76, 433] width 23 height 23
type input "36"
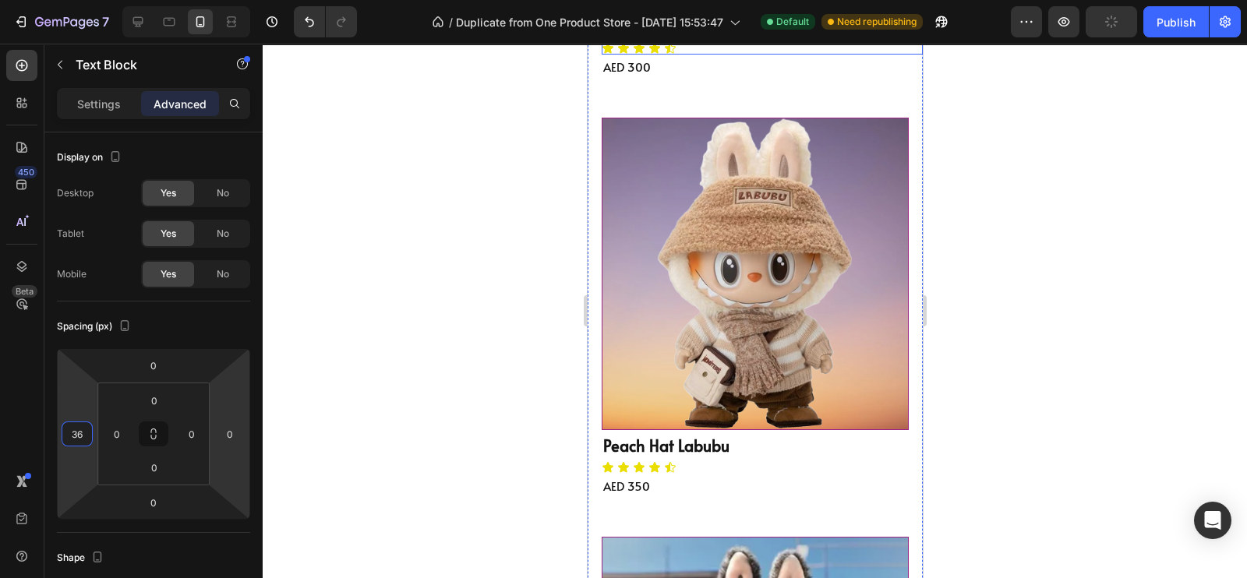
click at [712, 55] on div "Icon Icon Icon Icon Icon" at bounding box center [761, 48] width 321 height 12
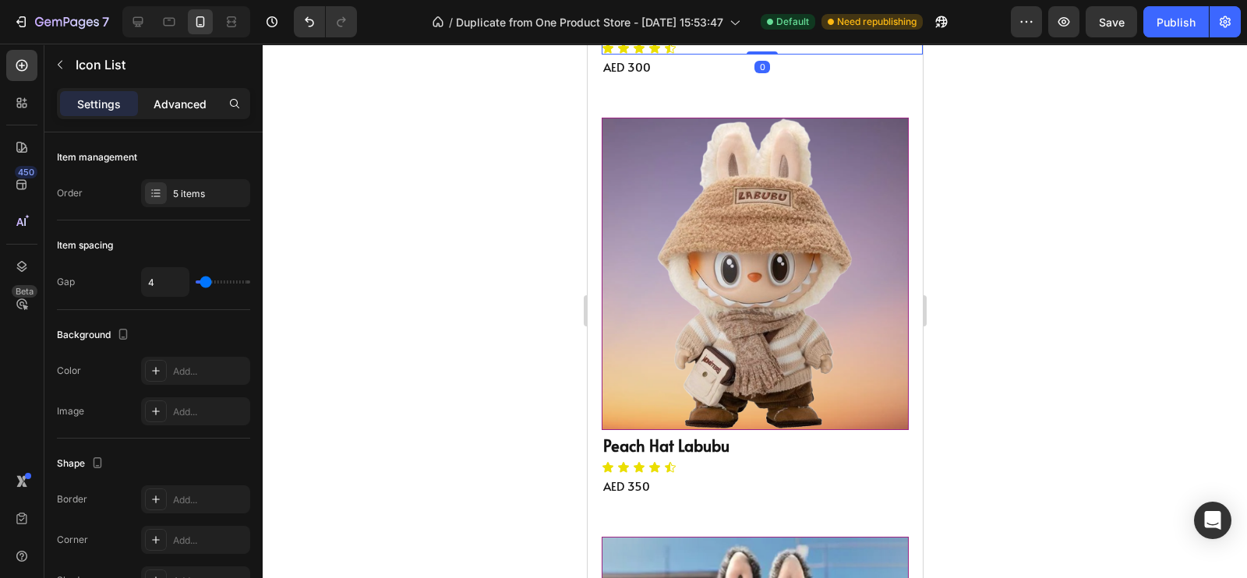
click at [183, 93] on div "Advanced" at bounding box center [180, 103] width 78 height 25
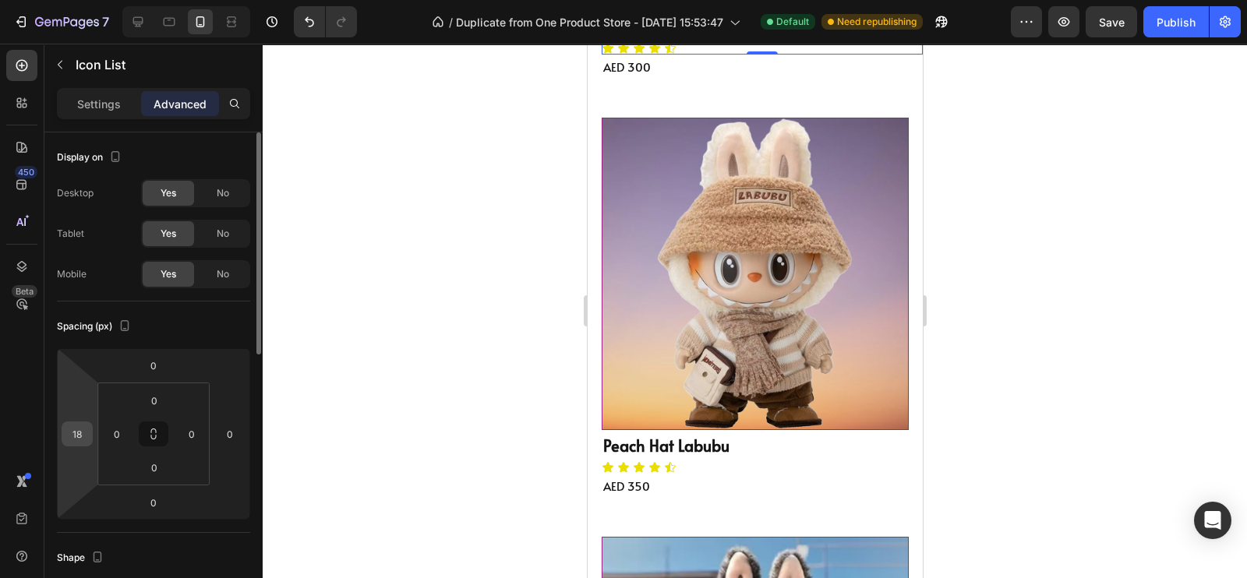
click at [76, 440] on input "18" at bounding box center [76, 433] width 23 height 23
type input "36"
click at [664, 77] on p "AED 300" at bounding box center [761, 66] width 318 height 21
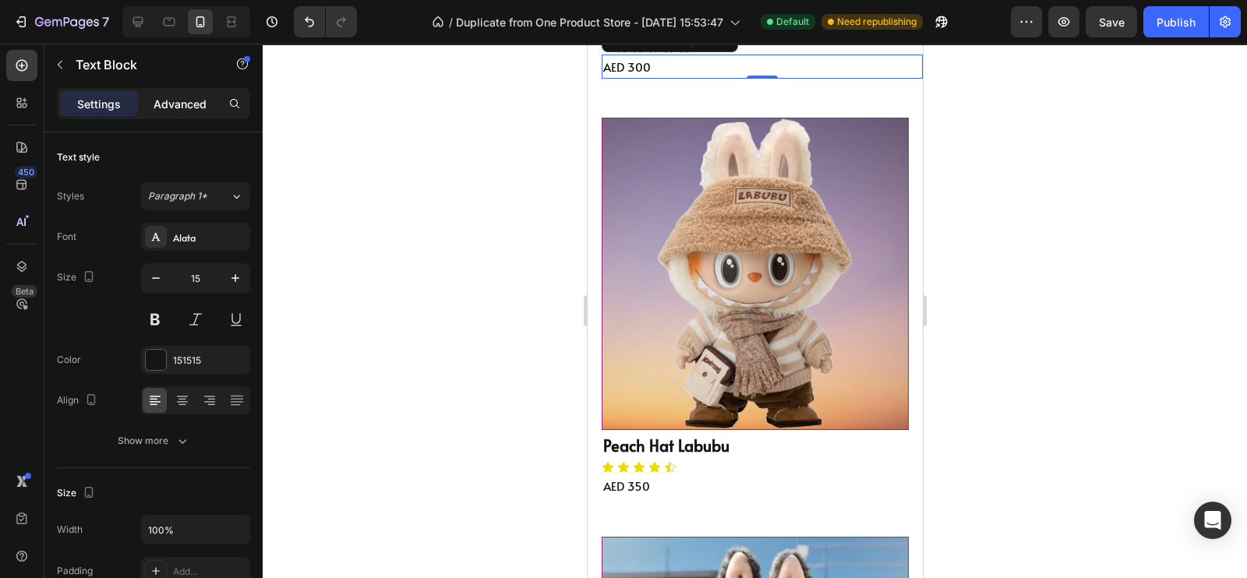
click at [185, 106] on p "Advanced" at bounding box center [180, 104] width 53 height 16
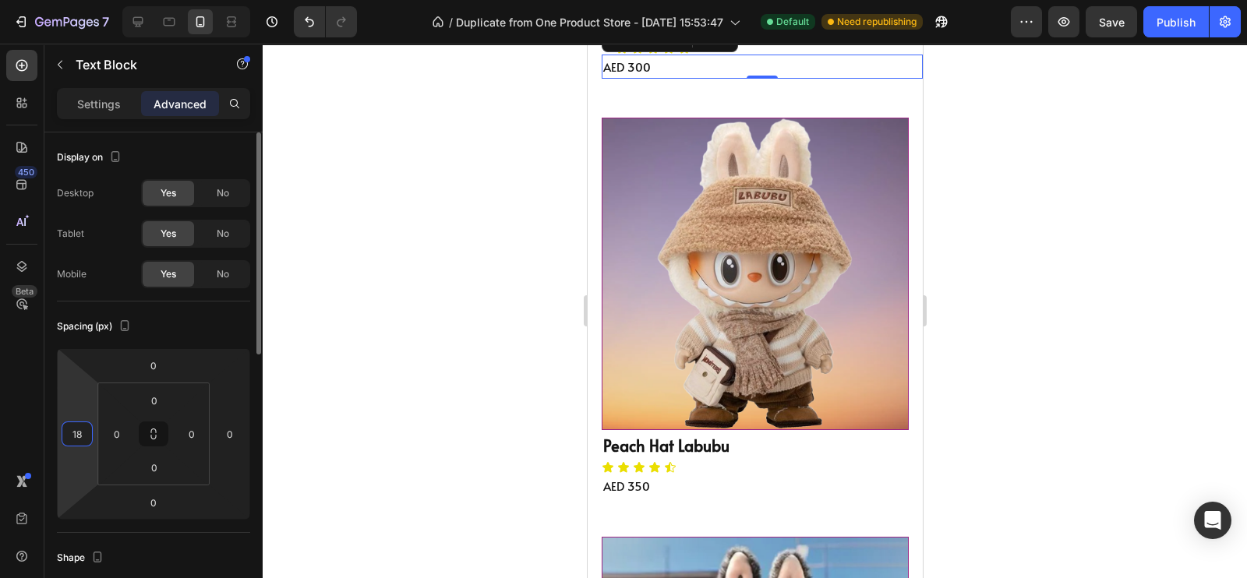
click at [78, 435] on input "18" at bounding box center [76, 433] width 23 height 23
type input "36"
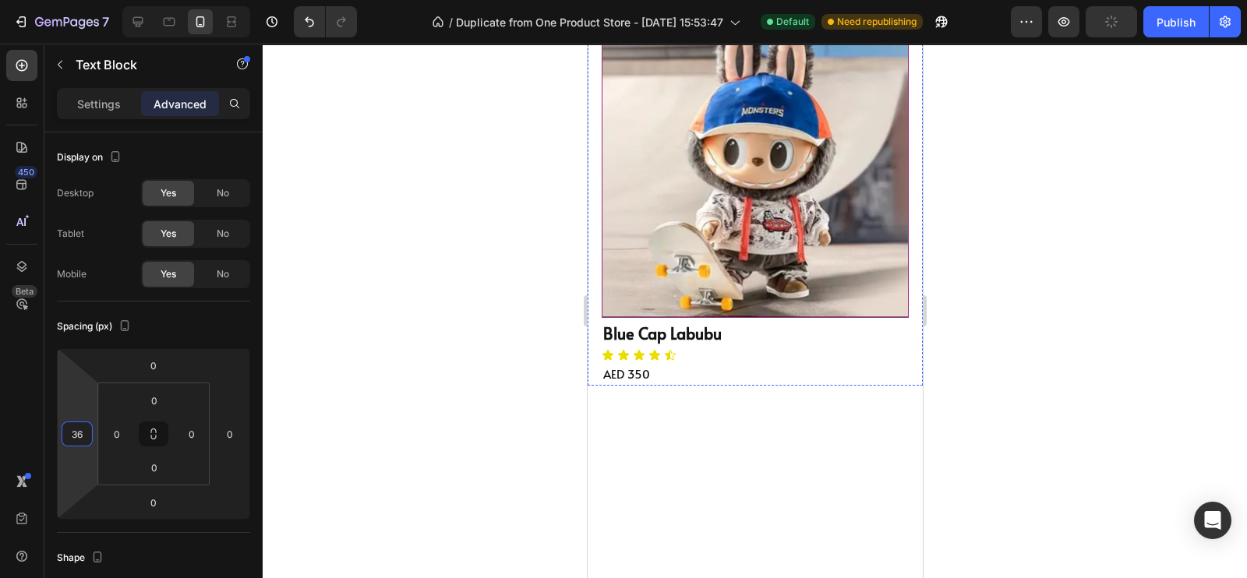
scroll to position [1333, 0]
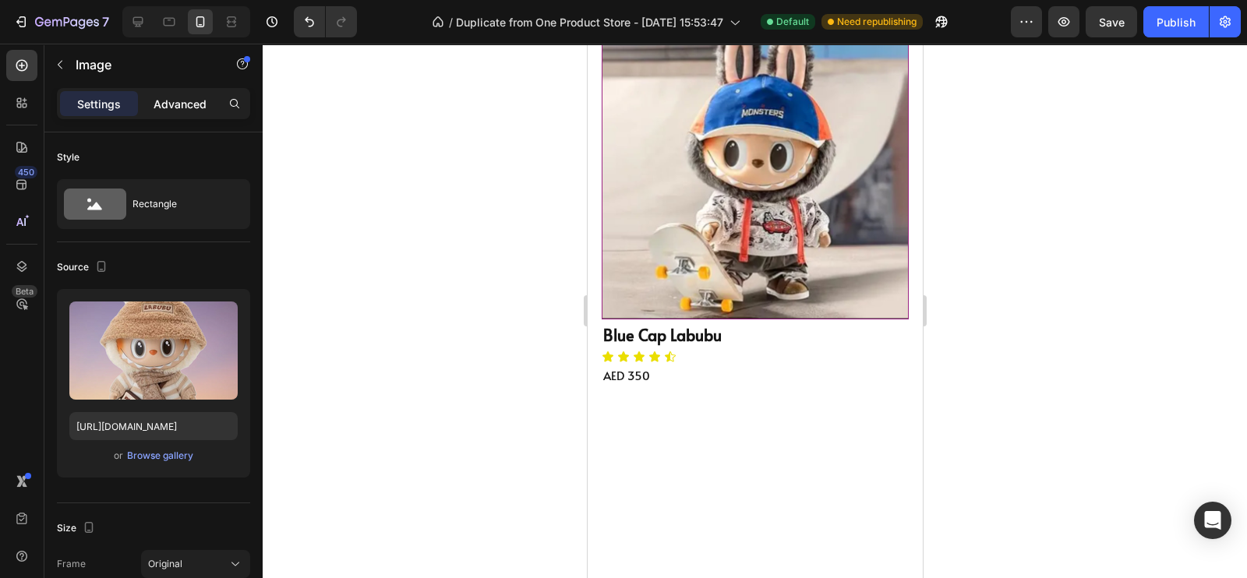
click at [198, 104] on p "Advanced" at bounding box center [180, 104] width 53 height 16
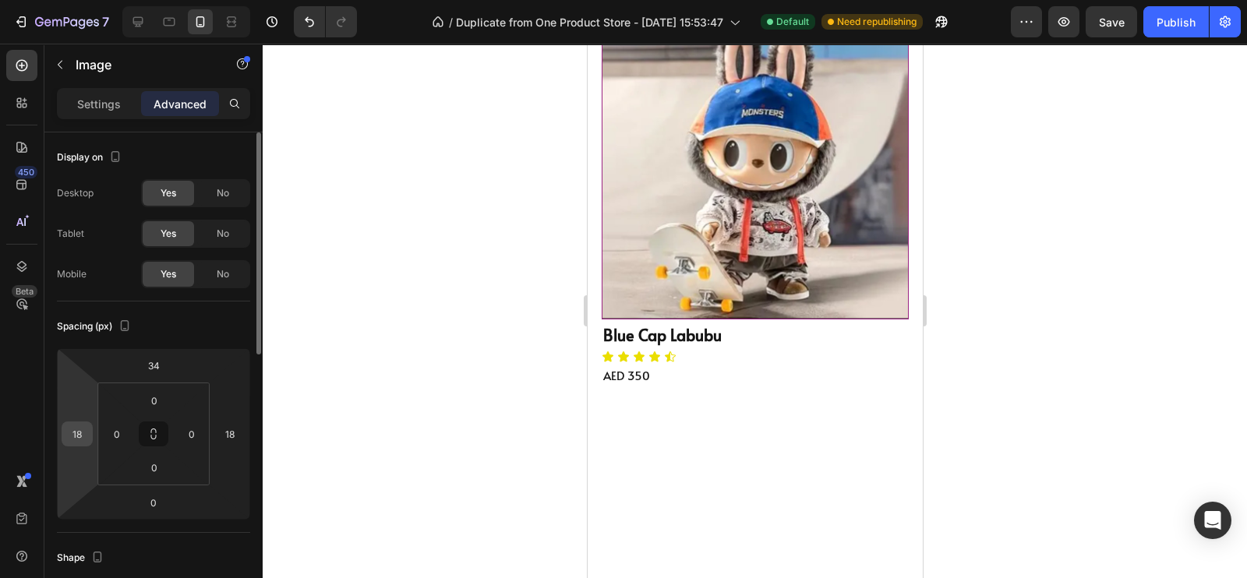
click at [87, 442] on input "18" at bounding box center [76, 433] width 23 height 23
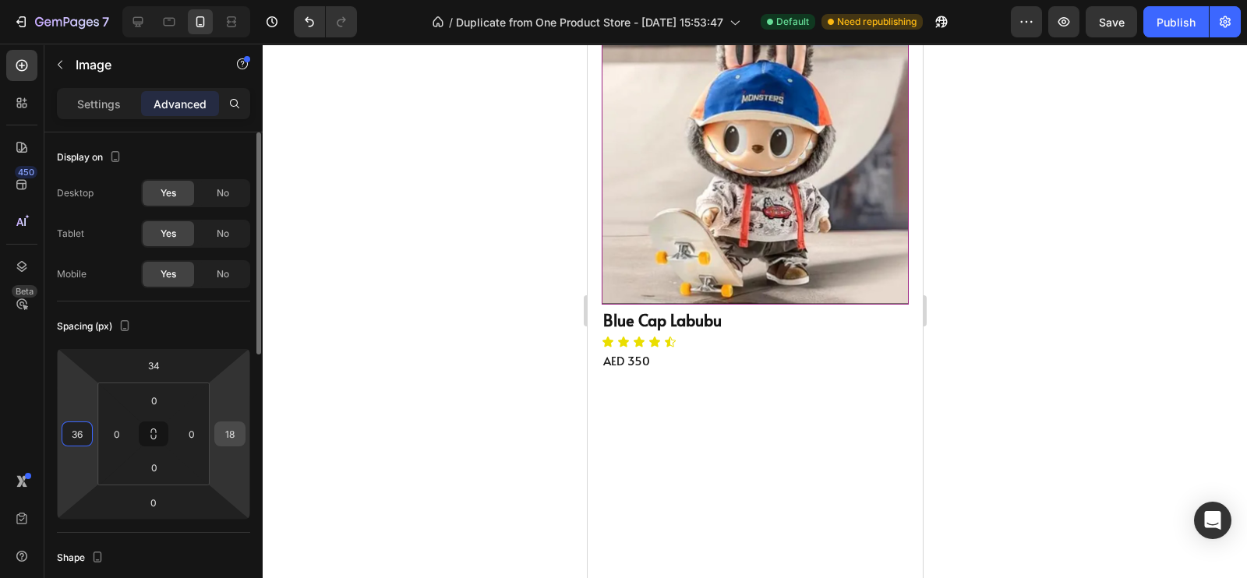
type input "36"
click at [228, 433] on input "18" at bounding box center [229, 433] width 23 height 23
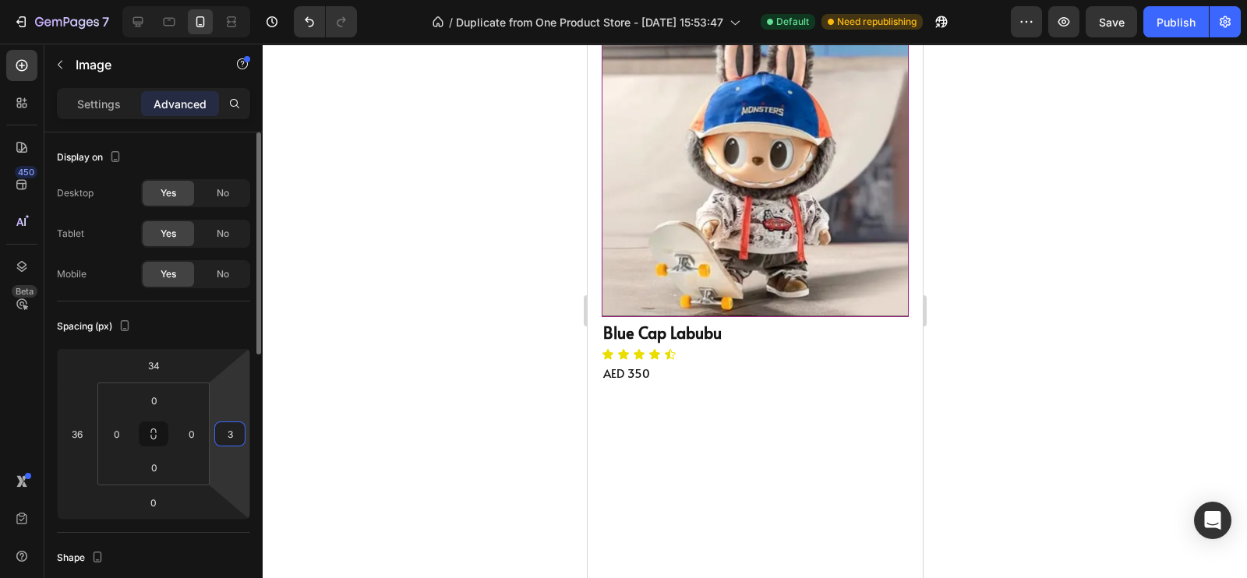
type input "36"
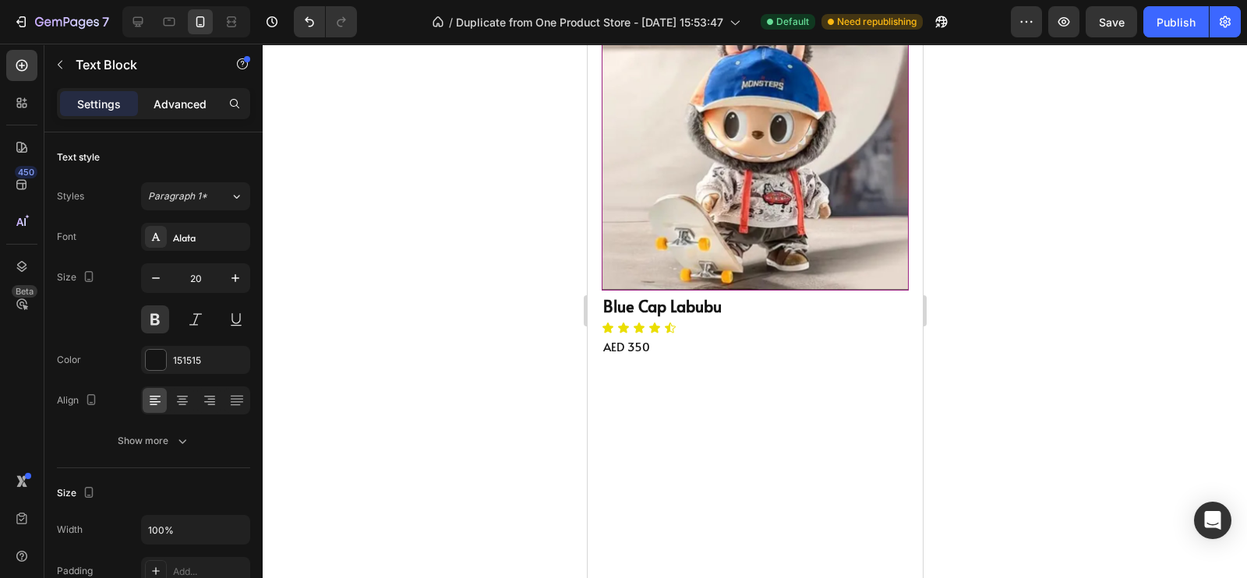
click at [180, 91] on div "Advanced" at bounding box center [180, 103] width 78 height 25
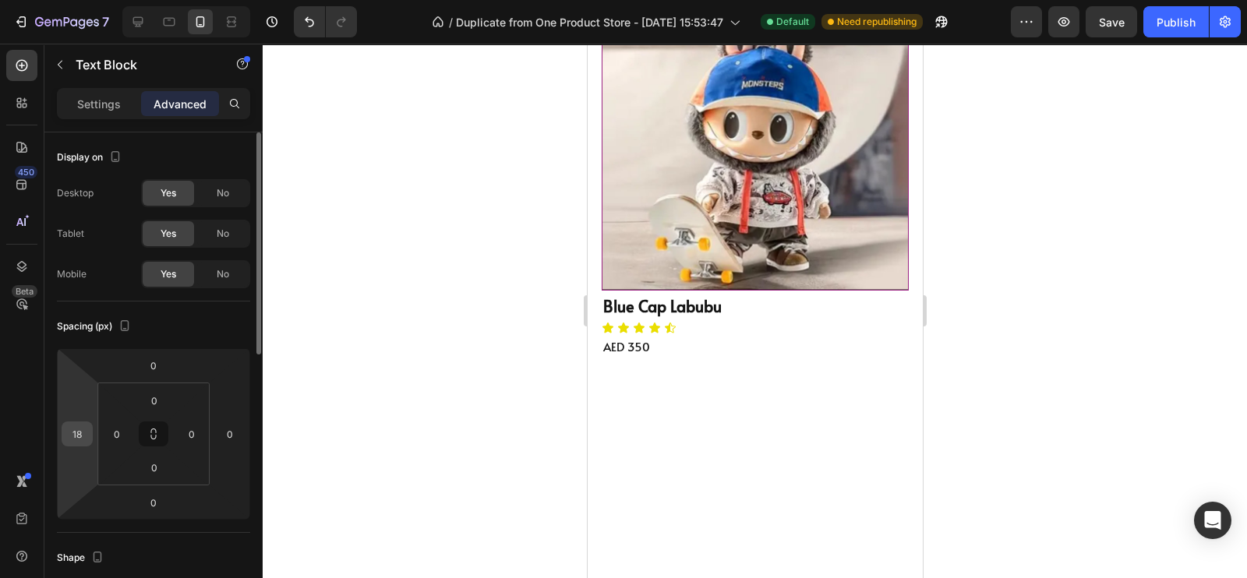
click at [78, 436] on input "18" at bounding box center [76, 433] width 23 height 23
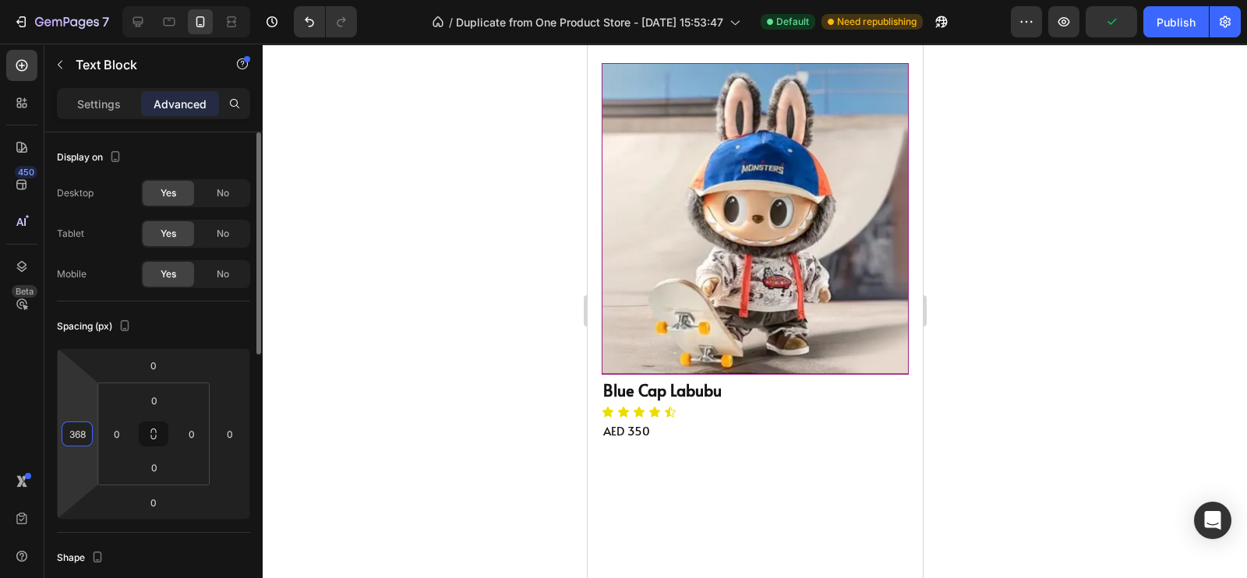
type input "36"
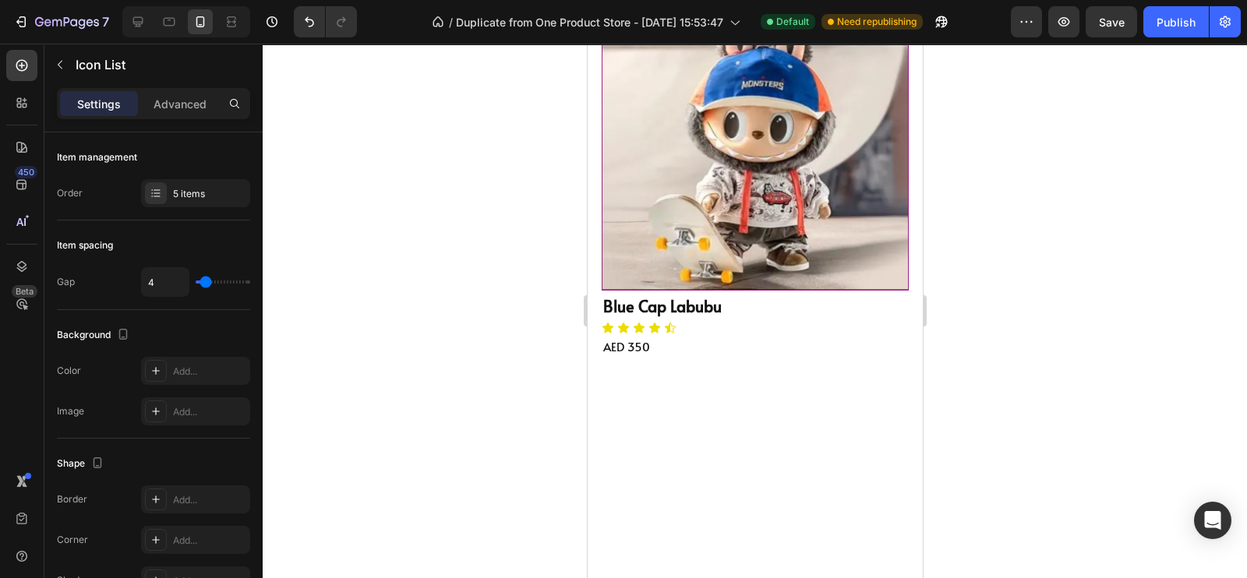
click at [183, 89] on div "Settings Advanced" at bounding box center [153, 103] width 193 height 31
click at [183, 101] on p "Advanced" at bounding box center [180, 104] width 53 height 16
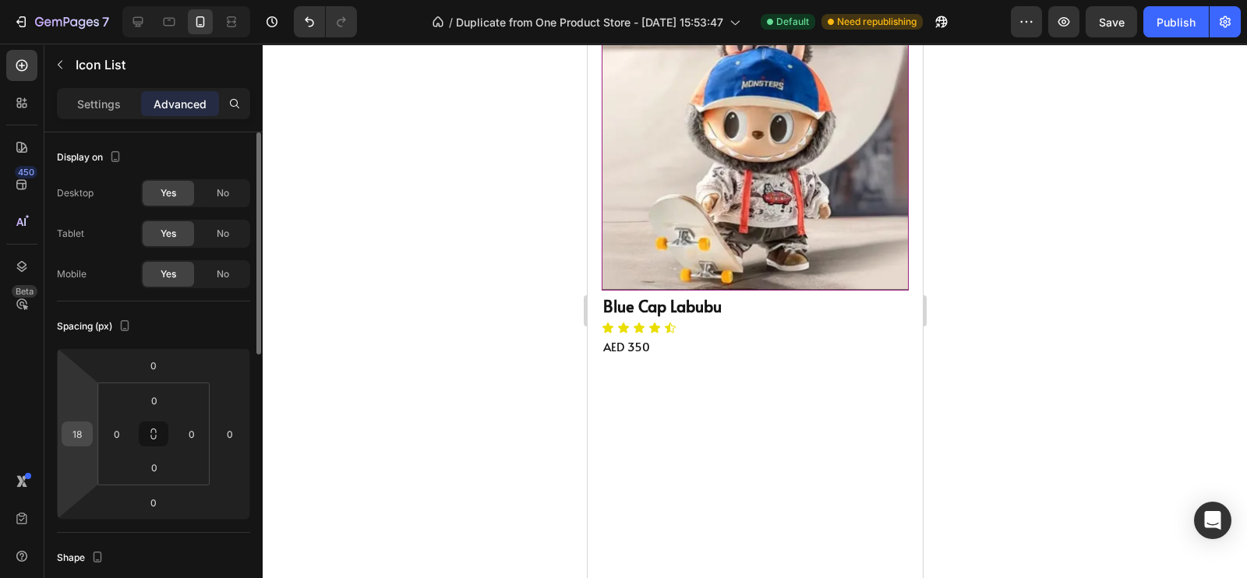
click at [83, 433] on input "18" at bounding box center [76, 433] width 23 height 23
type input "36"
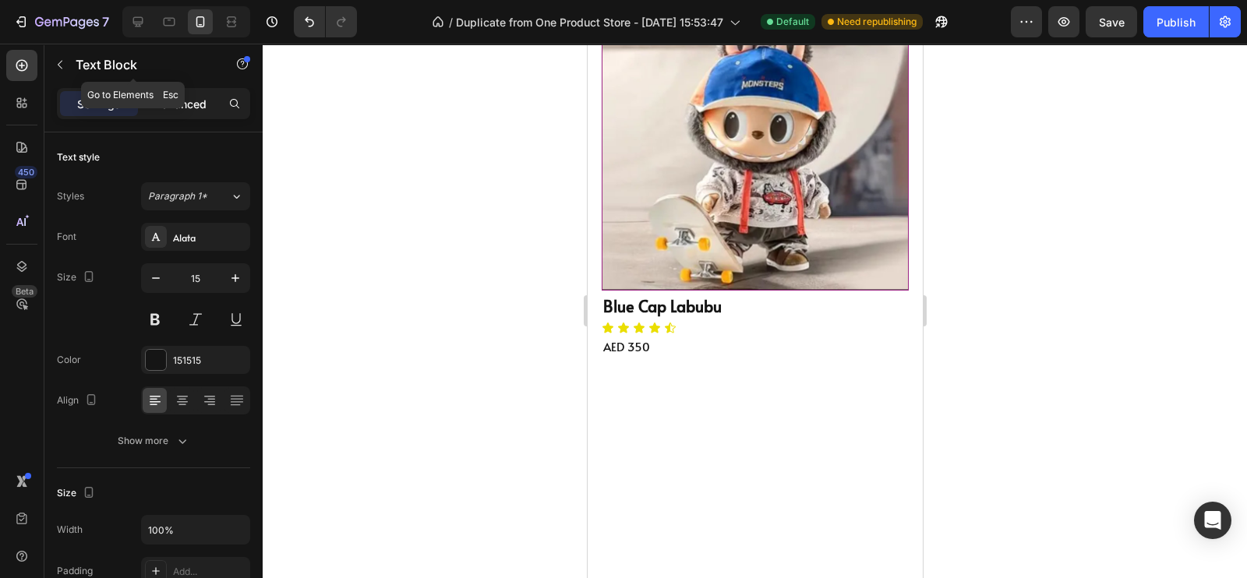
click at [188, 104] on p "Advanced" at bounding box center [180, 104] width 53 height 16
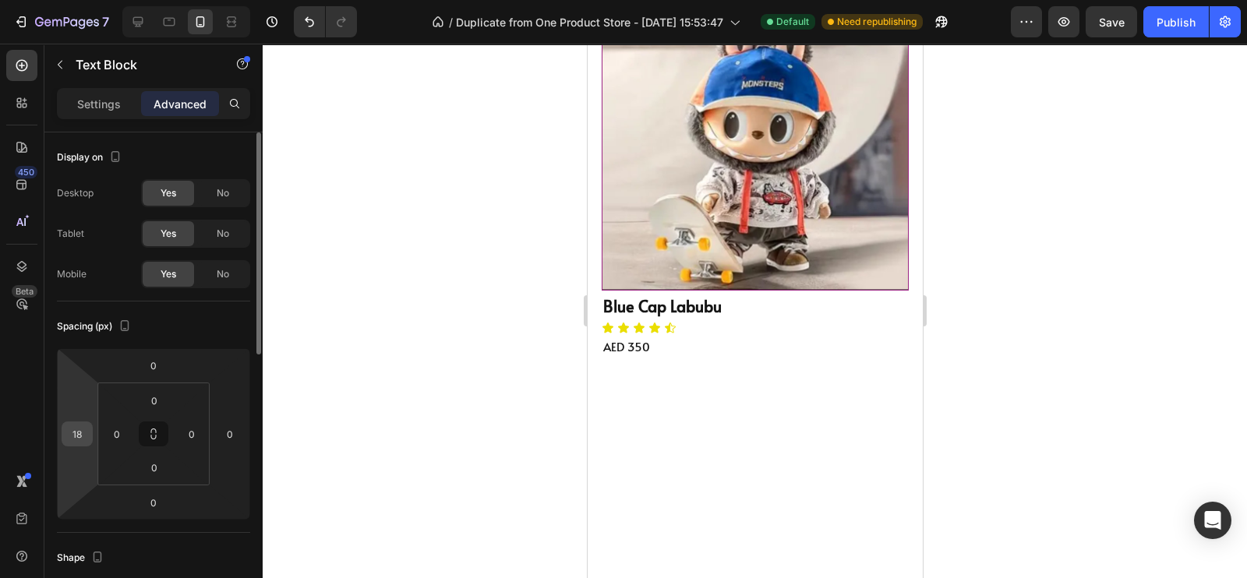
click at [85, 434] on input "18" at bounding box center [76, 433] width 23 height 23
type input "36"
click at [429, 326] on div at bounding box center [755, 311] width 984 height 535
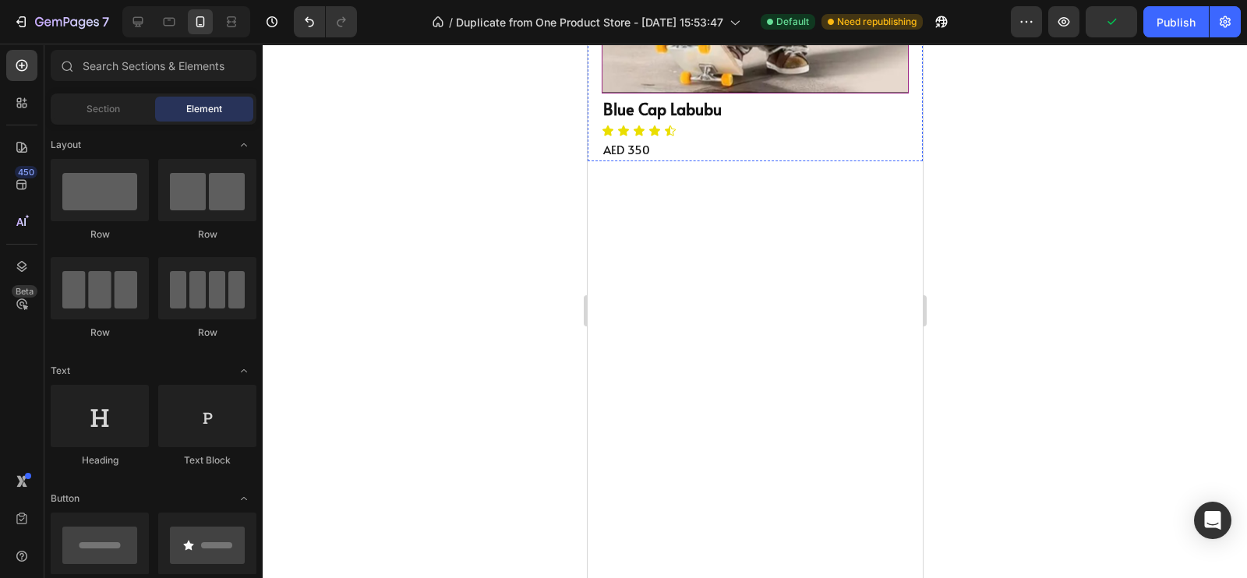
scroll to position [1538, 0]
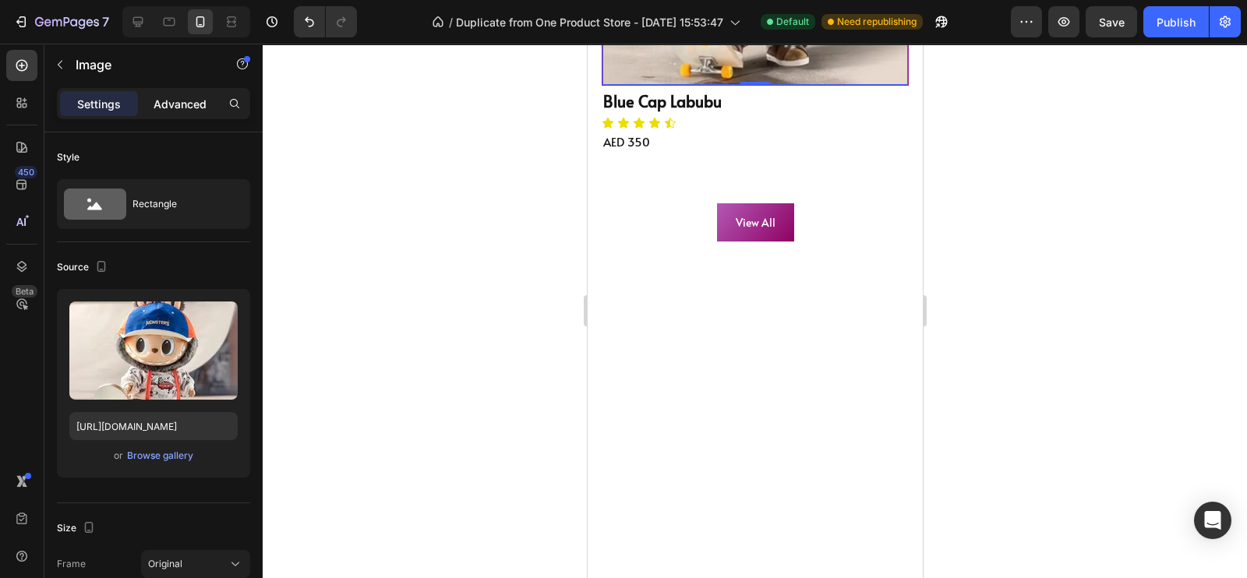
click at [164, 108] on p "Advanced" at bounding box center [180, 104] width 53 height 16
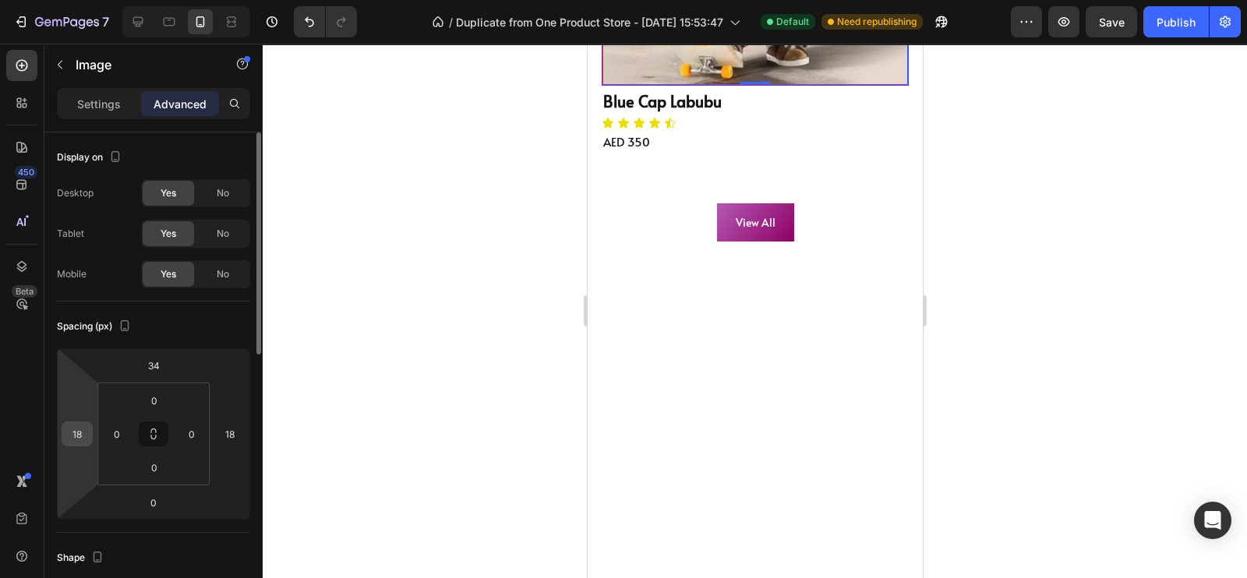
click at [92, 433] on div "18" at bounding box center [77, 434] width 31 height 25
click at [70, 433] on input "18" at bounding box center [76, 433] width 23 height 23
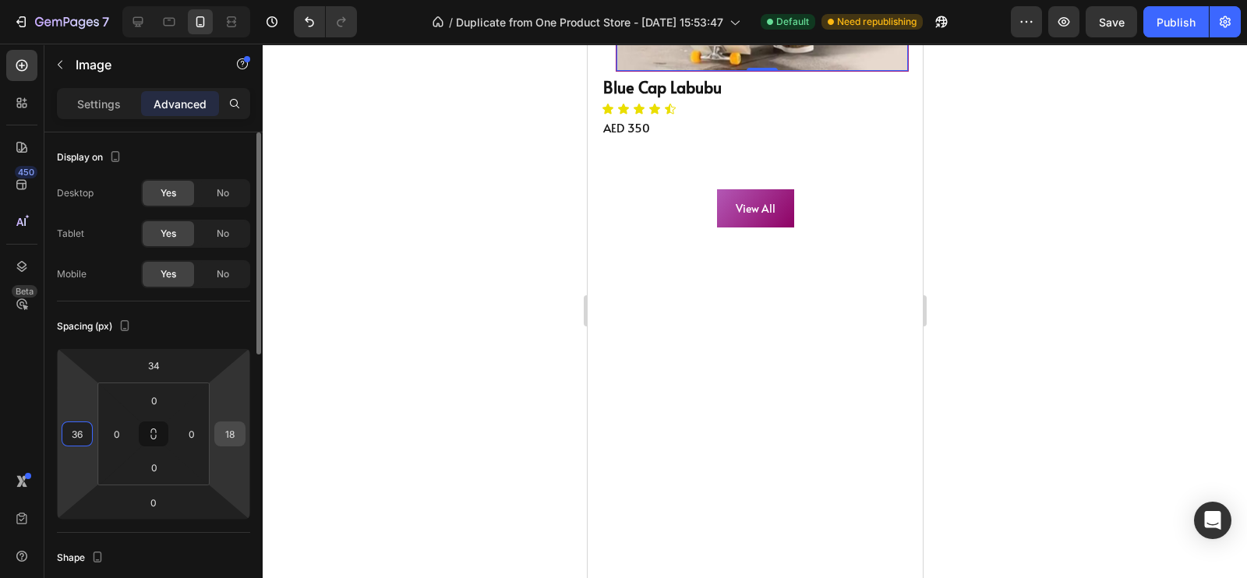
type input "36"
click at [235, 436] on input "18" at bounding box center [229, 433] width 23 height 23
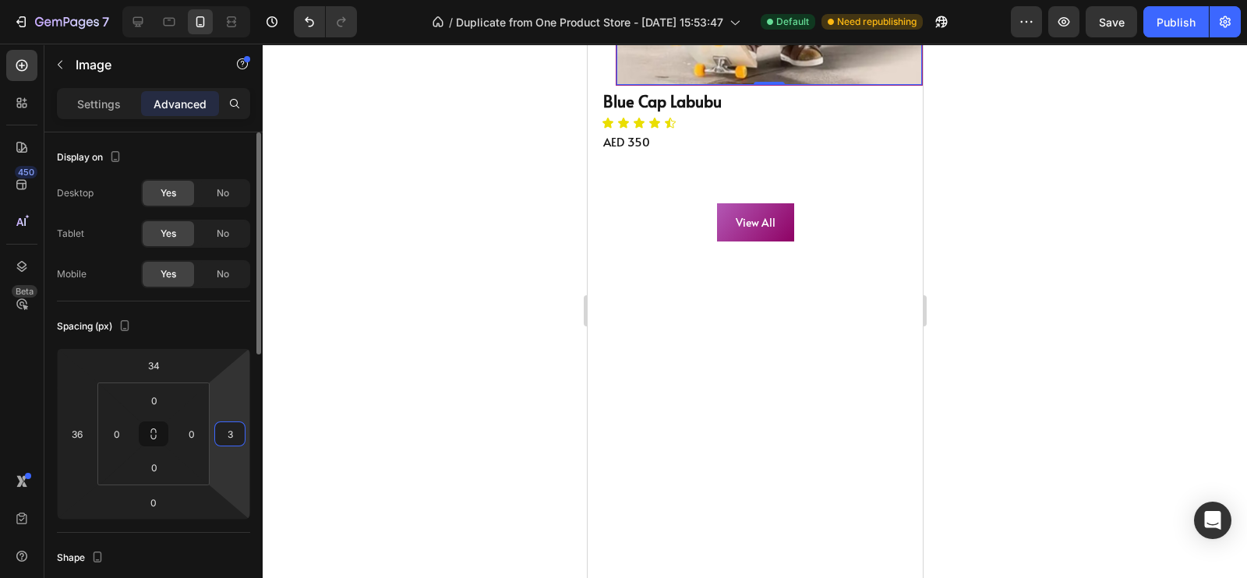
type input "36"
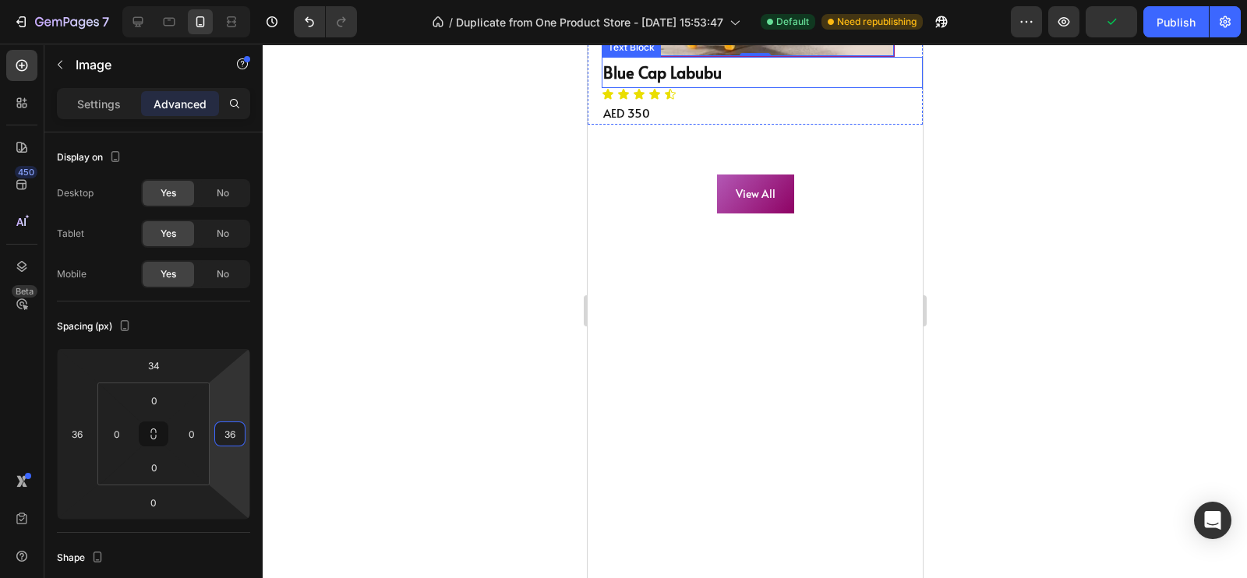
click at [742, 87] on p "Blue Cap Labubu" at bounding box center [761, 72] width 318 height 28
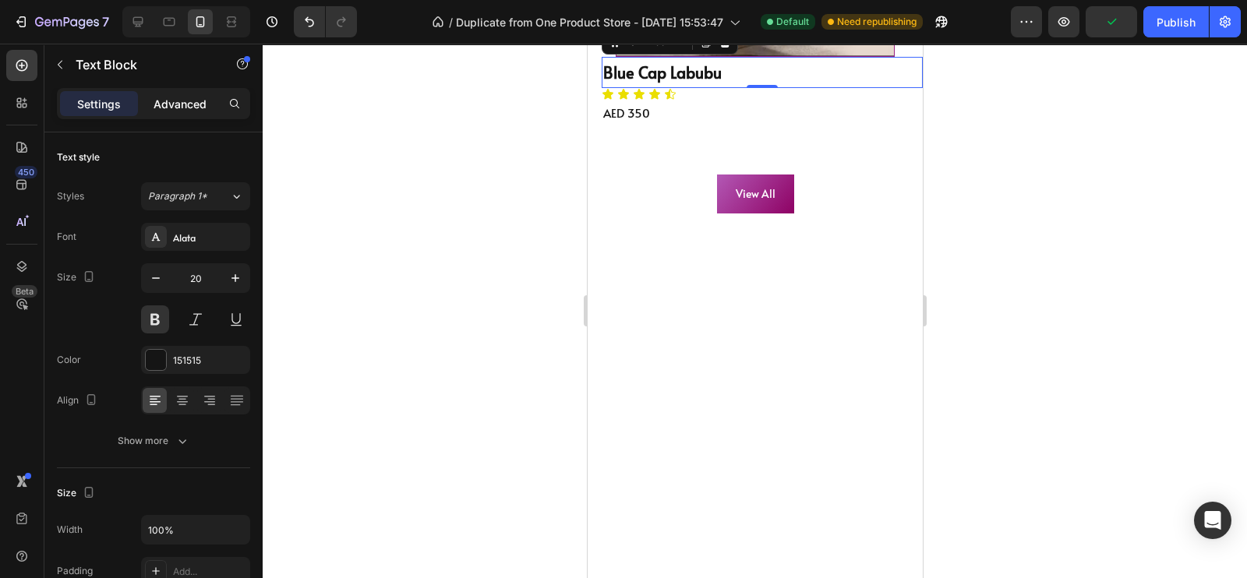
click at [171, 107] on p "Advanced" at bounding box center [180, 104] width 53 height 16
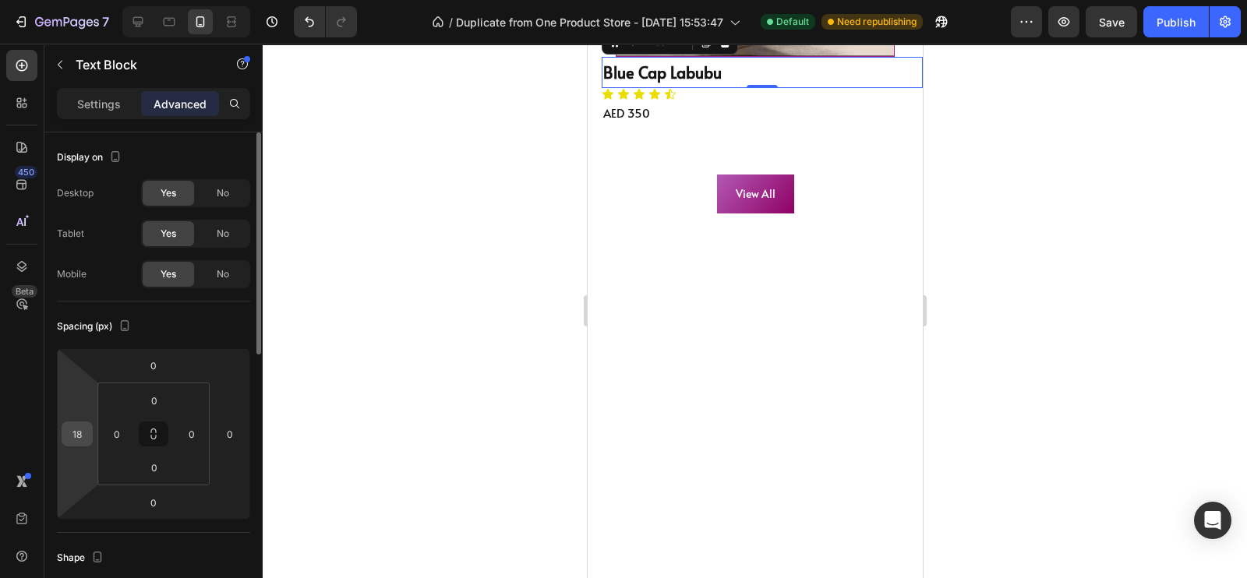
click at [83, 434] on input "18" at bounding box center [76, 433] width 23 height 23
type input "36"
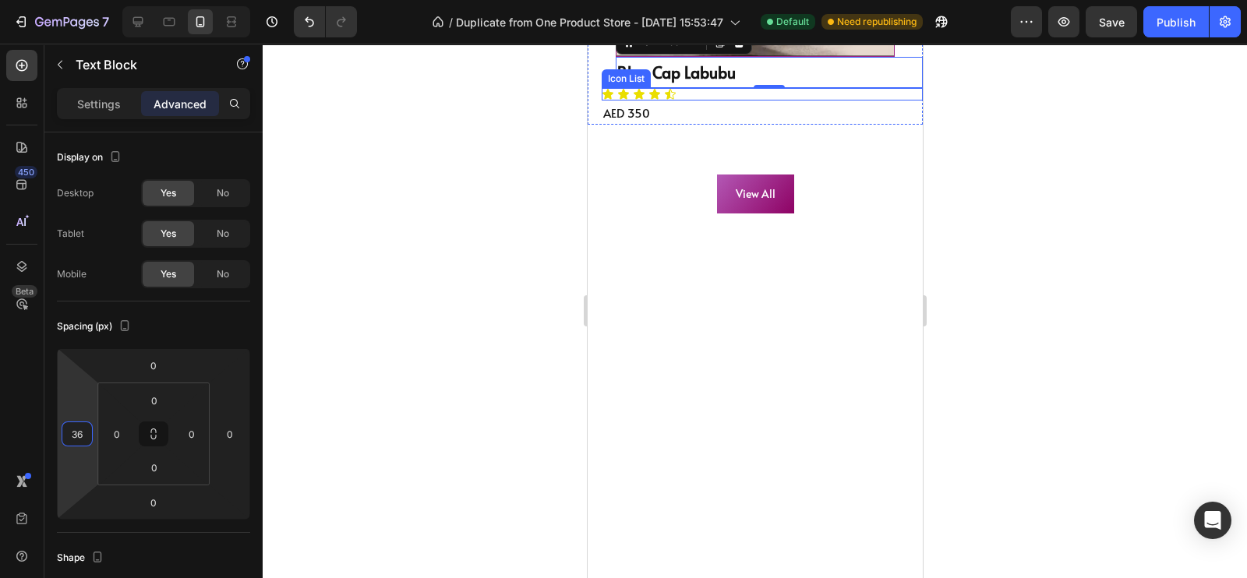
click at [687, 101] on div "Icon Icon Icon Icon Icon" at bounding box center [761, 94] width 321 height 12
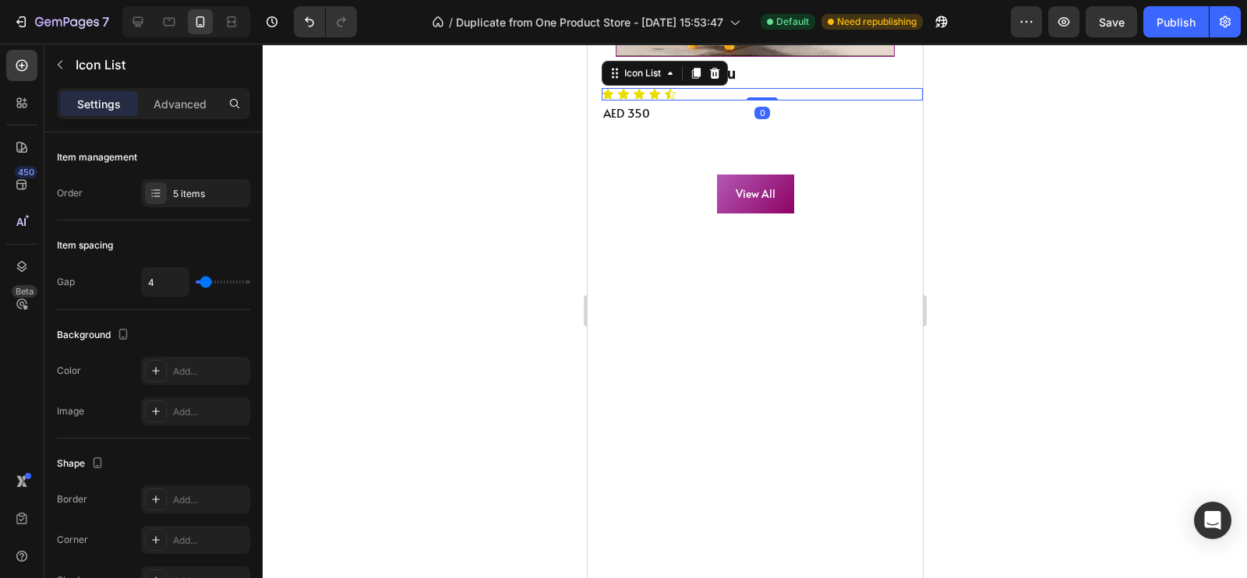
click at [154, 120] on div "Settings Advanced" at bounding box center [153, 110] width 218 height 44
click at [157, 115] on div "Advanced" at bounding box center [180, 103] width 78 height 25
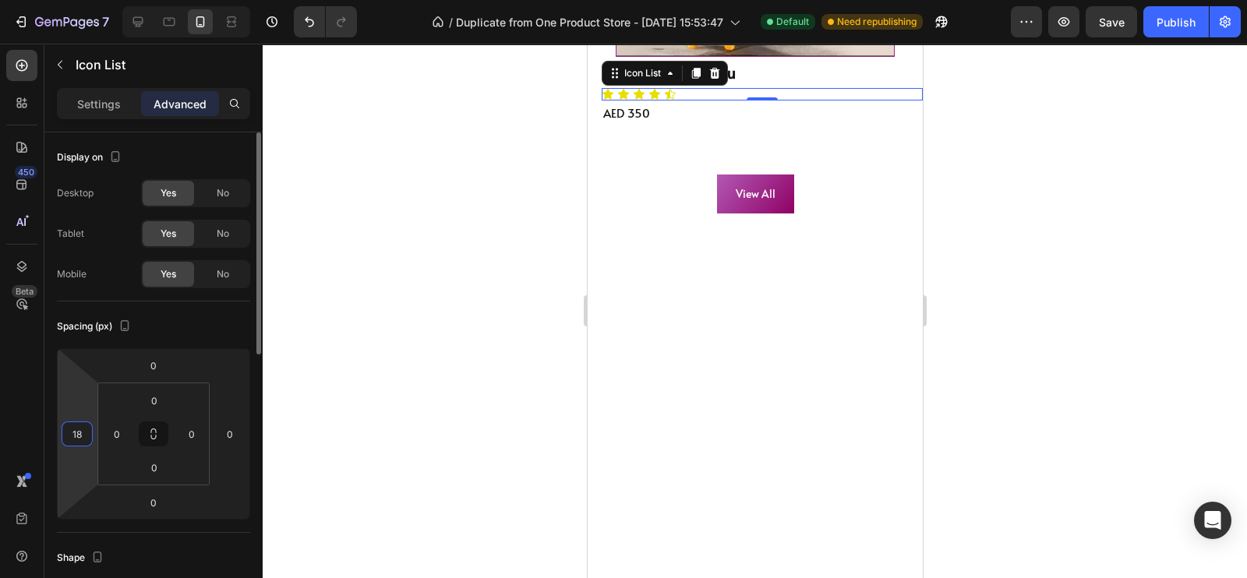
click at [86, 430] on input "18" at bounding box center [76, 433] width 23 height 23
type input "36"
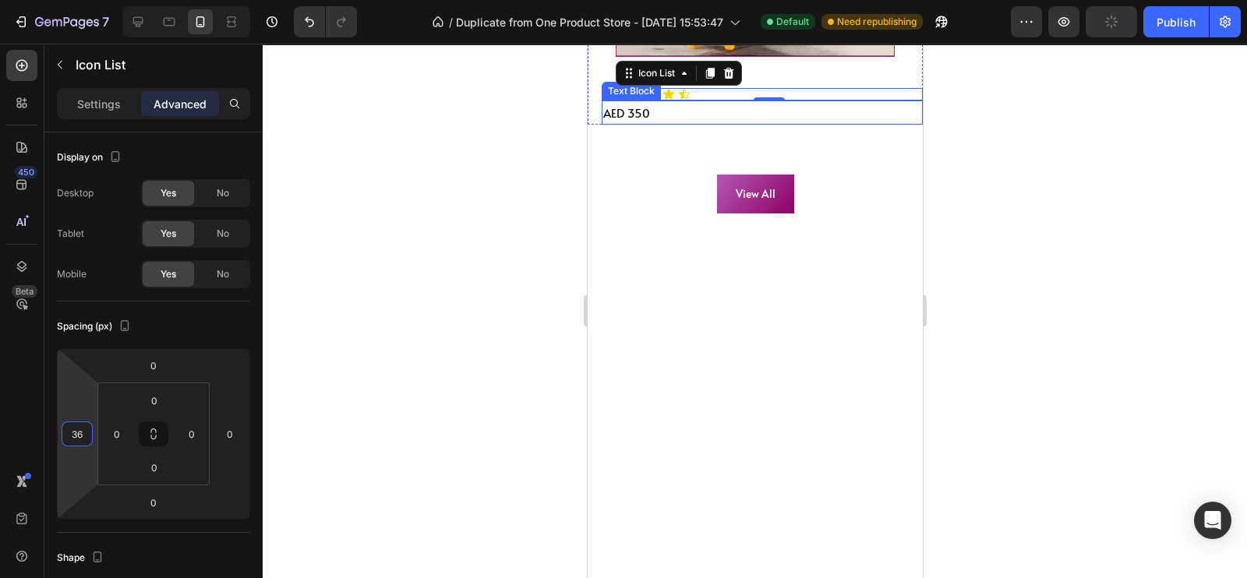
click at [669, 125] on div "AED 350" at bounding box center [761, 113] width 321 height 24
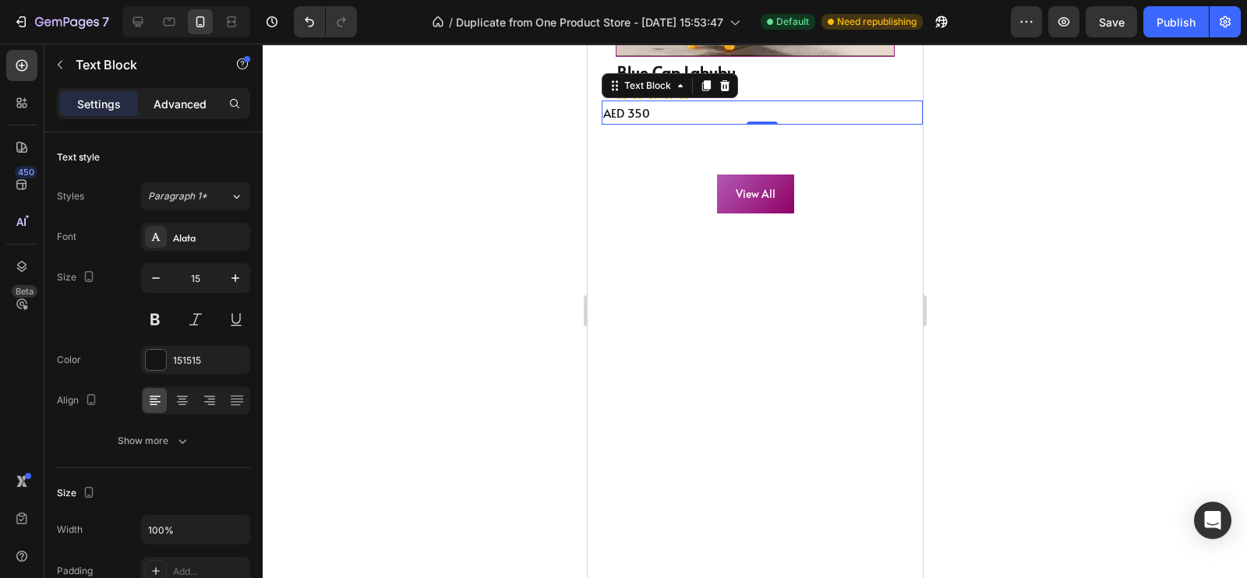
click at [172, 107] on p "Advanced" at bounding box center [180, 104] width 53 height 16
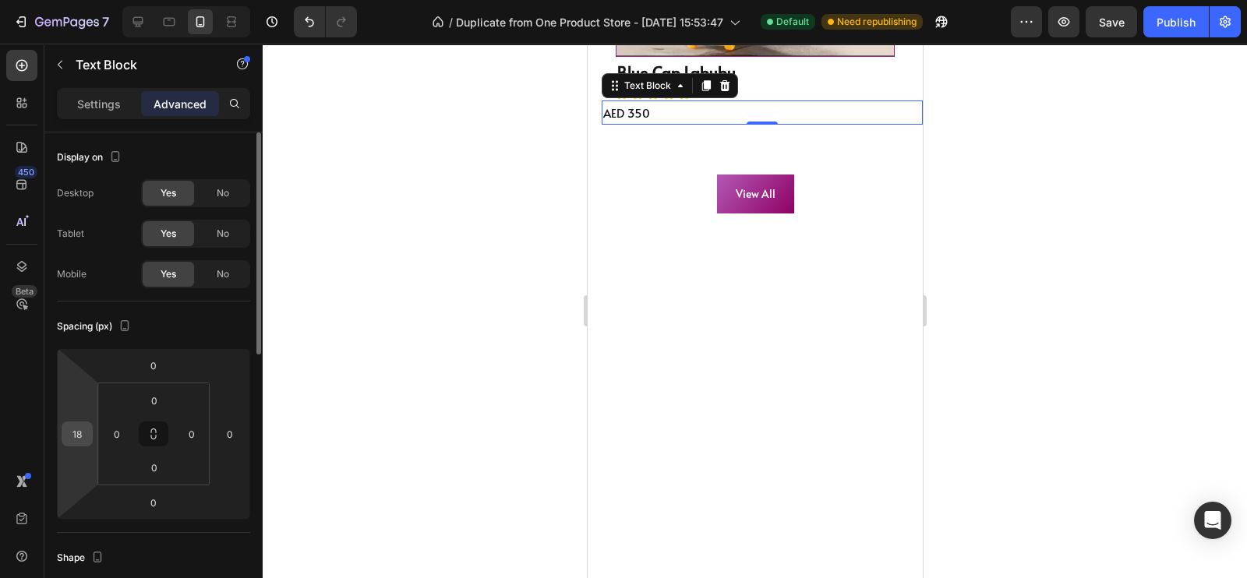
click at [81, 440] on input "18" at bounding box center [76, 433] width 23 height 23
type input "36"
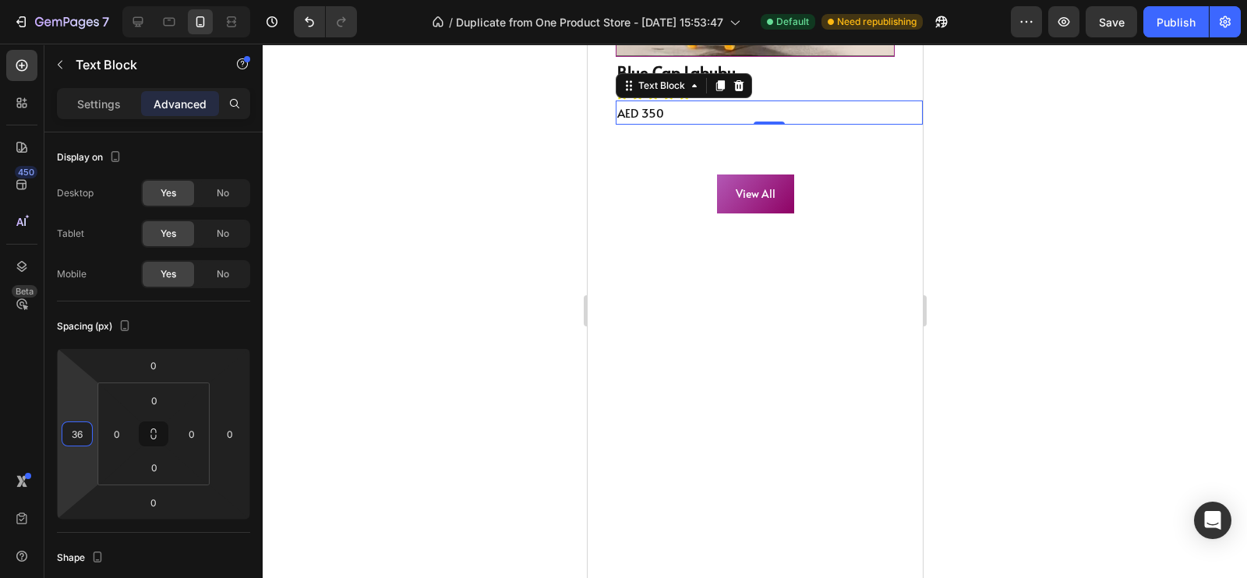
click at [469, 256] on div at bounding box center [755, 311] width 984 height 535
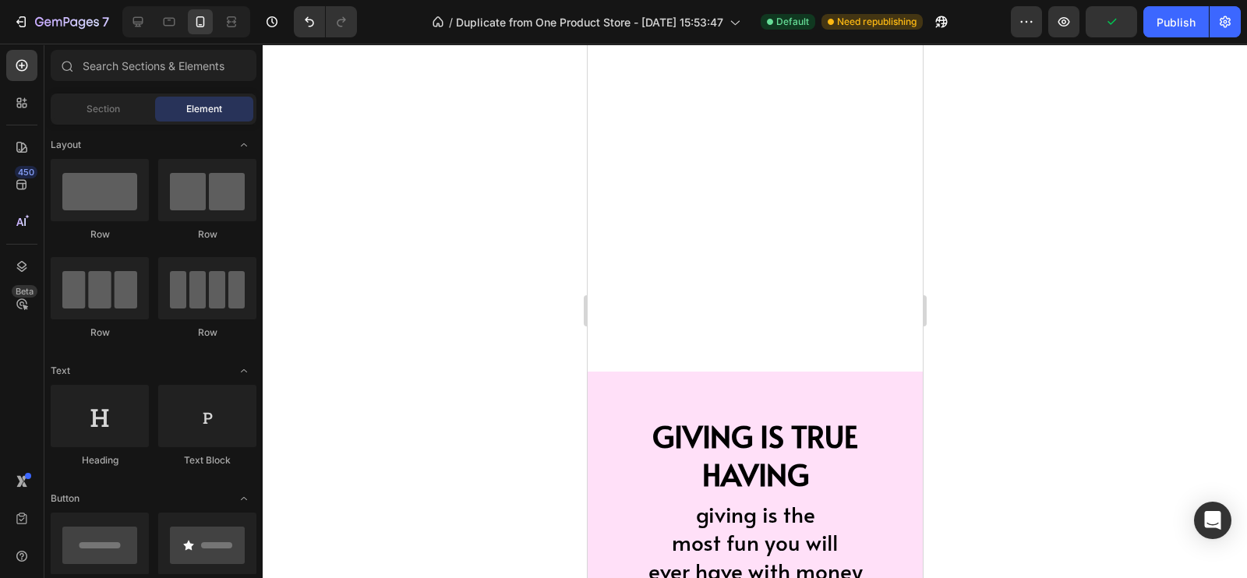
scroll to position [5320, 0]
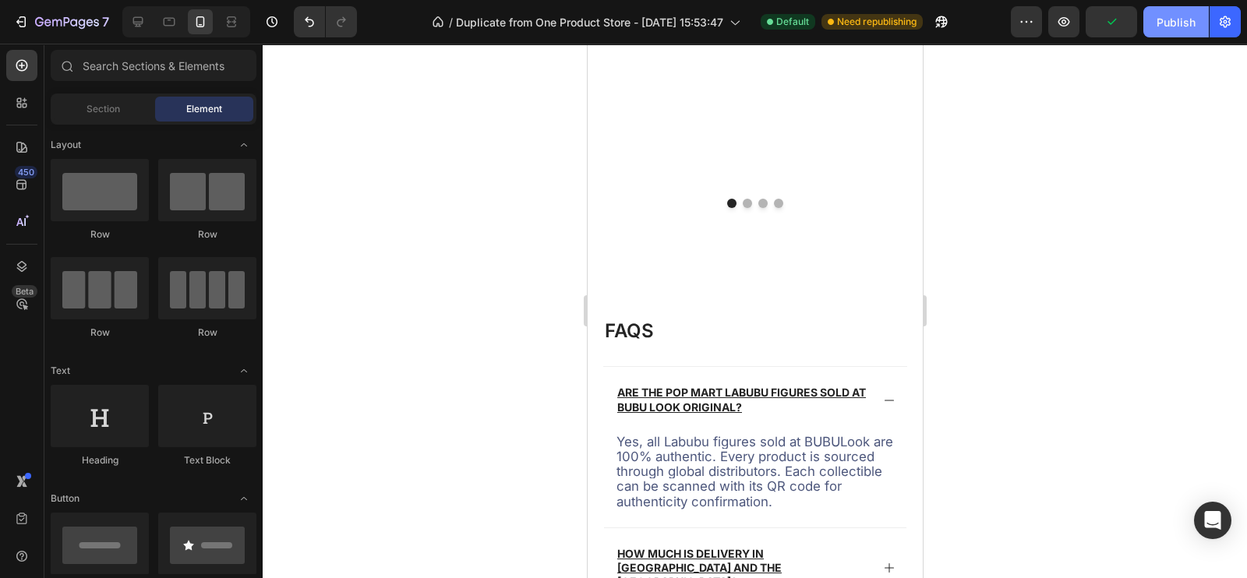
click at [1164, 14] on div "Publish" at bounding box center [1176, 22] width 39 height 16
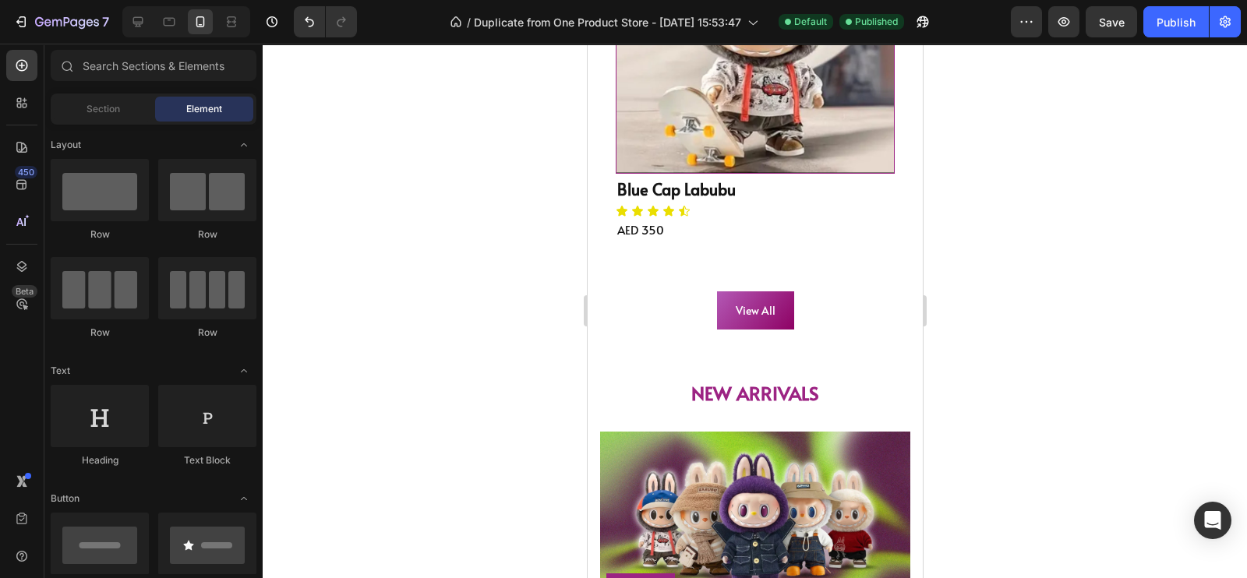
scroll to position [0, 0]
